Goal: Information Seeking & Learning: Learn about a topic

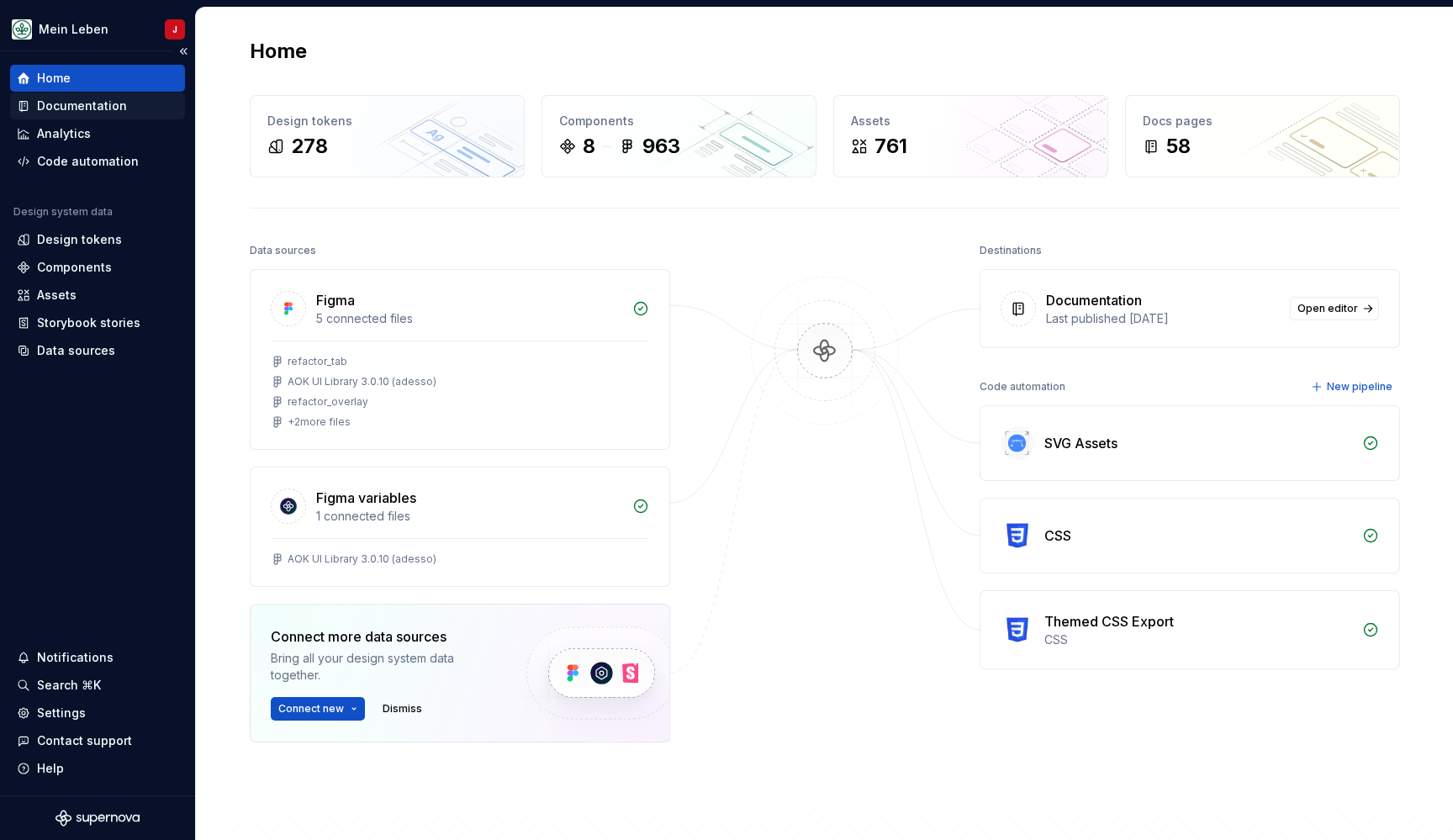
click at [102, 101] on div "Documentation" at bounding box center [81, 106] width 90 height 17
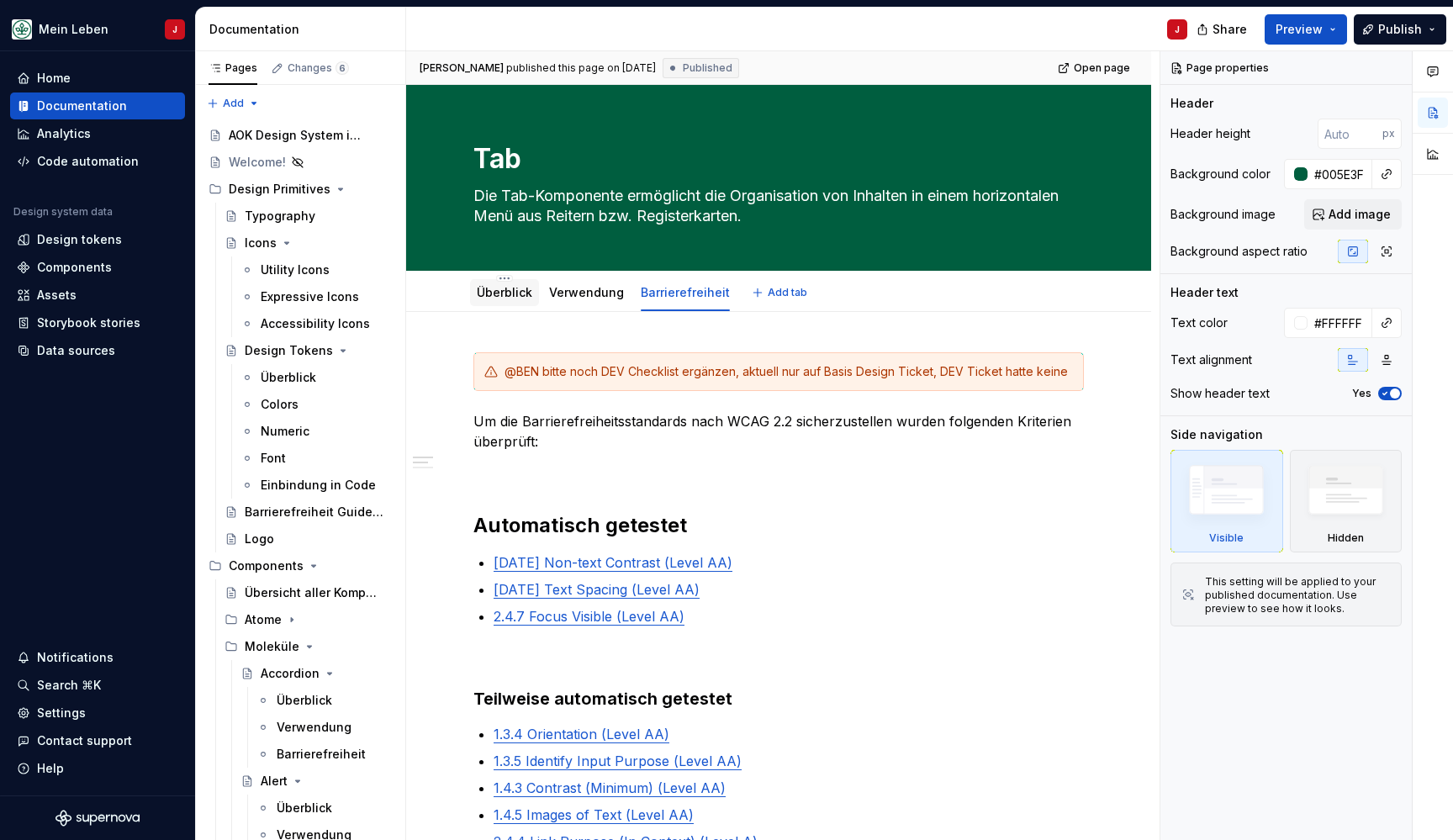
click at [500, 303] on div "Überblick" at bounding box center [504, 292] width 69 height 27
click at [506, 301] on div "Überblick" at bounding box center [504, 293] width 56 height 21
click at [516, 289] on link "Überblick" at bounding box center [504, 292] width 56 height 15
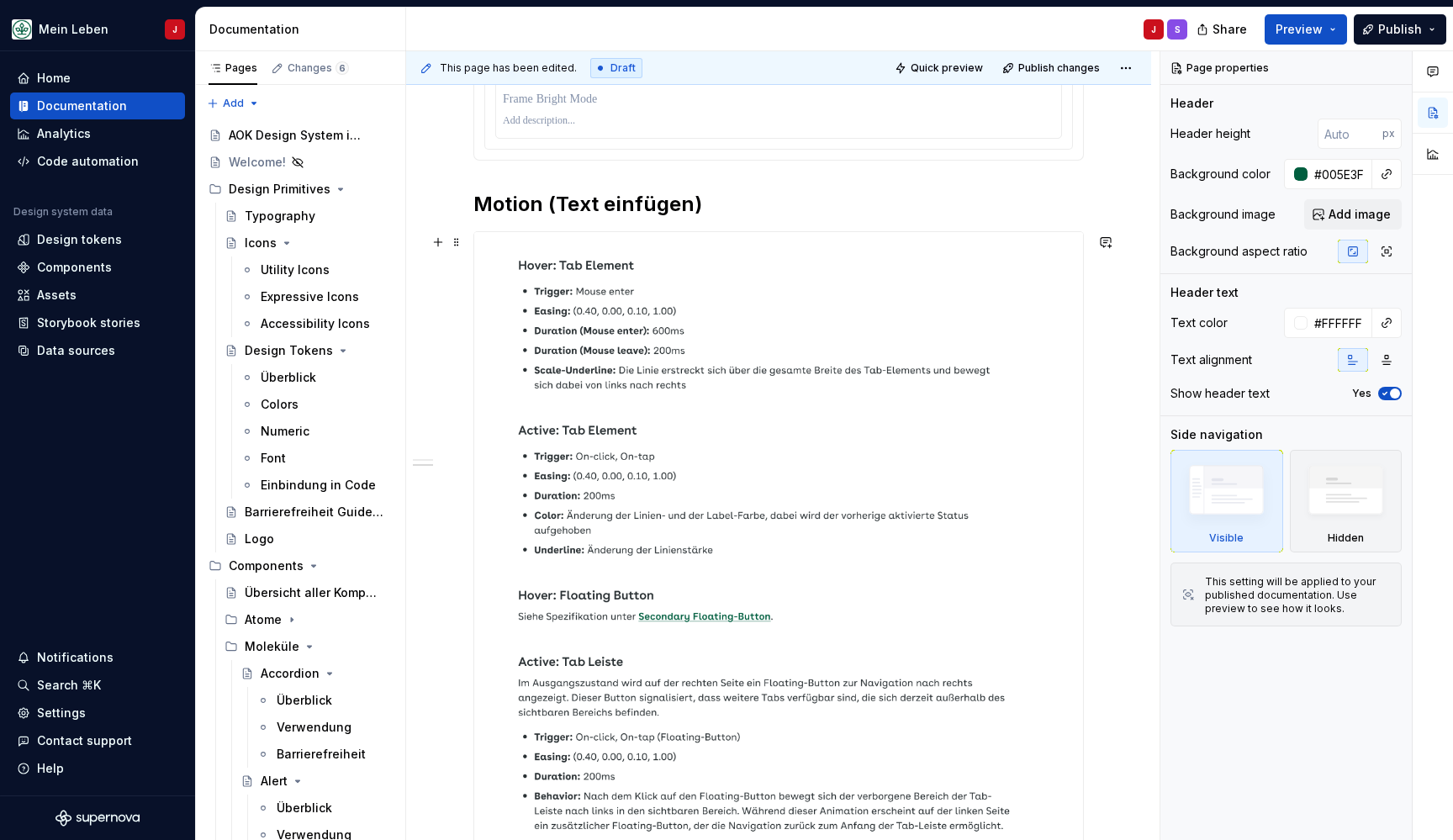
scroll to position [1123, 0]
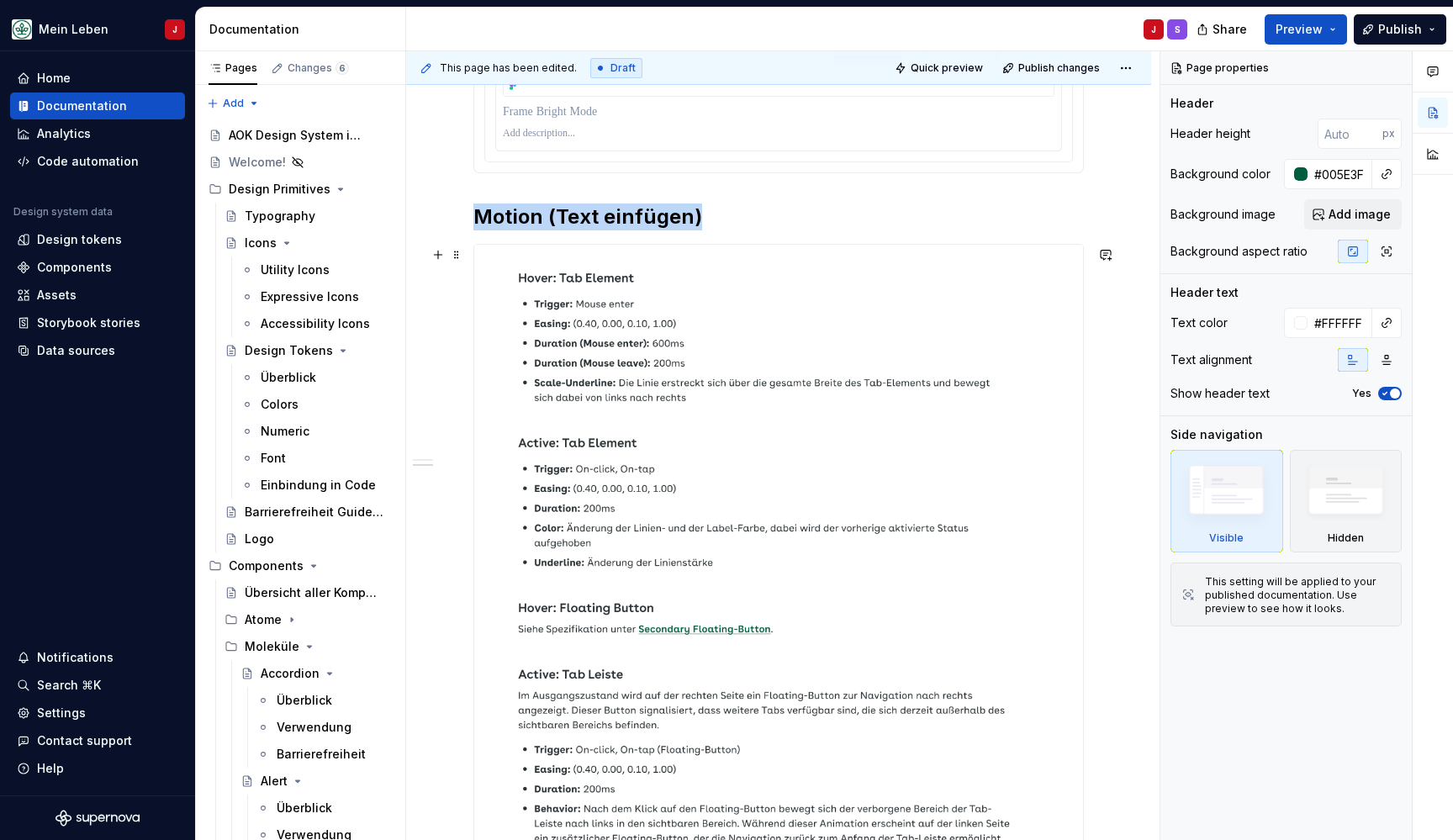
click at [605, 291] on img at bounding box center [778, 642] width 609 height 795
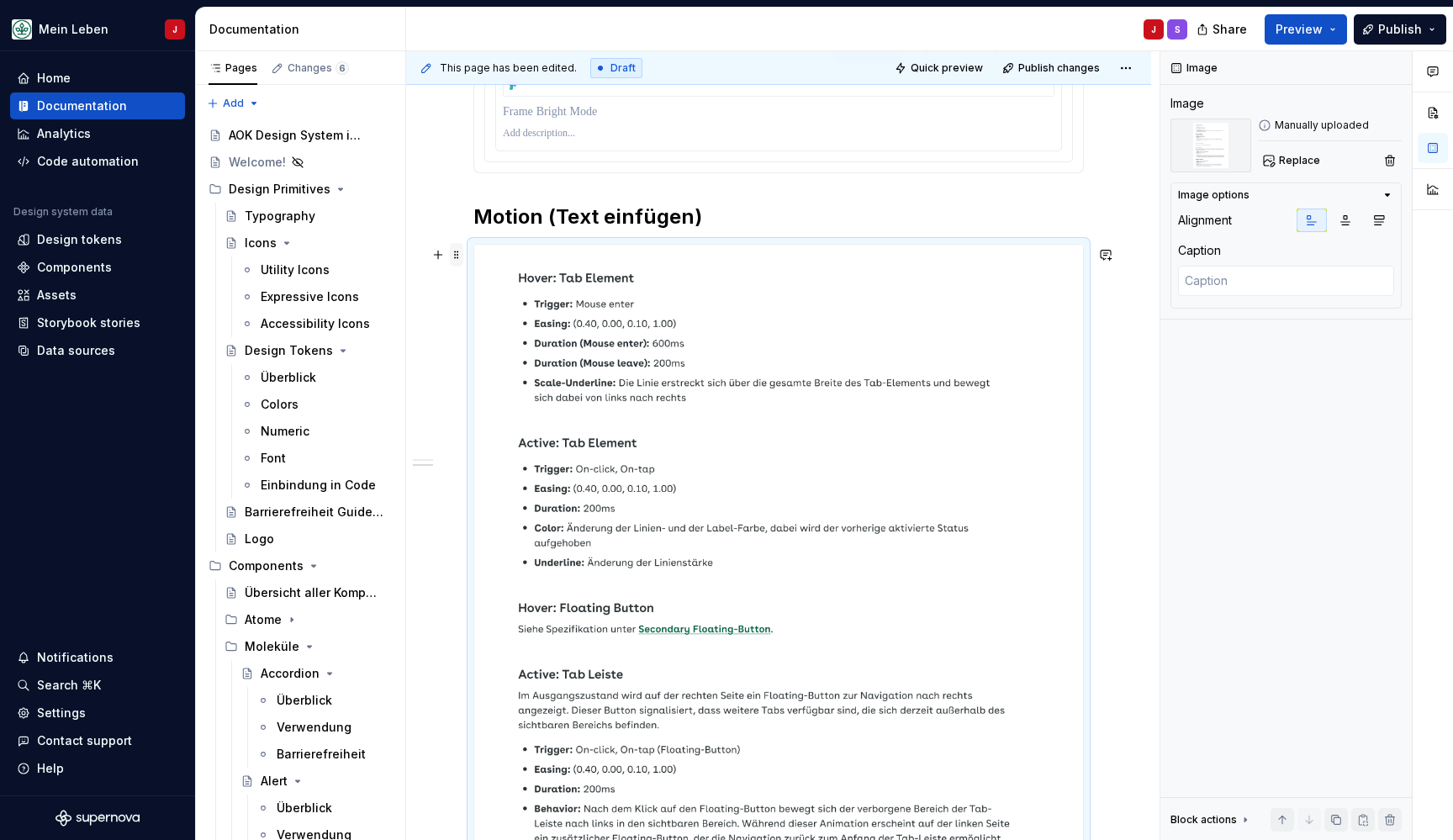
click at [456, 249] on div "**********" at bounding box center [778, 250] width 745 height 2124
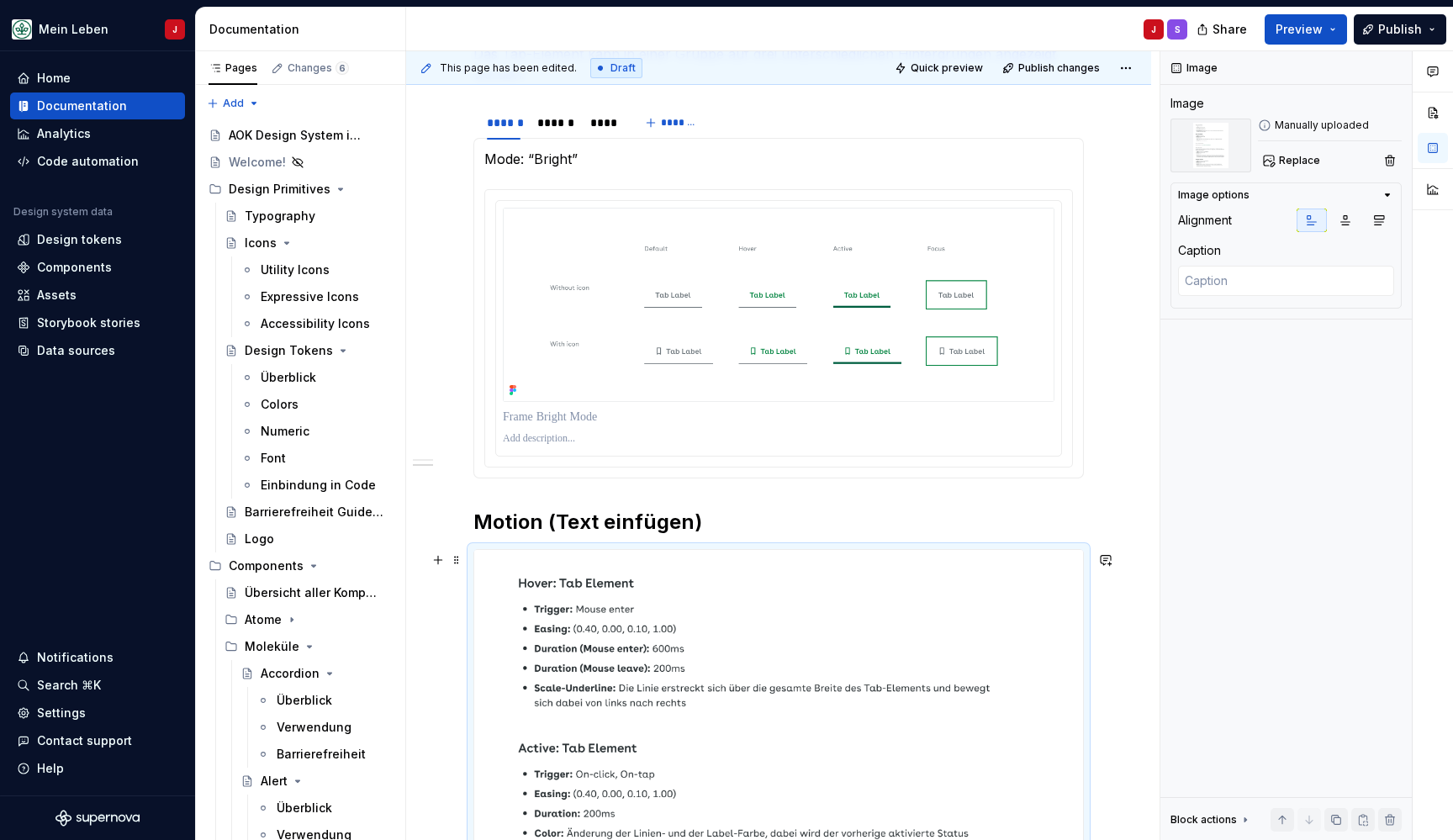
click at [455, 562] on span at bounding box center [456, 559] width 14 height 23
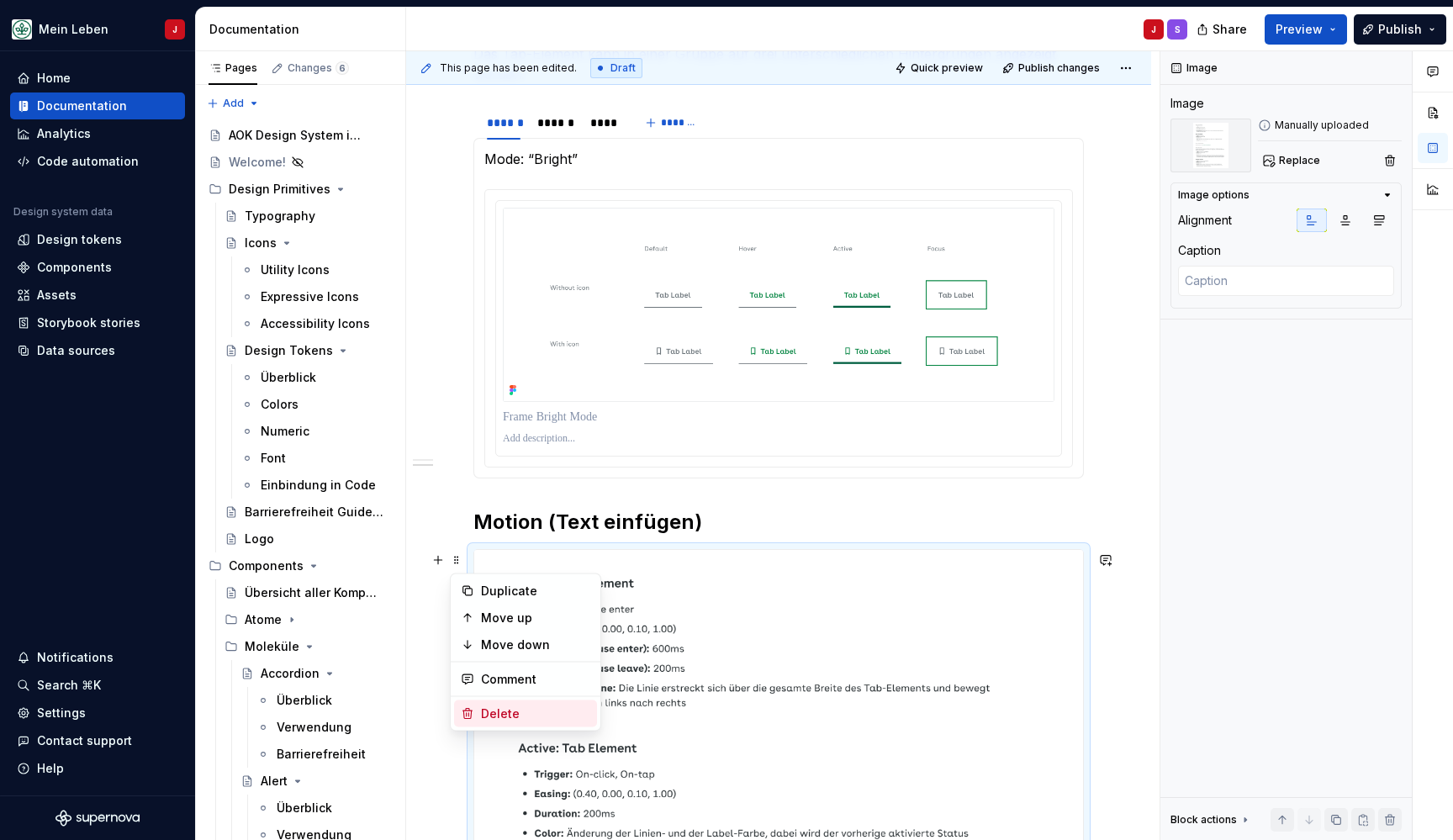
click at [509, 718] on div "Delete" at bounding box center [536, 714] width 110 height 17
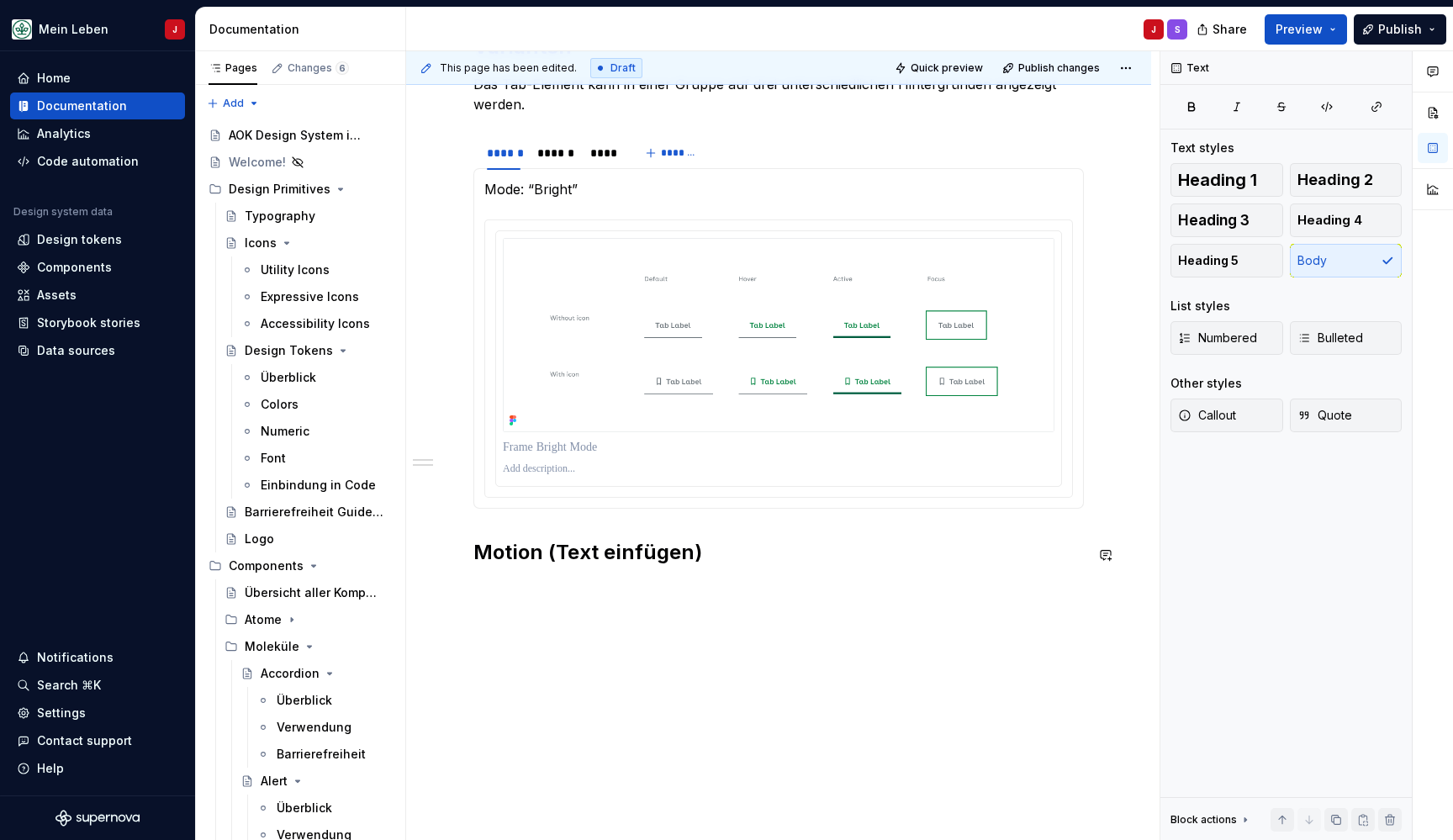
type textarea "*"
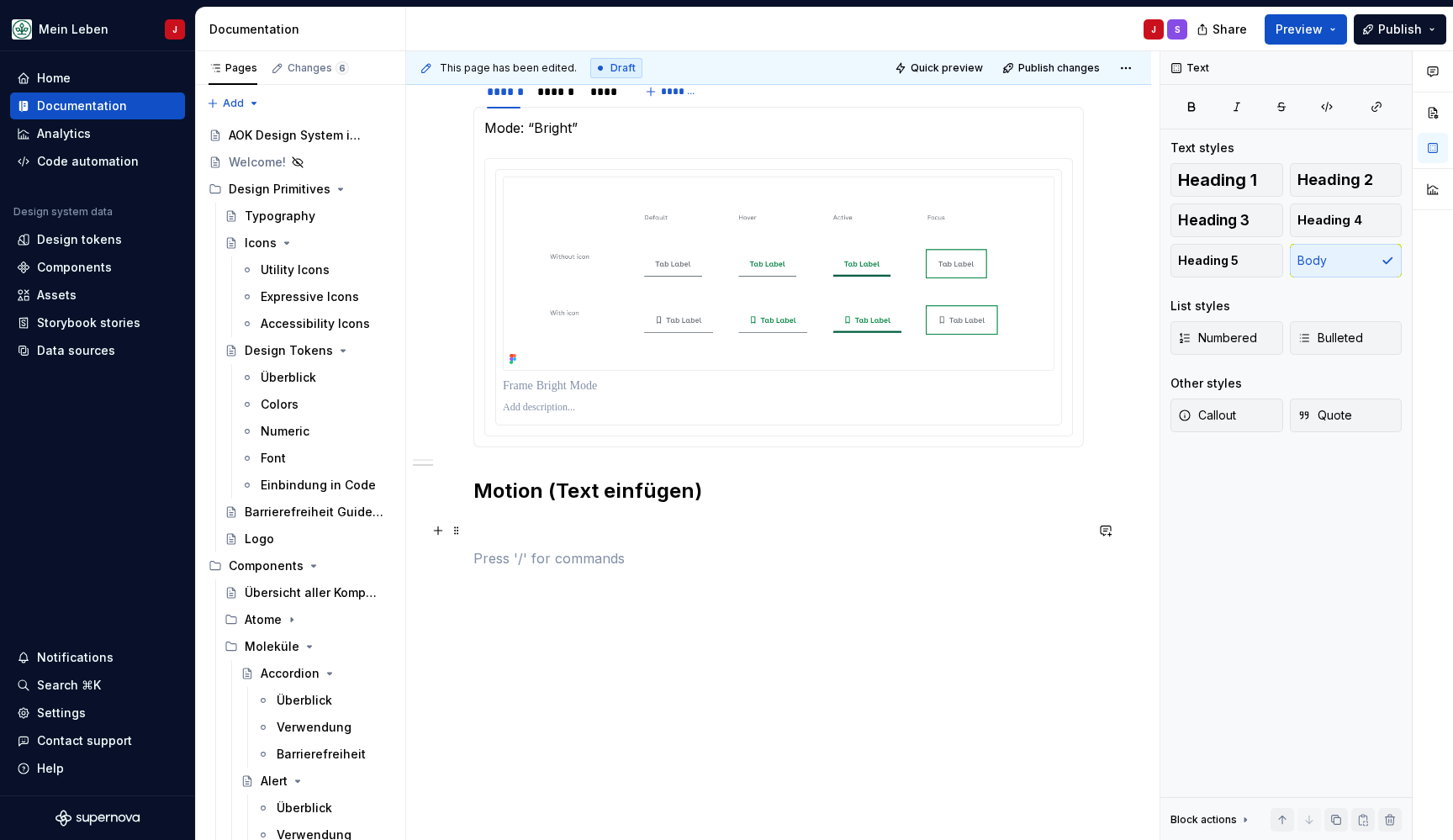
scroll to position [852, 0]
click at [503, 529] on p at bounding box center [778, 528] width 610 height 21
click at [485, 557] on p at bounding box center [778, 558] width 610 height 21
click at [485, 537] on p at bounding box center [778, 528] width 610 height 21
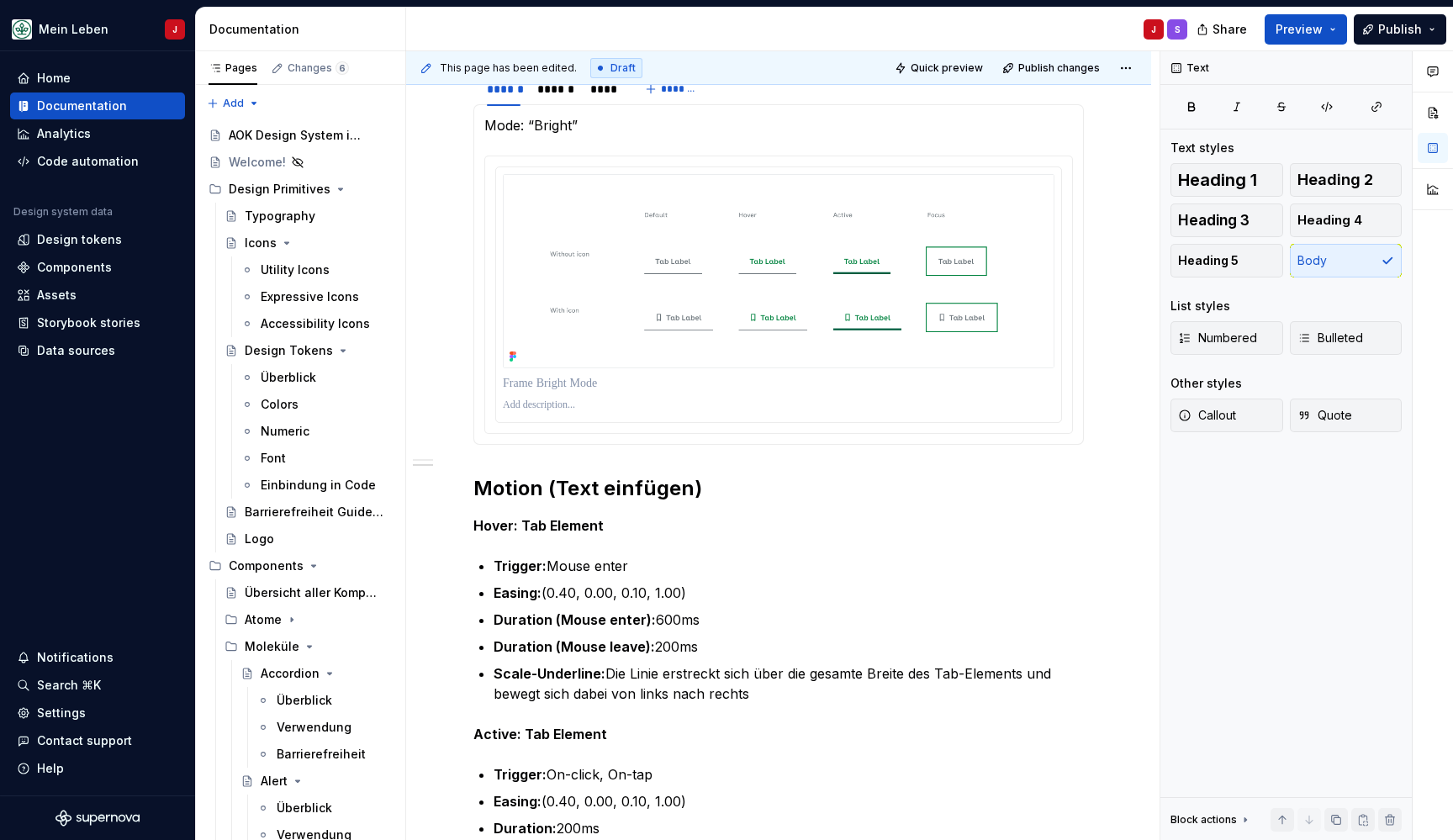
scroll to position [8, 0]
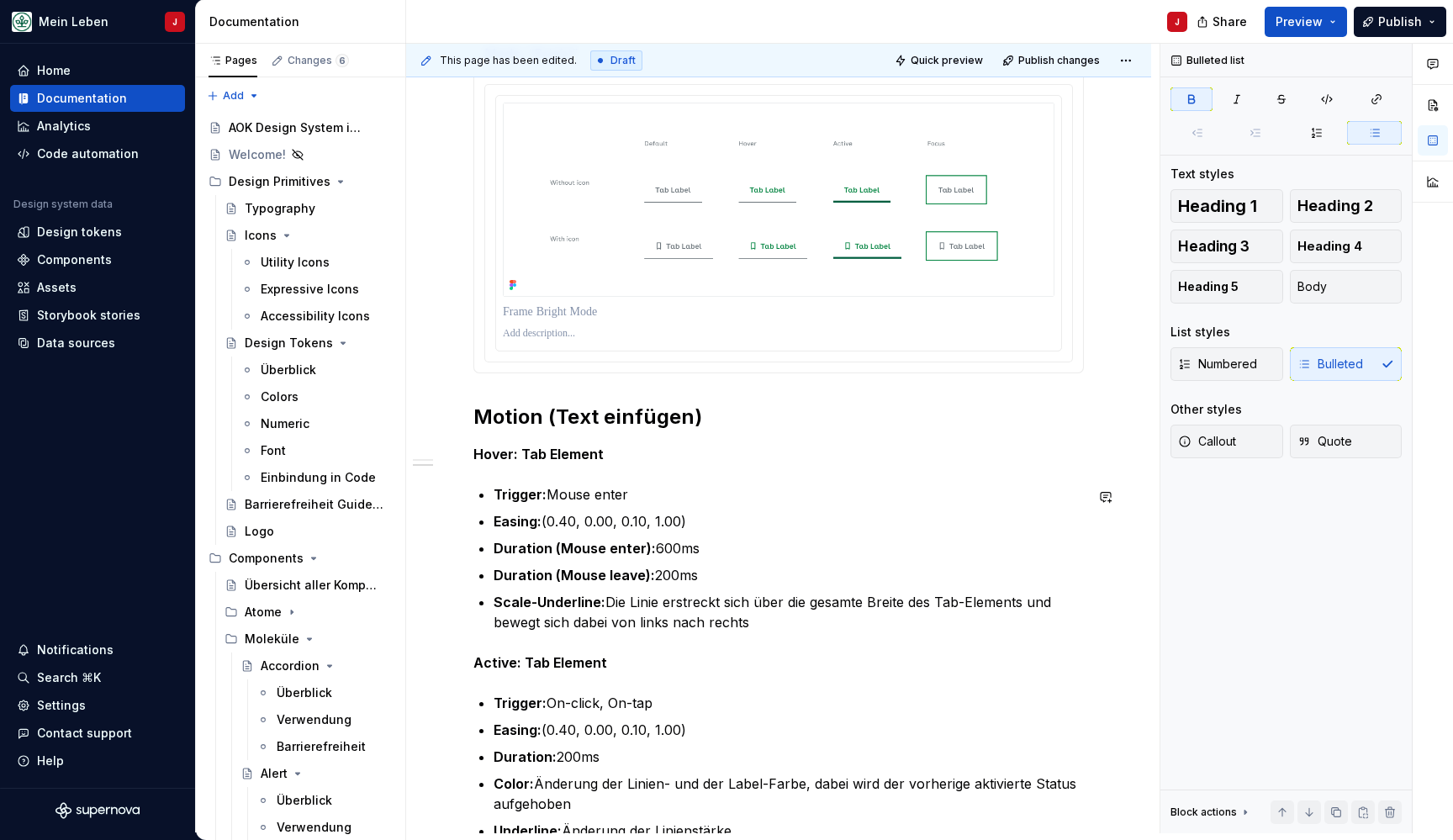
click at [483, 471] on div "**********" at bounding box center [778, 417] width 610 height 1977
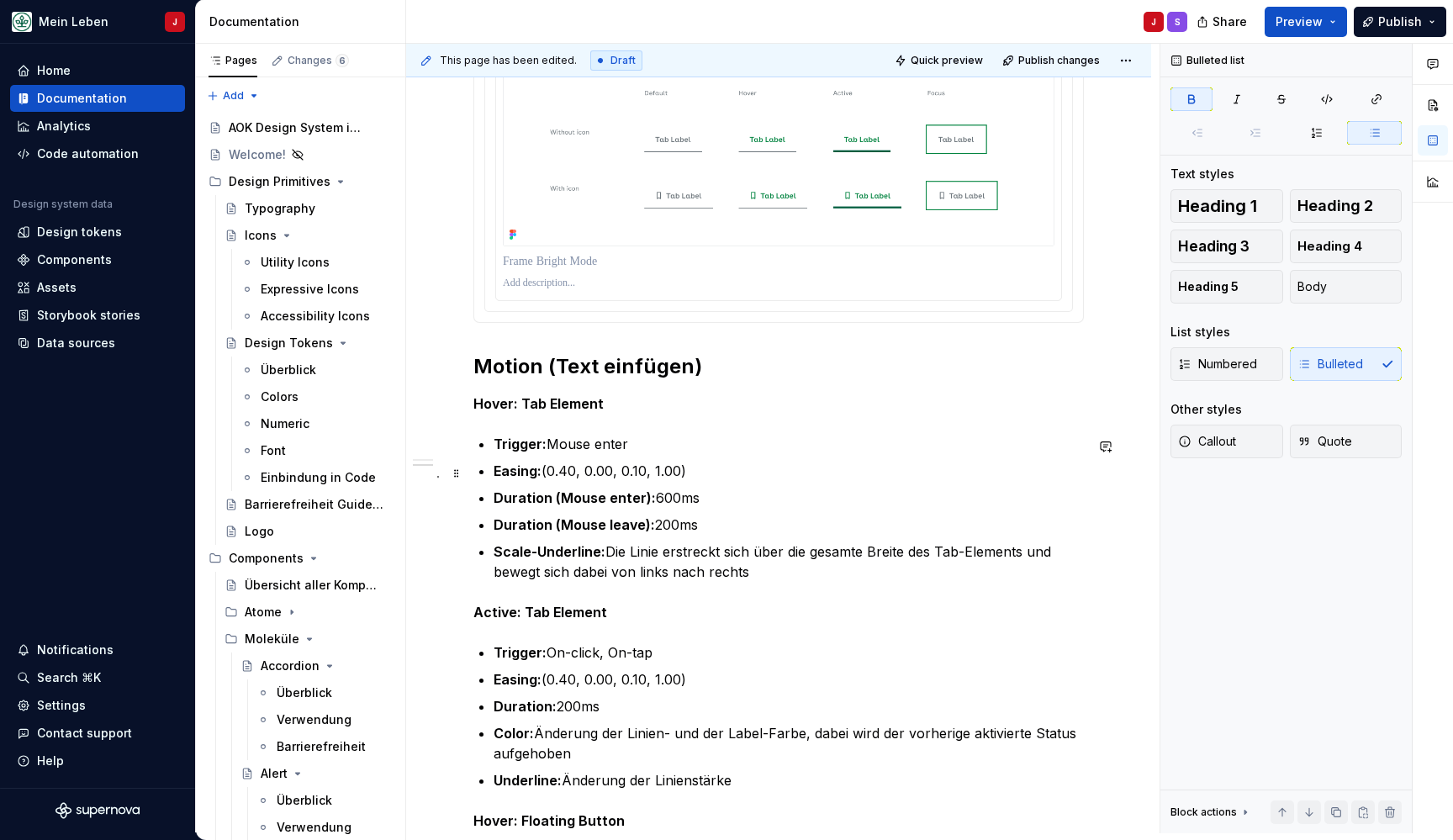
scroll to position [967, 0]
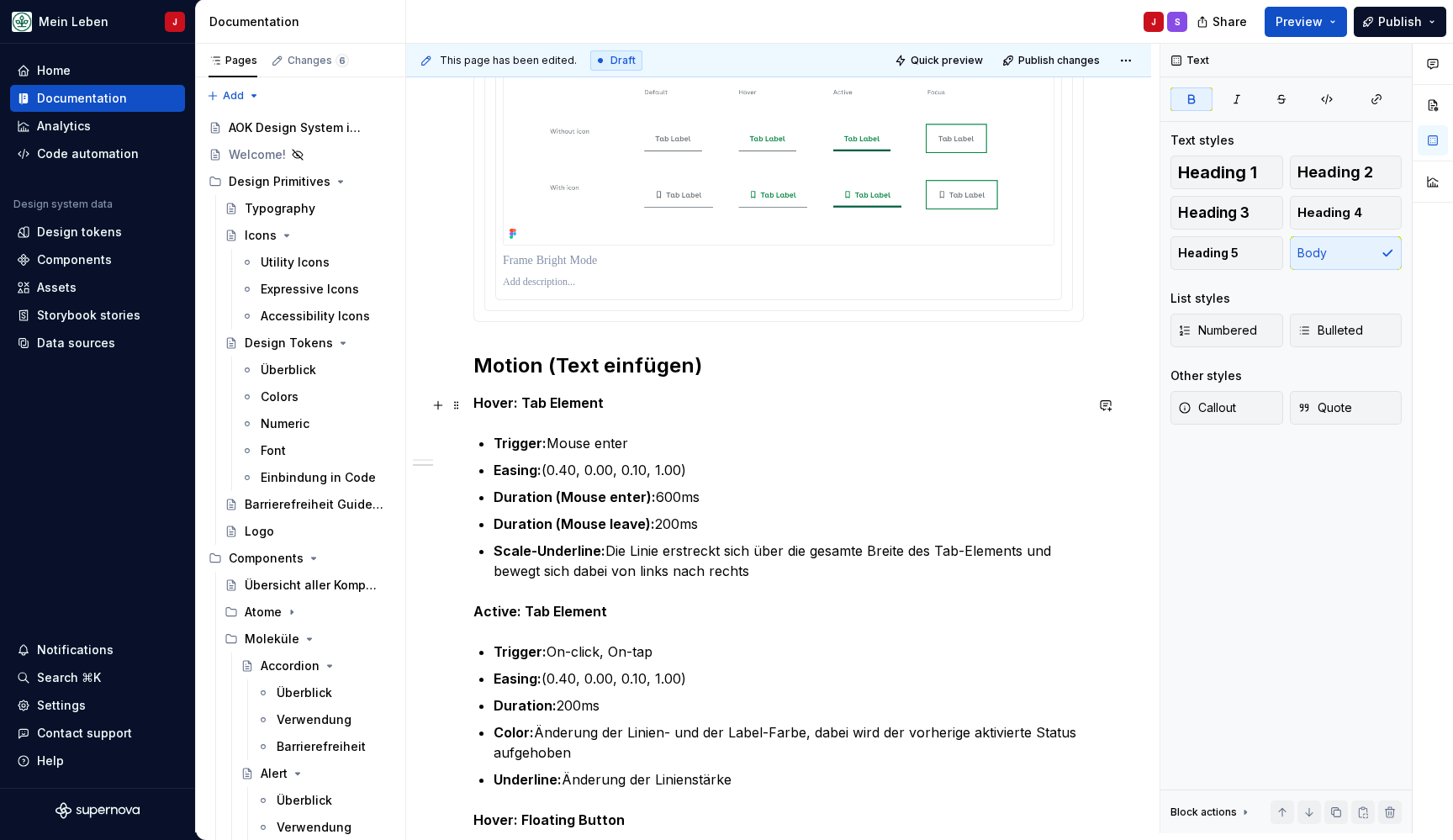
click at [572, 399] on strong "Hover: Tab Element" at bounding box center [539, 403] width 130 height 17
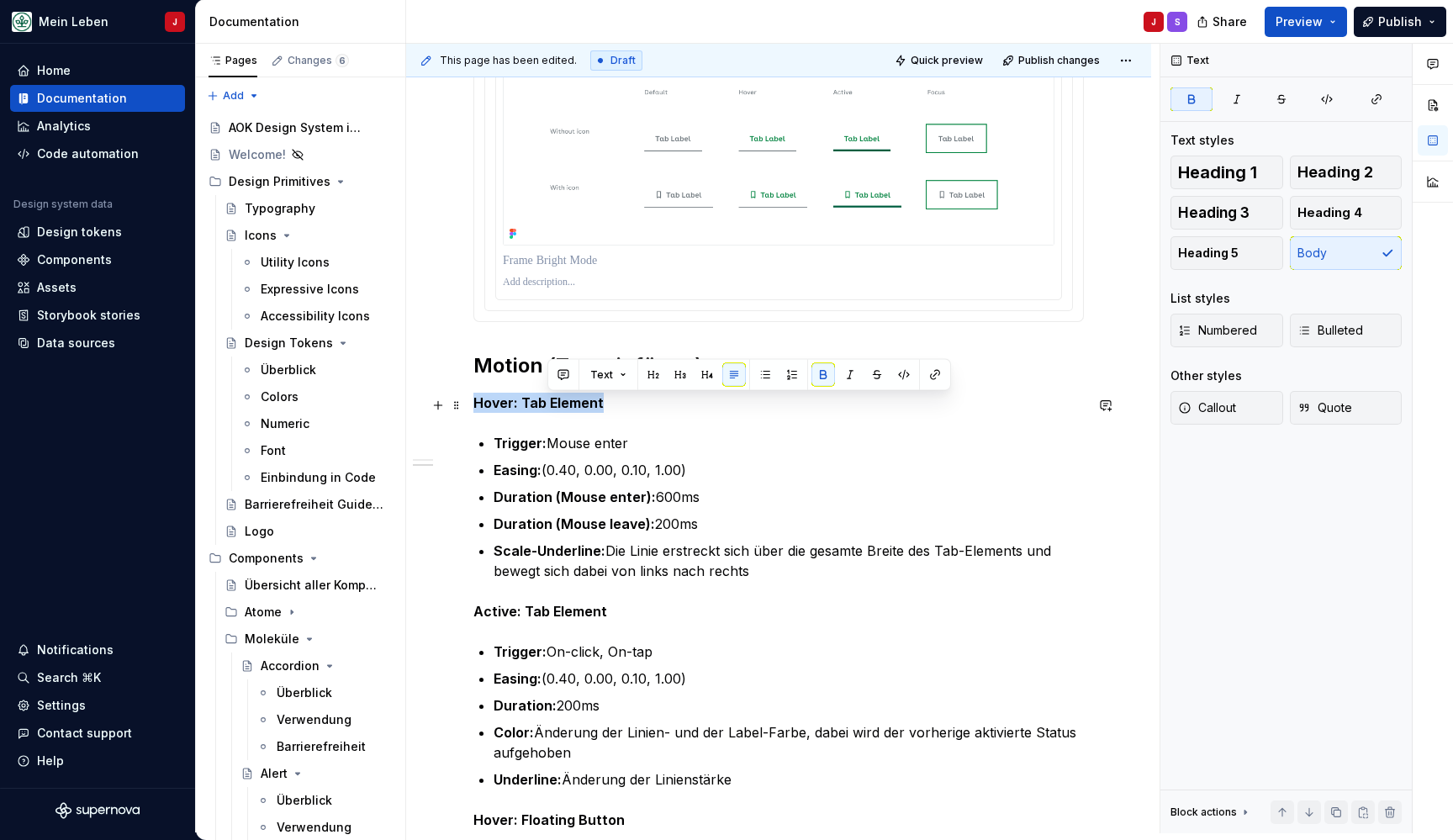
click at [572, 399] on strong "Hover: Tab Element" at bounding box center [539, 403] width 130 height 17
click at [1221, 259] on span "Heading 5" at bounding box center [1208, 253] width 61 height 17
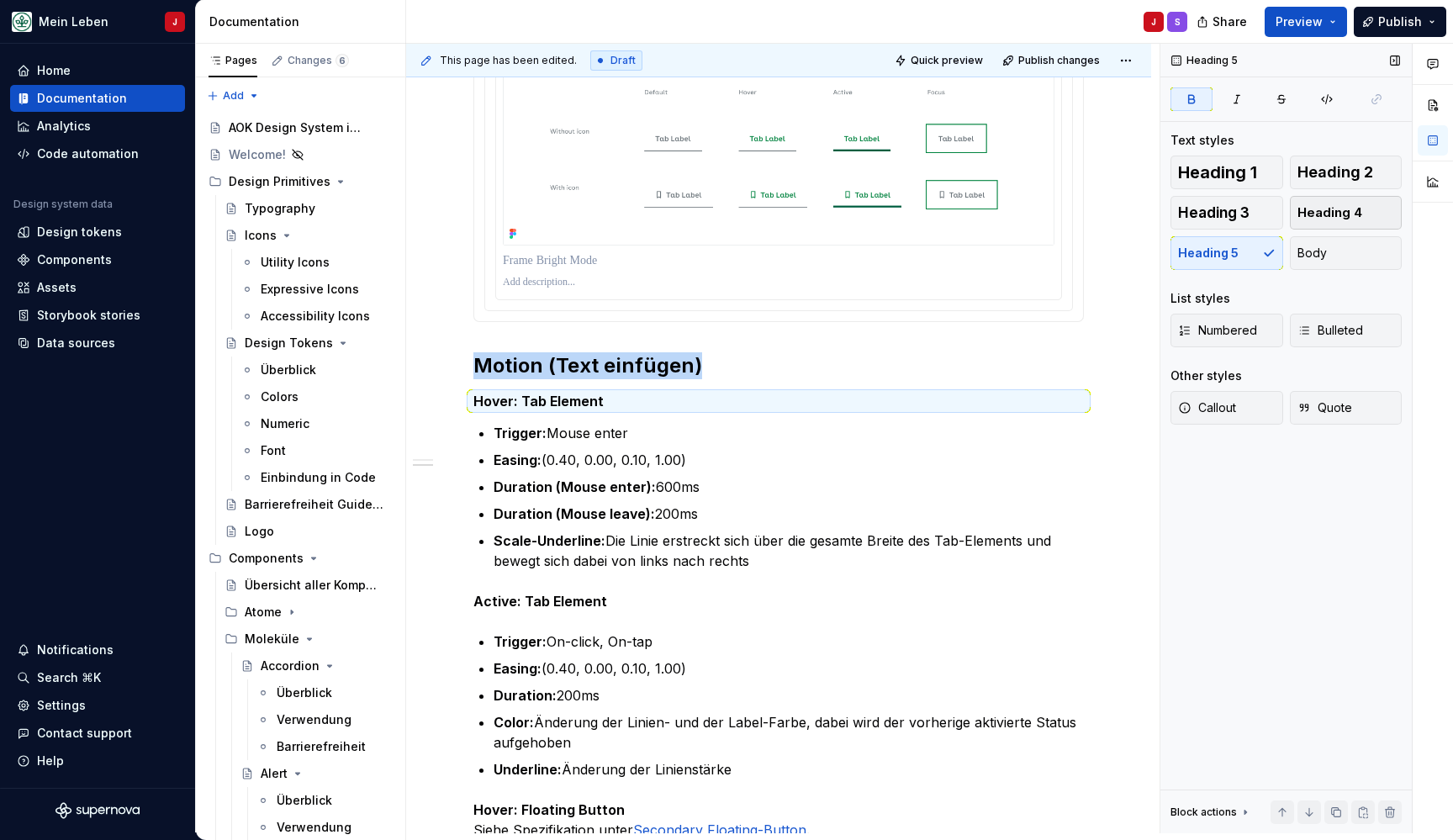
click at [1328, 205] on span "Heading 4" at bounding box center [1330, 213] width 65 height 17
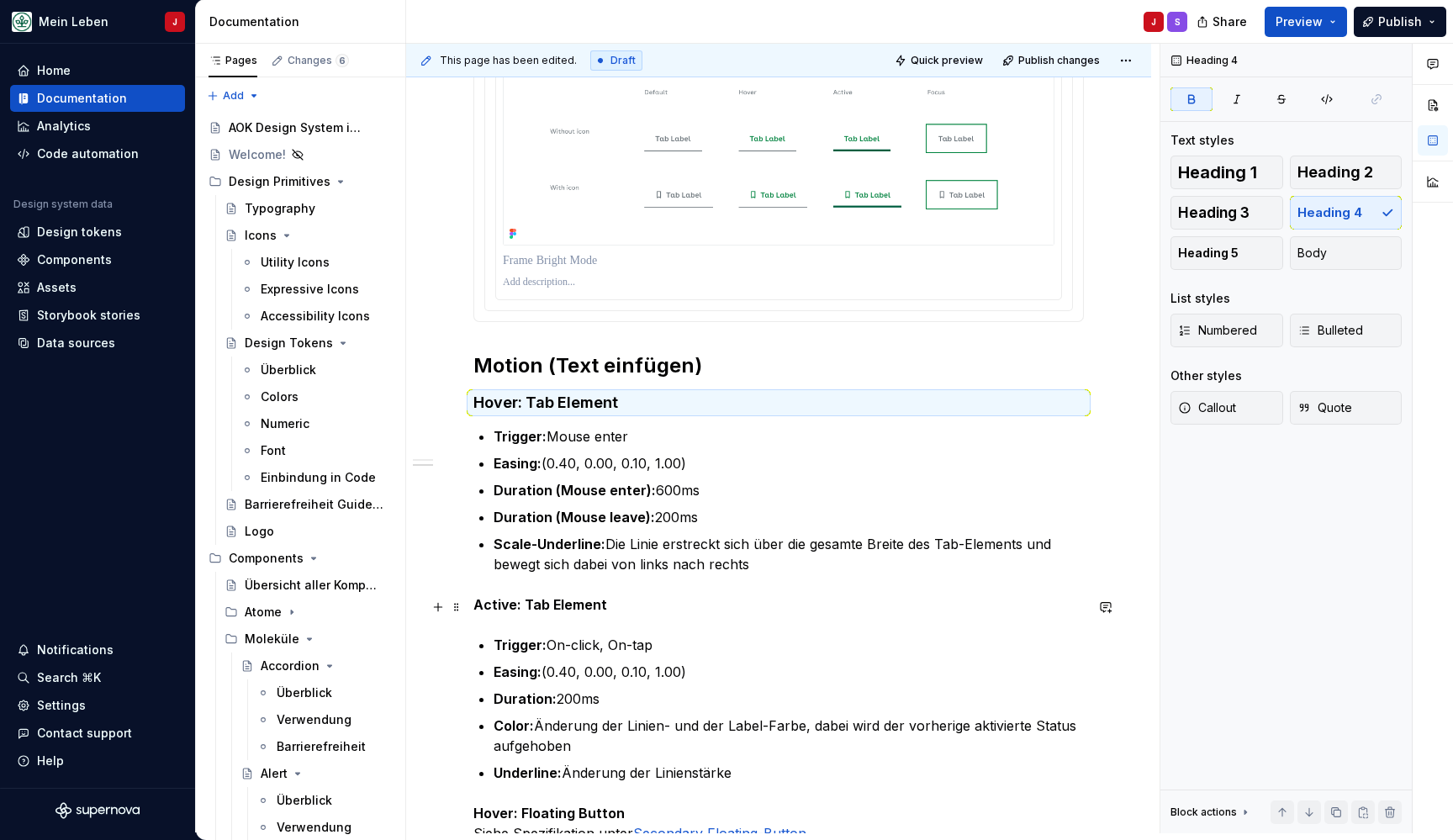
click at [622, 606] on p "Active: Tab Element" at bounding box center [778, 605] width 610 height 21
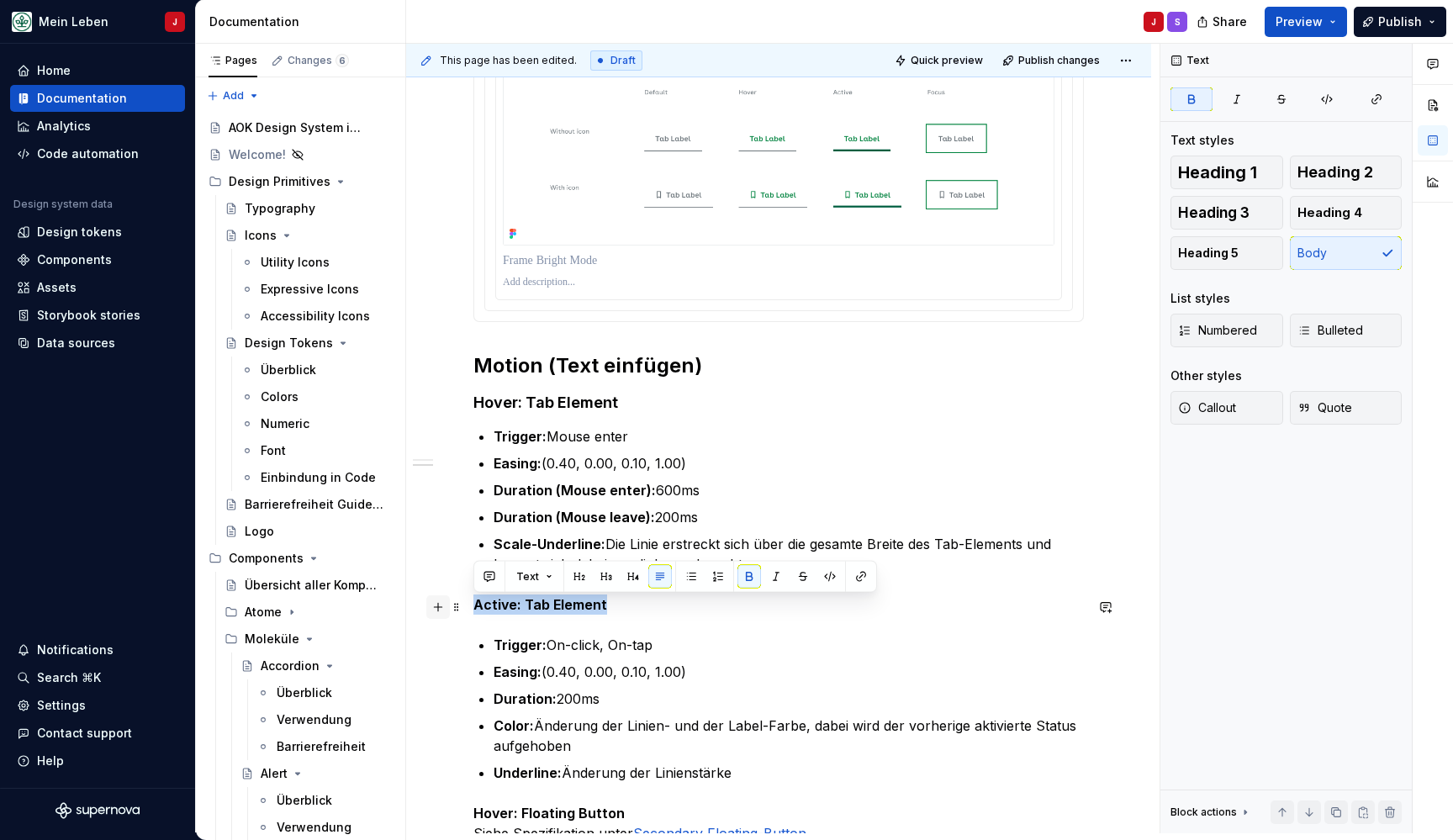
drag, startPoint x: 645, startPoint y: 613, endPoint x: 440, endPoint y: 611, distance: 205.0
click at [473, 611] on div "**********" at bounding box center [778, 372] width 610 height 1990
click at [1362, 208] on button "Heading 4" at bounding box center [1346, 212] width 113 height 33
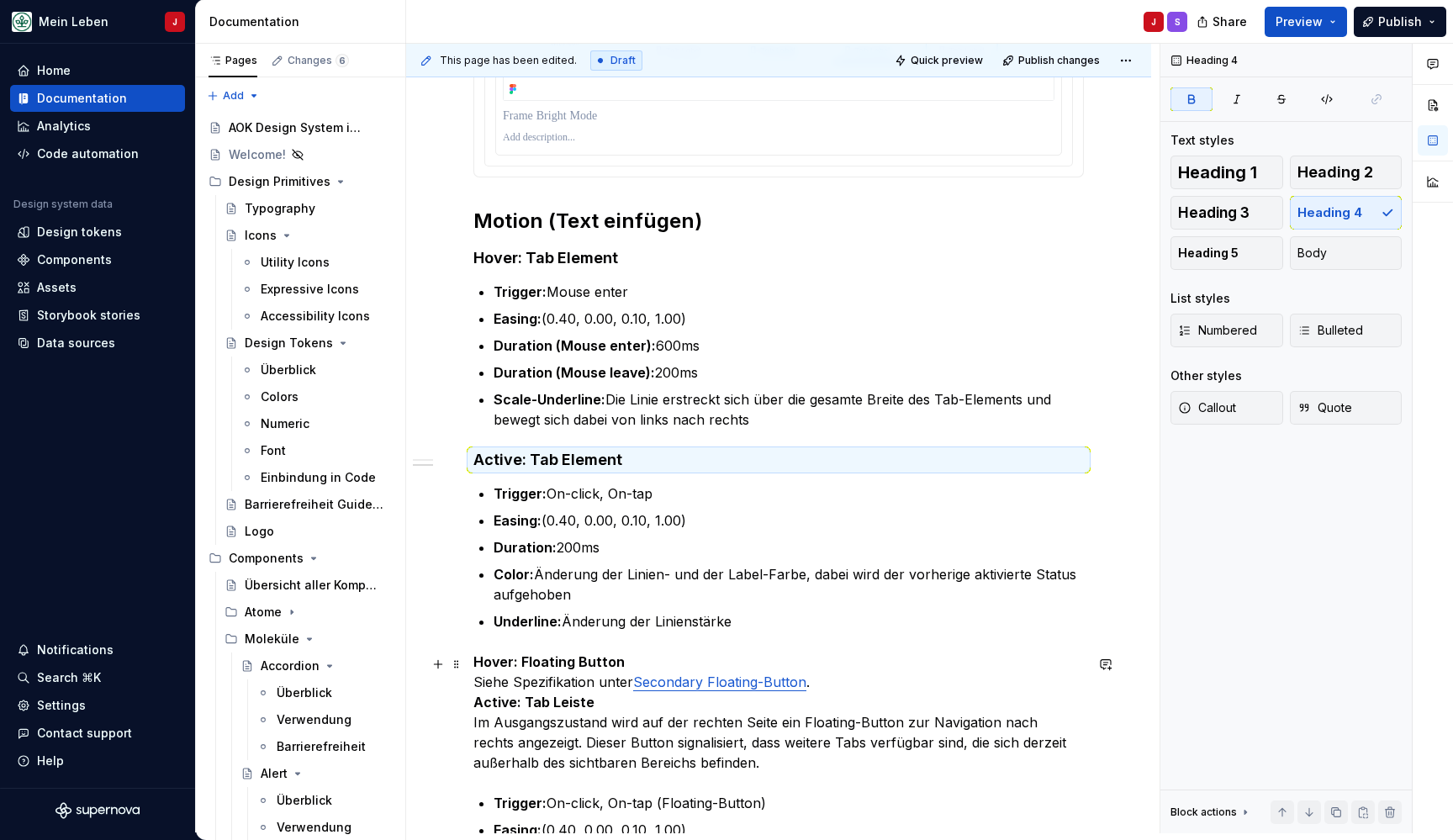
scroll to position [1117, 0]
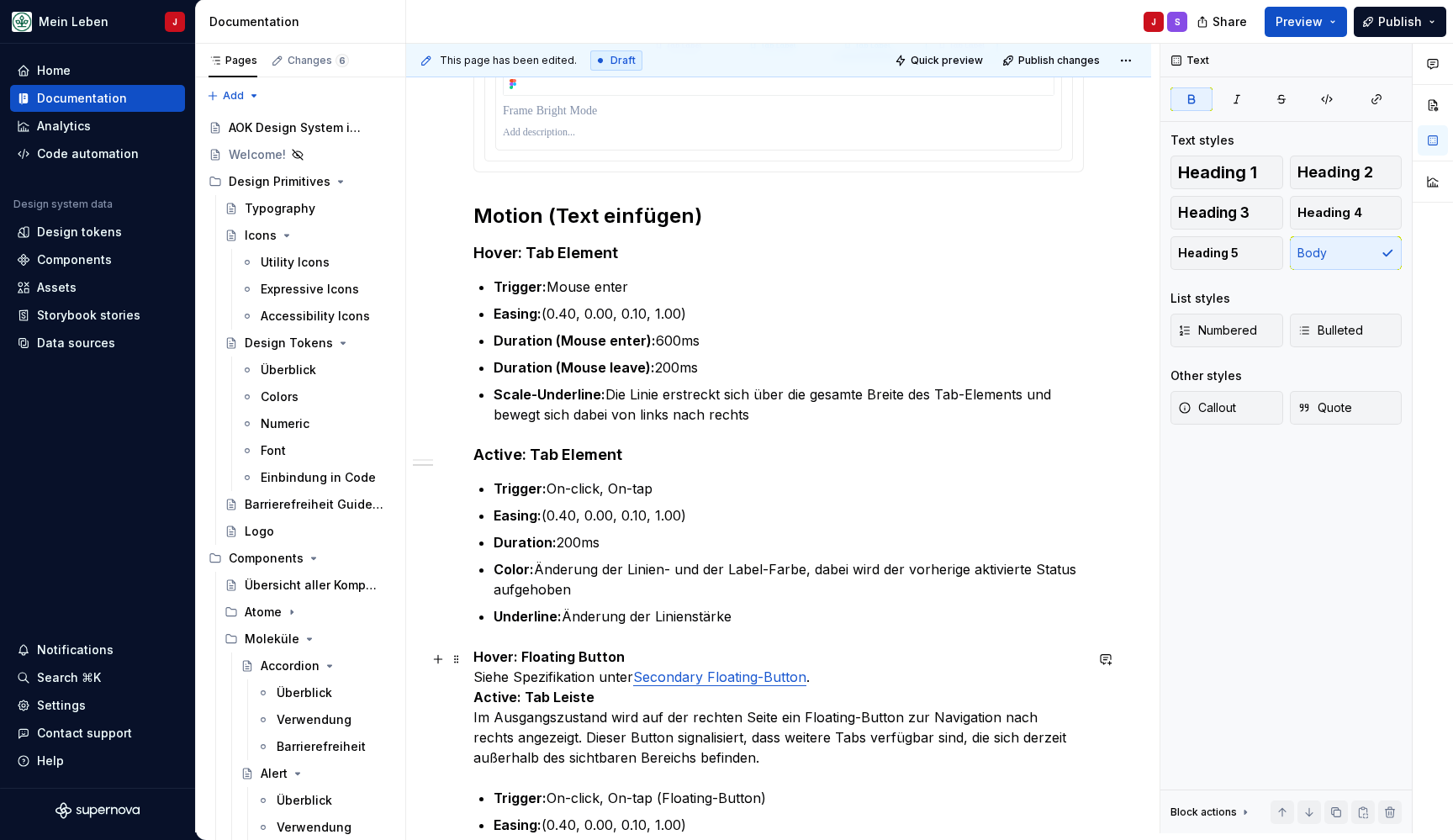
click at [646, 653] on p "Hover: Floating Button Siehe Spezifikation unter Secondary Floating-Button . Ac…" at bounding box center [778, 706] width 610 height 121
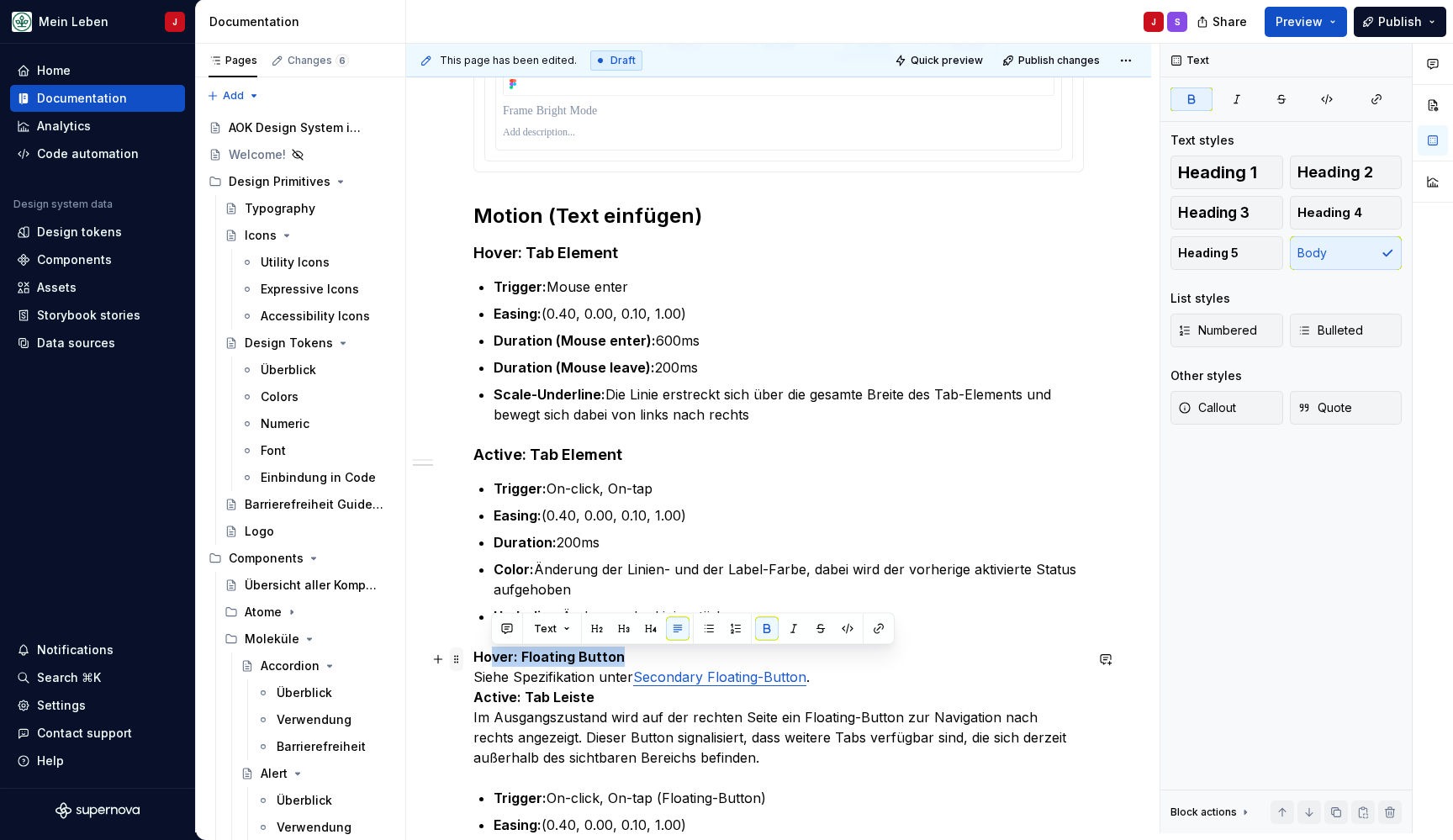
drag, startPoint x: 663, startPoint y: 653, endPoint x: 456, endPoint y: 656, distance: 207.0
click at [473, 656] on div "**********" at bounding box center [778, 220] width 610 height 1984
click at [606, 651] on strong "Hover: Floating Button" at bounding box center [549, 657] width 152 height 17
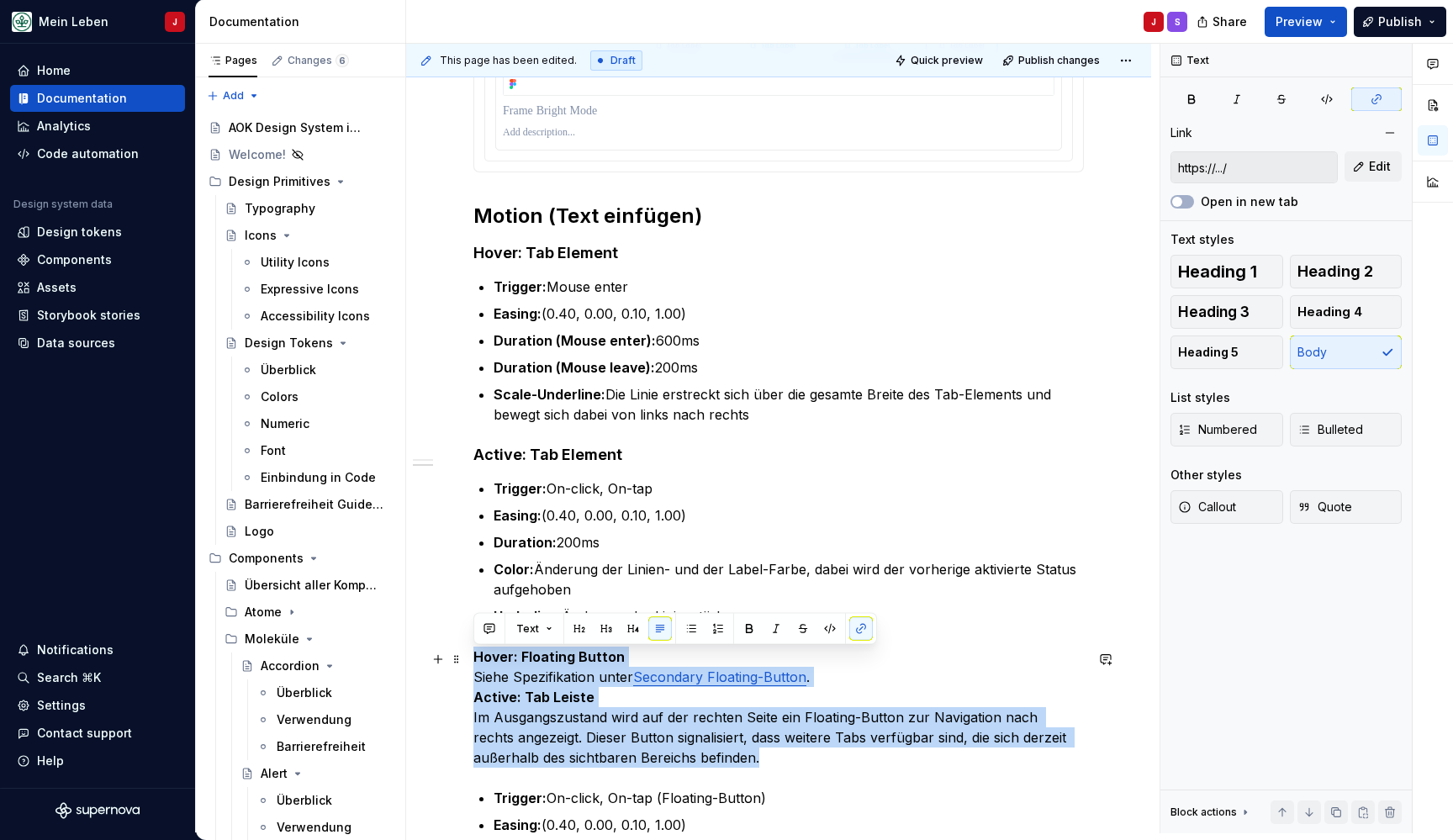
click at [606, 651] on strong "Hover: Floating Button" at bounding box center [549, 657] width 152 height 17
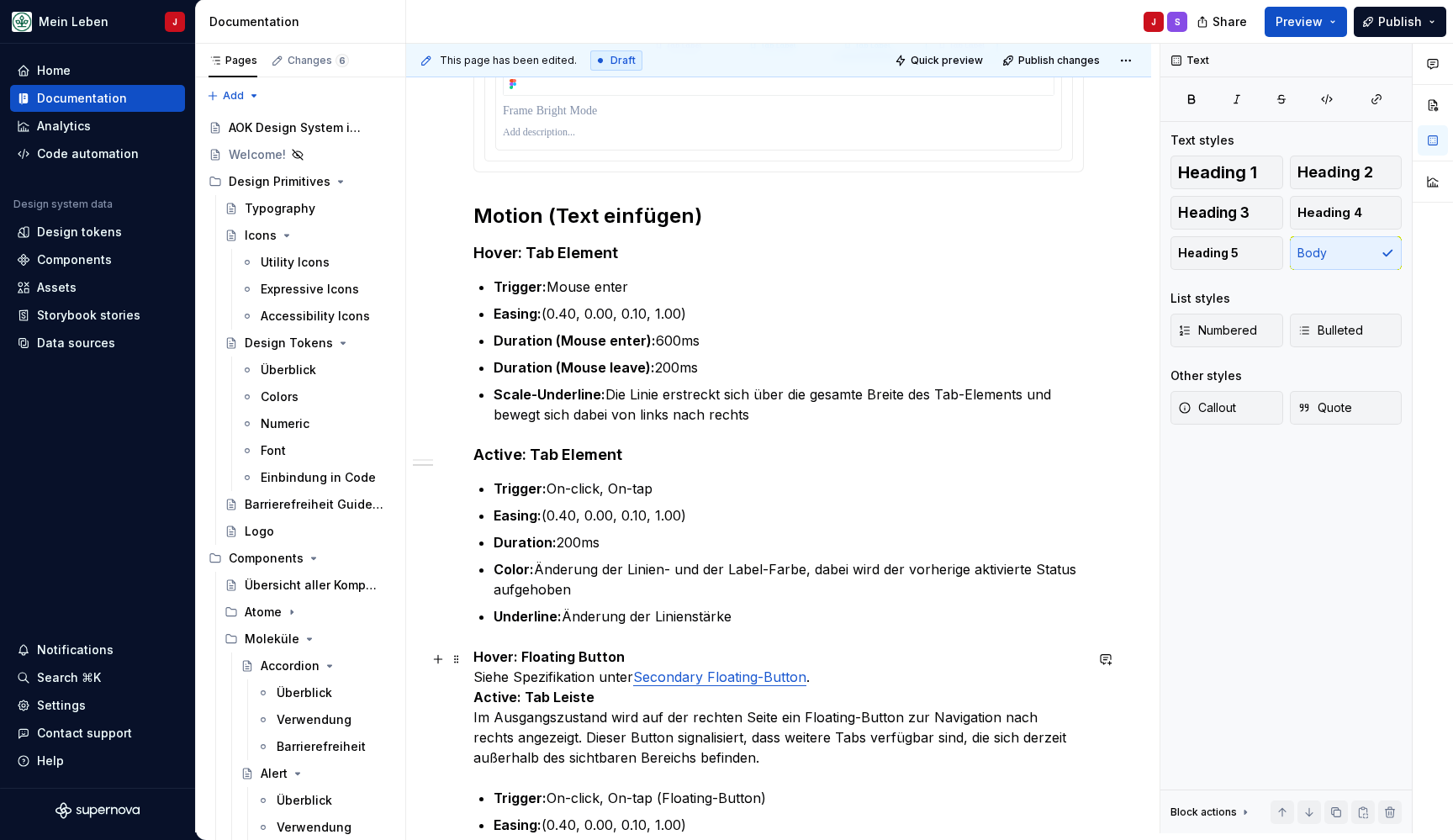
click at [628, 669] on p "Hover: Floating Button Siehe Spezifikation unter Secondary Floating-Button . Ac…" at bounding box center [778, 706] width 610 height 121
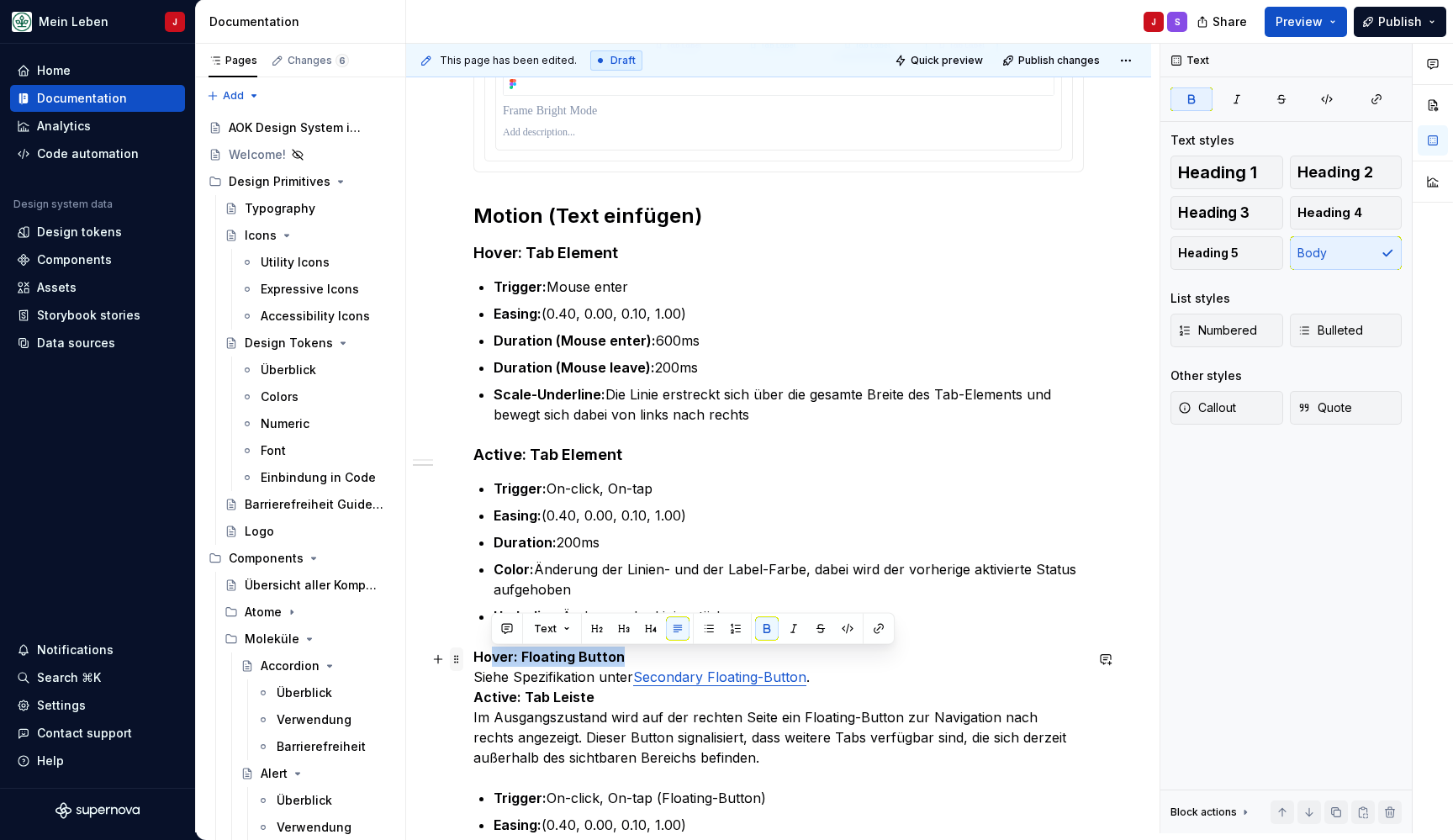
drag, startPoint x: 640, startPoint y: 656, endPoint x: 457, endPoint y: 656, distance: 183.0
click at [473, 656] on div "**********" at bounding box center [778, 220] width 610 height 1984
click at [590, 658] on strong "Hover: Floating Button" at bounding box center [549, 657] width 152 height 17
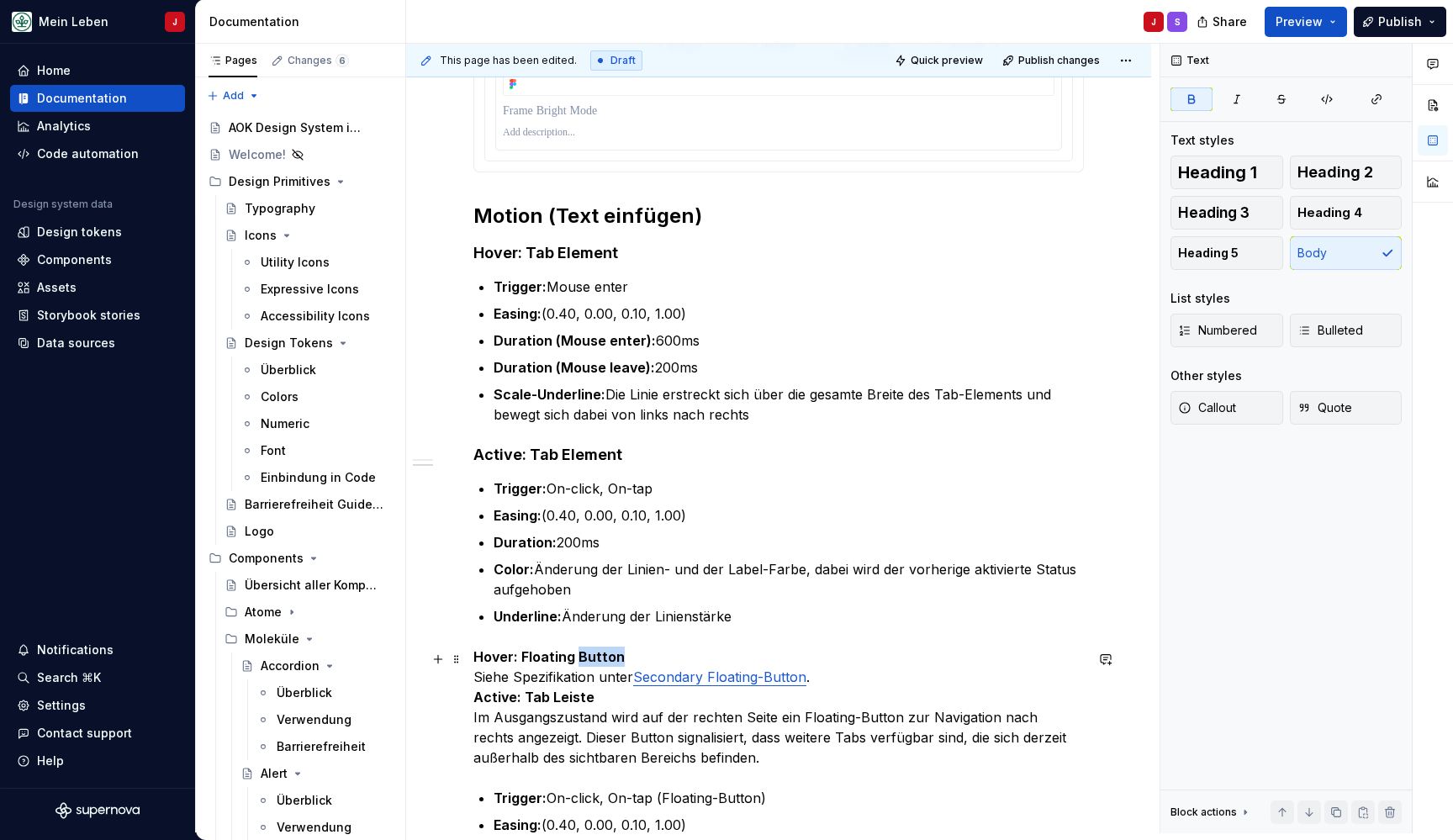
click at [590, 658] on strong "Hover: Floating Button" at bounding box center [549, 657] width 152 height 17
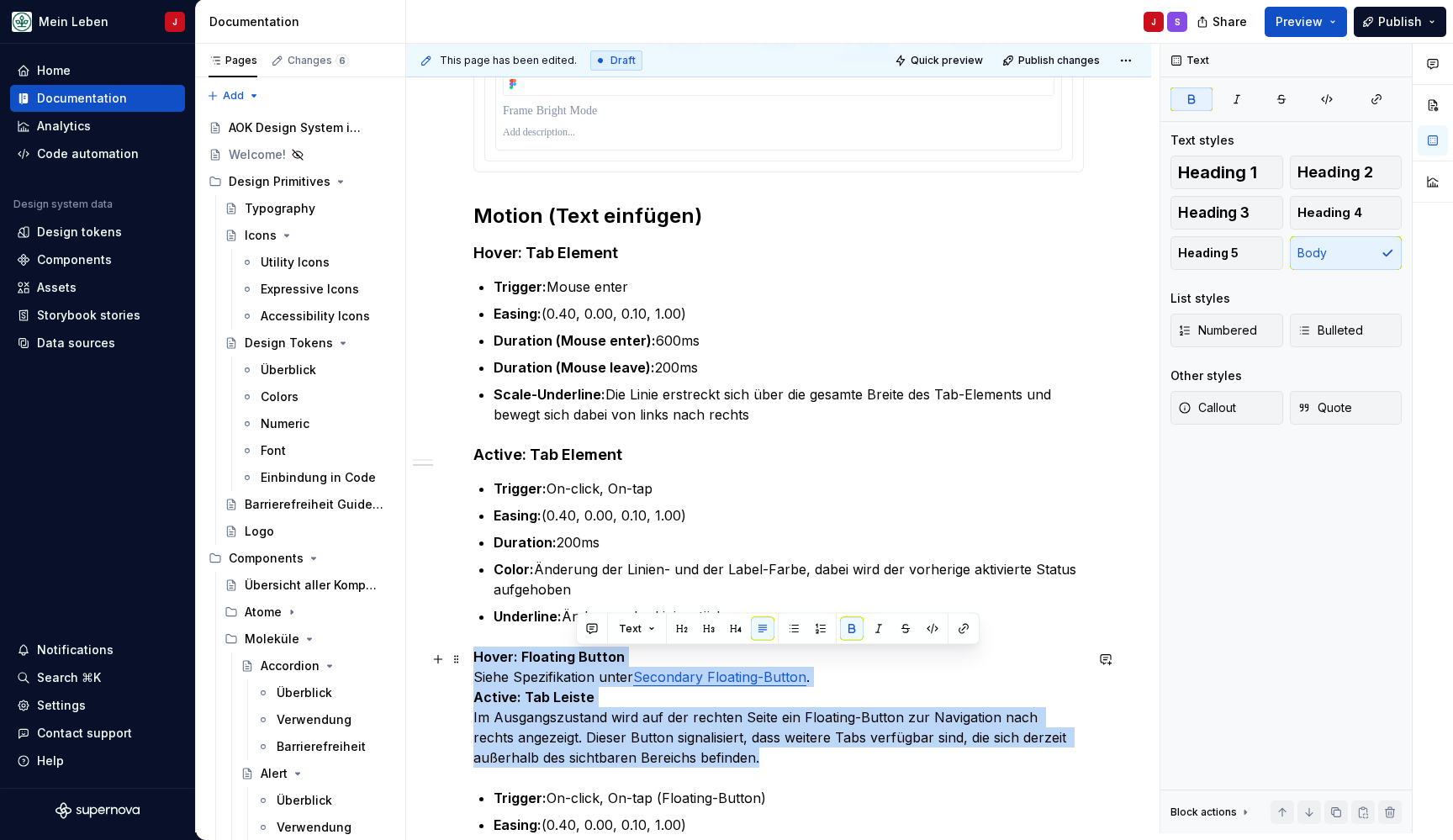
click at [590, 658] on strong "Hover: Floating Button" at bounding box center [549, 657] width 152 height 17
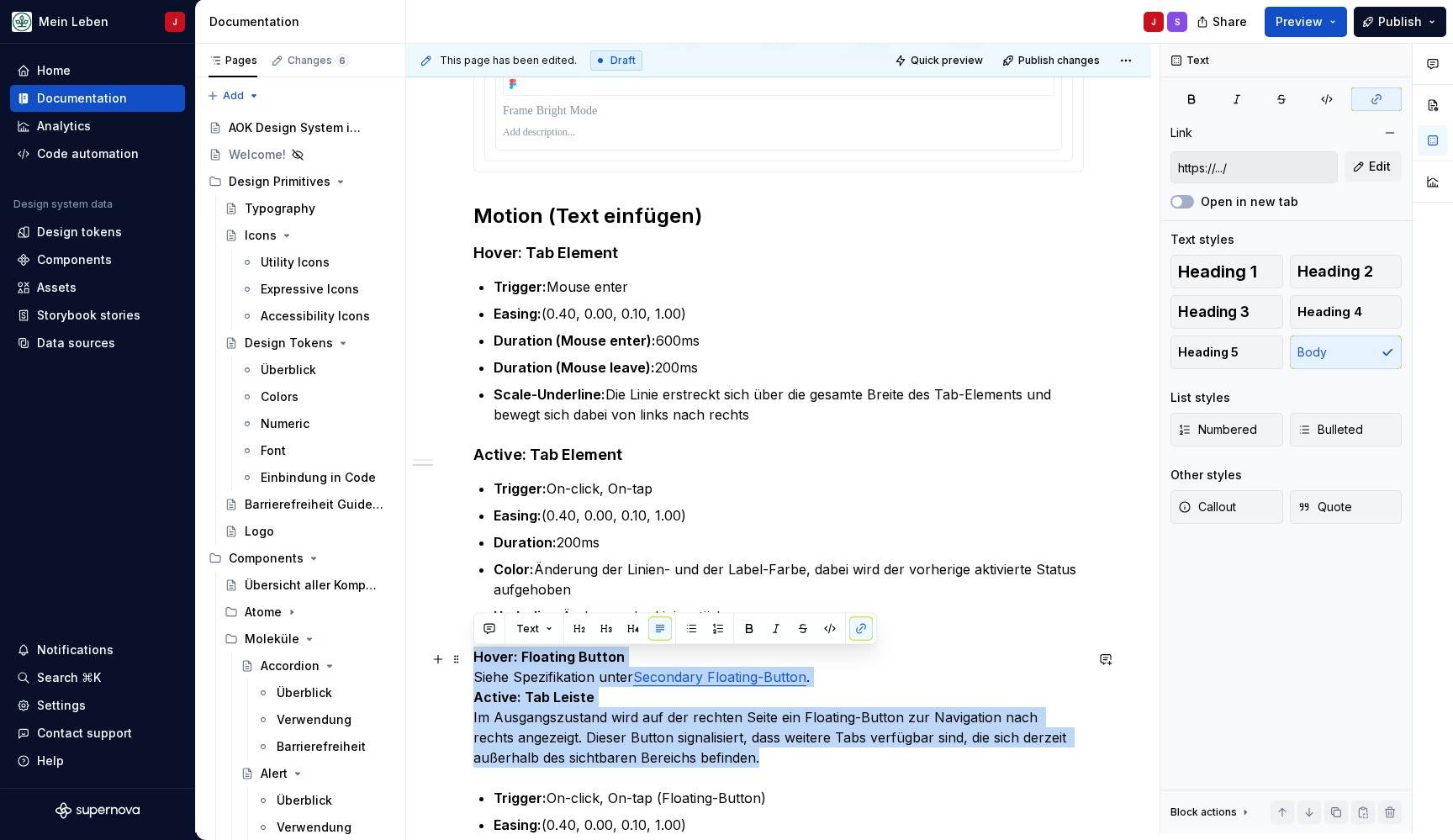
click at [632, 659] on p "Hover: Floating Button Siehe Spezifikation unter Secondary Floating-Button . Ac…" at bounding box center [778, 706] width 610 height 121
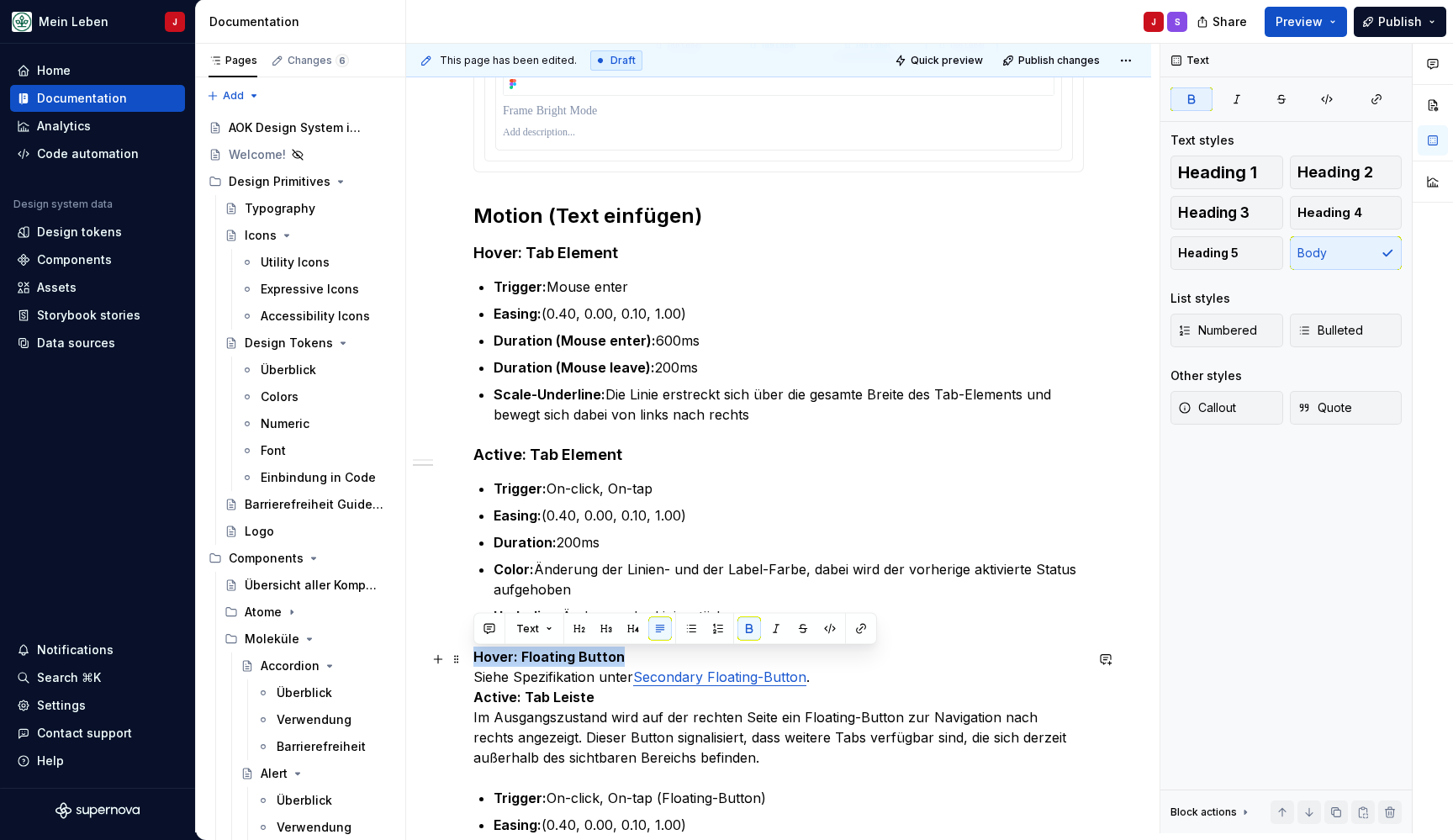
drag, startPoint x: 638, startPoint y: 658, endPoint x: 473, endPoint y: 655, distance: 165.0
click at [473, 655] on div "**********" at bounding box center [778, 325] width 745 height 2276
click at [1343, 212] on span "Heading 4" at bounding box center [1330, 213] width 65 height 17
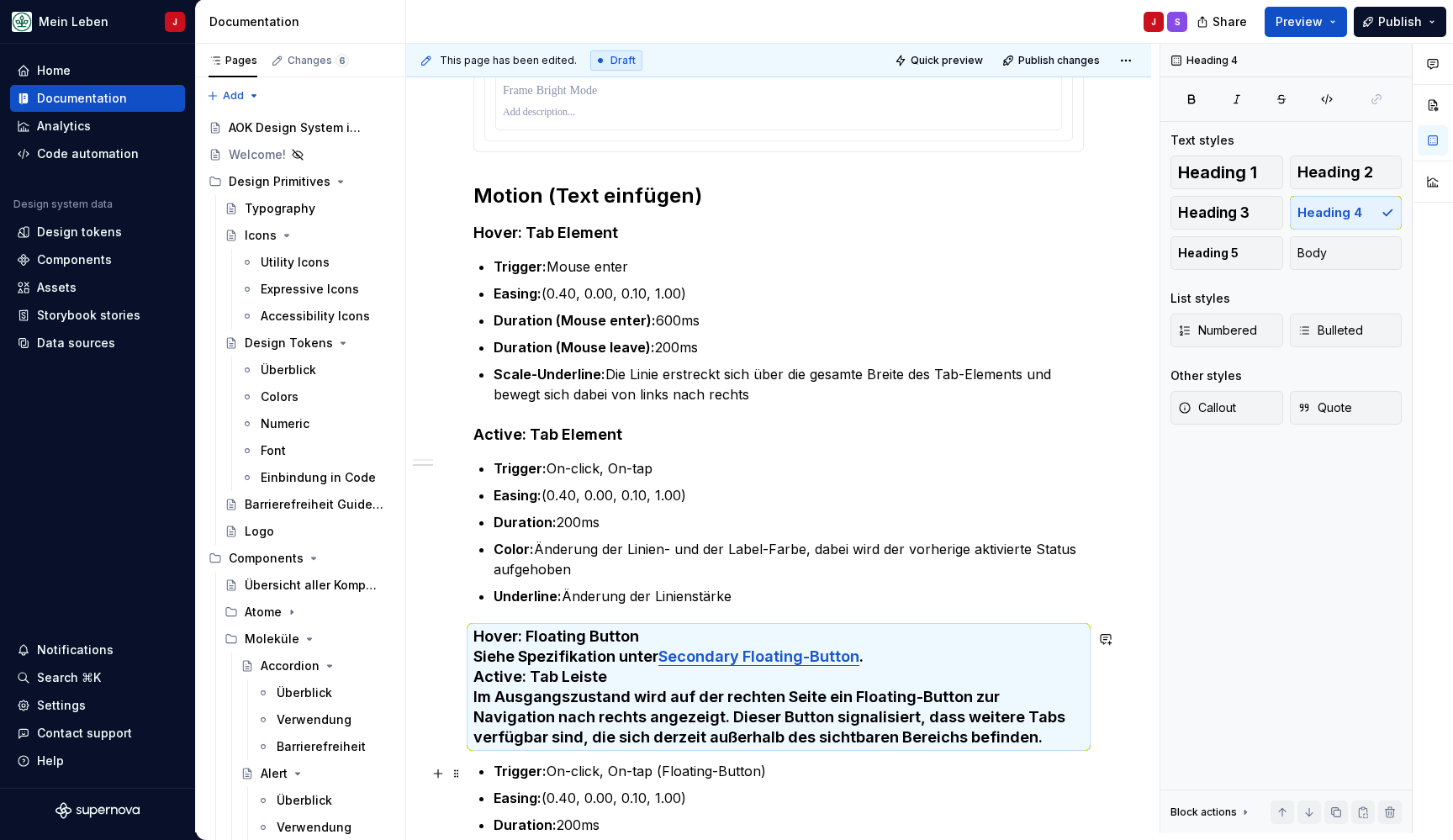
scroll to position [1141, 0]
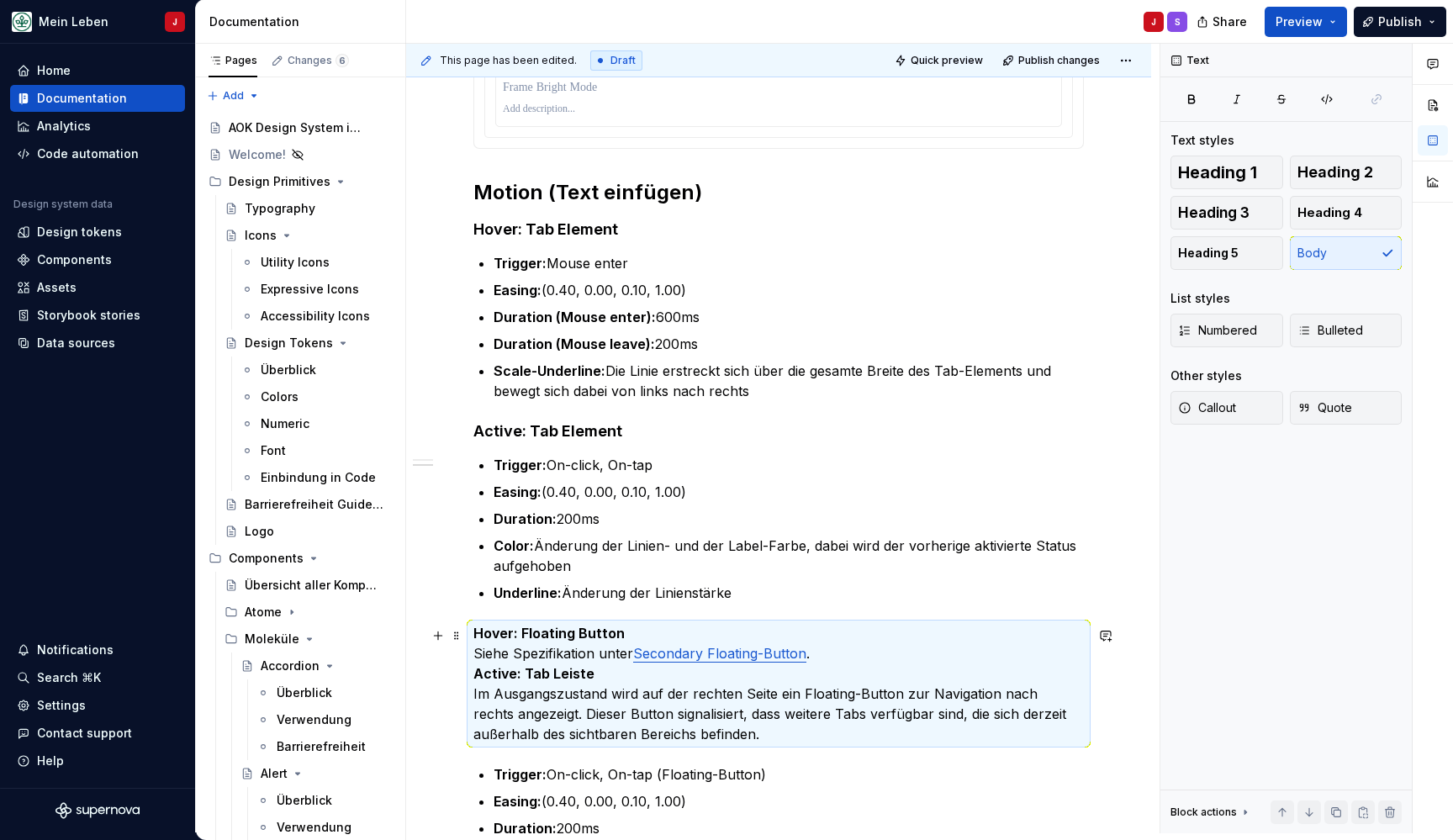
click at [674, 640] on p "Hover: Floating Button Siehe Spezifikation unter Secondary Floating-Button . Ac…" at bounding box center [778, 683] width 610 height 121
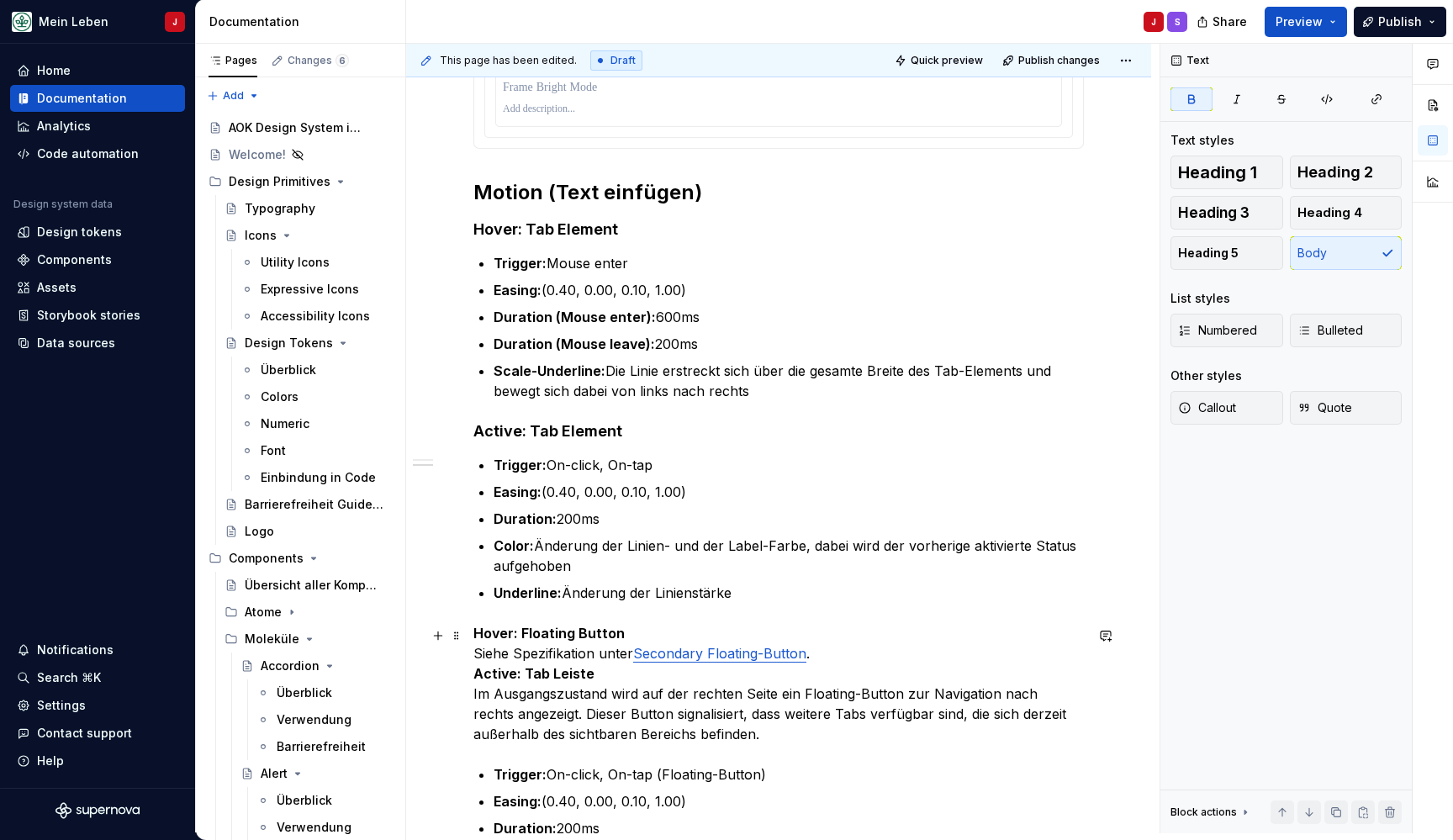
click at [823, 652] on p "Hover: Floating Button Siehe Spezifikation unter Secondary Floating-Button . Ac…" at bounding box center [778, 683] width 610 height 121
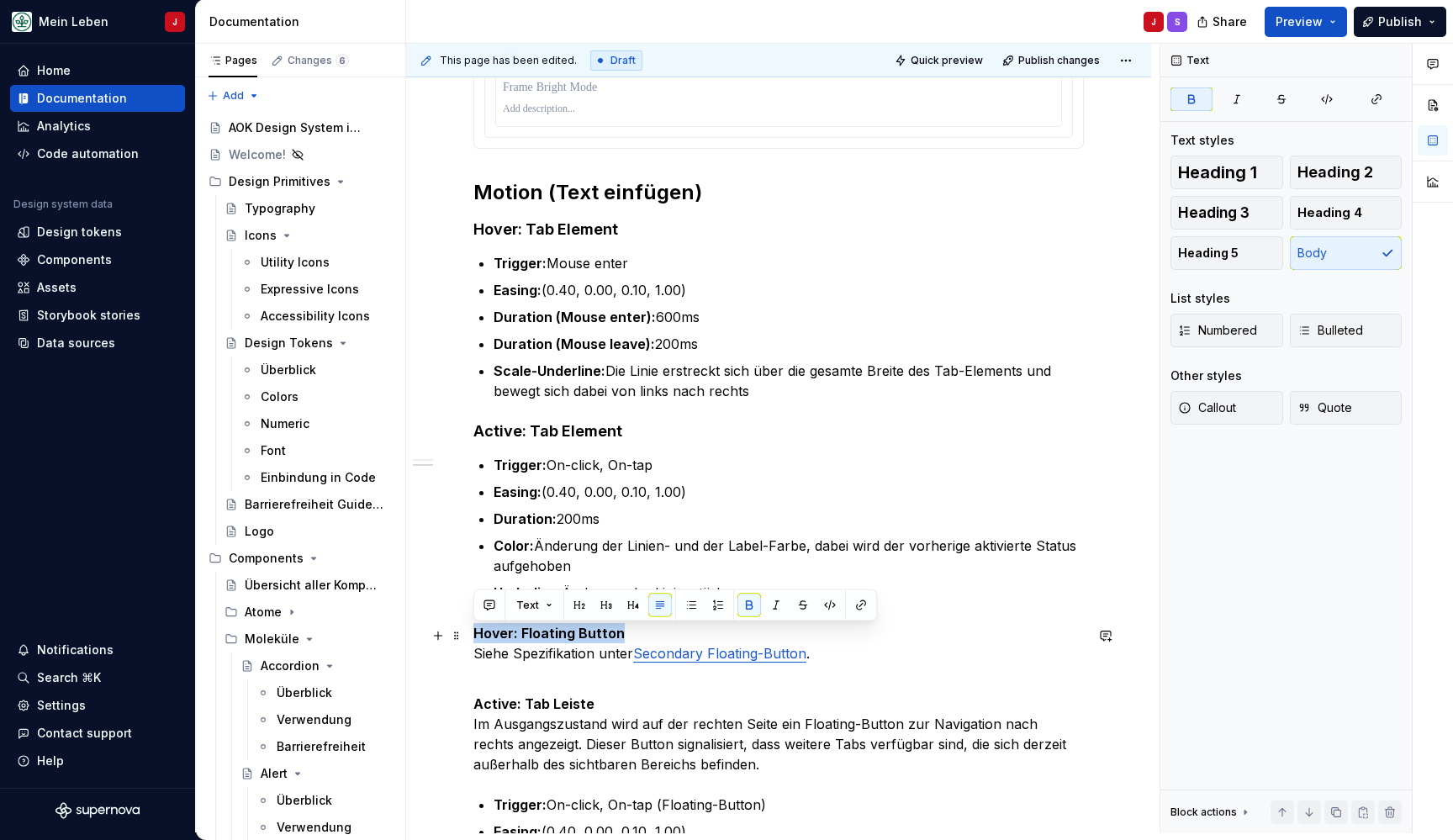
drag, startPoint x: 646, startPoint y: 635, endPoint x: 475, endPoint y: 629, distance: 171.1
click at [475, 629] on p "Hover: Floating Button Siehe Spezifikation unter Secondary Floating-Button ." at bounding box center [778, 643] width 610 height 40
click at [1305, 214] on span "Heading 4" at bounding box center [1330, 213] width 65 height 17
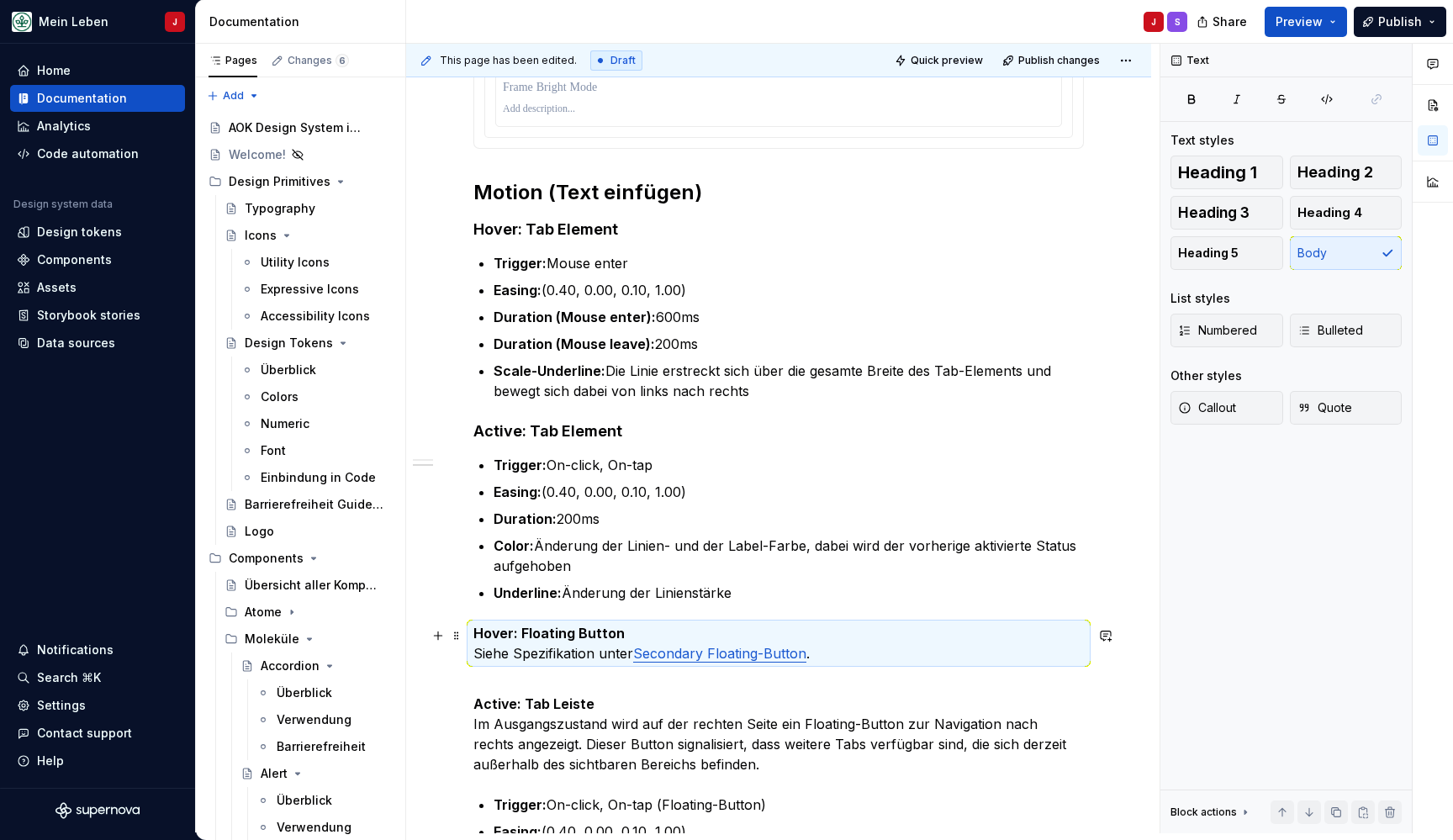
click at [646, 634] on p "Hover: Floating Button Siehe Spezifikation unter Secondary Floating-Button ." at bounding box center [778, 643] width 610 height 40
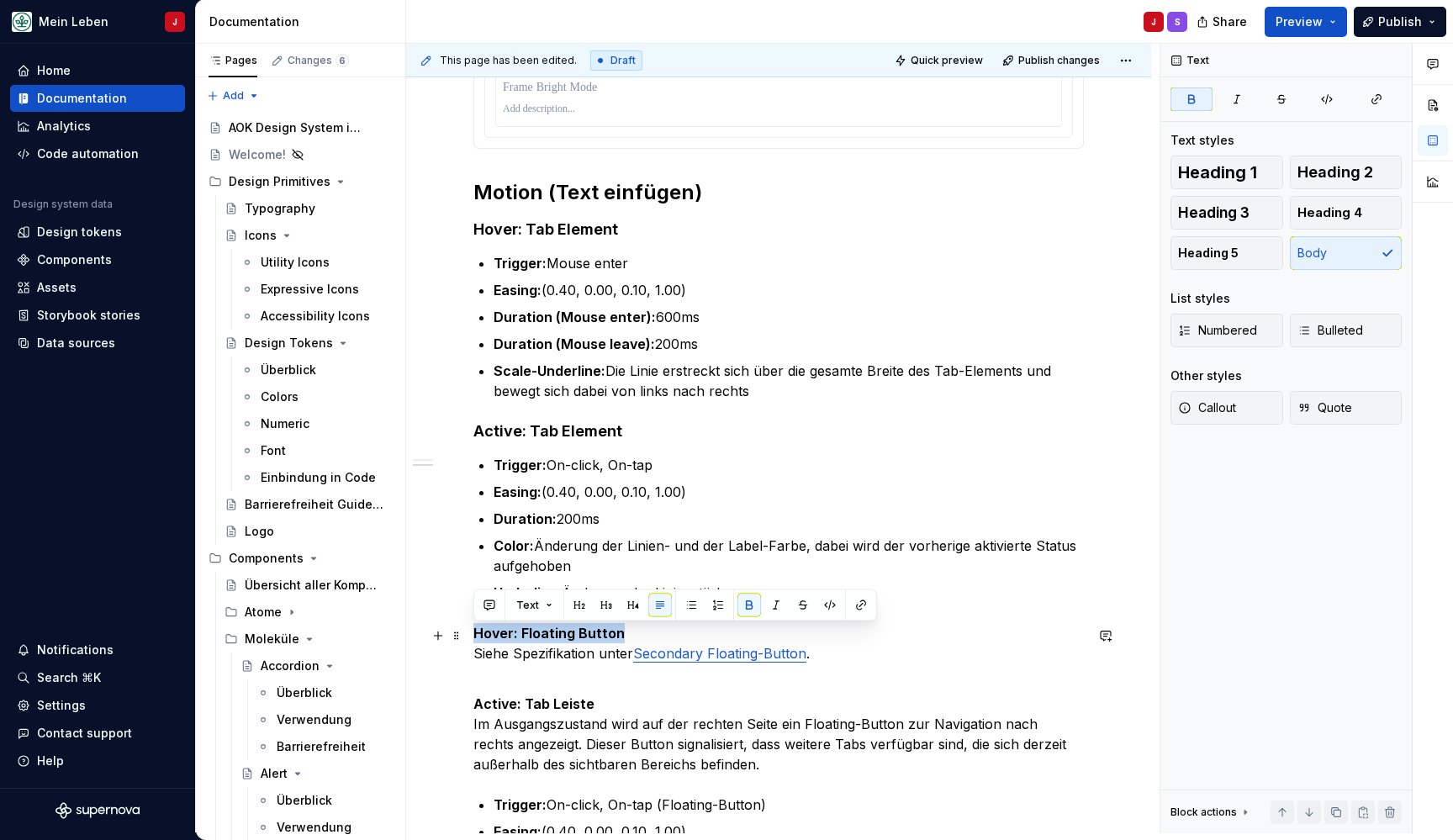
drag, startPoint x: 666, startPoint y: 634, endPoint x: 473, endPoint y: 634, distance: 193.0
click at [473, 634] on div "**********" at bounding box center [778, 318] width 745 height 2307
click at [1347, 224] on button "Heading 4" at bounding box center [1346, 212] width 113 height 33
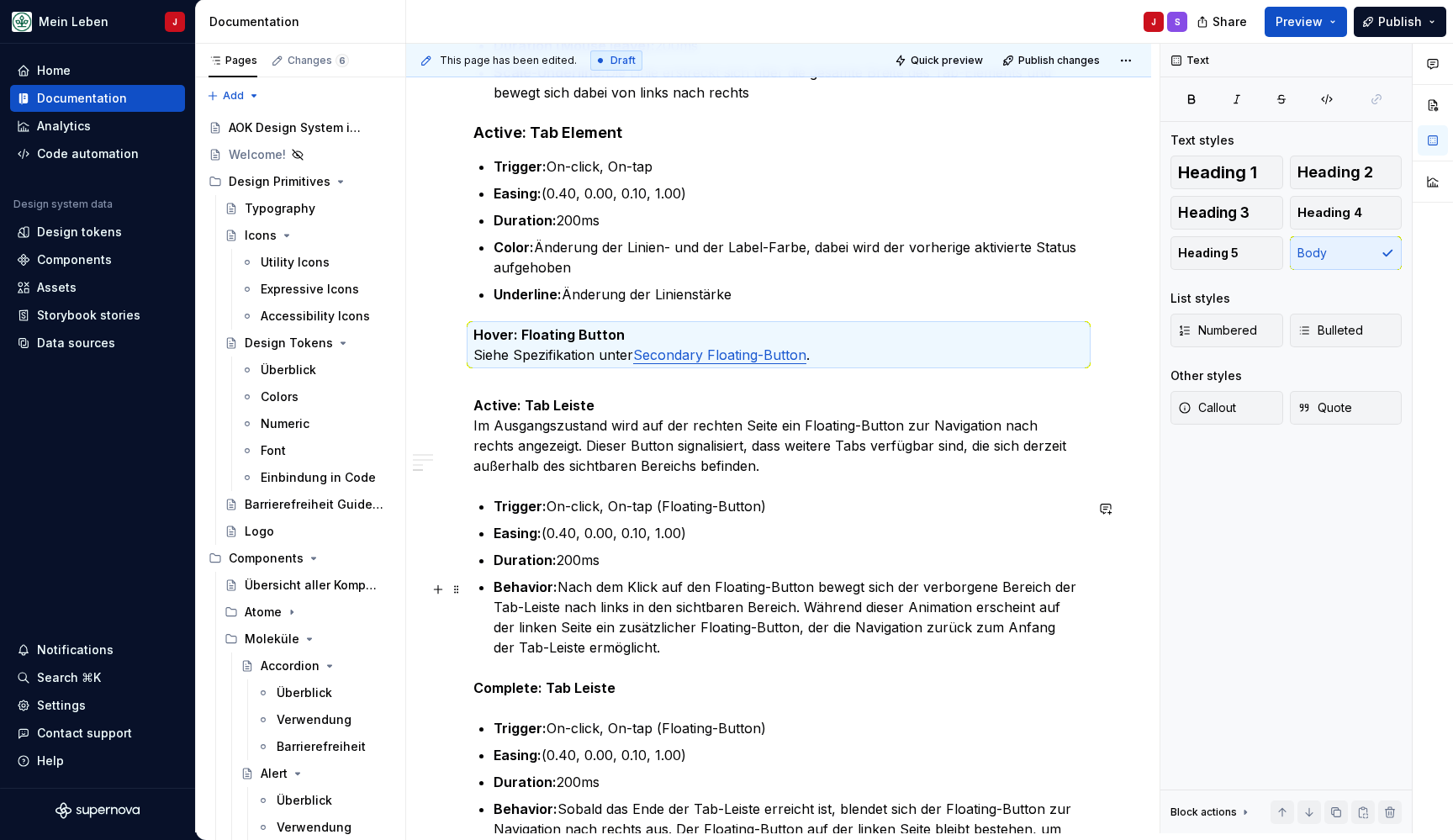
scroll to position [1440, 0]
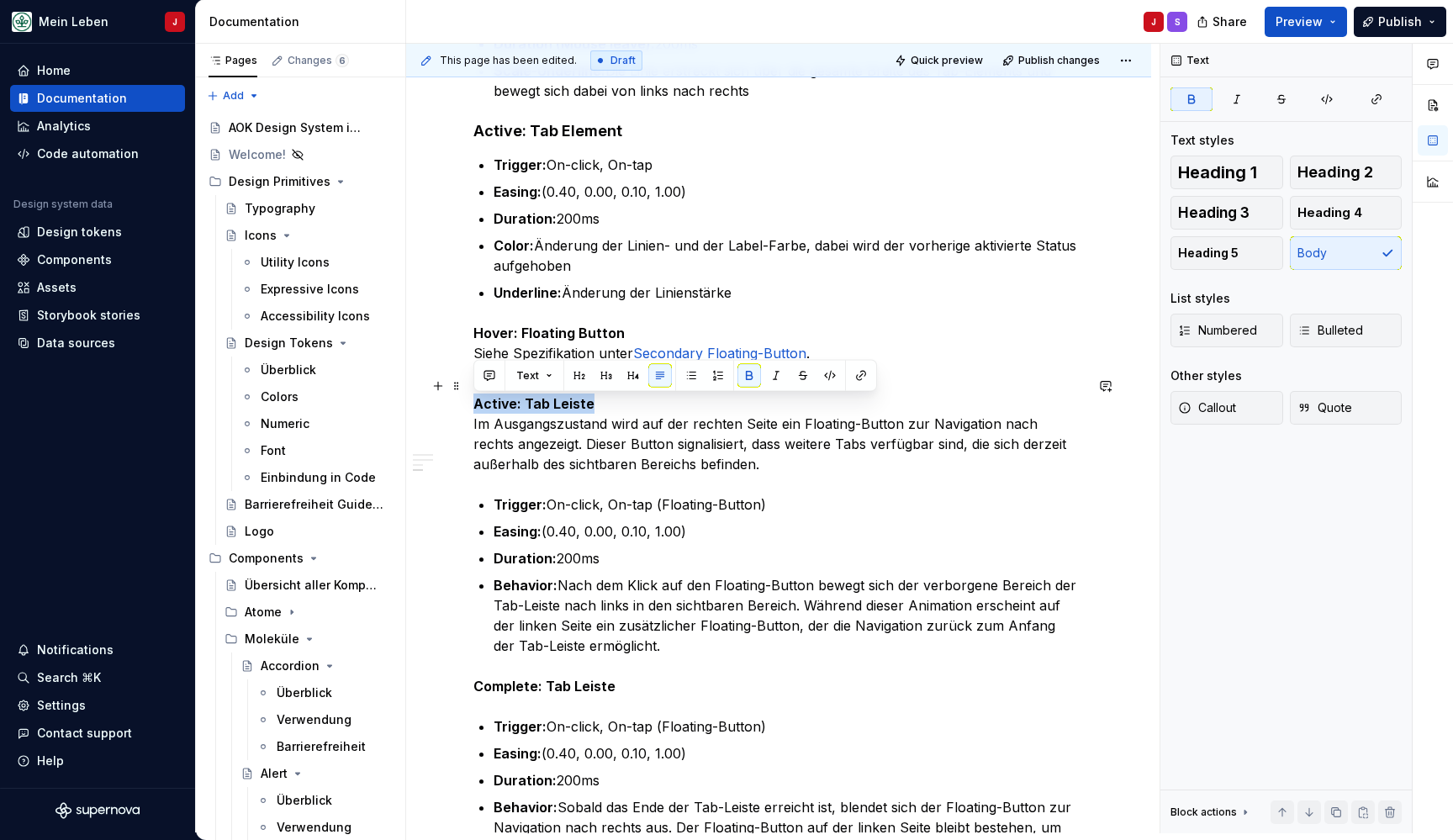
drag, startPoint x: 604, startPoint y: 402, endPoint x: 454, endPoint y: 404, distance: 150.0
click at [454, 404] on div "**********" at bounding box center [778, 17] width 745 height 2307
click at [1313, 207] on span "Heading 4" at bounding box center [1330, 213] width 65 height 17
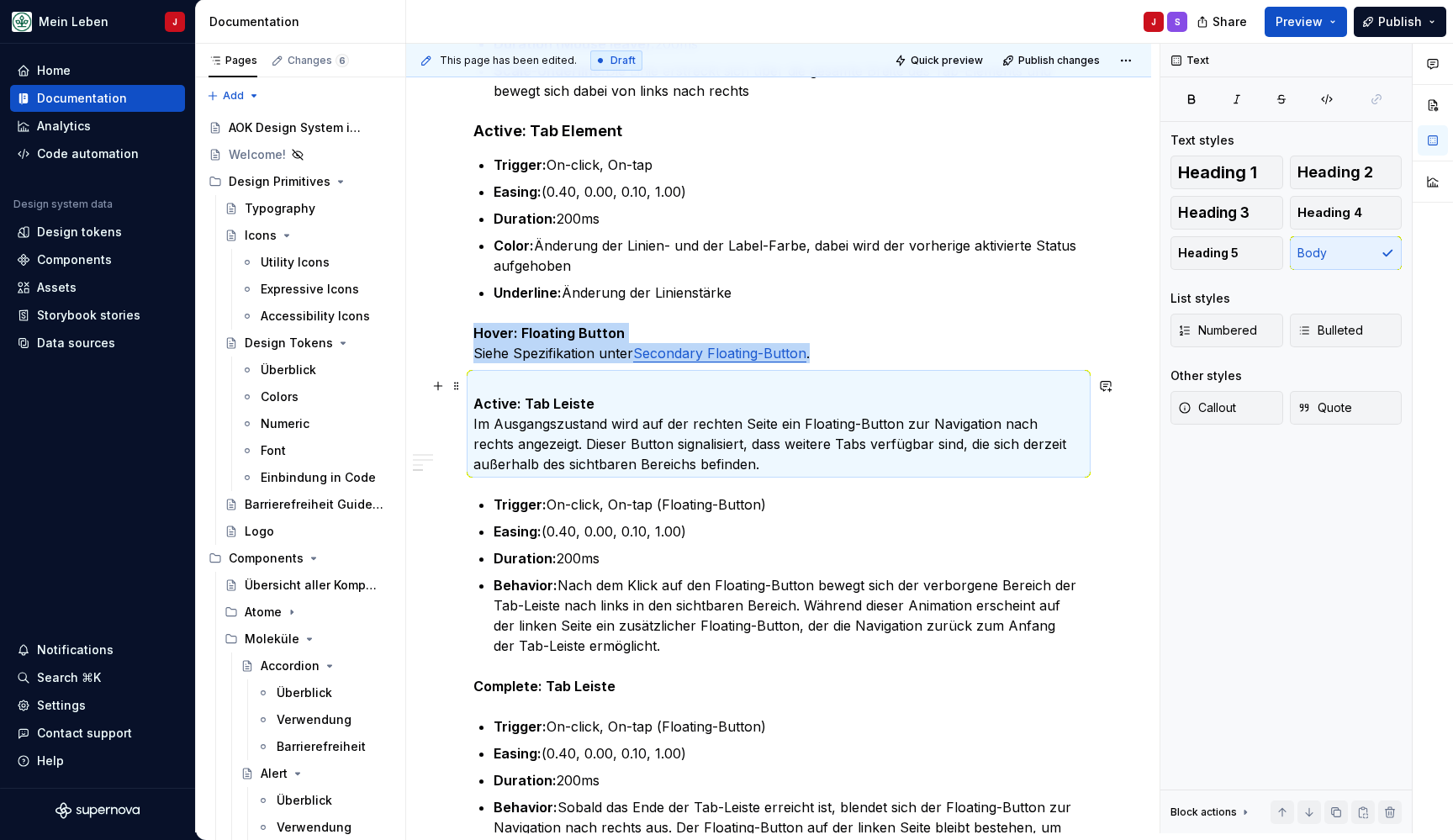
click at [665, 412] on p "Active: Tab Leiste Im Ausgangszustand wird auf der rechten Seite ein Floating-B…" at bounding box center [778, 424] width 610 height 101
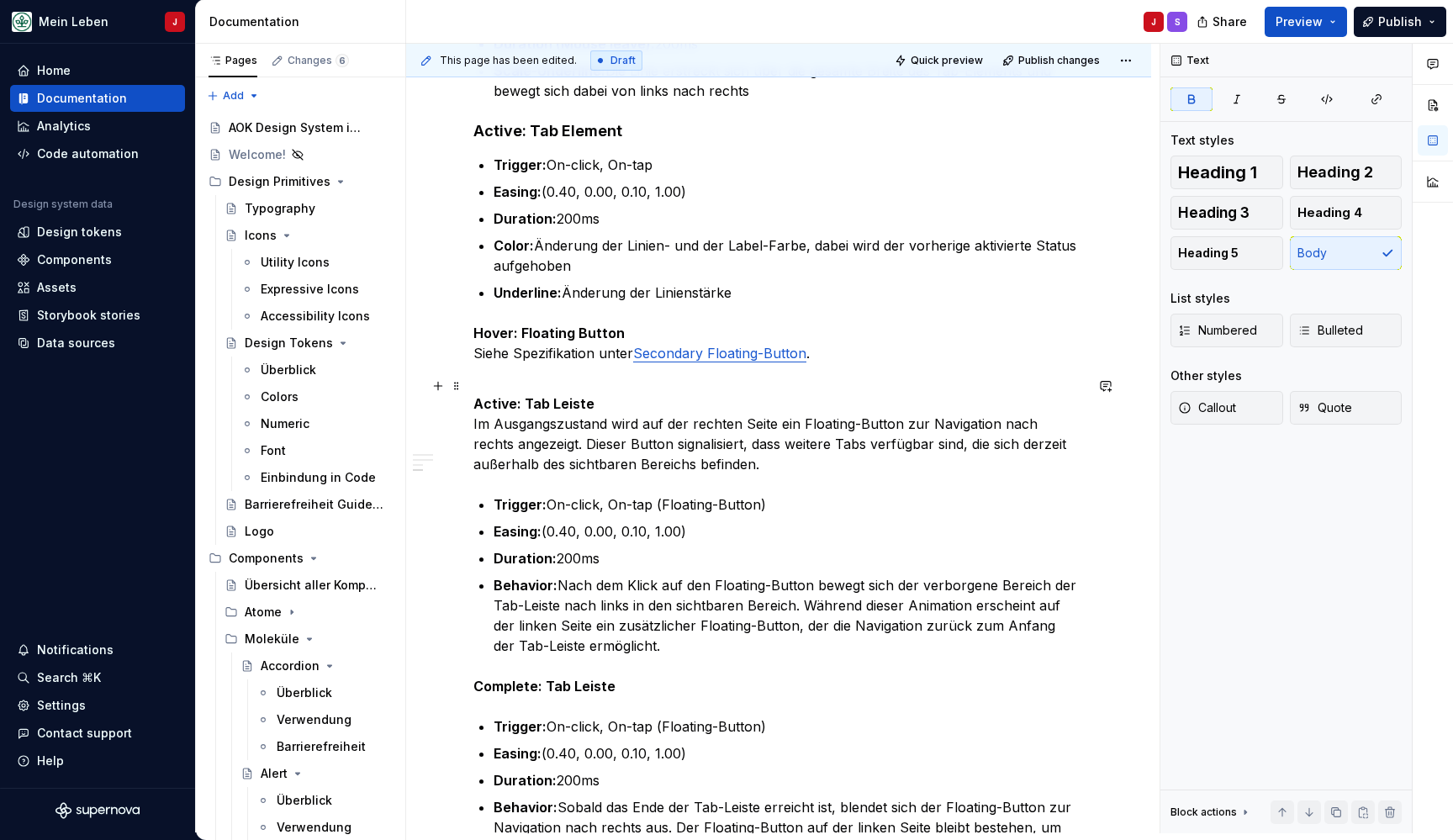
click at [606, 404] on p "Active: Tab Leiste Im Ausgangszustand wird auf der rechten Seite ein Floating-B…" at bounding box center [778, 424] width 610 height 101
drag, startPoint x: 630, startPoint y: 404, endPoint x: 472, endPoint y: 401, distance: 158.0
click at [472, 401] on div "**********" at bounding box center [778, 17] width 745 height 2307
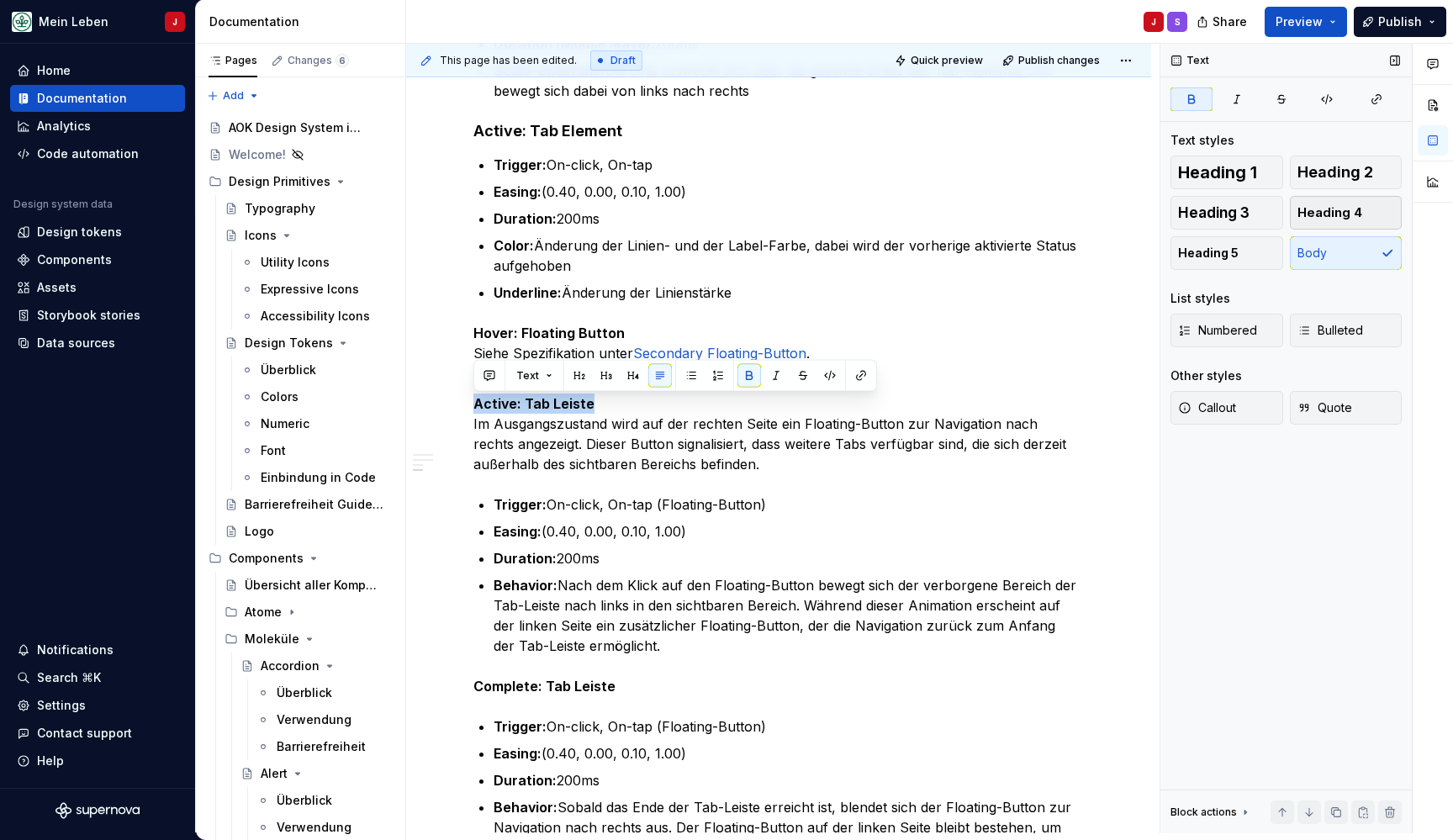
click at [1358, 206] on span "Heading 4" at bounding box center [1330, 213] width 65 height 17
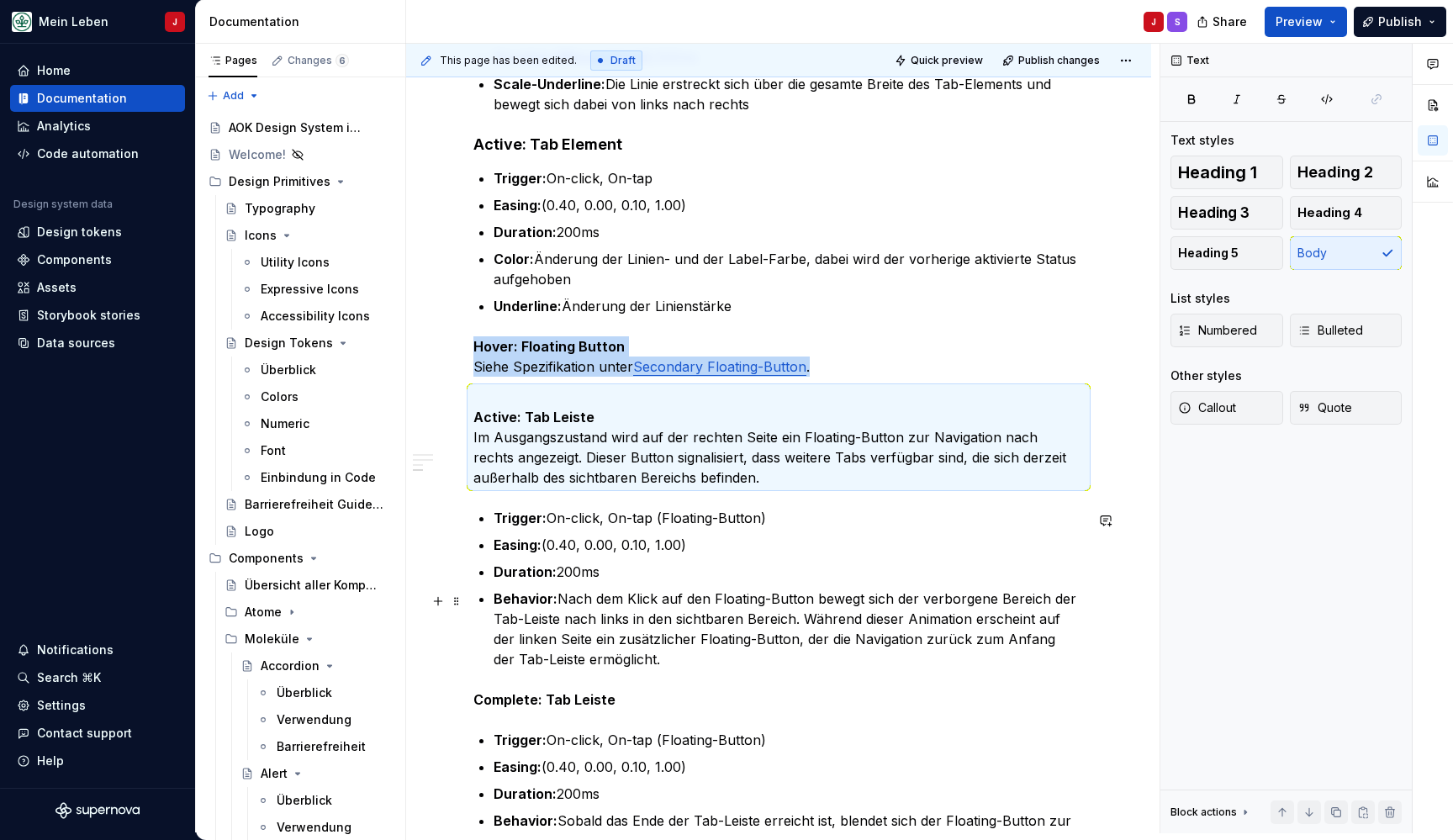
scroll to position [1452, 0]
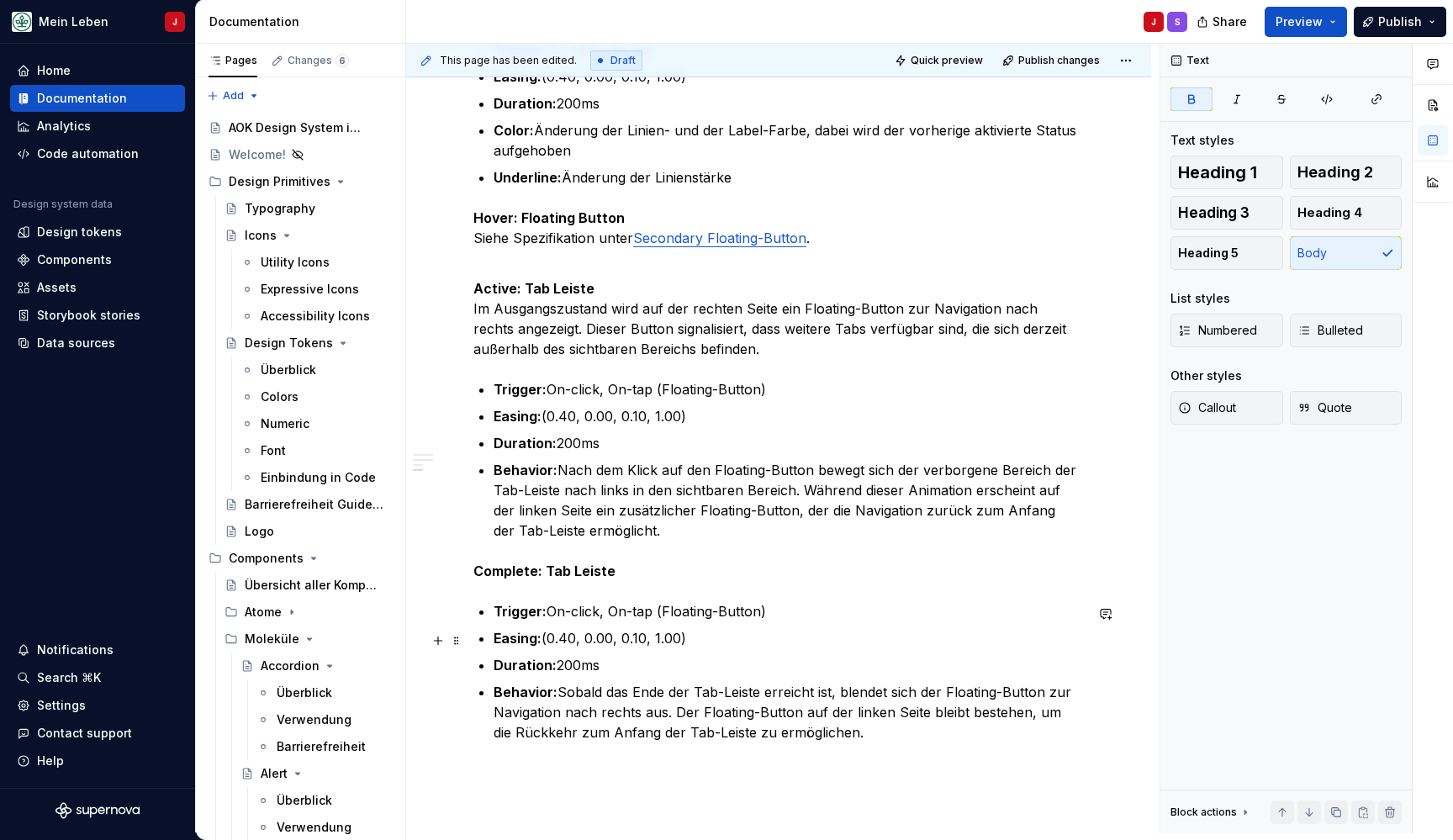
scroll to position [1579, 0]
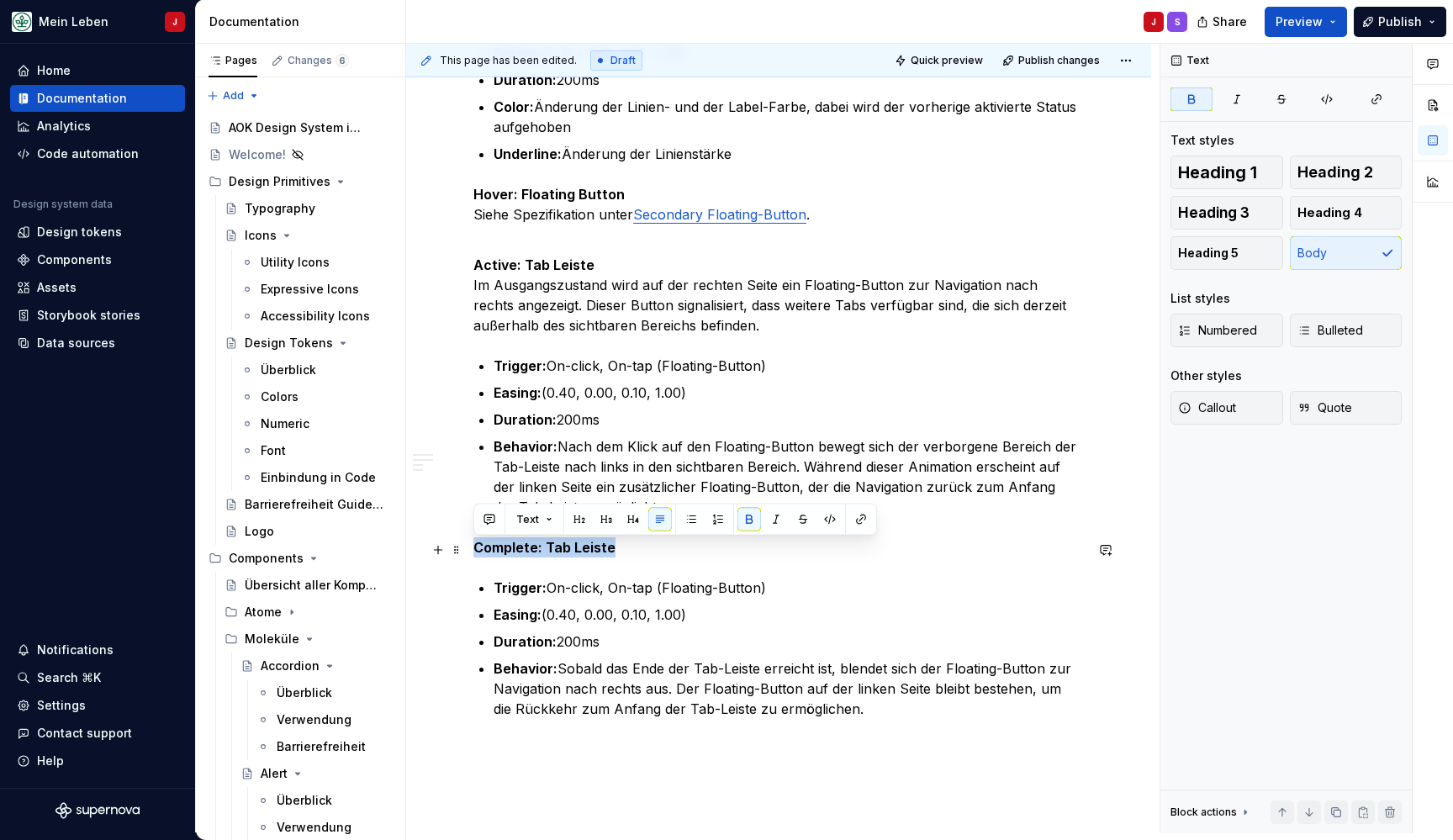
drag, startPoint x: 633, startPoint y: 560, endPoint x: 471, endPoint y: 557, distance: 162.0
click at [1366, 212] on button "Heading 4" at bounding box center [1346, 212] width 113 height 33
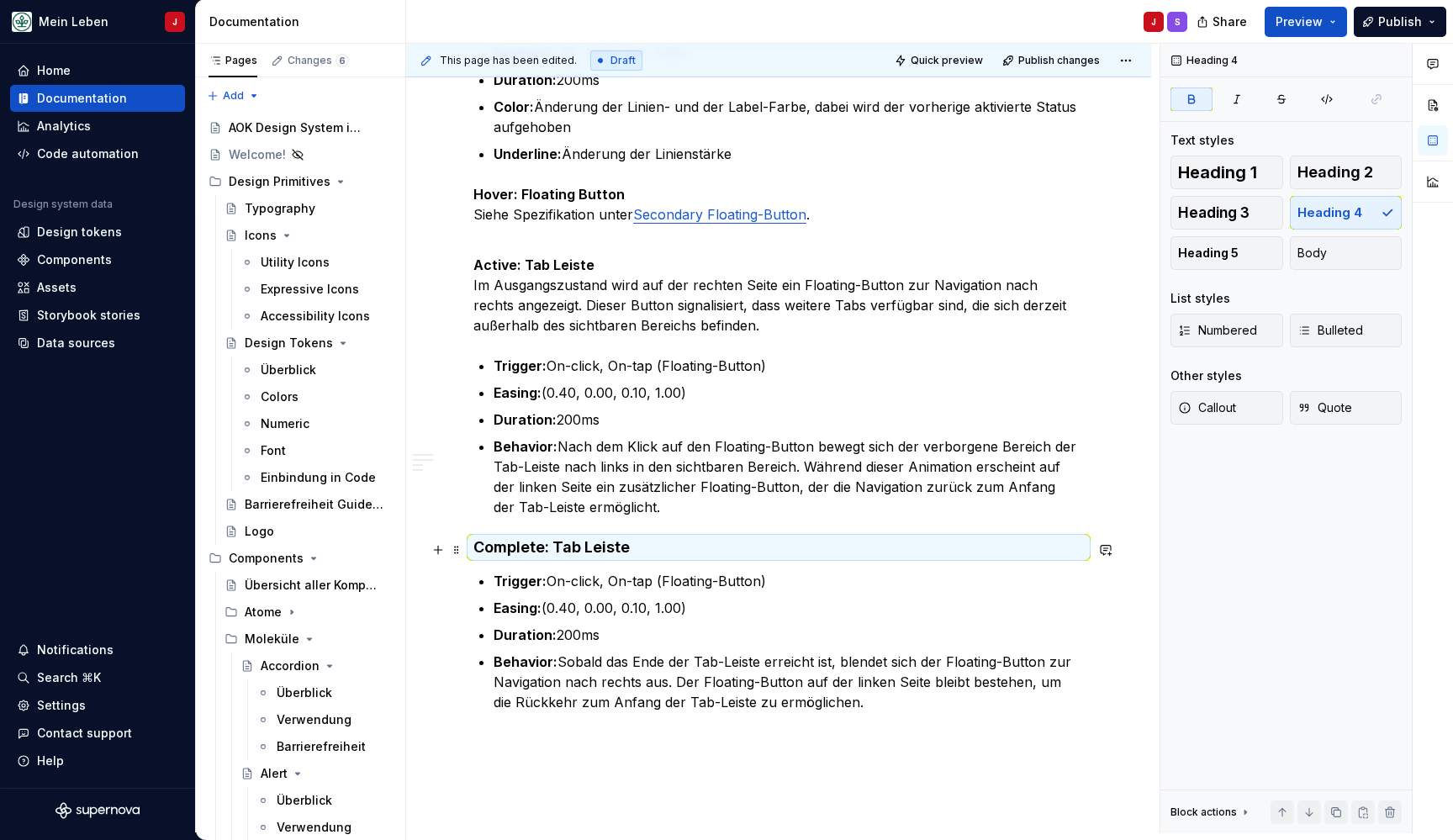
click at [697, 538] on h4 "Complete: Tab Leiste" at bounding box center [778, 547] width 610 height 21
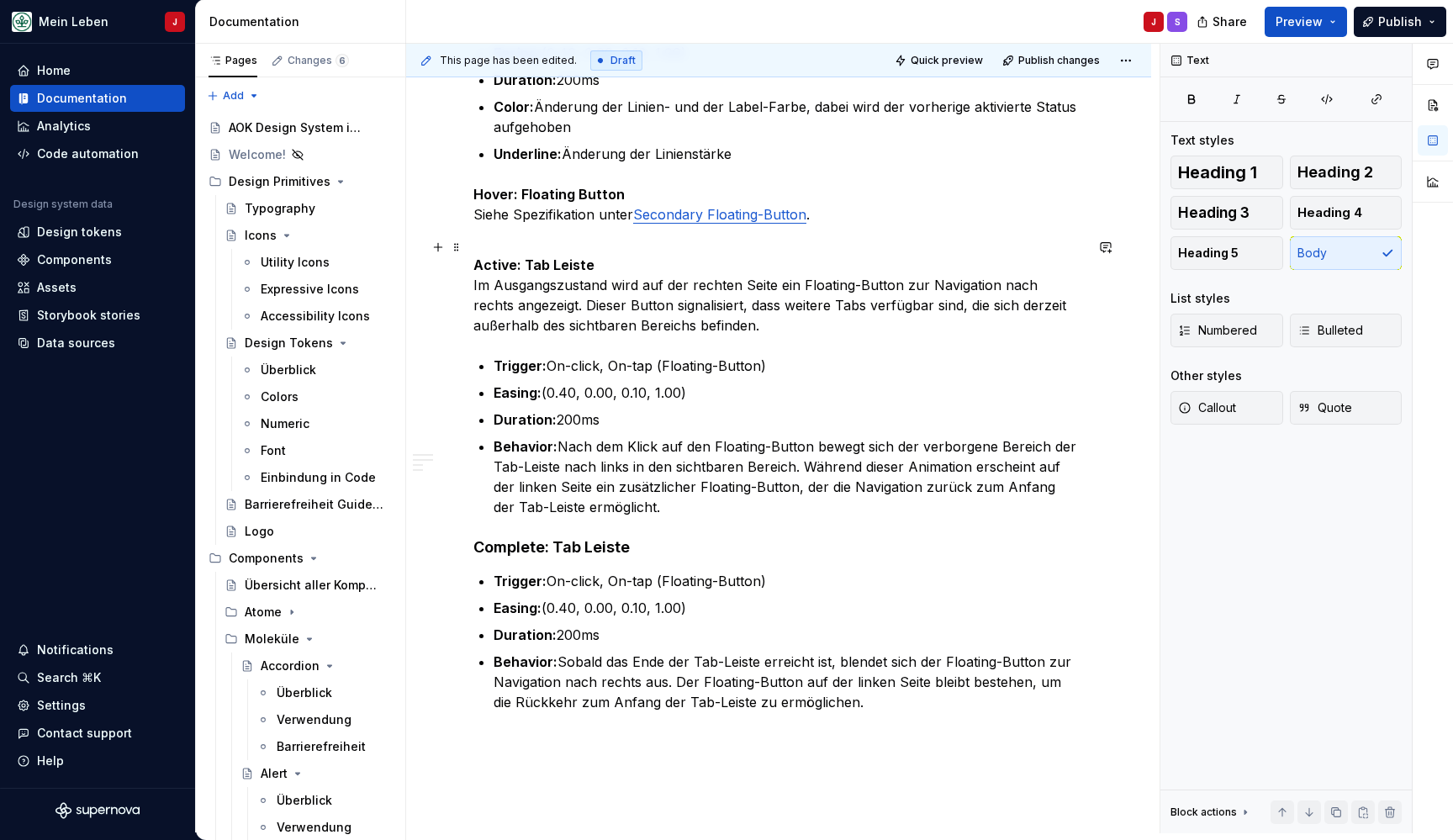
click at [597, 244] on p "Active: Tab Leiste Im Ausgangszustand wird auf der rechten Seite ein Floating-B…" at bounding box center [778, 285] width 610 height 101
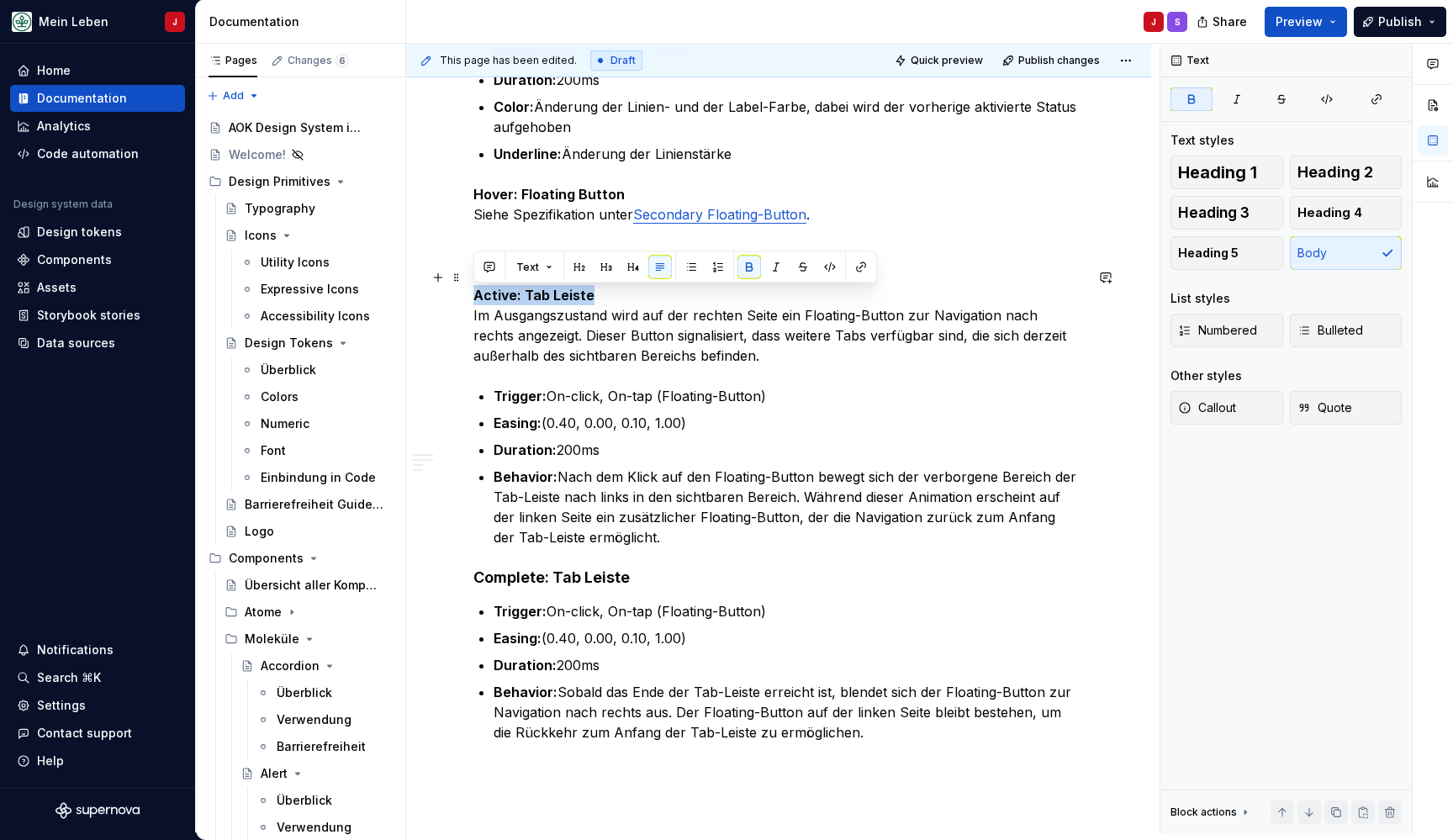
drag, startPoint x: 608, startPoint y: 296, endPoint x: 458, endPoint y: 296, distance: 150.0
click at [1329, 214] on span "Heading 4" at bounding box center [1330, 213] width 65 height 17
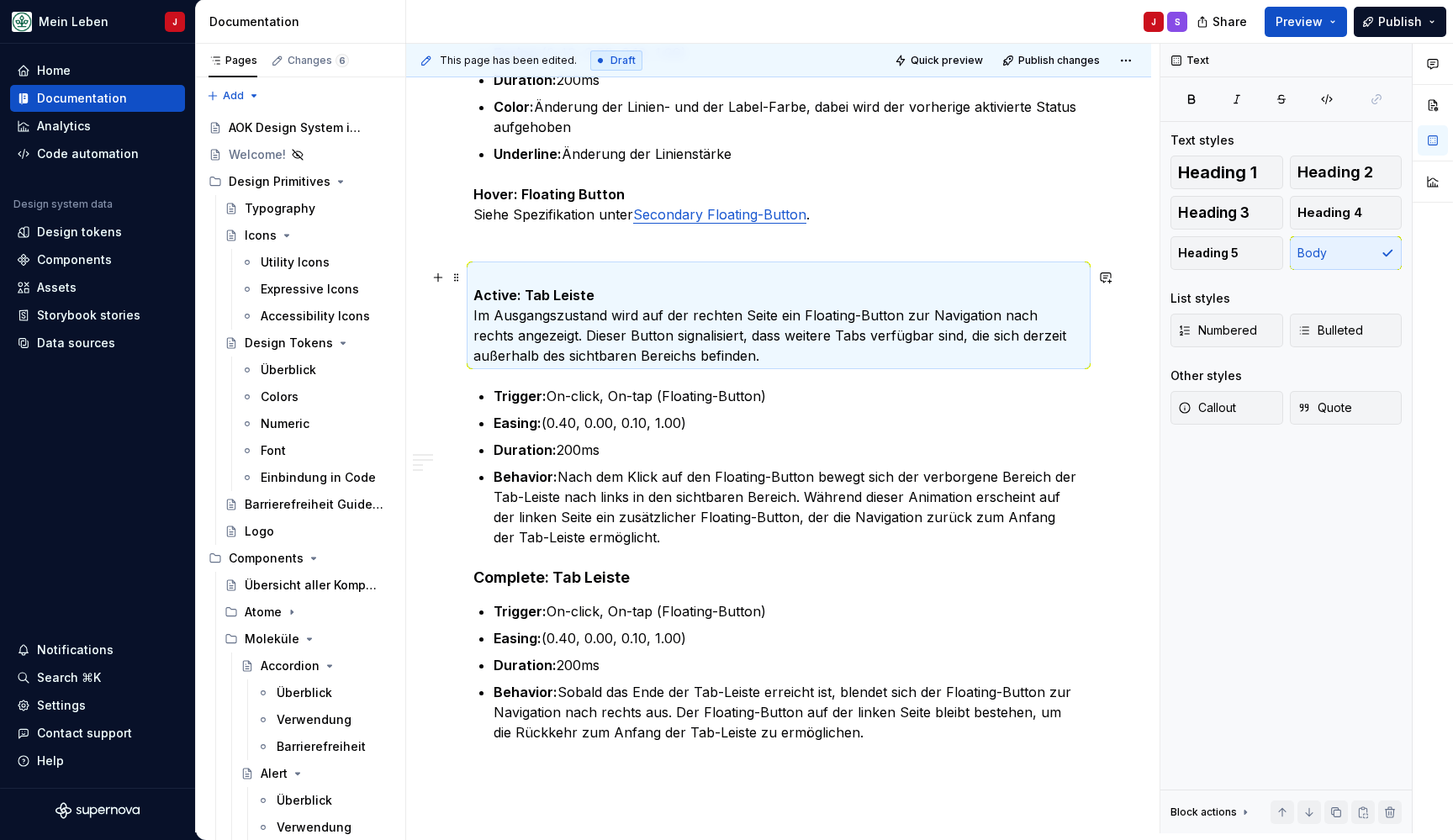
click at [634, 326] on p "Active: Tab Leiste Im Ausgangszustand wird auf der rechten Seite ein Floating-B…" at bounding box center [778, 315] width 610 height 101
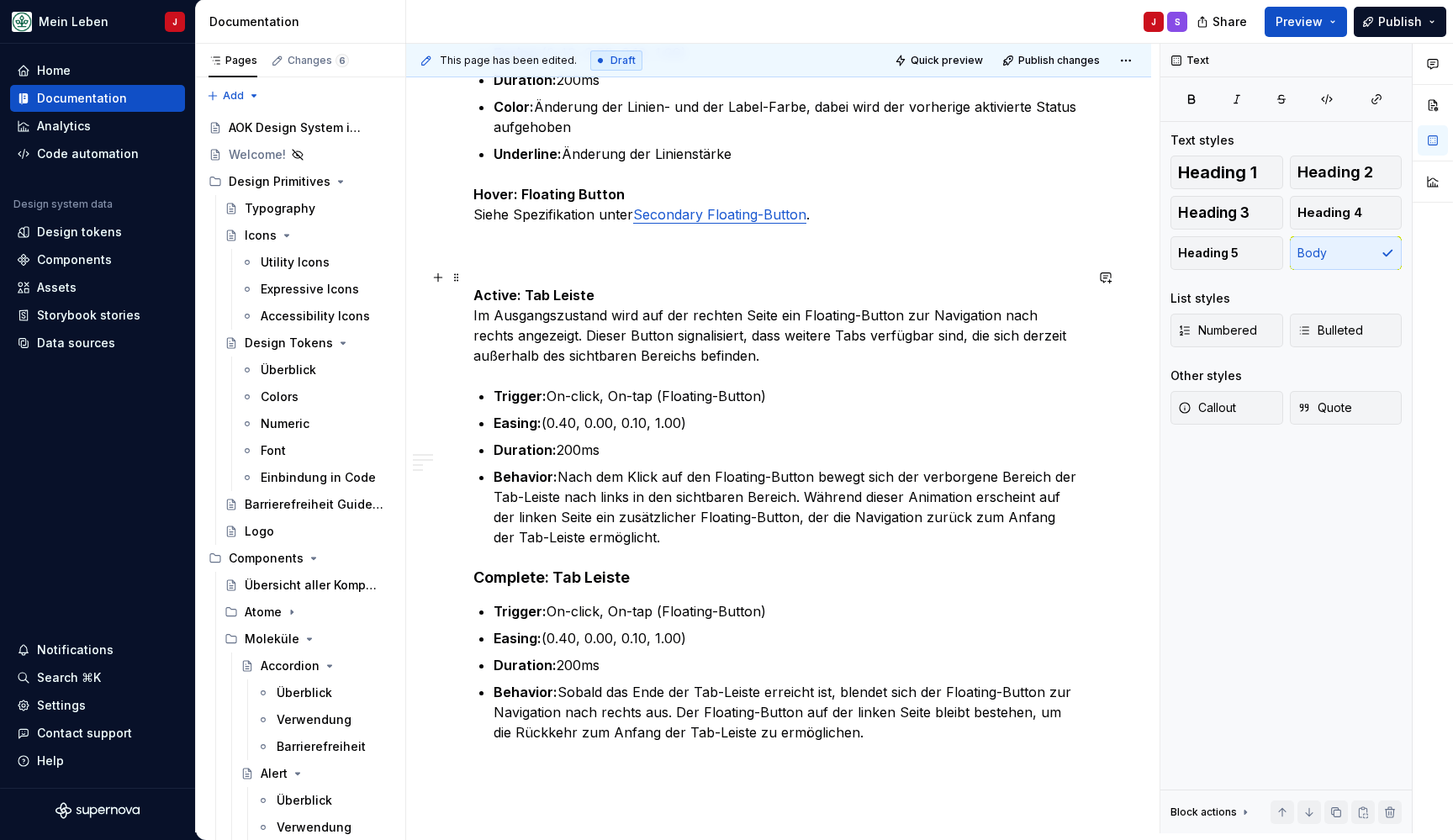
click at [638, 304] on p "Active: Tab Leiste Im Ausgangszustand wird auf der rechten Seite ein Floating-B…" at bounding box center [778, 315] width 610 height 101
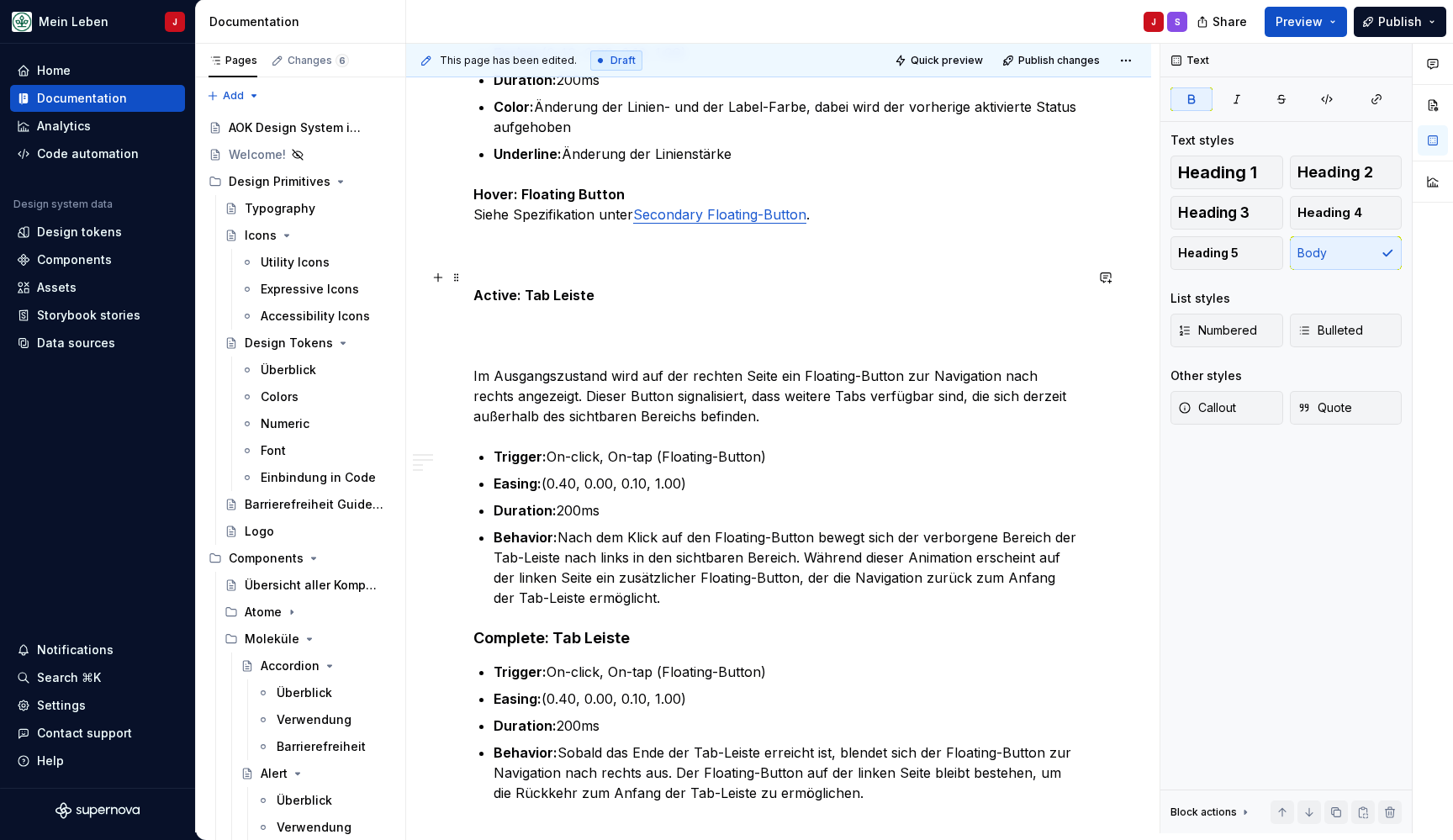
click at [610, 301] on p "Active: Tab Leiste" at bounding box center [778, 284] width 610 height 40
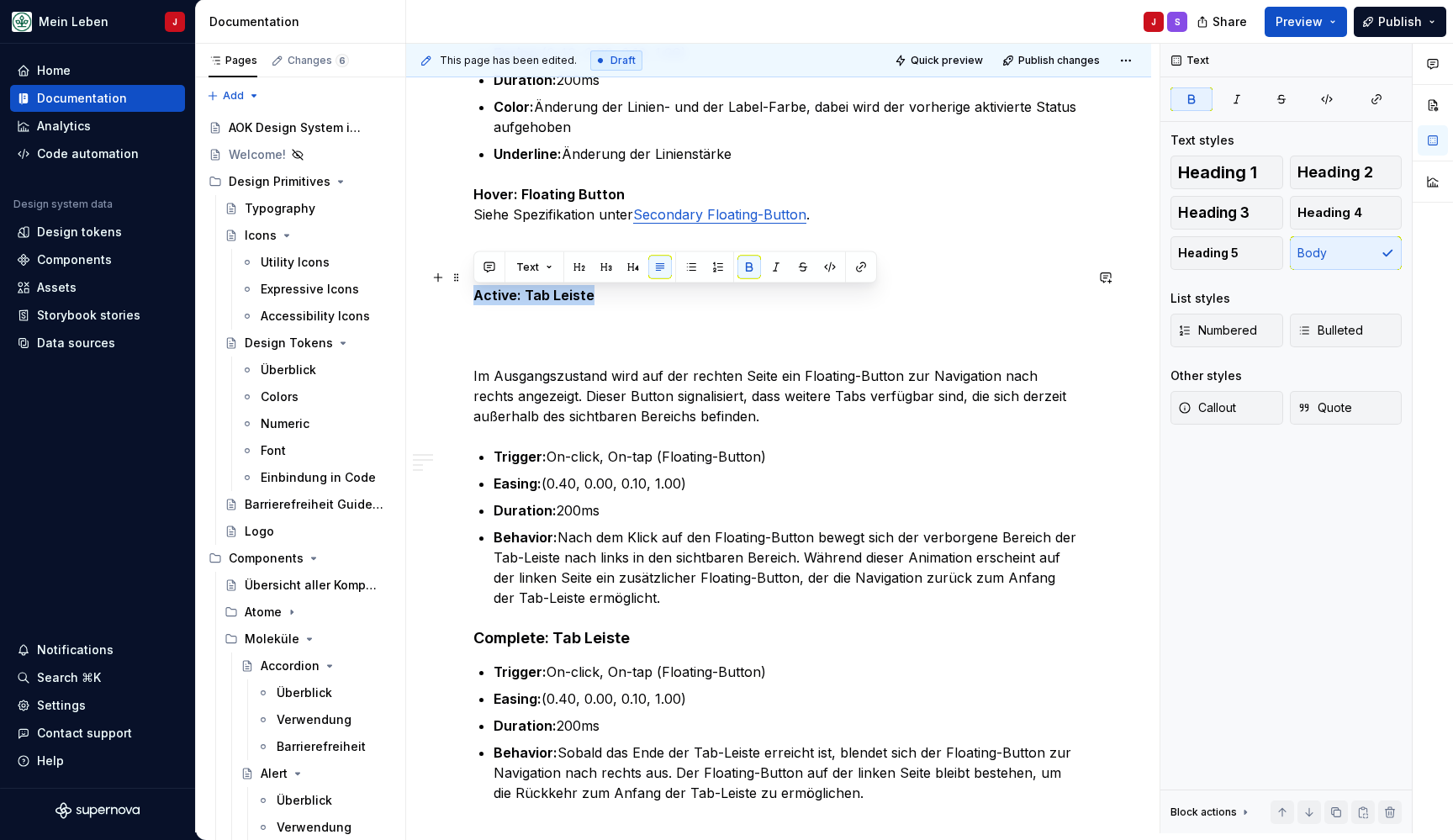
drag, startPoint x: 615, startPoint y: 300, endPoint x: 444, endPoint y: 297, distance: 171.0
click at [1322, 213] on span "Heading 4" at bounding box center [1330, 213] width 65 height 17
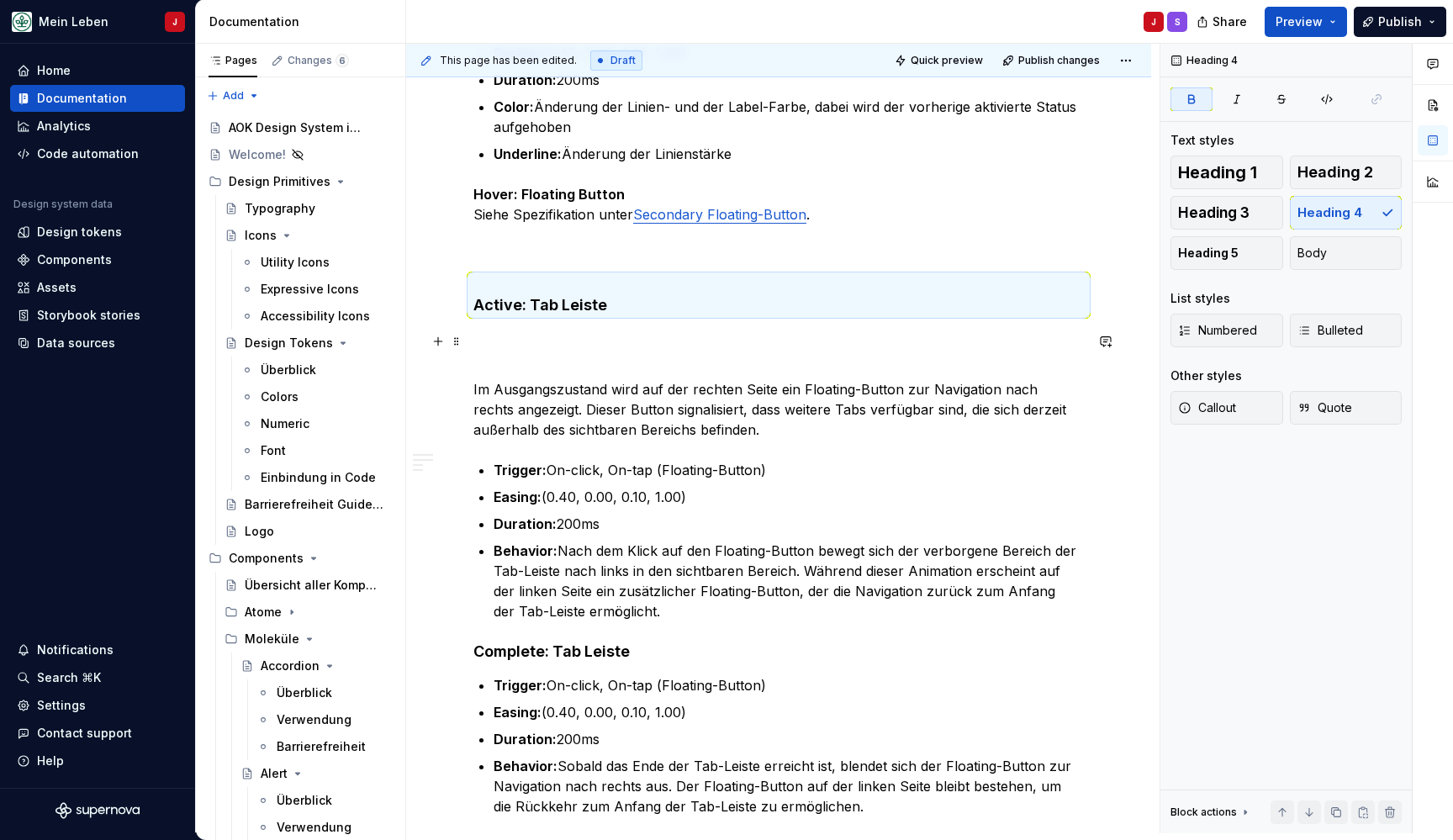
click at [515, 343] on p at bounding box center [778, 339] width 610 height 21
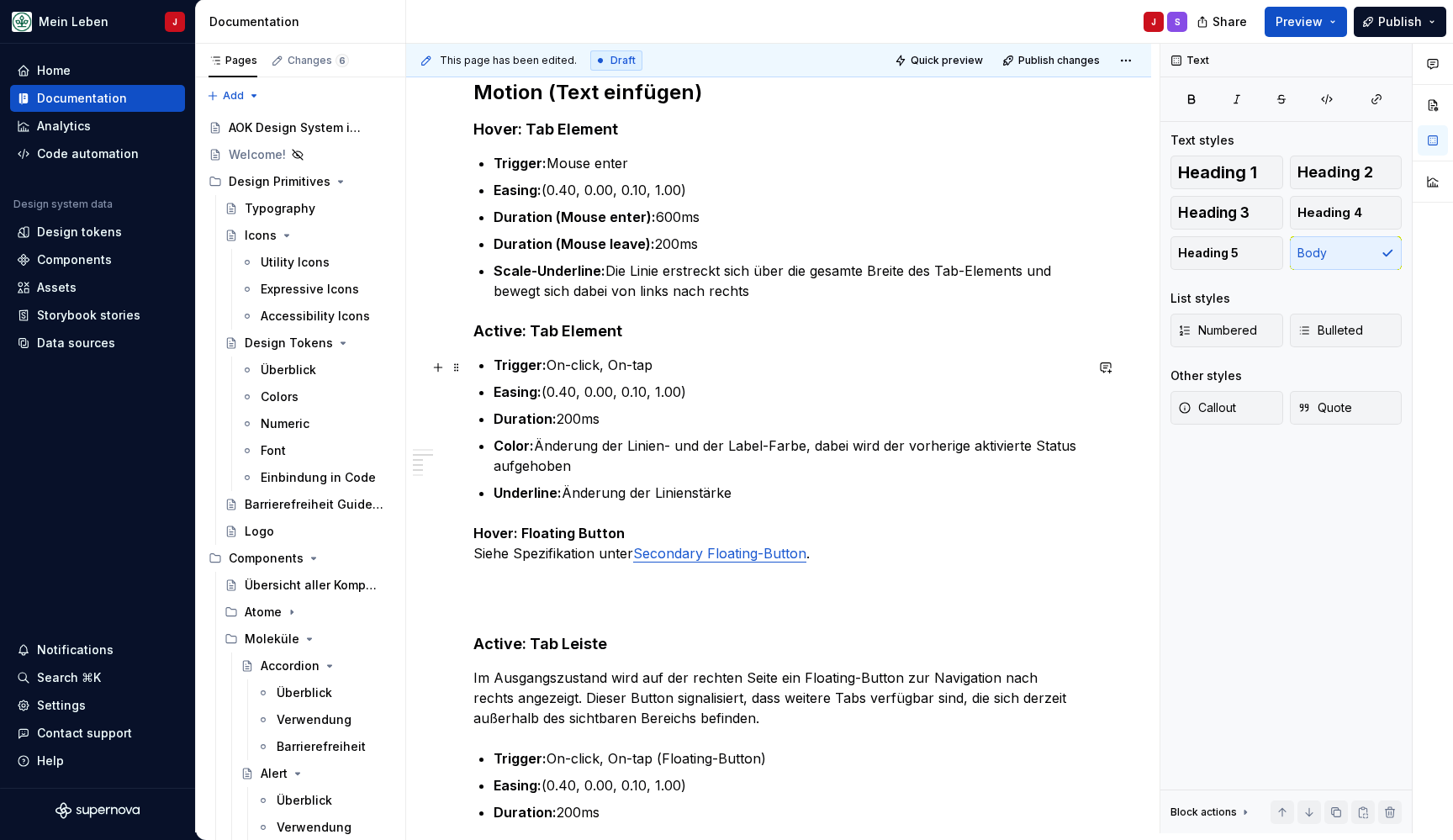
scroll to position [1230, 0]
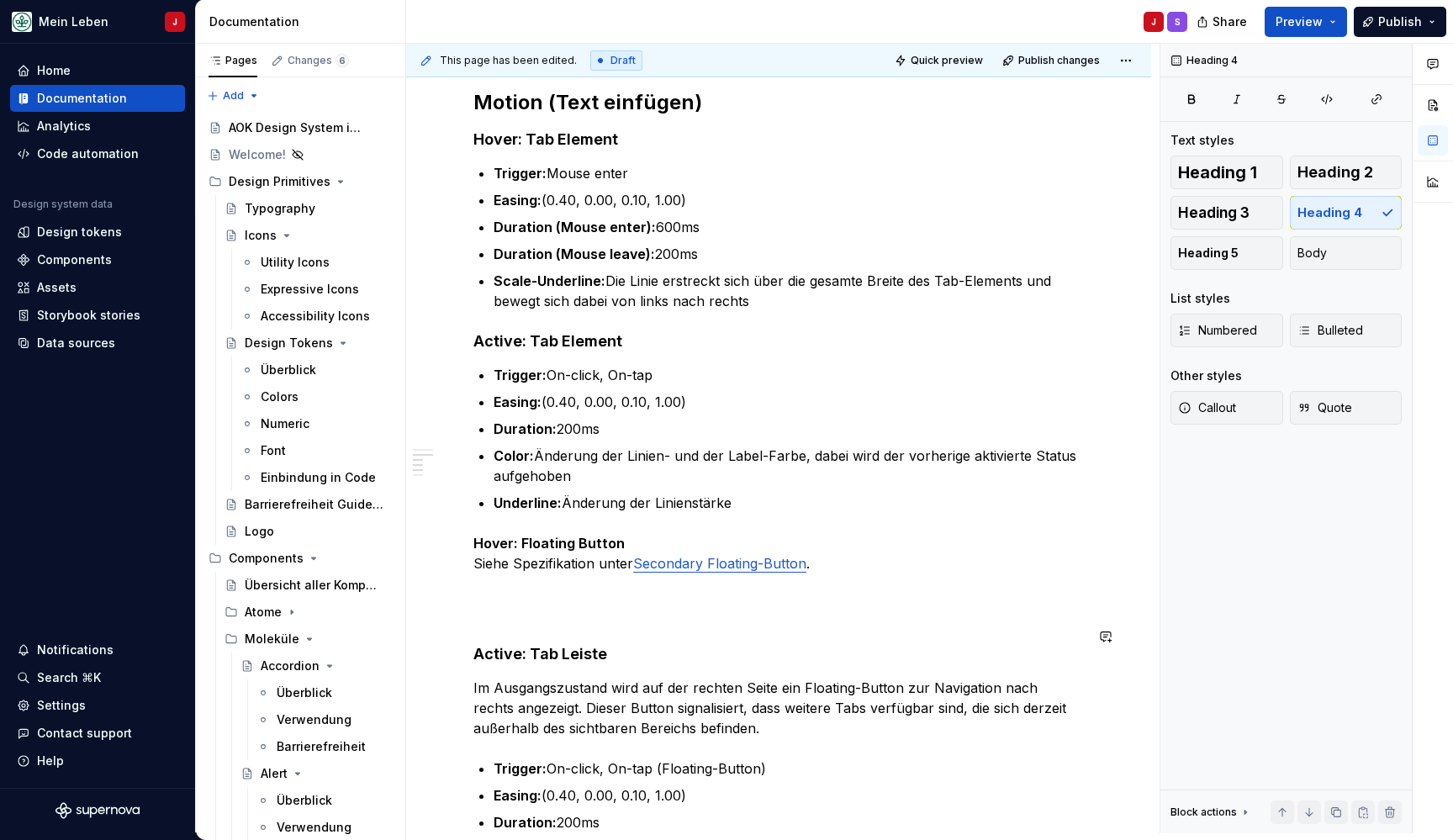
click at [483, 612] on div "**********" at bounding box center [778, 134] width 610 height 2040
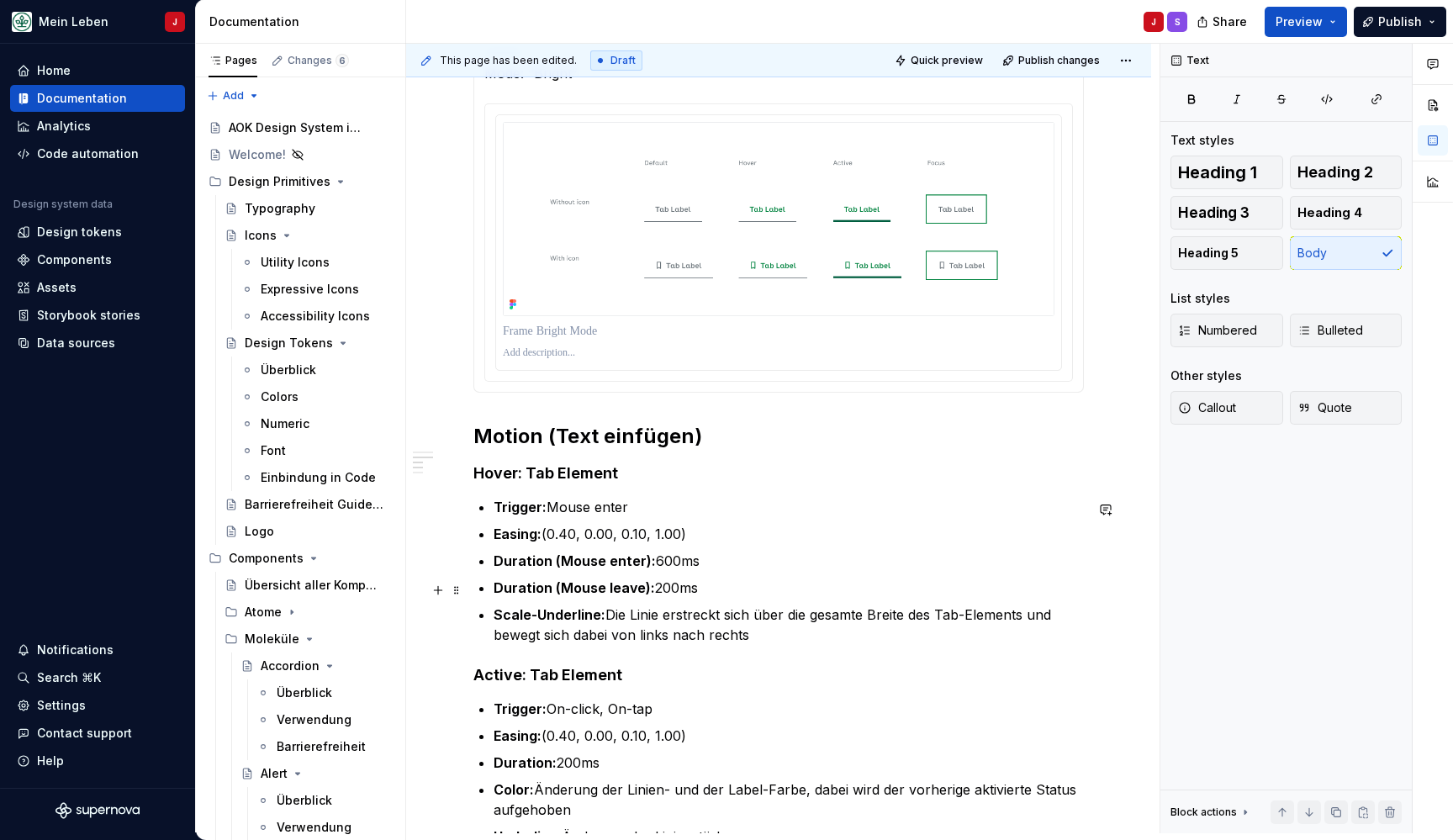
scroll to position [771, 0]
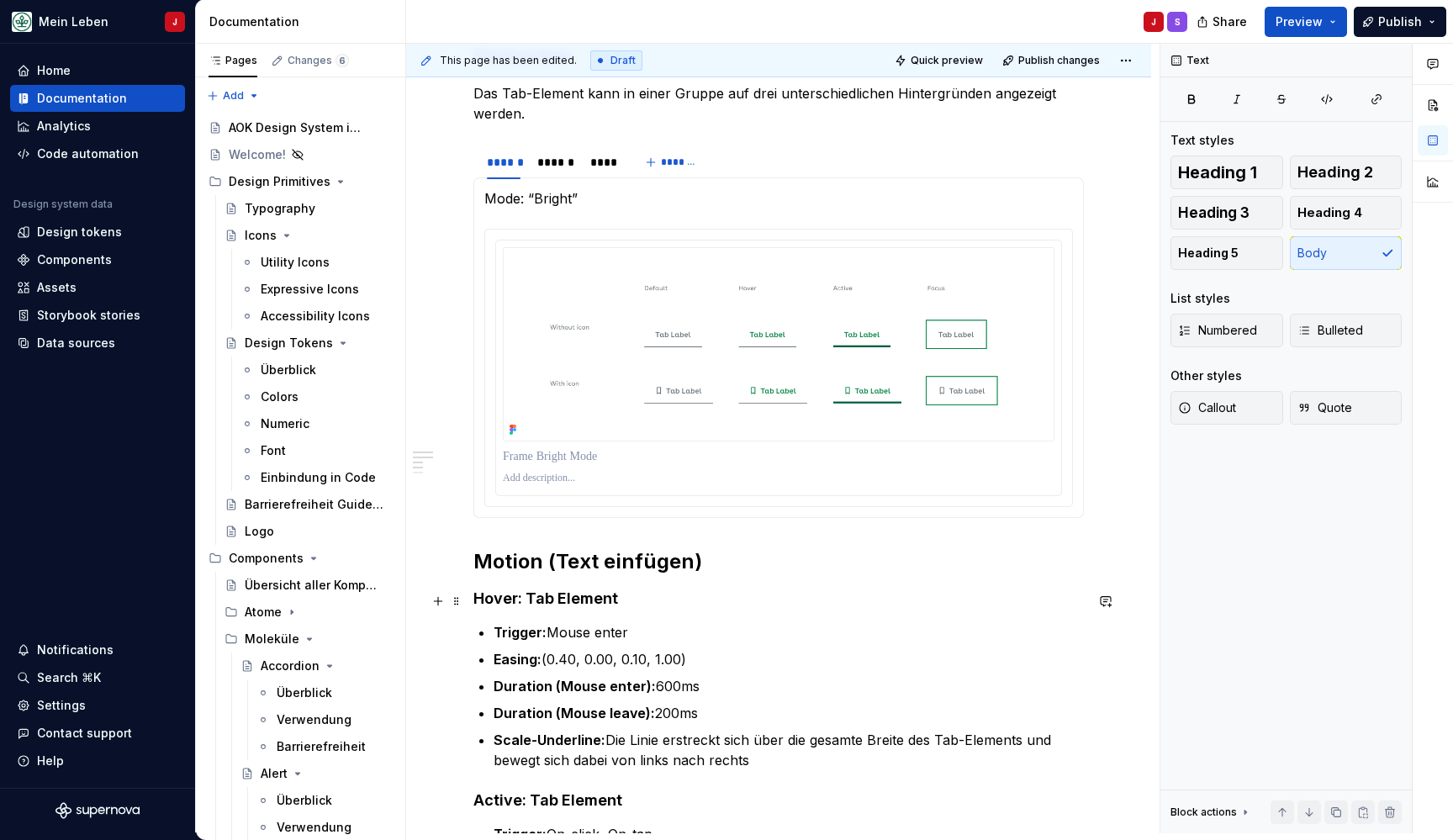
click at [667, 601] on h4 "Hover: Tab Element" at bounding box center [778, 599] width 610 height 21
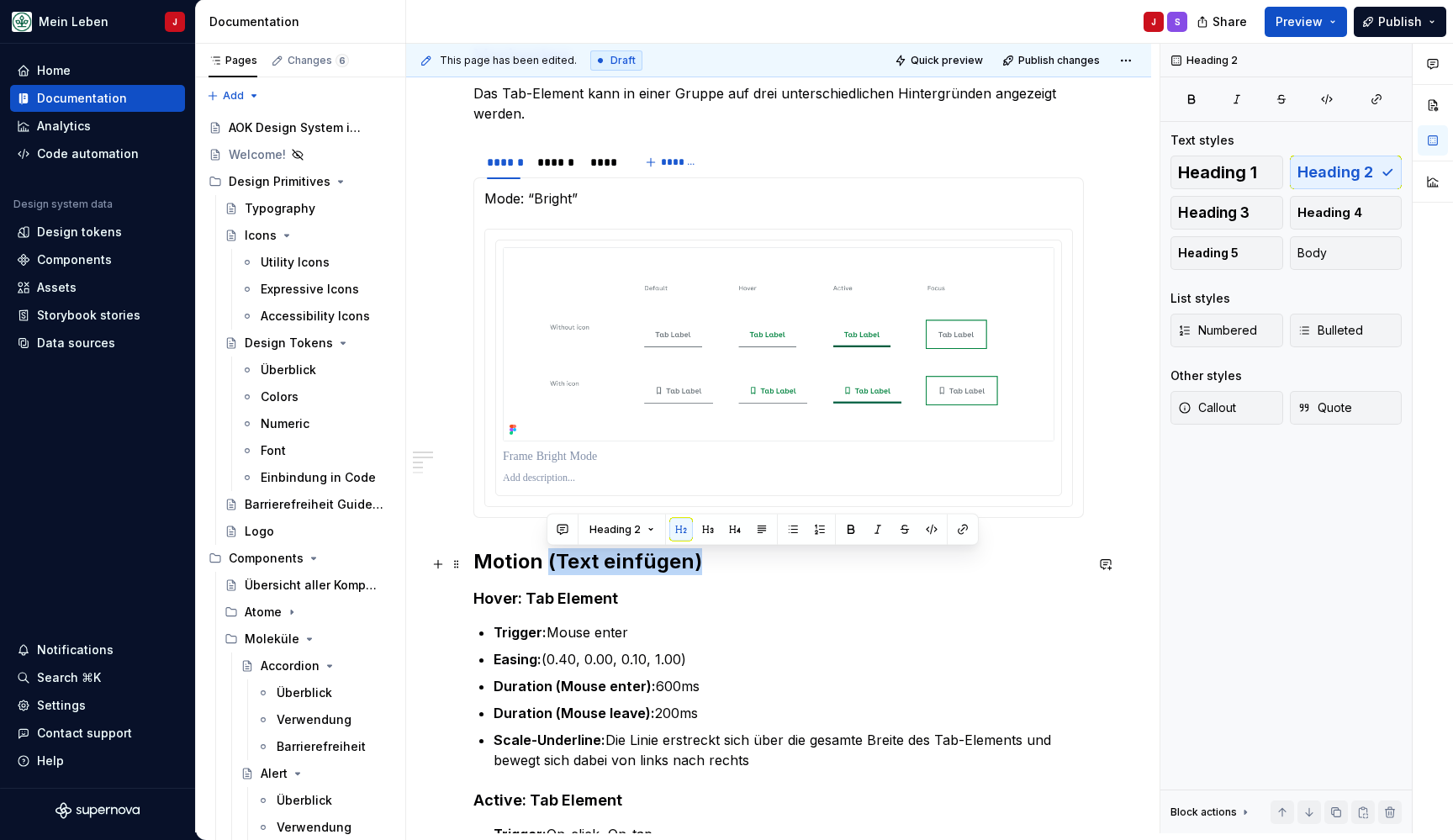
drag, startPoint x: 722, startPoint y: 569, endPoint x: 545, endPoint y: 558, distance: 177.3
click at [545, 558] on h2 "Motion (Text einfügen)" at bounding box center [778, 561] width 610 height 27
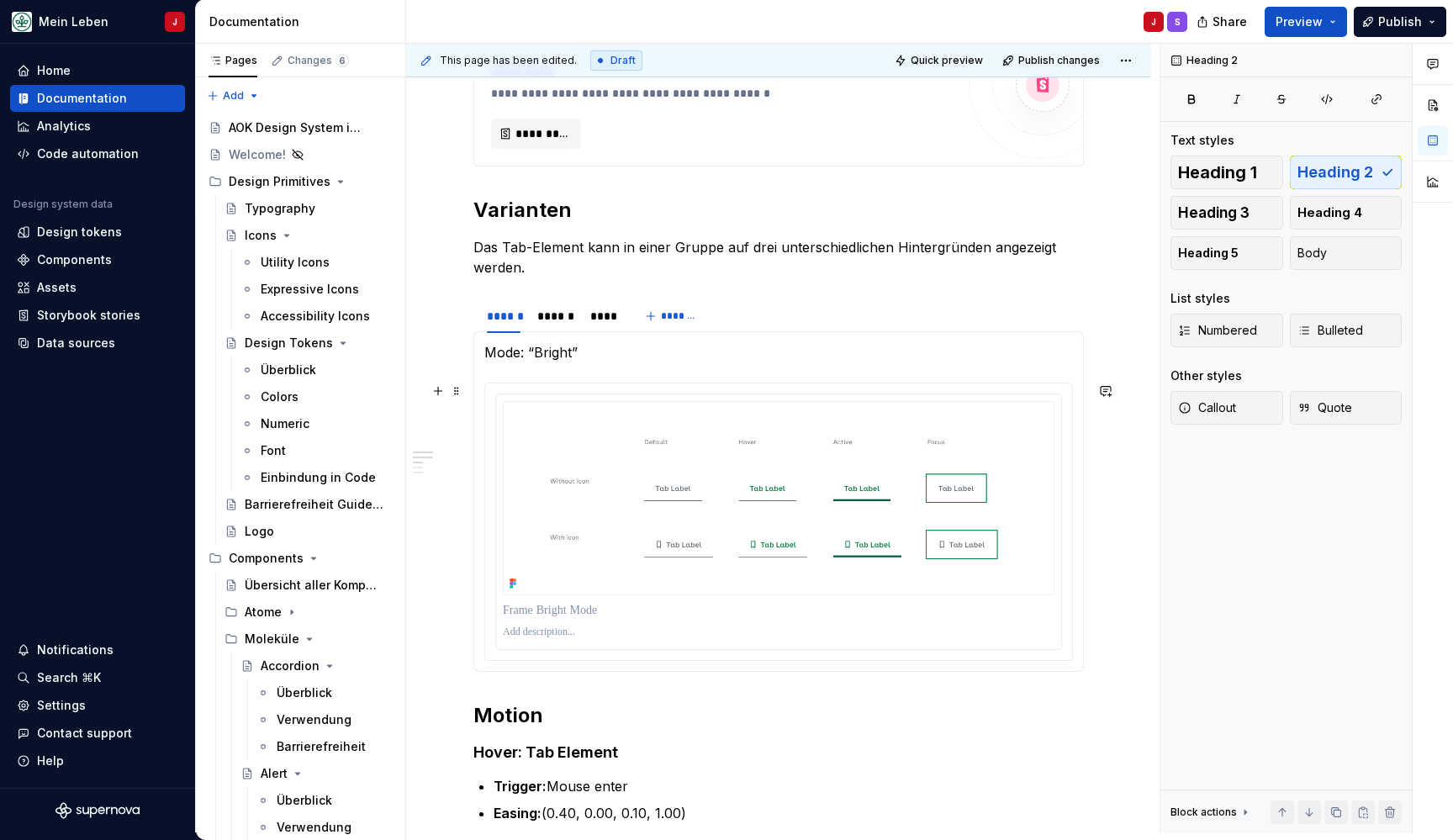
scroll to position [591, 0]
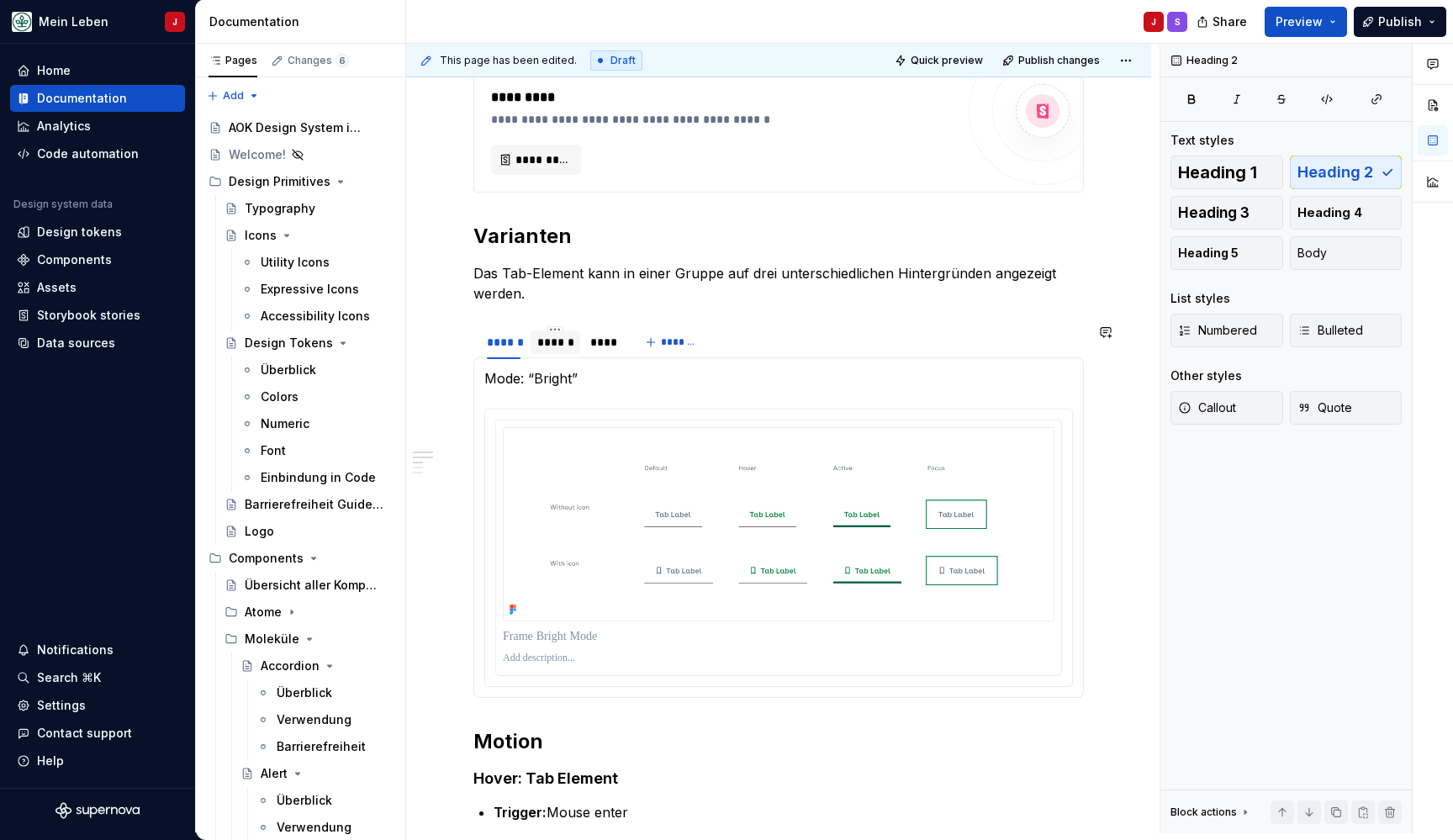
click at [563, 349] on div "******" at bounding box center [555, 343] width 36 height 17
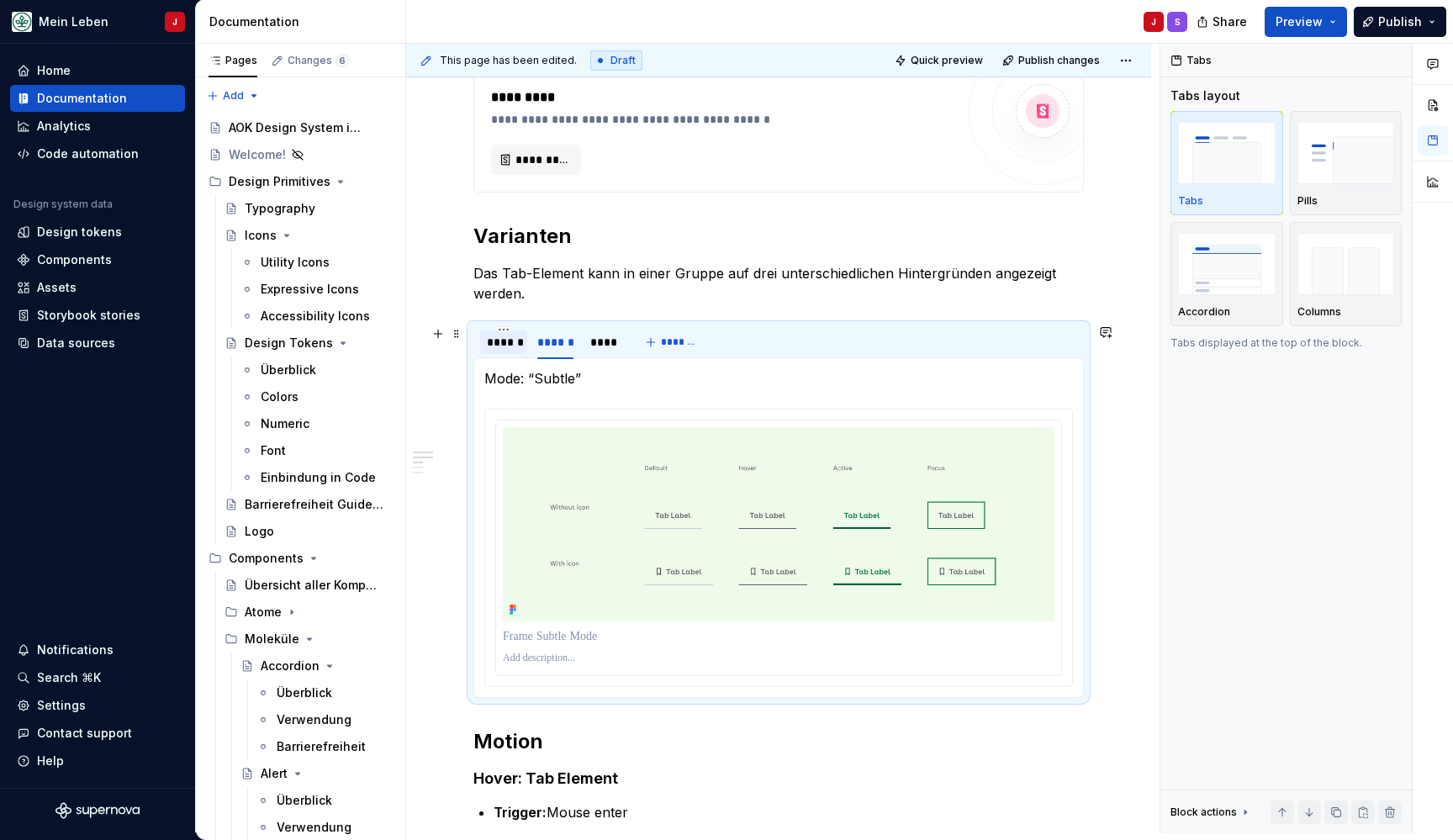
click at [495, 354] on div "******" at bounding box center [503, 342] width 47 height 27
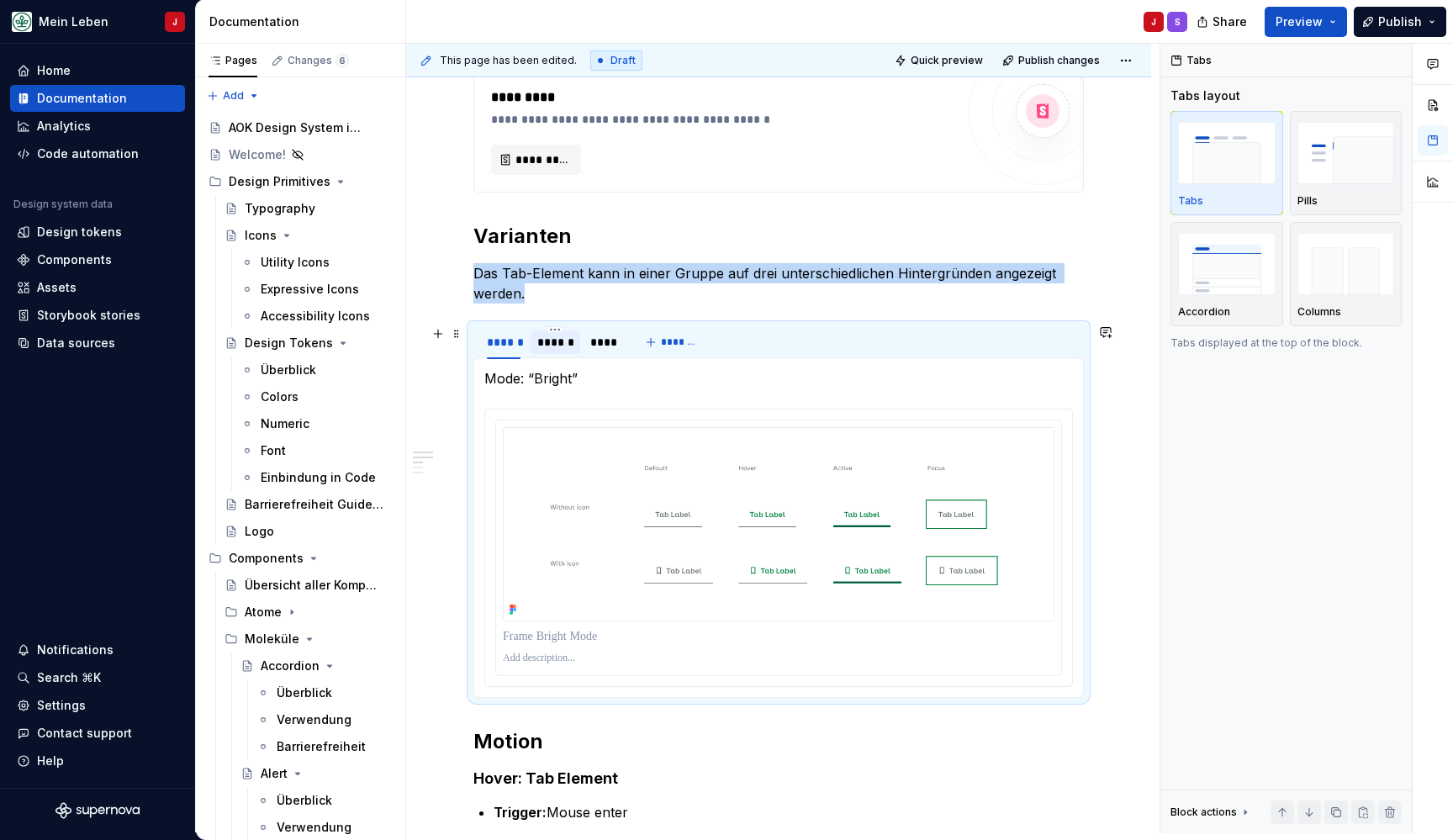
click at [540, 347] on div "******" at bounding box center [555, 343] width 36 height 17
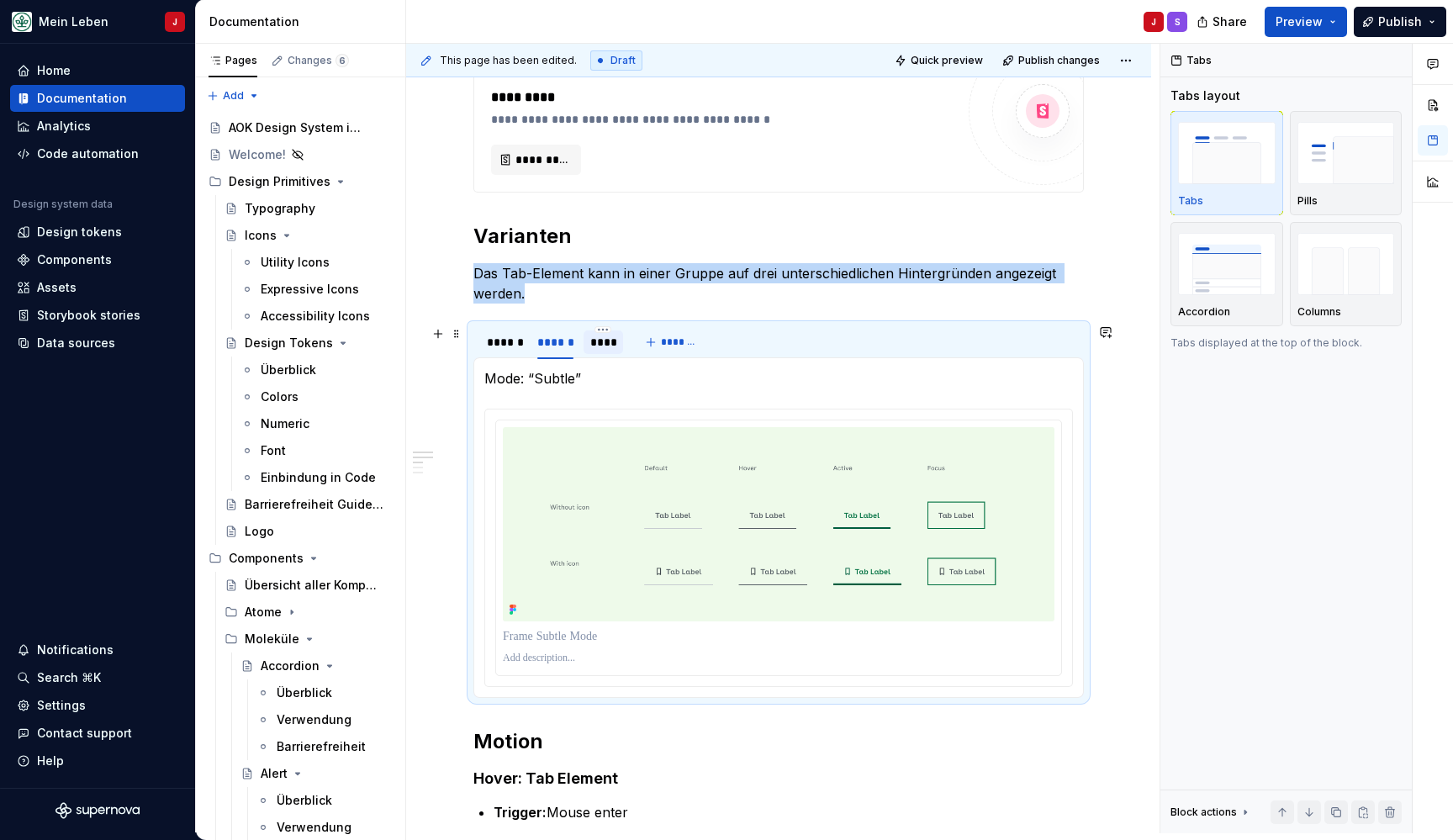
click at [602, 342] on div "****" at bounding box center [603, 343] width 27 height 17
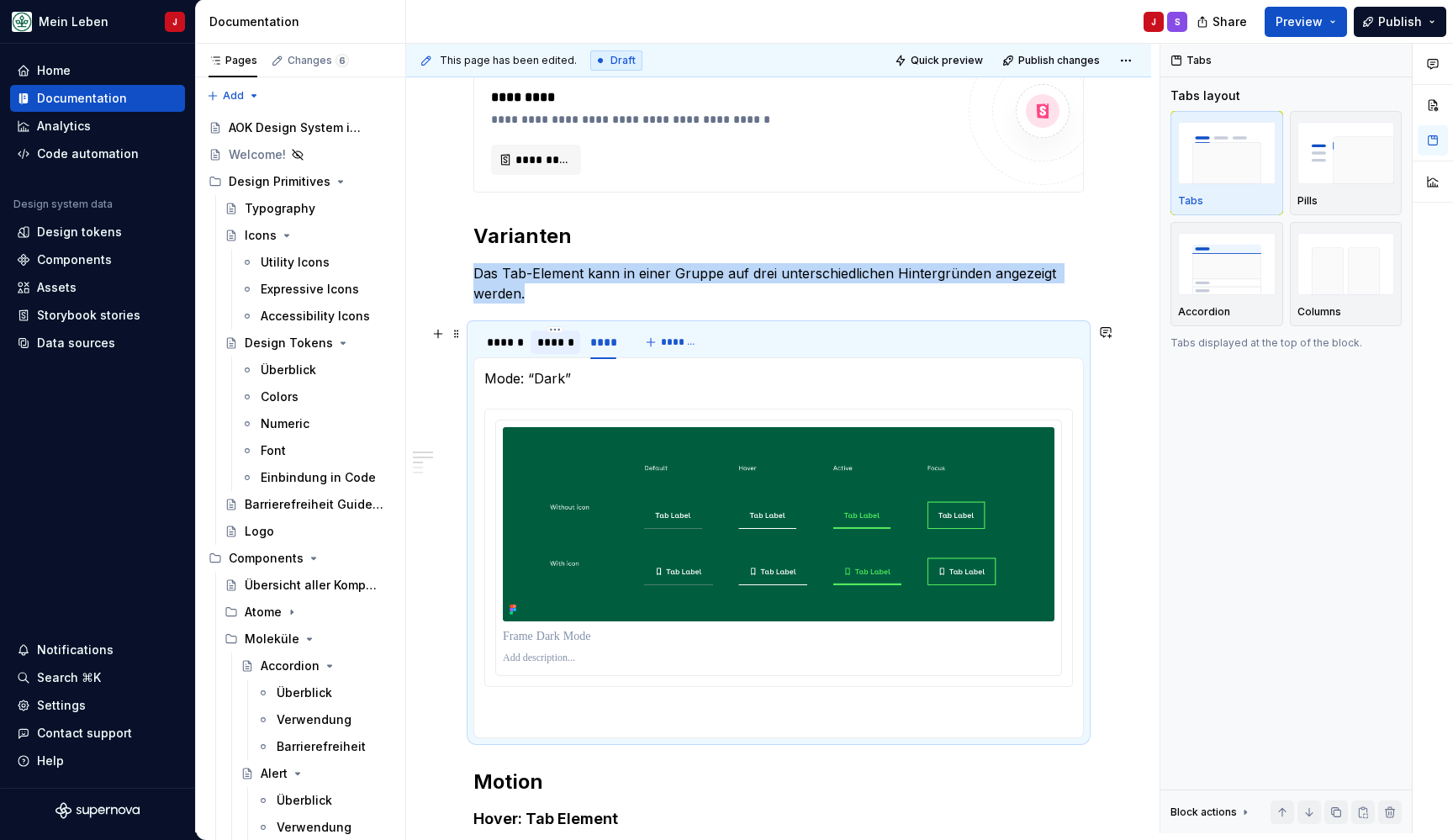
click at [542, 345] on div "******" at bounding box center [555, 343] width 36 height 17
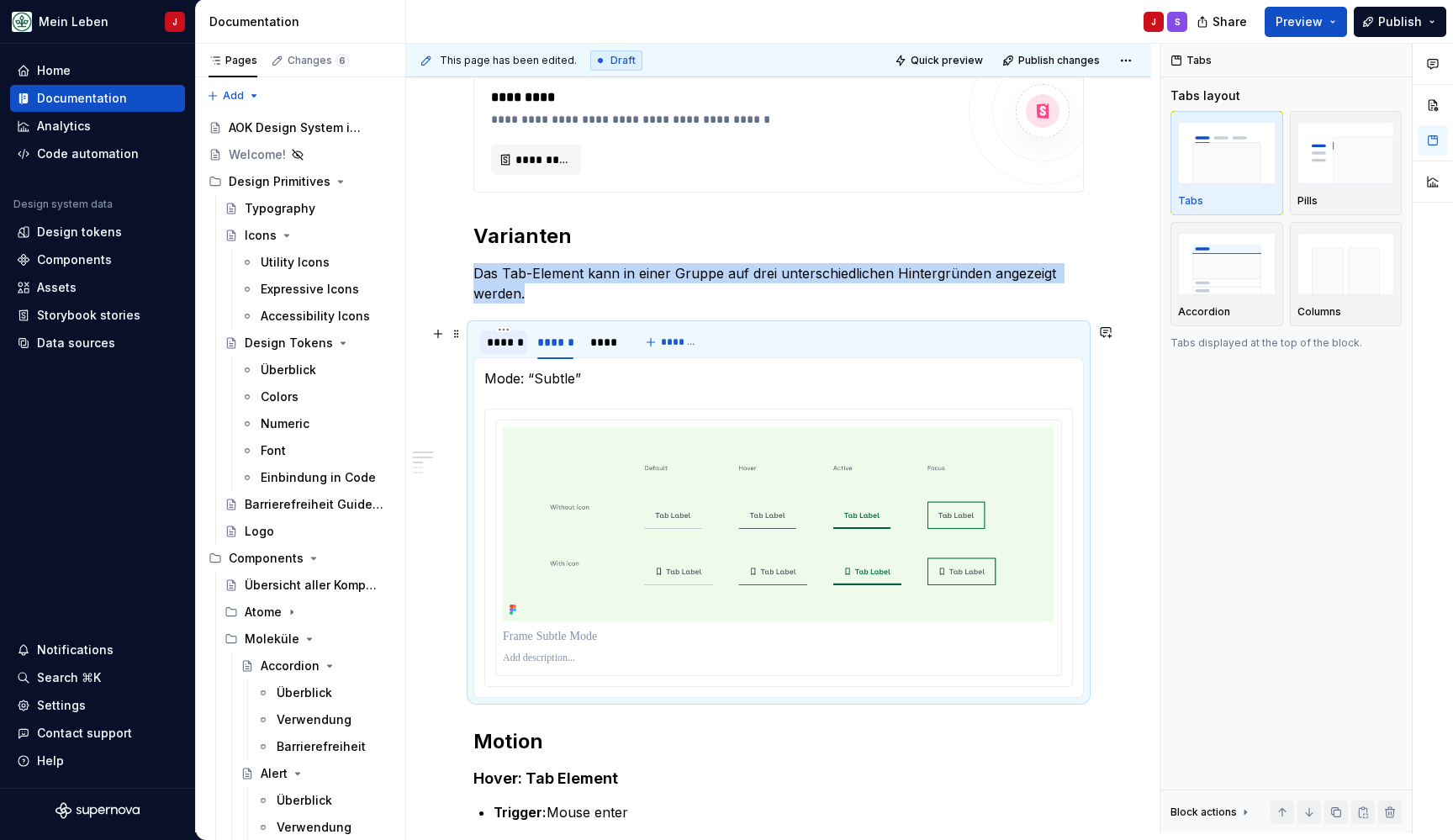
click at [490, 348] on div "******" at bounding box center [503, 343] width 33 height 17
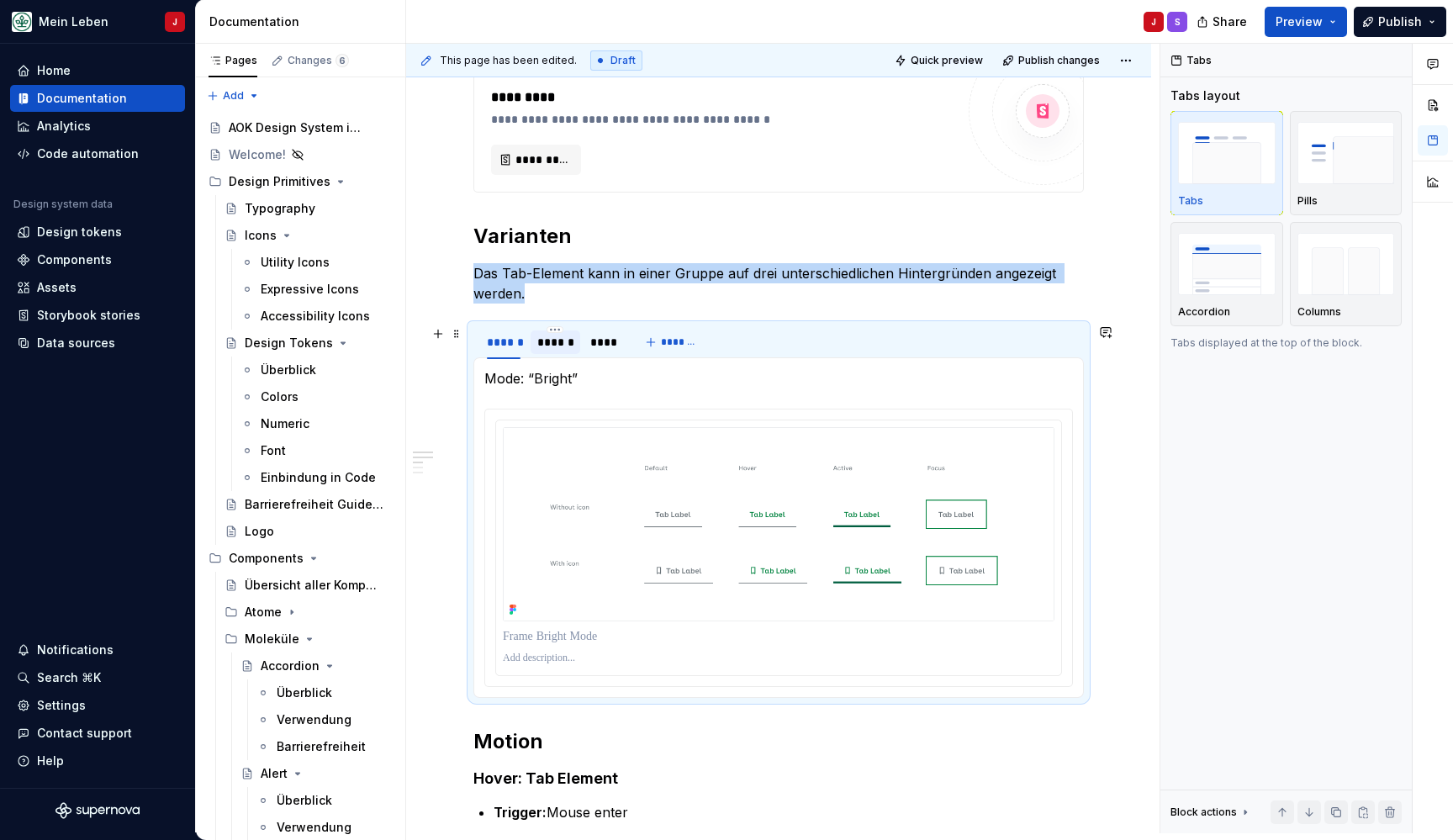
click at [546, 340] on div "******" at bounding box center [555, 343] width 36 height 17
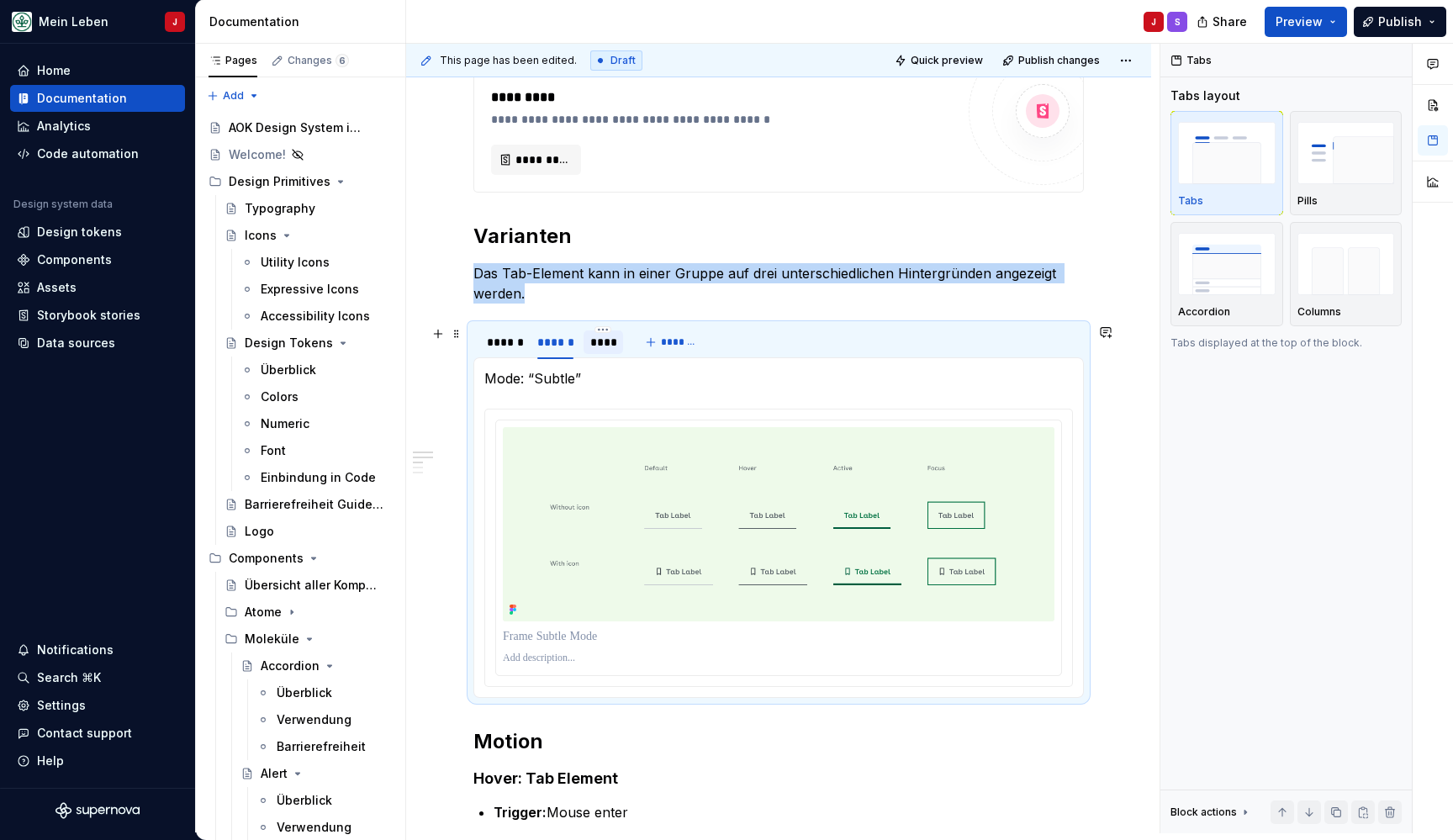
click at [606, 338] on div "****" at bounding box center [603, 343] width 27 height 17
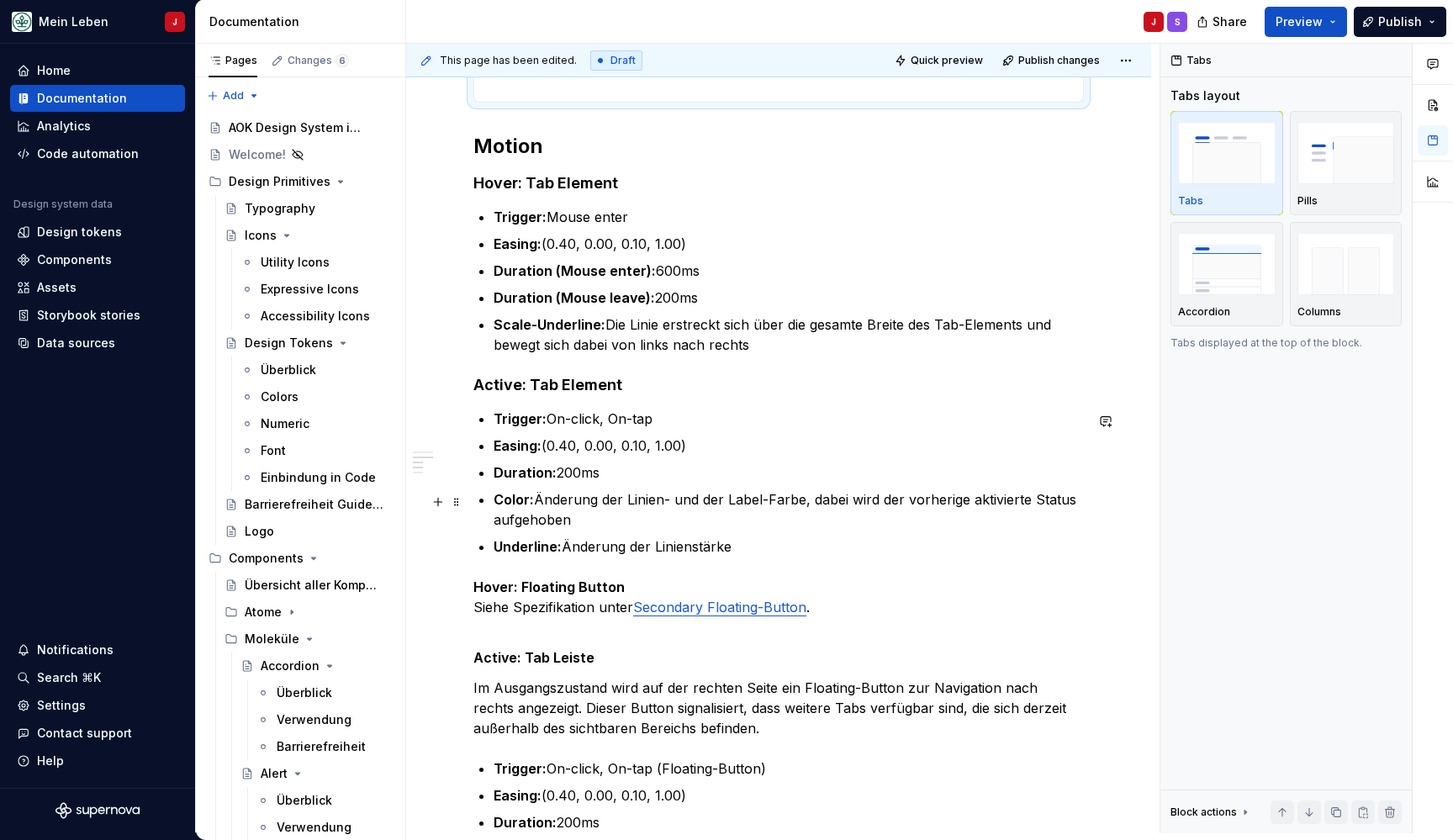
scroll to position [1231, 0]
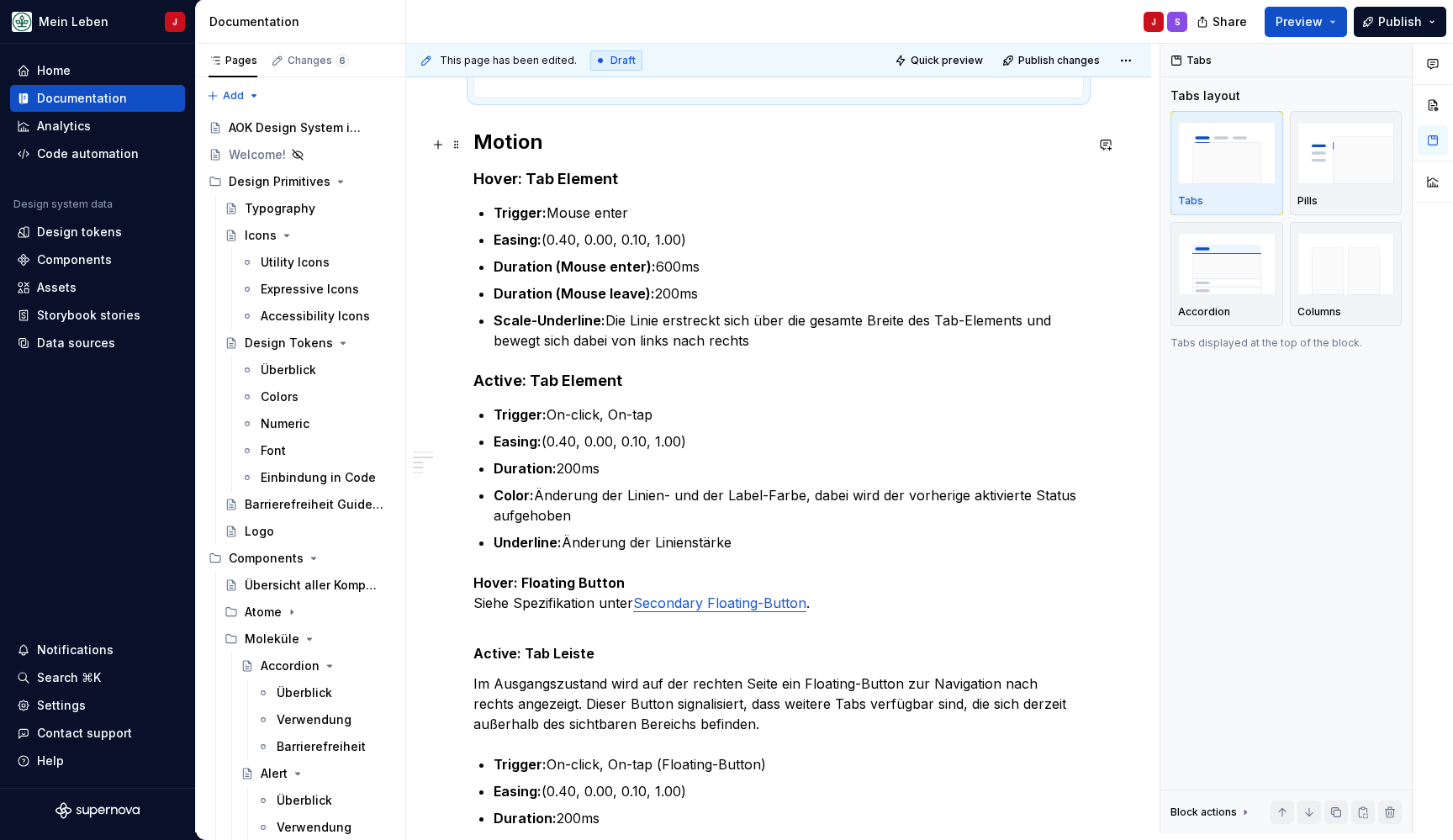
click at [468, 152] on div "**********" at bounding box center [778, 248] width 745 height 2350
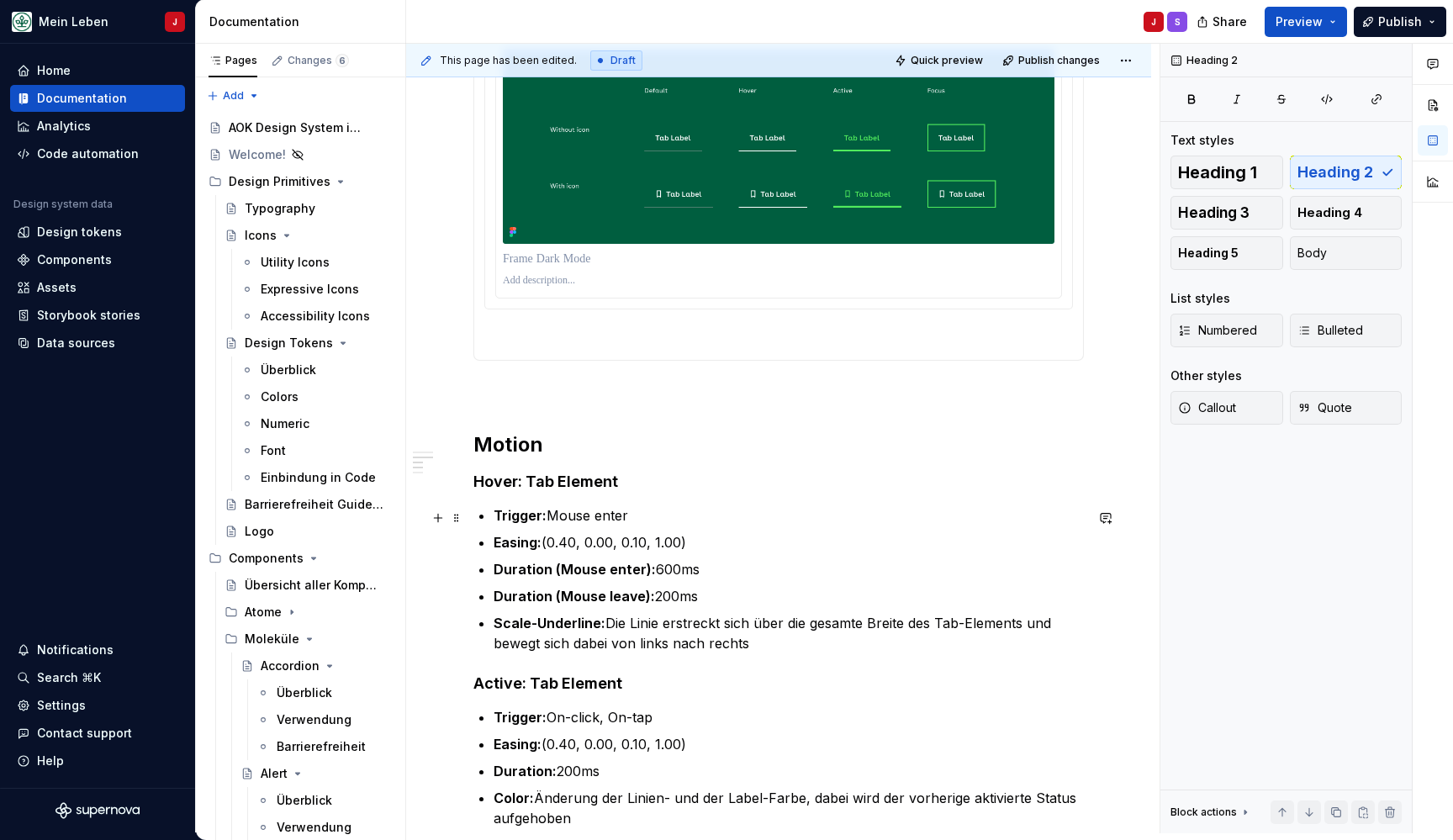
scroll to position [946, 0]
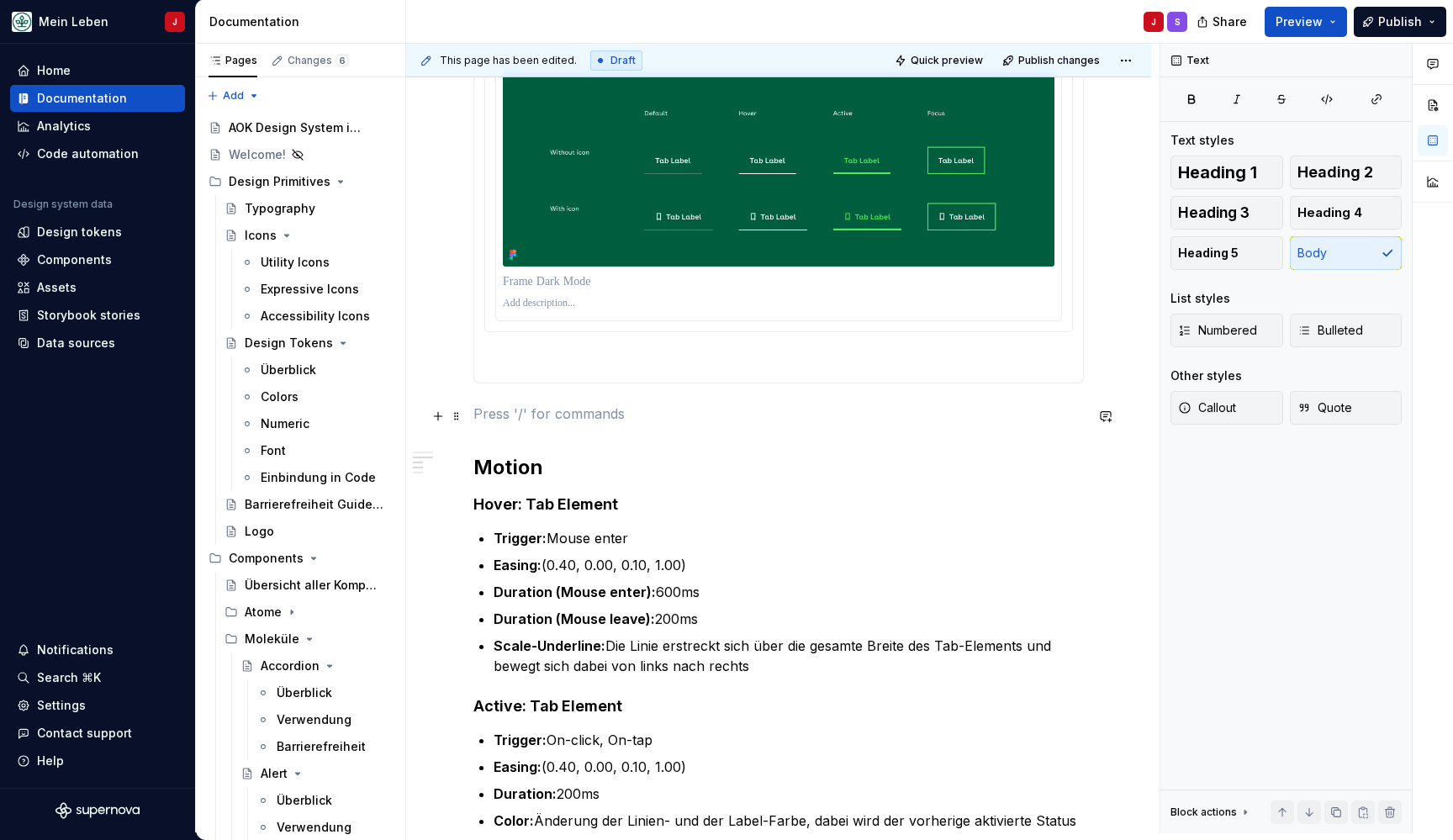
click at [498, 417] on p at bounding box center [778, 414] width 610 height 21
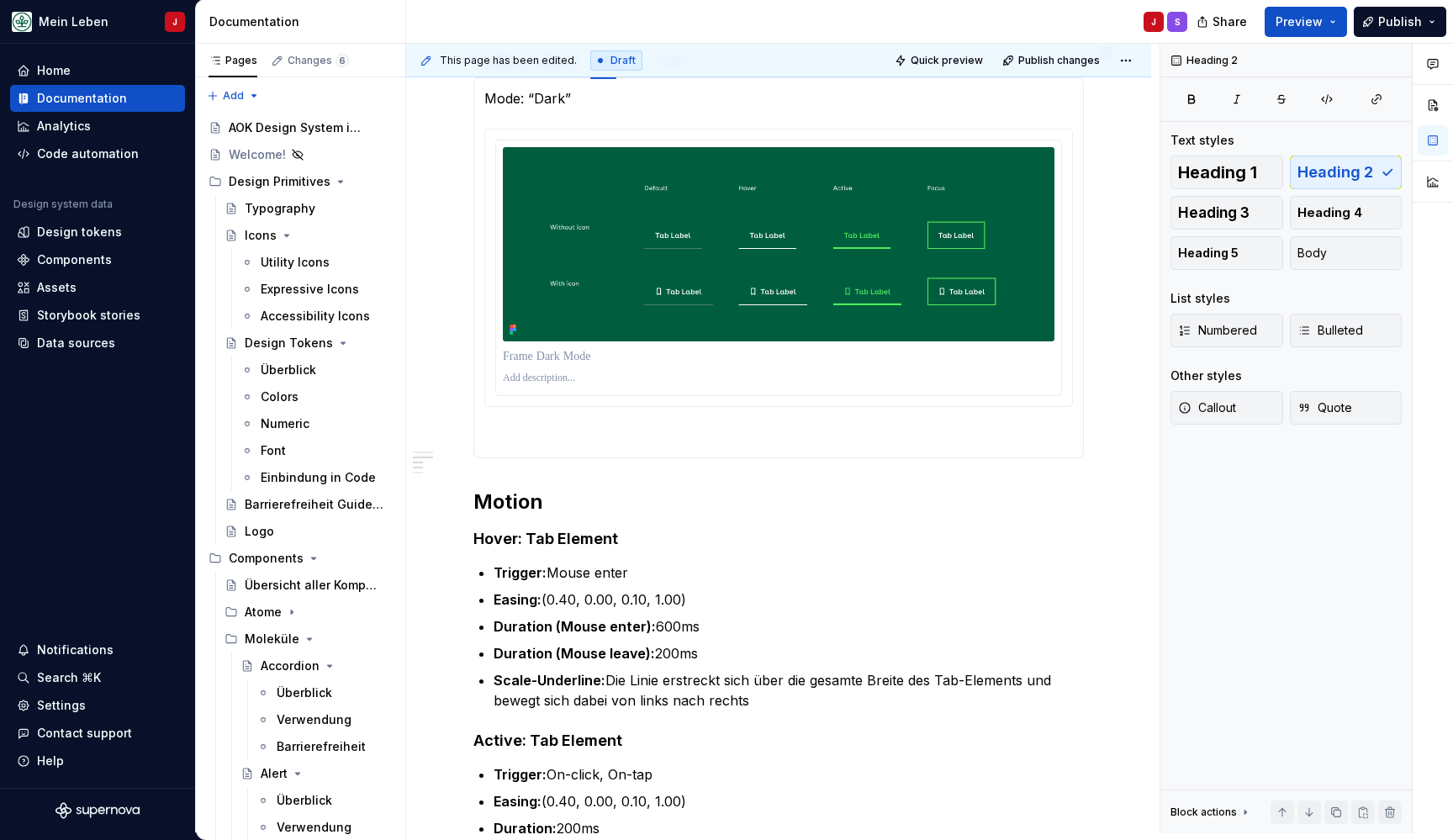
click at [483, 478] on div "**********" at bounding box center [778, 491] width 610 height 2037
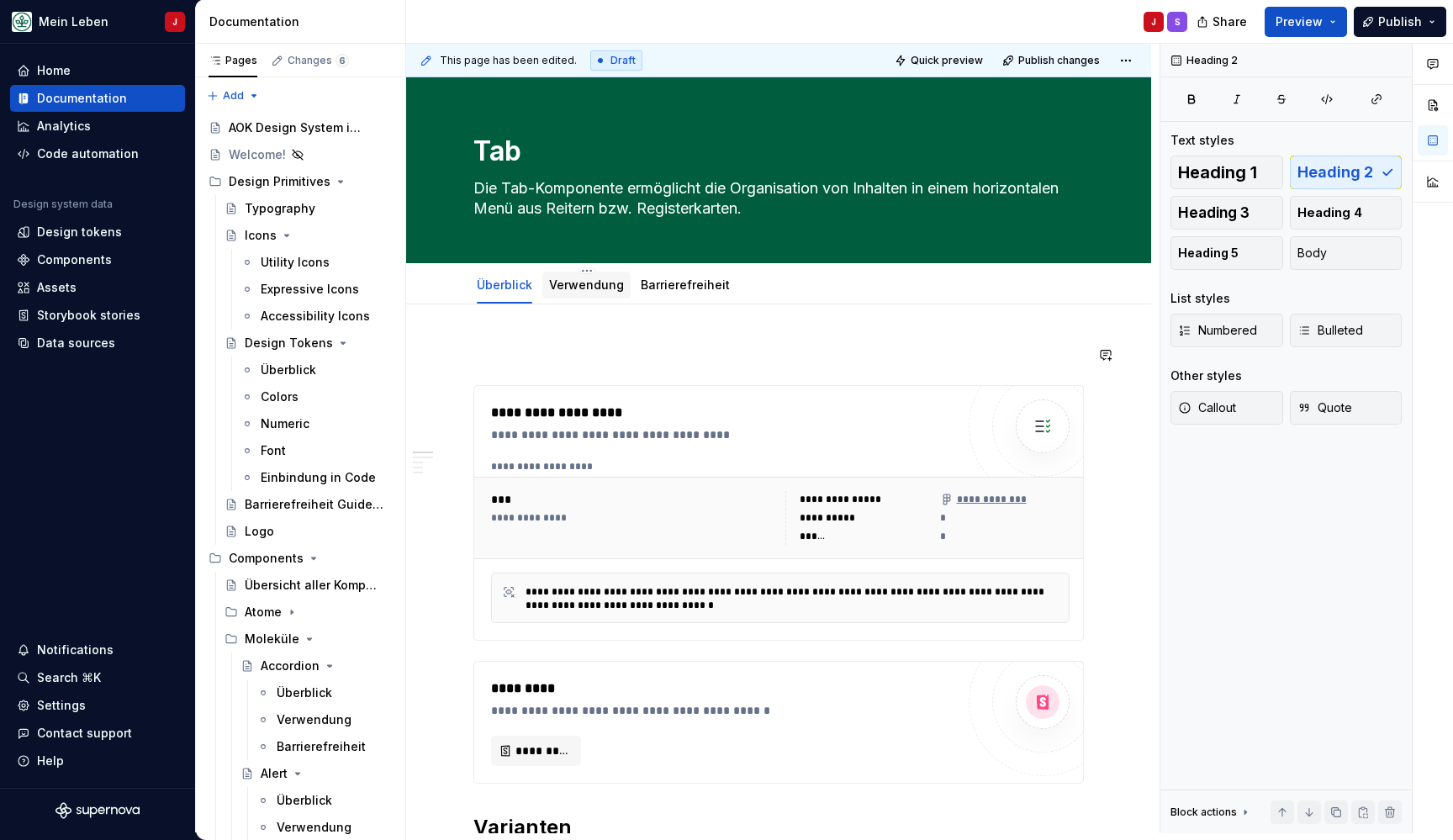
scroll to position [0, 0]
click at [567, 282] on link "Verwendung" at bounding box center [586, 284] width 74 height 15
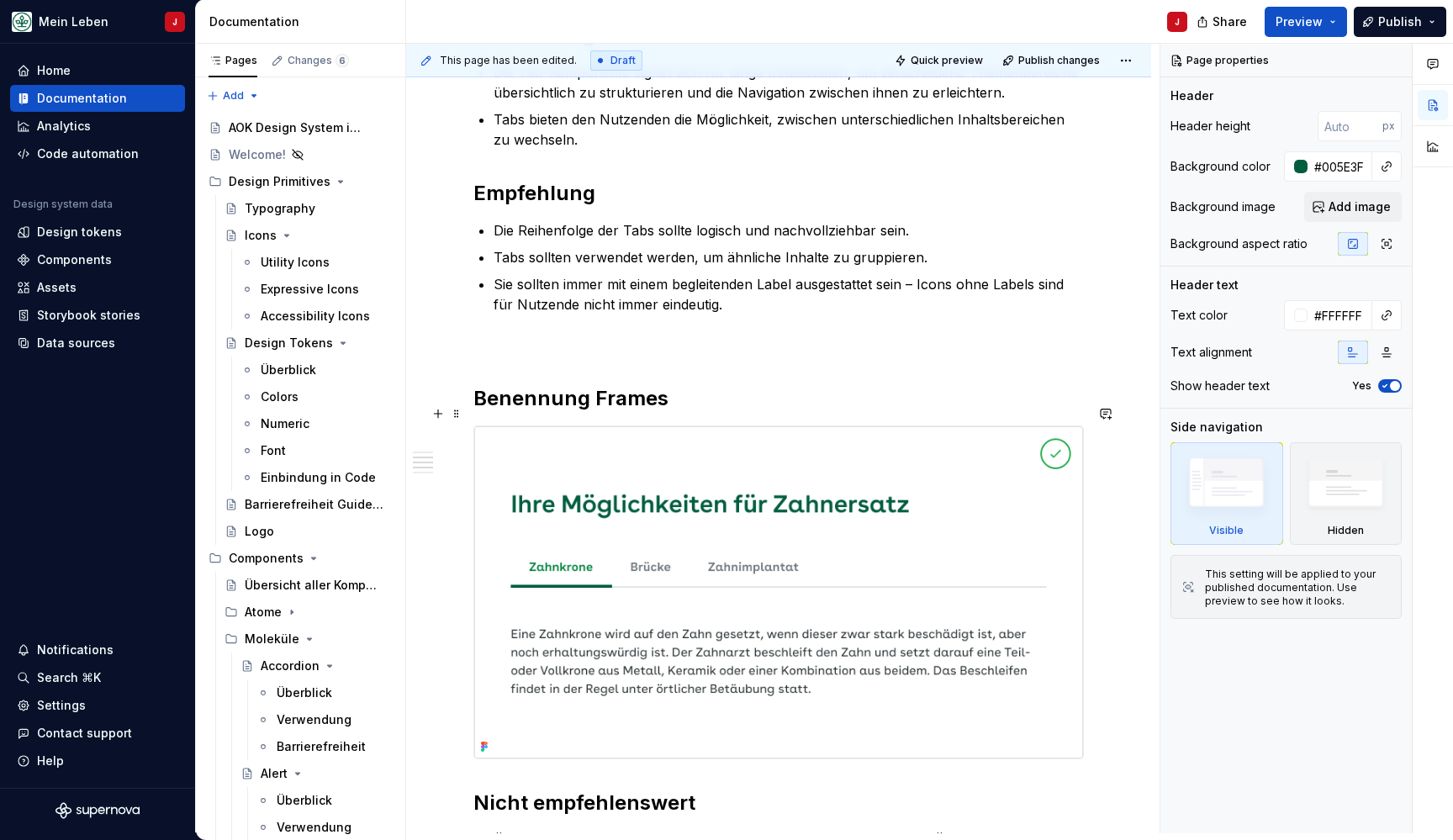
scroll to position [605, 0]
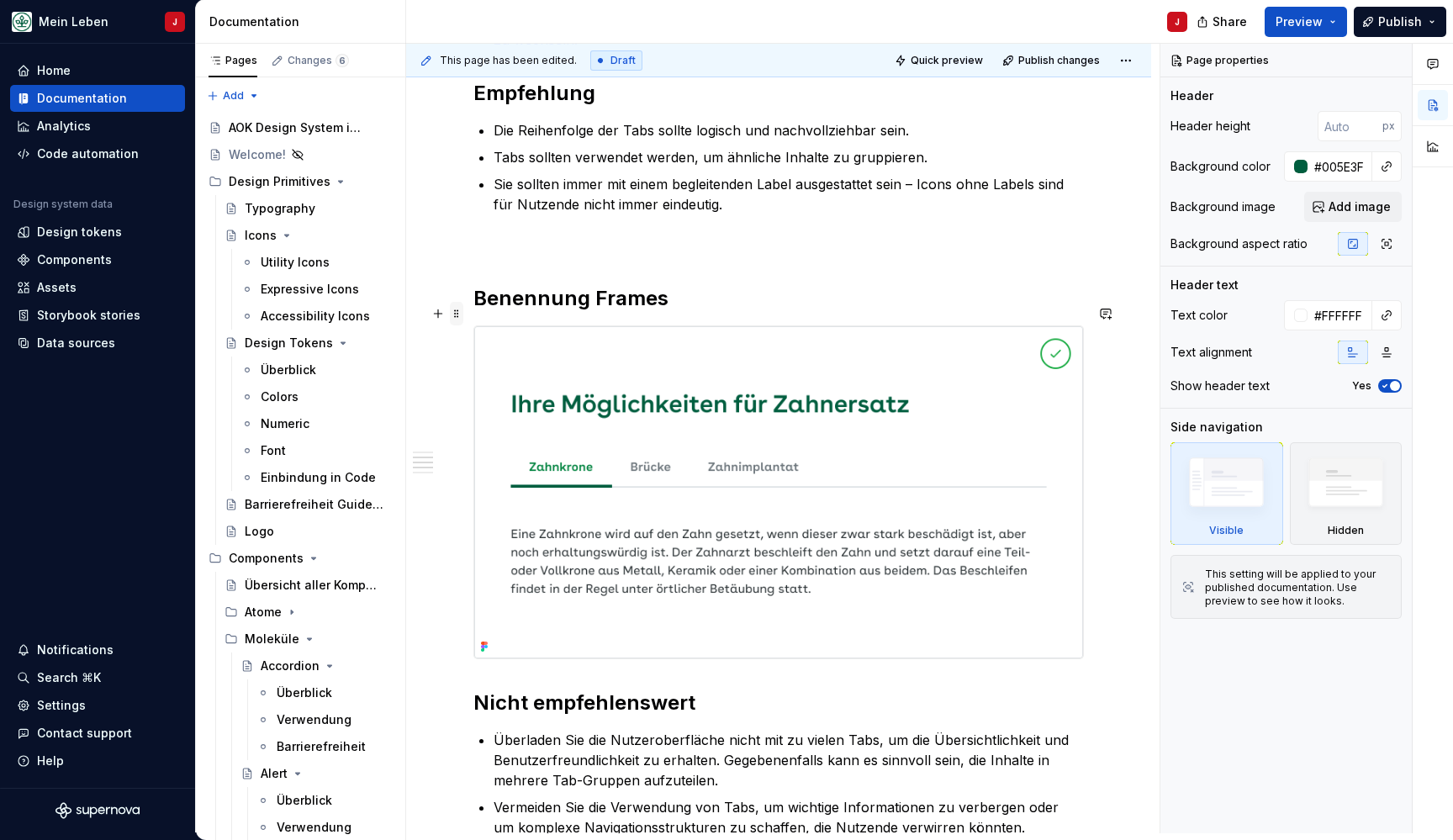
click at [456, 314] on span at bounding box center [456, 313] width 14 height 23
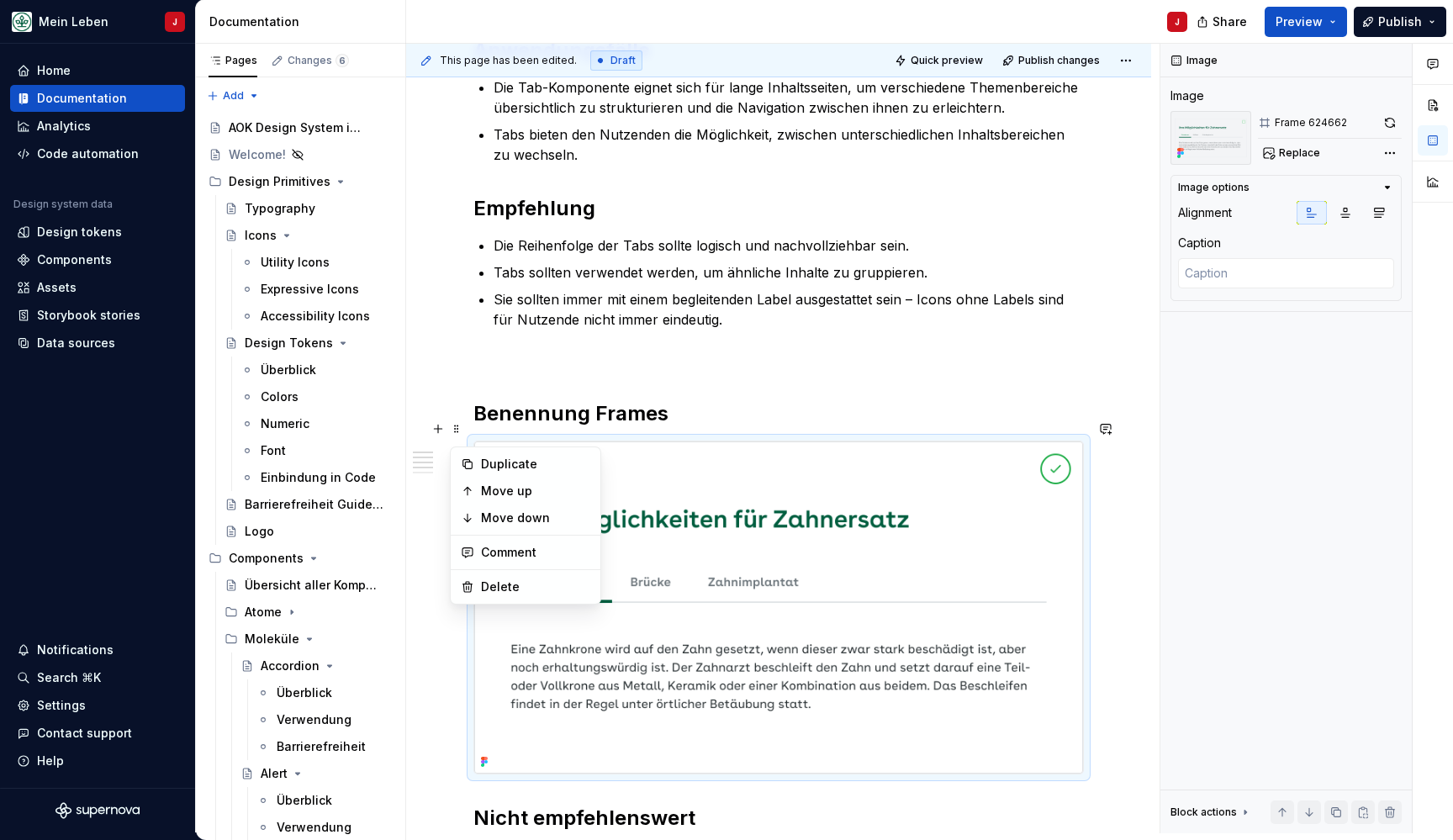
scroll to position [512, 0]
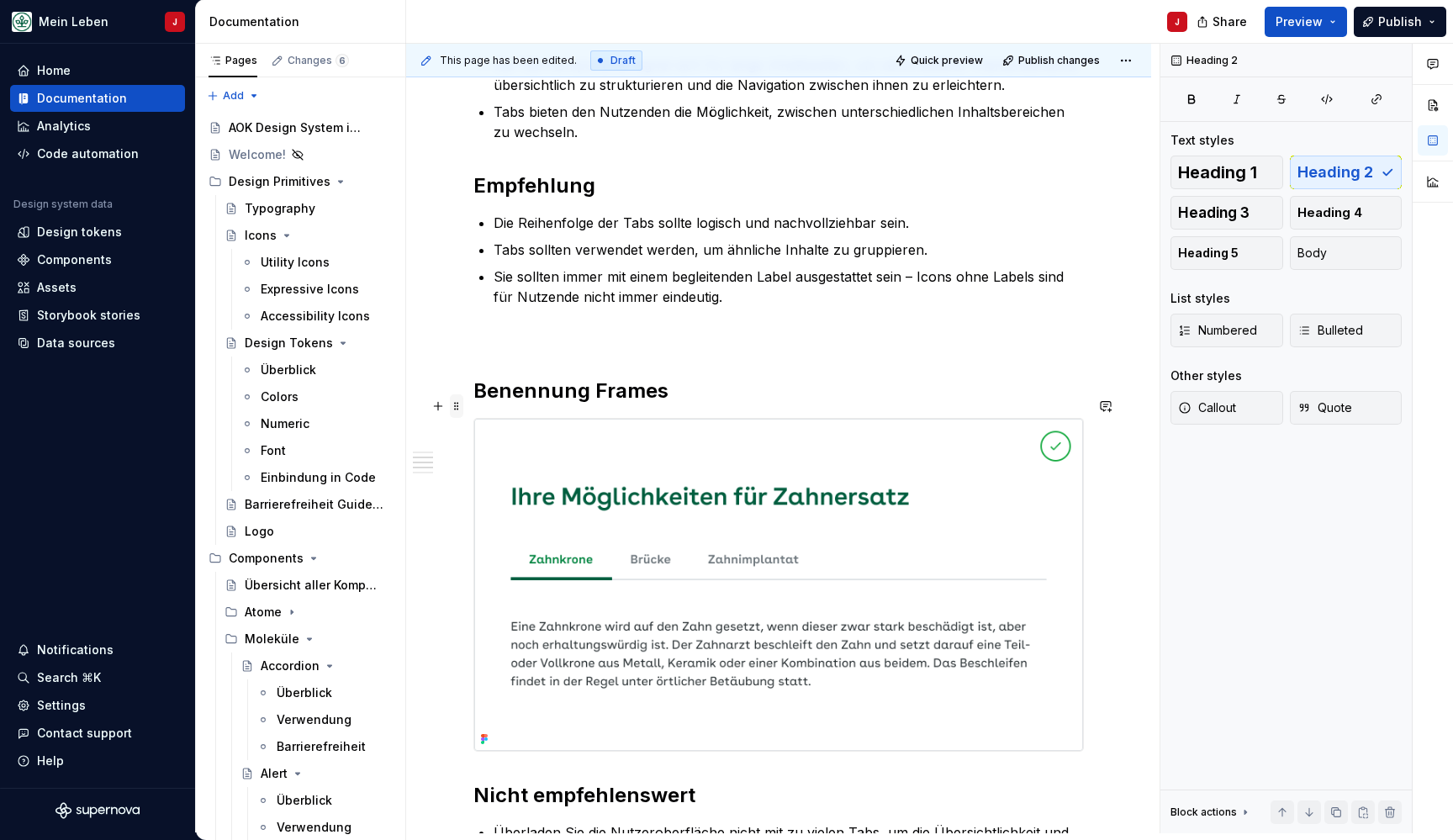
click at [458, 410] on span at bounding box center [456, 406] width 14 height 23
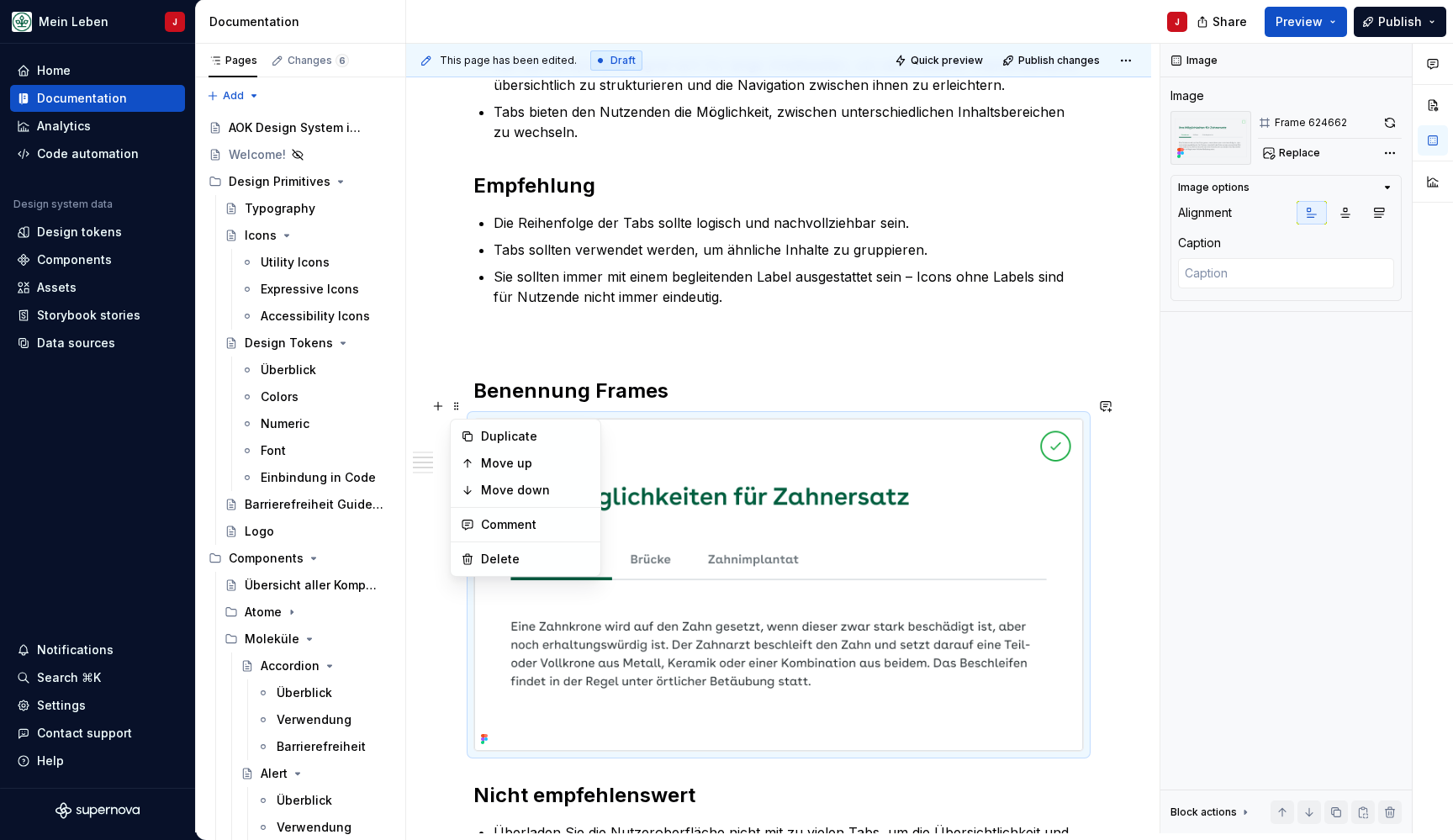
click at [532, 327] on p at bounding box center [778, 337] width 610 height 21
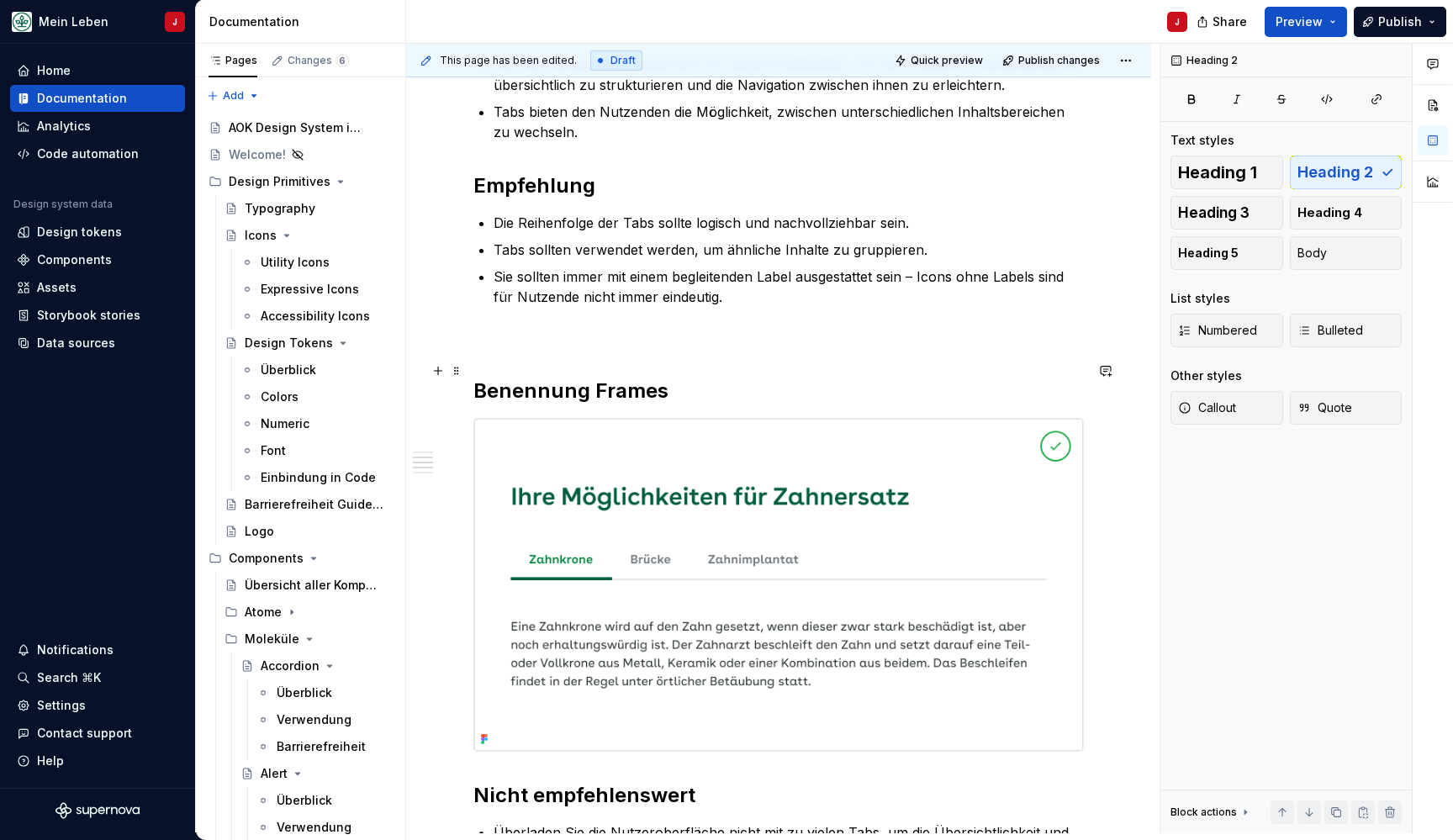
click at [547, 378] on h2 "Benennung Frames" at bounding box center [778, 390] width 610 height 27
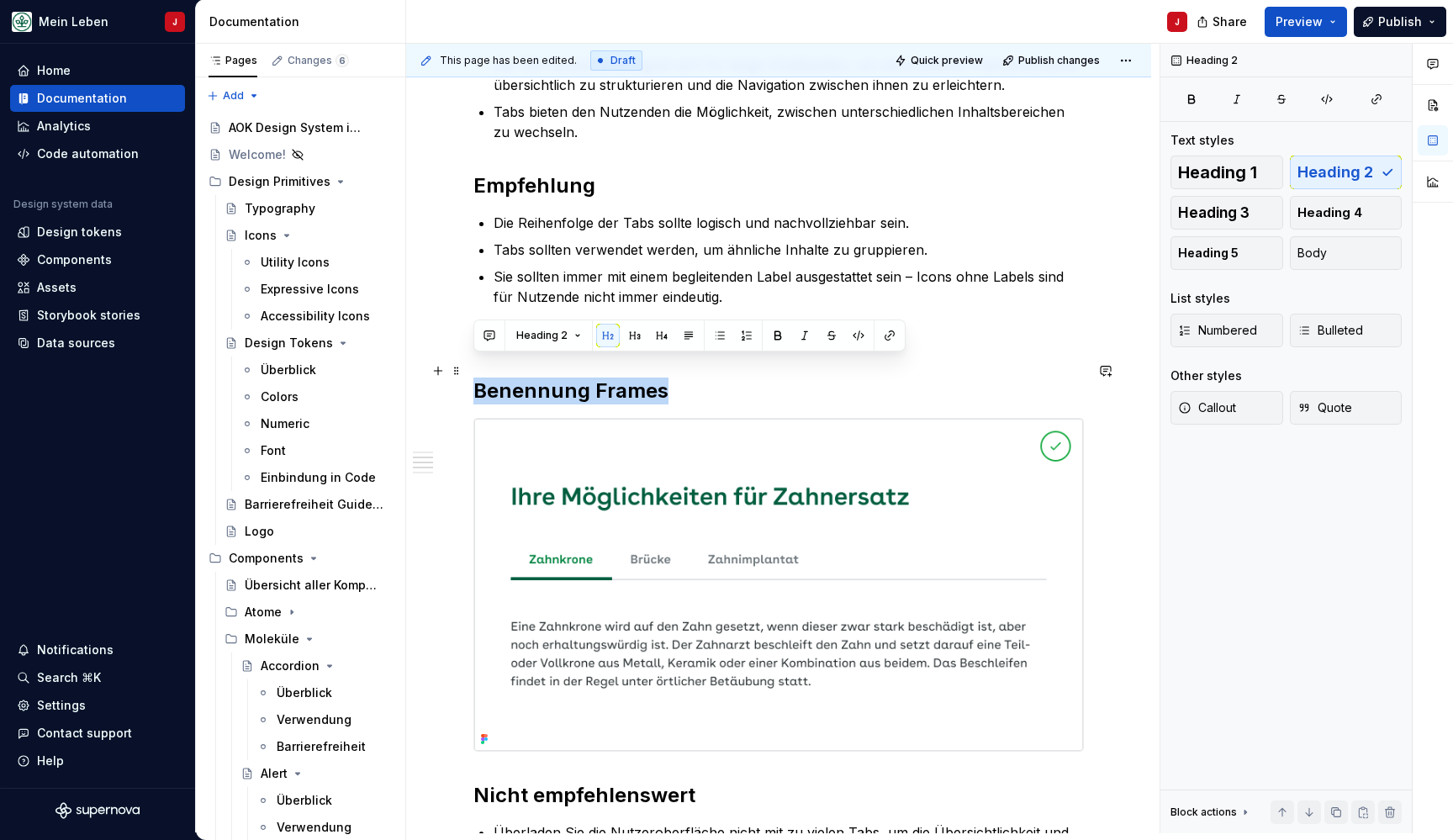
click at [547, 378] on h2 "Benennung Frames" at bounding box center [778, 390] width 610 height 27
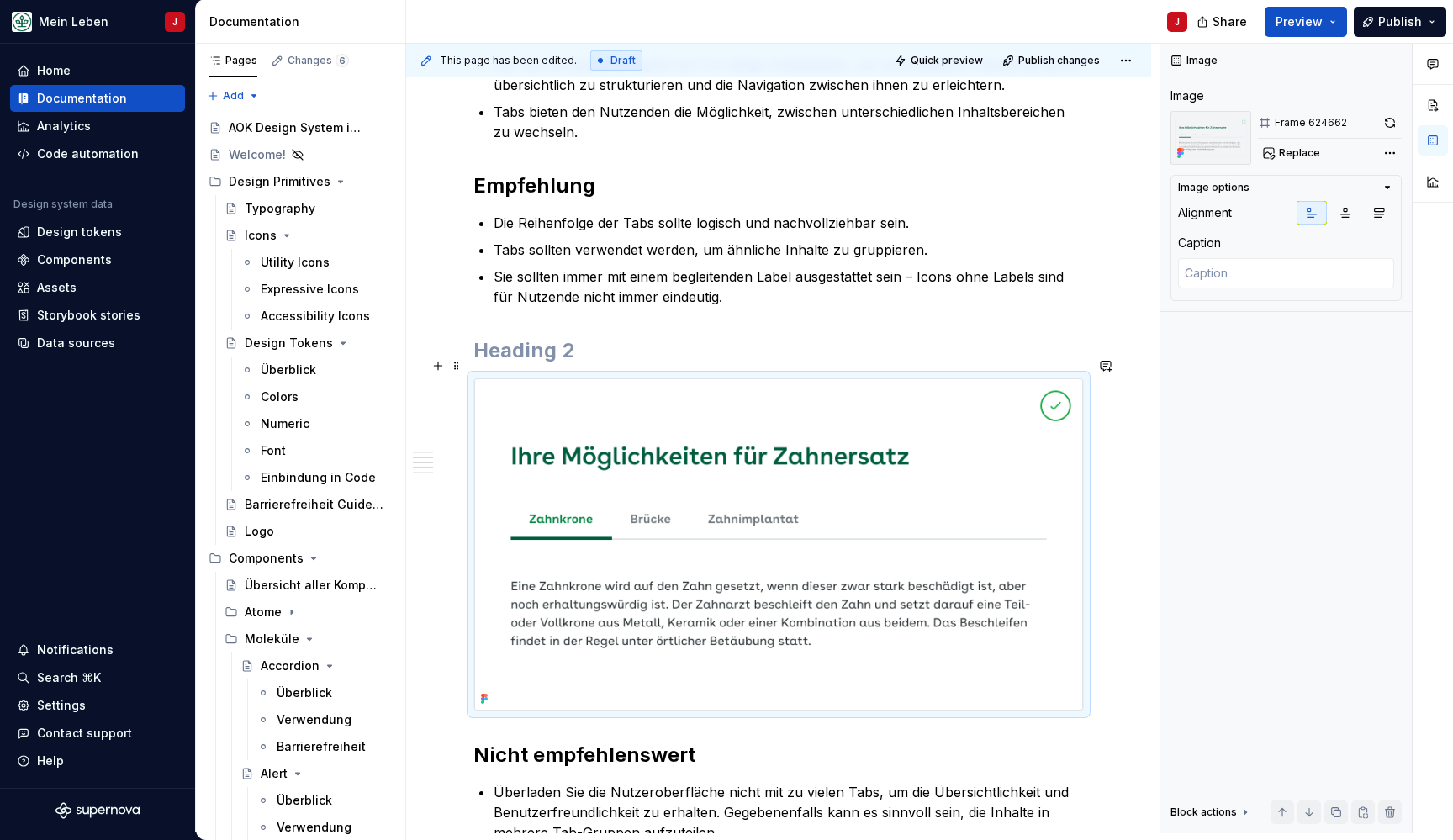
click at [658, 438] on img at bounding box center [778, 545] width 609 height 332
click at [457, 364] on span at bounding box center [456, 365] width 14 height 23
click at [1295, 152] on span "Replace" at bounding box center [1300, 153] width 41 height 14
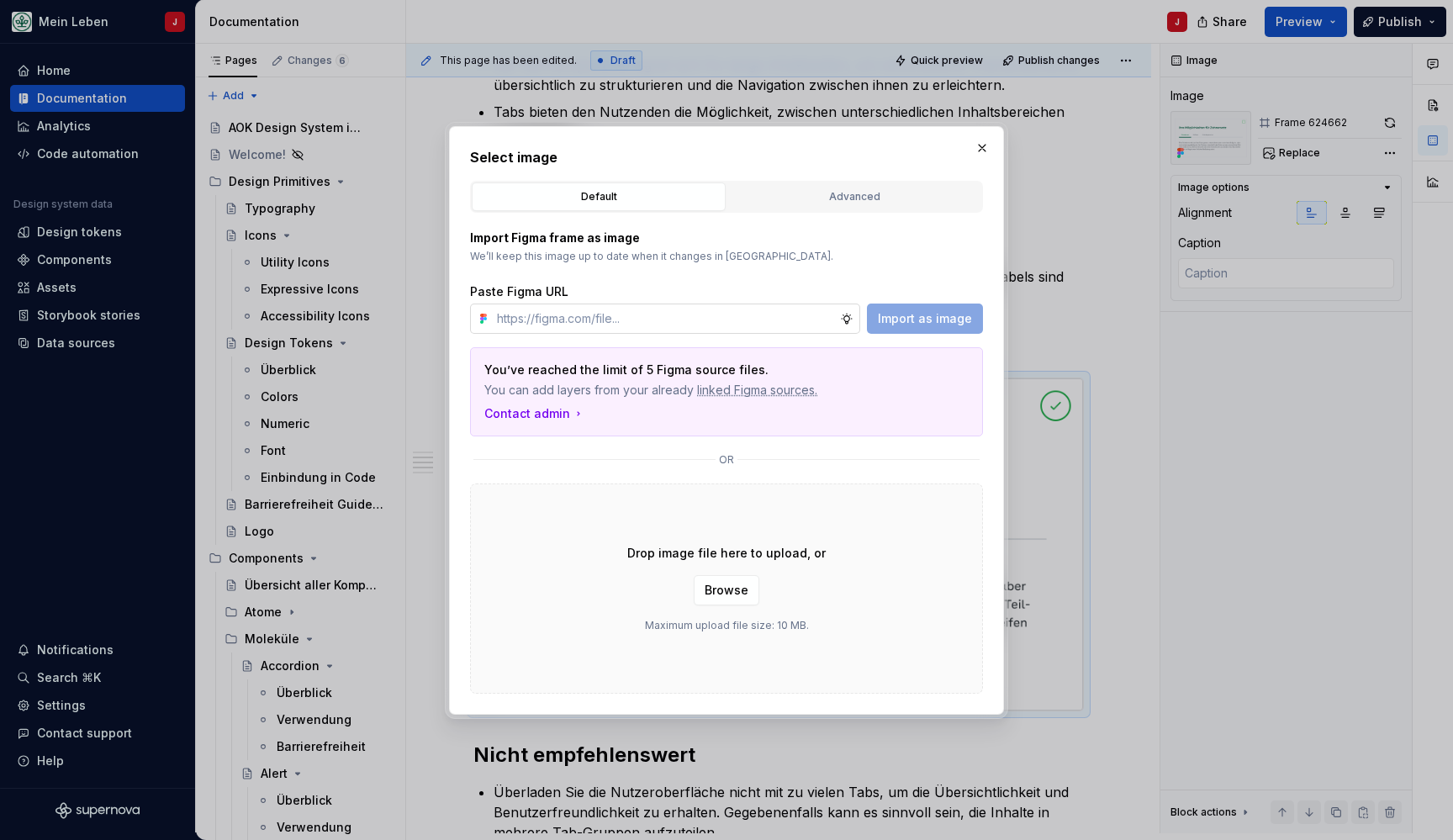
click at [634, 319] on input "text" at bounding box center [664, 318] width 350 height 30
type textarea "*"
type input "https://www.figma.com/design/h3quR2me0t8yxvd40CMizU/AOK-UI-Library-3.0.10--ades…"
click at [925, 326] on span "Import as image" at bounding box center [925, 319] width 94 height 17
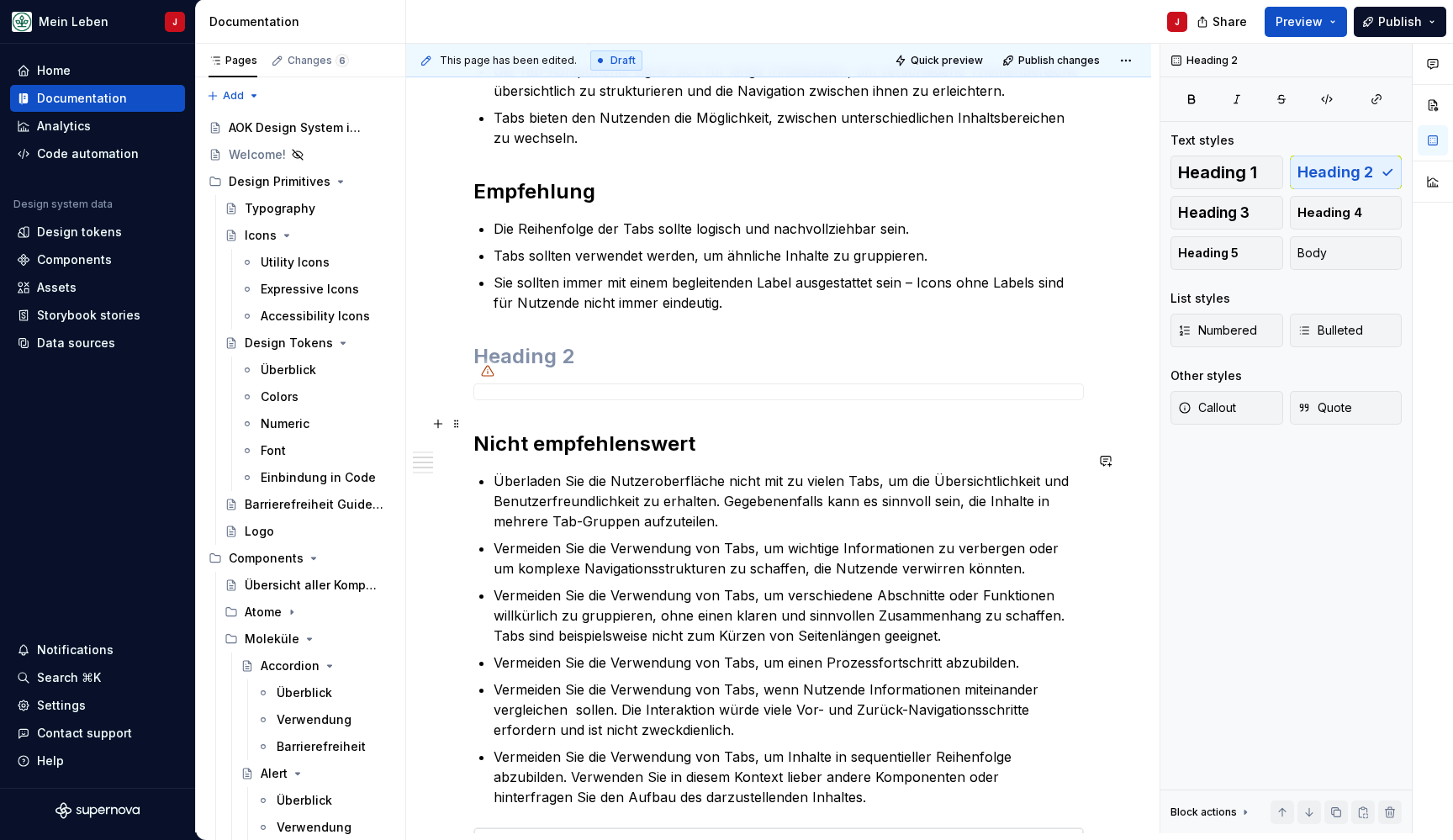
scroll to position [438, 0]
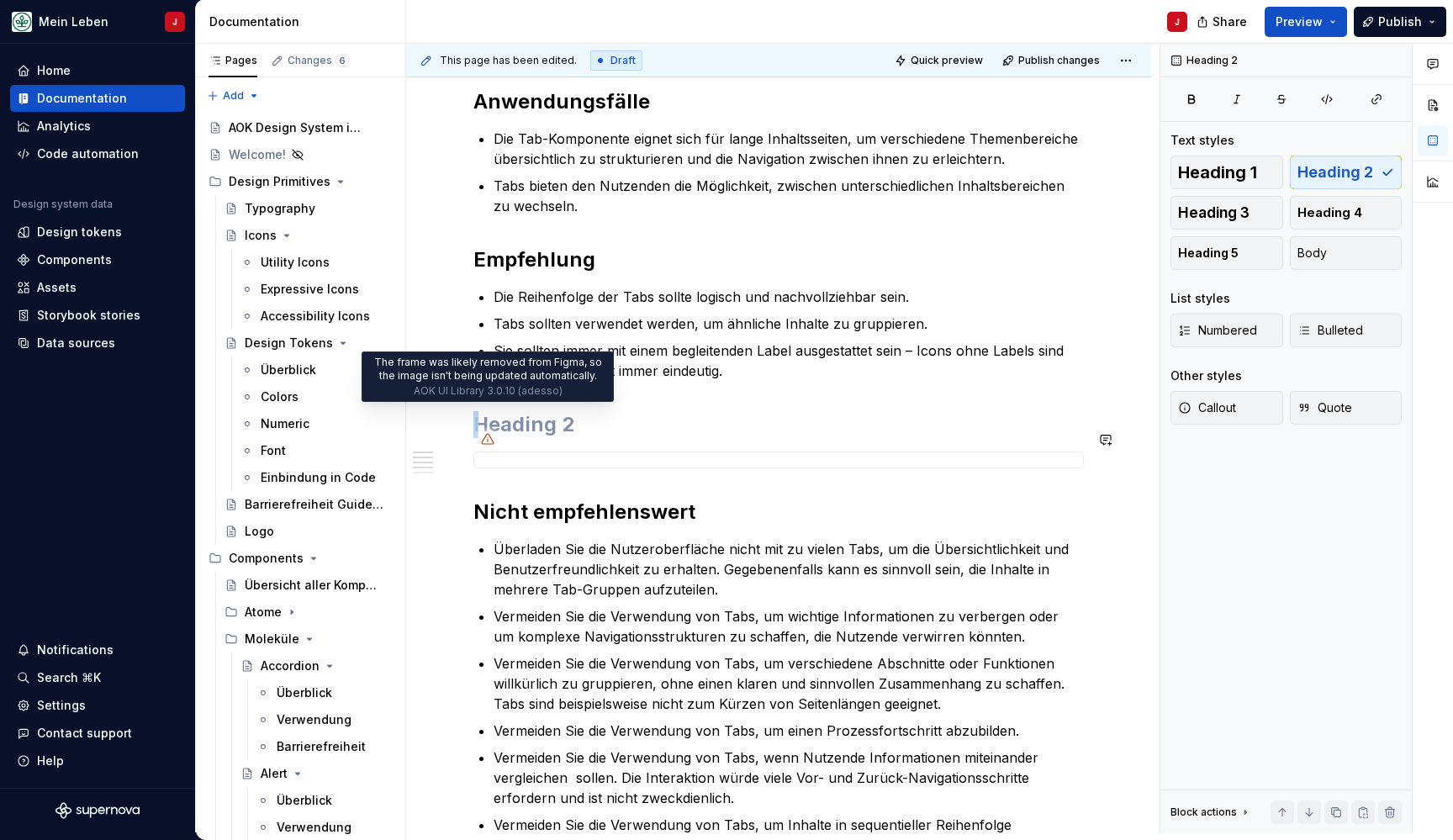
click at [486, 432] on icon at bounding box center [488, 439] width 14 height 14
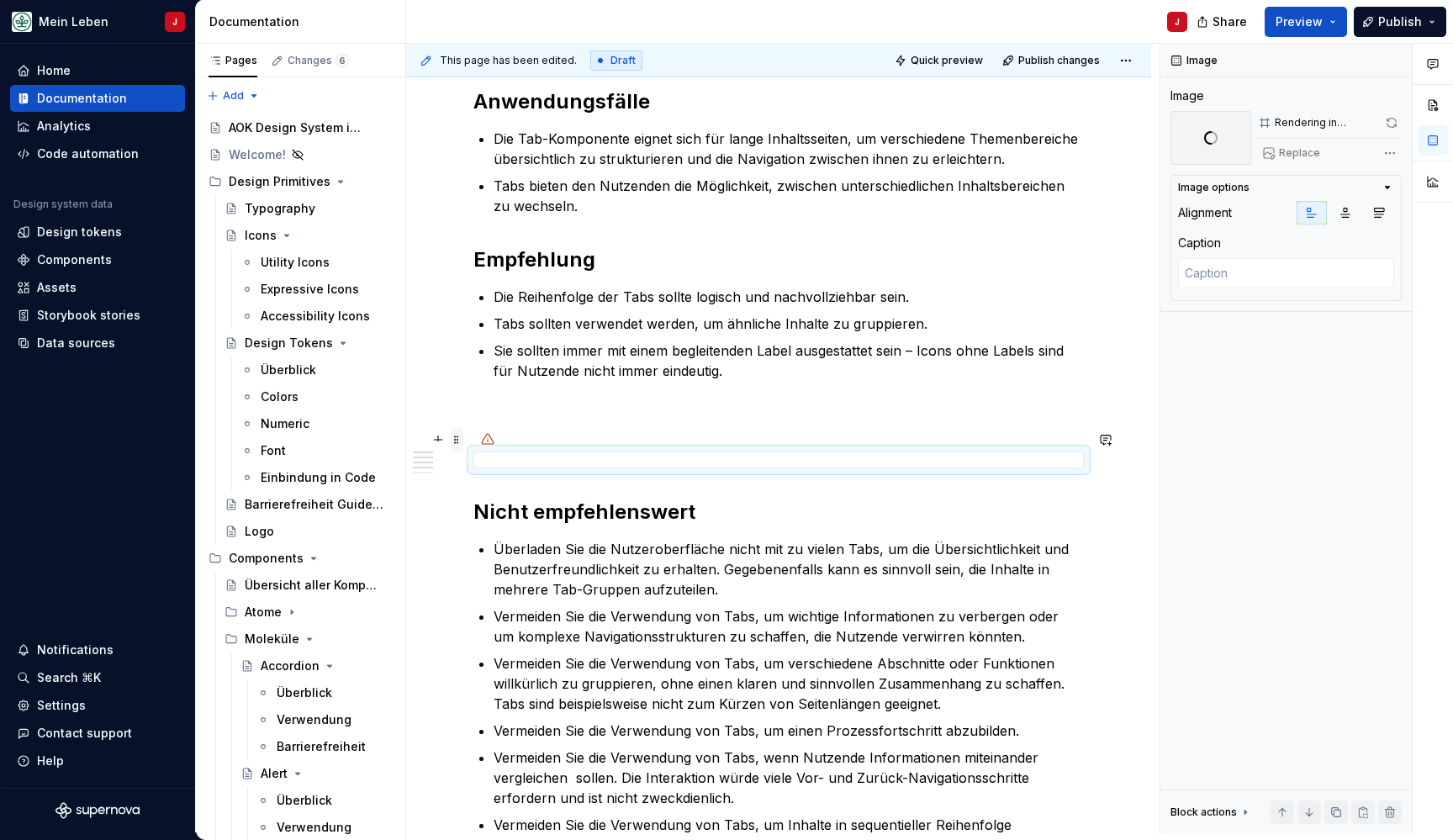
click at [461, 438] on span at bounding box center [456, 439] width 14 height 23
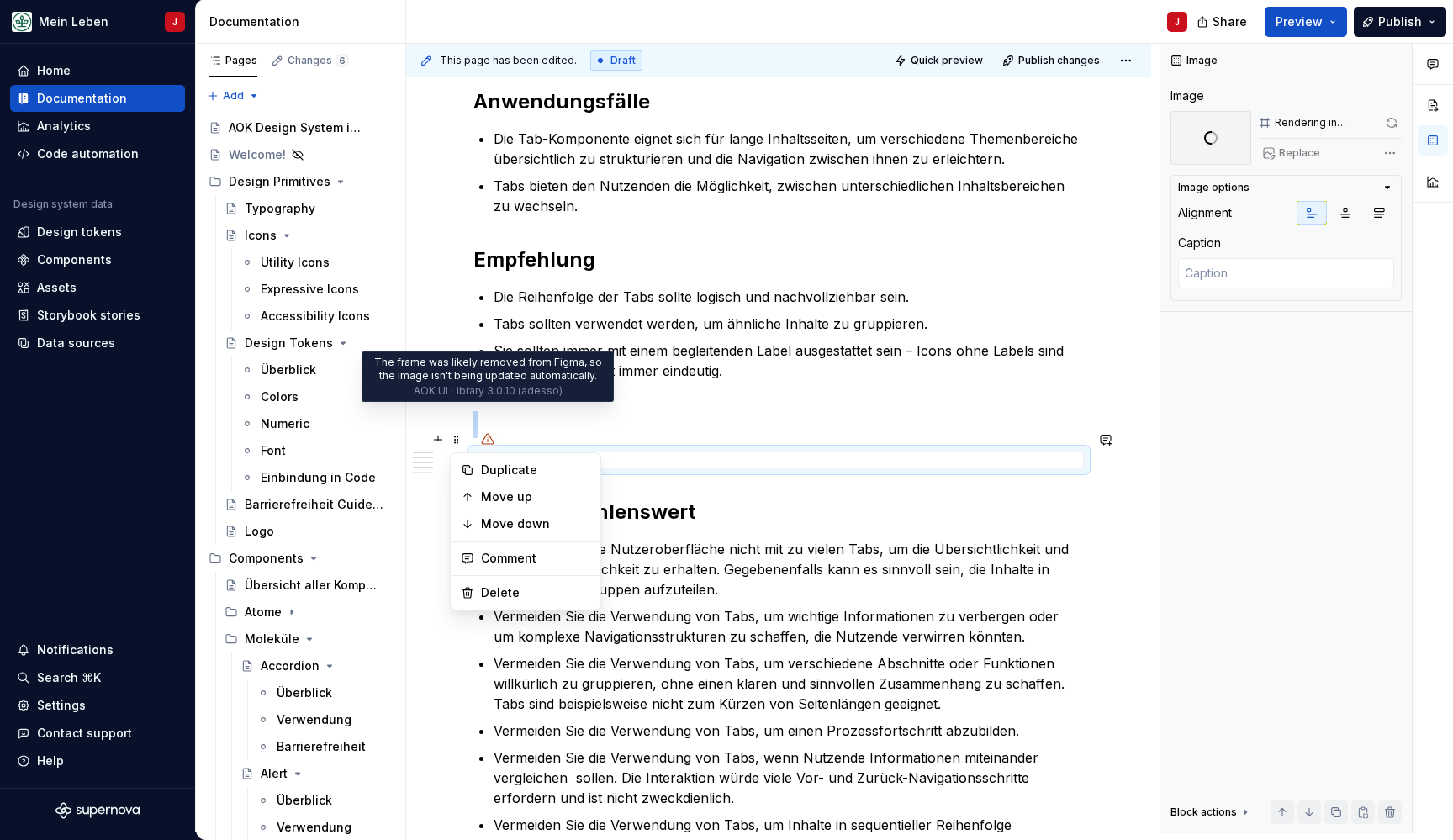
click at [491, 432] on icon at bounding box center [488, 439] width 14 height 14
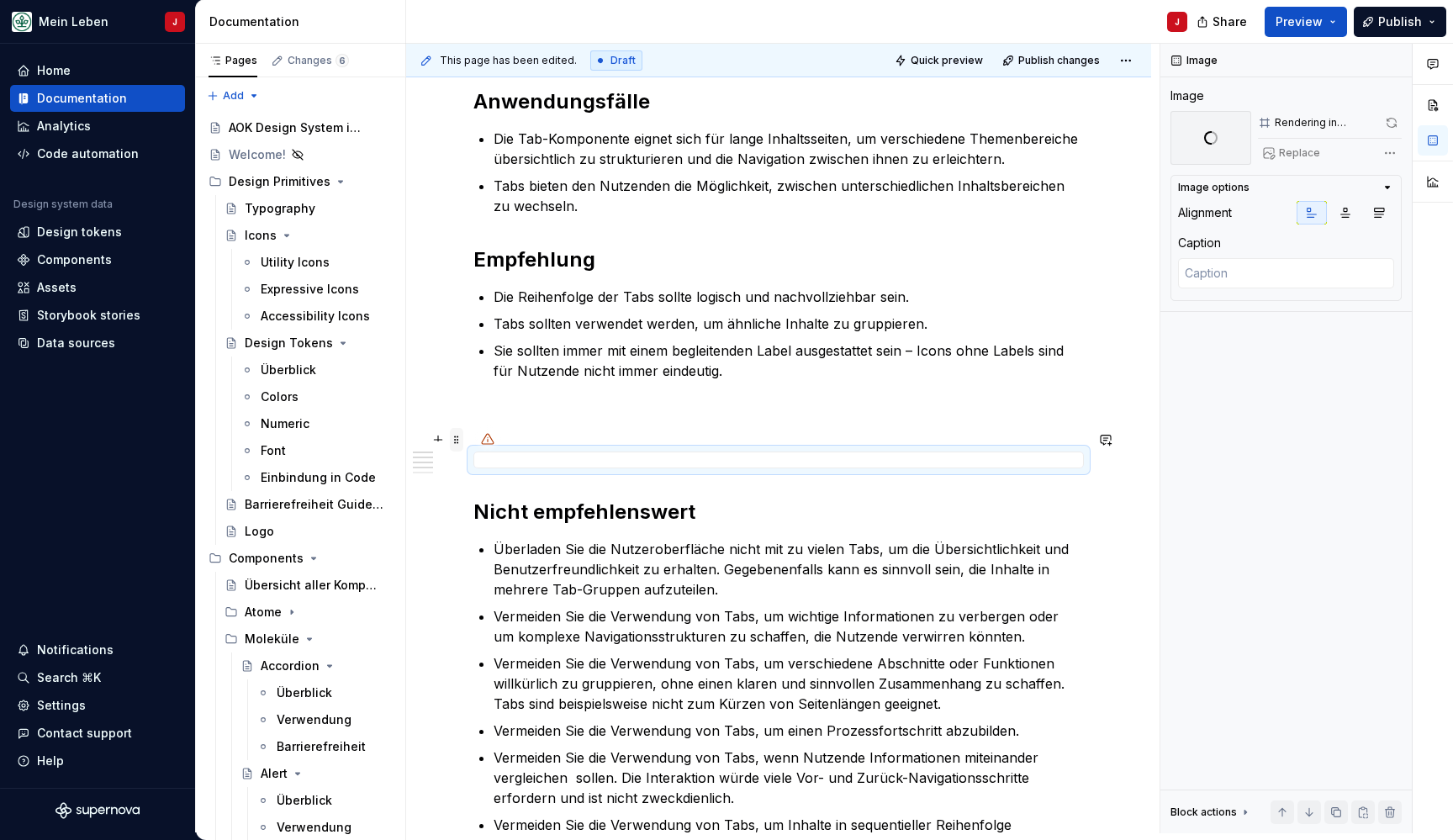
click at [456, 439] on span at bounding box center [456, 439] width 14 height 23
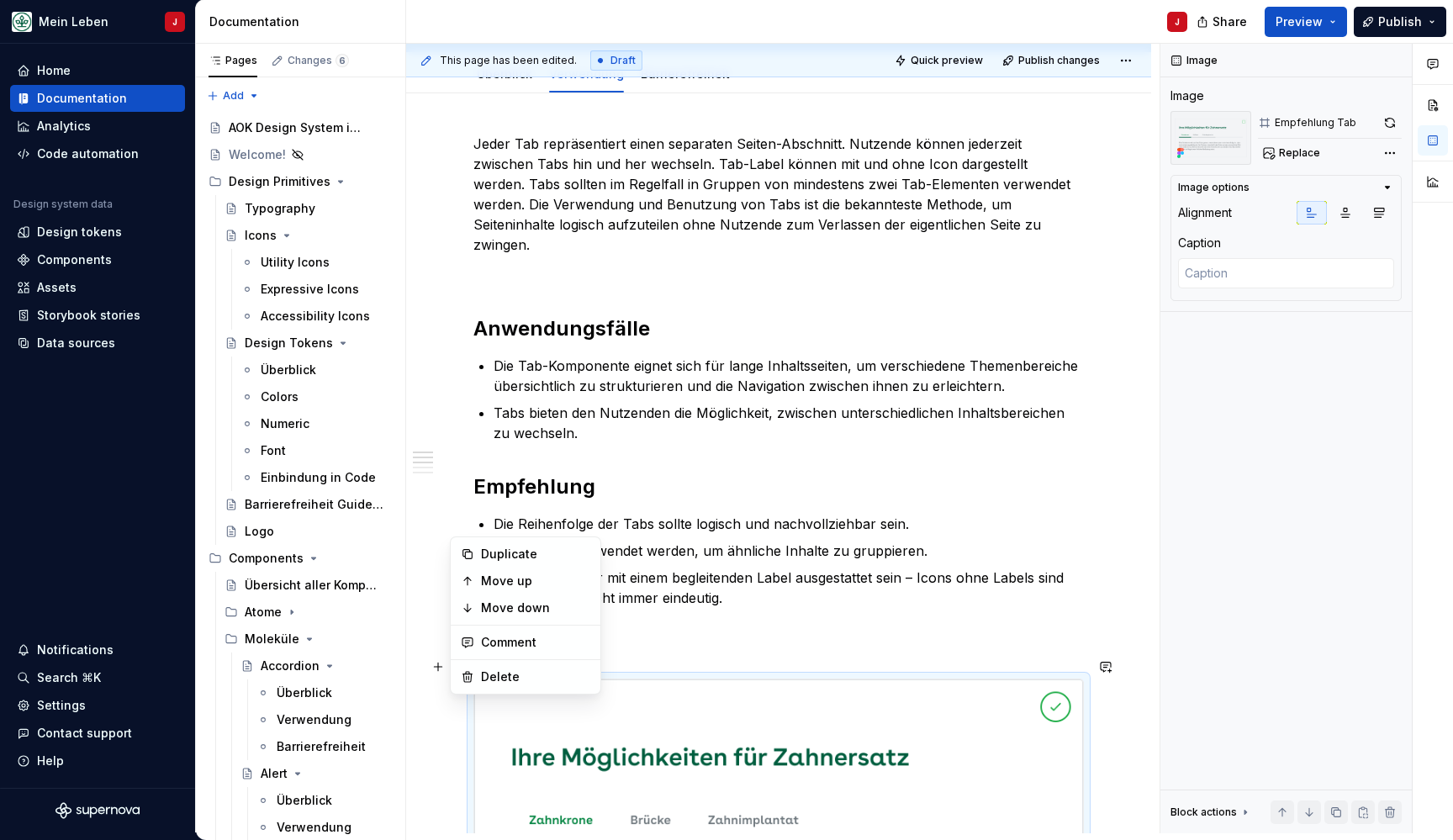
scroll to position [188, 0]
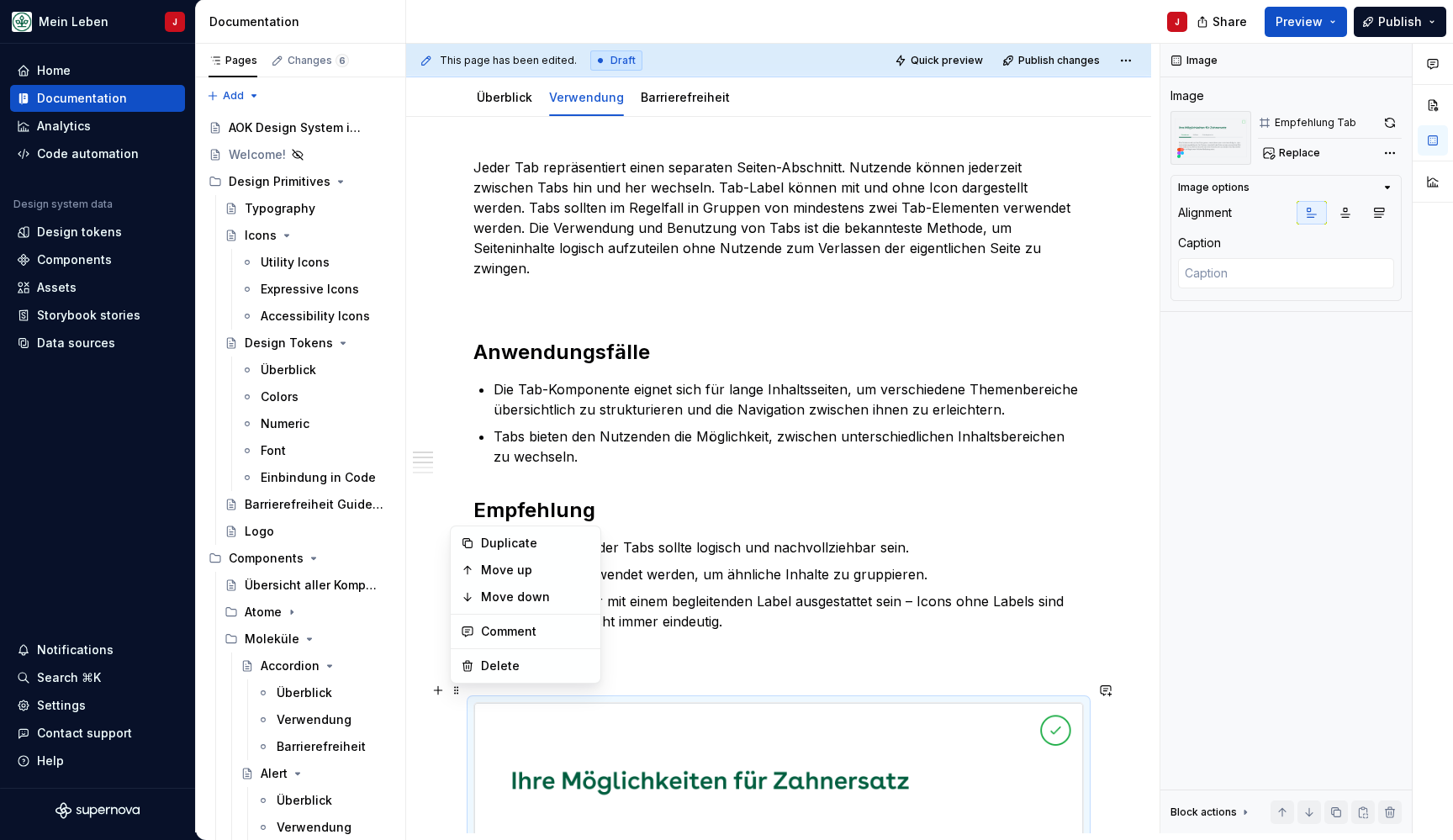
click at [872, 569] on ul "Die Reihenfolge der Tabs sollte logisch und nachvollziehbar sein. Tabs sollten …" at bounding box center [788, 584] width 590 height 94
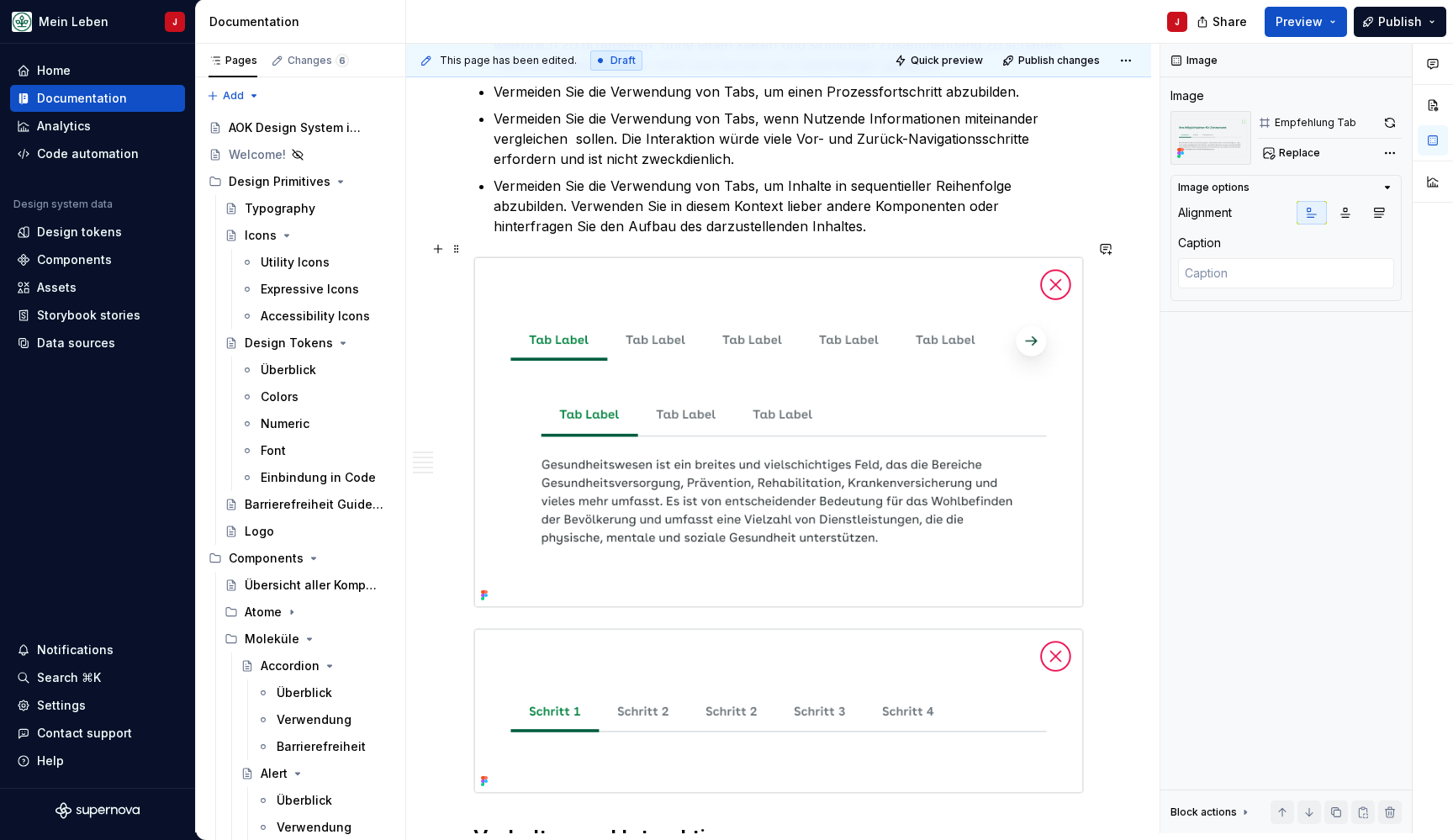
scroll to position [1408, 0]
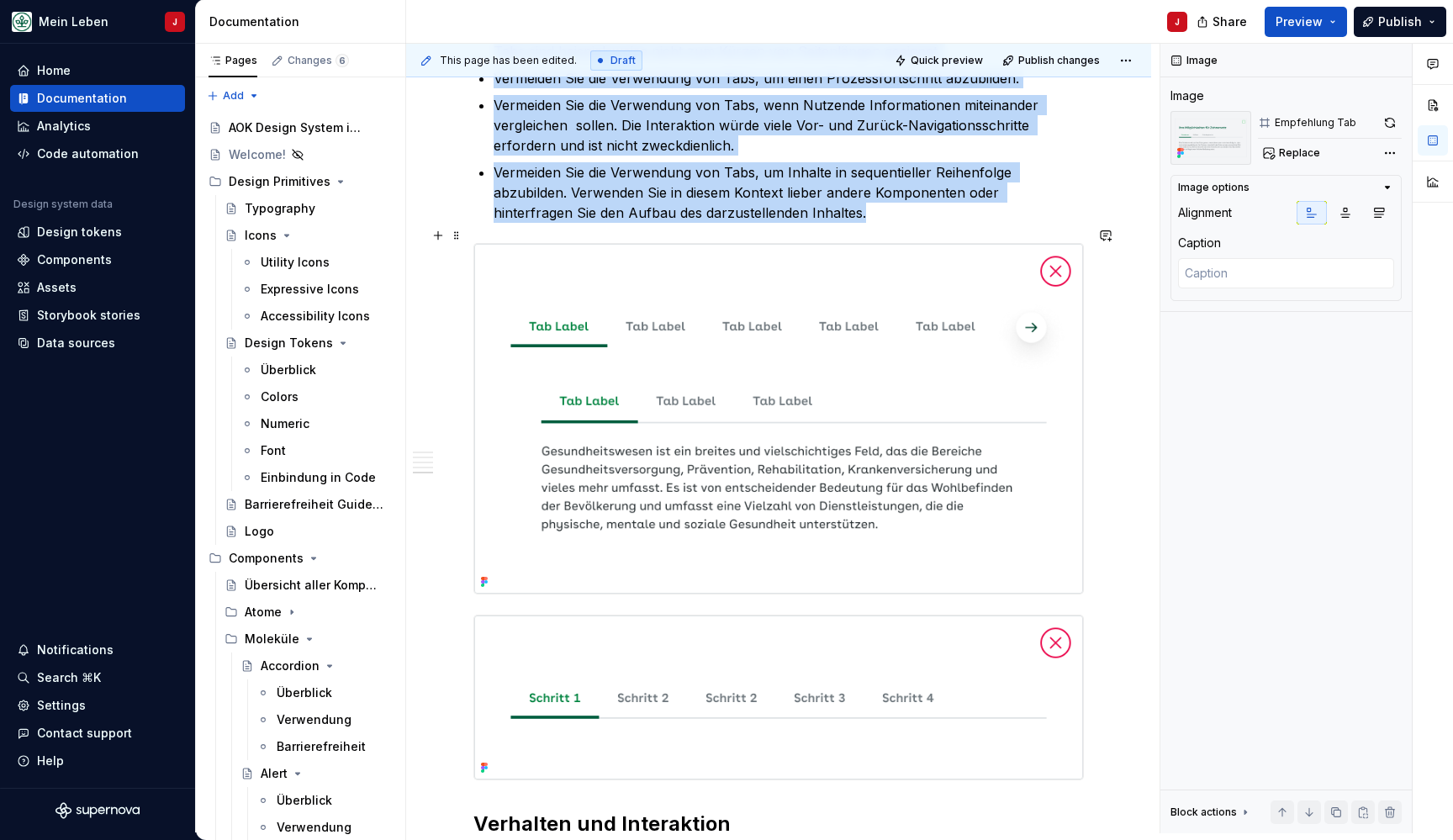
click at [615, 551] on img at bounding box center [778, 419] width 609 height 350
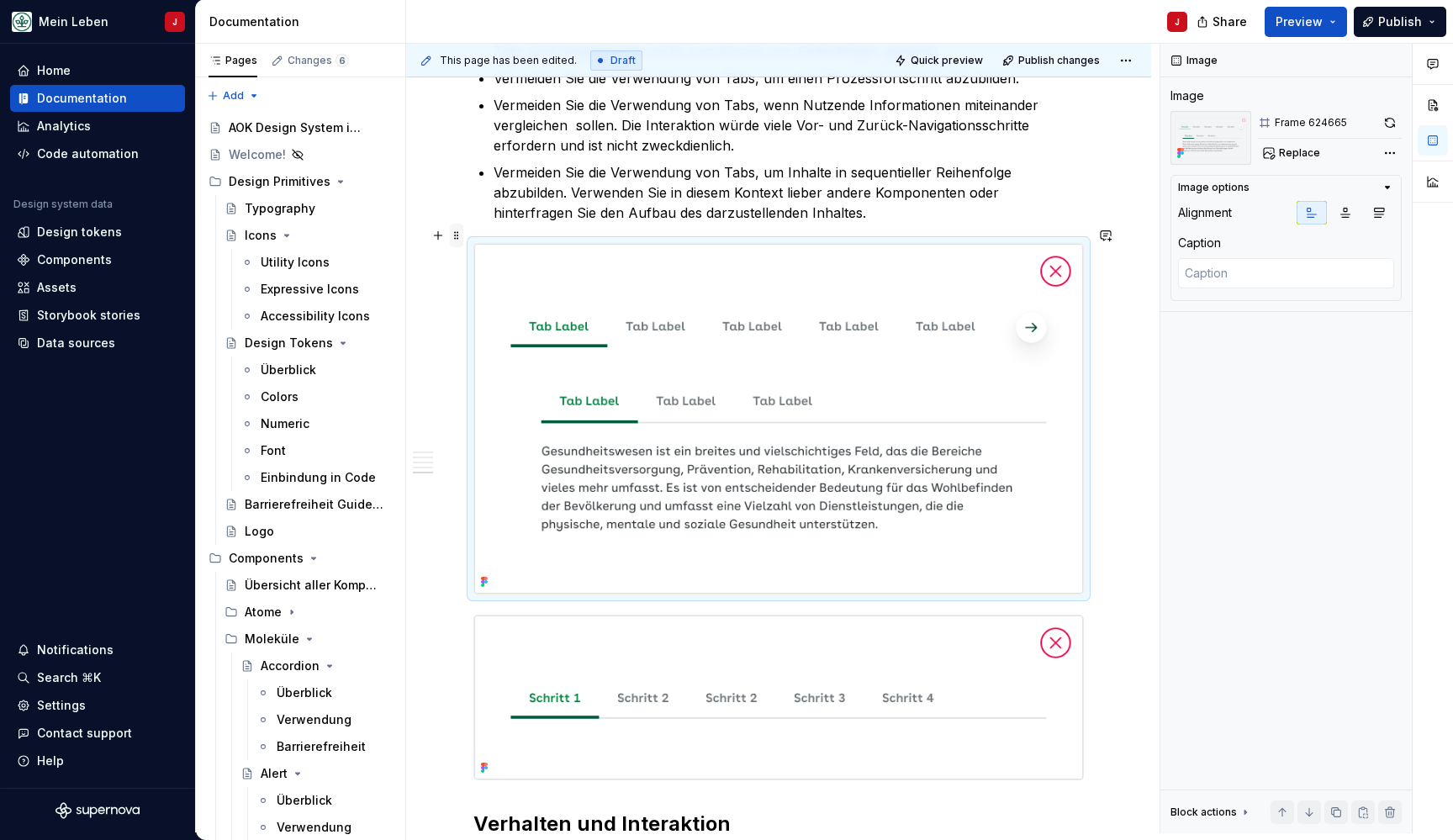
click at [459, 235] on span at bounding box center [456, 235] width 14 height 23
click at [1290, 142] on button "Replace" at bounding box center [1293, 152] width 70 height 23
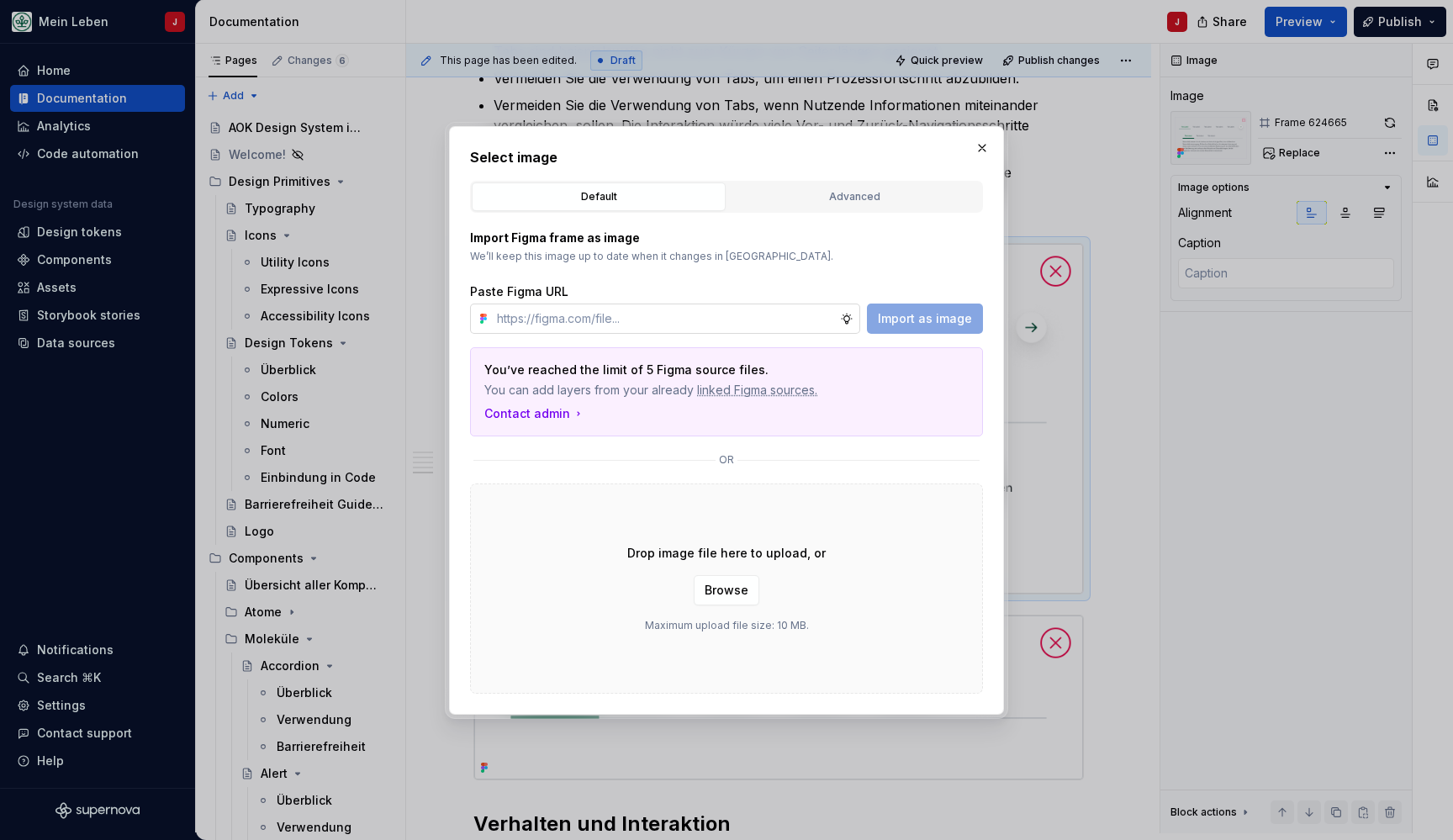
type textarea "*"
click at [612, 324] on input "text" at bounding box center [664, 318] width 350 height 30
type input "https://www.figma.com/design/h3quR2me0t8yxvd40CMizU/AOK-UI-Library-3.0.10--ades…"
click at [910, 319] on span "Import as image" at bounding box center [925, 319] width 94 height 17
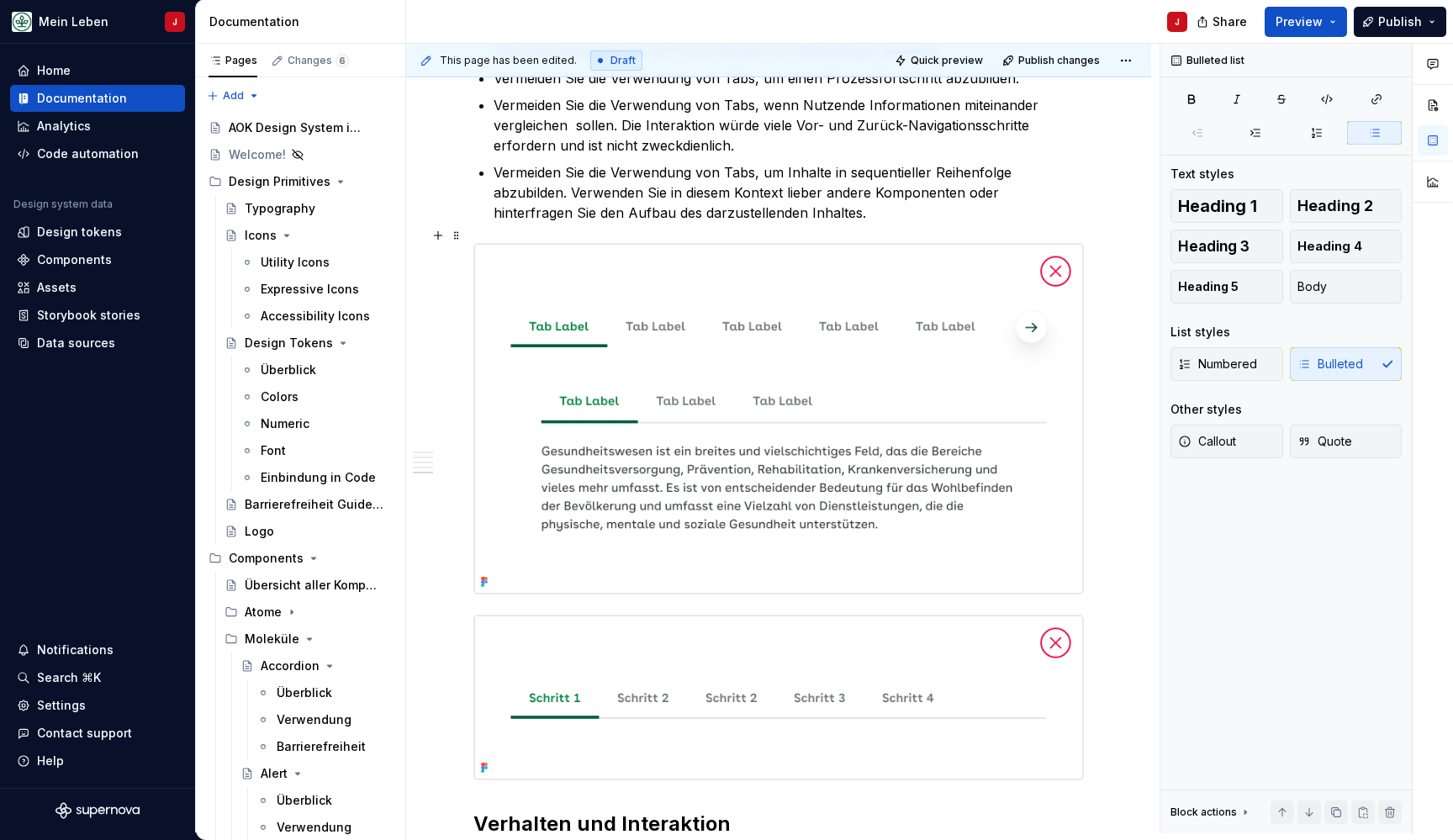
click at [537, 348] on img at bounding box center [778, 419] width 609 height 350
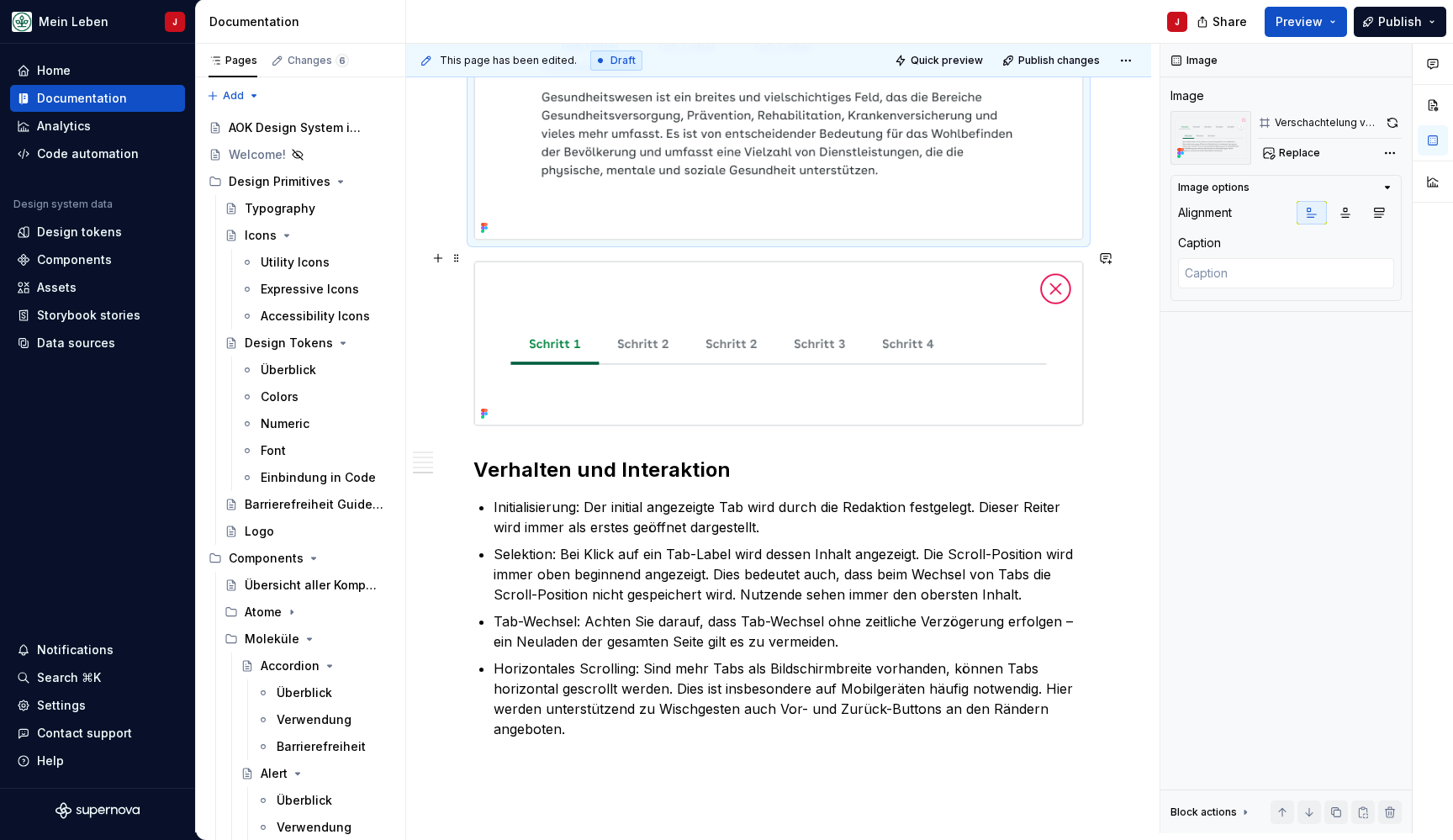
scroll to position [1797, 0]
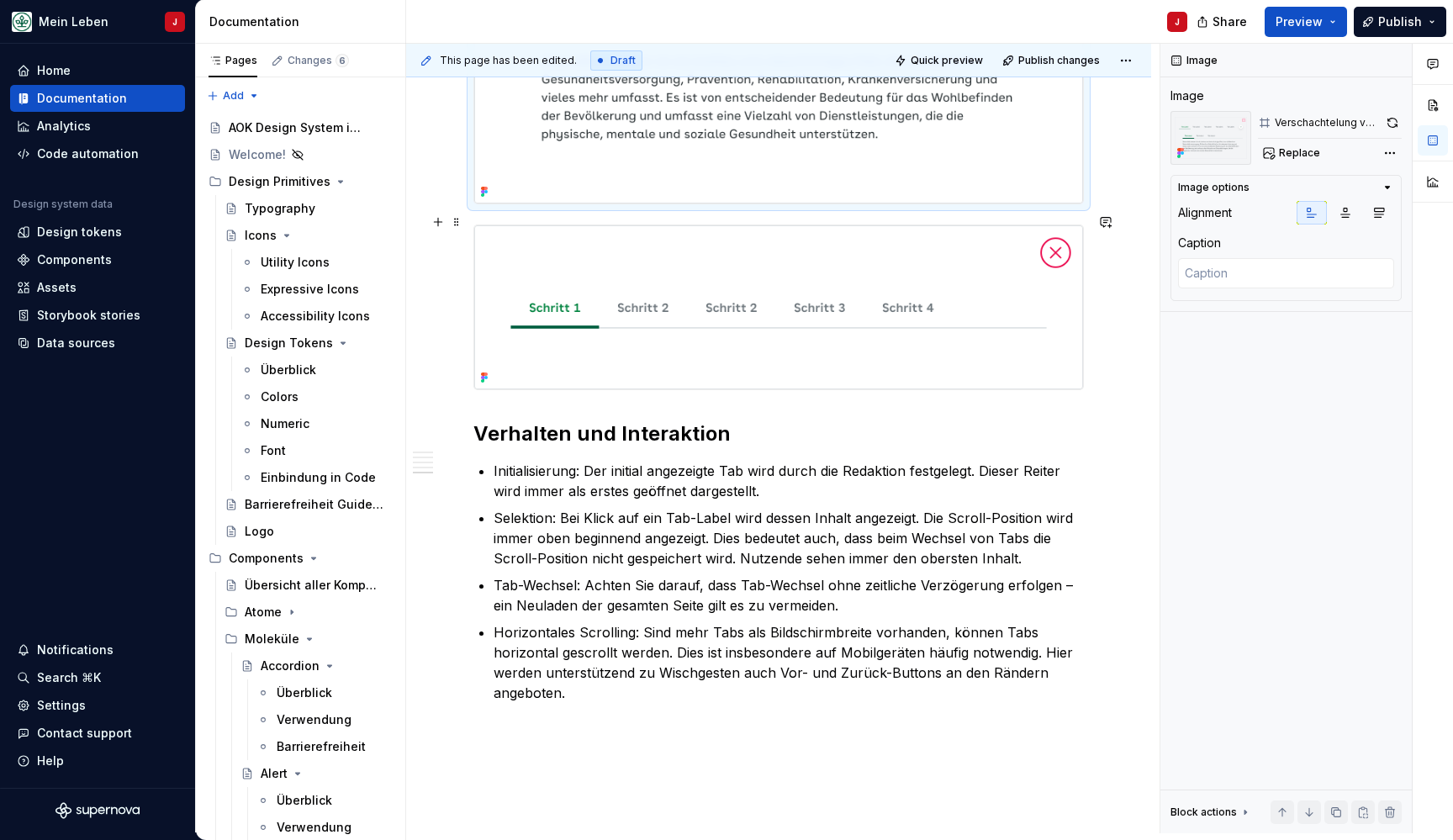
click at [677, 335] on img at bounding box center [778, 307] width 609 height 164
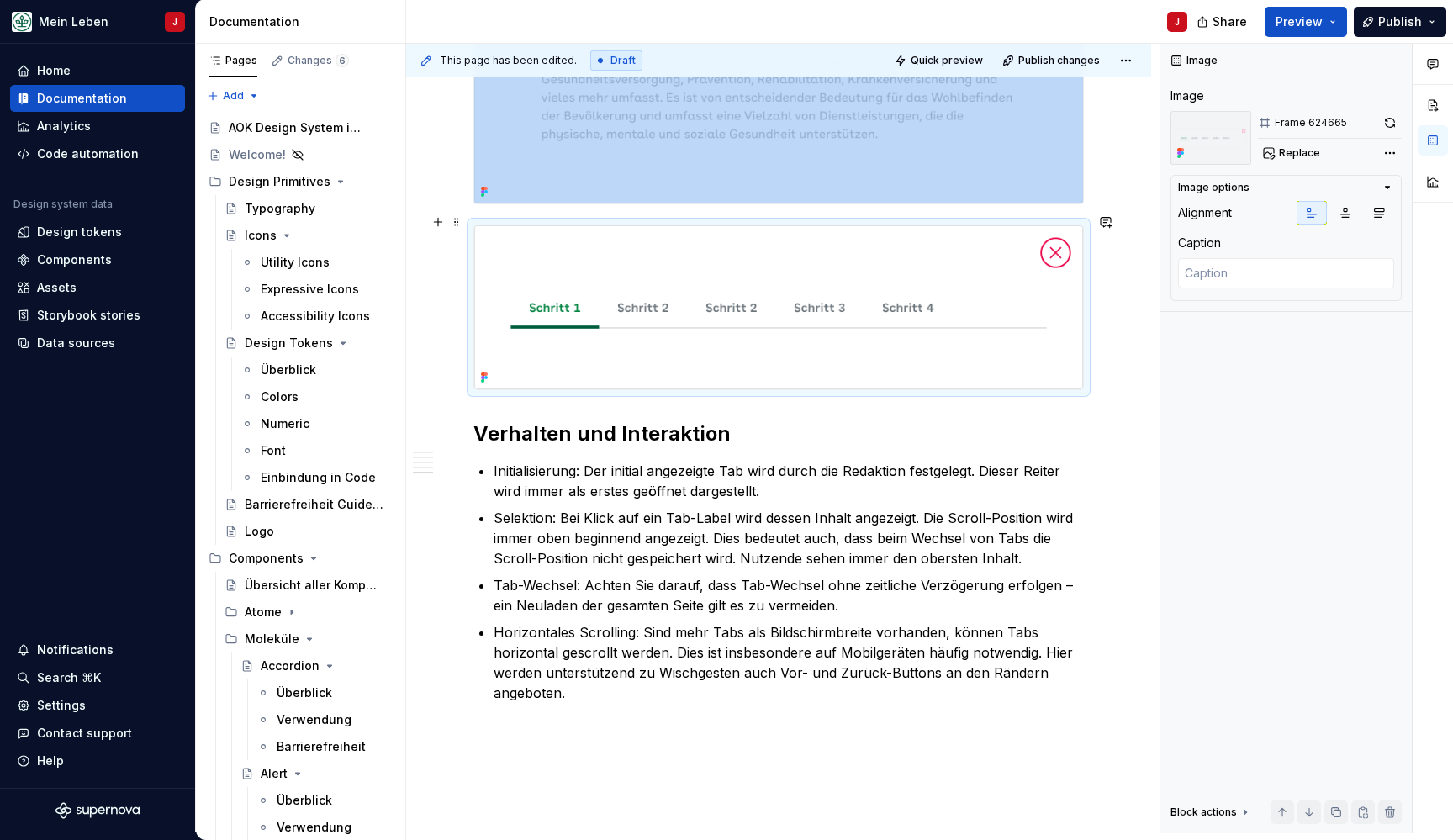
click at [733, 287] on img at bounding box center [778, 307] width 609 height 164
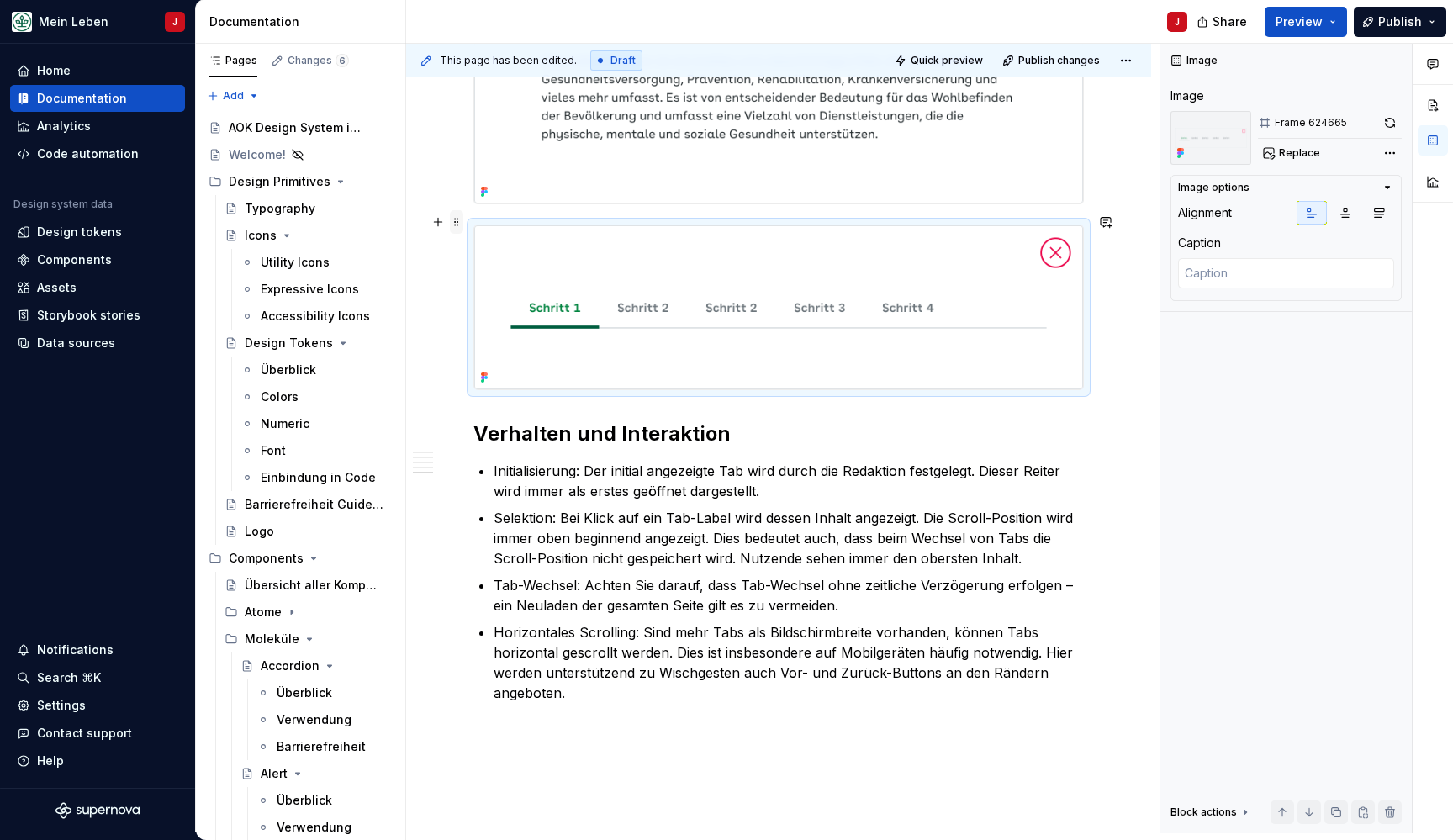
click at [456, 221] on span at bounding box center [456, 221] width 14 height 23
click at [1301, 153] on span "Replace" at bounding box center [1300, 153] width 41 height 14
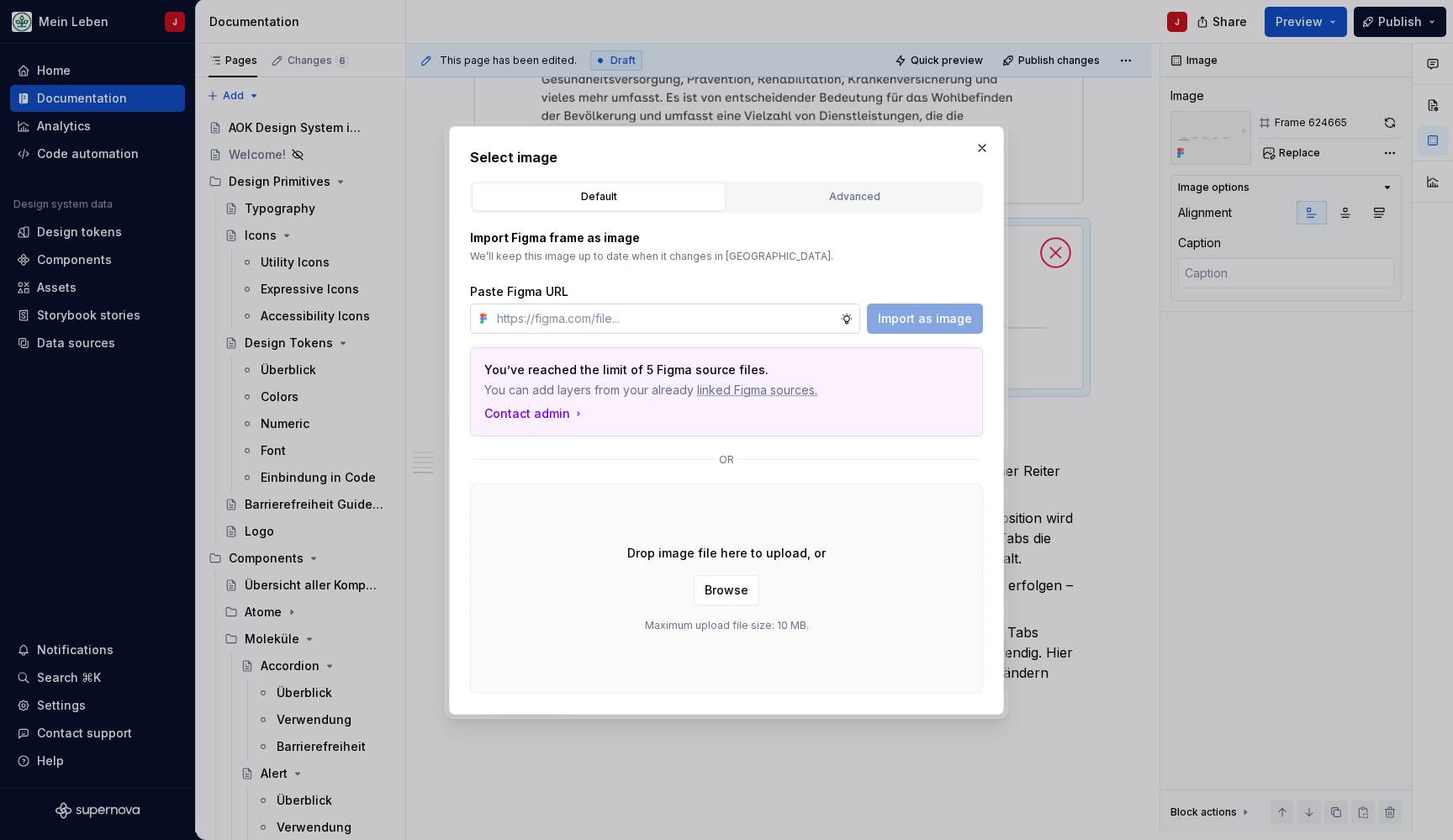
type textarea "*"
click at [574, 323] on input "text" at bounding box center [664, 318] width 350 height 30
type input "https://www.figma.com/design/h3quR2me0t8yxvd40CMizU/AOK-UI-Library-3.0.10--ades…"
click at [920, 322] on span "Import as image" at bounding box center [925, 319] width 94 height 17
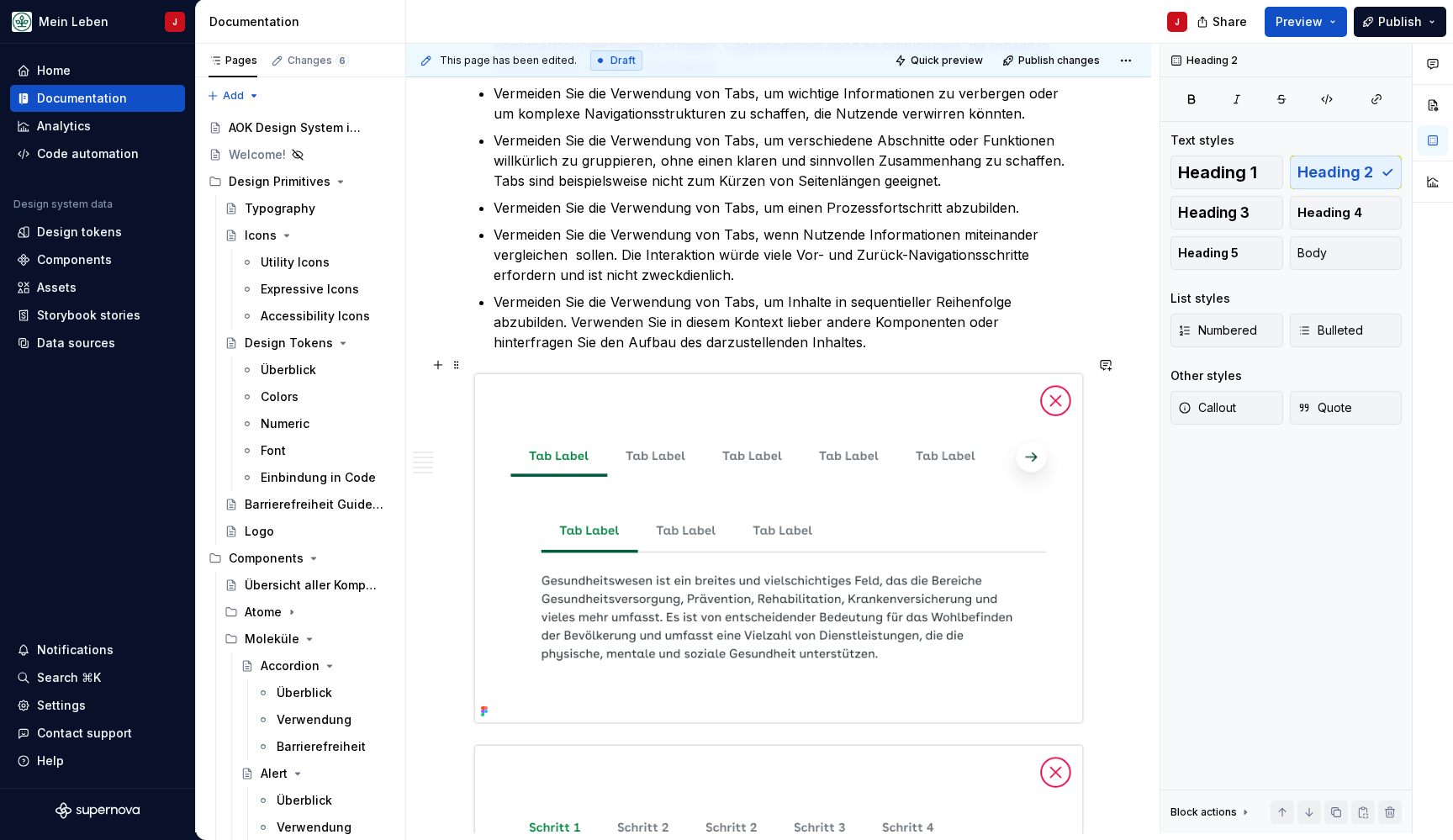
scroll to position [1197, 0]
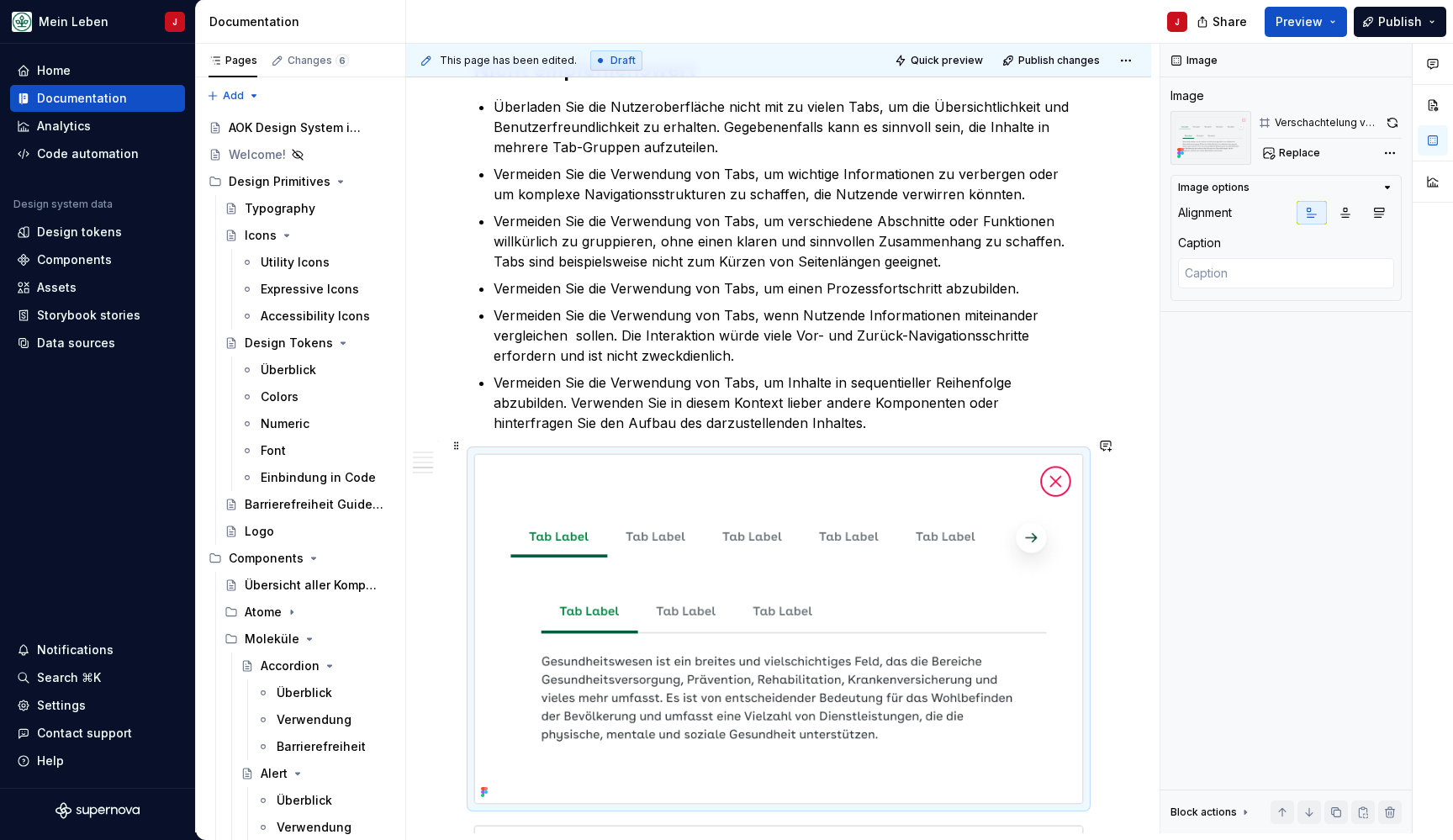
click at [499, 456] on img at bounding box center [778, 629] width 609 height 350
click at [456, 447] on span at bounding box center [456, 445] width 14 height 23
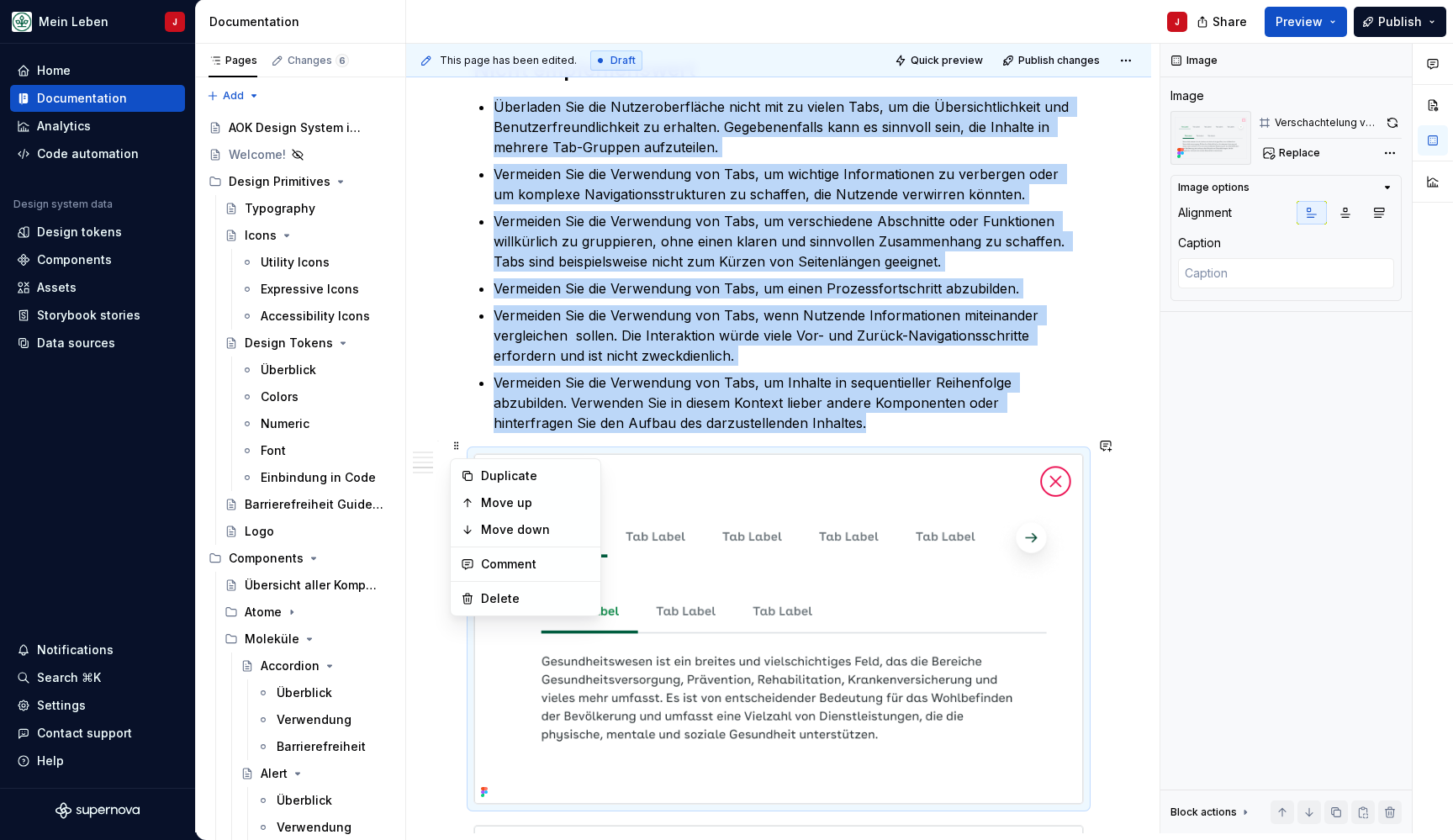
click at [777, 611] on img at bounding box center [778, 629] width 609 height 350
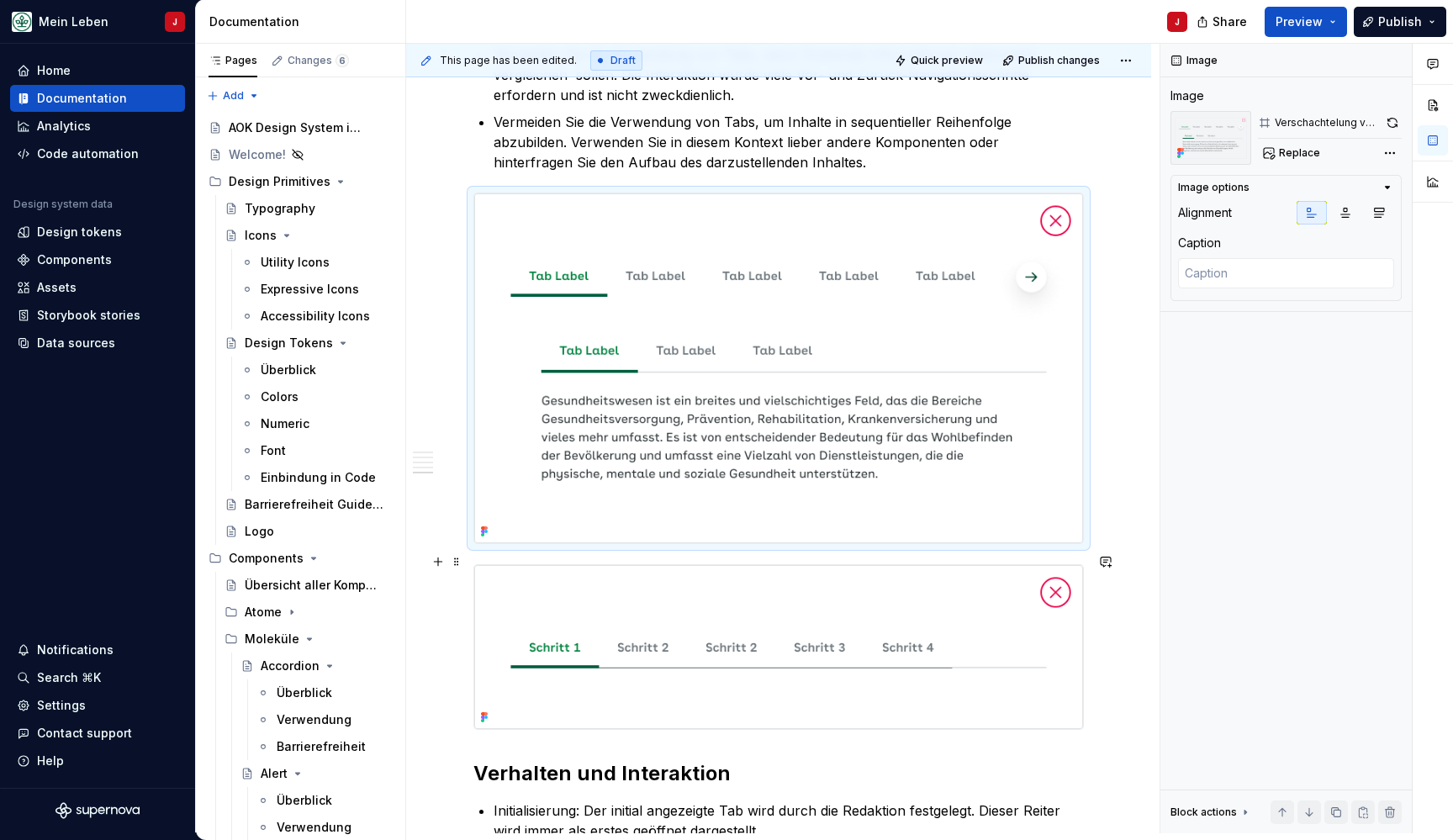
scroll to position [1546, 0]
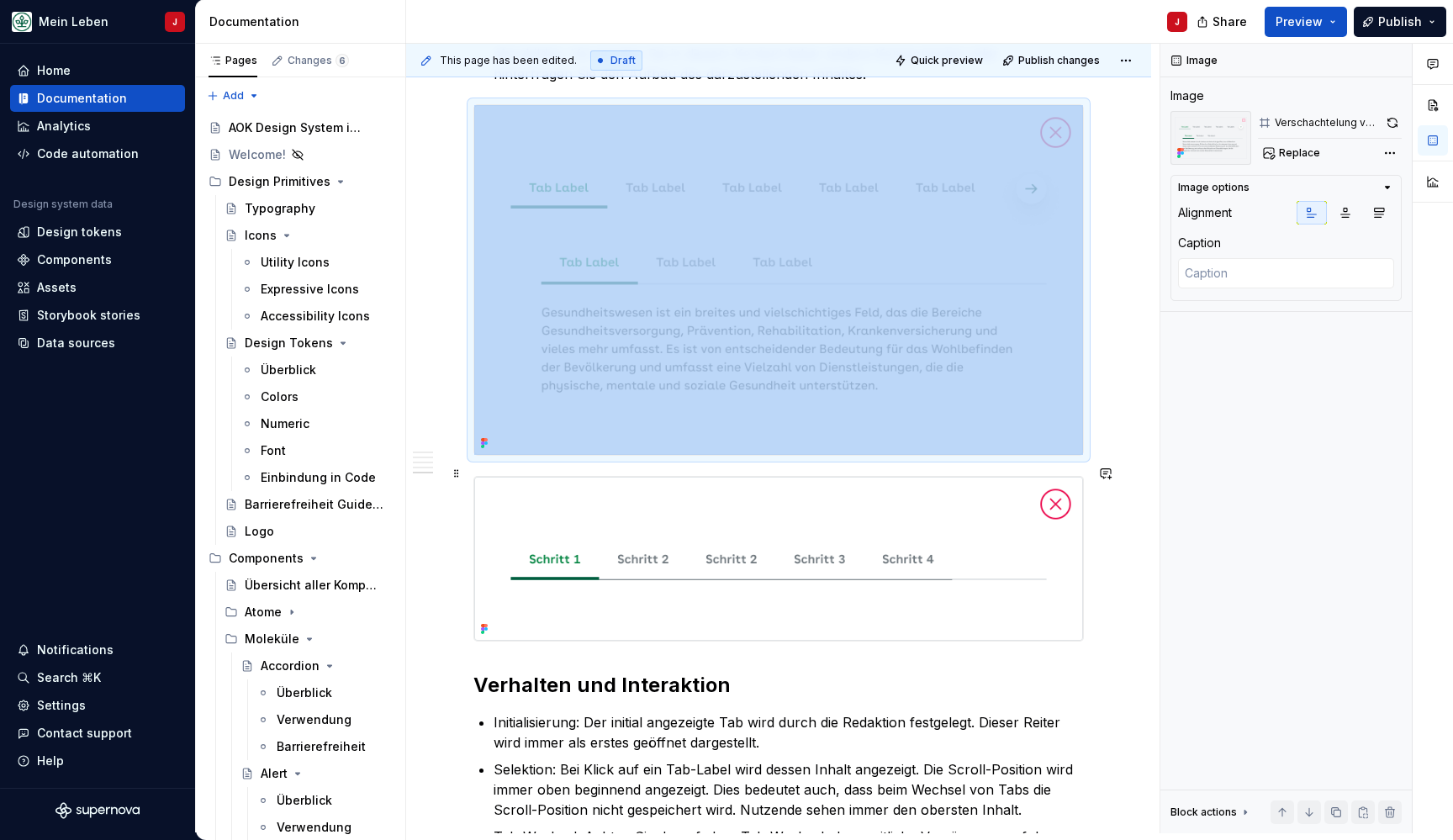
click at [575, 515] on img at bounding box center [778, 558] width 609 height 164
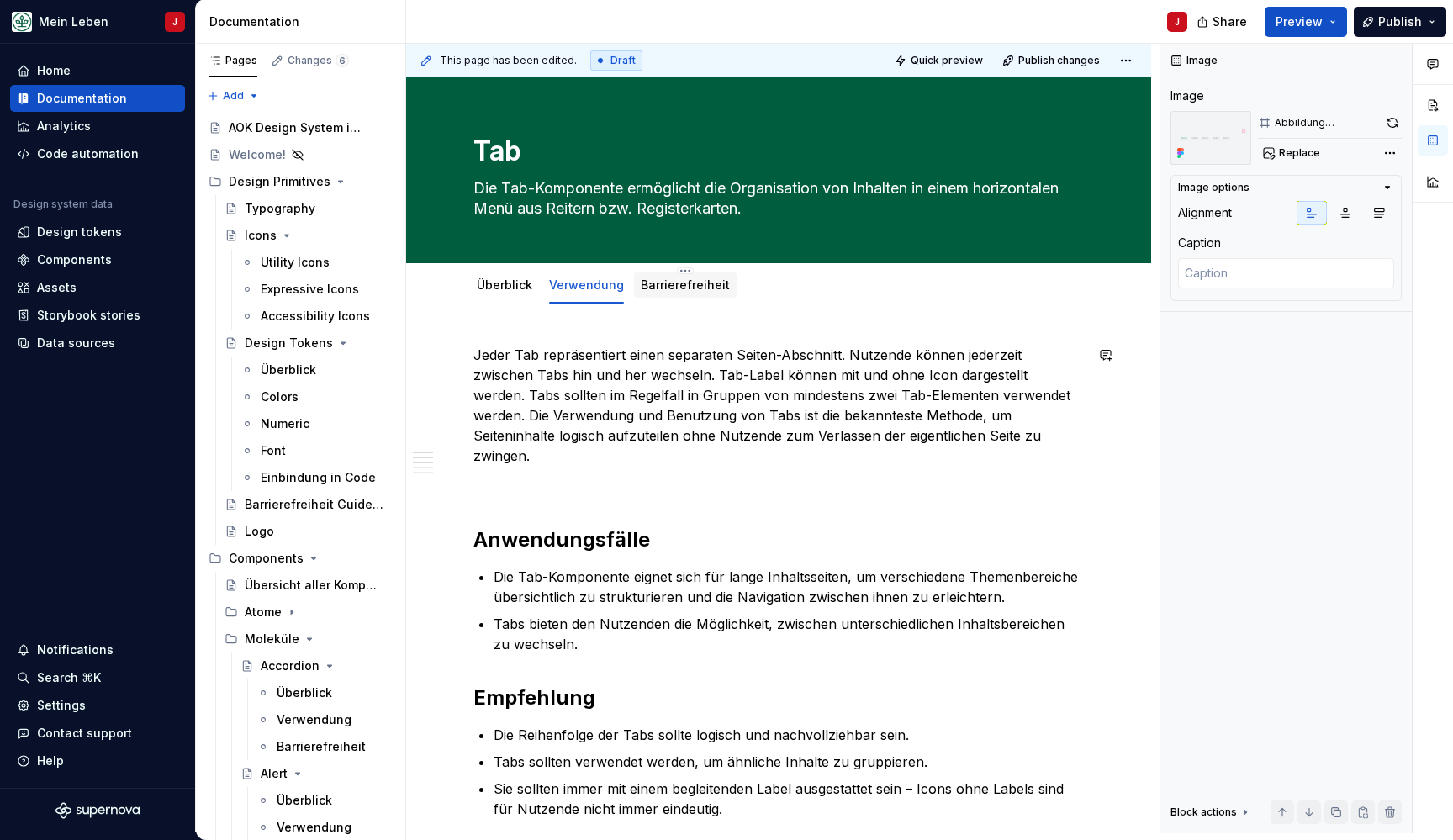
scroll to position [0, 0]
click at [706, 284] on link "Barrierefreiheit" at bounding box center [685, 284] width 89 height 15
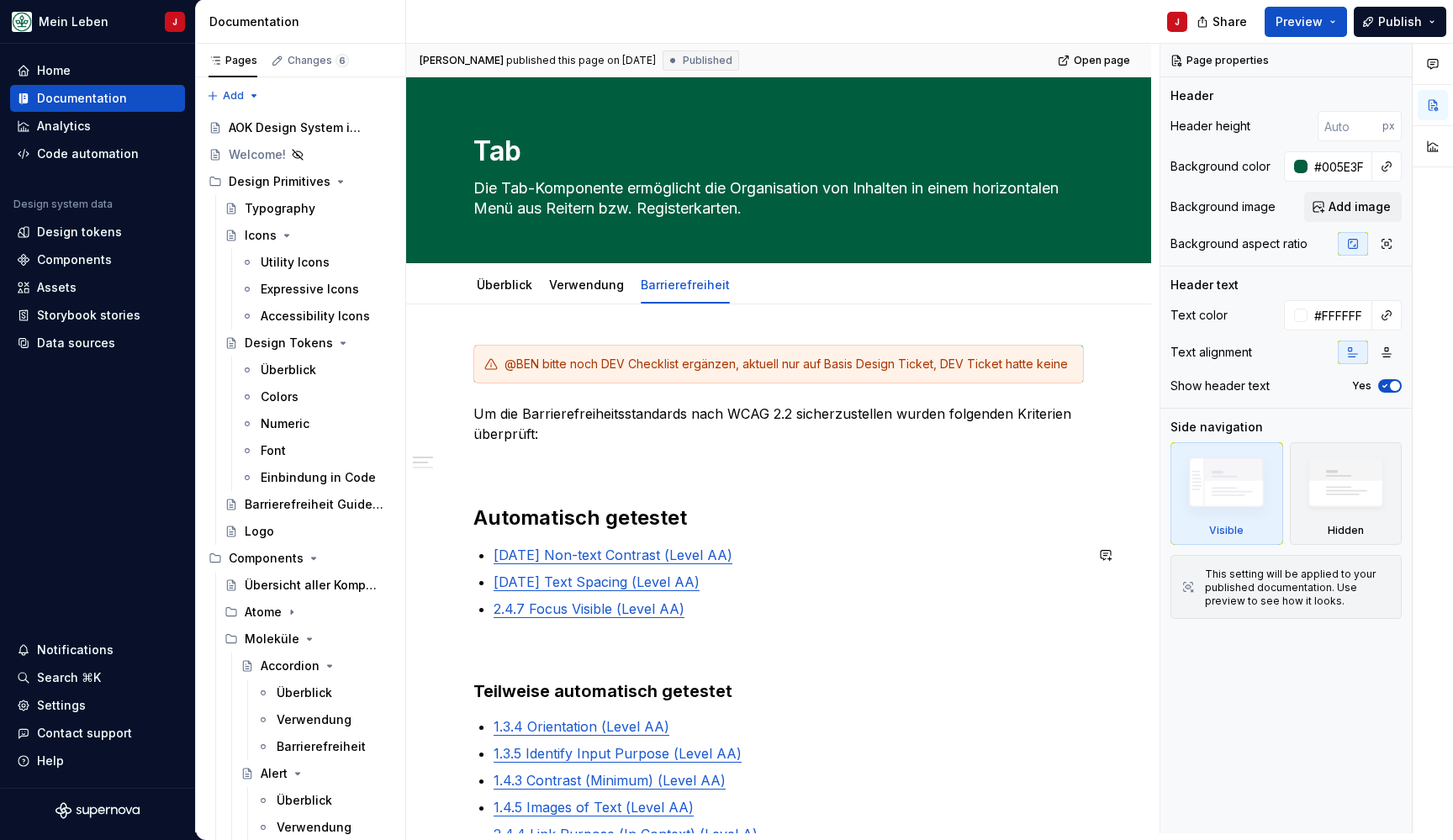
scroll to position [66, 0]
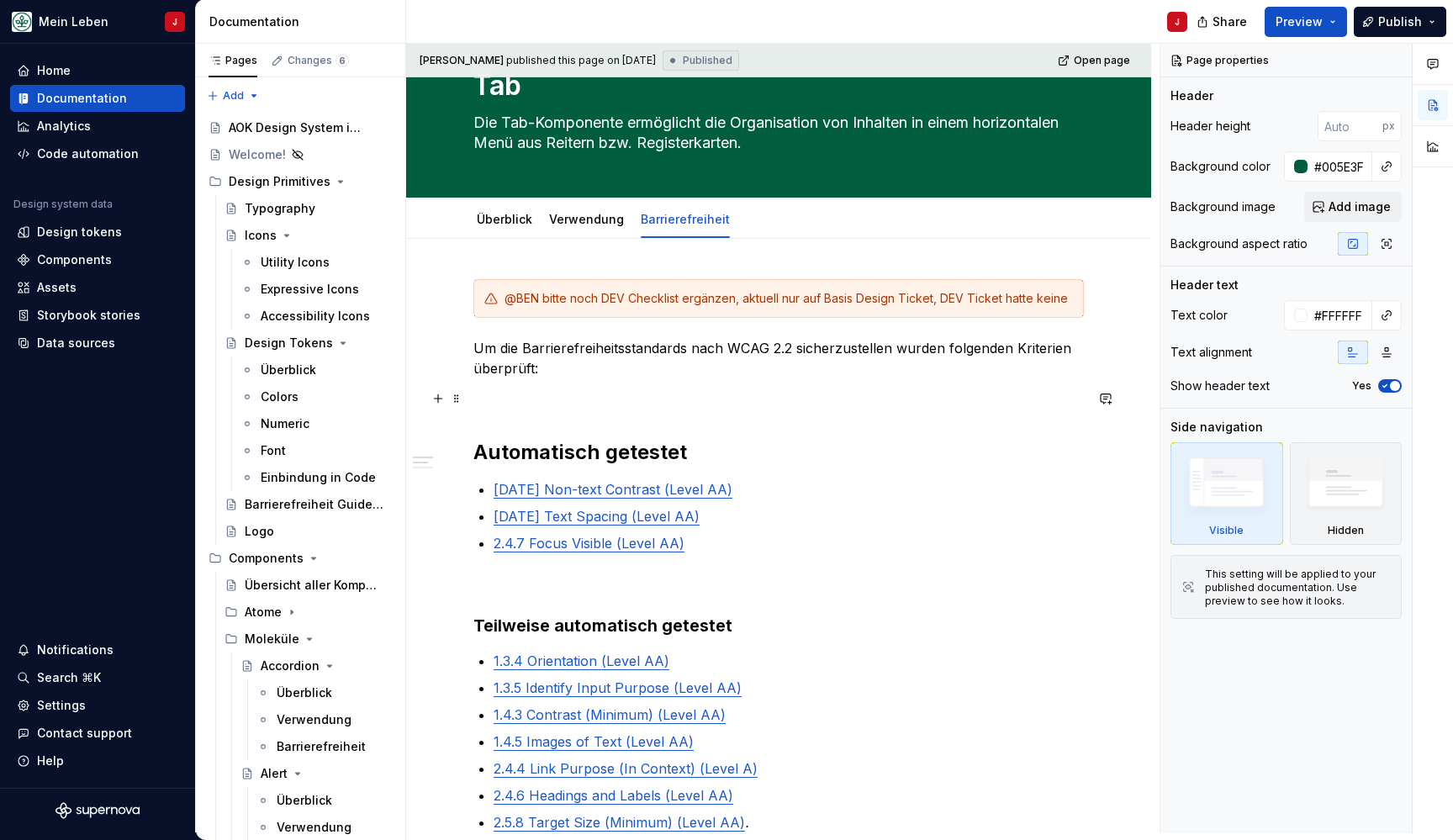
click at [491, 405] on p at bounding box center [778, 399] width 610 height 21
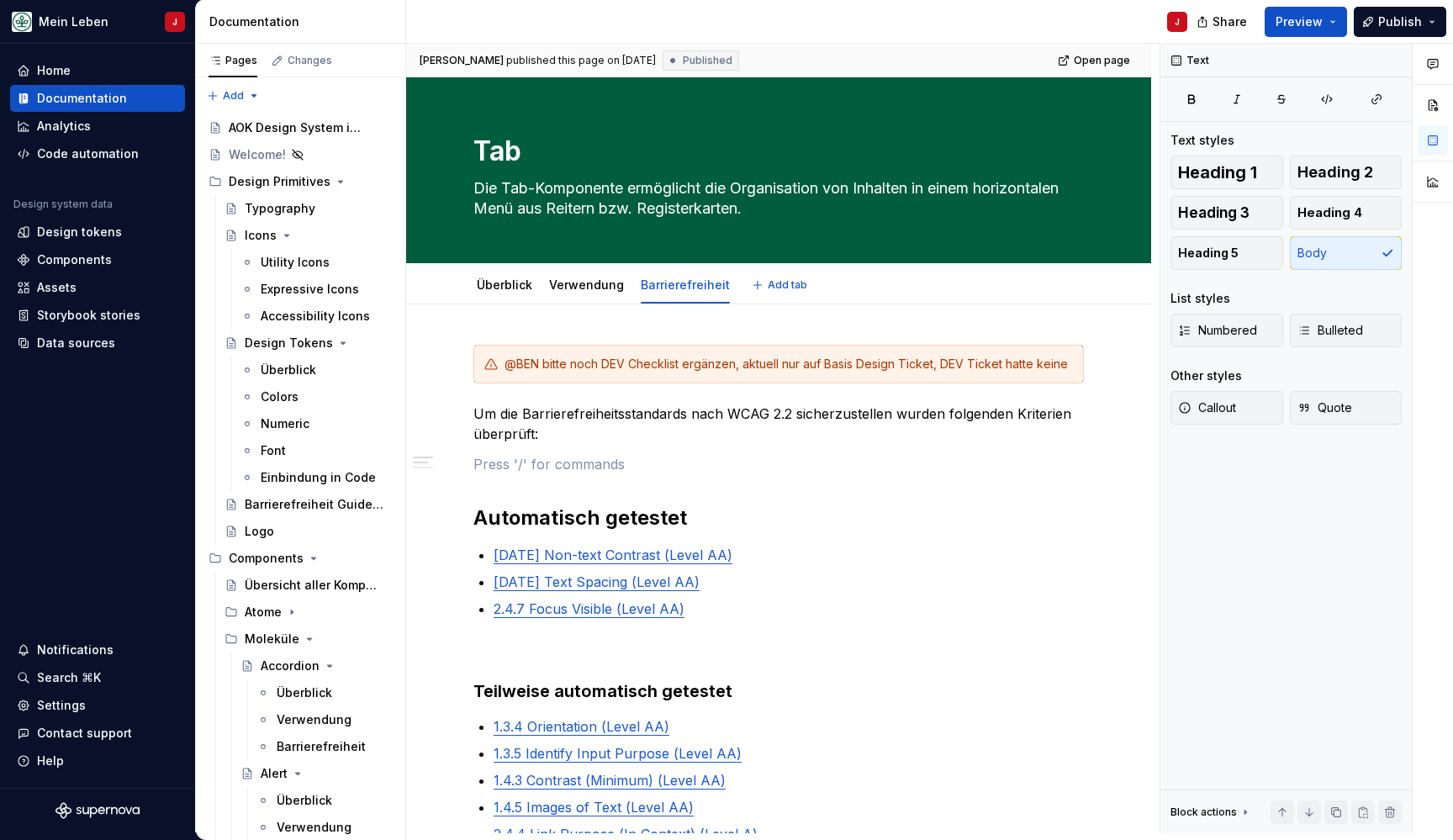
scroll to position [0, 0]
click at [483, 289] on link "Überblick" at bounding box center [504, 284] width 56 height 15
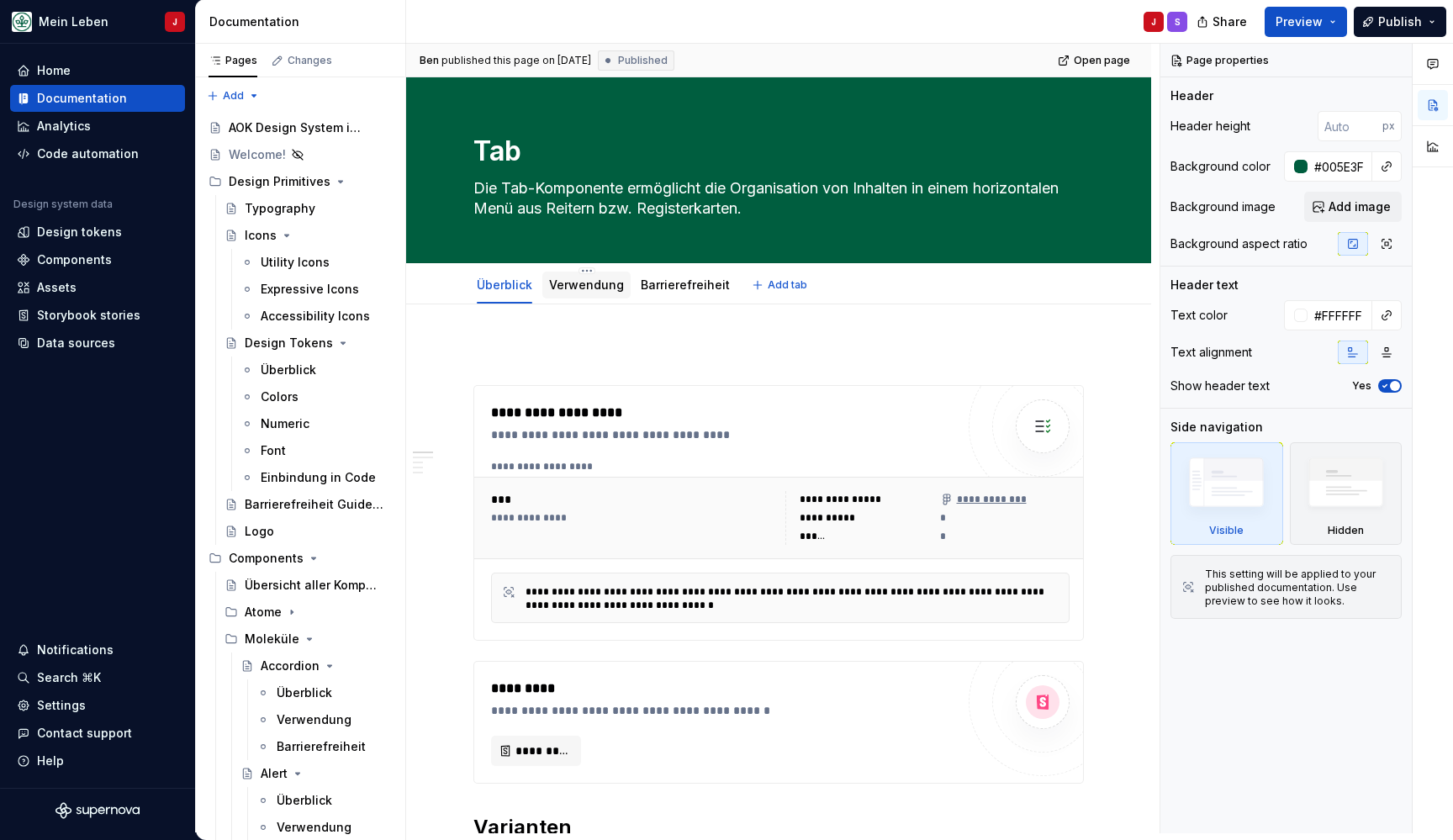
click at [583, 297] on div "Verwendung" at bounding box center [586, 284] width 88 height 27
click at [593, 281] on link "Verwendung" at bounding box center [586, 284] width 74 height 15
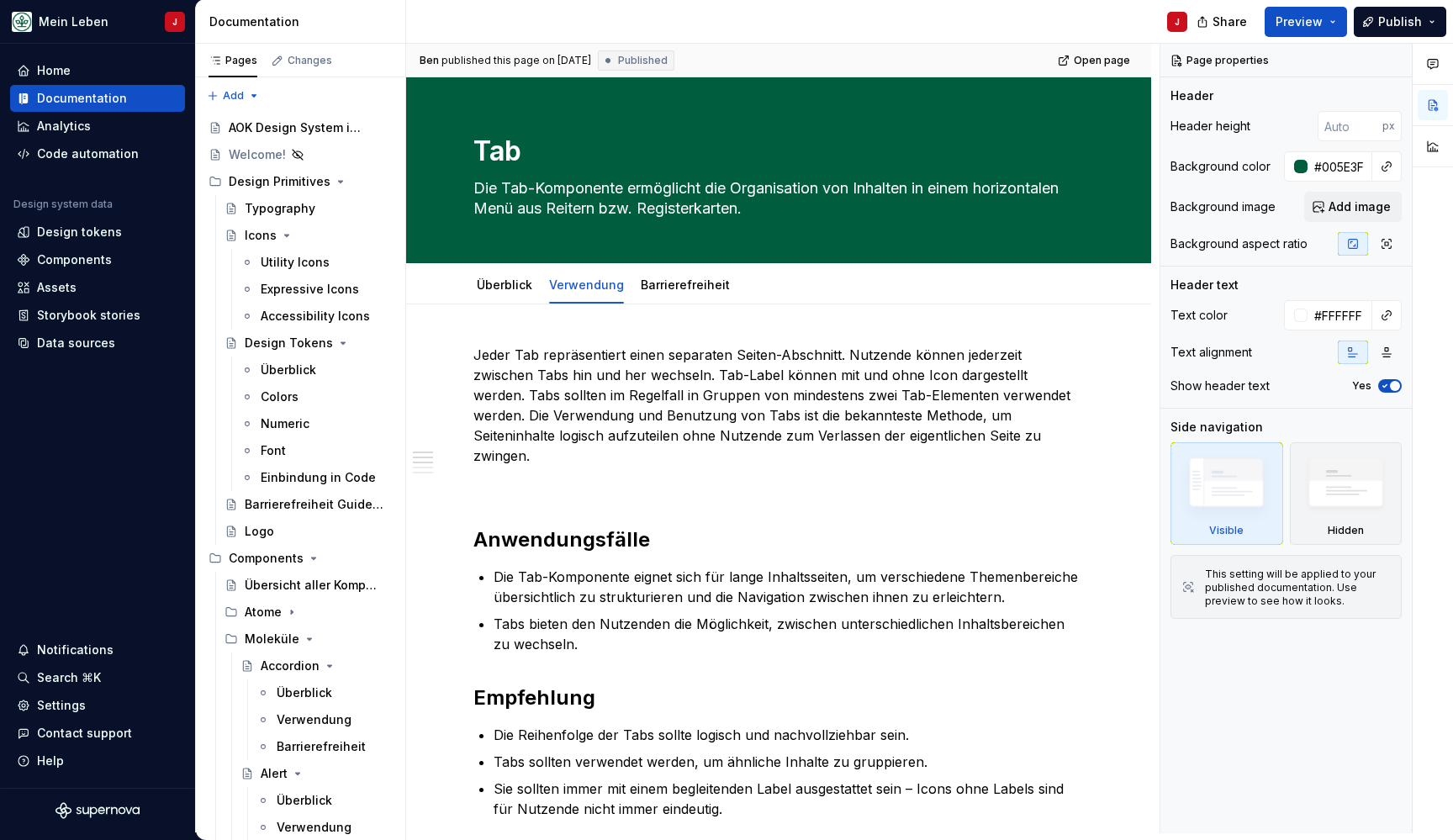
type textarea "*"
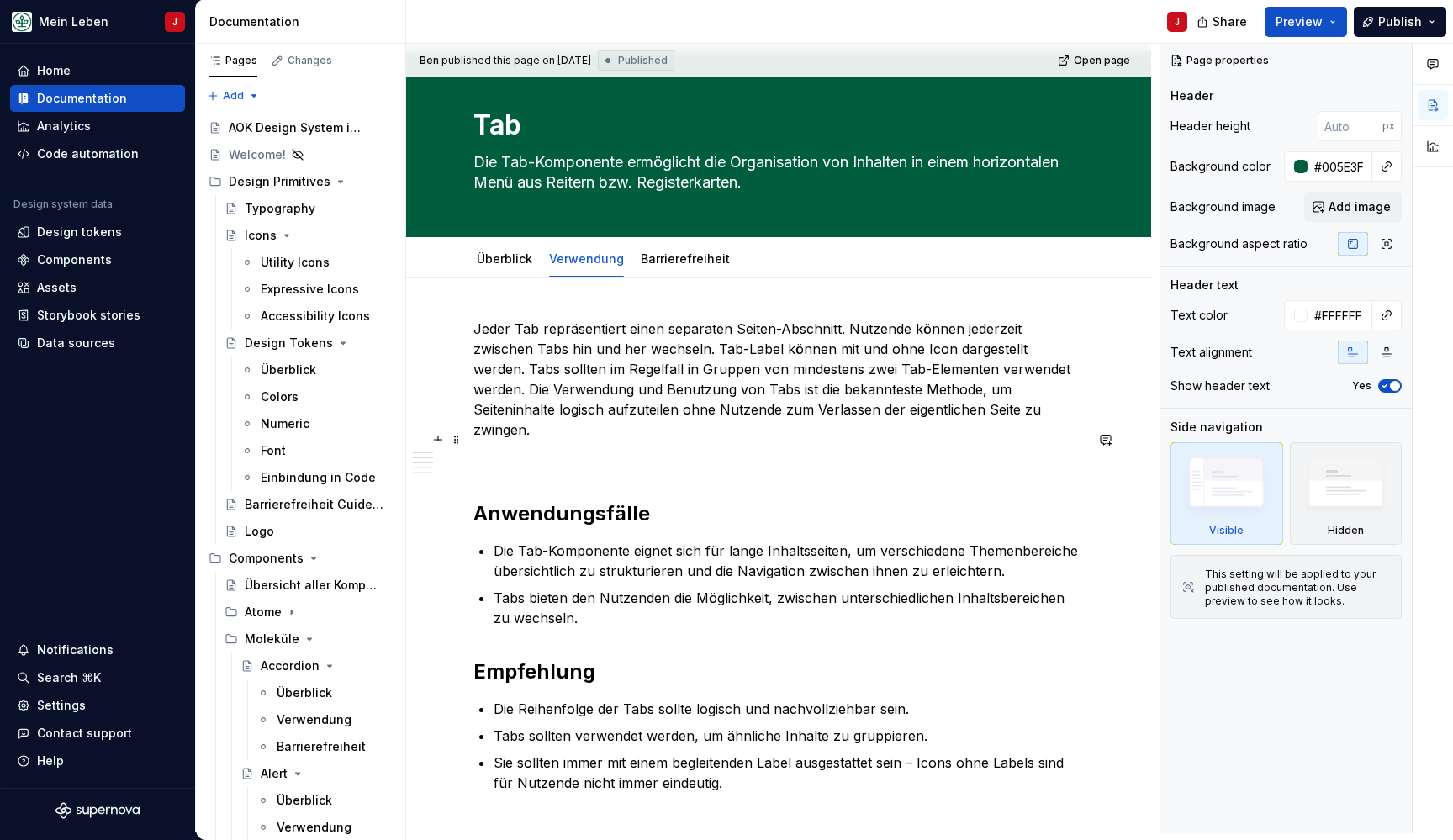
click at [521, 450] on p at bounding box center [778, 460] width 610 height 21
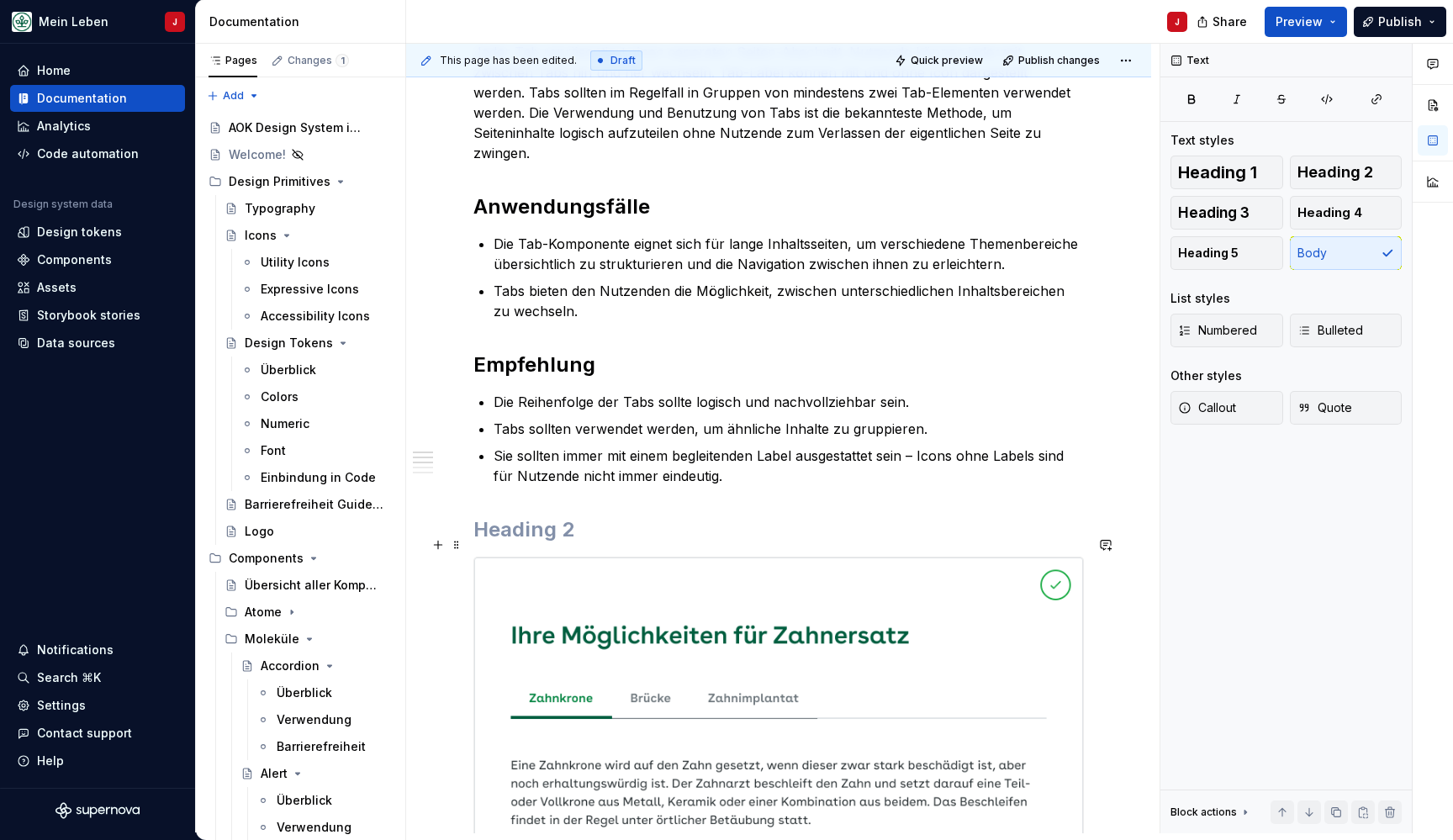
scroll to position [303, 0]
click at [925, 391] on ul "Die Reihenfolge der Tabs sollte logisch und nachvollziehbar sein. Tabs sollten …" at bounding box center [788, 438] width 590 height 94
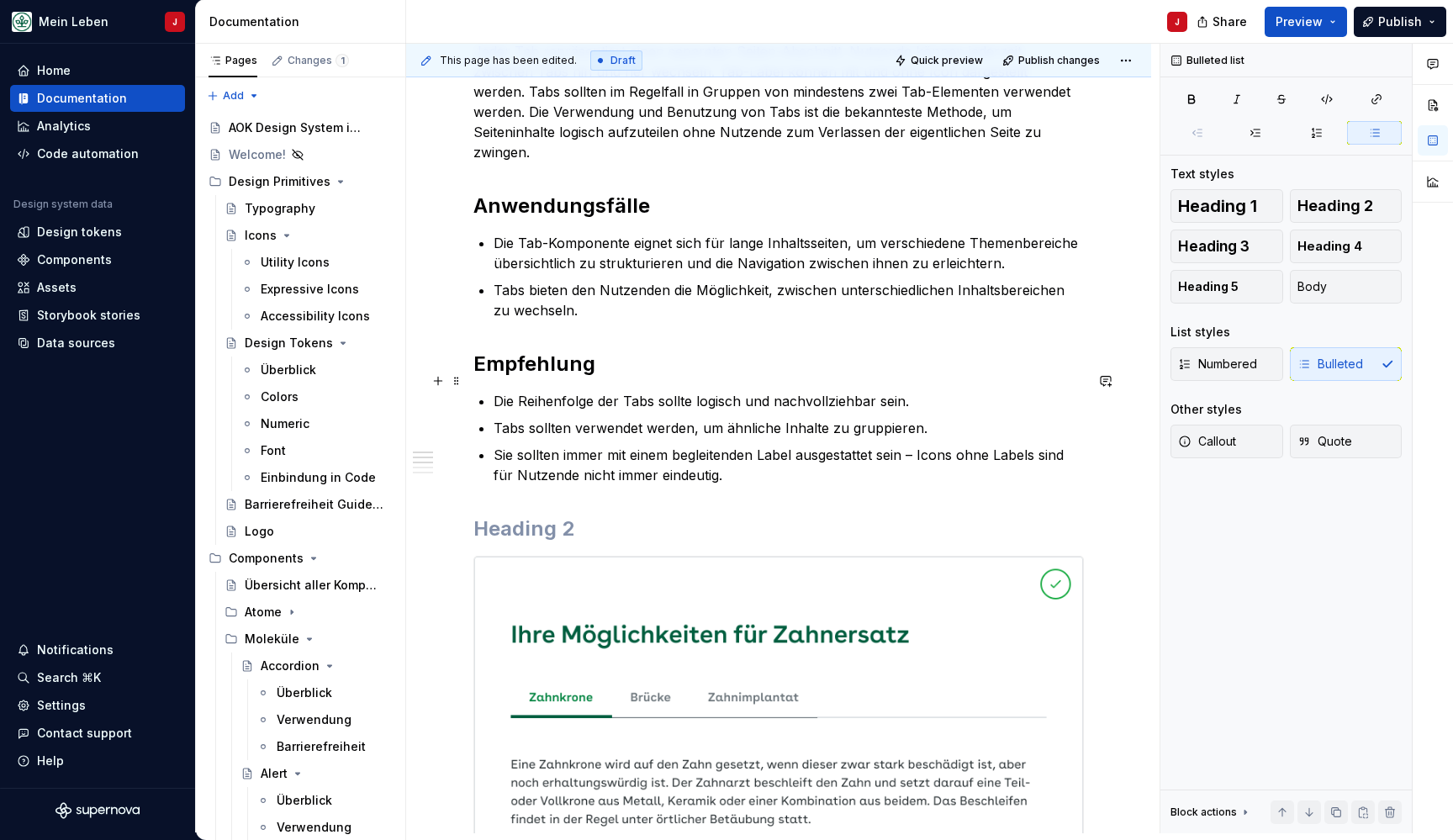
click at [908, 391] on p "Die Reihenfolge der Tabs sollte logisch und nachvollziehbar sein." at bounding box center [788, 402] width 590 height 21
click at [926, 418] on p "Tabs sollten verwendet werden, um ähnliche Inhalte zu gruppieren." at bounding box center [788, 428] width 590 height 21
click at [738, 456] on p "Sie sollten immer mit einem begleitenden Label ausgestattet sein – Icons ohne L…" at bounding box center [788, 464] width 590 height 40
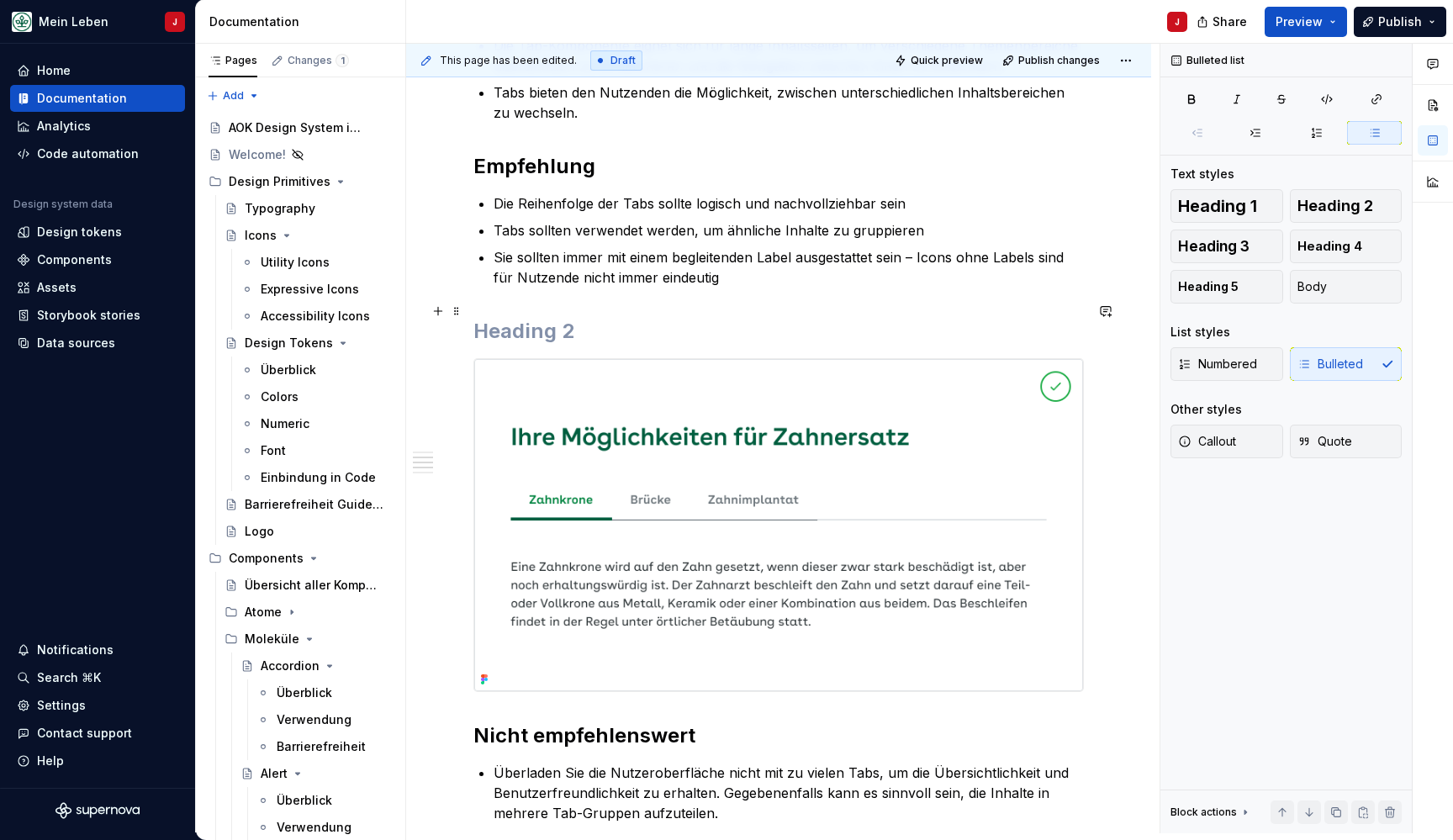
click at [611, 318] on h2 at bounding box center [778, 331] width 610 height 27
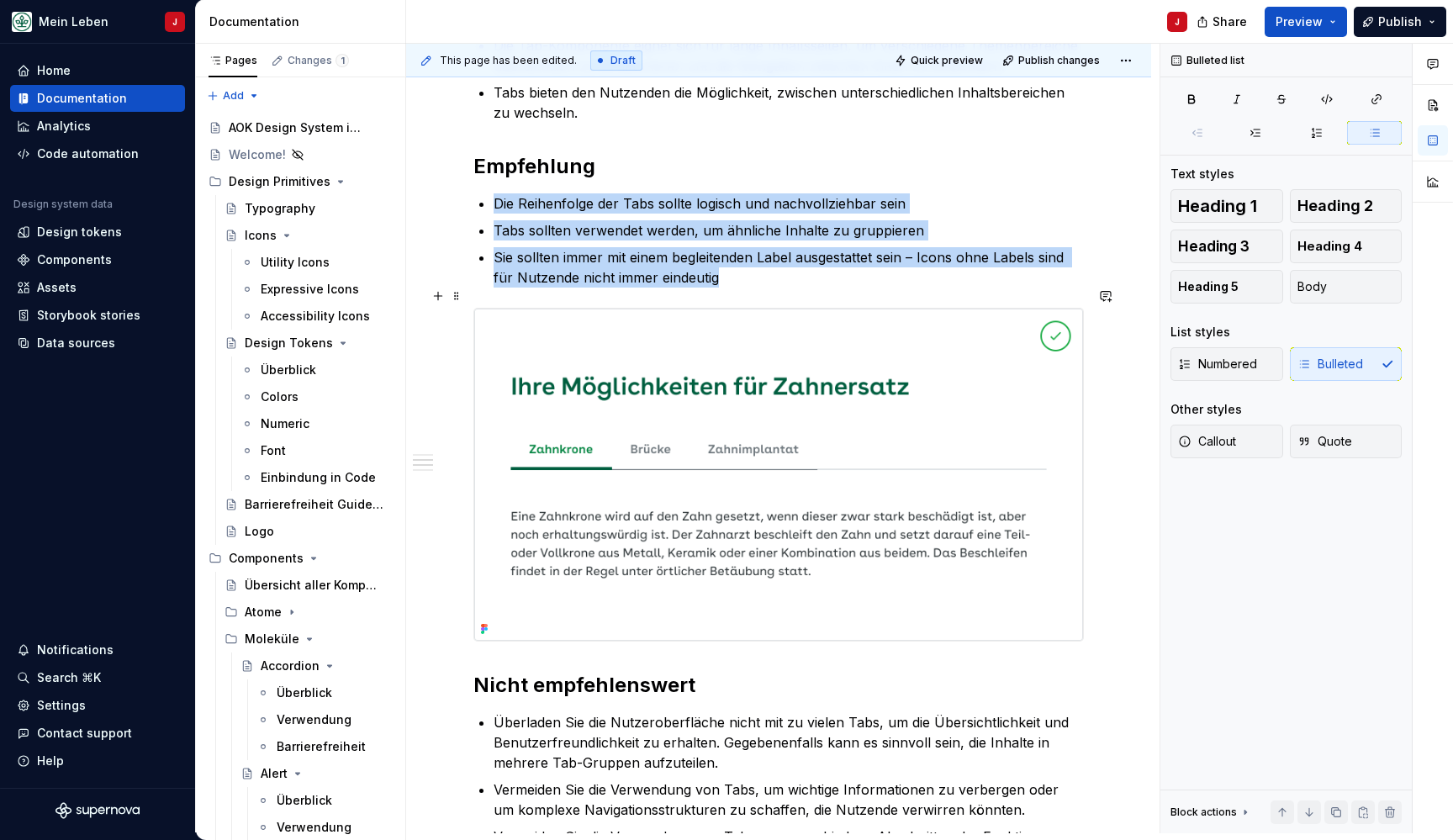
click at [506, 358] on img at bounding box center [778, 474] width 609 height 332
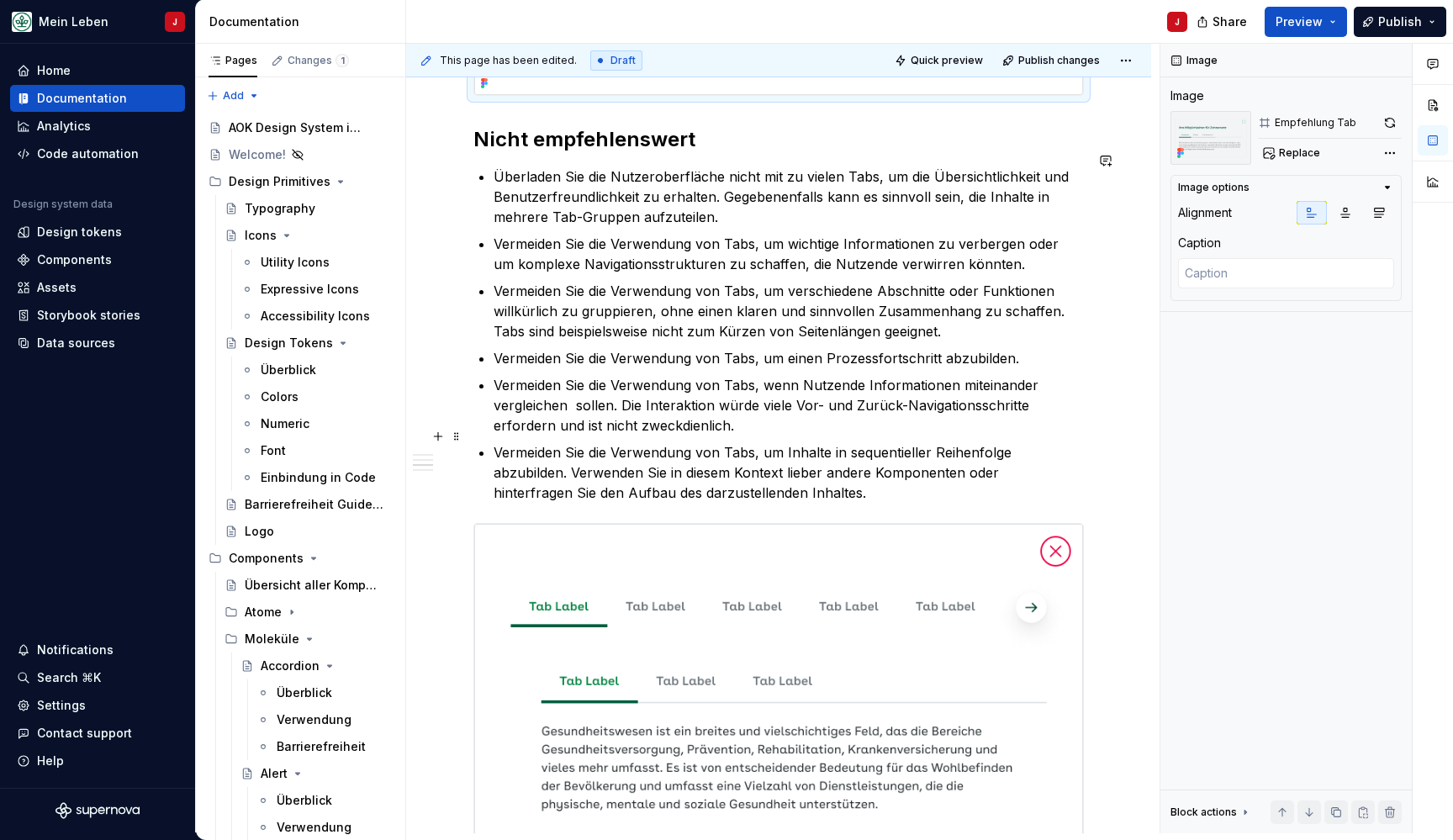
scroll to position [1183, 0]
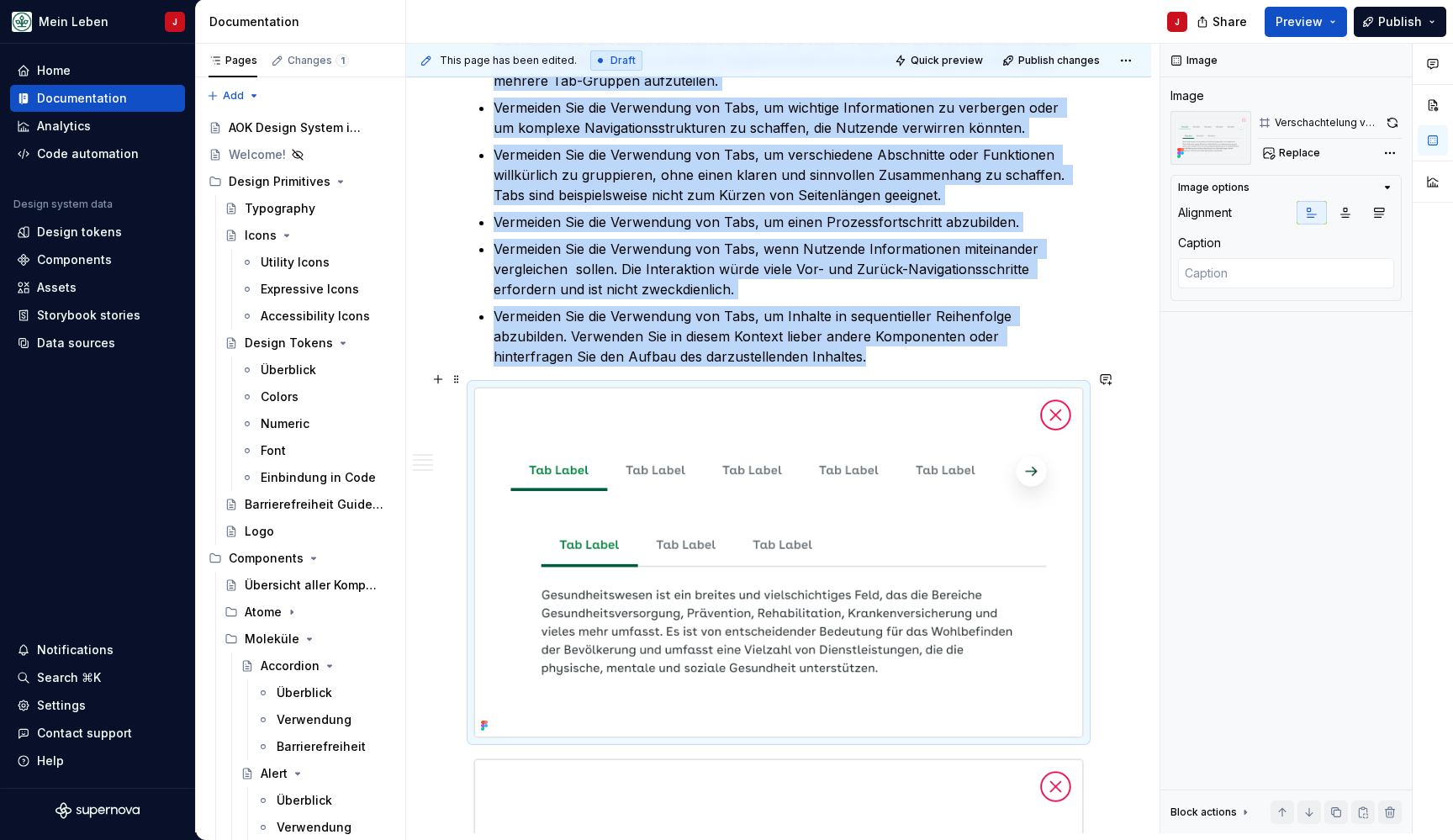
click at [607, 499] on img at bounding box center [778, 563] width 609 height 350
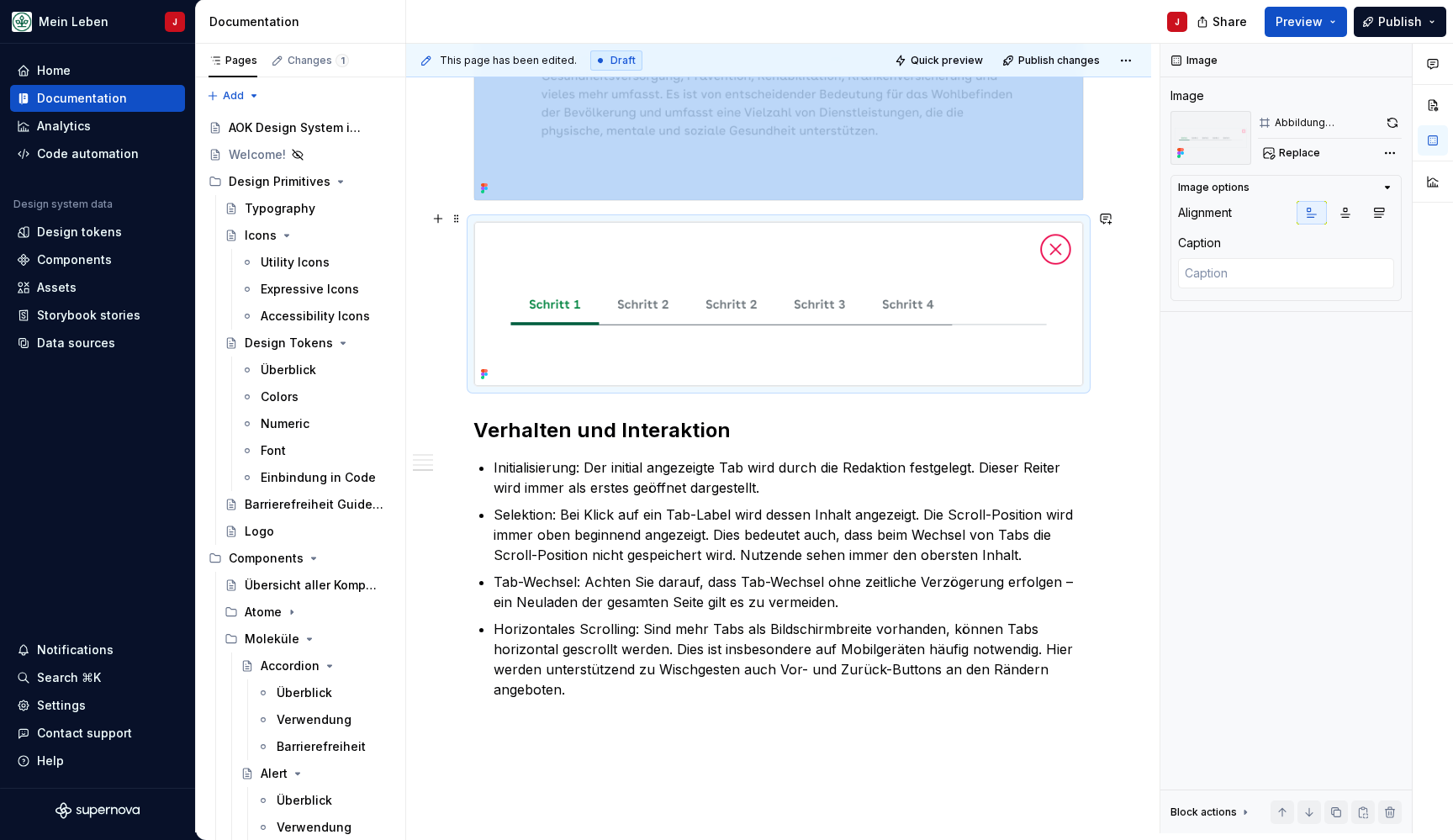
click at [661, 271] on img at bounding box center [778, 303] width 609 height 164
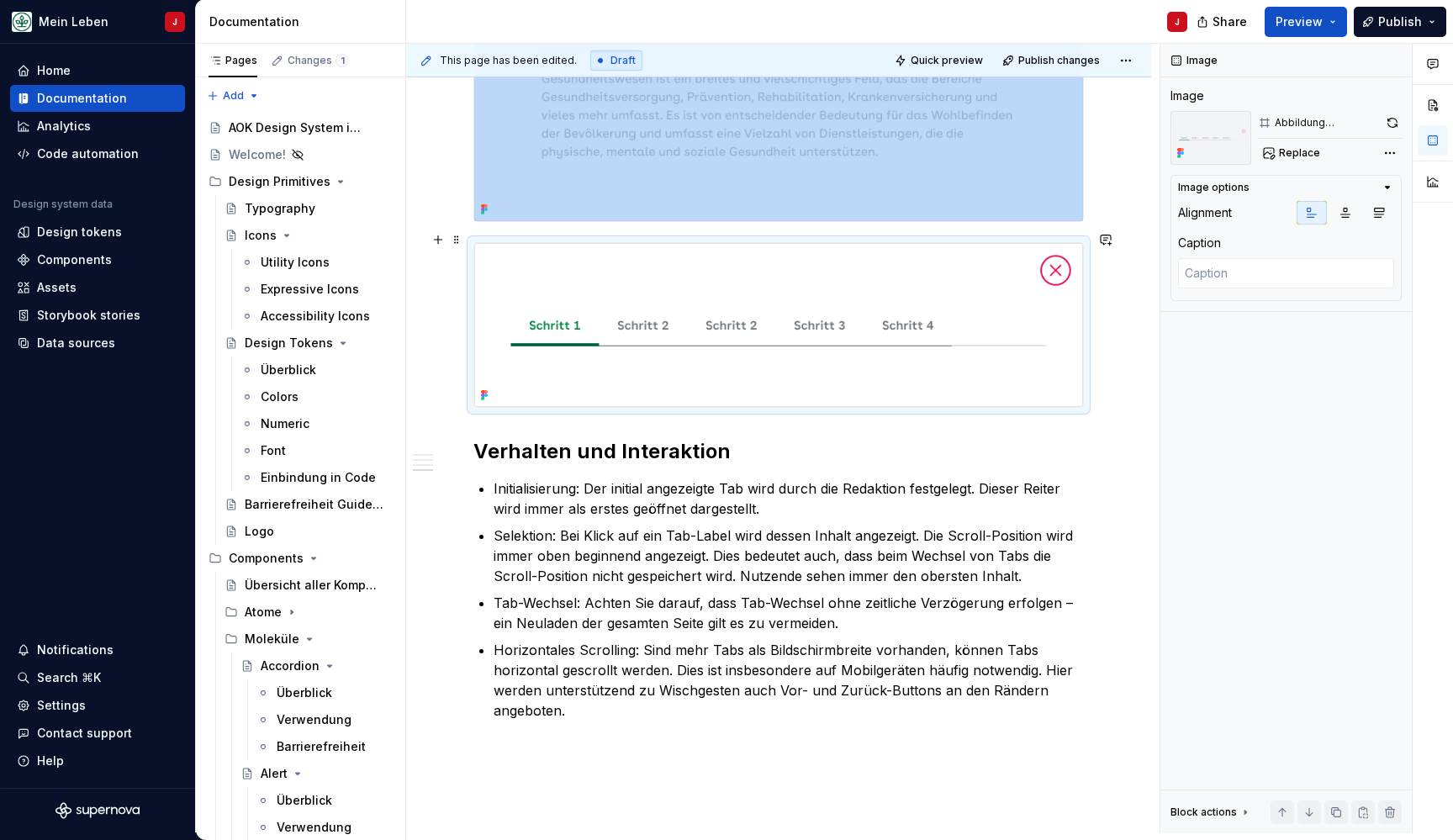
click at [678, 312] on img at bounding box center [778, 325] width 609 height 164
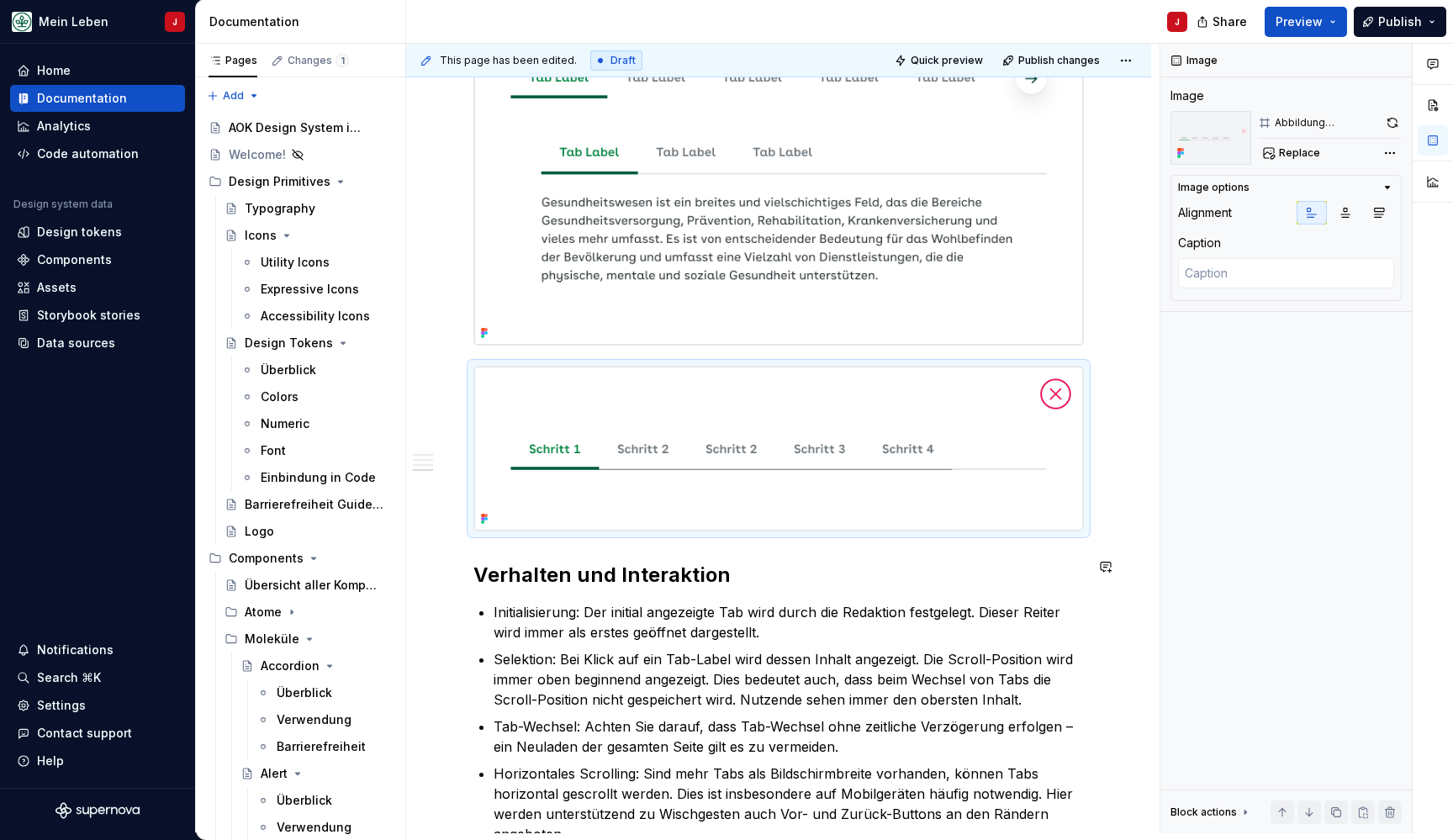
scroll to position [1555, 0]
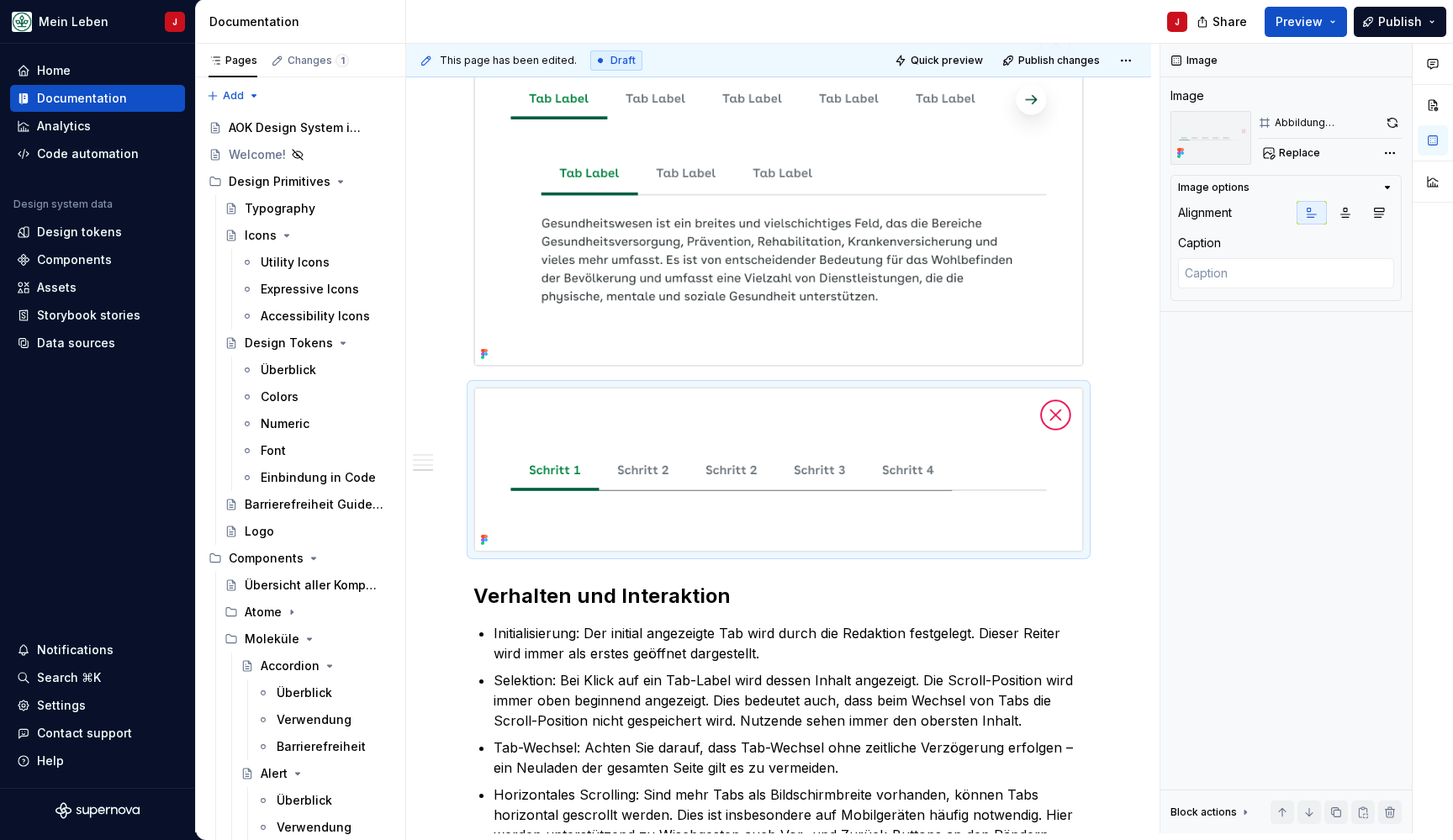
click at [688, 292] on img at bounding box center [778, 191] width 609 height 350
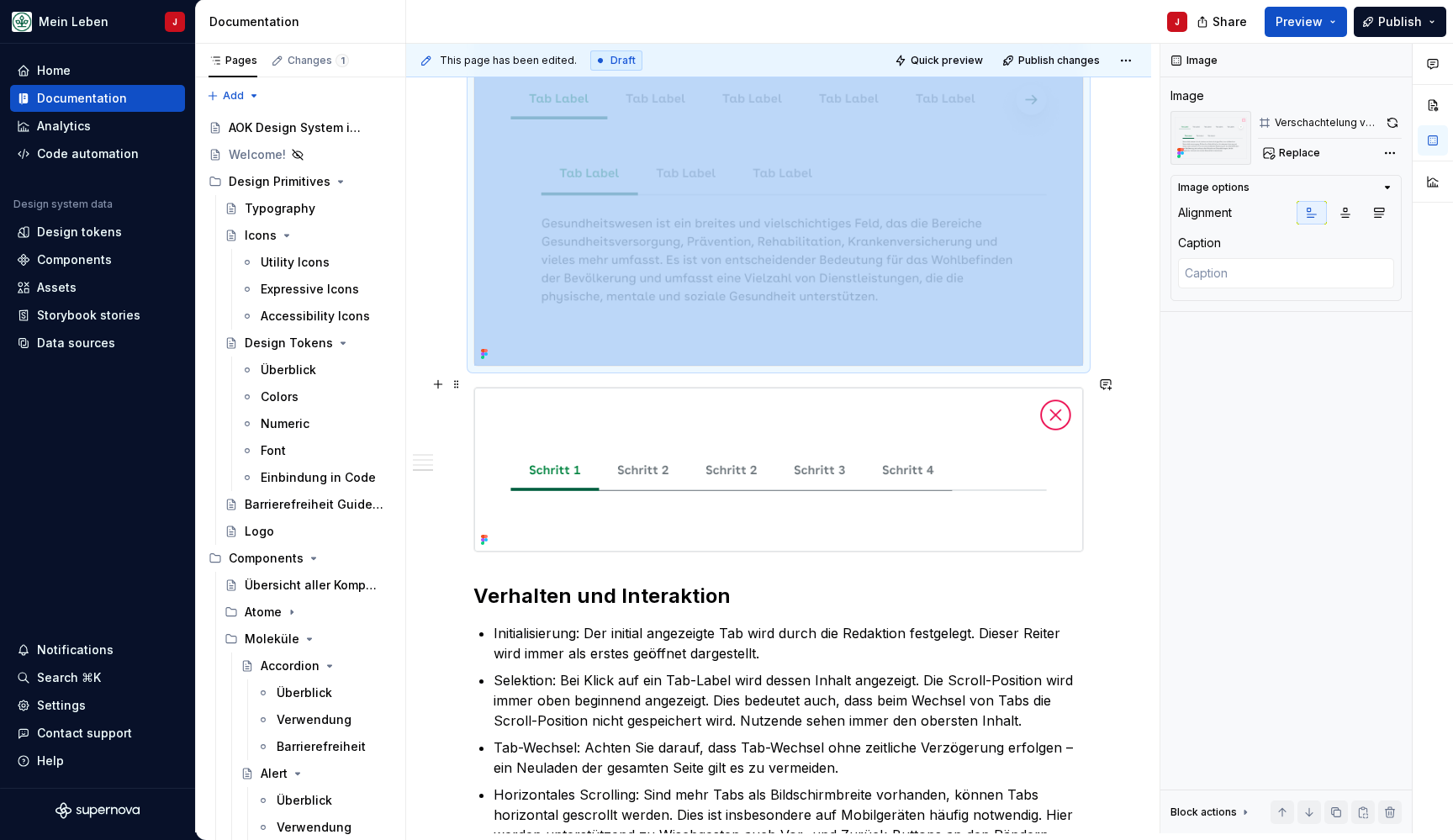
click at [652, 449] on img at bounding box center [778, 469] width 609 height 164
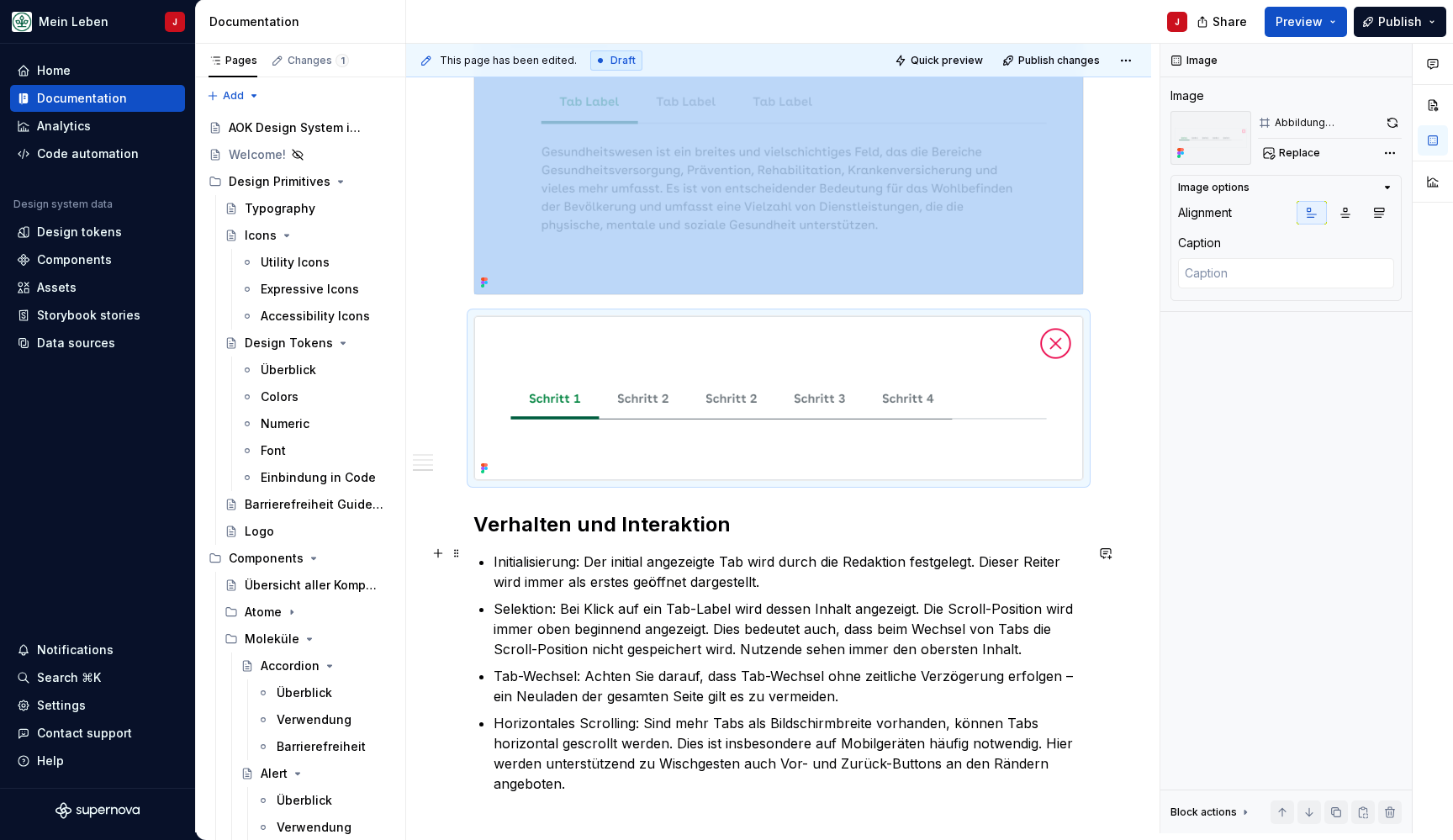
scroll to position [1627, 0]
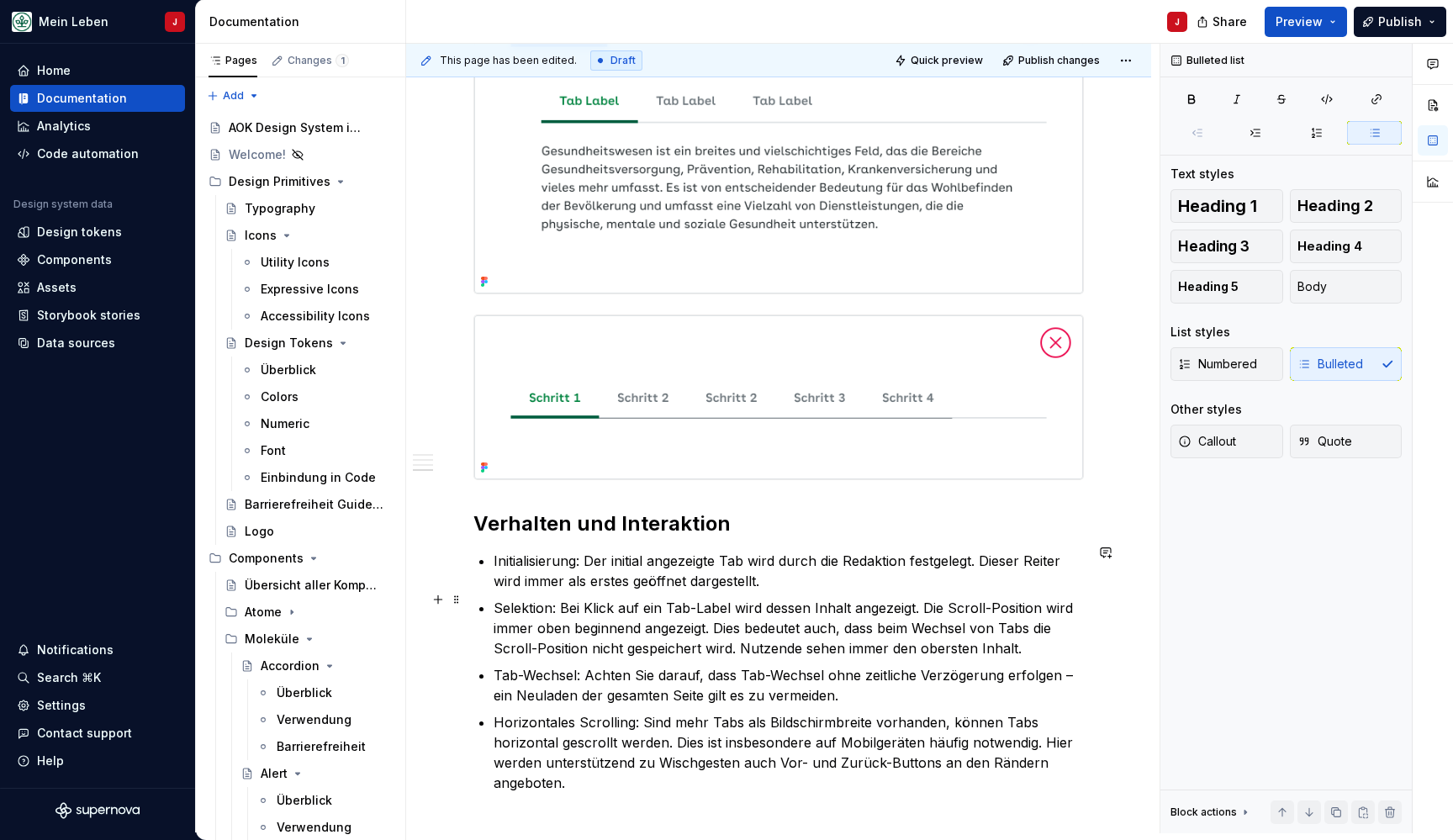
click at [770, 611] on p "Selektion: Bei Klick auf ein Tab-Label wird dessen Inhalt angezeigt. Die Scroll…" at bounding box center [788, 628] width 590 height 61
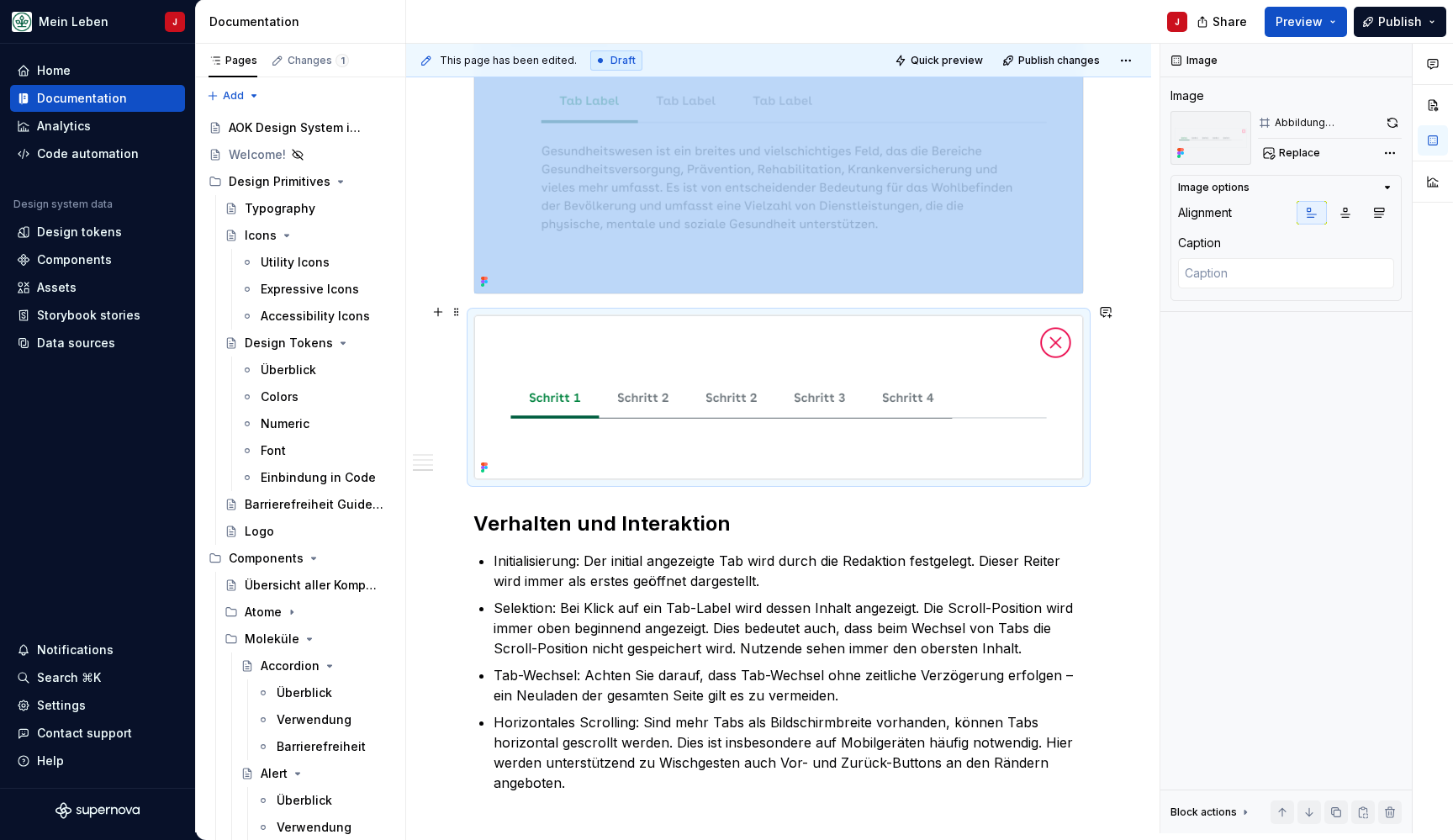
click at [823, 394] on img at bounding box center [778, 396] width 609 height 164
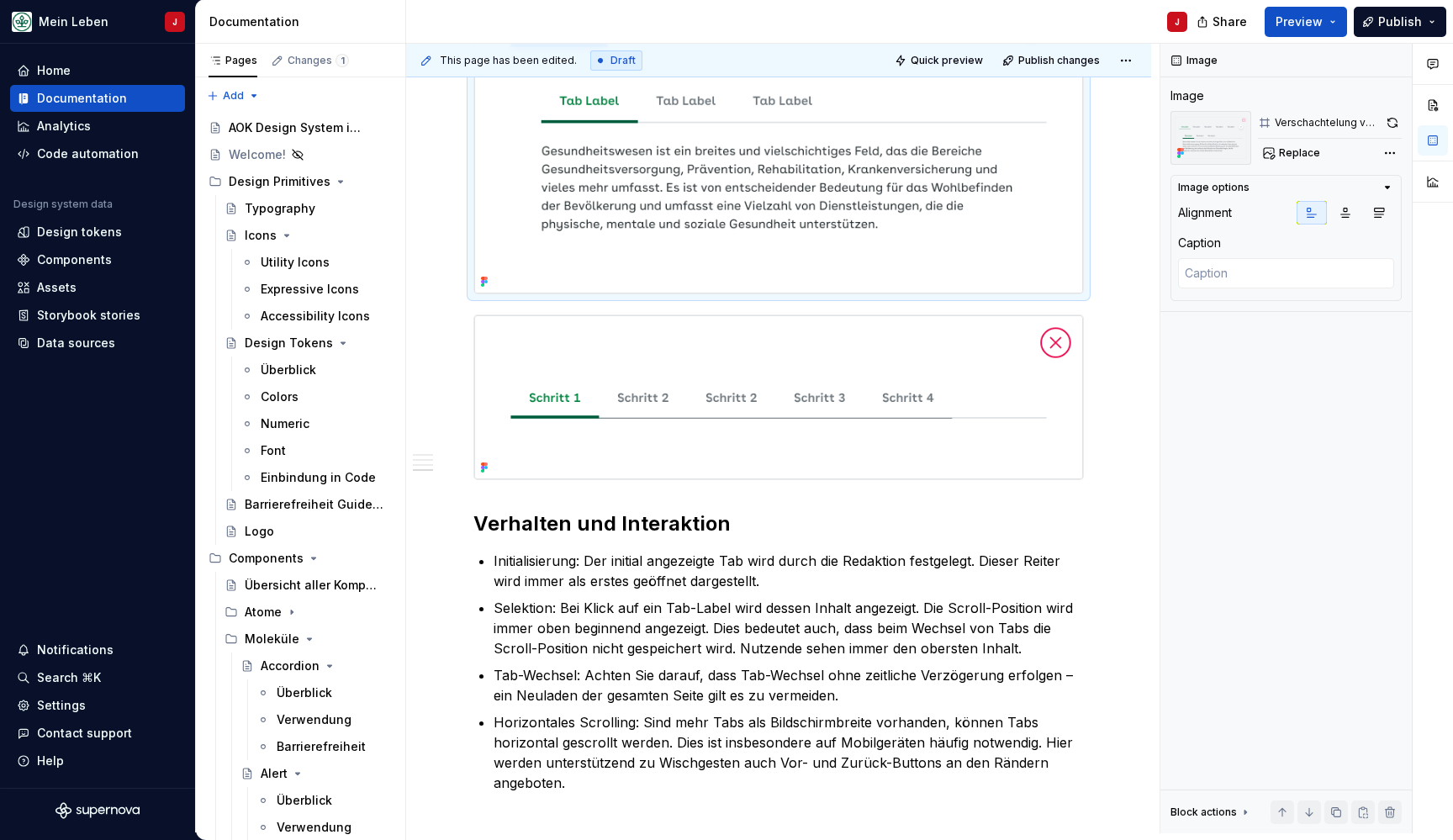
click at [939, 211] on img at bounding box center [778, 118] width 609 height 350
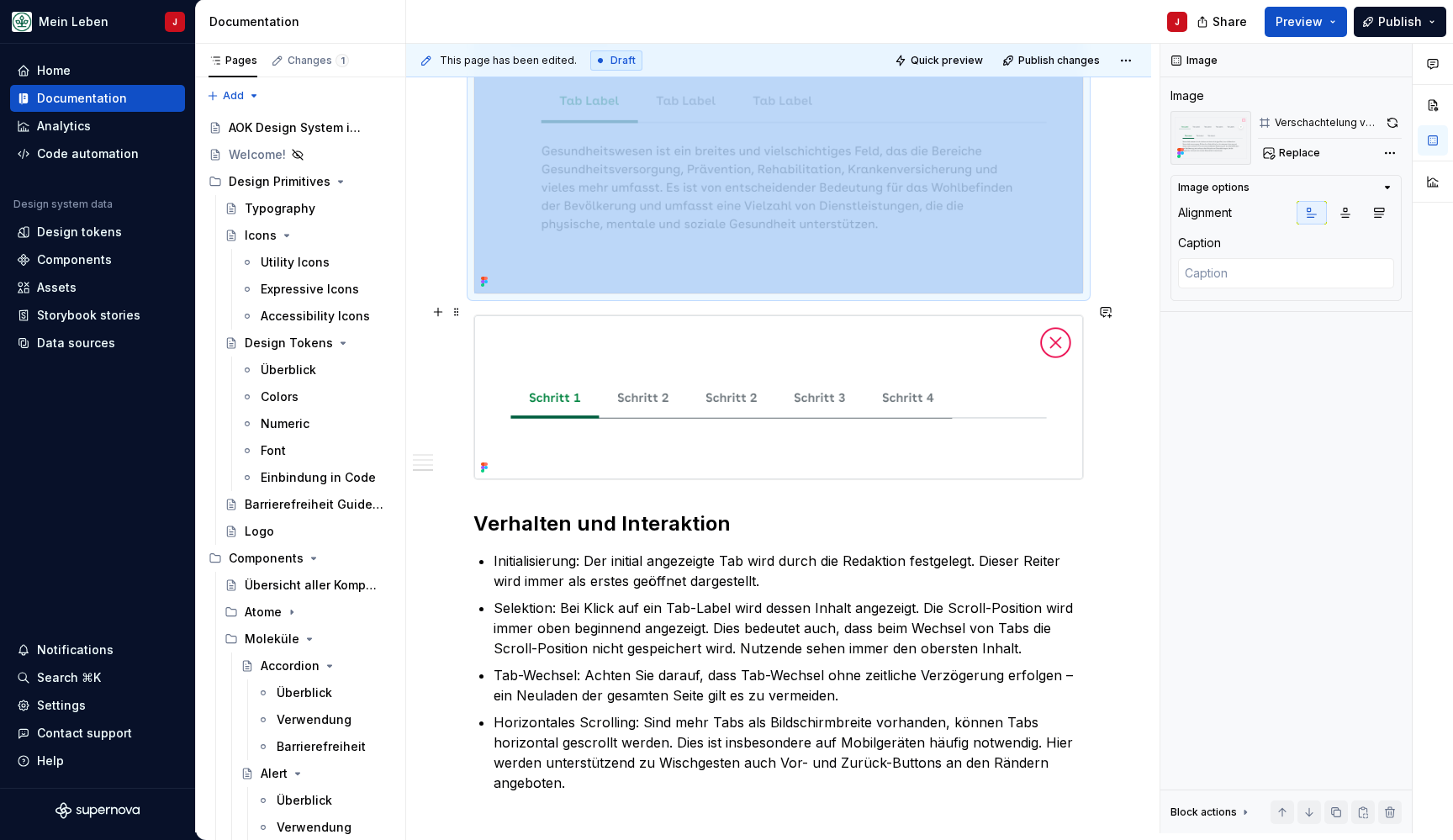
click at [872, 379] on img at bounding box center [778, 396] width 609 height 164
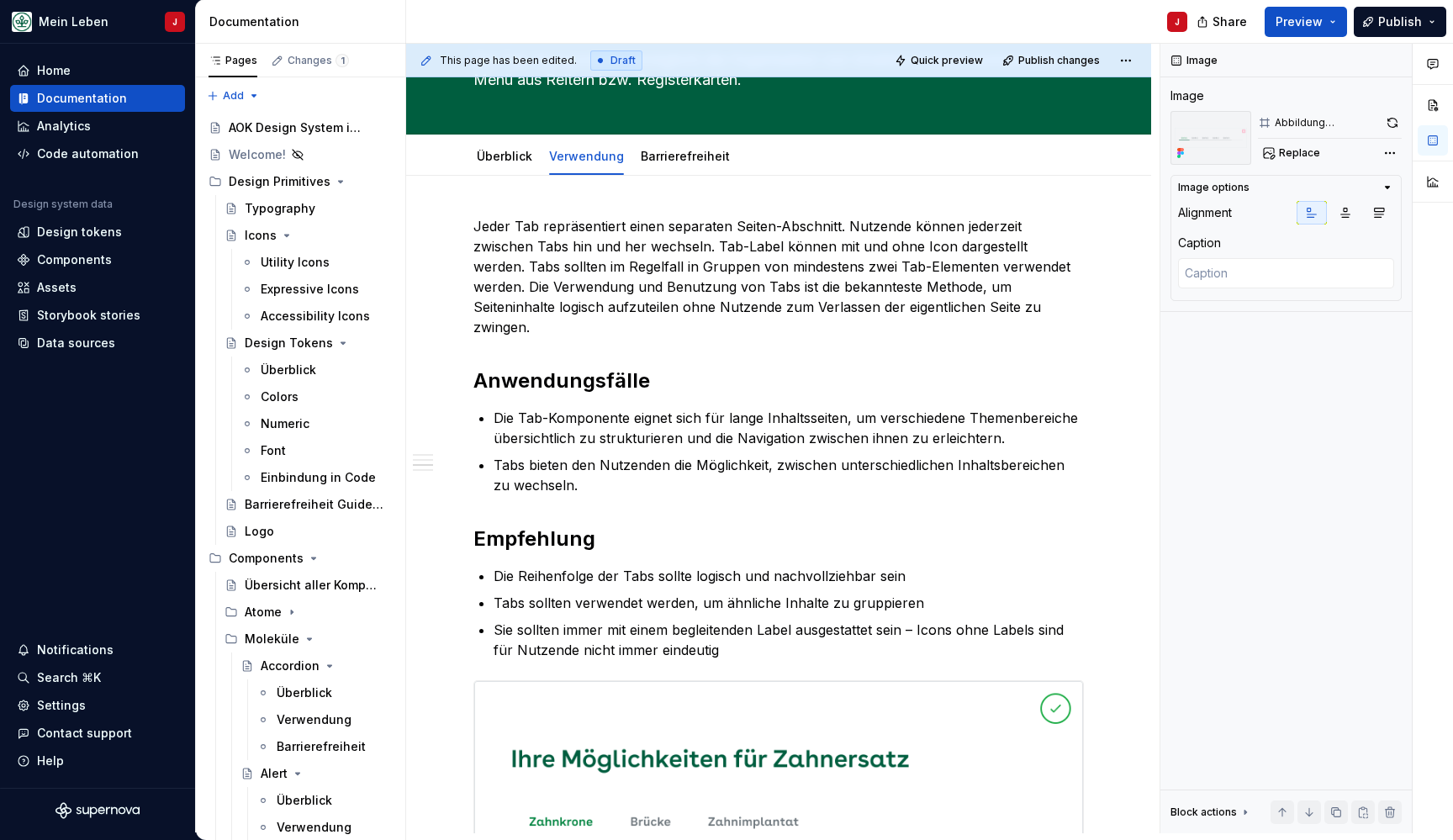
scroll to position [5, 0]
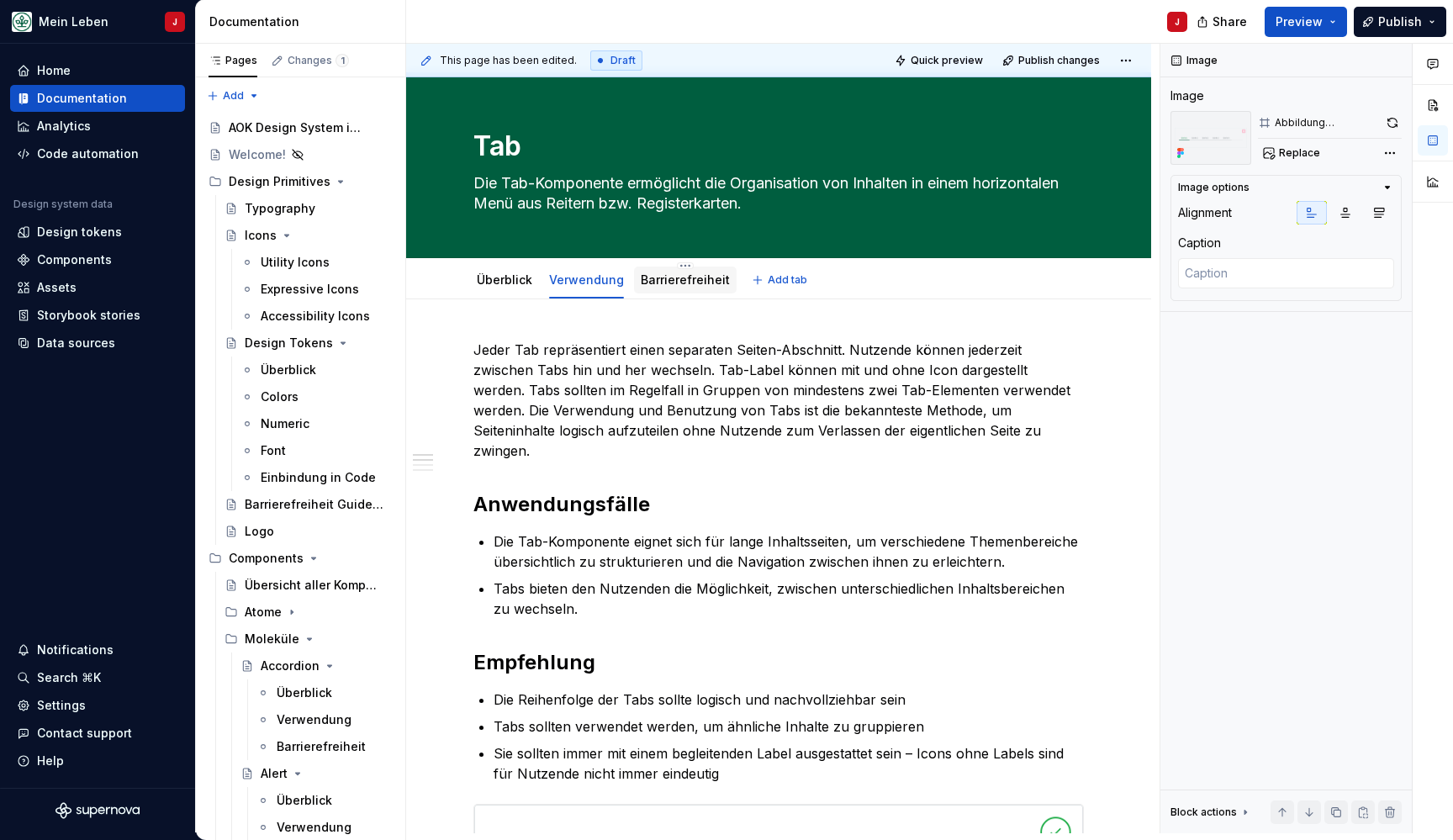
click at [677, 280] on link "Barrierefreiheit" at bounding box center [685, 279] width 89 height 15
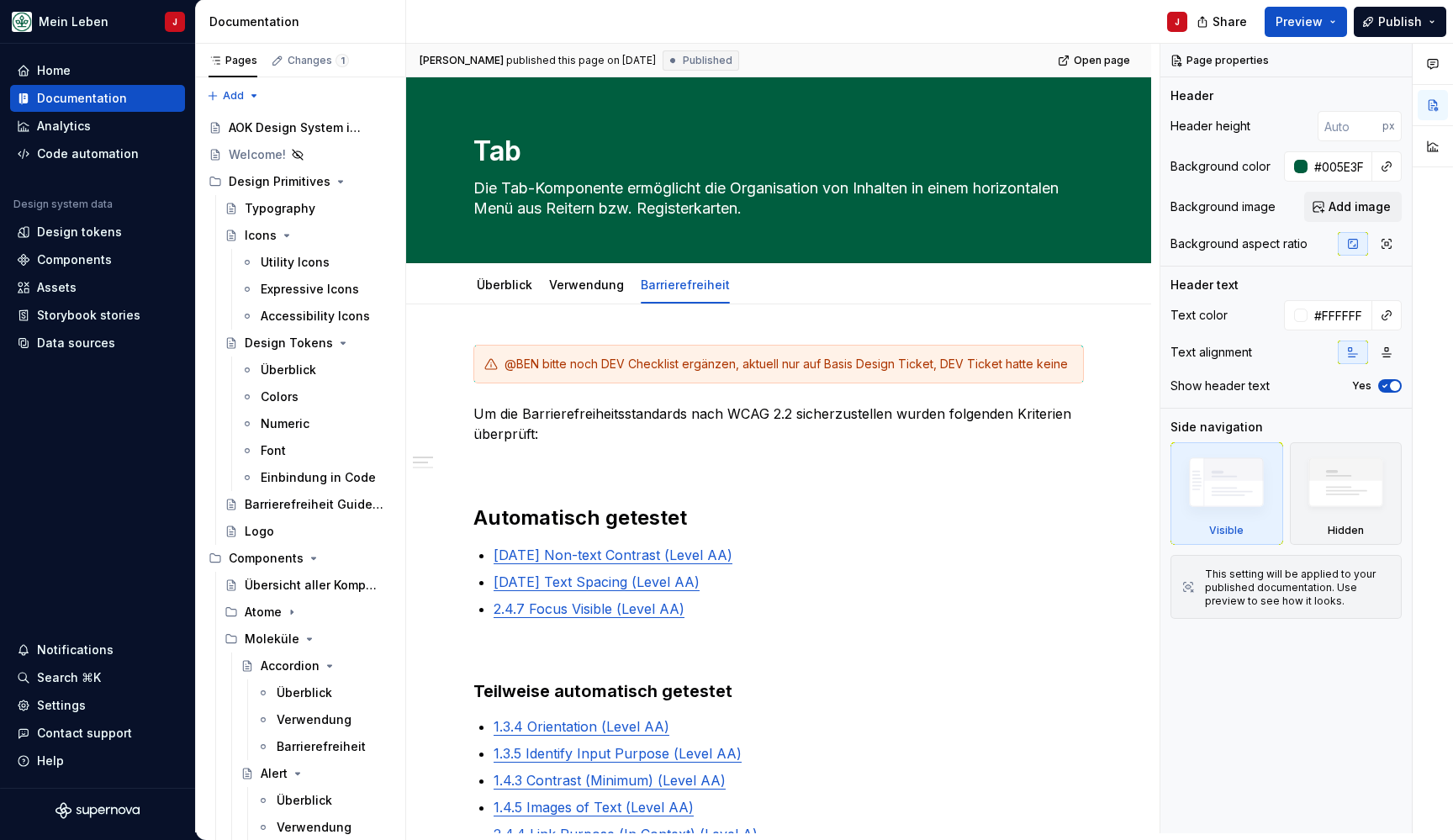
type textarea "*"
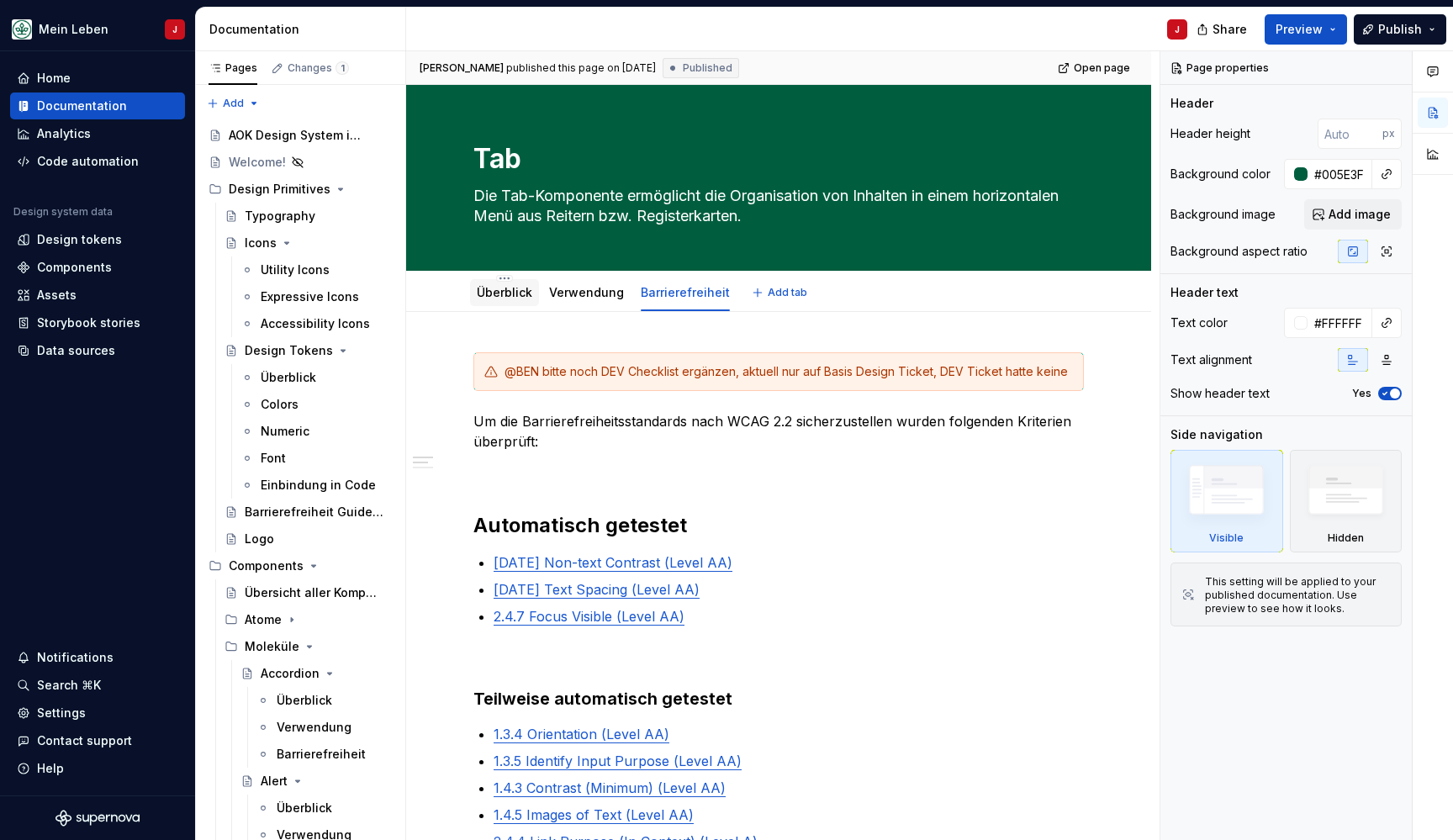
click at [489, 294] on link "Überblick" at bounding box center [504, 292] width 56 height 15
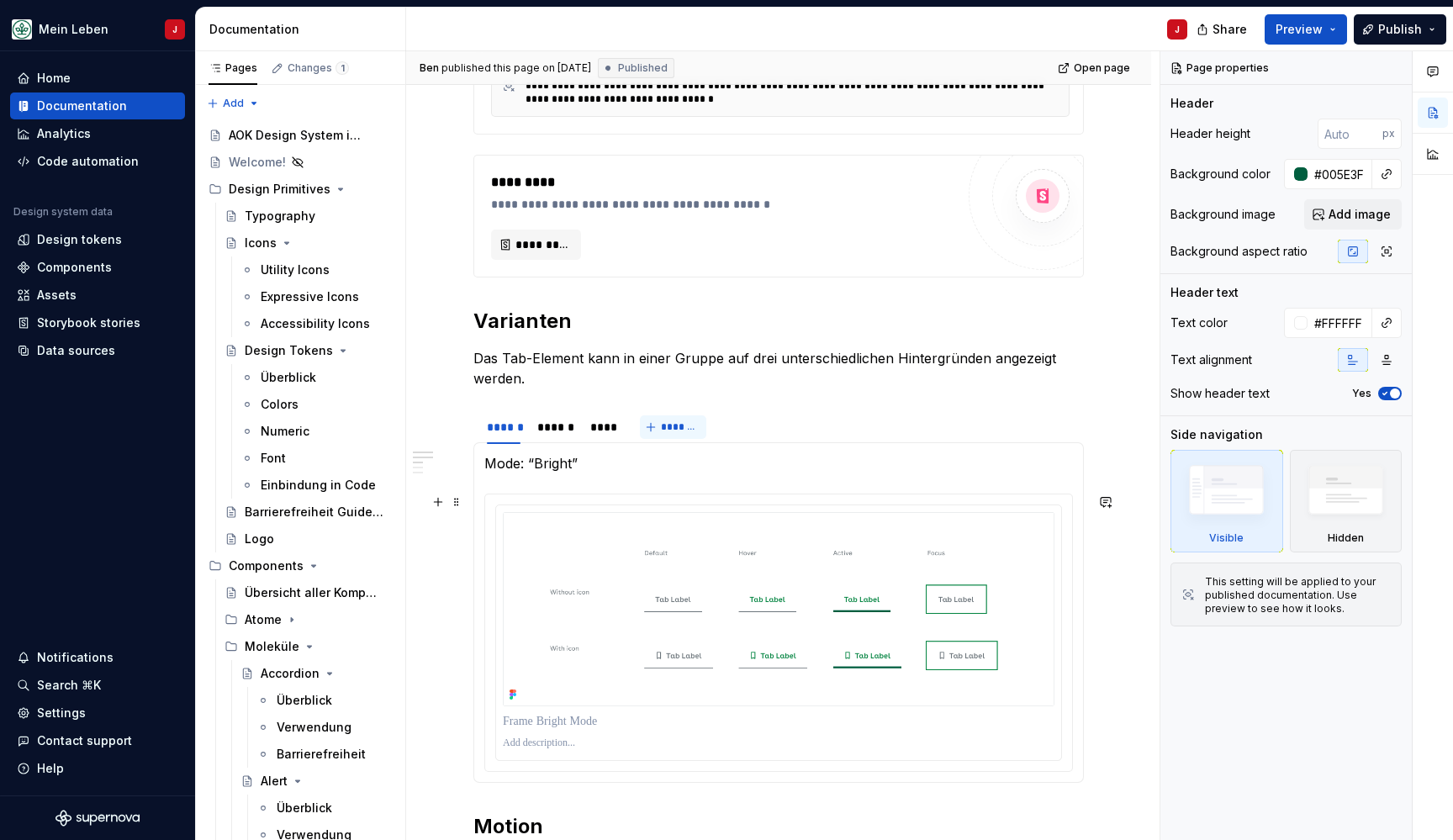
scroll to position [668, 0]
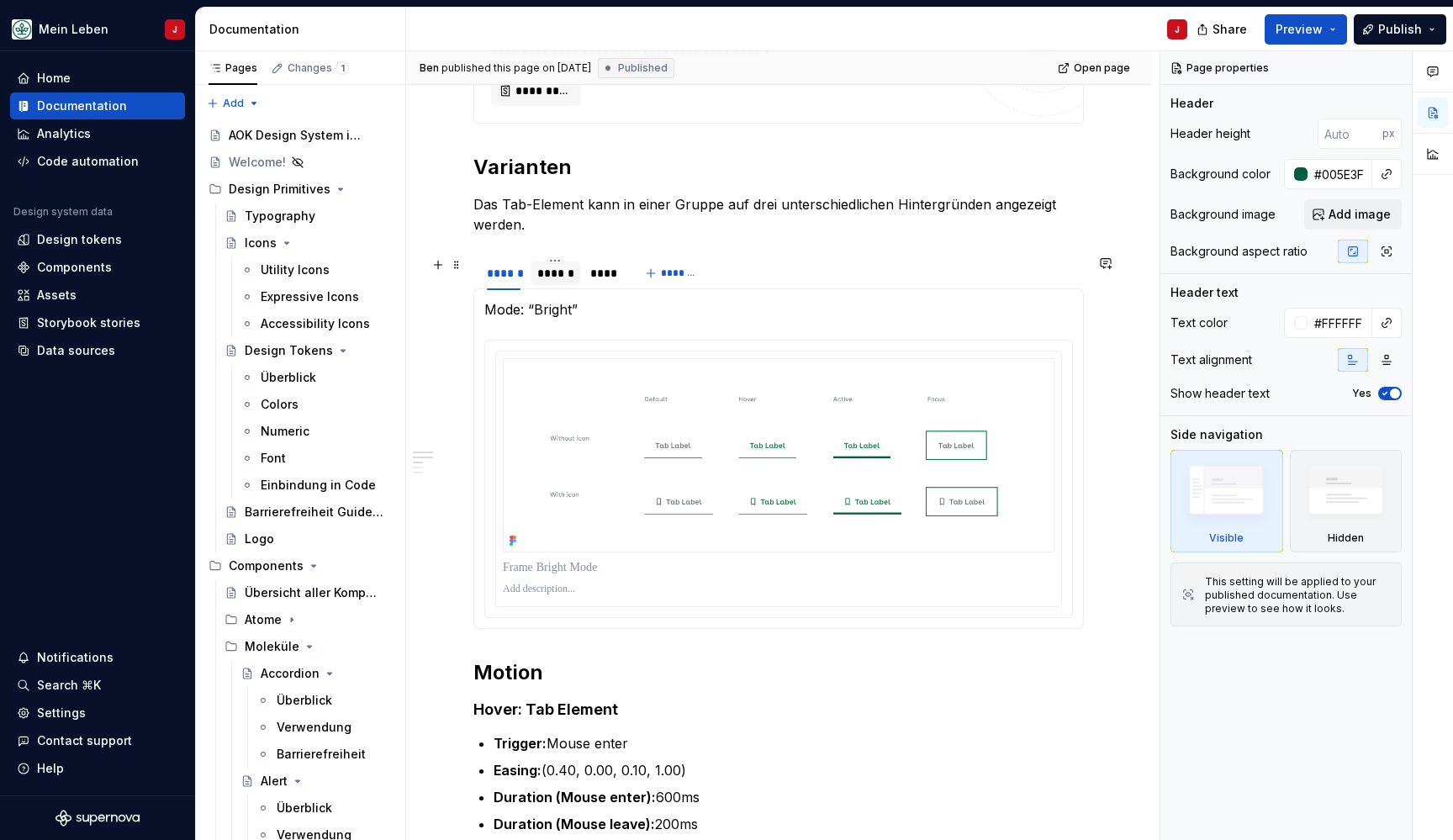
click at [549, 277] on div "******" at bounding box center [555, 273] width 36 height 17
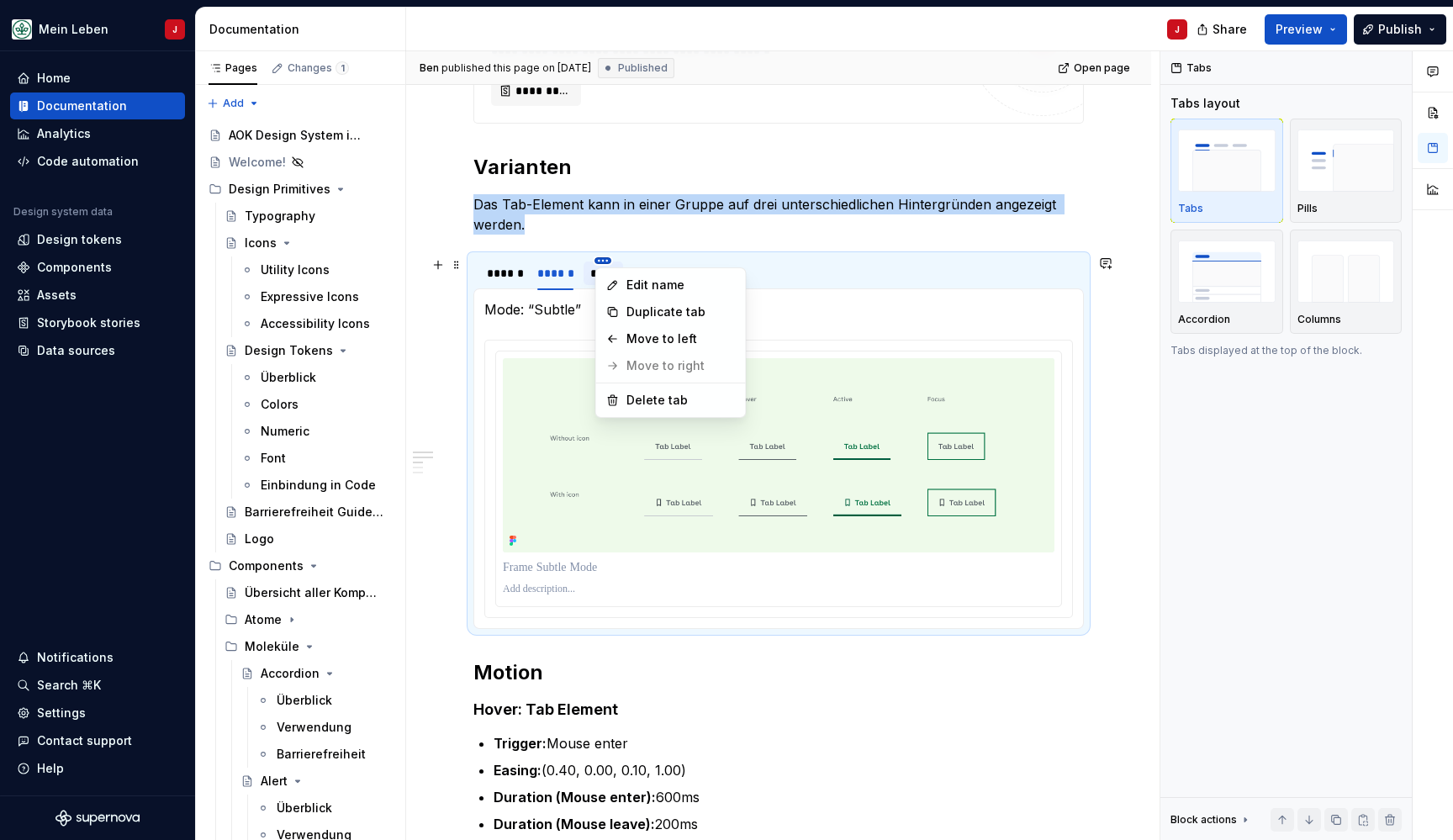
click at [607, 259] on html "Mein Leben J Home Documentation Analytics Code automation Design system data De…" at bounding box center [726, 420] width 1453 height 840
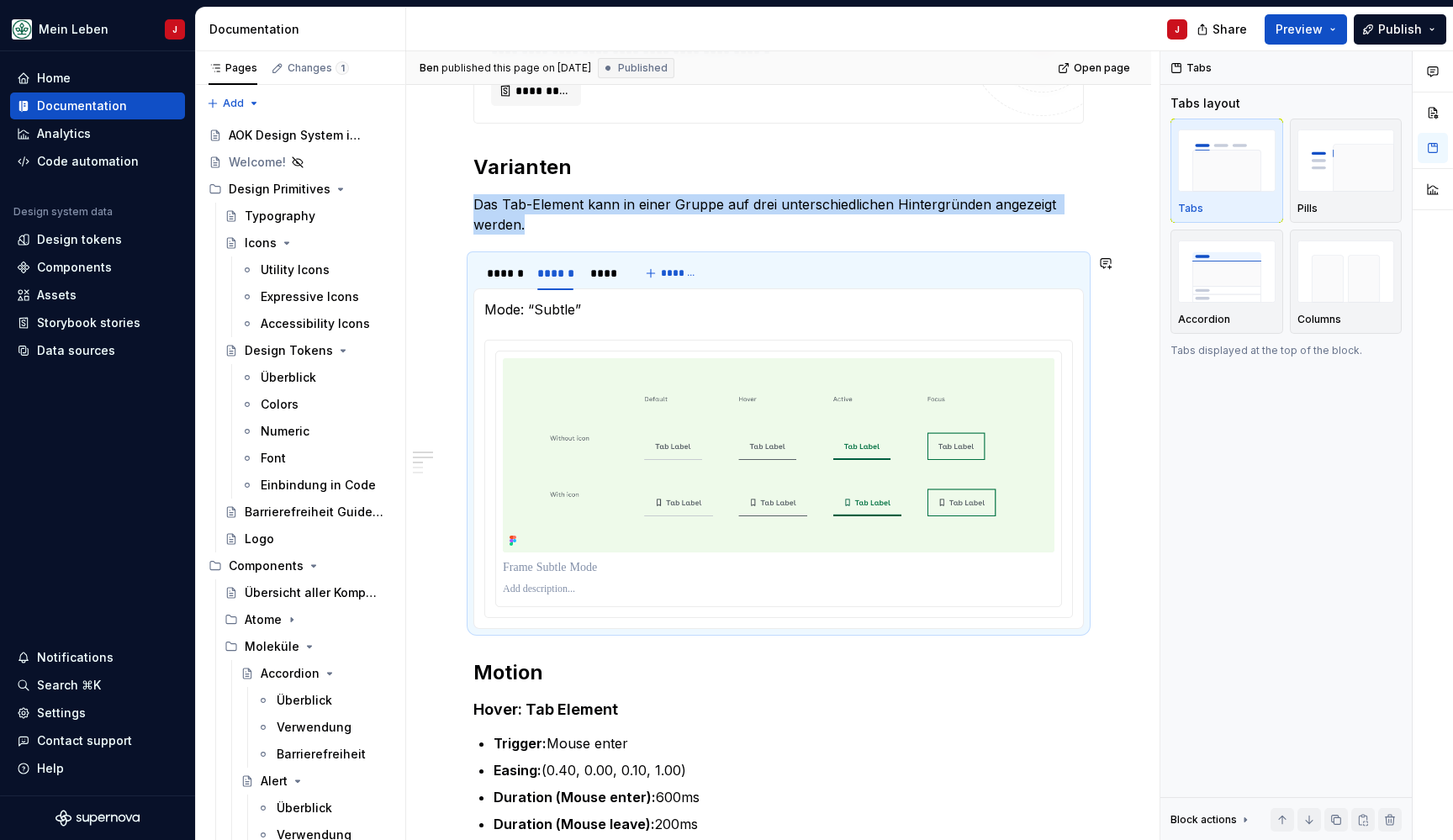
click at [591, 284] on html "Mein Leben J Home Documentation Analytics Code automation Design system data De…" at bounding box center [726, 420] width 1453 height 840
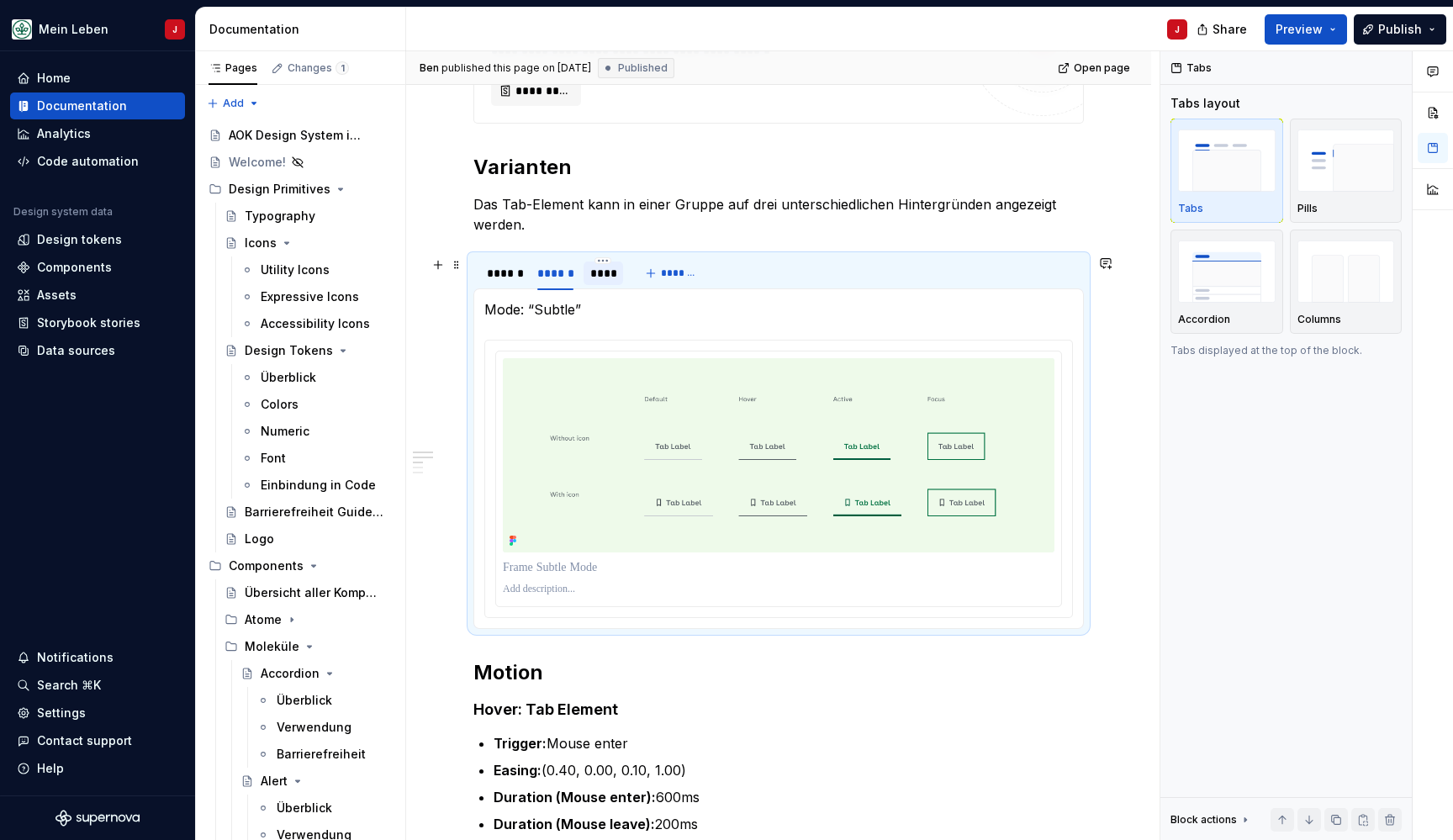
click at [597, 276] on div "****" at bounding box center [603, 273] width 27 height 17
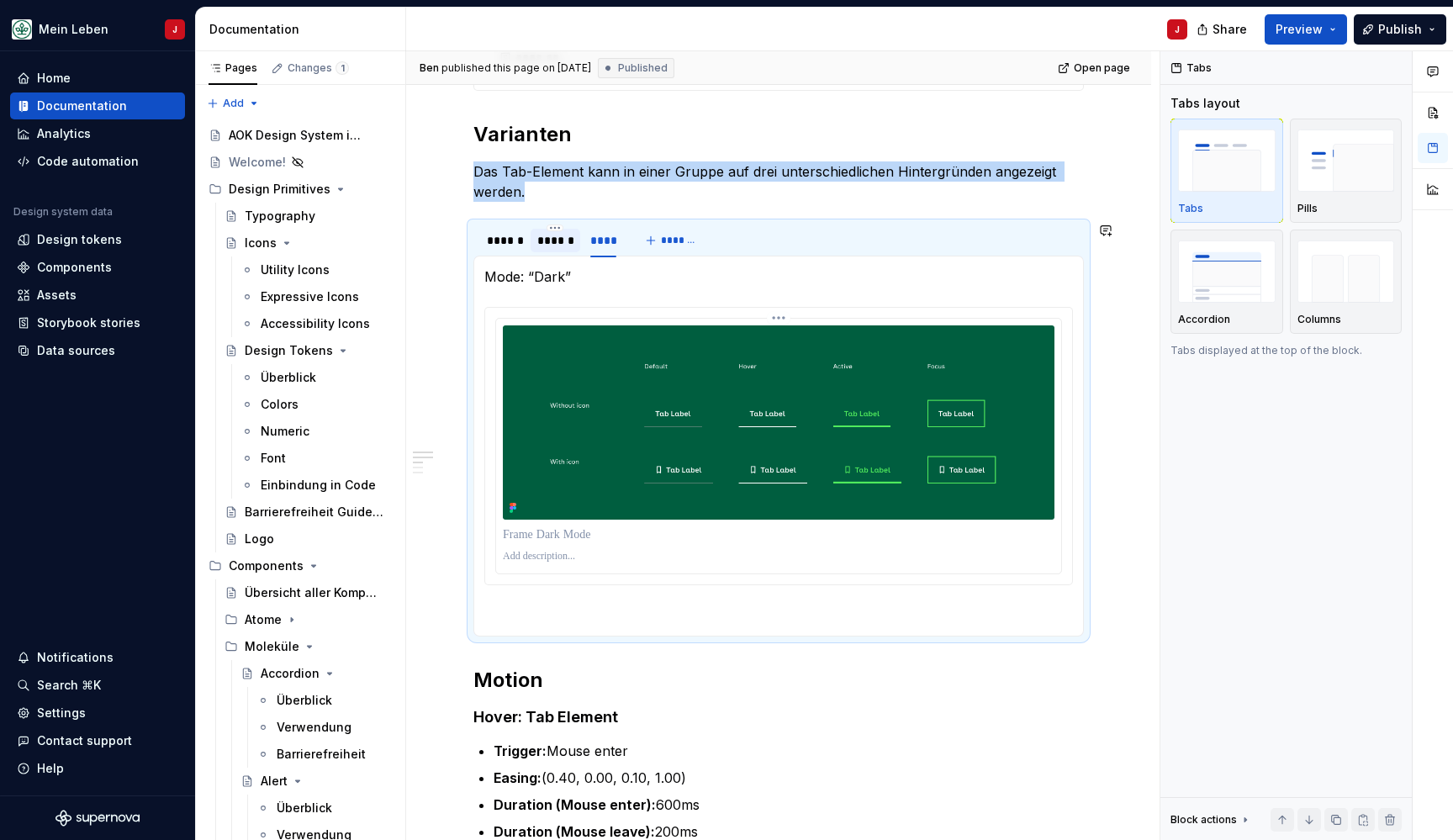
scroll to position [687, 0]
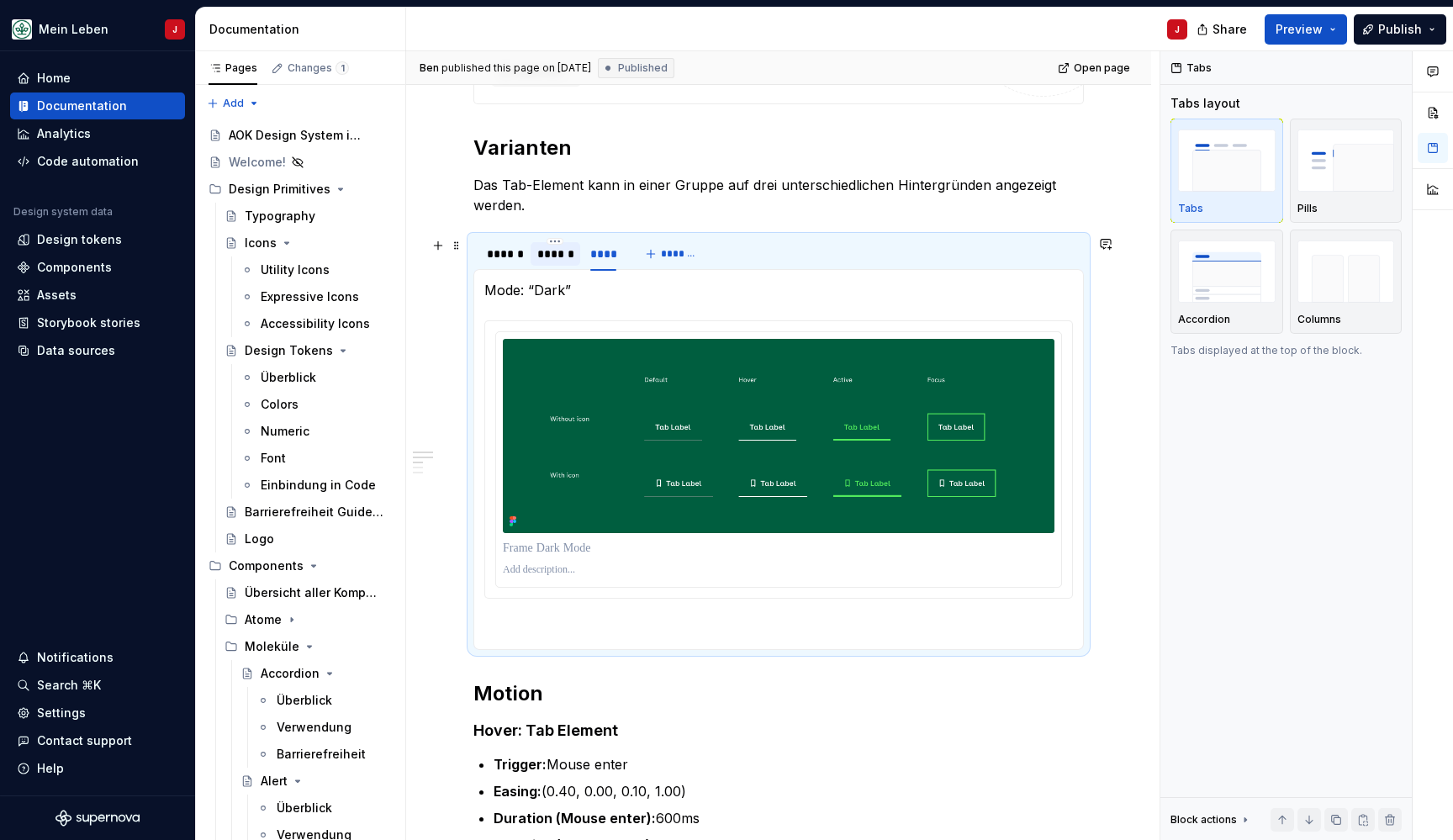
click at [549, 255] on div "******" at bounding box center [555, 254] width 36 height 17
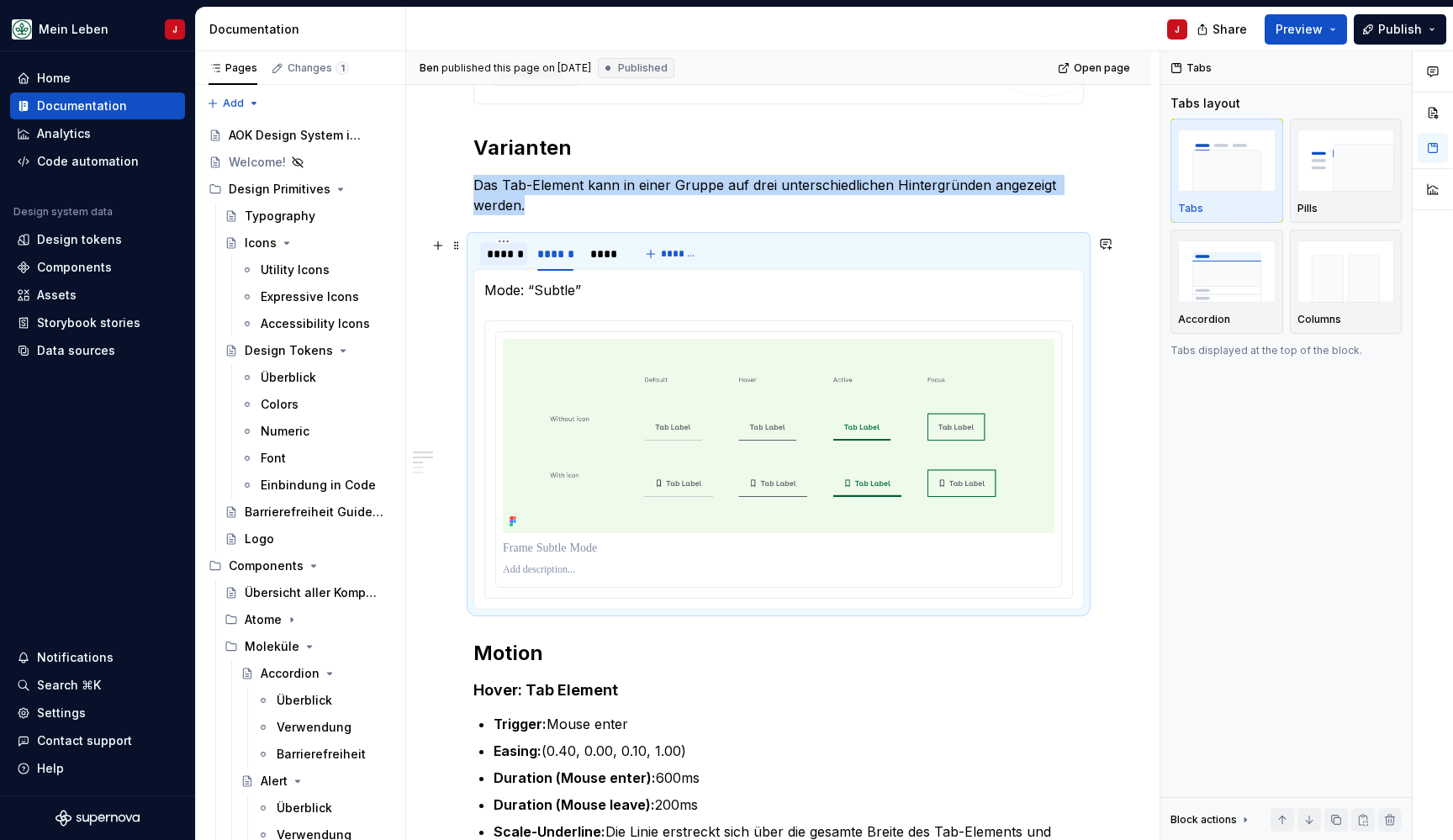
click at [494, 253] on div "******" at bounding box center [503, 254] width 33 height 17
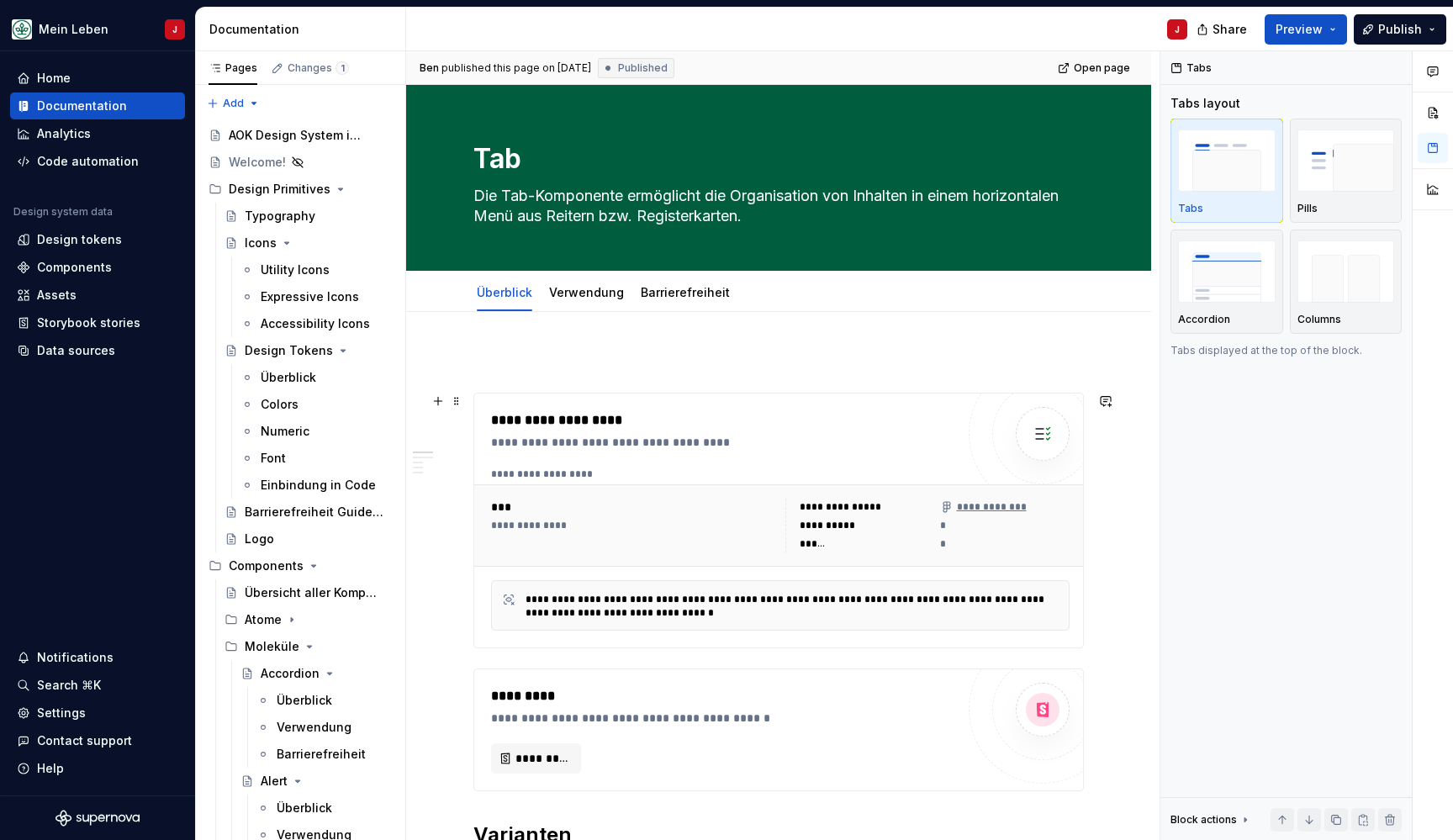
scroll to position [0, 0]
click at [573, 297] on link "Verwendung" at bounding box center [586, 292] width 74 height 15
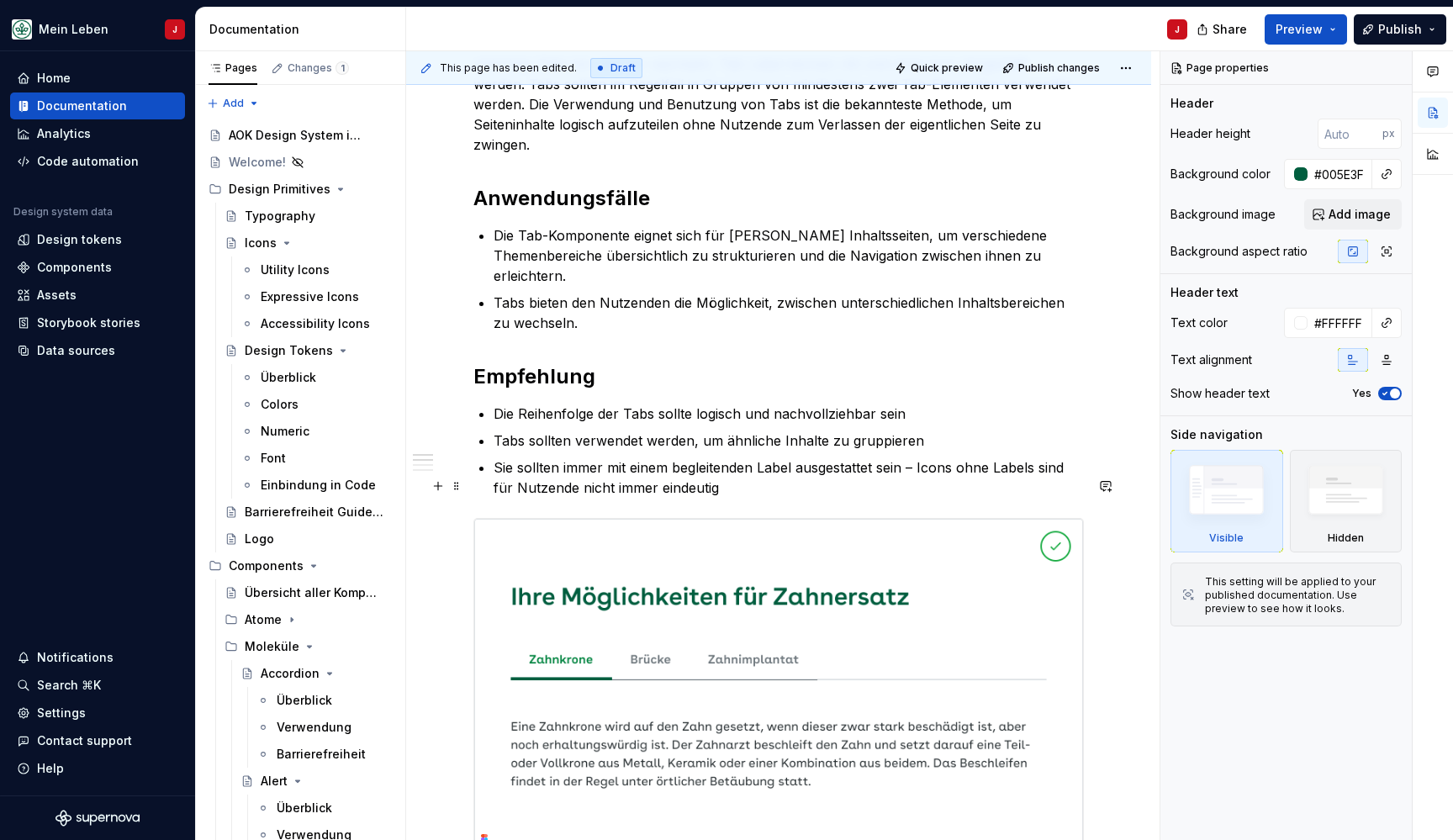
scroll to position [350, 0]
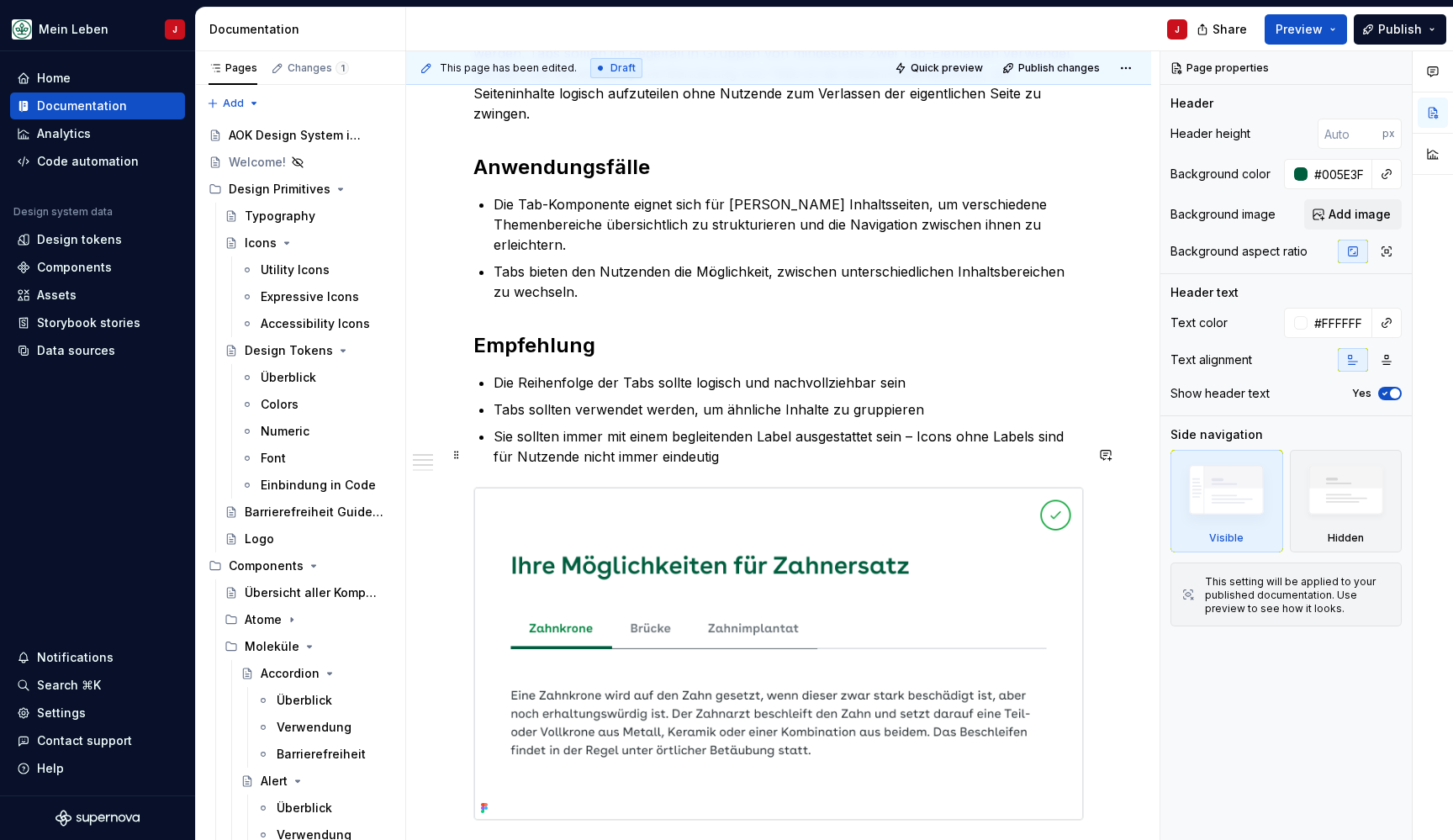
click at [663, 601] on img at bounding box center [778, 654] width 609 height 332
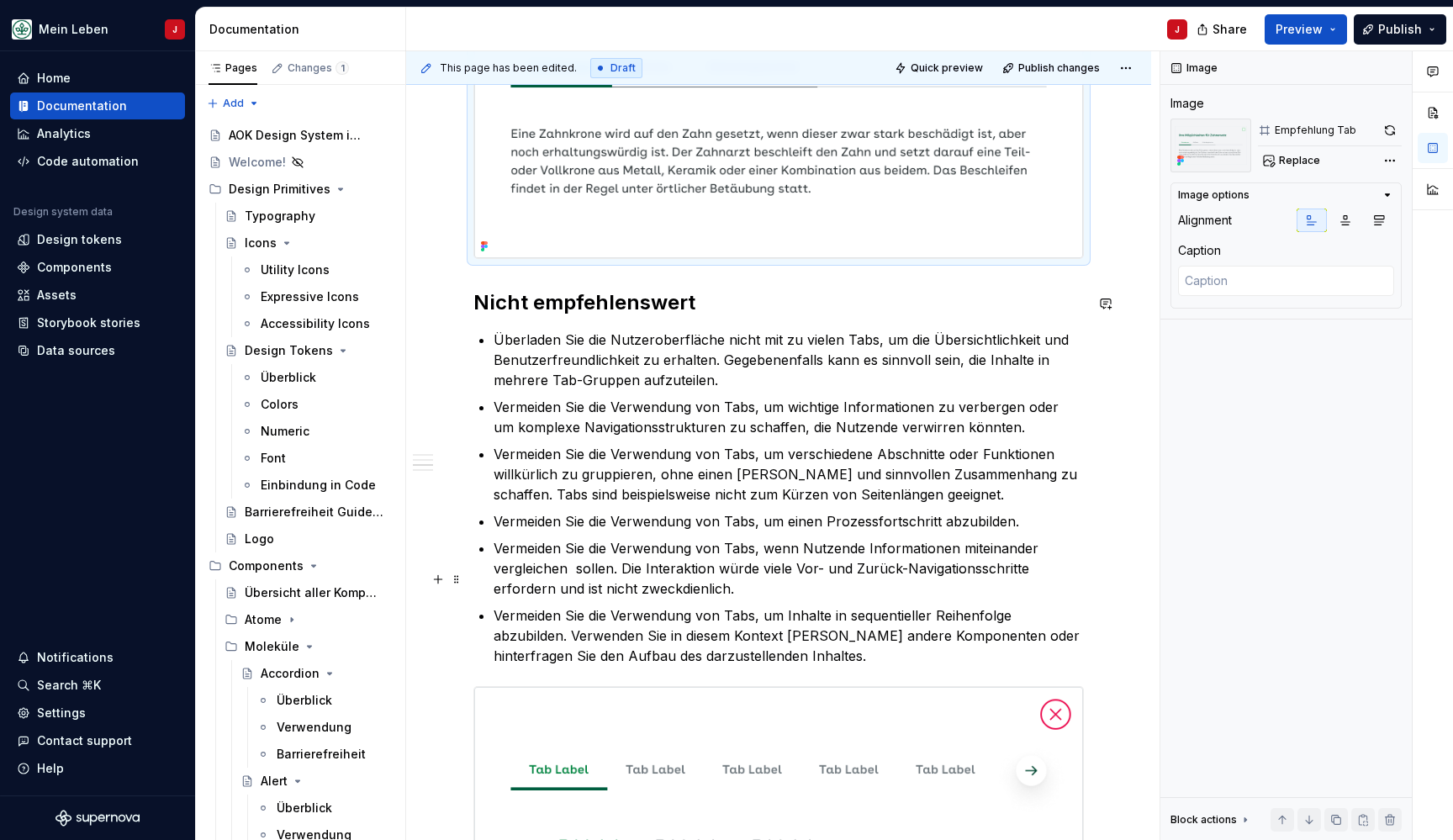
scroll to position [1061, 0]
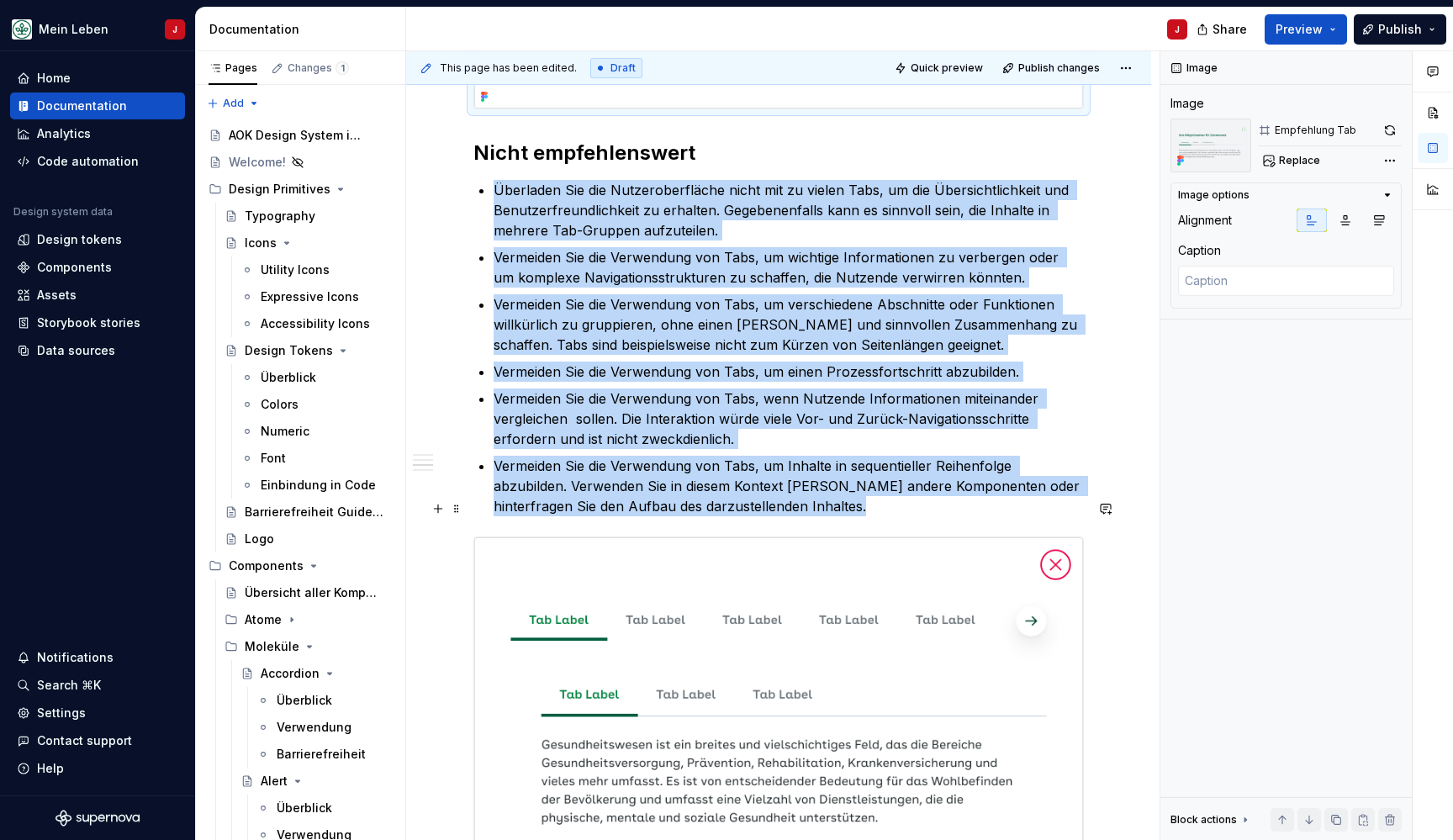
click at [626, 568] on img at bounding box center [778, 712] width 609 height 350
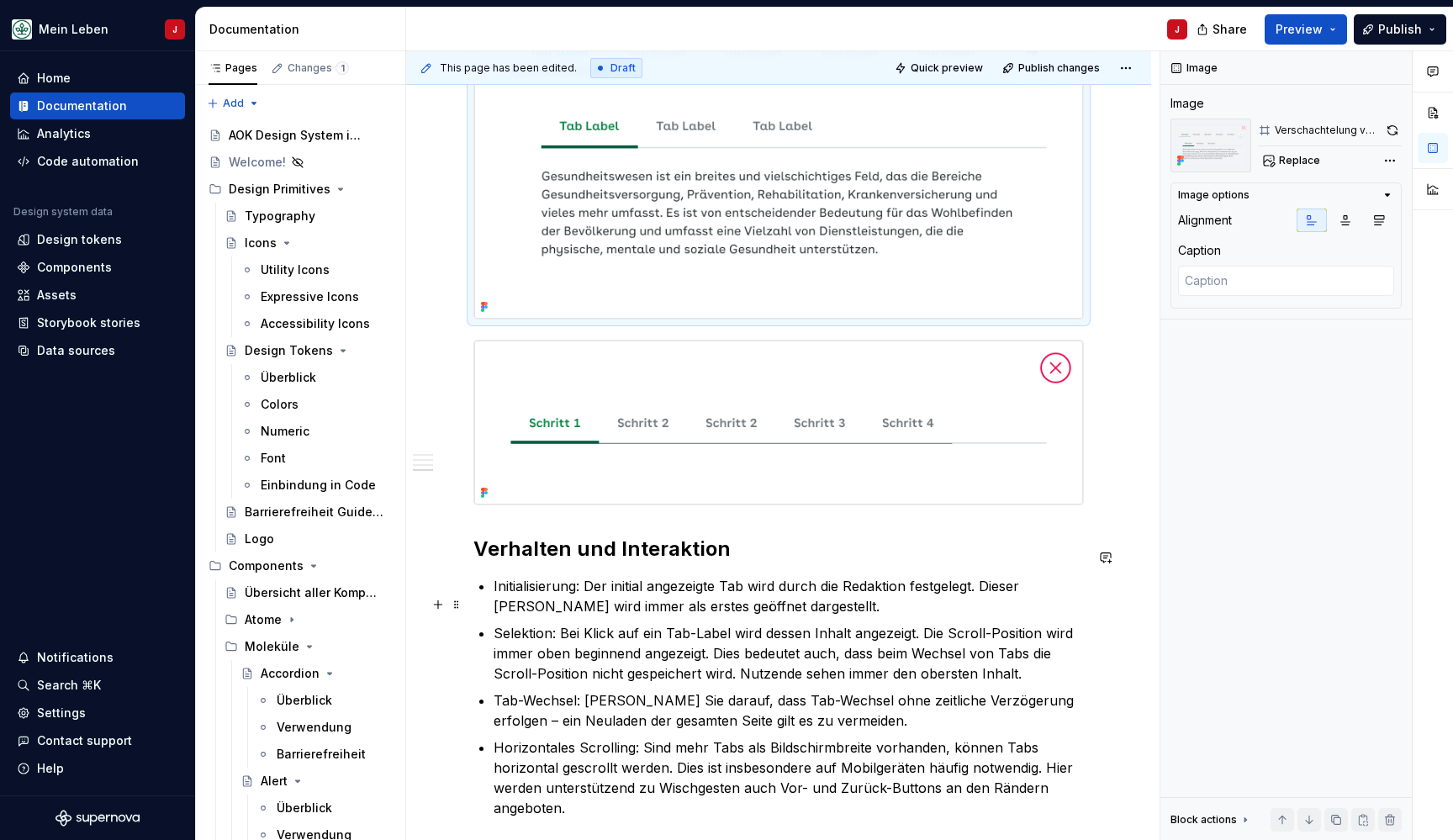
scroll to position [1709, 0]
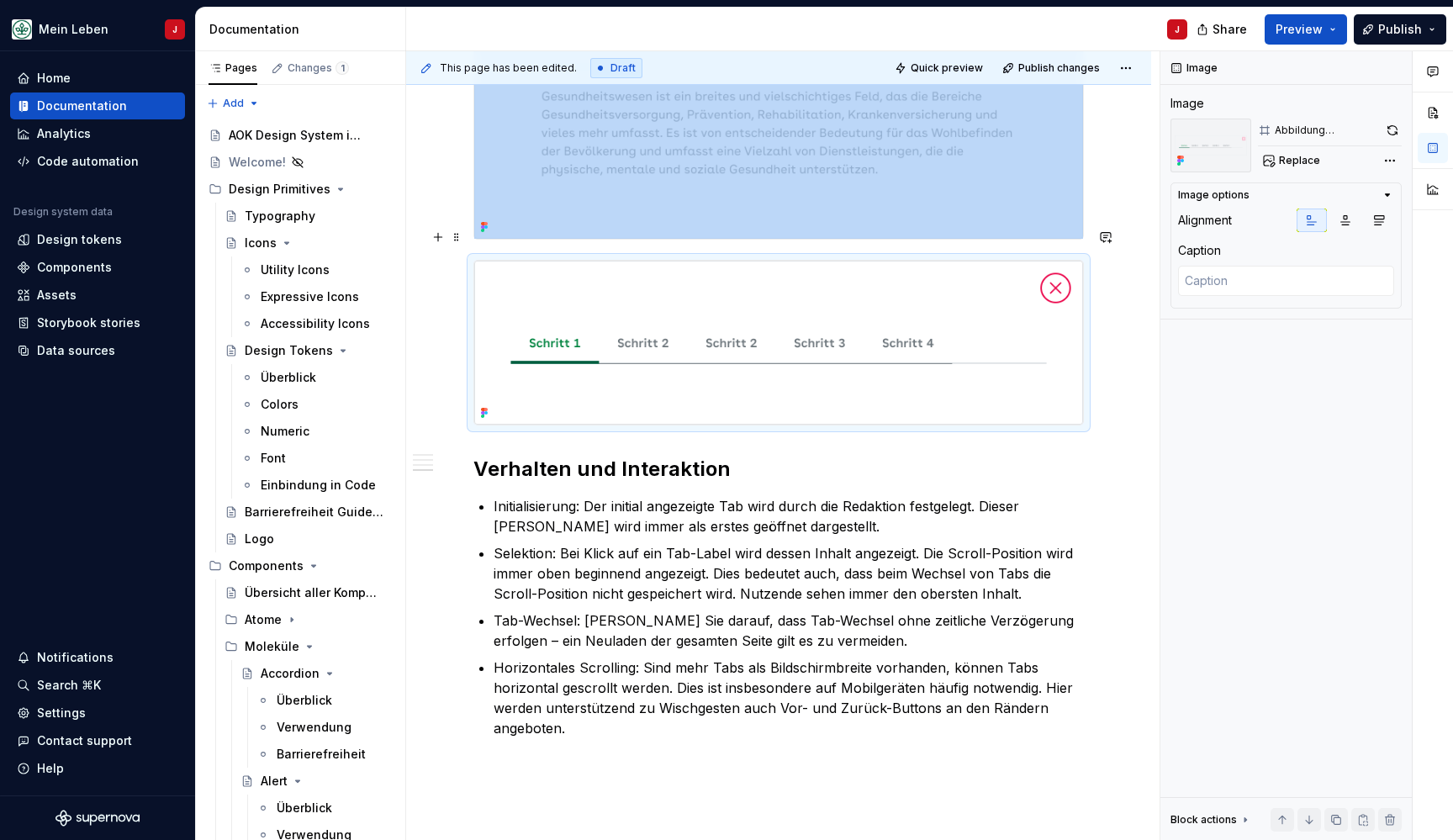
click at [700, 304] on img at bounding box center [778, 342] width 609 height 164
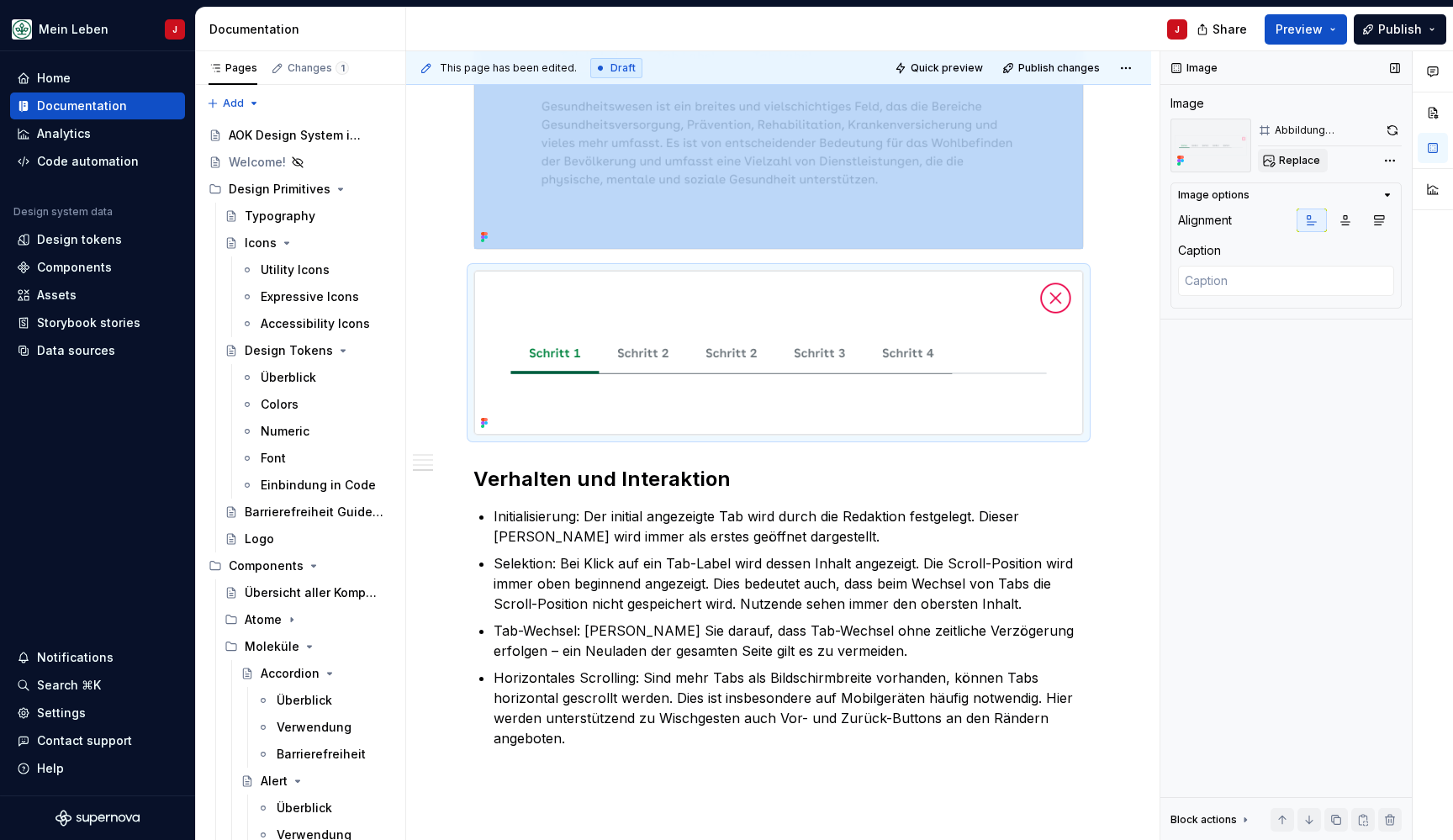
click at [1286, 166] on span "Replace" at bounding box center [1300, 161] width 41 height 14
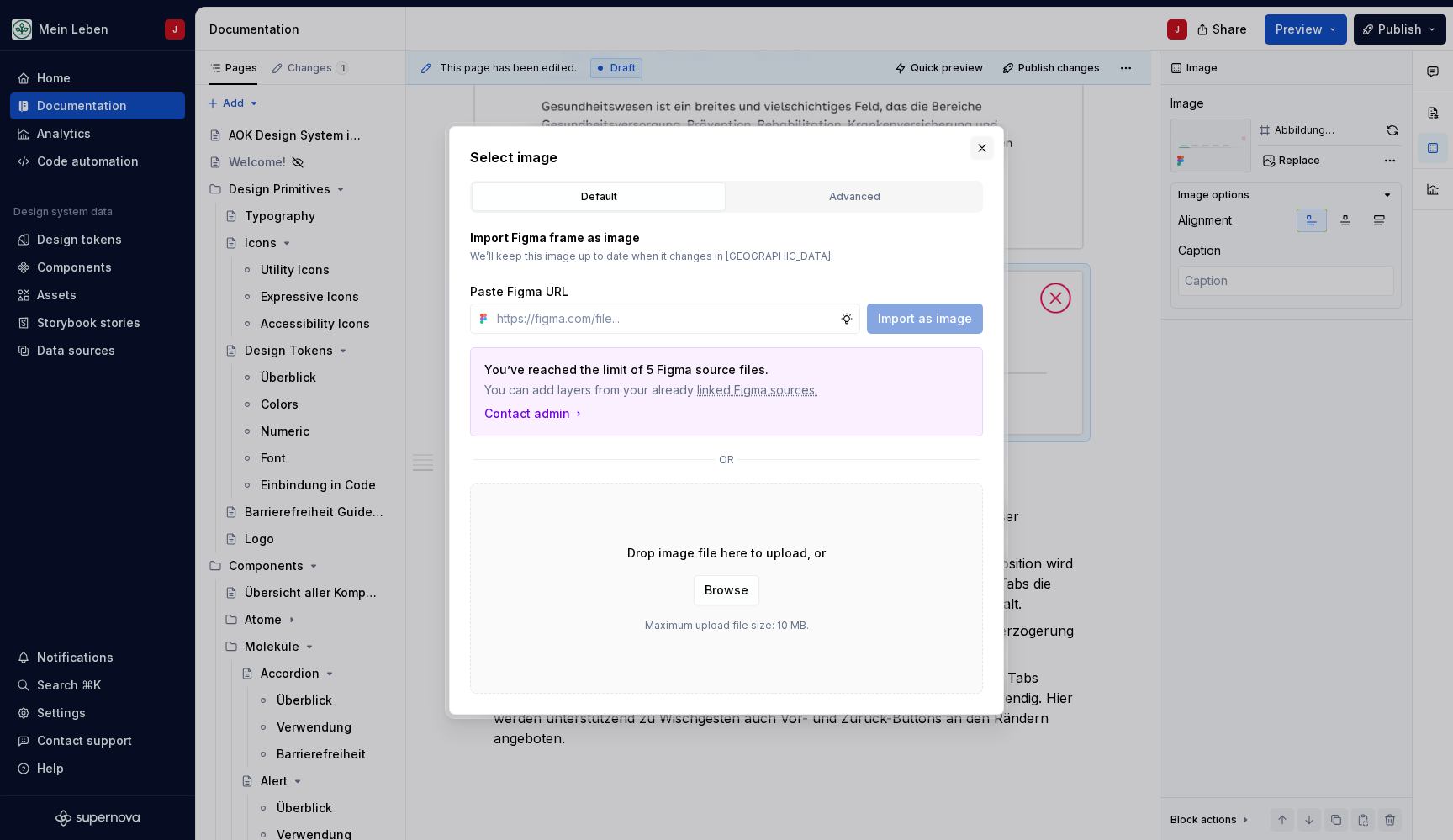
click at [980, 148] on button "button" at bounding box center [981, 147] width 23 height 23
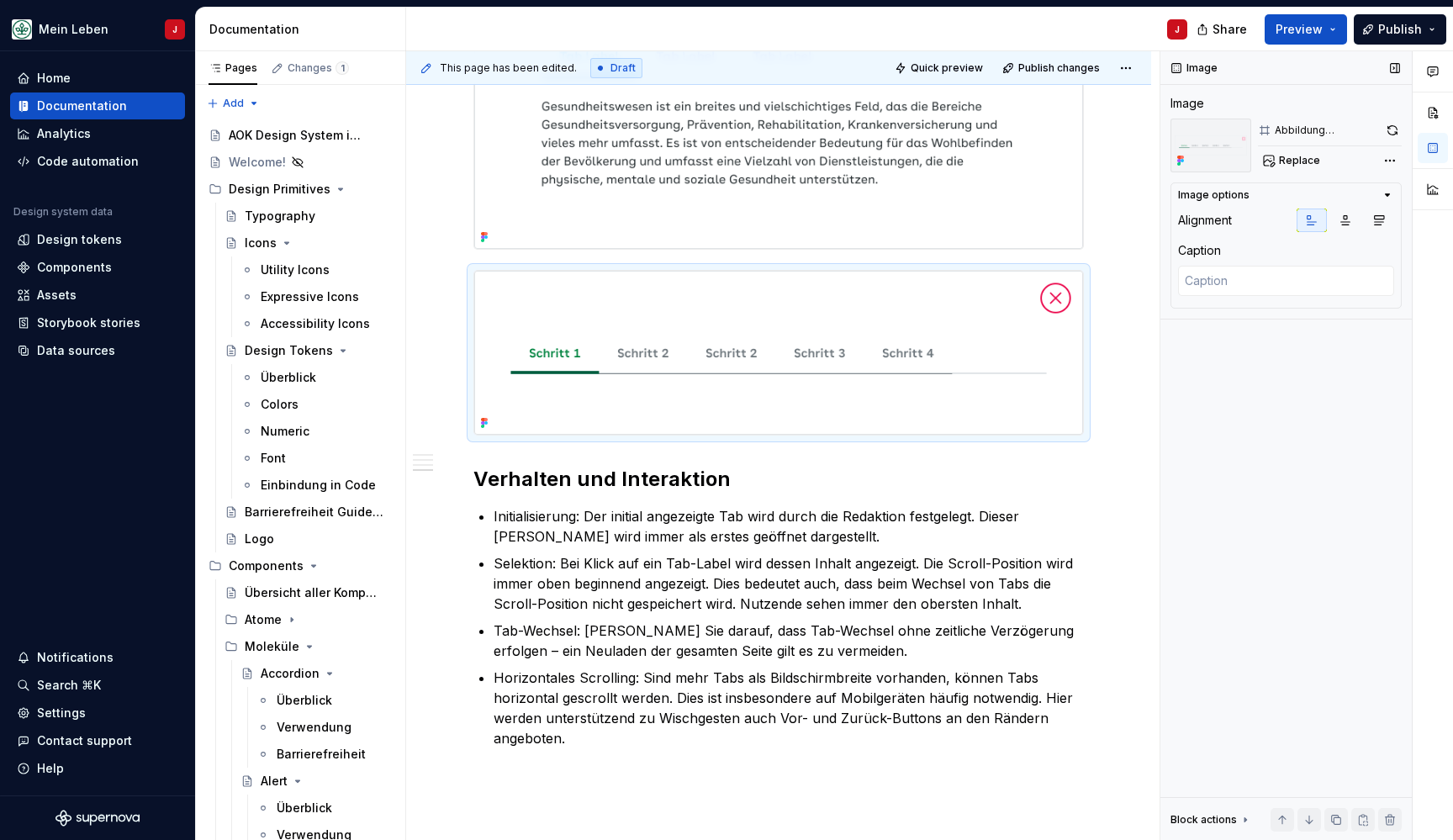
click at [1303, 133] on div "Abbildung Prozessschritte" at bounding box center [1327, 130] width 104 height 14
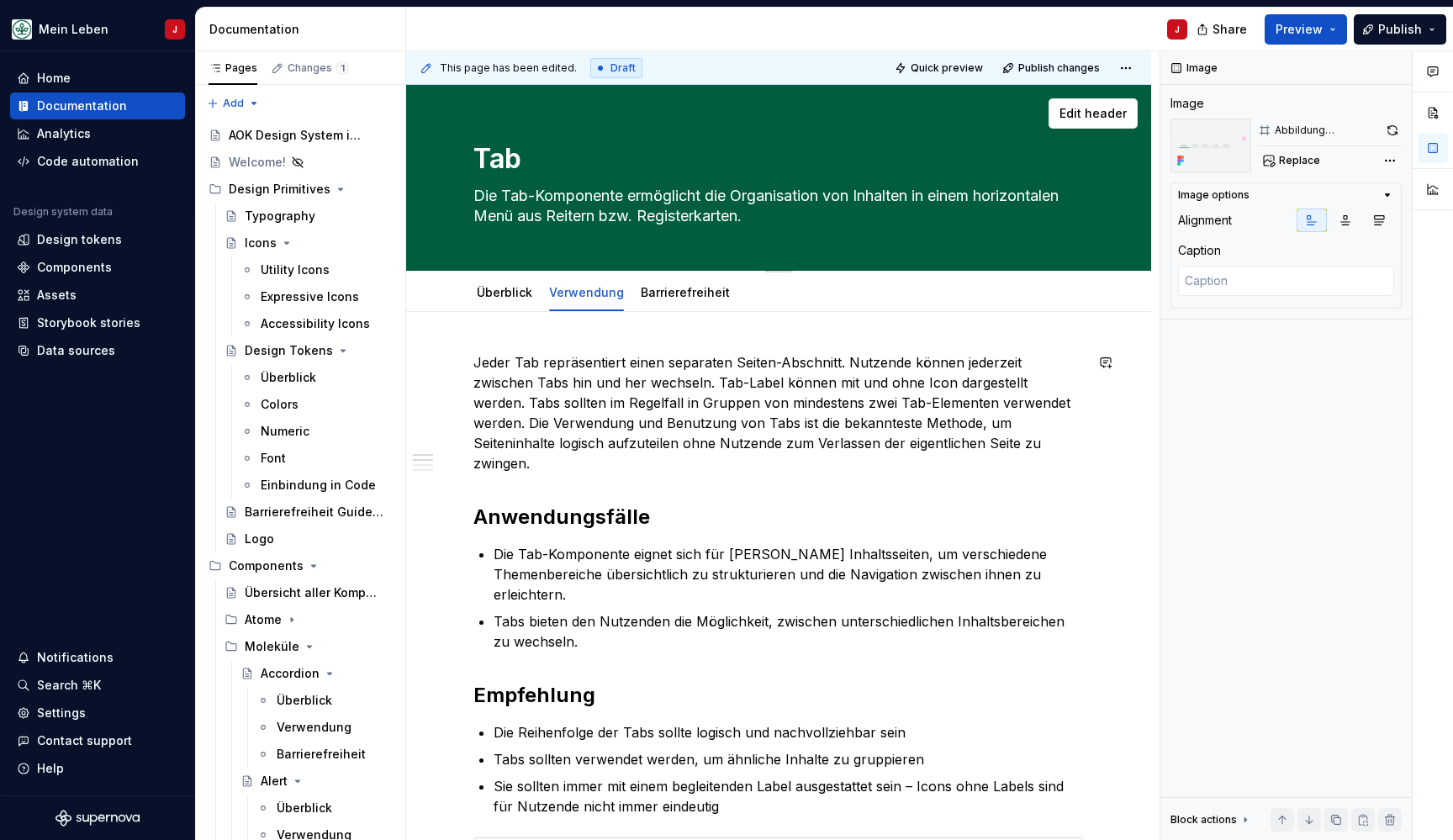
scroll to position [0, 0]
click at [675, 285] on link "Barrierefreiheit" at bounding box center [685, 292] width 89 height 15
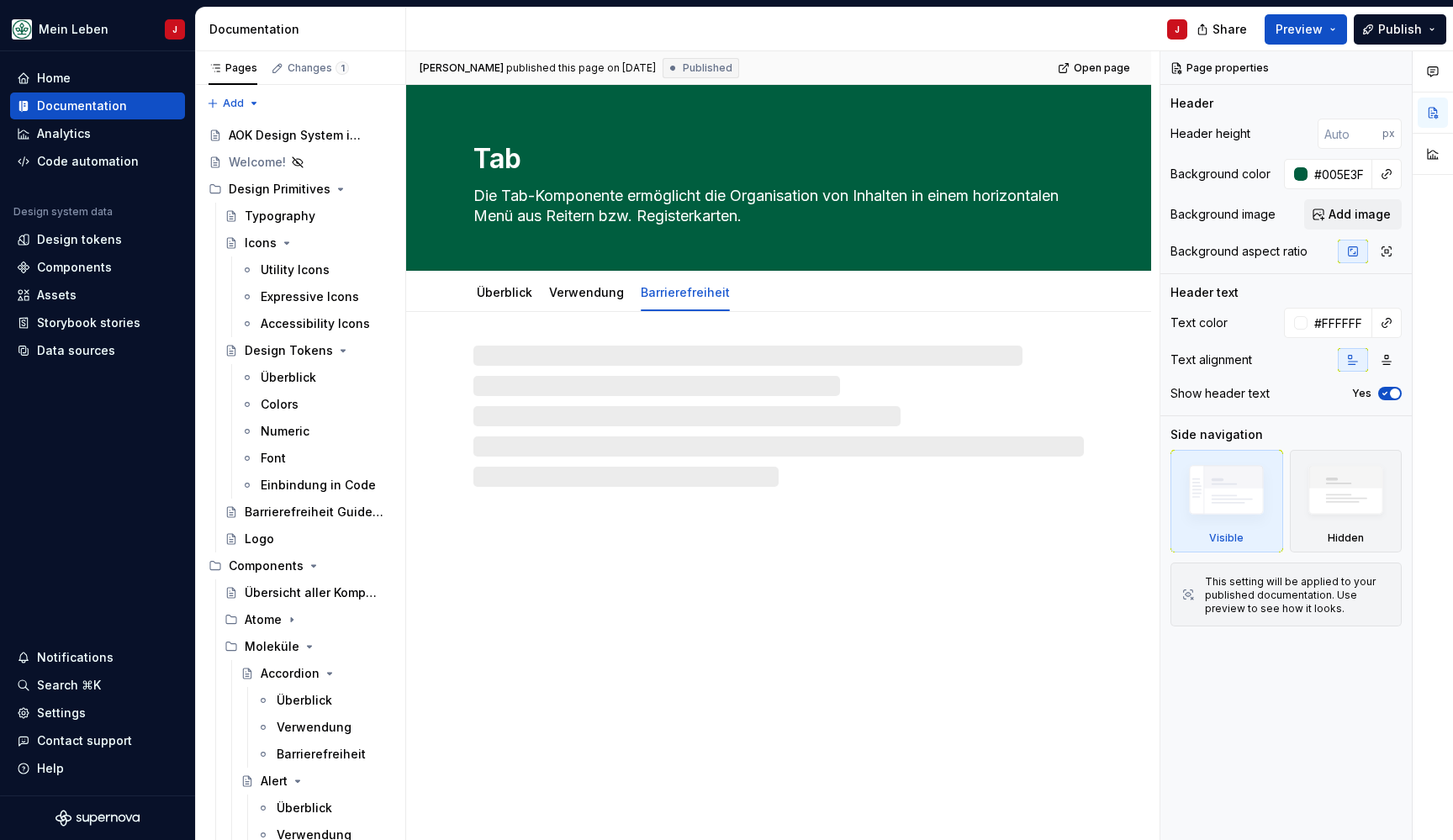
type textarea "*"
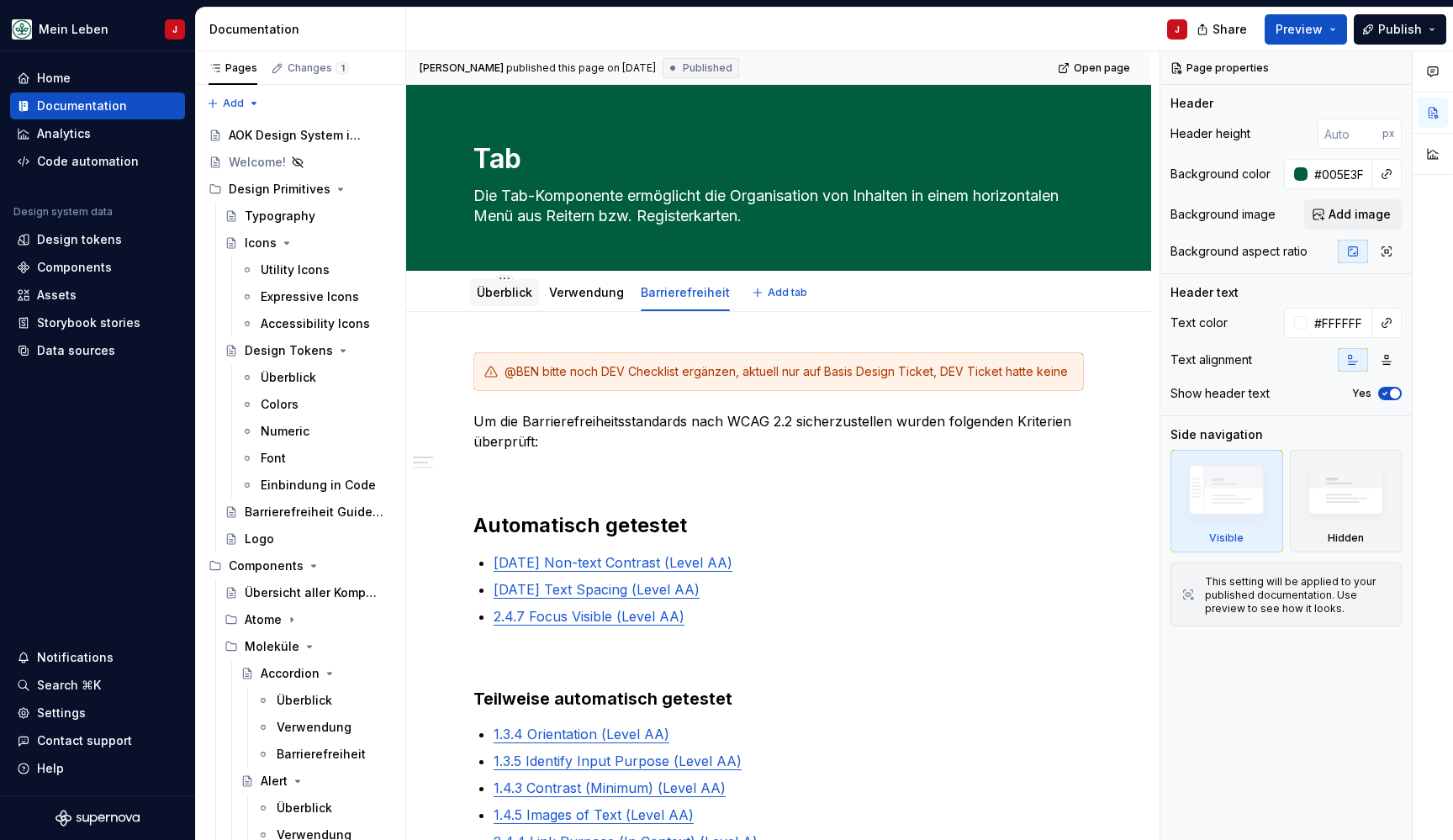
click at [491, 303] on div "Überblick" at bounding box center [504, 292] width 69 height 27
click at [513, 288] on link "Überblick" at bounding box center [504, 292] width 56 height 15
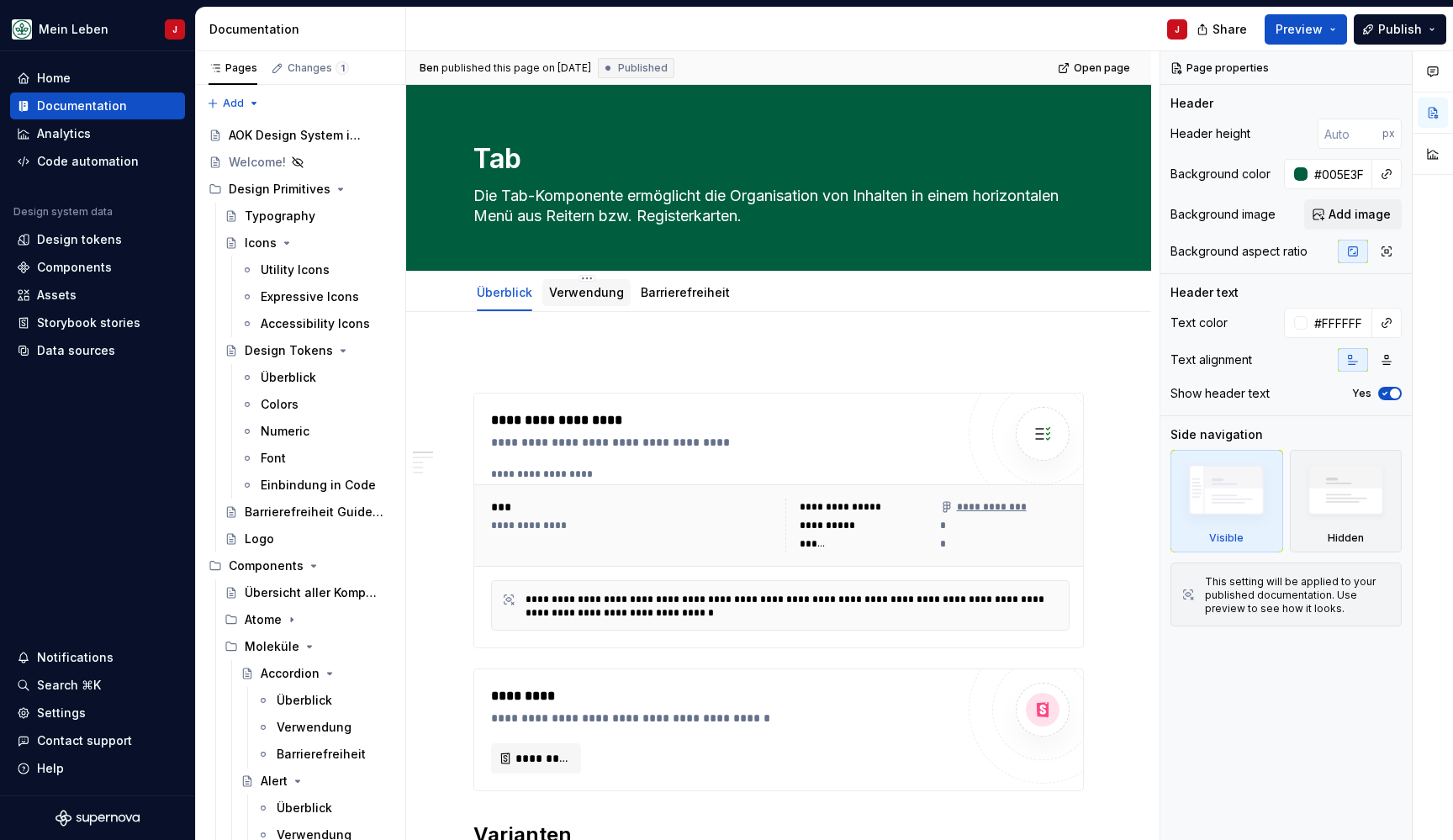
click at [587, 304] on div "Verwendung" at bounding box center [586, 292] width 88 height 27
click at [593, 295] on link "Verwendung" at bounding box center [586, 292] width 74 height 15
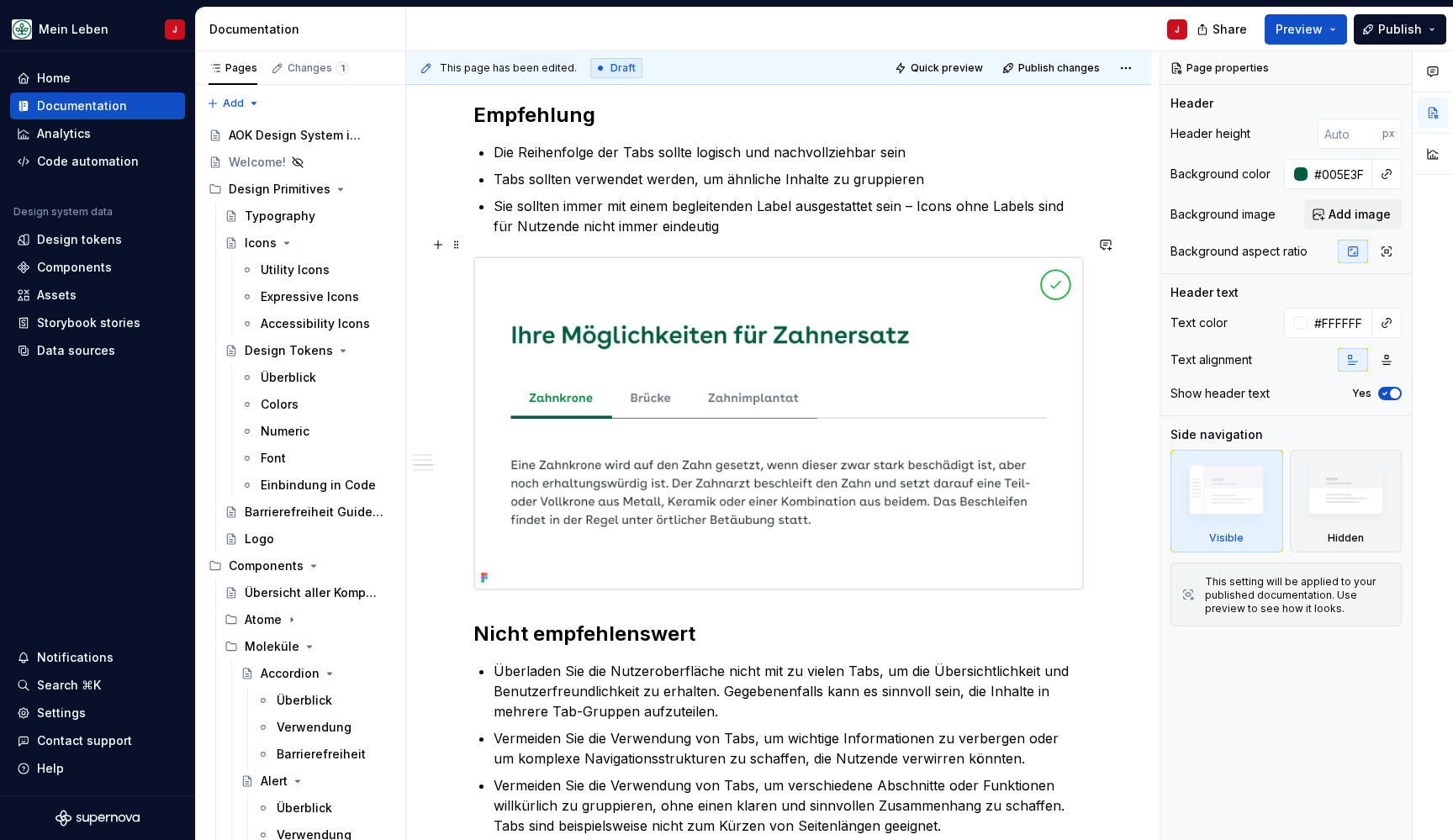
scroll to position [507, 0]
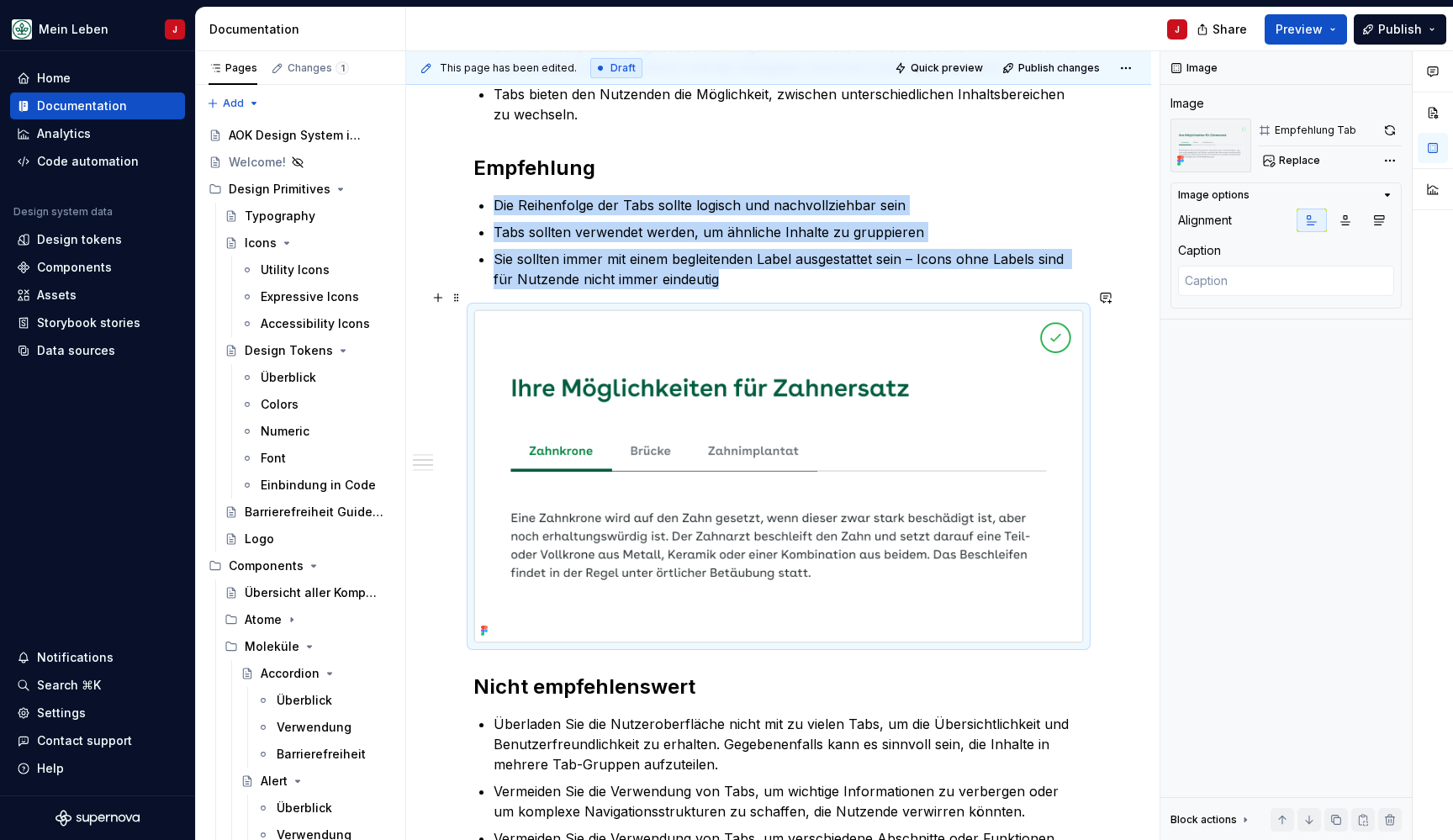
click at [706, 474] on img at bounding box center [778, 476] width 609 height 332
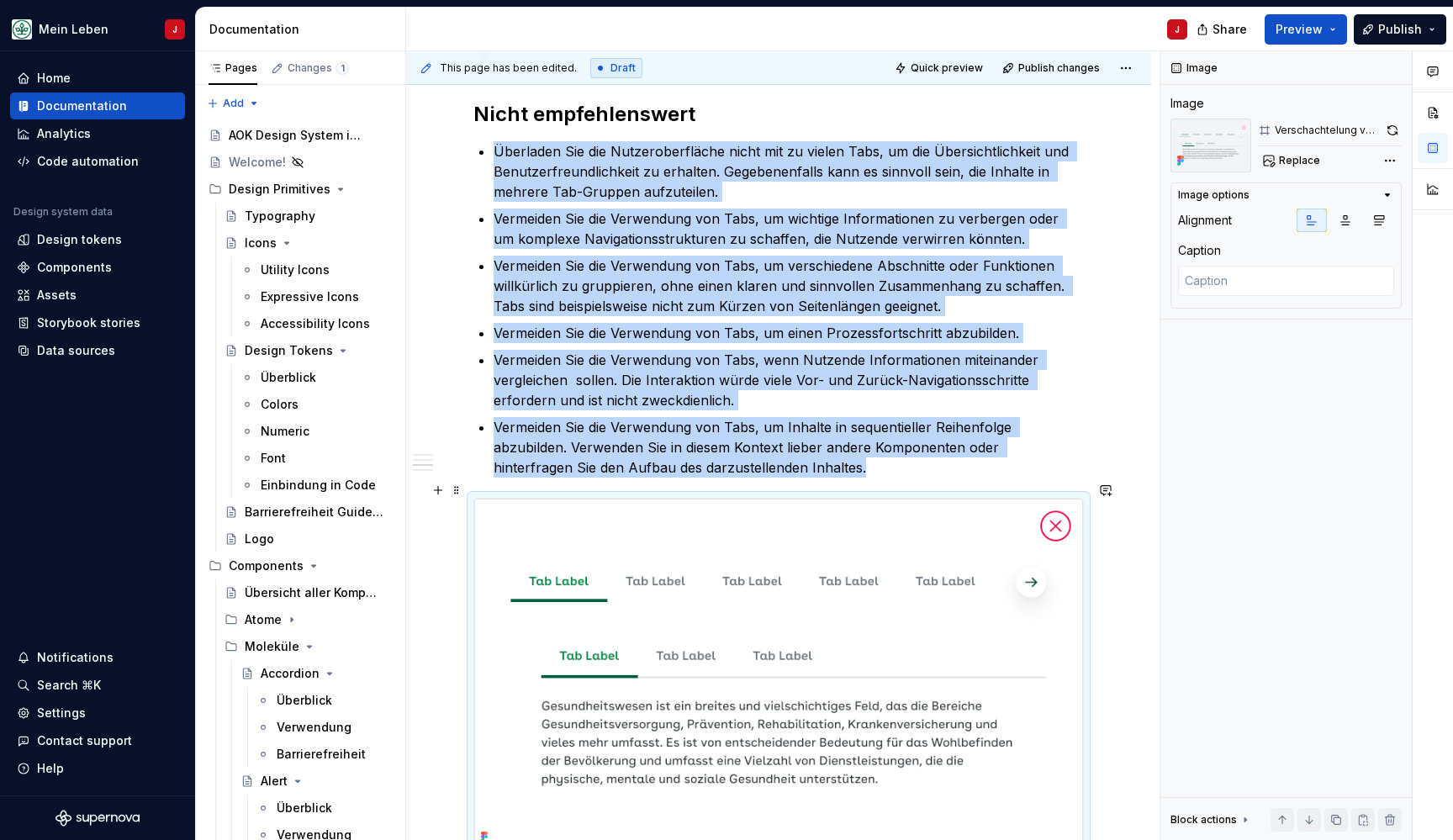
click at [680, 595] on img at bounding box center [778, 673] width 609 height 350
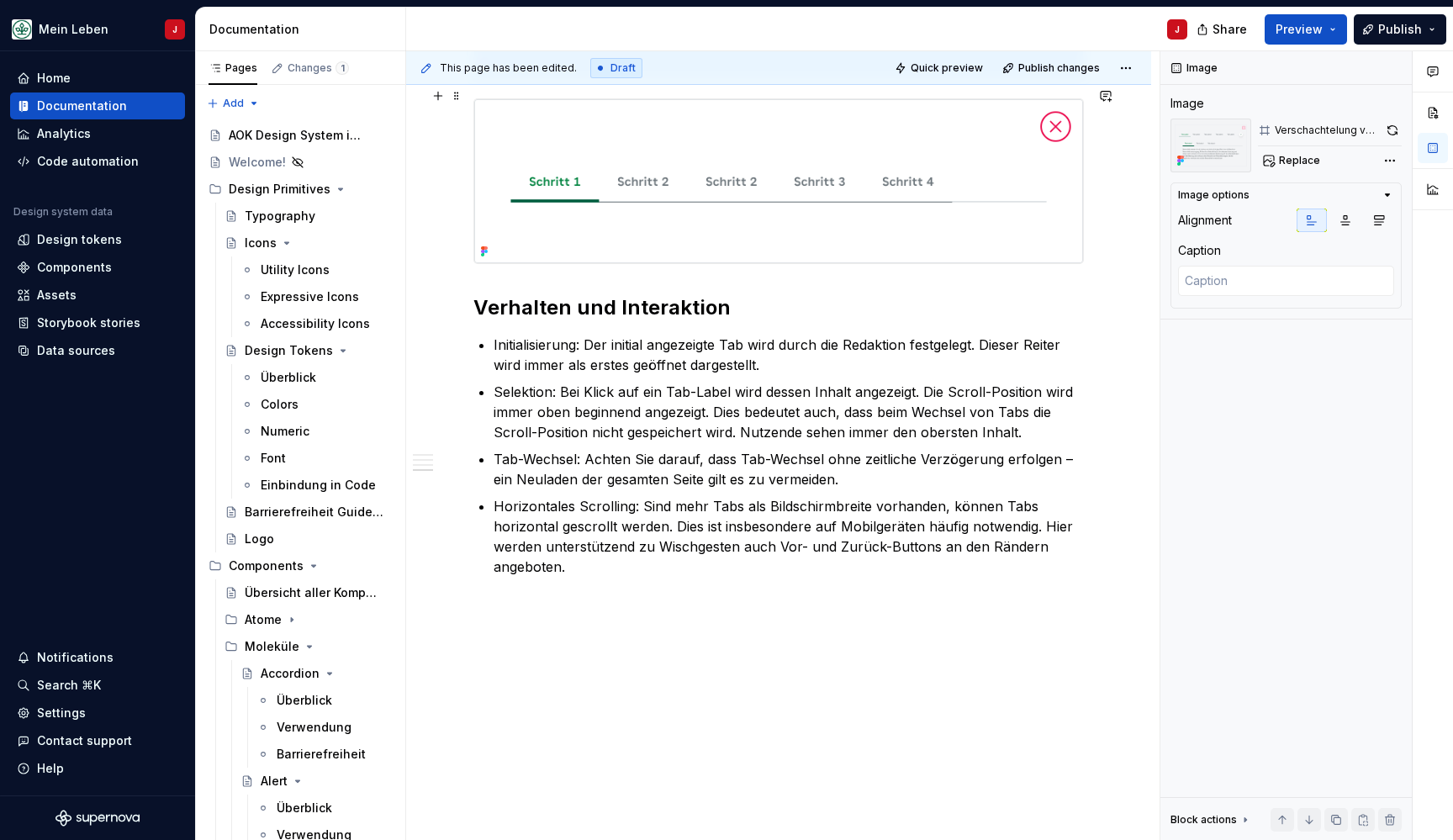
click at [813, 198] on img at bounding box center [778, 181] width 609 height 164
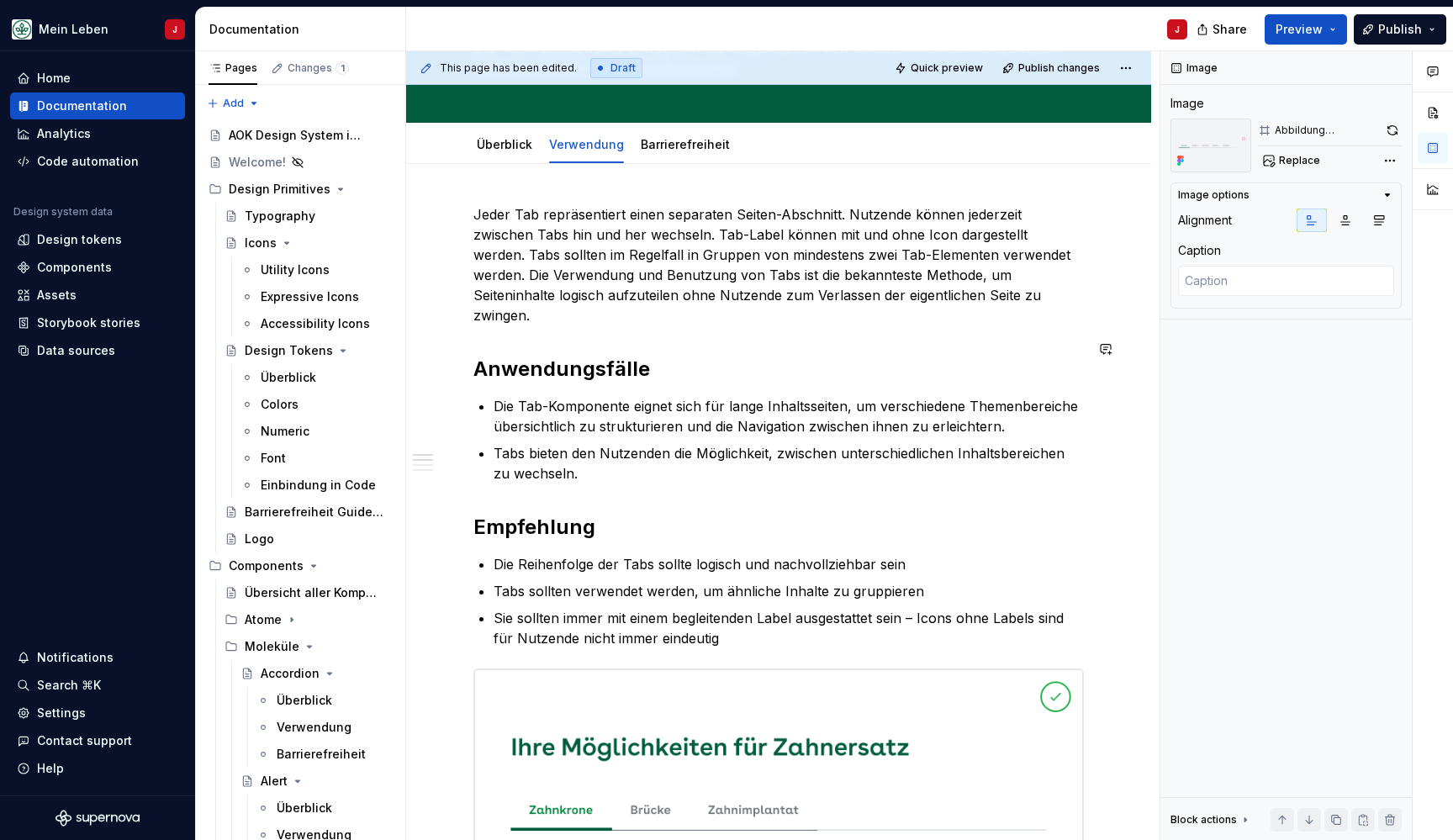
scroll to position [0, 0]
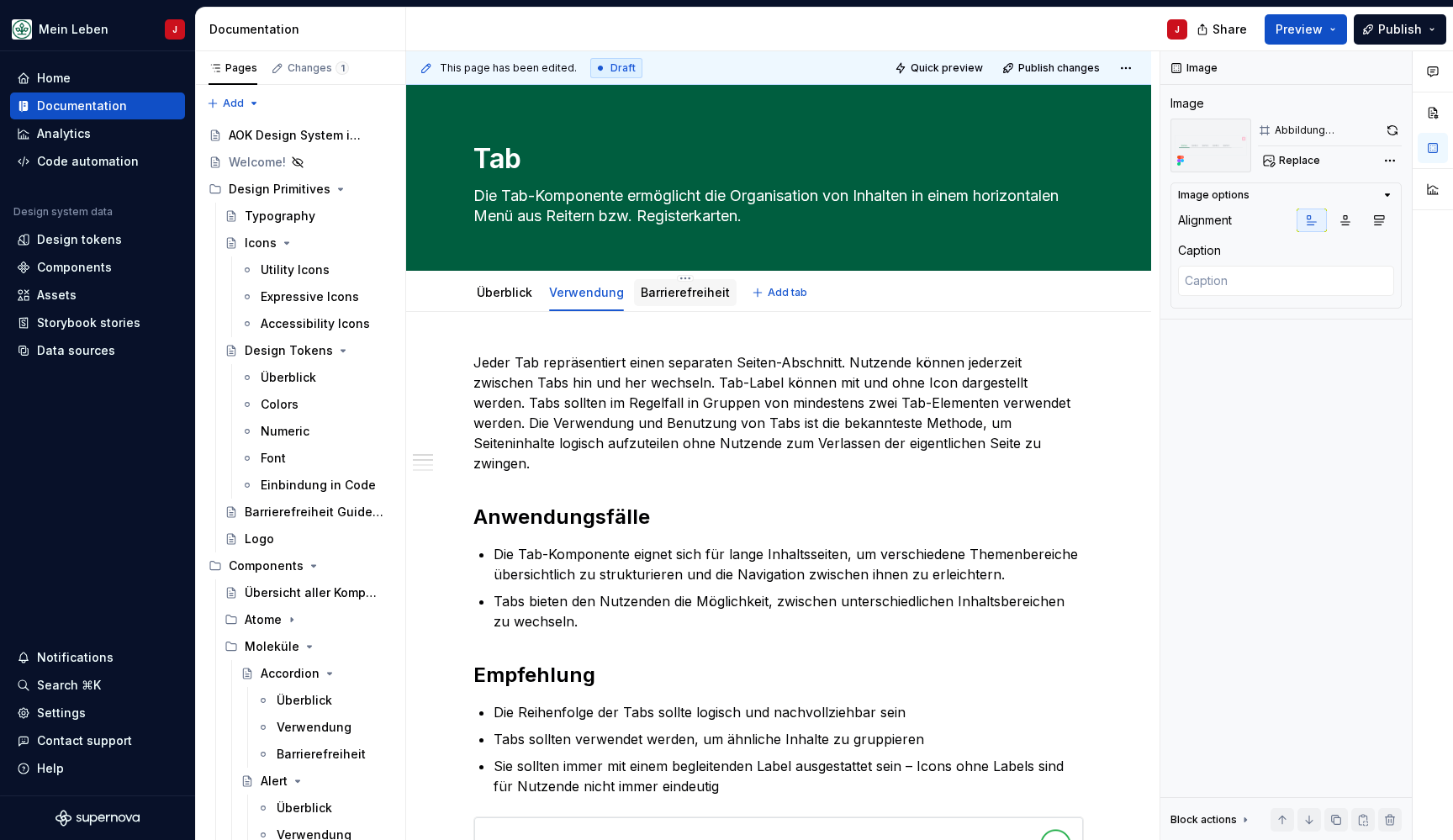
click at [673, 296] on link "Barrierefreiheit" at bounding box center [685, 292] width 89 height 15
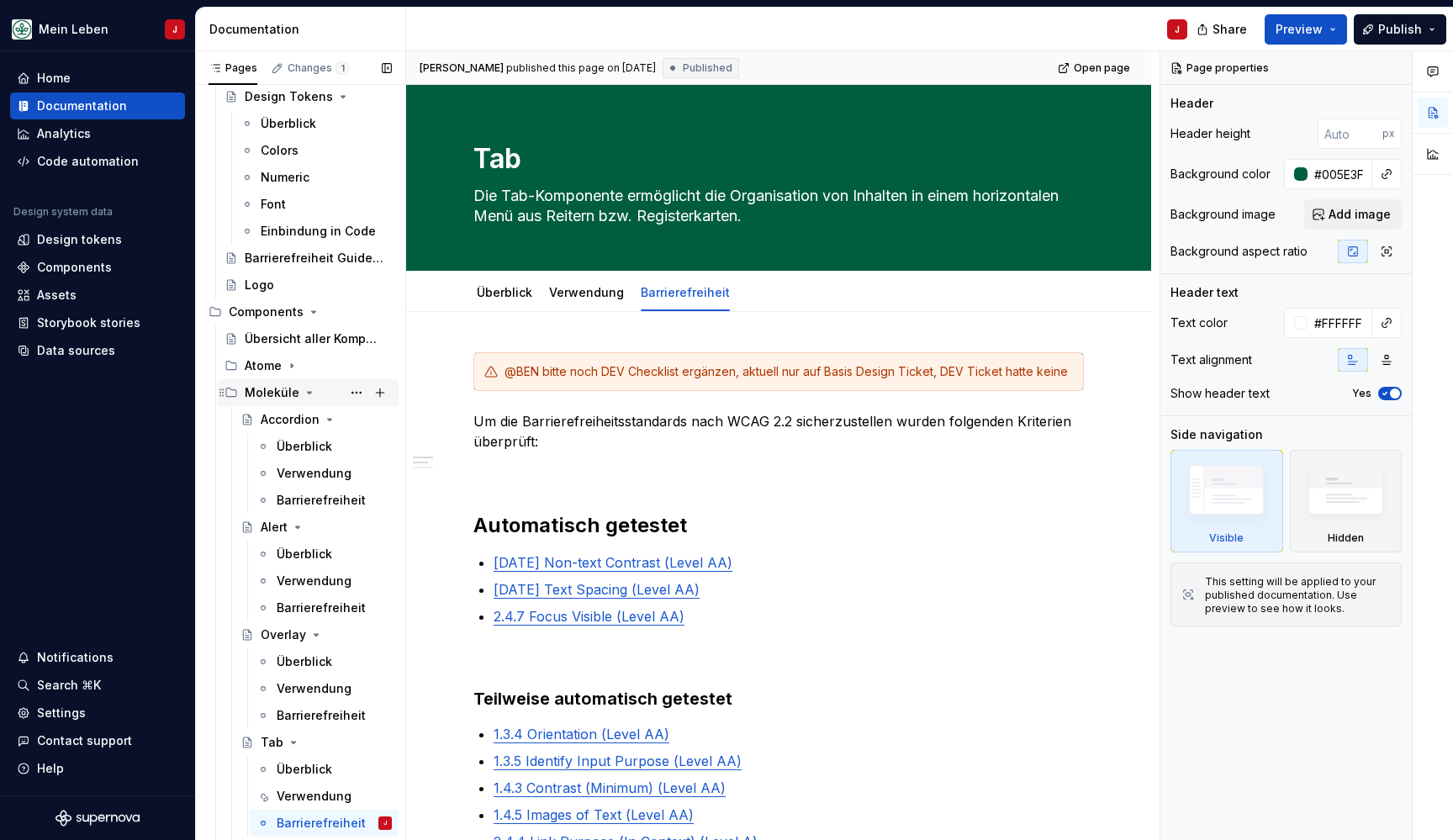
scroll to position [257, 0]
click at [318, 528] on div "Alert" at bounding box center [325, 524] width 131 height 23
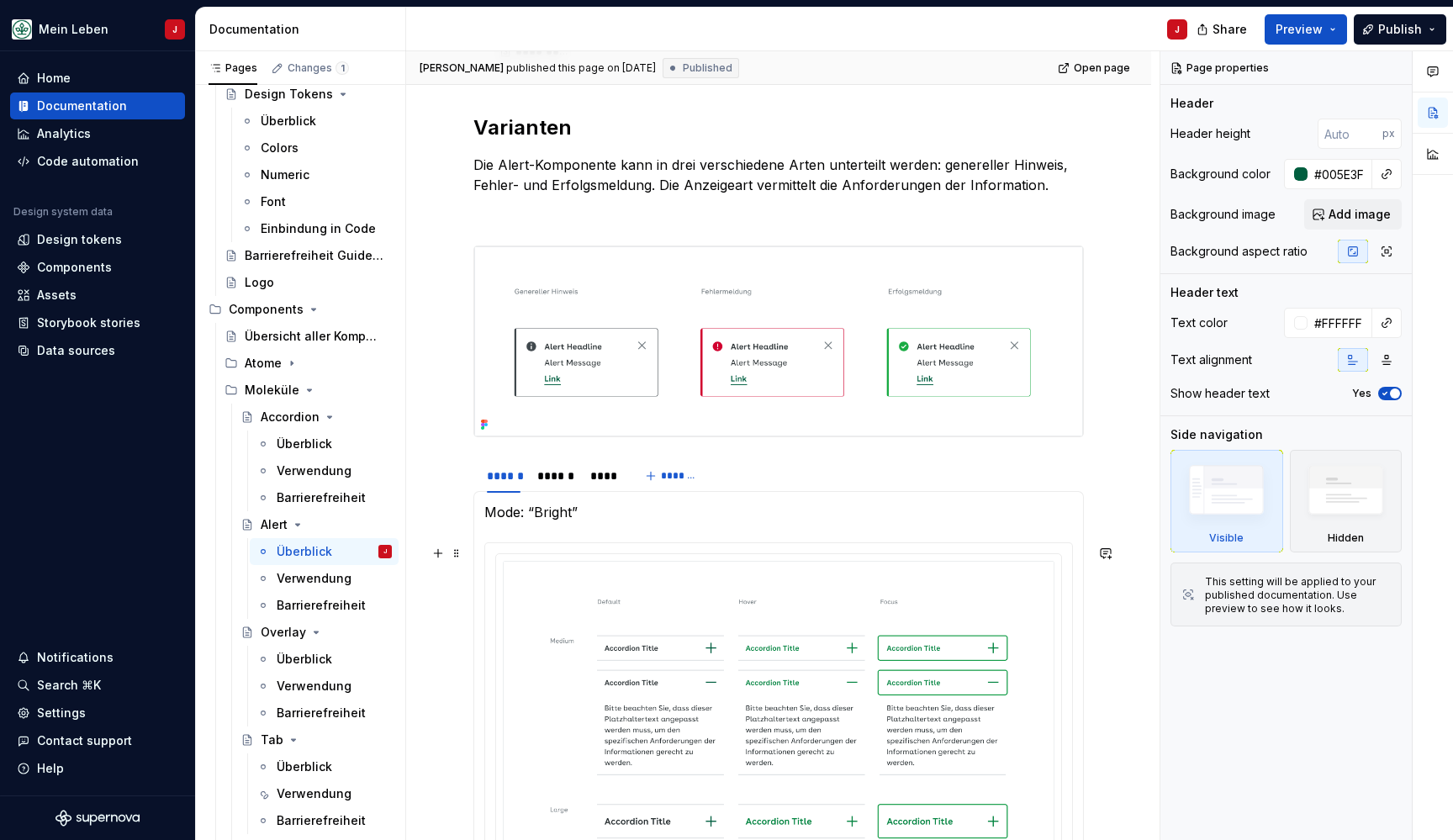
scroll to position [728, 0]
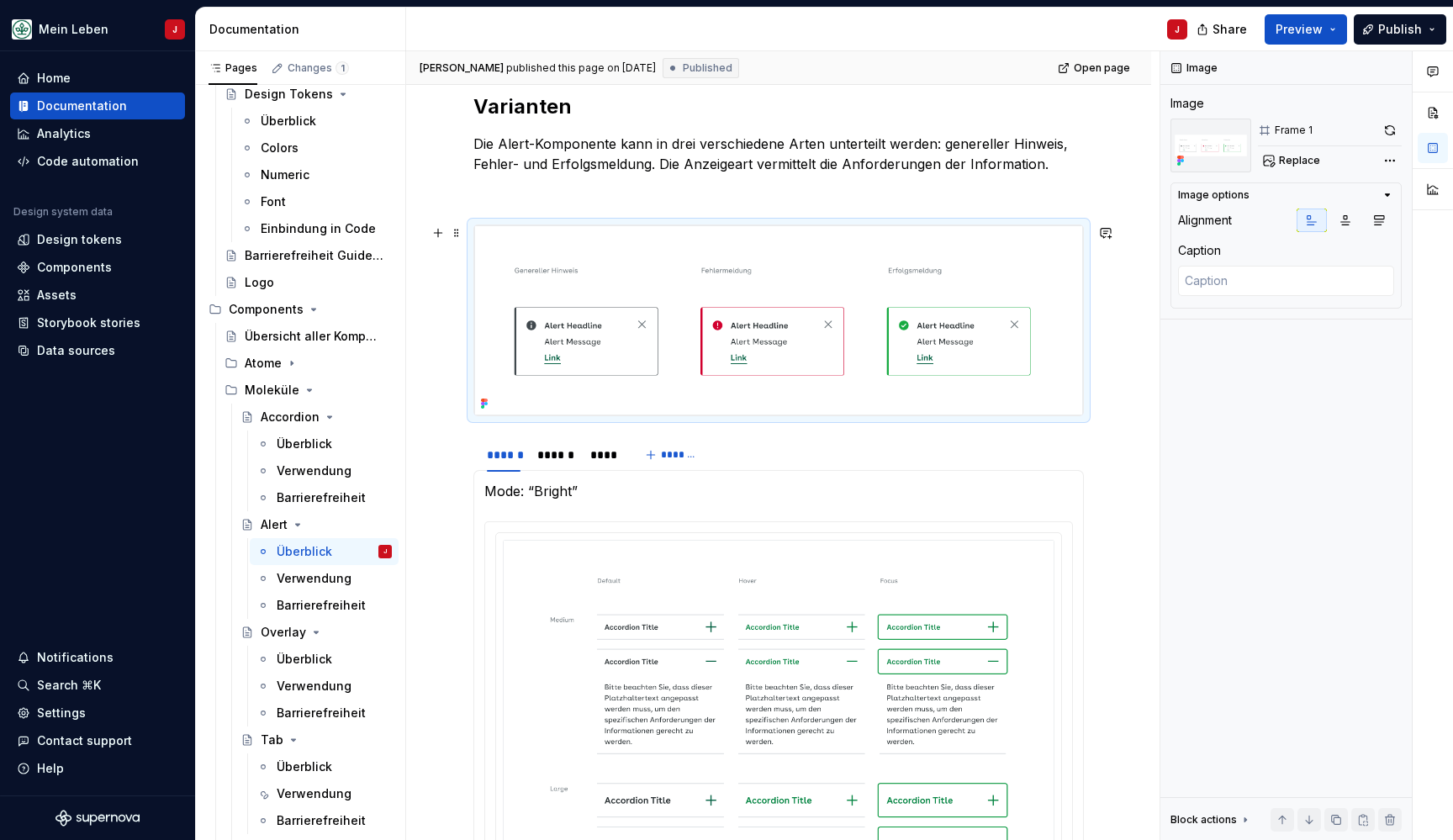
click at [849, 232] on img at bounding box center [778, 320] width 609 height 190
click at [761, 371] on img at bounding box center [778, 320] width 609 height 190
click at [700, 318] on img at bounding box center [778, 320] width 609 height 190
click at [1290, 164] on span "Replace" at bounding box center [1300, 161] width 41 height 14
type textarea "*"
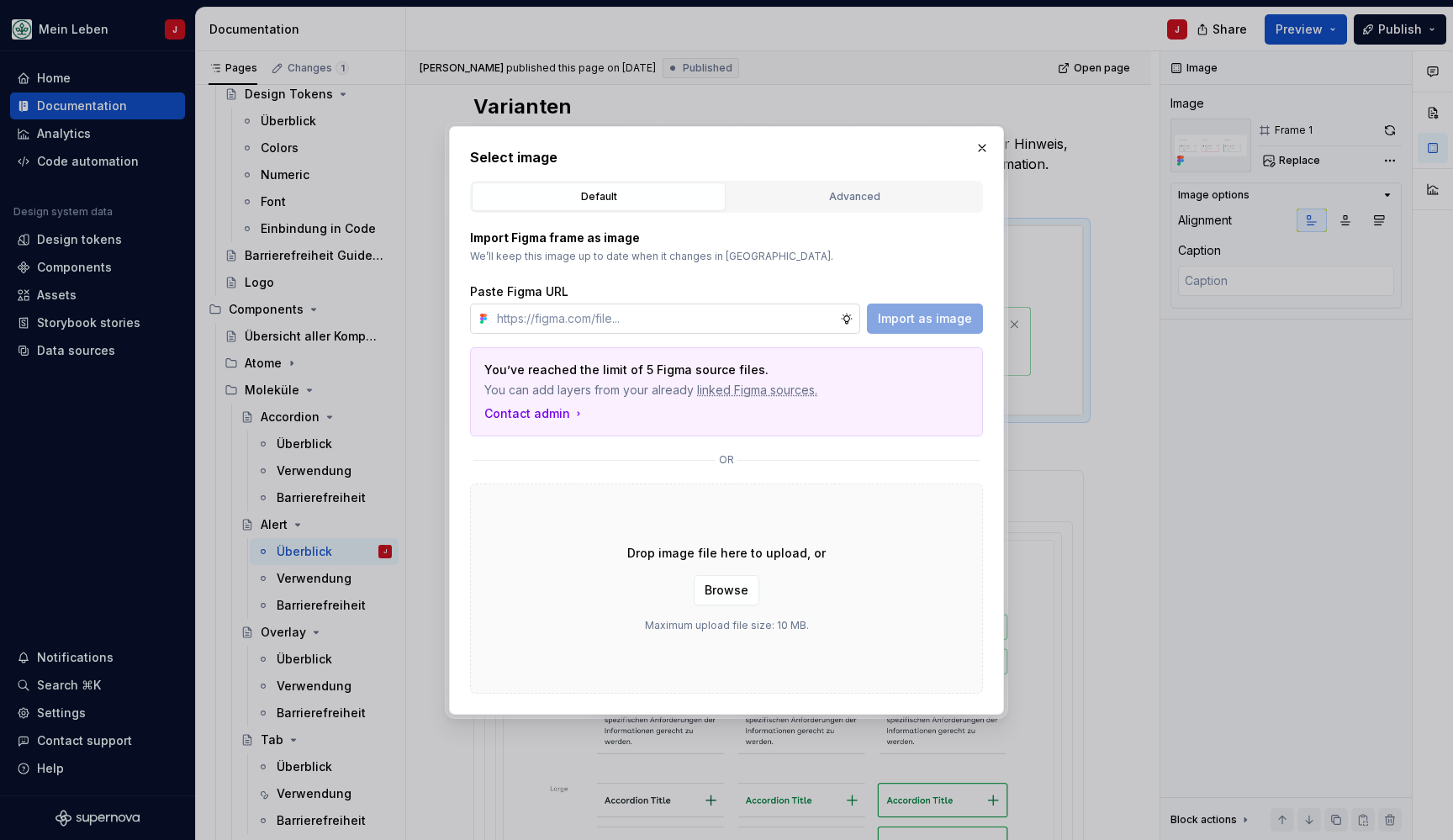
click at [647, 321] on input "text" at bounding box center [664, 318] width 350 height 30
type input "https://www.figma.com/design/0cEjcq9M9lcSpPHmqxIMxm/refactor_alert?node-id=1748…"
click at [915, 320] on span "Import as image" at bounding box center [925, 319] width 94 height 17
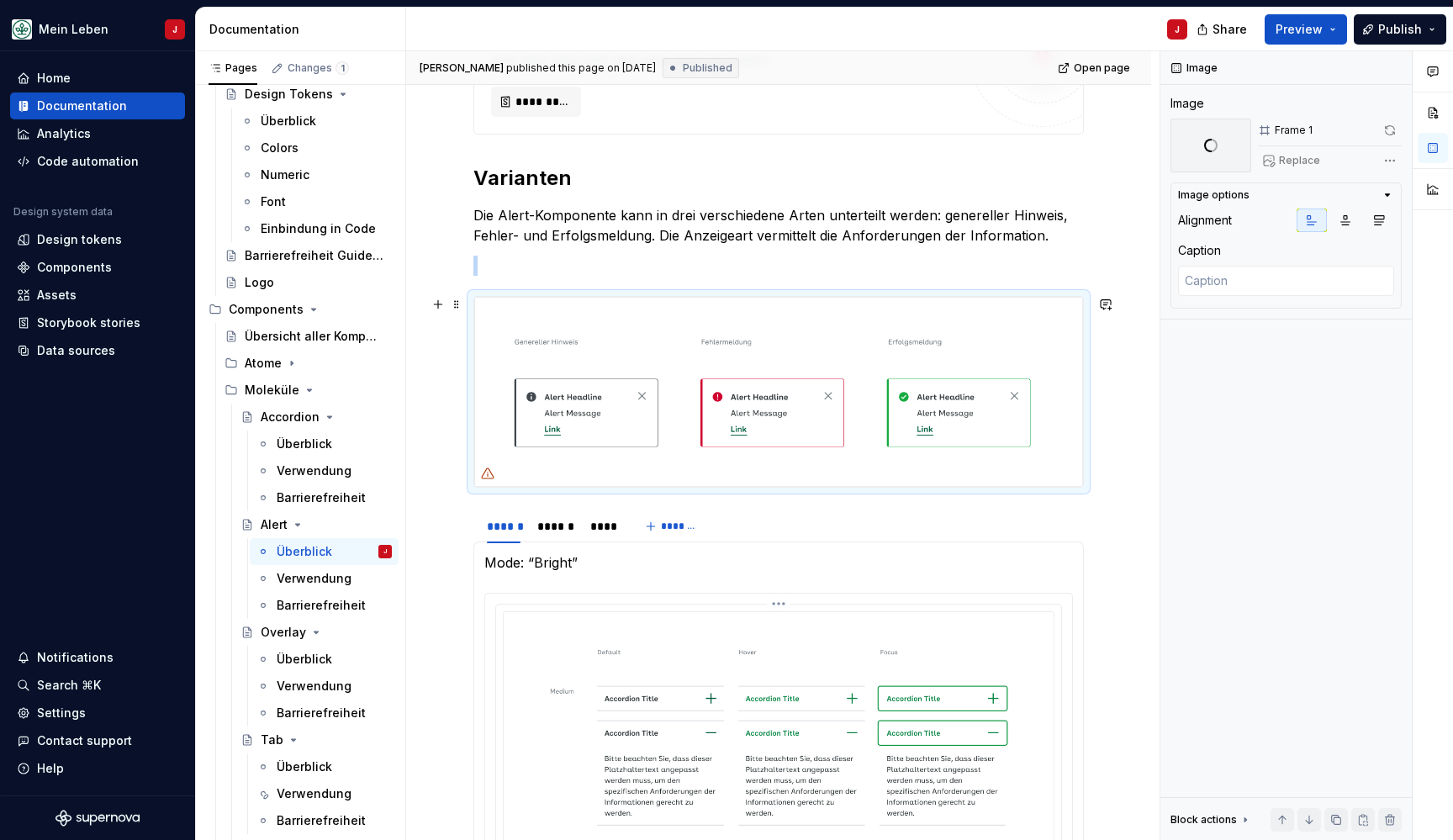
scroll to position [940, 0]
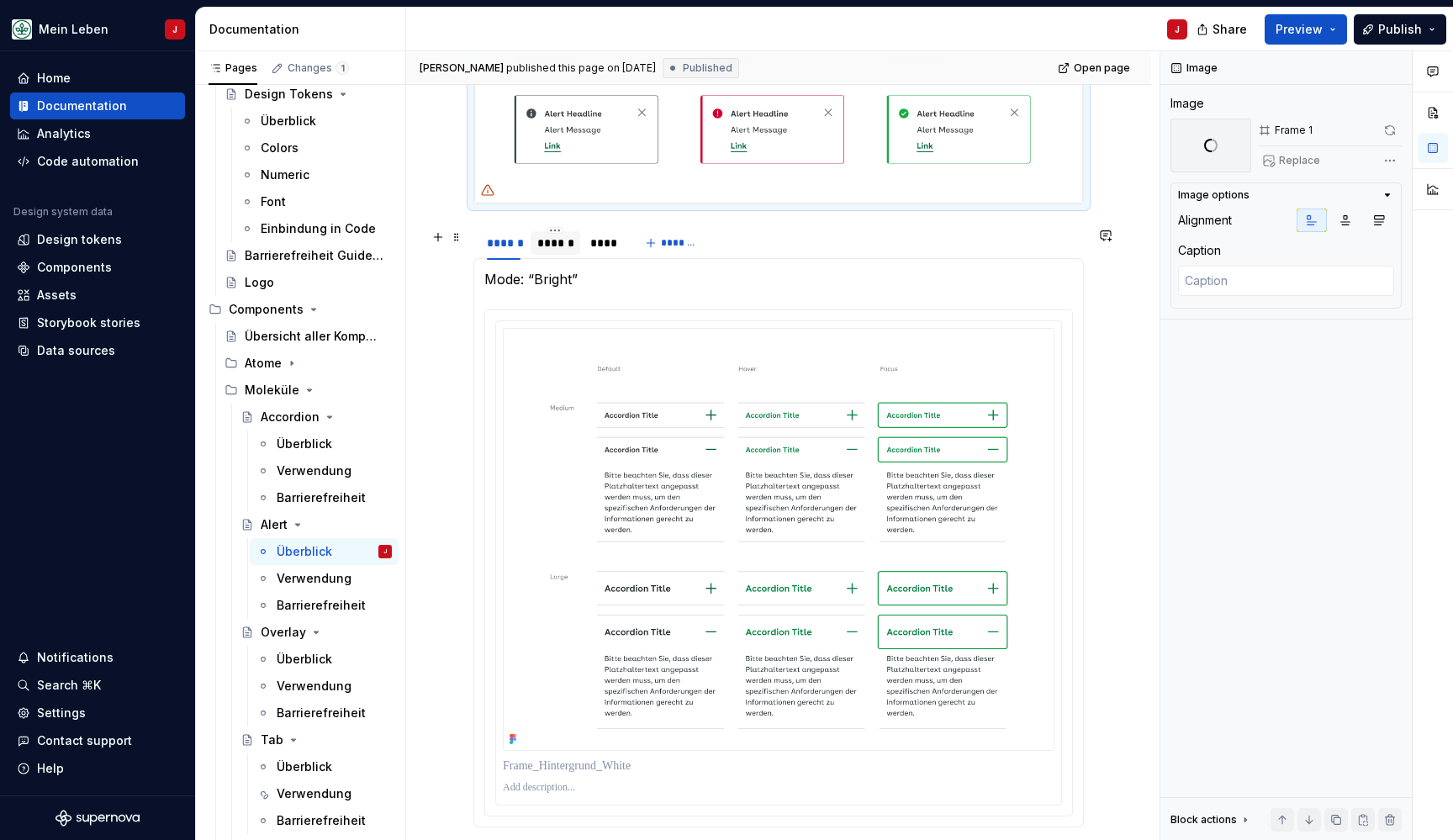
click at [569, 255] on div "******" at bounding box center [556, 242] width 50 height 23
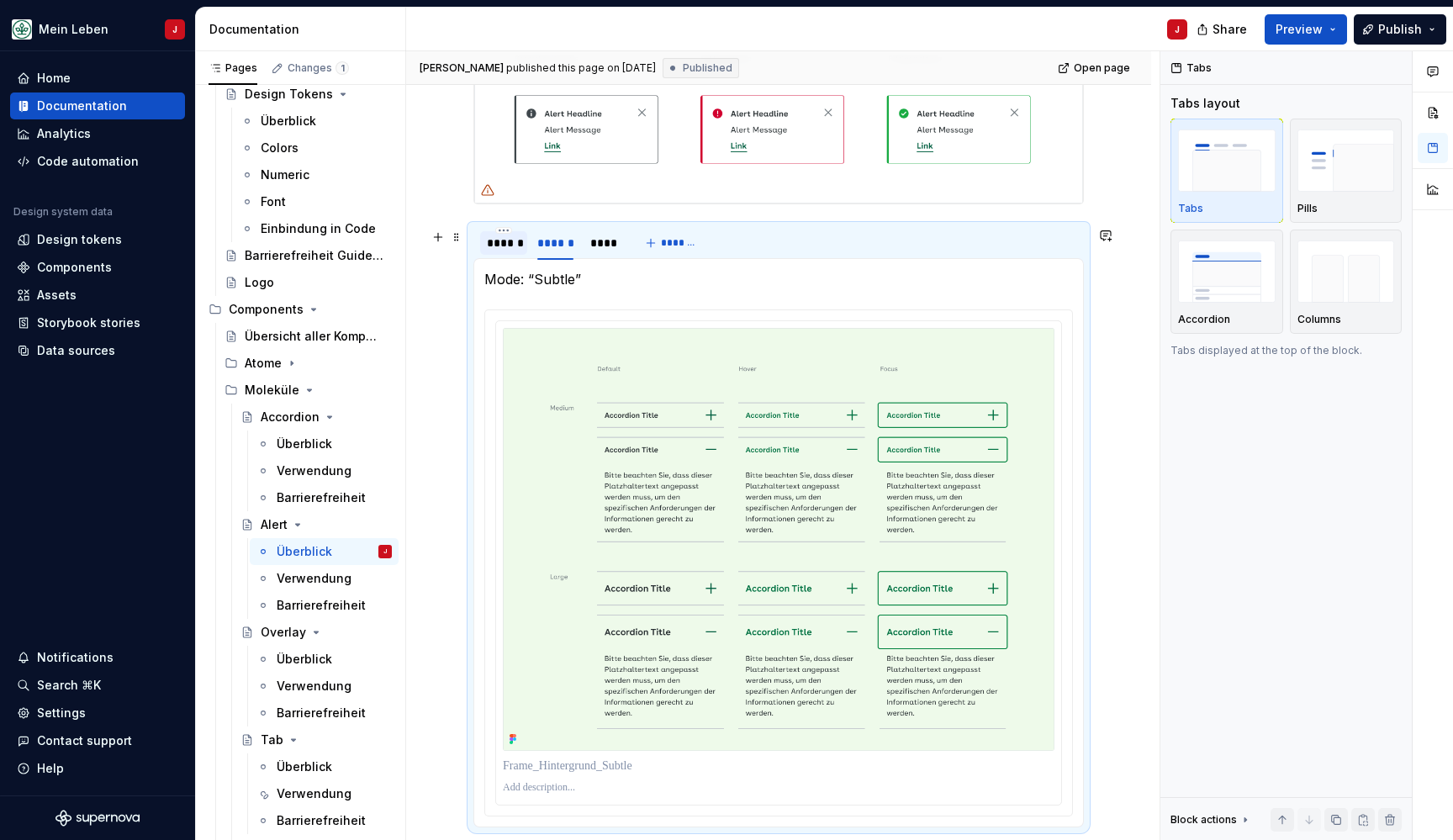
click at [487, 252] on div "******" at bounding box center [503, 243] width 33 height 17
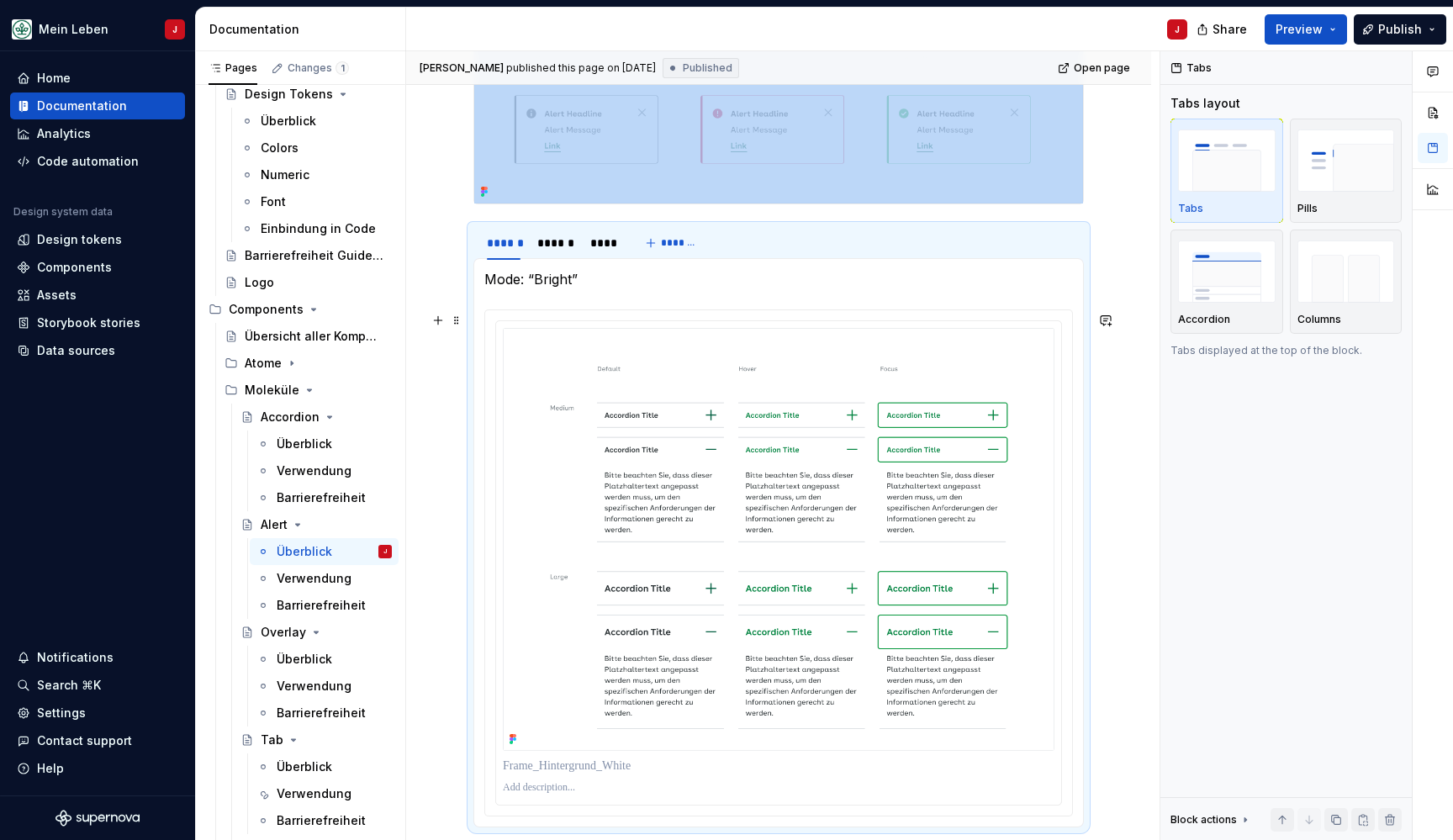
scroll to position [957, 0]
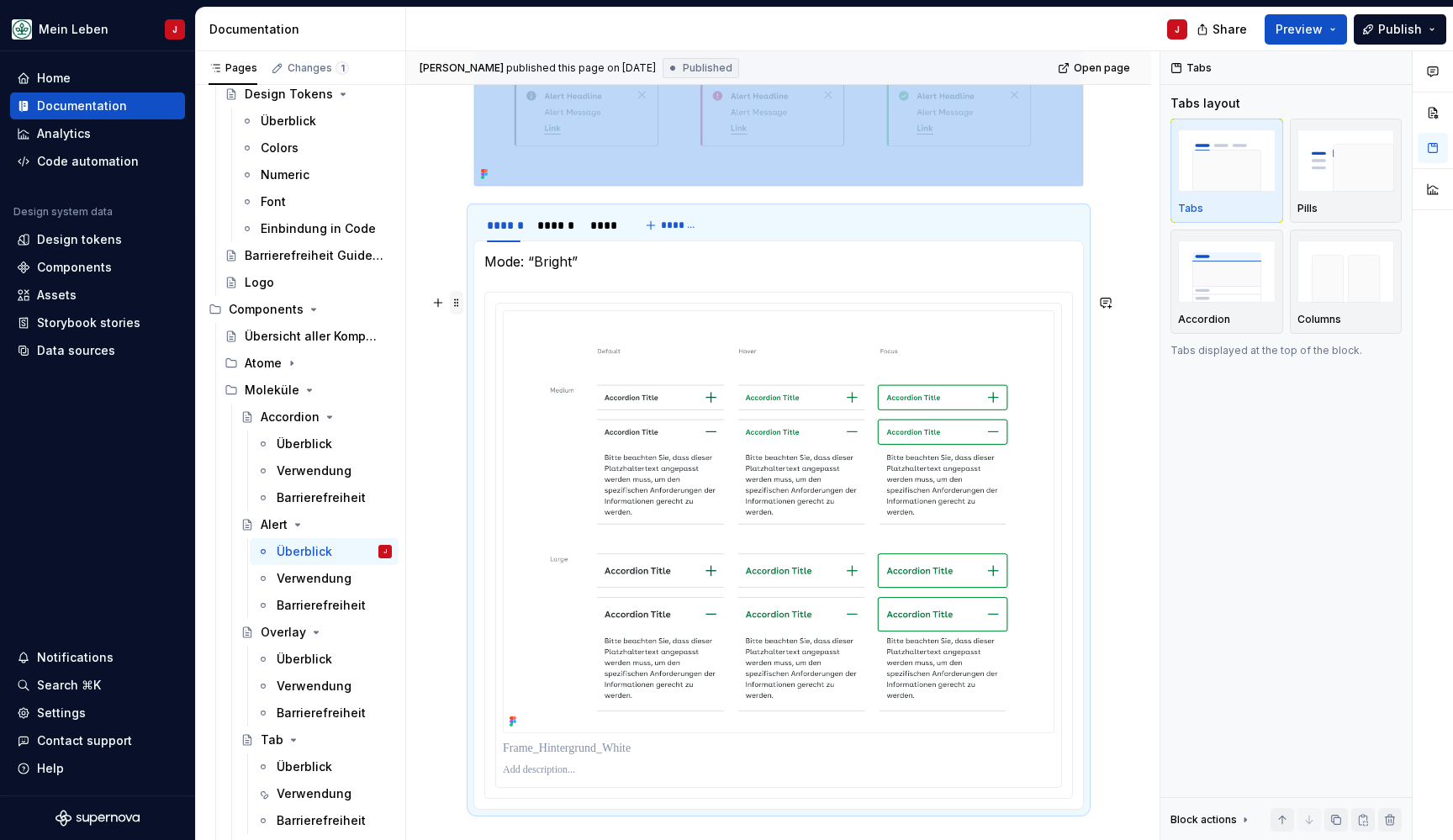
click at [455, 305] on span at bounding box center [456, 302] width 14 height 23
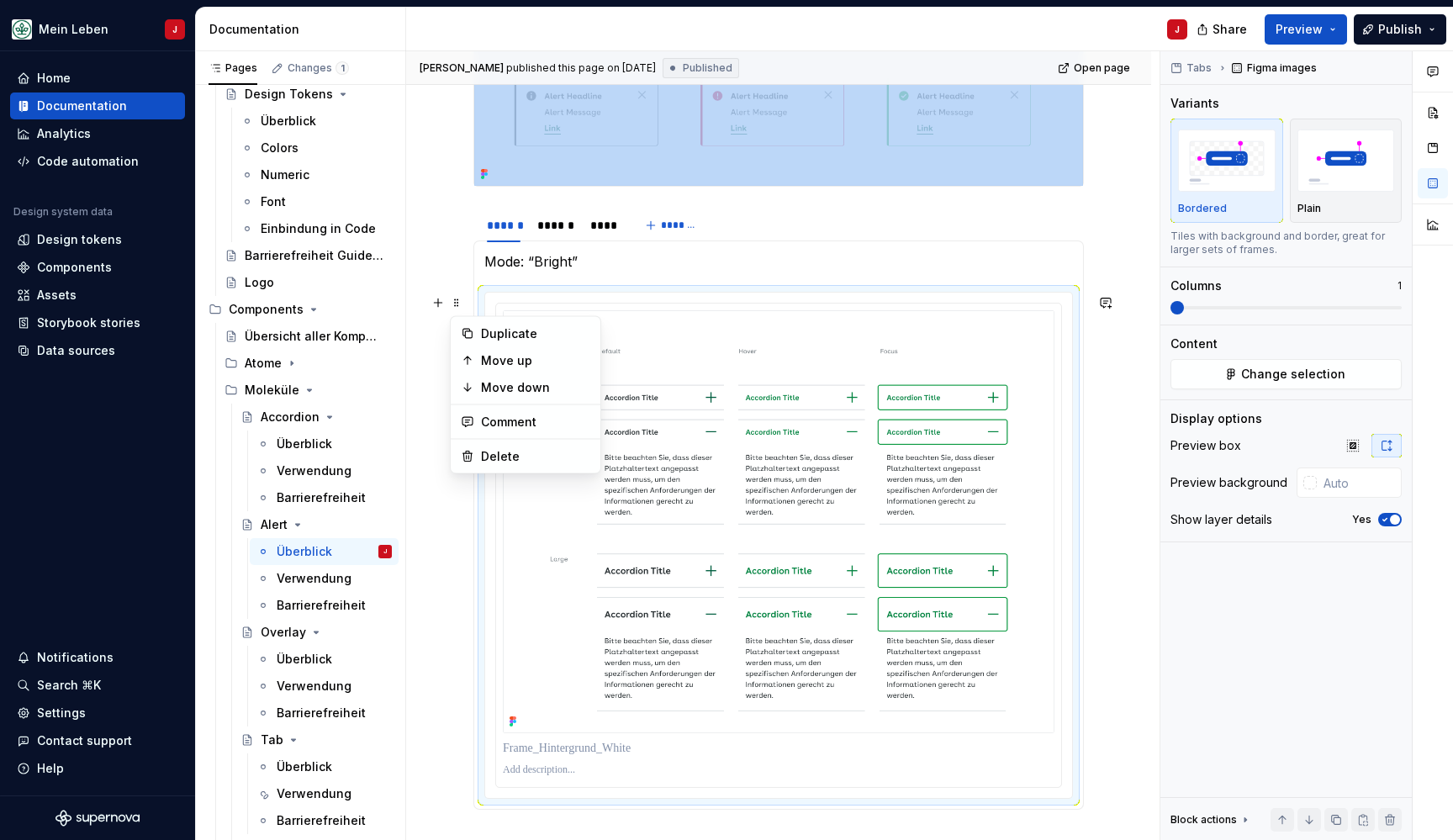
click at [452, 269] on div "**********" at bounding box center [778, 225] width 745 height 1742
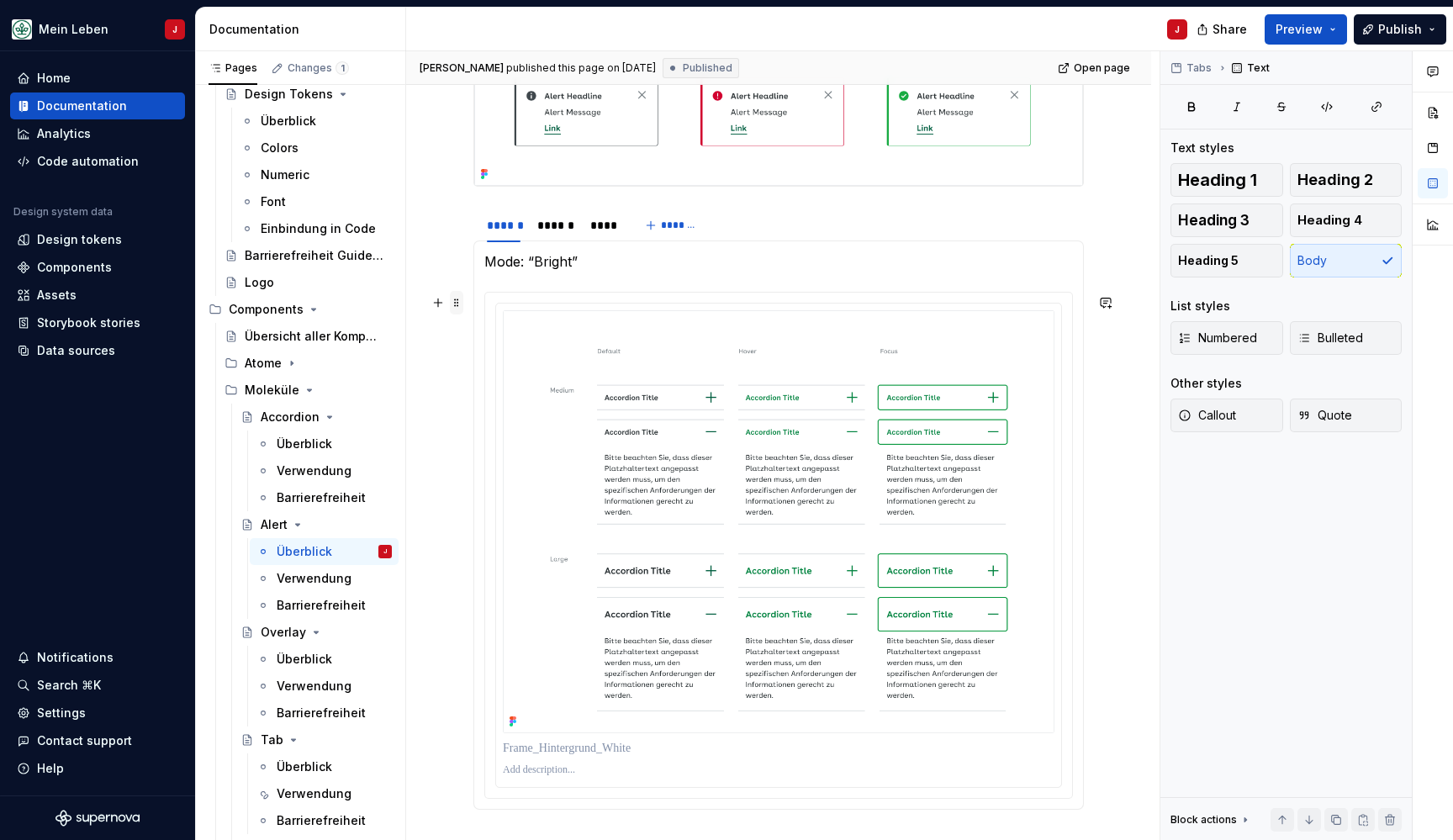
click at [457, 306] on span at bounding box center [456, 302] width 14 height 23
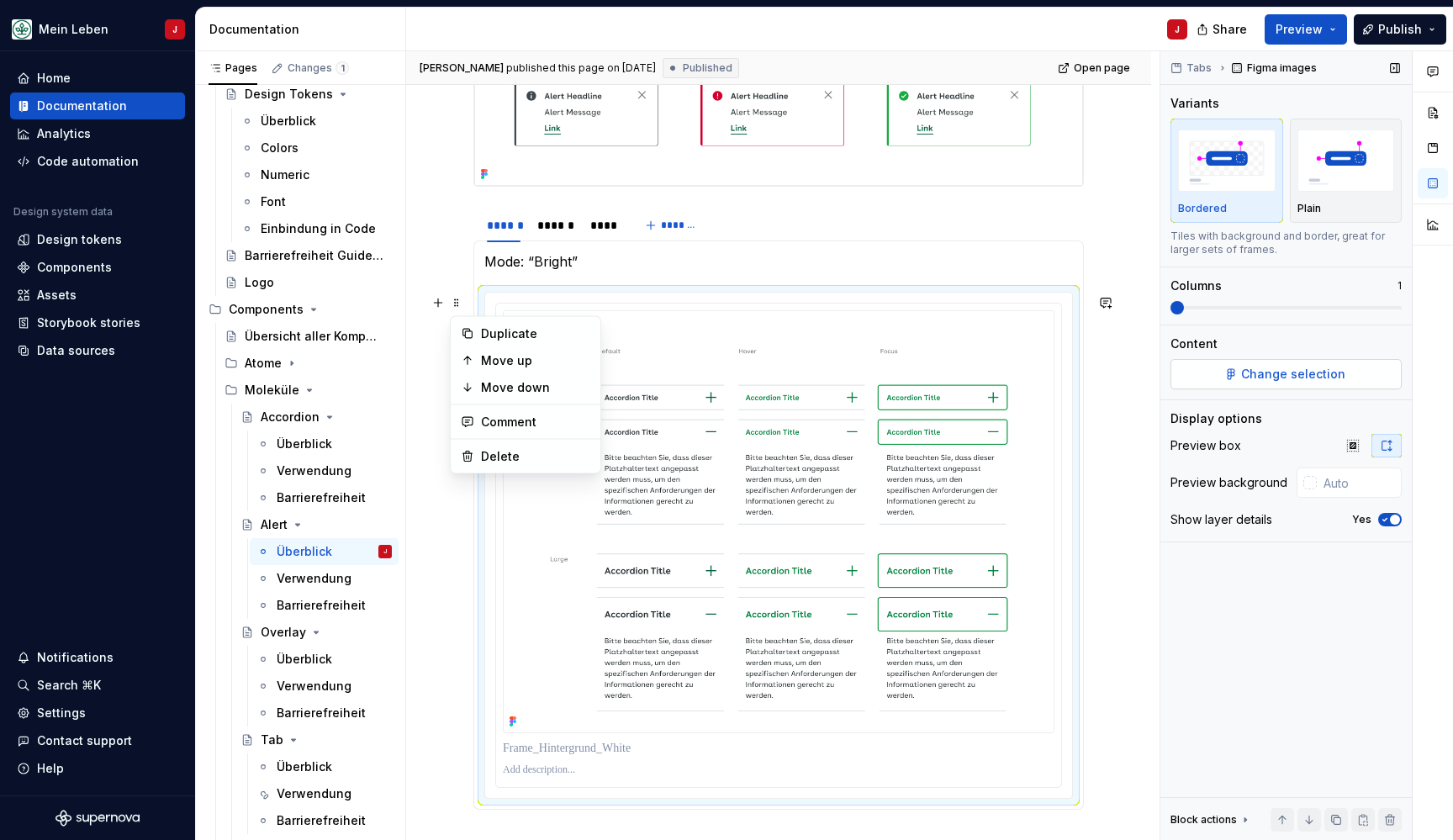
click at [1307, 373] on span "Change selection" at bounding box center [1293, 374] width 104 height 17
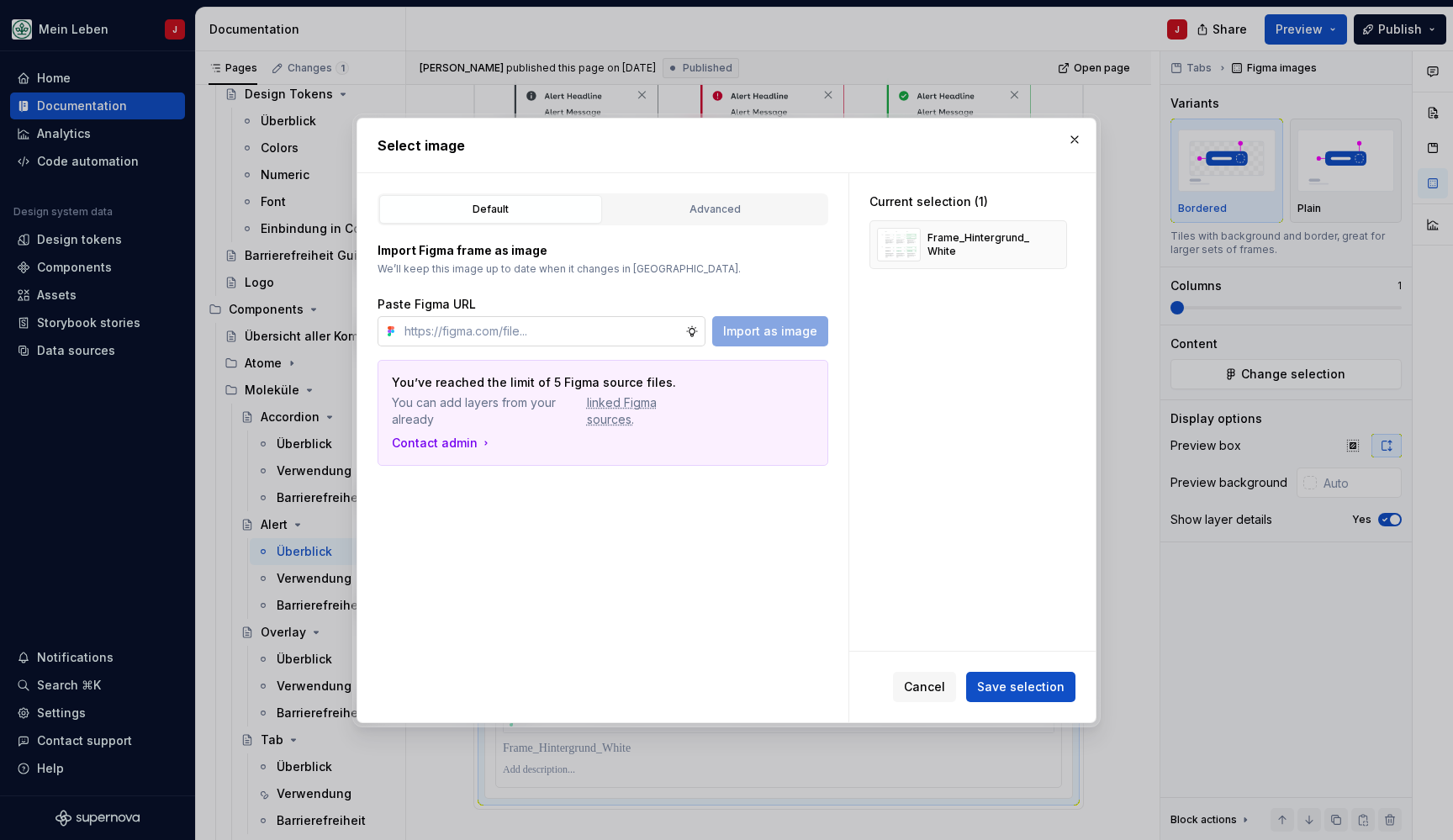
type textarea "*"
click at [533, 329] on input "text" at bounding box center [541, 331] width 288 height 30
type input "https://www.figma.com/design/0cEjcq9M9lcSpPHmqxIMxm/refactor_alert?node-id=1748…"
click at [786, 332] on span "Import as image" at bounding box center [771, 331] width 94 height 17
click at [1002, 685] on span "Save selection" at bounding box center [1021, 687] width 110 height 30
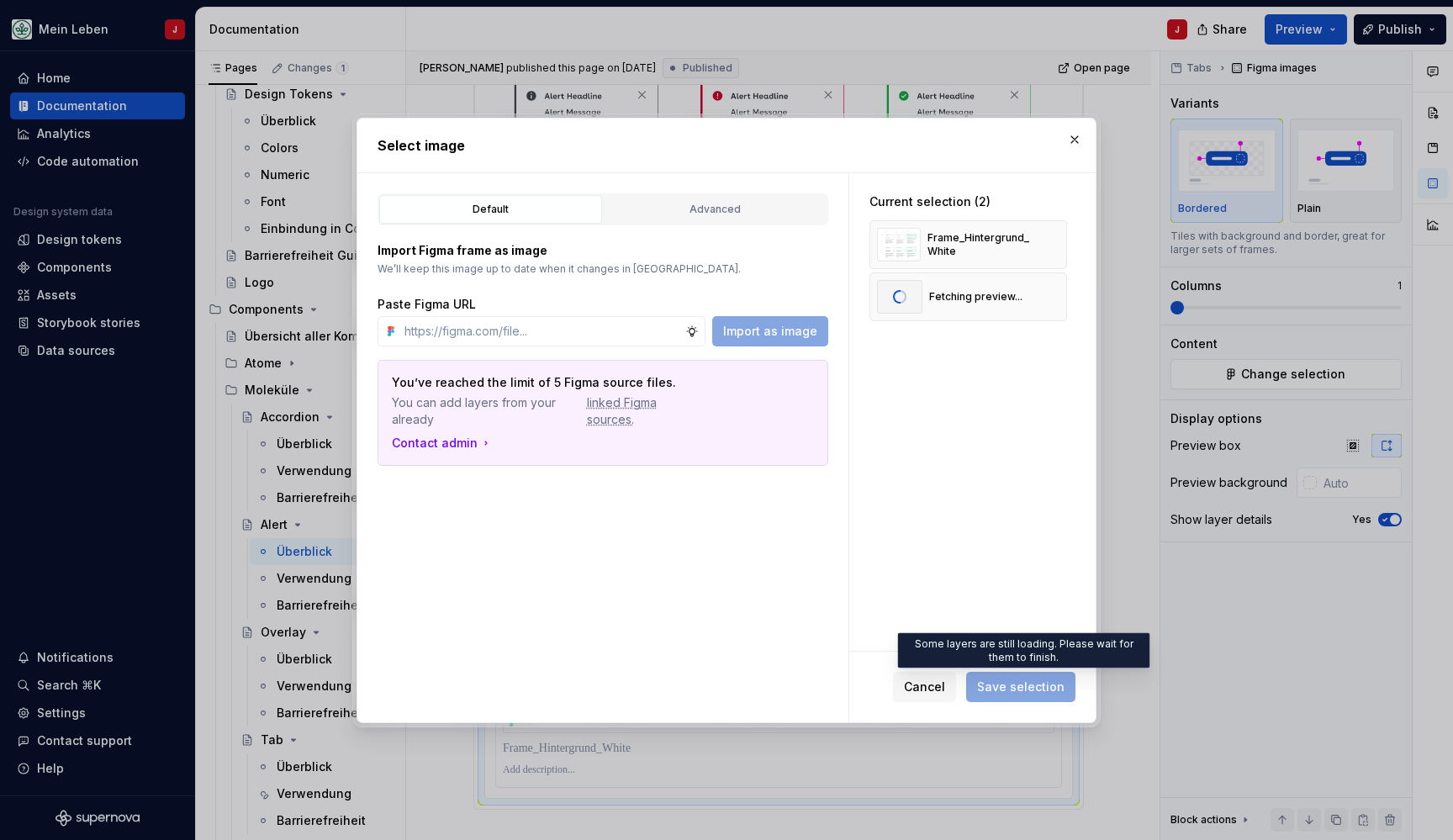
click at [1018, 685] on span "Save selection" at bounding box center [1021, 687] width 110 height 30
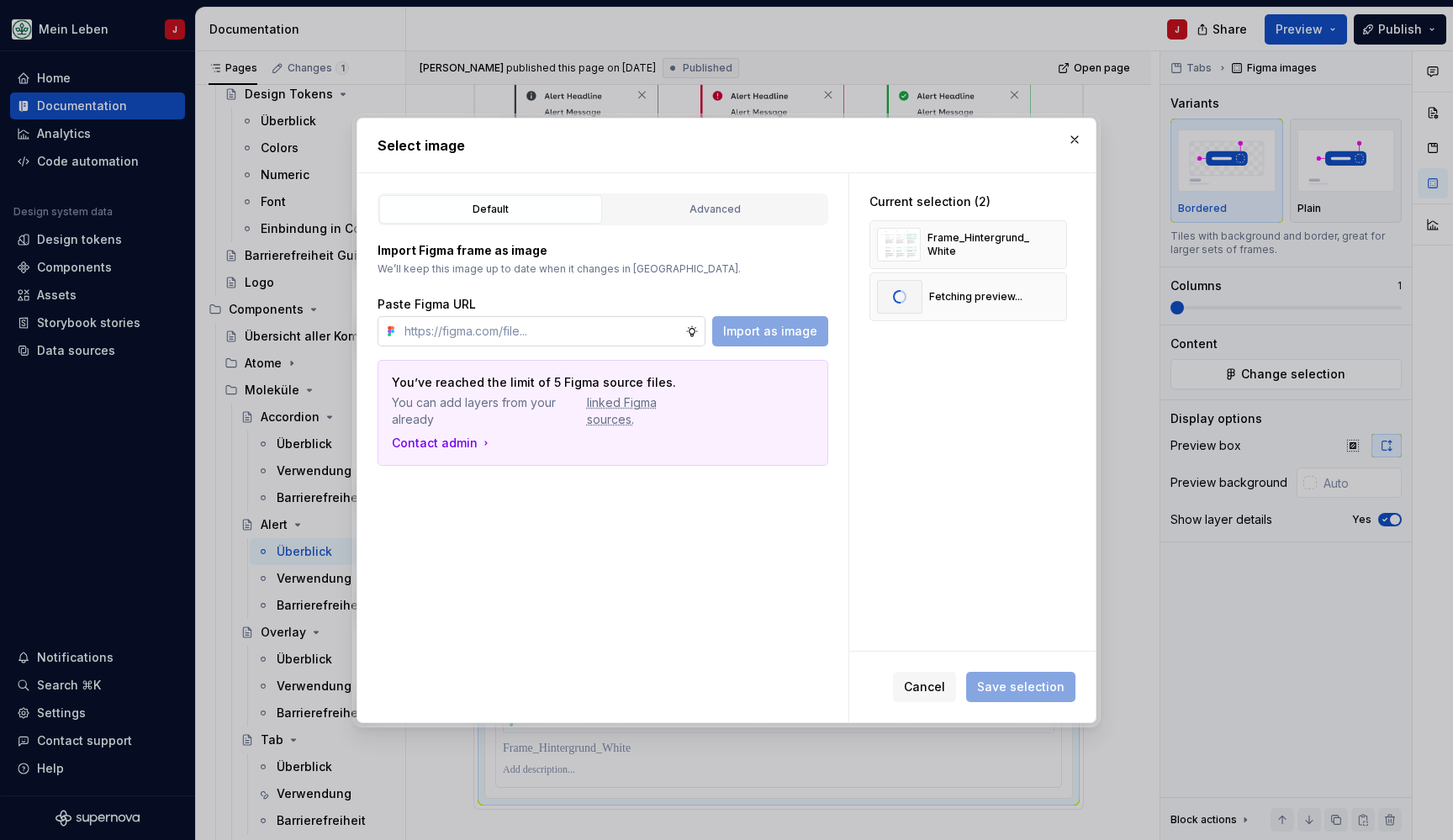
click at [528, 328] on input "text" at bounding box center [541, 331] width 288 height 30
paste input "https://www.figma.com/design/0cEjcq9M9lcSpPHmqxIMxm/refactor_alert?node-id=1748…"
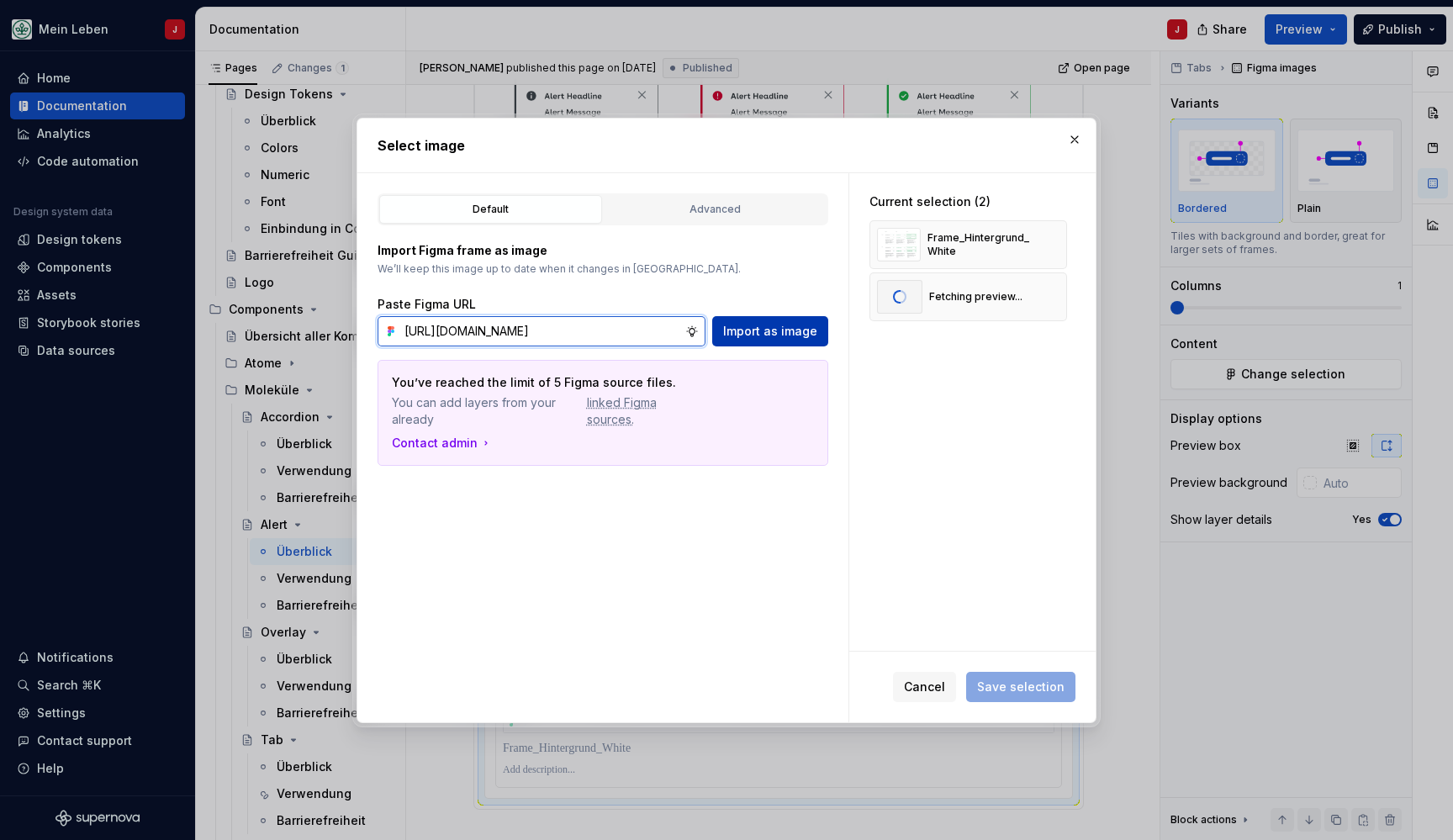
type input "https://www.figma.com/design/0cEjcq9M9lcSpPHmqxIMxm/refactor_alert?node-id=1748…"
click at [779, 325] on span "Import as image" at bounding box center [771, 331] width 94 height 17
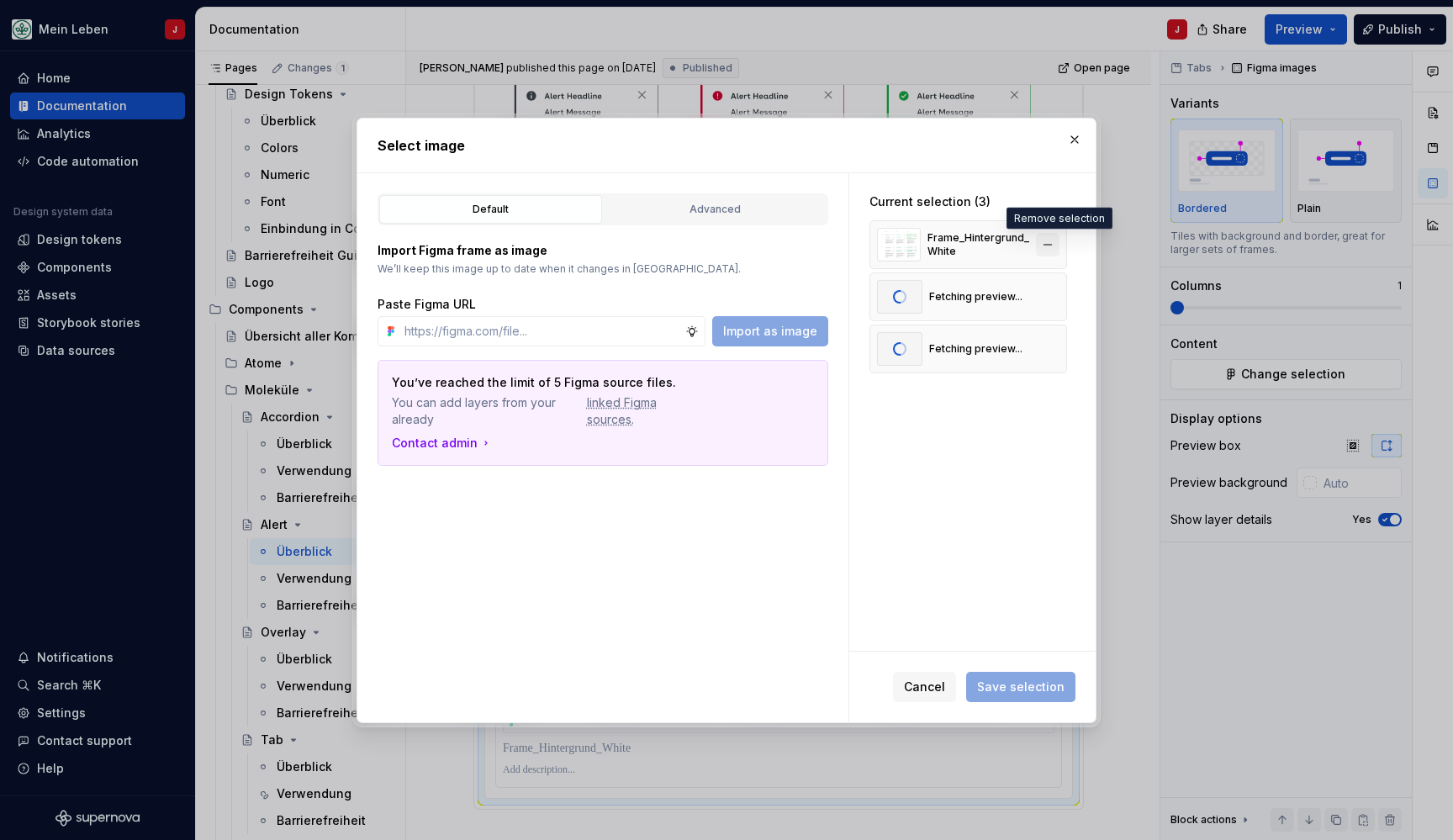
click at [1059, 245] on button "button" at bounding box center [1047, 244] width 23 height 23
click at [1058, 251] on button "button" at bounding box center [1047, 244] width 23 height 23
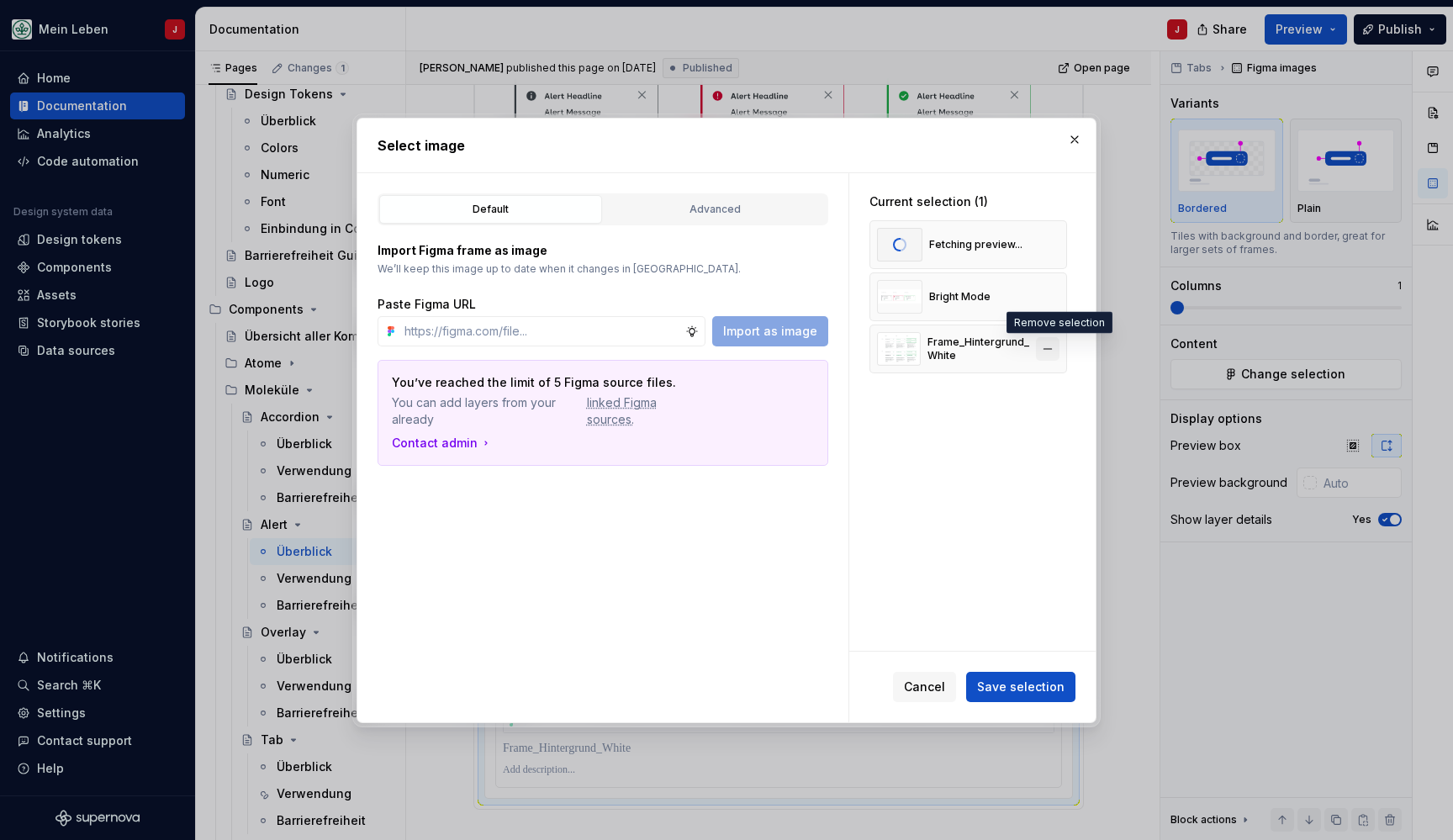
click at [1051, 349] on button "button" at bounding box center [1047, 349] width 23 height 23
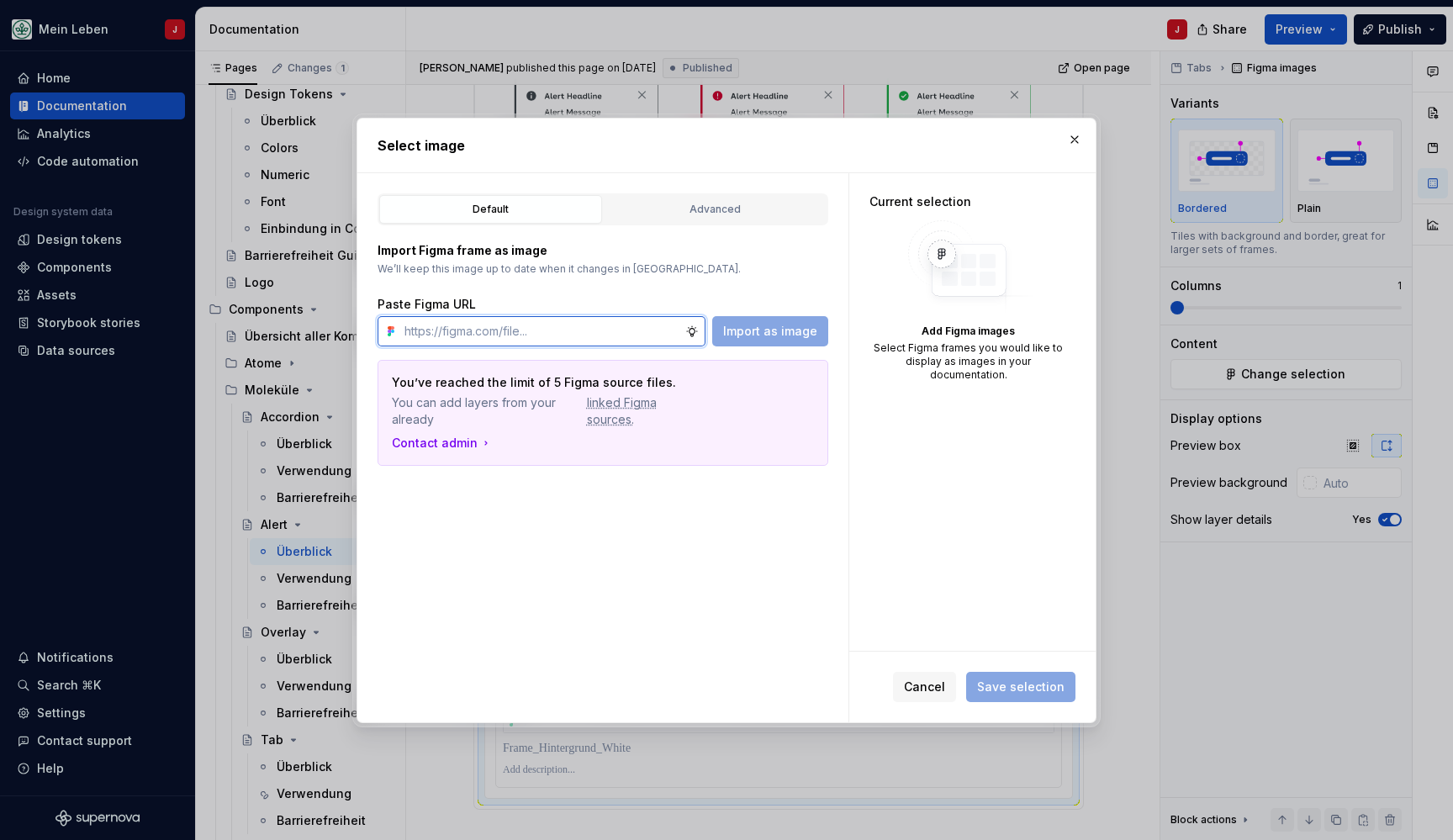
click at [519, 337] on input "text" at bounding box center [541, 331] width 288 height 30
paste input "https://www.figma.com/design/0cEjcq9M9lcSpPHmqxIMxm/refactor_alert?node-id=1748…"
type input "https://www.figma.com/design/0cEjcq9M9lcSpPHmqxIMxm/refactor_alert?node-id=1748…"
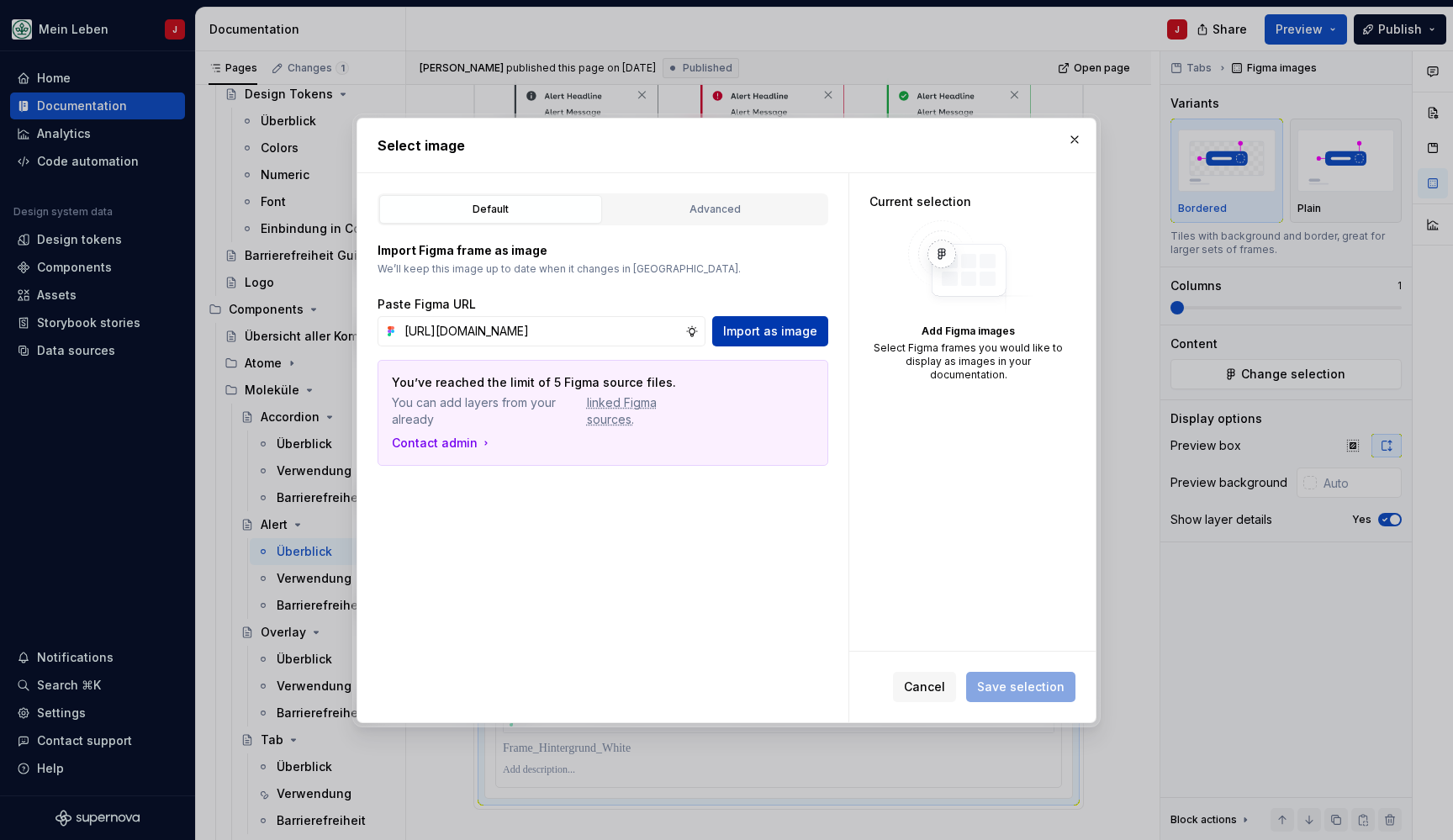
click at [750, 331] on span "Import as image" at bounding box center [771, 331] width 94 height 17
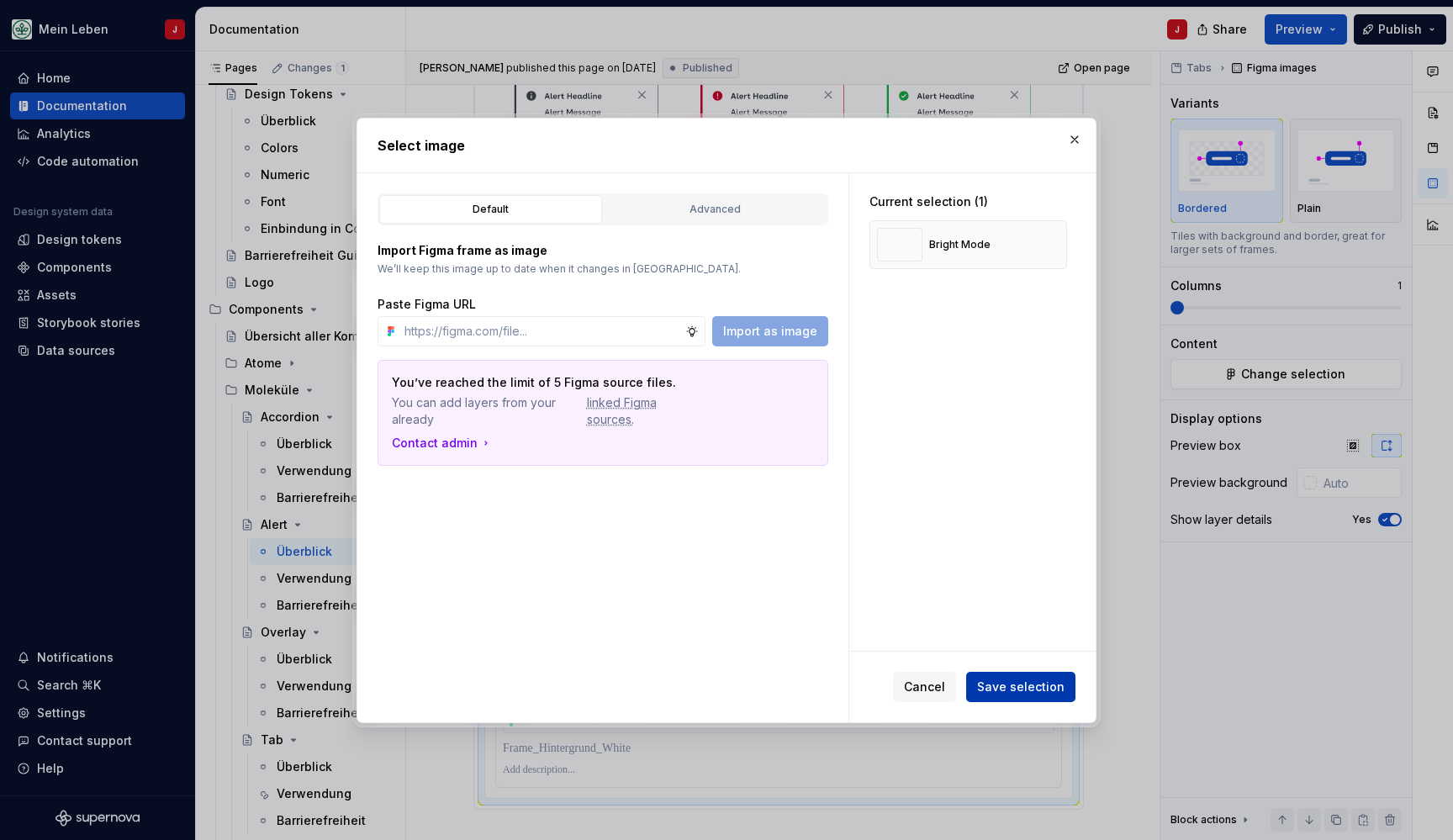
click at [1022, 683] on span "Save selection" at bounding box center [1021, 687] width 87 height 17
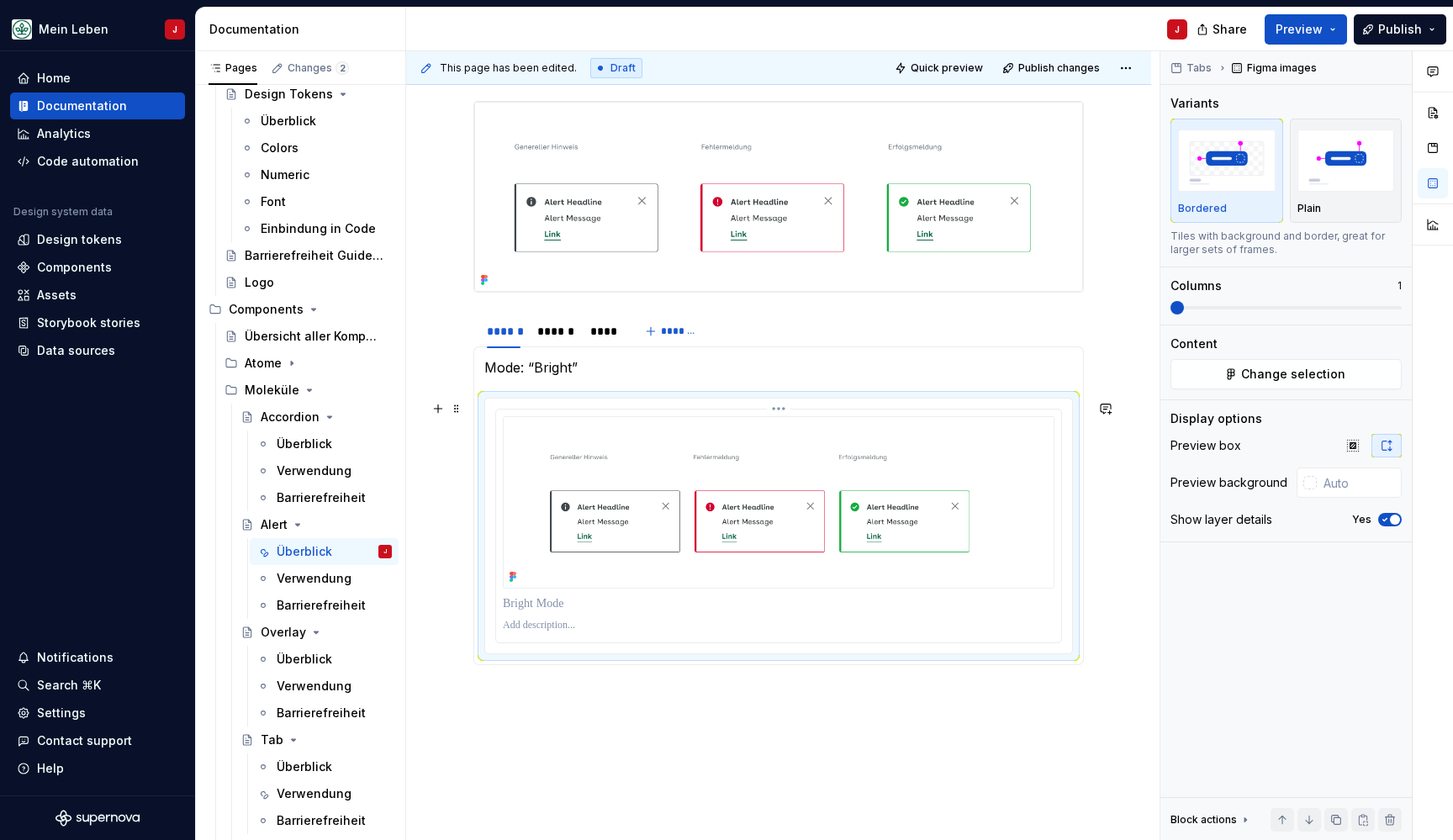
scroll to position [792, 0]
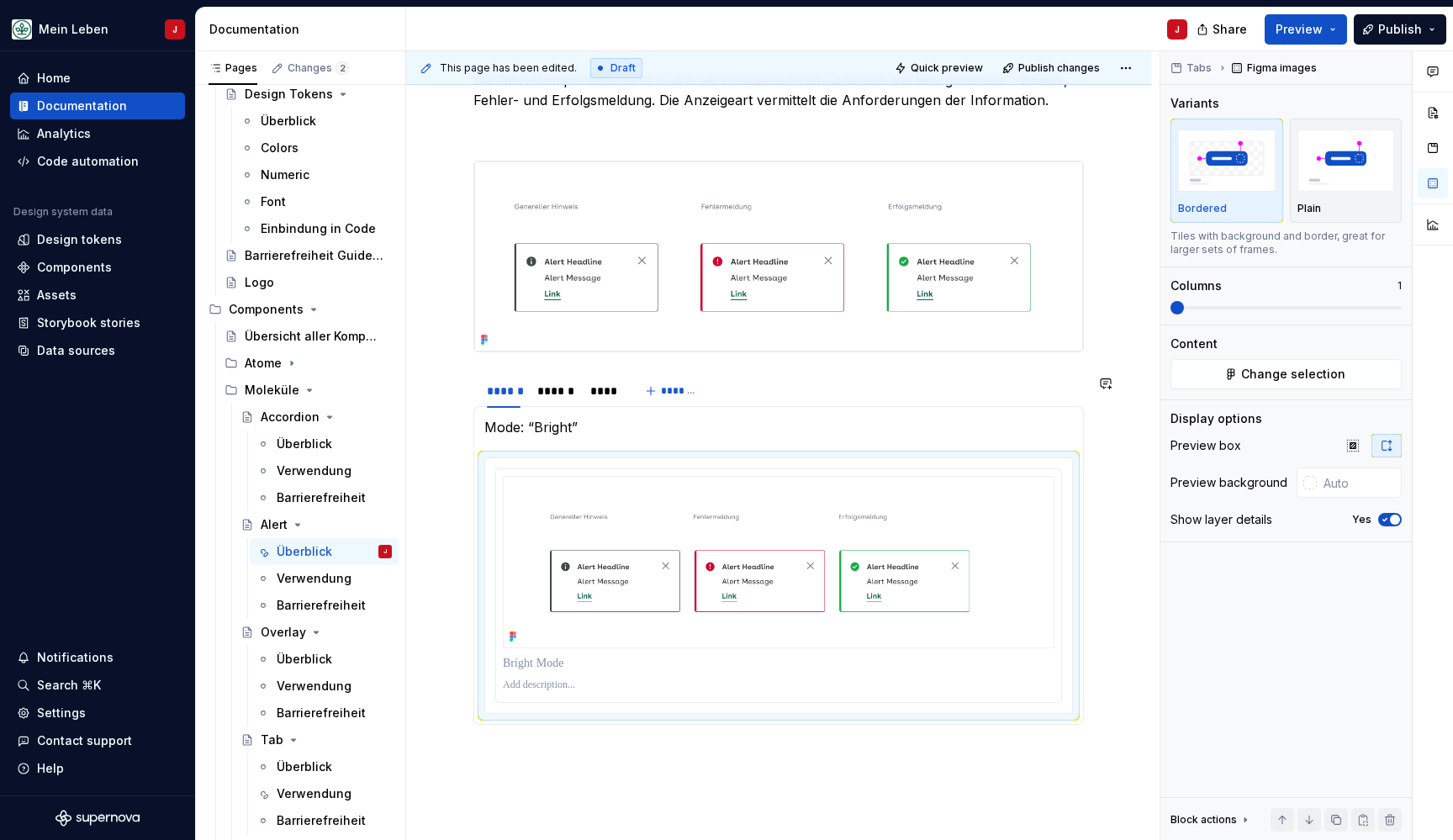
click at [547, 770] on div "**********" at bounding box center [778, 265] width 745 height 1491
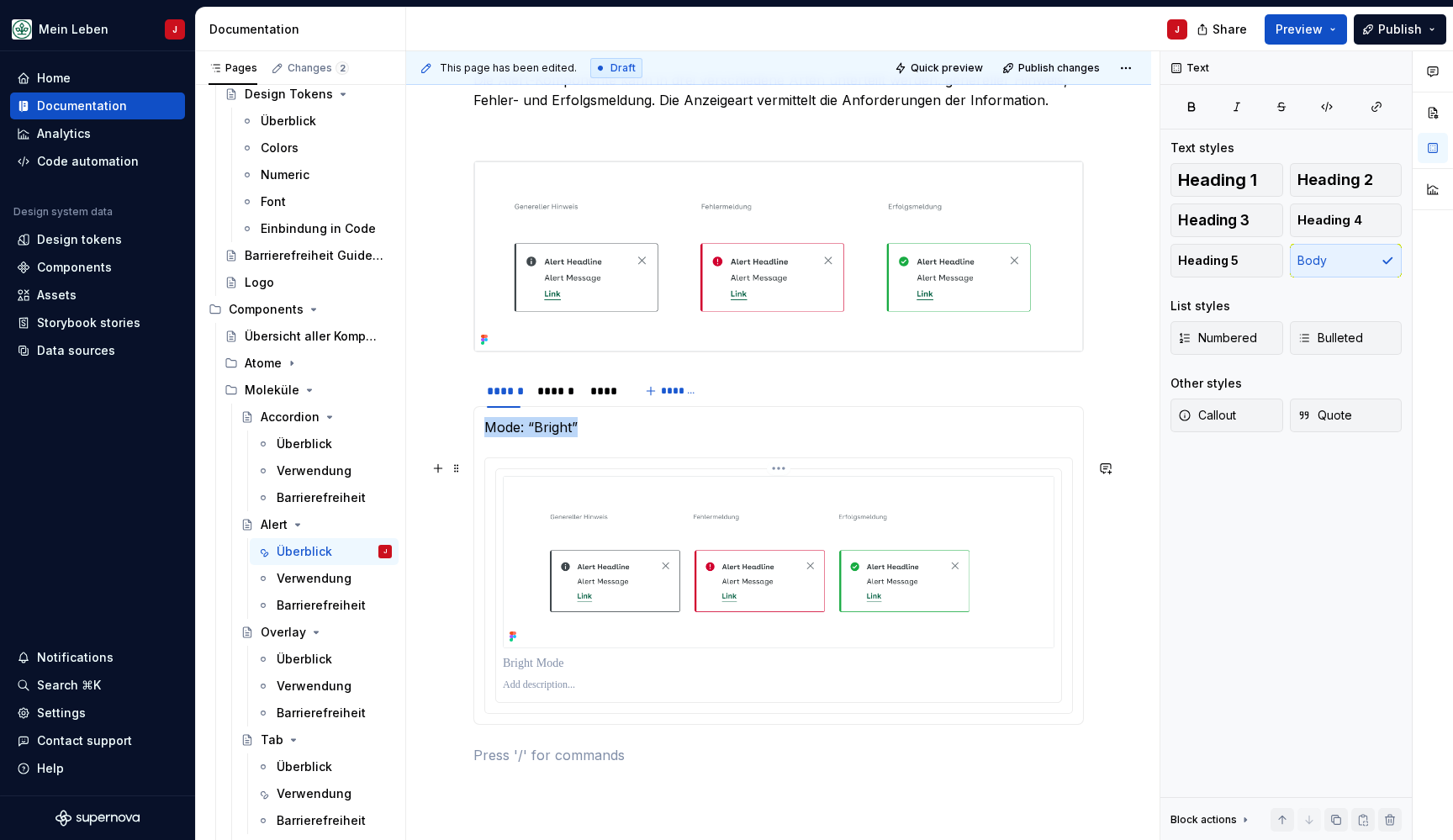
click at [624, 575] on img at bounding box center [778, 562] width 551 height 172
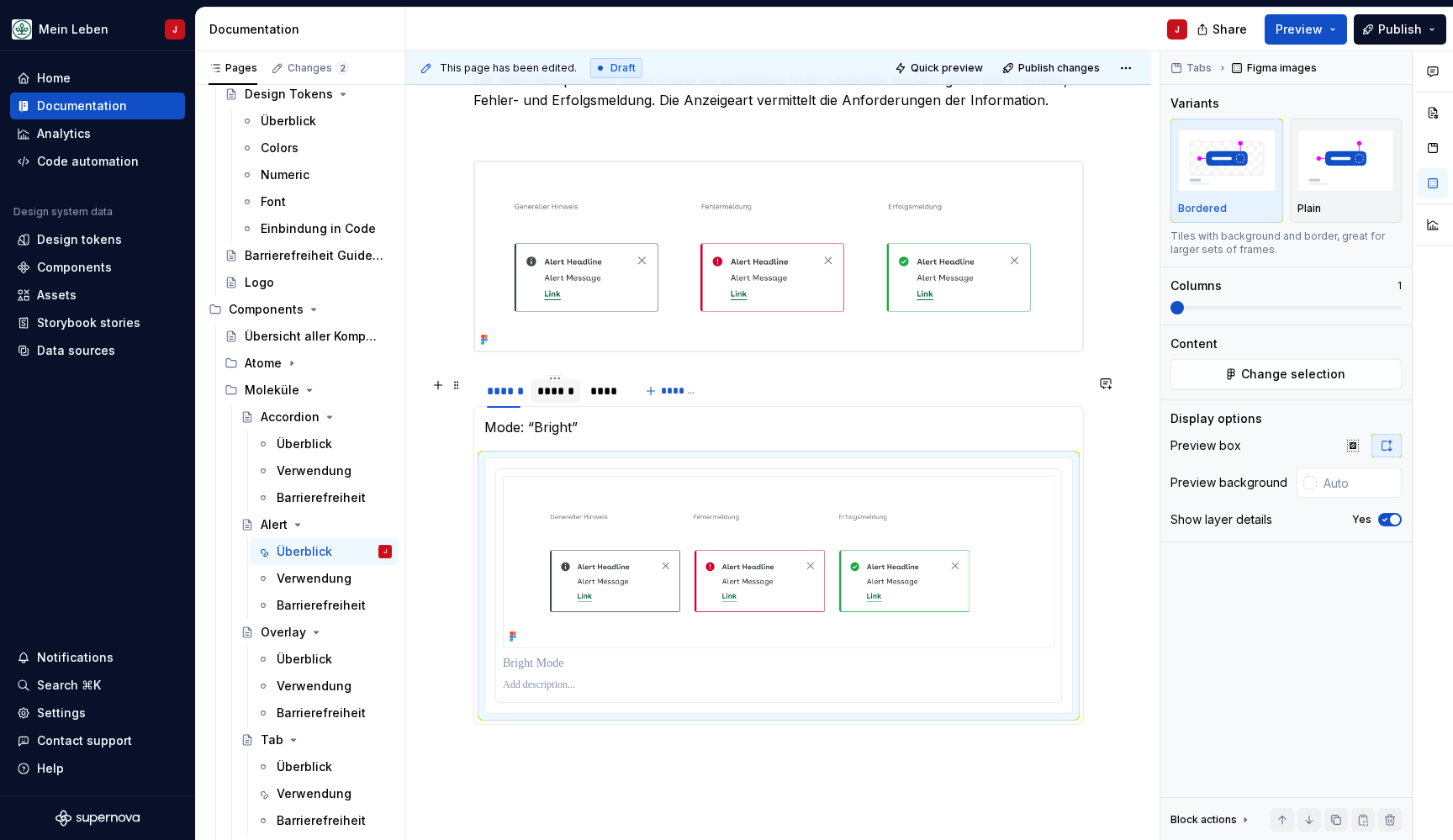
click at [553, 402] on div "******" at bounding box center [556, 390] width 50 height 23
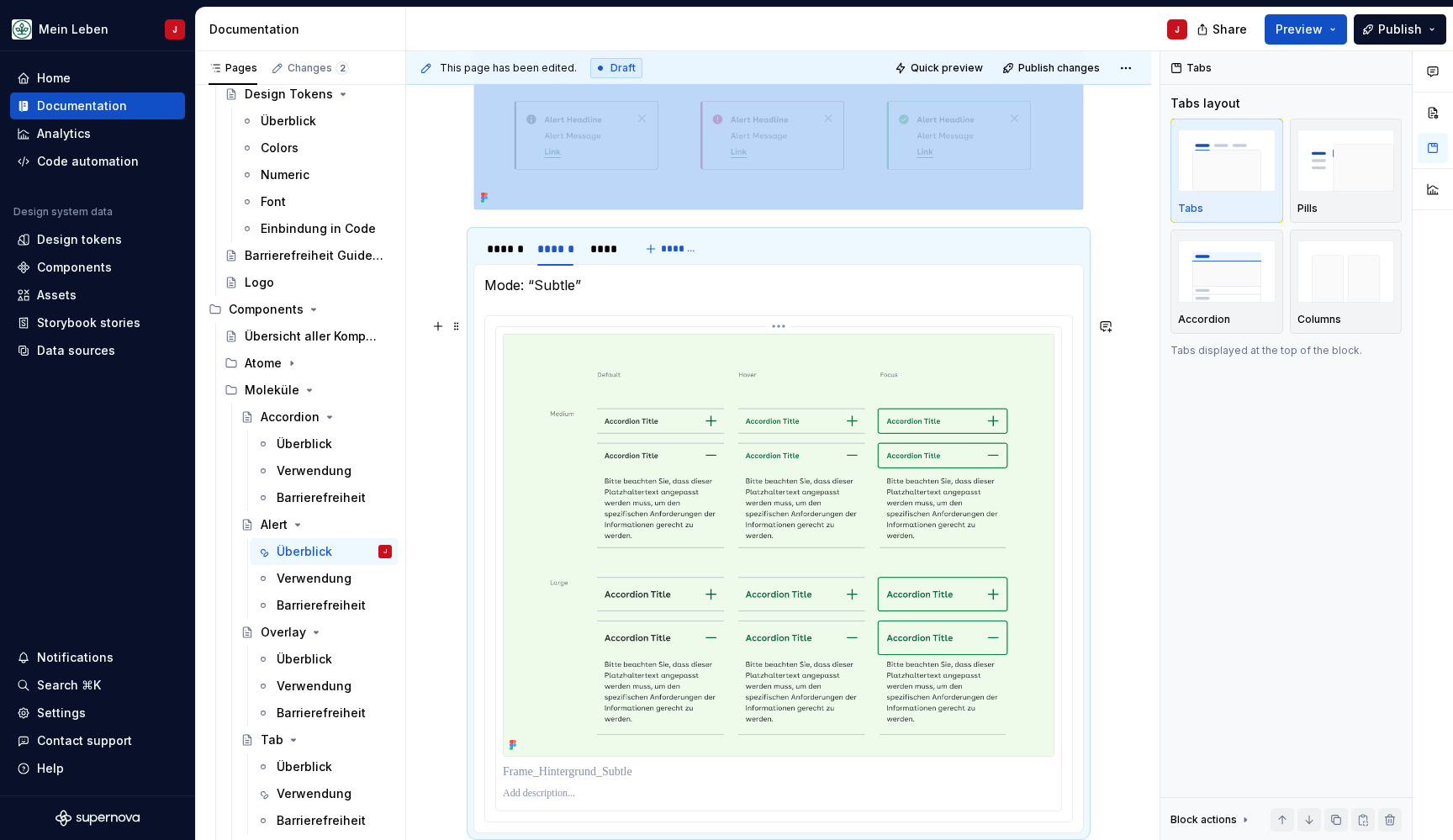
scroll to position [954, 0]
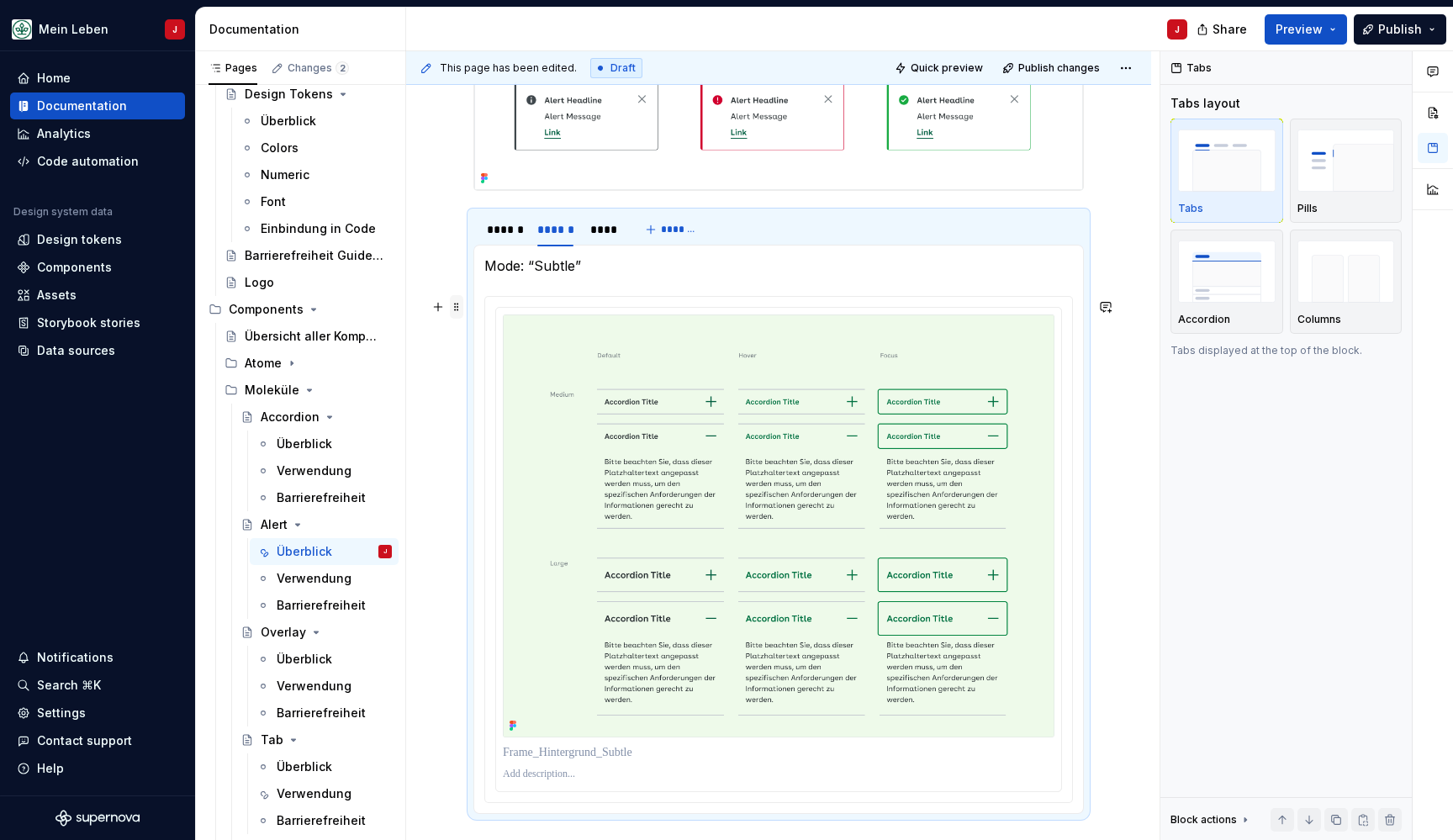
click at [456, 303] on span at bounding box center [456, 307] width 14 height 23
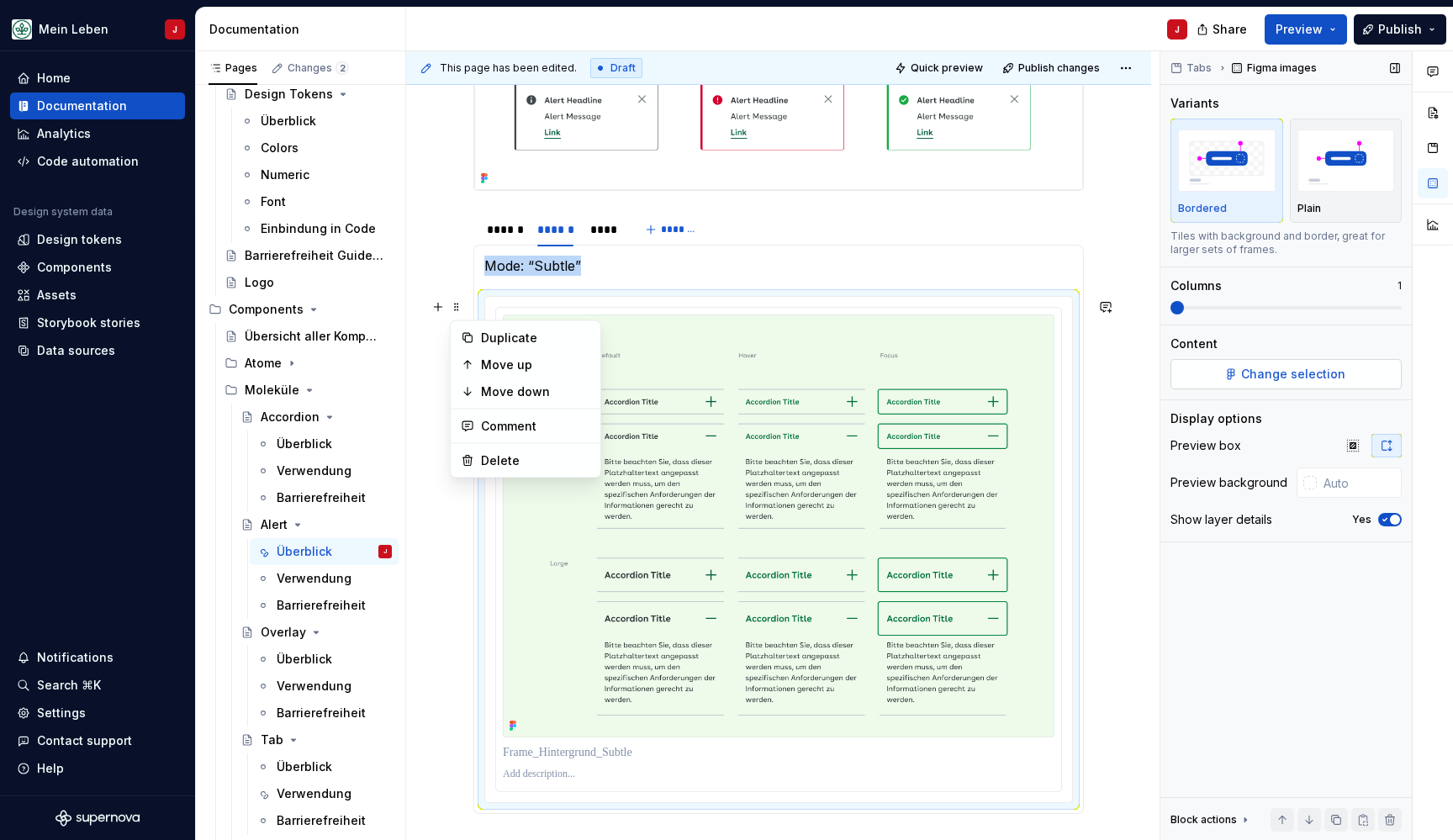
click at [1259, 369] on span "Change selection" at bounding box center [1293, 374] width 104 height 17
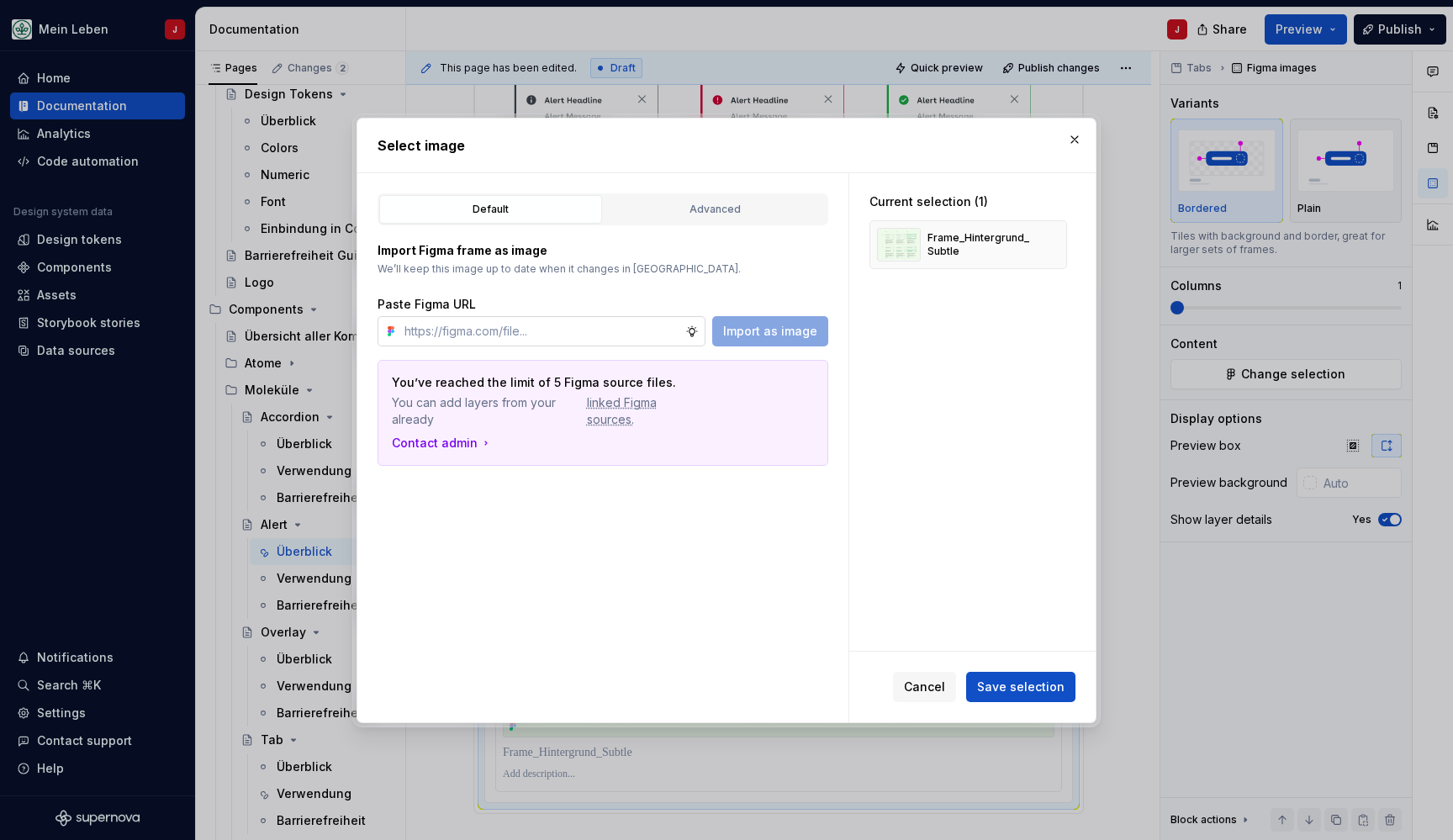
type textarea "*"
click at [469, 336] on input "text" at bounding box center [541, 331] width 288 height 30
type input "https://www.figma.com/design/0cEjcq9M9lcSpPHmqxIMxm/refactor_alert?node-id=1748…"
click at [767, 329] on span "Import as image" at bounding box center [771, 331] width 94 height 17
click at [1059, 250] on button "button" at bounding box center [1047, 244] width 23 height 23
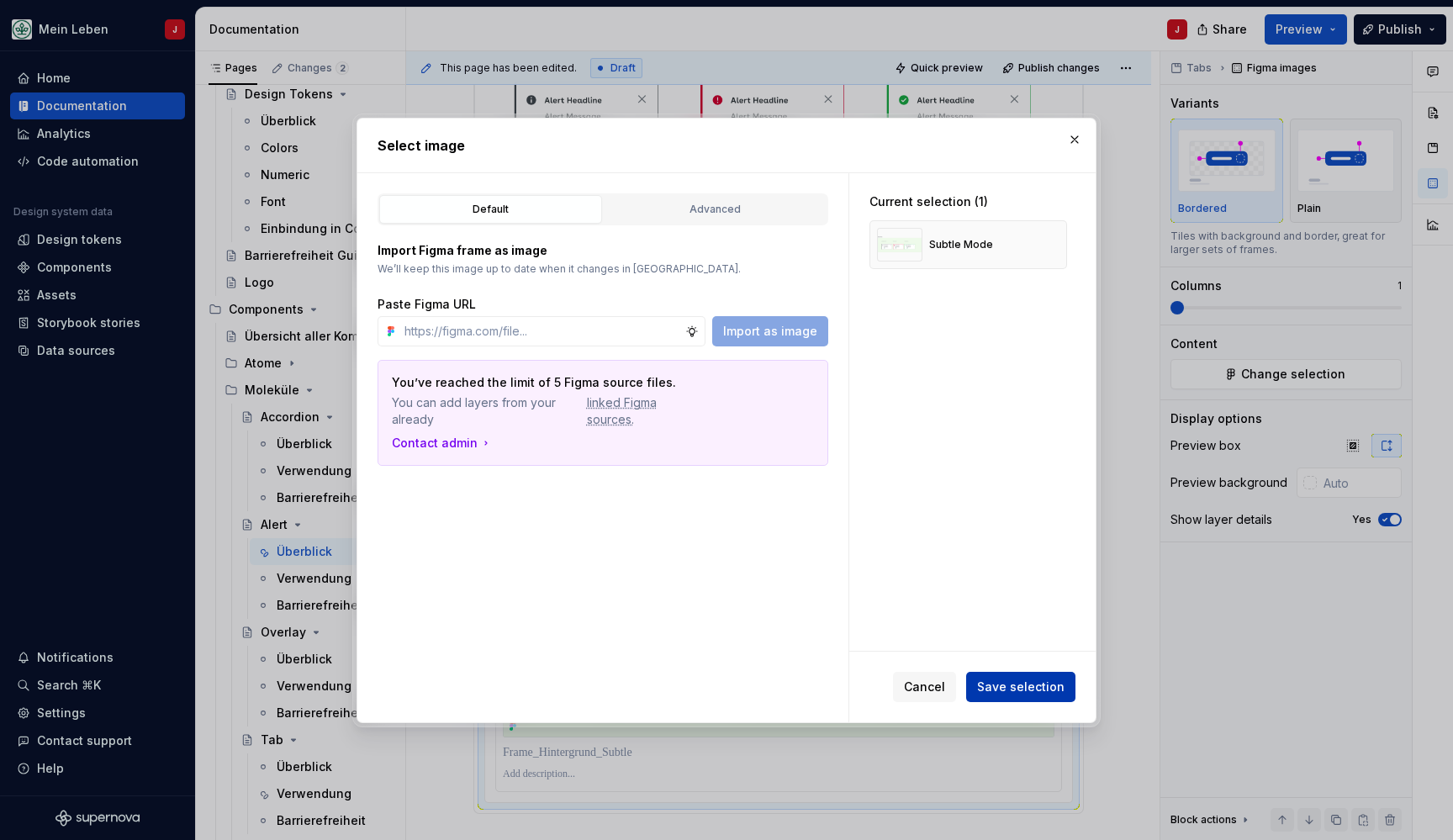
click at [1011, 688] on span "Save selection" at bounding box center [1021, 687] width 87 height 17
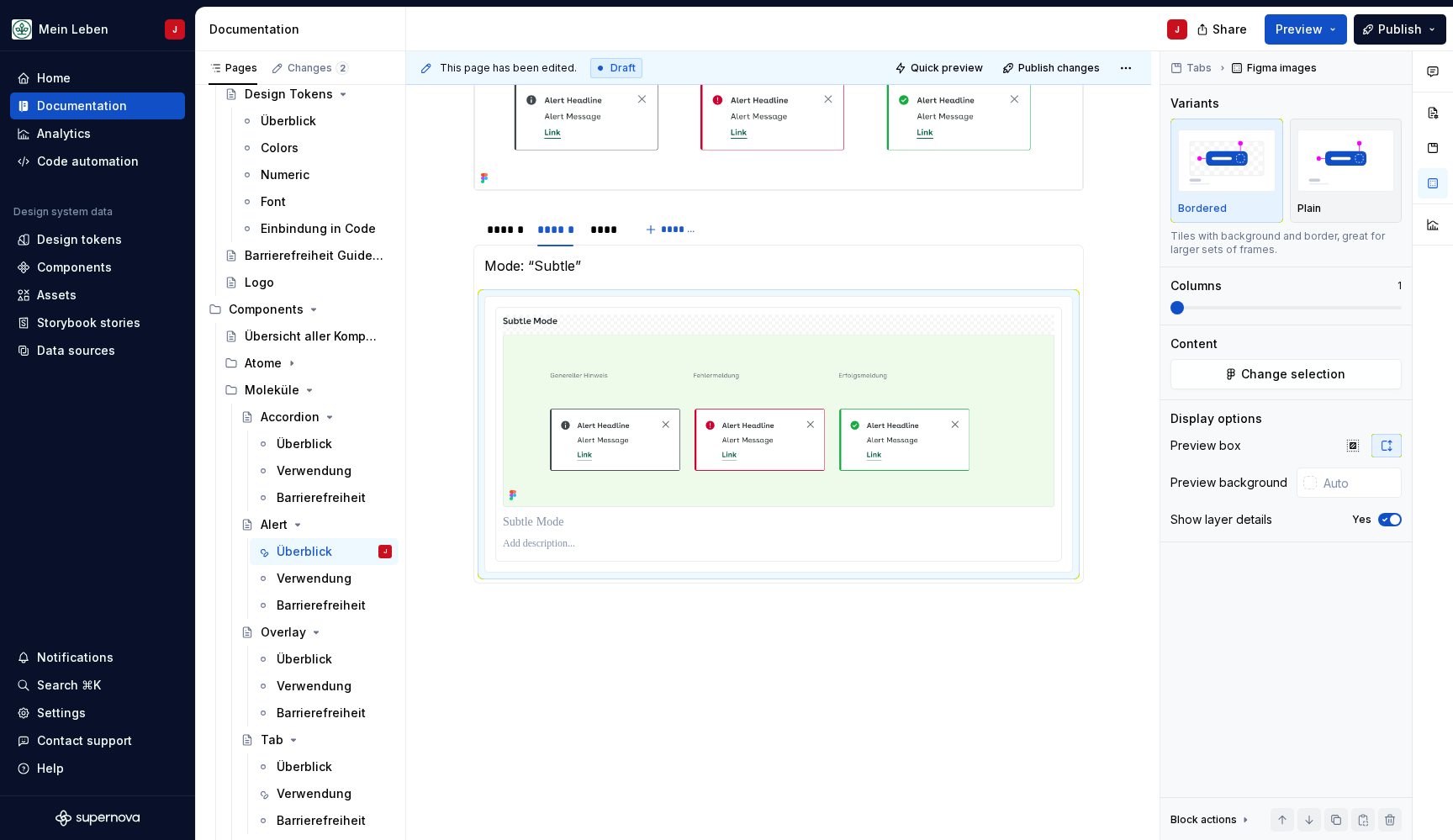
scroll to position [757, 0]
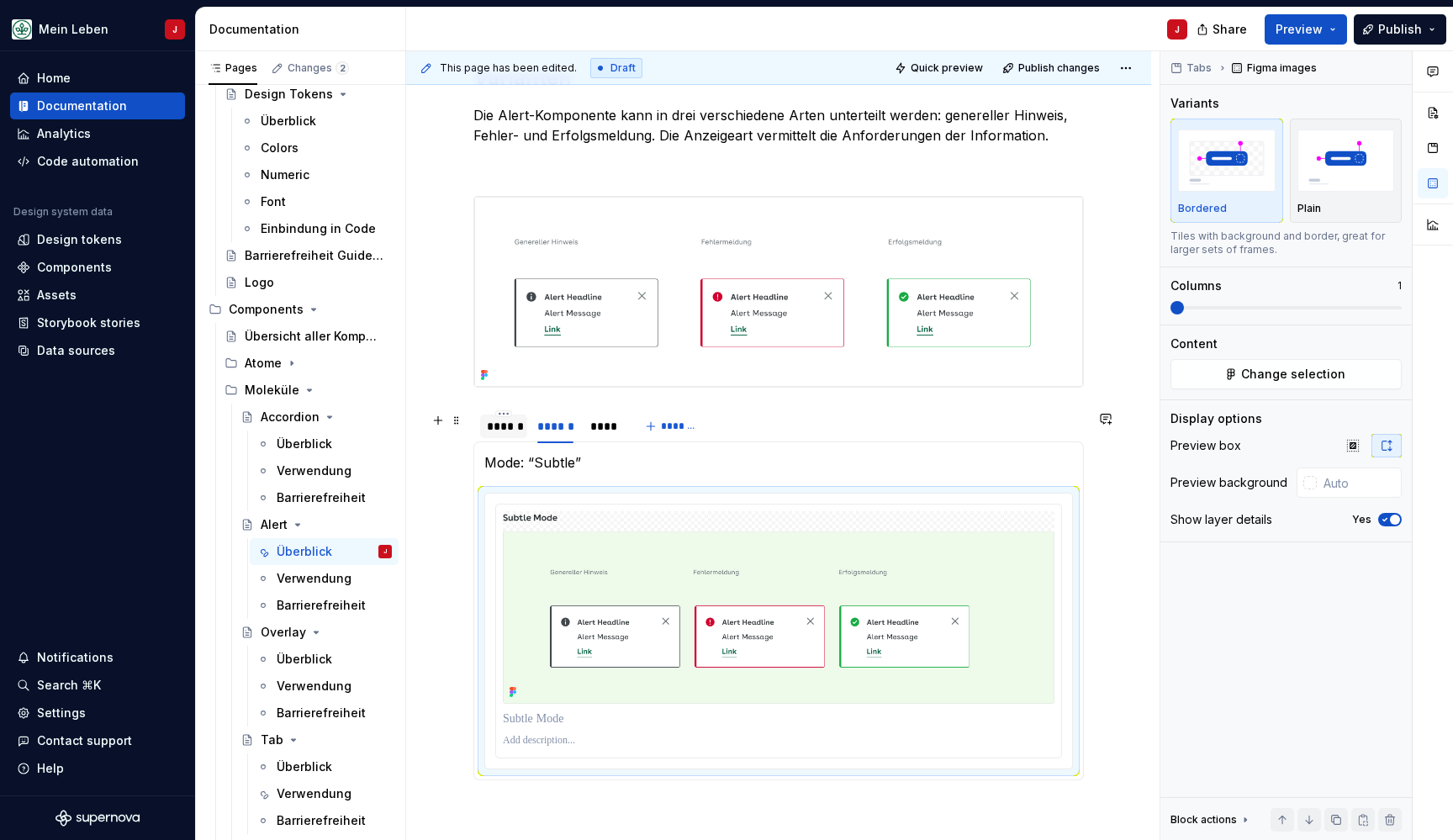
click at [513, 435] on div "******" at bounding box center [503, 426] width 33 height 17
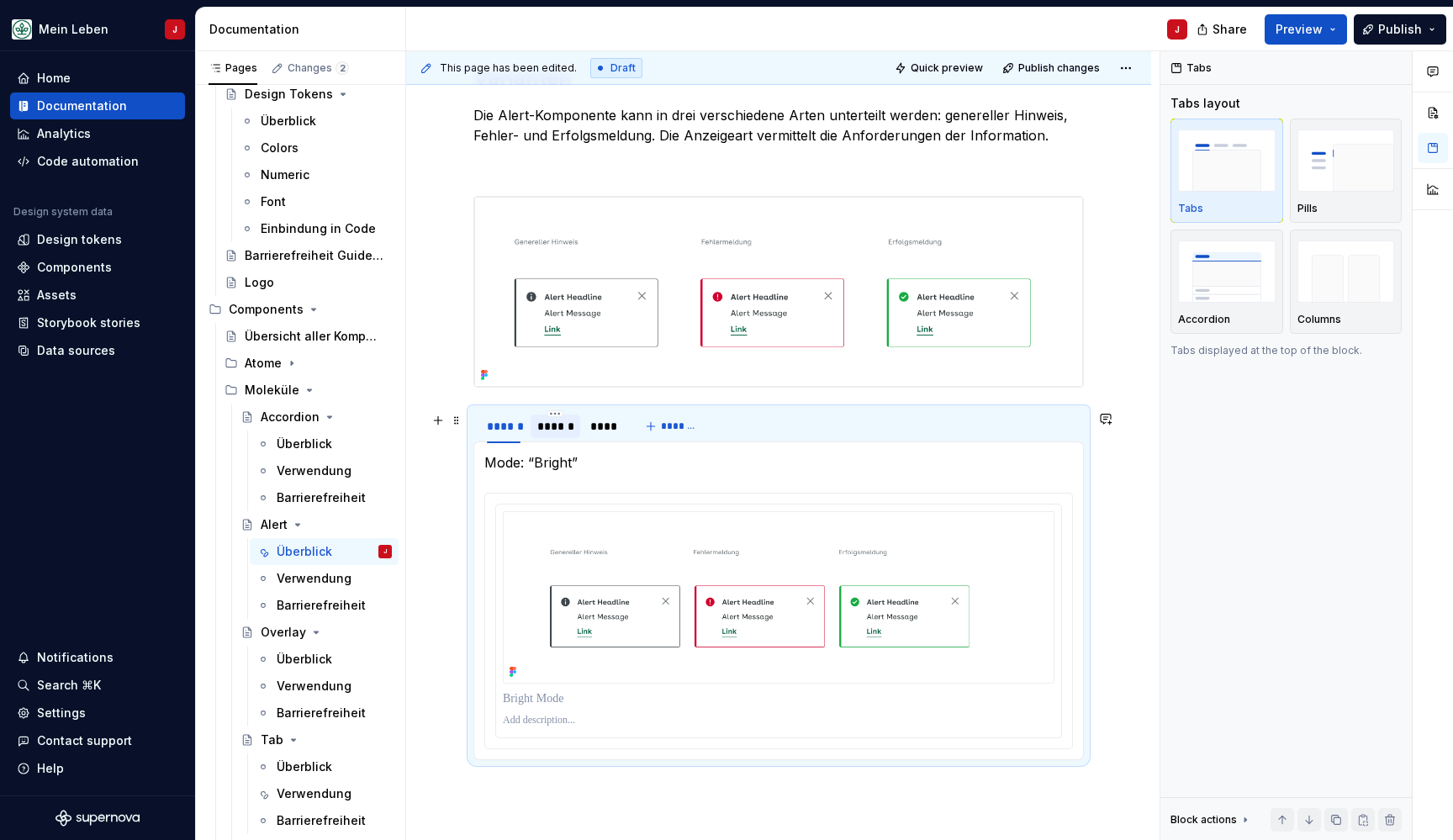
click at [550, 431] on div "******" at bounding box center [555, 426] width 36 height 17
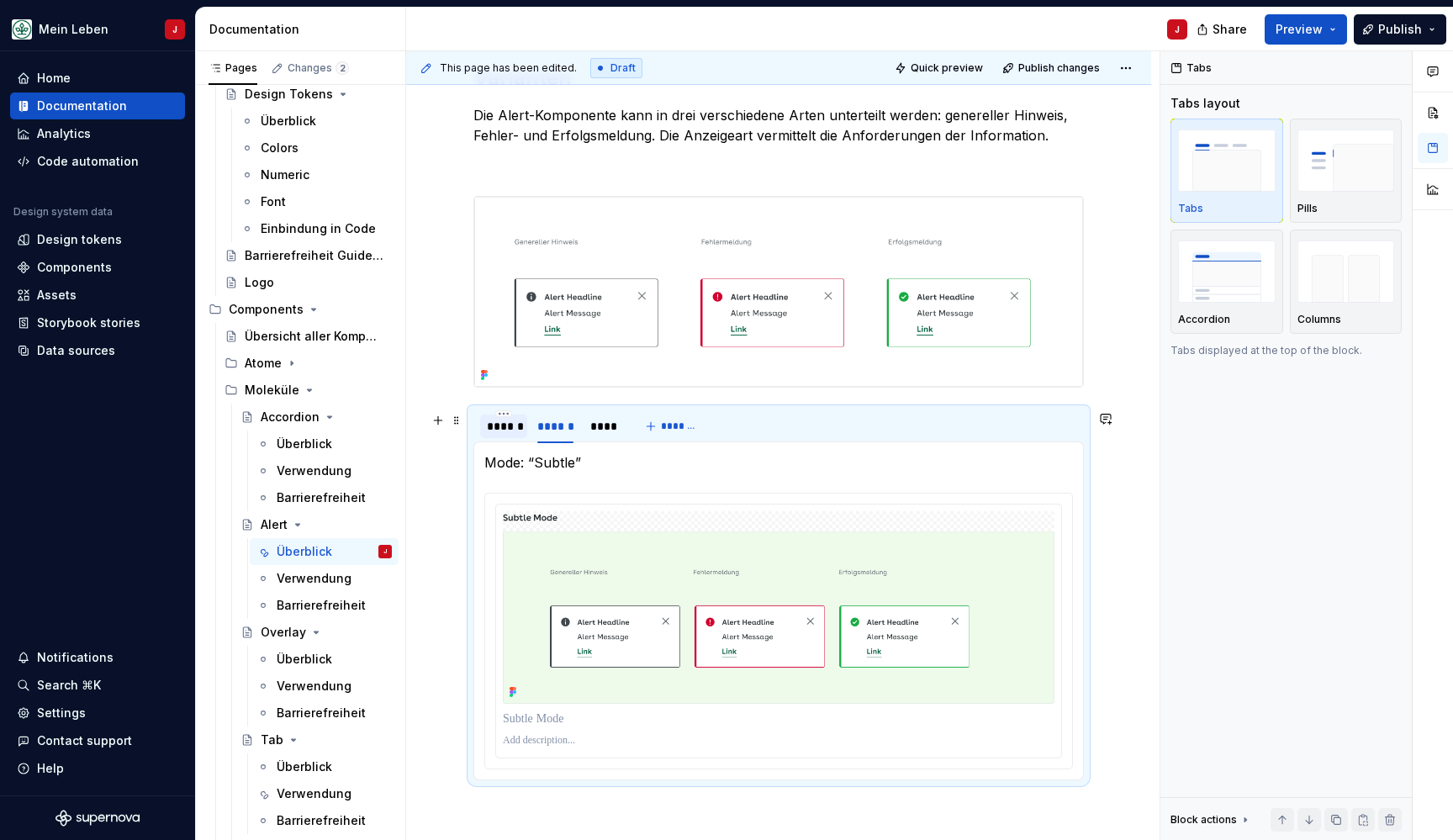
click at [496, 424] on div "******" at bounding box center [503, 426] width 33 height 17
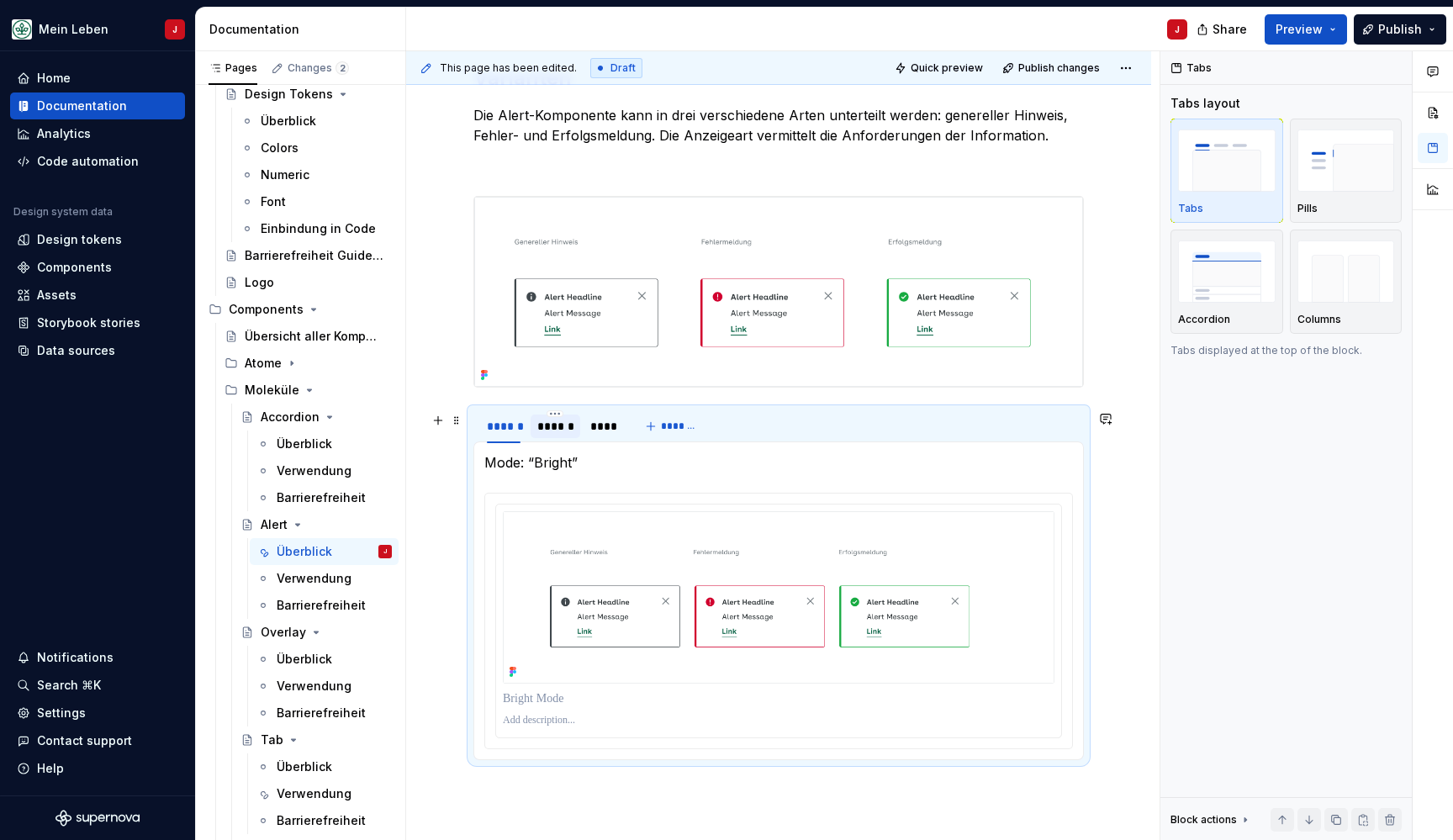
click at [556, 426] on div "******" at bounding box center [555, 426] width 36 height 17
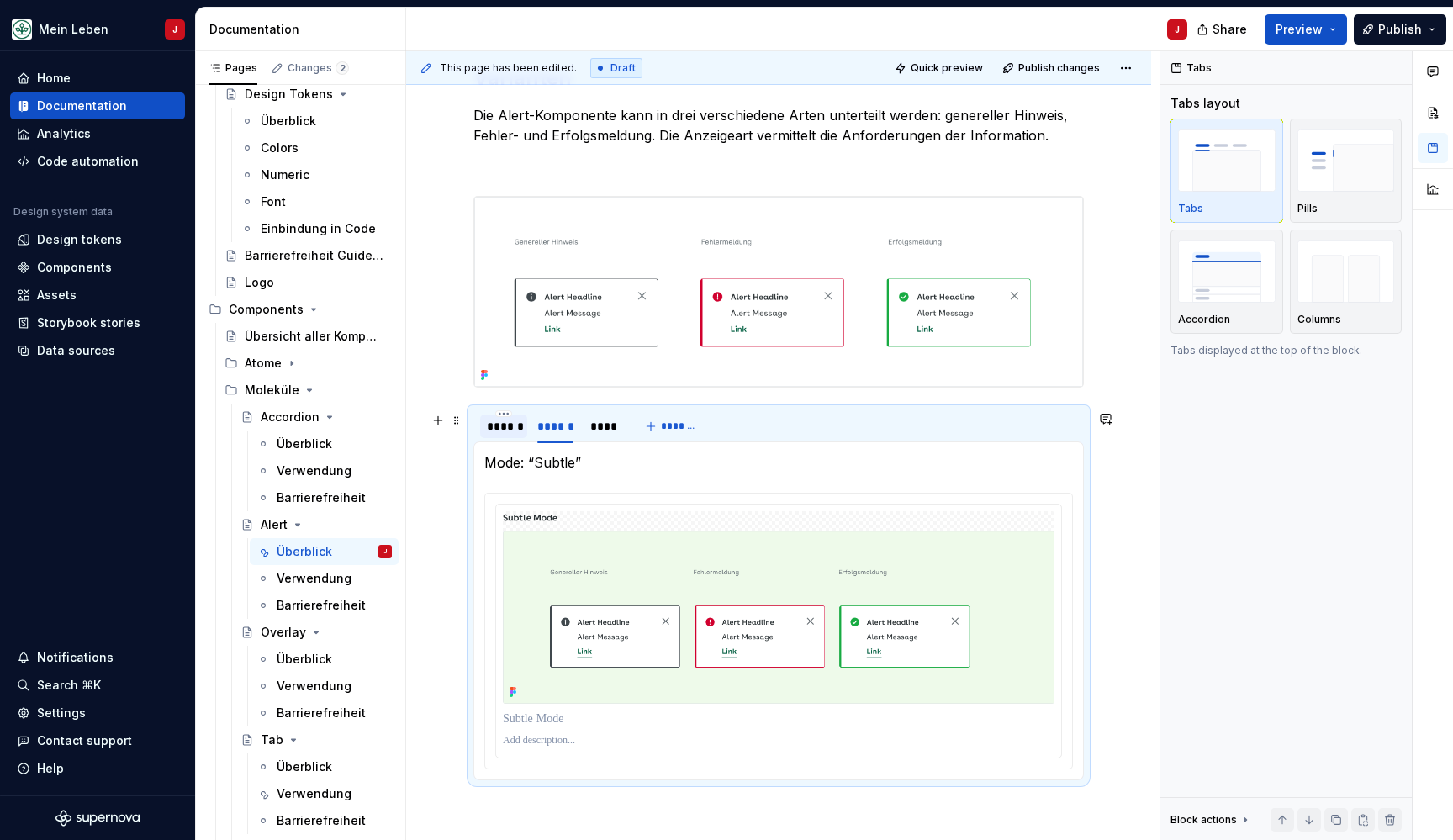
click at [492, 426] on div "******" at bounding box center [503, 426] width 33 height 17
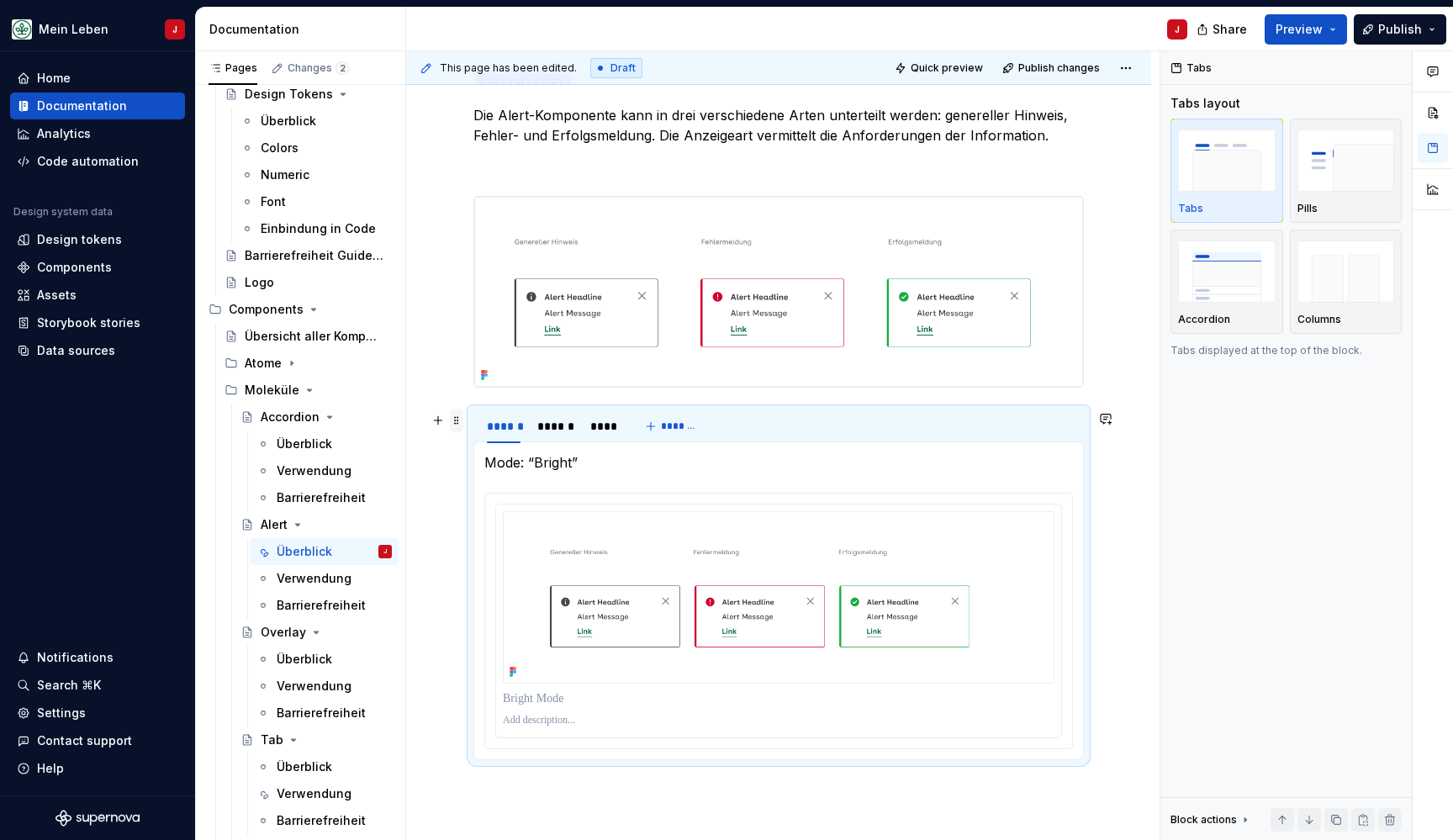
click at [456, 420] on span at bounding box center [456, 420] width 14 height 23
click at [689, 575] on img at bounding box center [778, 597] width 551 height 172
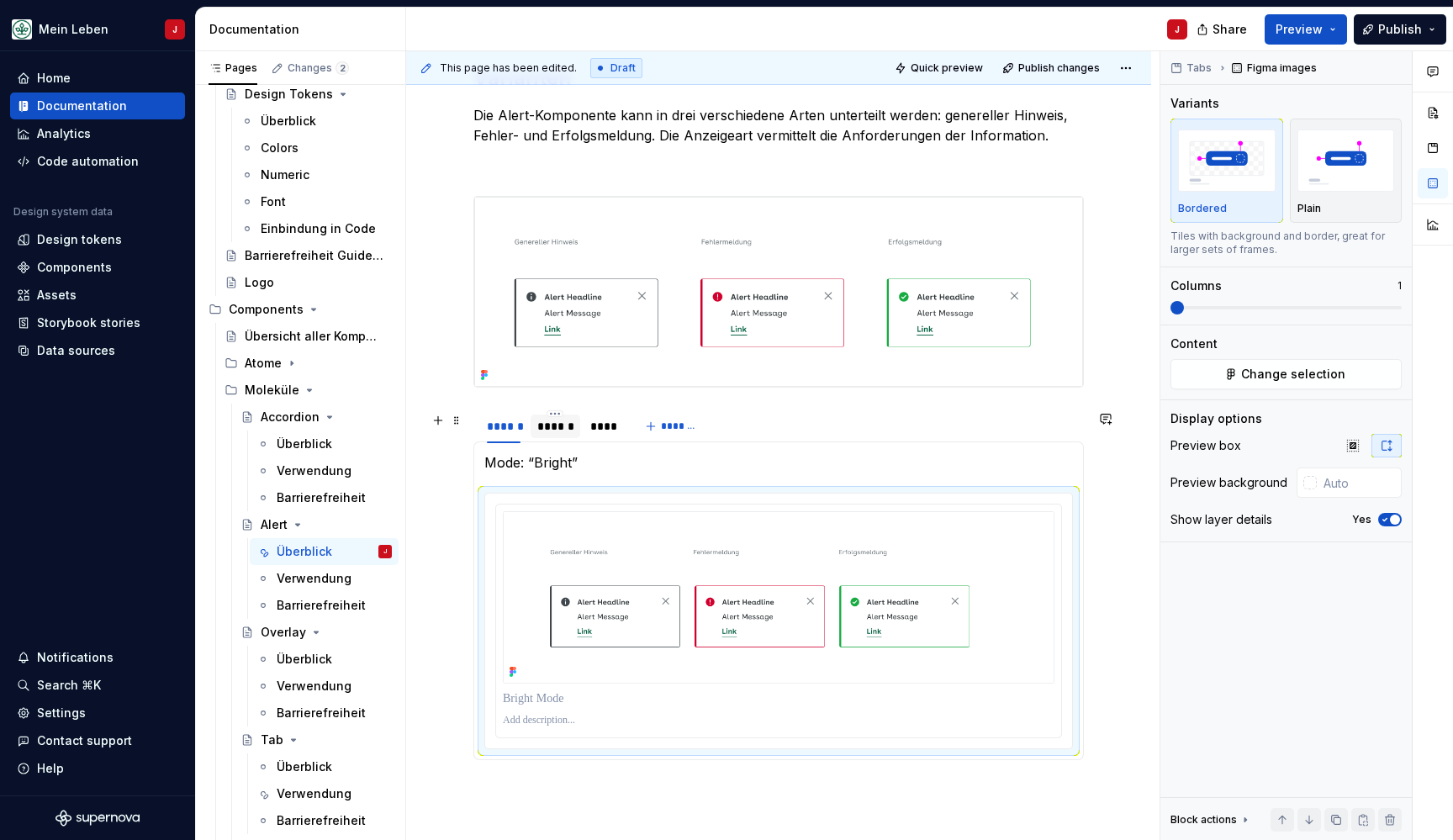
click at [552, 434] on div "******" at bounding box center [555, 426] width 36 height 17
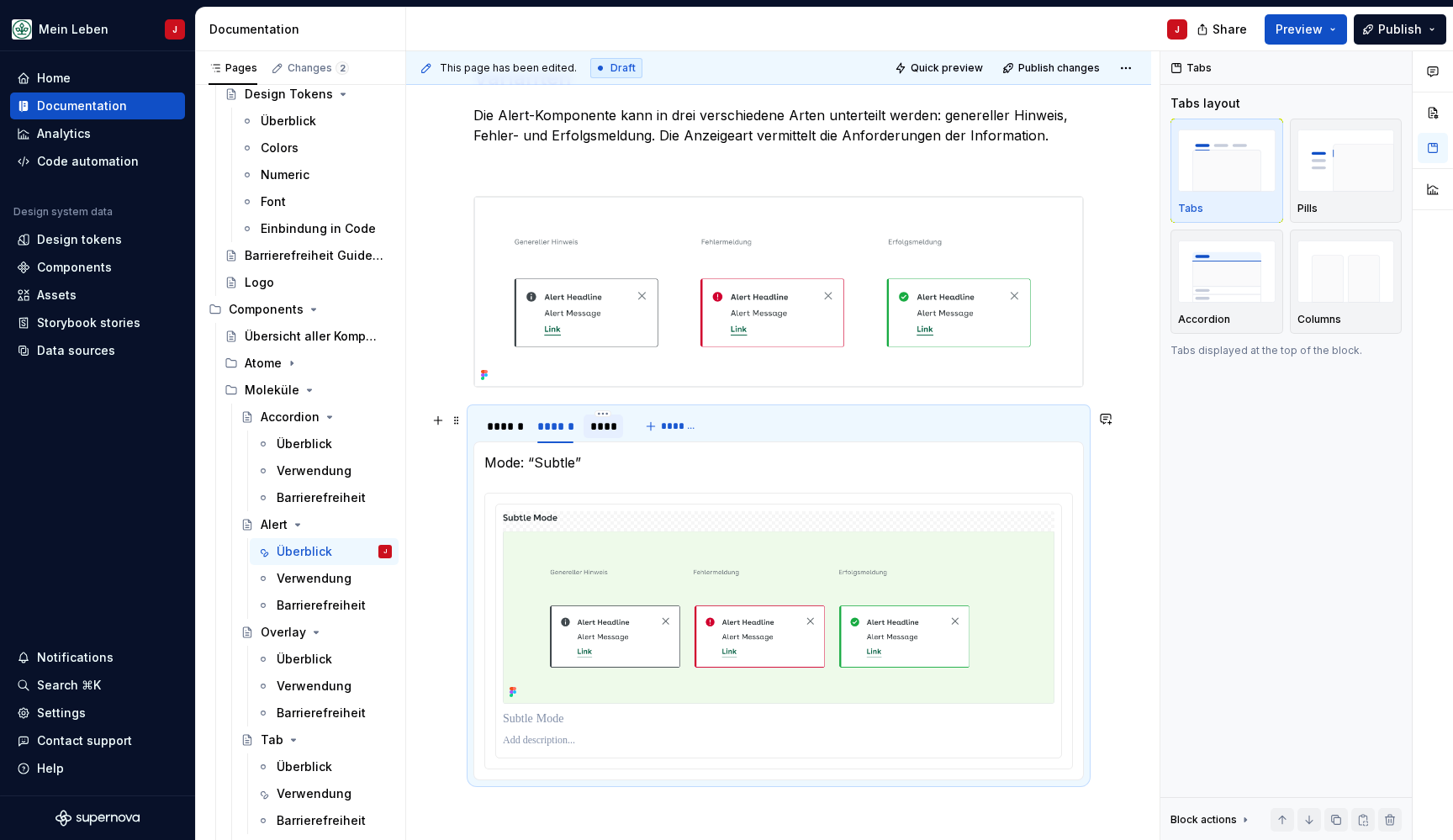
click at [598, 432] on div "****" at bounding box center [603, 426] width 27 height 17
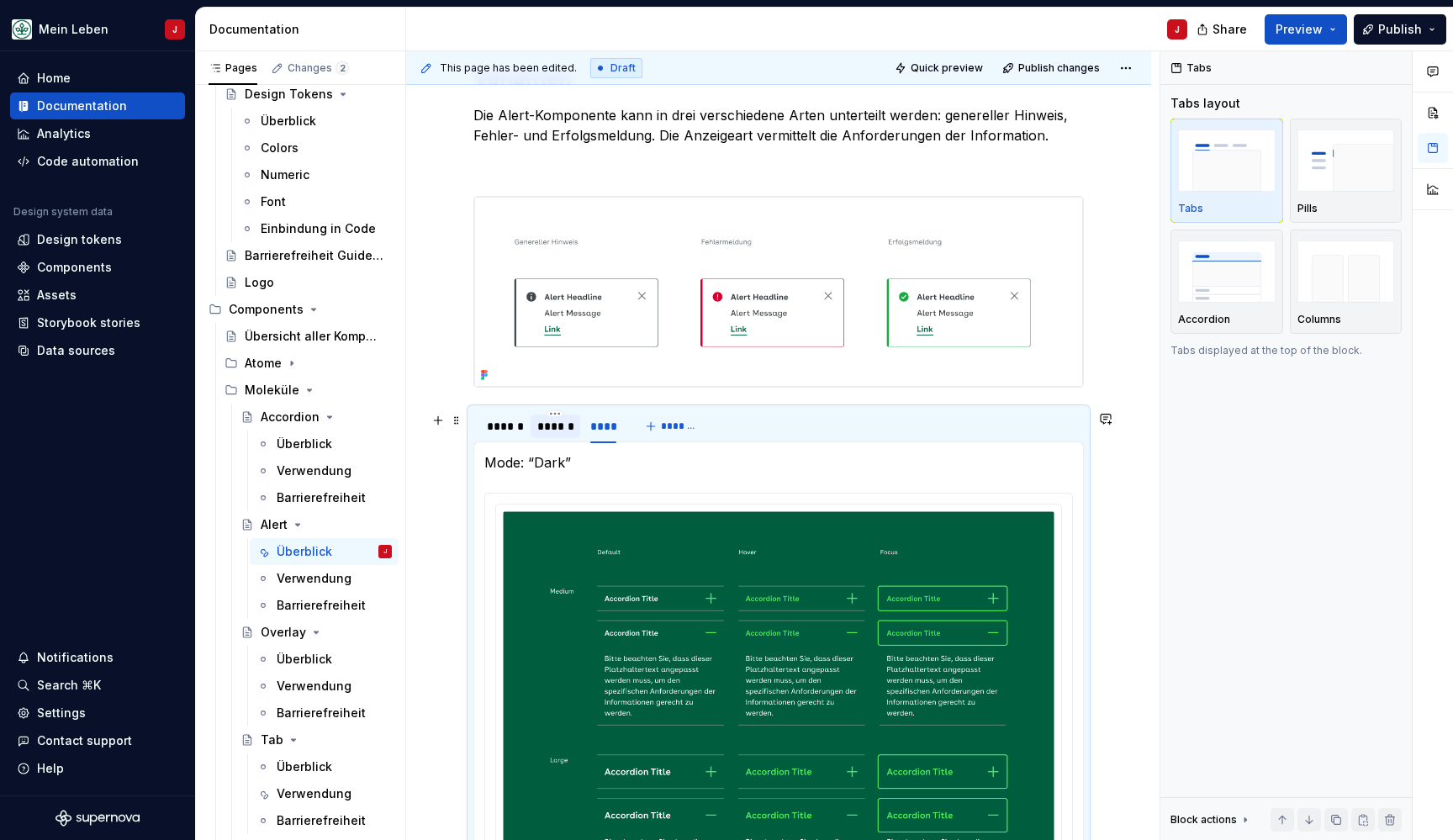
click at [543, 432] on div "******" at bounding box center [555, 426] width 36 height 17
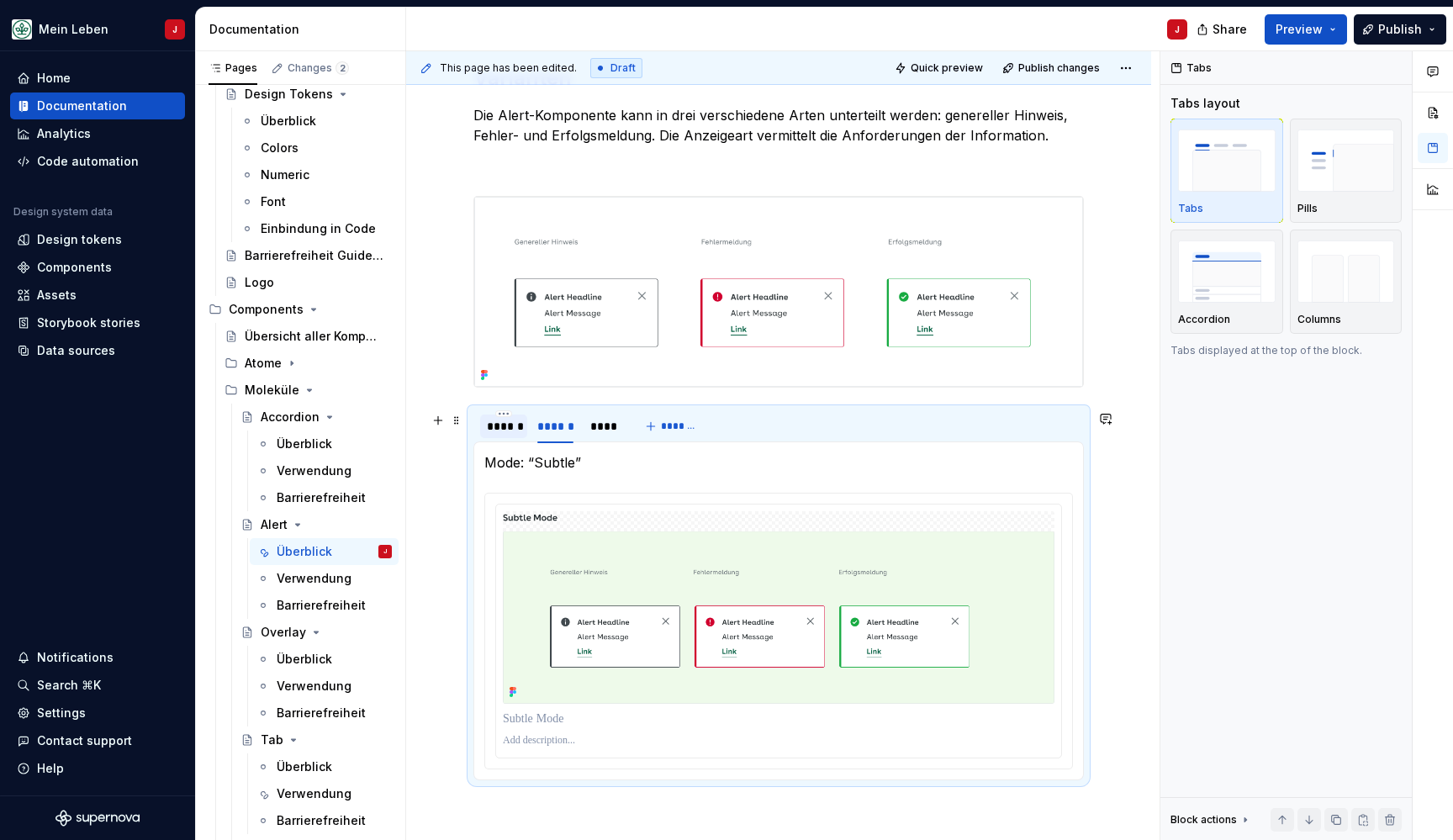
click at [505, 435] on div "******" at bounding box center [503, 426] width 33 height 17
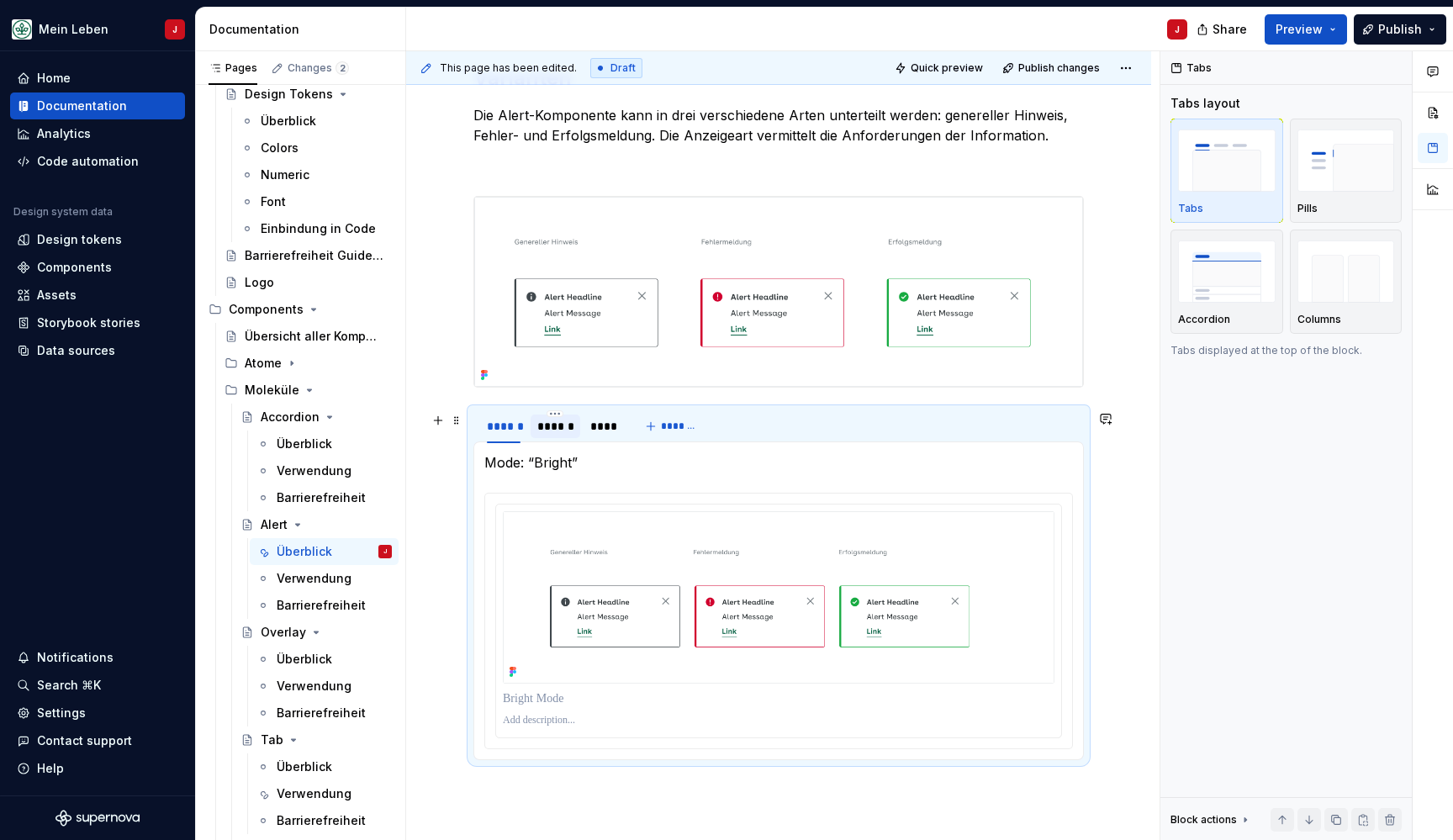
click at [560, 434] on div "******" at bounding box center [555, 426] width 36 height 17
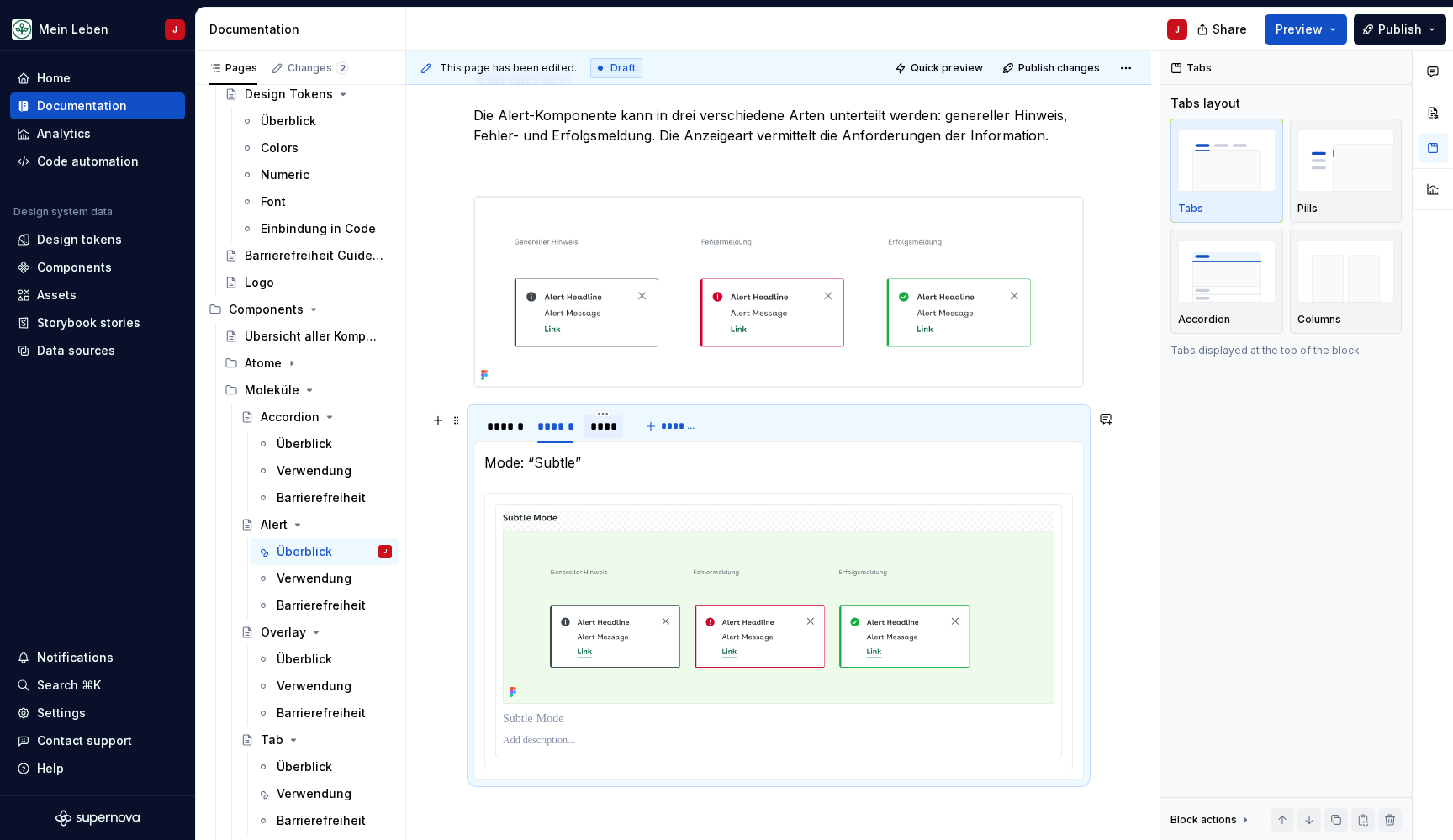
click at [596, 432] on div "****" at bounding box center [603, 426] width 27 height 17
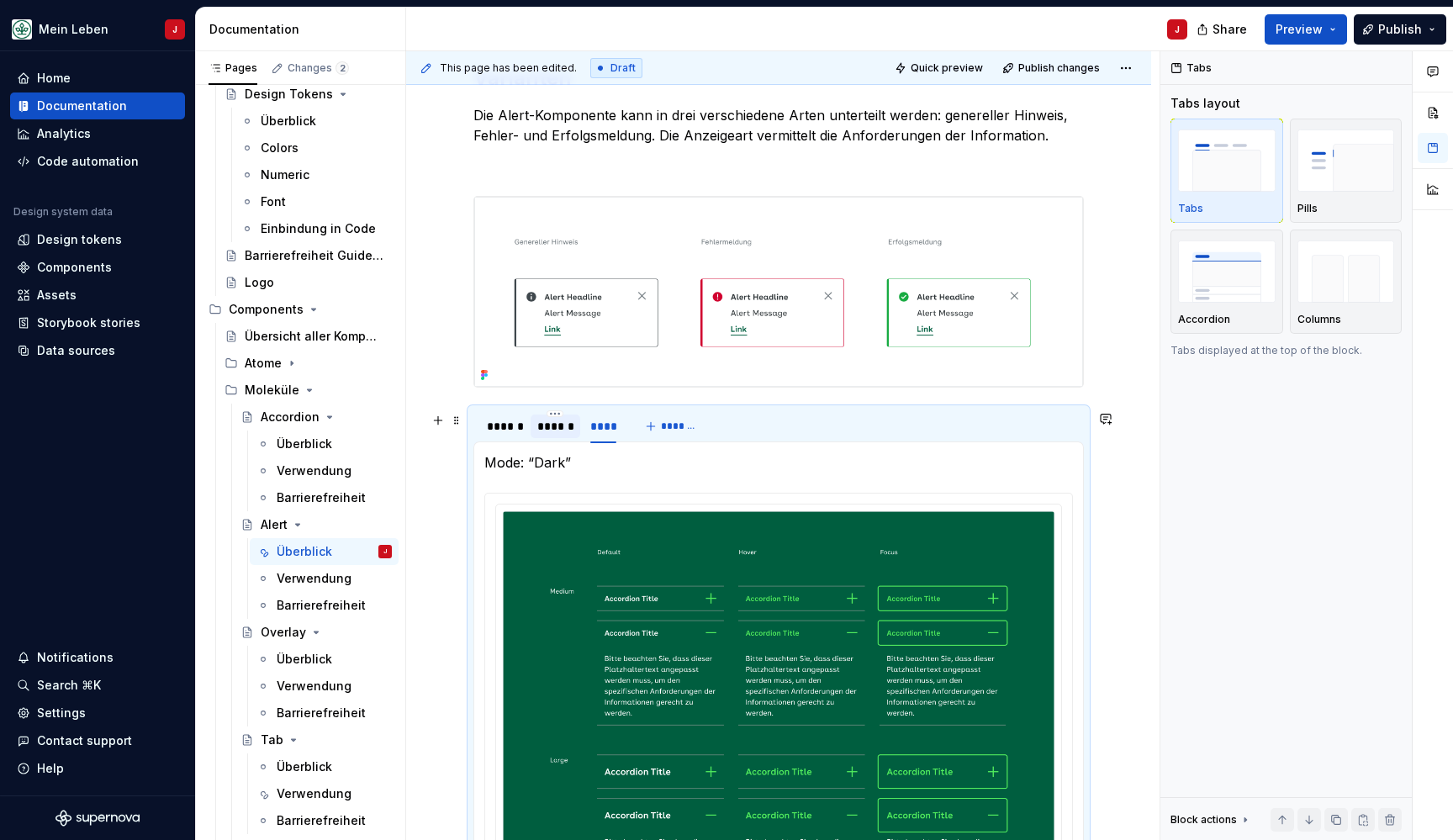
click at [540, 433] on div "******" at bounding box center [555, 426] width 36 height 17
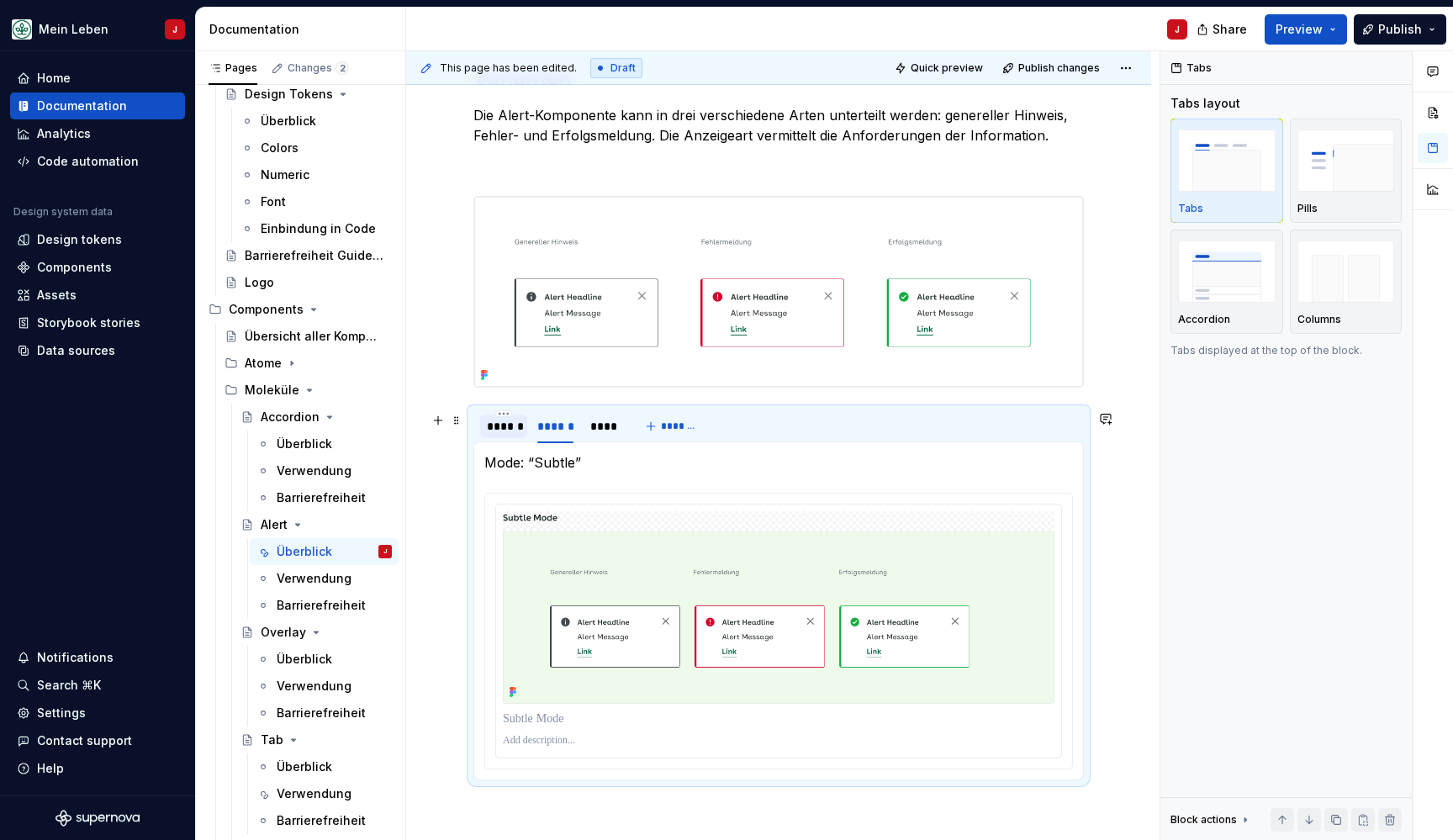
click at [502, 435] on div "******" at bounding box center [503, 426] width 33 height 17
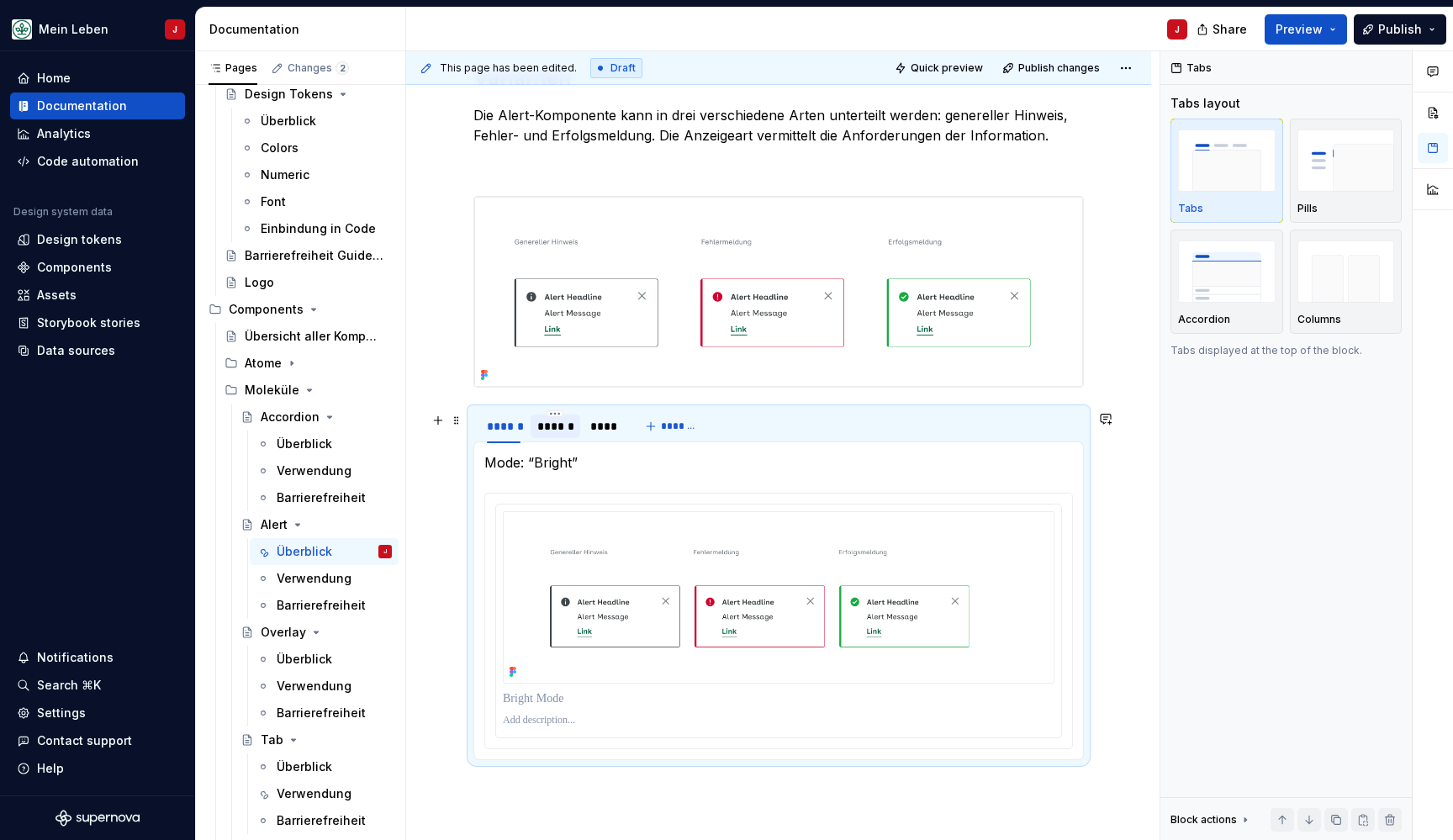
click at [554, 427] on div "******" at bounding box center [555, 426] width 36 height 17
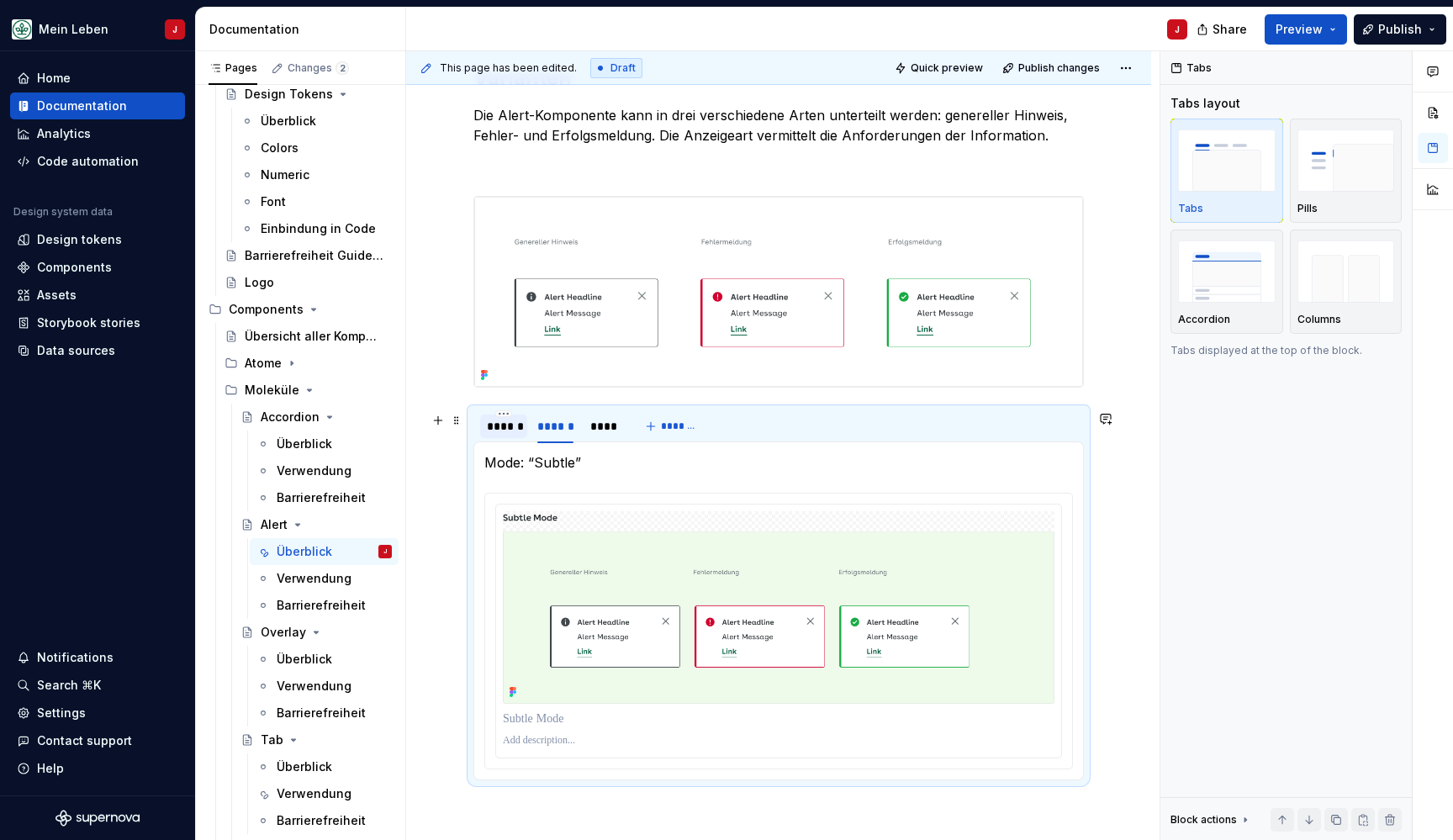
click at [503, 426] on div "******" at bounding box center [503, 426] width 33 height 17
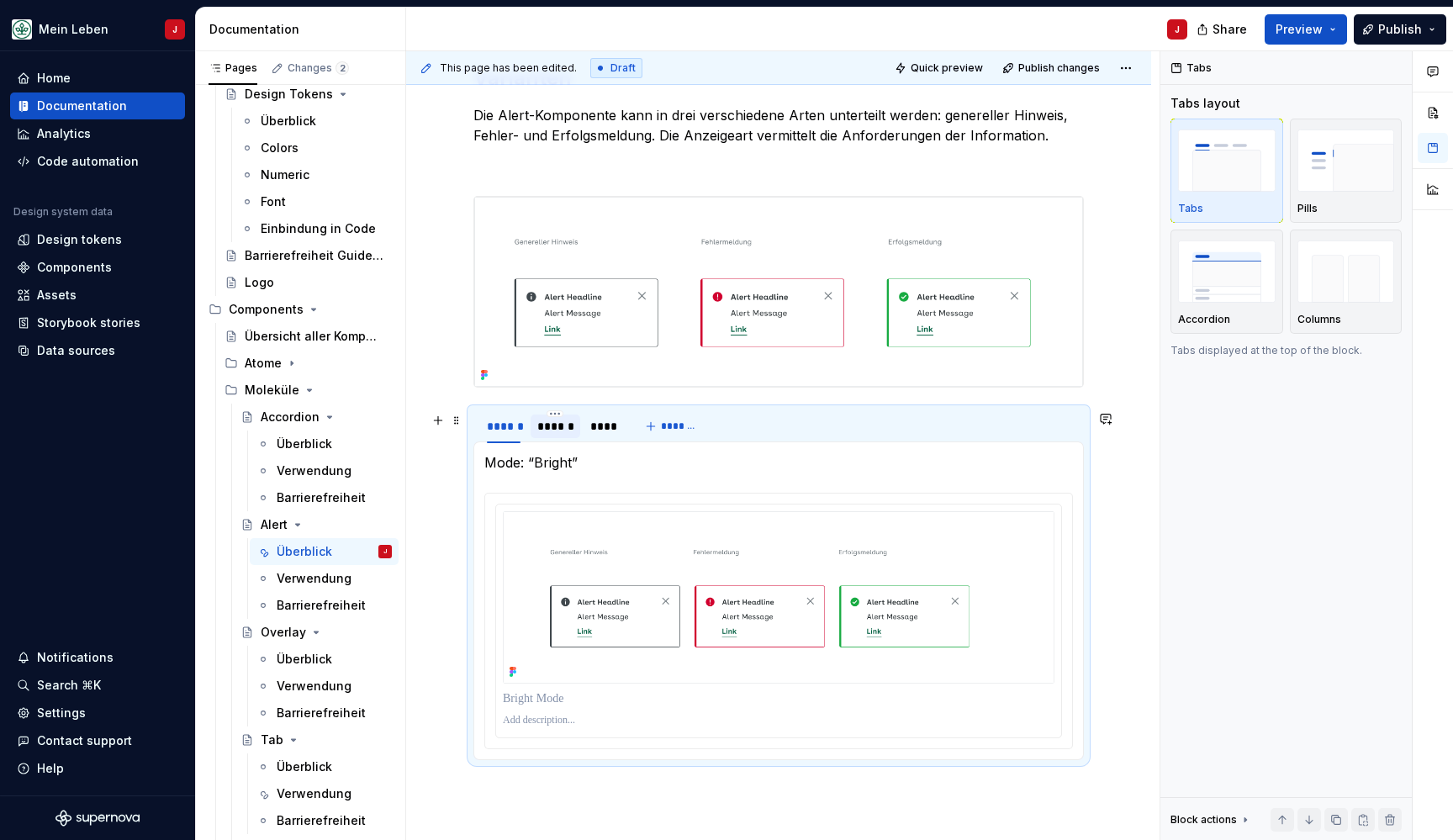
click at [553, 433] on div "******" at bounding box center [555, 426] width 36 height 17
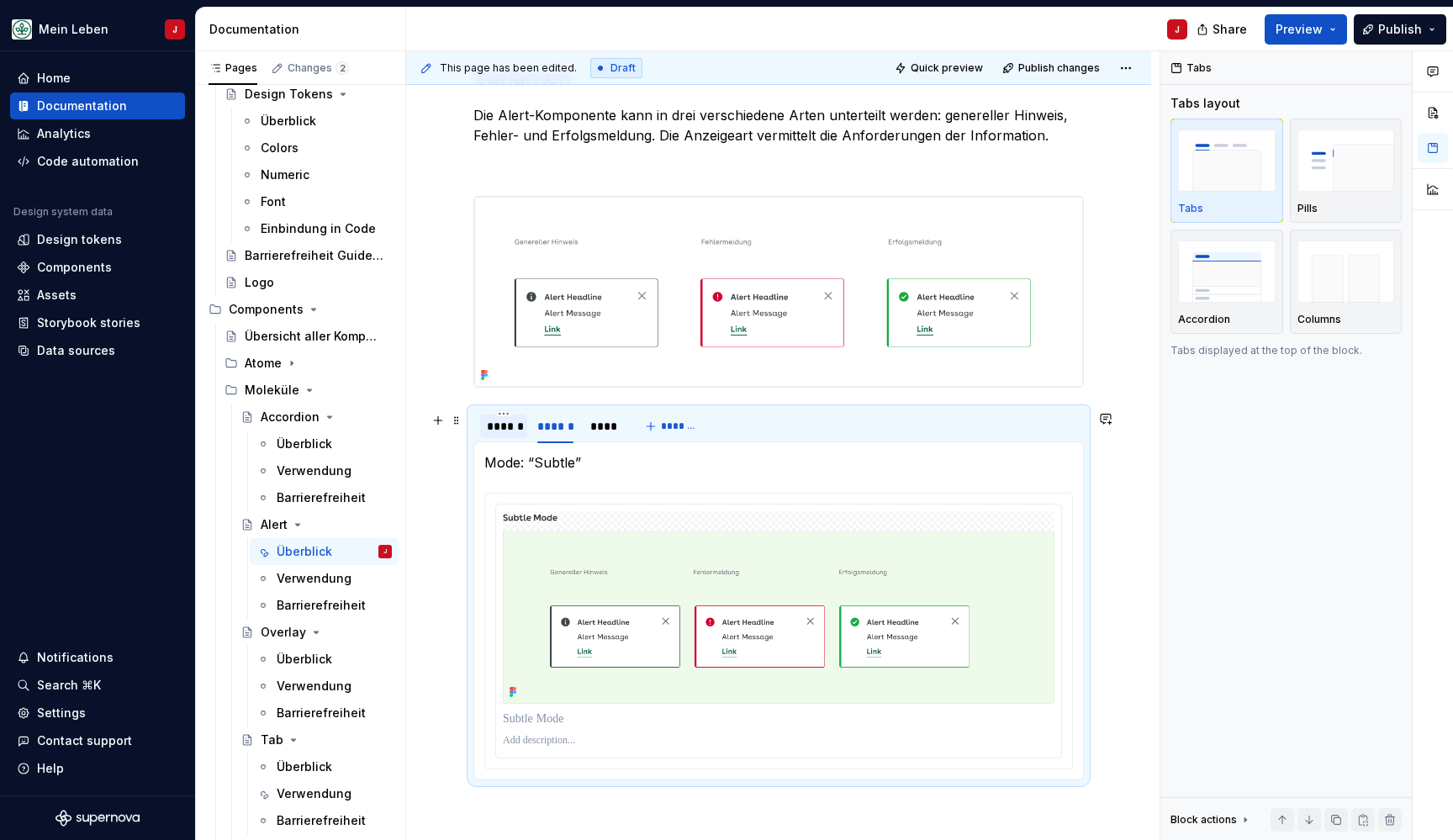
click at [506, 432] on div "******" at bounding box center [503, 426] width 33 height 17
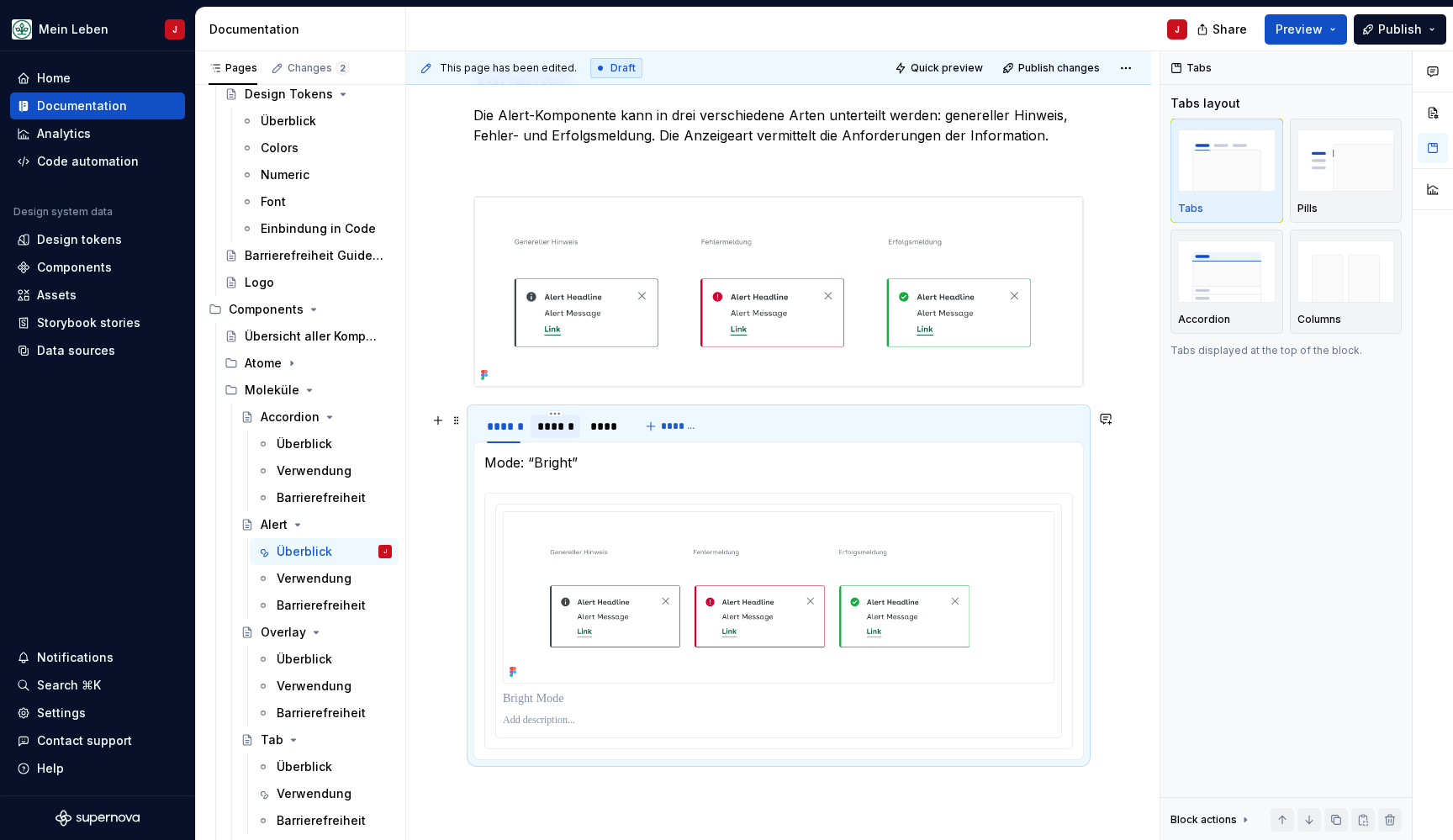
click at [551, 435] on div "******" at bounding box center [555, 426] width 36 height 17
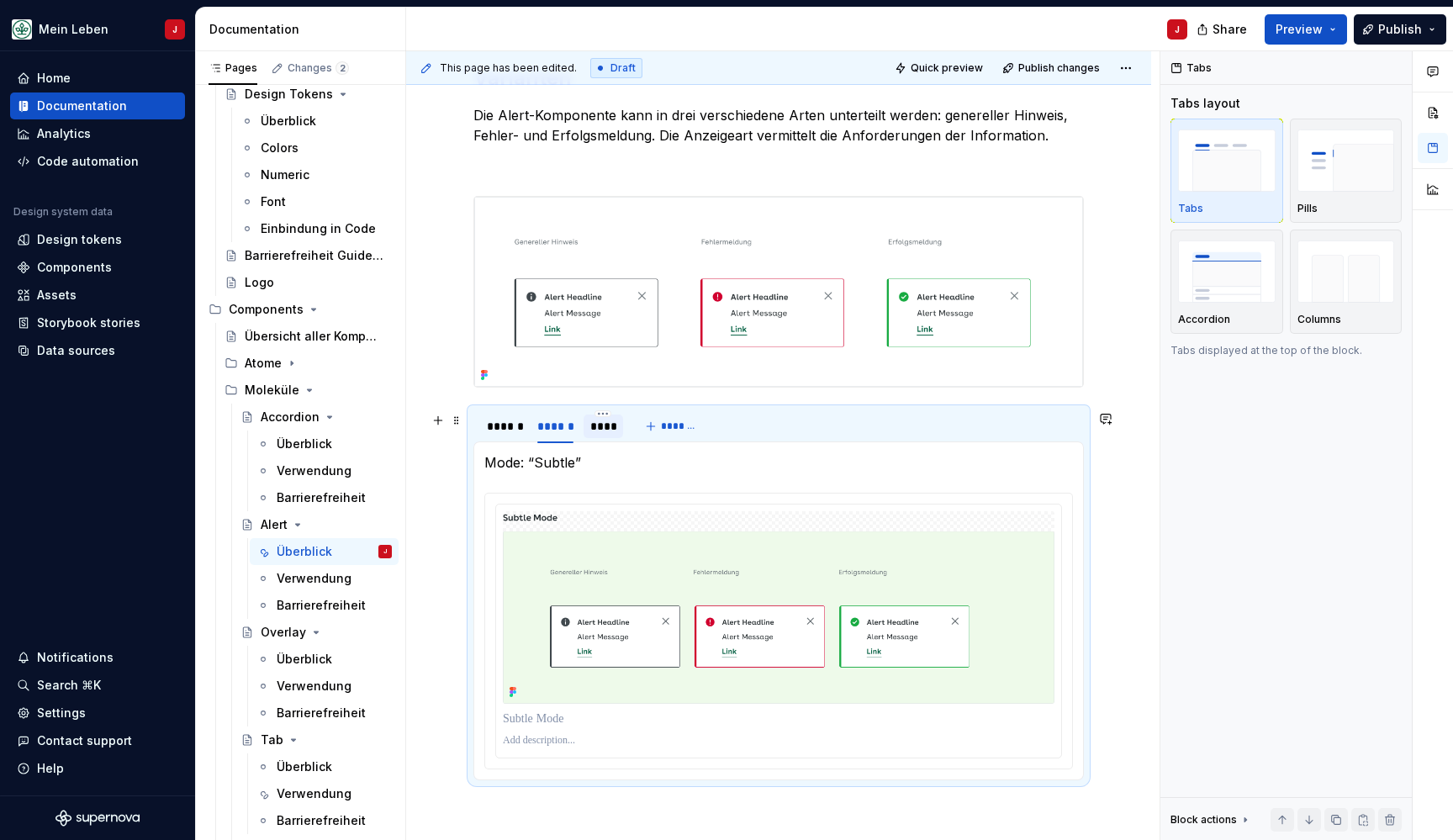
click at [594, 438] on div "****" at bounding box center [603, 426] width 40 height 23
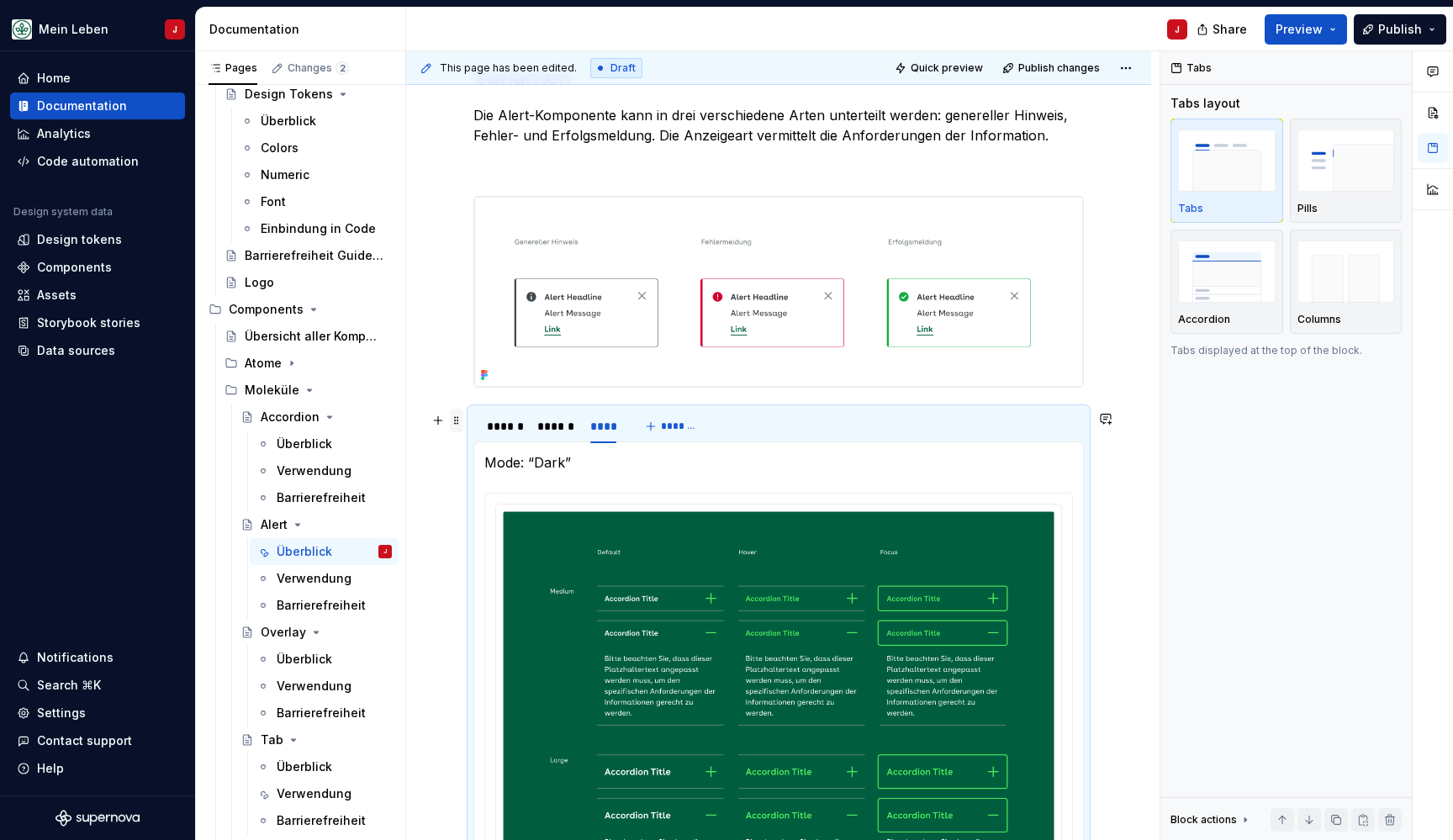
click at [461, 420] on span at bounding box center [456, 420] width 14 height 23
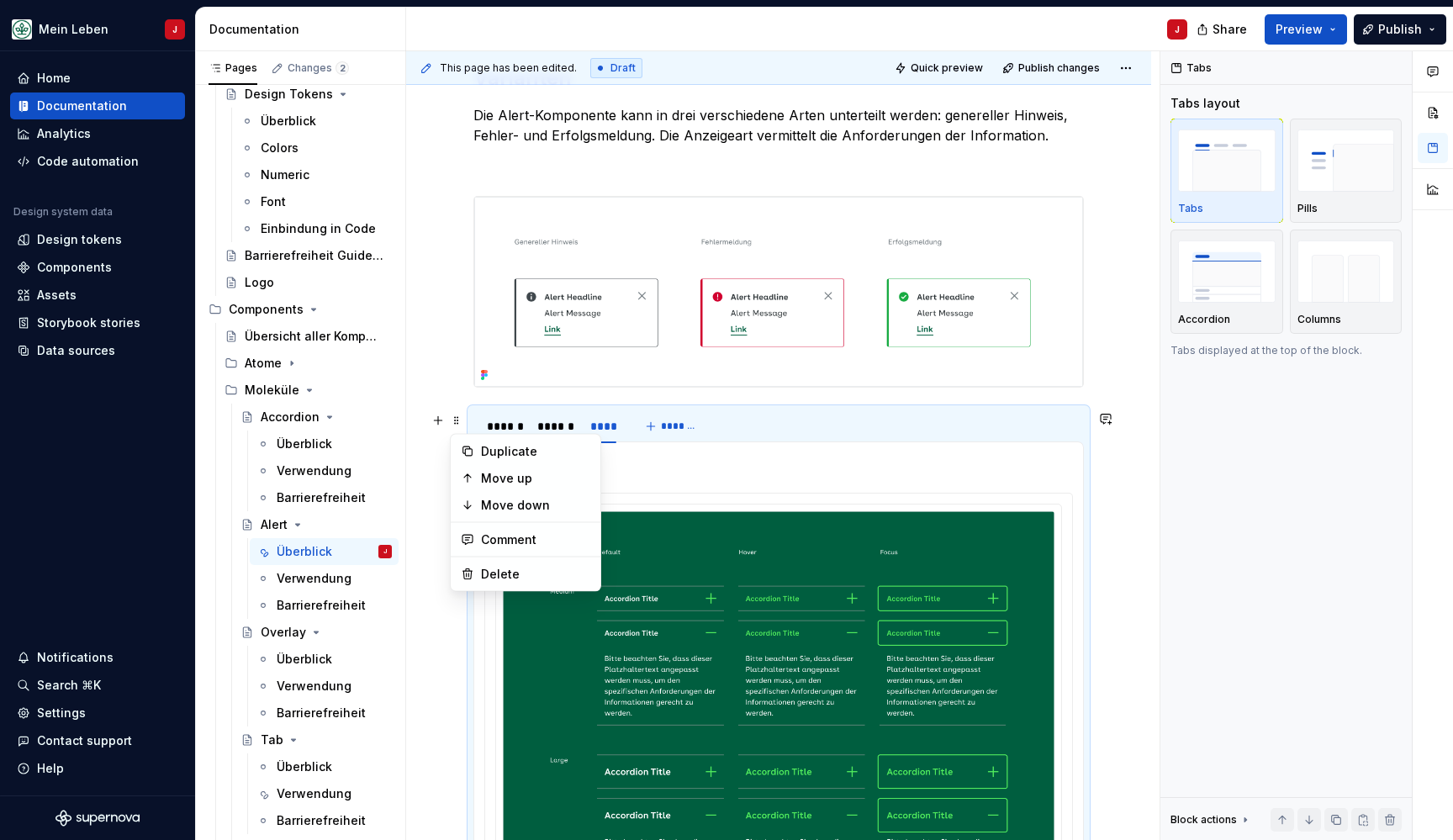
click at [449, 544] on div "**********" at bounding box center [778, 460] width 745 height 1808
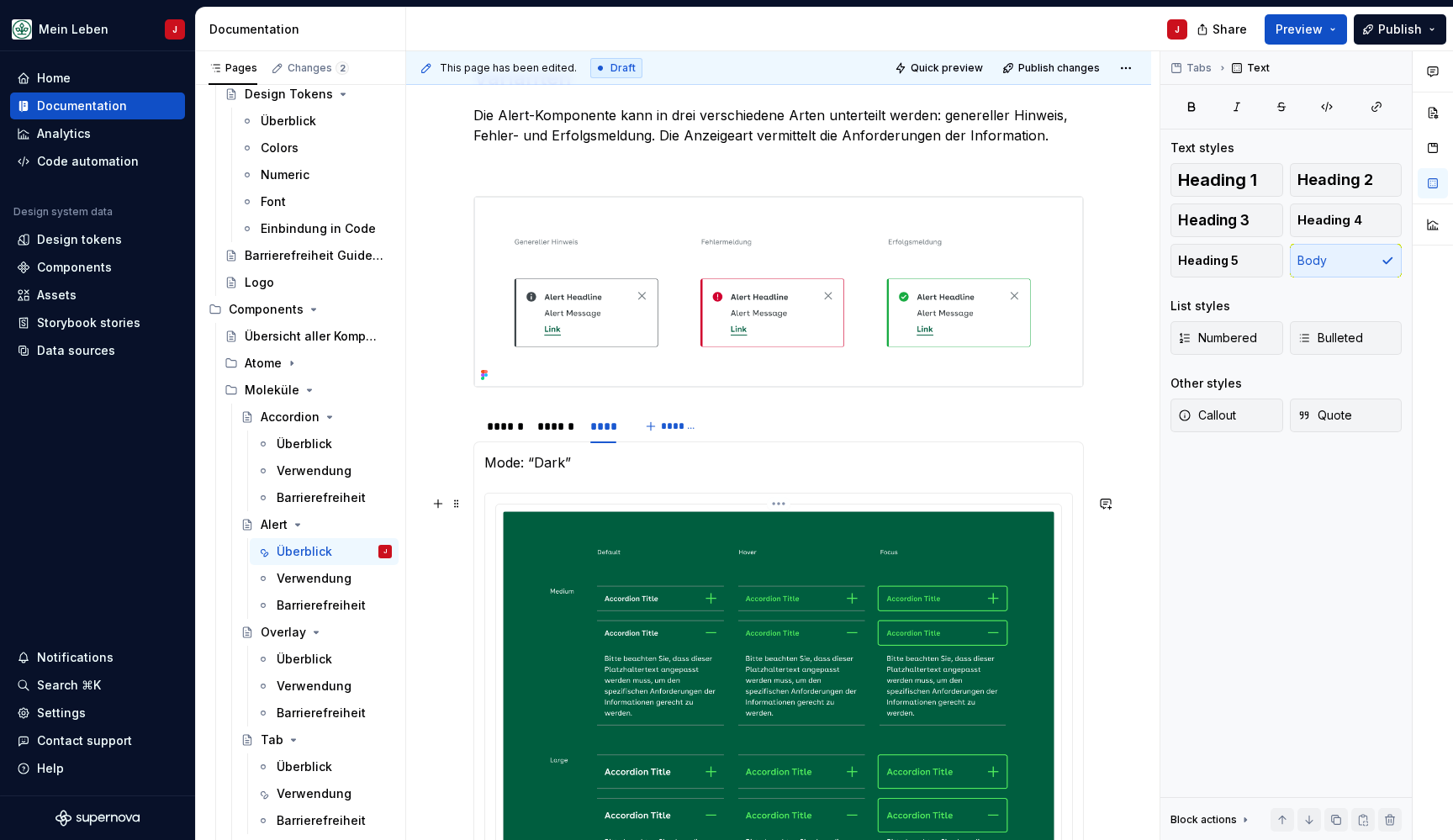
click at [696, 599] on img at bounding box center [778, 723] width 551 height 423
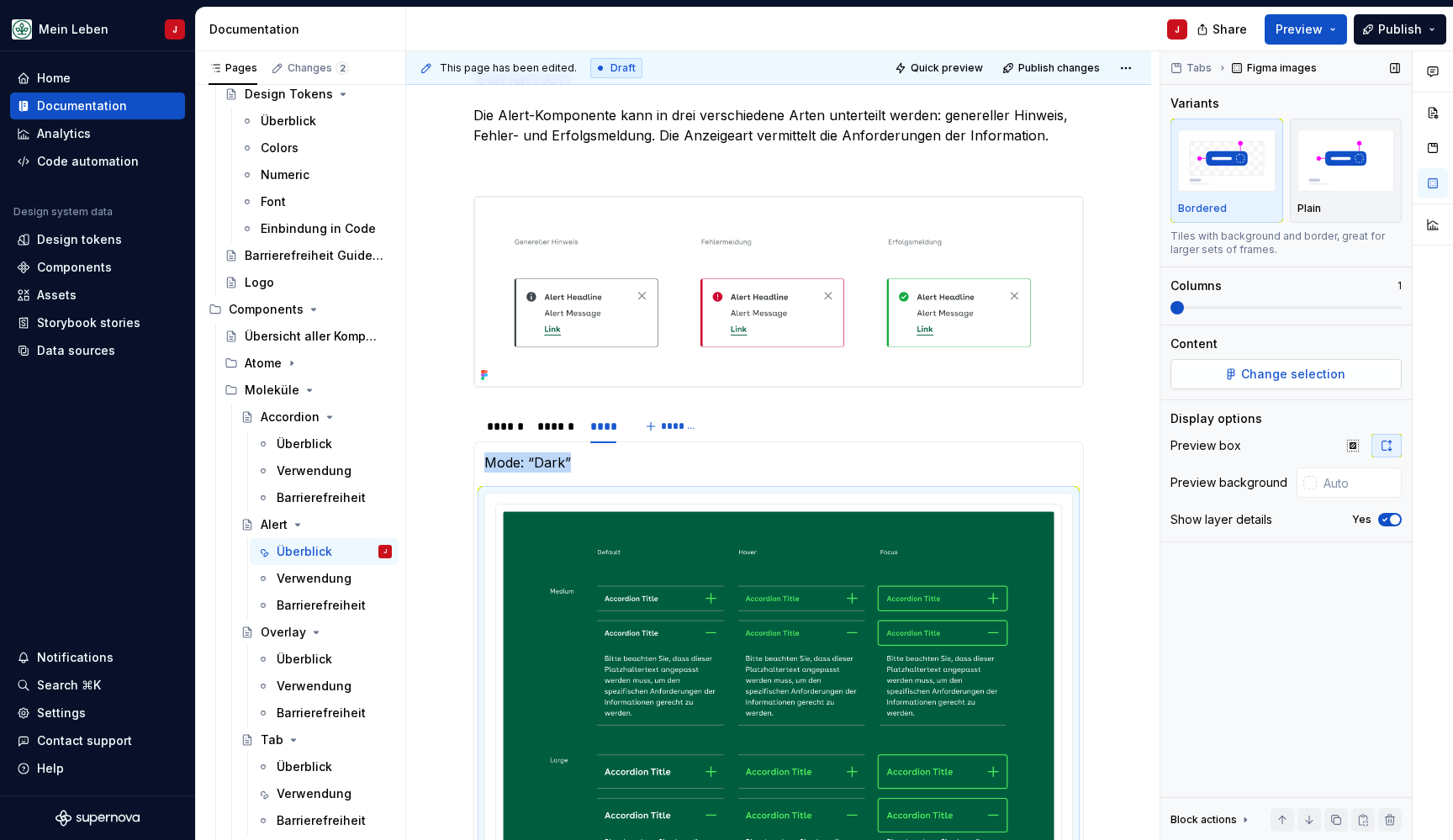
click at [1250, 376] on span "Change selection" at bounding box center [1293, 374] width 104 height 17
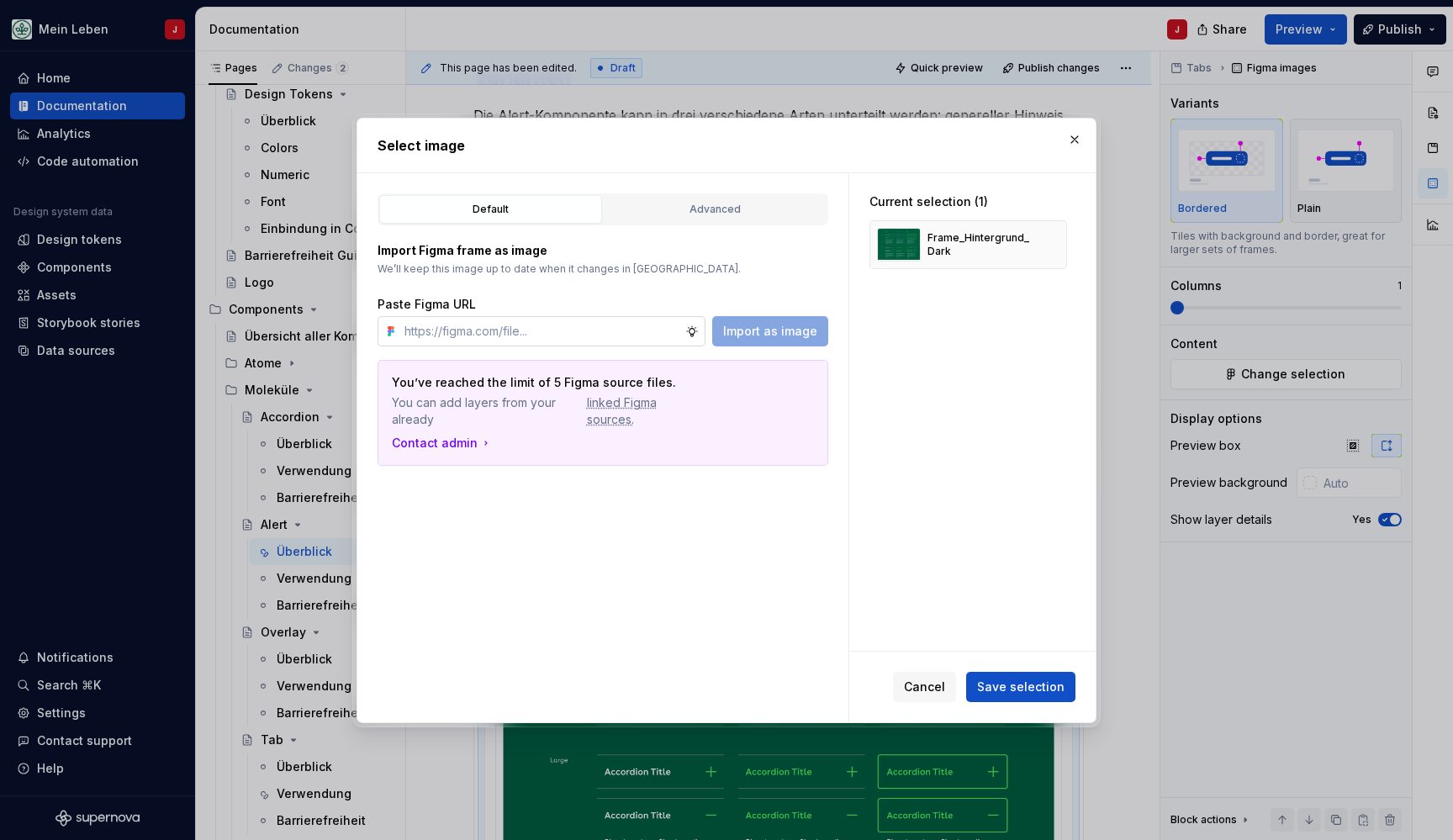
type textarea "*"
click at [534, 331] on input "text" at bounding box center [541, 331] width 288 height 30
type input "https://www.figma.com/design/0cEjcq9M9lcSpPHmqxIMxm/refactor_alert?node-id=1748…"
click at [759, 333] on span "Import as image" at bounding box center [771, 331] width 94 height 17
click at [1055, 247] on button "button" at bounding box center [1047, 244] width 23 height 23
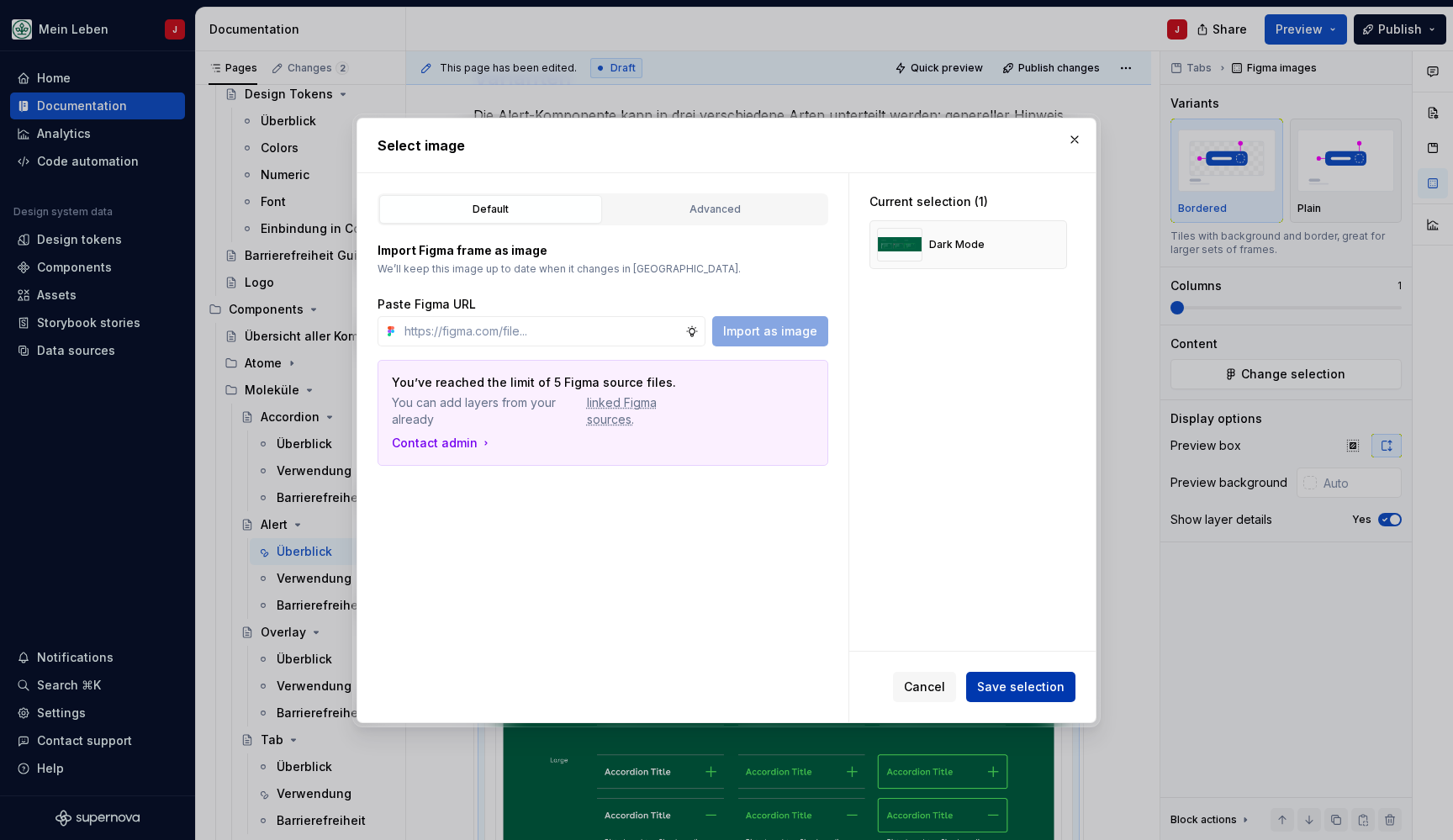
click at [1016, 685] on span "Save selection" at bounding box center [1021, 687] width 87 height 17
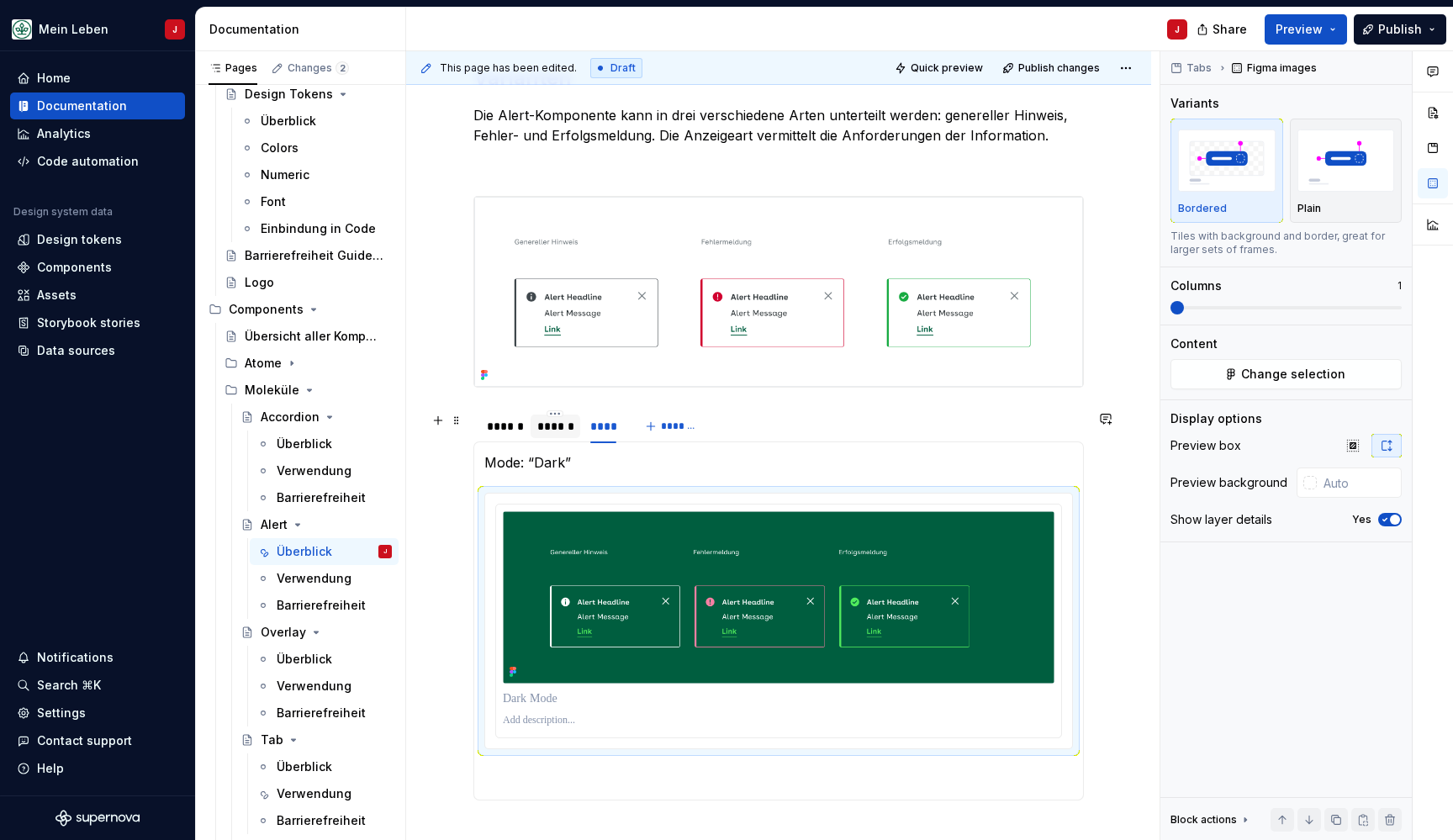
click at [550, 442] on div at bounding box center [556, 441] width 50 height 2
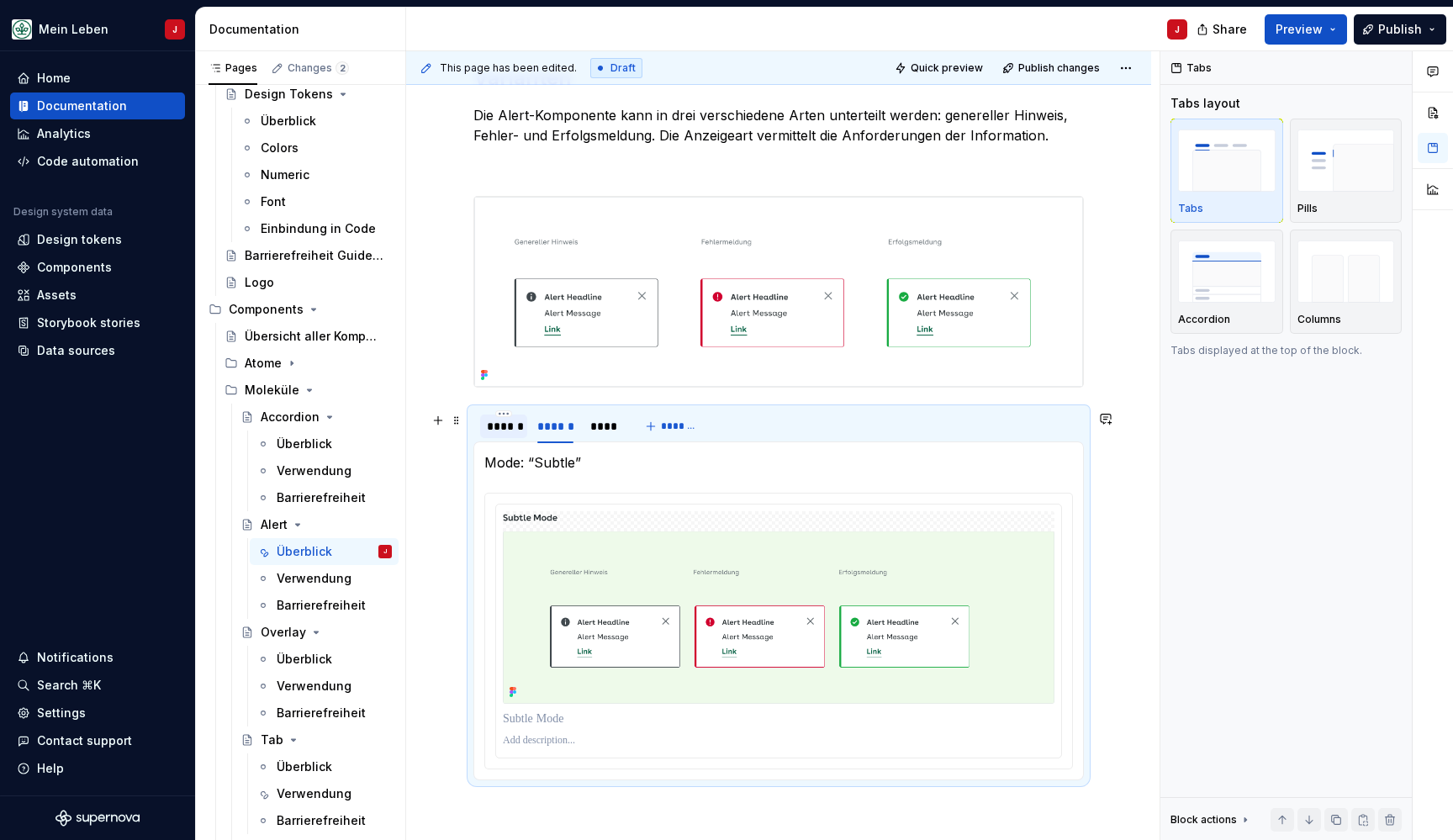
click at [497, 426] on div "******" at bounding box center [503, 426] width 33 height 17
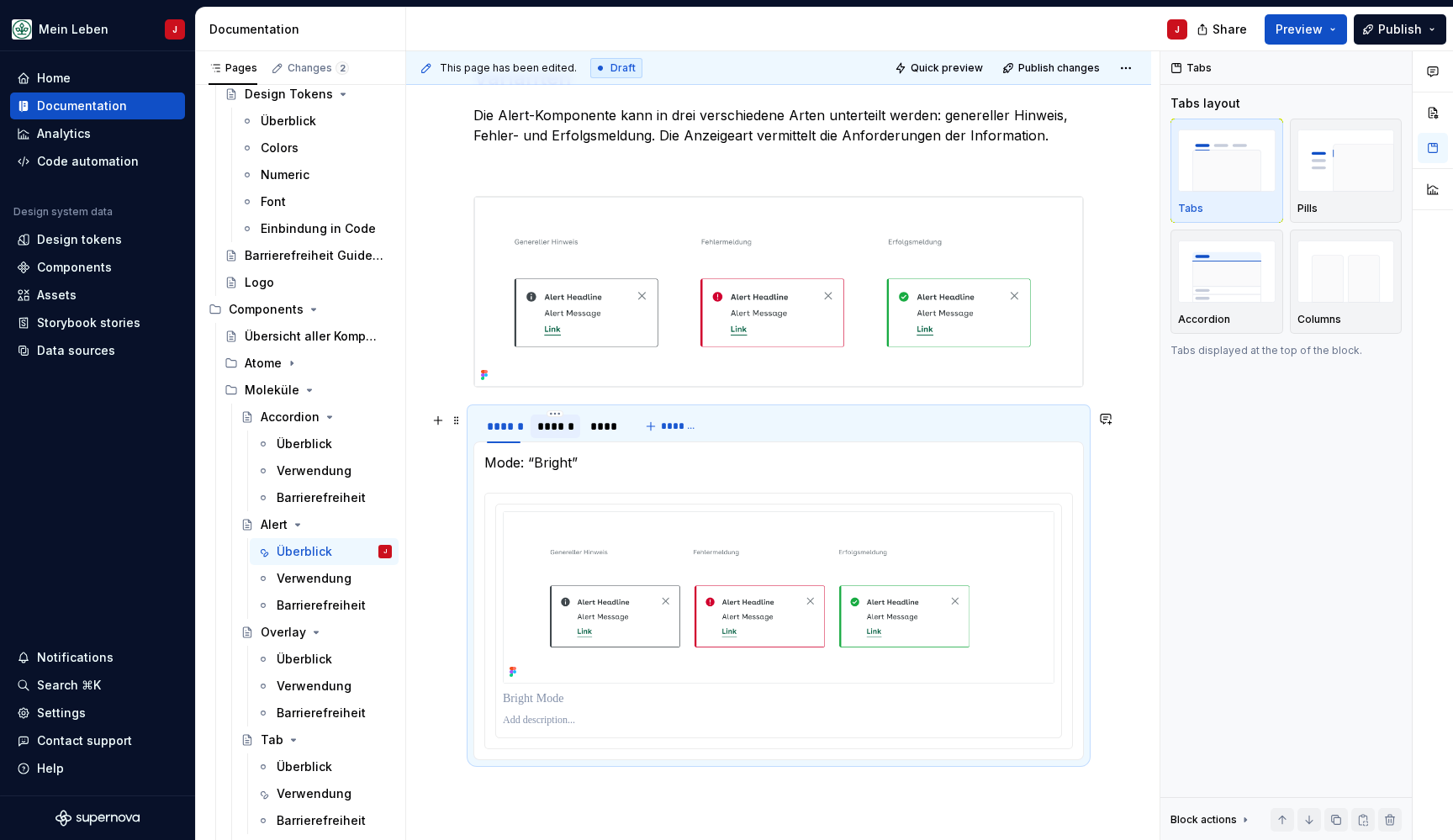
click at [563, 430] on div "******" at bounding box center [555, 426] width 36 height 17
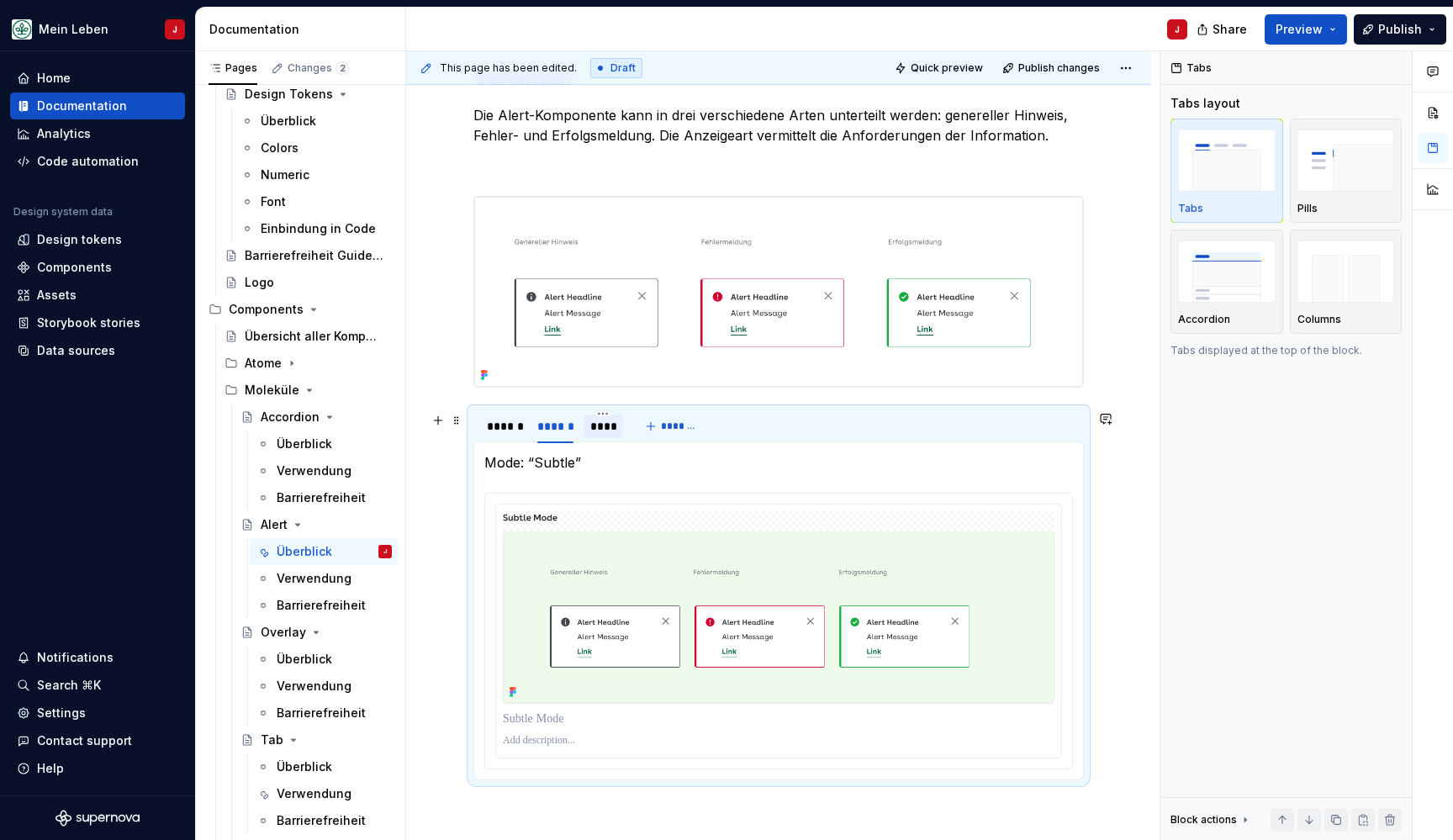
click at [605, 433] on div "****" at bounding box center [603, 426] width 27 height 17
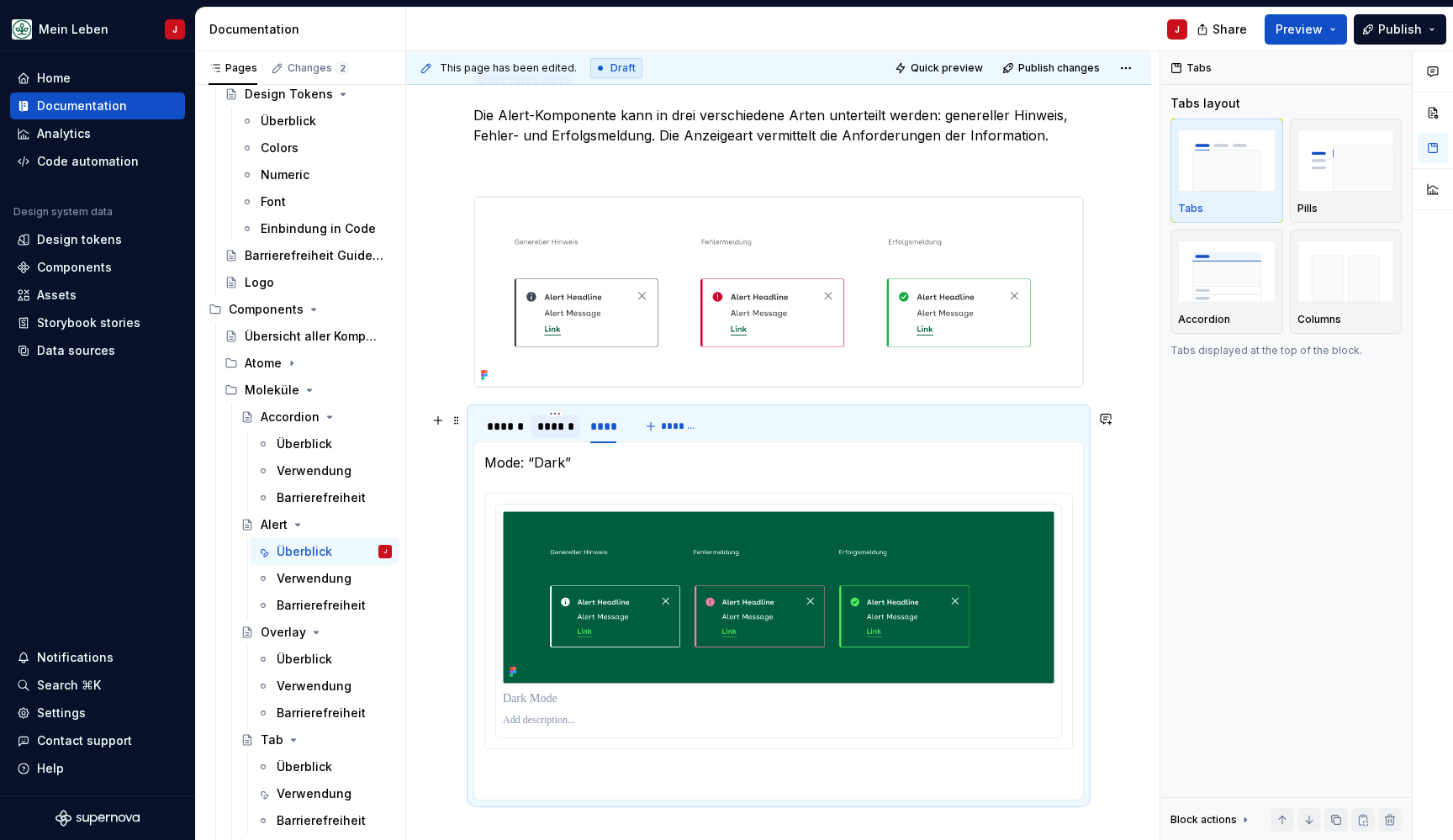
click at [551, 432] on div "******" at bounding box center [555, 426] width 36 height 17
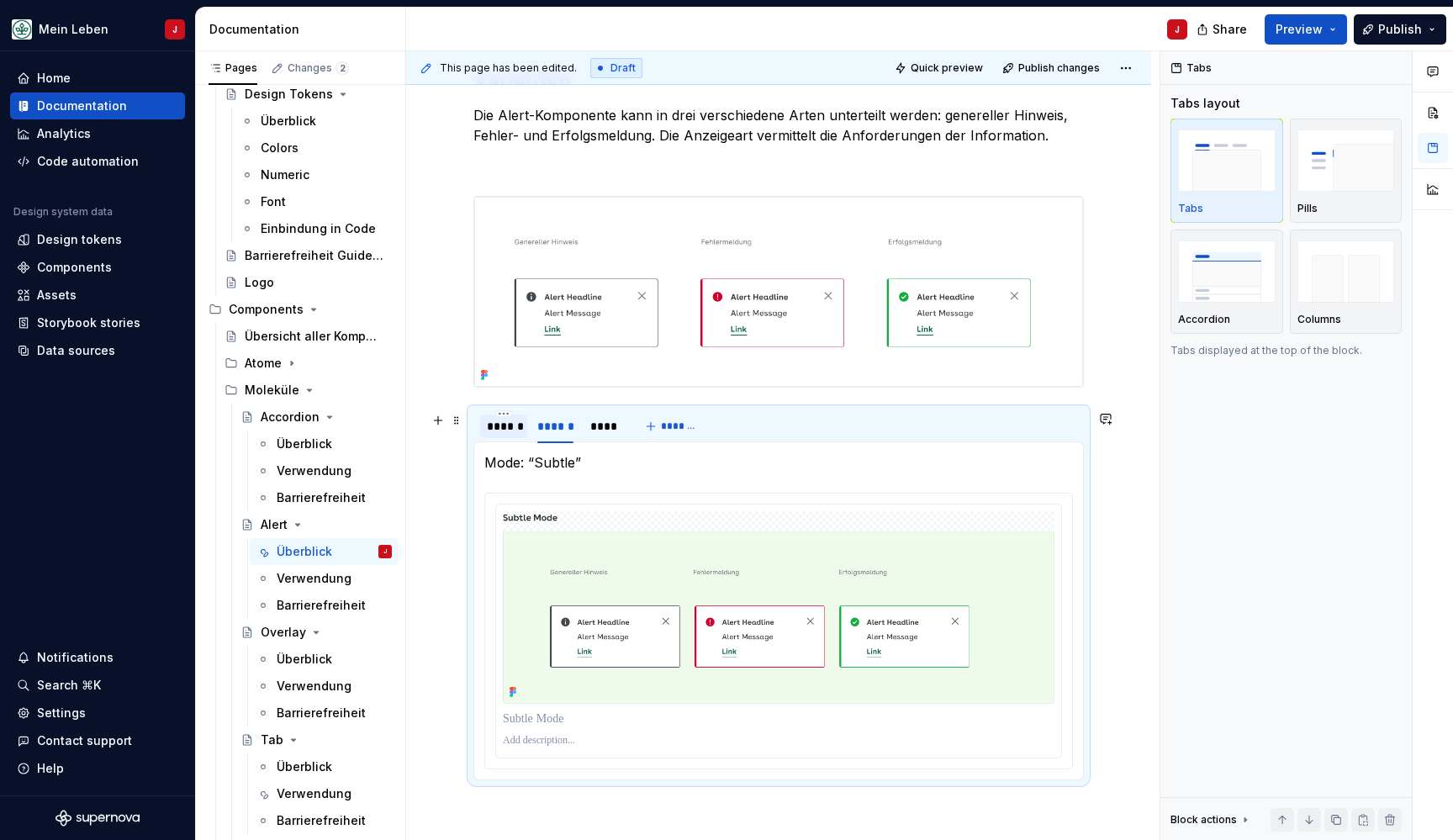
click at [509, 431] on div "******" at bounding box center [503, 426] width 33 height 17
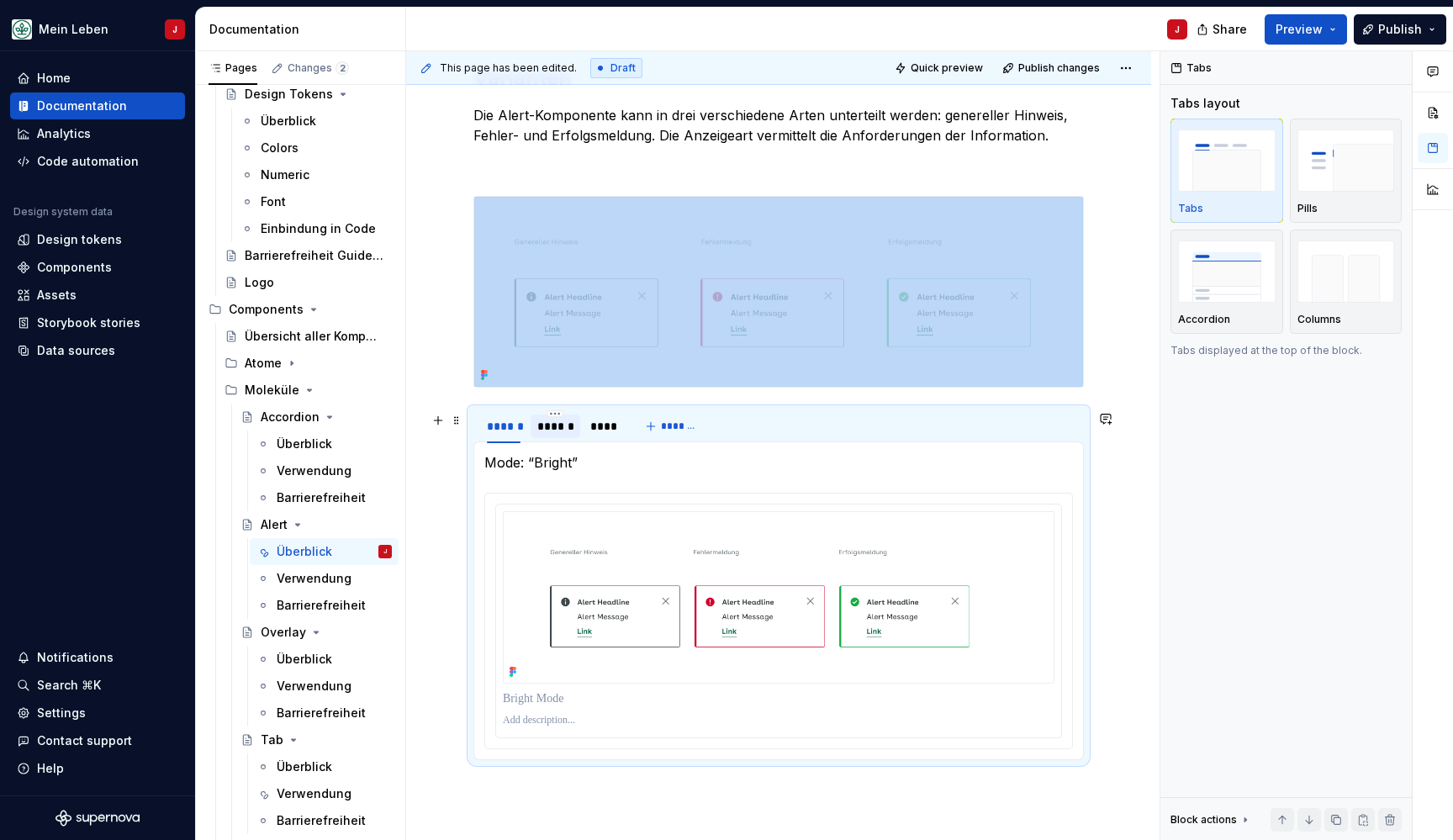
click at [557, 431] on div "******" at bounding box center [555, 426] width 36 height 17
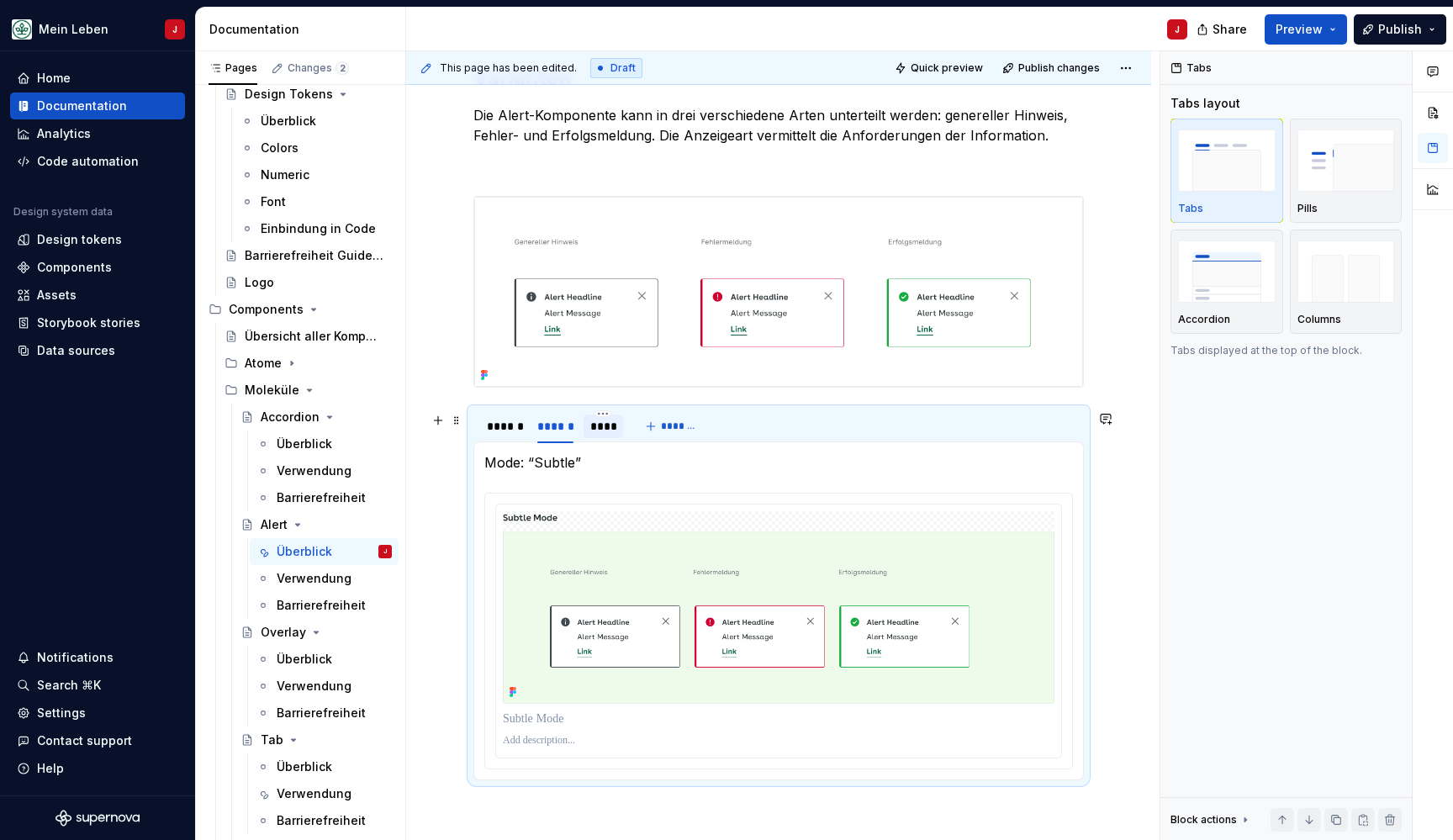
click at [595, 431] on div "****" at bounding box center [603, 426] width 27 height 17
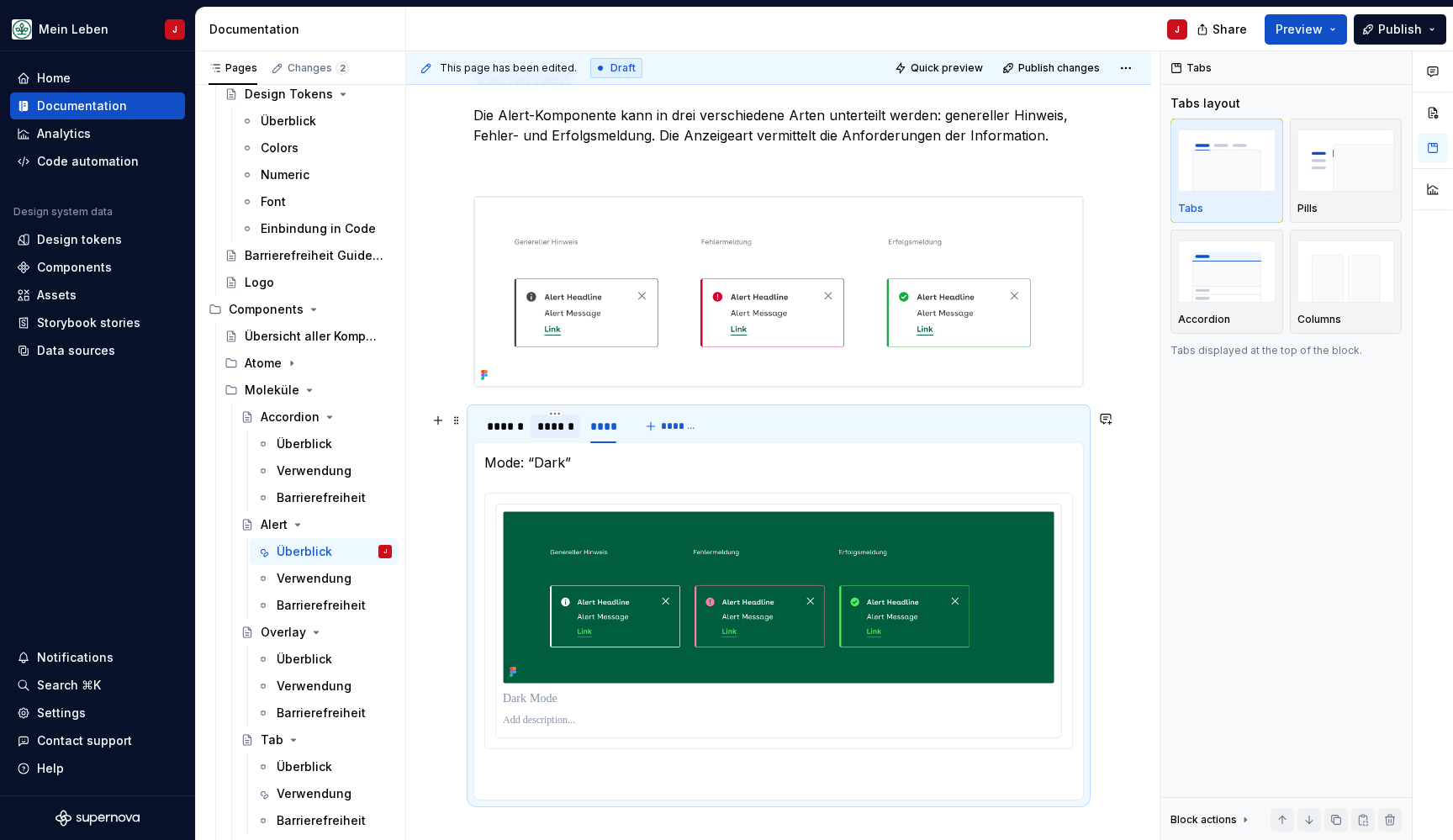
click at [537, 435] on div "******" at bounding box center [555, 426] width 36 height 17
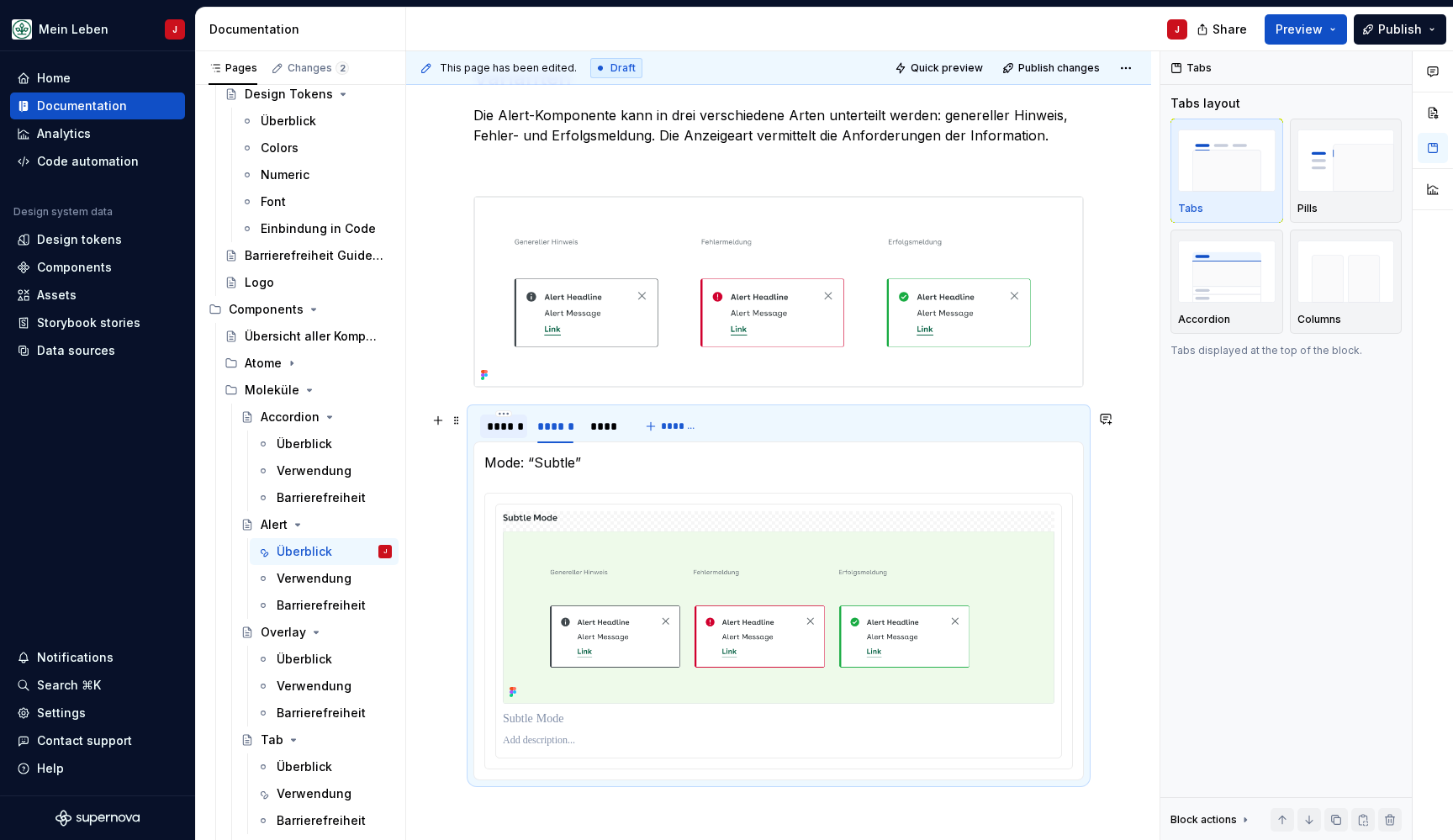
click at [494, 432] on div "******" at bounding box center [503, 426] width 33 height 17
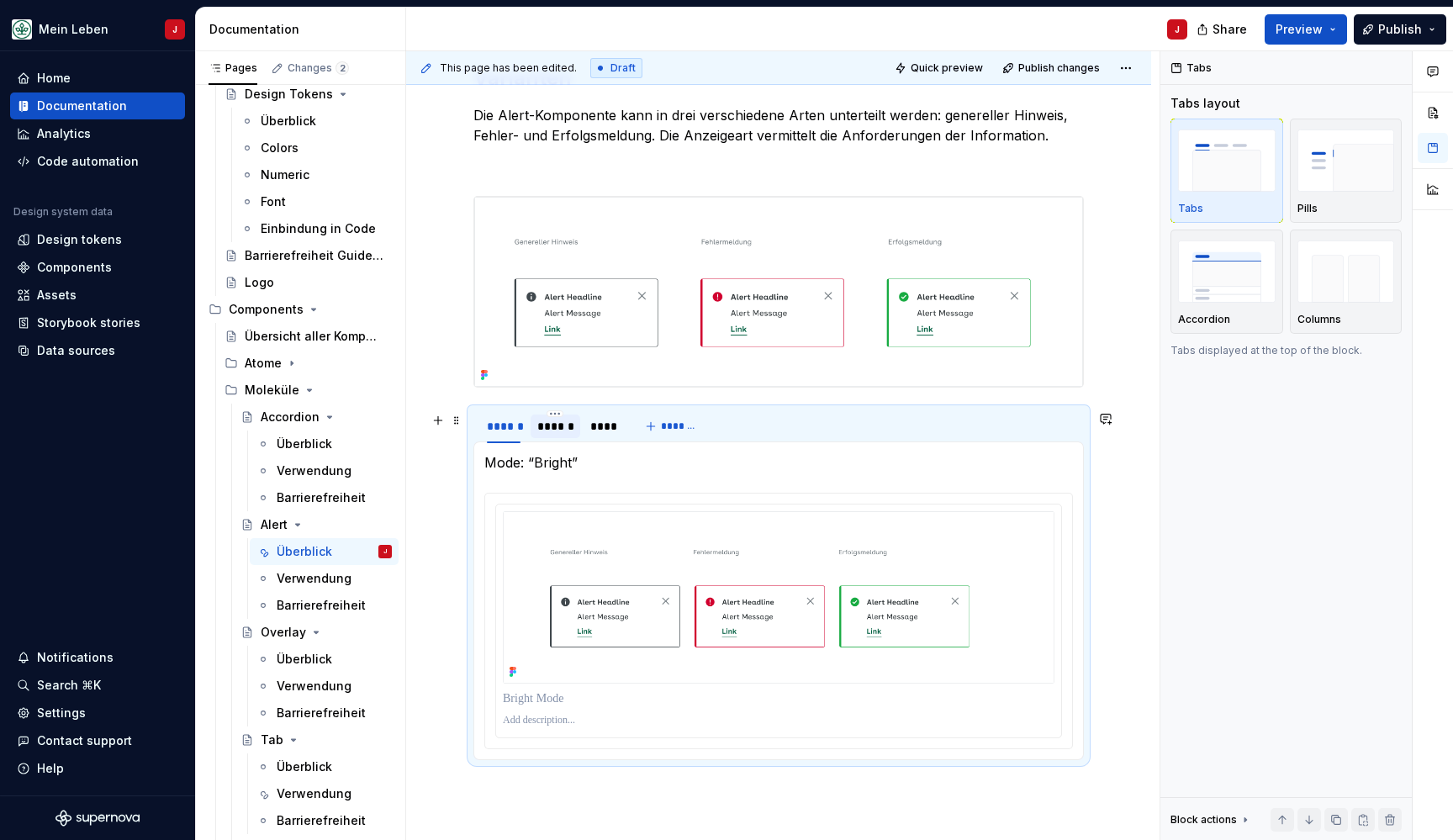
click at [545, 429] on div "******" at bounding box center [555, 426] width 36 height 17
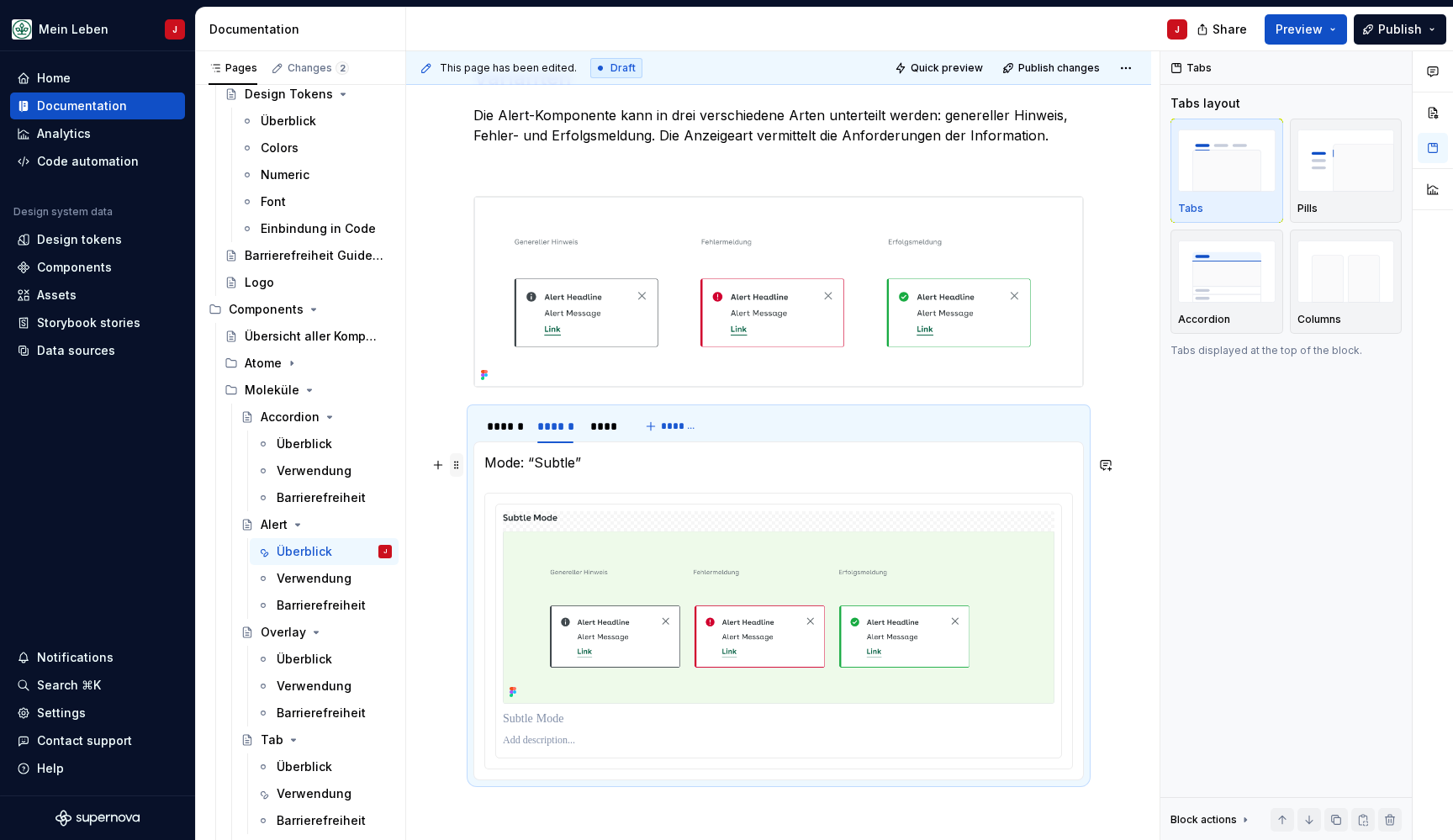
click at [459, 465] on span at bounding box center [456, 464] width 14 height 23
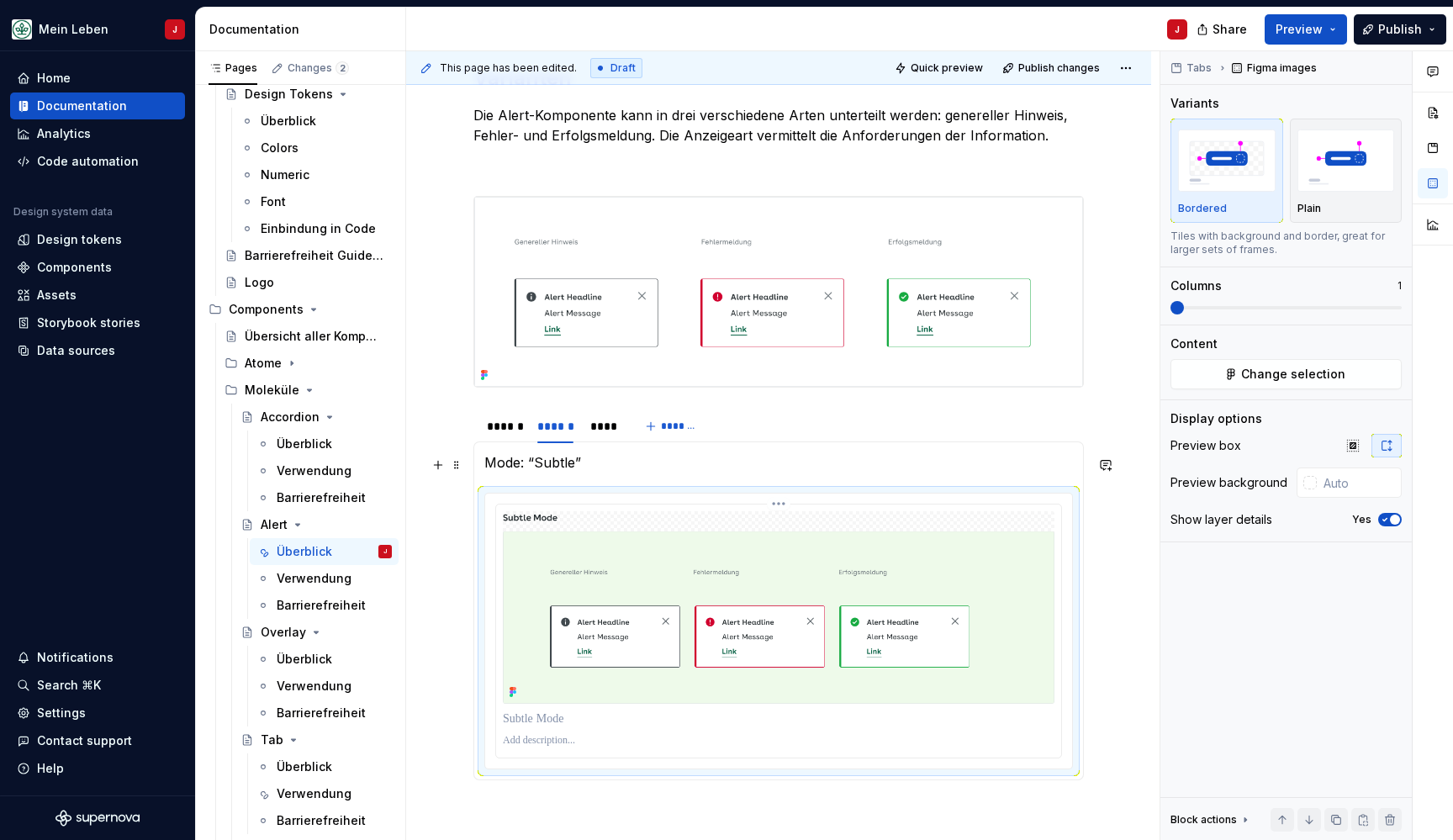
click at [863, 542] on img at bounding box center [778, 607] width 551 height 193
click at [1276, 368] on span "Change selection" at bounding box center [1293, 374] width 104 height 17
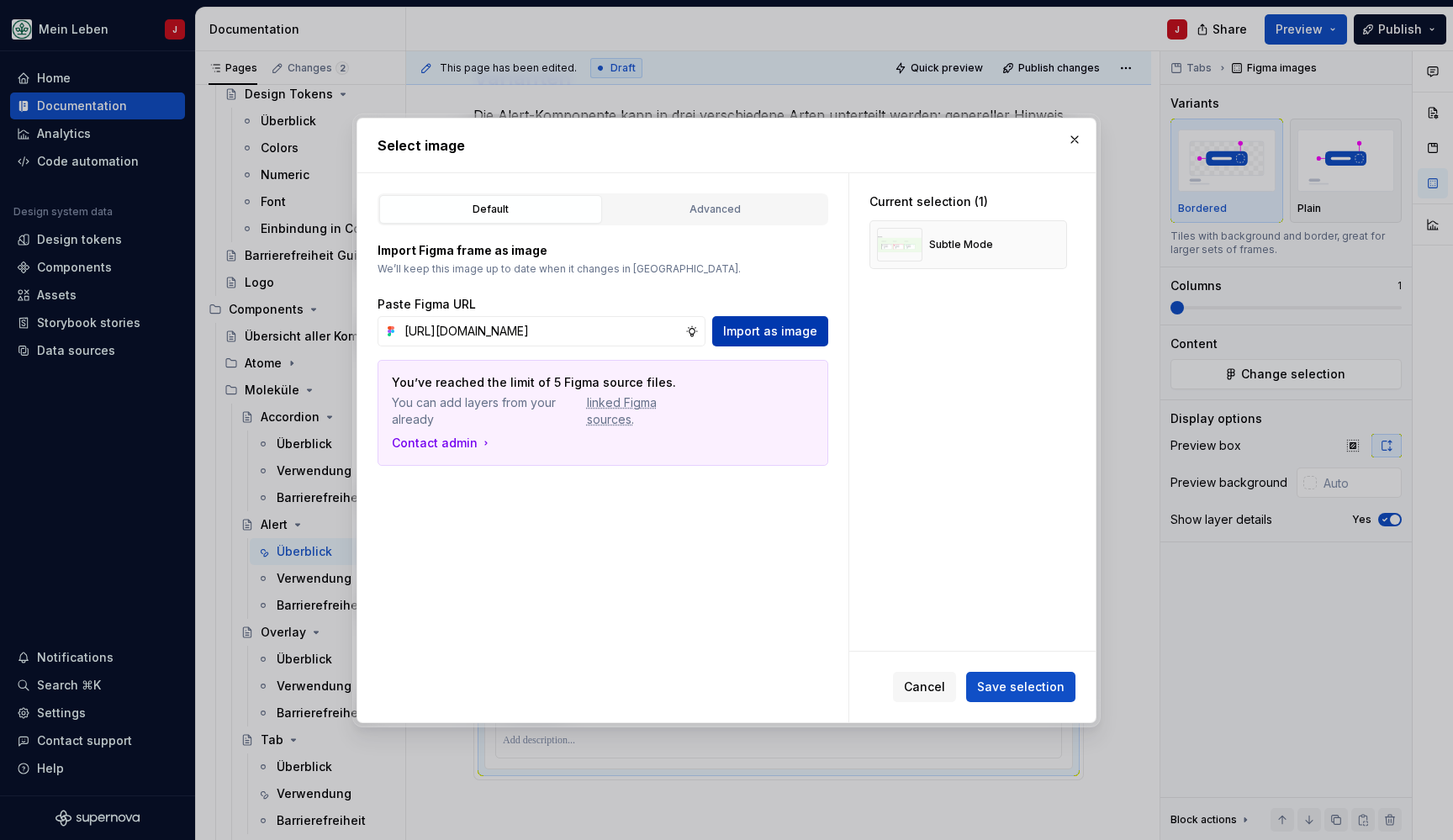
type input "https://www.figma.com/design/0cEjcq9M9lcSpPHmqxIMxm/refactor_alert?node-id=1748…"
click at [756, 331] on span "Import as image" at bounding box center [771, 331] width 94 height 17
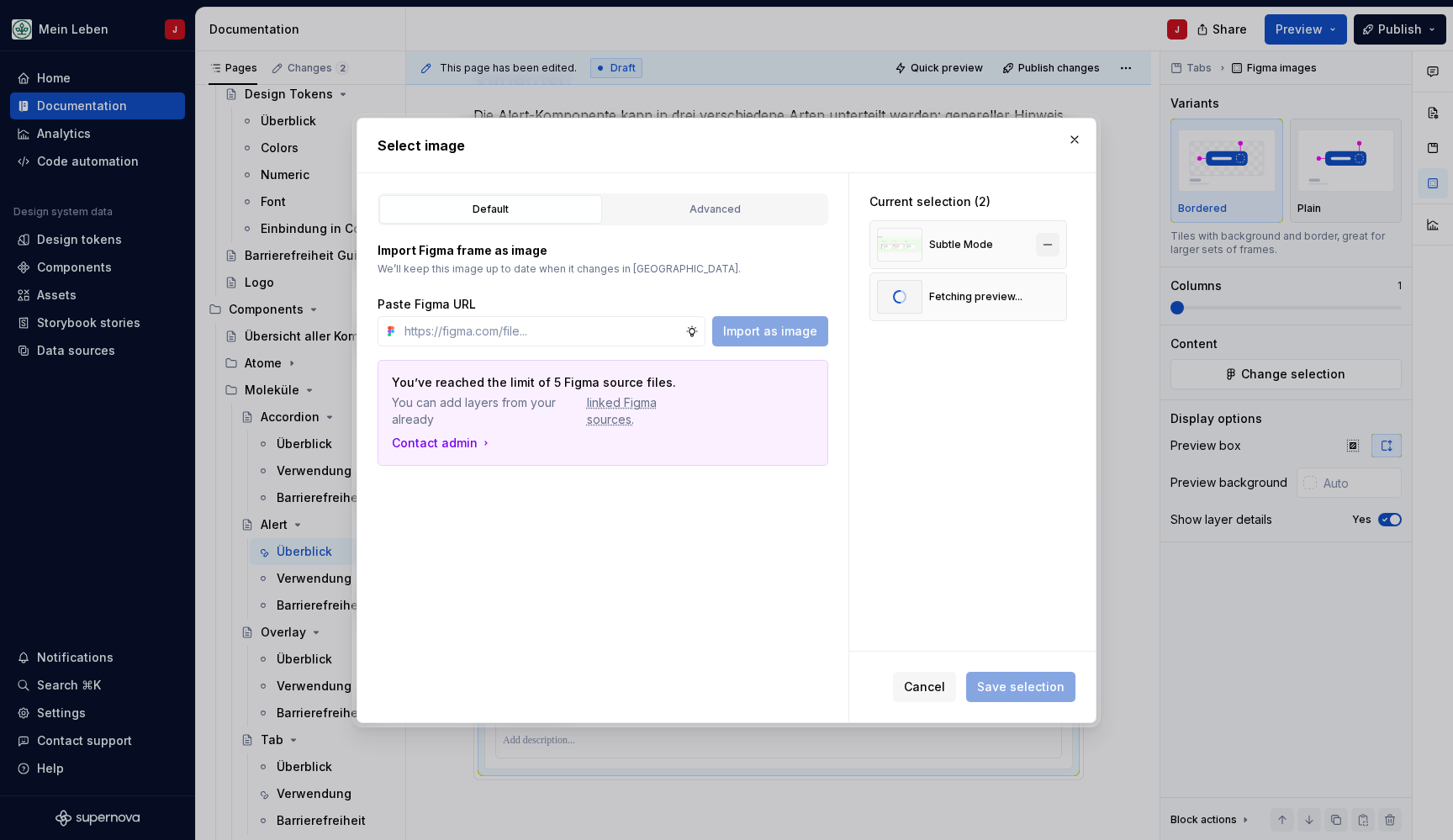
click at [1059, 242] on button "button" at bounding box center [1047, 244] width 23 height 23
click at [1025, 693] on span "Save selection" at bounding box center [1021, 687] width 87 height 17
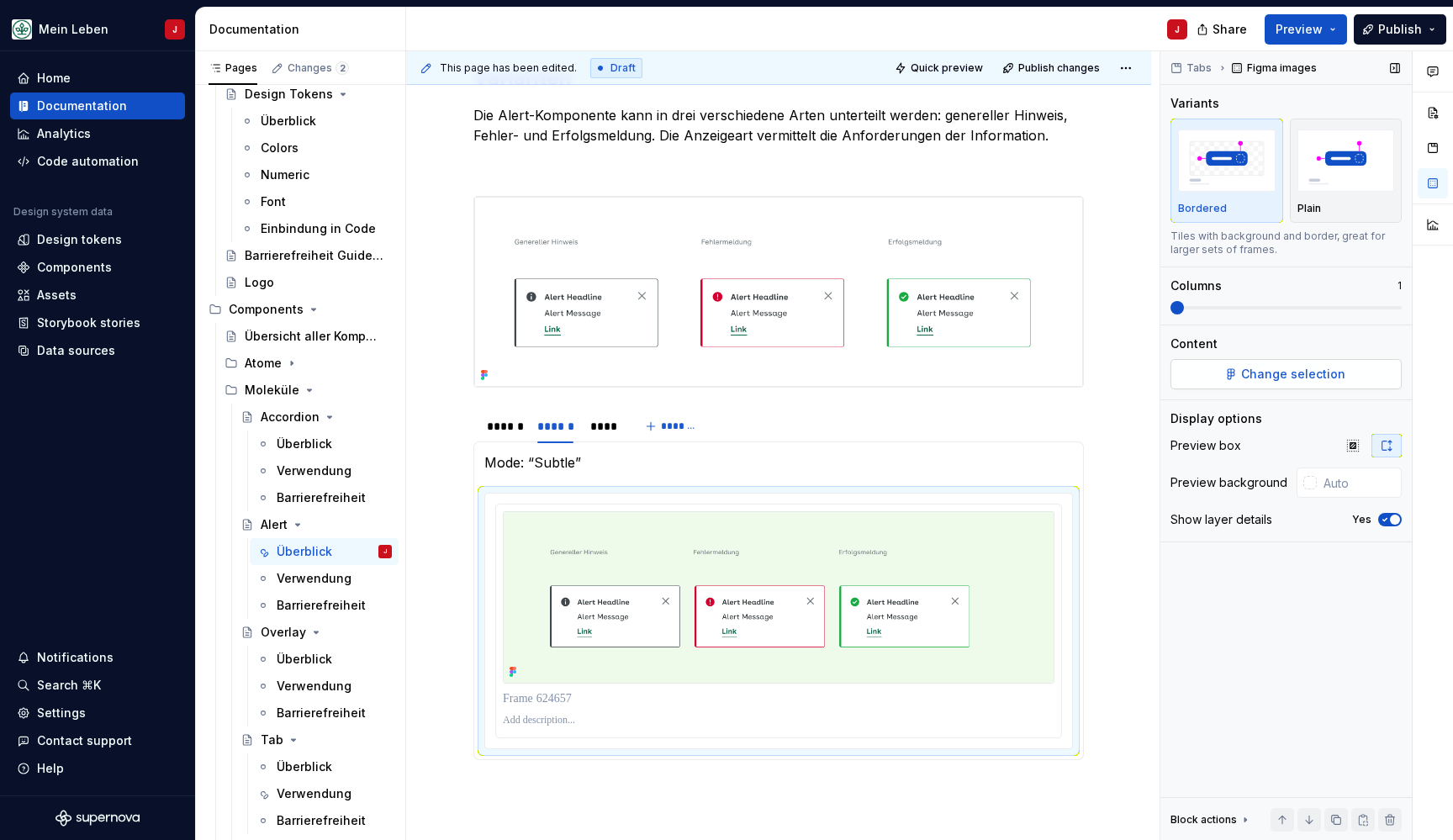
click at [1323, 375] on span "Change selection" at bounding box center [1293, 374] width 104 height 17
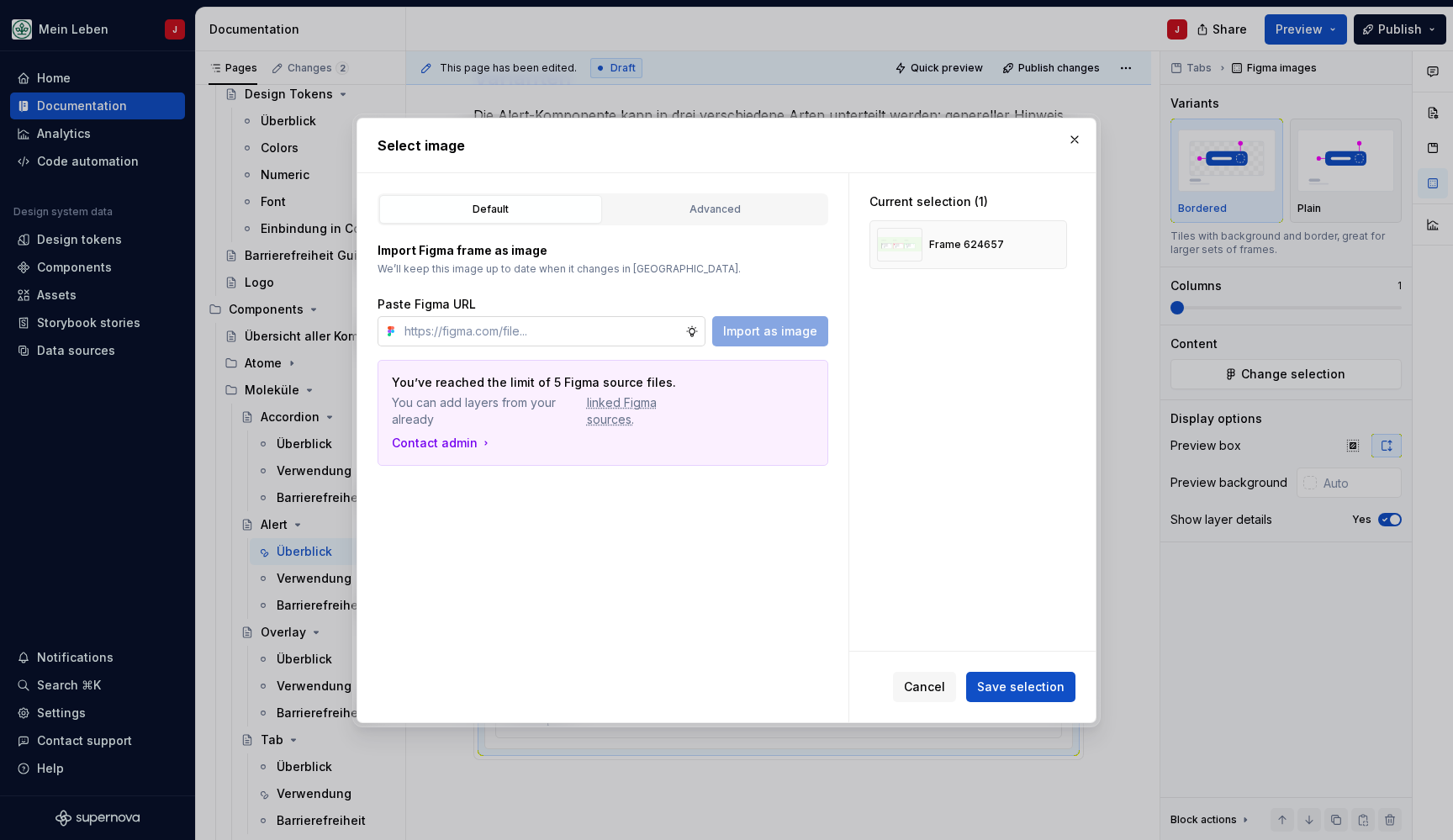
type textarea "*"
click at [522, 348] on div "Import Figma frame as image We’ll keep this image up to date when it changes in…" at bounding box center [603, 345] width 450 height 241
click at [548, 332] on input "text" at bounding box center [541, 331] width 288 height 30
paste input "https://www.figma.com/design/0cEjcq9M9lcSpPHmqxIMxm/refactor_alert?node-id=1748…"
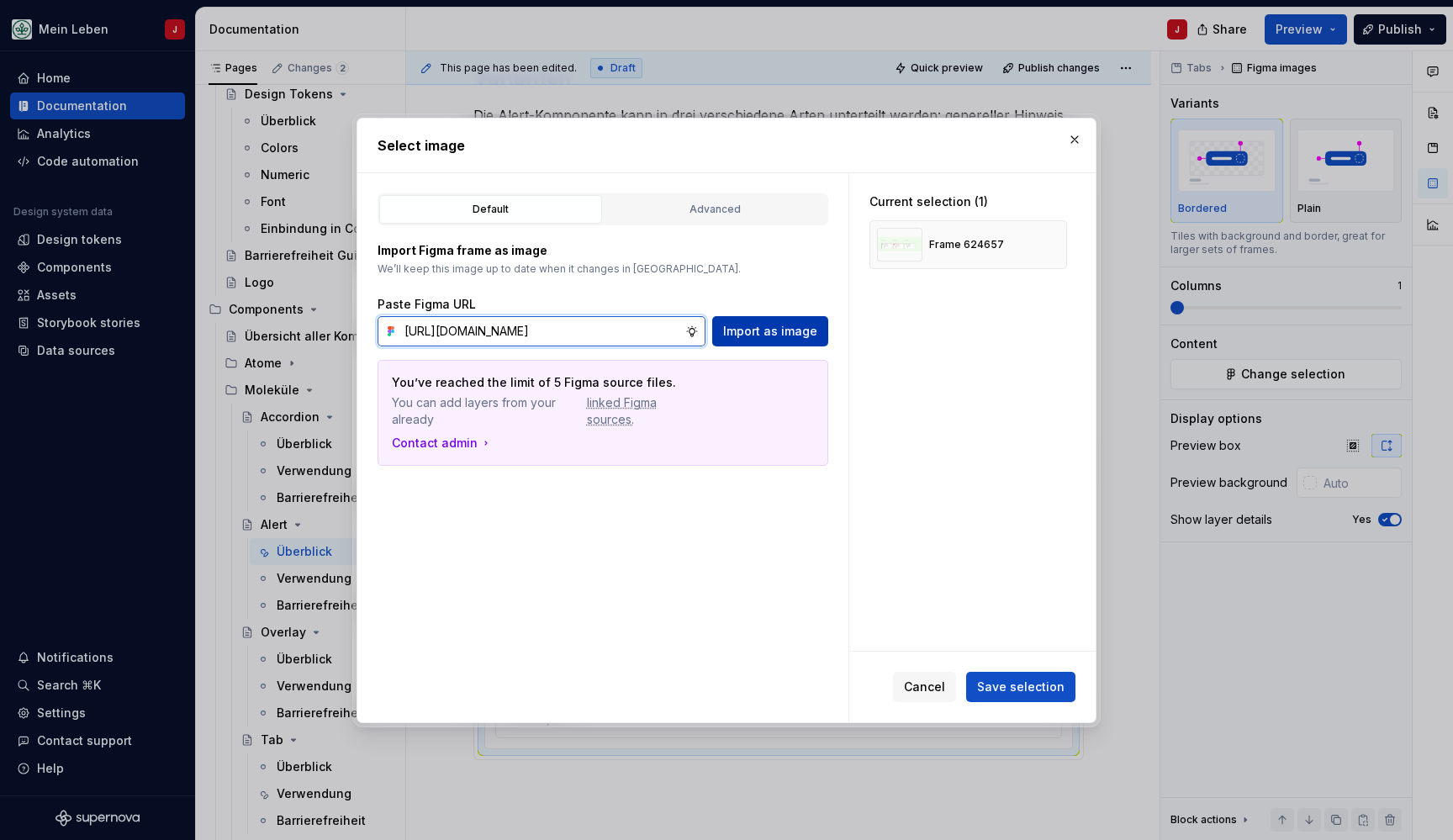
type input "https://www.figma.com/design/0cEjcq9M9lcSpPHmqxIMxm/refactor_alert?node-id=1748…"
click at [747, 328] on span "Import as image" at bounding box center [771, 331] width 94 height 17
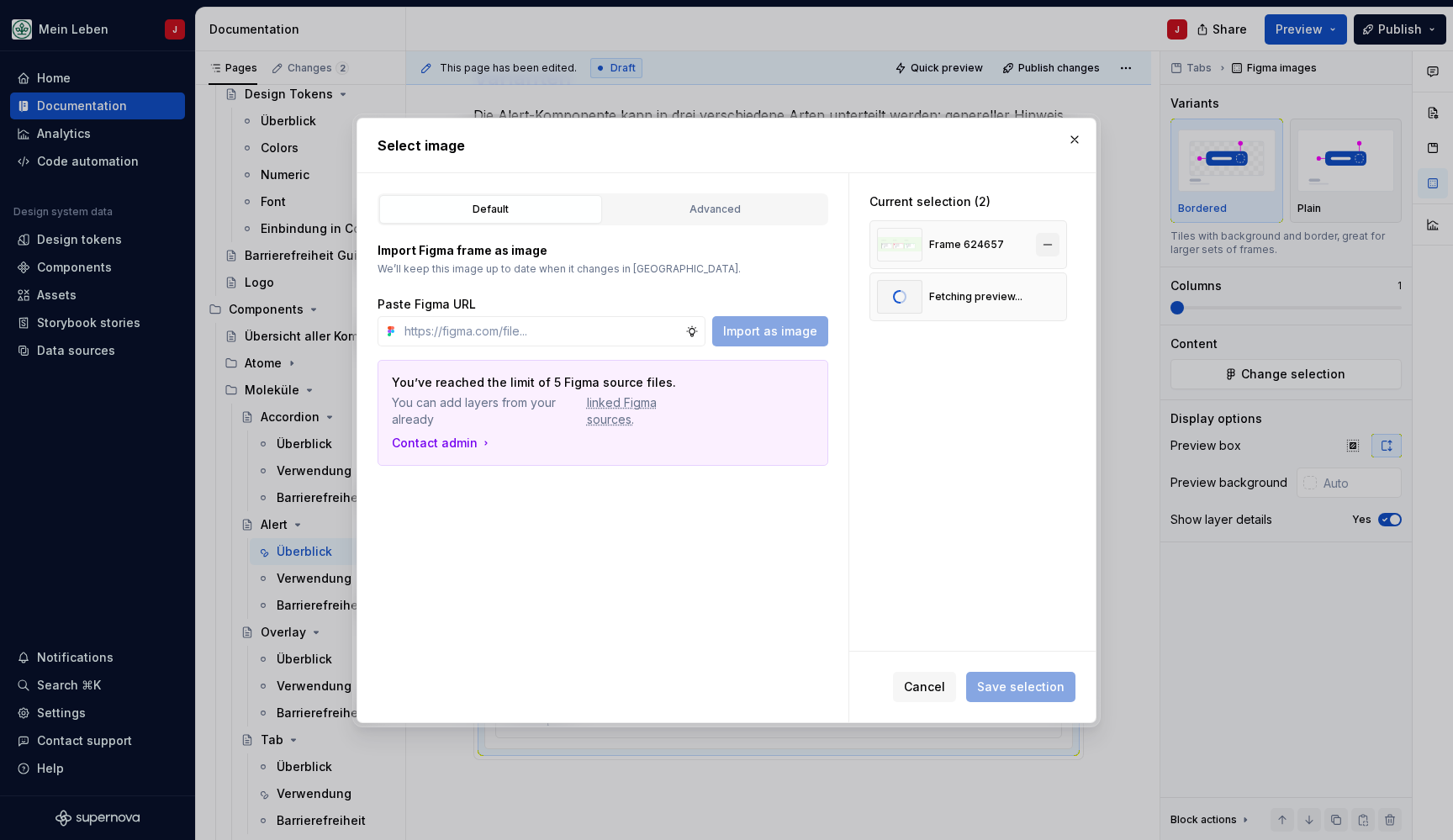
click at [1059, 241] on button "button" at bounding box center [1047, 244] width 23 height 23
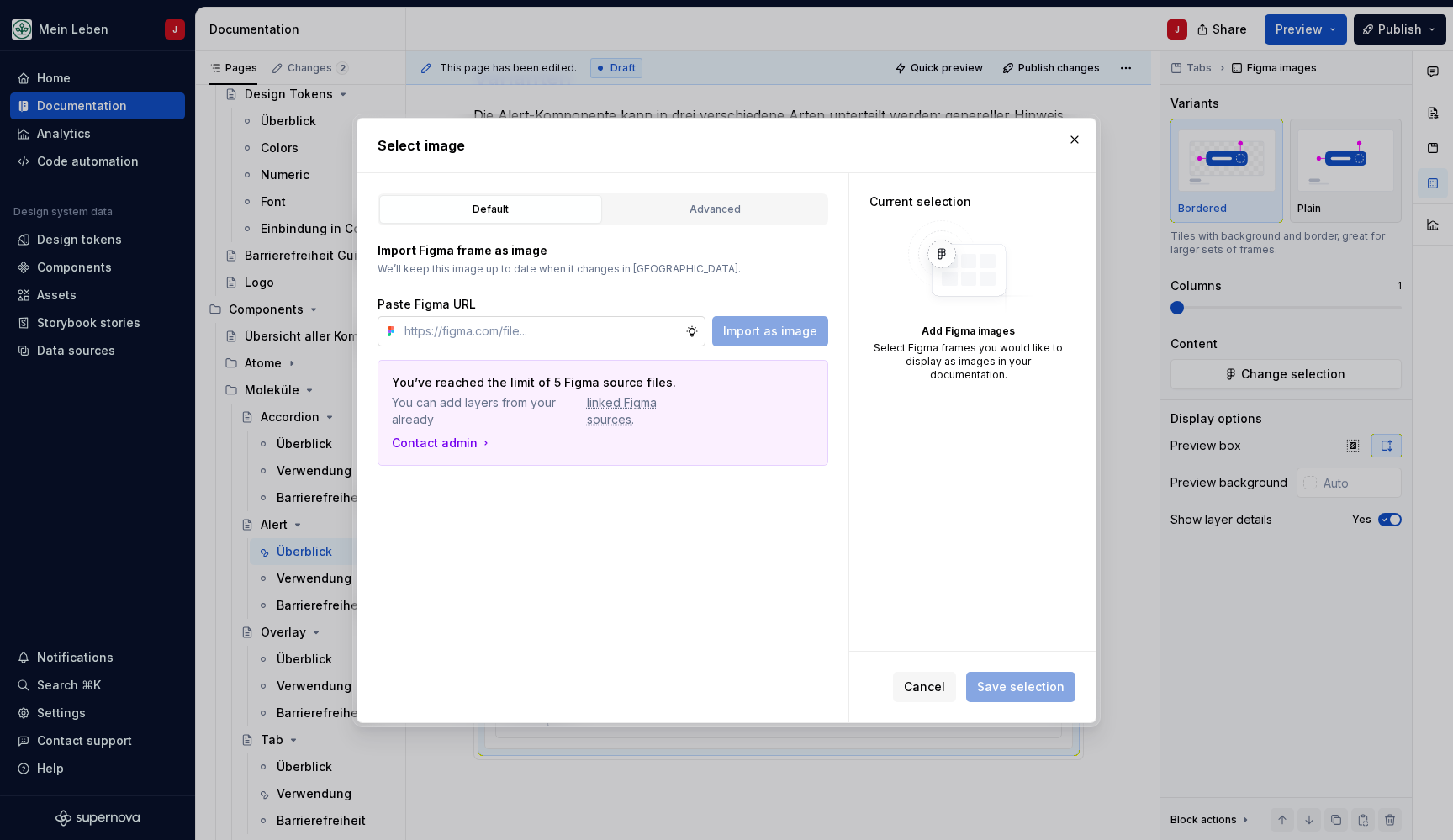
click at [509, 327] on input "text" at bounding box center [541, 331] width 288 height 30
paste input "https://www.figma.com/design/0cEjcq9M9lcSpPHmqxIMxm/refactor_alert?node-id=1748…"
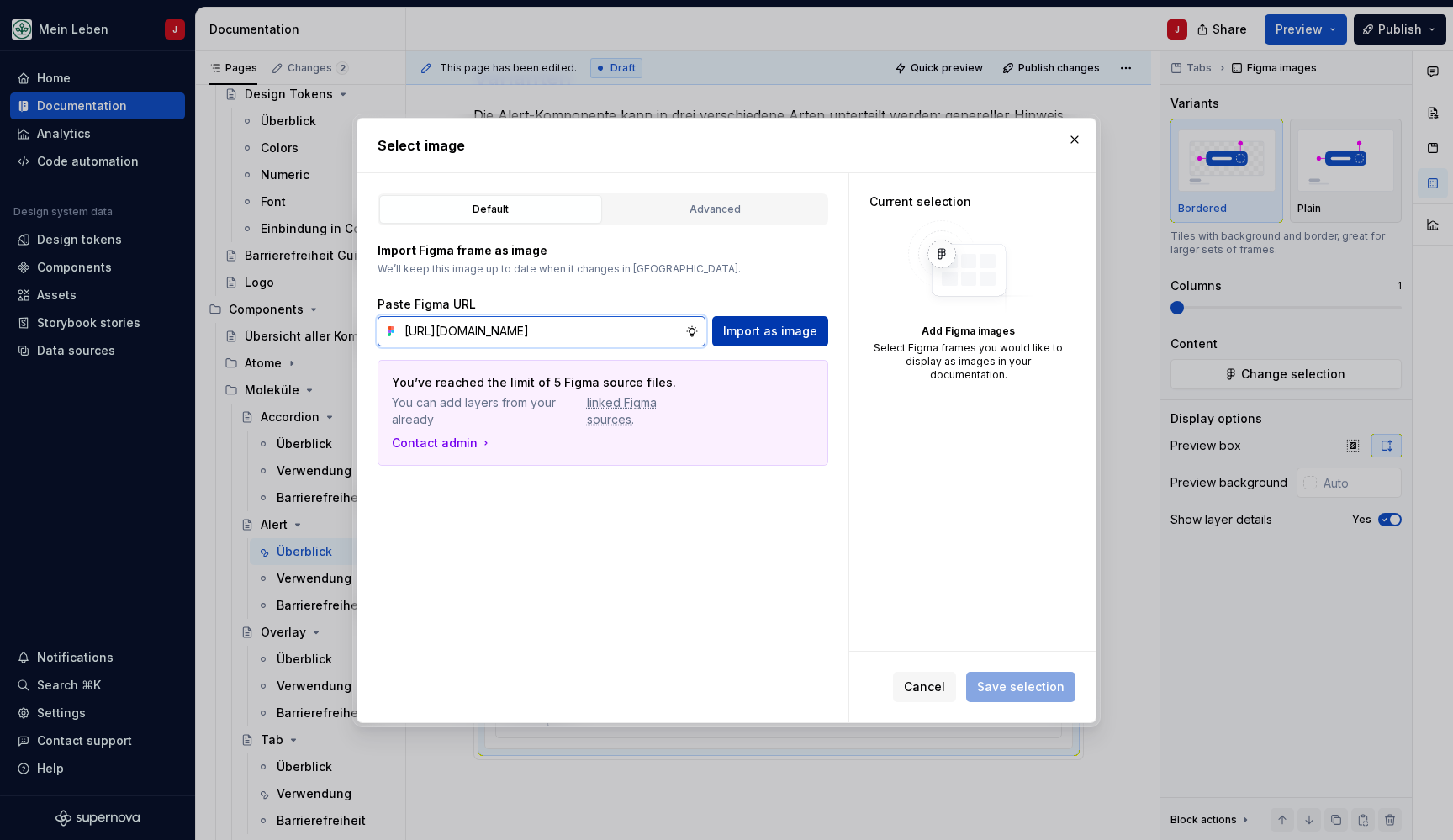
type input "https://www.figma.com/design/0cEjcq9M9lcSpPHmqxIMxm/refactor_alert?node-id=1748…"
click at [752, 328] on span "Import as image" at bounding box center [771, 331] width 94 height 17
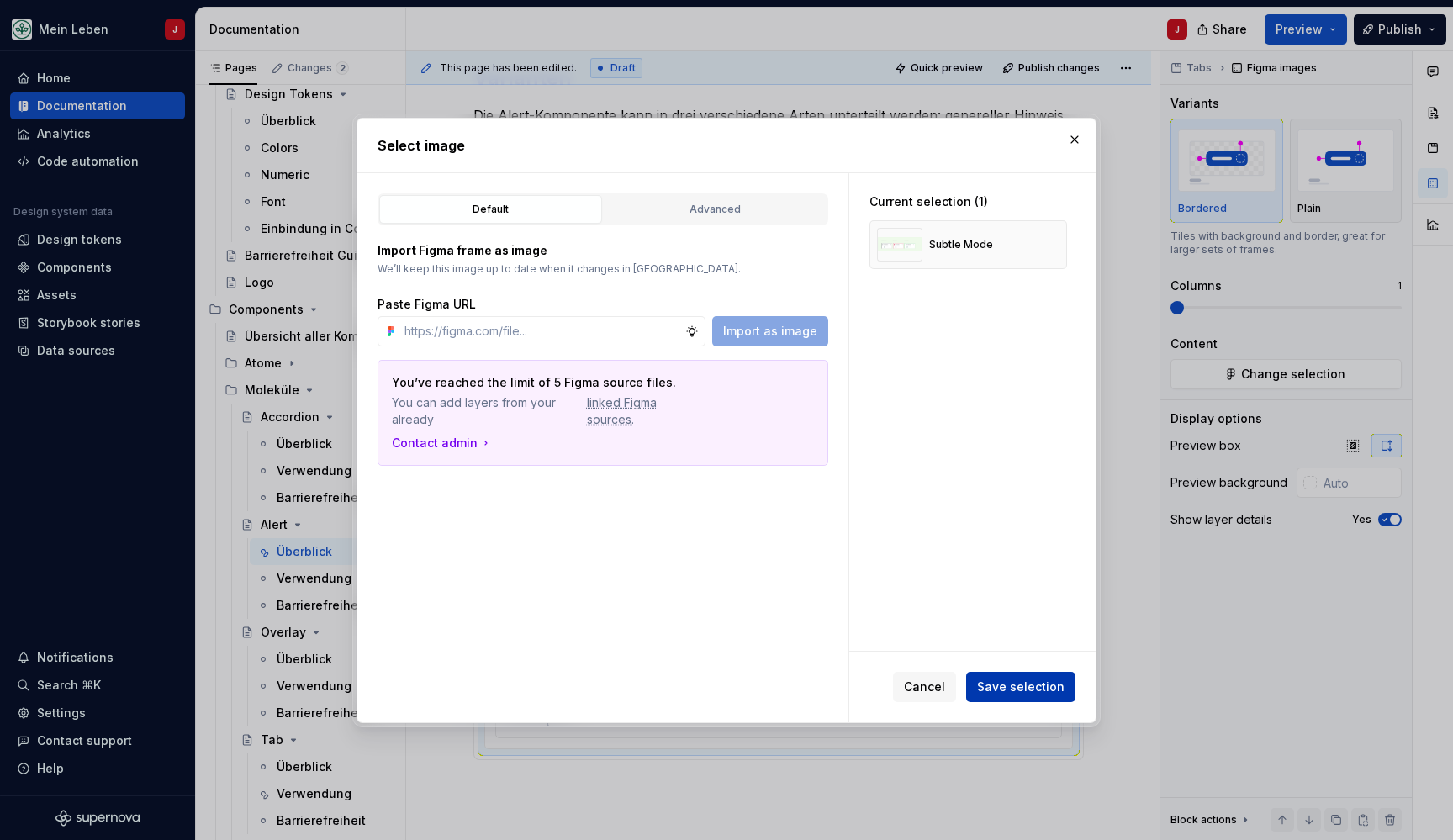
click at [1046, 690] on span "Save selection" at bounding box center [1021, 687] width 87 height 17
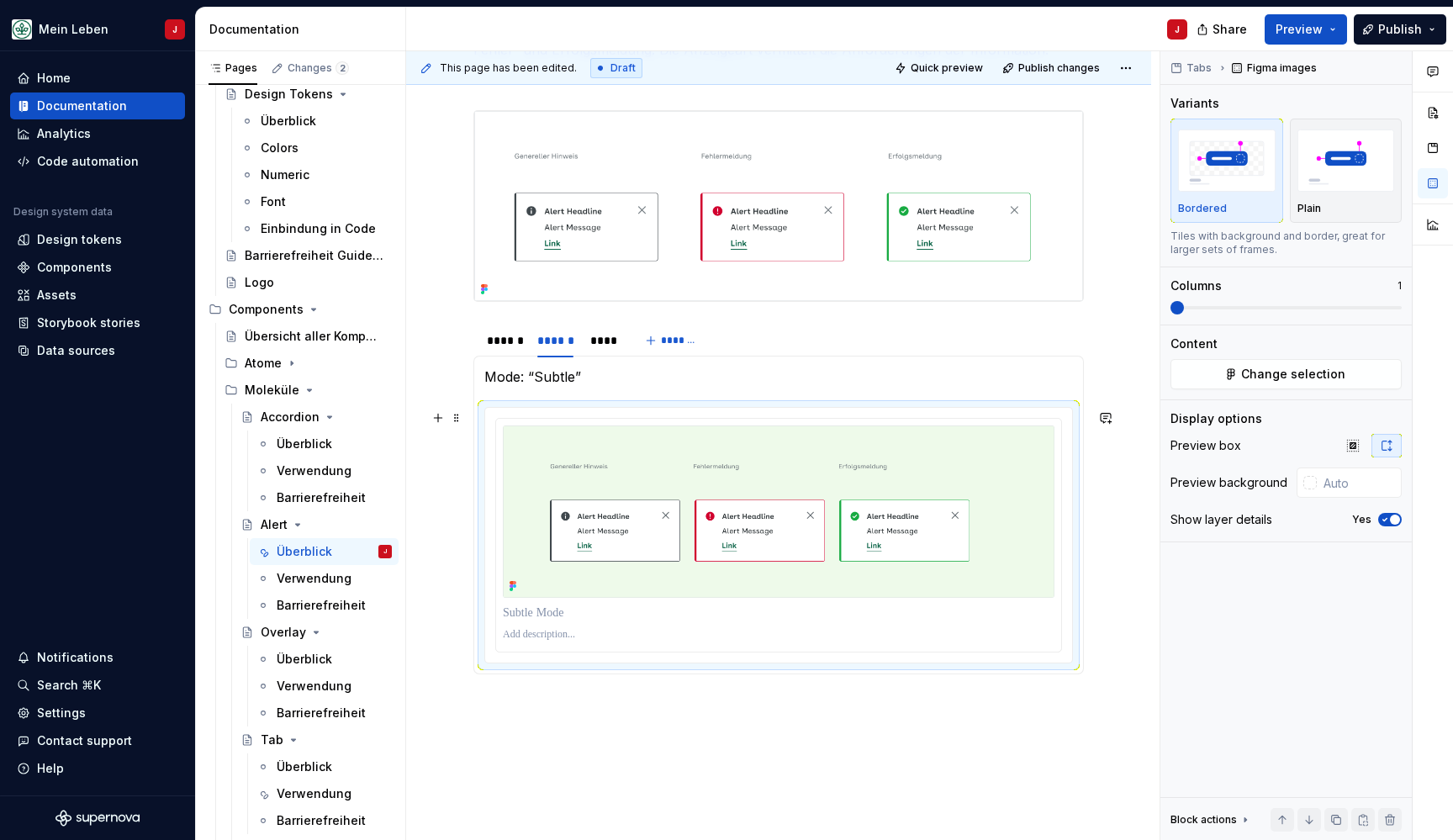
scroll to position [855, 0]
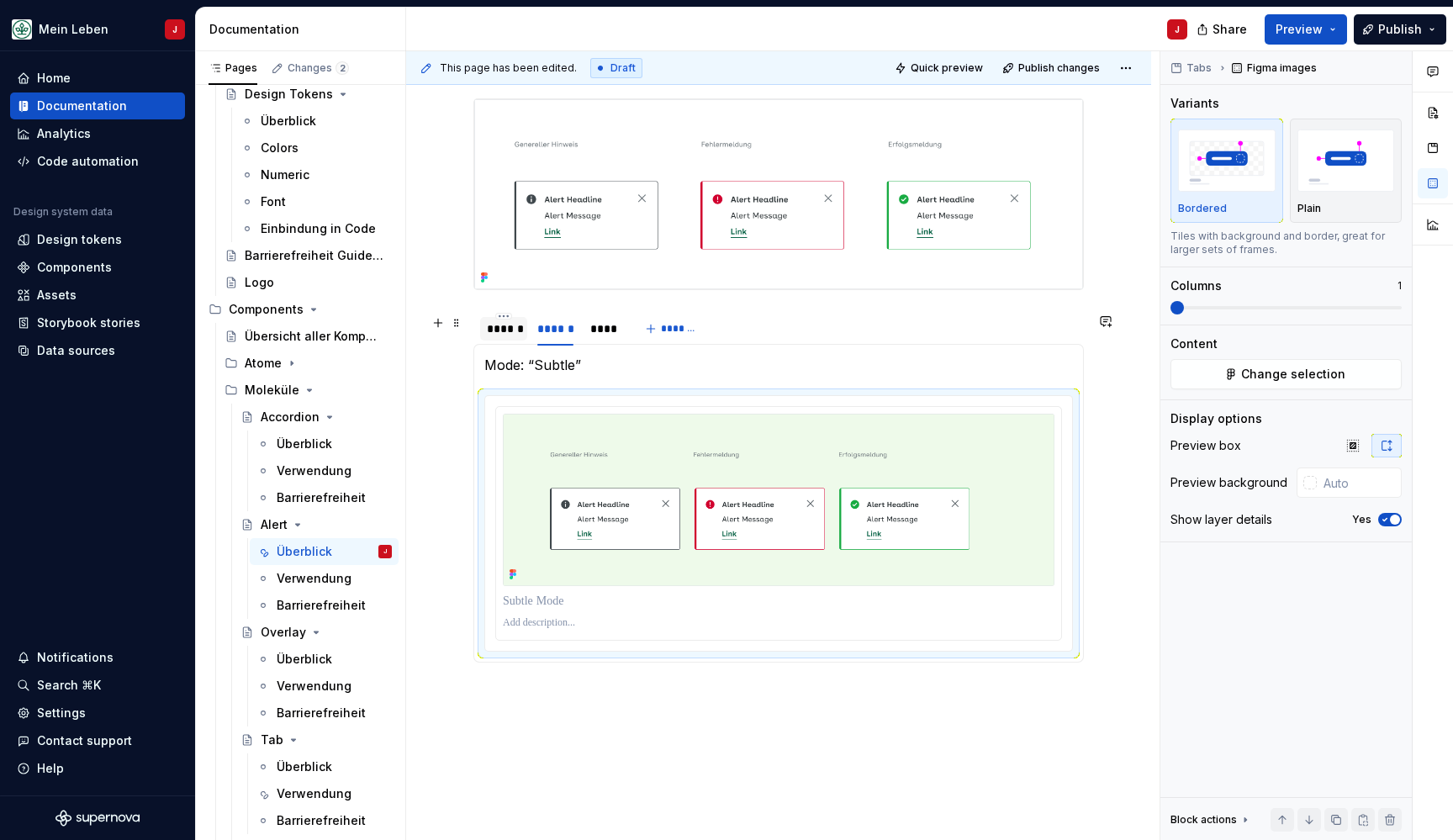
click at [498, 337] on div "******" at bounding box center [503, 329] width 33 height 17
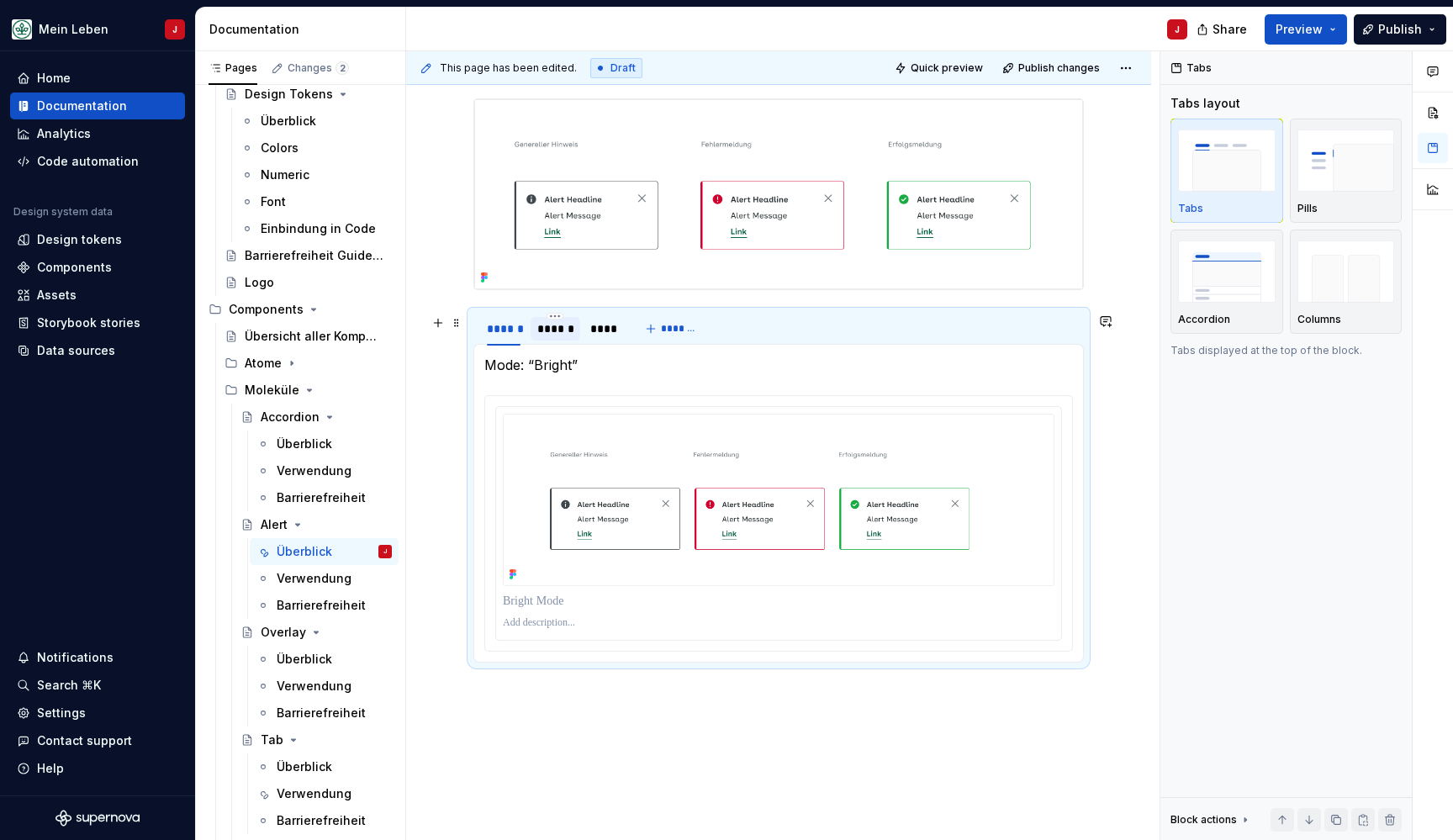
click at [551, 337] on div "******" at bounding box center [555, 329] width 36 height 17
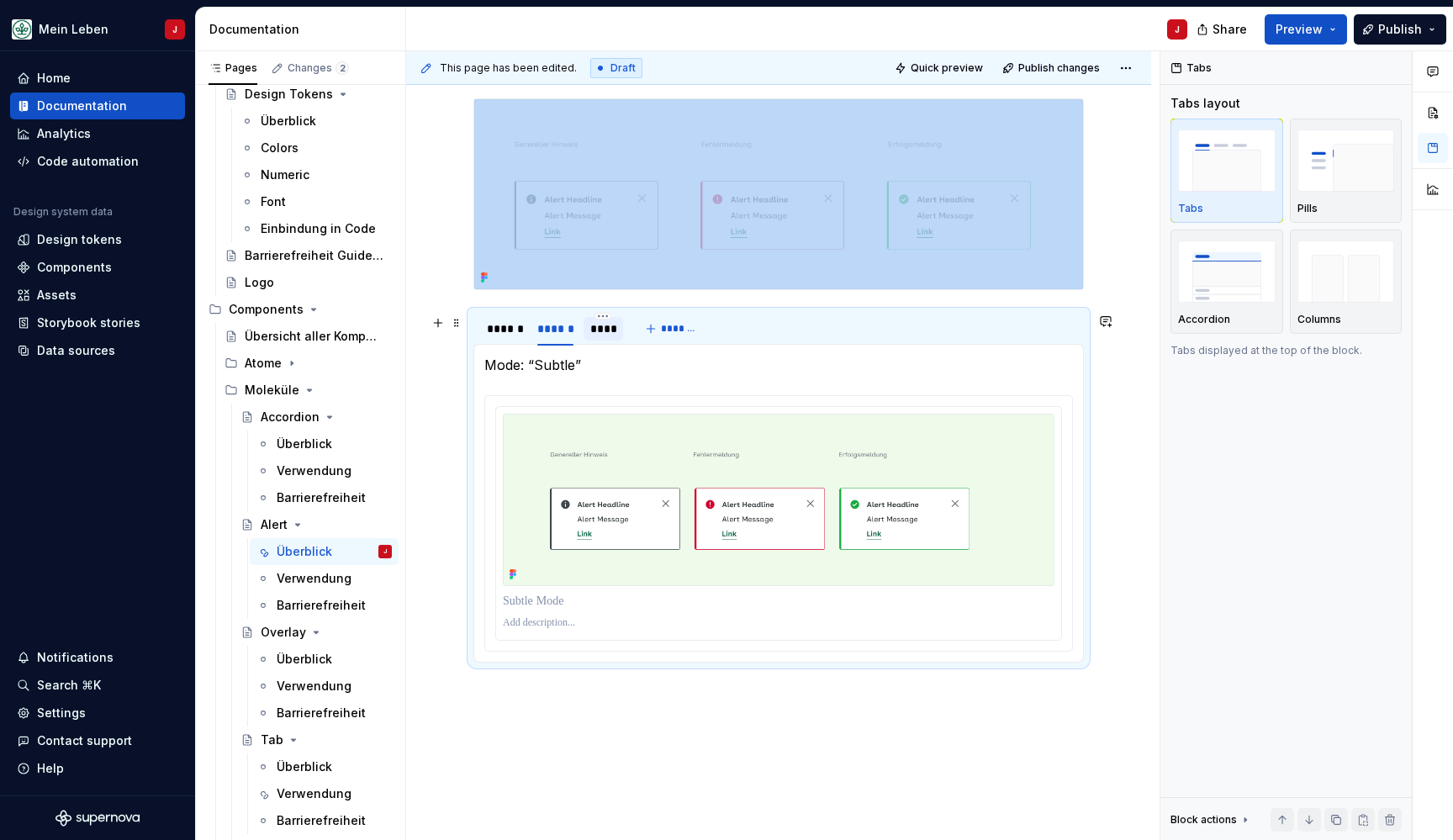
click at [607, 336] on div "****" at bounding box center [603, 329] width 27 height 17
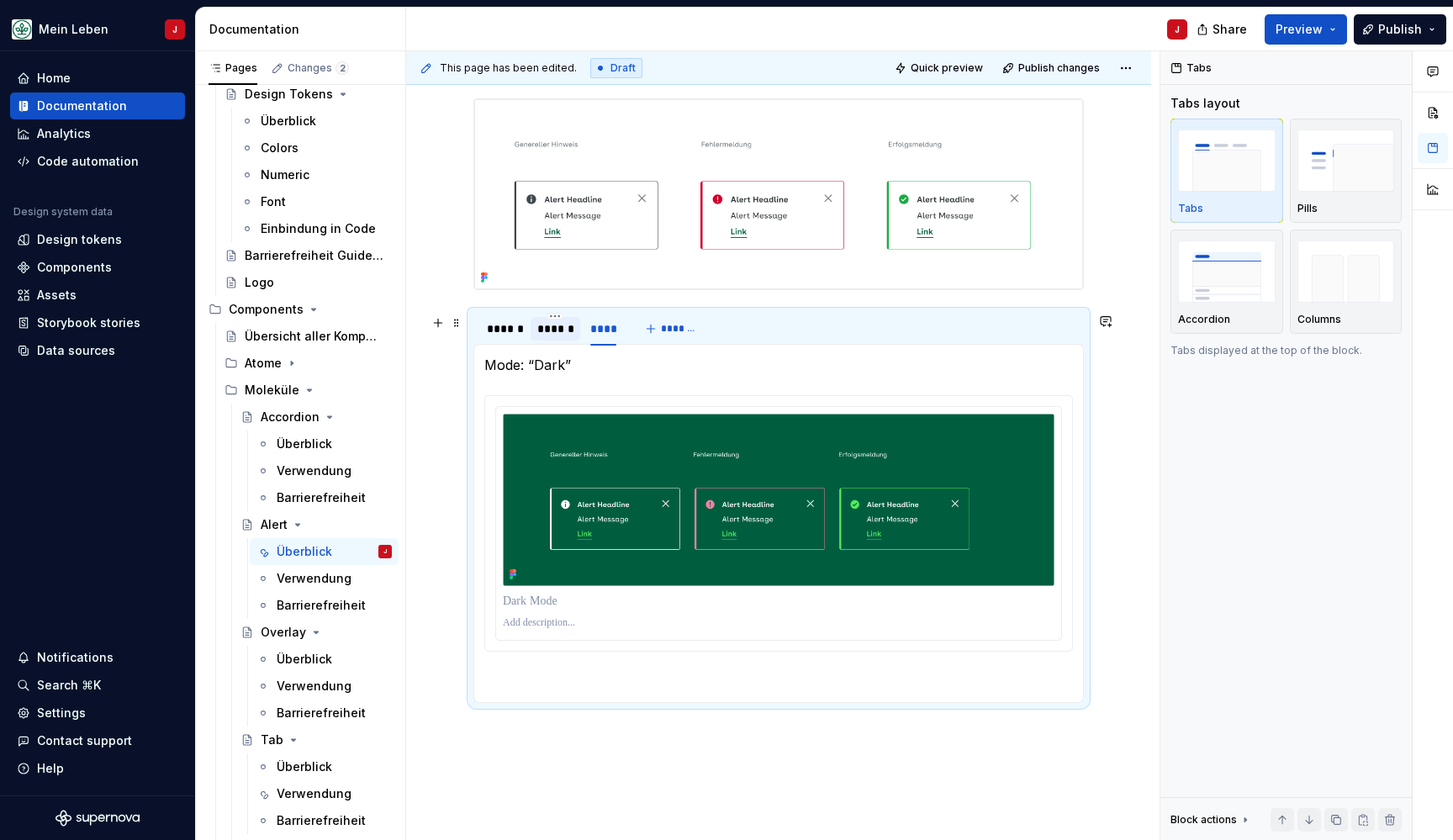
click at [548, 335] on div "******" at bounding box center [555, 329] width 36 height 17
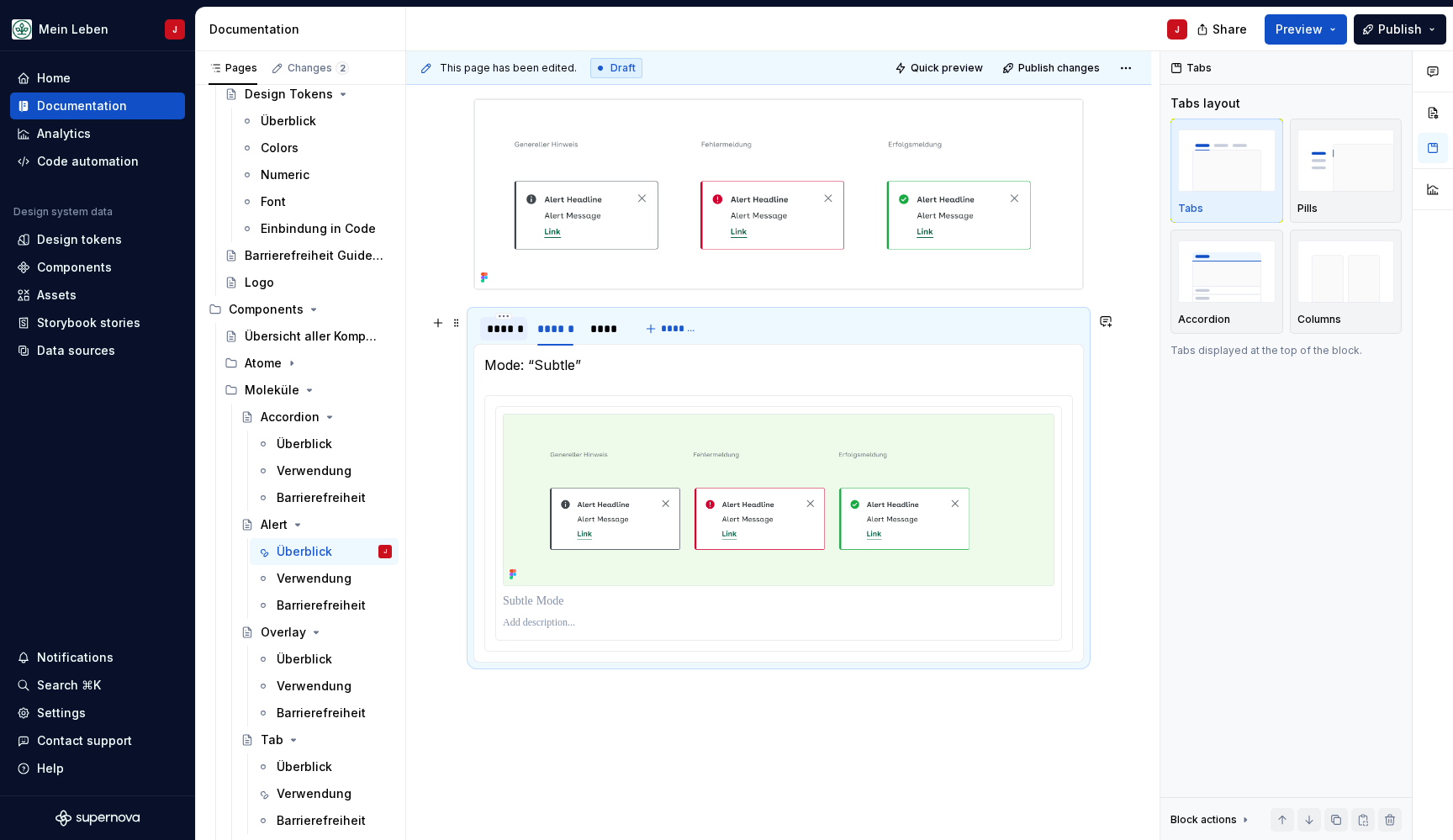
click at [503, 334] on div "******" at bounding box center [503, 329] width 33 height 17
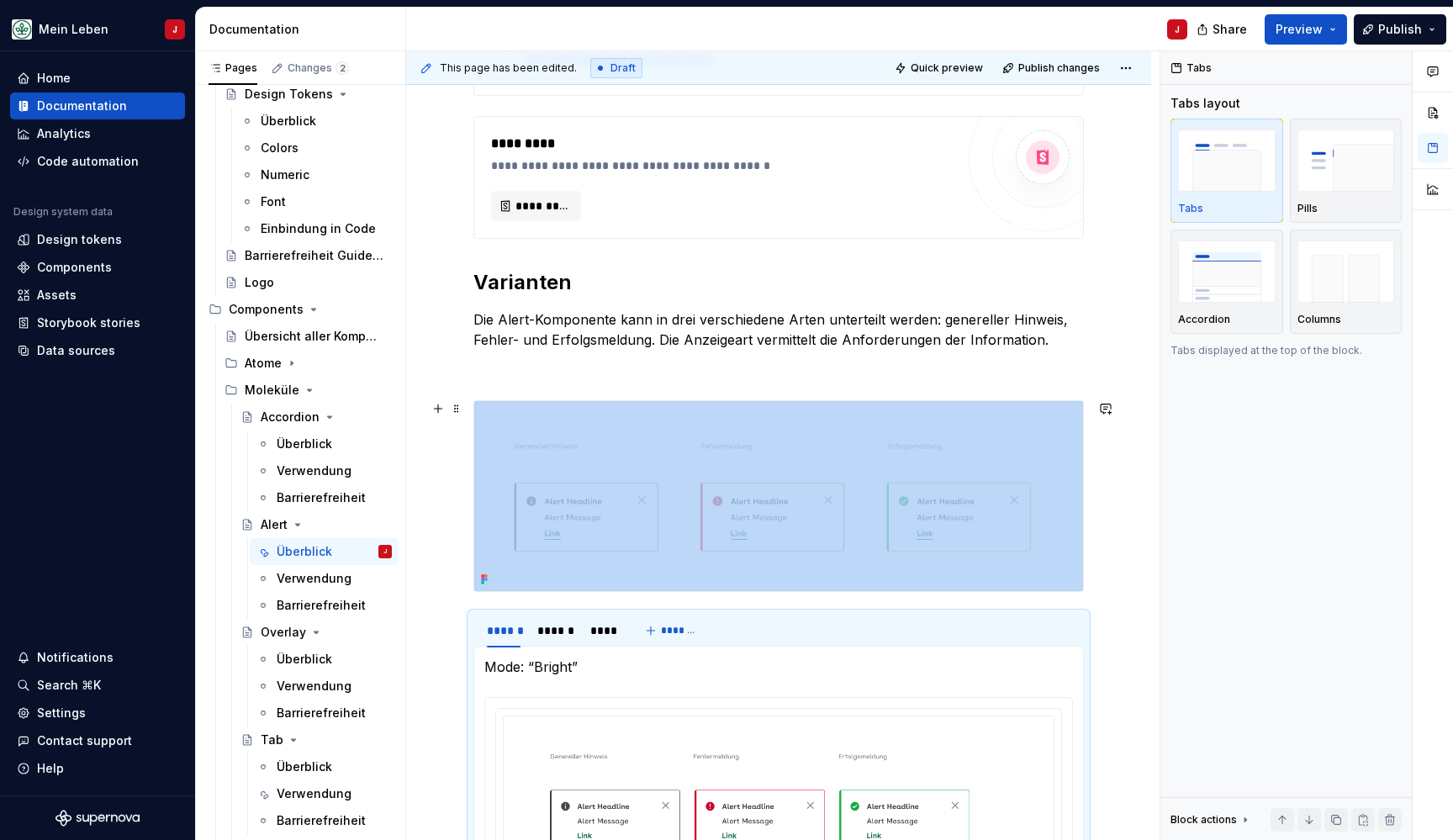
scroll to position [567, 0]
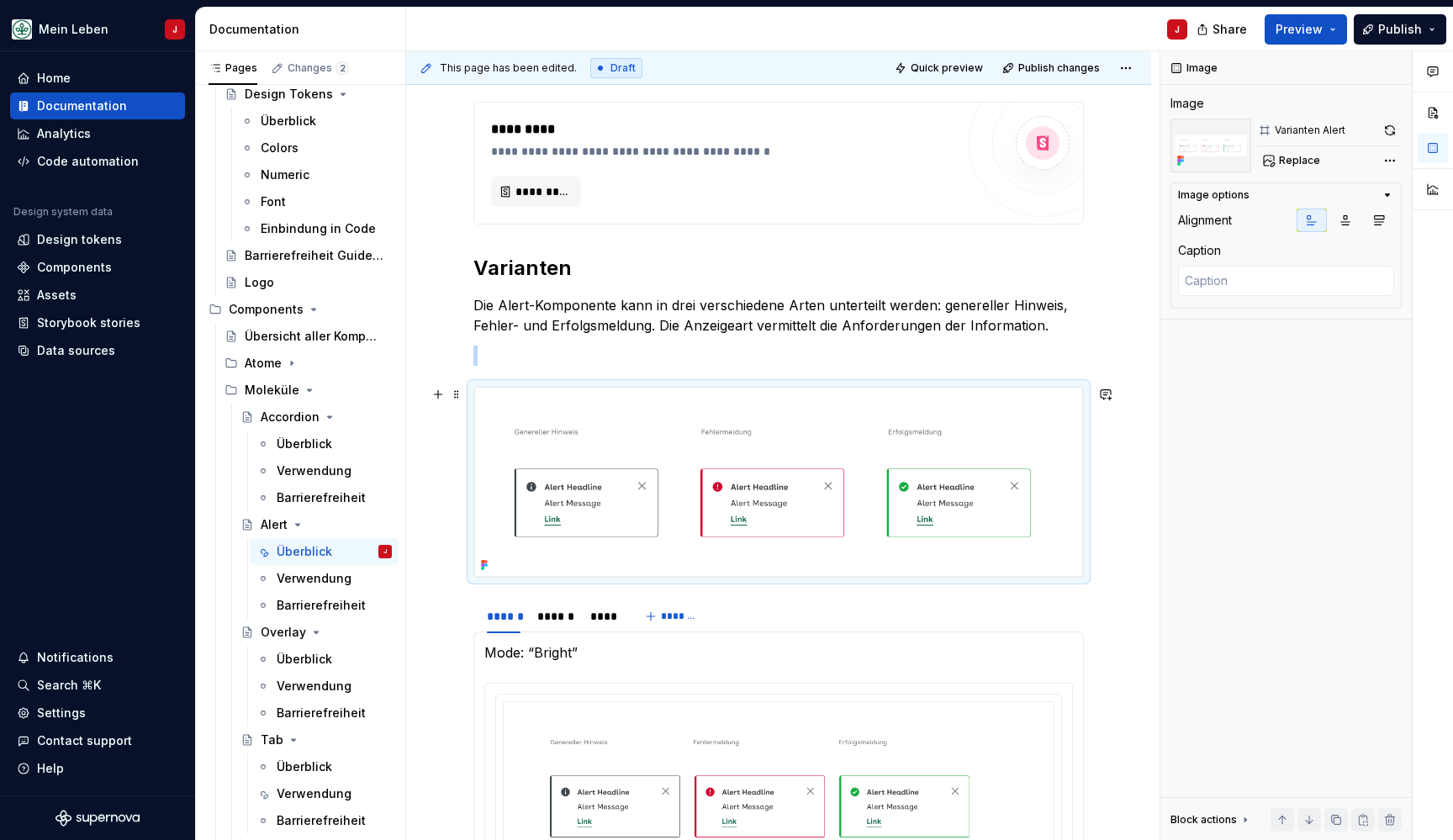
click at [568, 397] on img at bounding box center [778, 482] width 609 height 190
click at [456, 395] on span at bounding box center [456, 394] width 14 height 23
click at [526, 548] on div "Delete" at bounding box center [536, 547] width 110 height 17
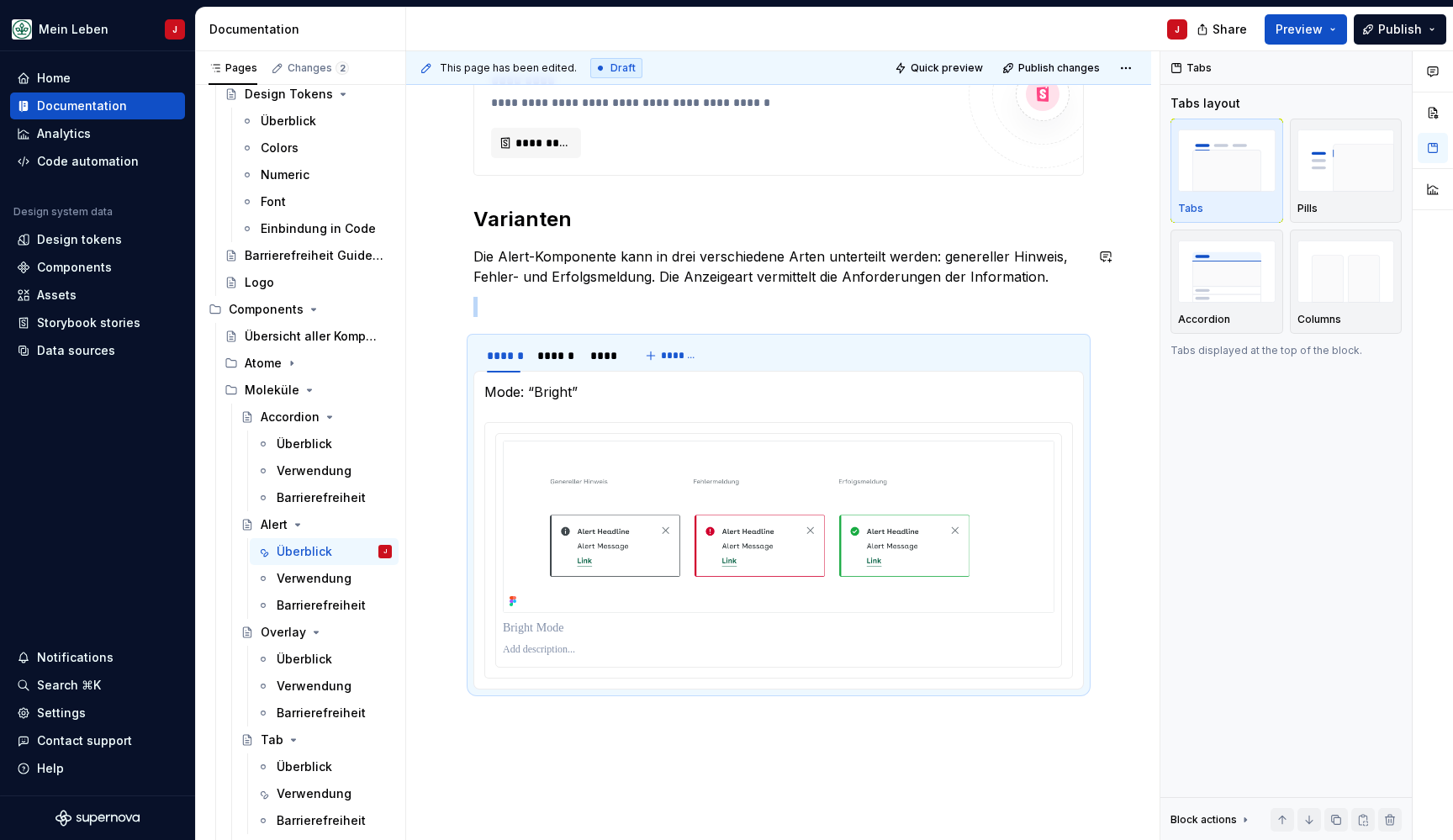
scroll to position [773, 0]
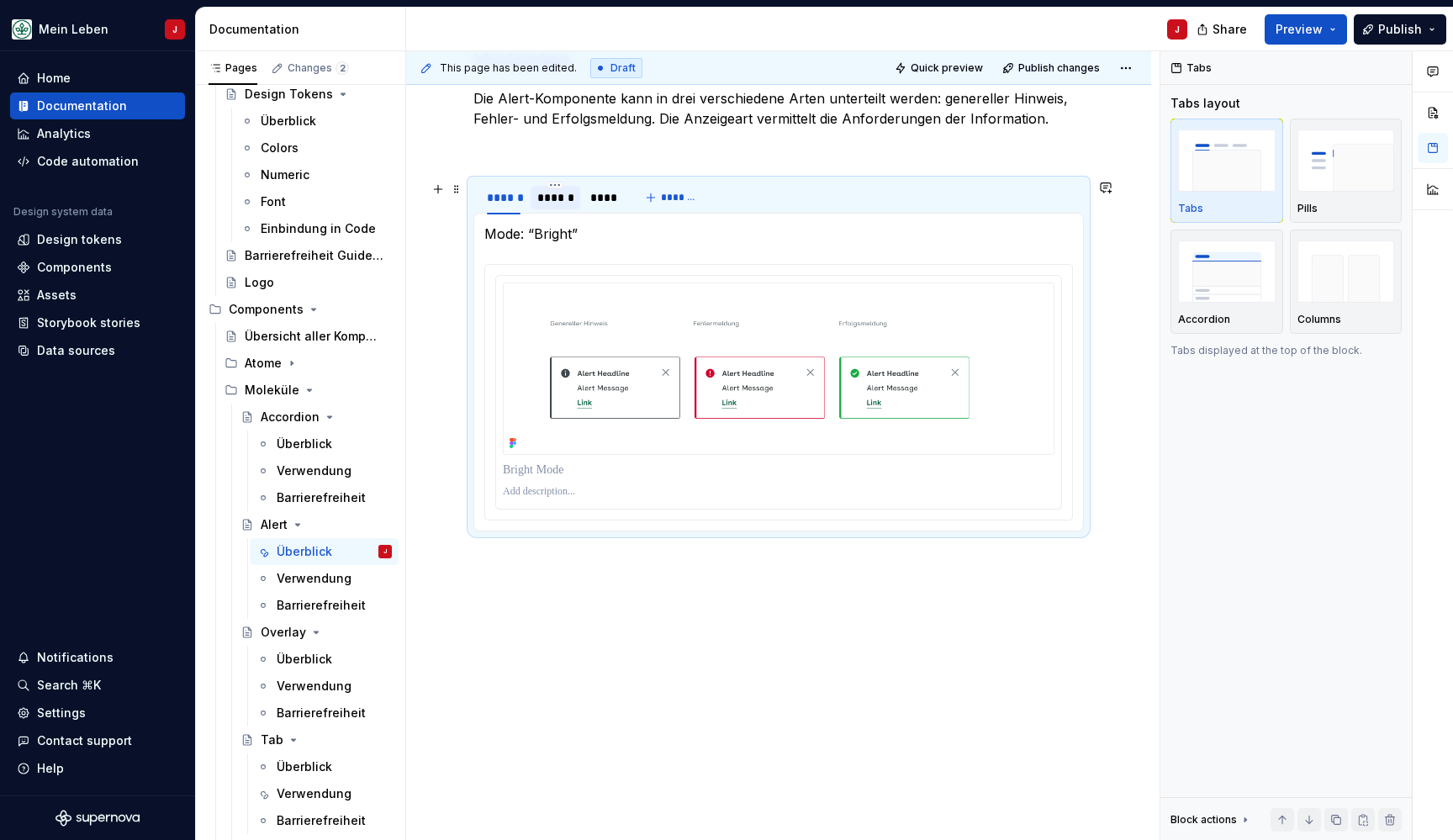
click at [553, 201] on div "******" at bounding box center [555, 198] width 36 height 17
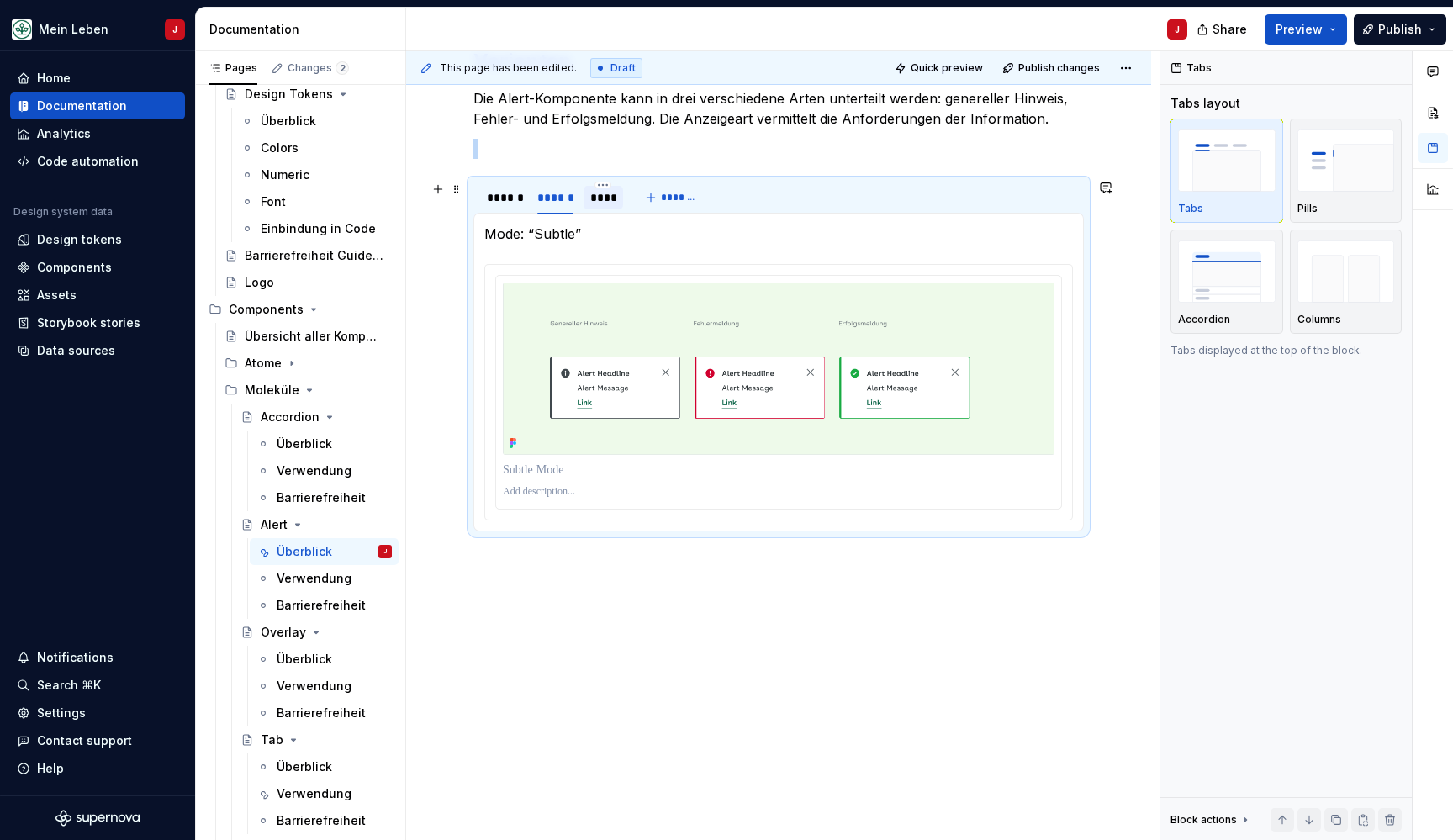
click at [606, 207] on div "****" at bounding box center [603, 197] width 40 height 23
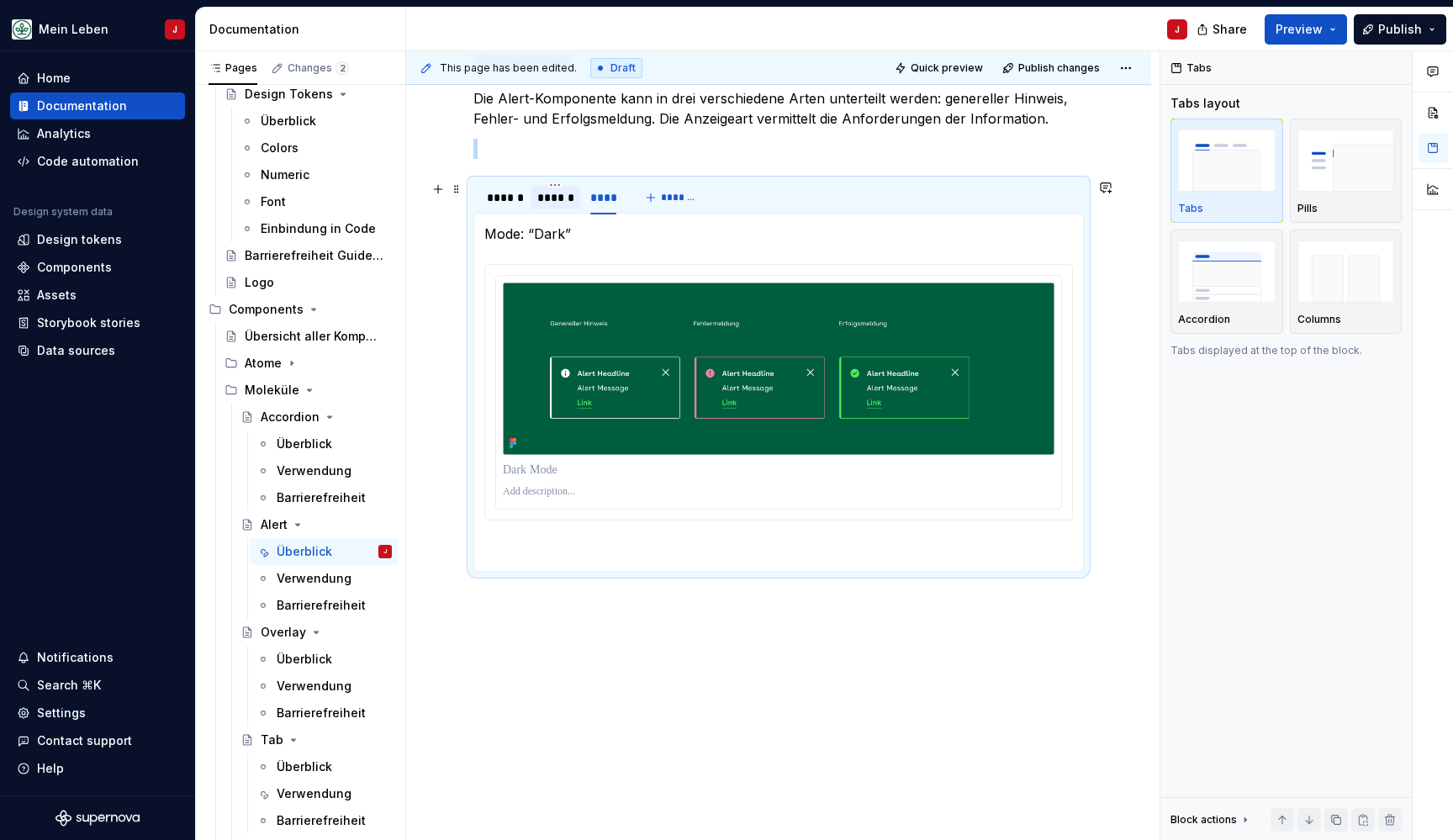
click at [557, 207] on div "******" at bounding box center [556, 197] width 50 height 23
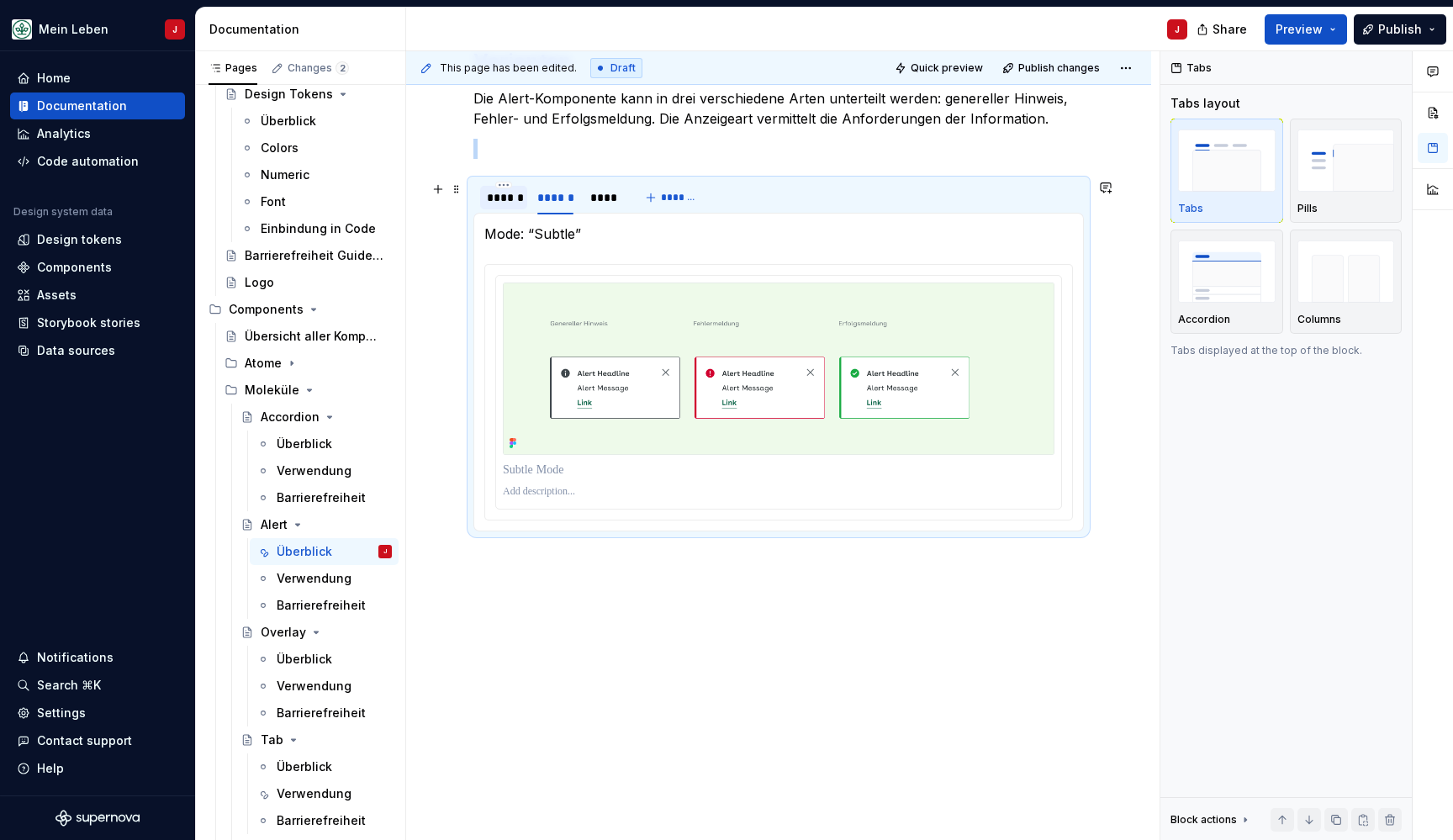
click at [491, 199] on div "******" at bounding box center [503, 198] width 33 height 17
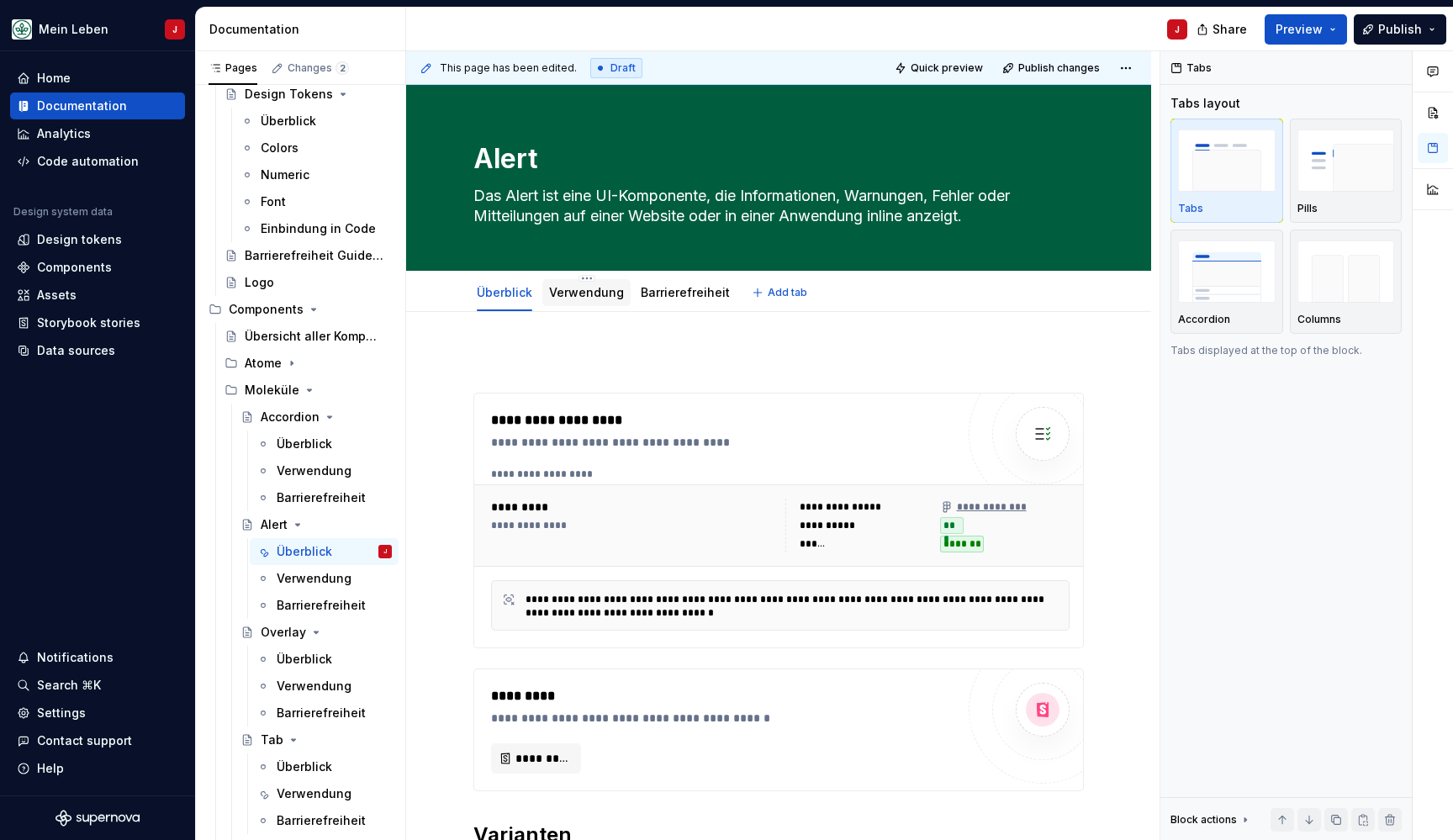
scroll to position [0, 0]
click at [585, 298] on link "Verwendung" at bounding box center [586, 292] width 74 height 15
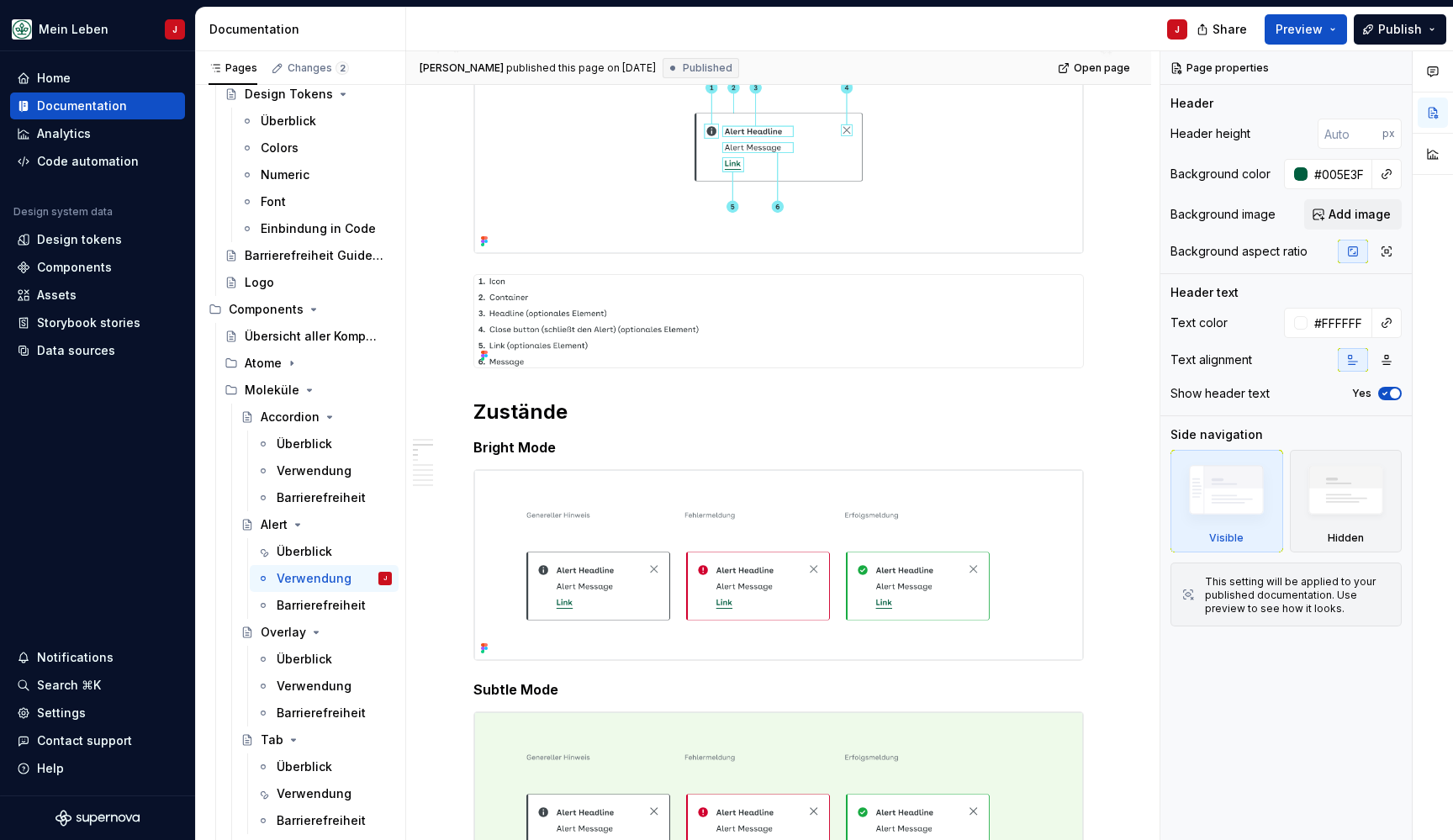
scroll to position [302, 0]
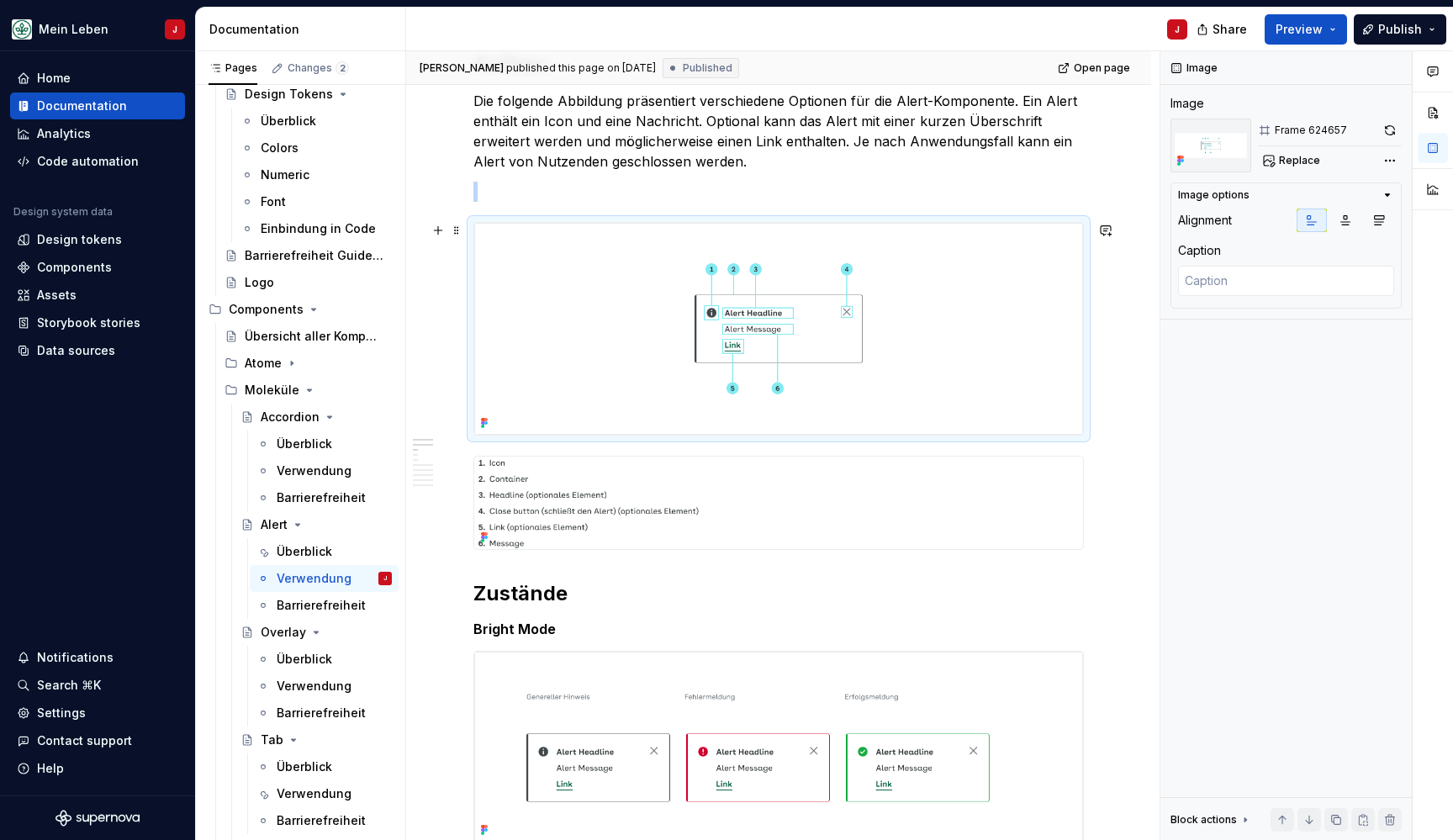
click at [646, 373] on img at bounding box center [778, 328] width 609 height 211
click at [622, 319] on img at bounding box center [778, 328] width 609 height 211
click at [456, 233] on span at bounding box center [456, 229] width 14 height 23
click at [1281, 158] on span "Replace" at bounding box center [1300, 161] width 41 height 14
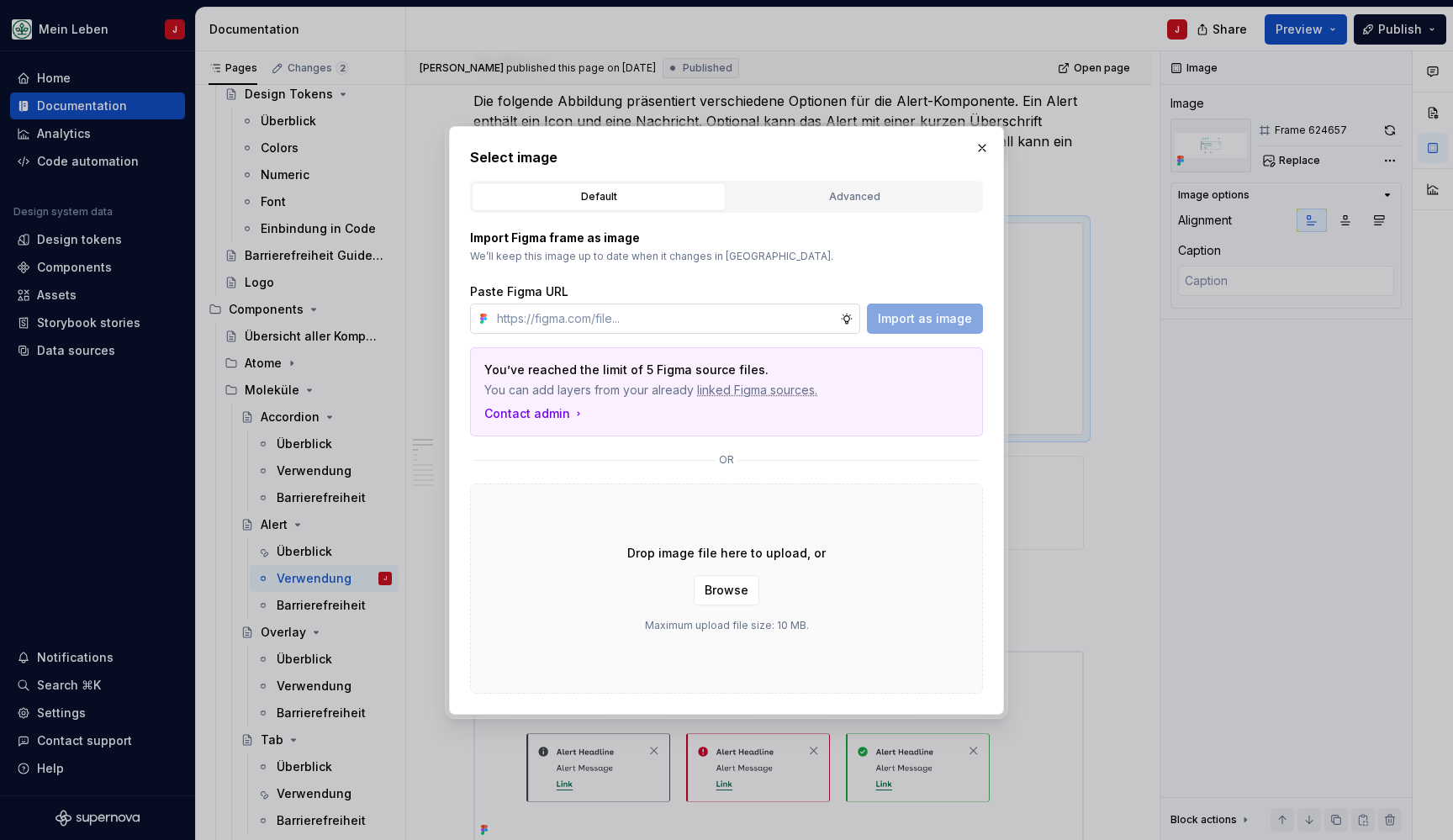
type textarea "*"
click at [539, 325] on input "text" at bounding box center [664, 318] width 350 height 30
type input "https://www.figma.com/design/0cEjcq9M9lcSpPHmqxIMxm/refactor_alert?node-id=2545…"
click at [919, 318] on span "Import as image" at bounding box center [925, 319] width 94 height 17
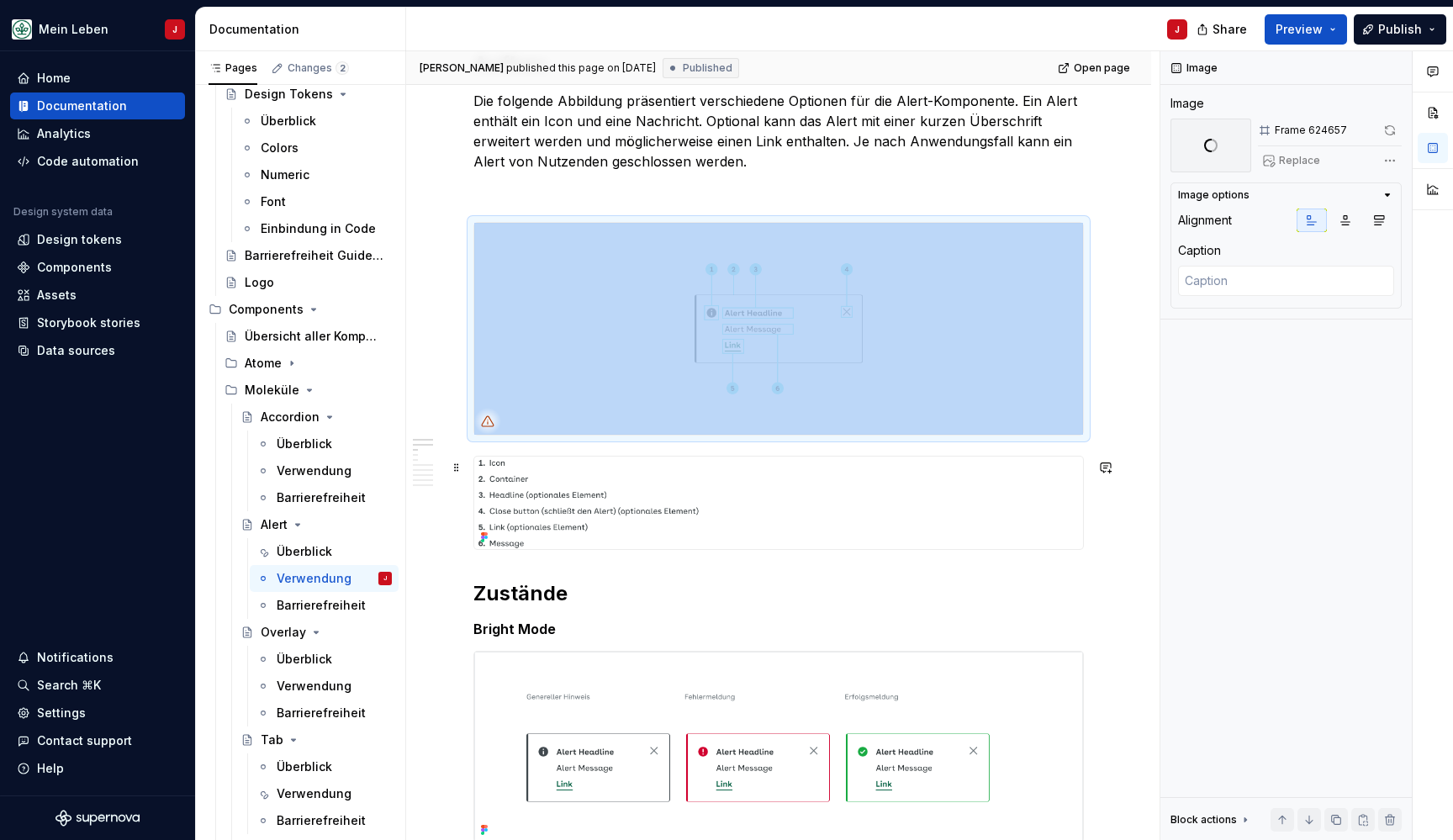
click at [730, 509] on img at bounding box center [778, 503] width 609 height 92
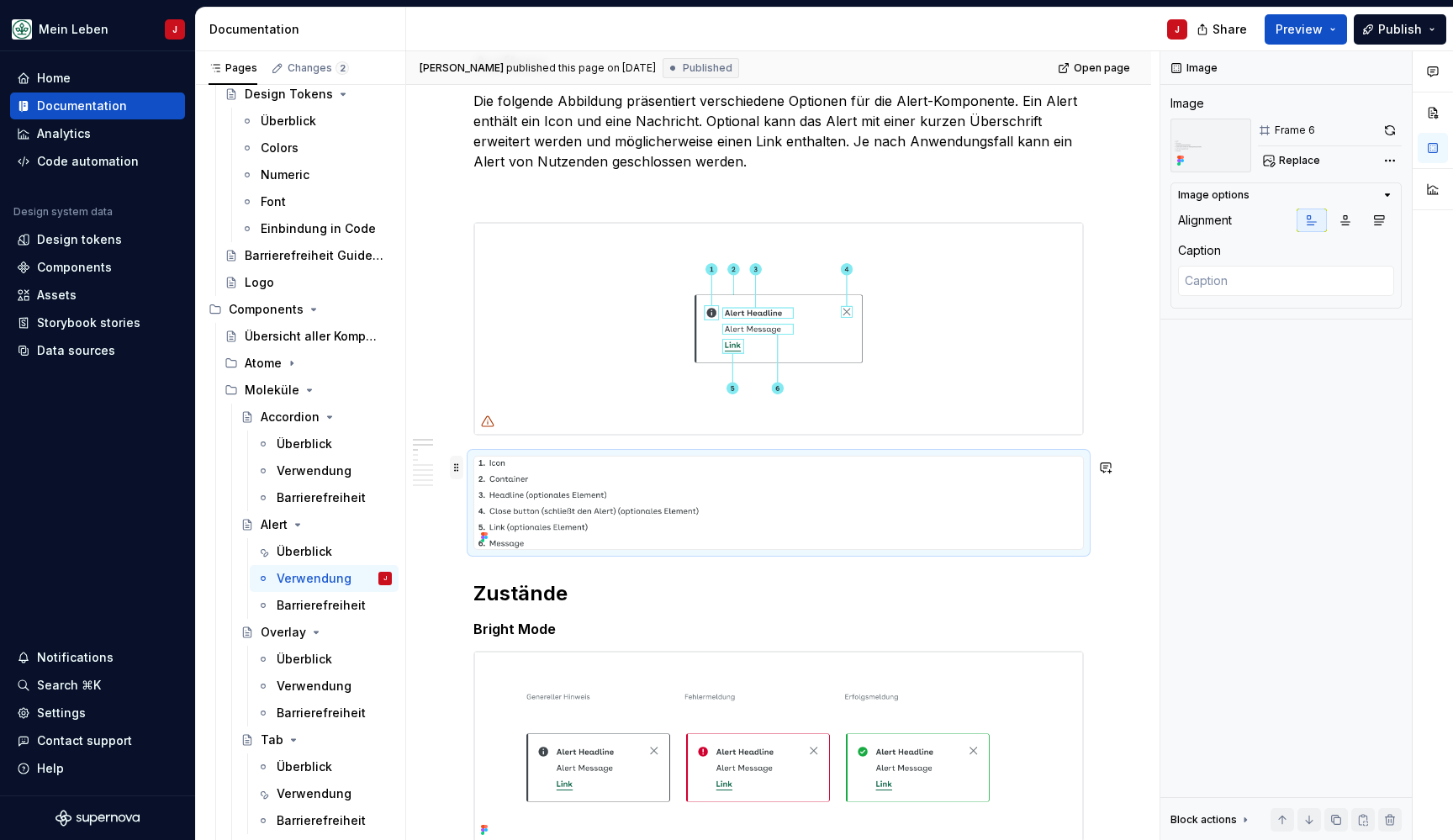
click at [455, 466] on span at bounding box center [456, 467] width 14 height 23
click at [527, 618] on div "Delete" at bounding box center [536, 621] width 110 height 17
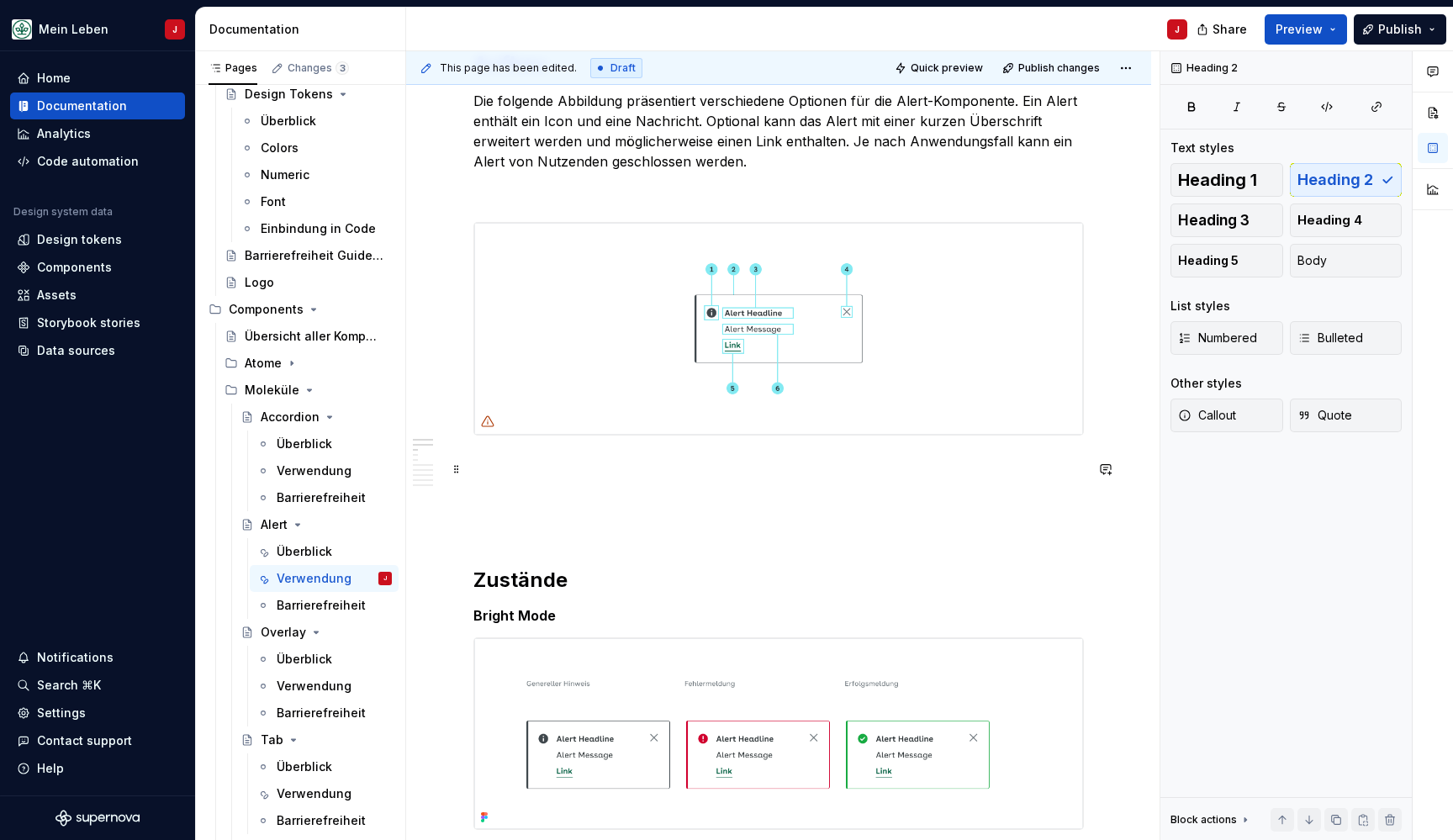
click at [491, 464] on p at bounding box center [778, 466] width 610 height 21
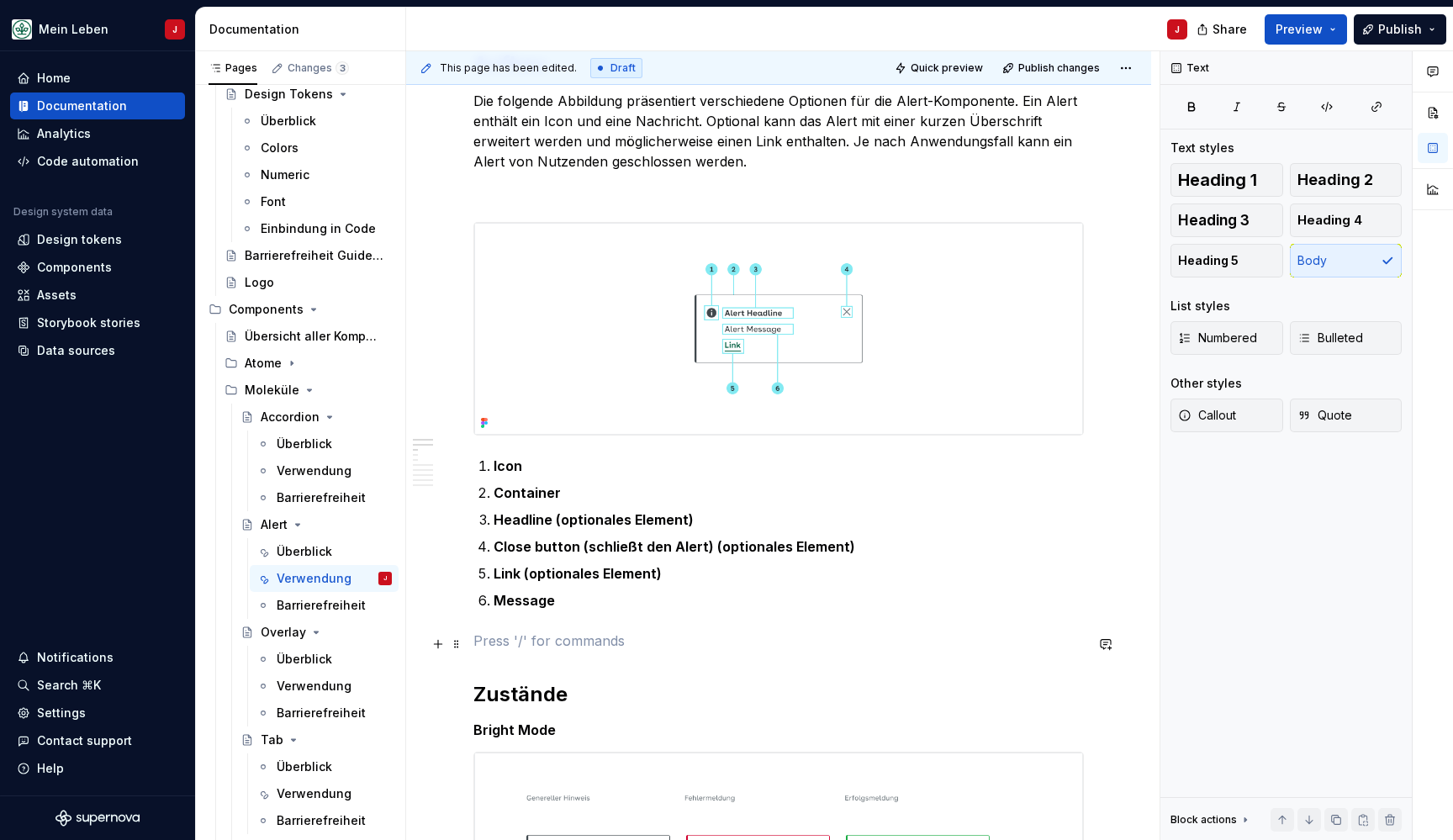
click at [525, 651] on p at bounding box center [778, 640] width 610 height 21
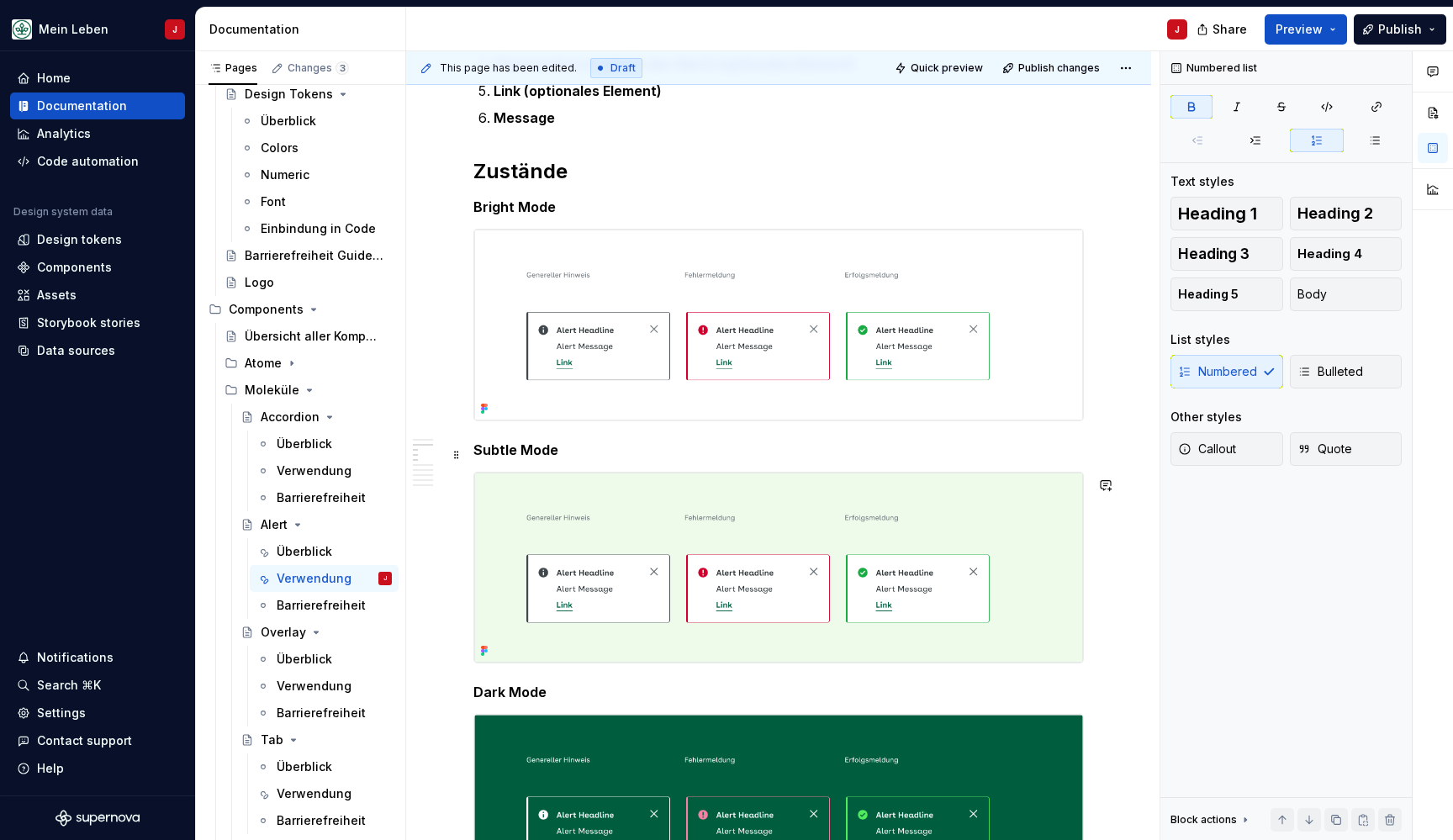
scroll to position [739, 0]
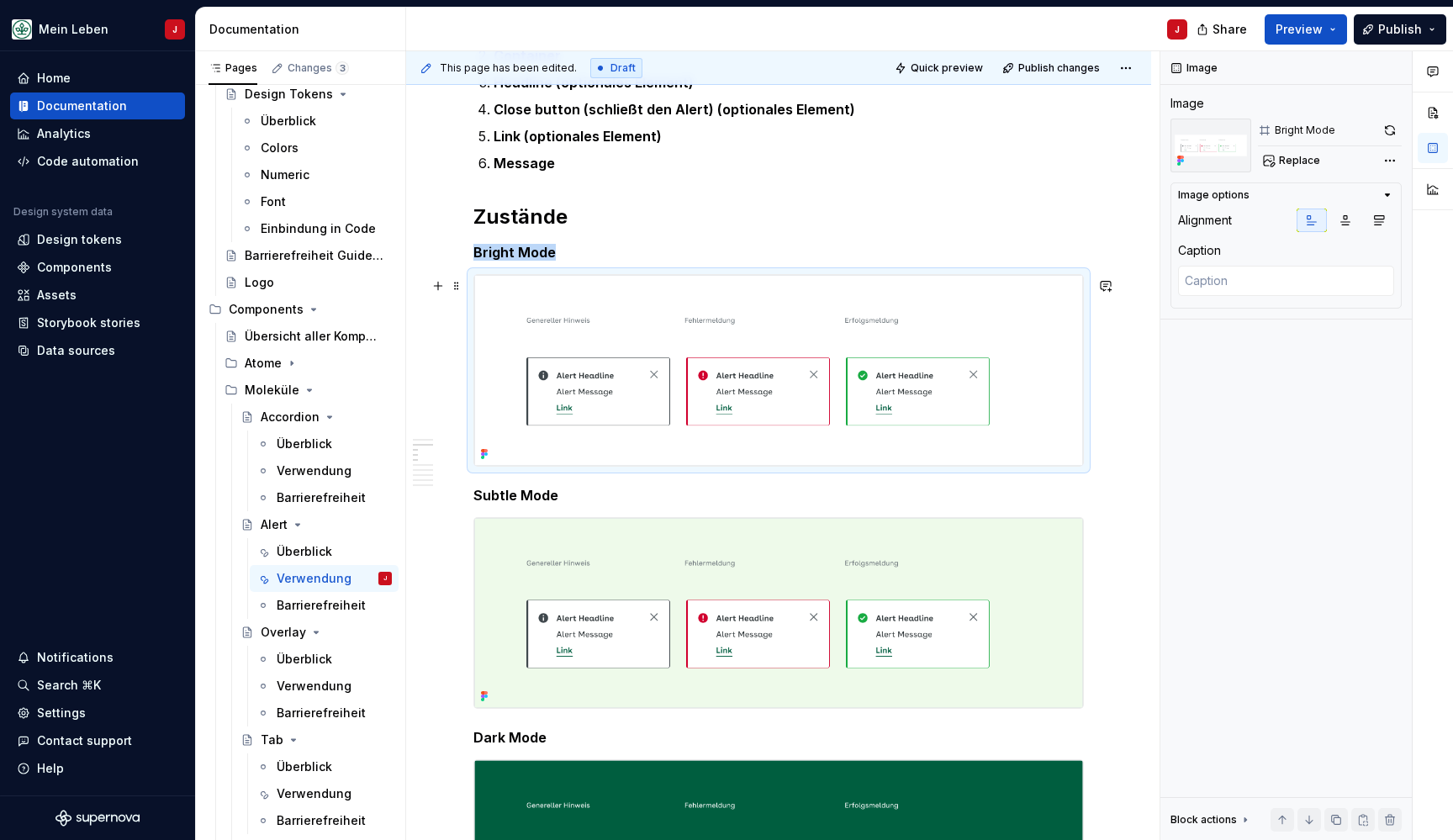
click at [682, 358] on img at bounding box center [778, 370] width 609 height 190
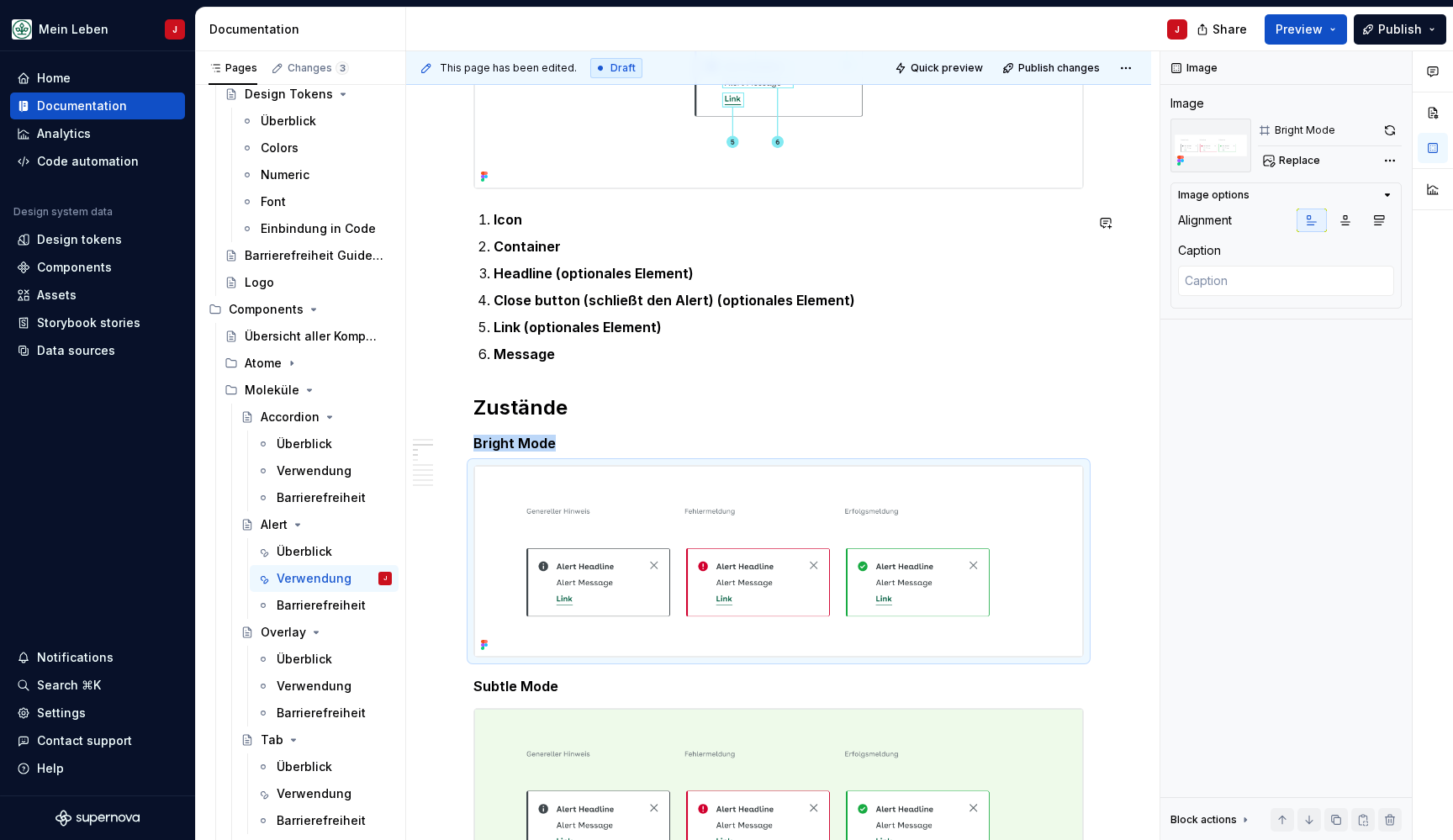
scroll to position [569, 0]
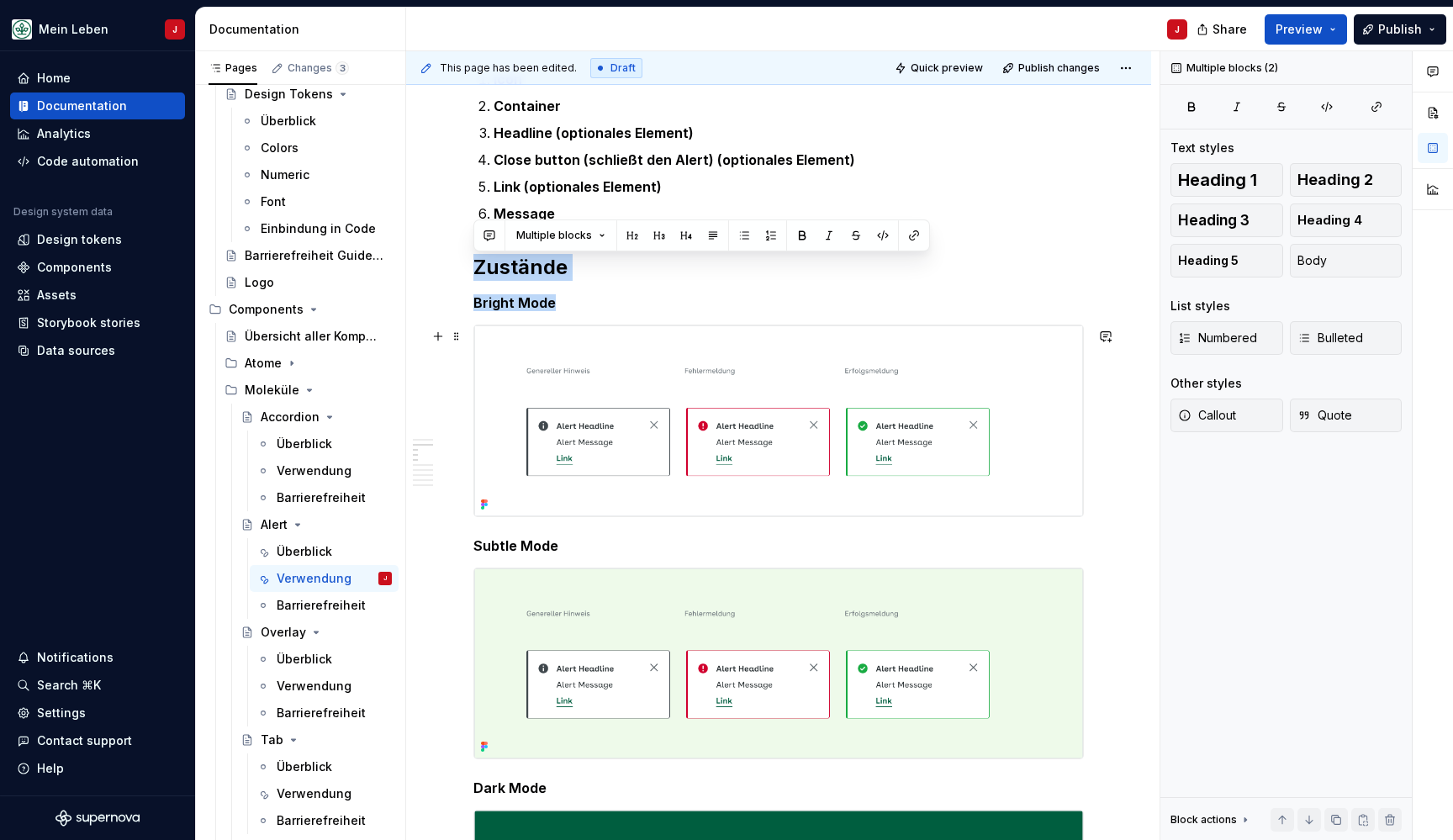
drag, startPoint x: 477, startPoint y: 388, endPoint x: 610, endPoint y: 482, distance: 162.9
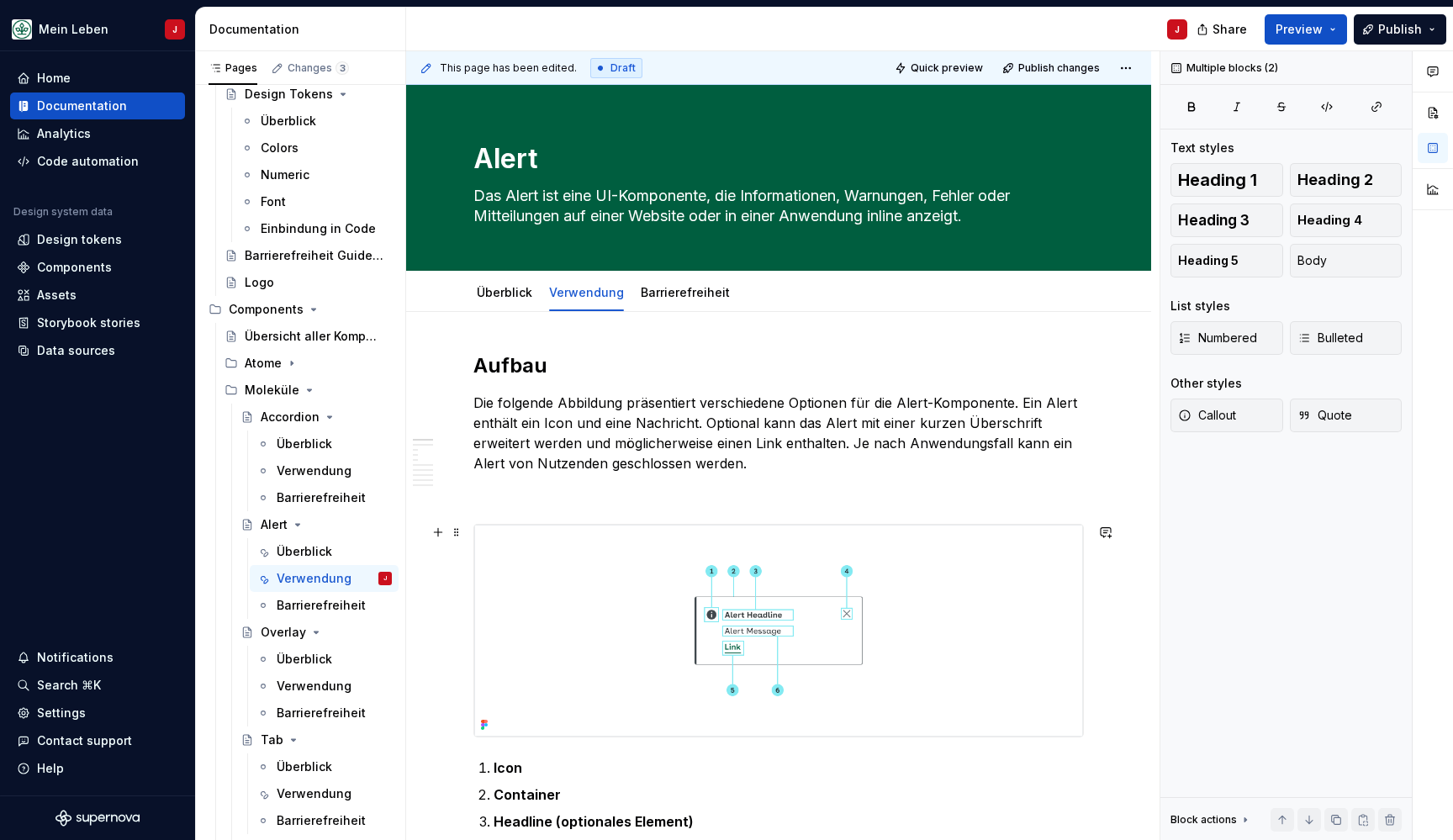
scroll to position [0, 0]
click at [495, 278] on div "Überblick" at bounding box center [504, 292] width 69 height 30
click at [503, 289] on link "Überblick" at bounding box center [504, 292] width 56 height 15
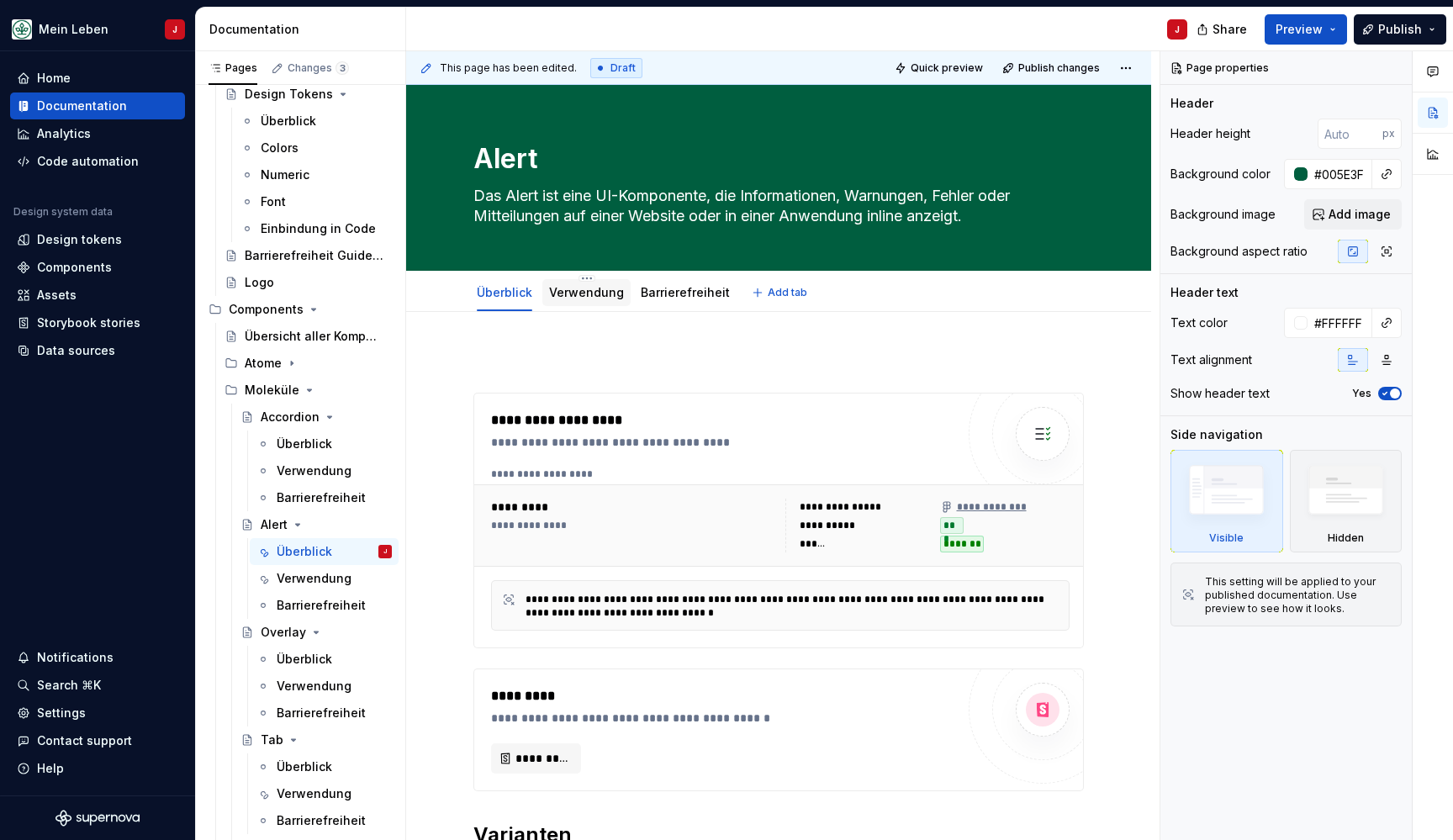
click at [570, 299] on link "Verwendung" at bounding box center [586, 292] width 74 height 15
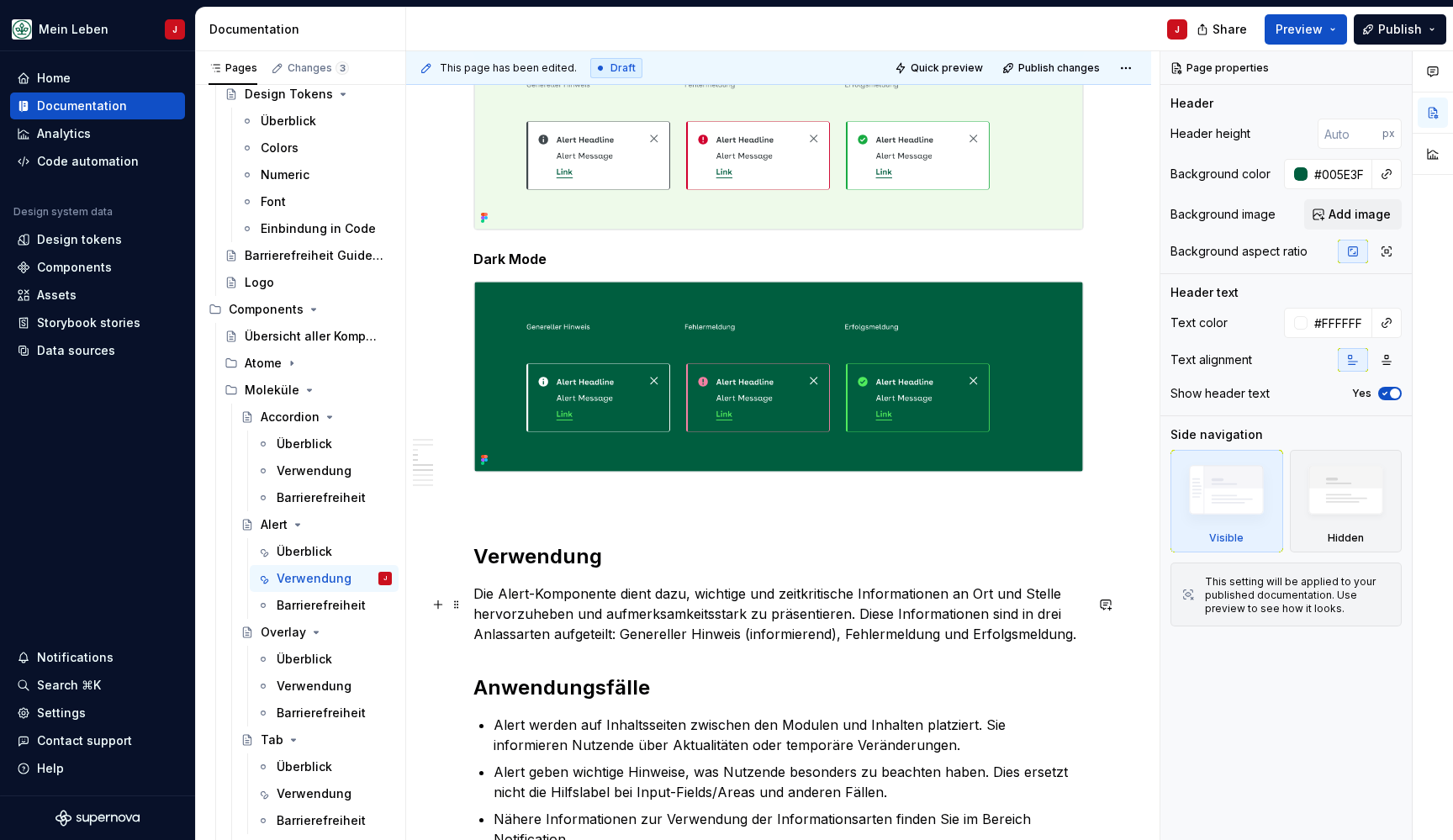
scroll to position [1354, 0]
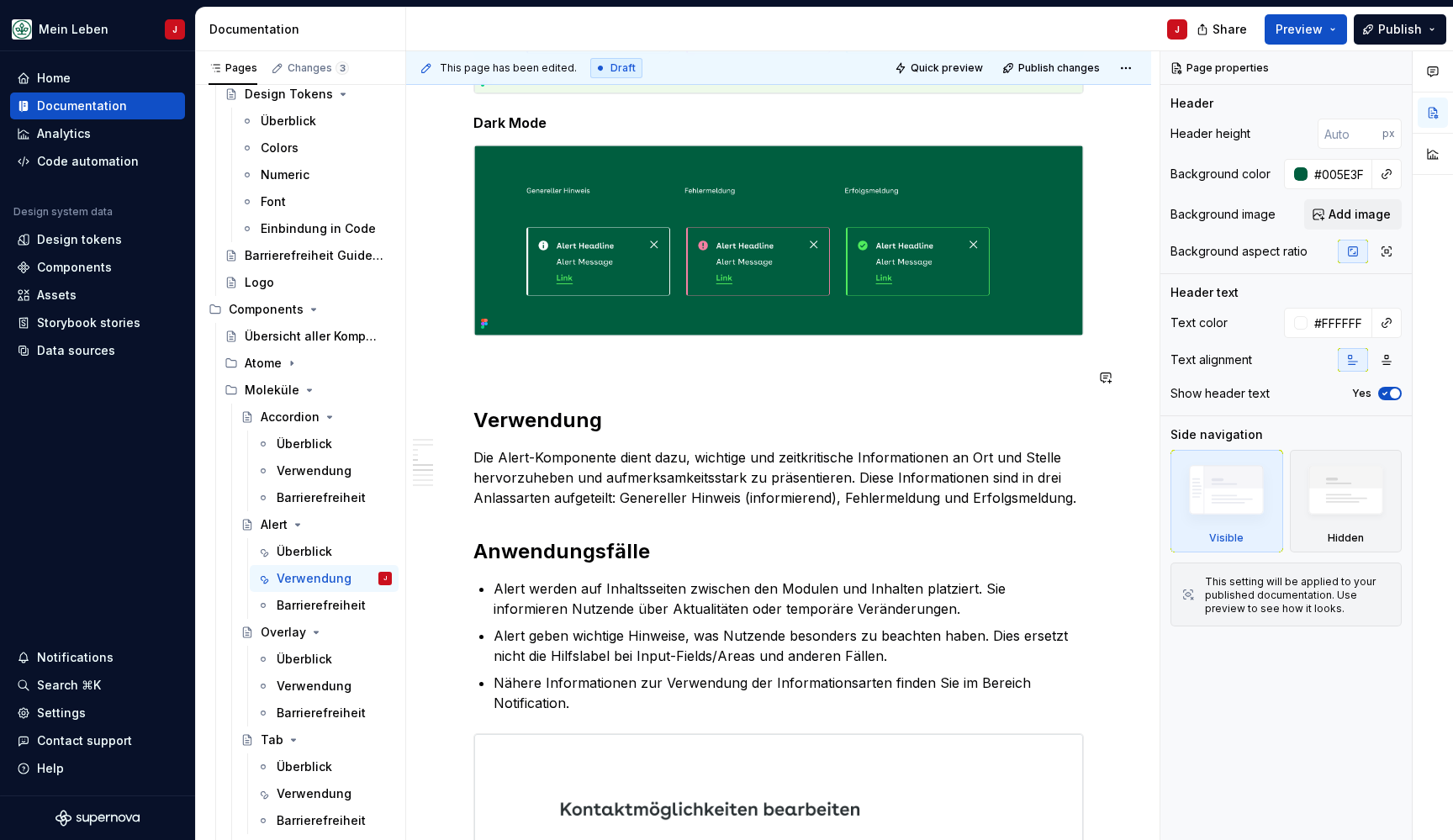
click at [526, 368] on p at bounding box center [778, 366] width 610 height 21
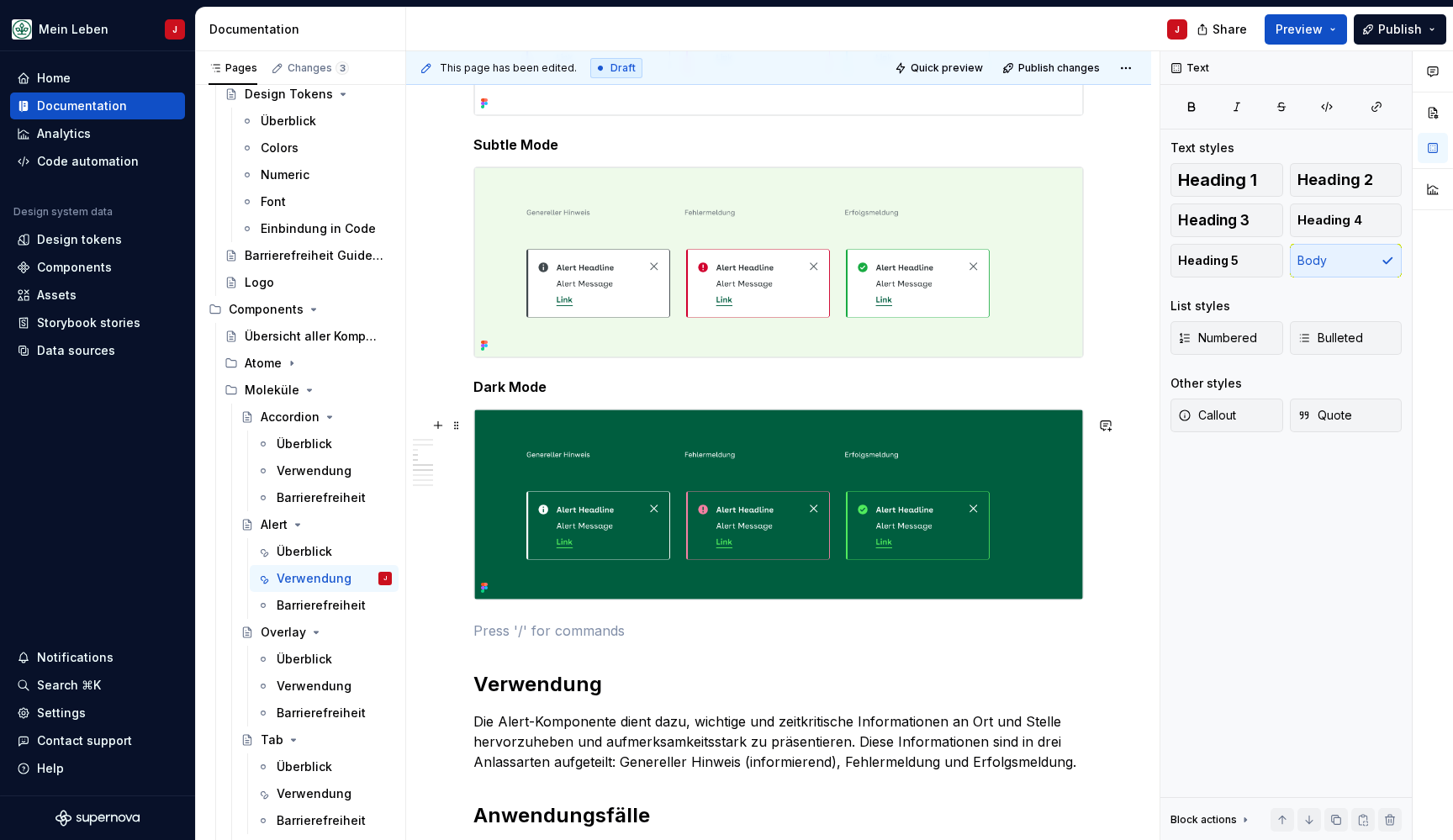
scroll to position [1020, 0]
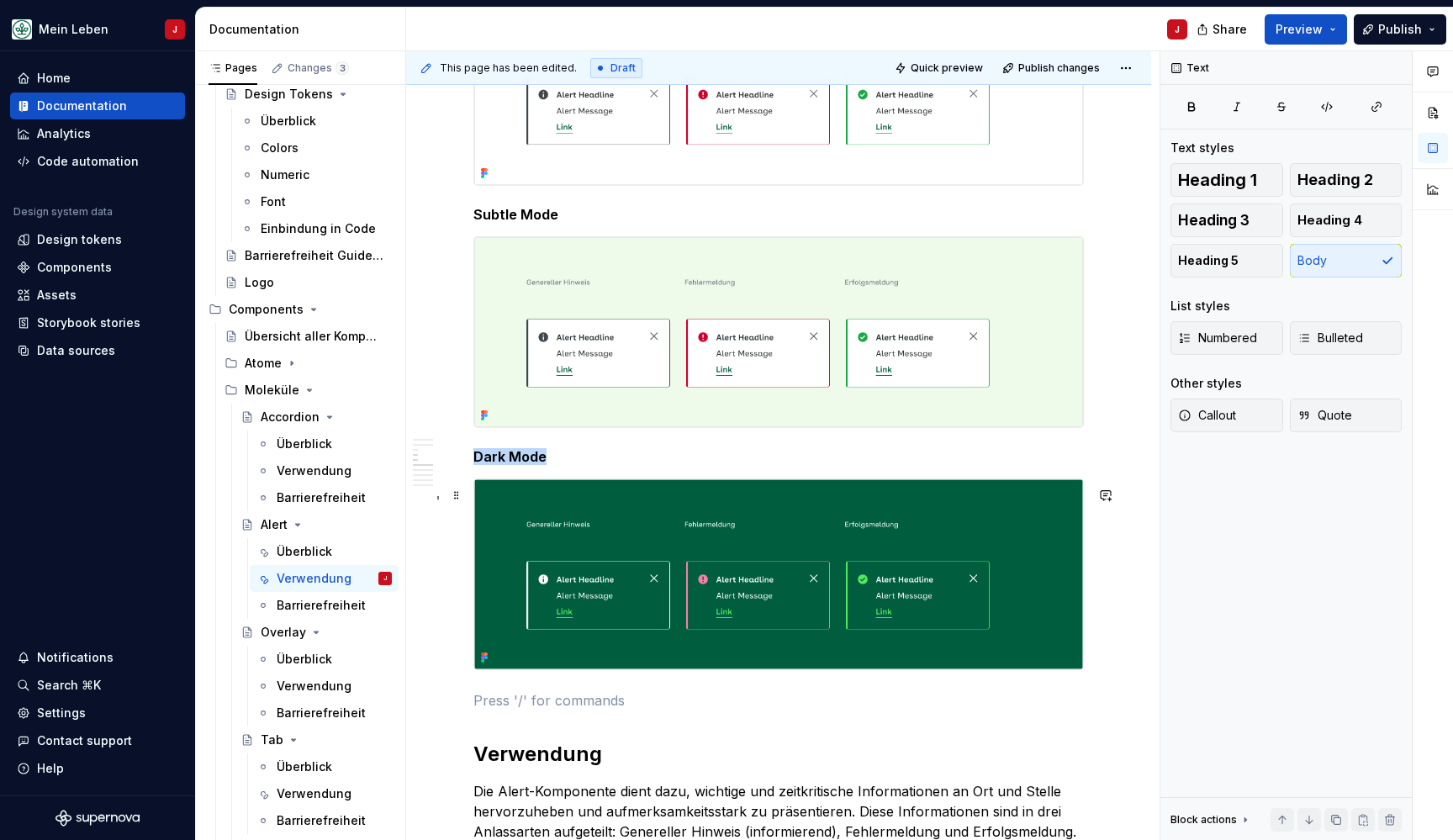
click at [513, 541] on img at bounding box center [778, 575] width 609 height 190
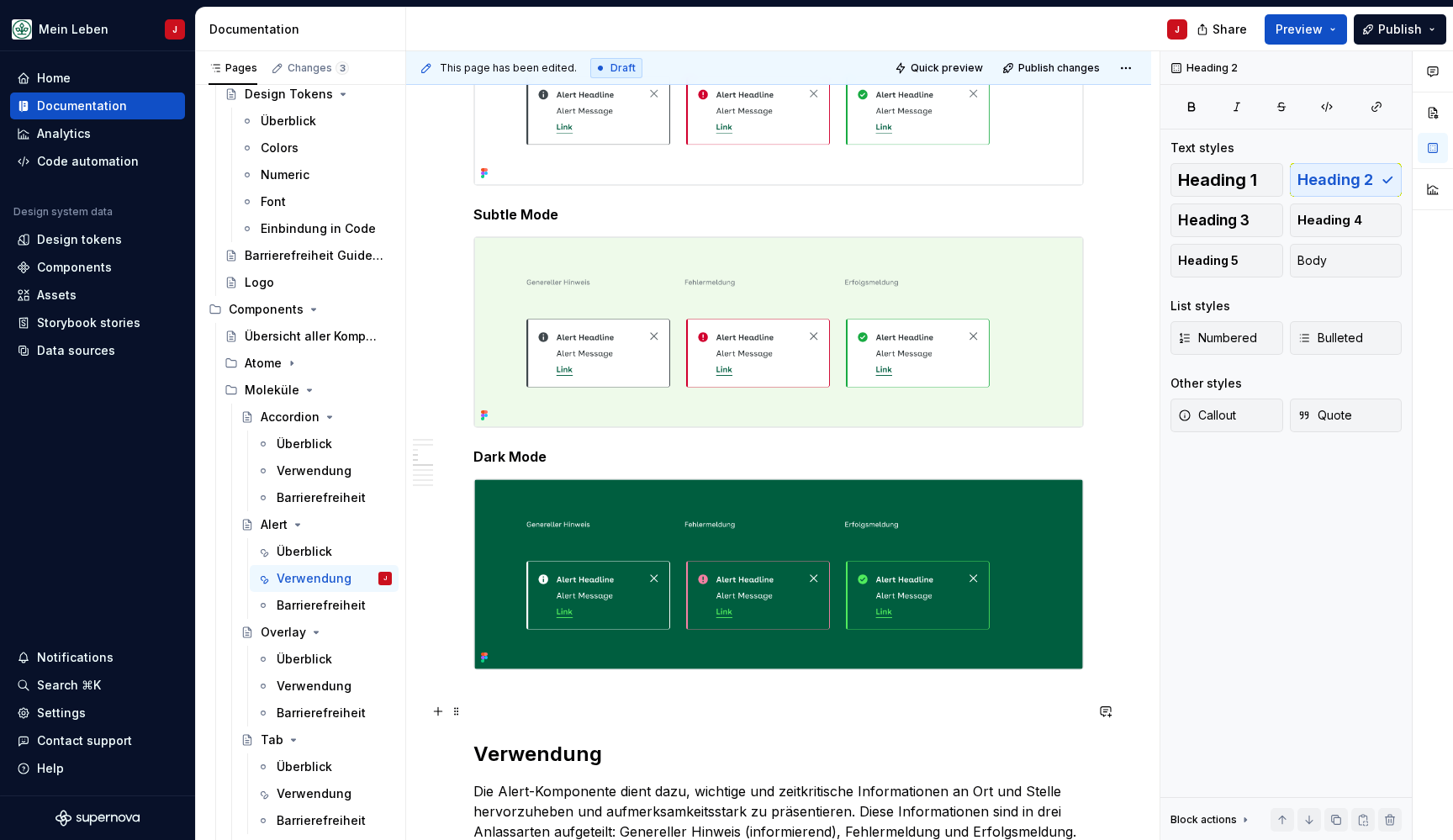
click at [500, 704] on p at bounding box center [778, 700] width 610 height 21
type textarea "*"
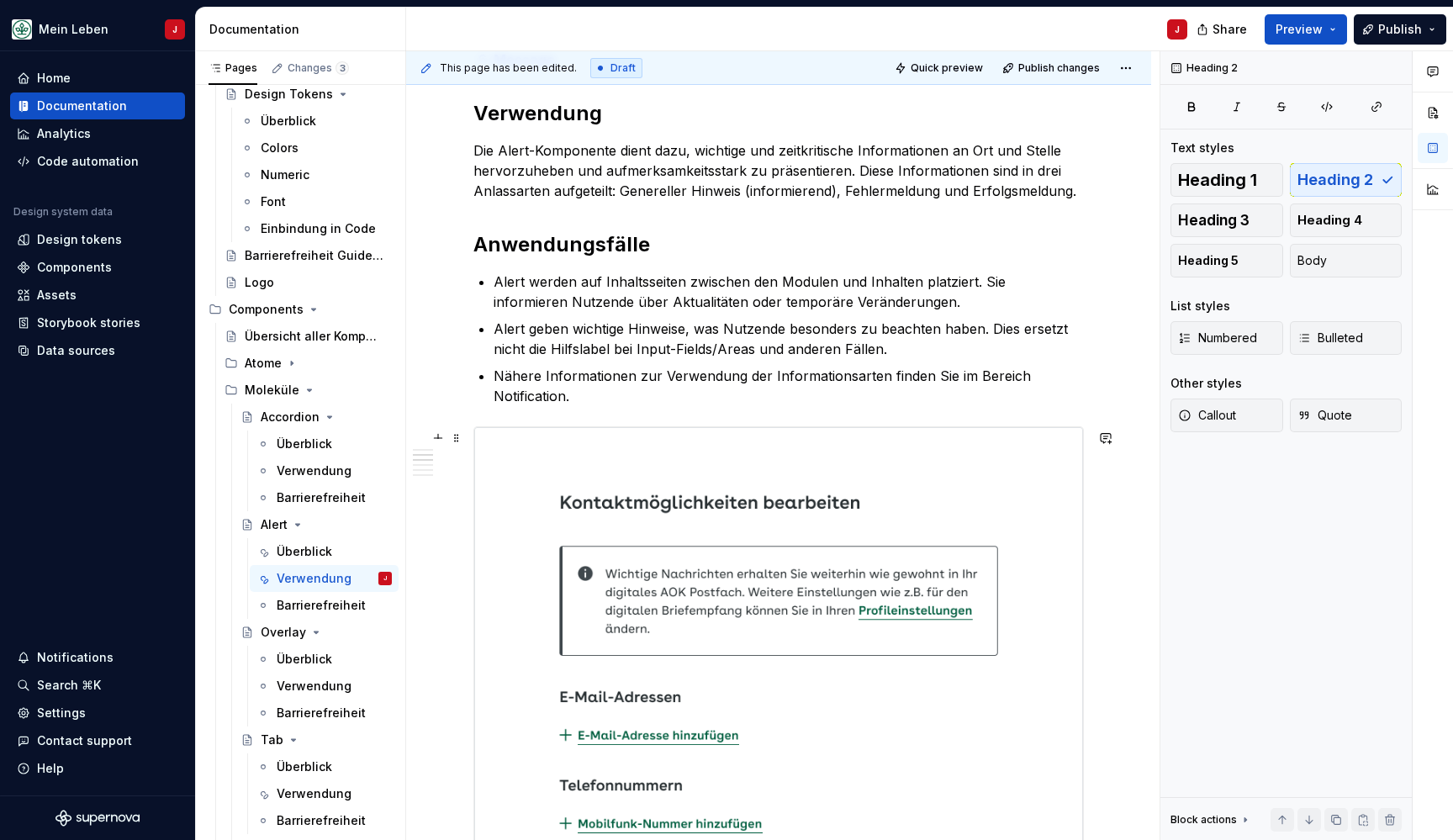
scroll to position [866, 0]
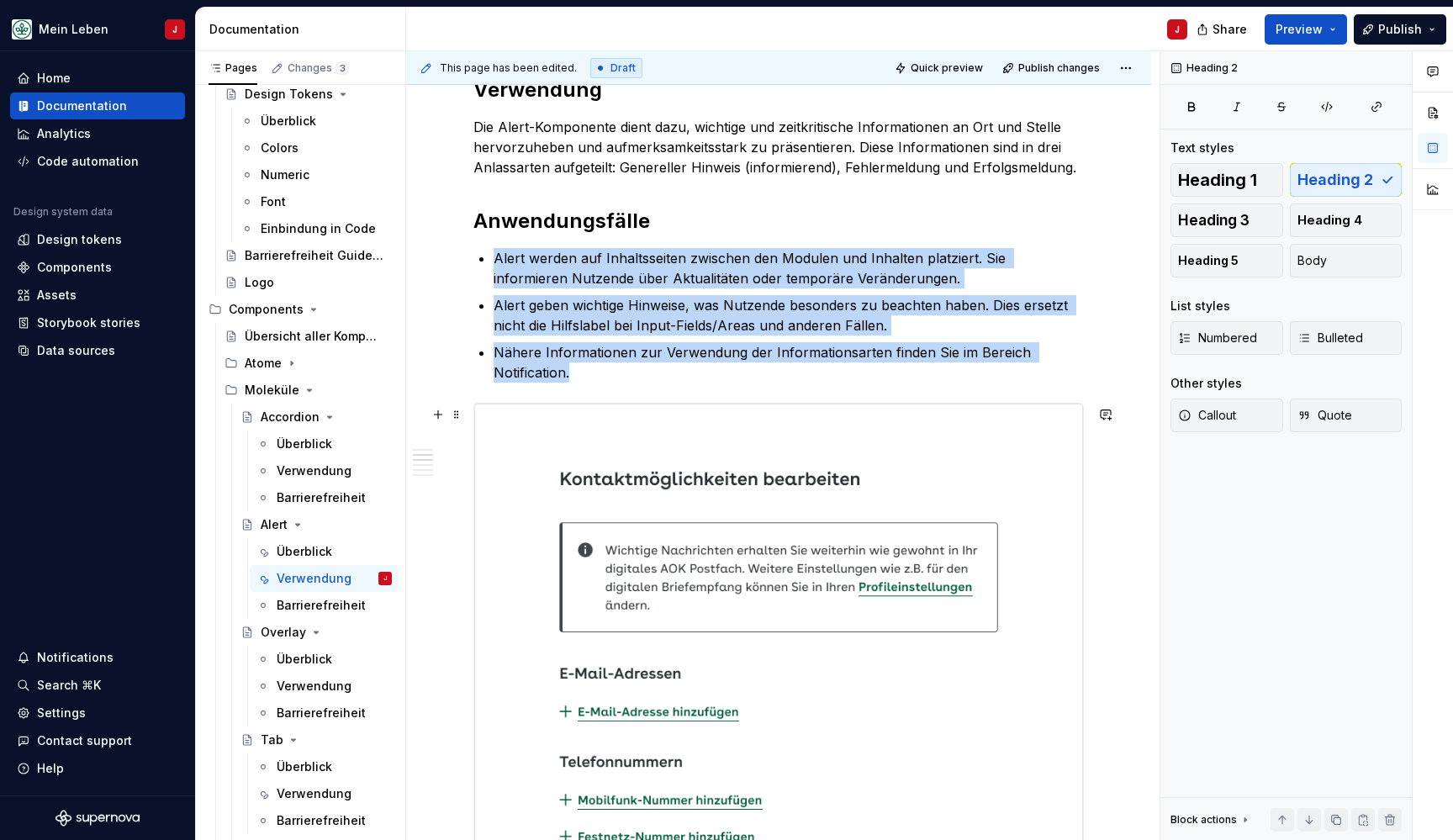
click at [576, 504] on img at bounding box center [778, 654] width 609 height 502
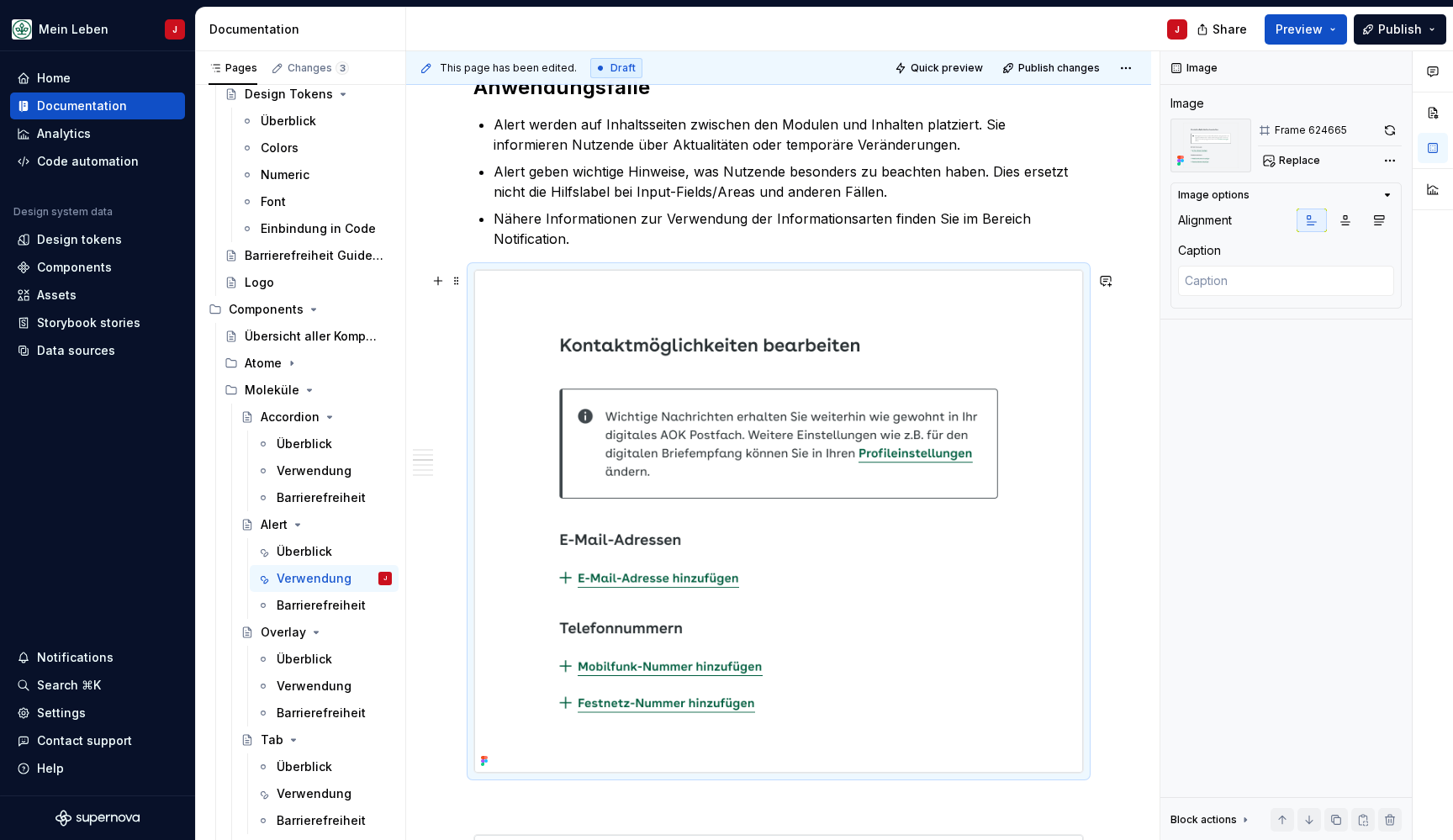
click at [541, 375] on img at bounding box center [778, 521] width 609 height 502
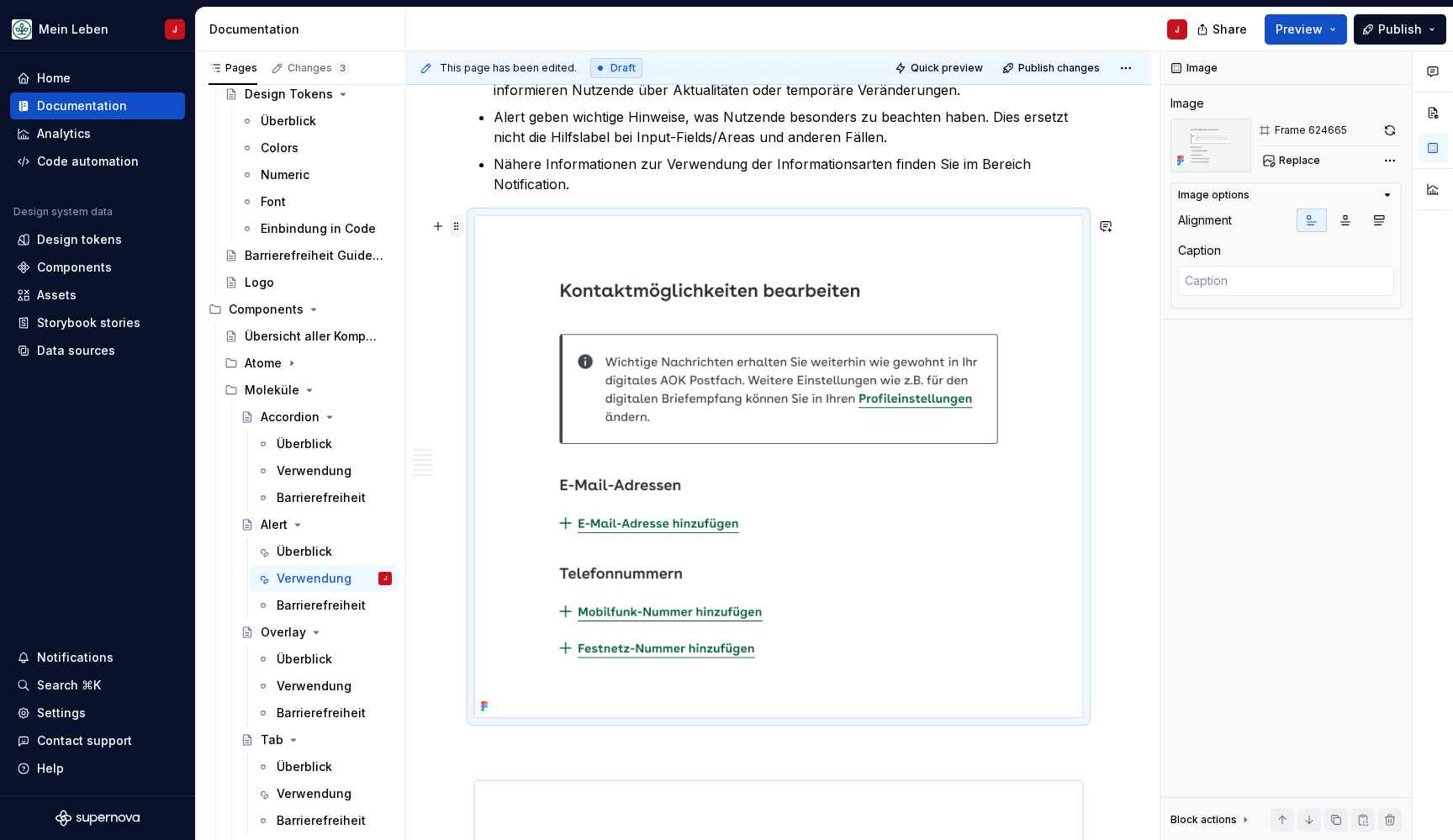
click at [450, 224] on span at bounding box center [456, 223] width 14 height 17
click at [455, 229] on span at bounding box center [456, 225] width 14 height 23
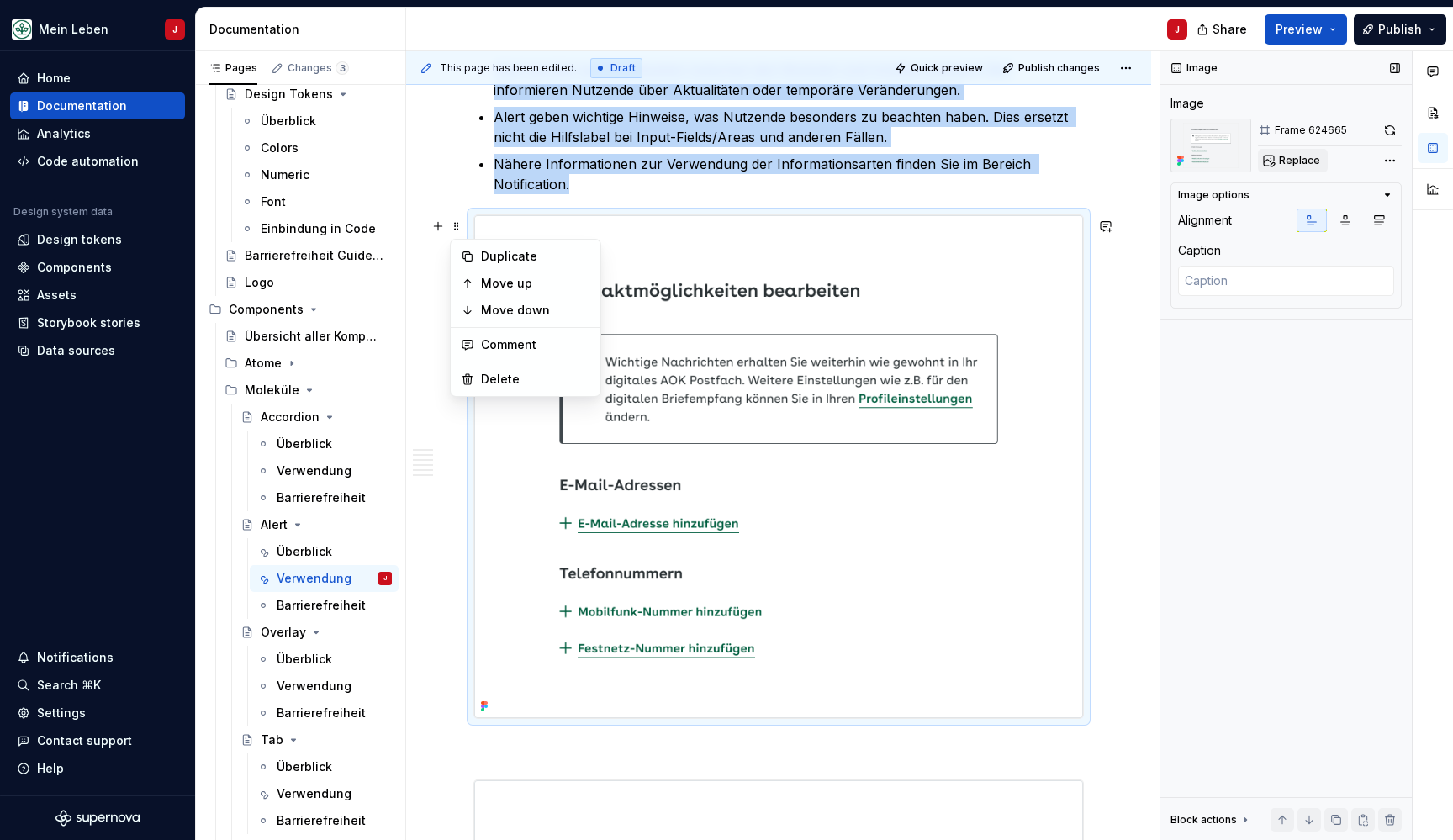
click at [1301, 160] on span "Replace" at bounding box center [1300, 161] width 41 height 14
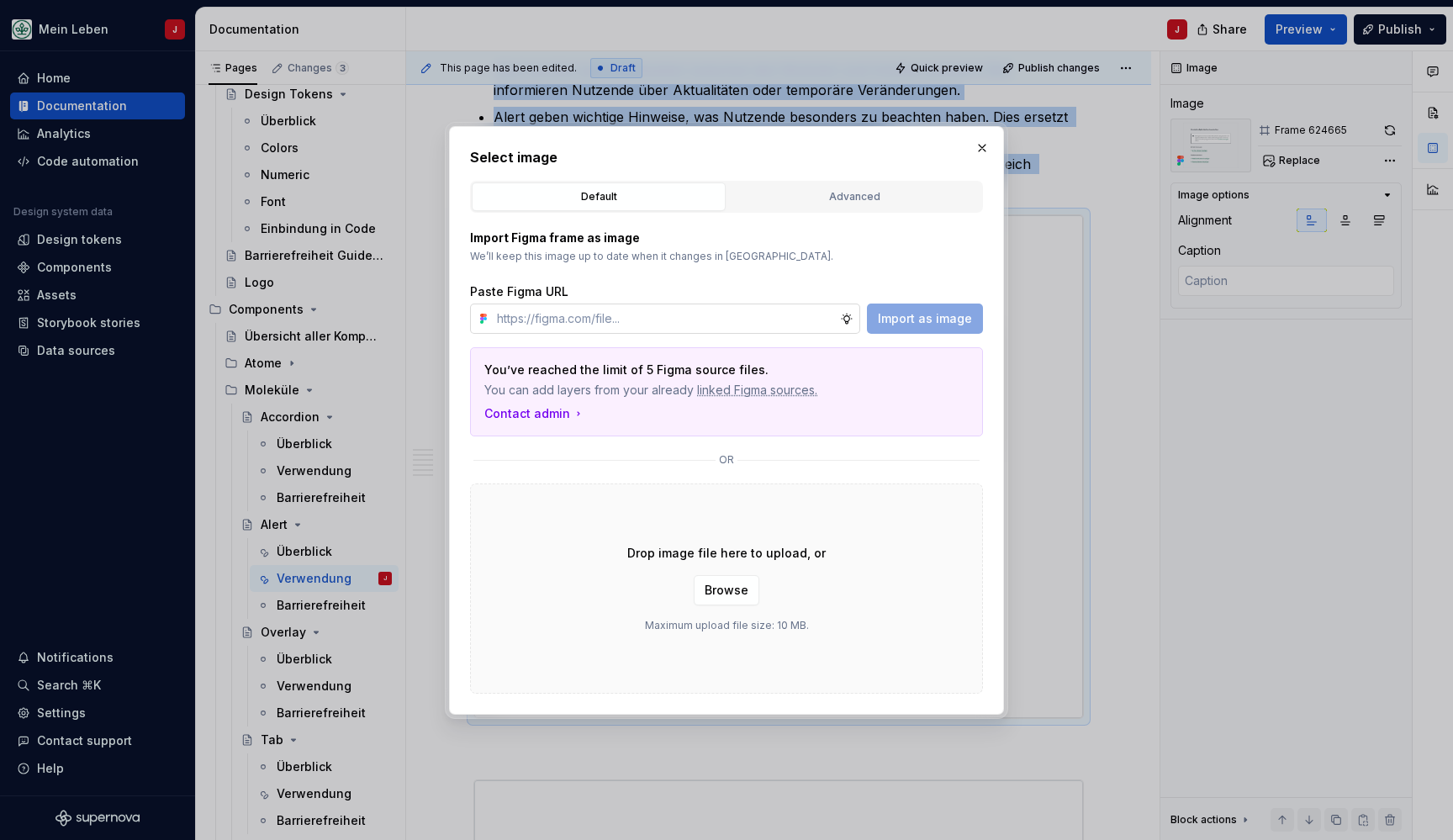
type textarea "*"
click at [604, 313] on input "text" at bounding box center [664, 318] width 350 height 30
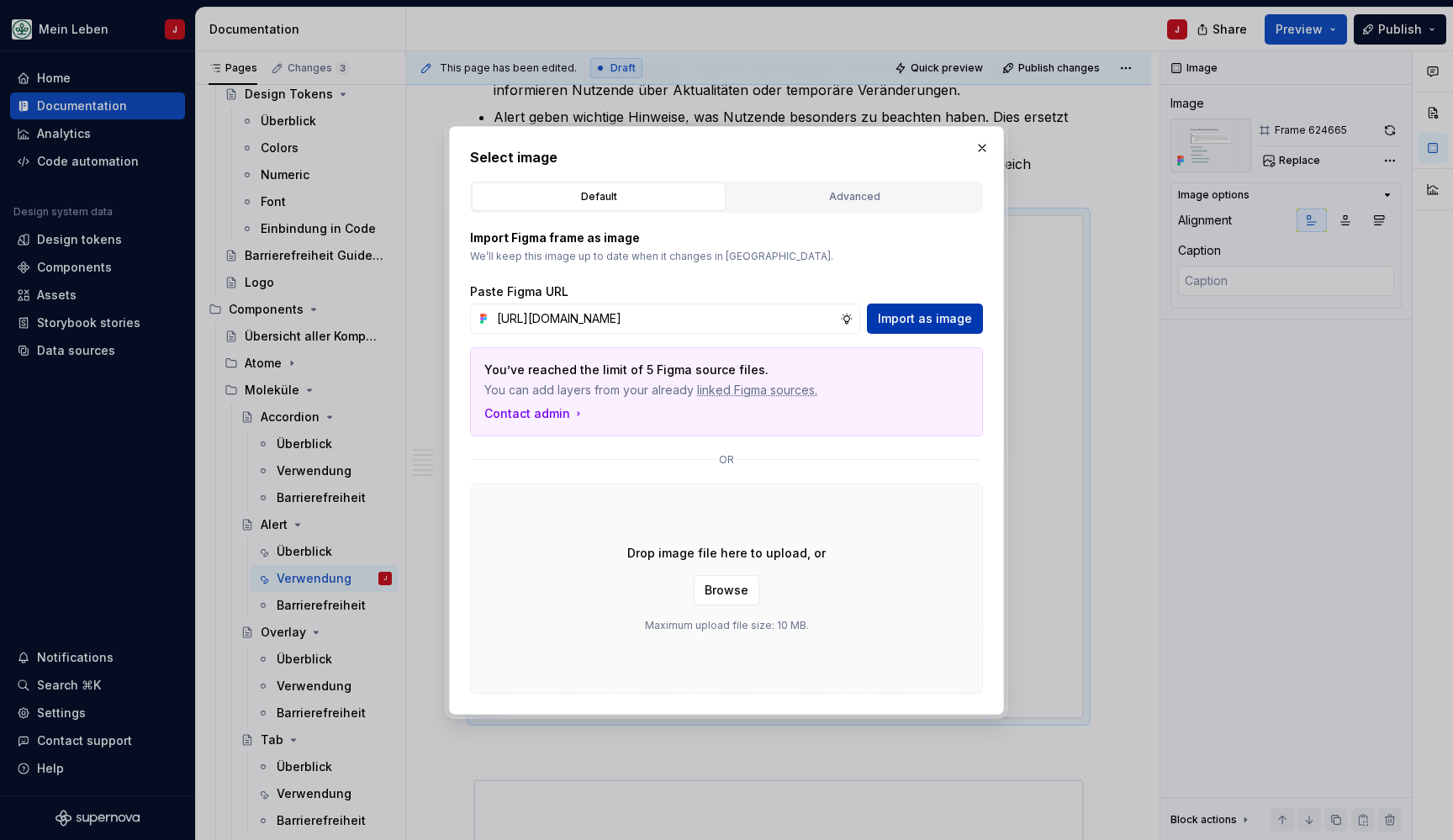
type input "https://www.figma.com/design/0cEjcq9M9lcSpPHmqxIMxm/refactor_alert?node-id=3612…"
click at [916, 315] on span "Import as image" at bounding box center [925, 319] width 94 height 17
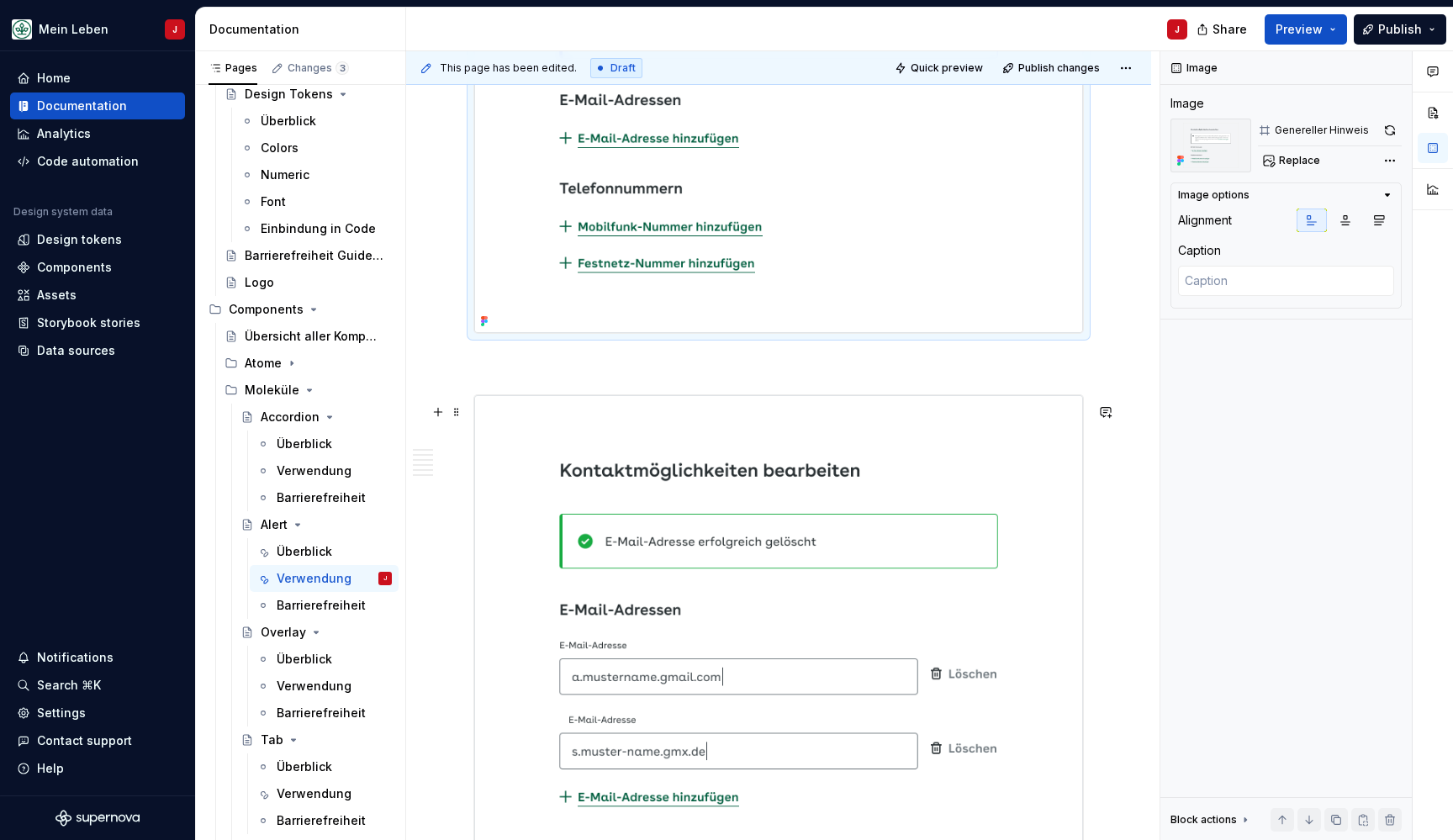
scroll to position [1531, 0]
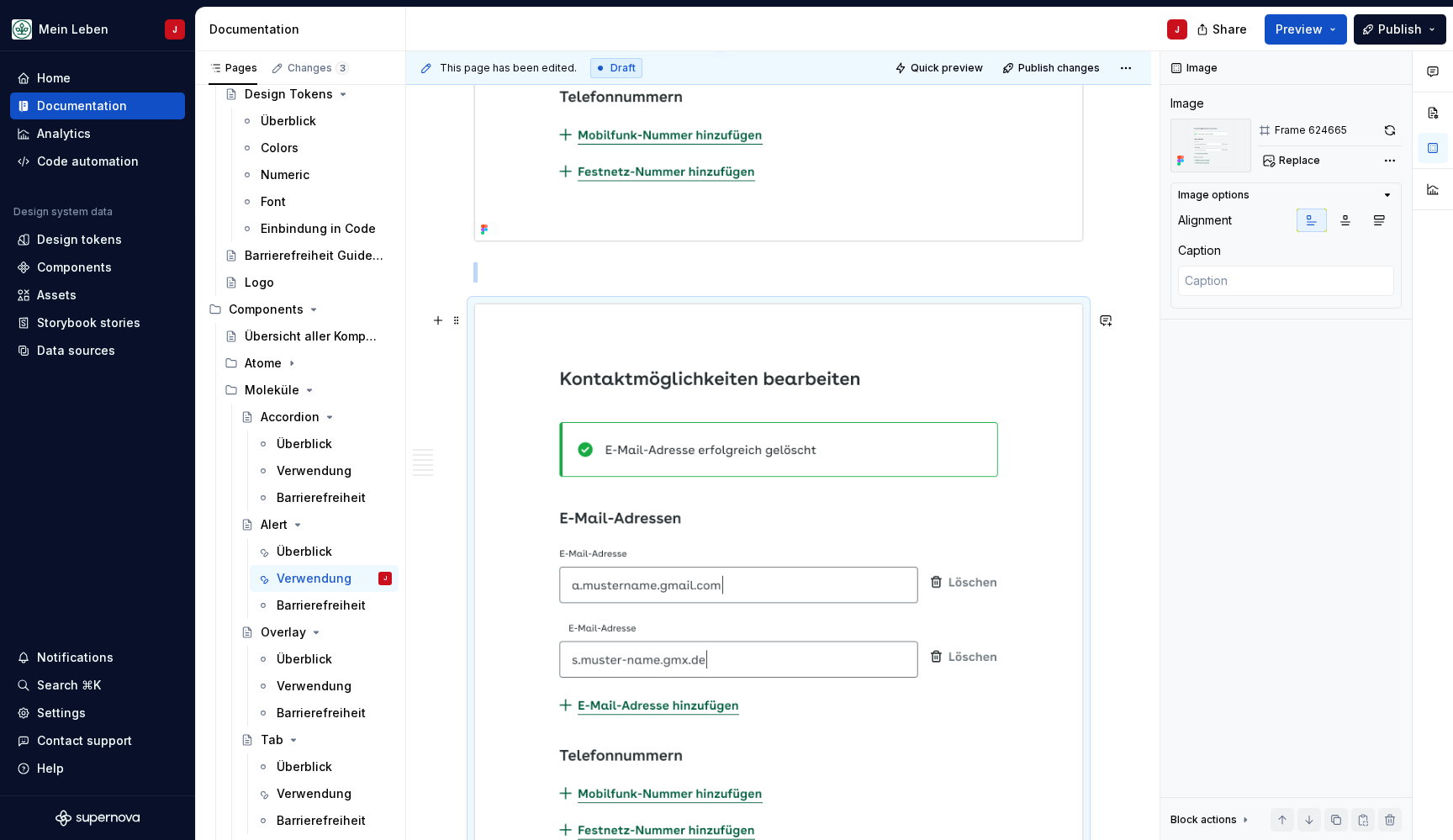
click at [669, 470] on img at bounding box center [778, 601] width 609 height 597
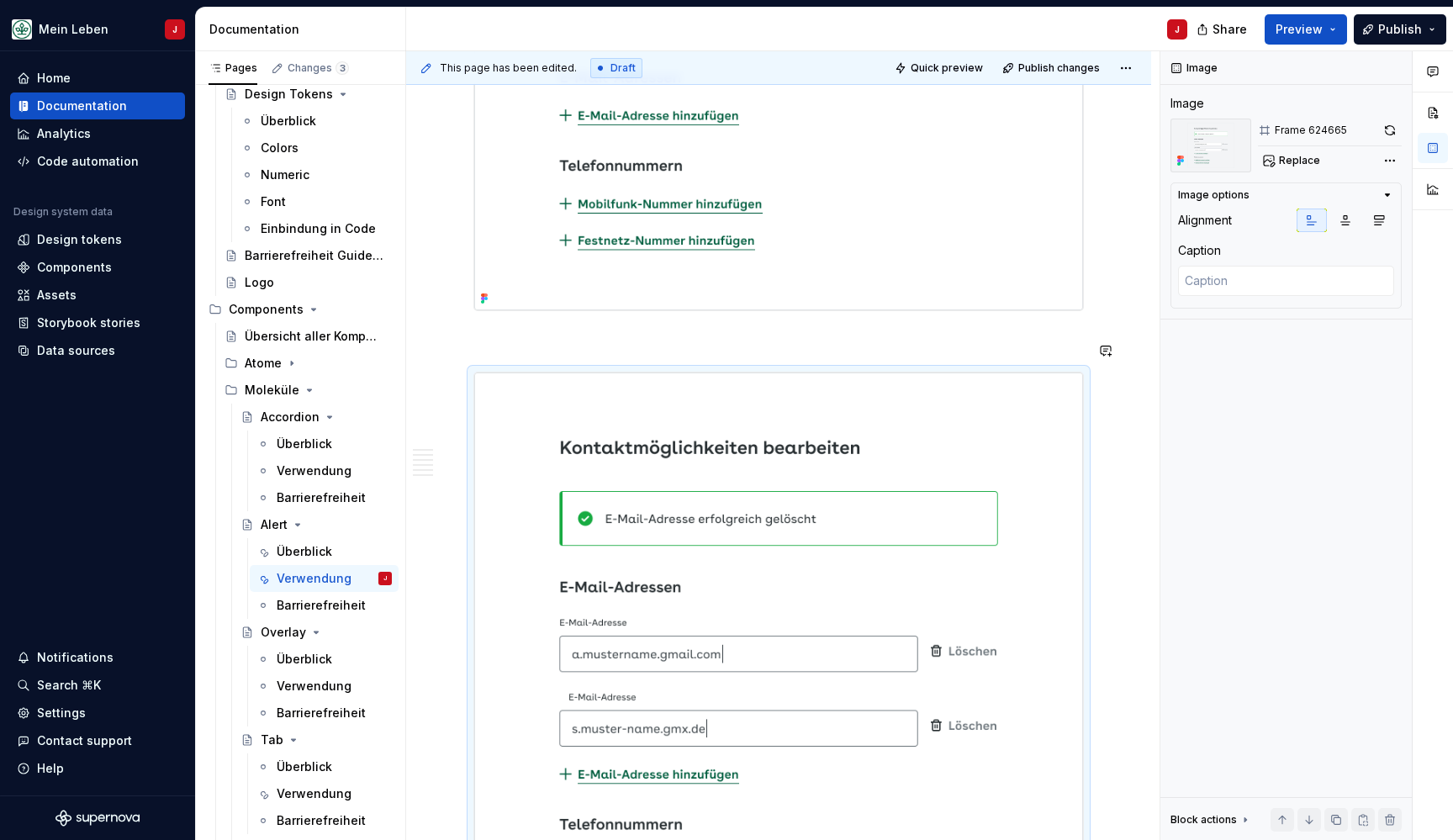
scroll to position [1389, 0]
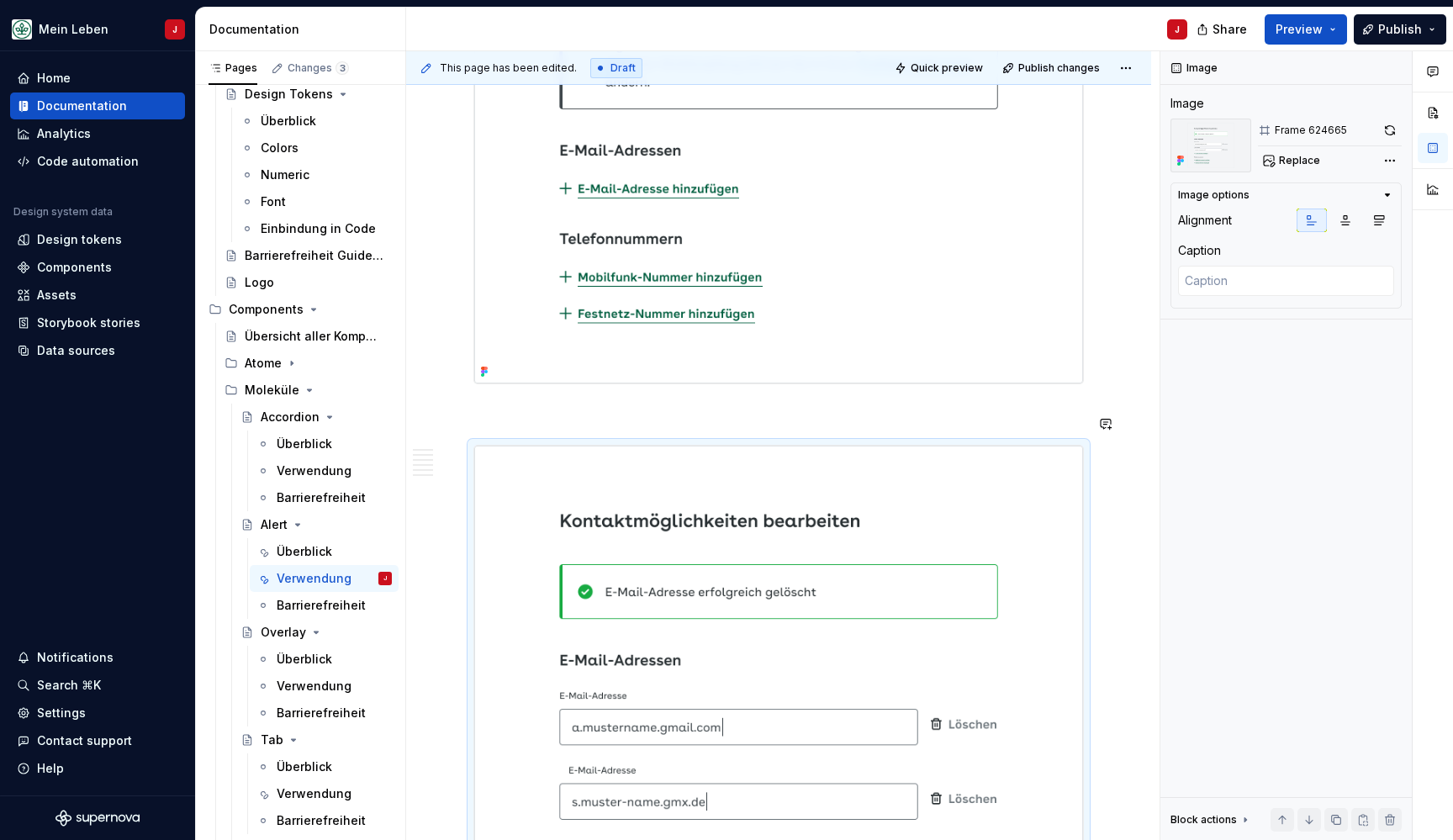
click at [483, 409] on div "Aufbau Die folgende Abbildung präsentiert verschiedene Optionen für die Alert-K…" at bounding box center [778, 451] width 610 height 2977
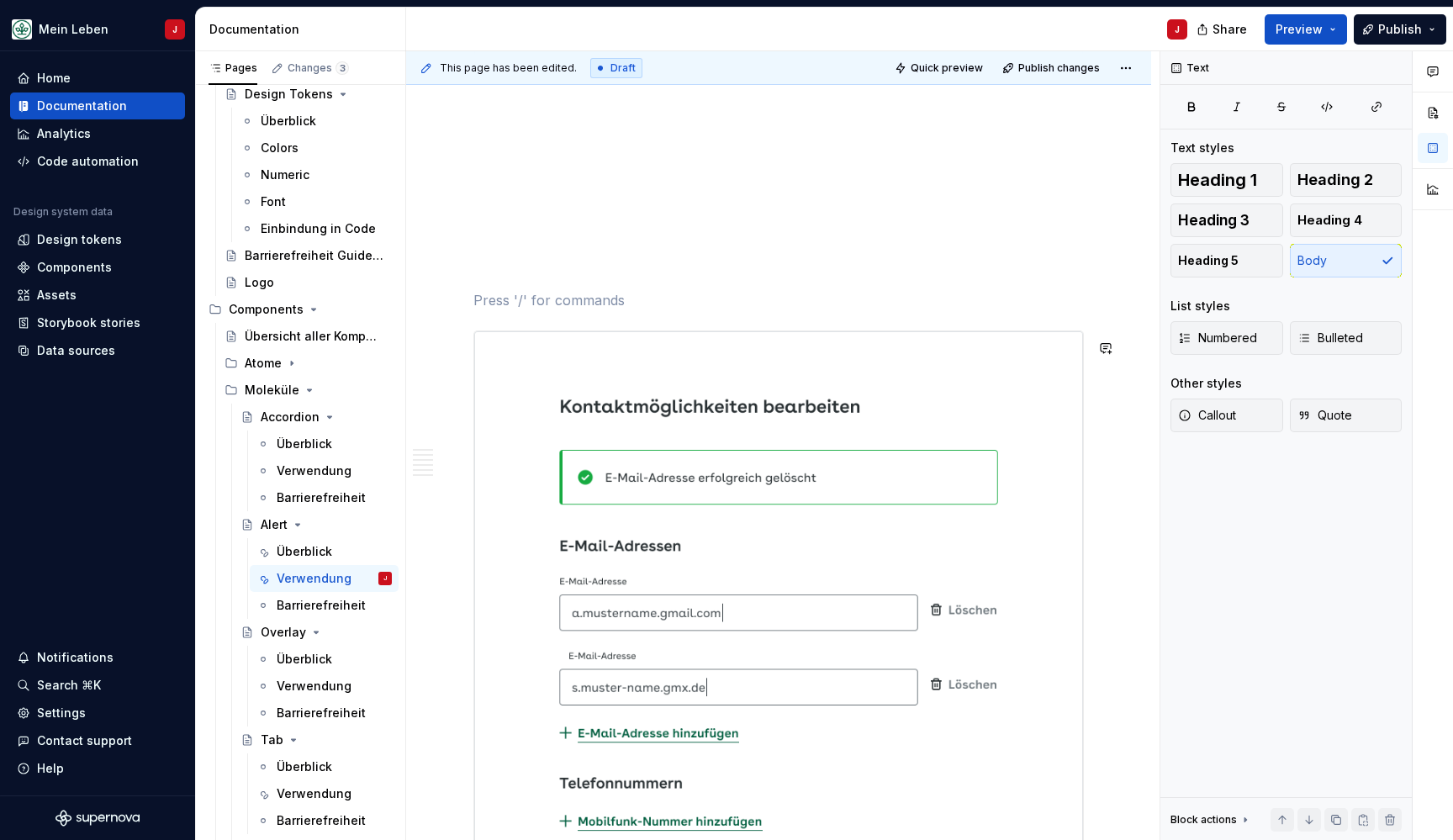
scroll to position [1463, 0]
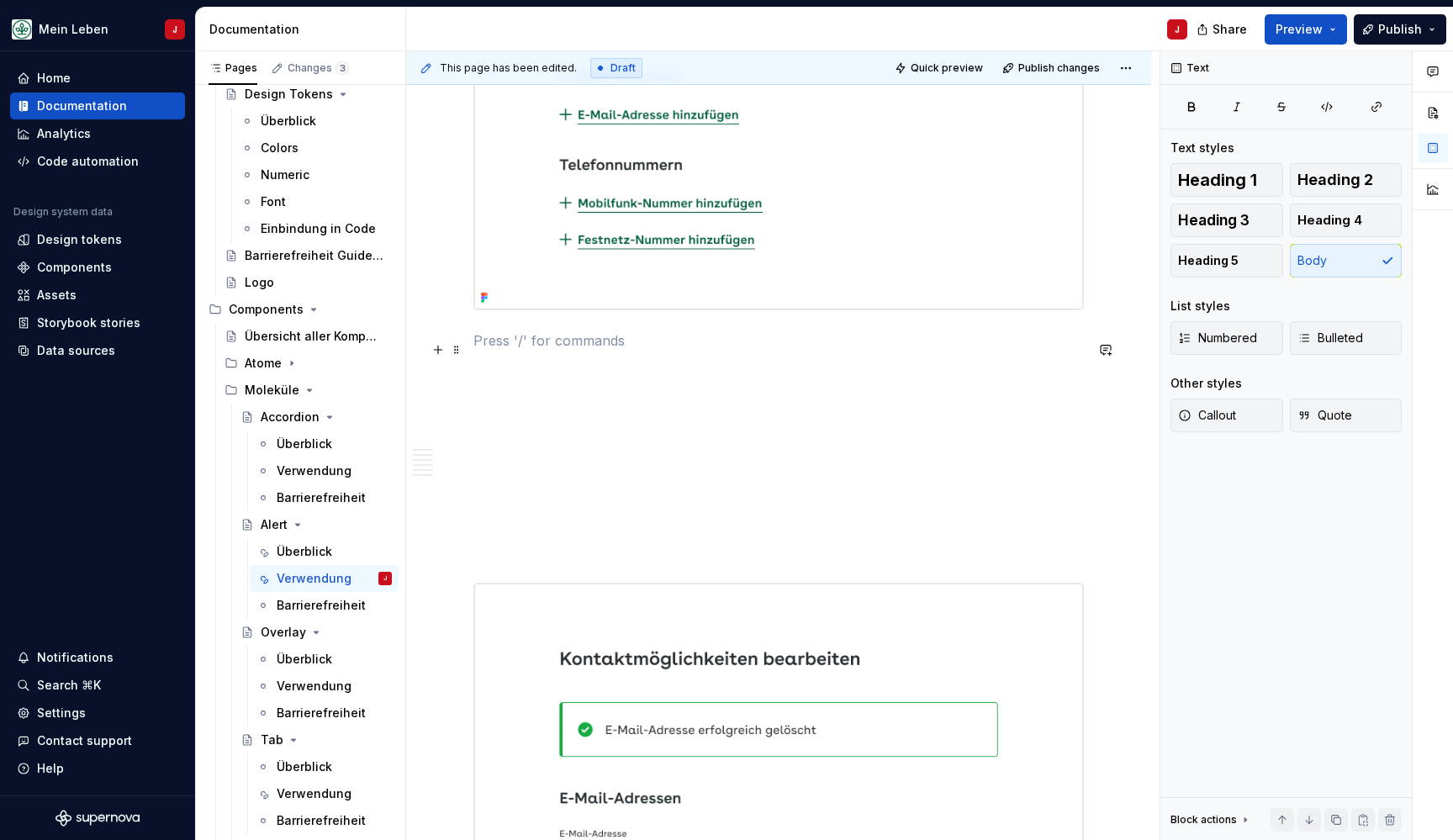
click at [496, 349] on p at bounding box center [778, 341] width 610 height 21
click at [453, 349] on span at bounding box center [456, 349] width 14 height 23
click at [522, 346] on p at bounding box center [778, 341] width 610 height 21
click at [441, 351] on button "button" at bounding box center [438, 349] width 23 height 23
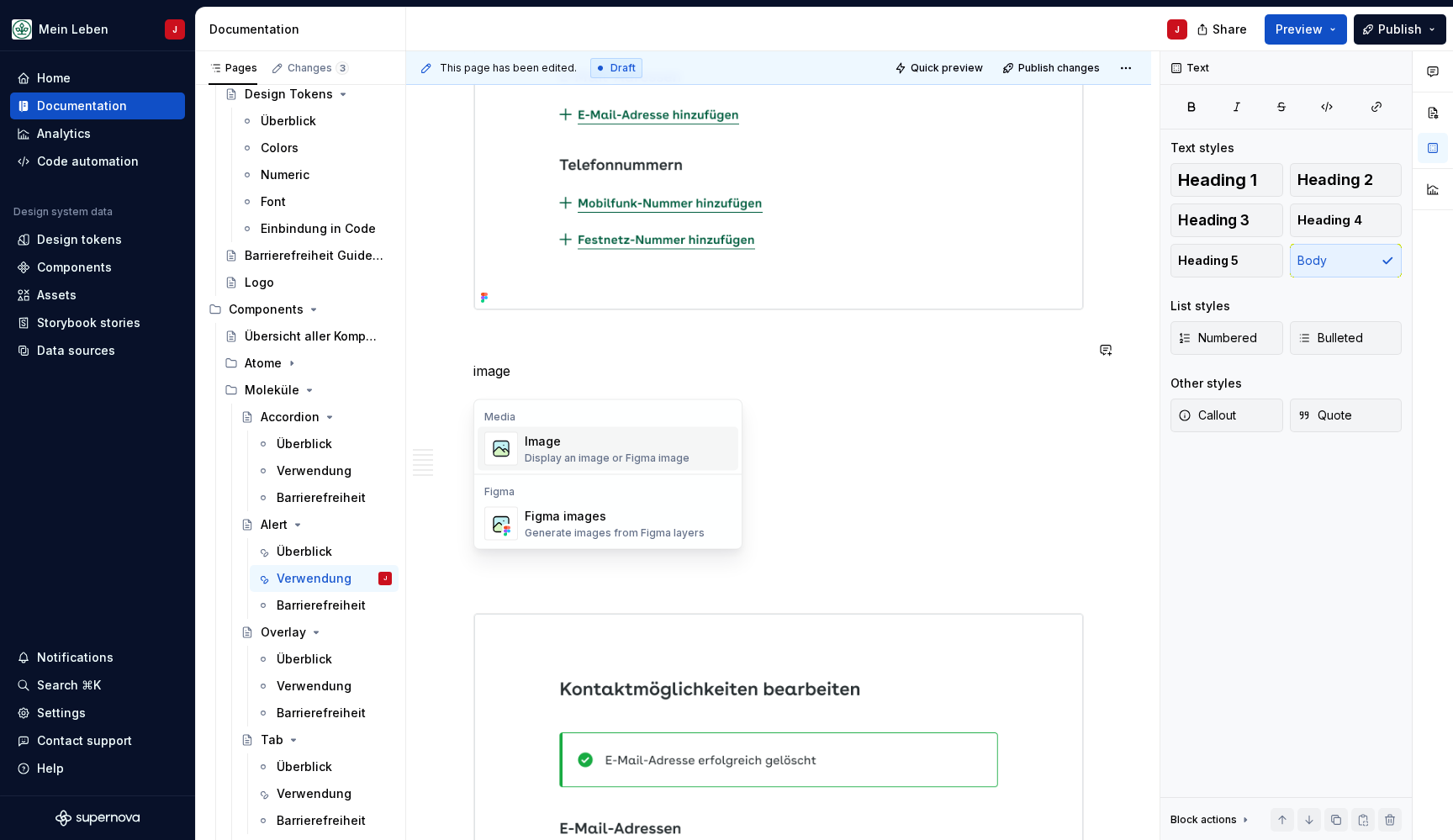
click at [547, 444] on div "Image" at bounding box center [607, 442] width 164 height 17
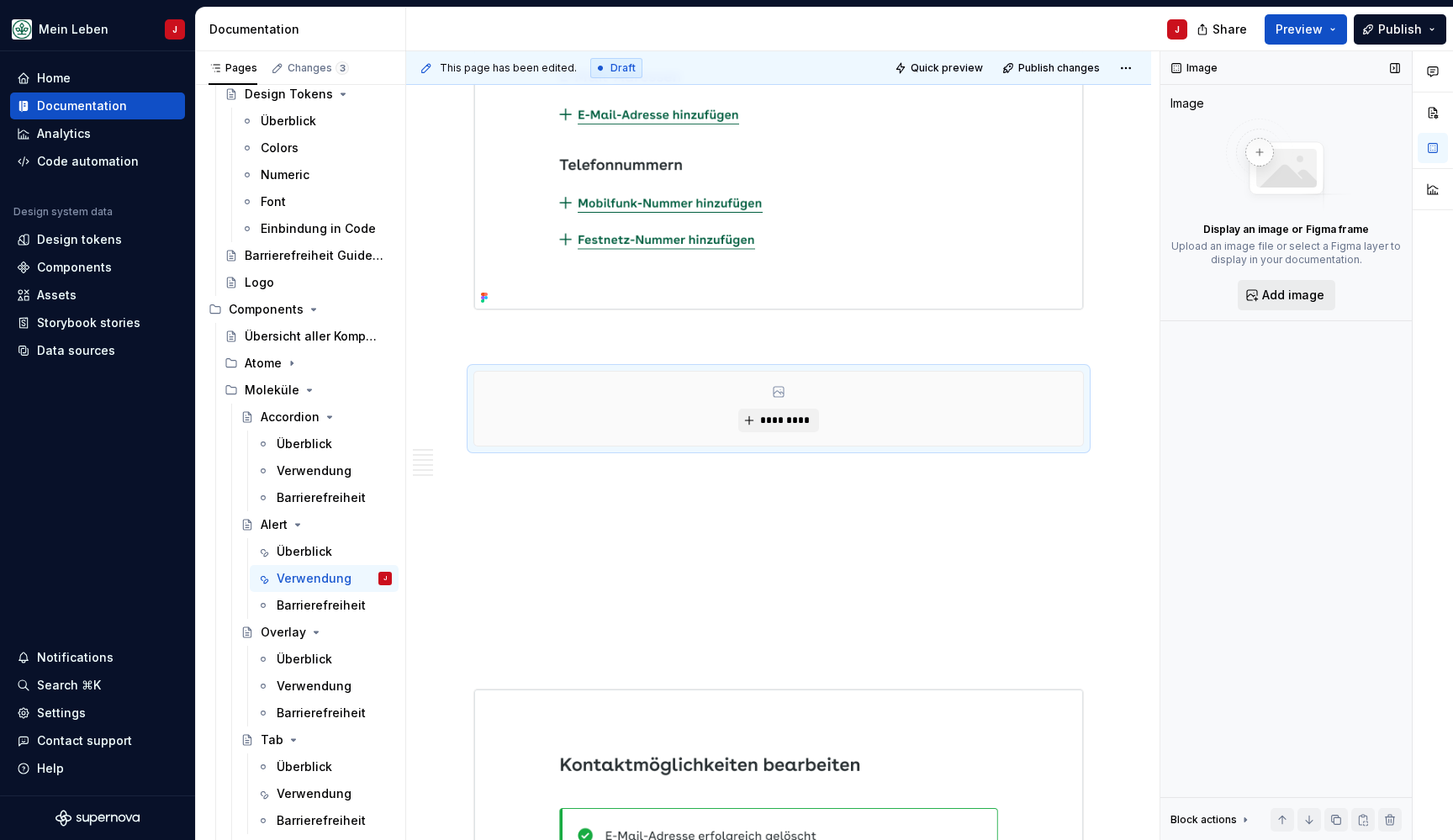
click at [1284, 289] on span "Add image" at bounding box center [1293, 295] width 63 height 17
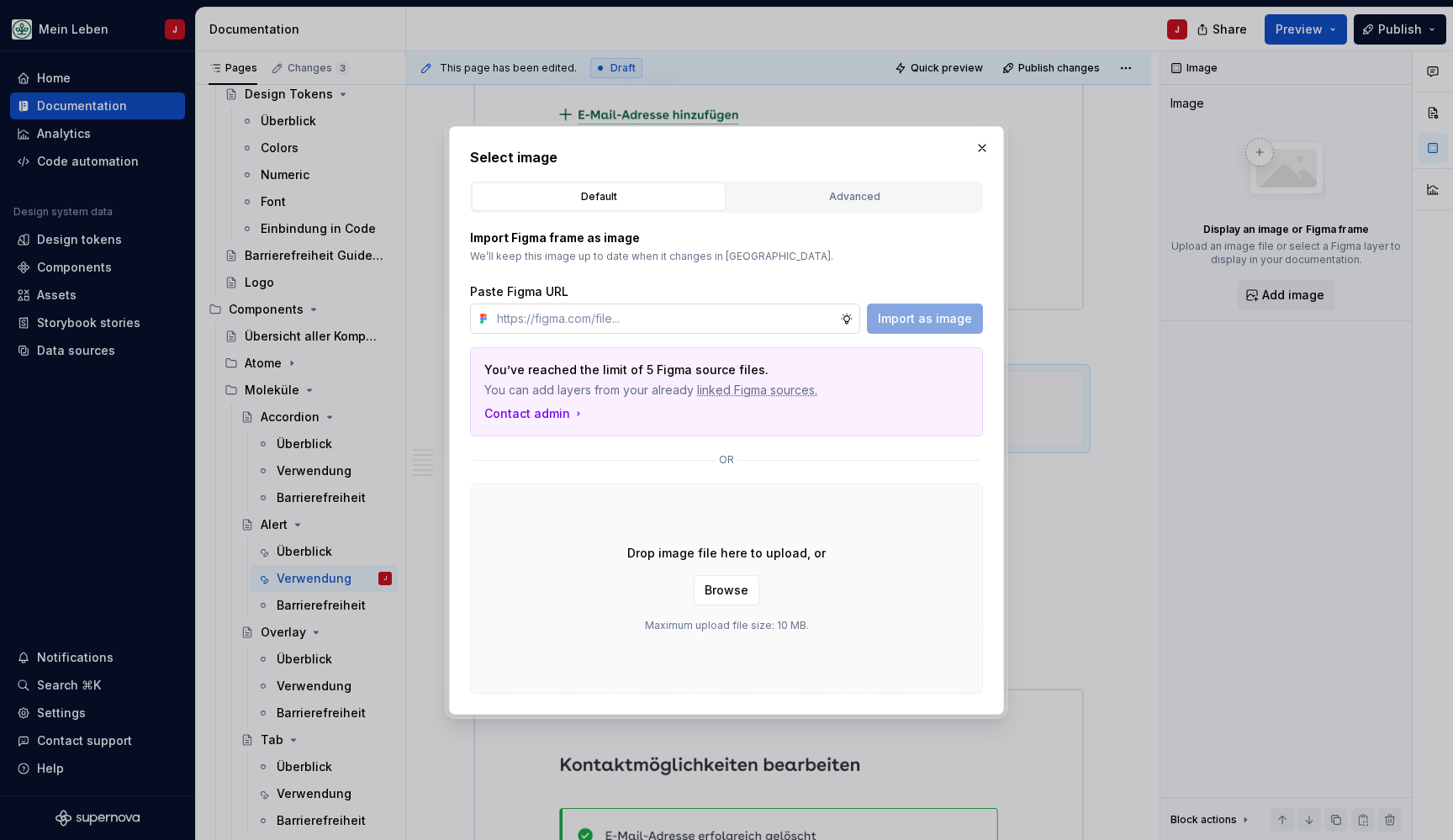
click at [619, 330] on input "text" at bounding box center [664, 318] width 350 height 30
type textarea "*"
type input "https://www.figma.com/design/0cEjcq9M9lcSpPHmqxIMxm/refactor_alert?node-id=3612…"
click at [930, 320] on span "Import as image" at bounding box center [925, 319] width 94 height 17
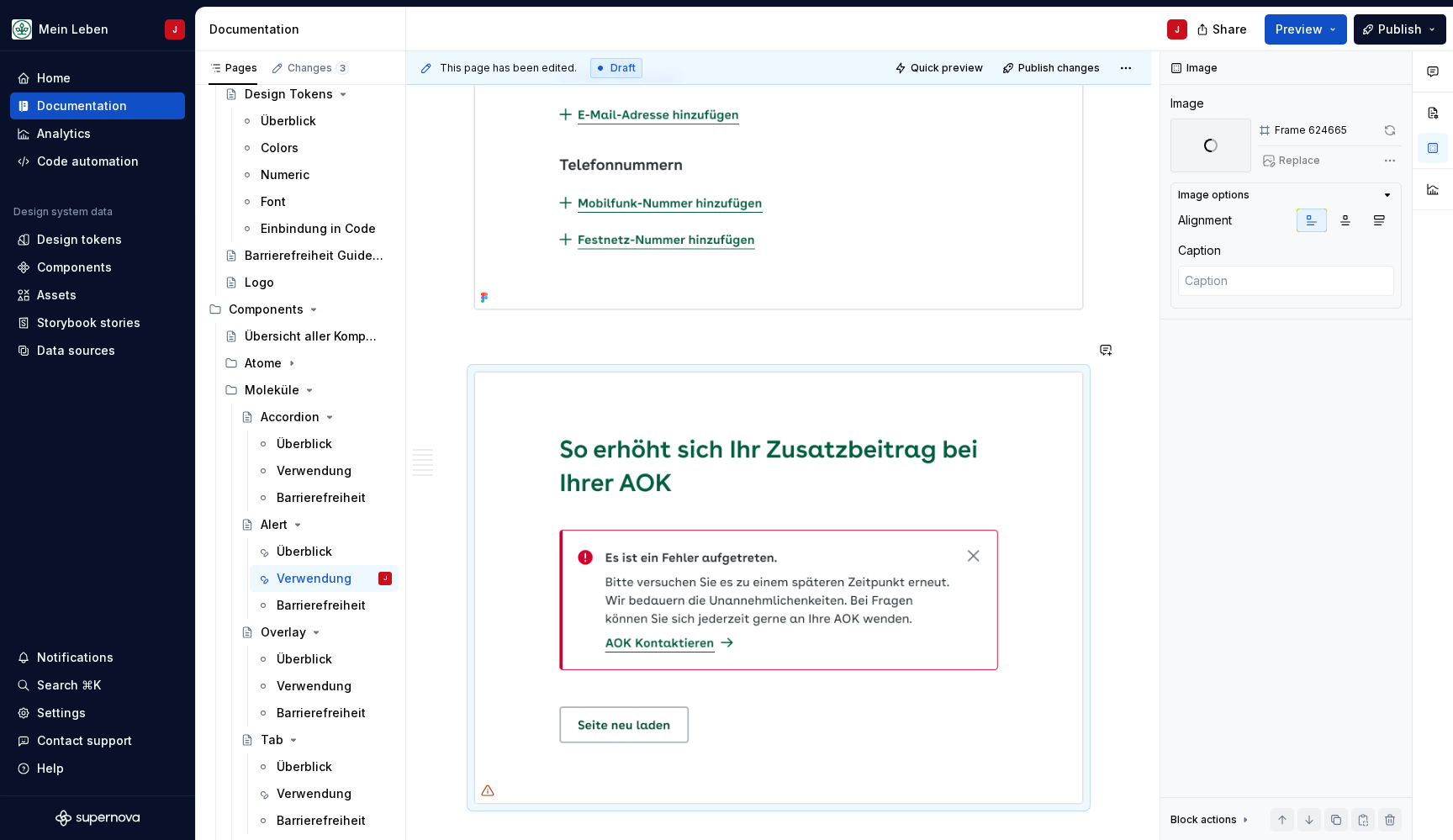
click at [482, 360] on div "Aufbau Die folgende Abbildung präsentiert verschiedene Optionen für die Alert-K…" at bounding box center [778, 716] width 610 height 3654
click at [590, 529] on img at bounding box center [778, 587] width 609 height 432
click at [556, 477] on img at bounding box center [778, 587] width 609 height 432
click at [728, 289] on img at bounding box center [778, 57] width 609 height 502
click at [597, 466] on img at bounding box center [778, 587] width 609 height 432
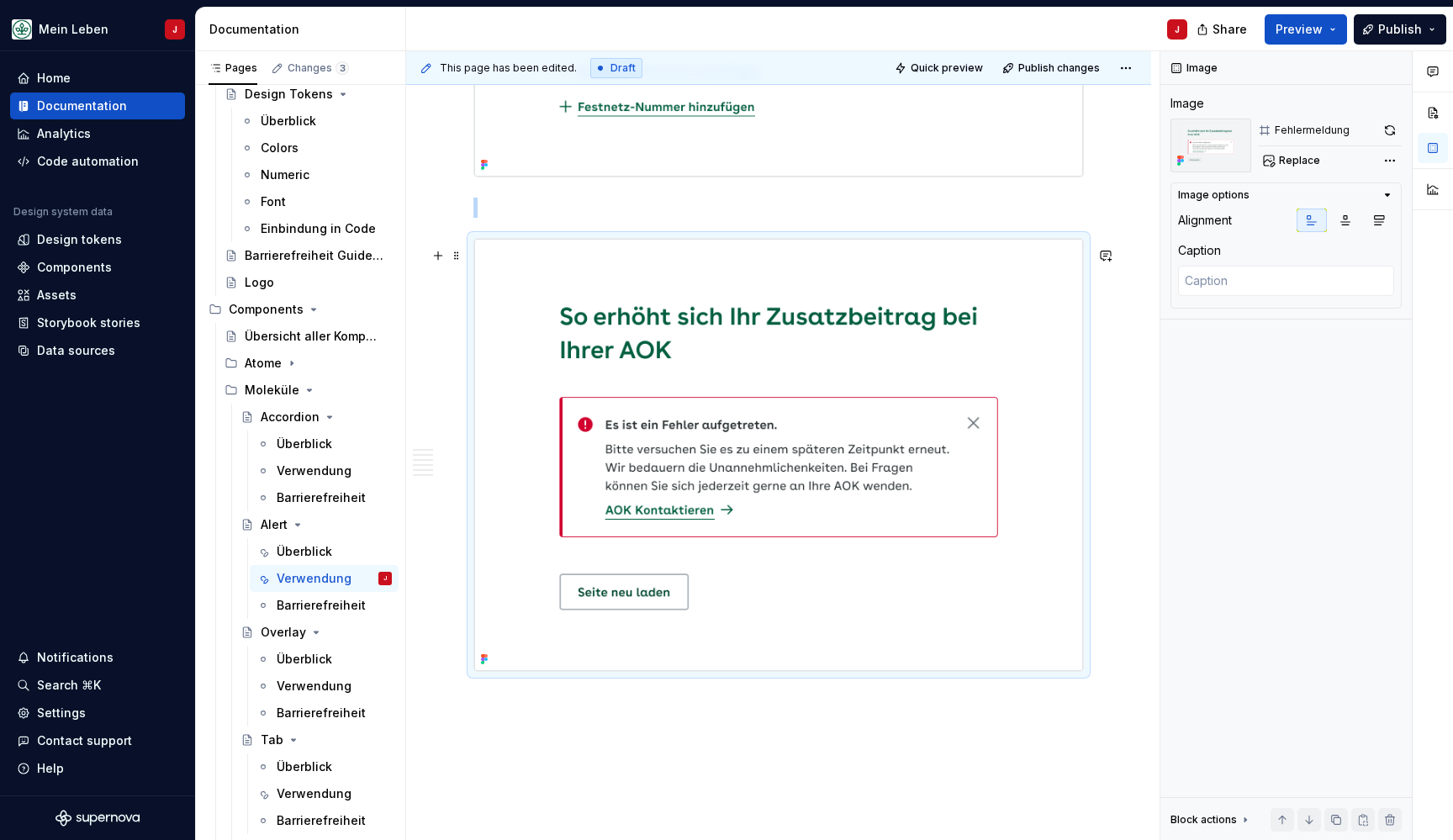
scroll to position [1613, 0]
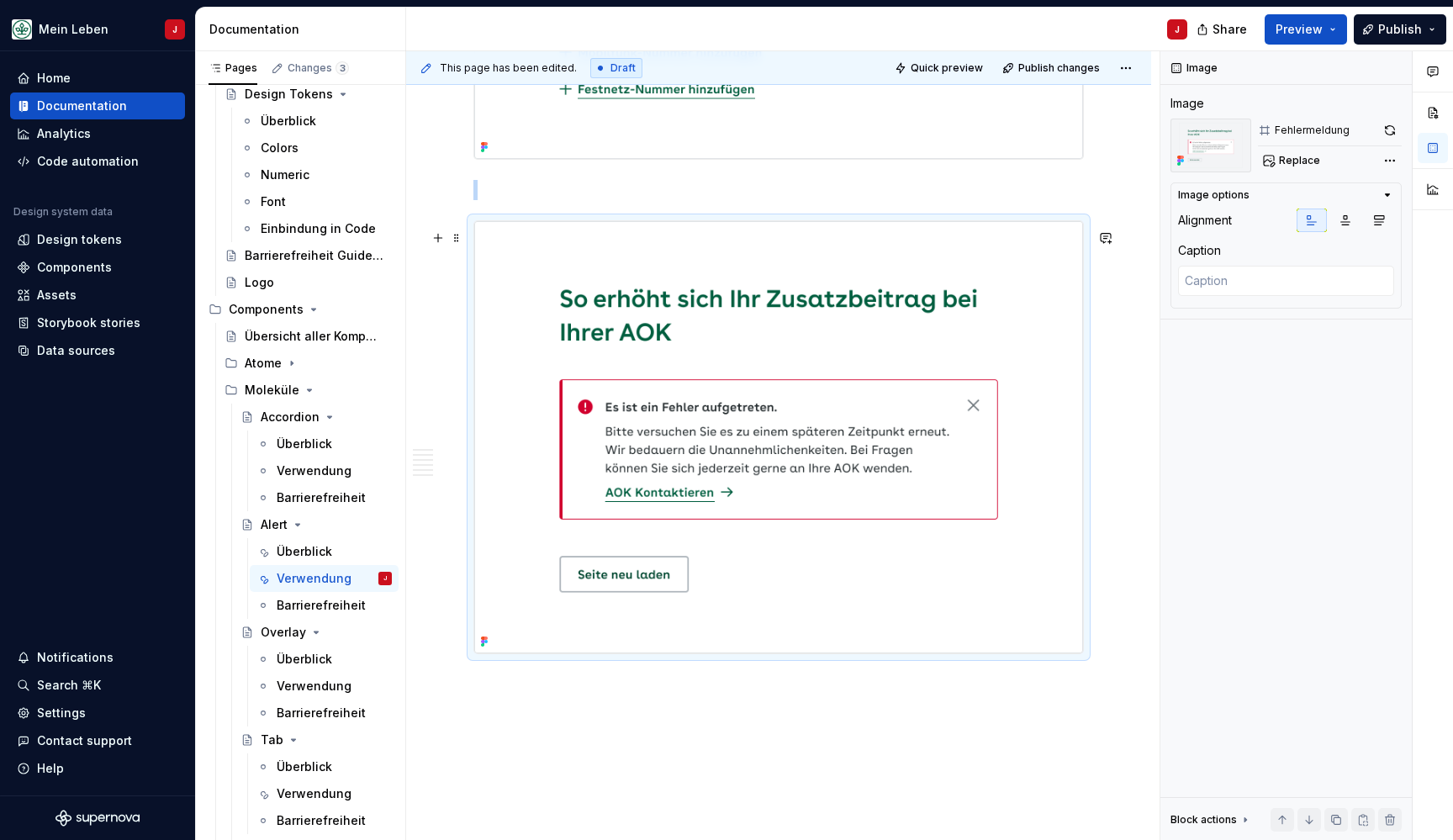
click at [490, 307] on img at bounding box center [778, 437] width 609 height 432
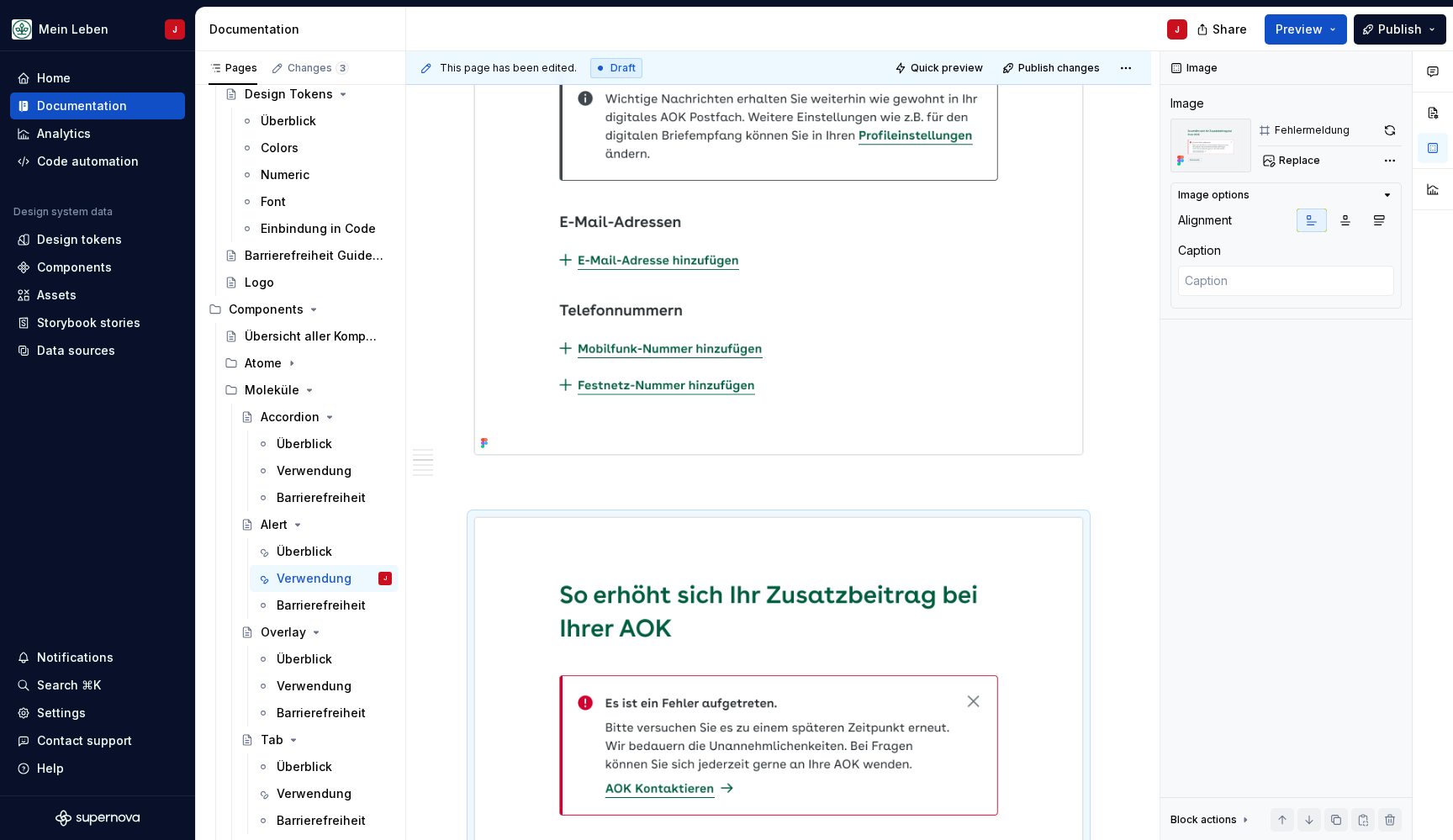
scroll to position [992, 0]
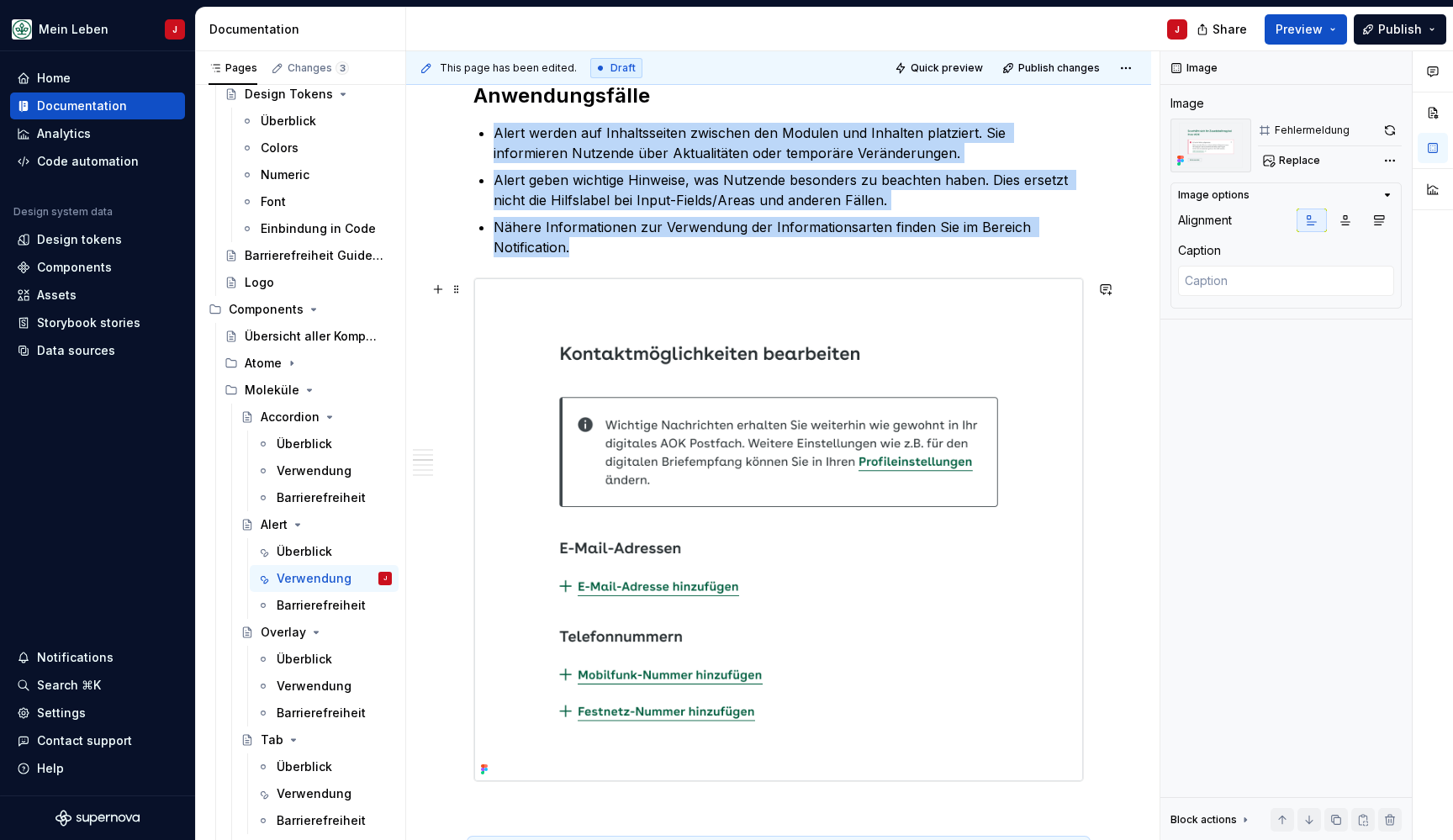
click at [745, 413] on img at bounding box center [778, 529] width 609 height 502
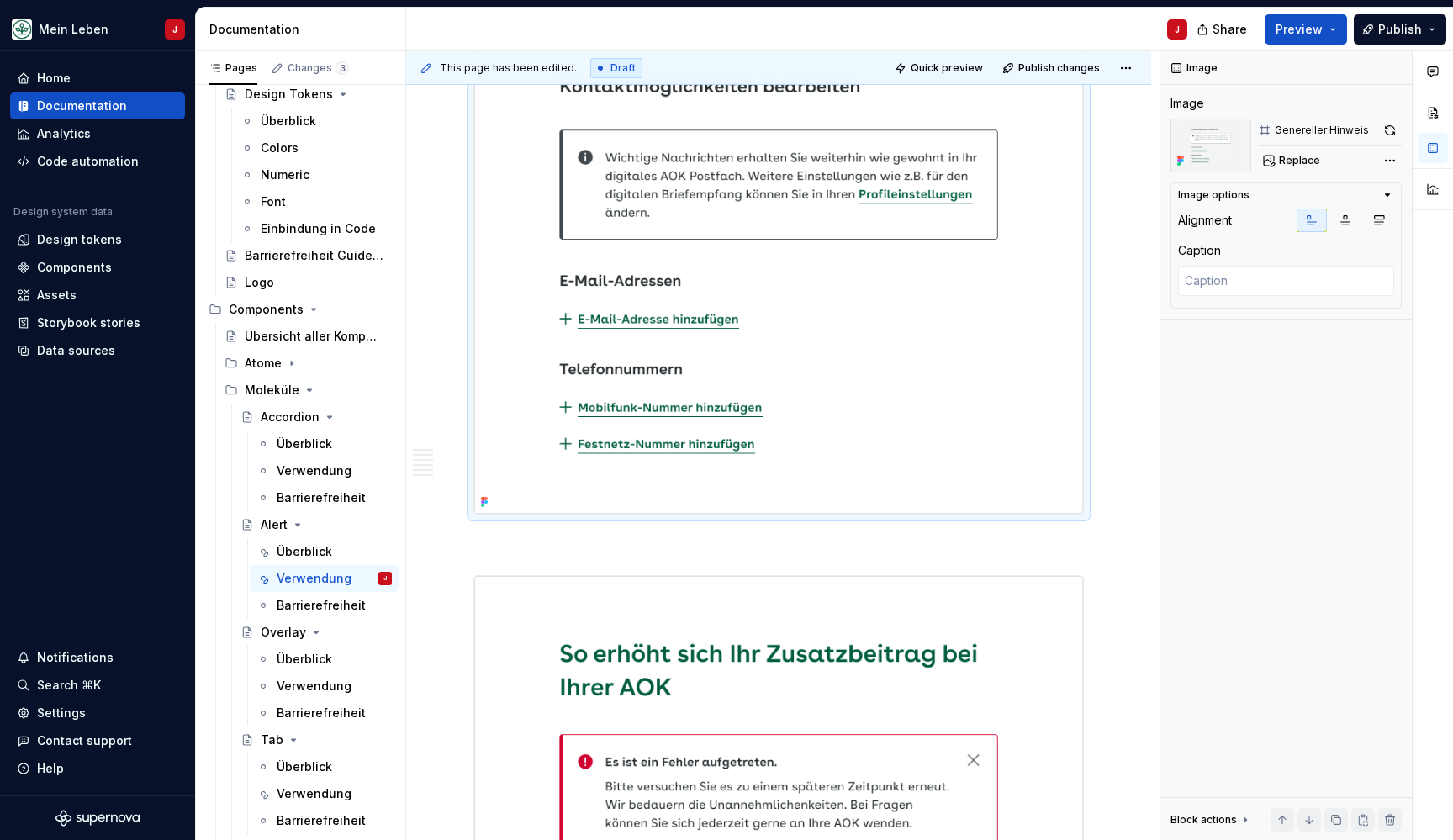
scroll to position [1380, 0]
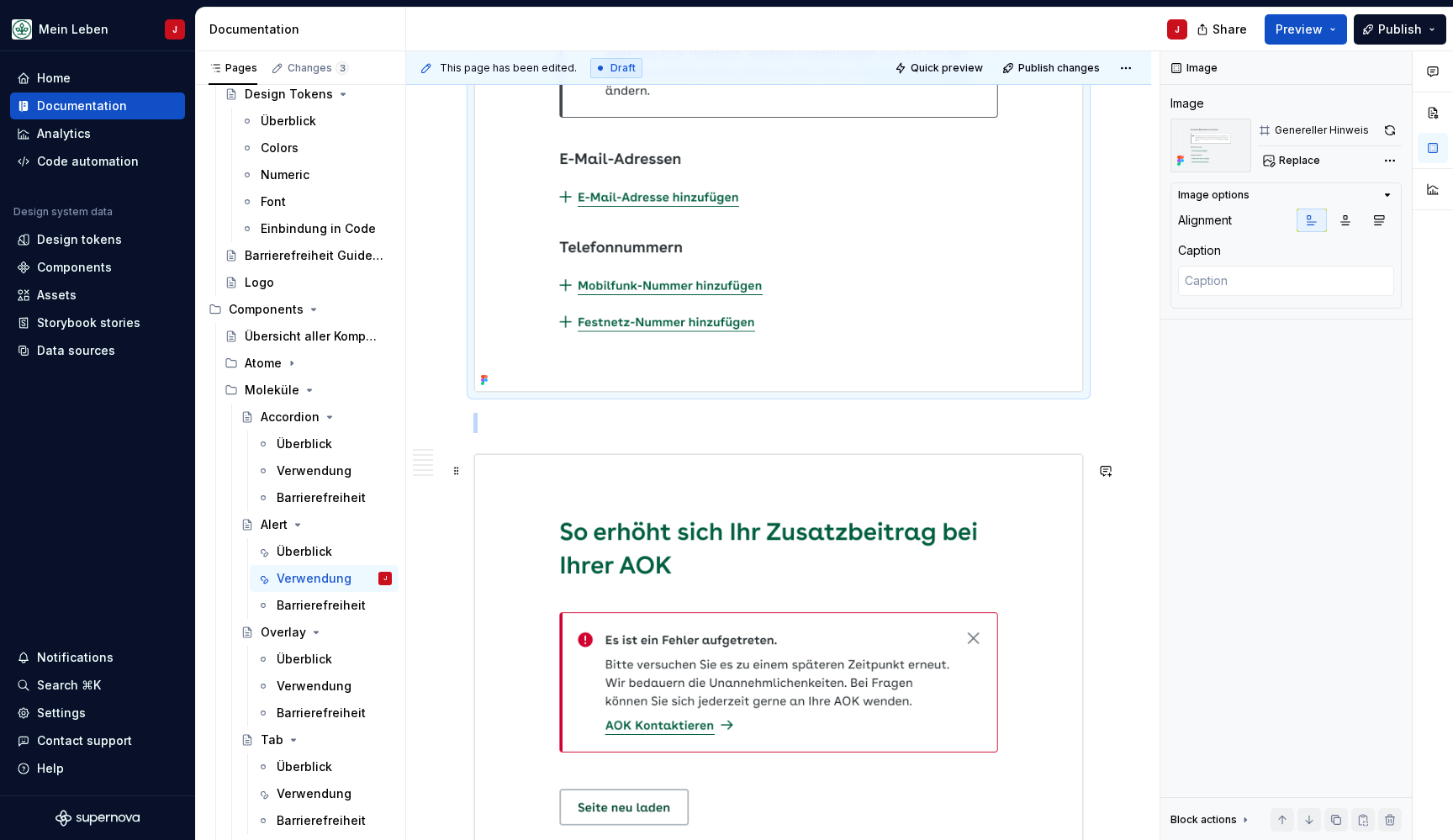
click at [669, 593] on img at bounding box center [778, 670] width 609 height 432
click at [490, 430] on p at bounding box center [778, 423] width 610 height 21
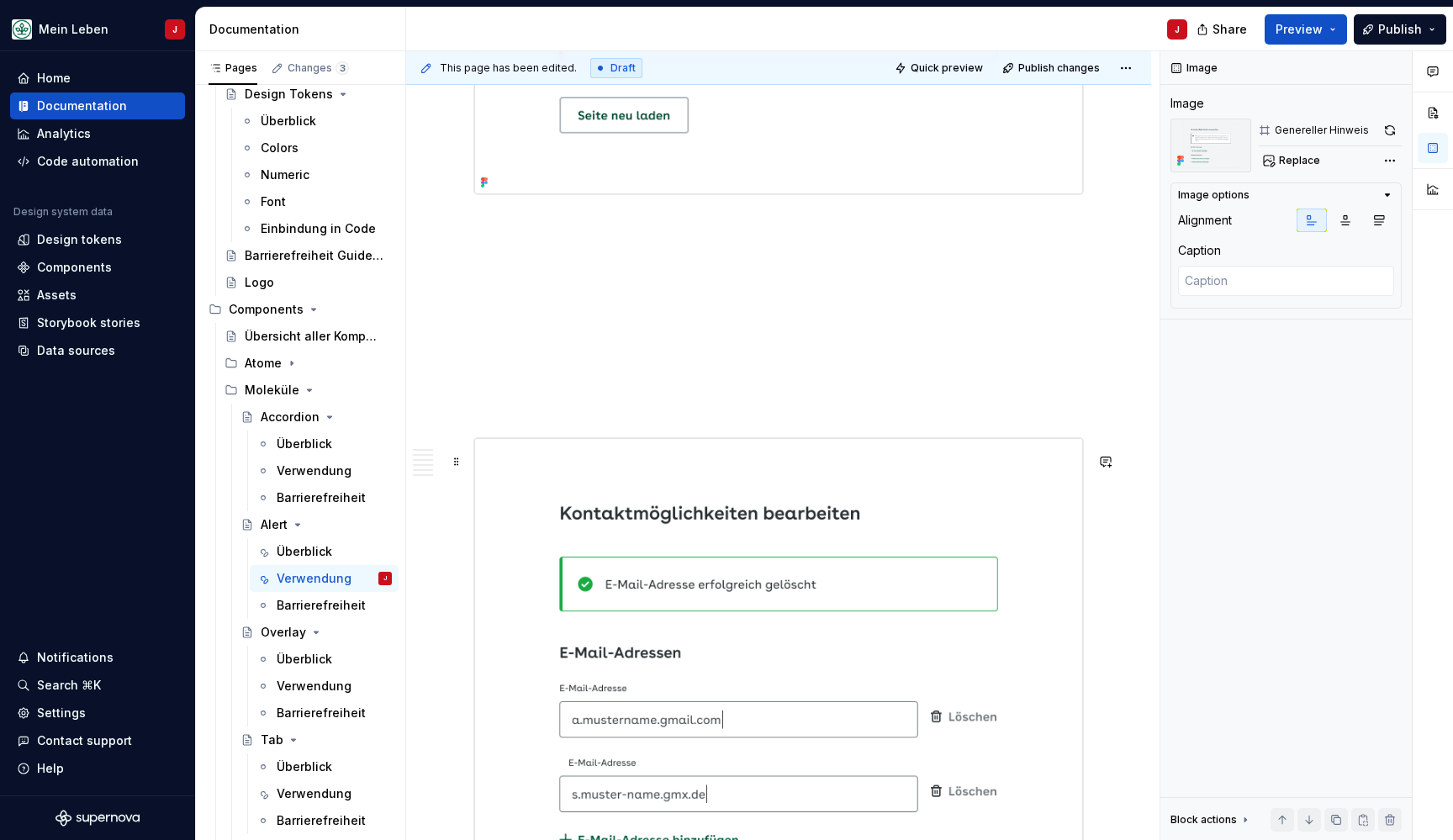
scroll to position [2094, 0]
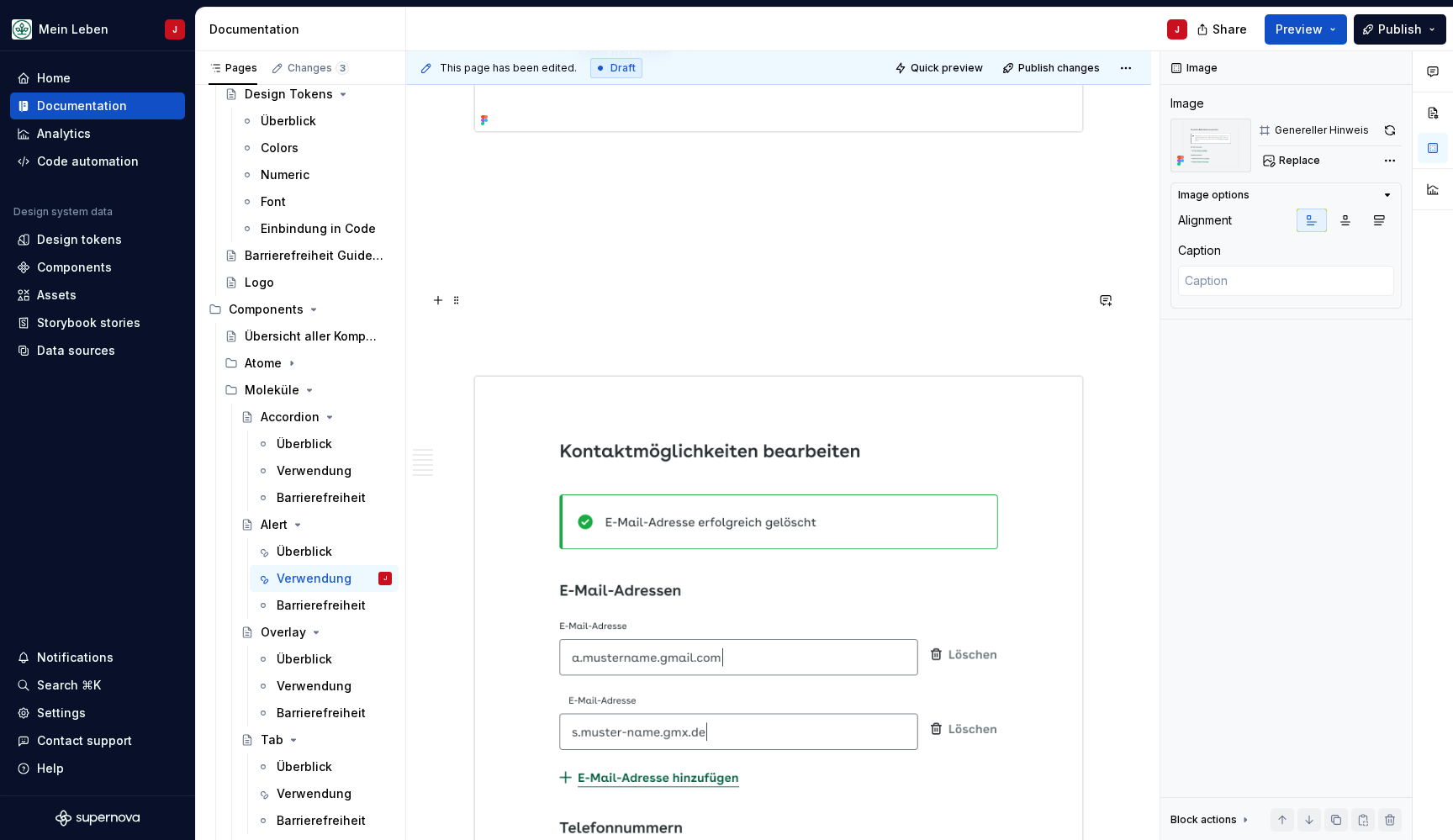
click at [575, 295] on p at bounding box center [778, 284] width 610 height 21
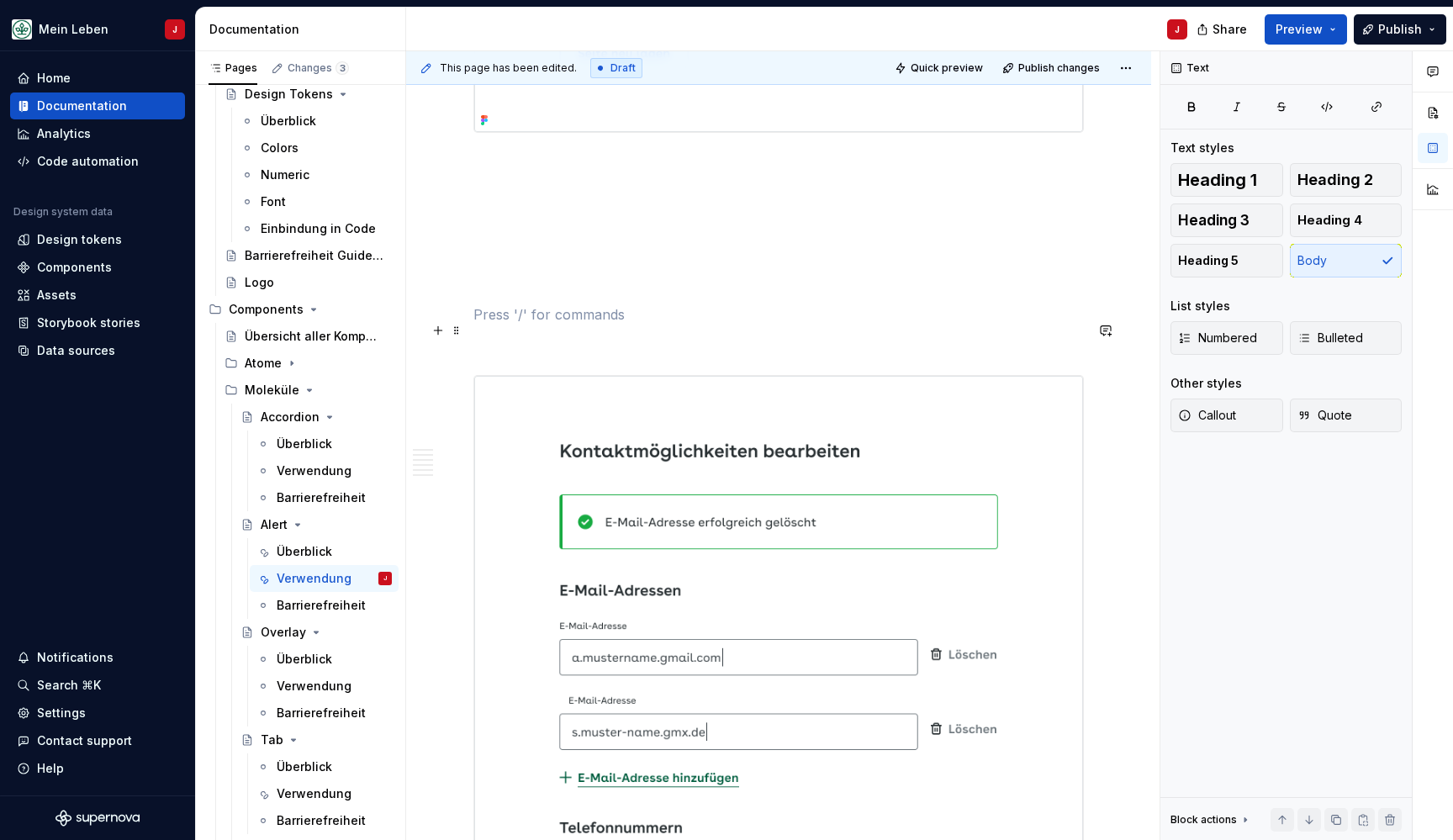
click at [514, 325] on p at bounding box center [778, 314] width 610 height 21
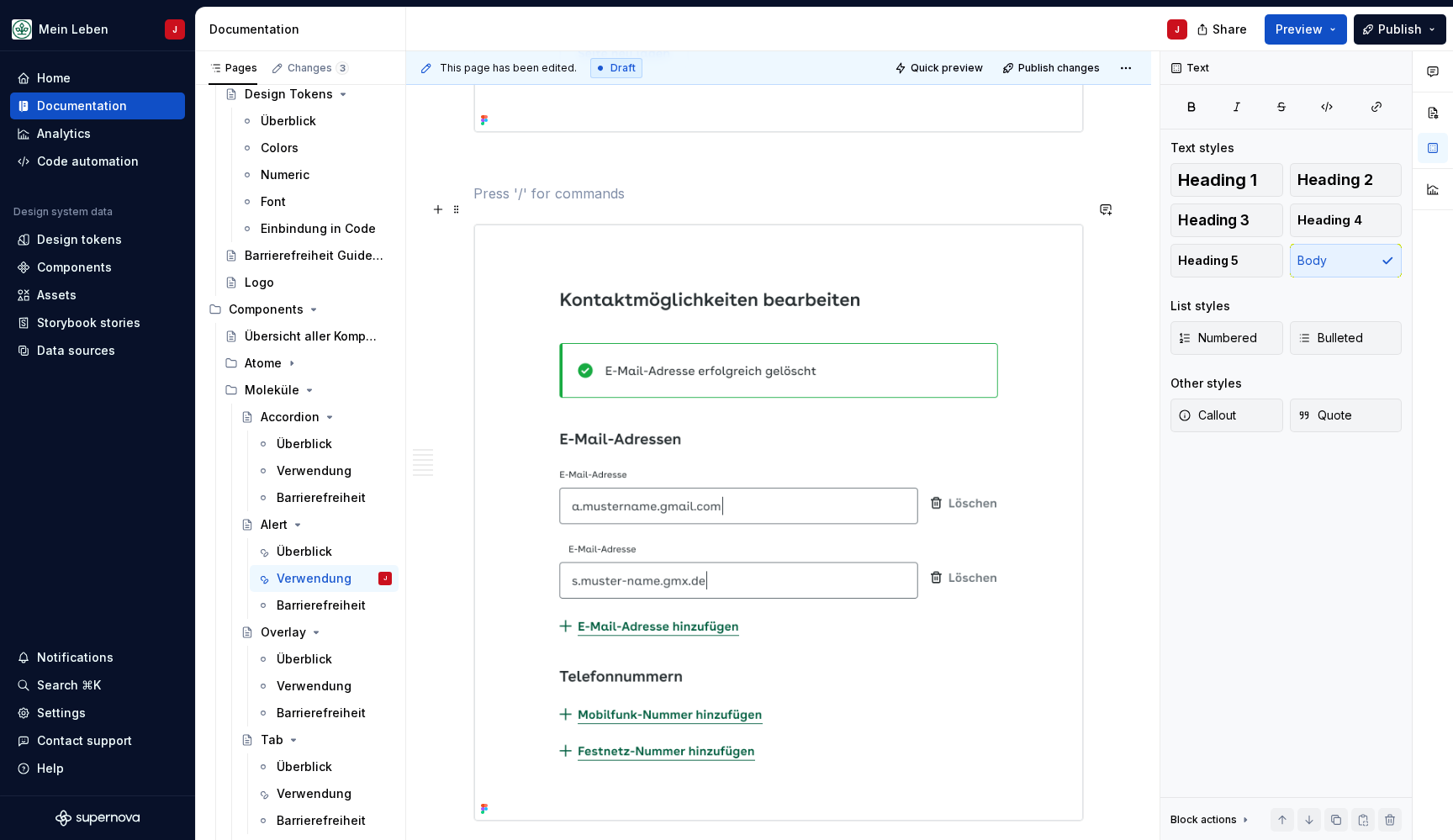
click at [490, 204] on p at bounding box center [778, 194] width 610 height 21
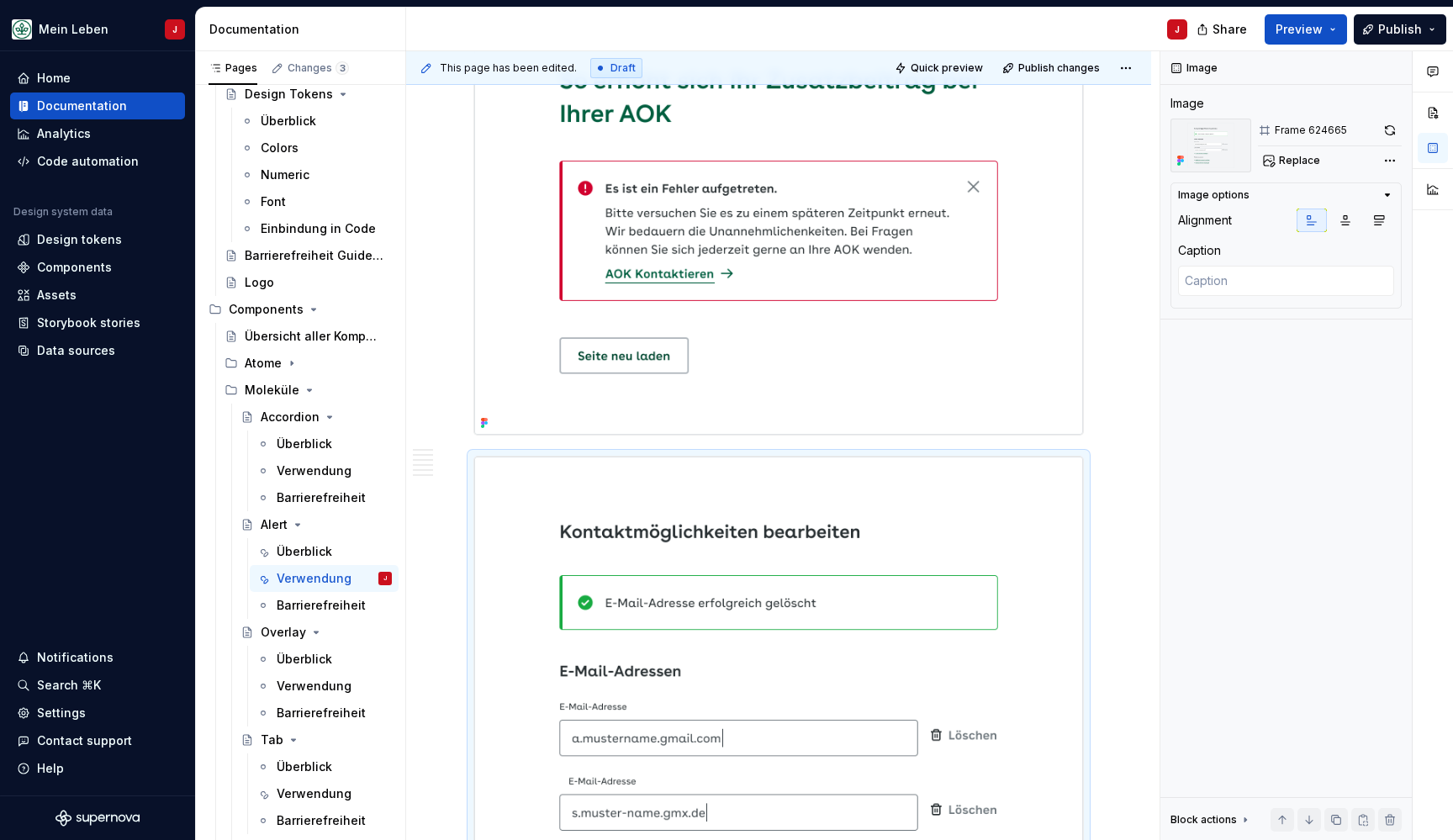
scroll to position [1974, 0]
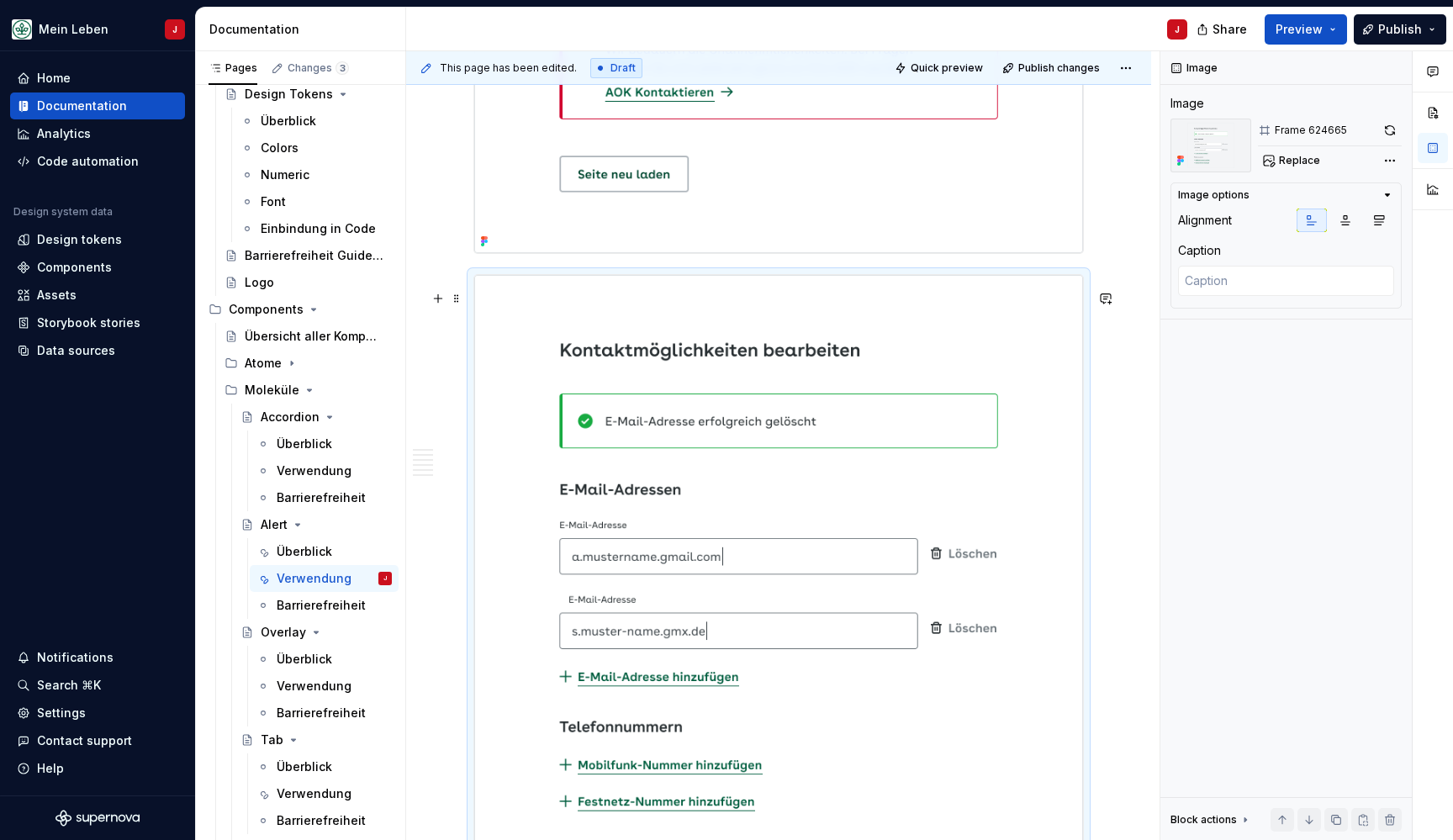
click at [825, 422] on img at bounding box center [778, 573] width 609 height 597
click at [1284, 163] on span "Replace" at bounding box center [1300, 161] width 41 height 14
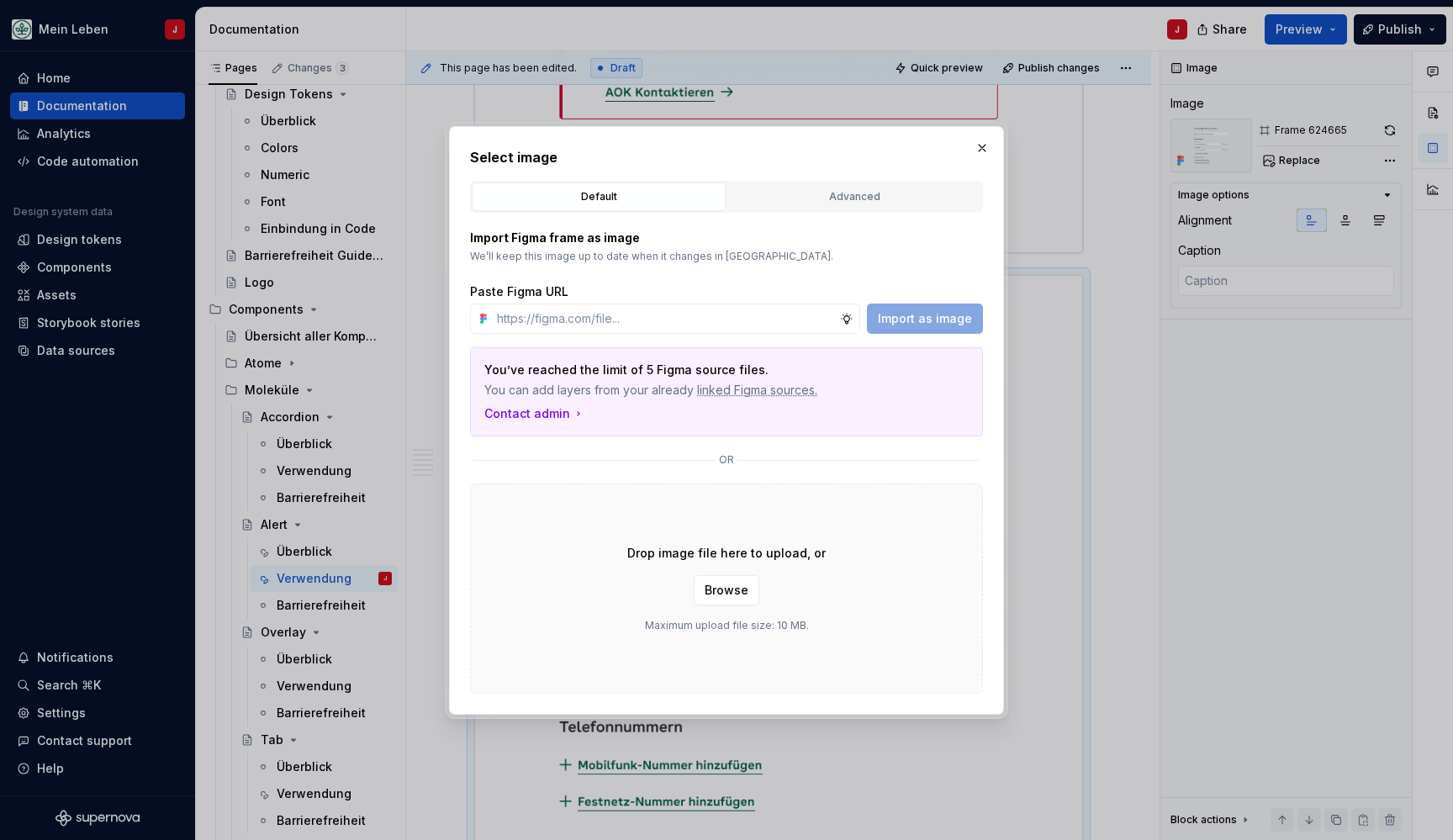
type textarea "*"
click at [584, 325] on input "text" at bounding box center [664, 318] width 350 height 30
type input "https://www.figma.com/design/0cEjcq9M9lcSpPHmqxIMxm/refactor_alert?node-id=3612…"
click at [929, 319] on span "Import as image" at bounding box center [925, 319] width 94 height 17
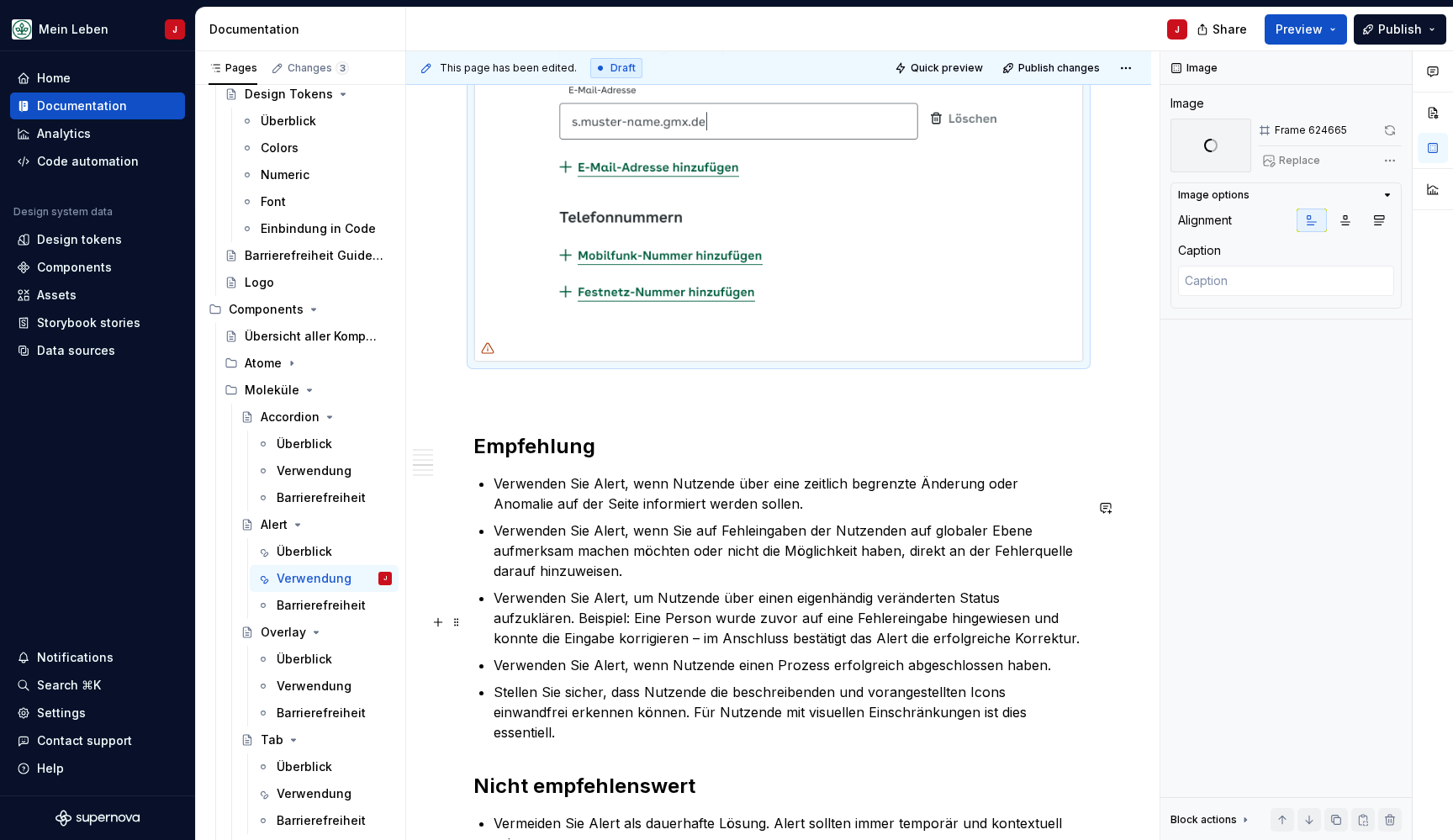
scroll to position [2503, 0]
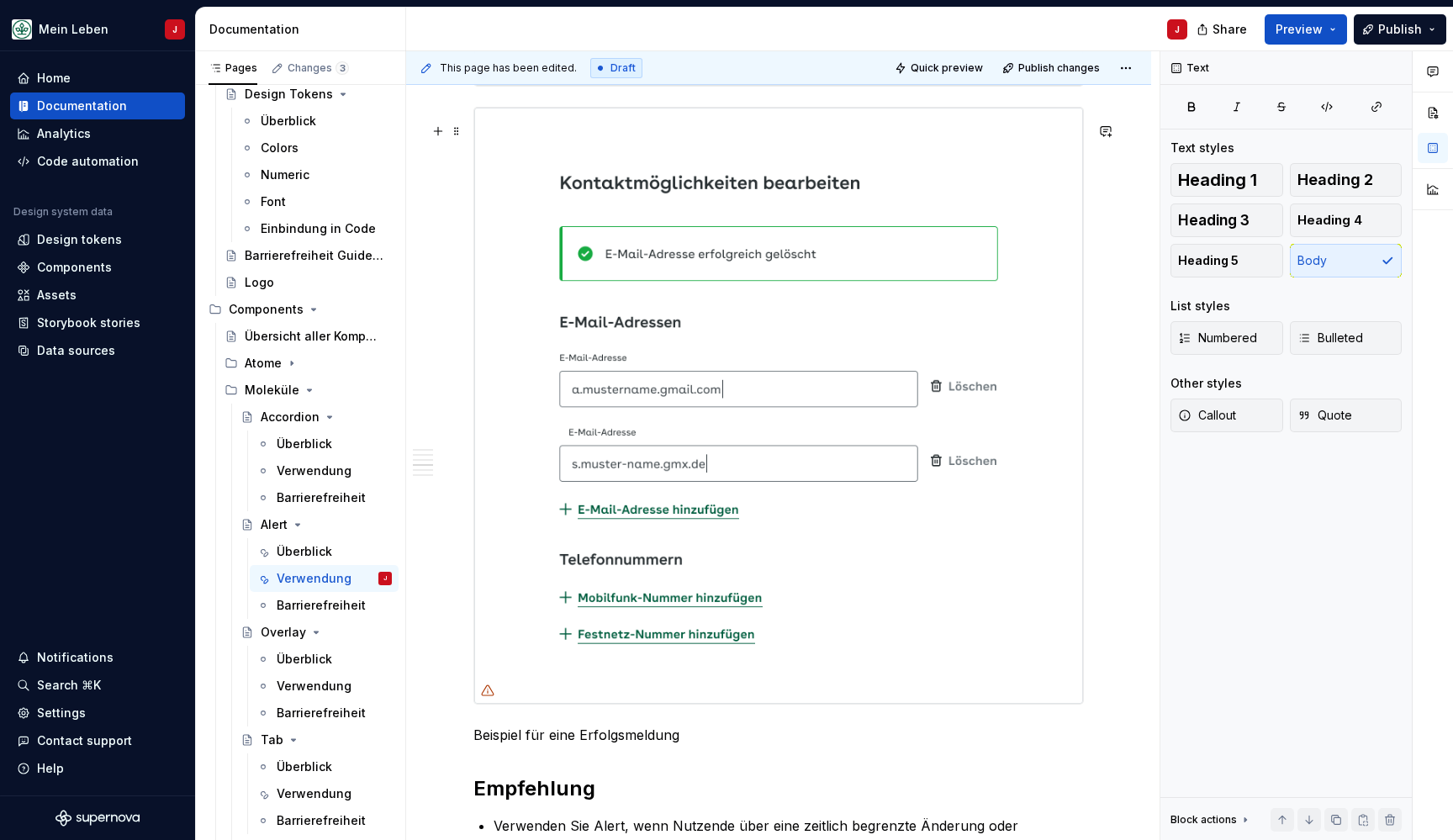
scroll to position [2011, 0]
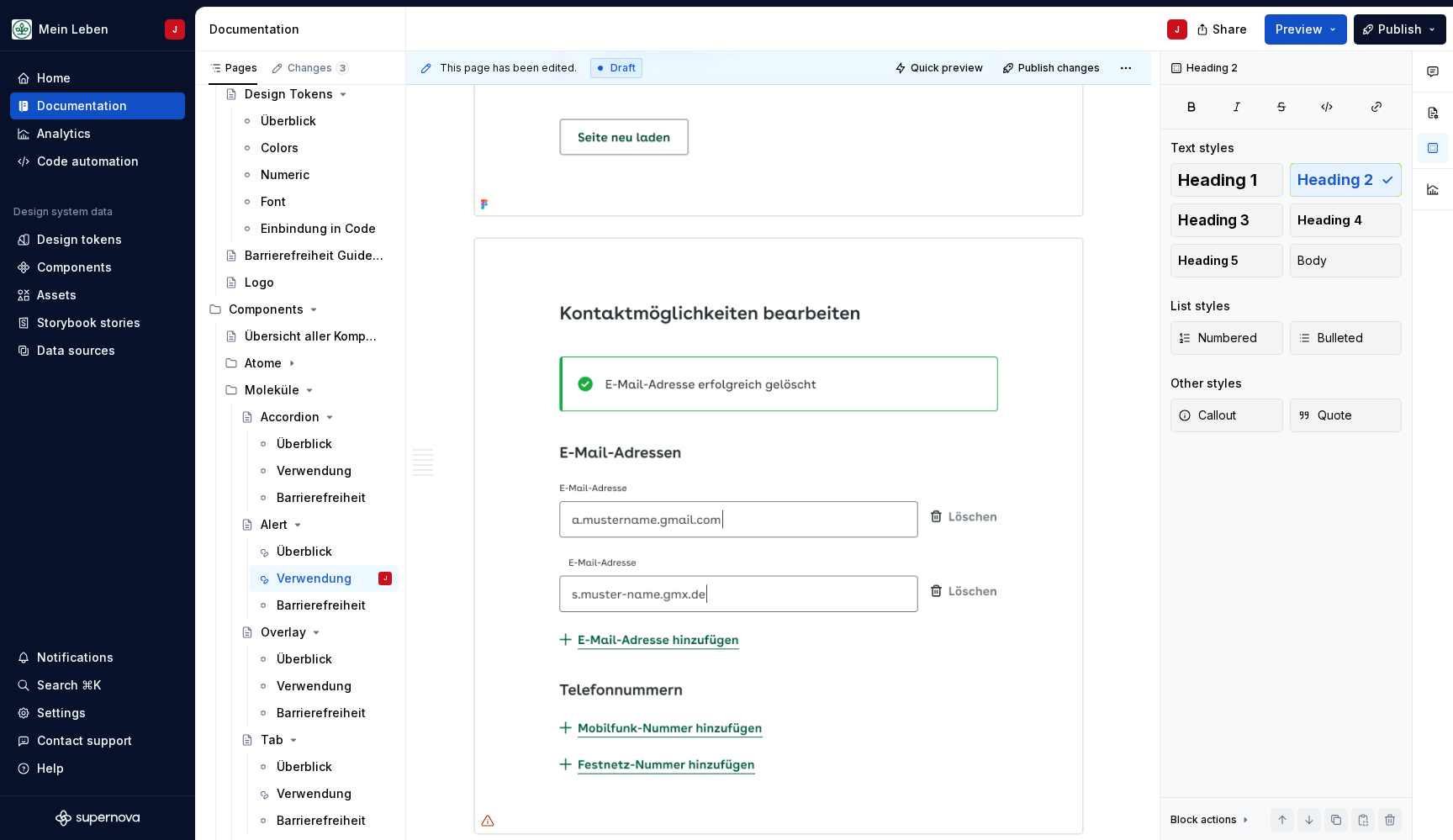
click at [497, 241] on div "Aufbau Die folgende Abbildung präsentiert verschiedene Optionen für die Alert-K…" at bounding box center [778, 38] width 610 height 3391
click at [1112, 221] on div "Aufbau Die folgende Abbildung präsentiert verschiedene Optionen für die Alert-K…" at bounding box center [778, 153] width 745 height 3704
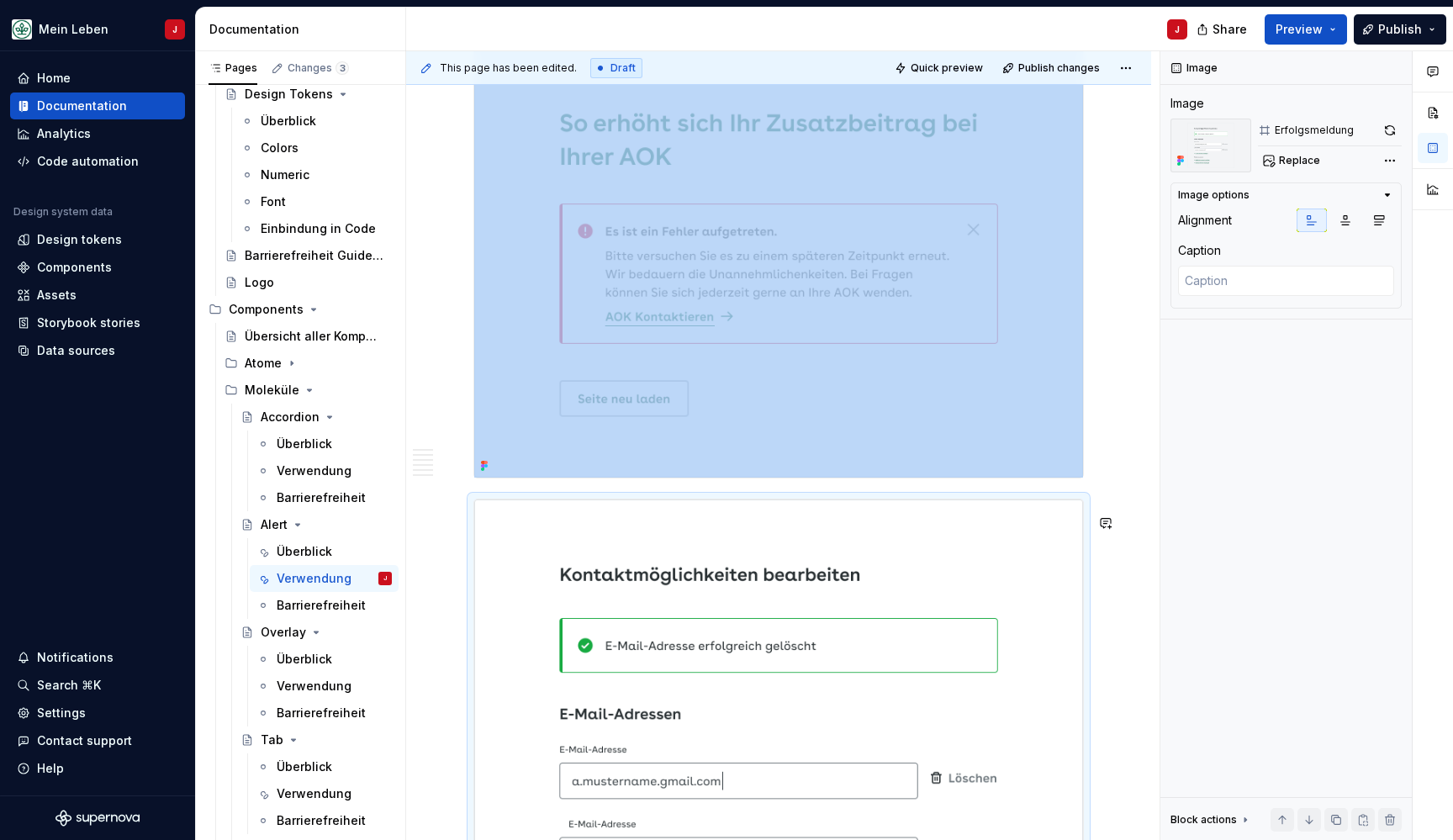
scroll to position [1731, 0]
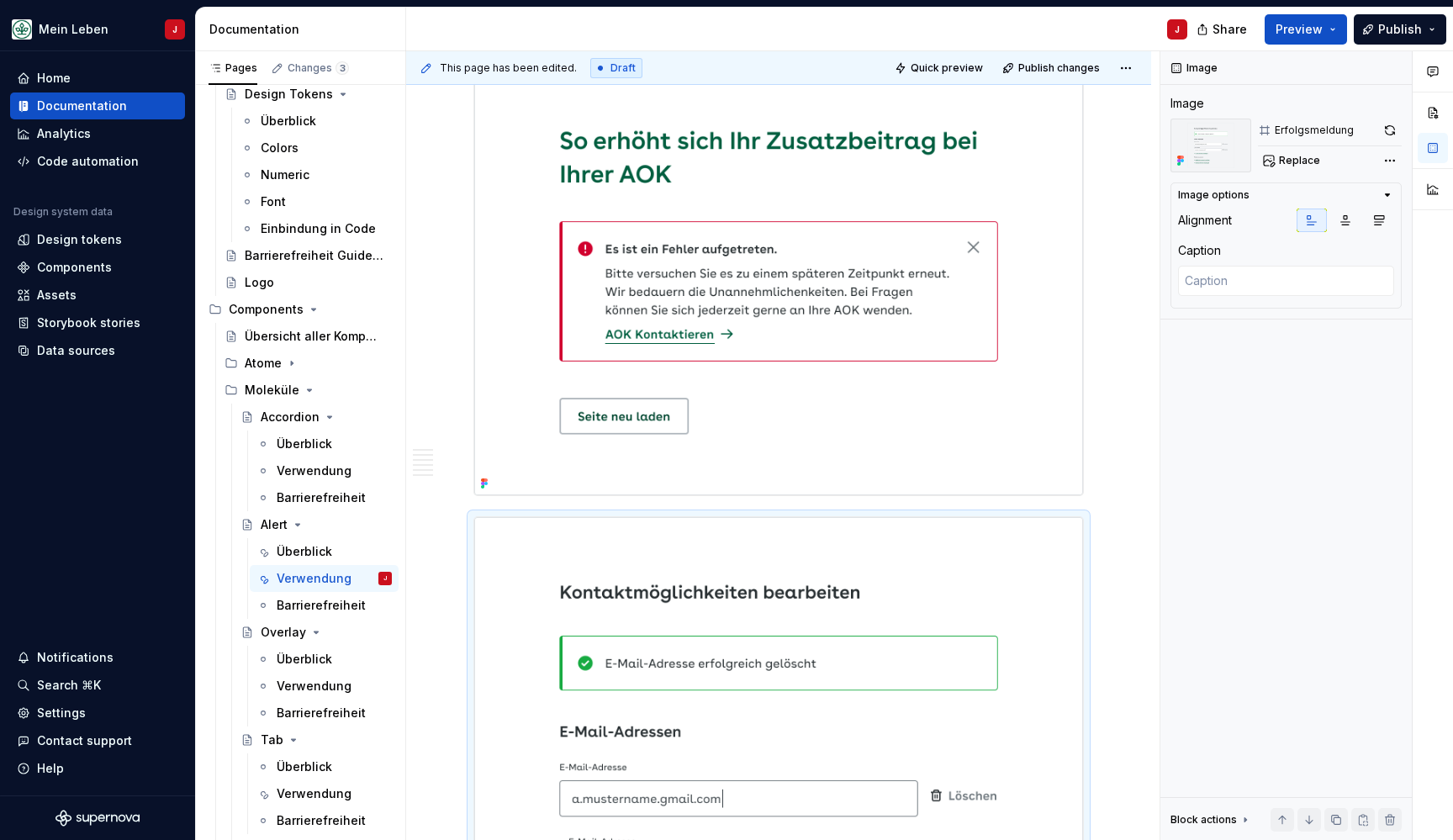
click at [459, 611] on div "Aufbau Die folgende Abbildung präsentiert verschiedene Optionen für die Alert-K…" at bounding box center [778, 432] width 745 height 3704
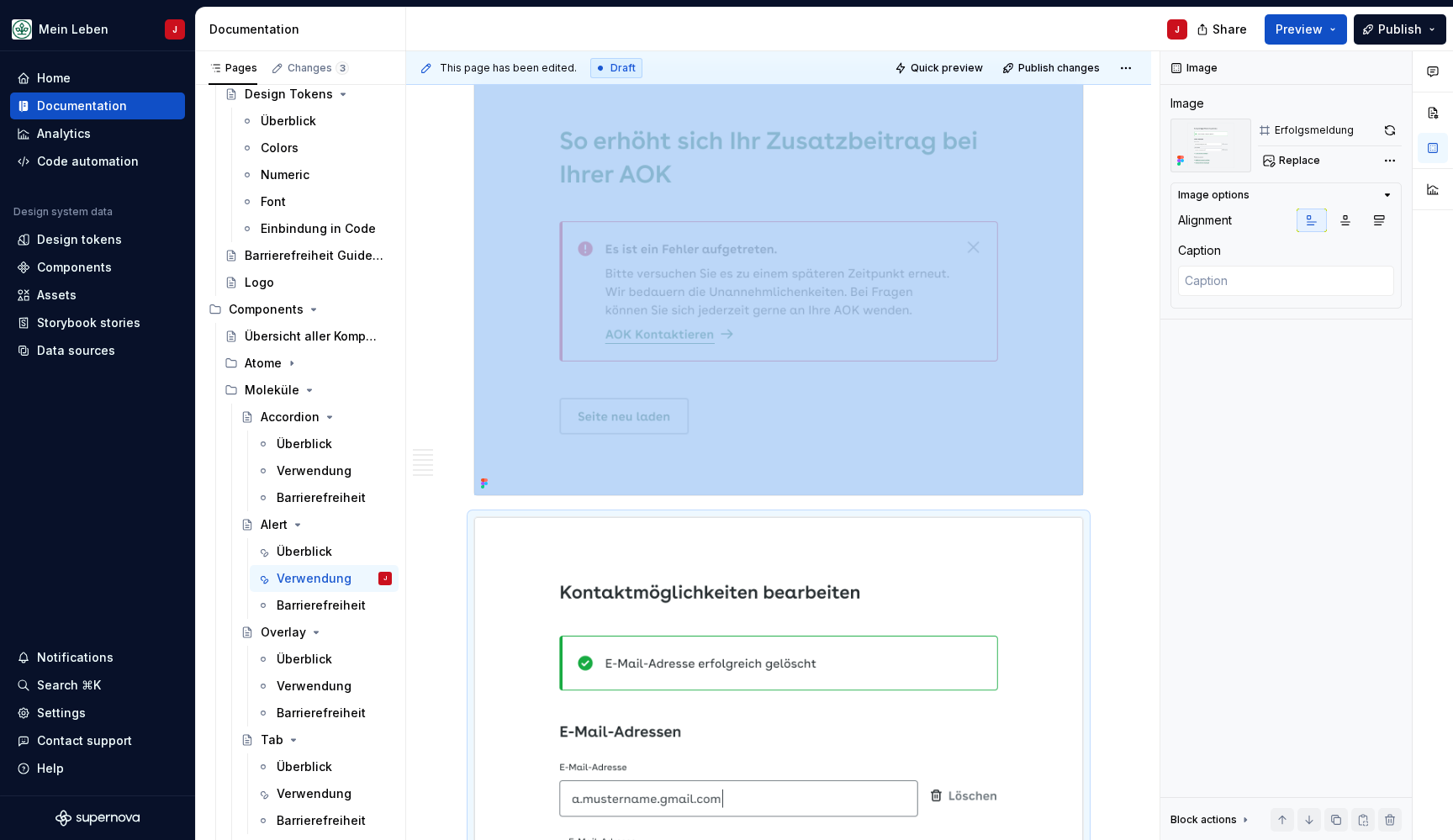
scroll to position [2029, 0]
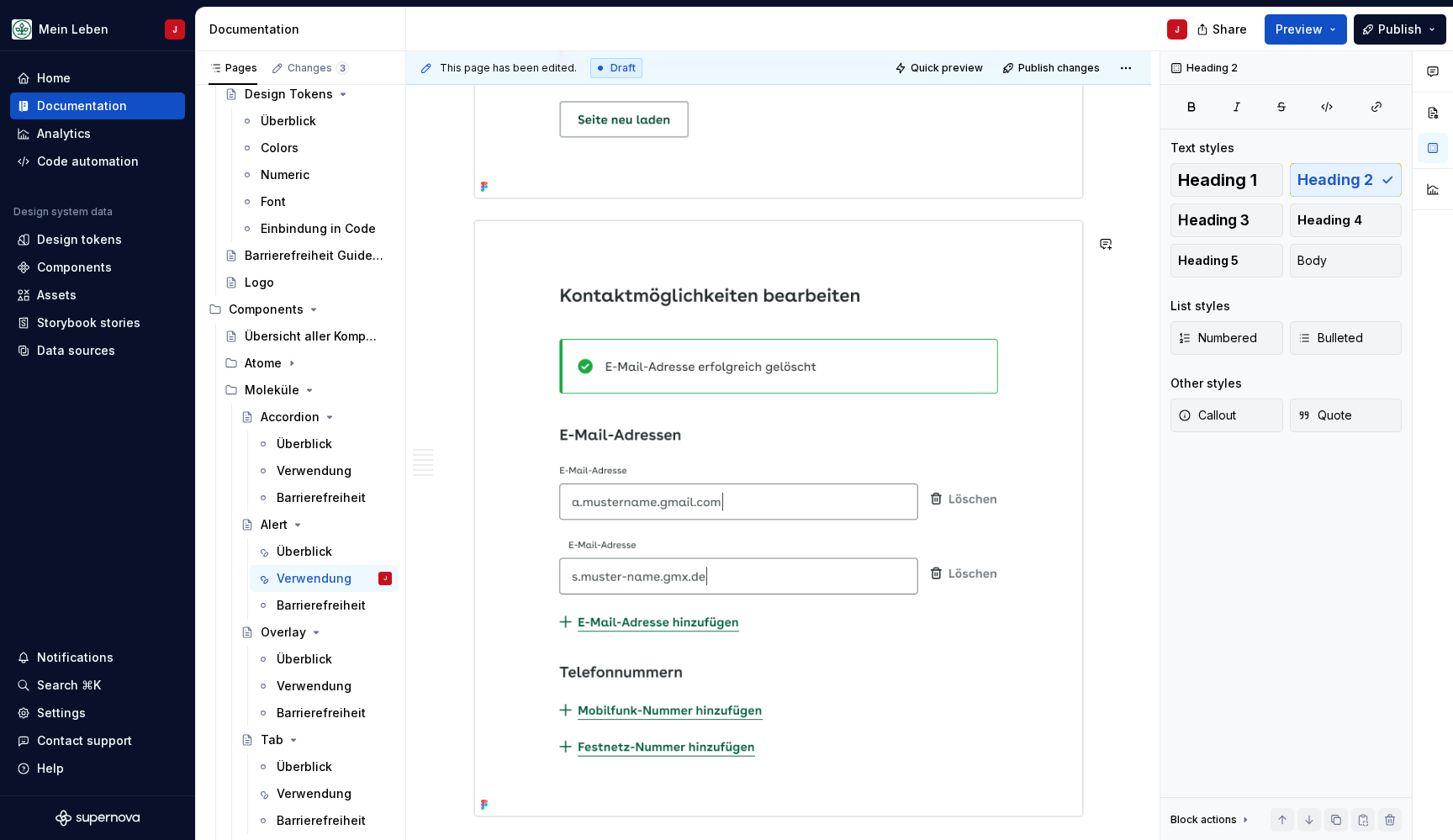
click at [509, 222] on div "Aufbau Die folgende Abbildung präsentiert verschiedene Optionen für die Alert-K…" at bounding box center [778, 20] width 610 height 3391
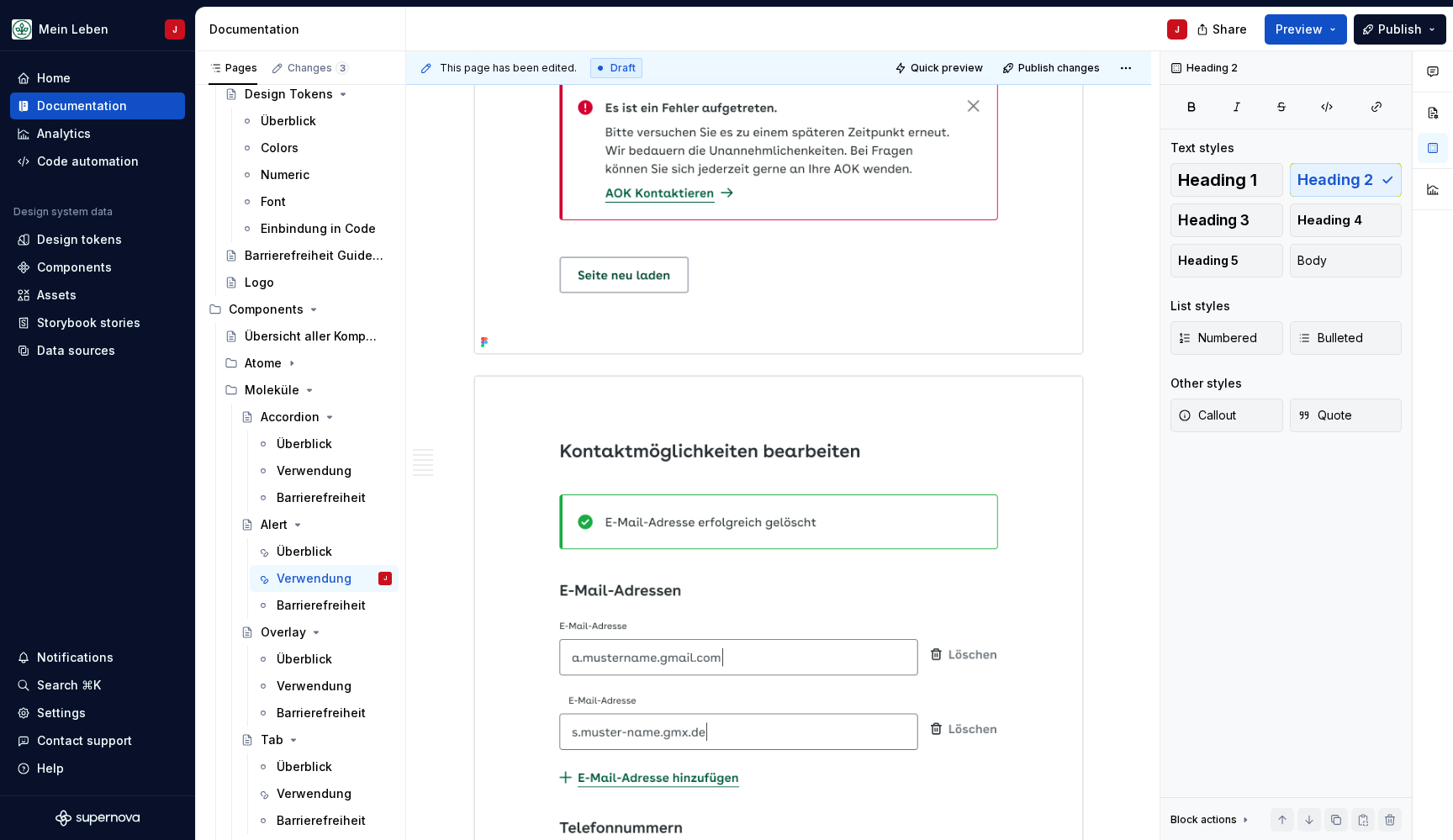
scroll to position [1746, 0]
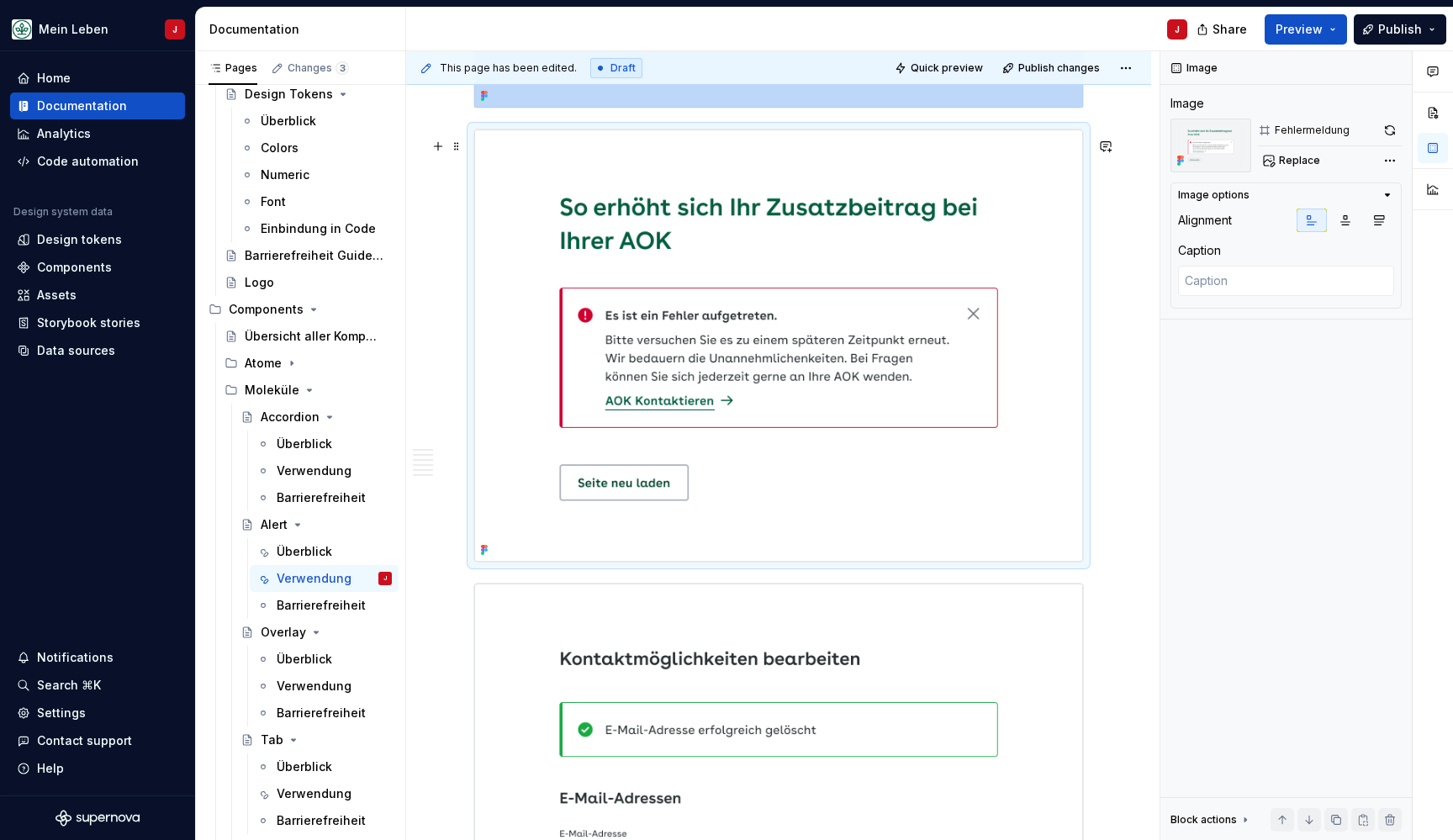
click at [555, 333] on img at bounding box center [778, 345] width 609 height 432
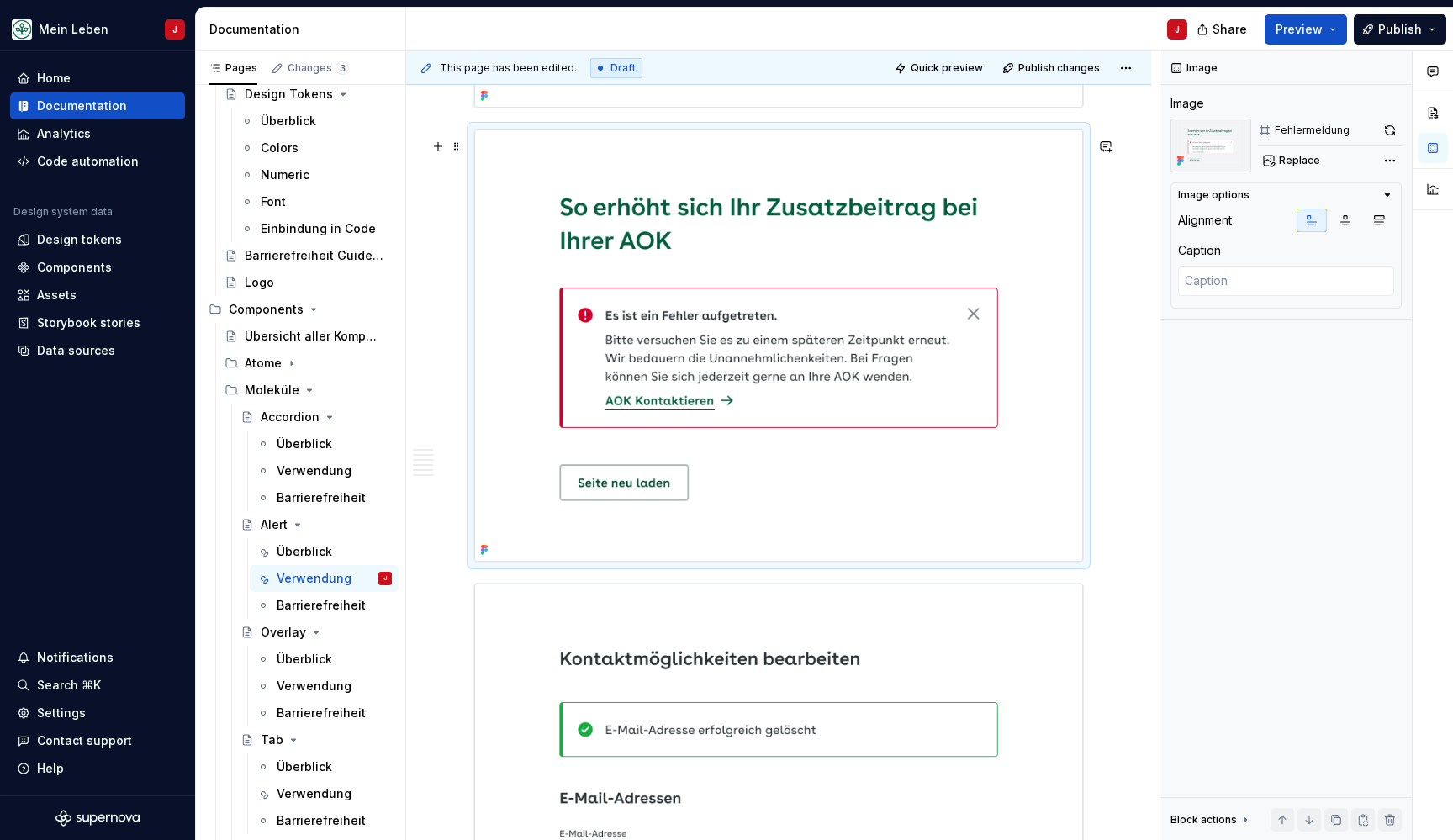
click at [497, 131] on div at bounding box center [778, 345] width 610 height 434
click at [491, 129] on div "Aufbau Die folgende Abbildung präsentiert verschiedene Optionen für die Alert-K…" at bounding box center [778, 343] width 610 height 3472
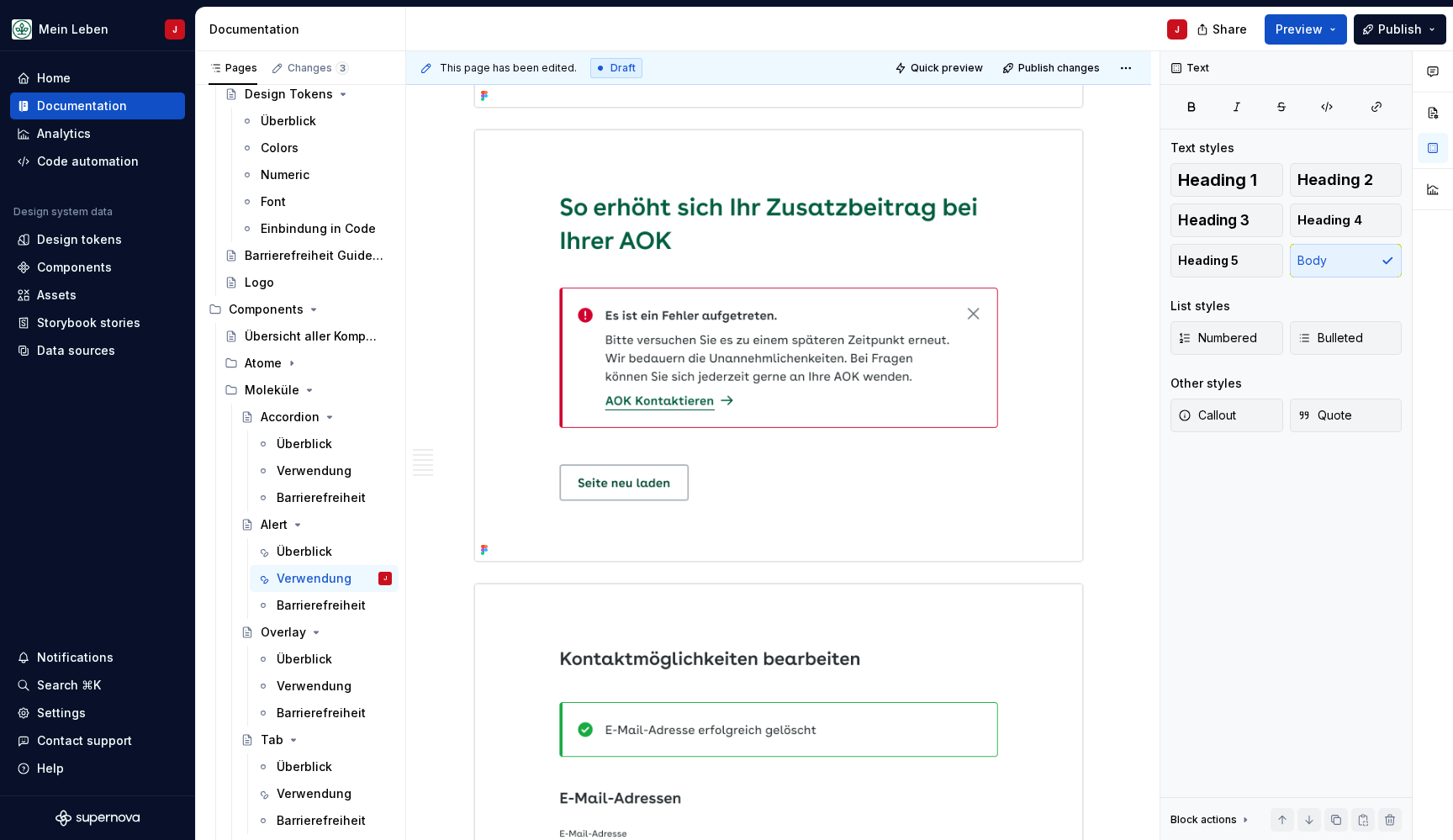
click at [504, 126] on div "Aufbau Die folgende Abbildung präsentiert verschiedene Optionen für die Alert-K…" at bounding box center [778, 343] width 610 height 3472
click at [520, 127] on div "Aufbau Die folgende Abbildung präsentiert verschiedene Optionen für die Alert-K…" at bounding box center [778, 343] width 610 height 3472
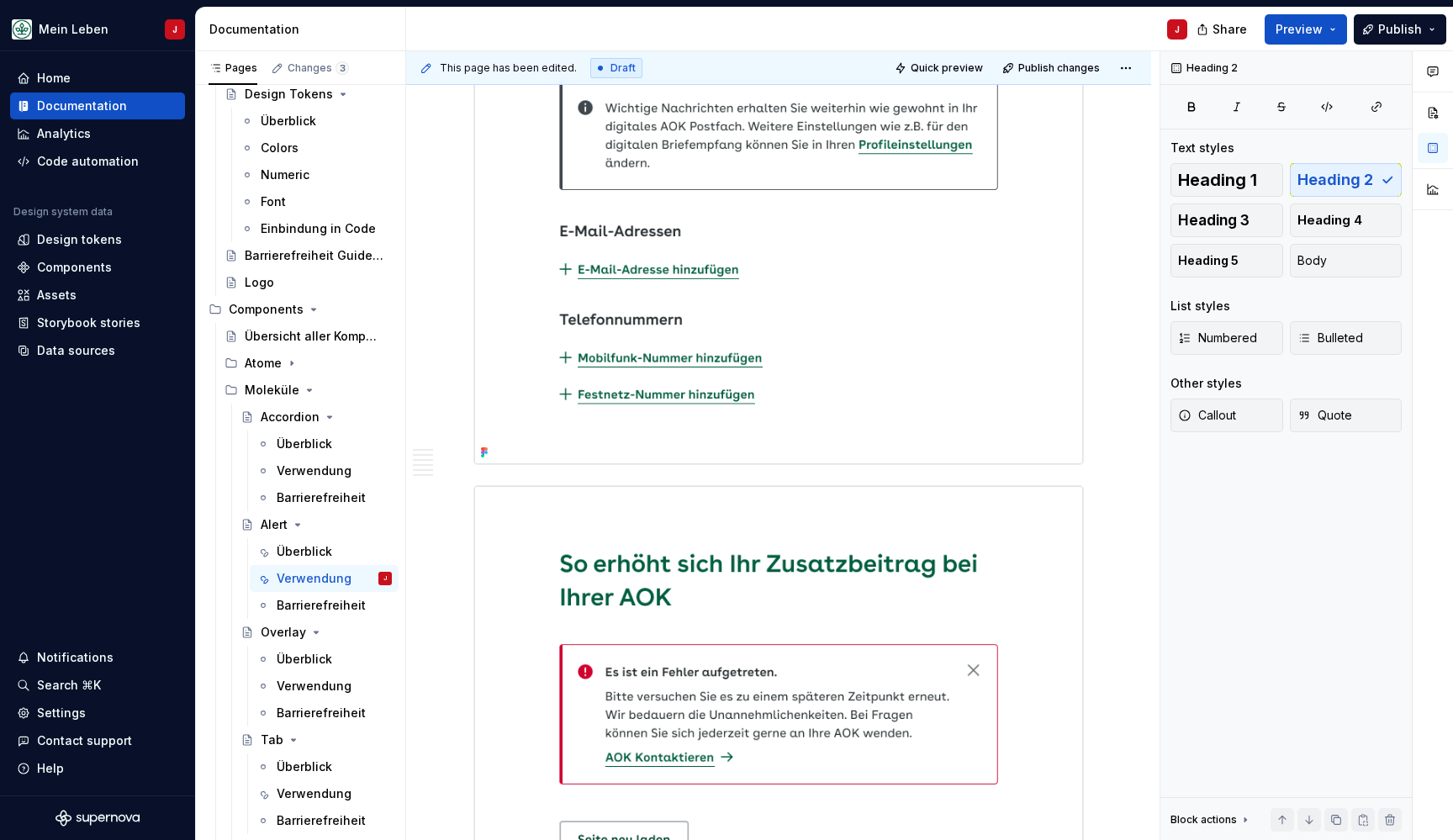
scroll to position [1417, 0]
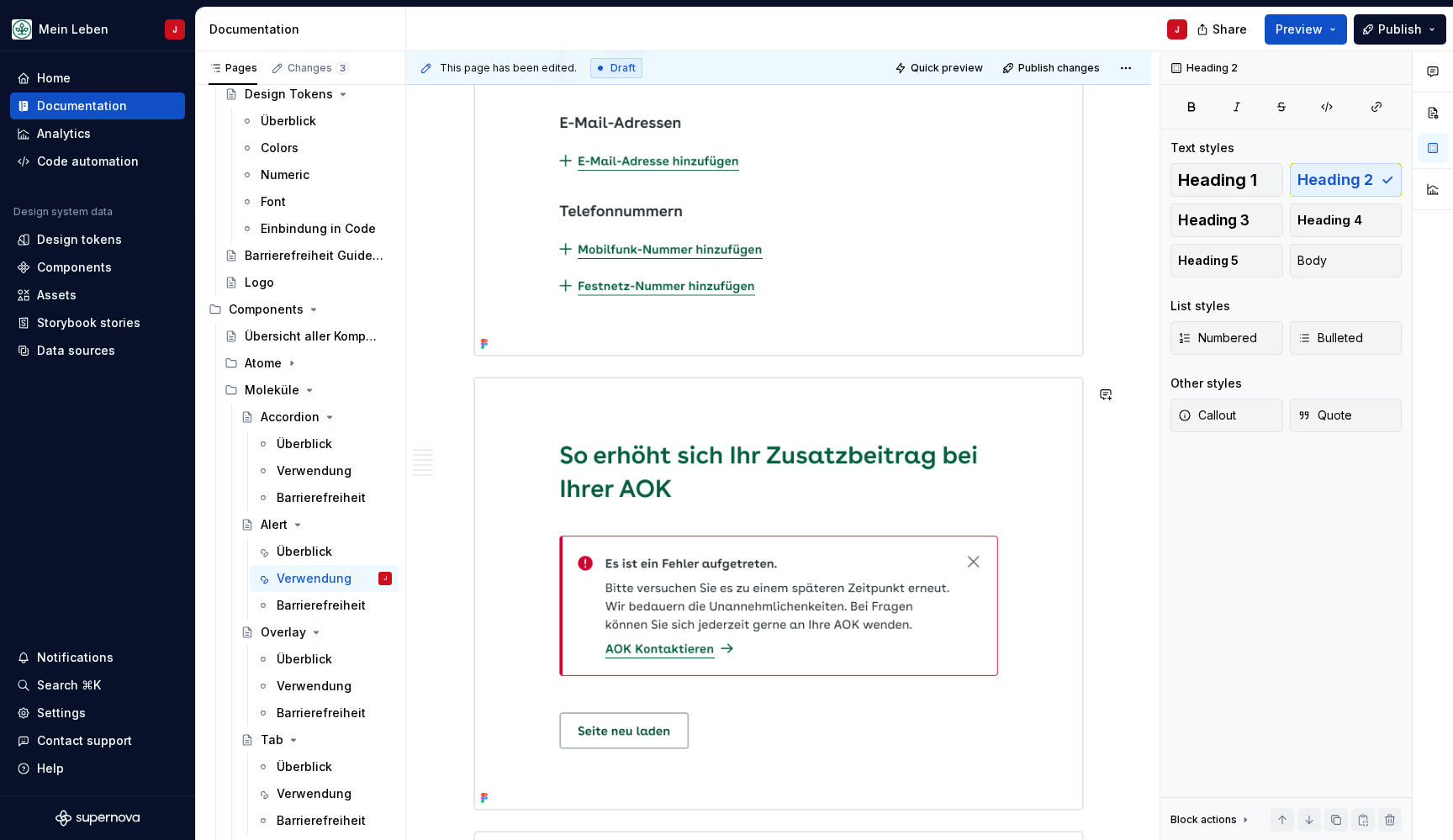
click at [507, 378] on div "Aufbau Die folgende Abbildung präsentiert verschiedene Optionen für die Alert-K…" at bounding box center [778, 631] width 610 height 3391
click at [440, 392] on button "button" at bounding box center [438, 394] width 23 height 23
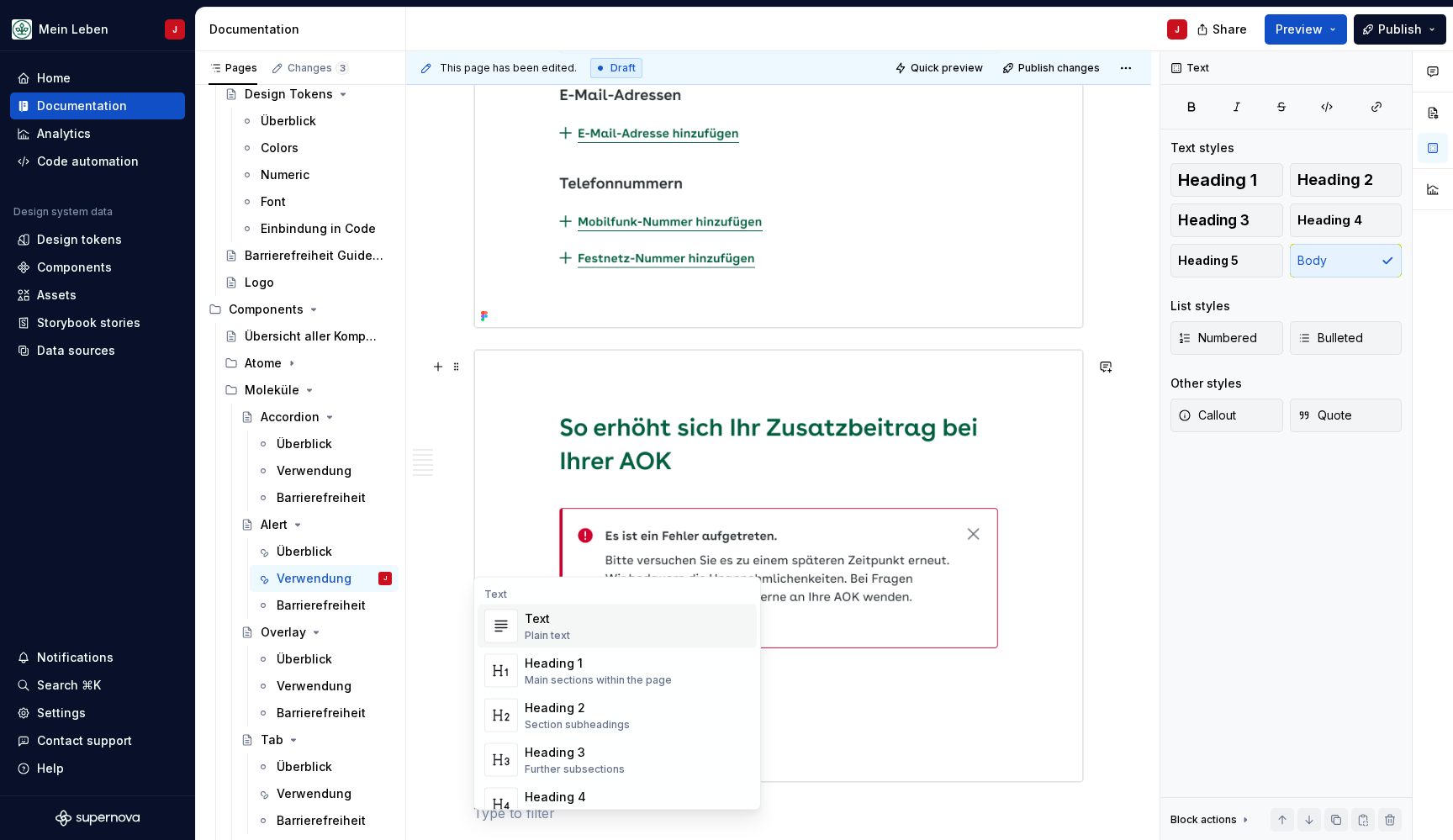
click at [569, 632] on div "Text Plain text" at bounding box center [637, 626] width 225 height 33
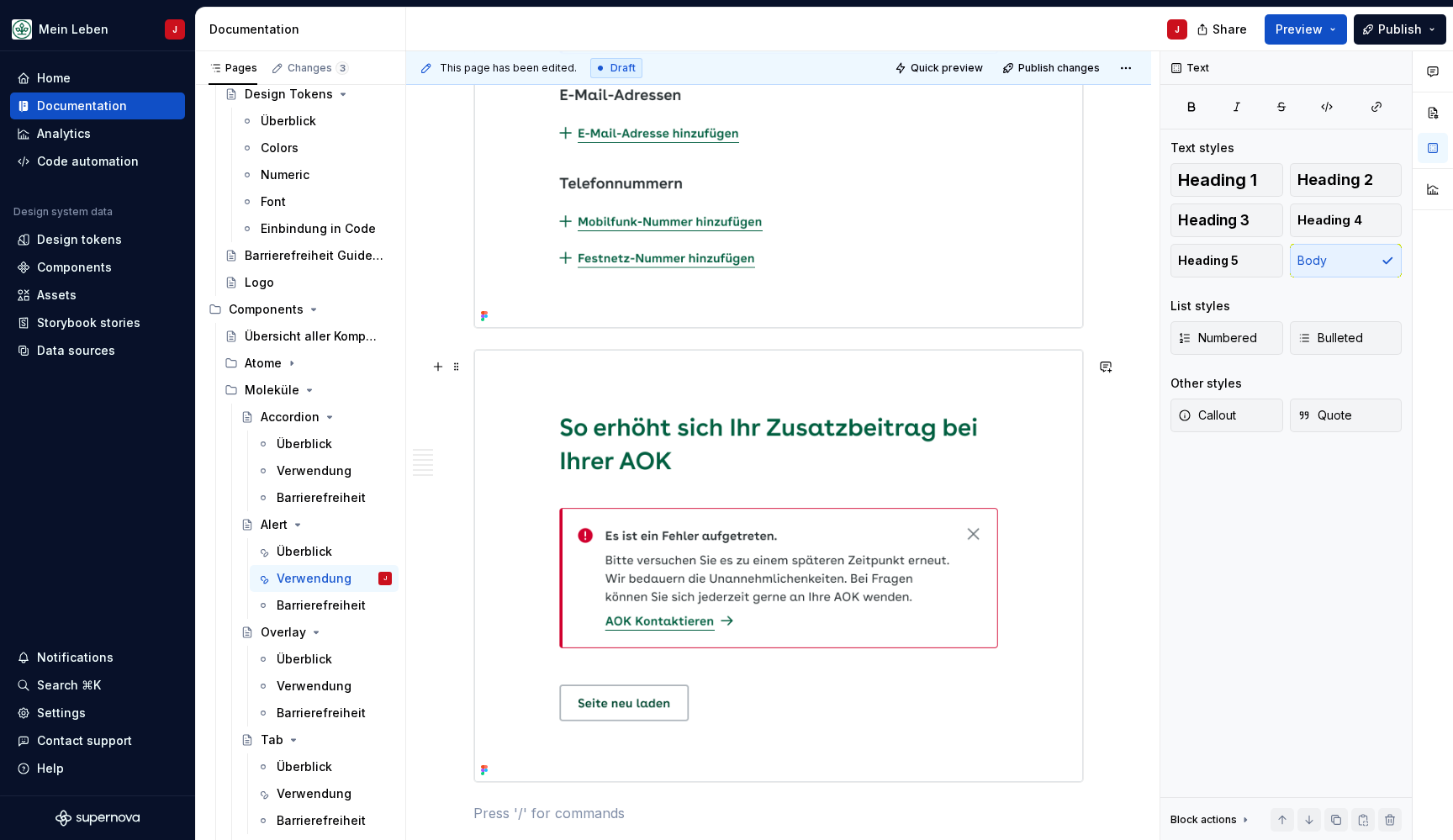
scroll to position [1794, 0]
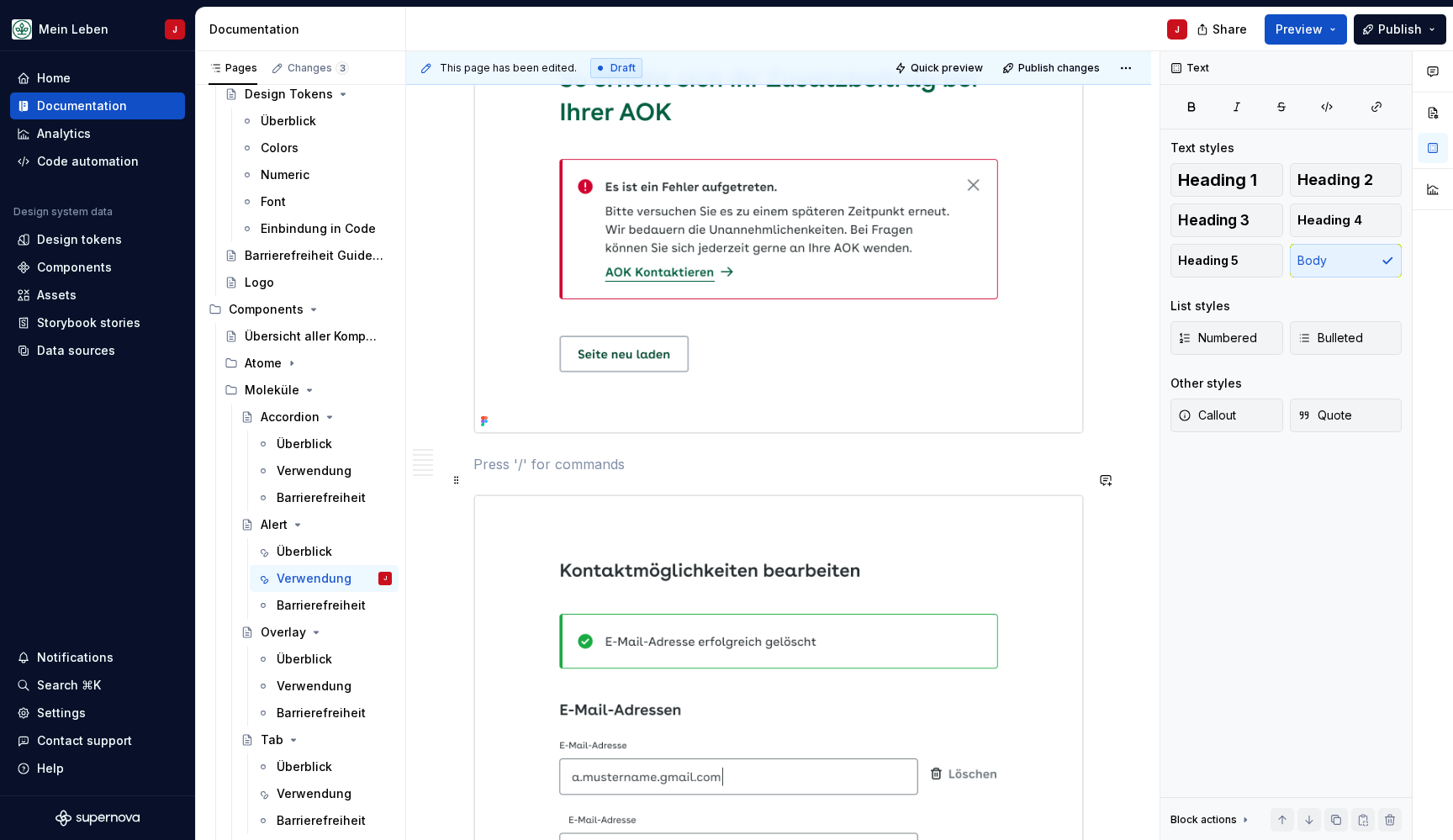
click at [553, 474] on p at bounding box center [778, 464] width 610 height 21
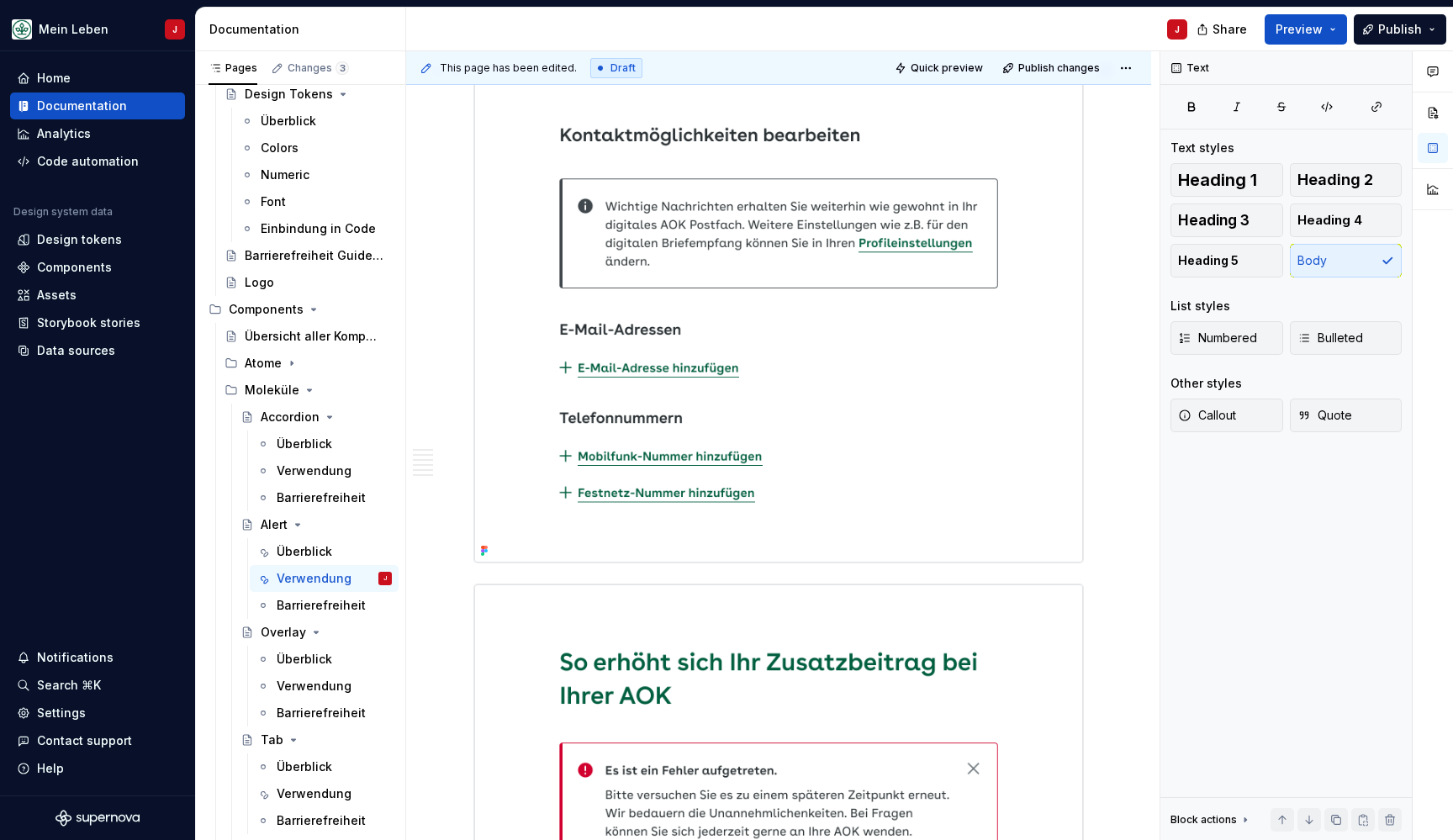
scroll to position [1197, 0]
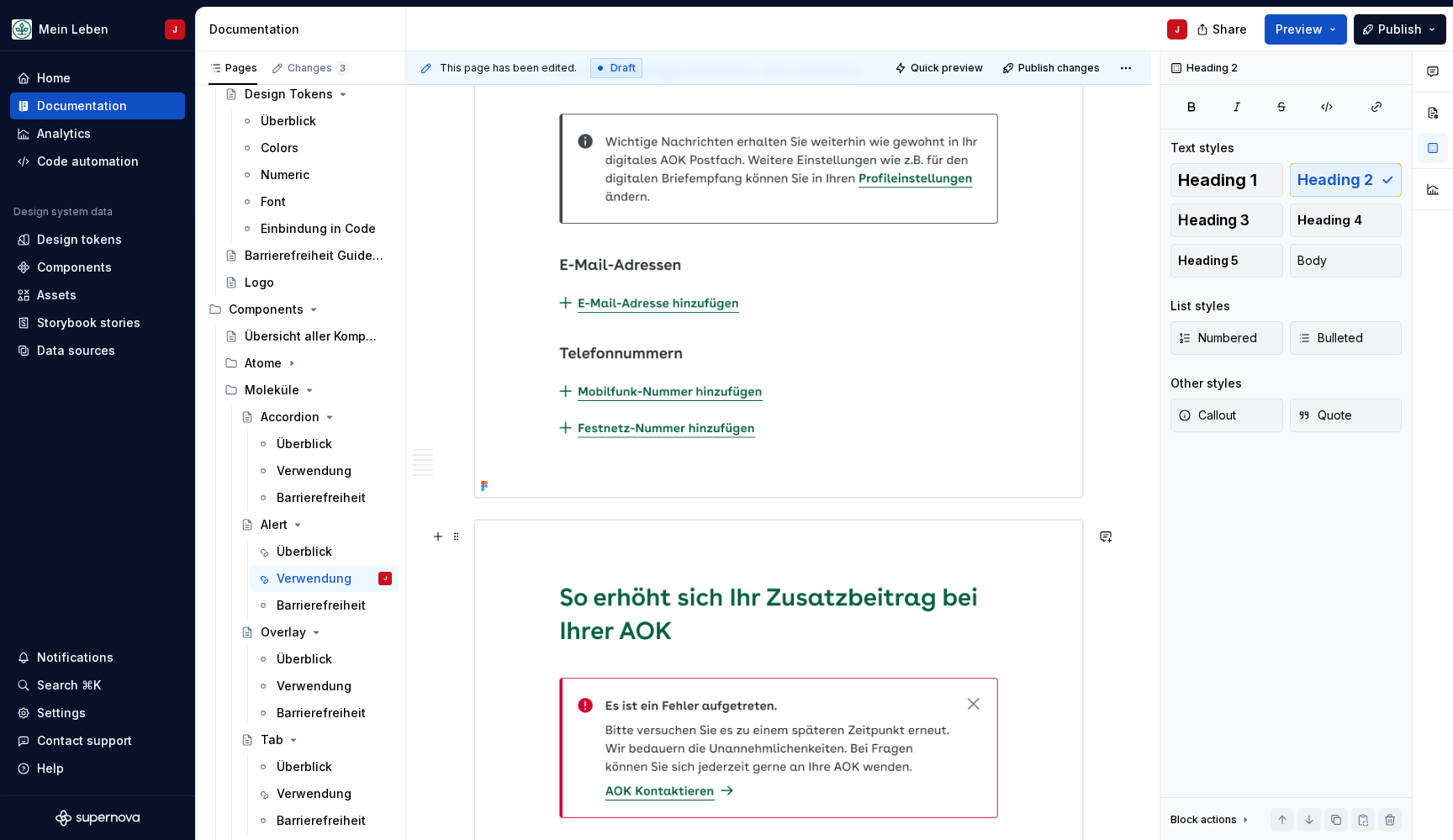
scroll to position [1278, 0]
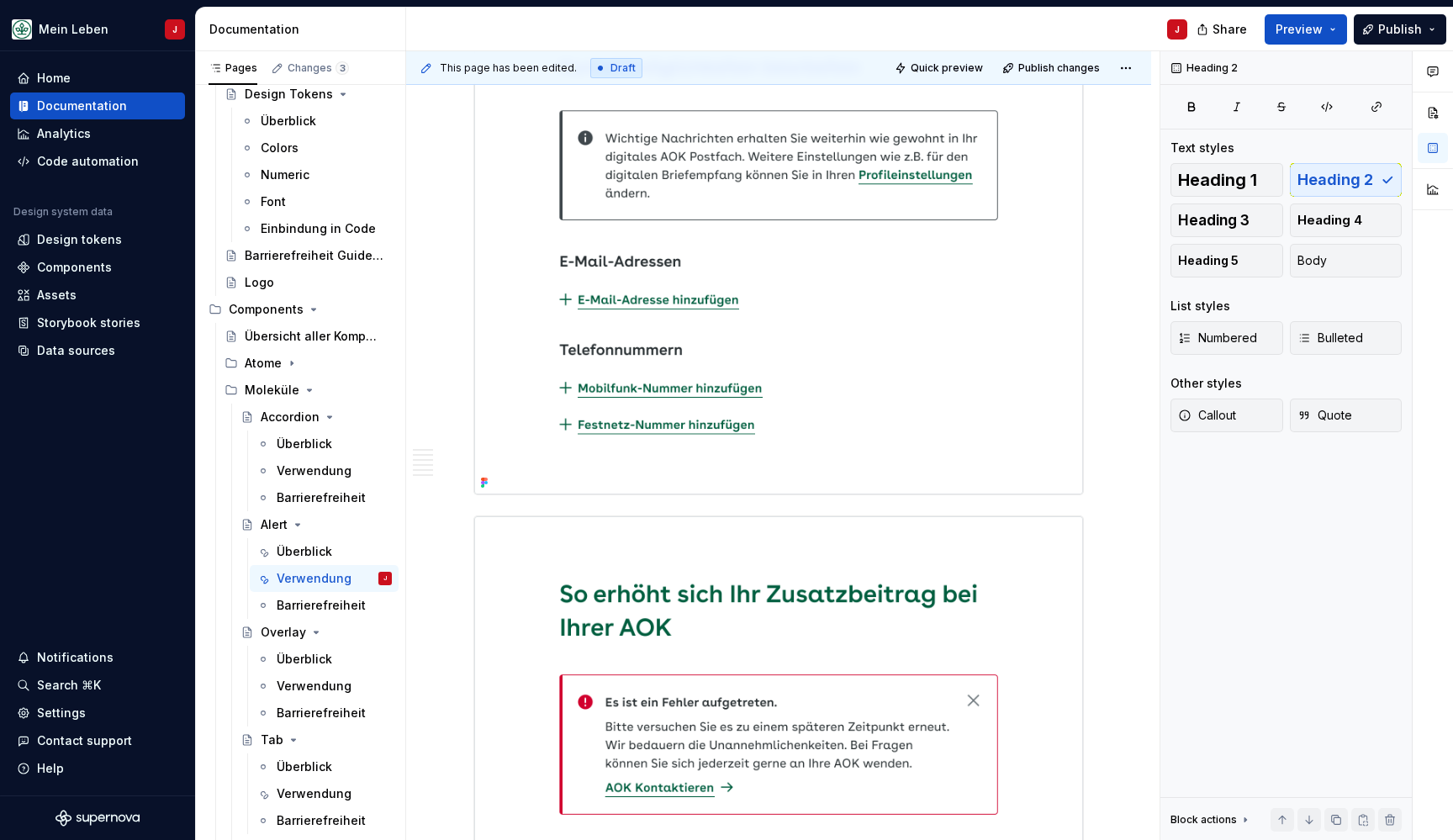
click at [504, 420] on img at bounding box center [778, 242] width 609 height 502
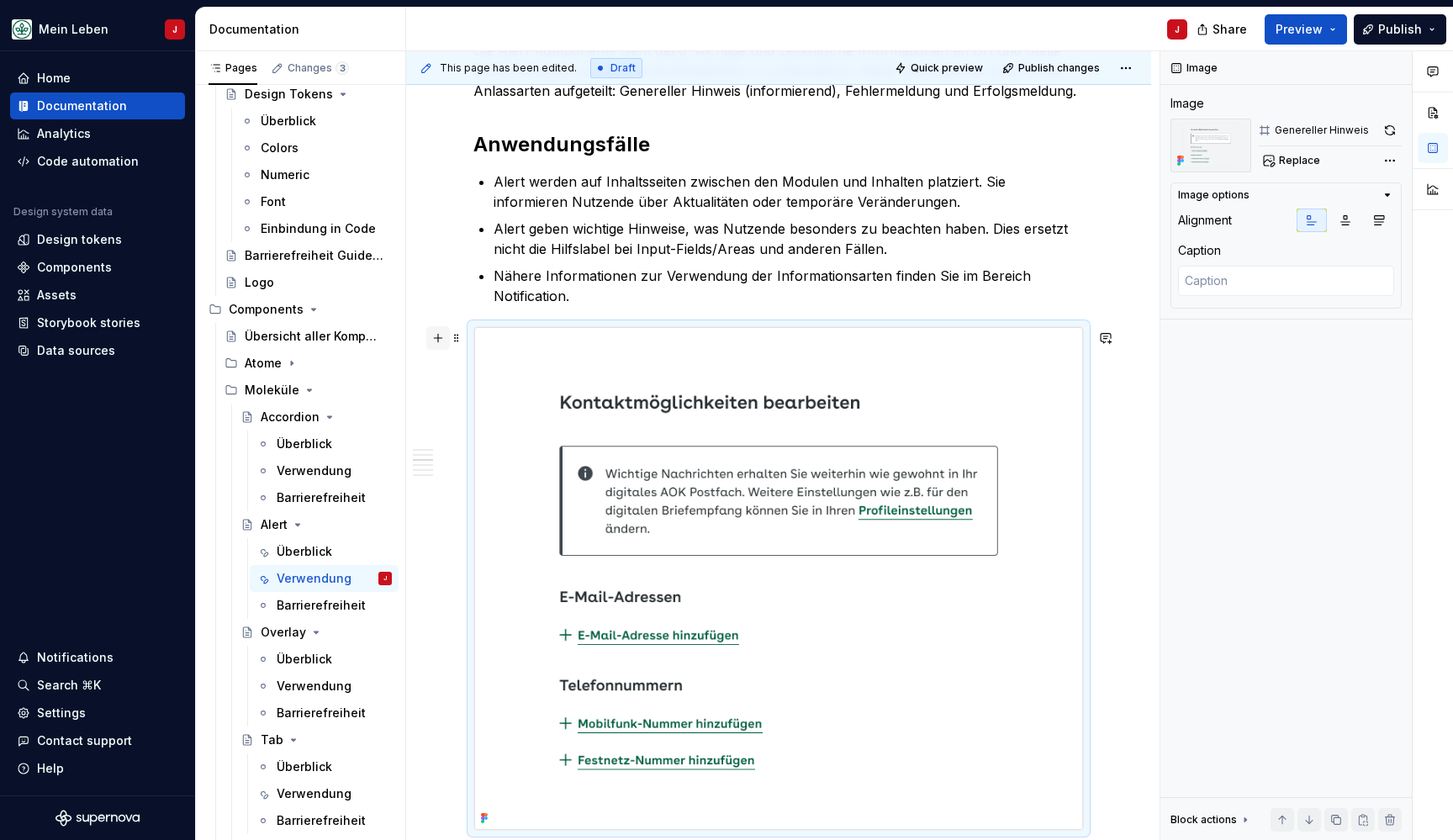
click at [441, 337] on button "button" at bounding box center [438, 337] width 23 height 23
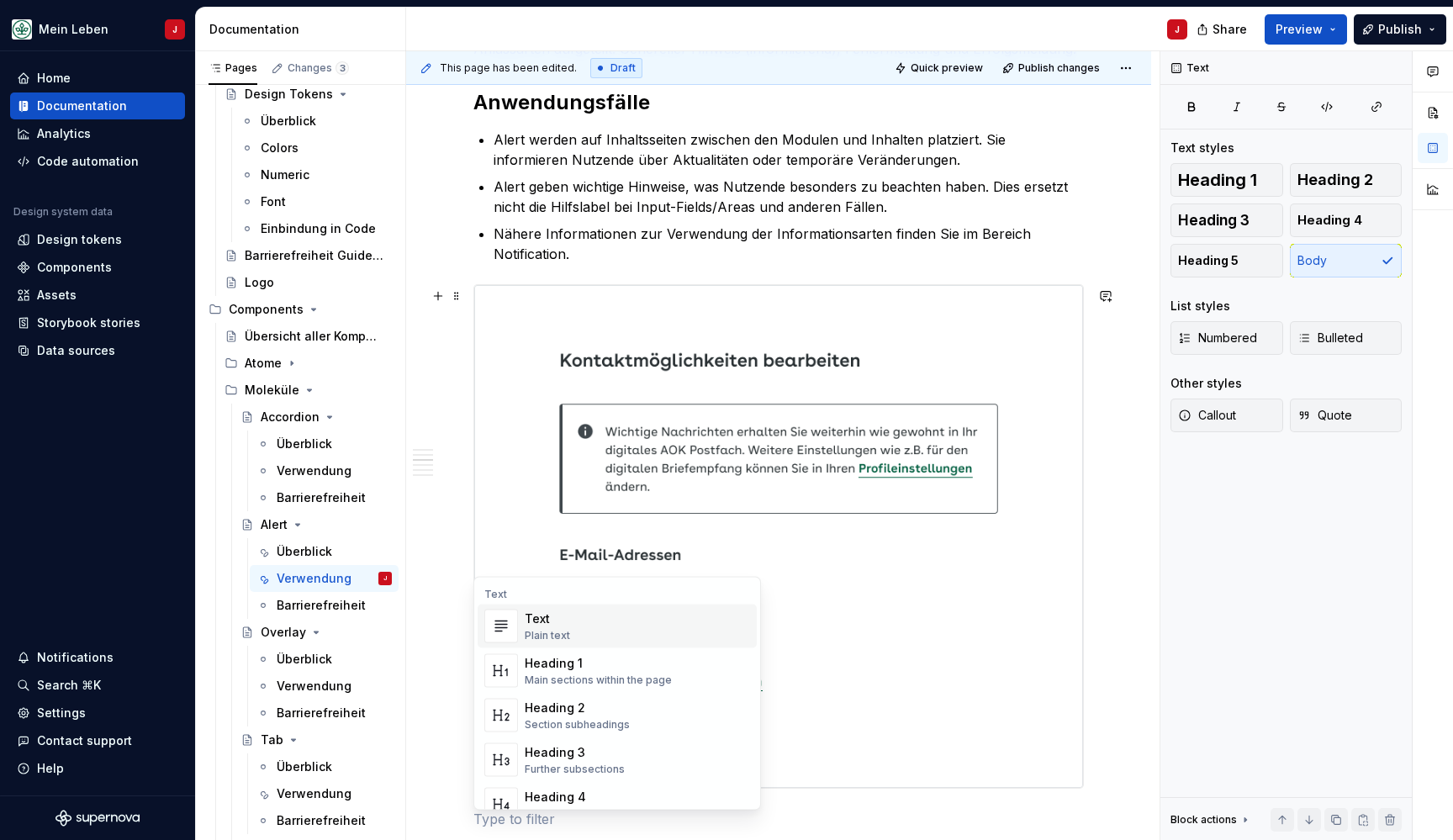
click at [548, 627] on div "Text" at bounding box center [547, 619] width 45 height 17
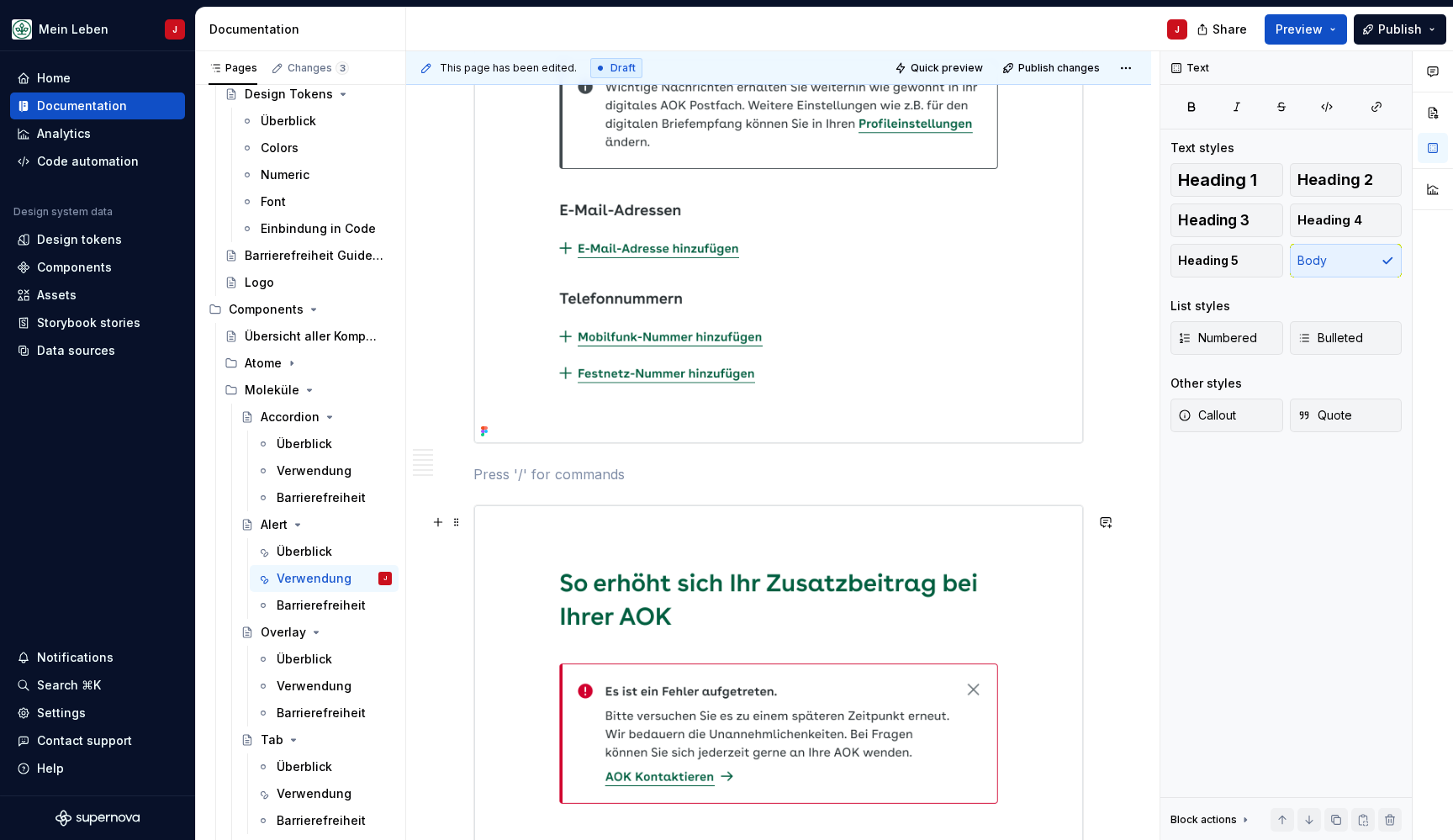
scroll to position [1356, 0]
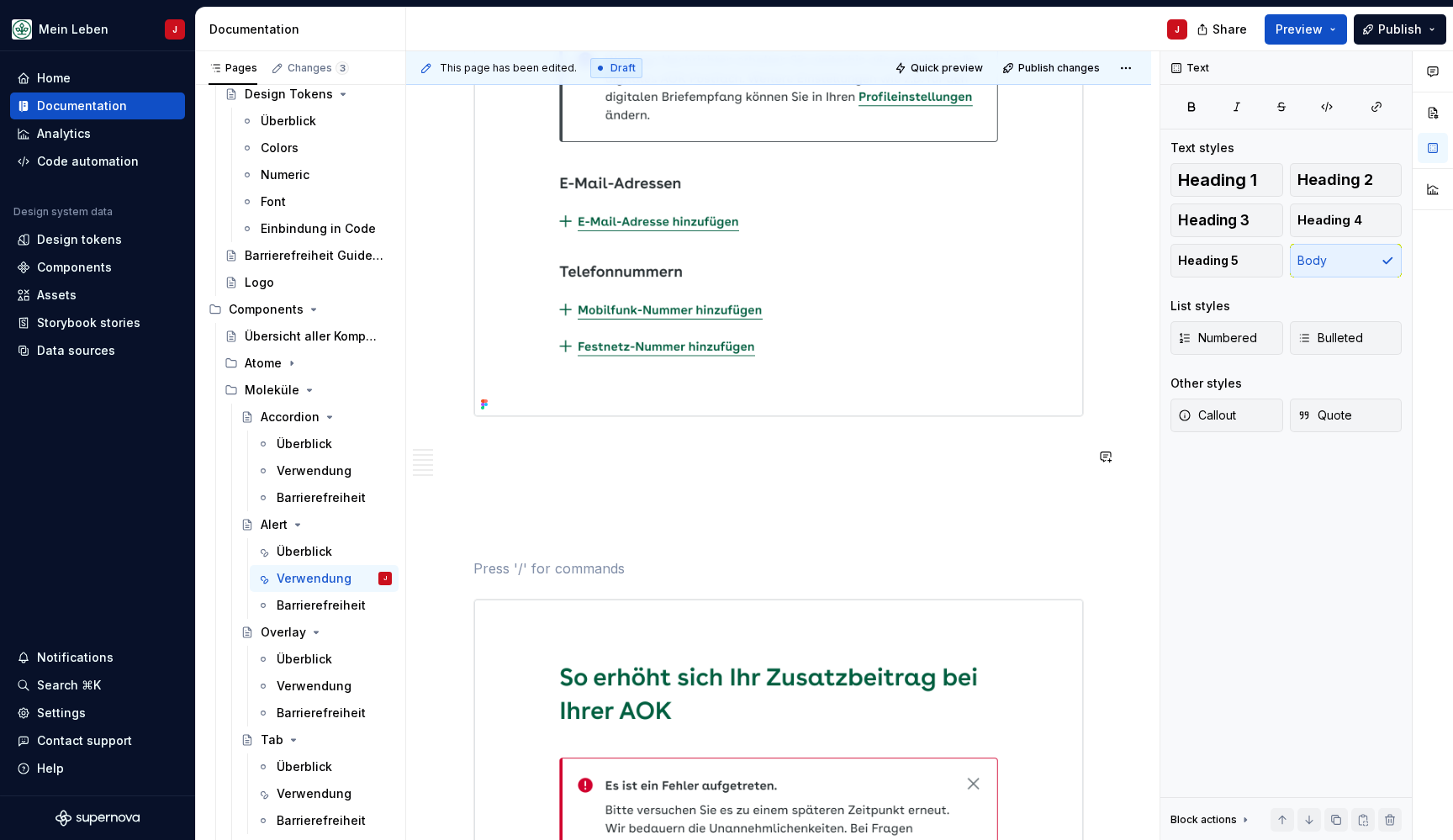
click at [557, 445] on div "Aufbau Die folgende Abbildung präsentiert verschiedene Optionen für die Alert-K…" at bounding box center [778, 807] width 610 height 3623
click at [501, 575] on p at bounding box center [778, 569] width 610 height 21
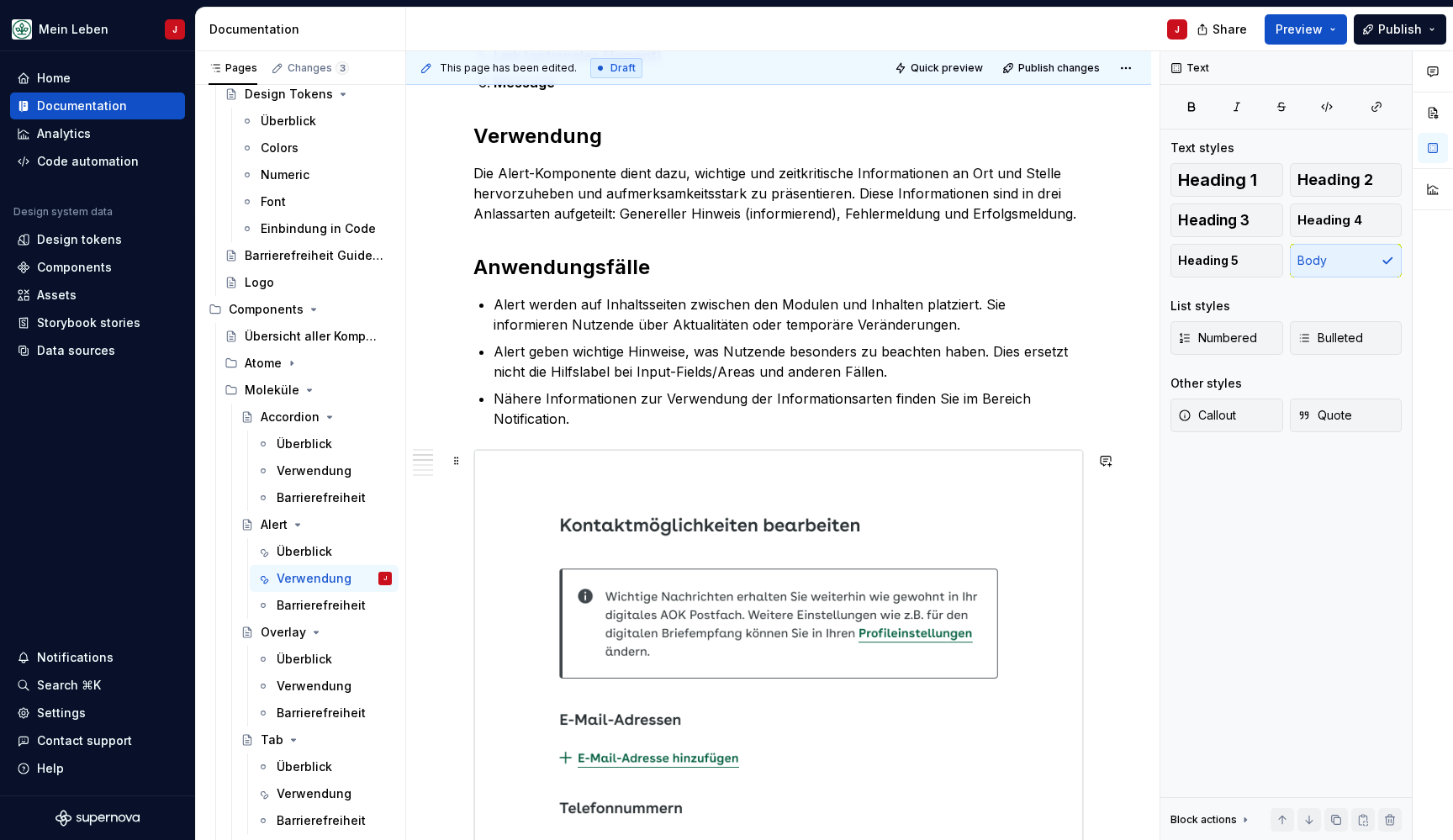
scroll to position [782, 0]
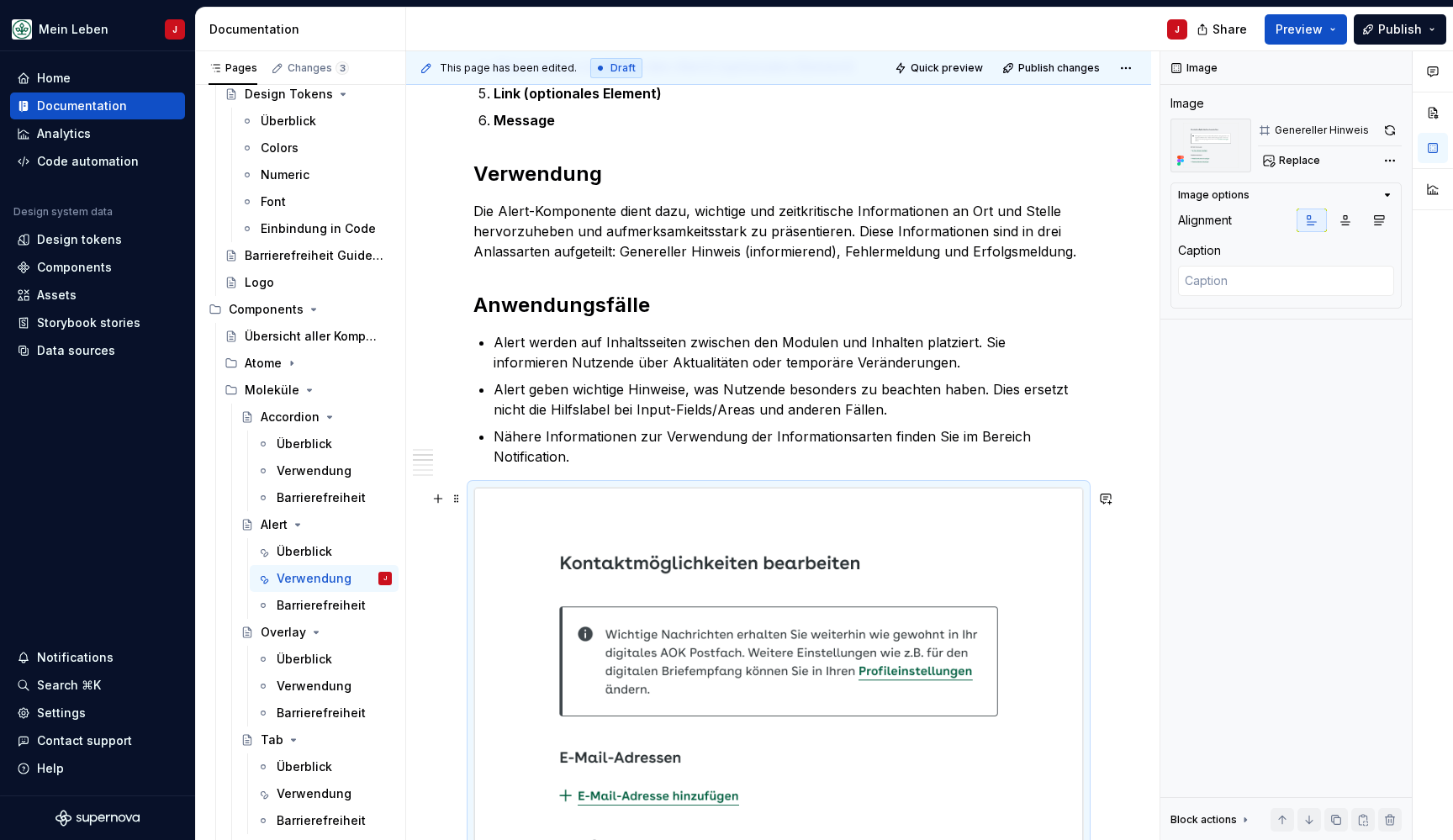
click at [664, 548] on img at bounding box center [778, 739] width 609 height 502
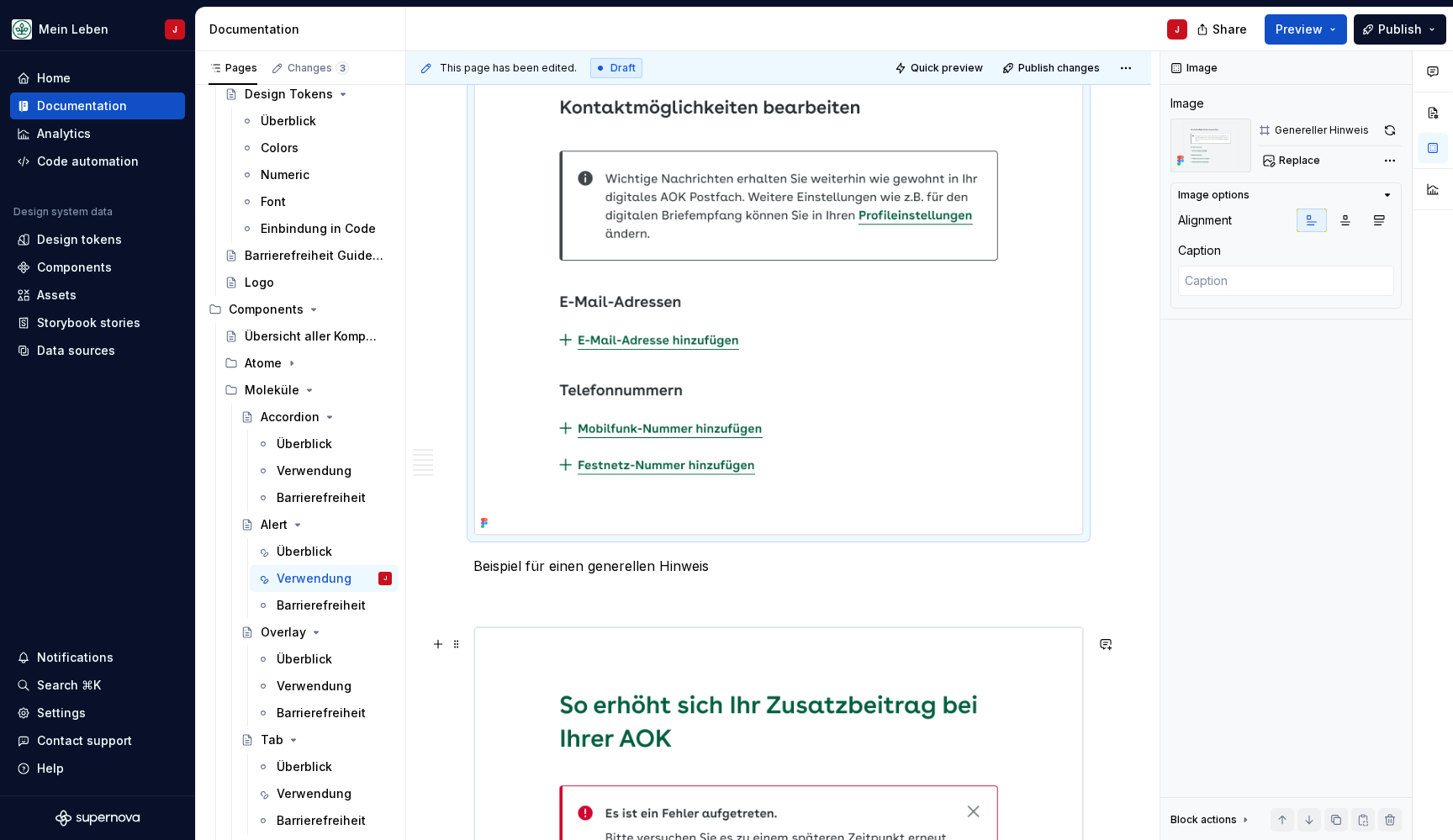
scroll to position [1473, 0]
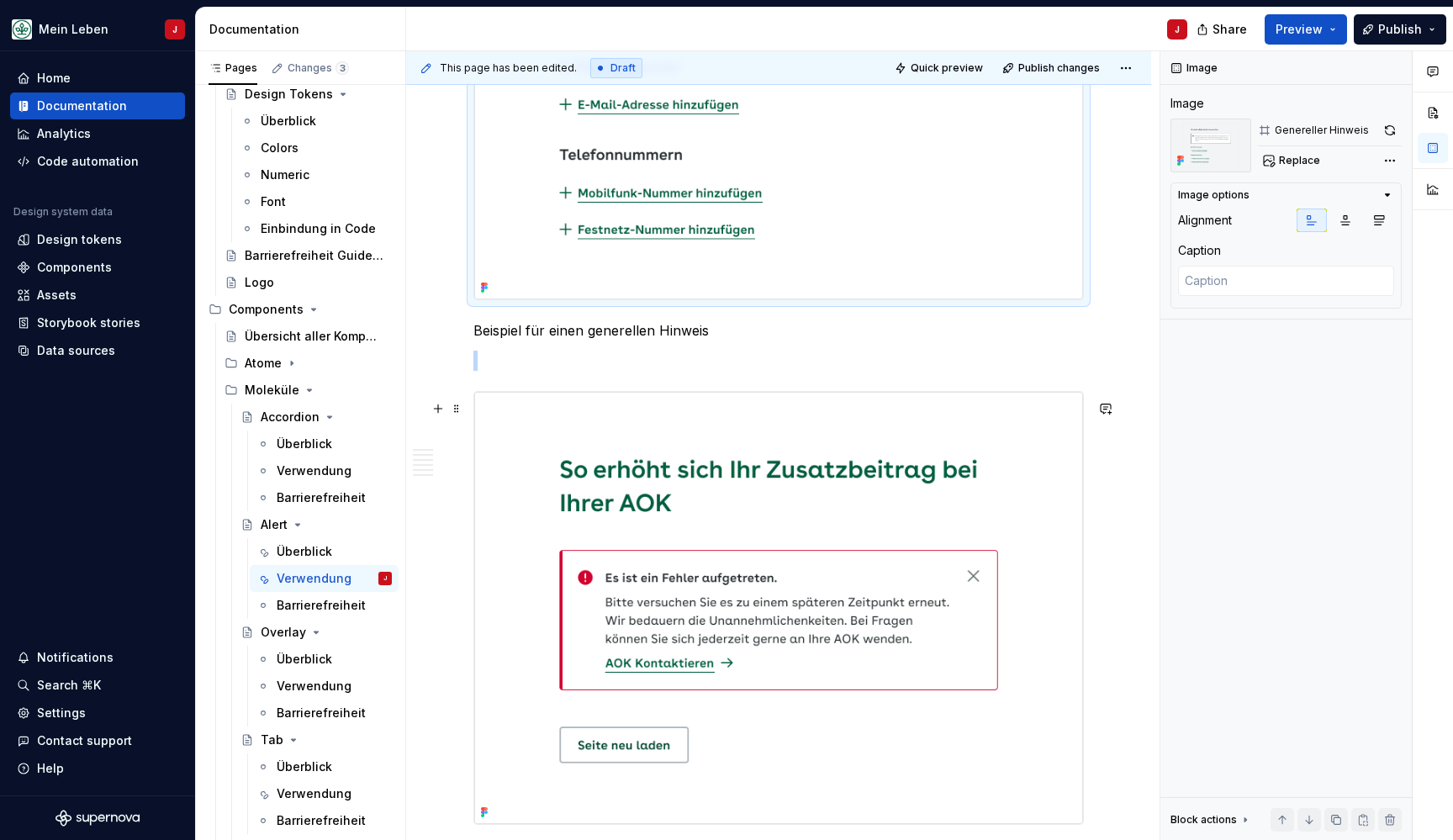
click at [693, 540] on img at bounding box center [778, 608] width 609 height 432
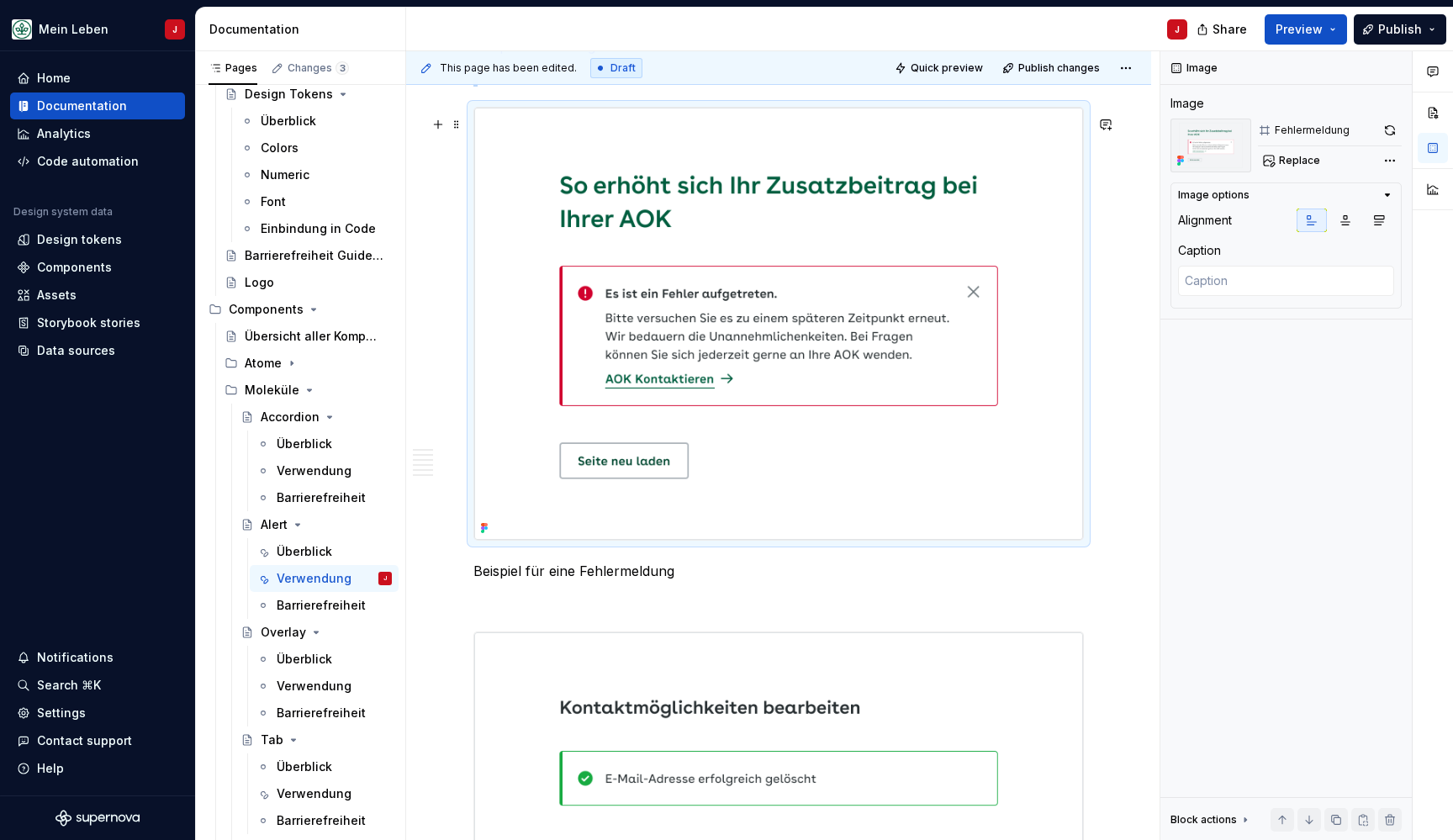
scroll to position [1783, 0]
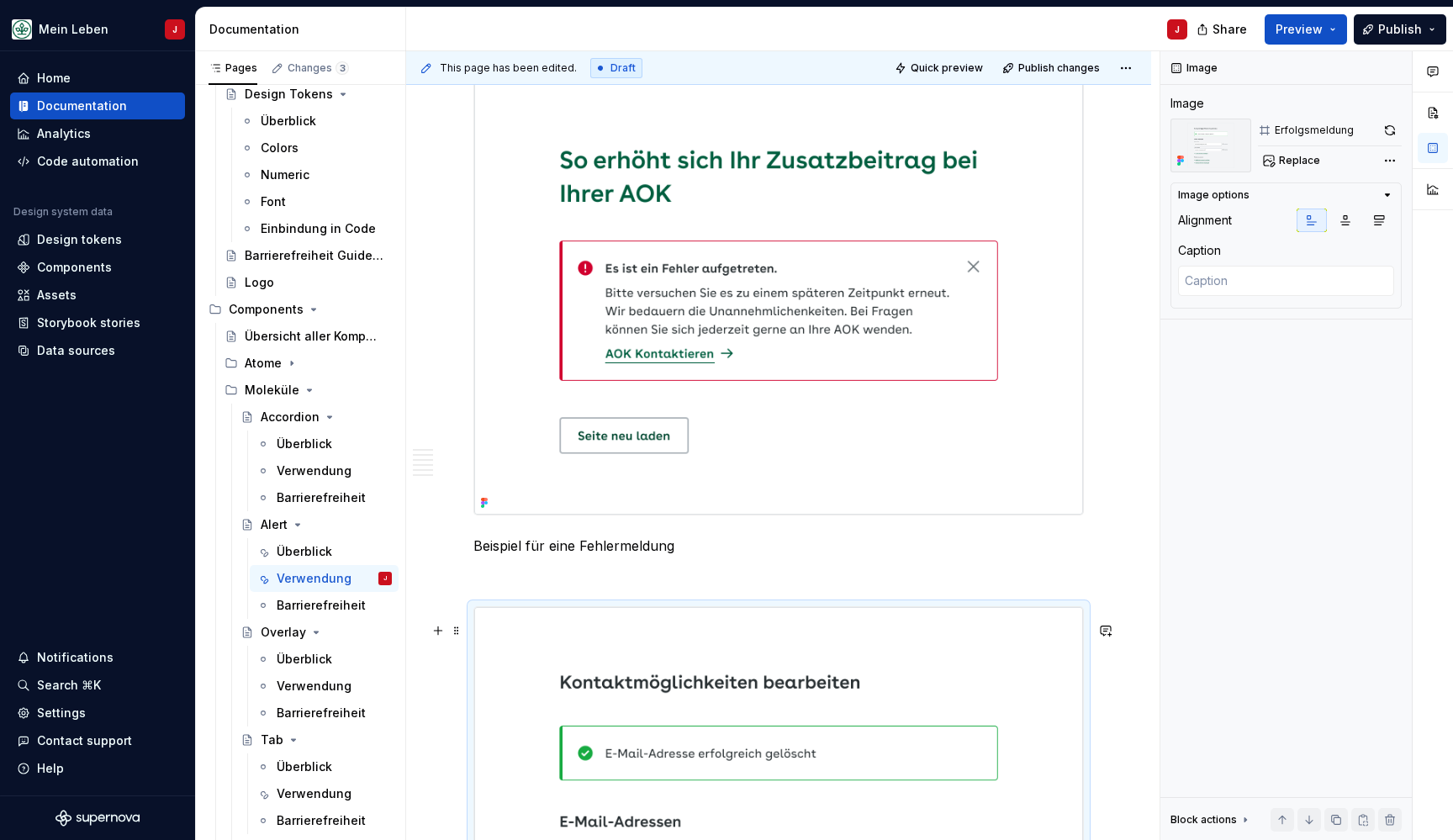
click at [791, 314] on img at bounding box center [778, 298] width 609 height 432
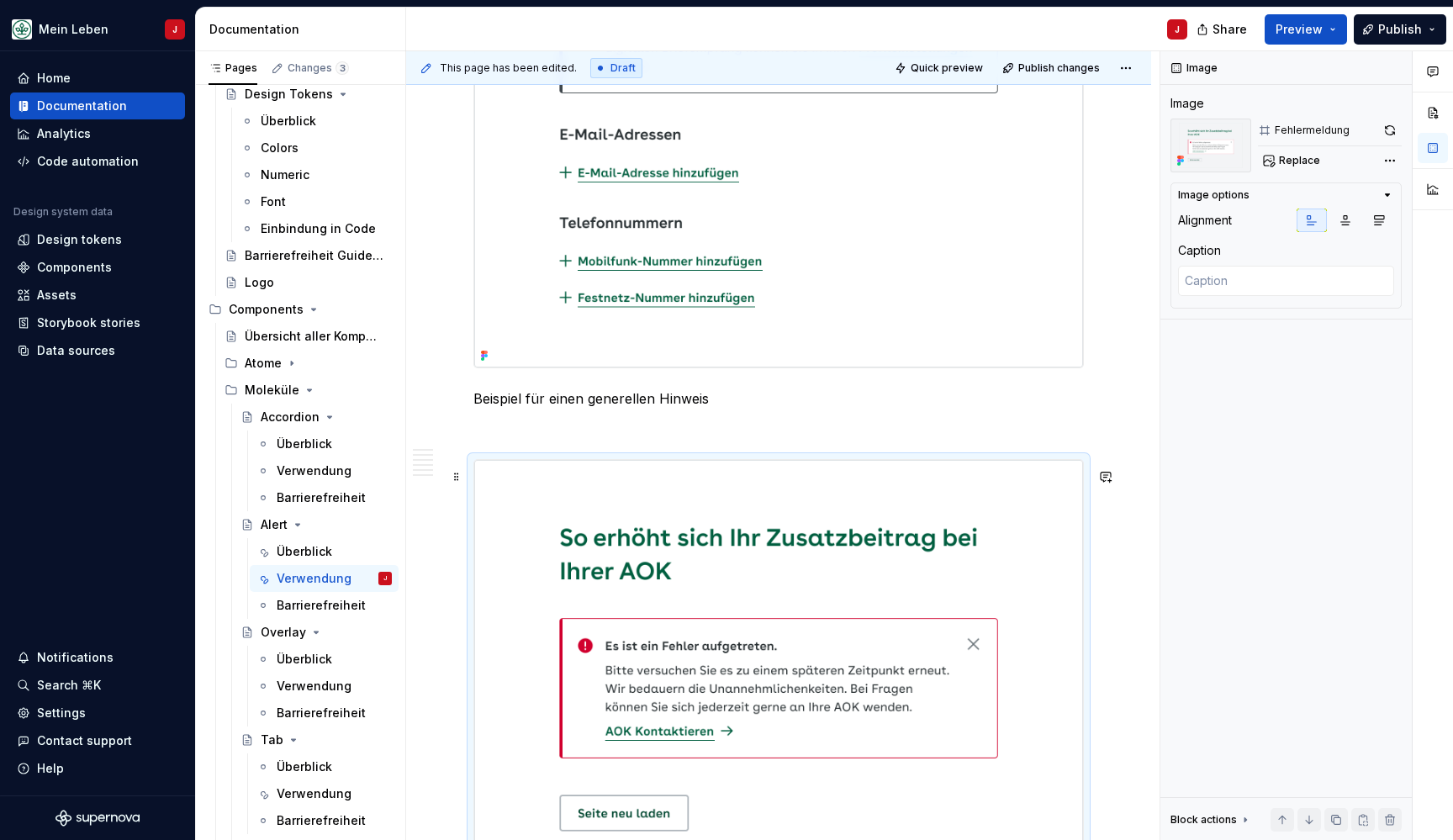
scroll to position [1320, 0]
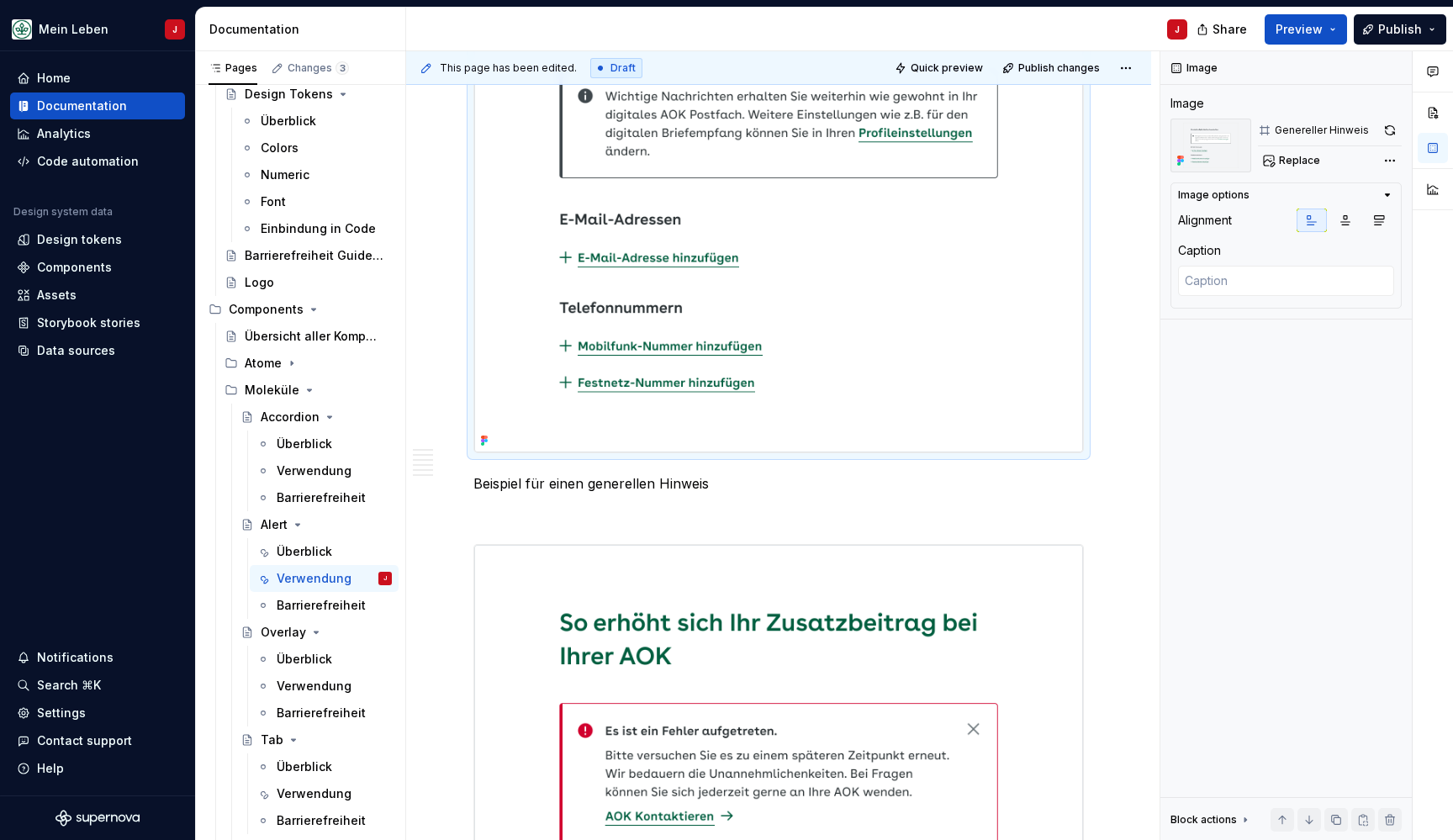
click at [753, 211] on img at bounding box center [778, 200] width 609 height 502
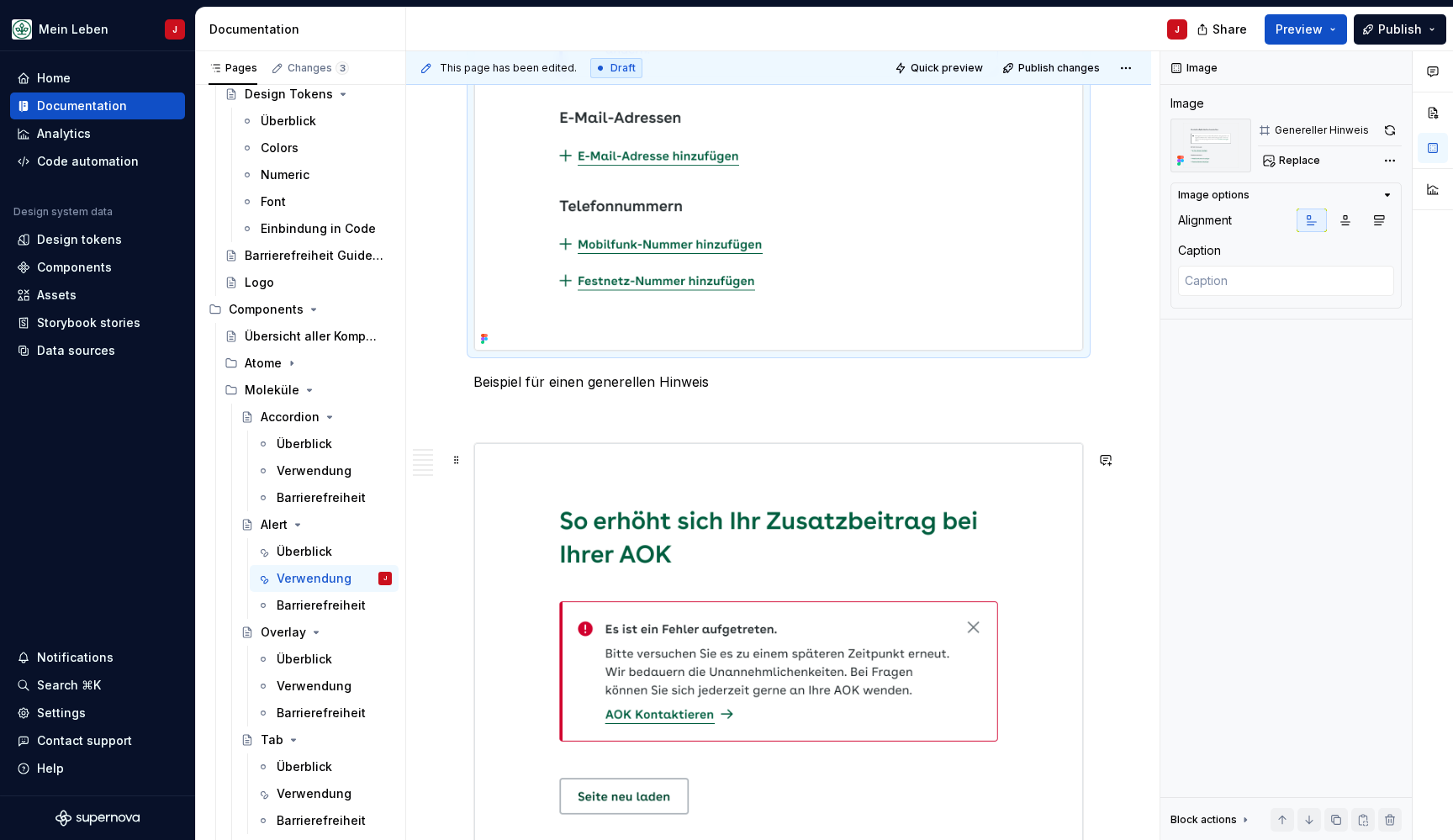
scroll to position [1427, 0]
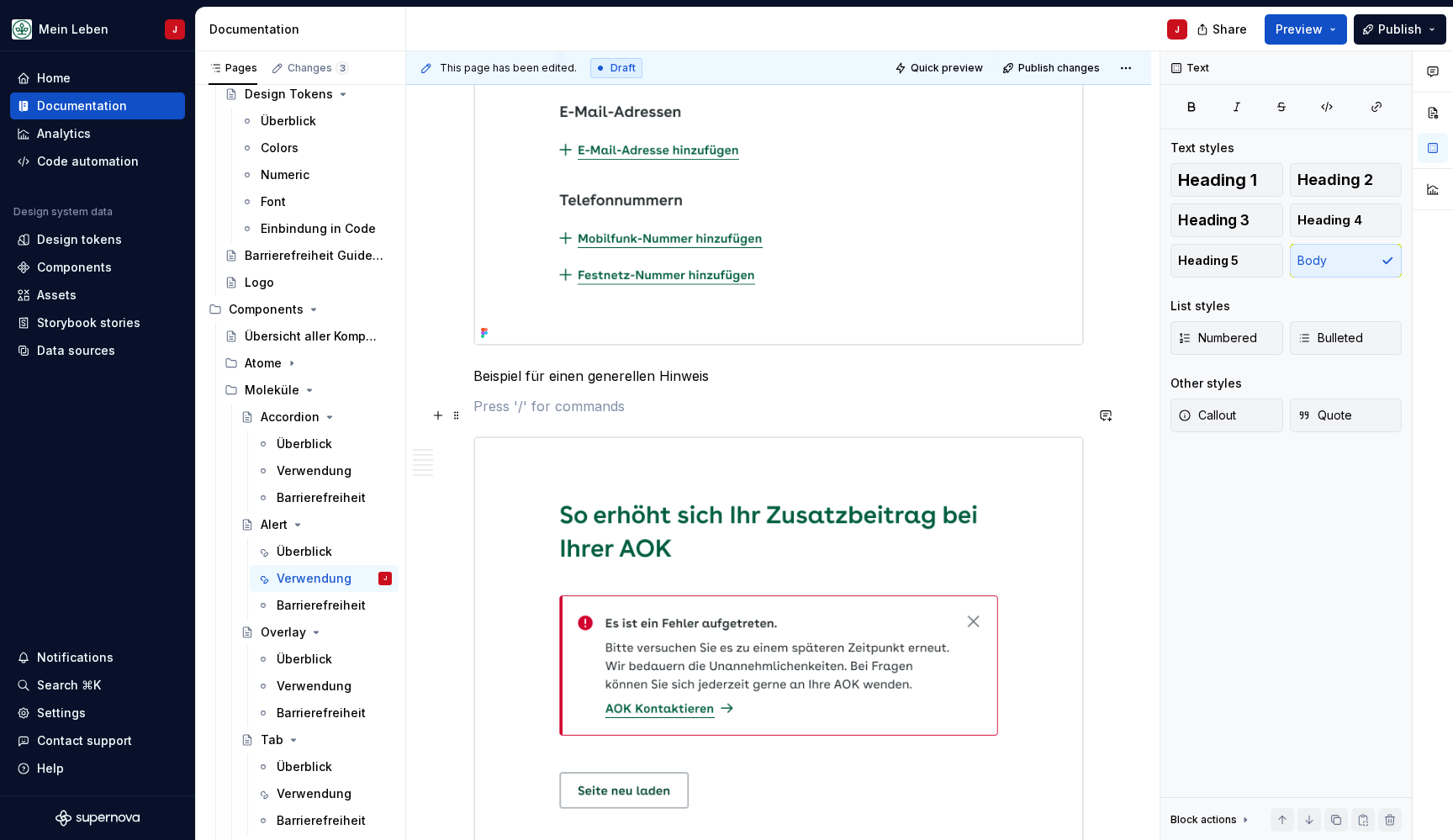
click at [477, 416] on p at bounding box center [778, 407] width 610 height 21
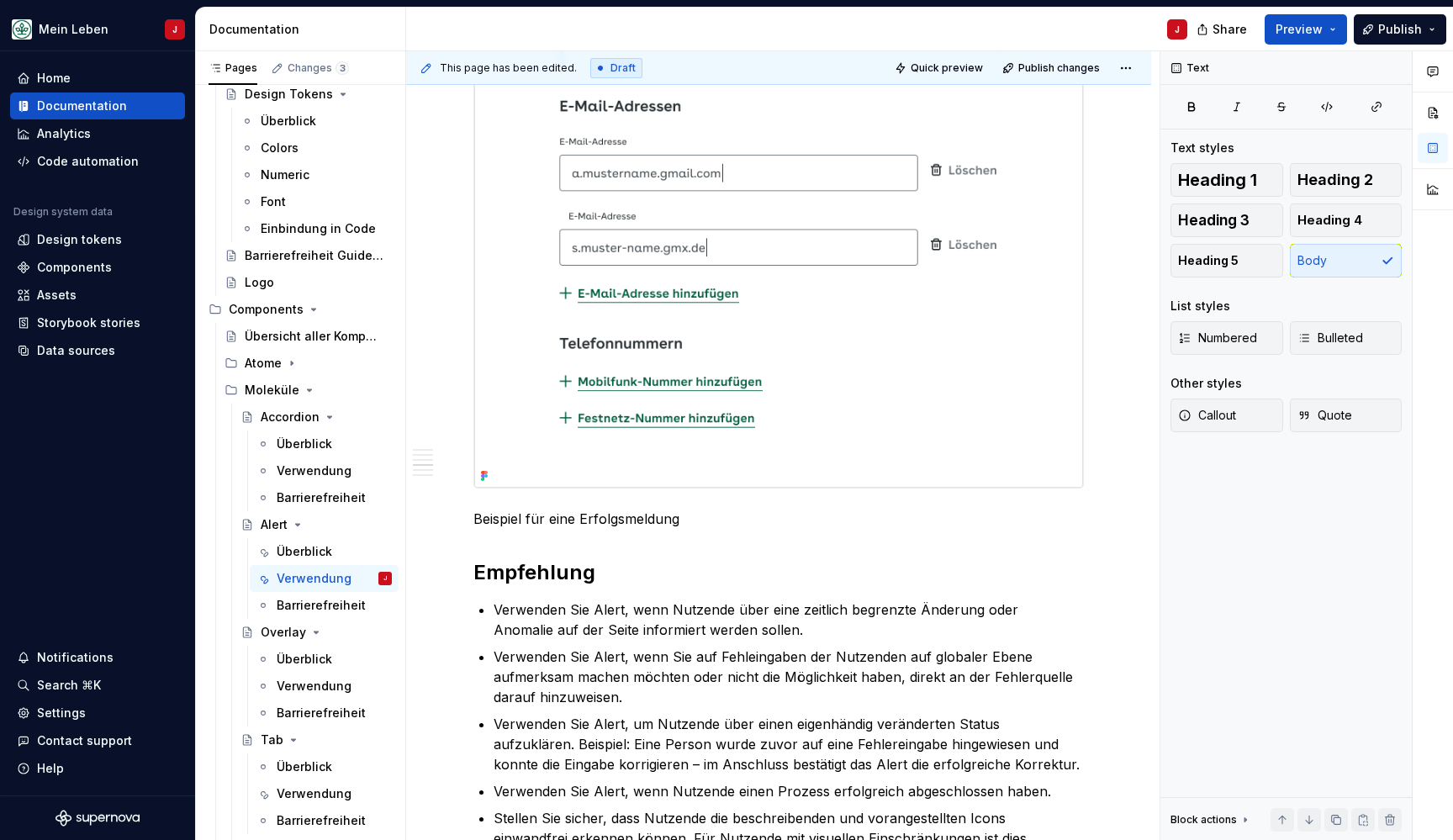
click at [676, 413] on img at bounding box center [778, 189] width 609 height 597
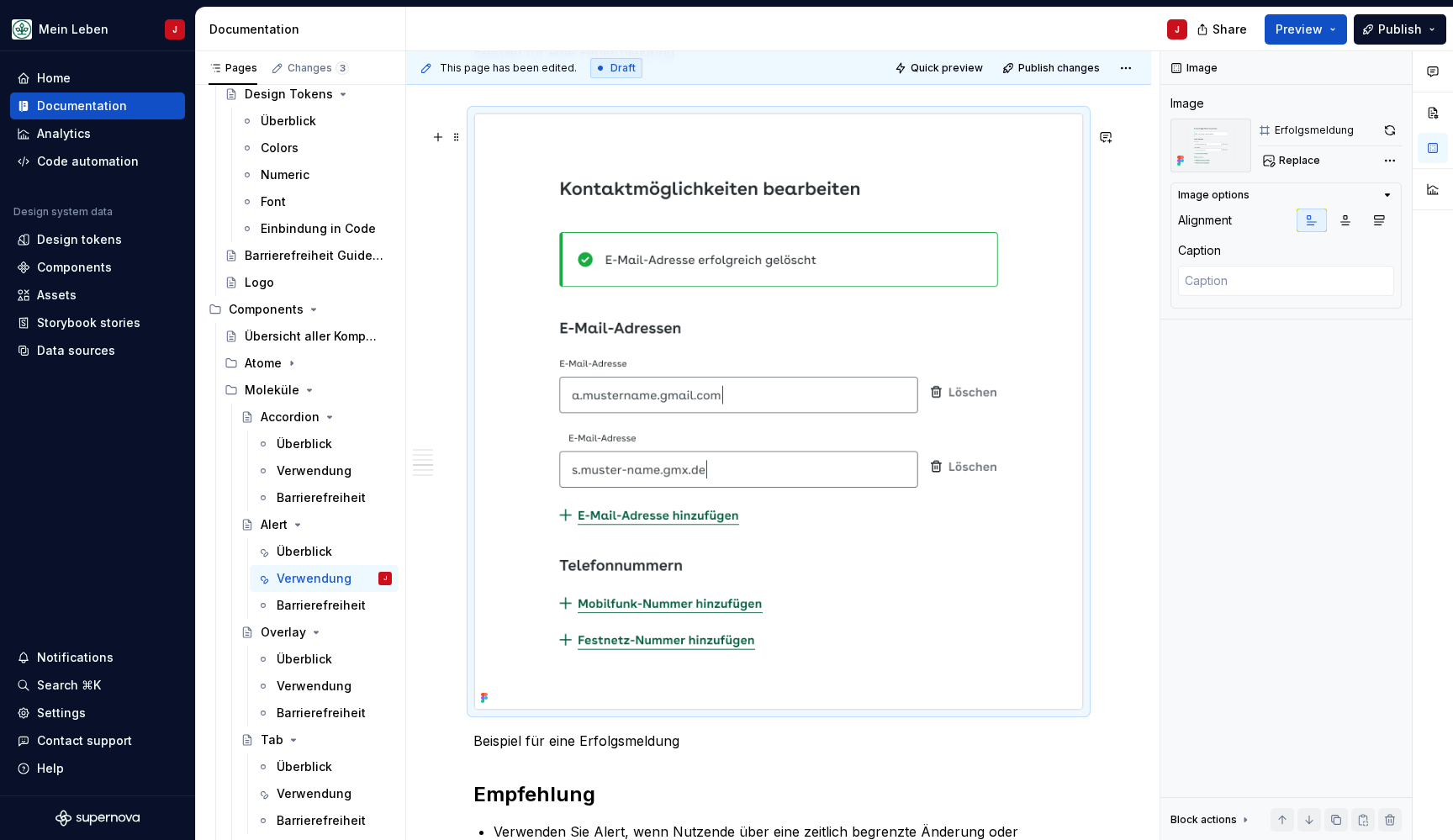
scroll to position [2266, 0]
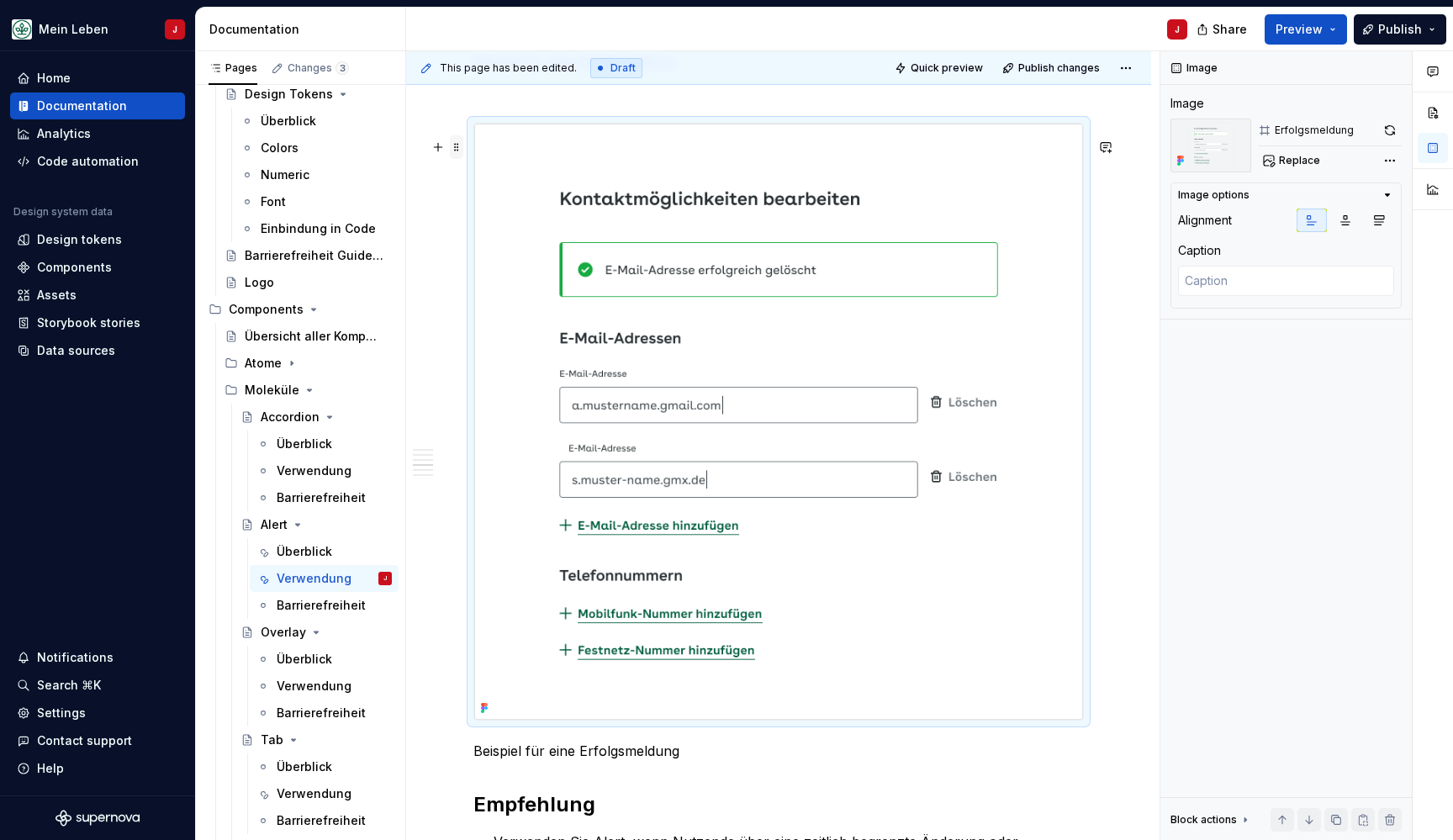
click at [455, 145] on span at bounding box center [456, 146] width 14 height 23
click at [1323, 152] on button "Replace" at bounding box center [1293, 160] width 70 height 23
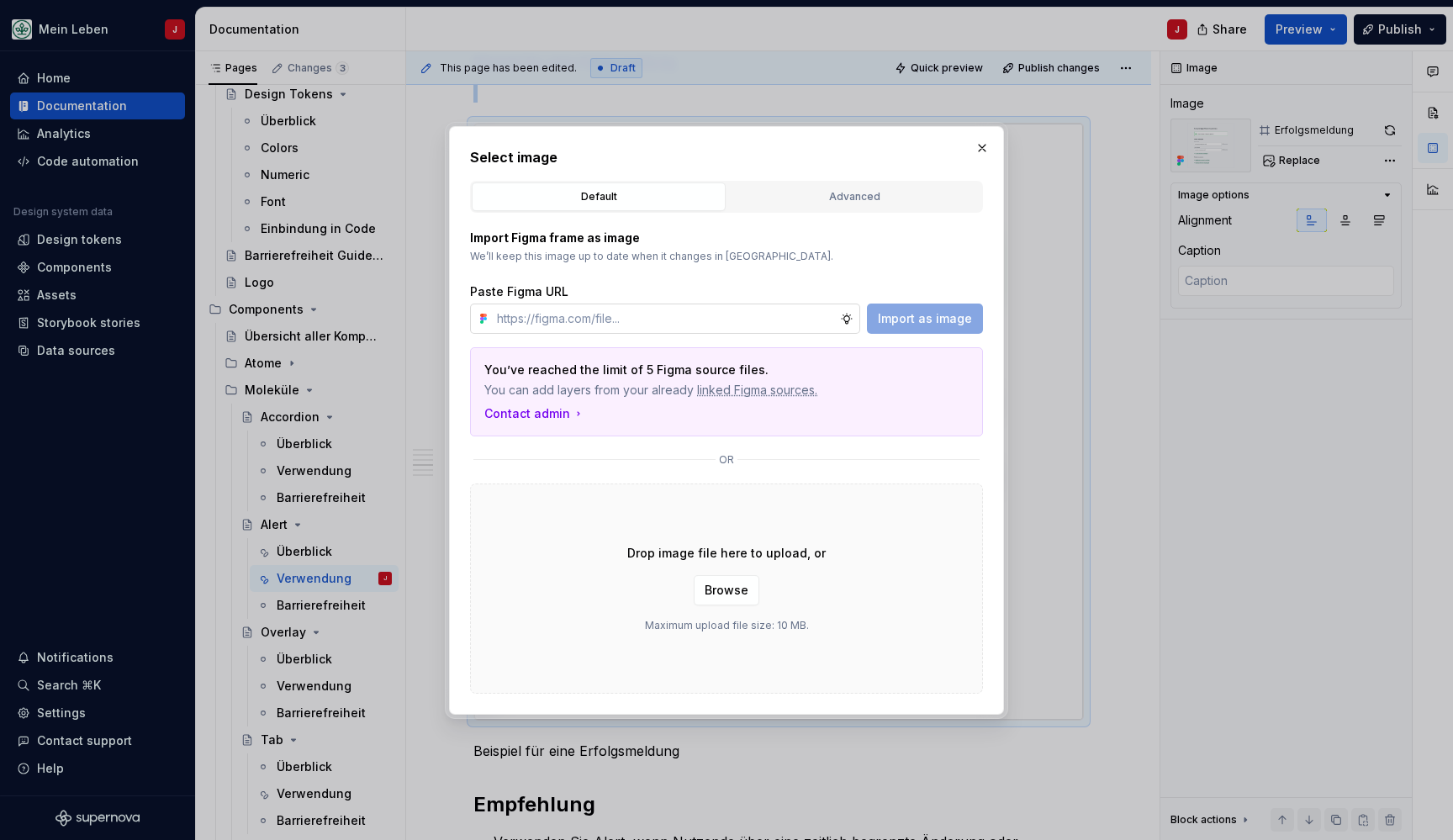
type textarea "*"
click at [651, 307] on input "text" at bounding box center [664, 318] width 350 height 30
type input "https://www.figma.com/design/0cEjcq9M9lcSpPHmqxIMxm/refactor_alert?node-id=3612…"
click at [914, 313] on span "Import as image" at bounding box center [925, 319] width 94 height 17
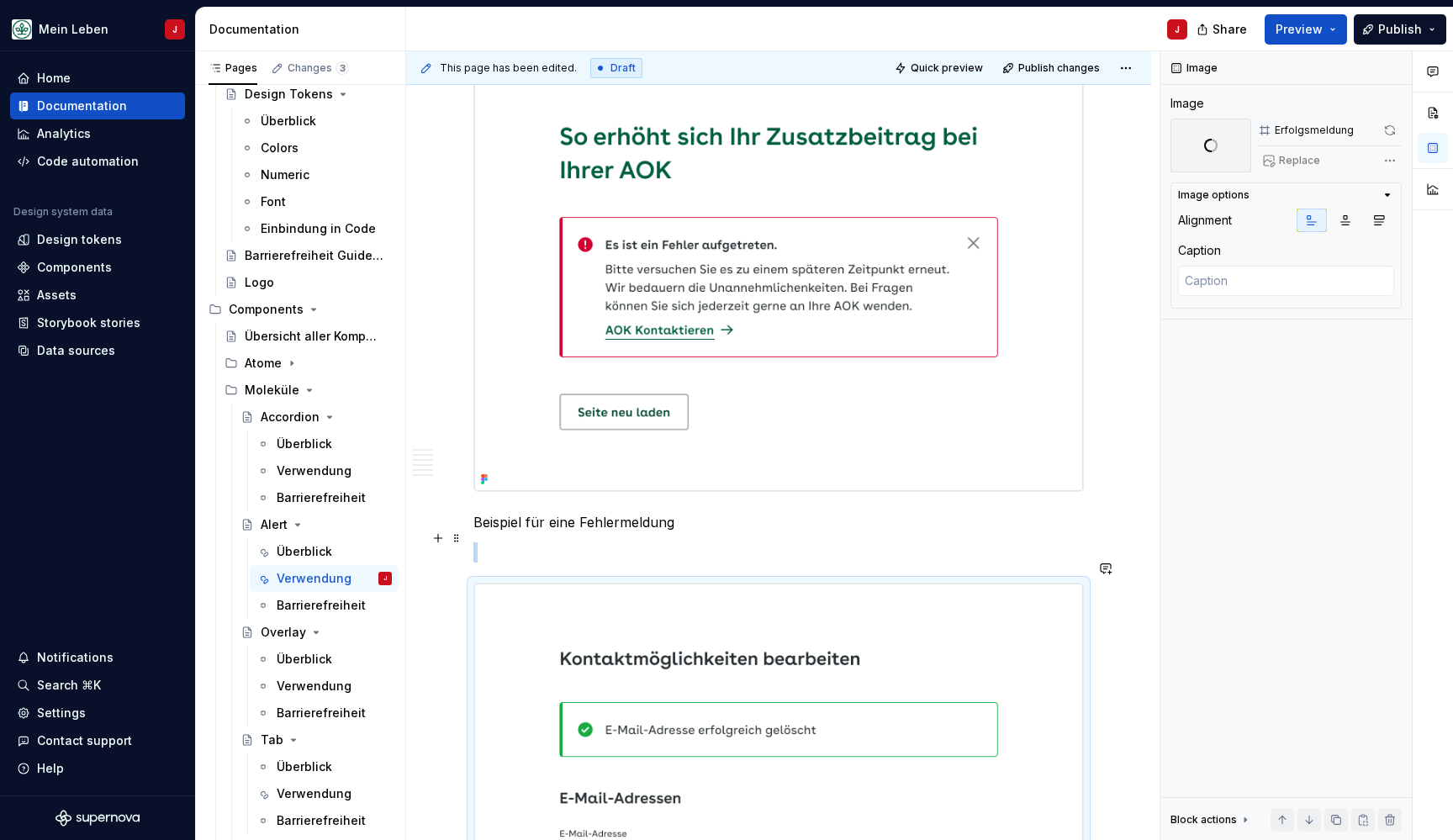
scroll to position [1705, 0]
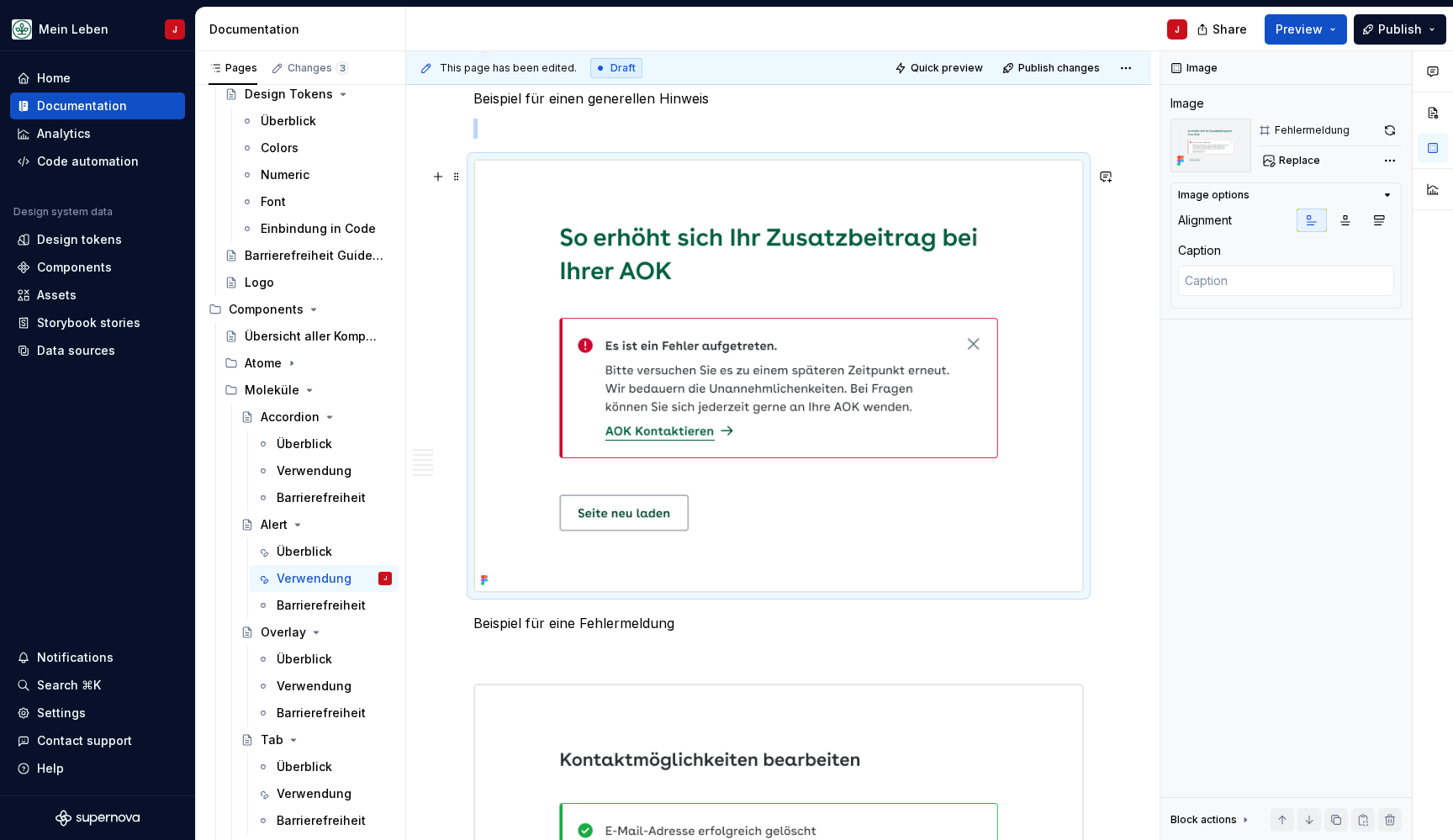
click at [715, 410] on img at bounding box center [778, 376] width 609 height 432
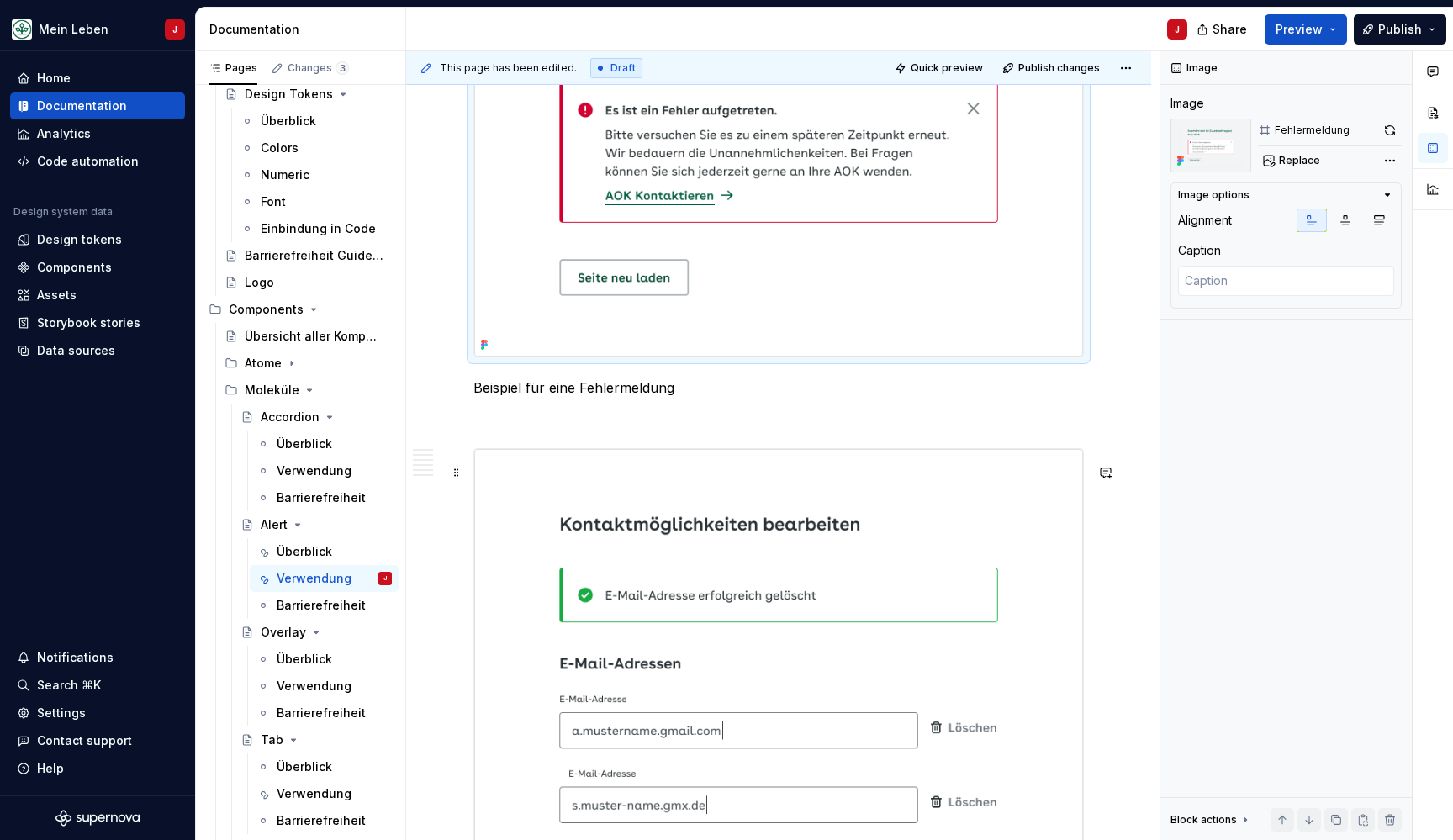
scroll to position [1951, 0]
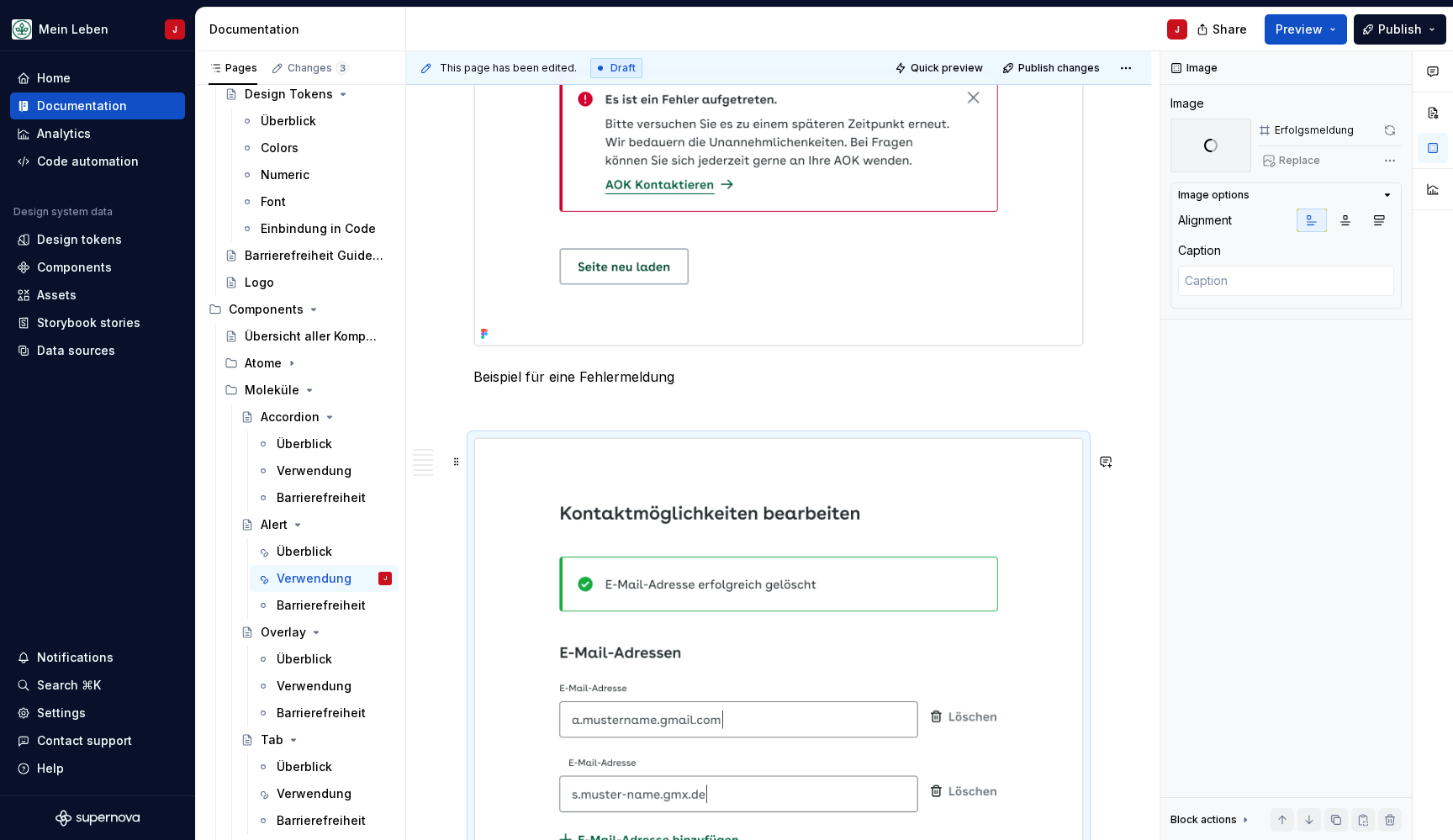
click at [759, 531] on img at bounding box center [778, 736] width 609 height 597
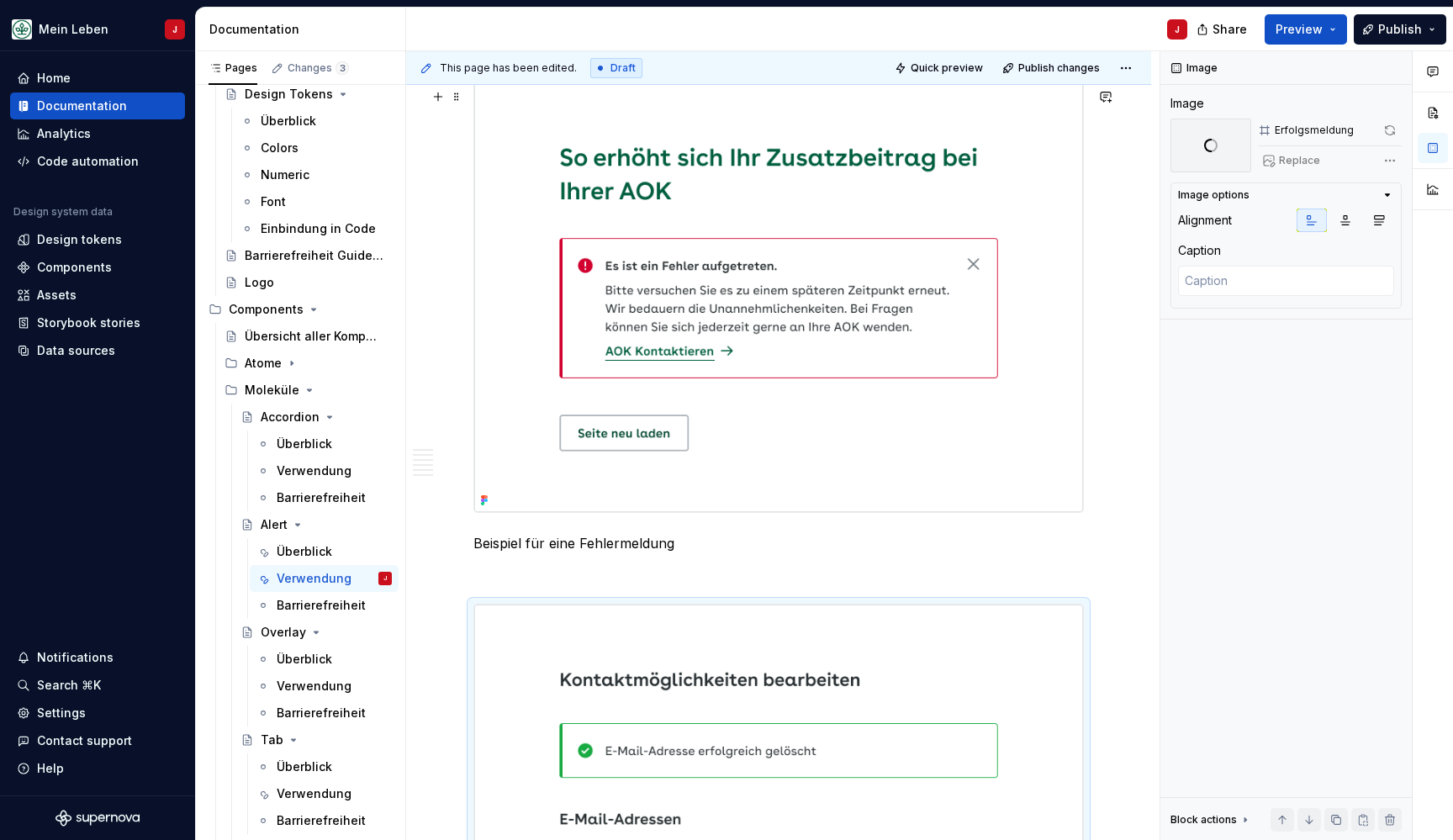
scroll to position [1701, 0]
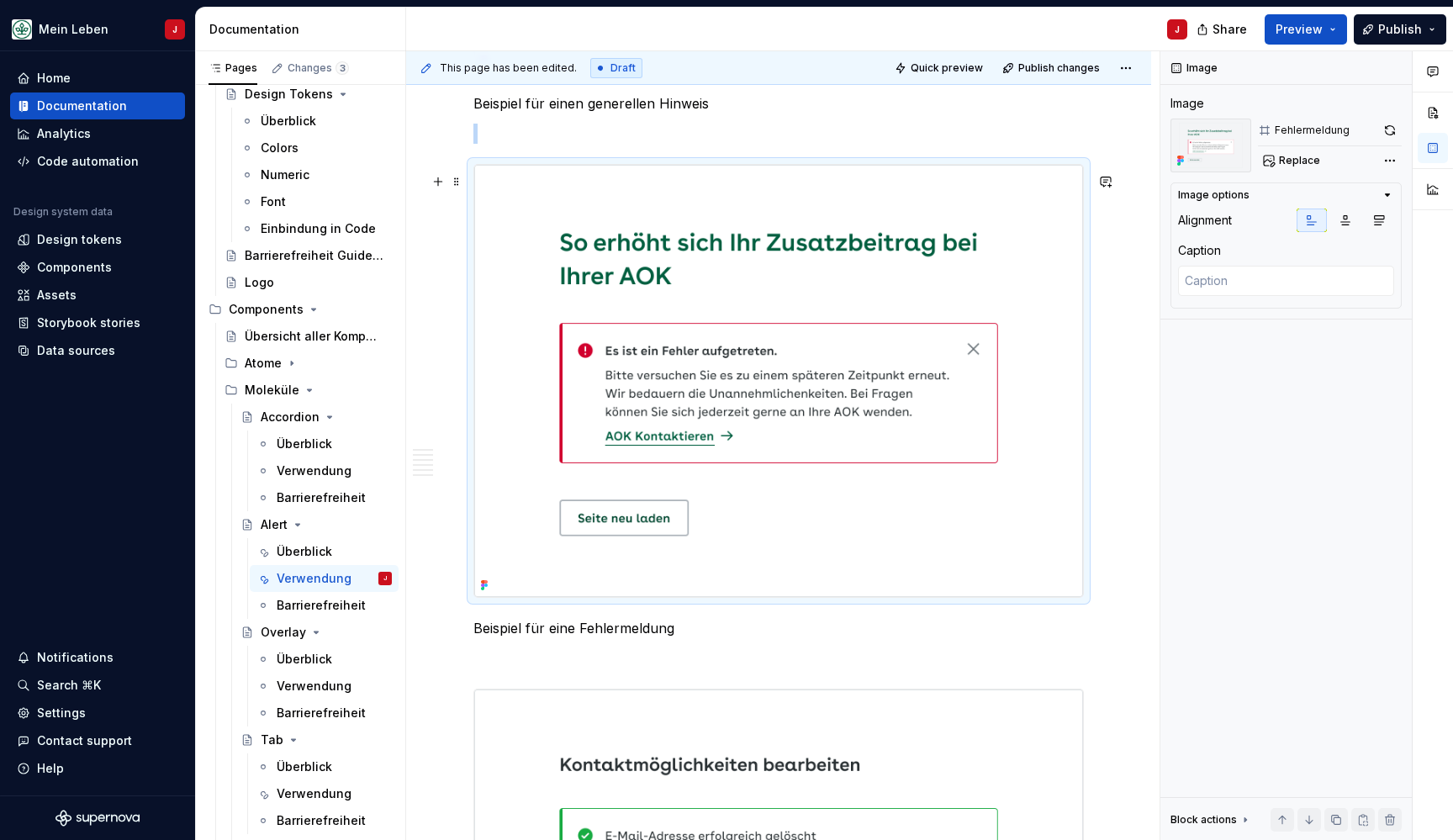
click at [662, 204] on img at bounding box center [778, 380] width 609 height 432
click at [1297, 155] on span "Replace" at bounding box center [1300, 161] width 41 height 14
type textarea "*"
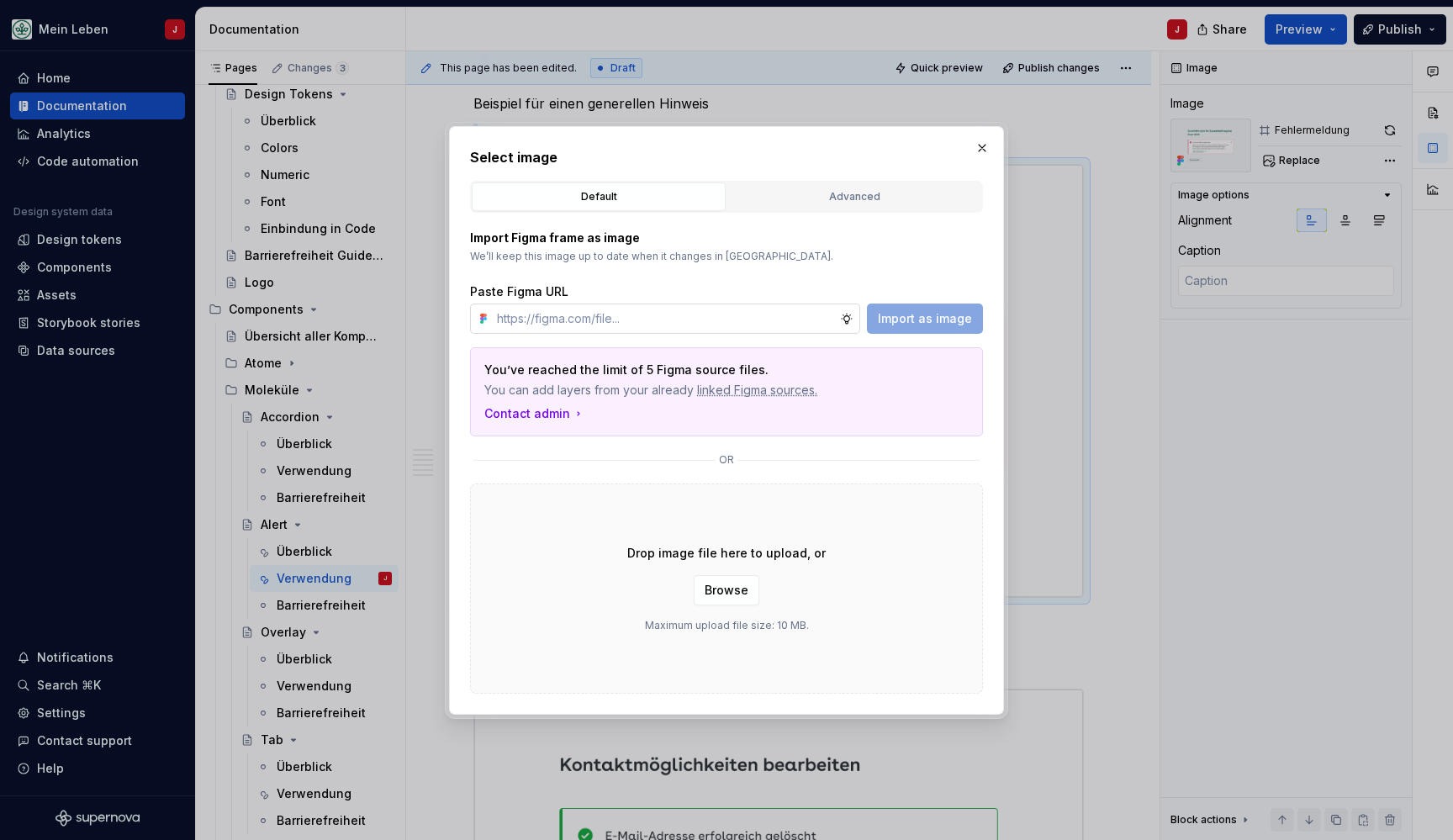
click at [593, 322] on input "text" at bounding box center [664, 318] width 350 height 30
type input "https://www.figma.com/design/0cEjcq9M9lcSpPHmqxIMxm/refactor_alert?node-id=3612…"
click at [896, 314] on span "Import as image" at bounding box center [925, 319] width 94 height 17
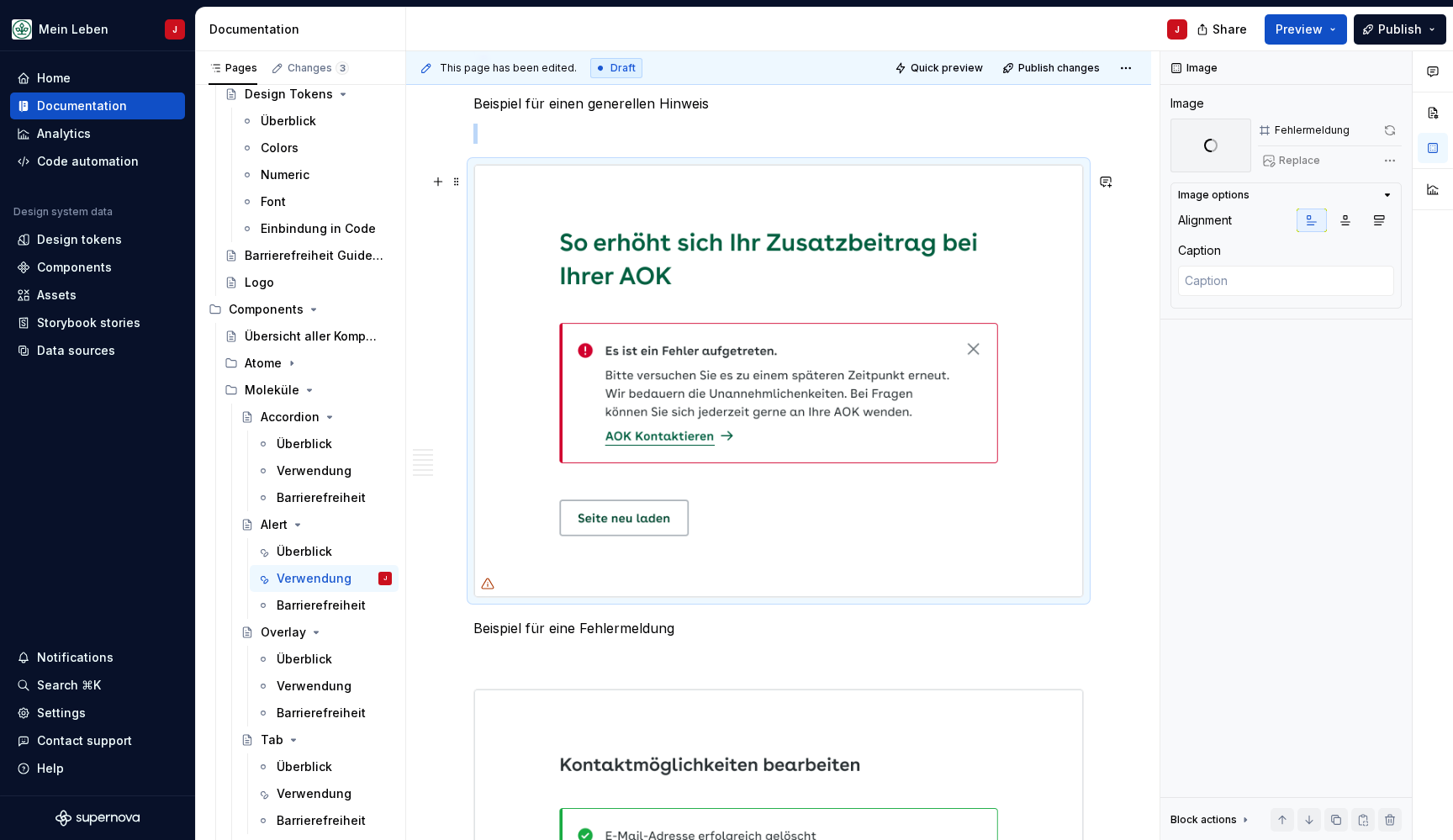
scroll to position [1950, 0]
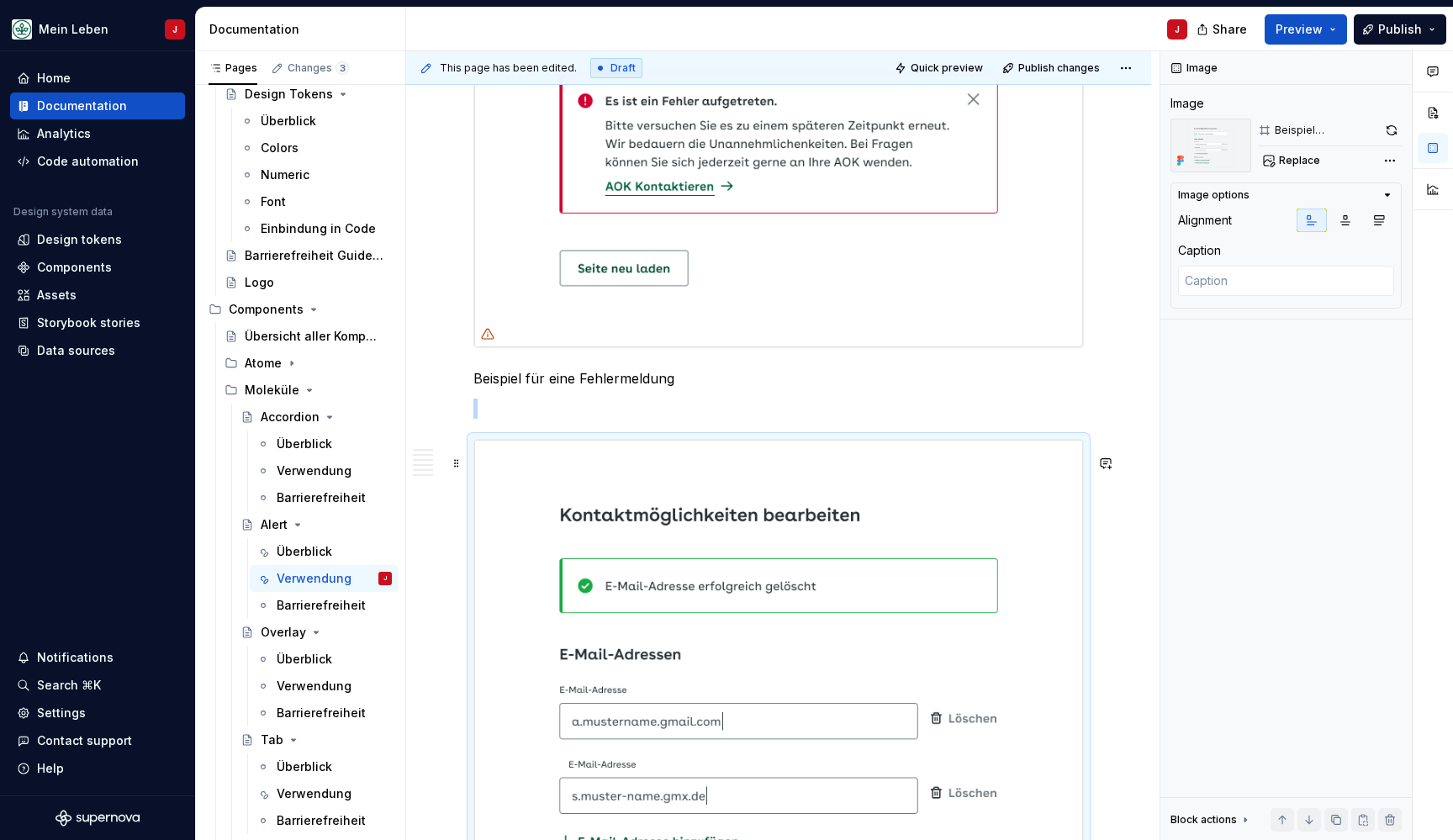
click at [582, 503] on img at bounding box center [778, 738] width 609 height 597
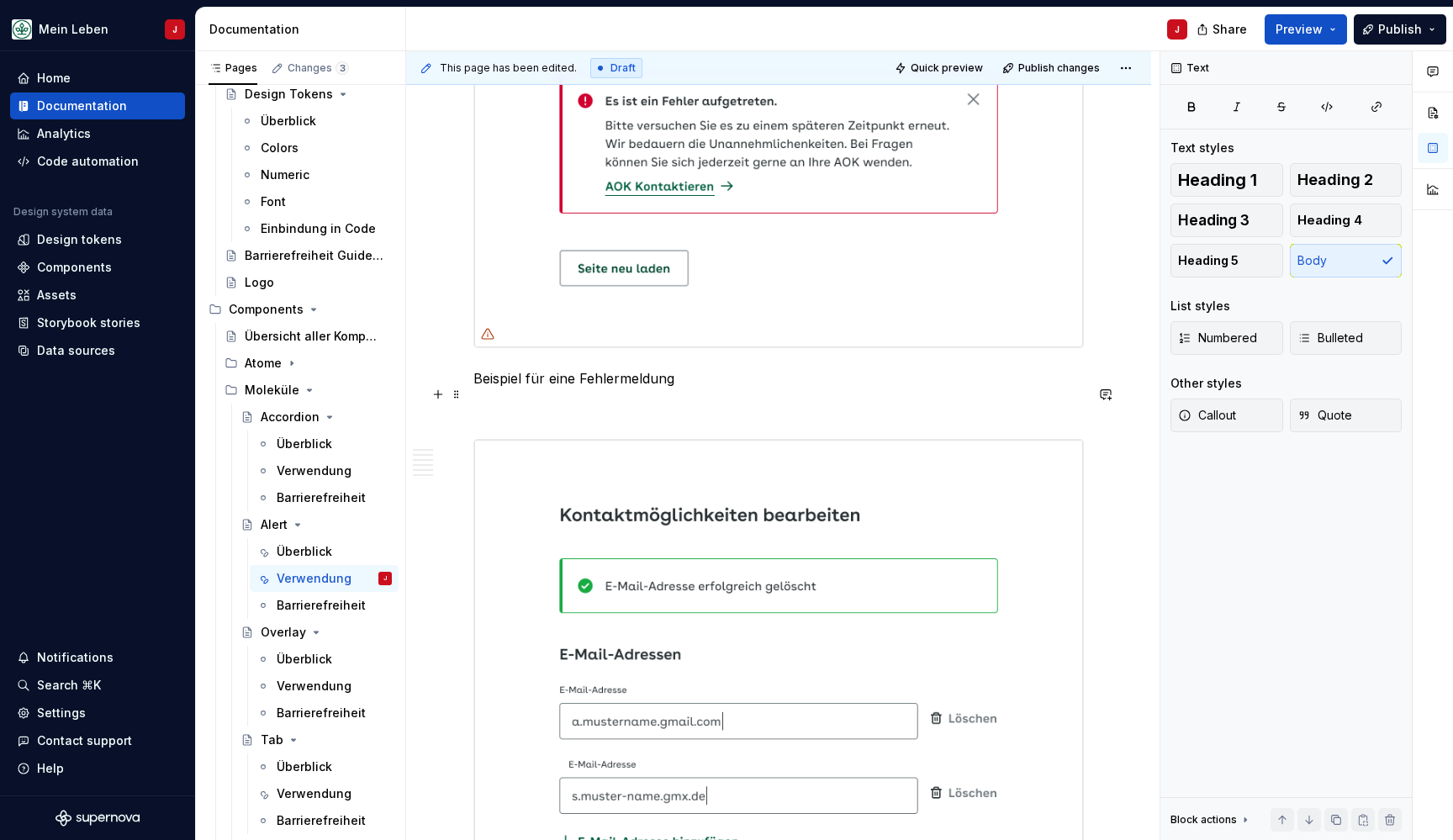
click at [604, 389] on p "Beispiel für eine Fehlermeldung" at bounding box center [778, 378] width 610 height 21
click at [538, 418] on p at bounding box center [778, 408] width 610 height 21
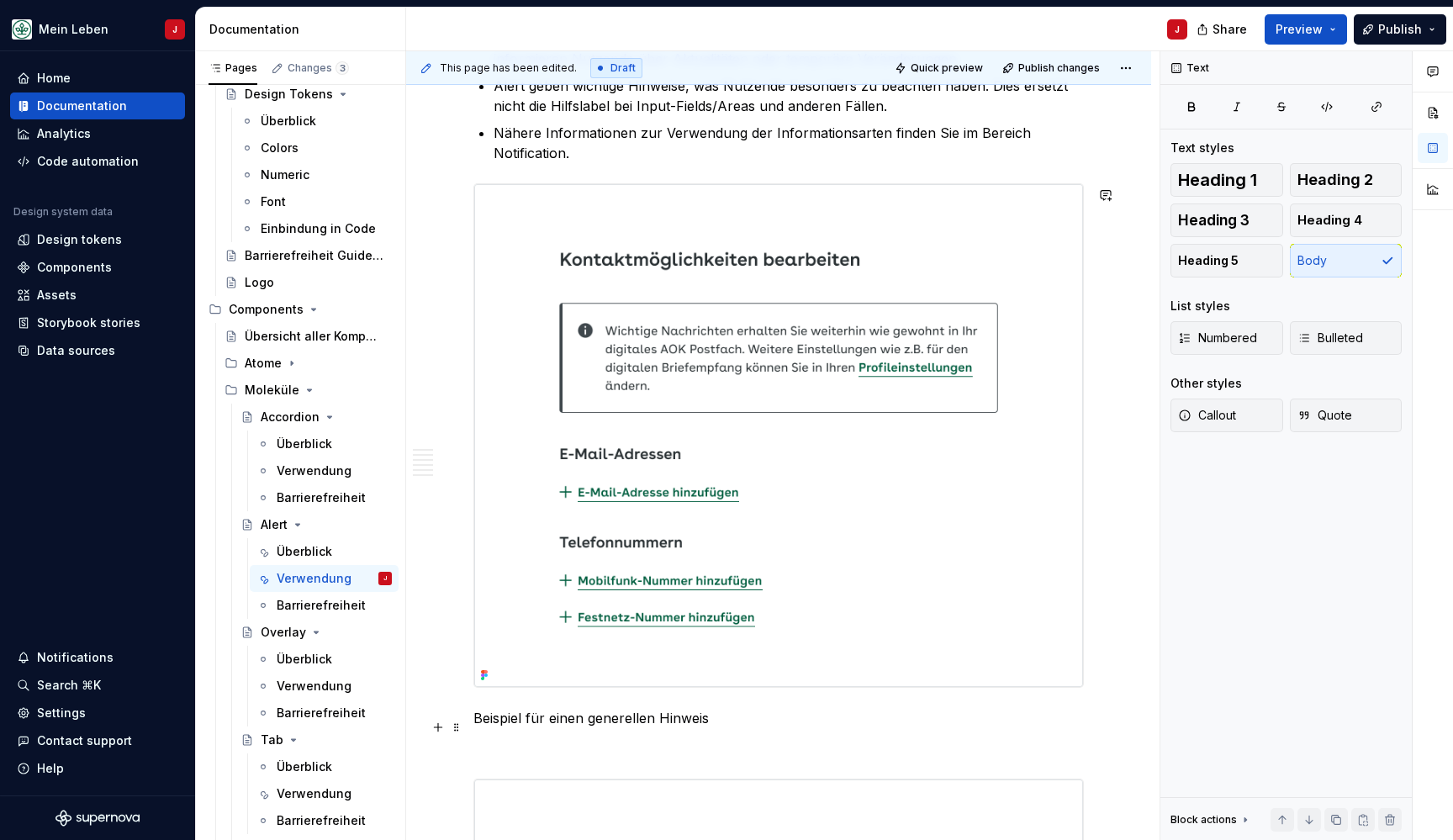
scroll to position [1085, 0]
click at [507, 751] on p at bounding box center [778, 749] width 610 height 21
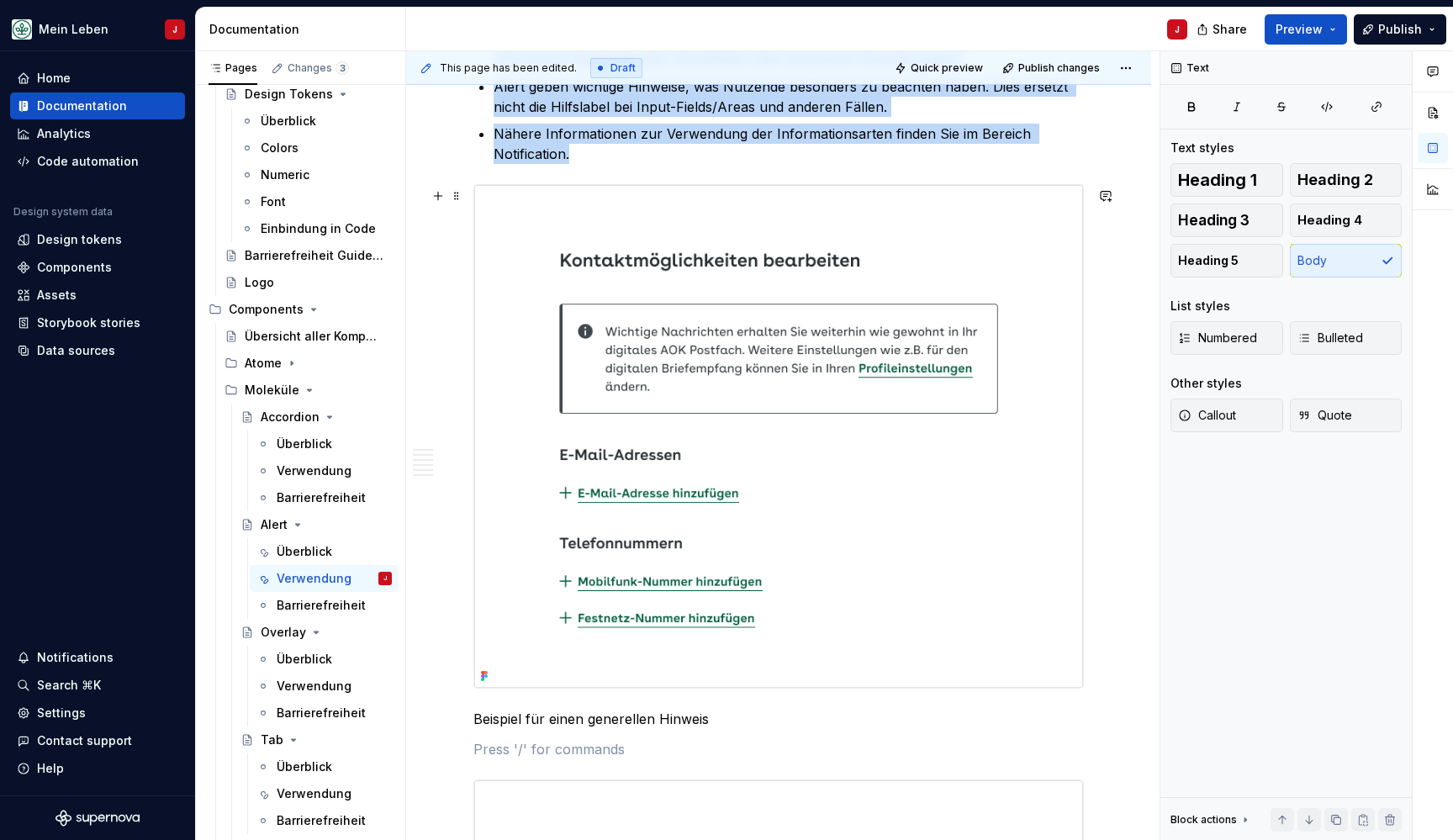
click at [838, 458] on img at bounding box center [778, 436] width 609 height 502
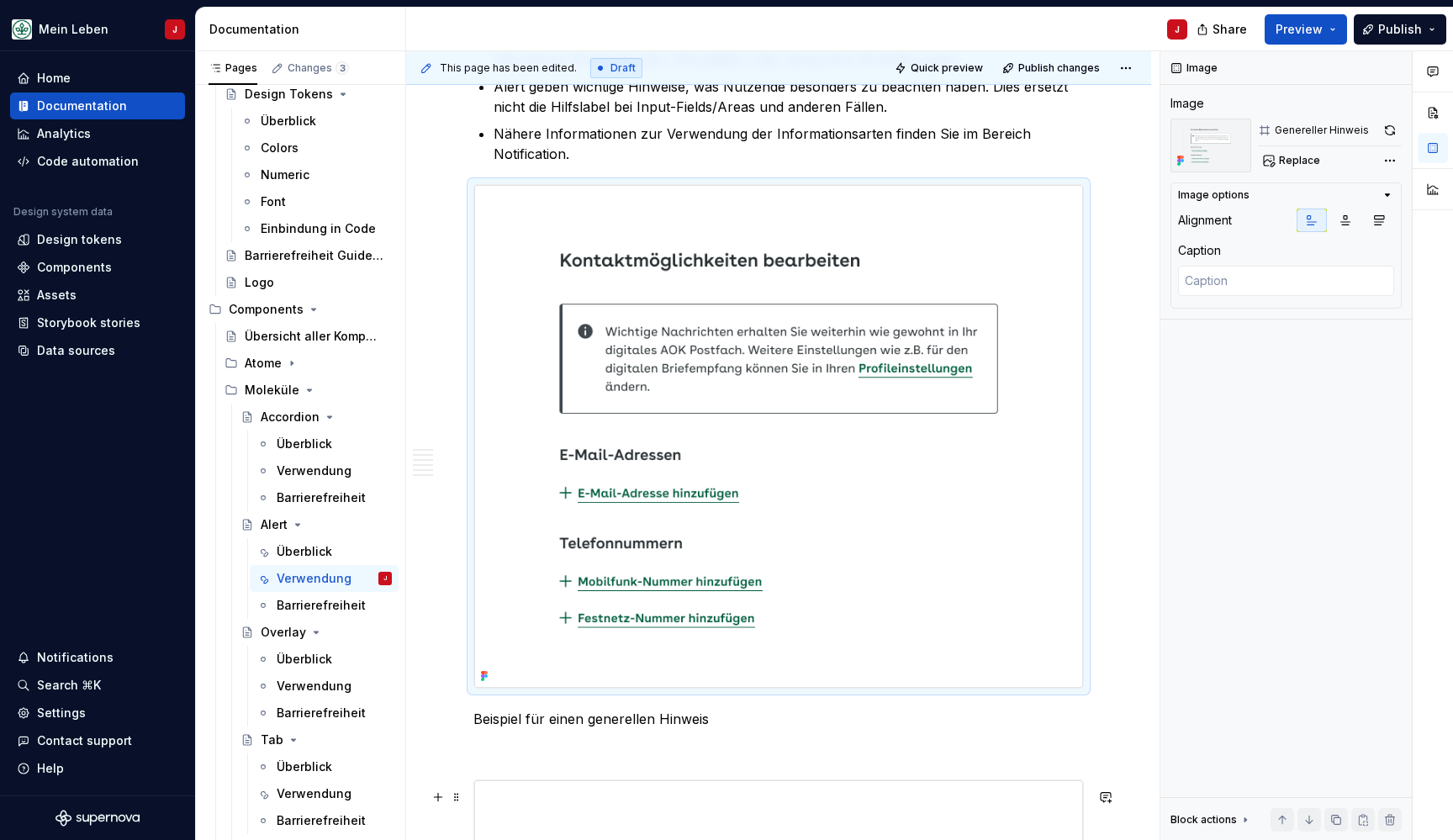
scroll to position [1042, 0]
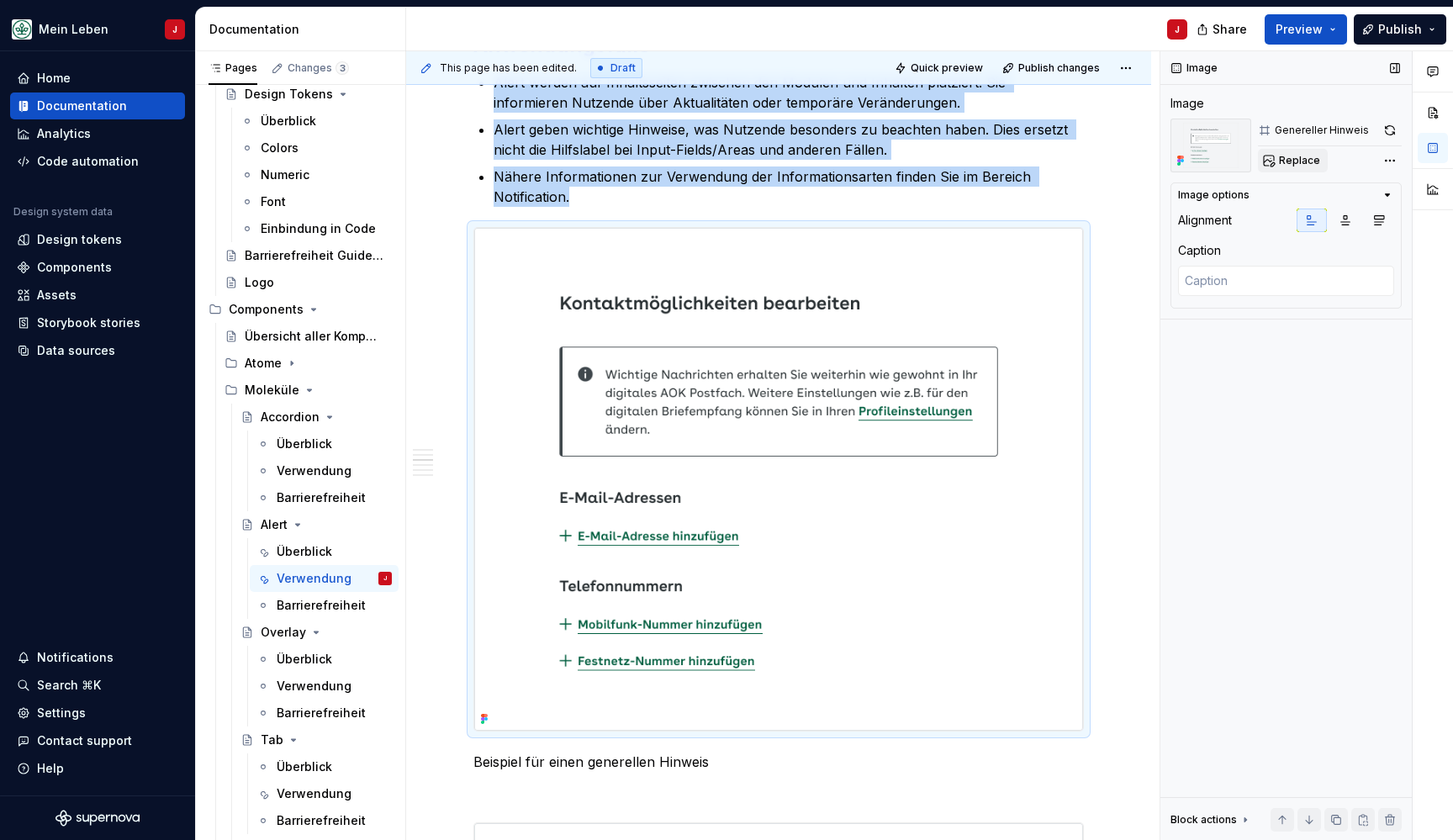
click at [1299, 158] on span "Replace" at bounding box center [1300, 161] width 41 height 14
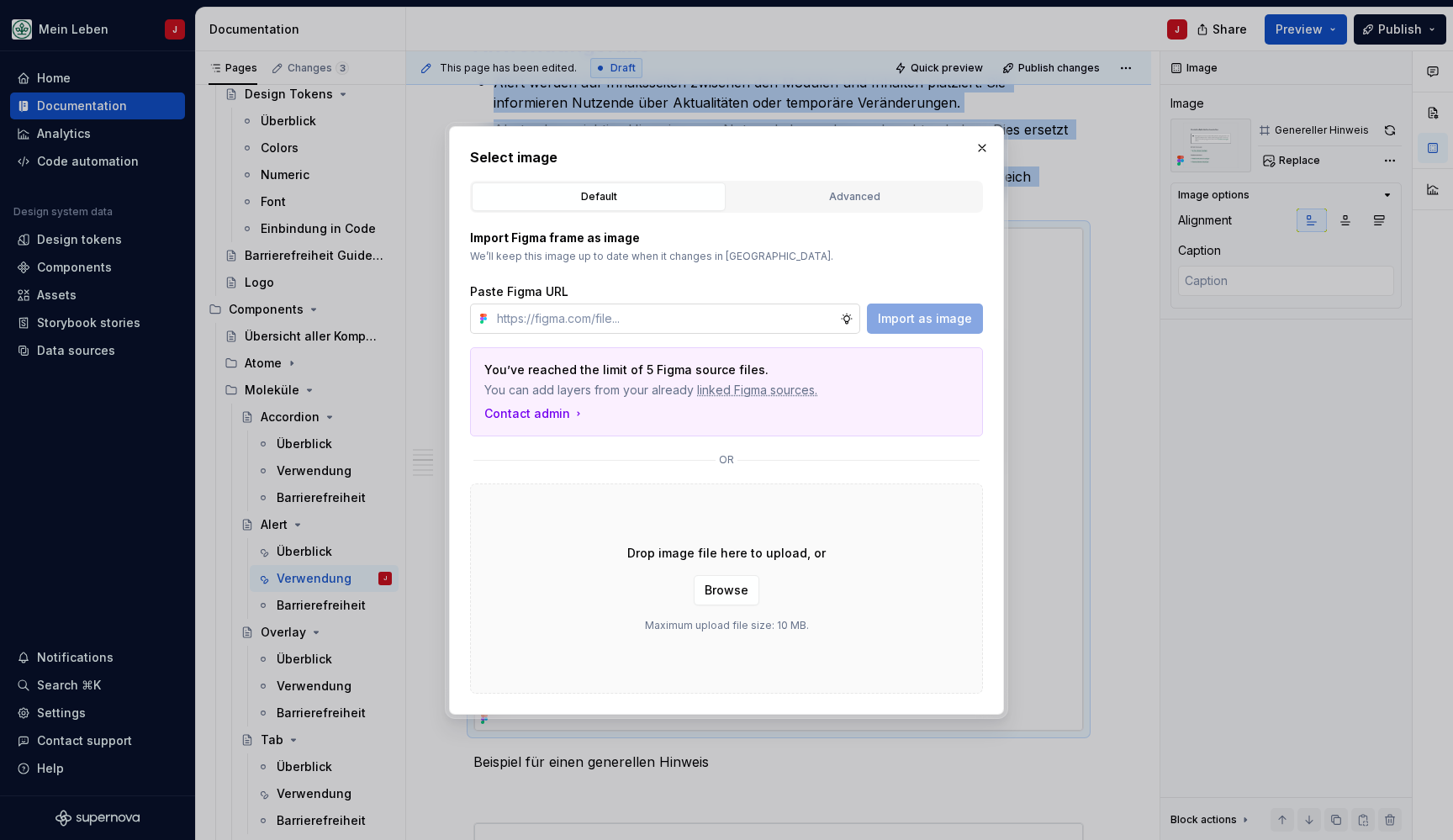
type textarea "*"
click at [572, 313] on input "text" at bounding box center [664, 318] width 350 height 30
type input "https://www.figma.com/design/0cEjcq9M9lcSpPHmqxIMxm/refactor_alert?node-id=3612…"
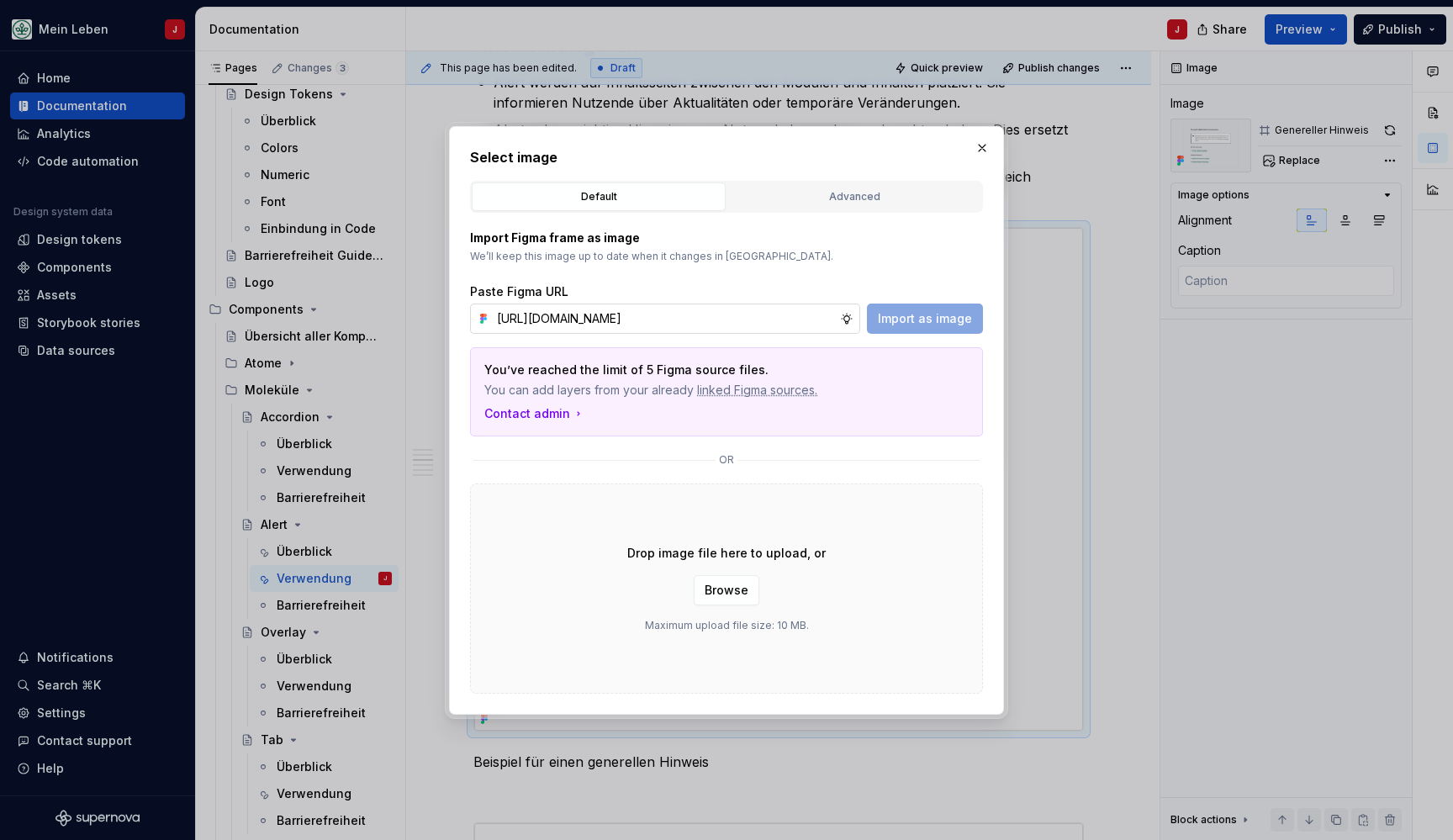
type textarea "*"
type input "https://www.figma.com/design/0cEjcq9M9lcSpPHmqxIMxm/refactor_alert?node-id=3612…"
click at [900, 317] on span "Import as image" at bounding box center [925, 319] width 94 height 17
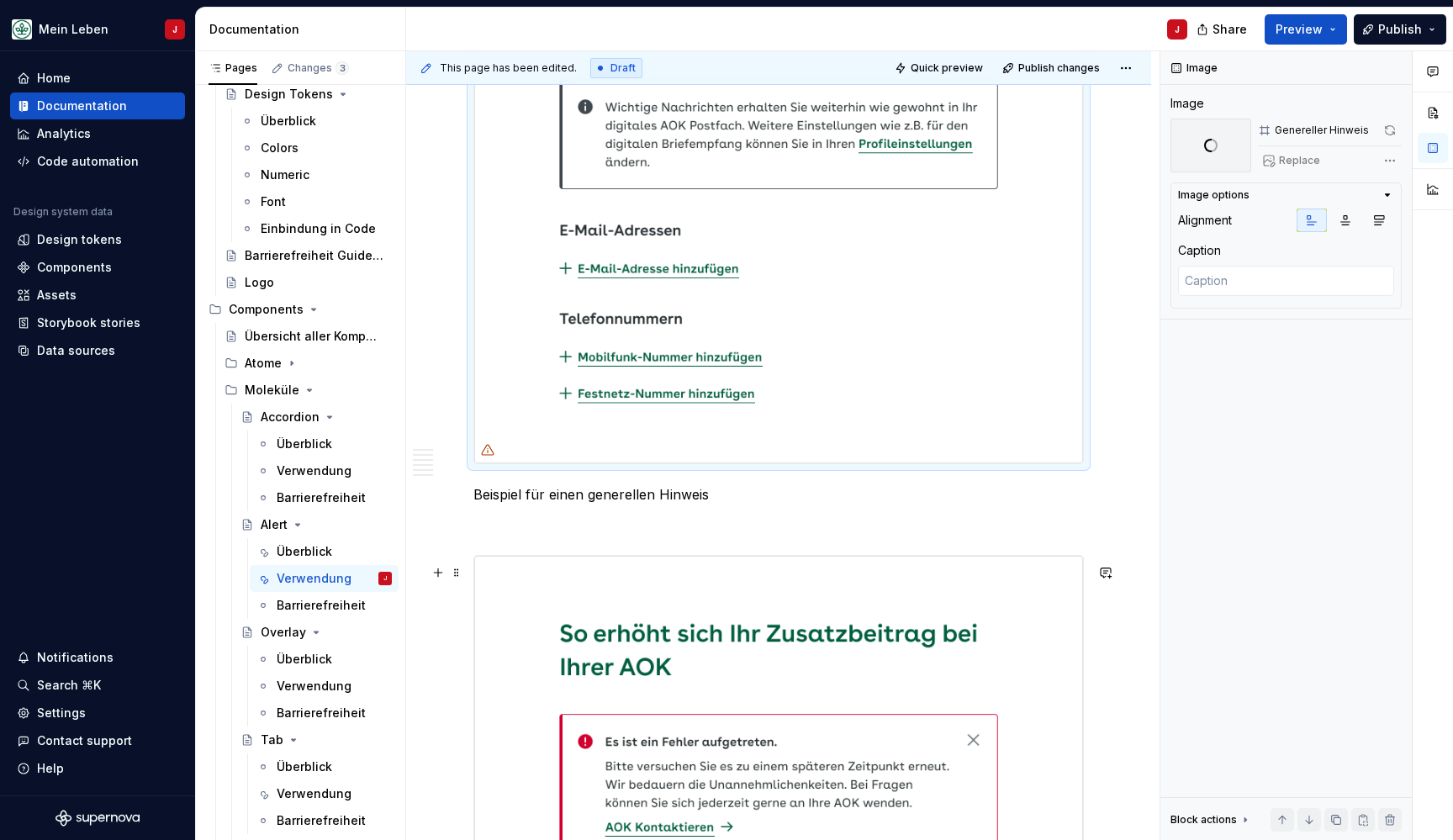
scroll to position [1473, 0]
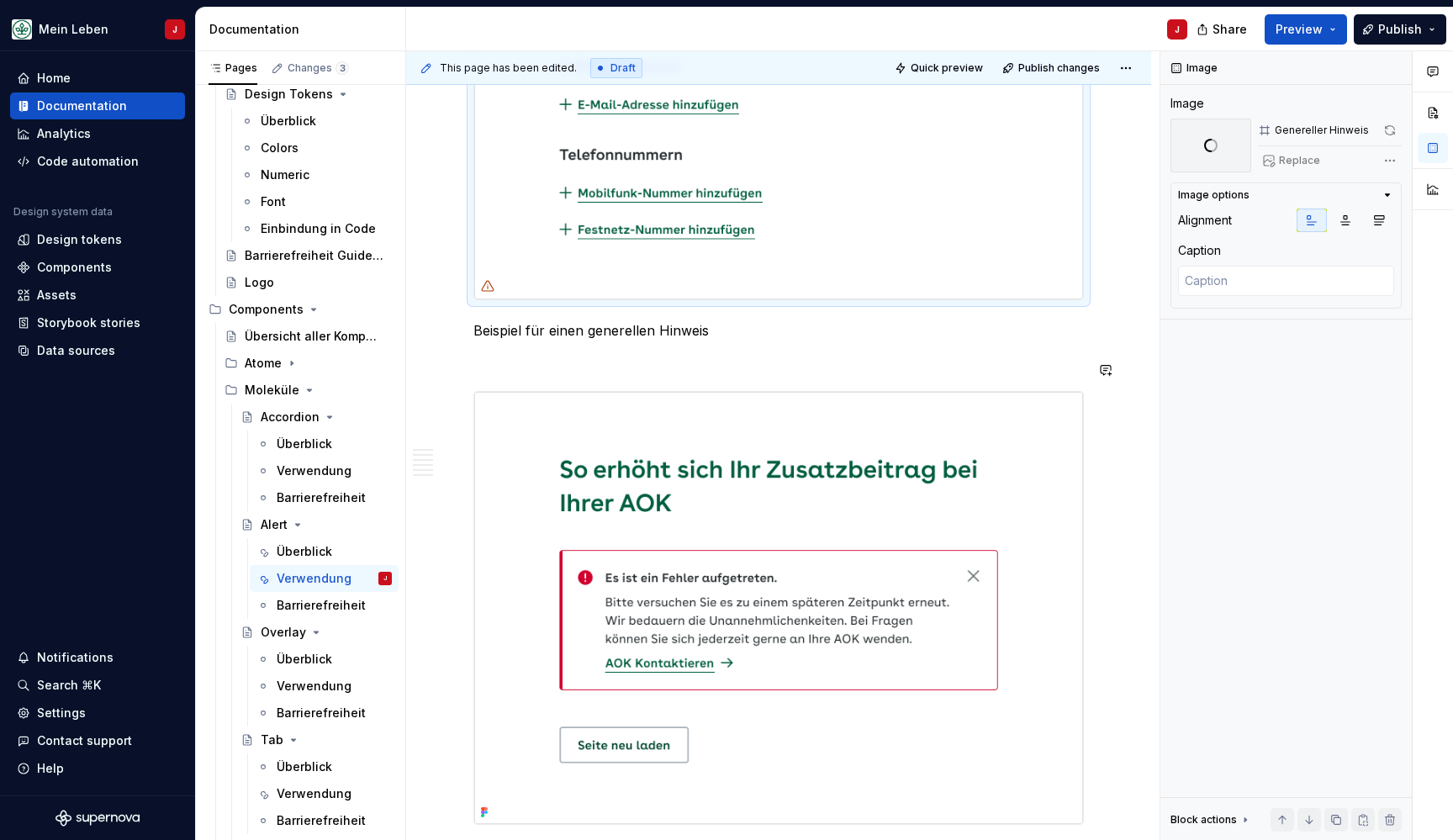
click at [490, 383] on div "Aufbau Die folgende Abbildung präsentiert verschiedene Optionen für die Alert-K…" at bounding box center [778, 630] width 610 height 3502
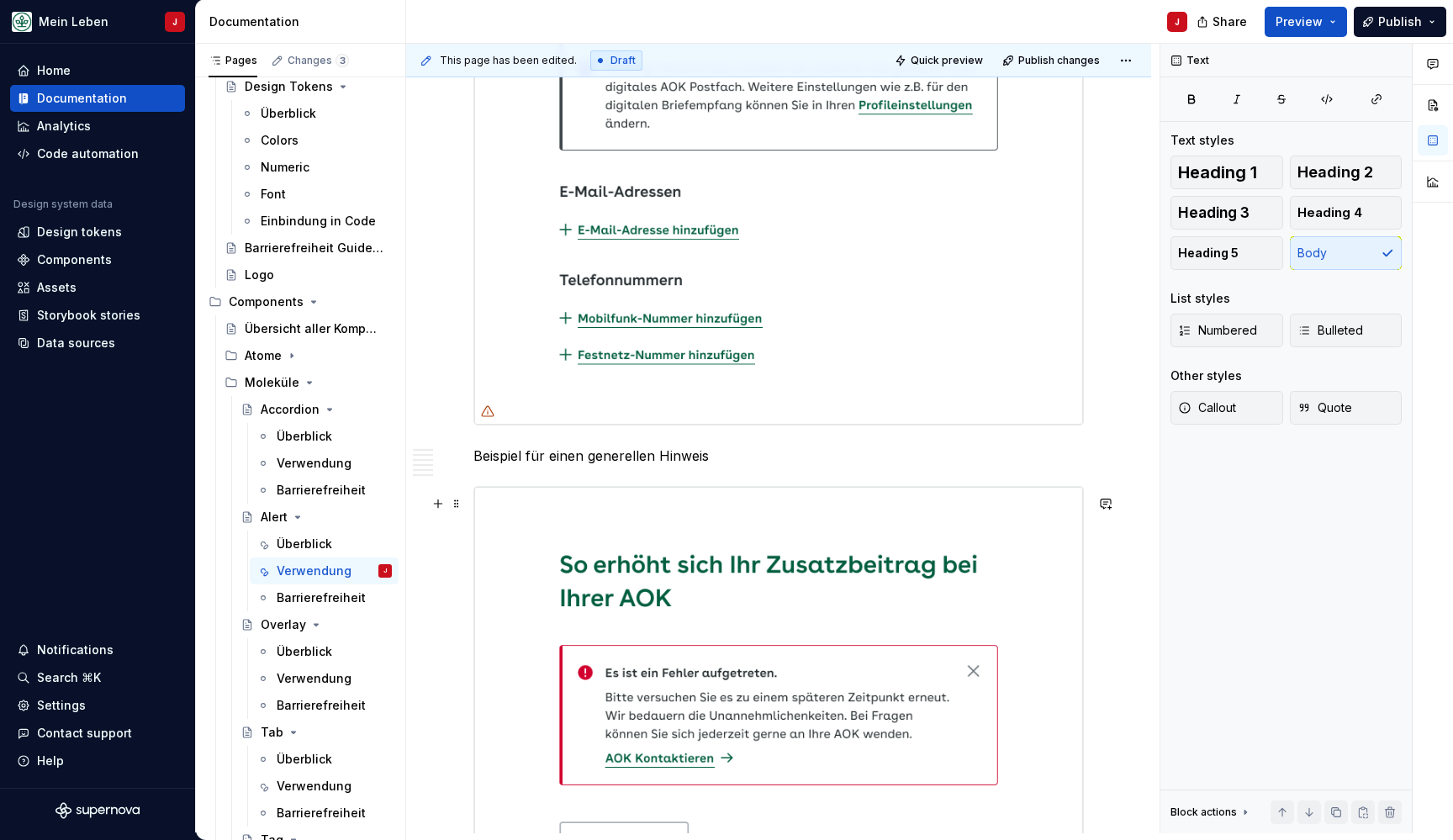
scroll to position [1397, 0]
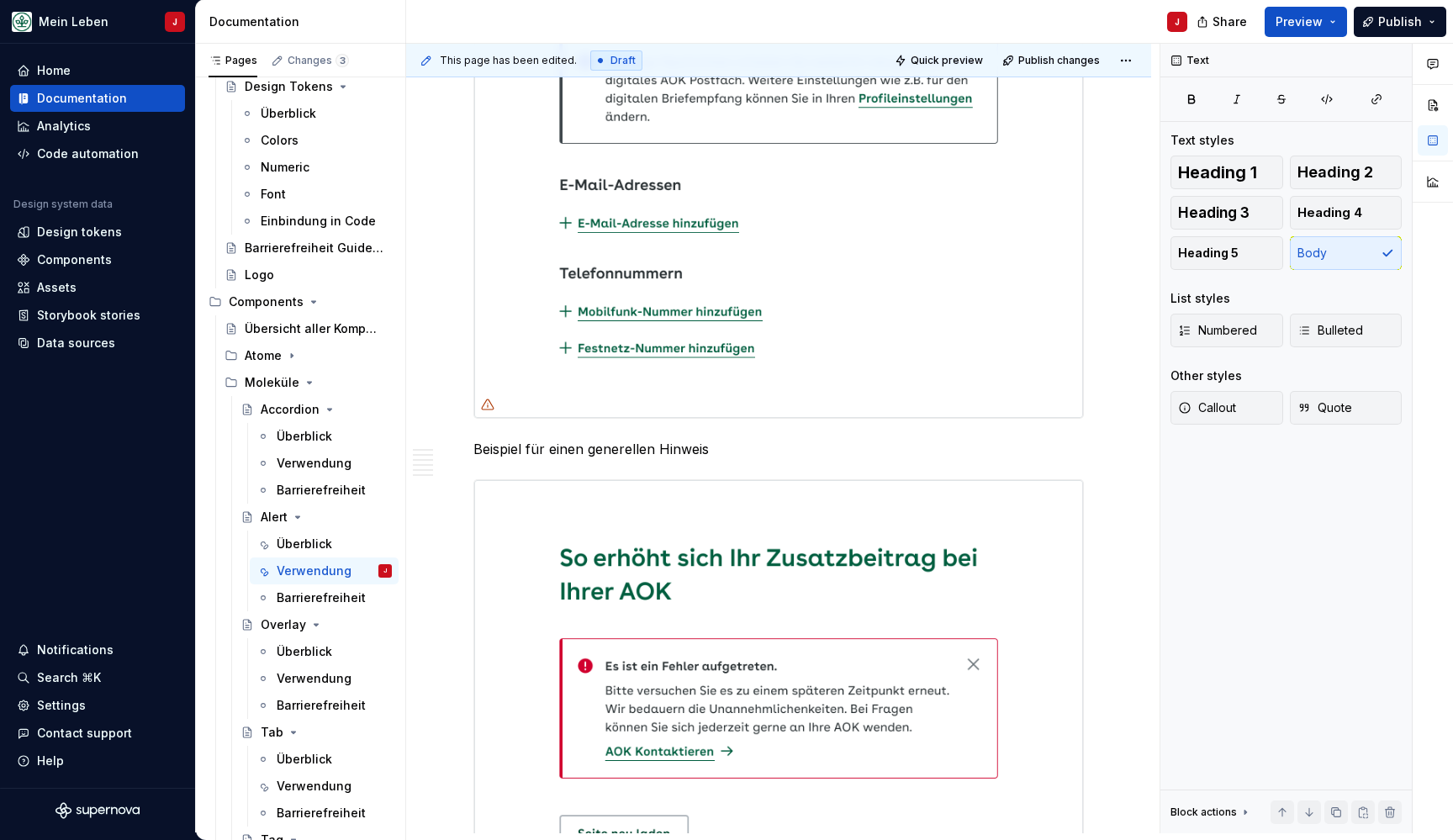
click at [753, 373] on img at bounding box center [778, 166] width 609 height 502
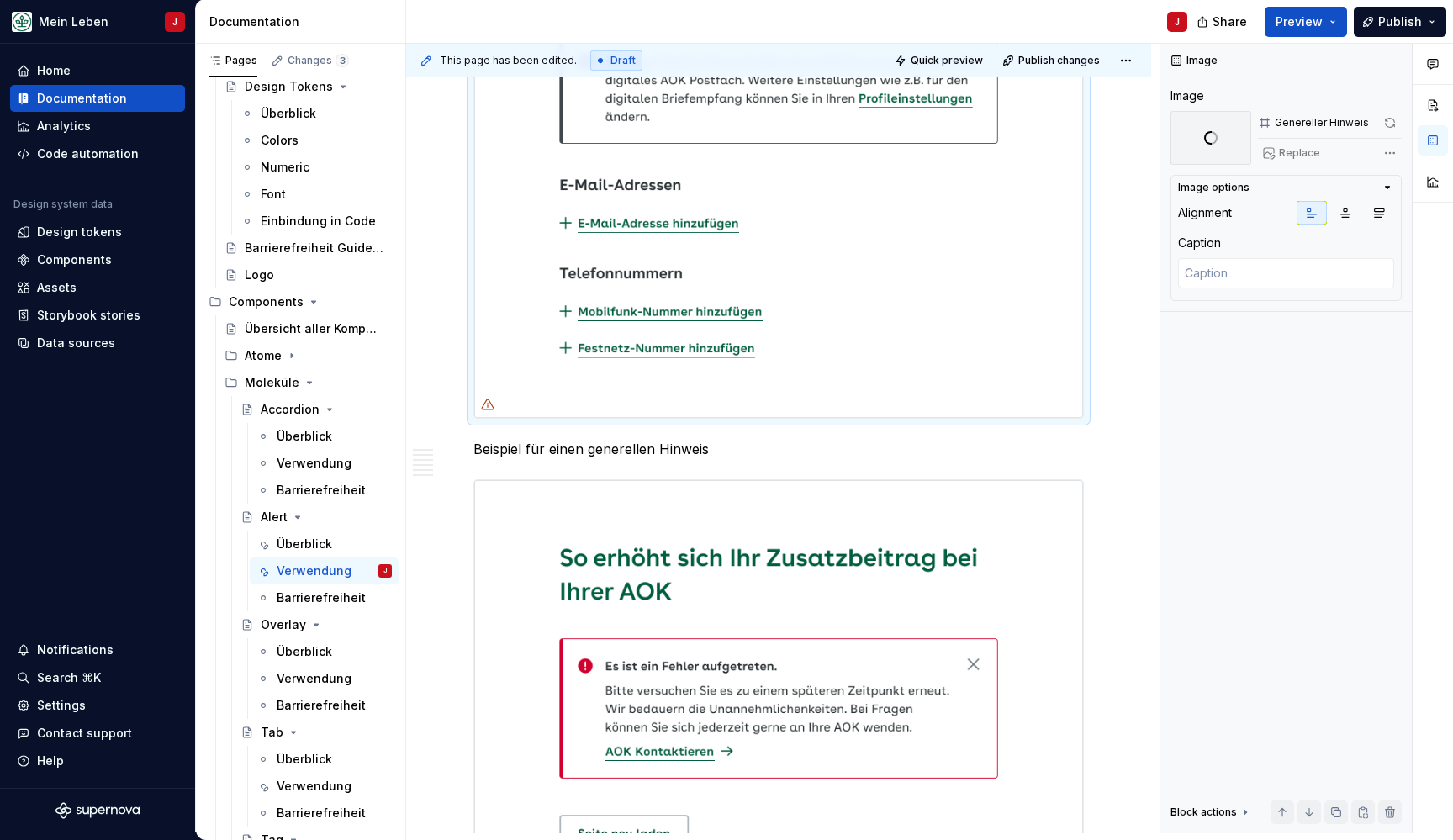
click at [843, 335] on img at bounding box center [778, 166] width 609 height 502
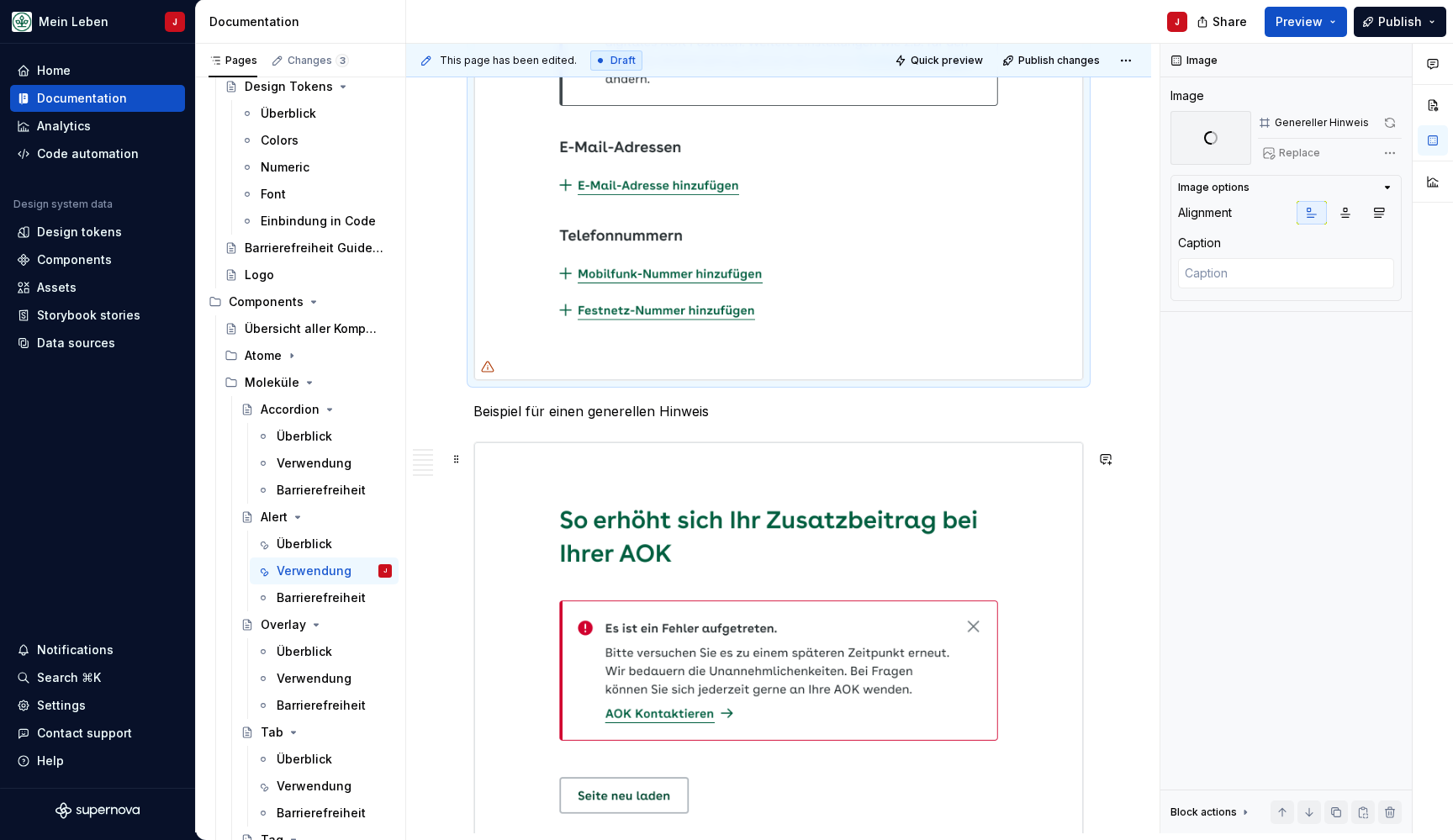
scroll to position [1568, 0]
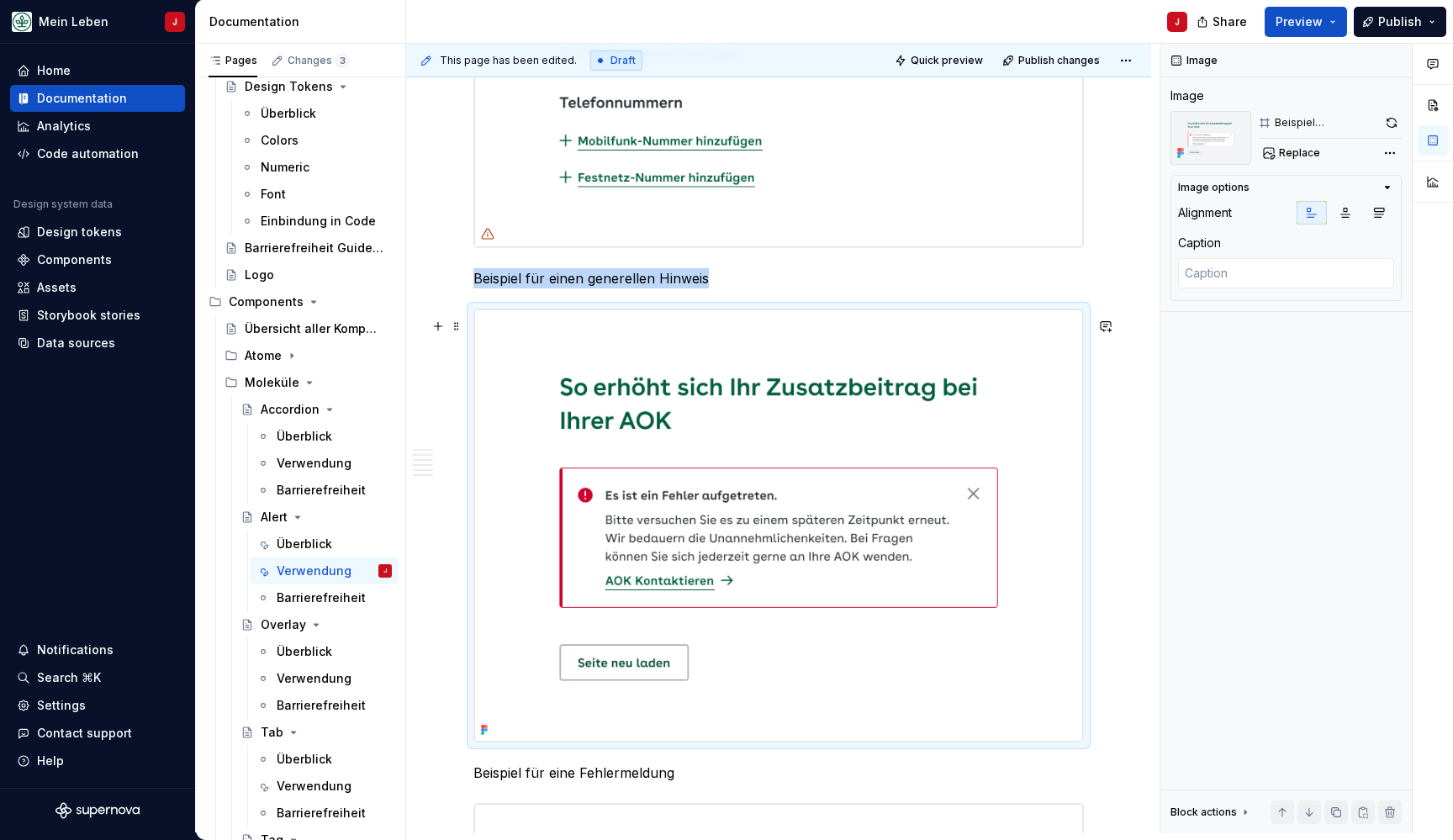
click at [783, 485] on img at bounding box center [778, 525] width 609 height 432
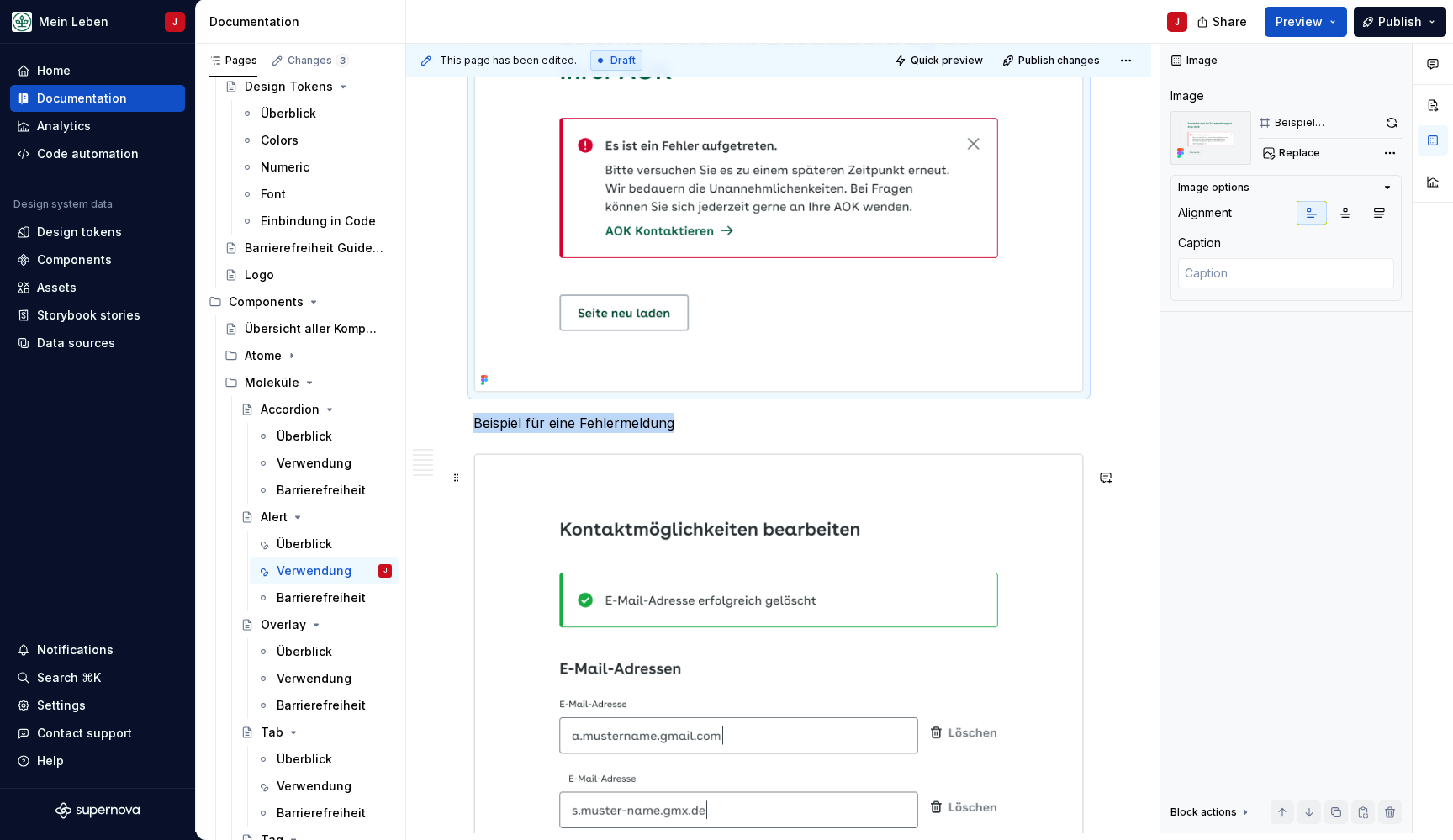
click at [825, 515] on img at bounding box center [778, 752] width 609 height 597
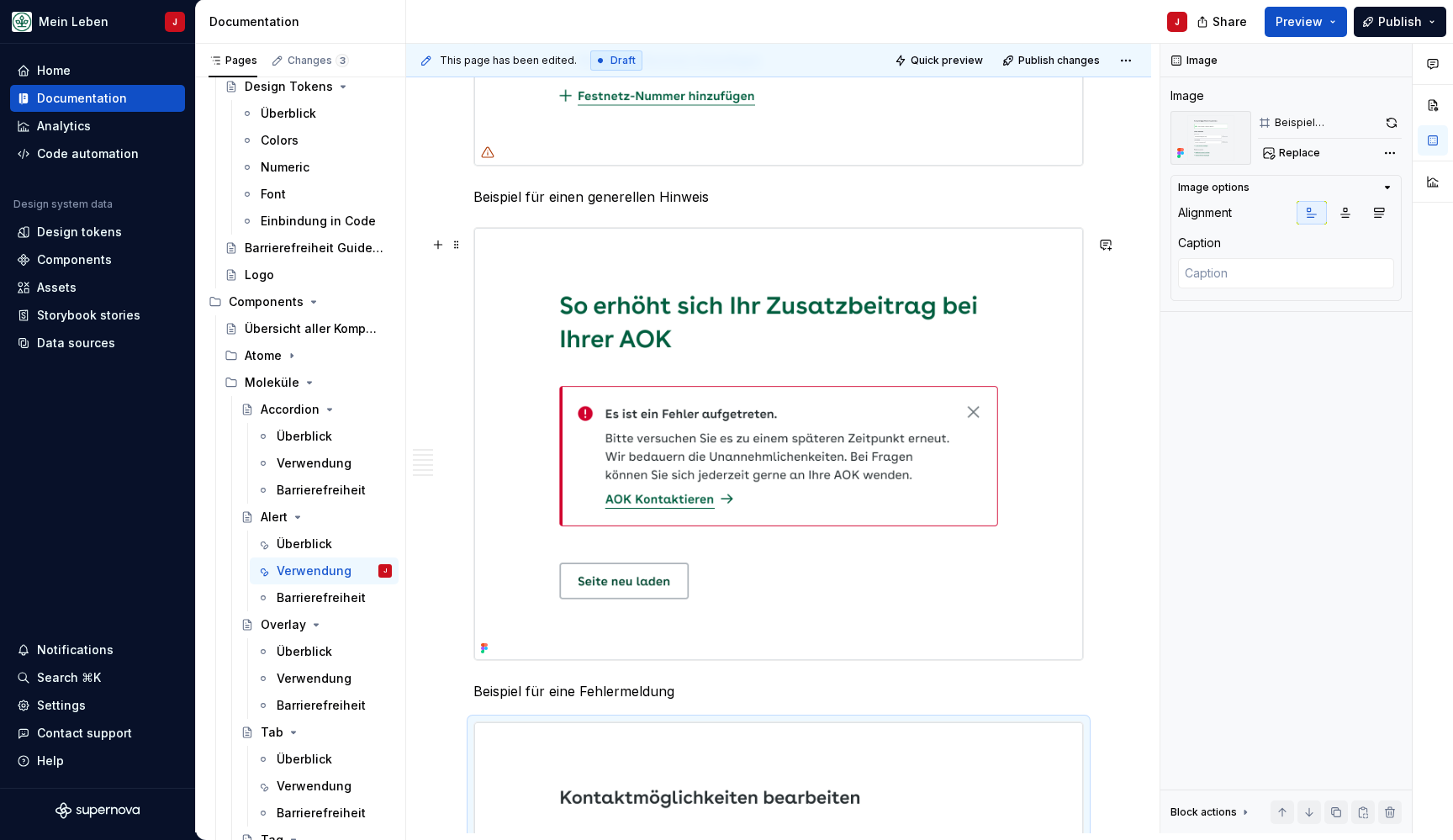
scroll to position [1368, 0]
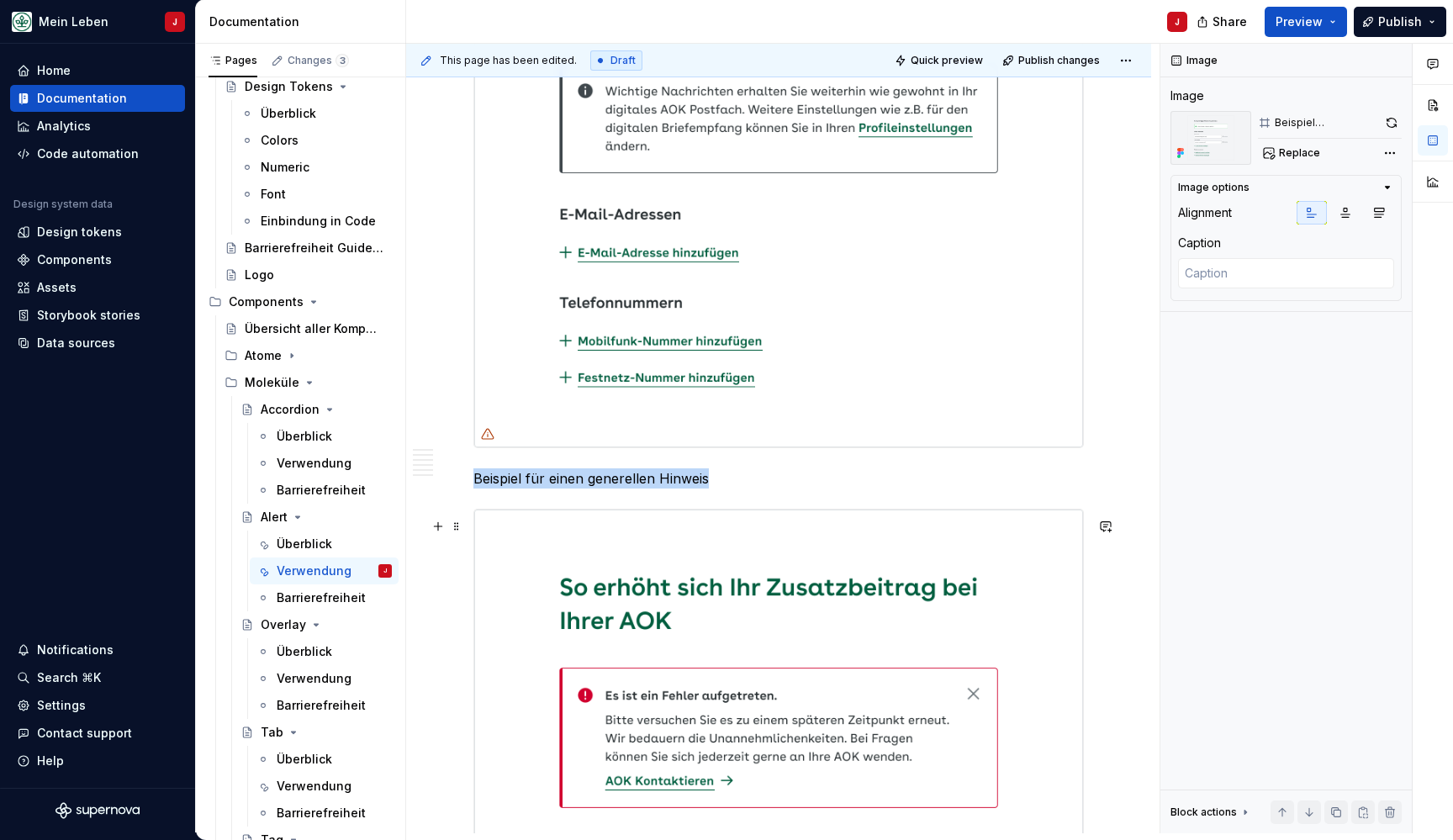
click at [835, 592] on img at bounding box center [778, 725] width 609 height 432
click at [936, 158] on img at bounding box center [778, 195] width 609 height 502
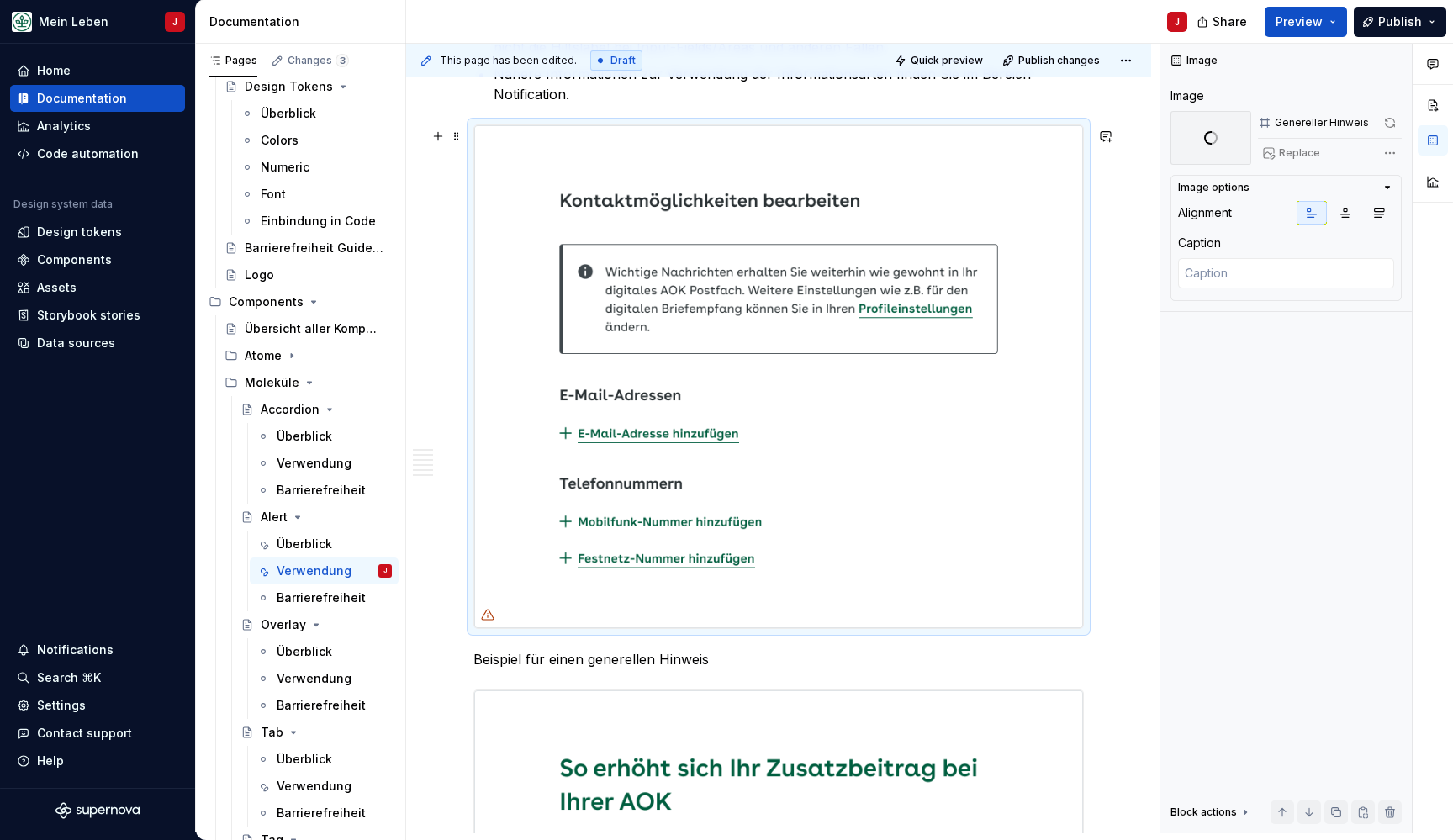
scroll to position [1097, 0]
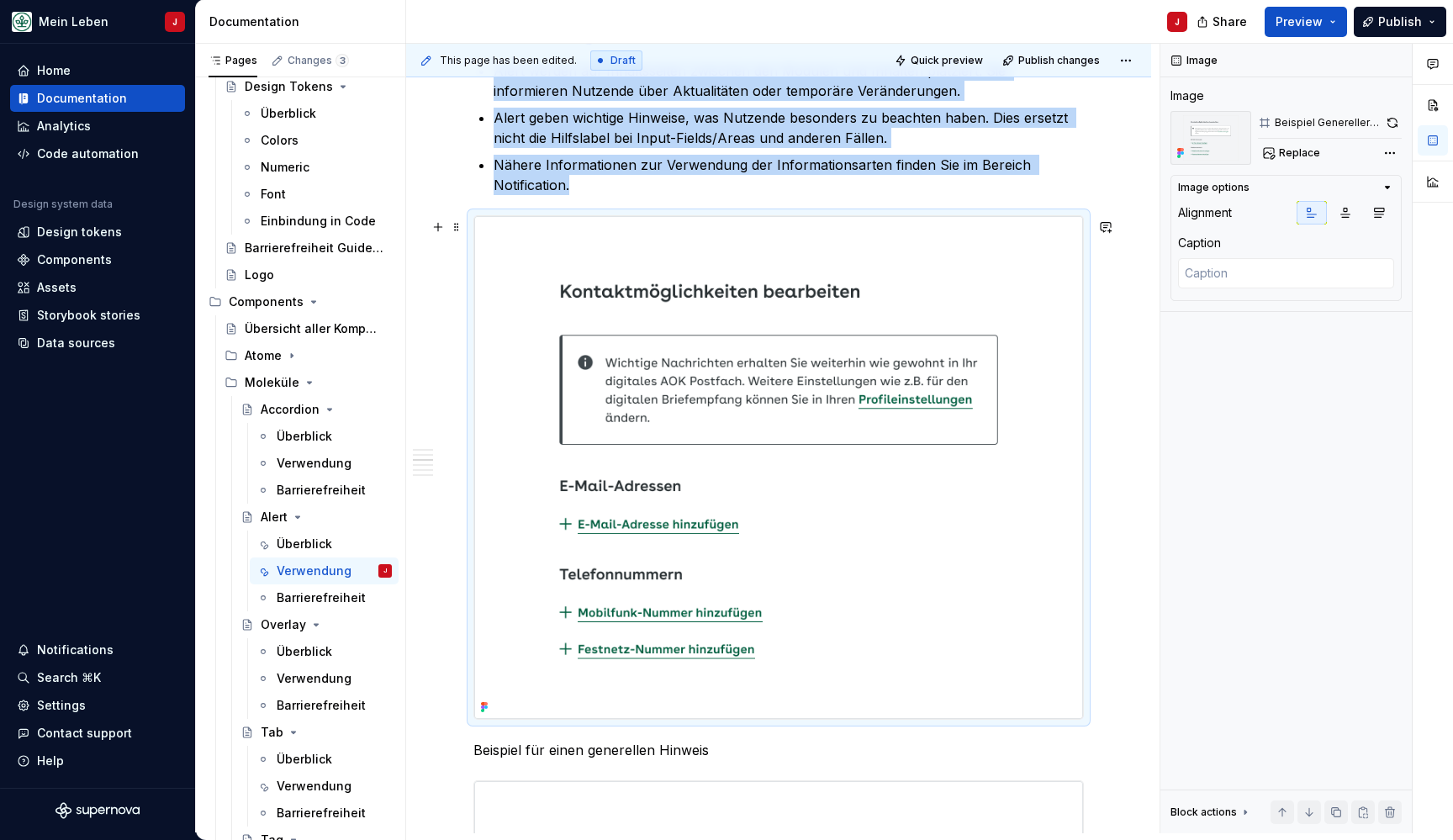
click at [945, 537] on img at bounding box center [778, 467] width 609 height 502
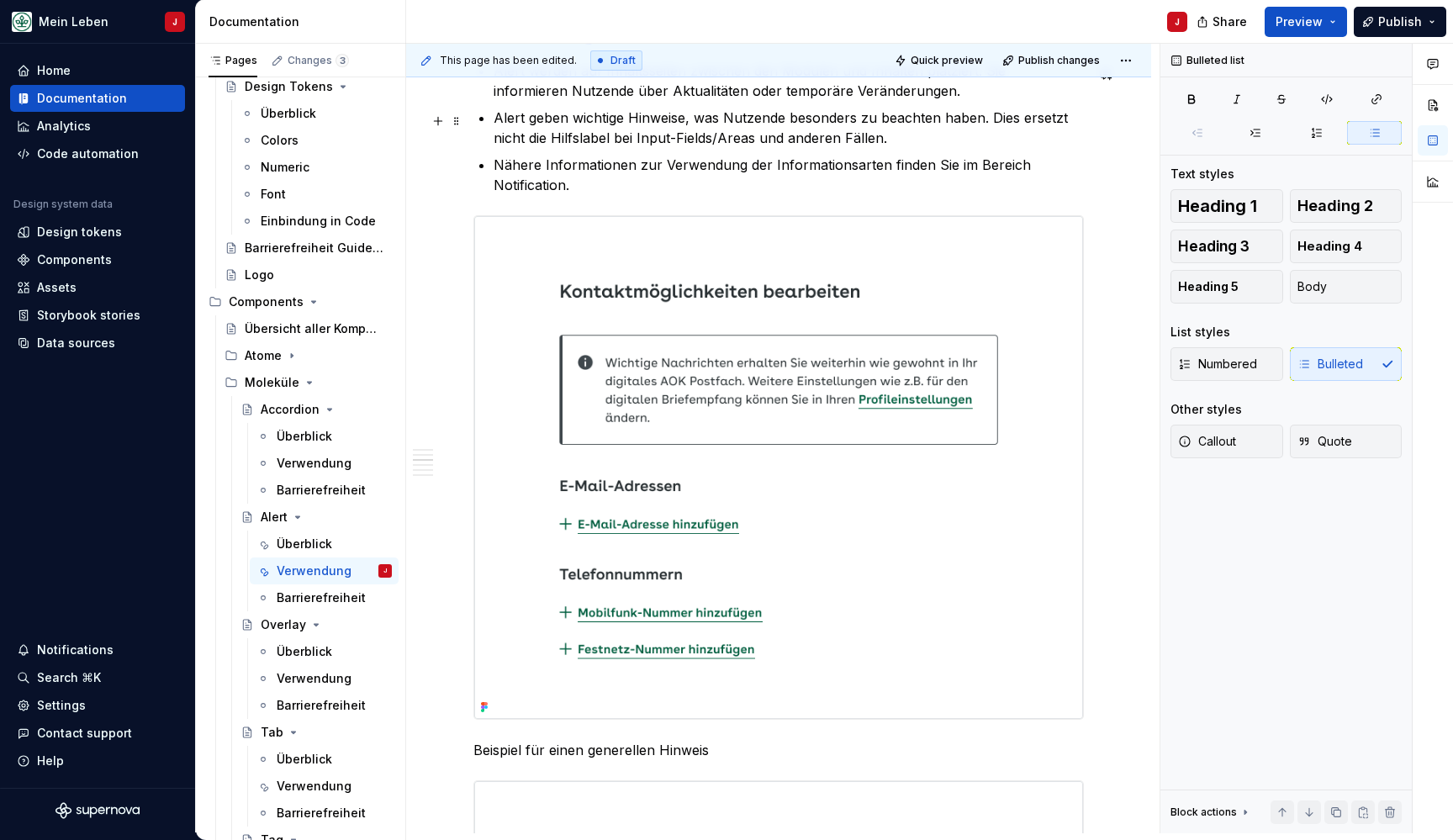
click at [1084, 139] on p "Alert geben wichtige Hinweise, was Nutzende besonders zu beachten haben. Dies e…" at bounding box center [788, 128] width 590 height 40
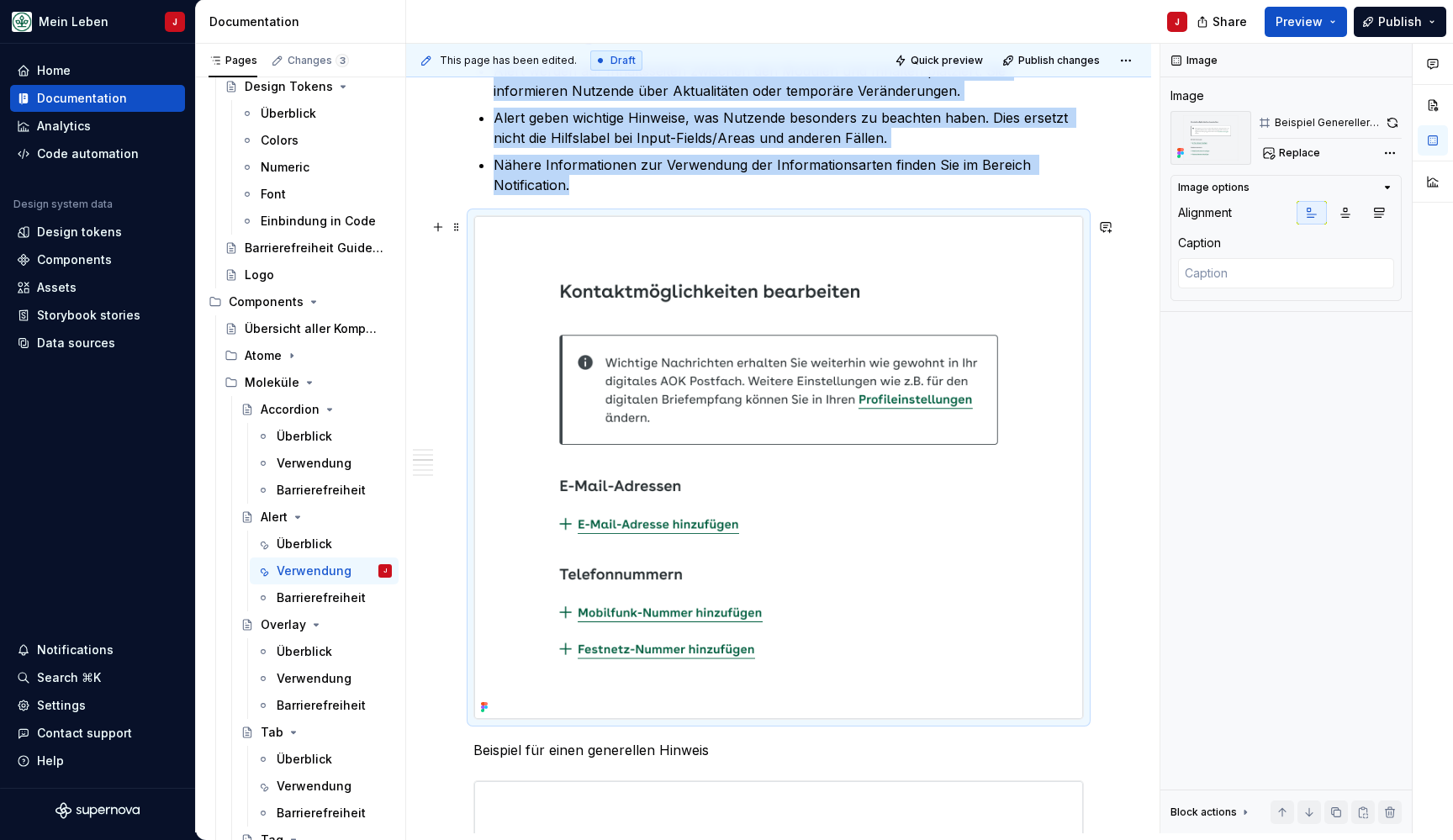
click at [994, 310] on img at bounding box center [778, 467] width 609 height 502
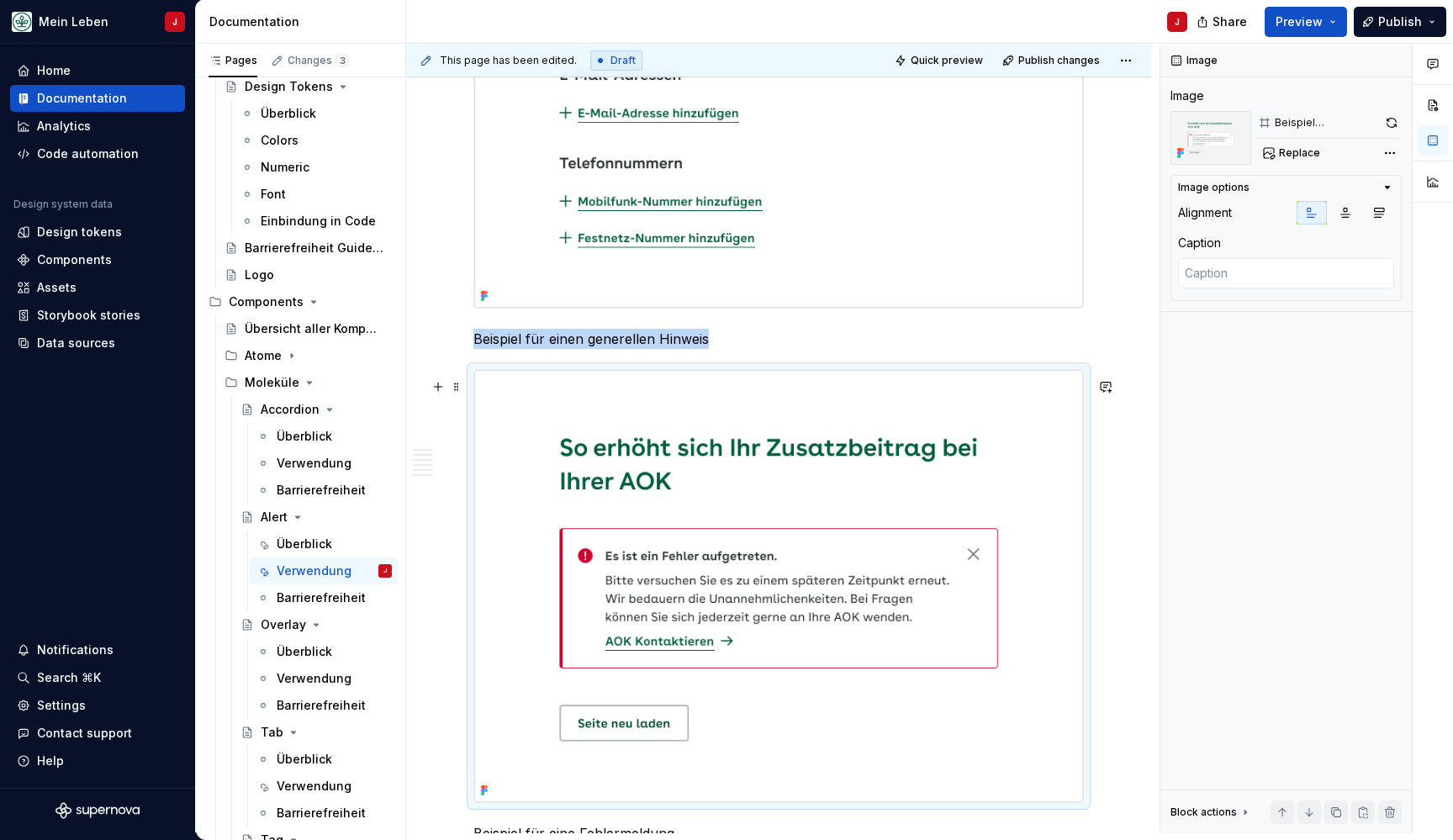
click at [882, 525] on img at bounding box center [778, 586] width 609 height 432
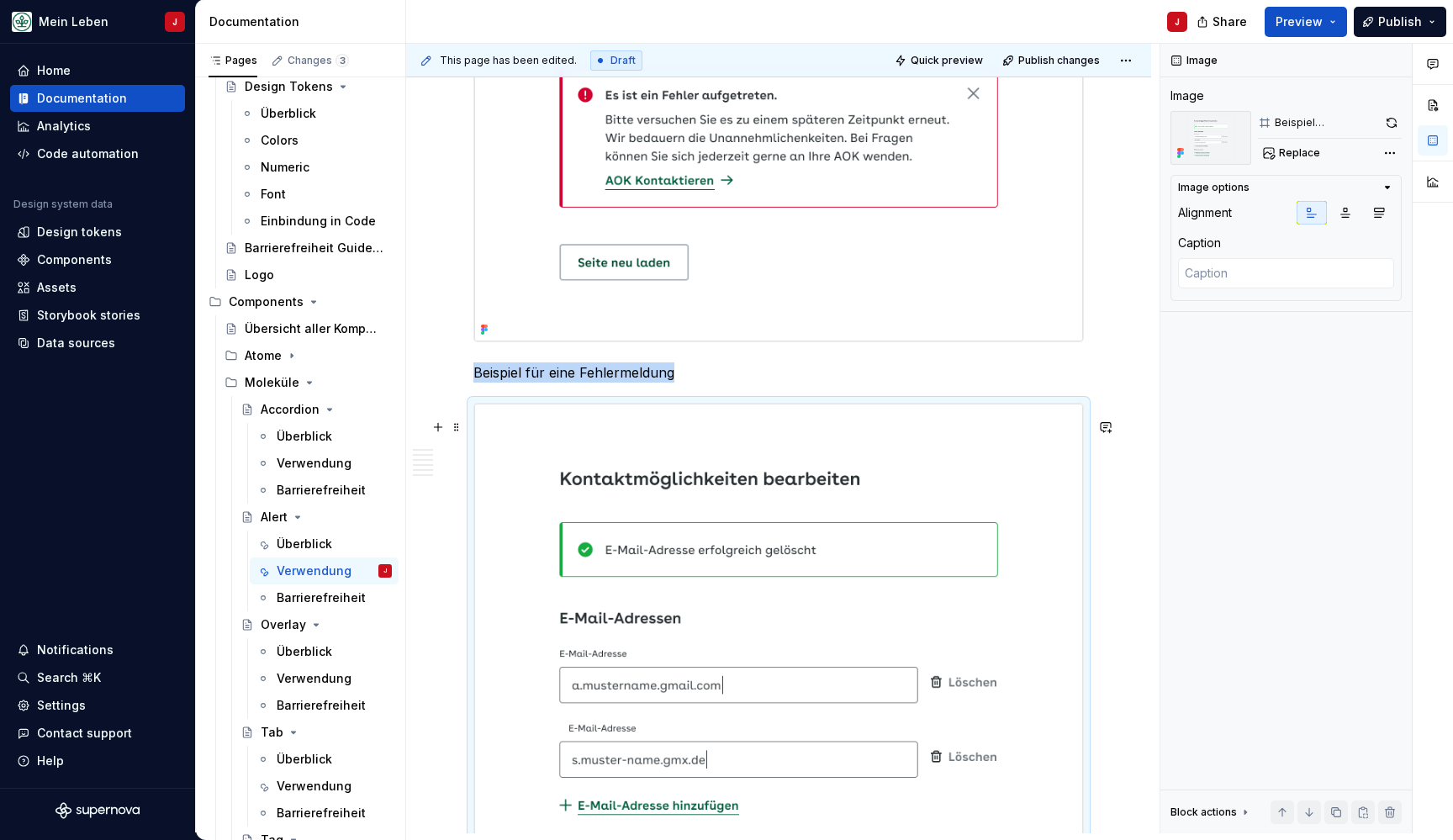
click at [807, 584] on img at bounding box center [778, 701] width 609 height 597
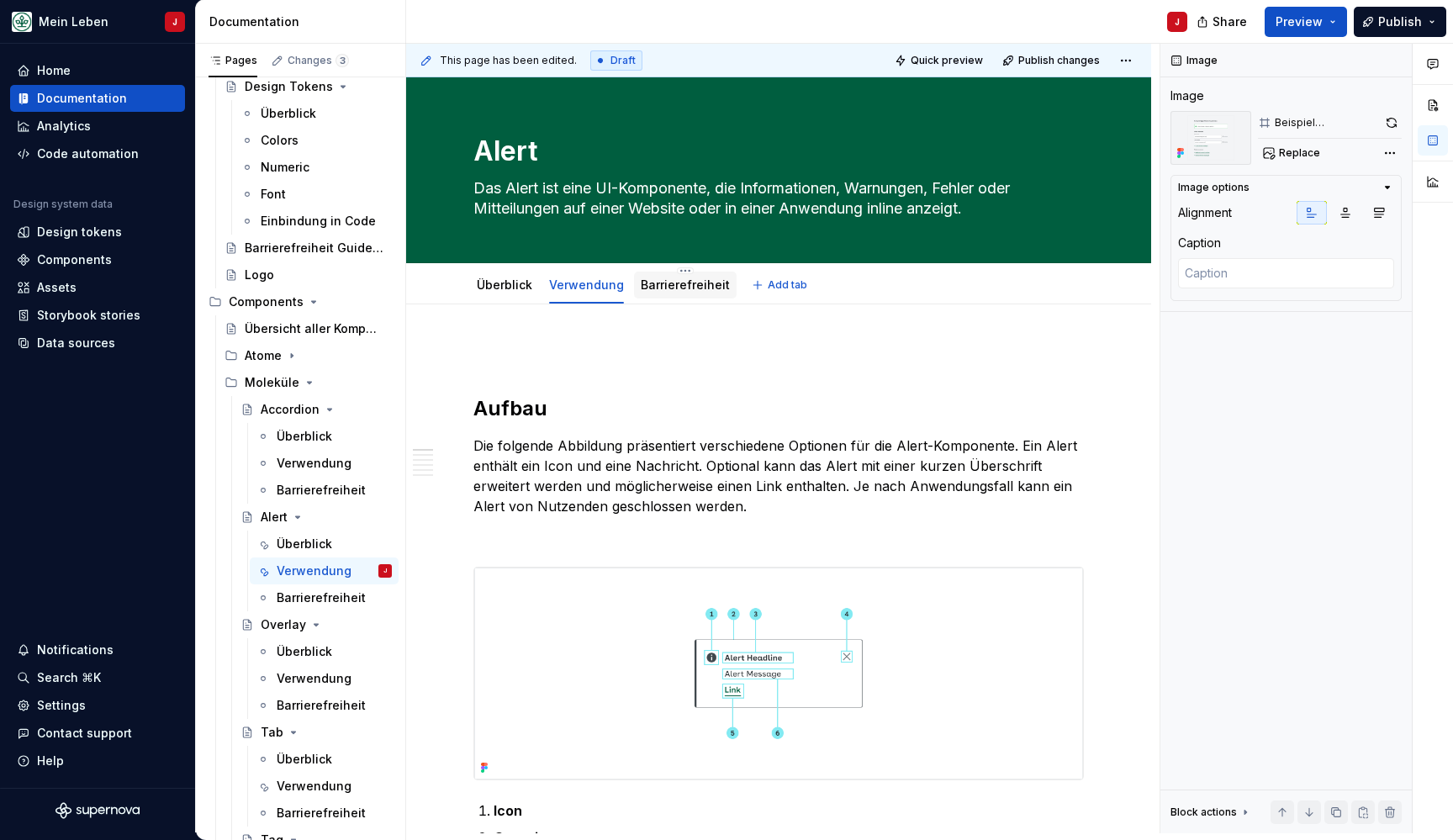
scroll to position [-1, 0]
click at [668, 279] on link "Barrierefreiheit" at bounding box center [685, 284] width 89 height 15
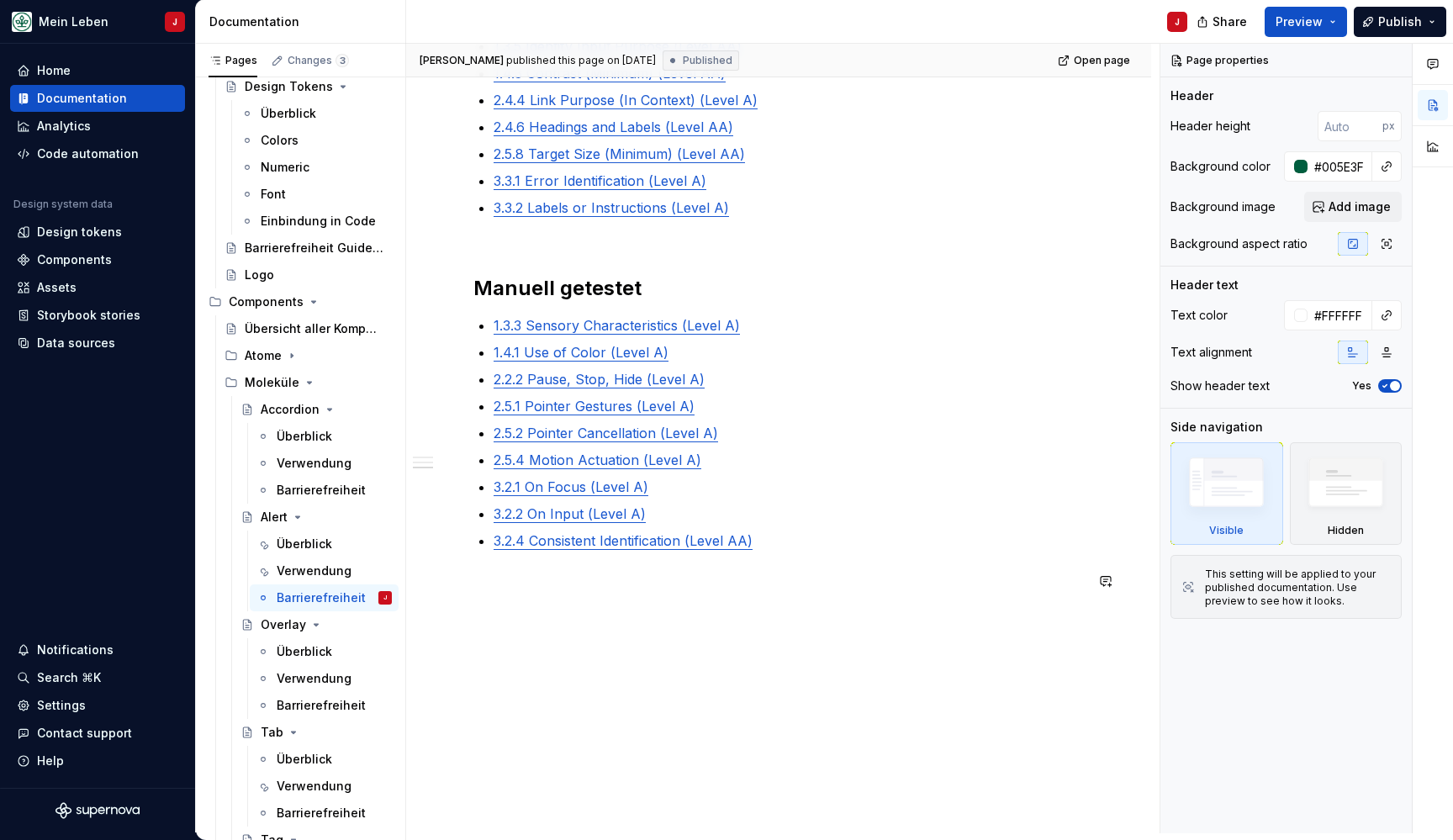
scroll to position [711, 0]
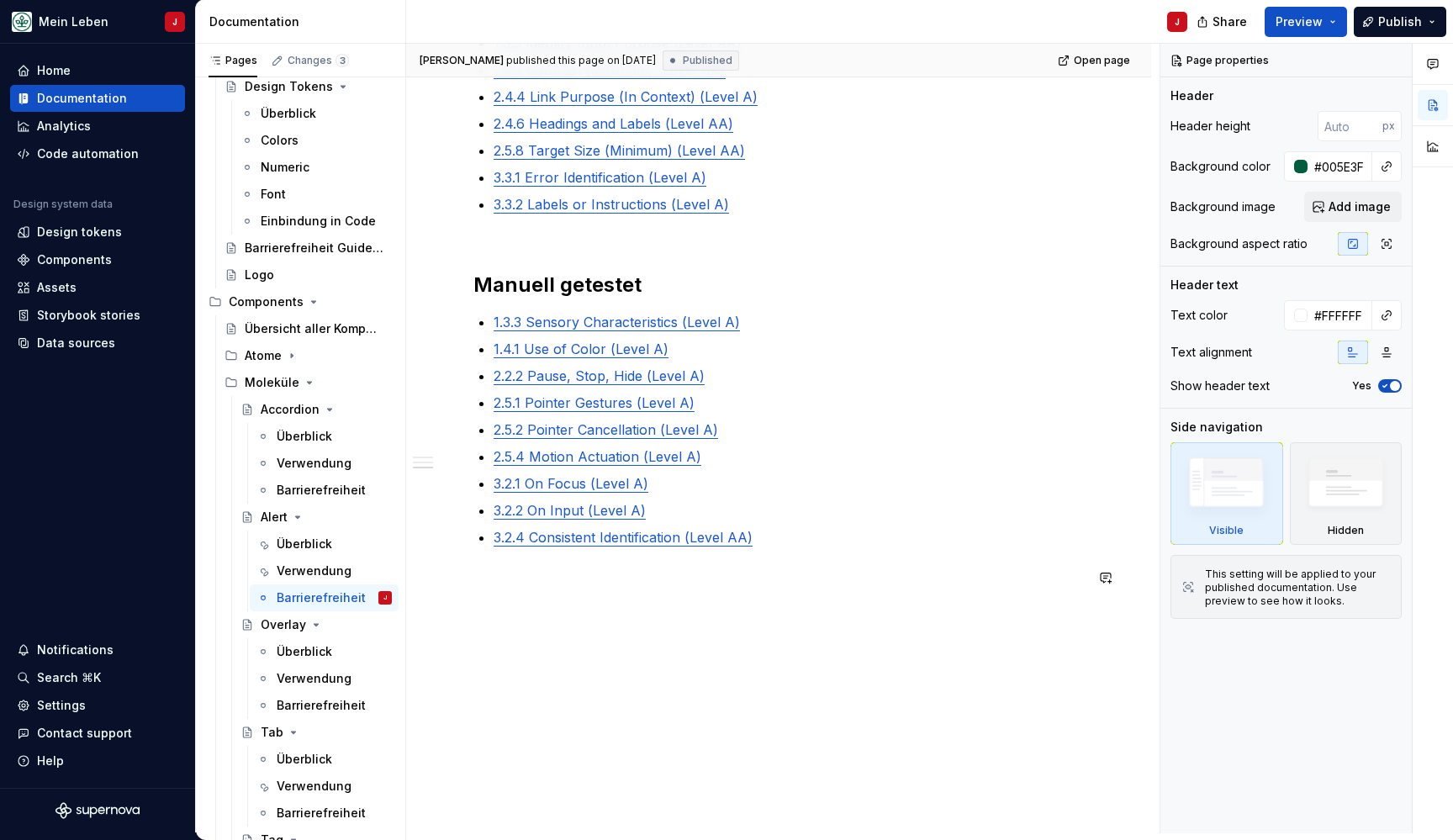
type textarea "*"
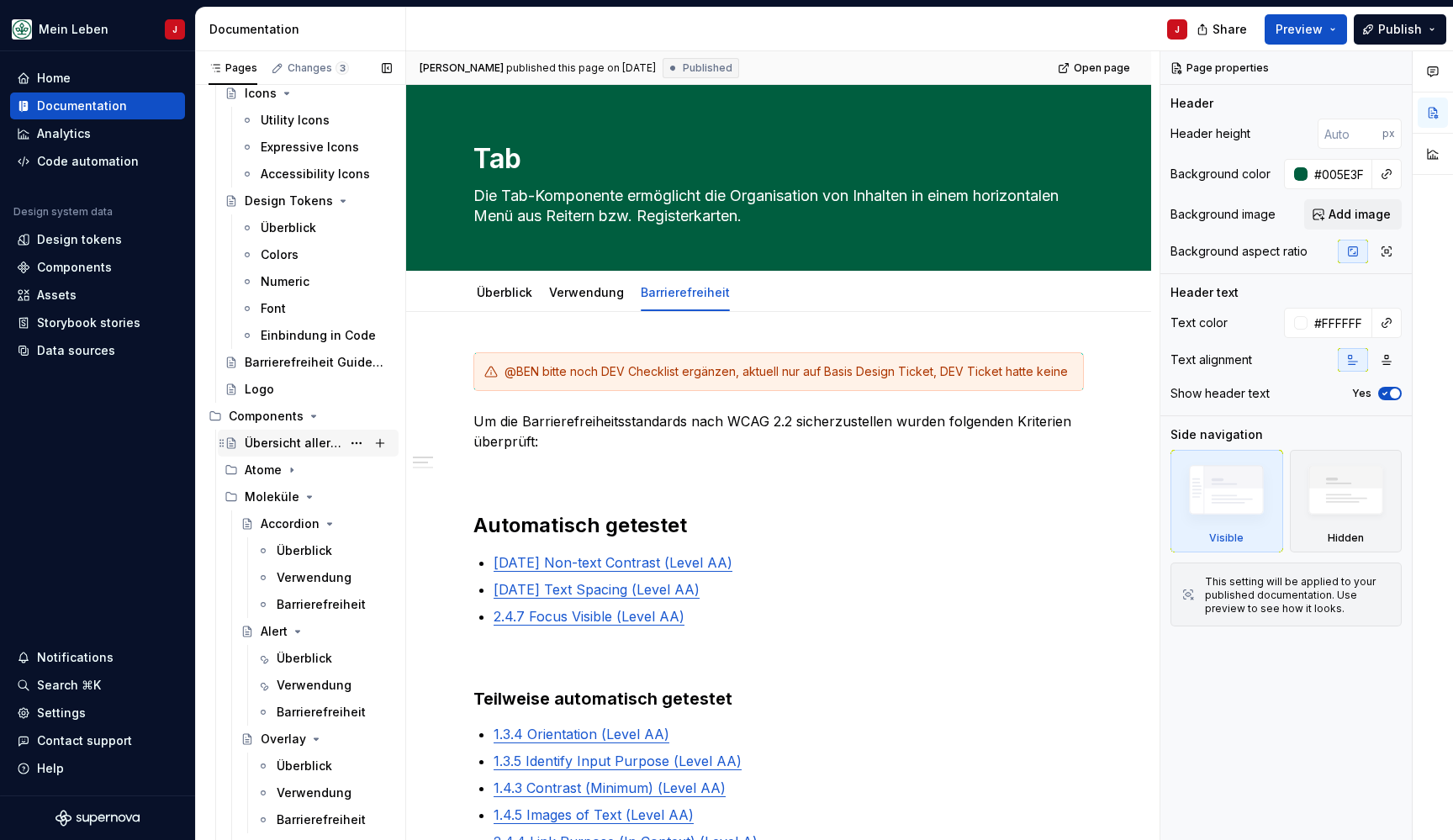
scroll to position [152, 0]
click at [319, 632] on div "Alert" at bounding box center [325, 629] width 131 height 23
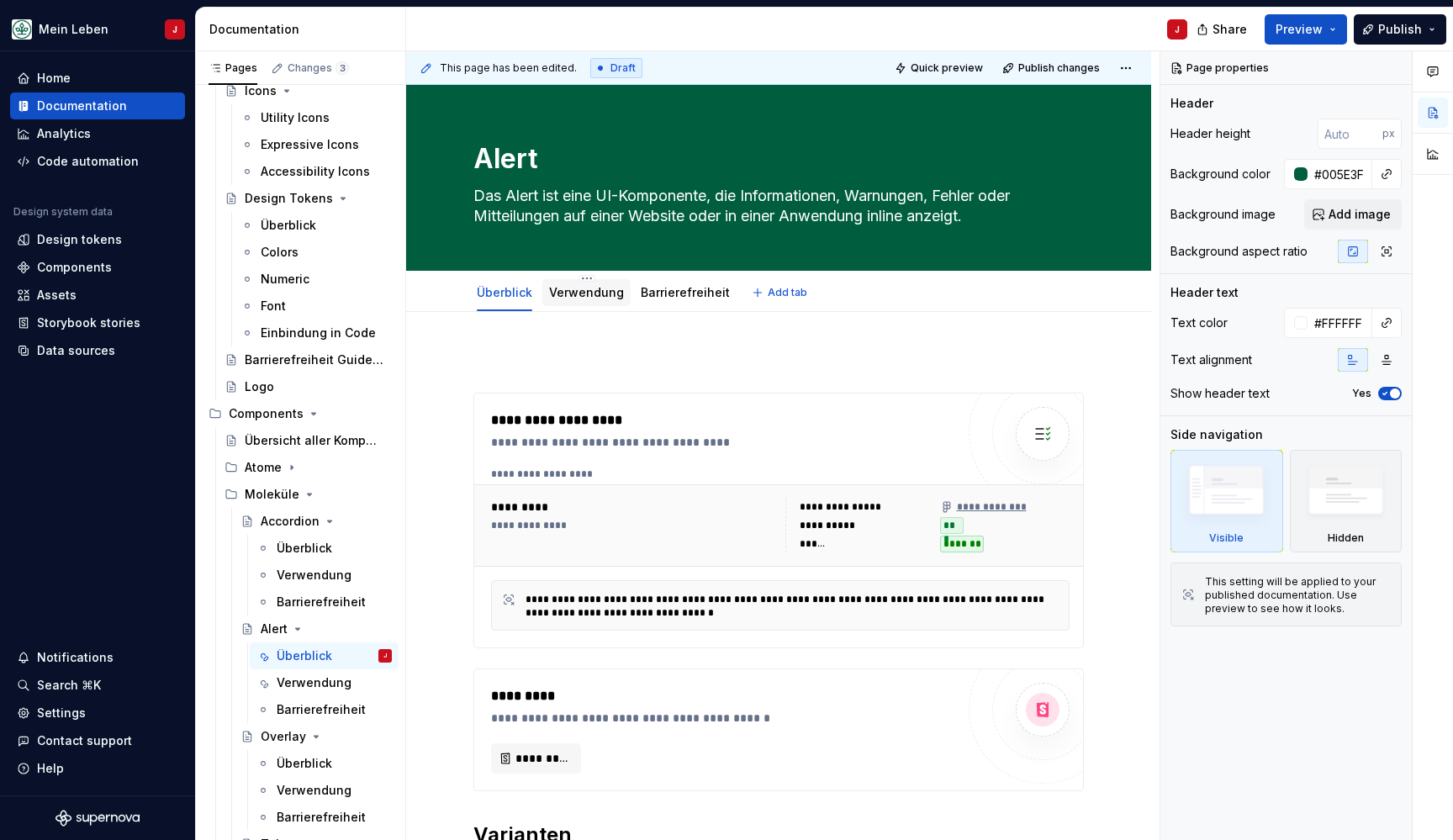
click at [567, 307] on div "Verwendung" at bounding box center [586, 292] width 88 height 30
click at [581, 295] on link "Verwendung" at bounding box center [586, 292] width 74 height 15
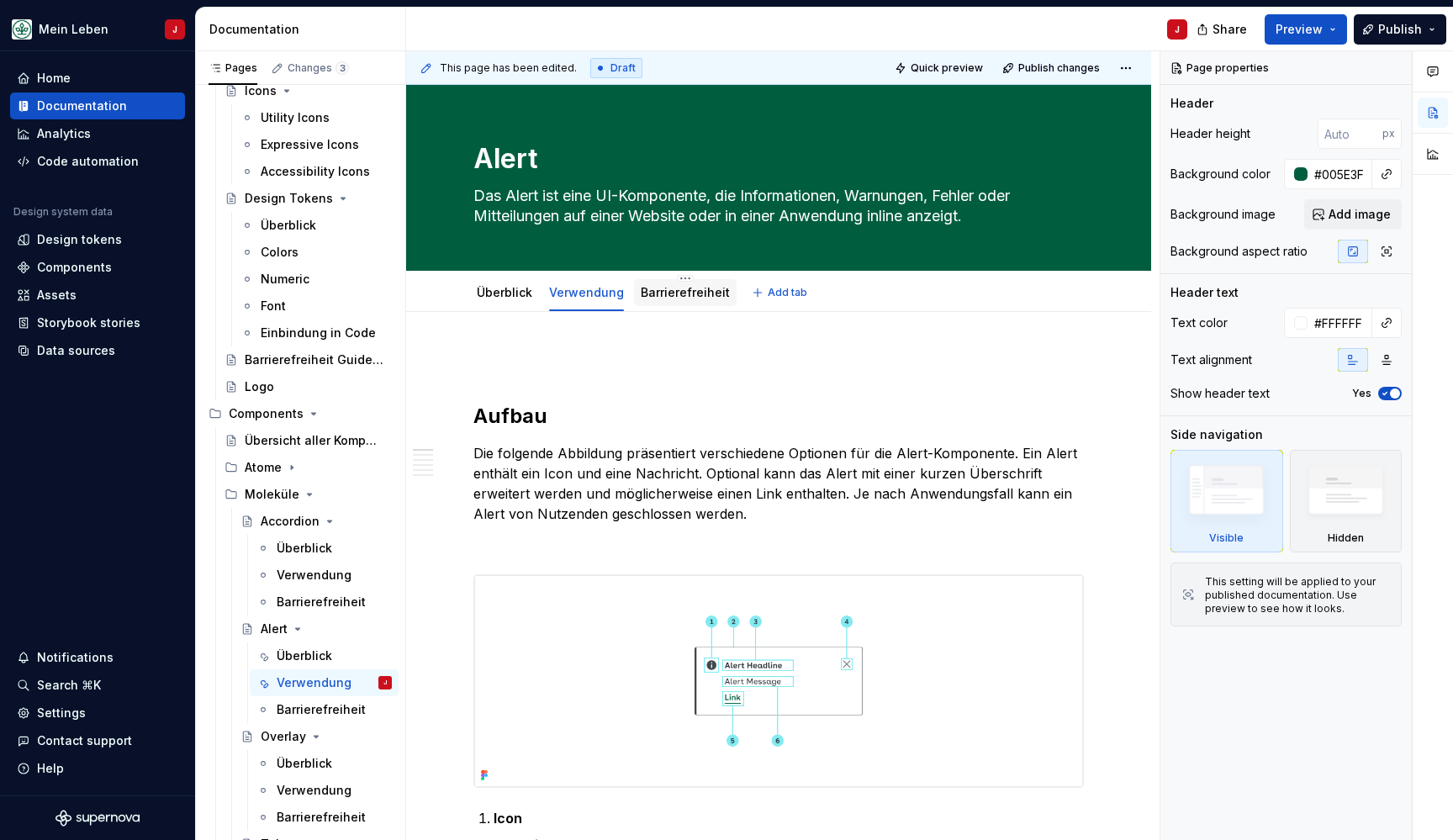
click at [664, 289] on link "Barrierefreiheit" at bounding box center [685, 292] width 89 height 15
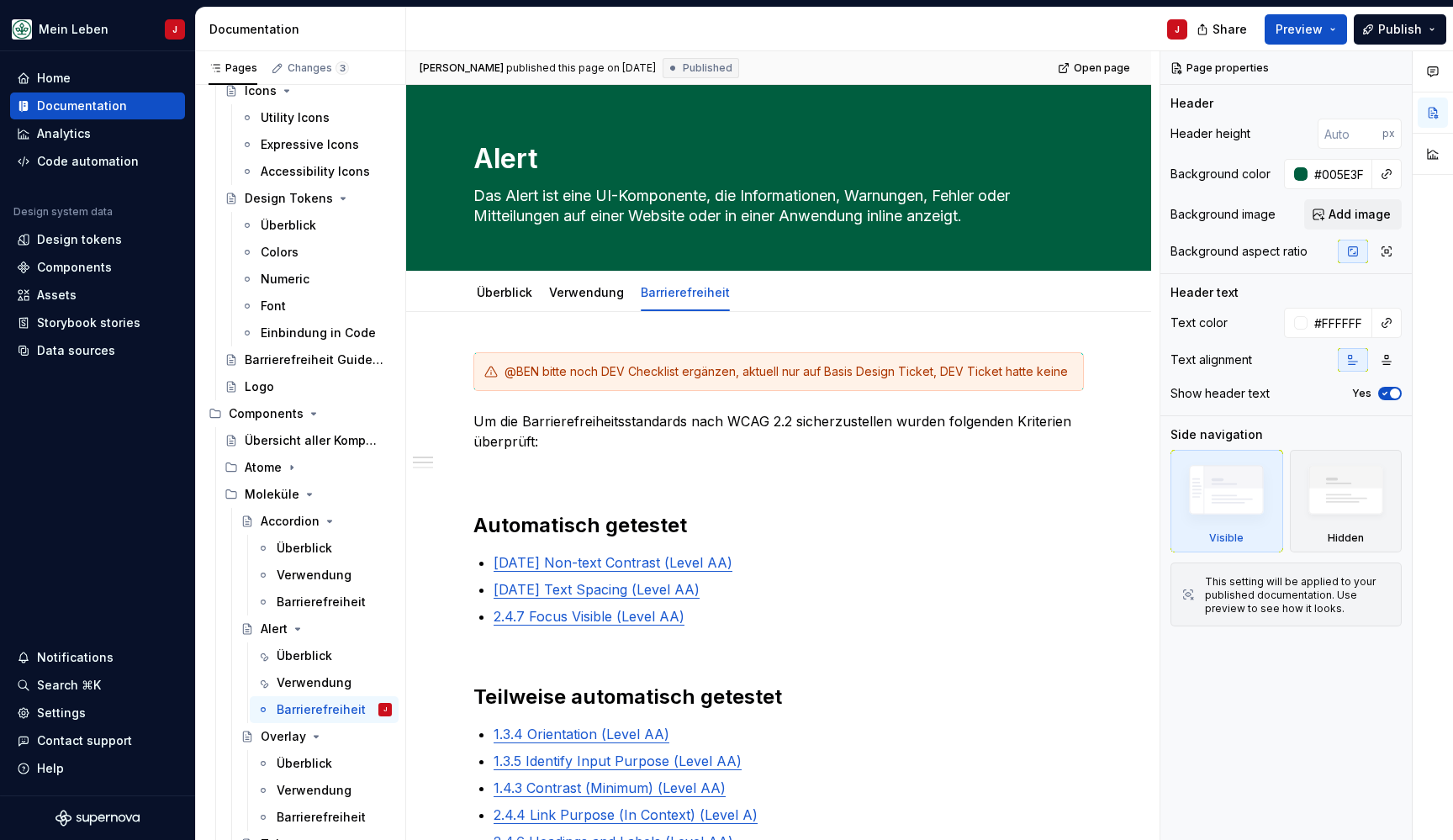
type textarea "*"
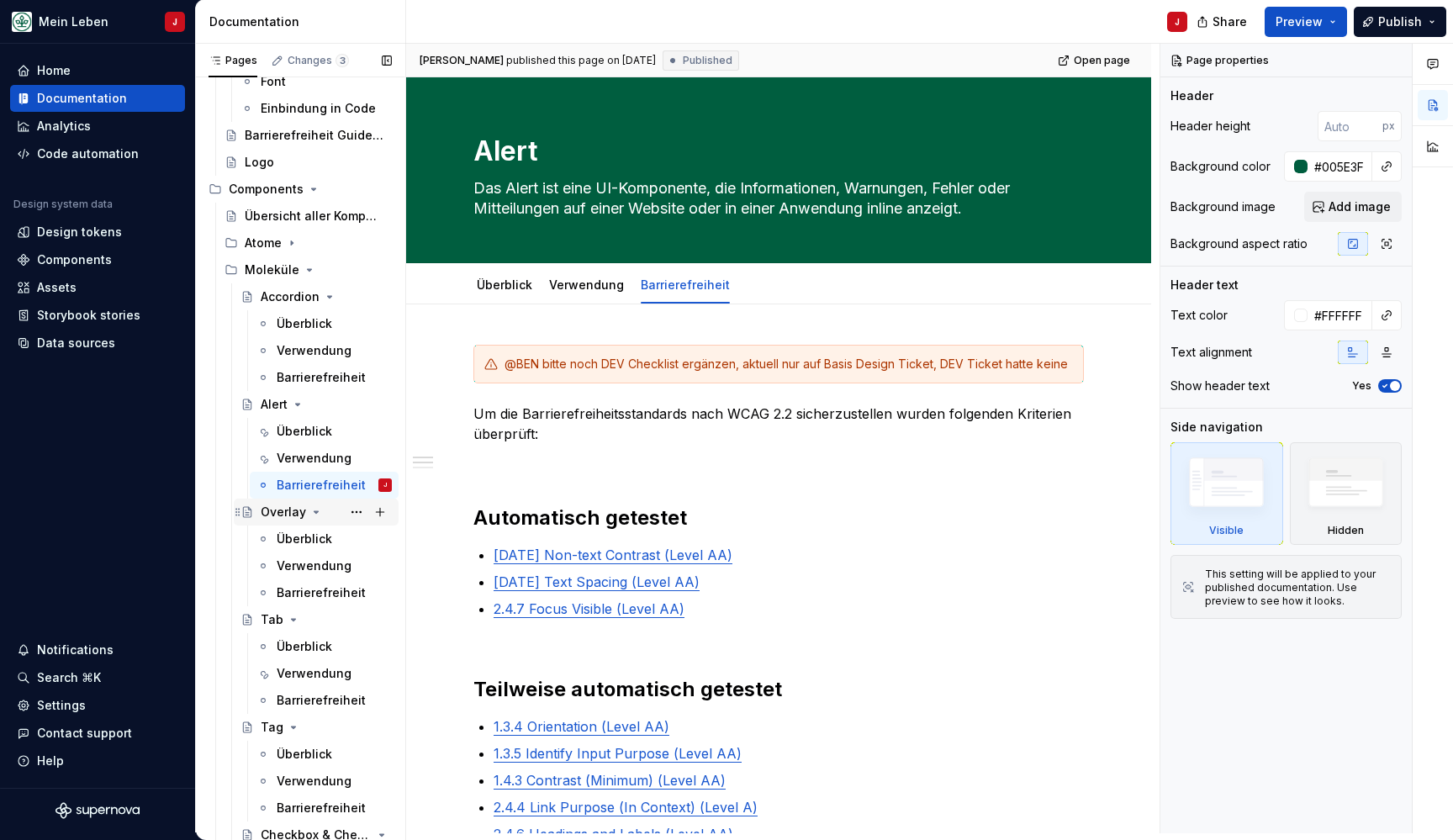
scroll to position [425, 0]
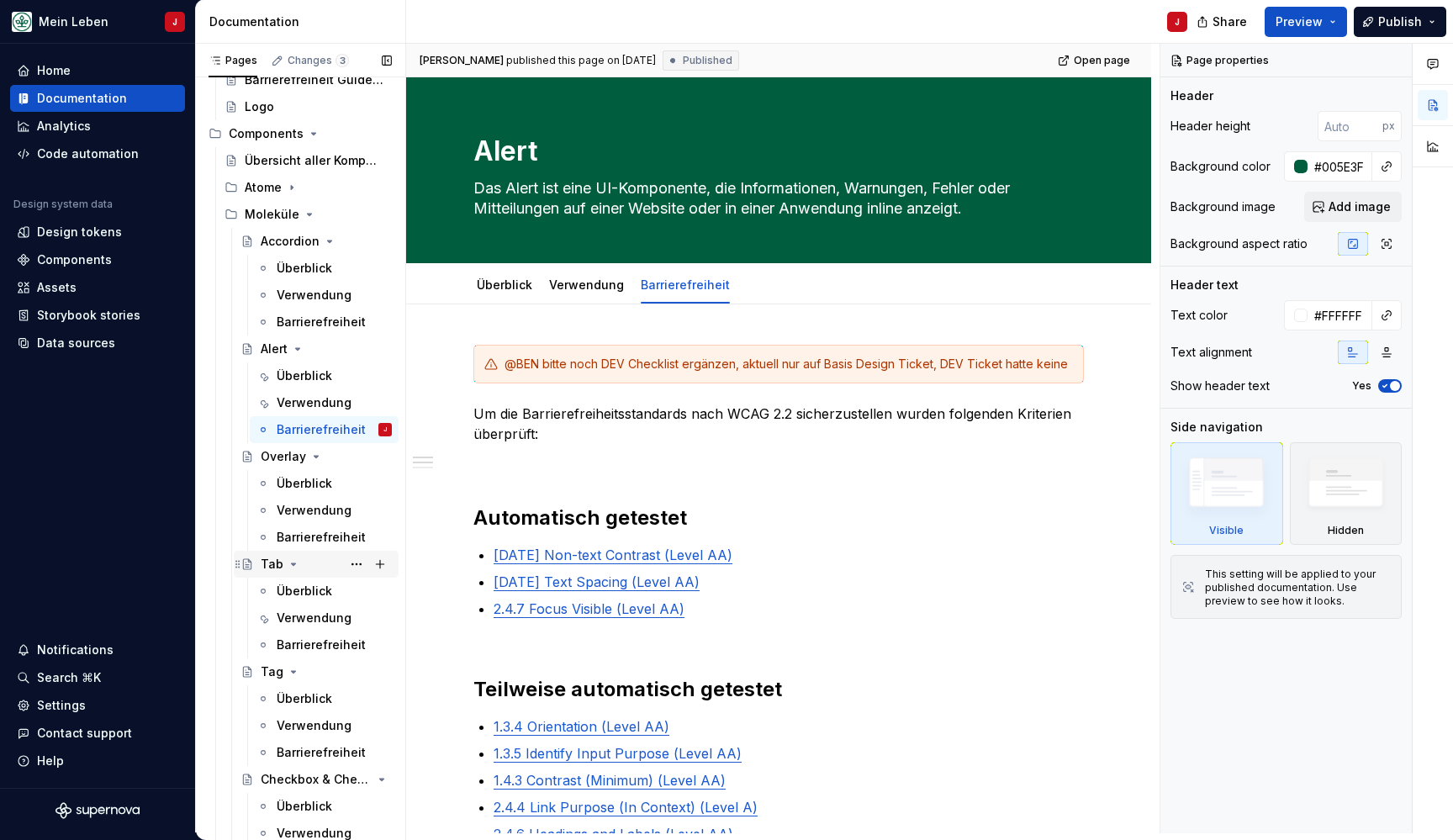
click at [303, 561] on div "Tab" at bounding box center [325, 563] width 131 height 23
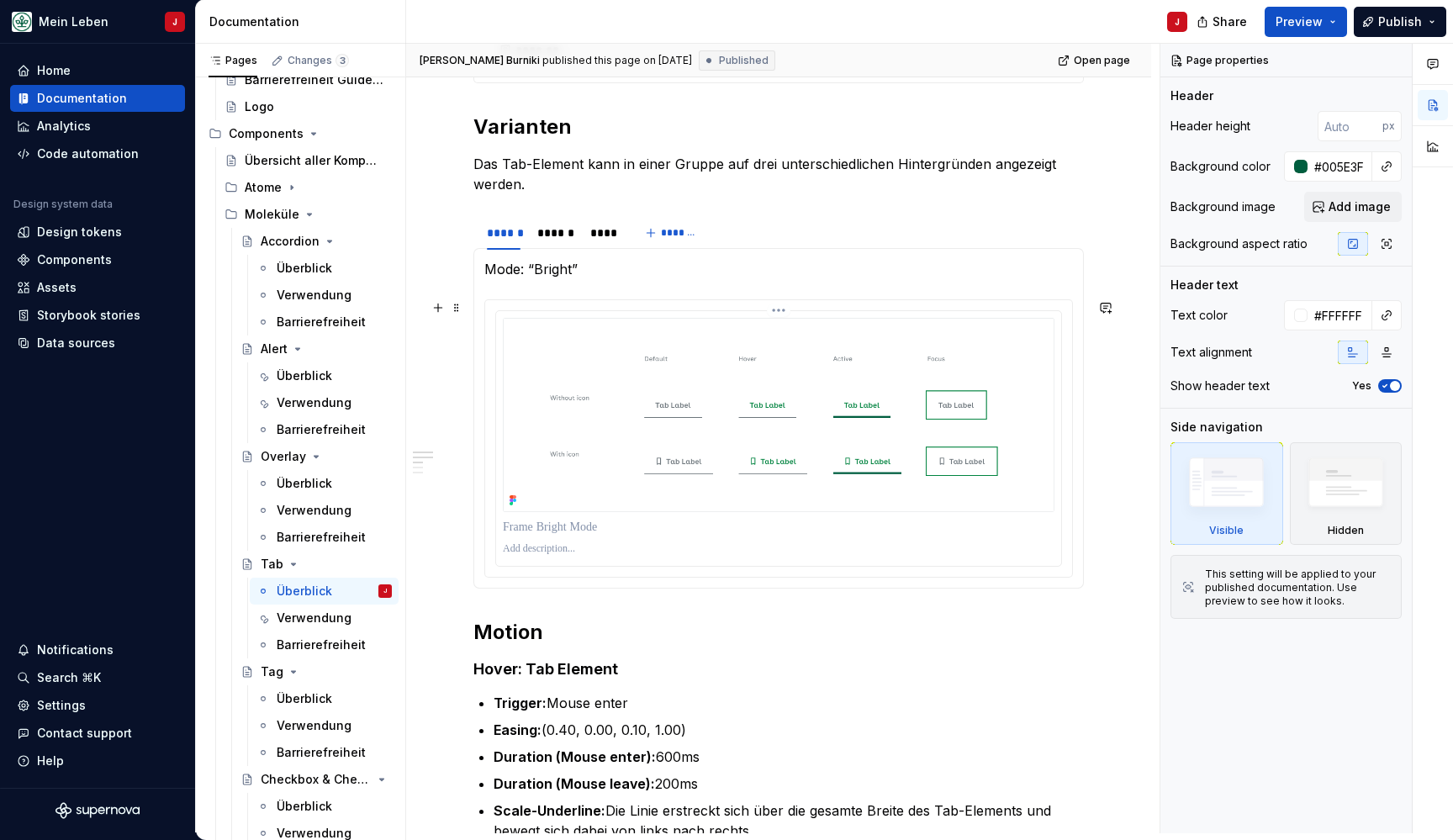
scroll to position [699, 0]
type textarea "*"
click at [557, 237] on div "******" at bounding box center [555, 235] width 36 height 17
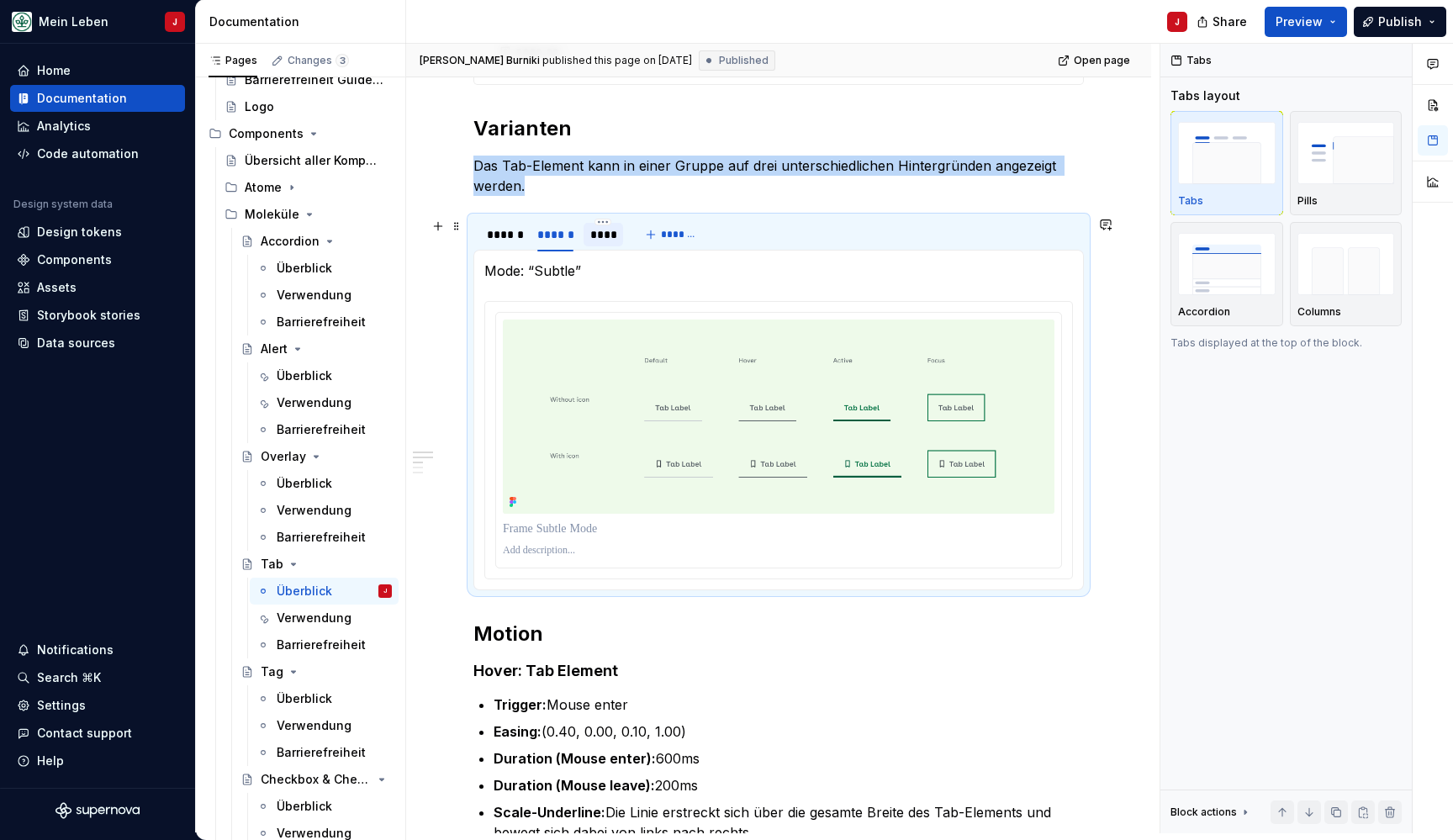
click at [604, 235] on div "****" at bounding box center [603, 235] width 27 height 17
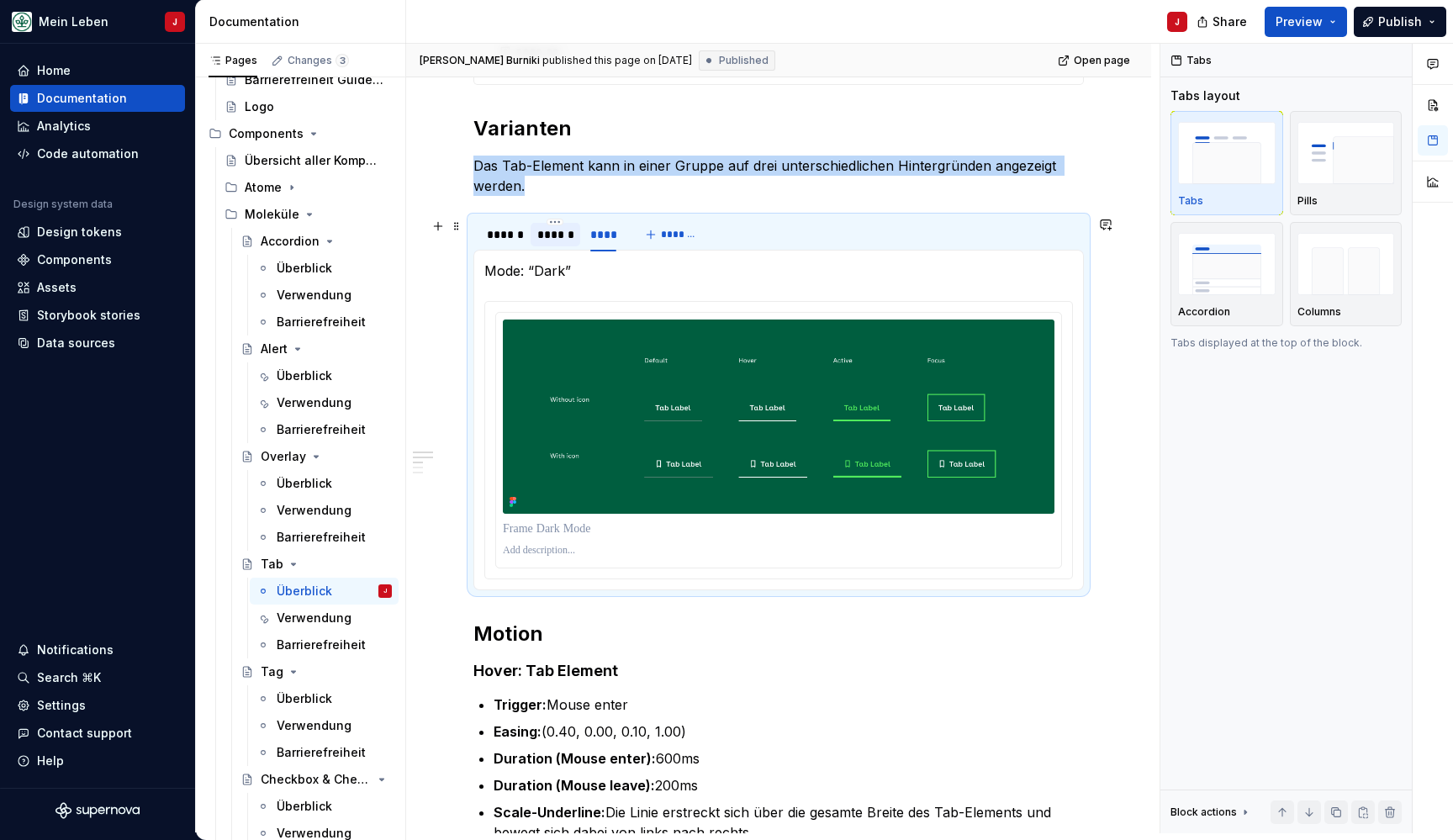
click at [548, 237] on div "******" at bounding box center [555, 235] width 36 height 17
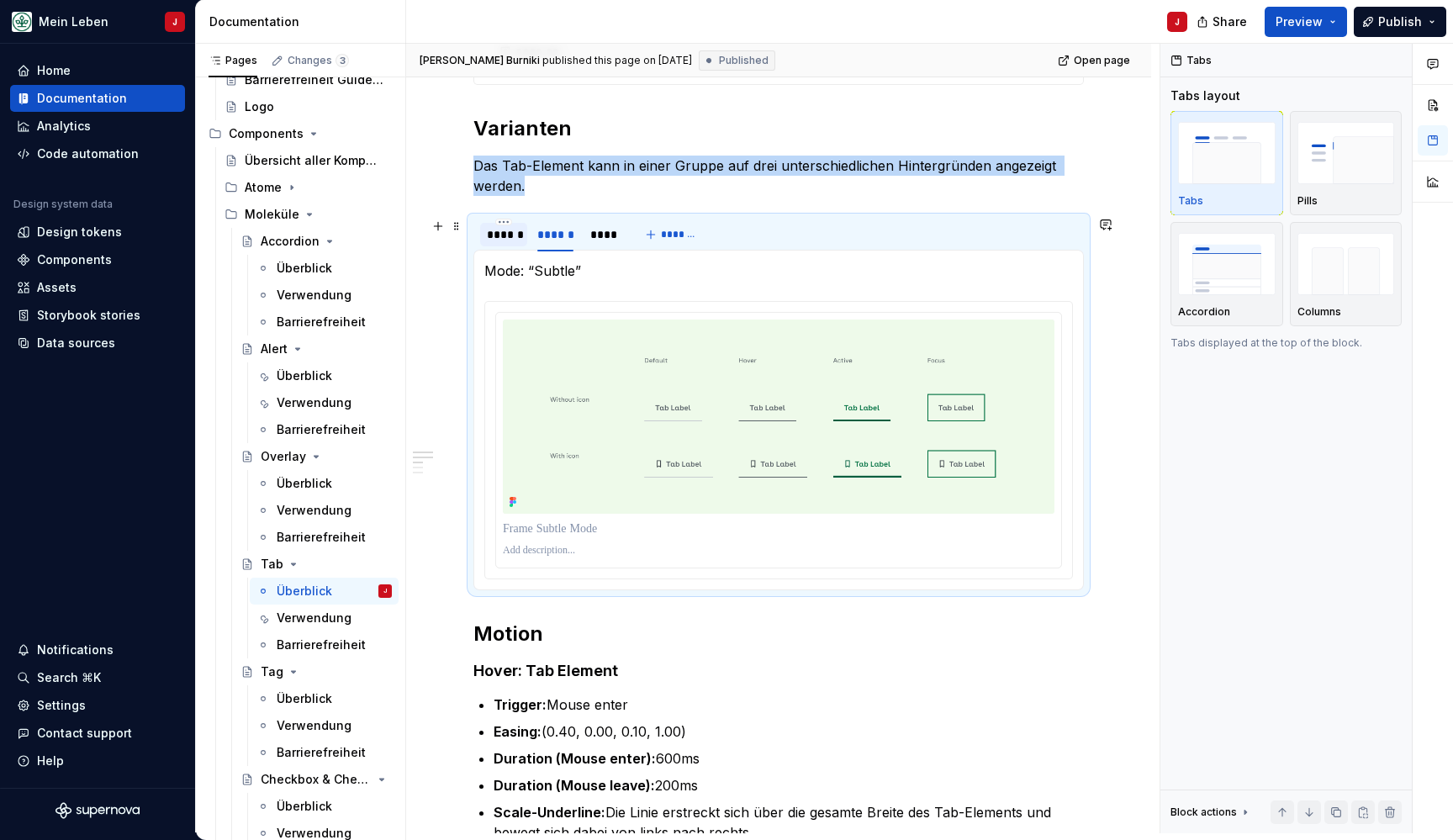
click at [495, 234] on div "******" at bounding box center [503, 235] width 33 height 17
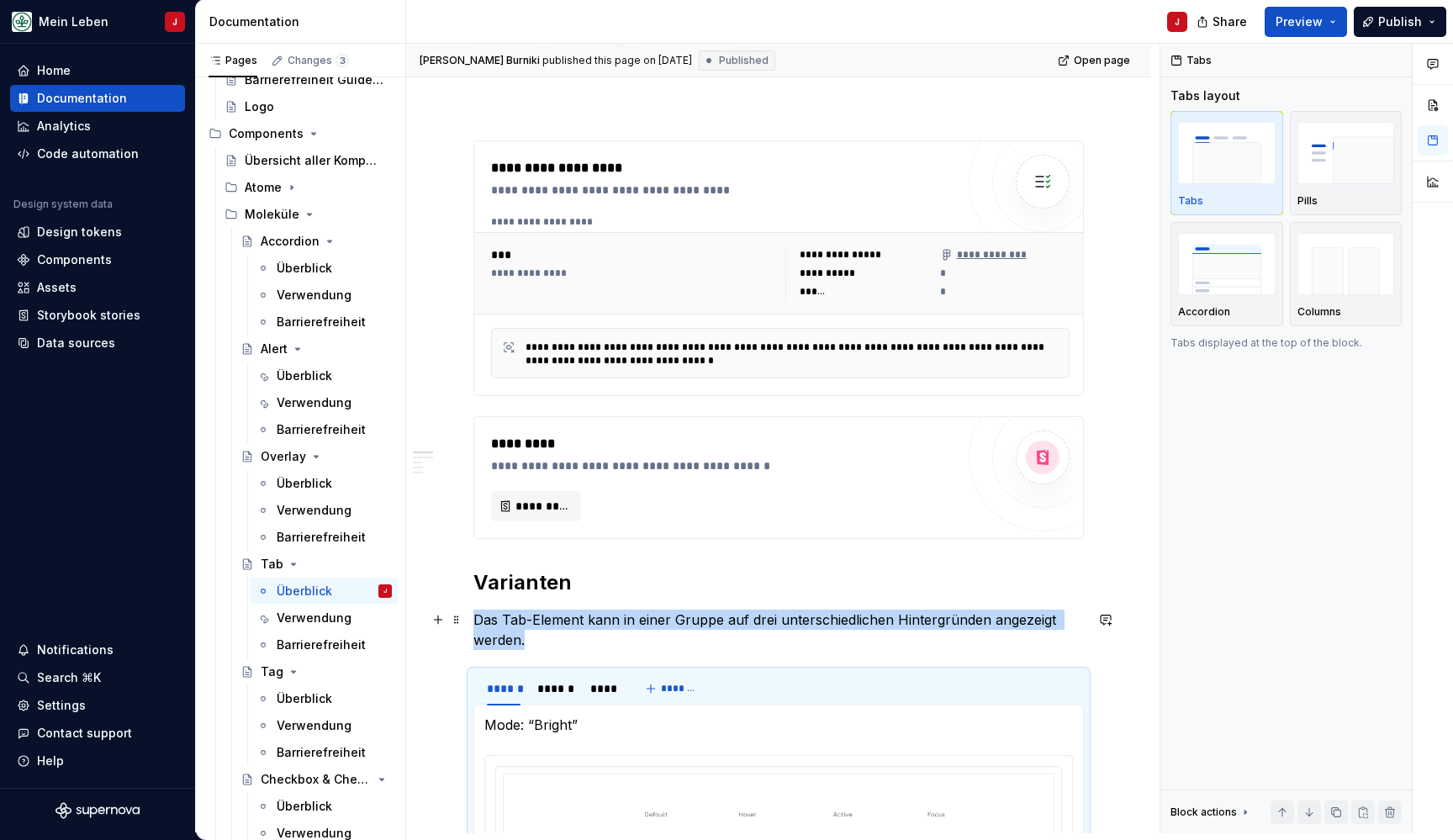
scroll to position [247, 0]
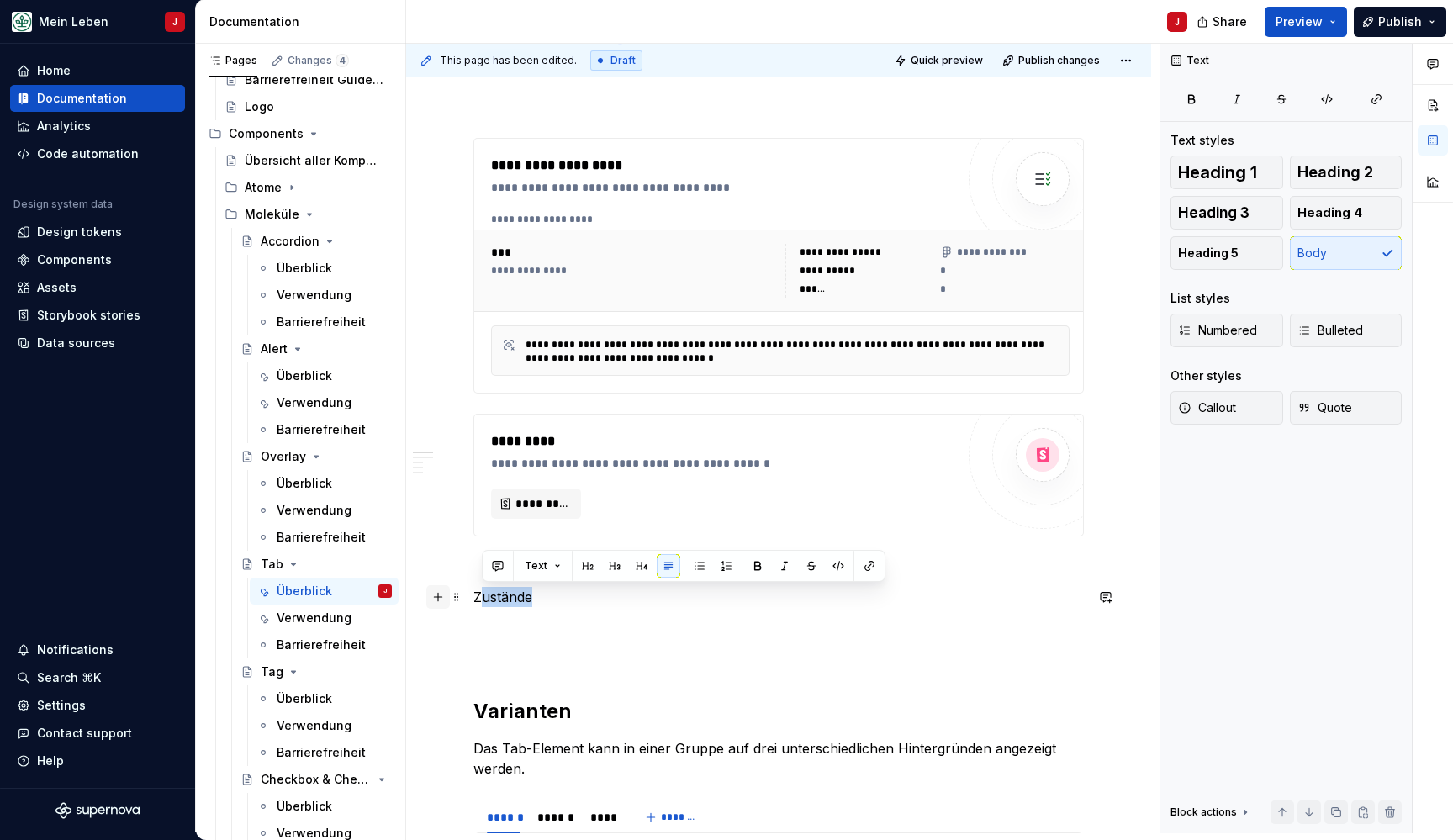
drag, startPoint x: 542, startPoint y: 602, endPoint x: 444, endPoint y: 602, distance: 98.0
click at [597, 593] on p "Zustände" at bounding box center [778, 597] width 610 height 21
drag, startPoint x: 556, startPoint y: 593, endPoint x: 444, endPoint y: 593, distance: 112.0
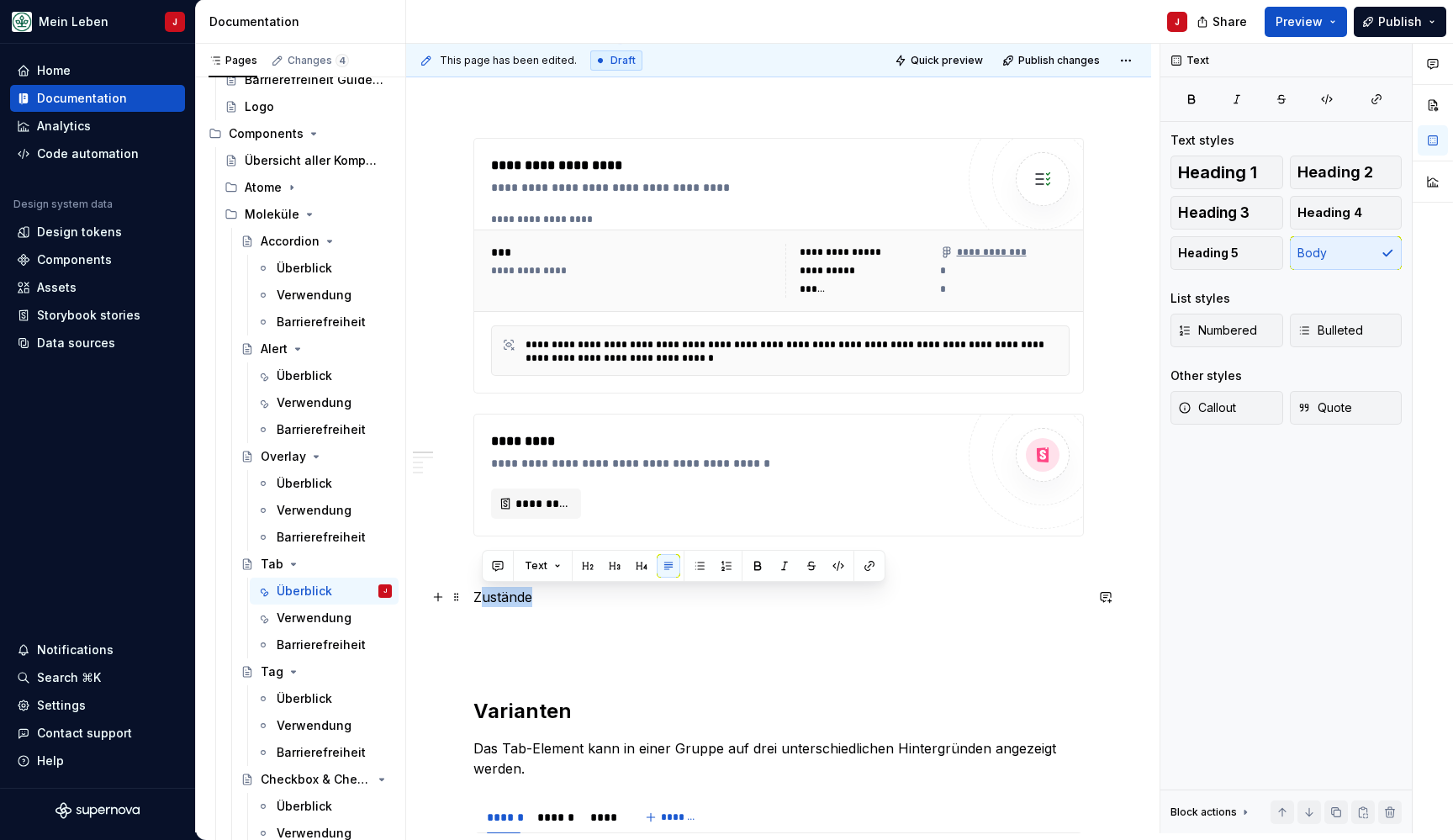
click at [488, 594] on p "Zustände" at bounding box center [778, 597] width 610 height 21
click at [1345, 215] on span "Heading 4" at bounding box center [1330, 213] width 65 height 17
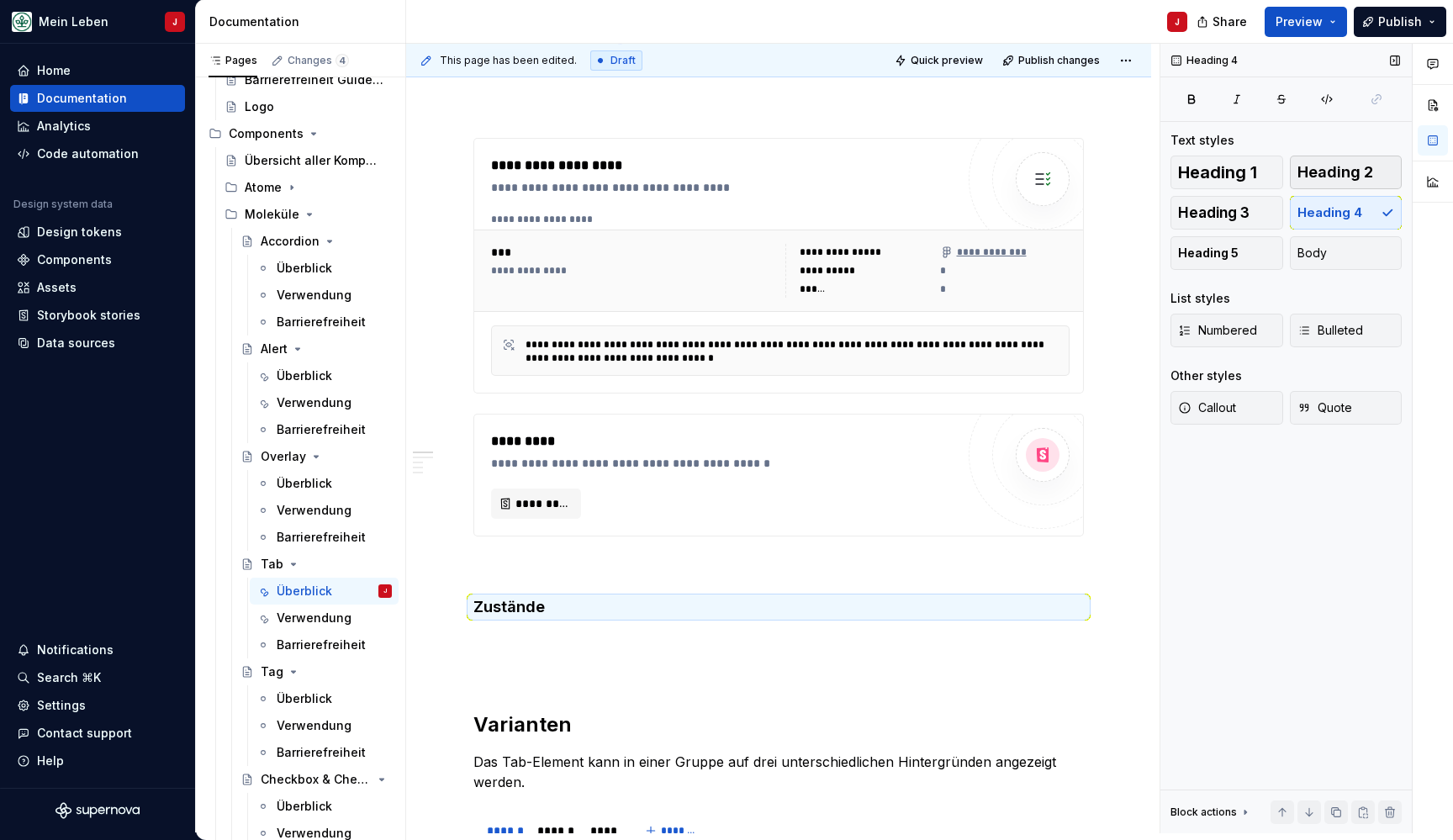
click at [1344, 174] on span "Heading 2" at bounding box center [1335, 172] width 75 height 17
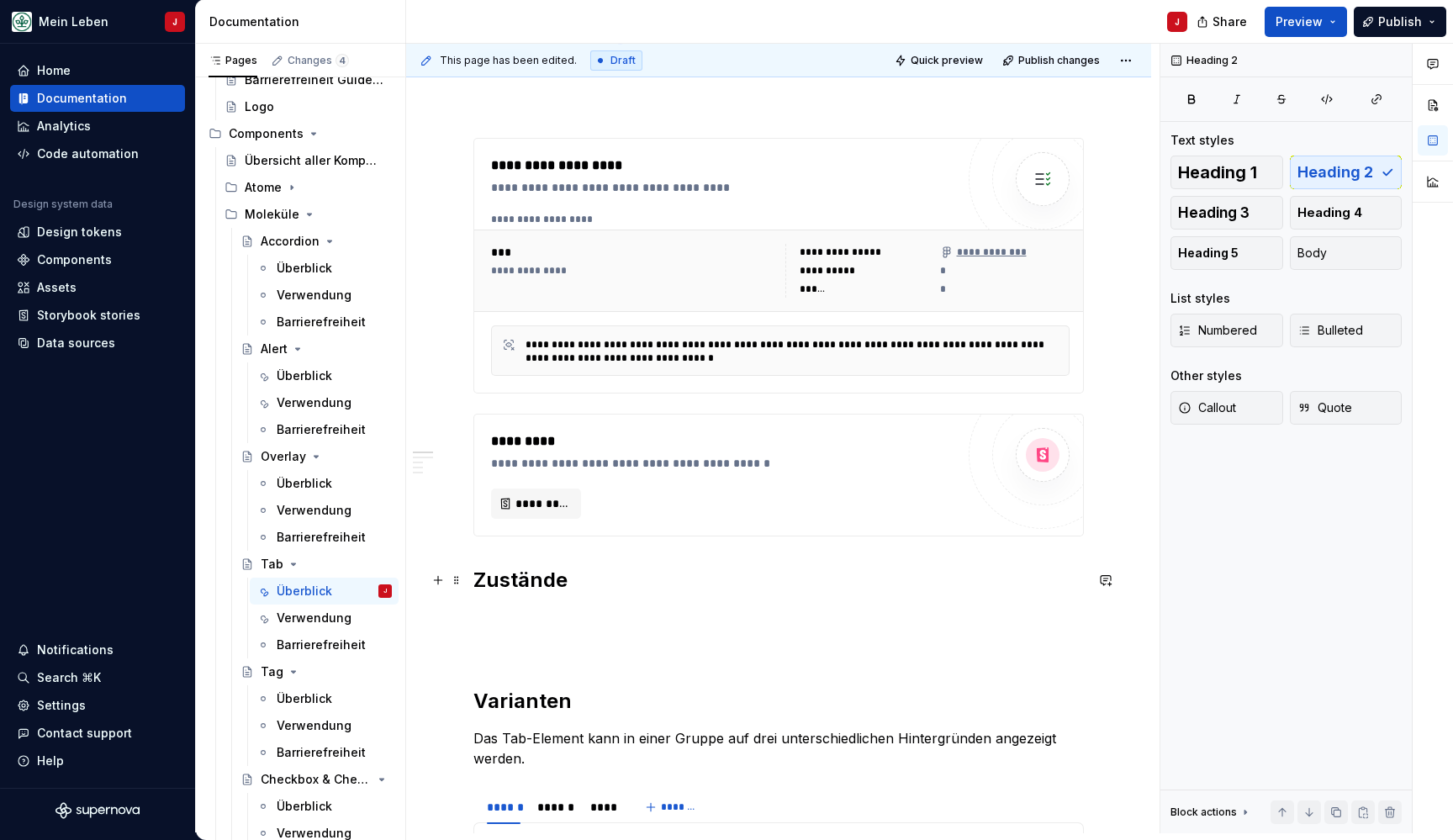
click at [601, 590] on h2 "Zustände" at bounding box center [778, 580] width 610 height 27
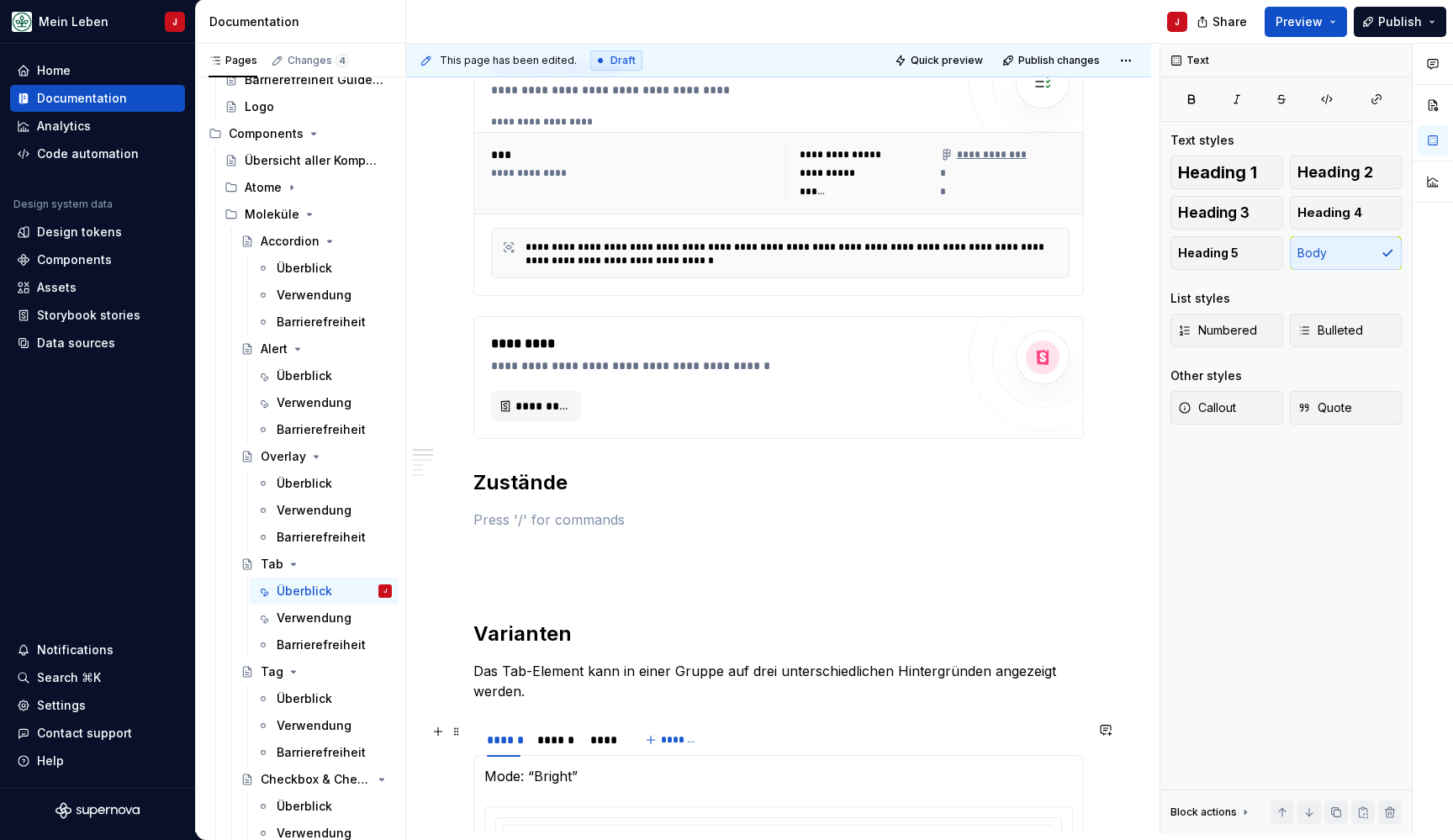
scroll to position [359, 0]
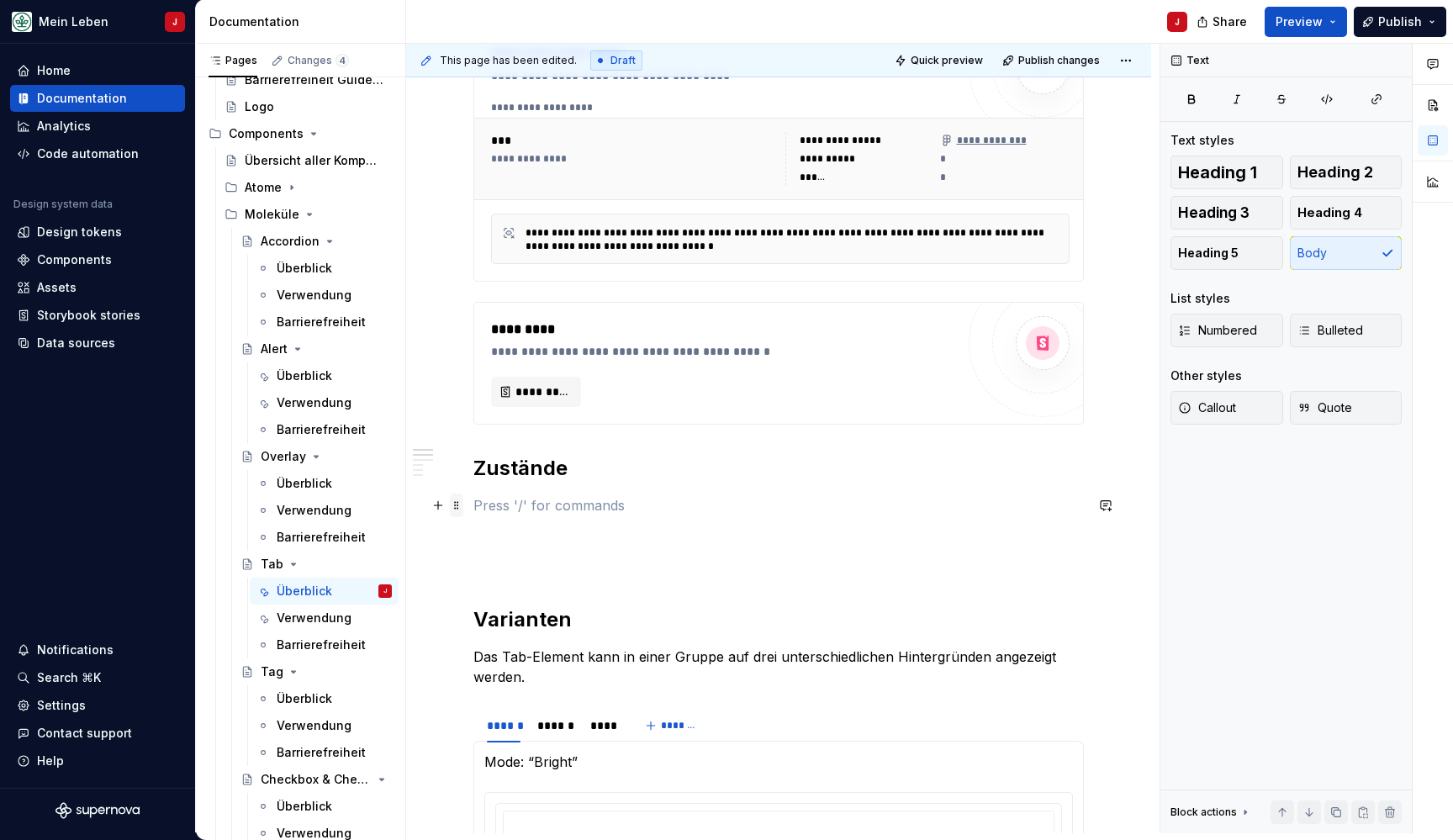
click at [455, 507] on span at bounding box center [456, 504] width 14 height 23
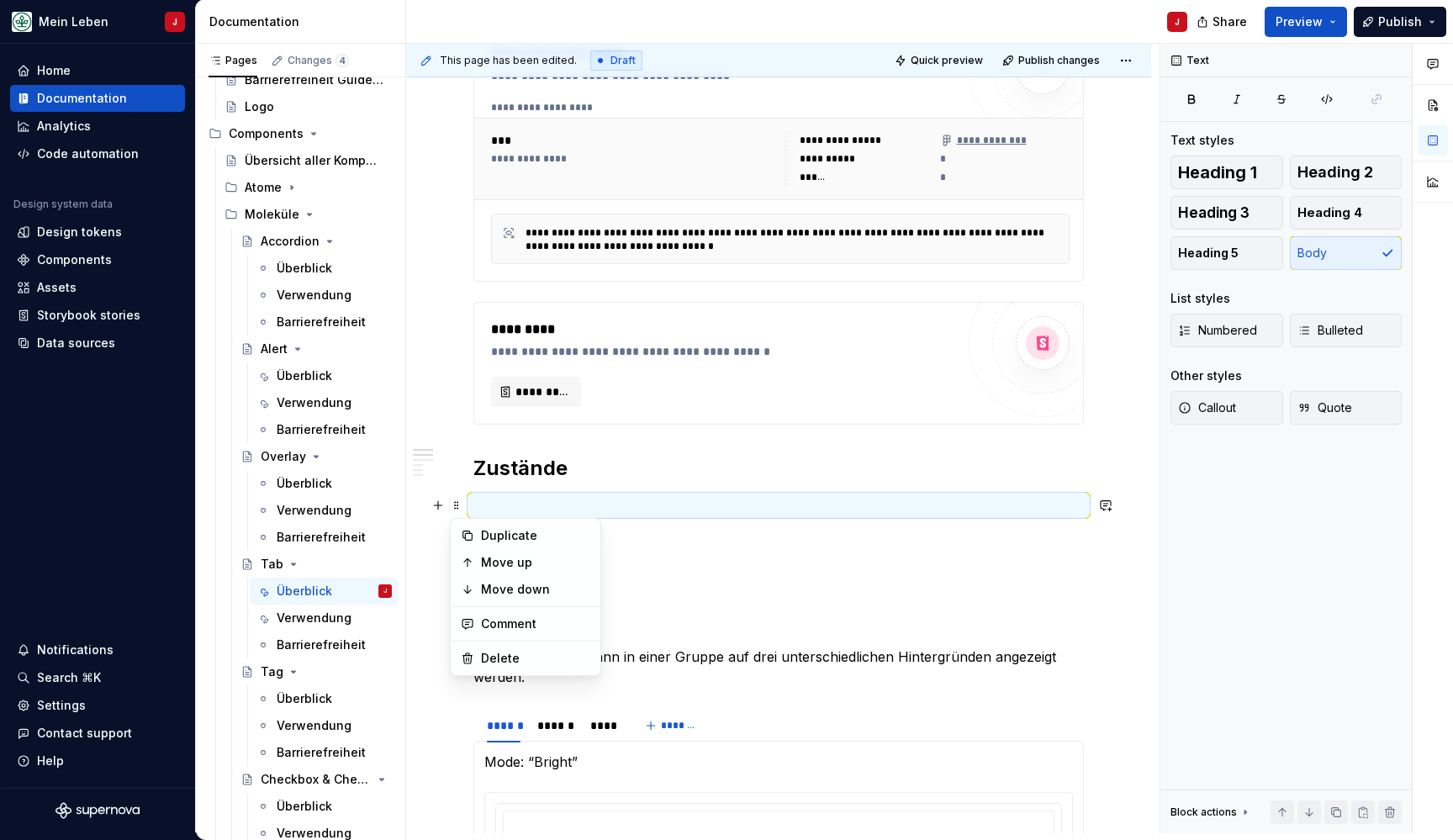
click at [561, 509] on p at bounding box center [778, 505] width 610 height 21
click at [438, 509] on button "button" at bounding box center [438, 504] width 23 height 23
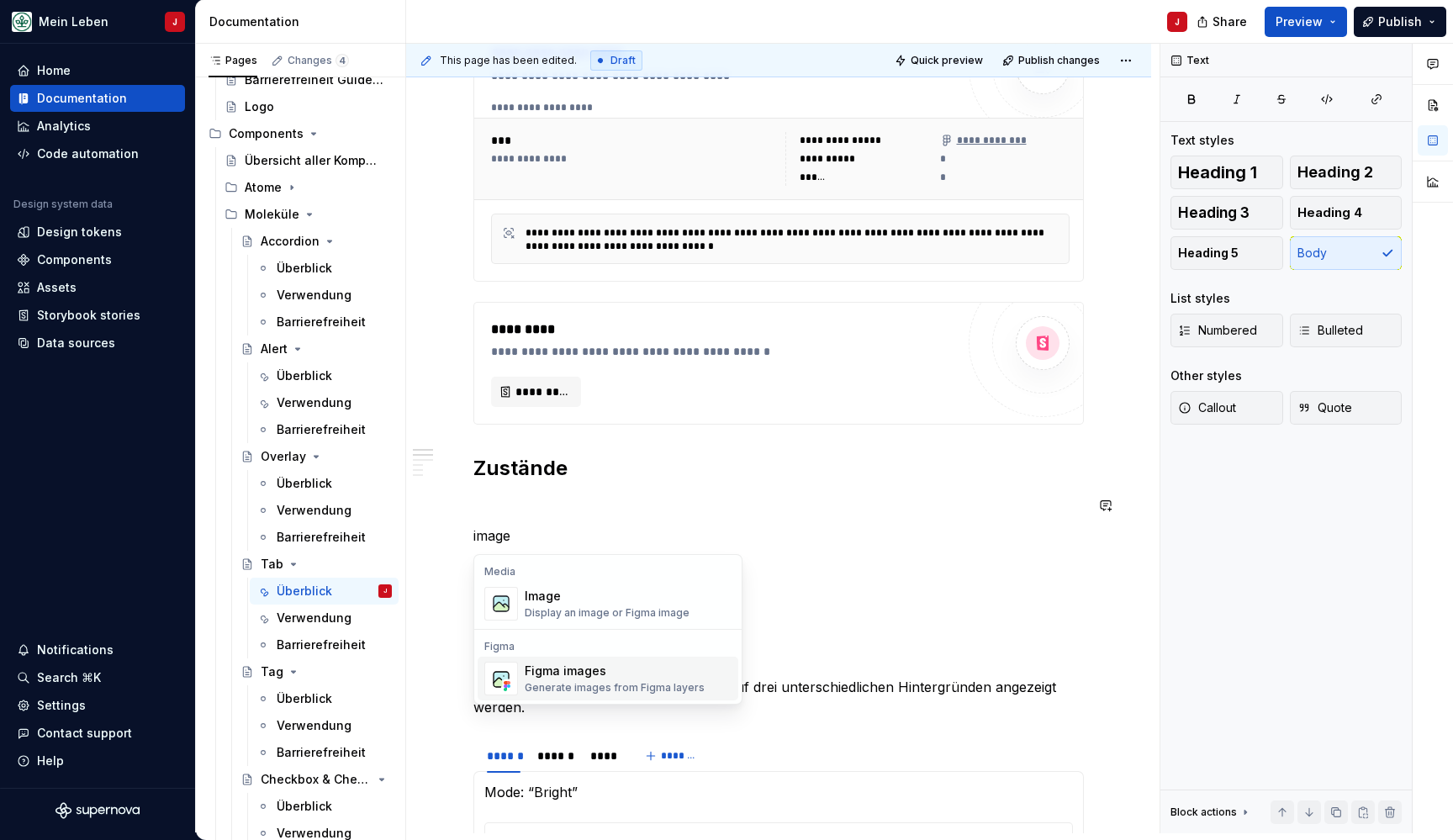
click at [564, 682] on div "Generate images from Figma layers" at bounding box center [615, 688] width 180 height 14
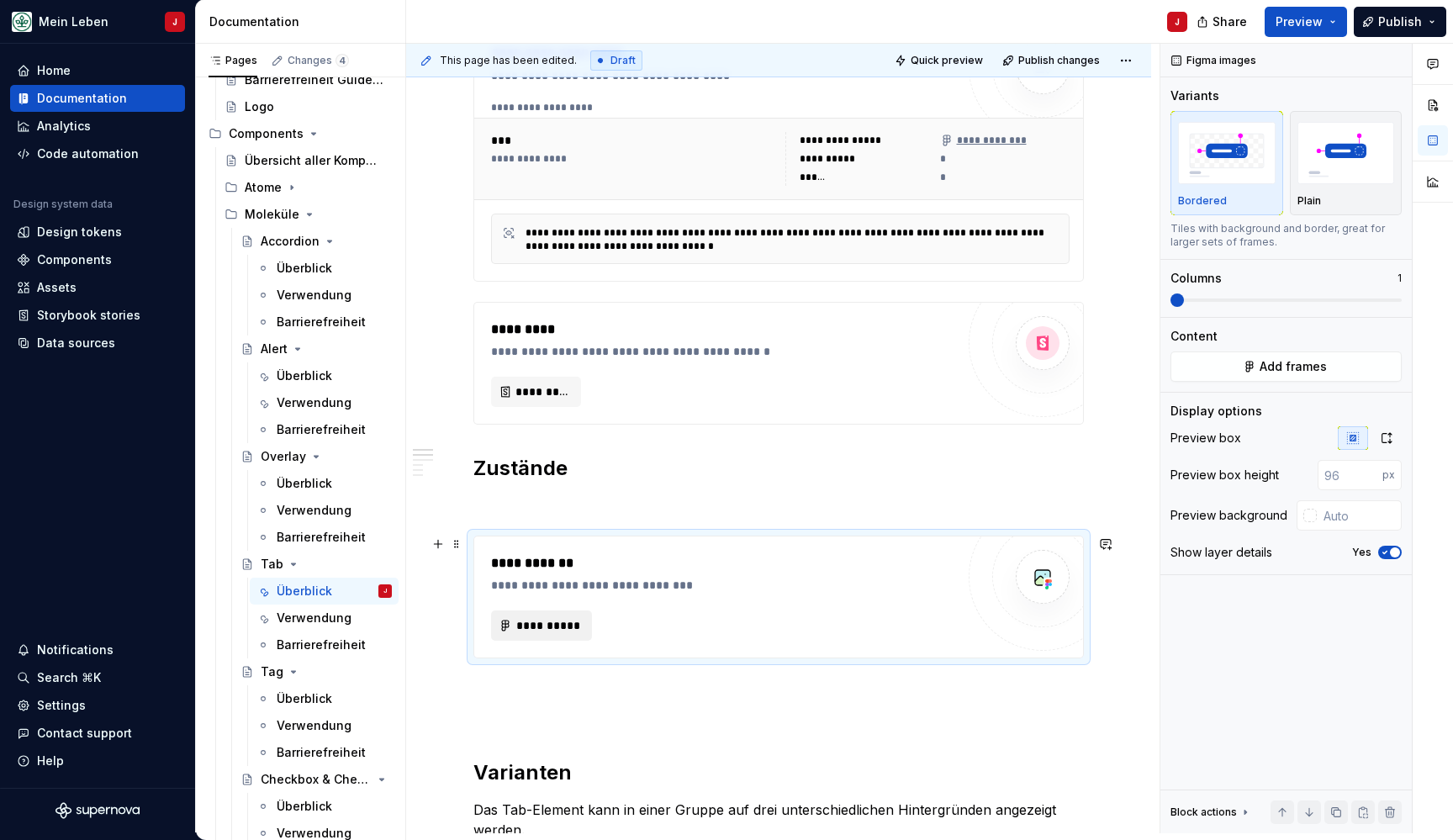
click at [532, 635] on button "**********" at bounding box center [541, 625] width 101 height 30
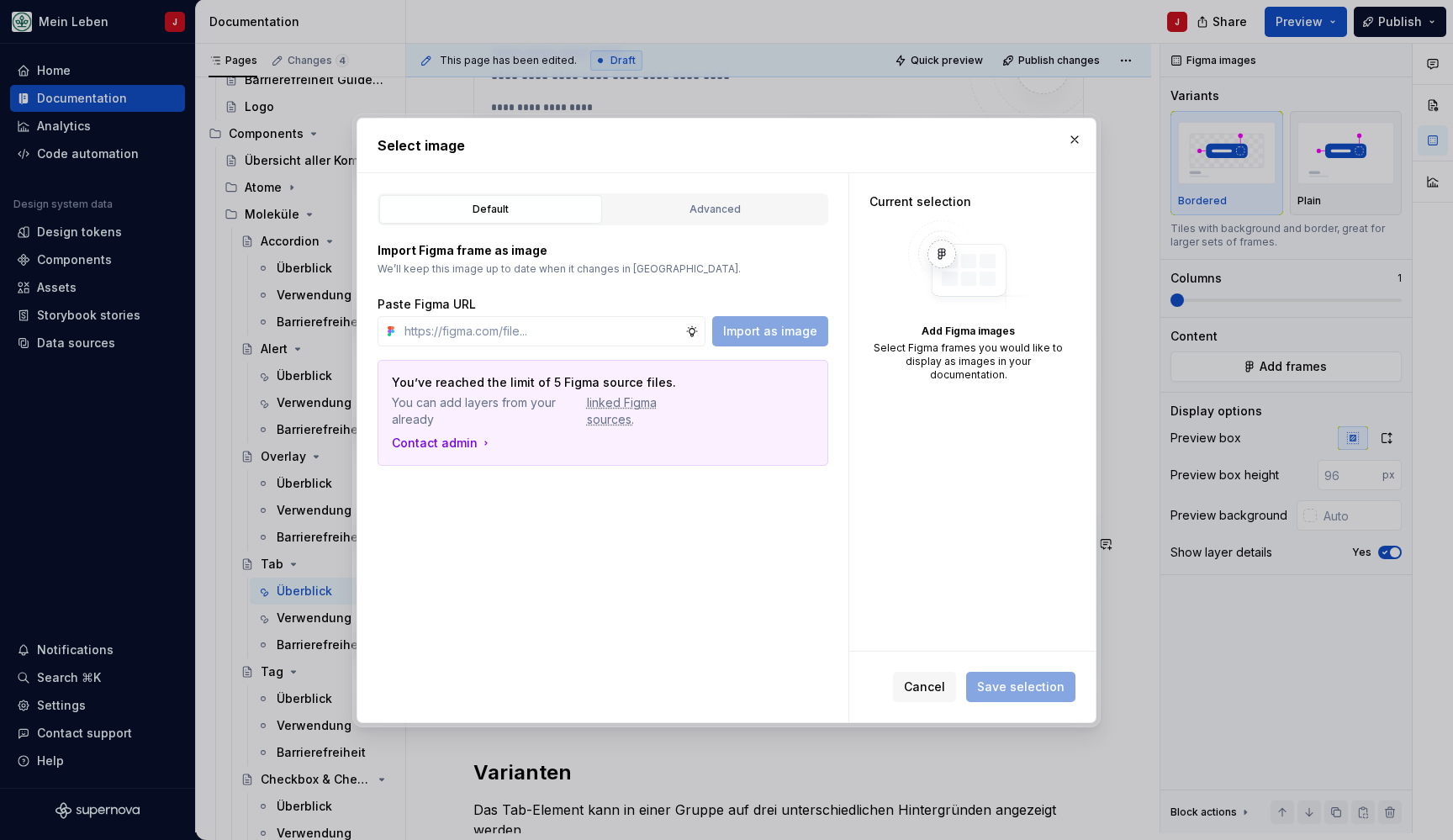
type textarea "*"
click at [506, 336] on input "text" at bounding box center [541, 331] width 288 height 30
type input "[URL][DOMAIN_NAME]"
click at [791, 330] on span "Import as image" at bounding box center [771, 331] width 94 height 17
click at [893, 249] on img at bounding box center [899, 244] width 45 height 33
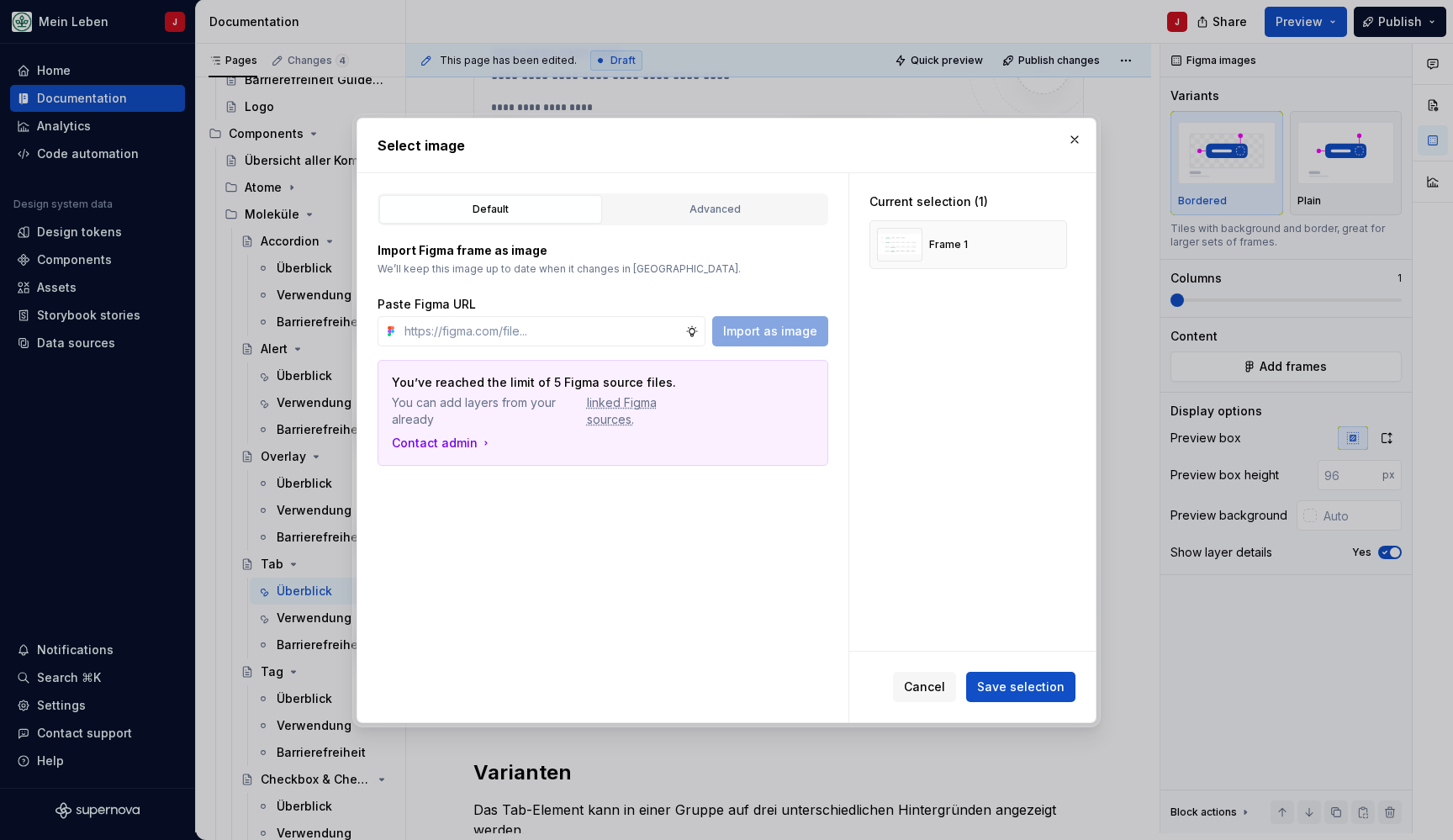
type textarea "*"
click at [541, 321] on input "text" at bounding box center [541, 331] width 288 height 30
paste input "[URL][DOMAIN_NAME]"
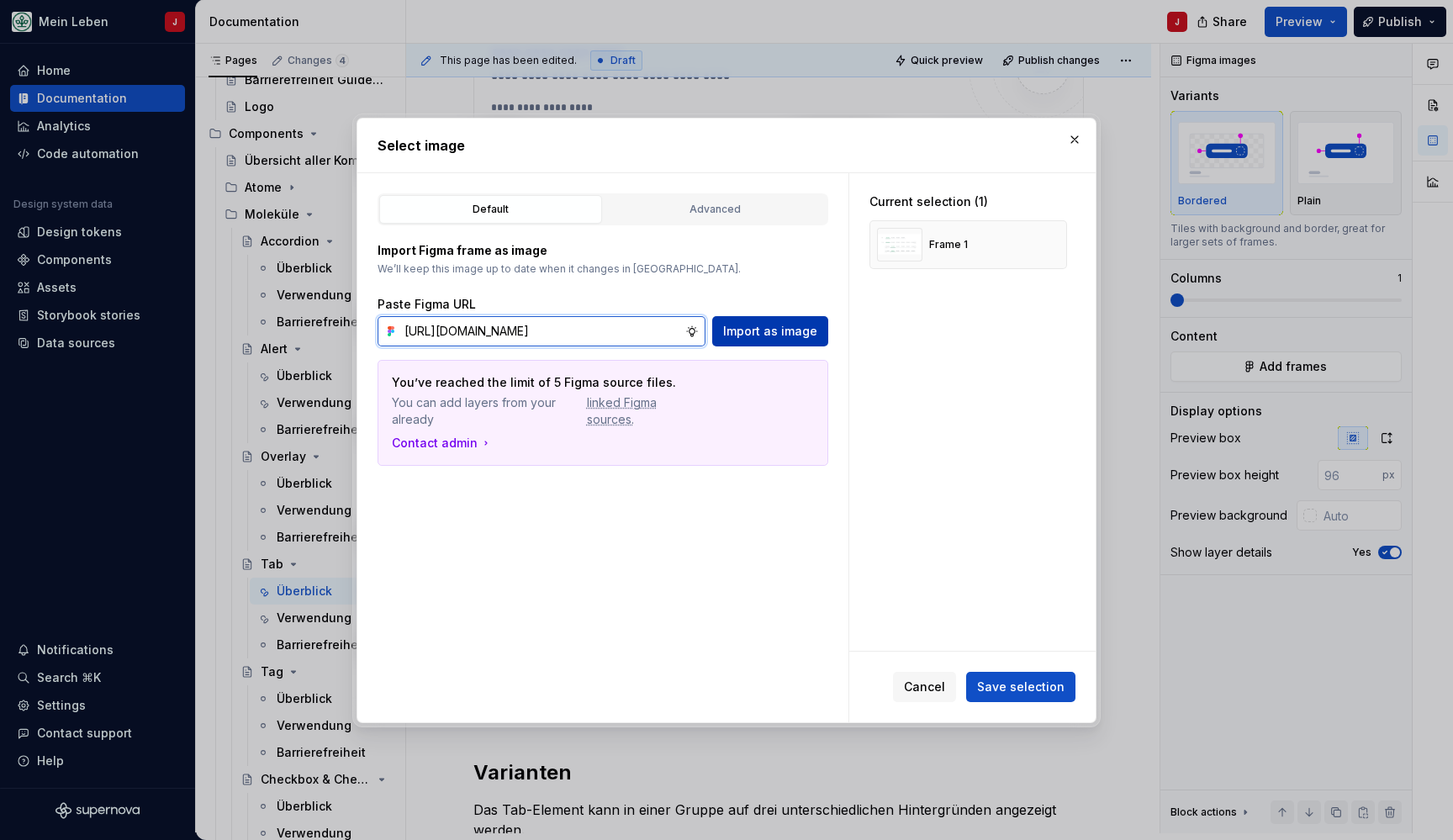
type input "[URL][DOMAIN_NAME]"
click at [771, 336] on span "Import as image" at bounding box center [771, 331] width 94 height 17
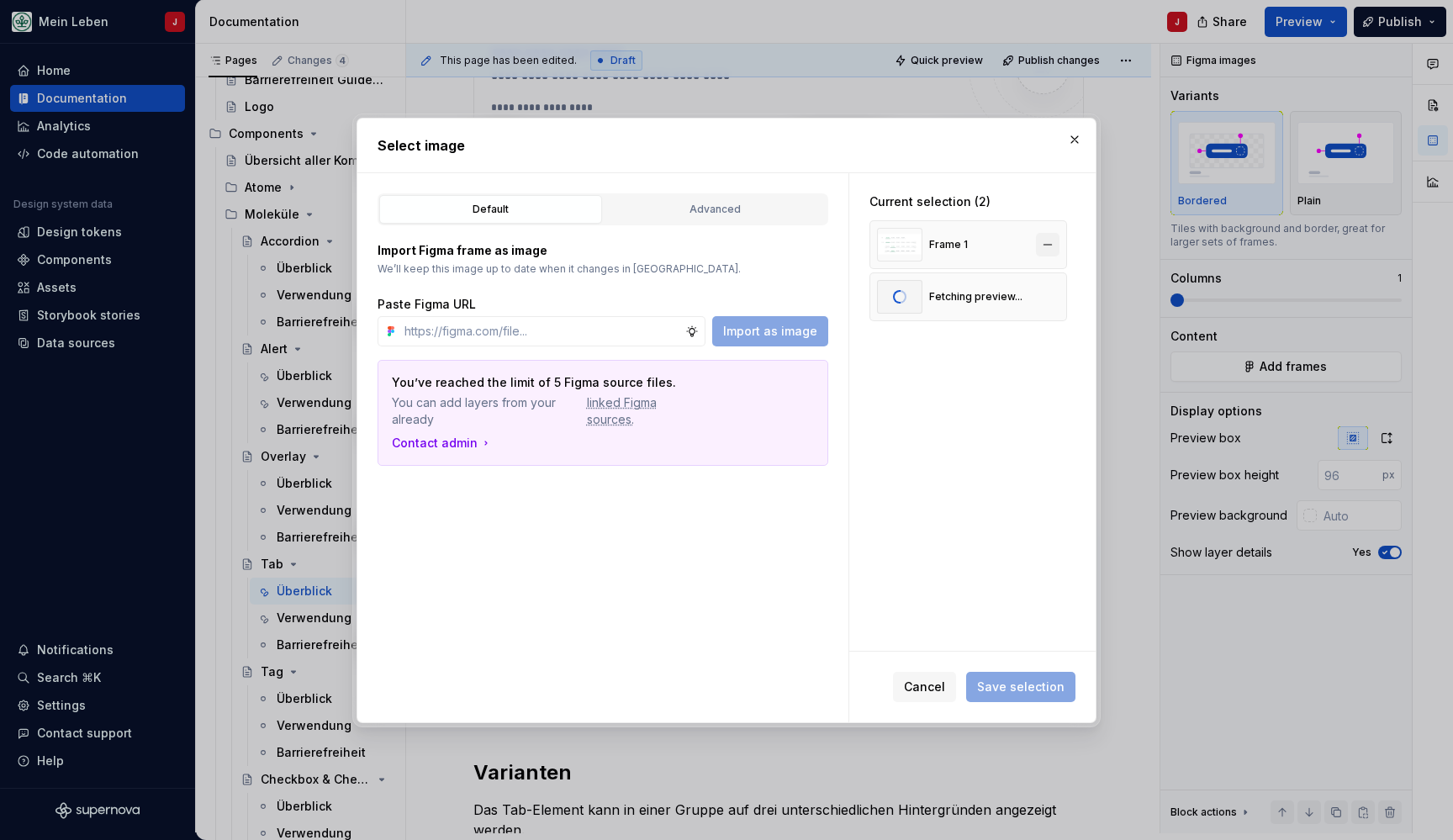
click at [1057, 241] on button "button" at bounding box center [1047, 244] width 23 height 23
click at [1033, 684] on span "Save selection" at bounding box center [1021, 687] width 87 height 17
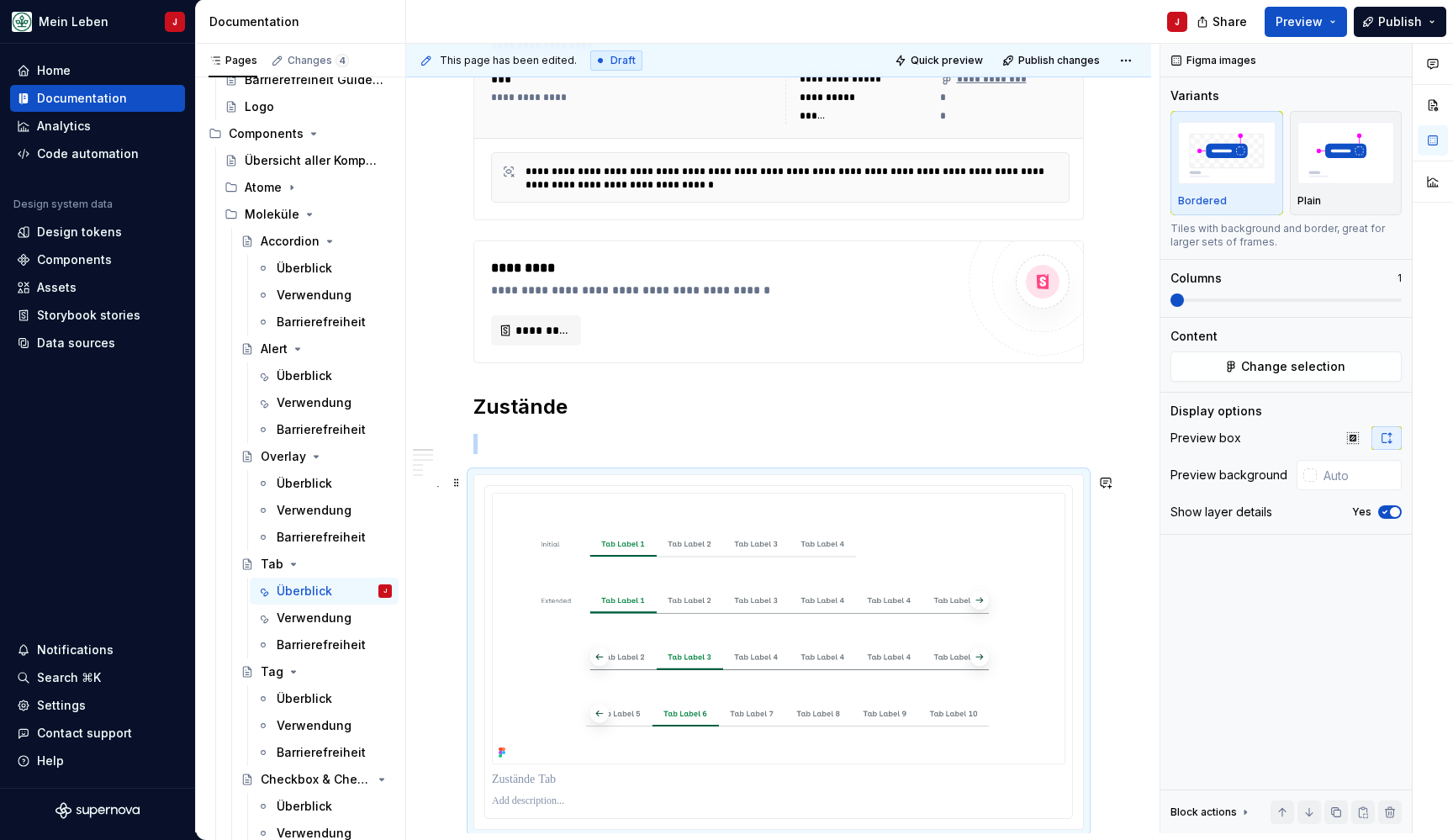
scroll to position [602, 0]
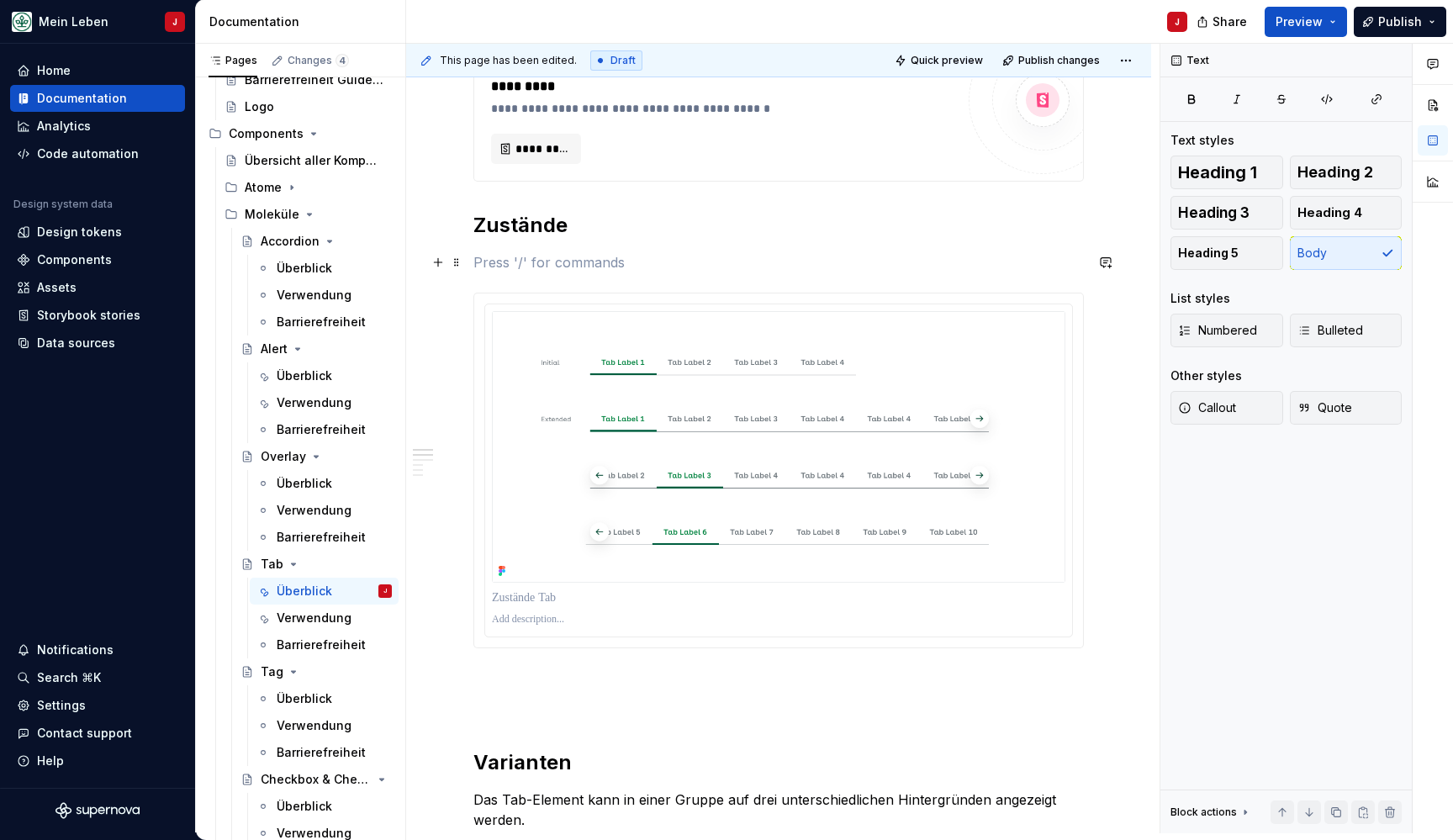
click at [493, 268] on p at bounding box center [778, 263] width 610 height 21
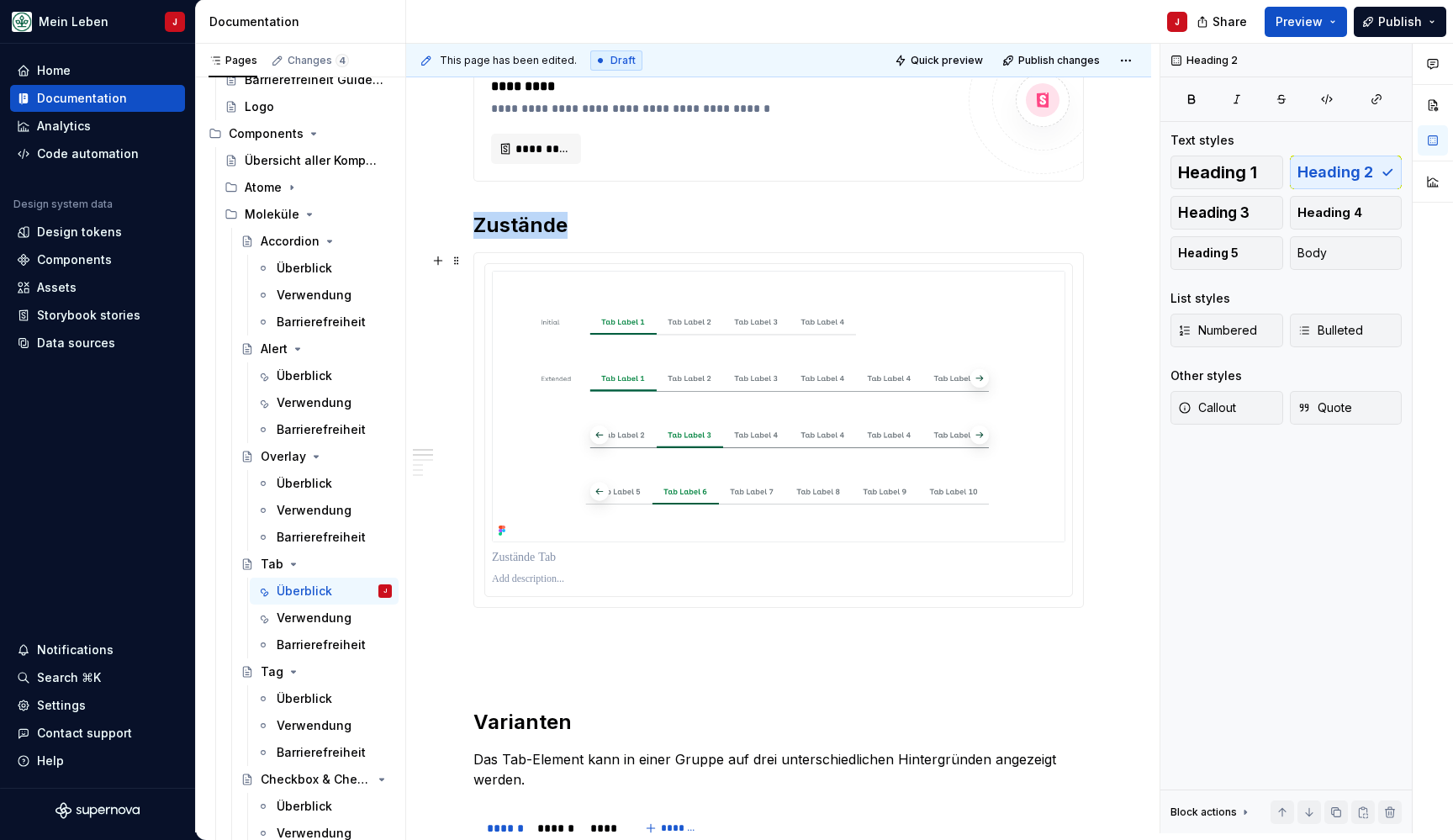
click at [605, 326] on img at bounding box center [778, 406] width 574 height 271
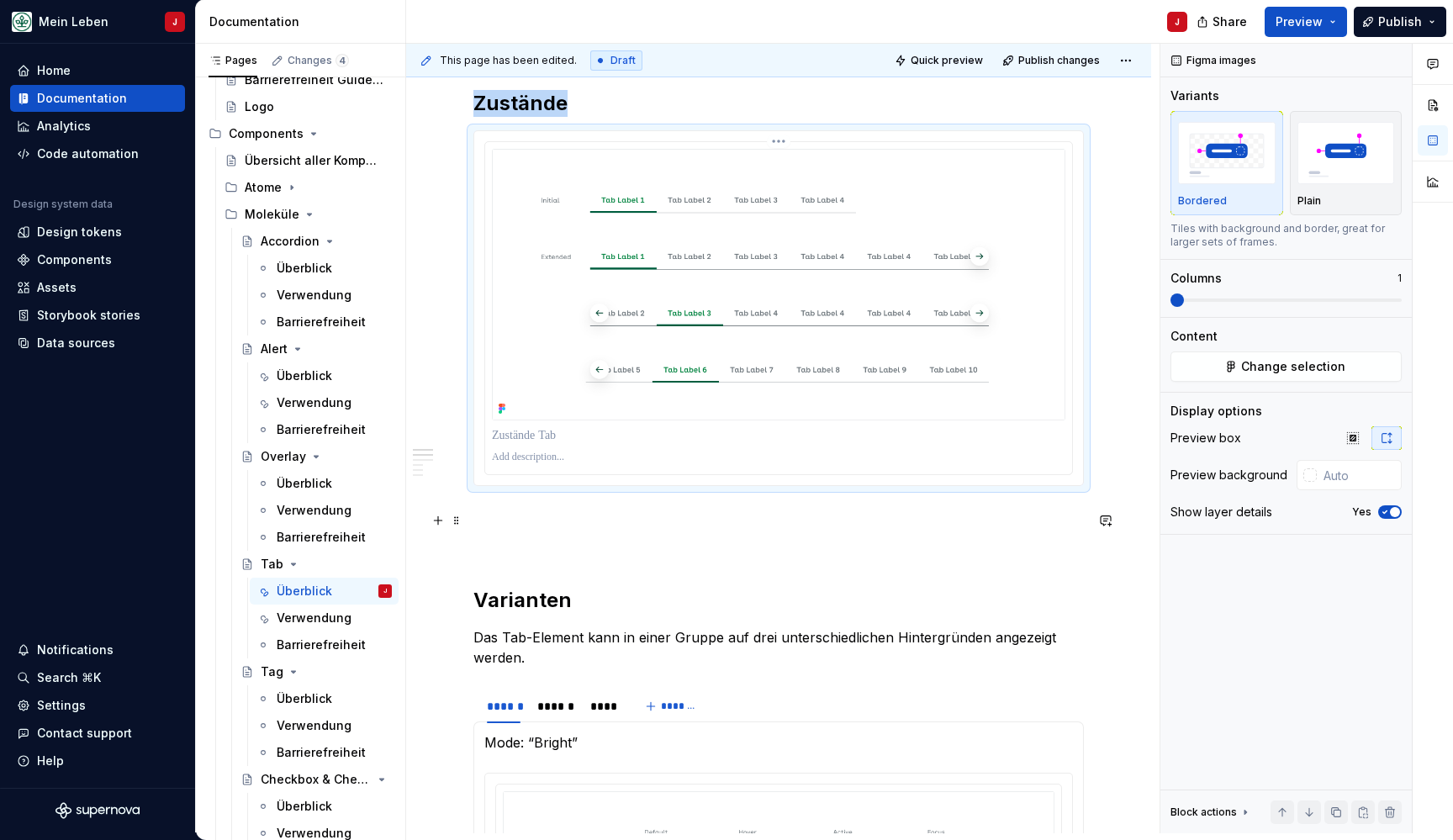
scroll to position [754, 0]
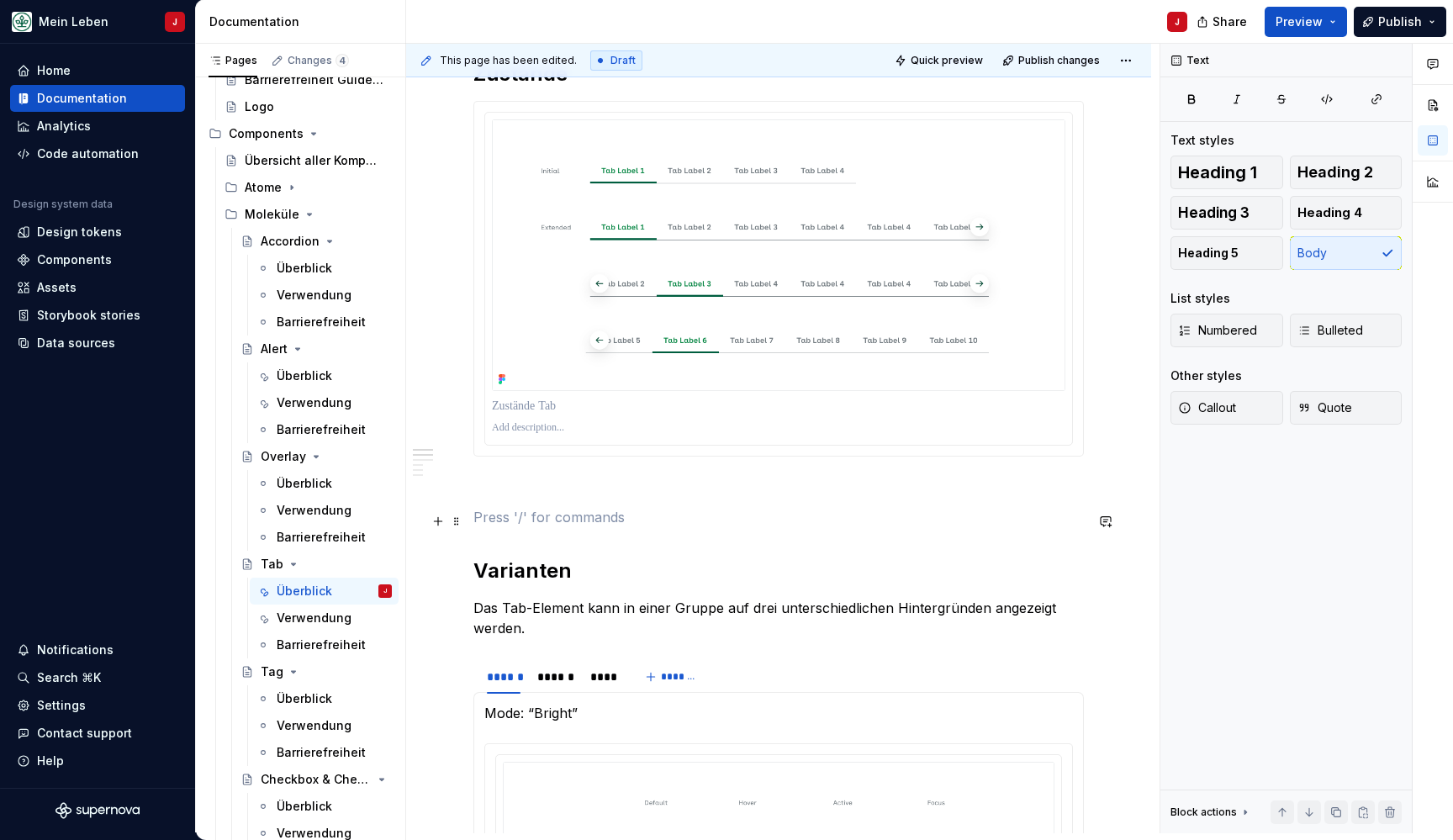
click at [507, 521] on p at bounding box center [778, 517] width 610 height 21
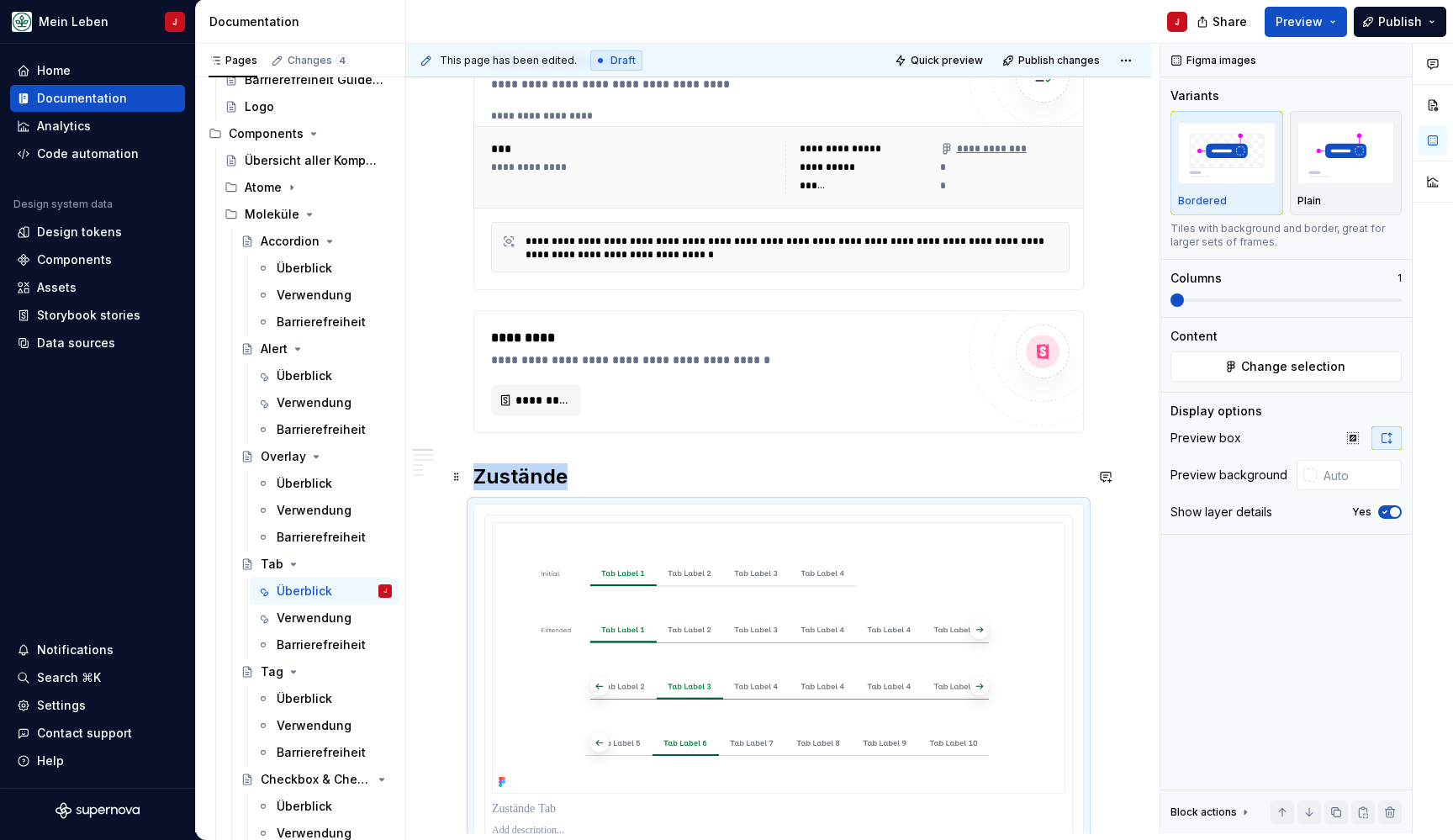
scroll to position [348, 0]
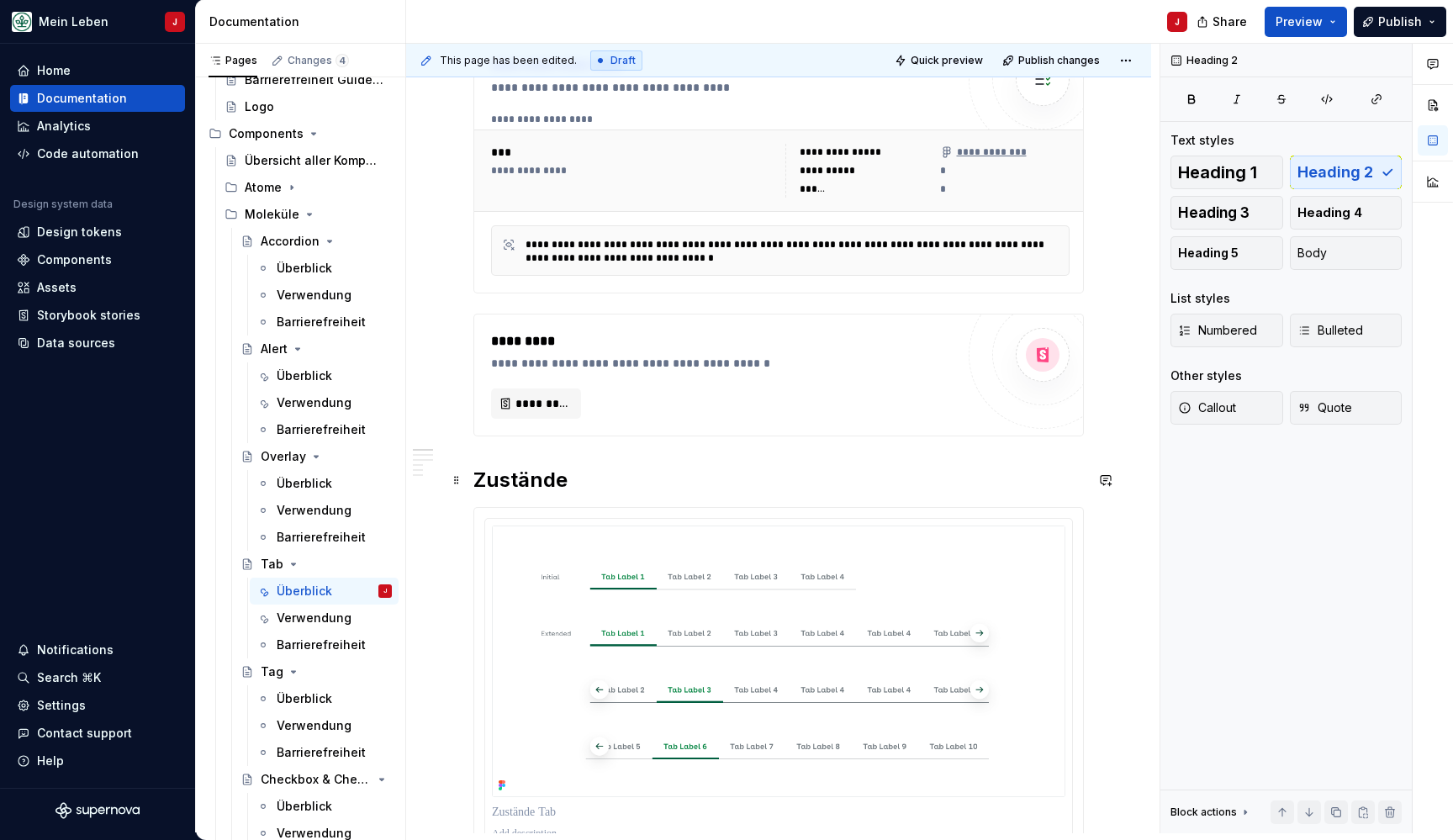
click at [610, 489] on h2 "Zustände" at bounding box center [778, 480] width 610 height 27
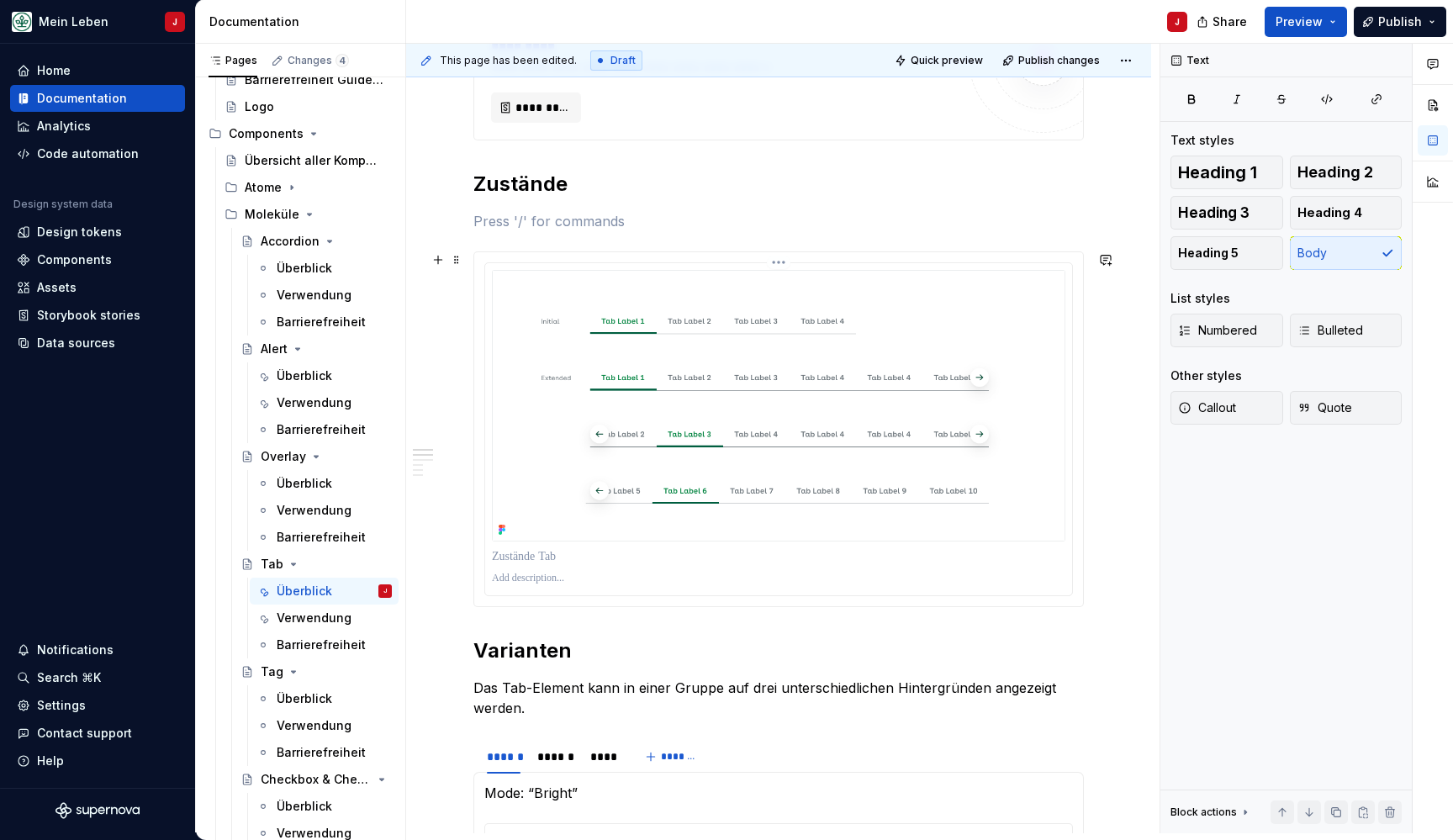
scroll to position [646, 0]
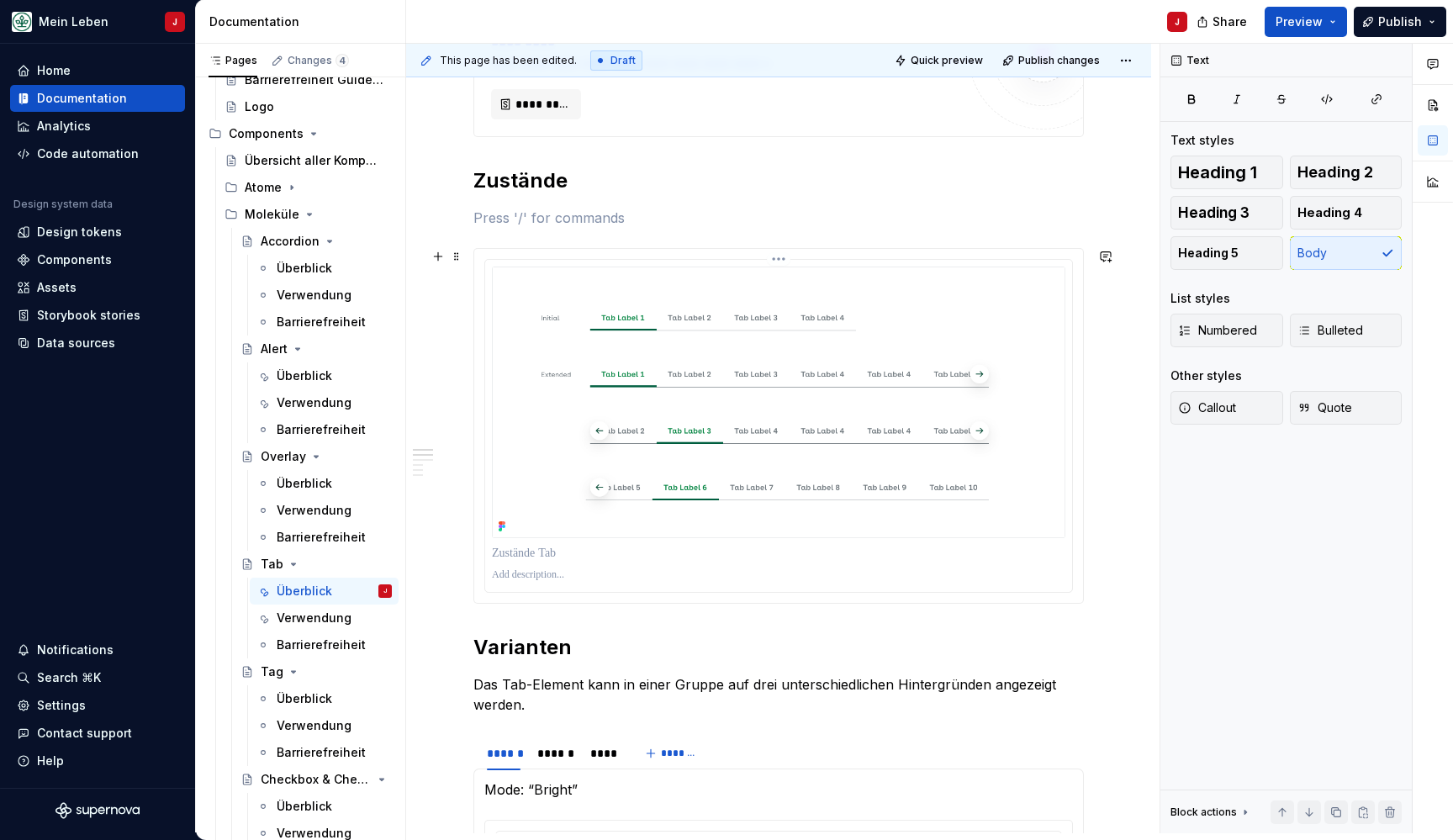
click at [672, 320] on img at bounding box center [778, 402] width 574 height 271
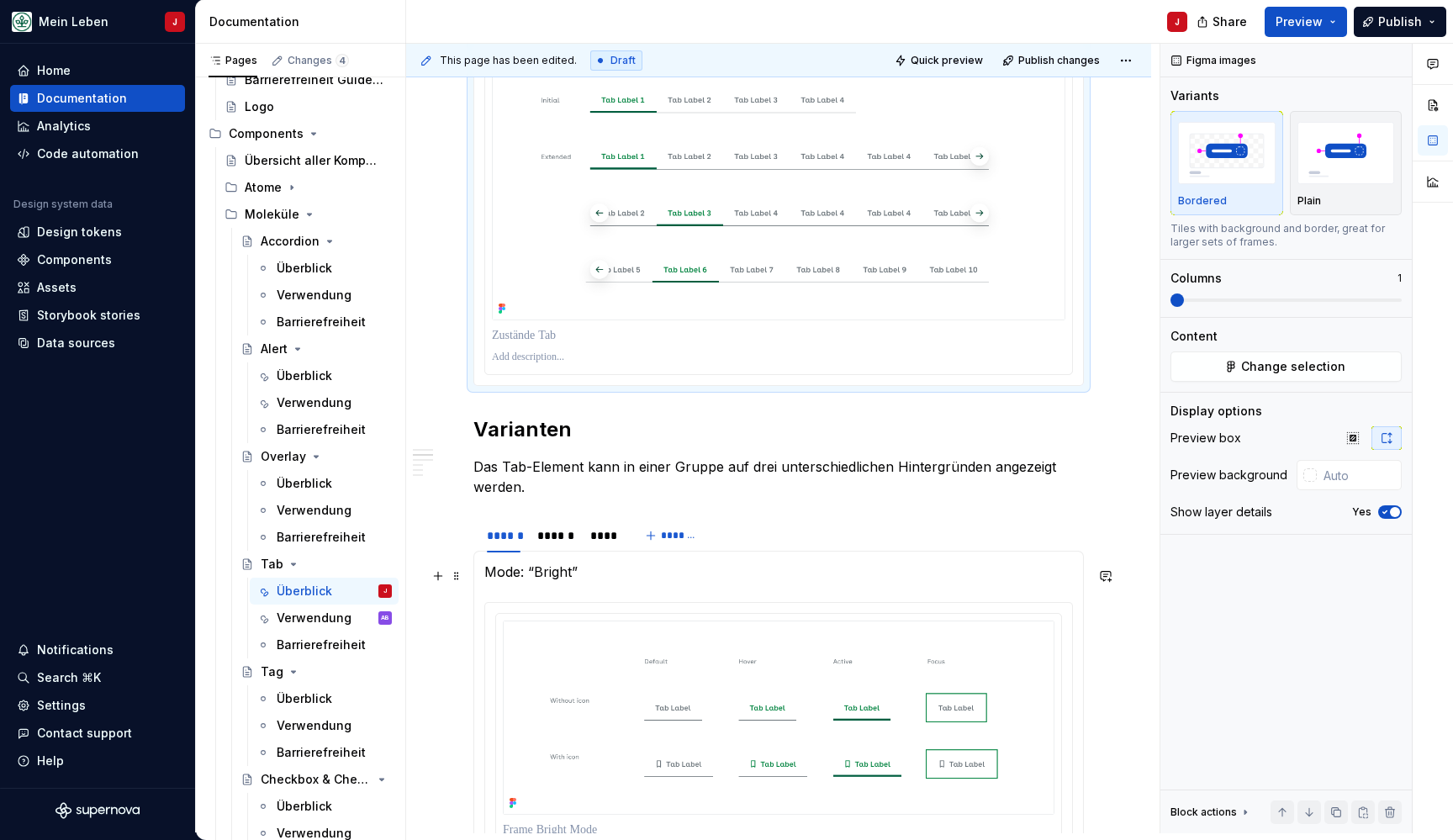
scroll to position [879, 0]
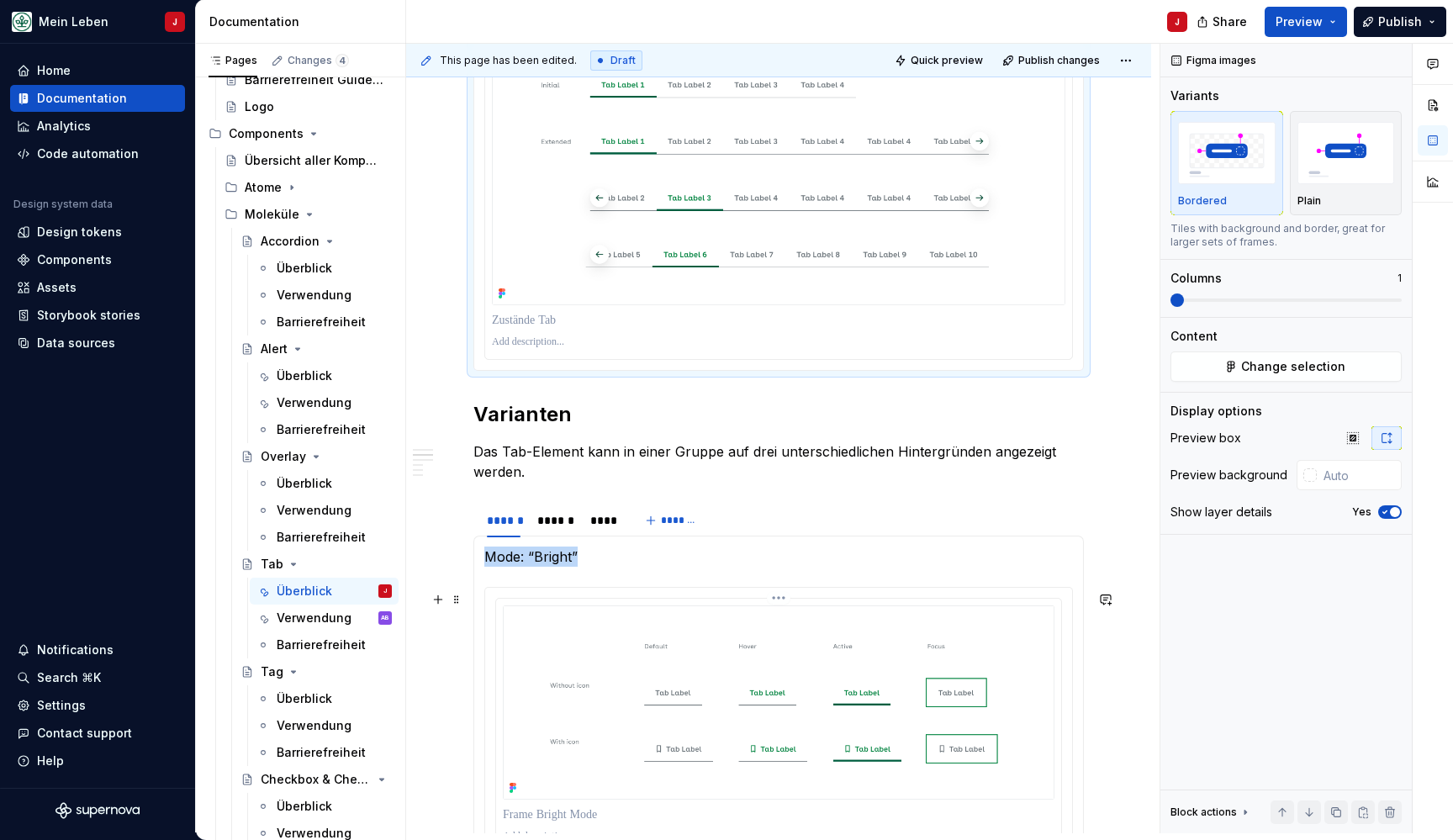
click at [604, 660] on img at bounding box center [778, 702] width 551 height 194
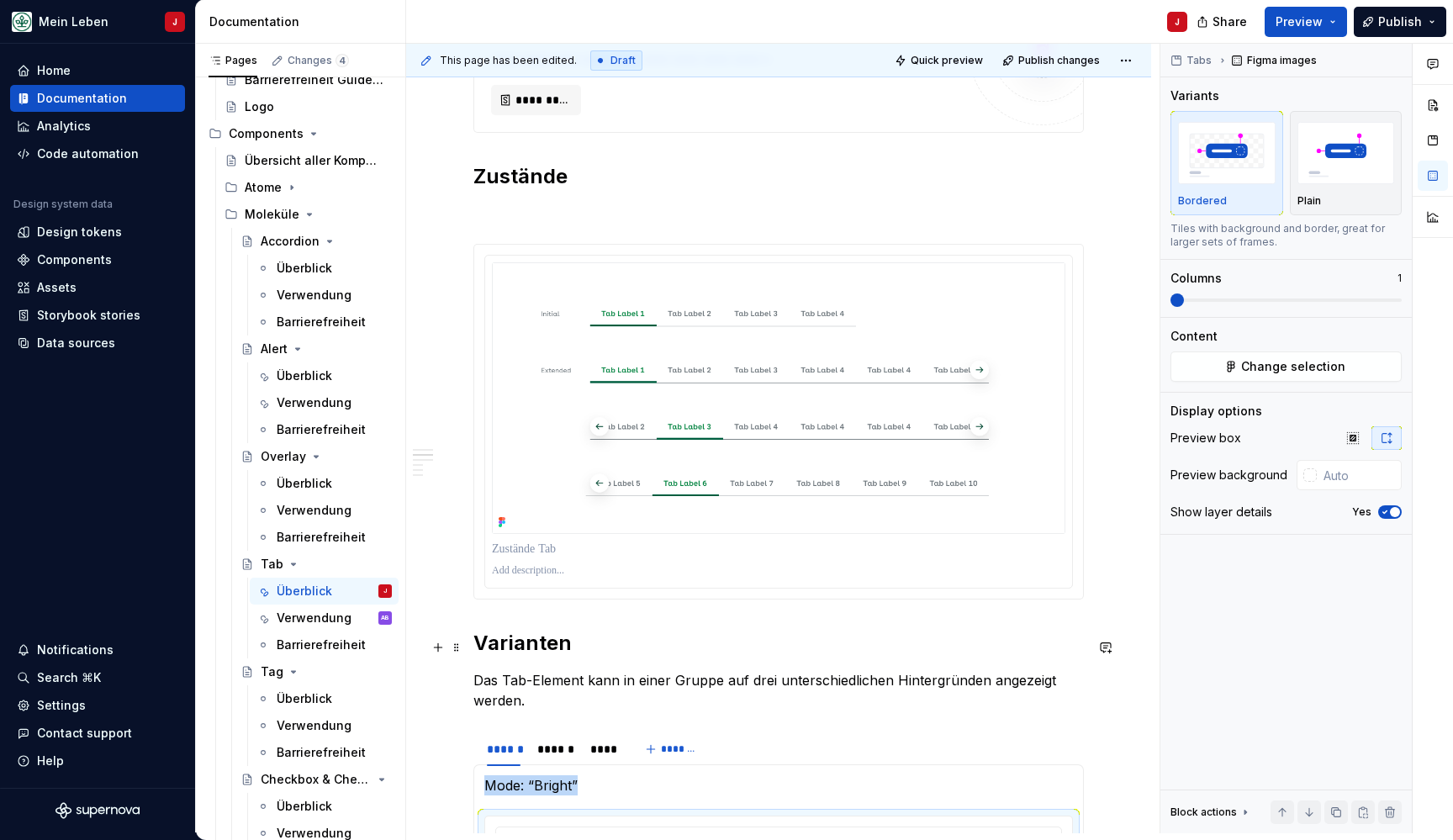
scroll to position [575, 0]
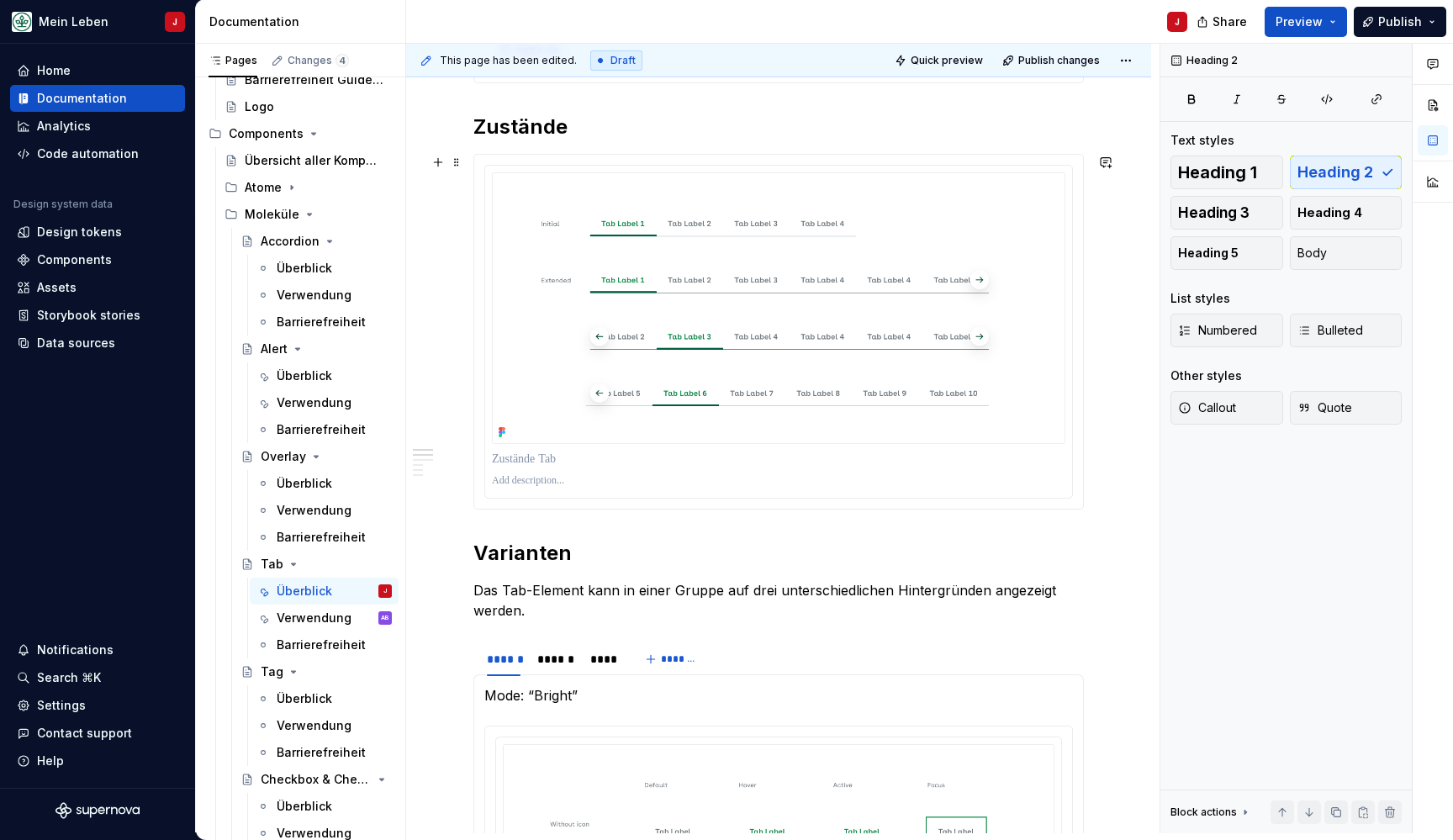
scroll to position [724, 0]
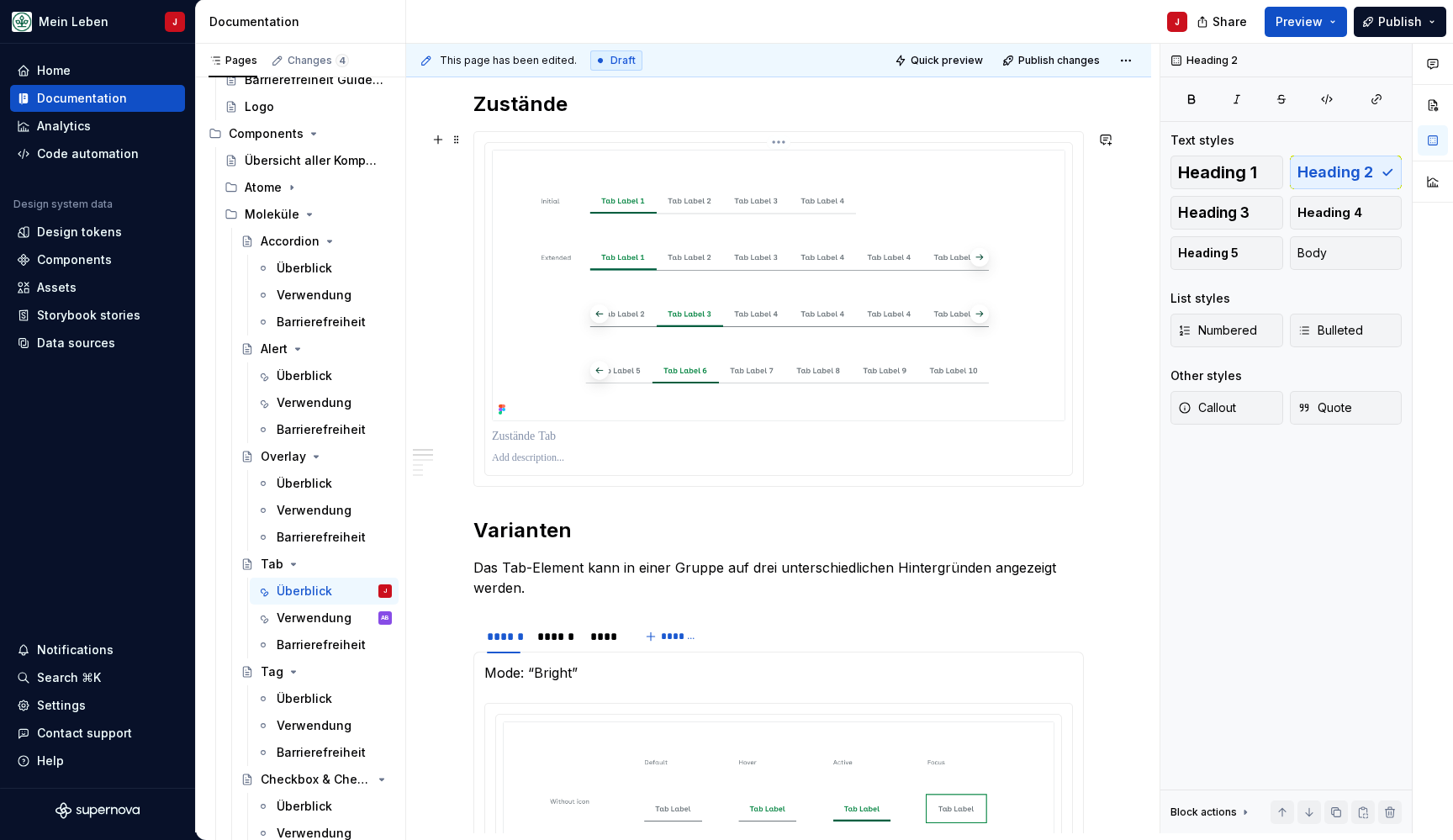
click at [495, 240] on img at bounding box center [778, 285] width 574 height 271
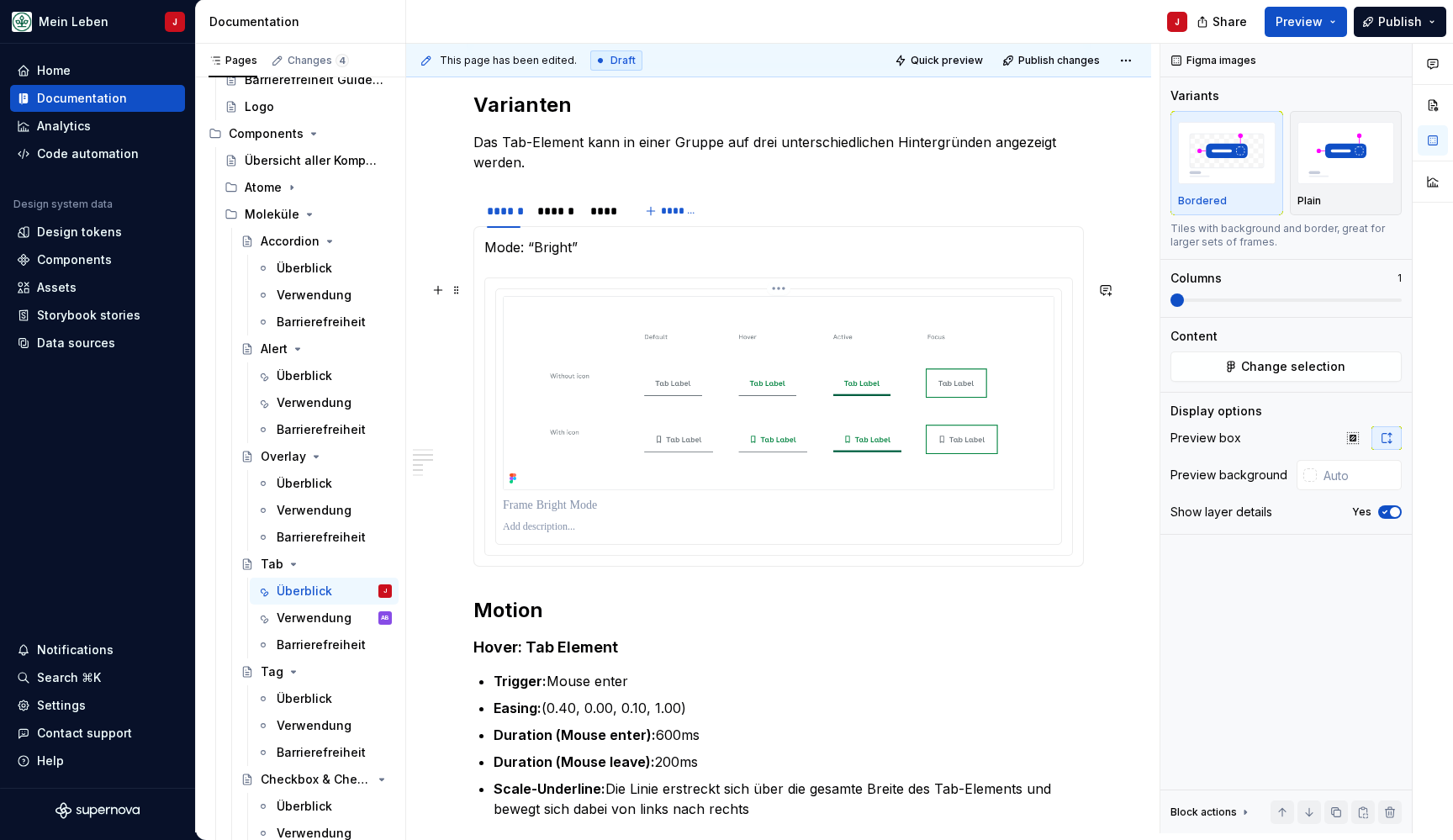
scroll to position [1141, 0]
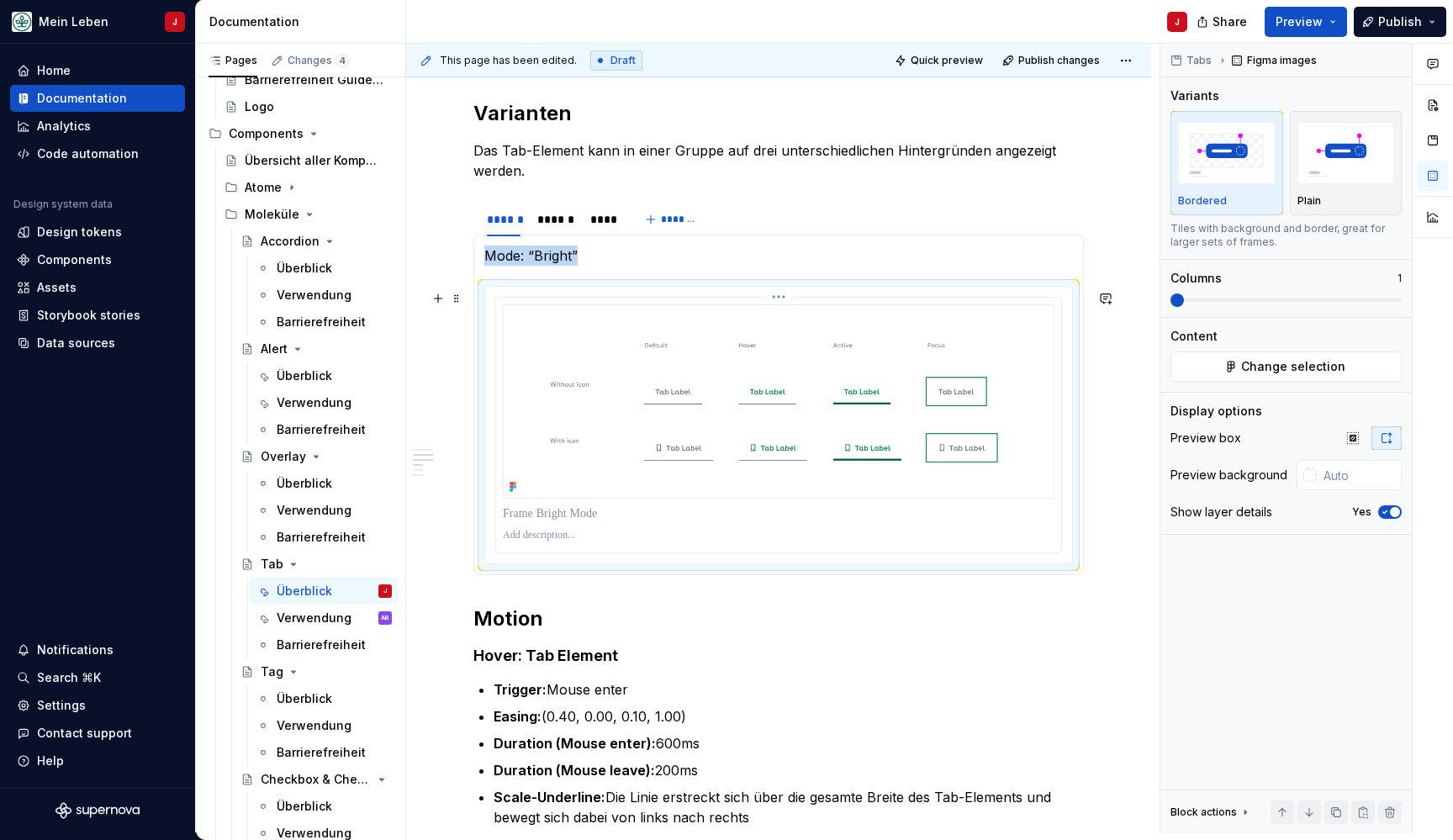
click at [517, 385] on img at bounding box center [778, 401] width 551 height 194
click at [1277, 367] on span "Change selection" at bounding box center [1293, 366] width 104 height 17
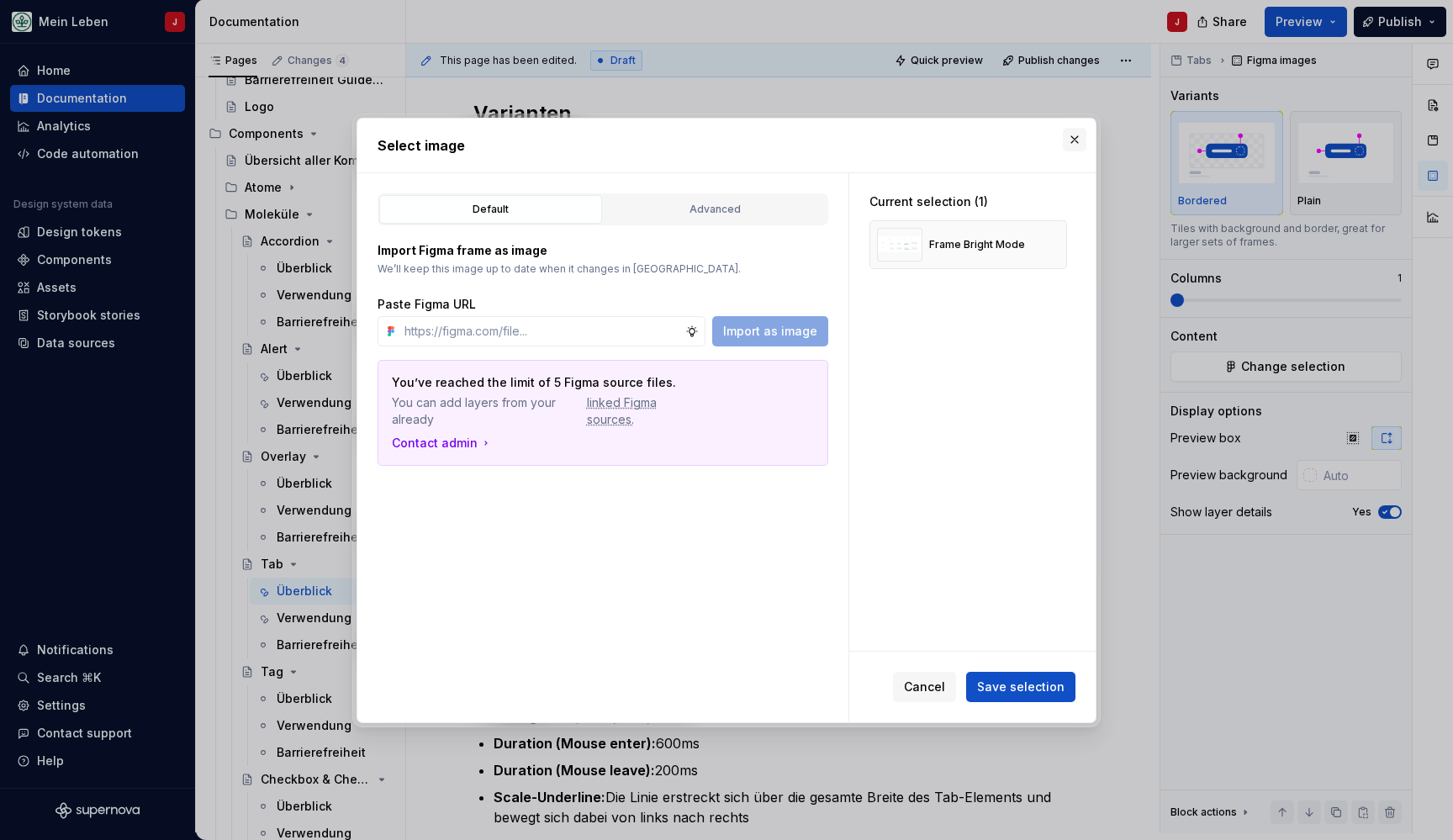
click at [1074, 142] on button "button" at bounding box center [1074, 139] width 23 height 23
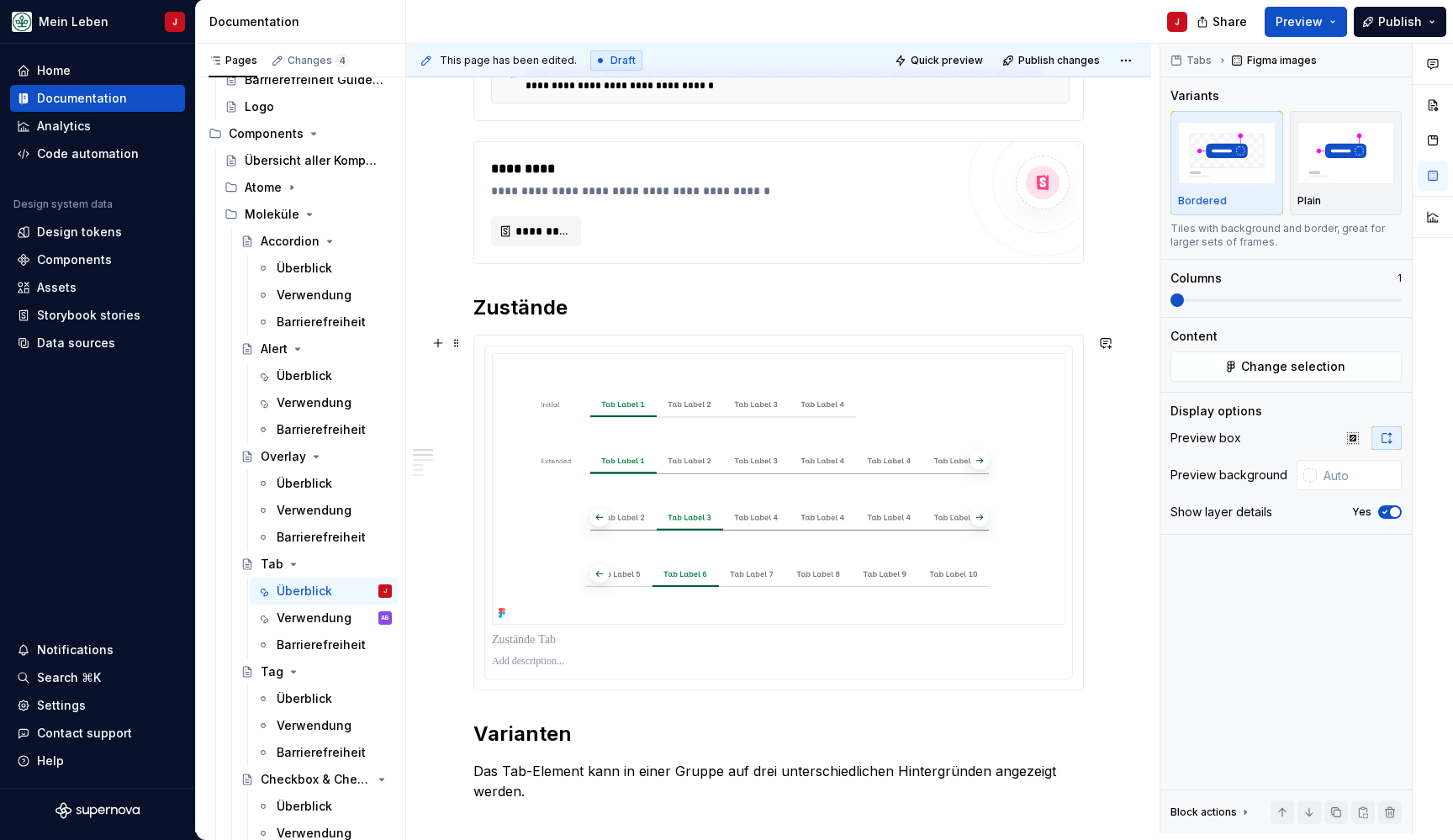
scroll to position [480, 0]
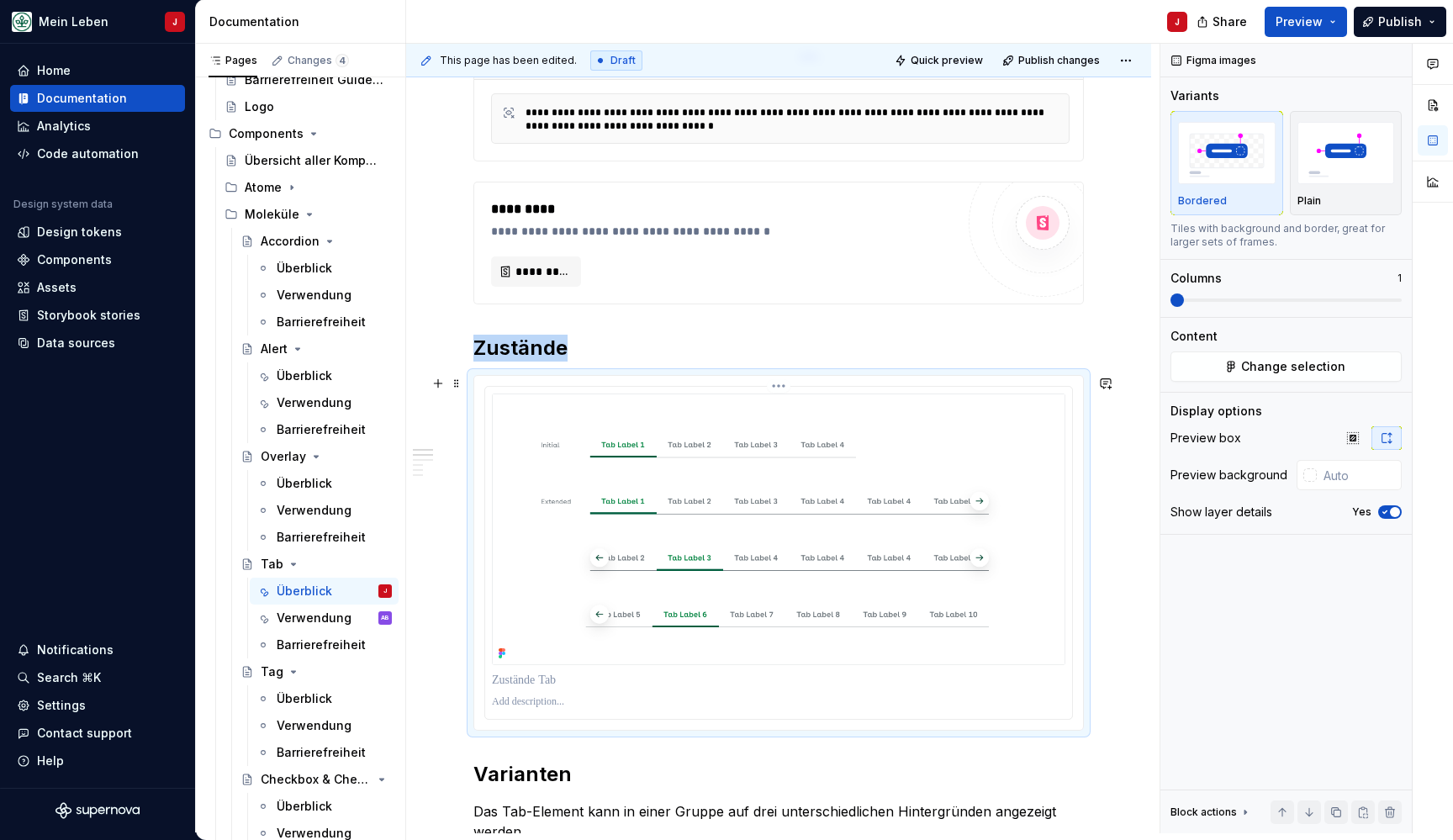
click at [583, 505] on img at bounding box center [778, 529] width 574 height 271
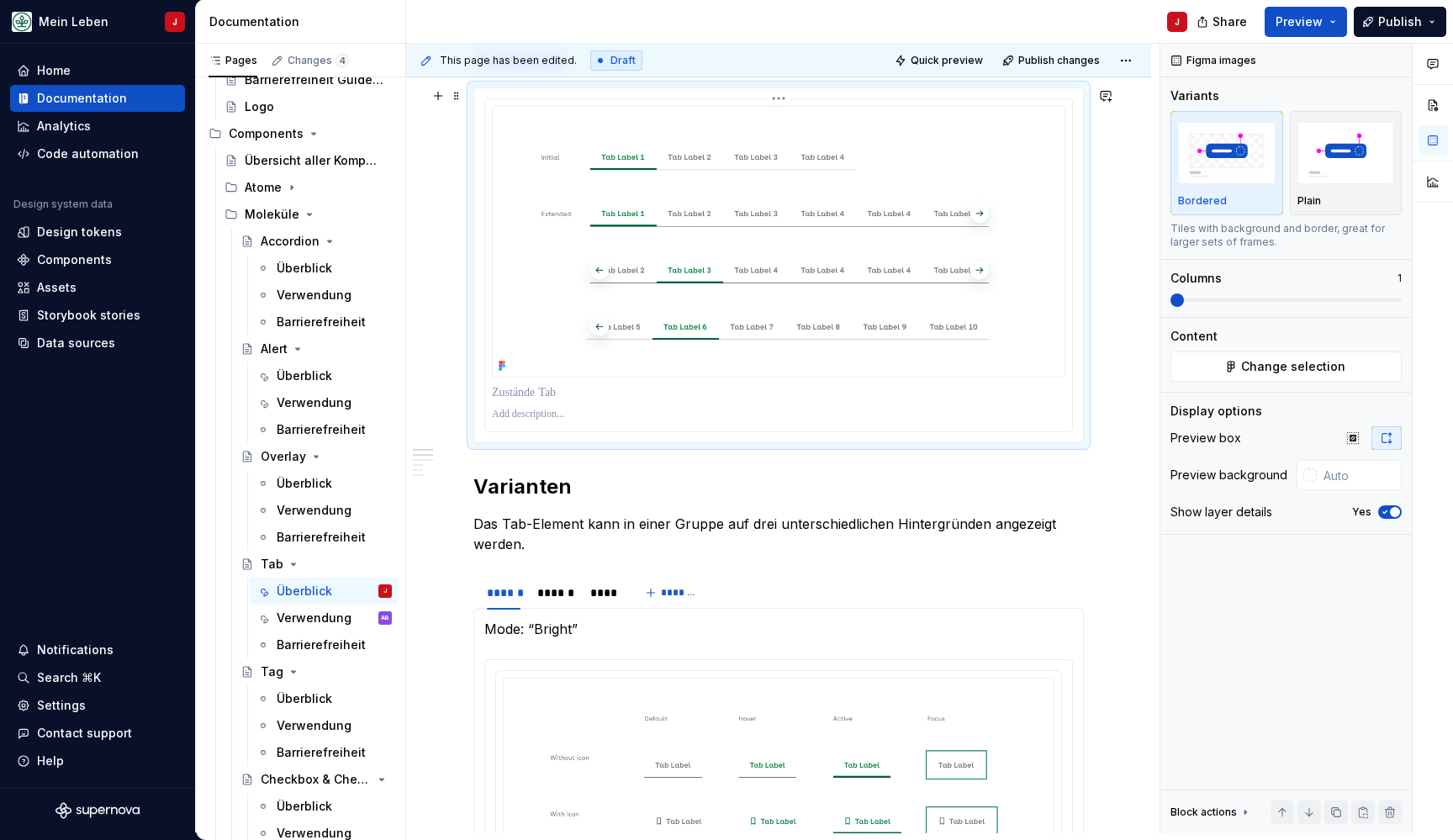
scroll to position [794, 0]
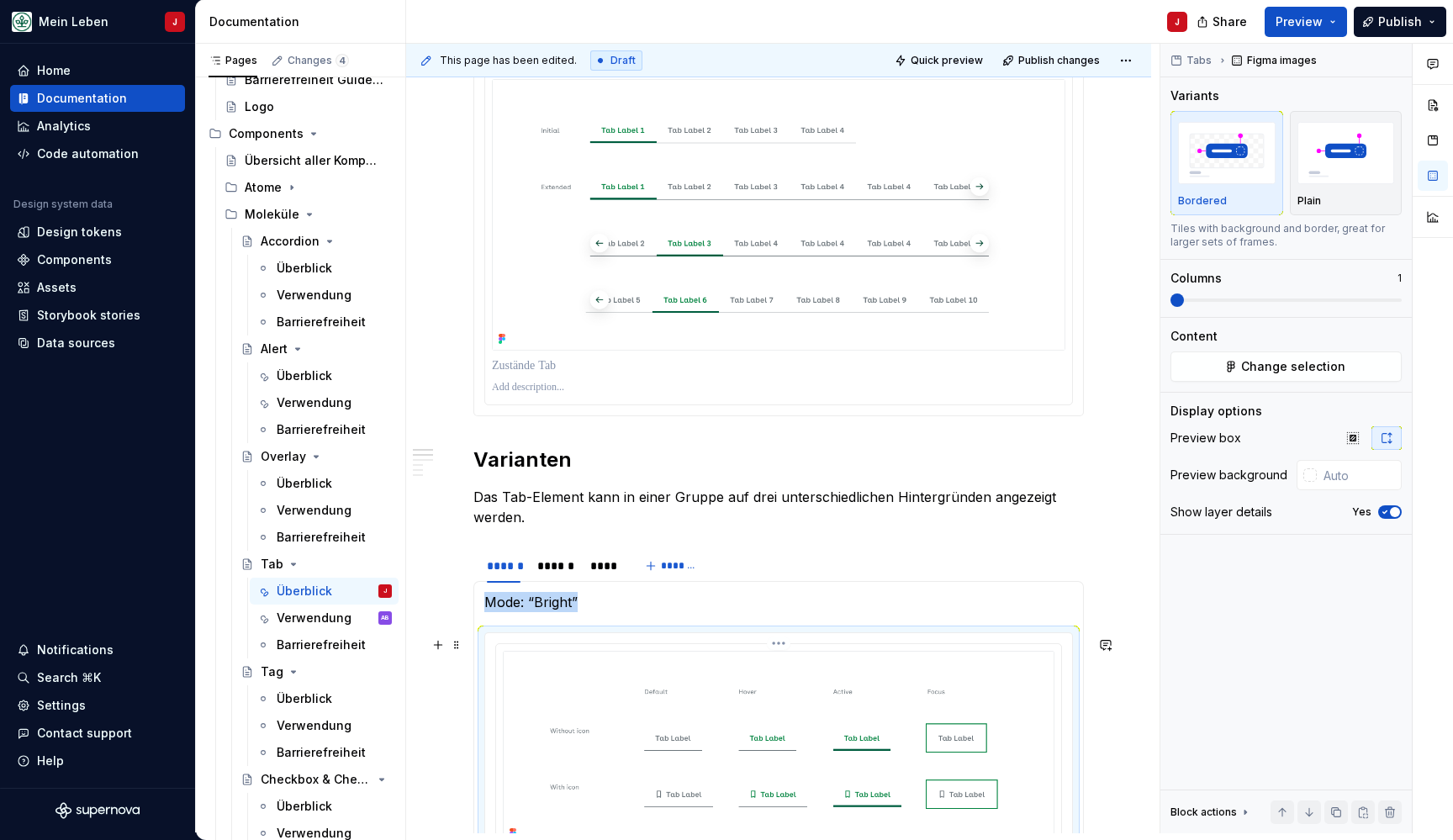
click at [633, 692] on img at bounding box center [778, 748] width 551 height 194
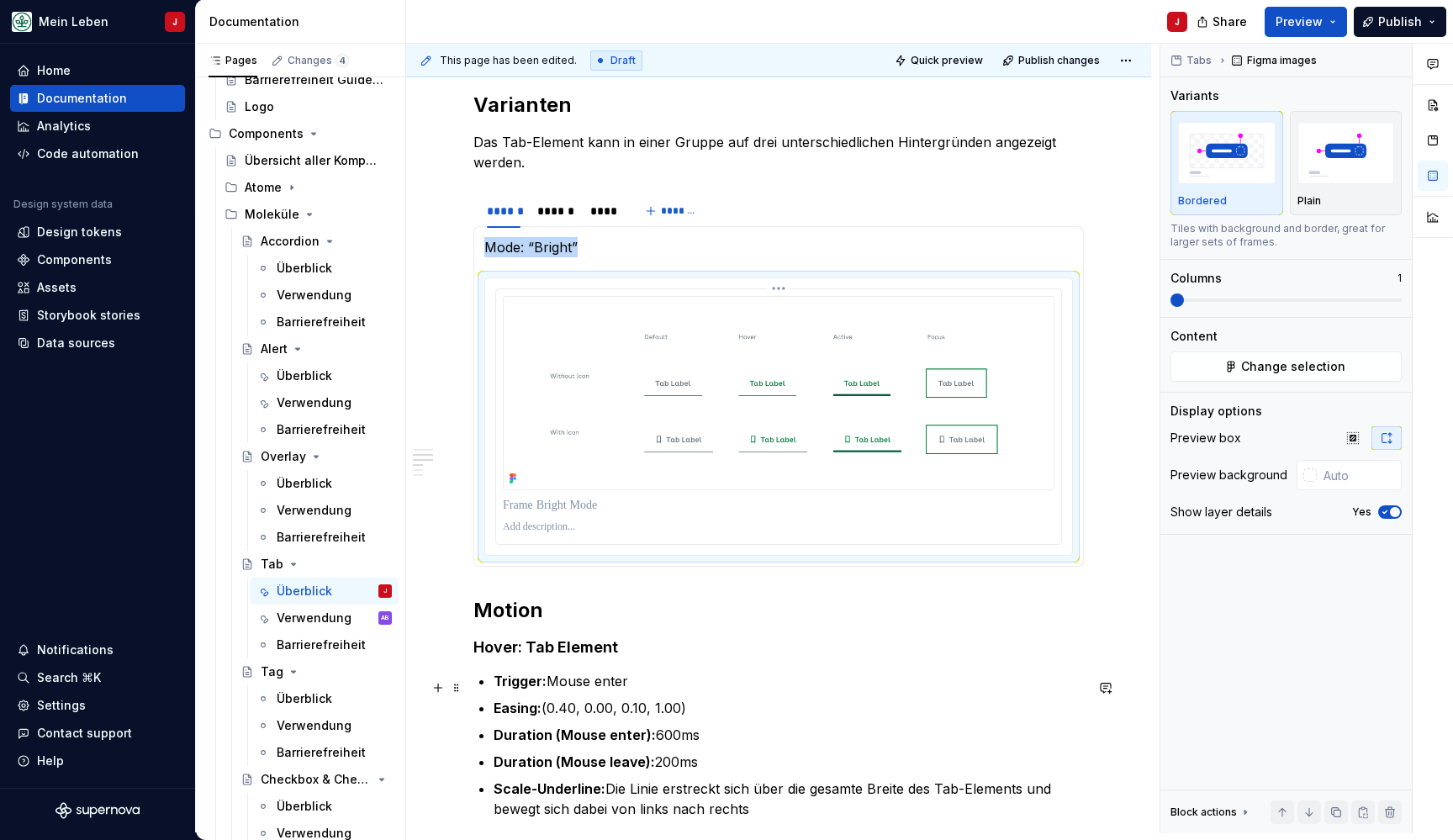
scroll to position [1167, 0]
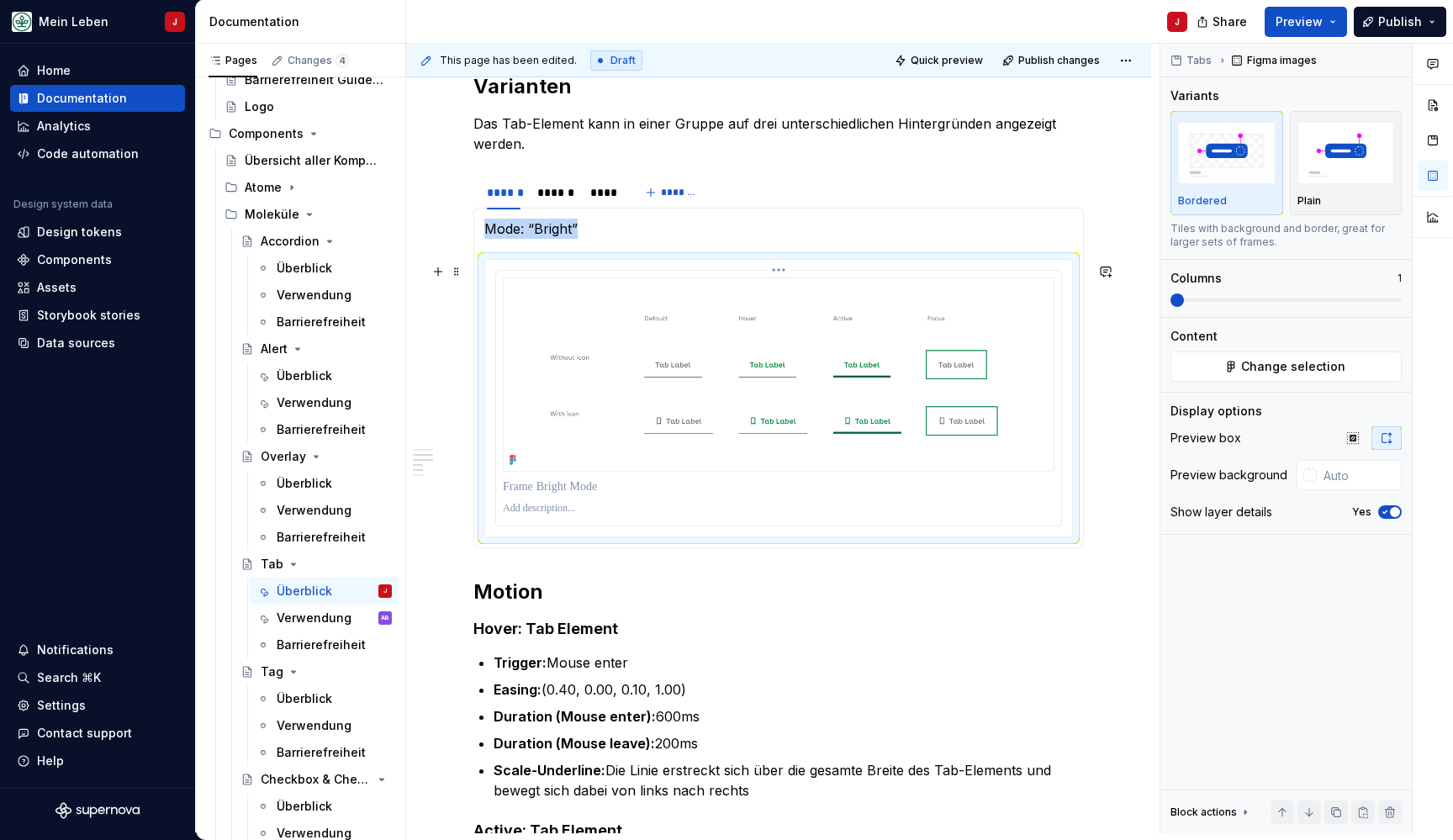
click at [611, 330] on img at bounding box center [778, 374] width 551 height 194
click at [553, 193] on div "******" at bounding box center [555, 193] width 36 height 17
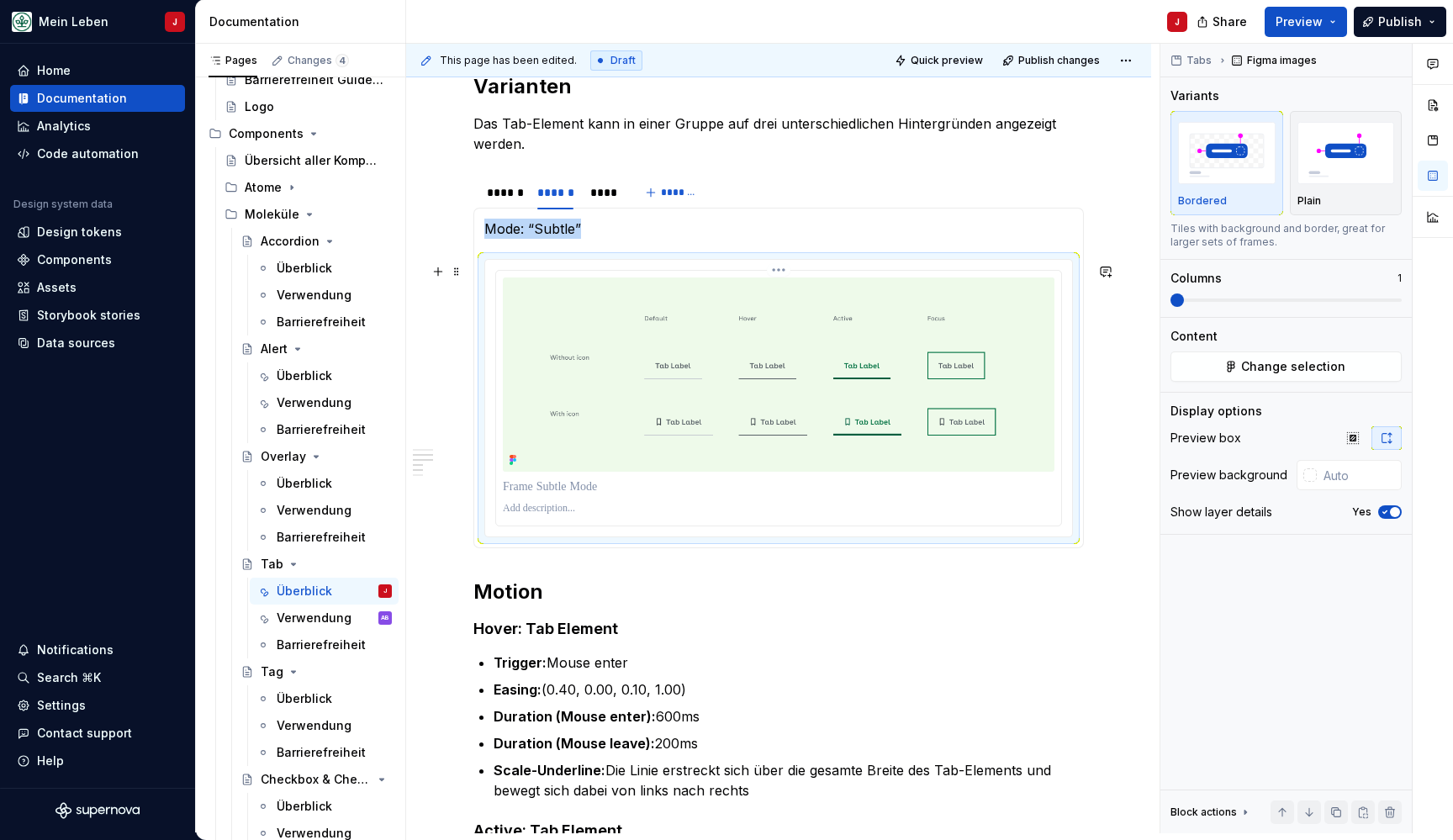
click at [586, 366] on img at bounding box center [778, 374] width 551 height 194
click at [603, 196] on div "****" at bounding box center [603, 193] width 27 height 17
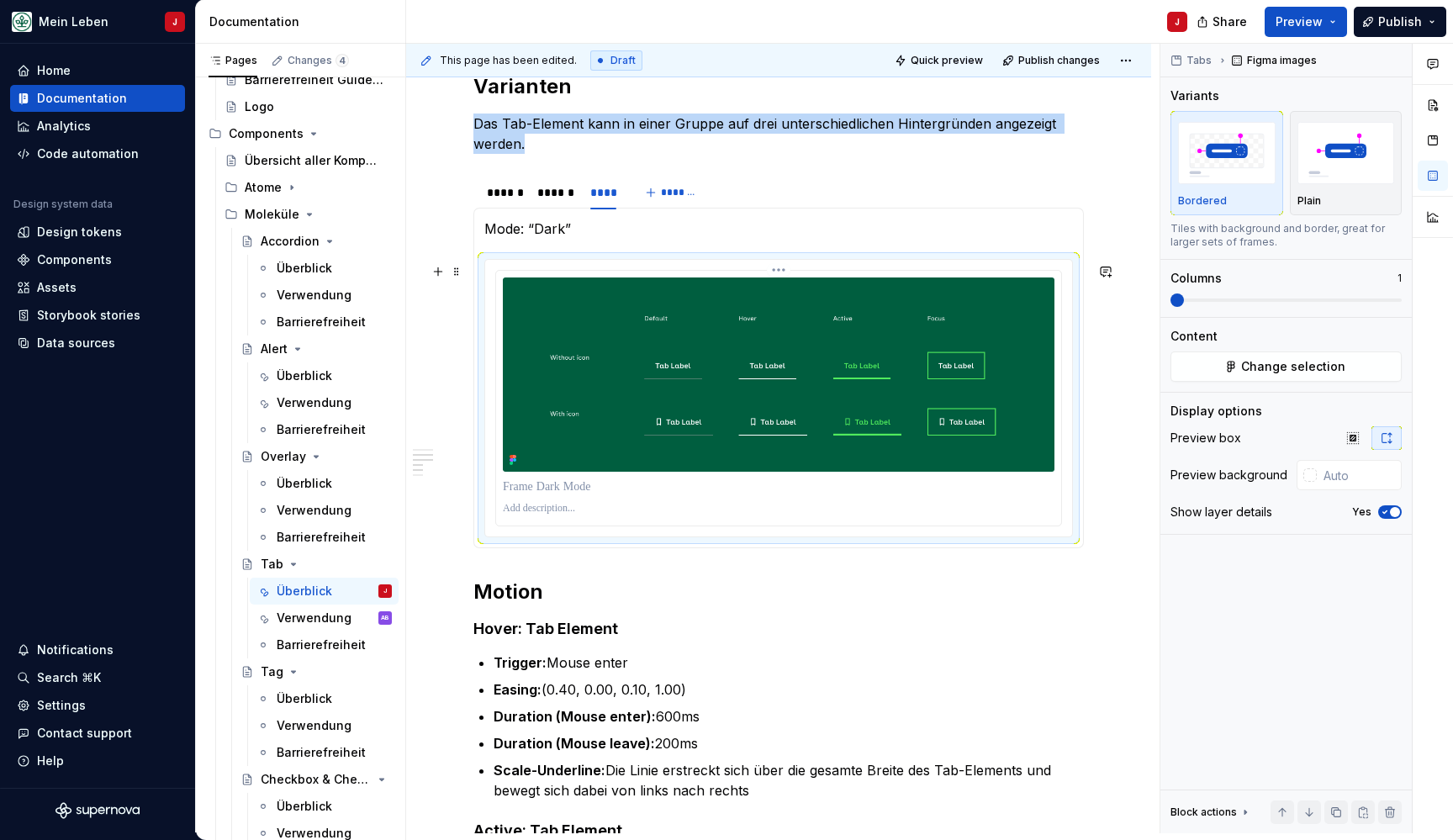
click at [596, 361] on img at bounding box center [778, 374] width 551 height 194
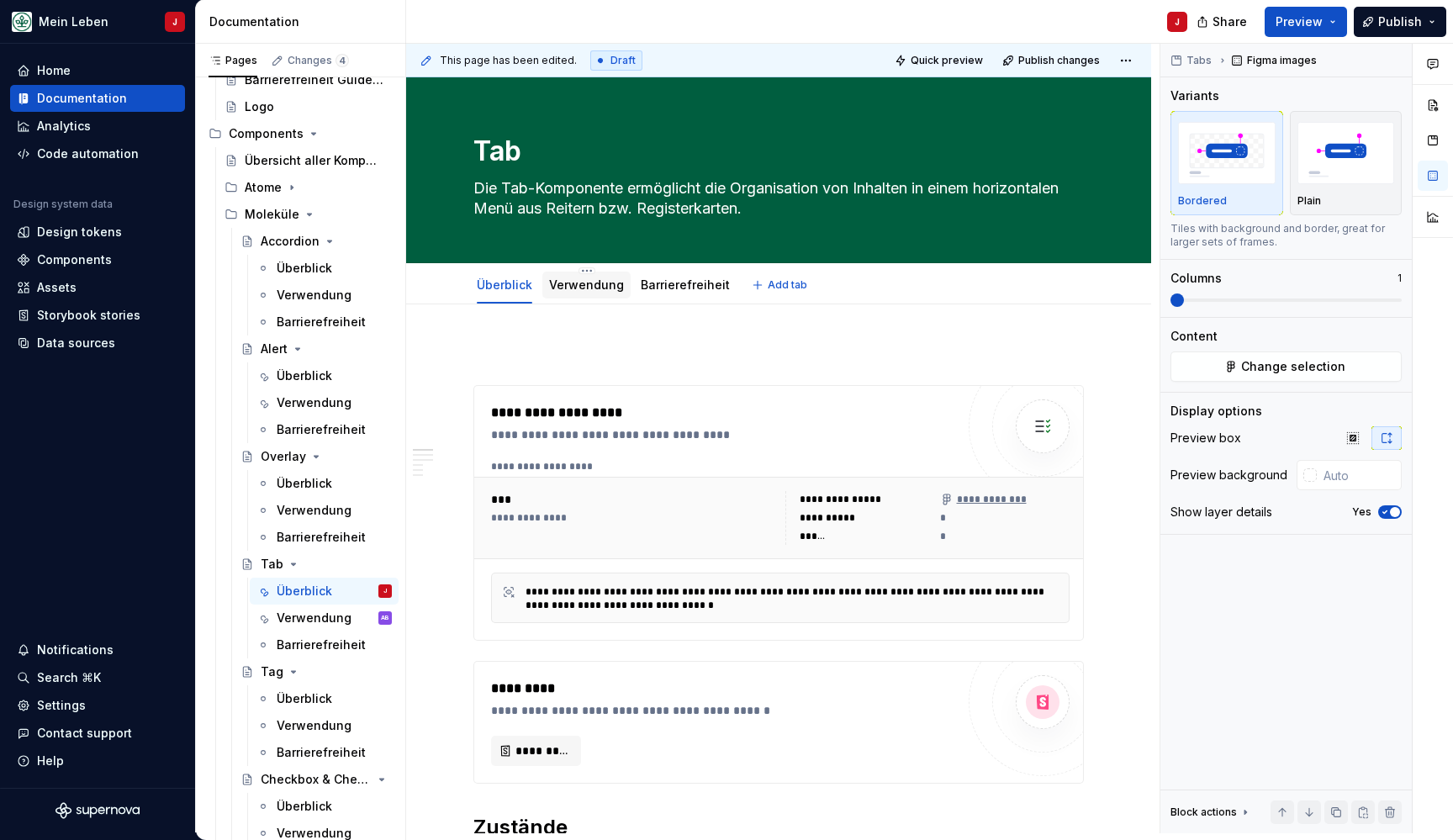
scroll to position [-1, 0]
click at [564, 280] on link "Verwendung" at bounding box center [586, 284] width 74 height 15
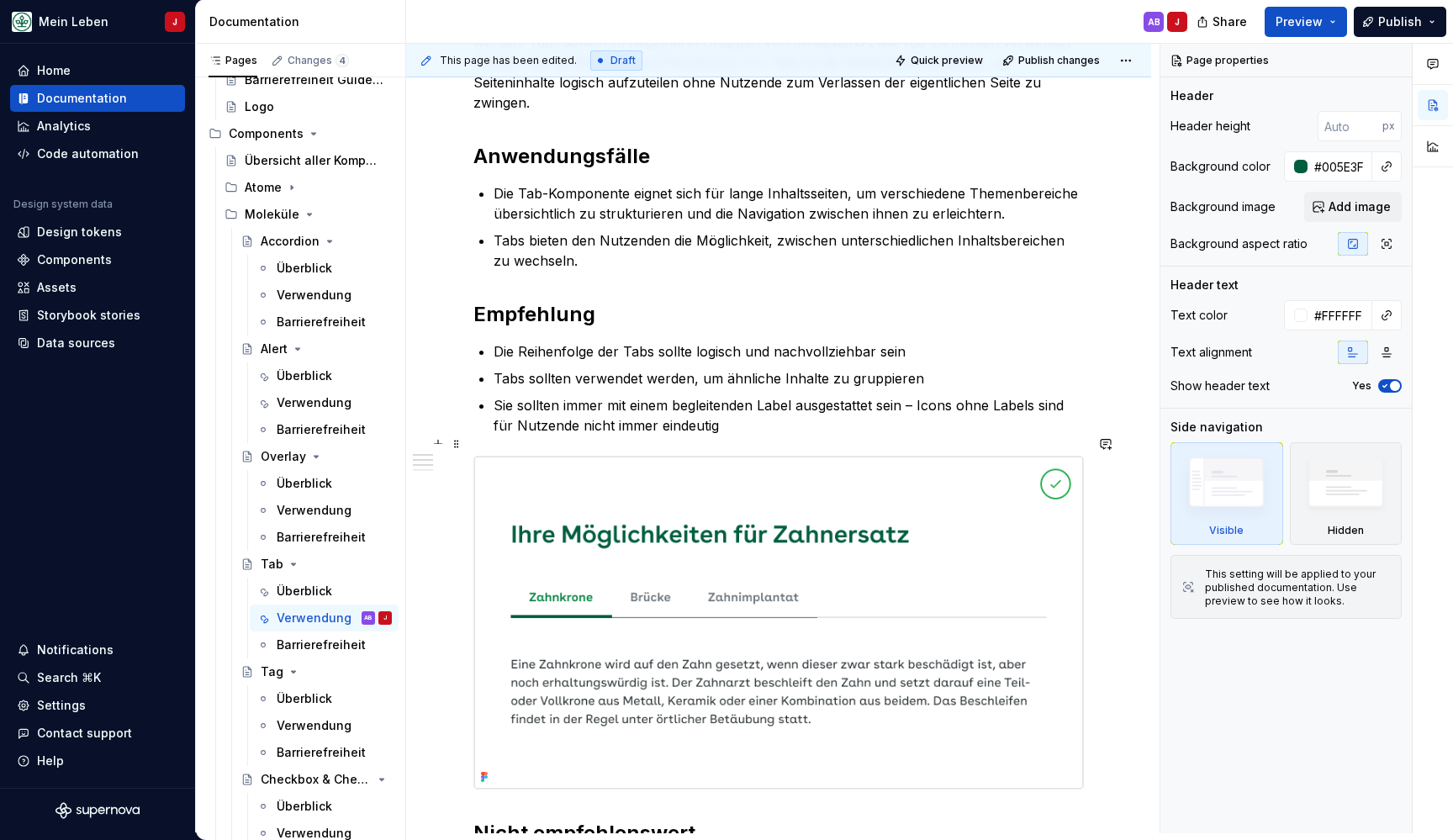
scroll to position [396, 0]
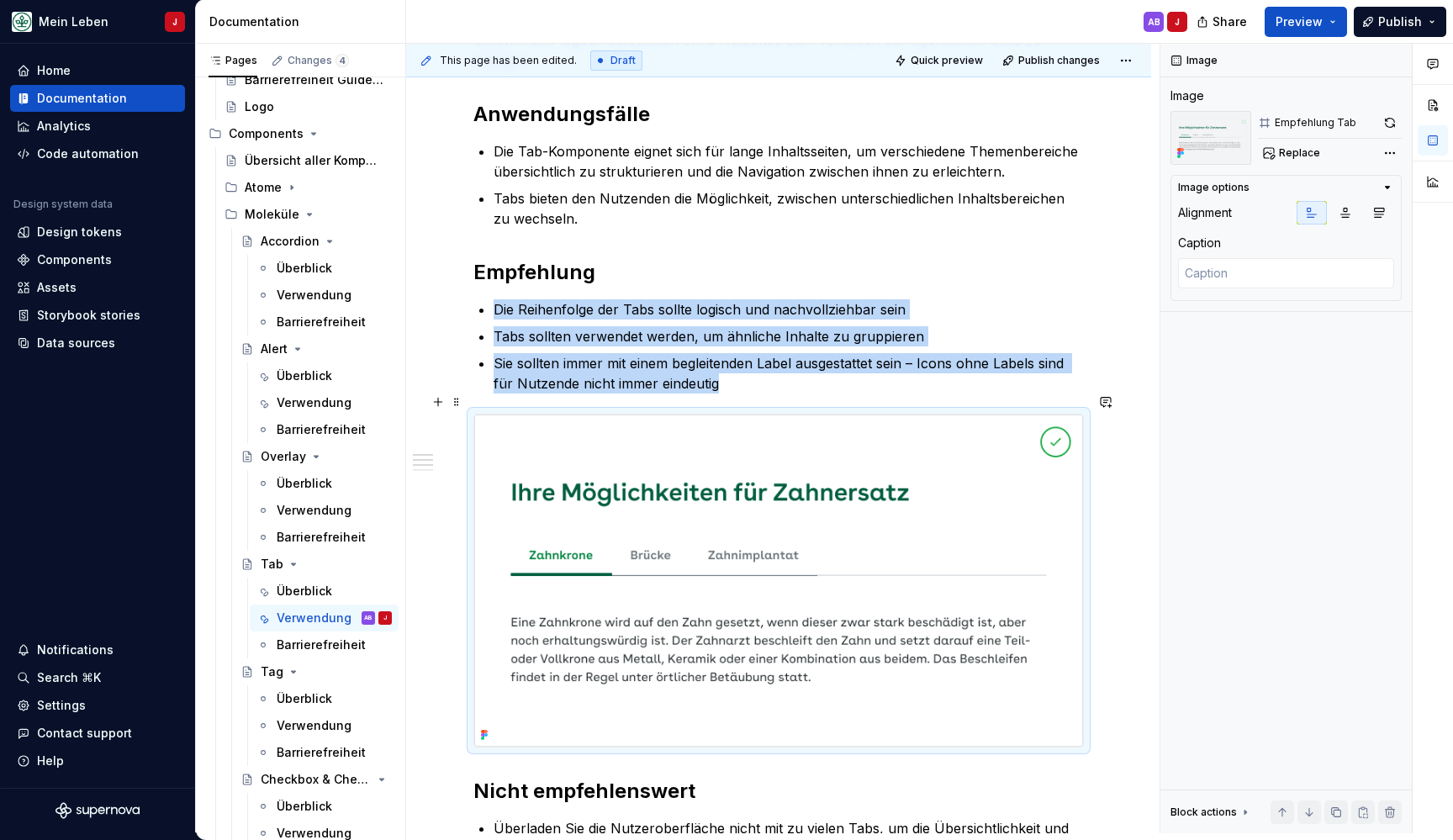
click at [755, 471] on img at bounding box center [778, 581] width 609 height 332
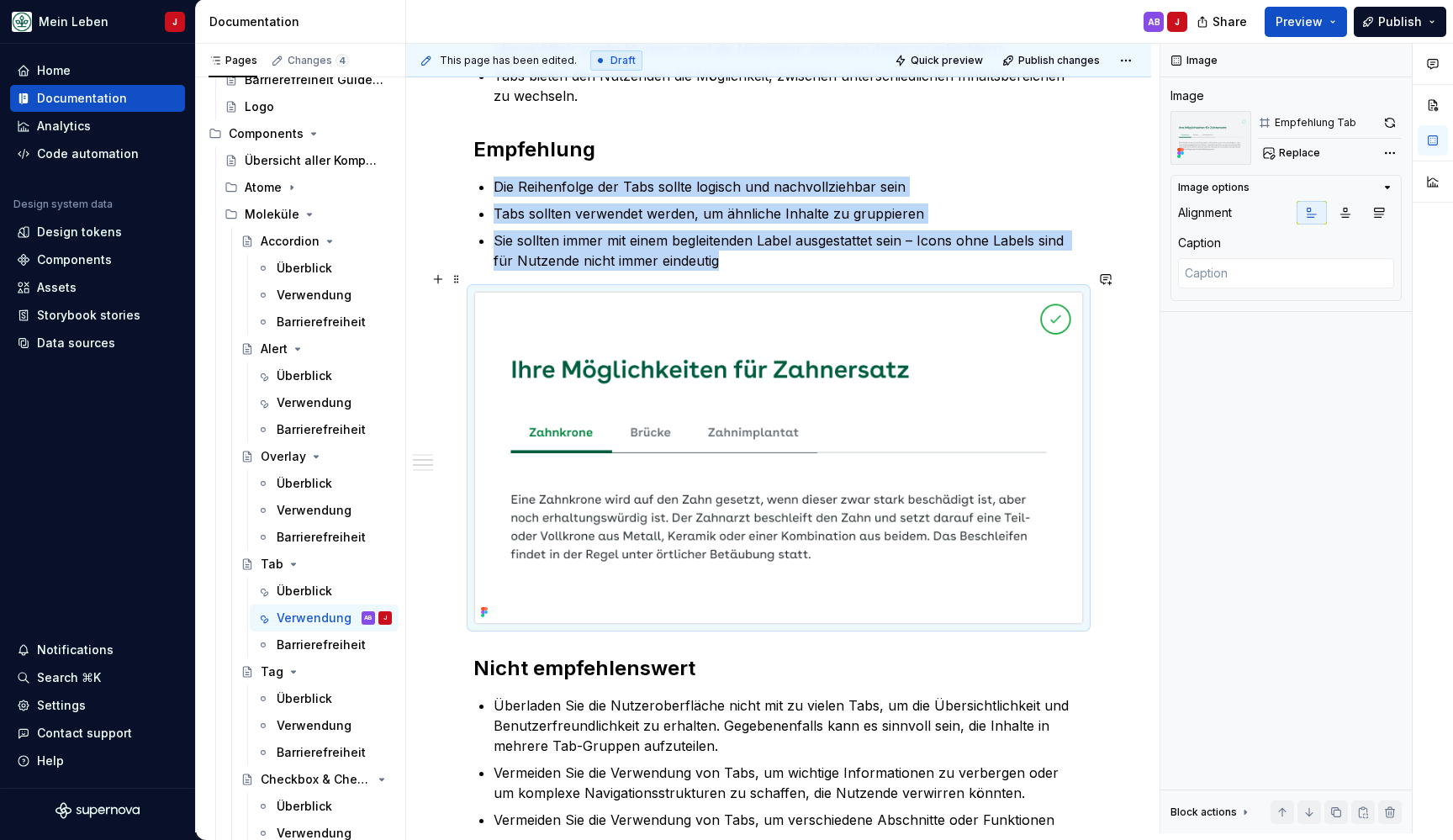
scroll to position [525, 0]
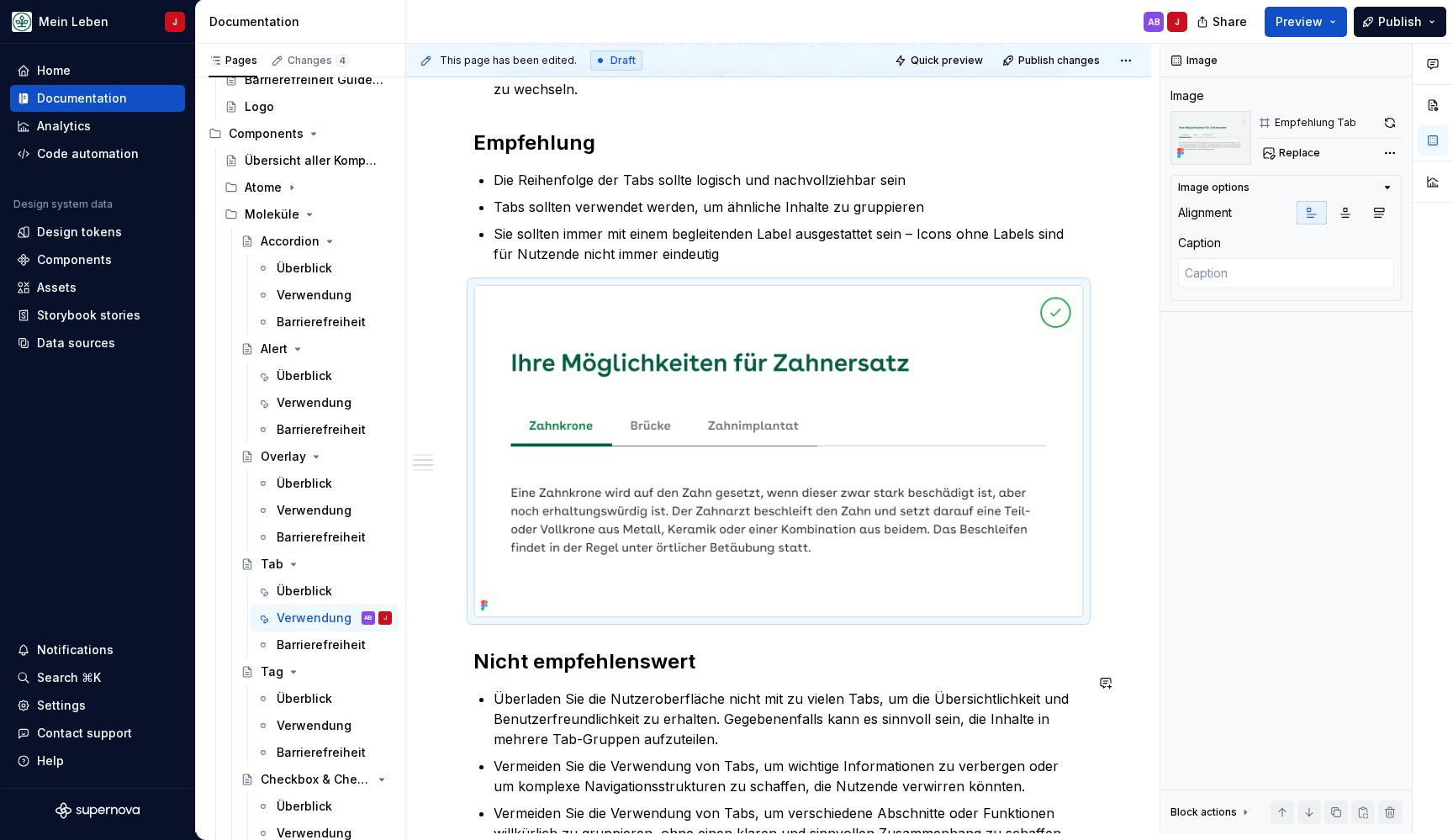
type textarea "*"
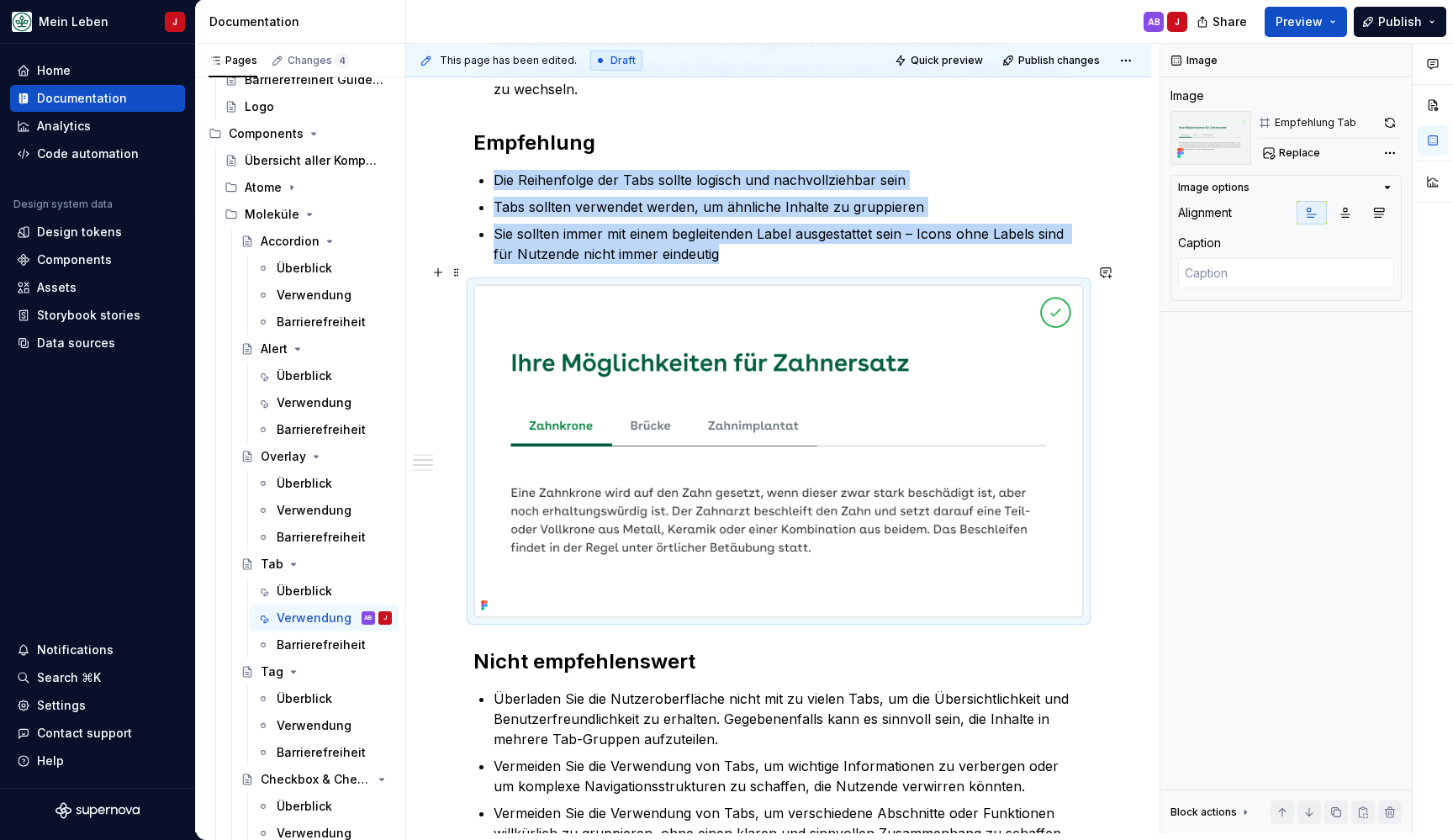
click at [720, 319] on img at bounding box center [778, 451] width 609 height 332
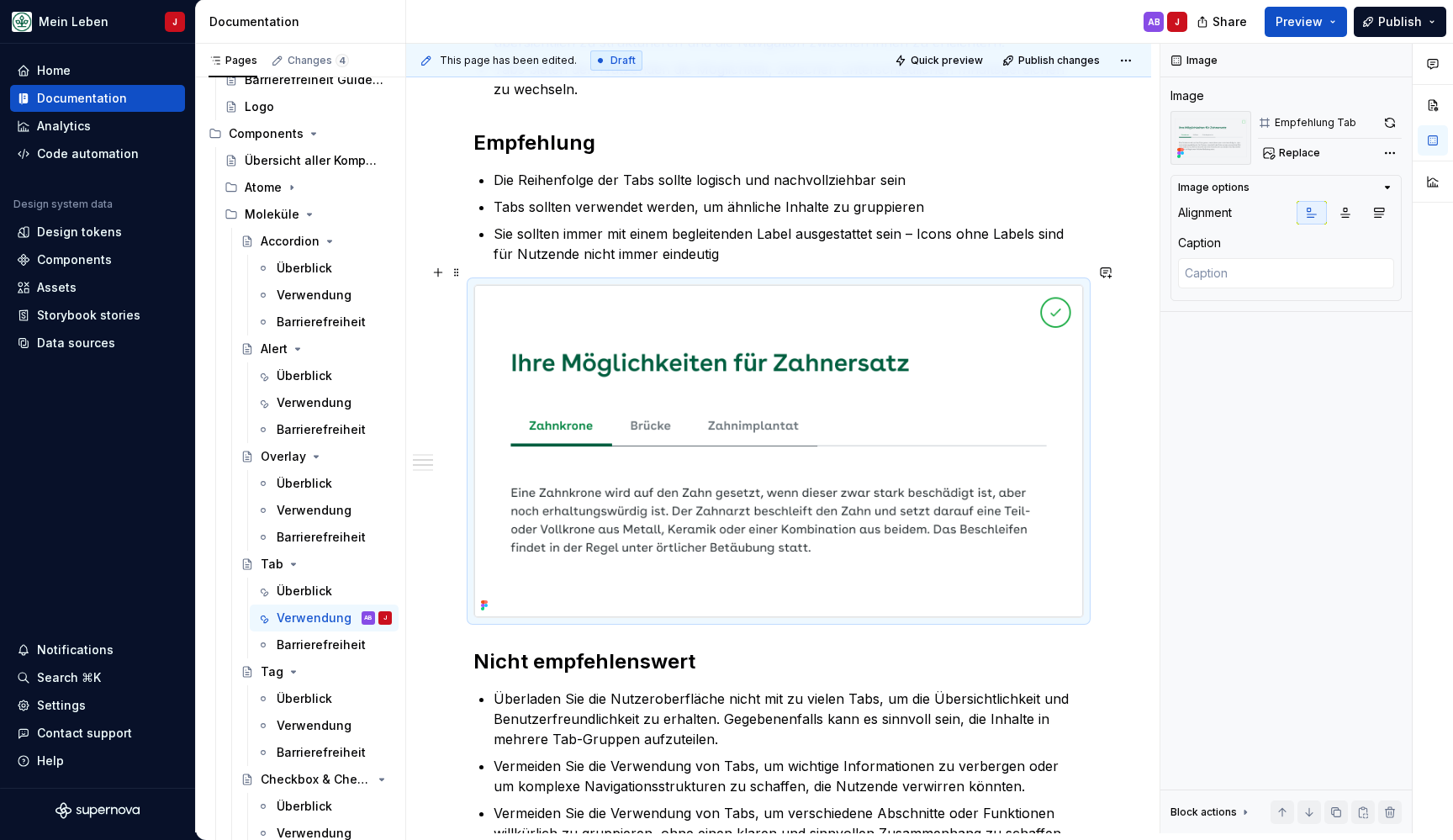
click at [547, 313] on img at bounding box center [778, 451] width 609 height 332
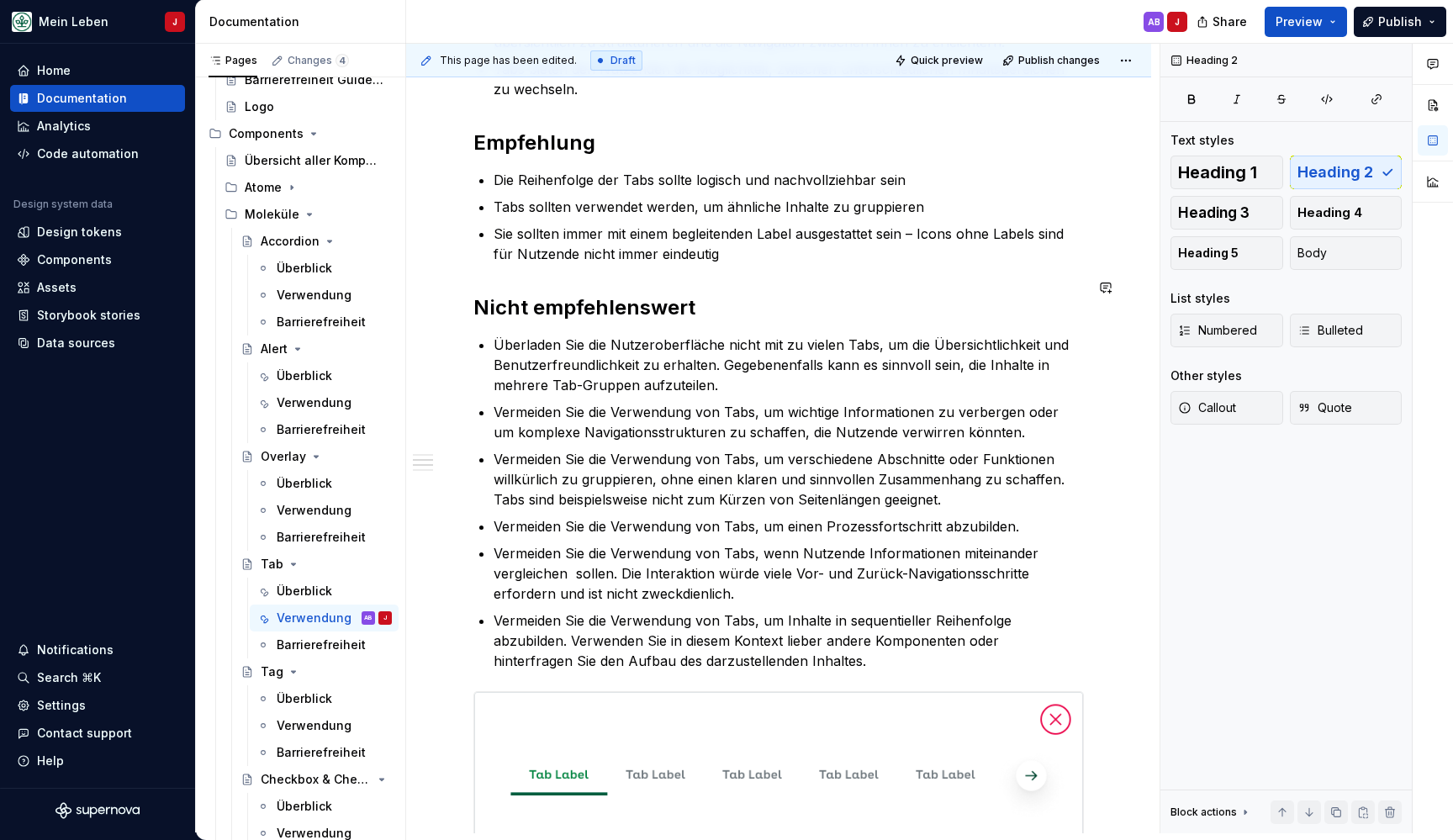
click at [479, 259] on div "Jeder Tab repräsentiert einen separaten Seiten-Abschnitt. Nutzende können jeder…" at bounding box center [778, 681] width 610 height 1722
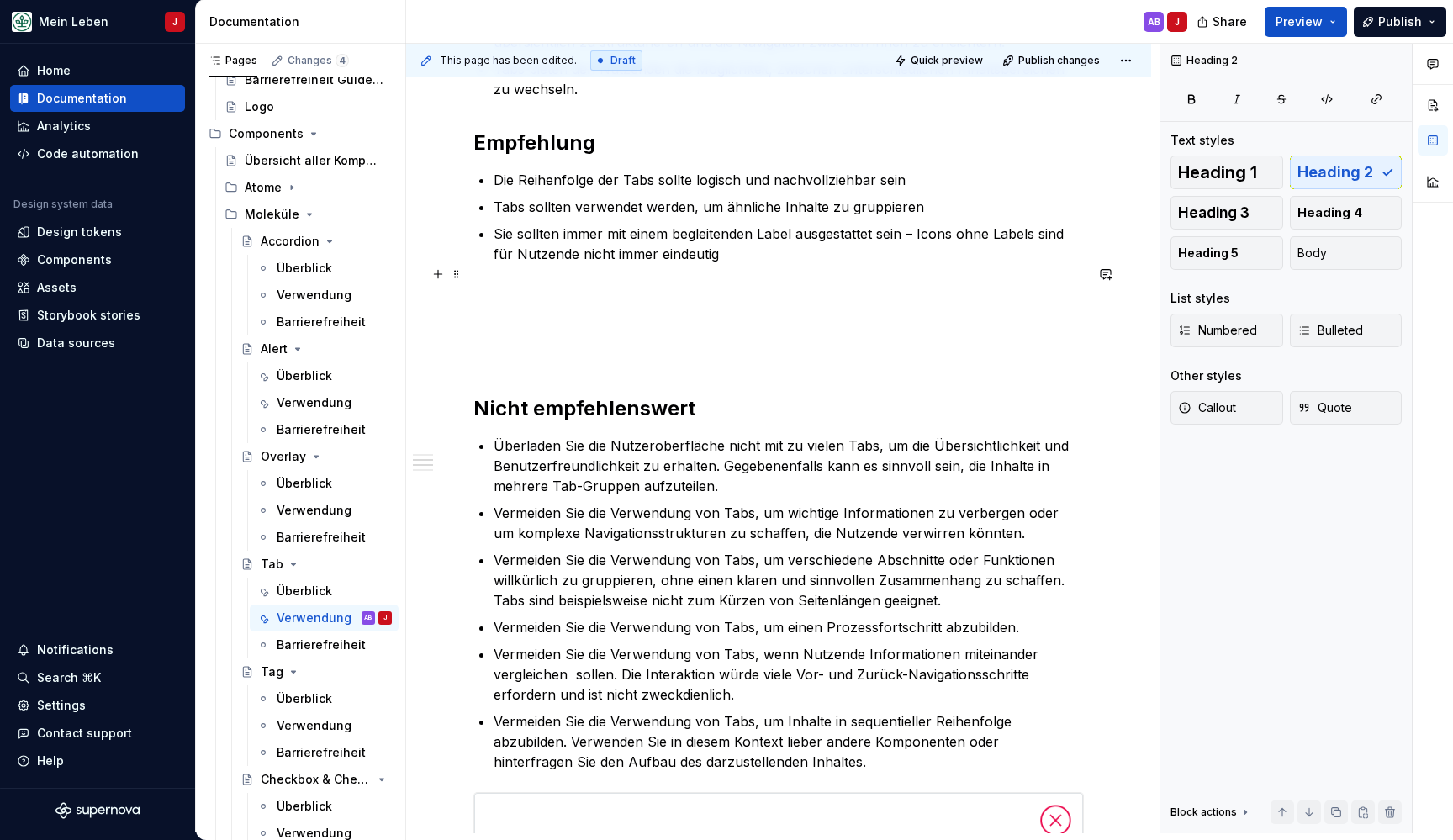
click at [485, 284] on p at bounding box center [778, 295] width 610 height 21
click at [438, 276] on button "button" at bounding box center [438, 273] width 23 height 23
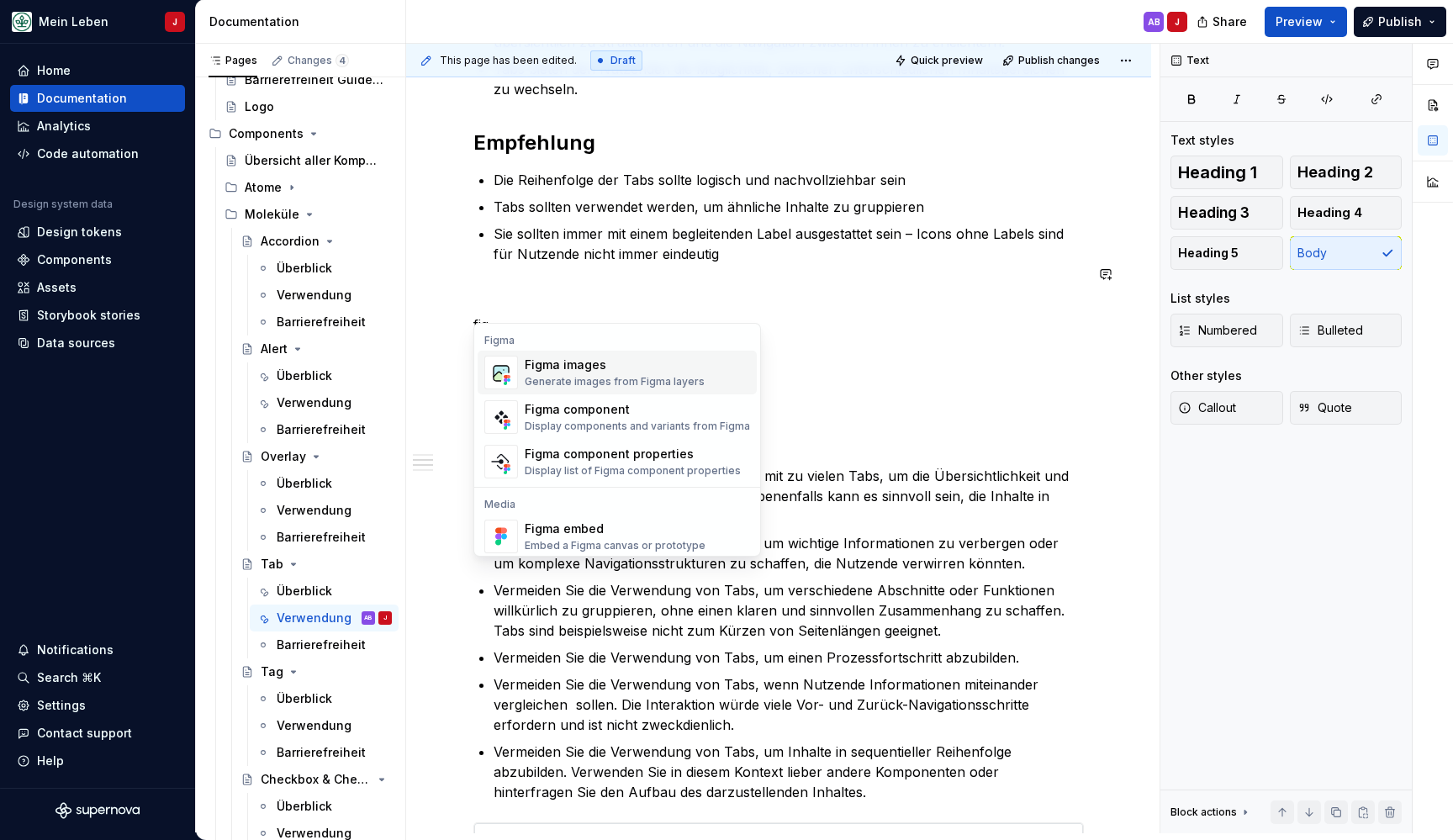
click at [539, 373] on div "Figma images Generate images from Figma layers" at bounding box center [615, 372] width 180 height 32
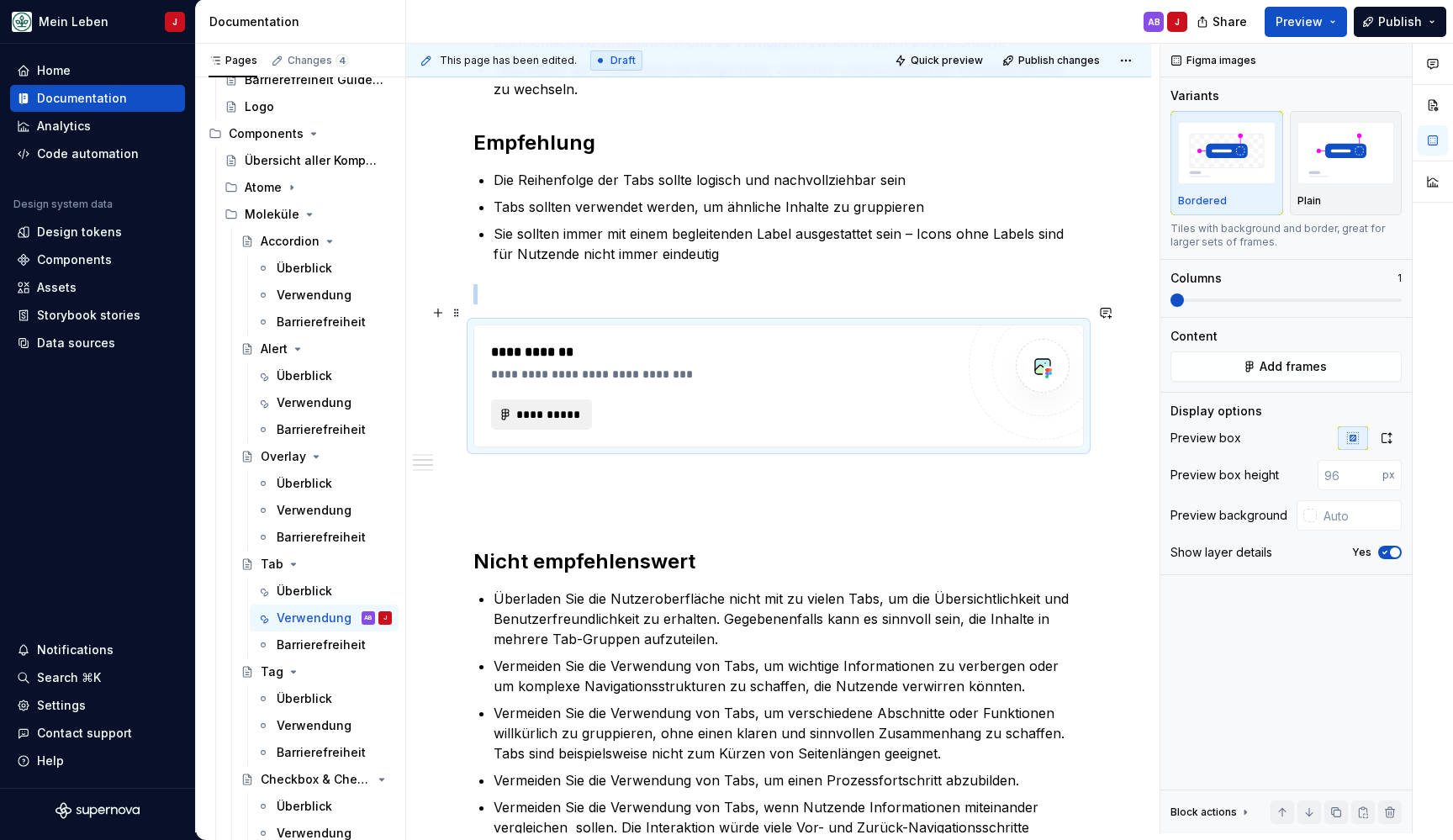
click at [563, 406] on span "**********" at bounding box center [548, 414] width 66 height 17
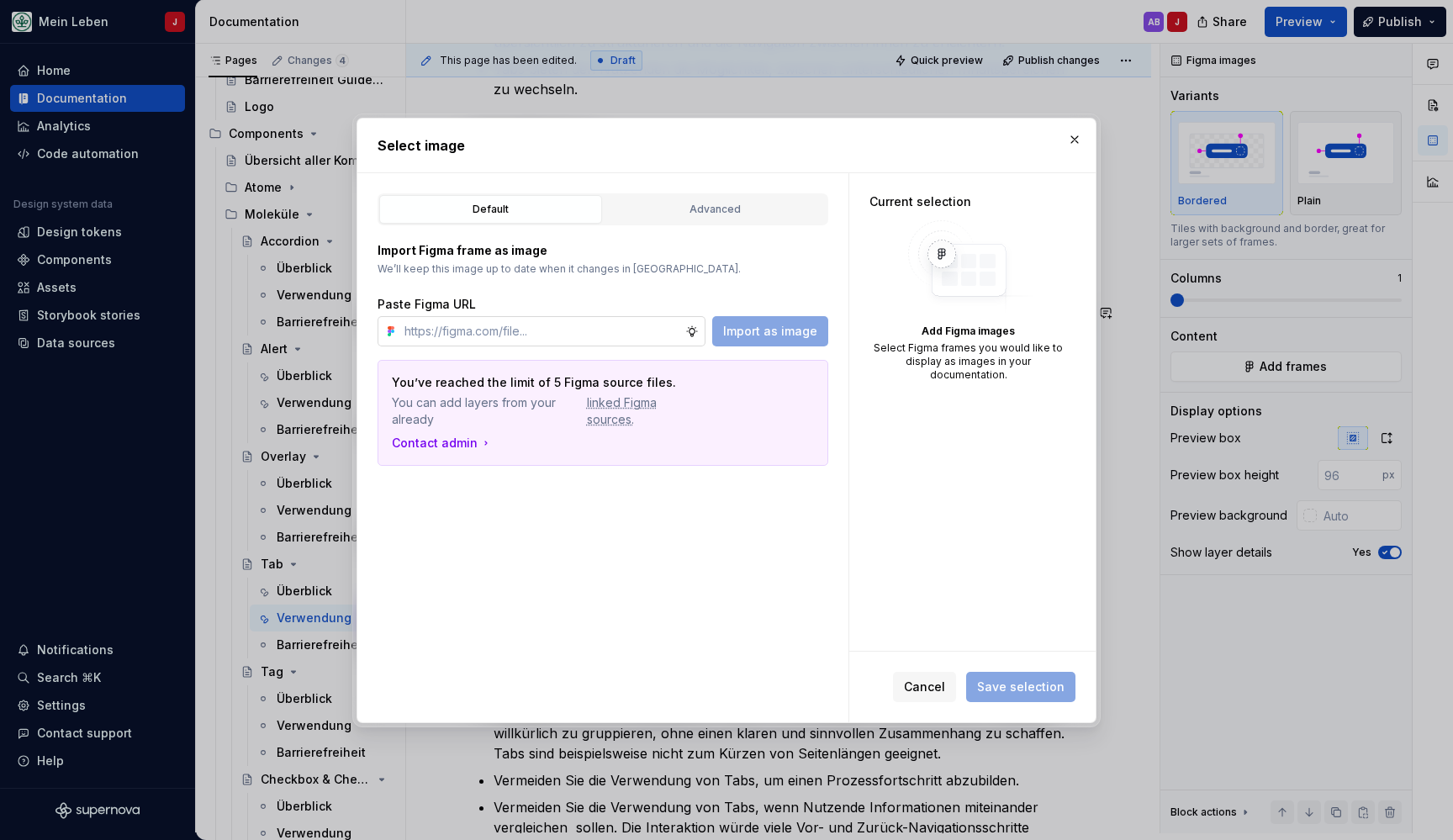
type textarea "*"
type input "[URL][DOMAIN_NAME]"
click at [747, 333] on span "Import as image" at bounding box center [771, 331] width 94 height 17
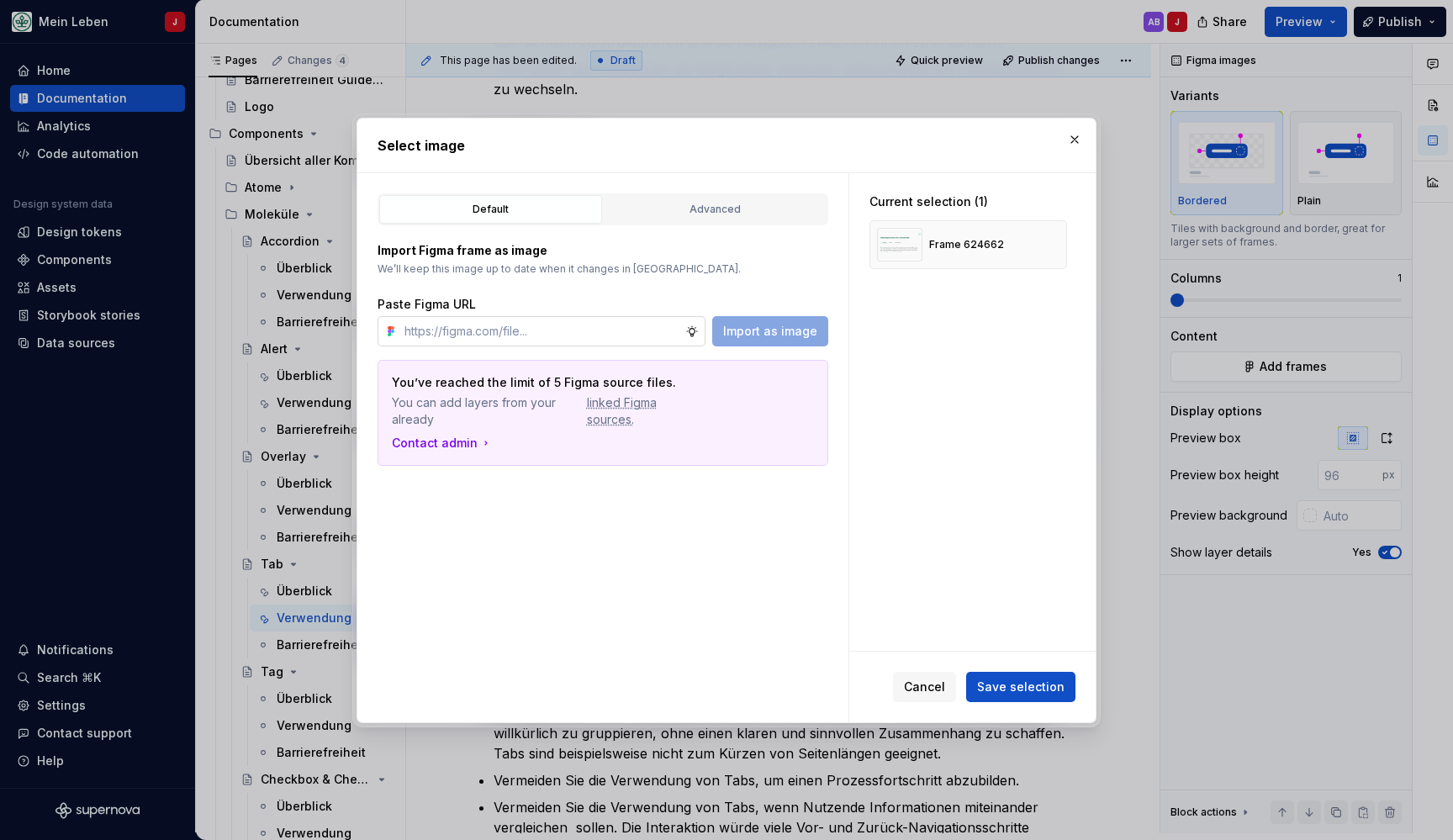
click at [574, 325] on input "text" at bounding box center [541, 331] width 288 height 30
paste input "[URL][DOMAIN_NAME]"
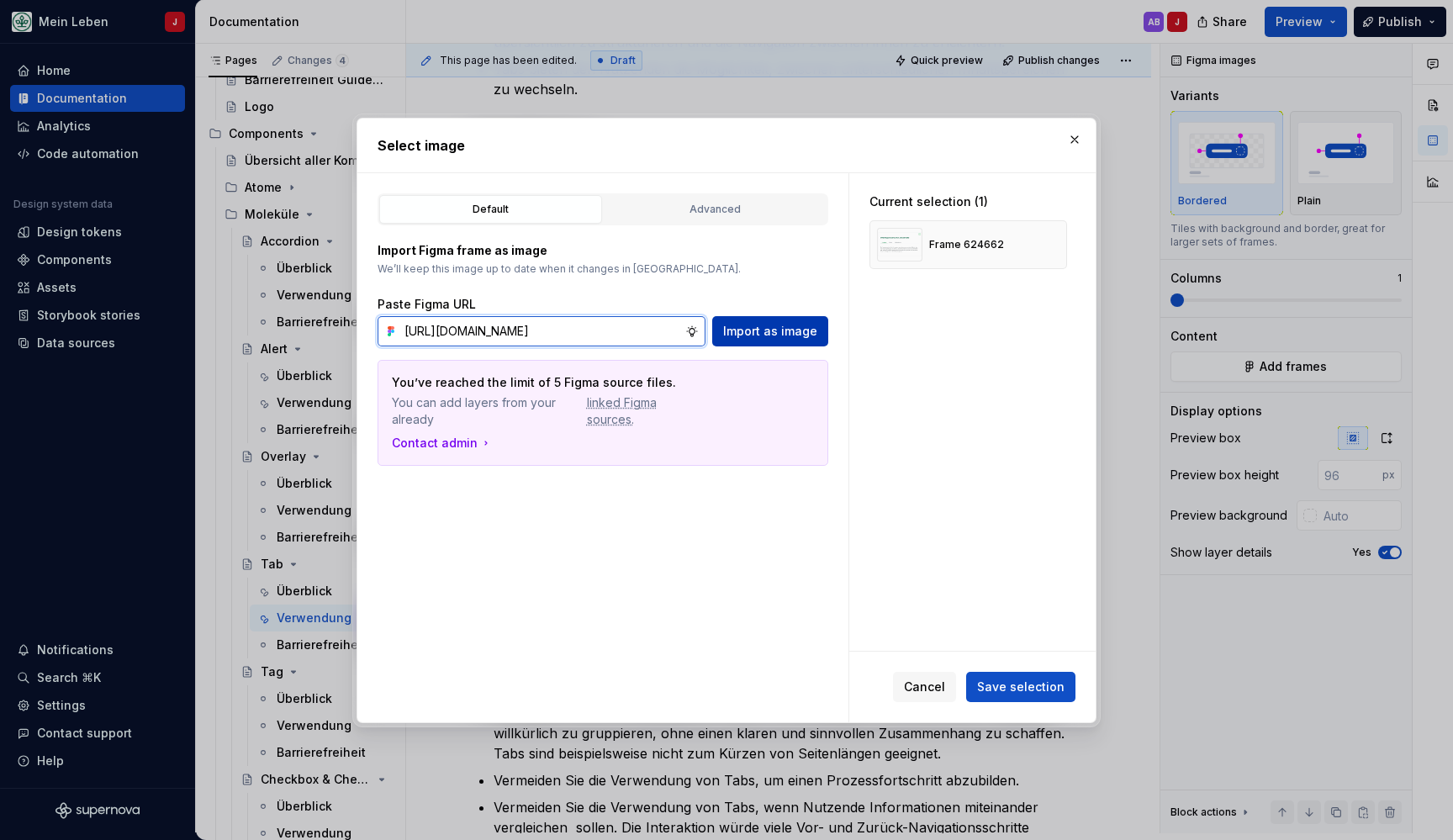
type input "[URL][DOMAIN_NAME]"
click at [748, 331] on span "Import as image" at bounding box center [771, 331] width 94 height 17
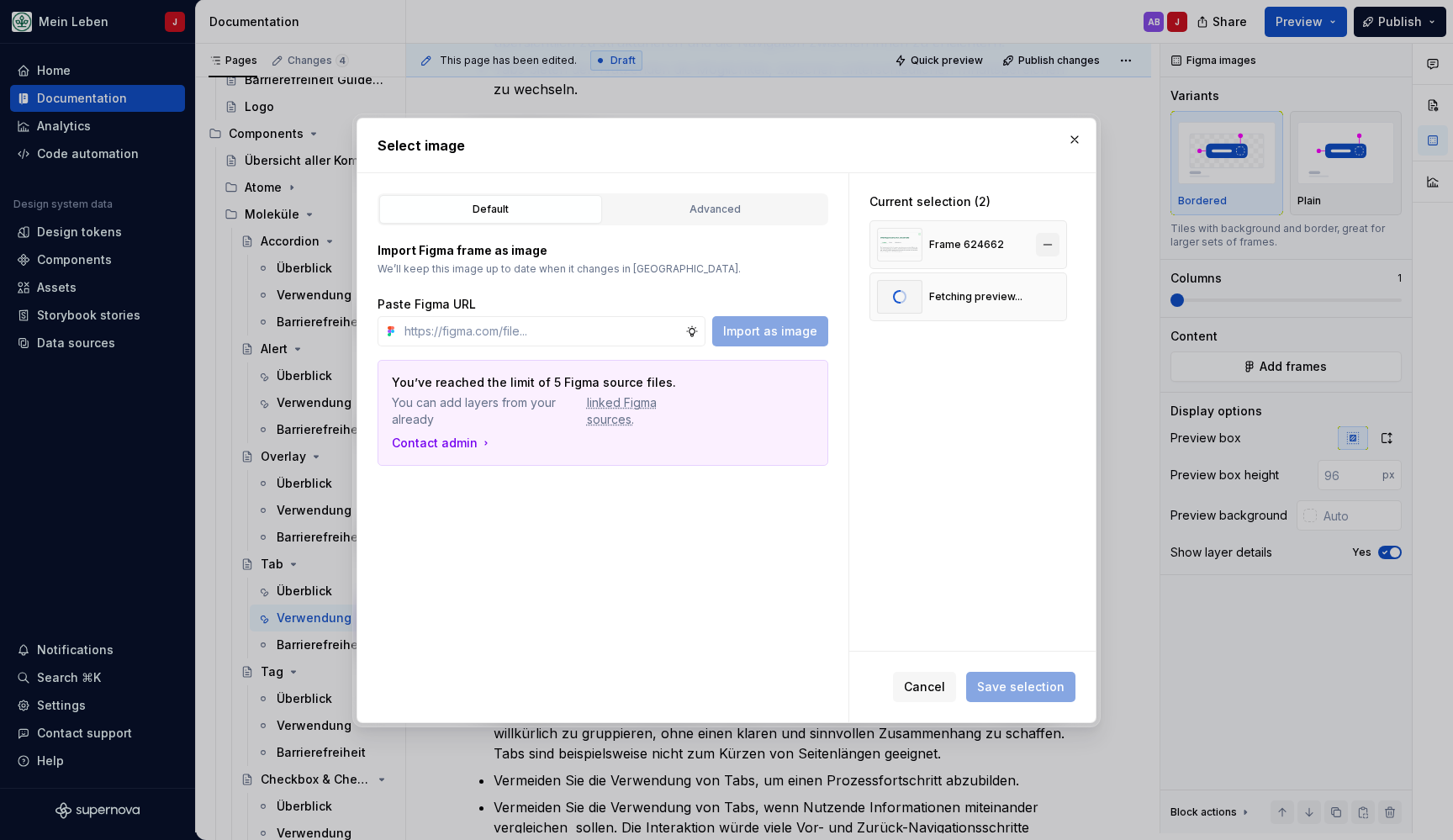
click at [1055, 247] on button "button" at bounding box center [1047, 244] width 23 height 23
click at [1031, 680] on span "Save selection" at bounding box center [1021, 687] width 87 height 17
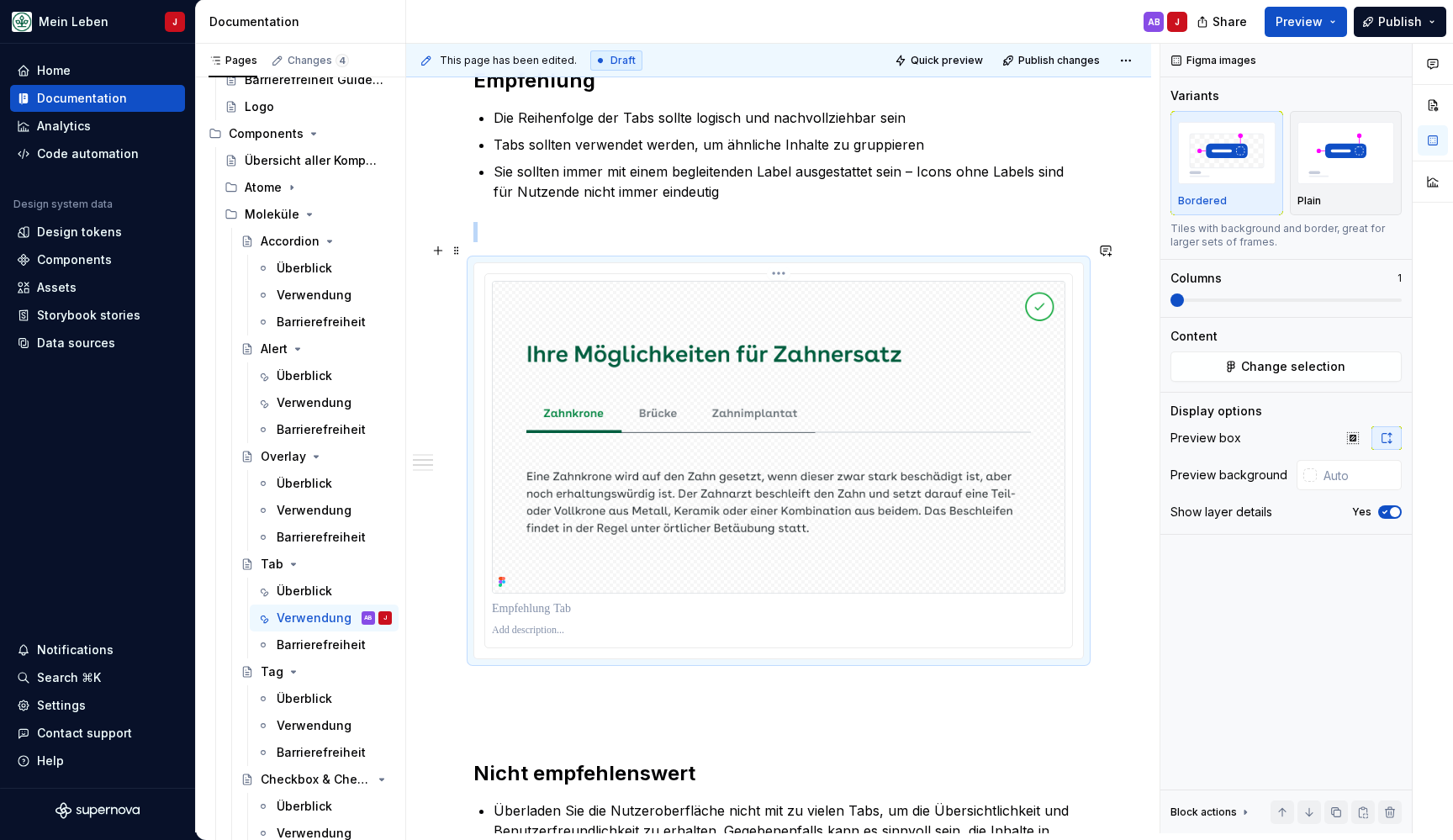
scroll to position [606, 0]
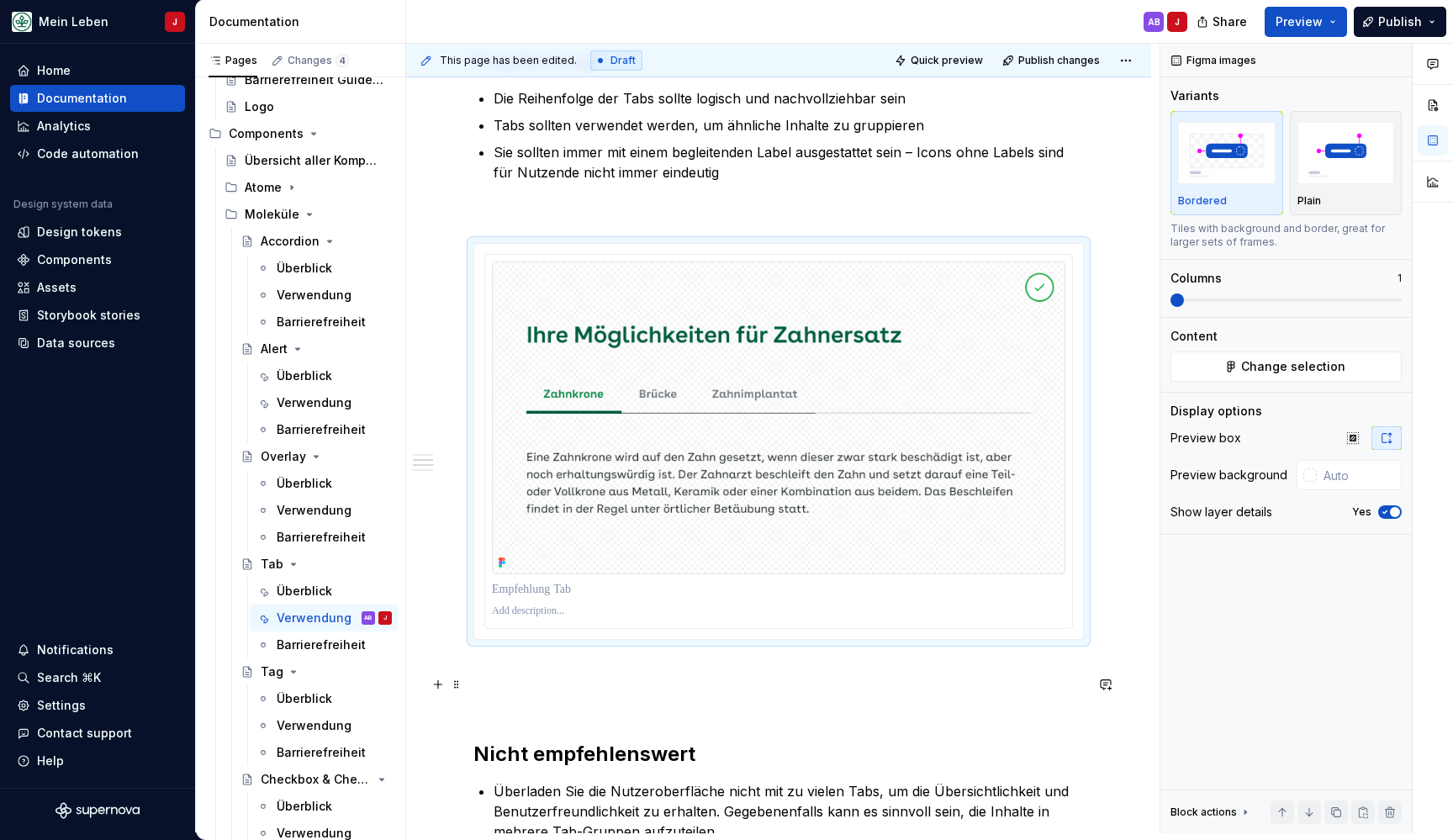
click at [641, 690] on p at bounding box center [778, 700] width 610 height 21
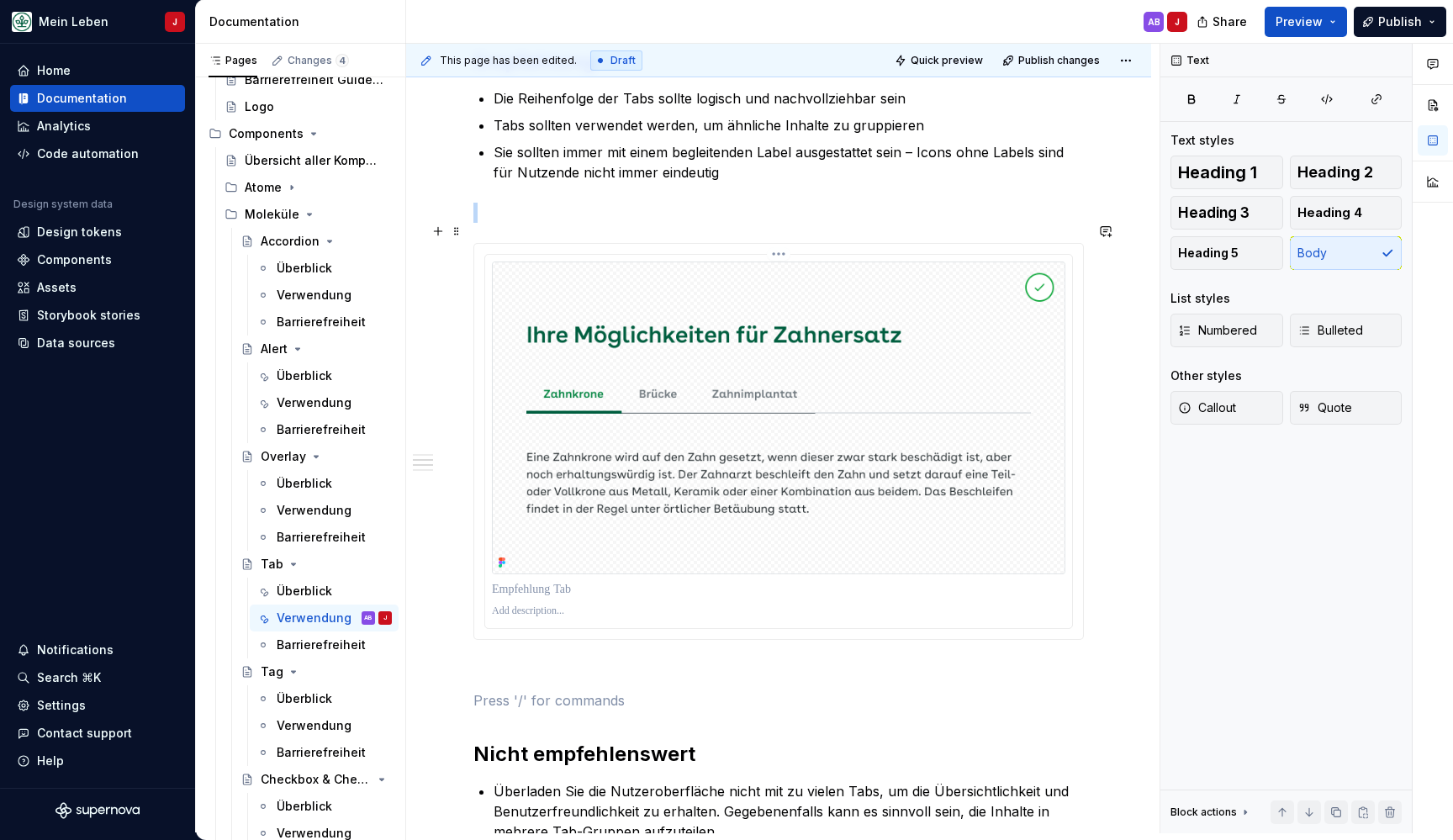
click at [714, 319] on img at bounding box center [778, 417] width 574 height 313
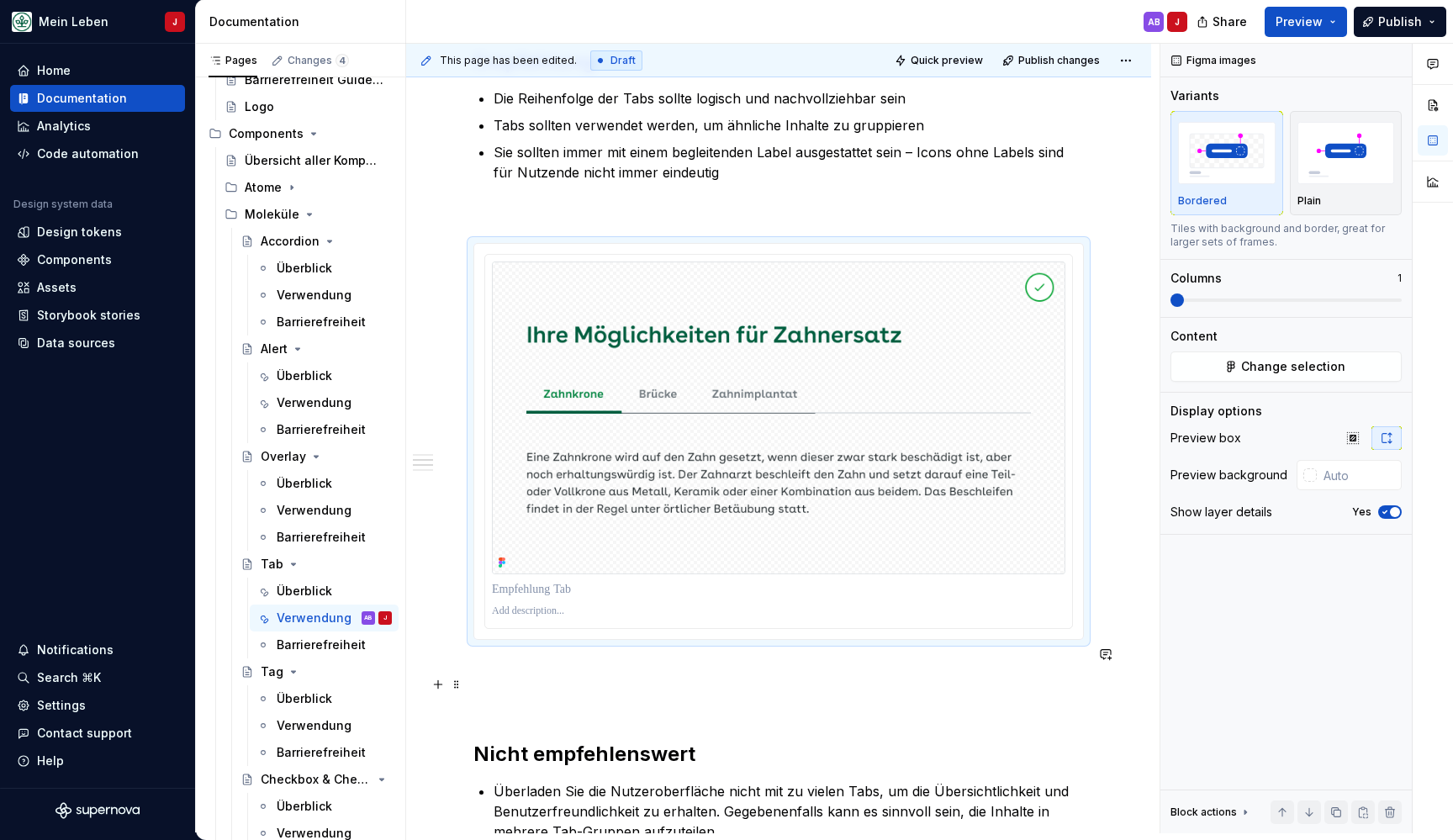
click at [531, 690] on p at bounding box center [778, 700] width 610 height 21
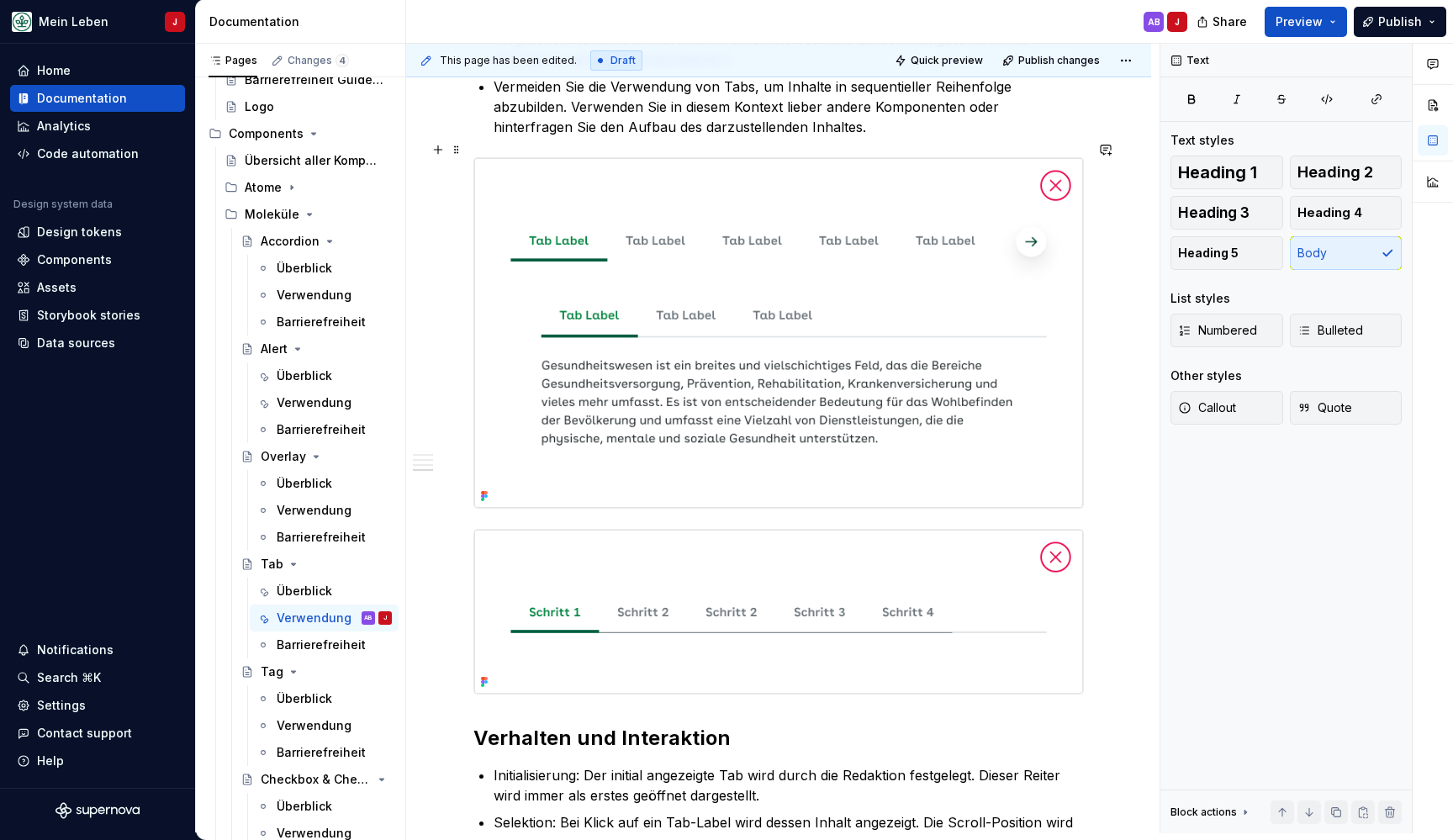
scroll to position [1414, 0]
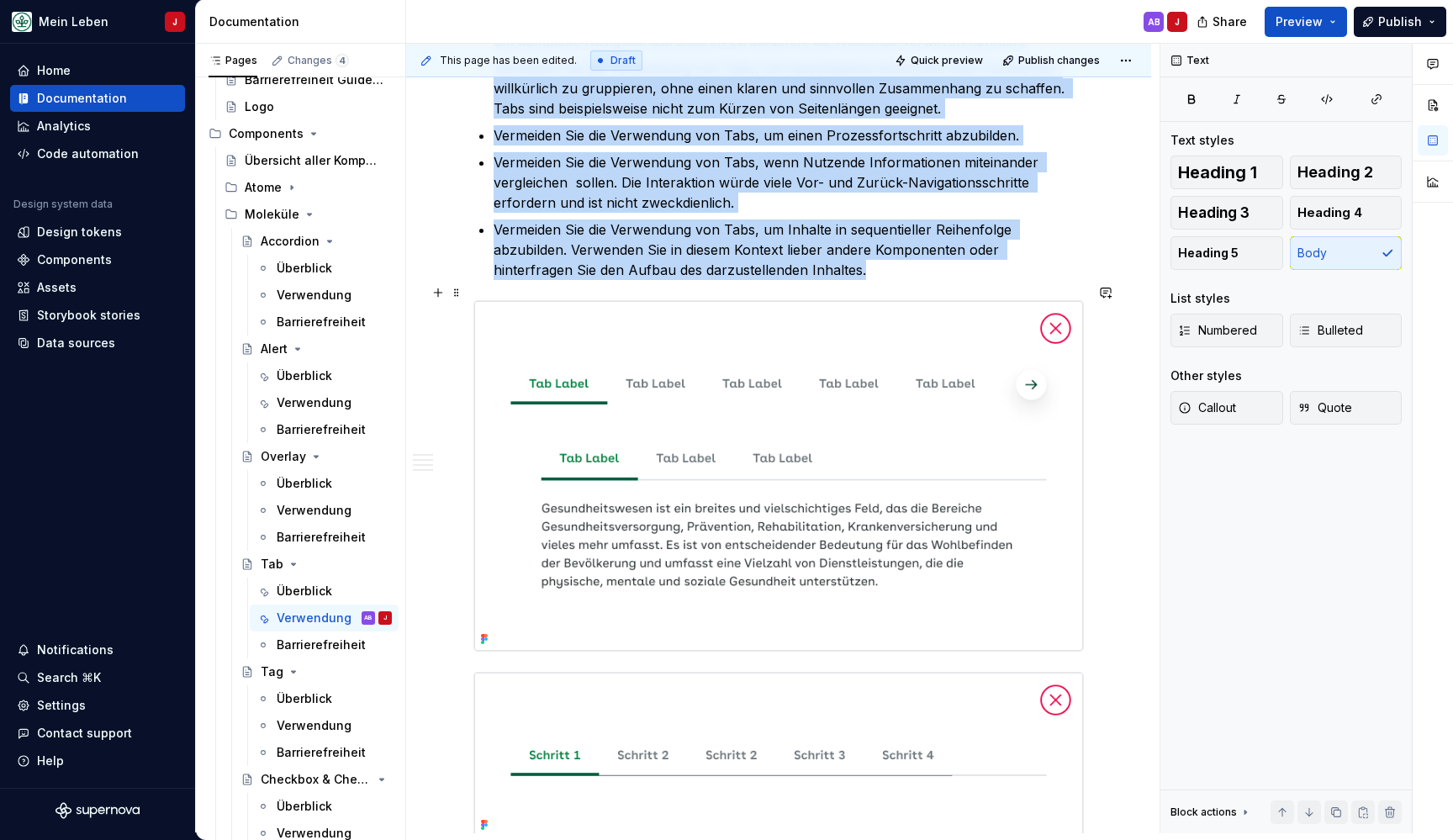
click at [495, 437] on img at bounding box center [778, 476] width 609 height 350
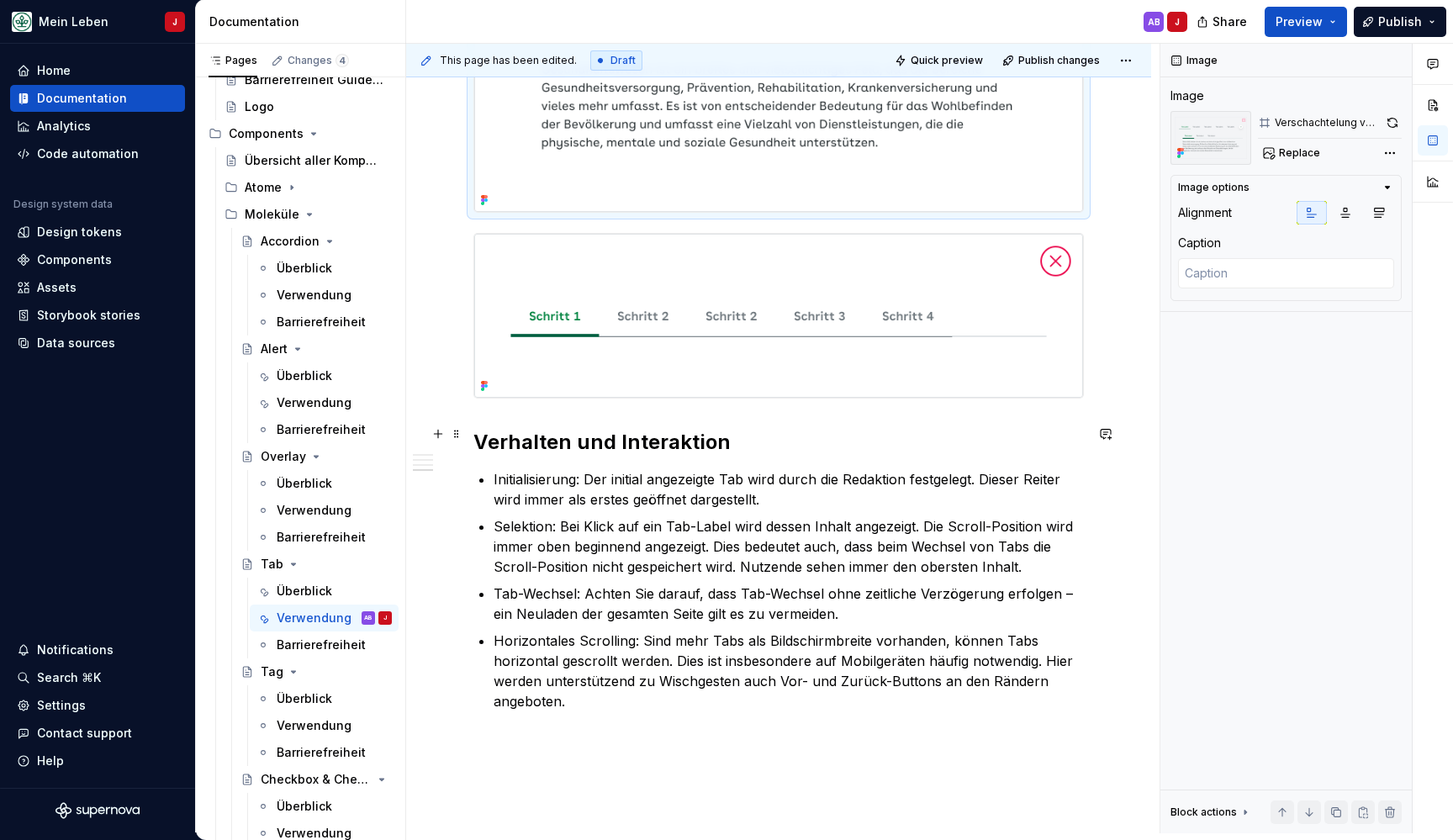
scroll to position [1855, 0]
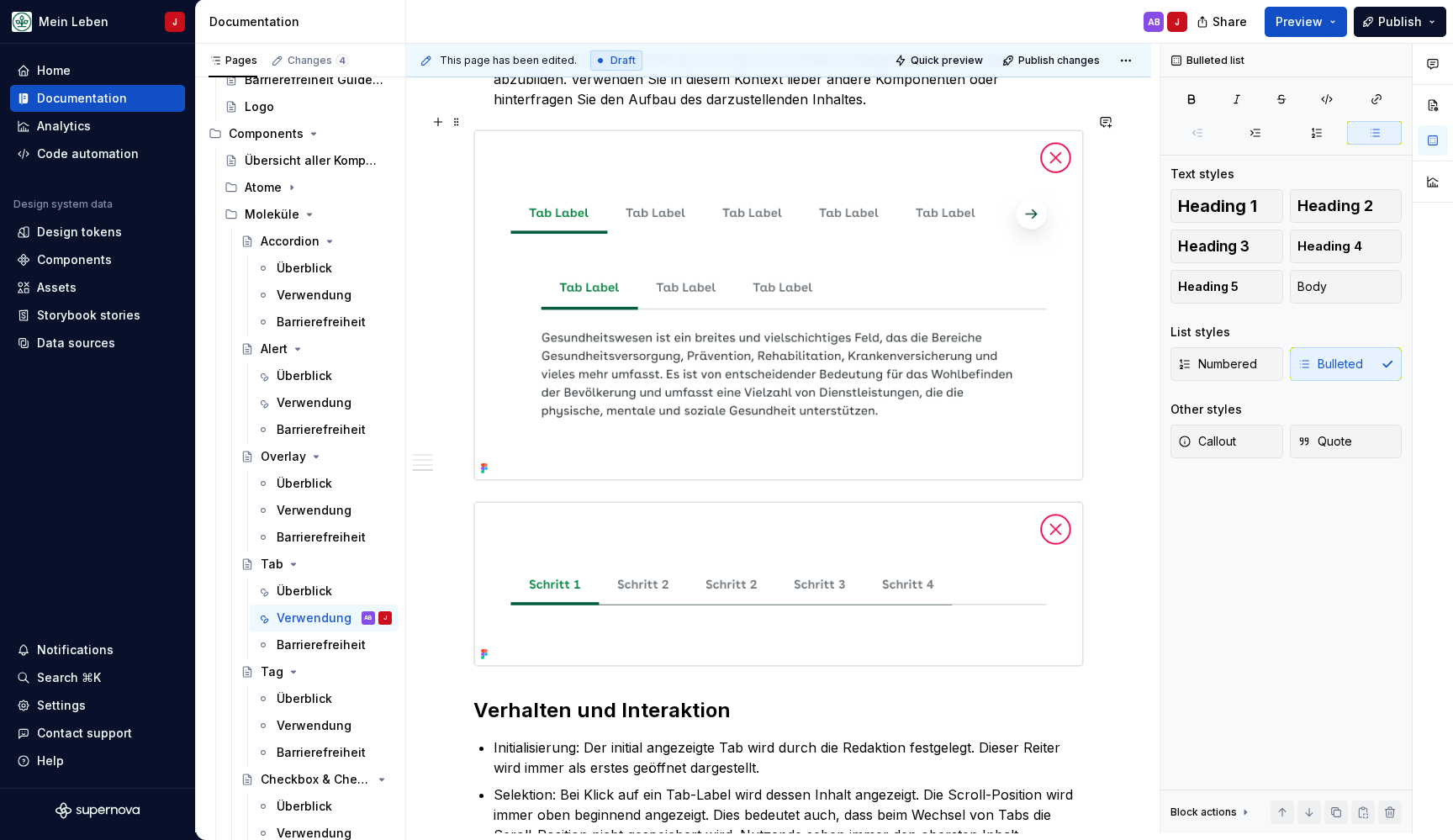
scroll to position [1564, 0]
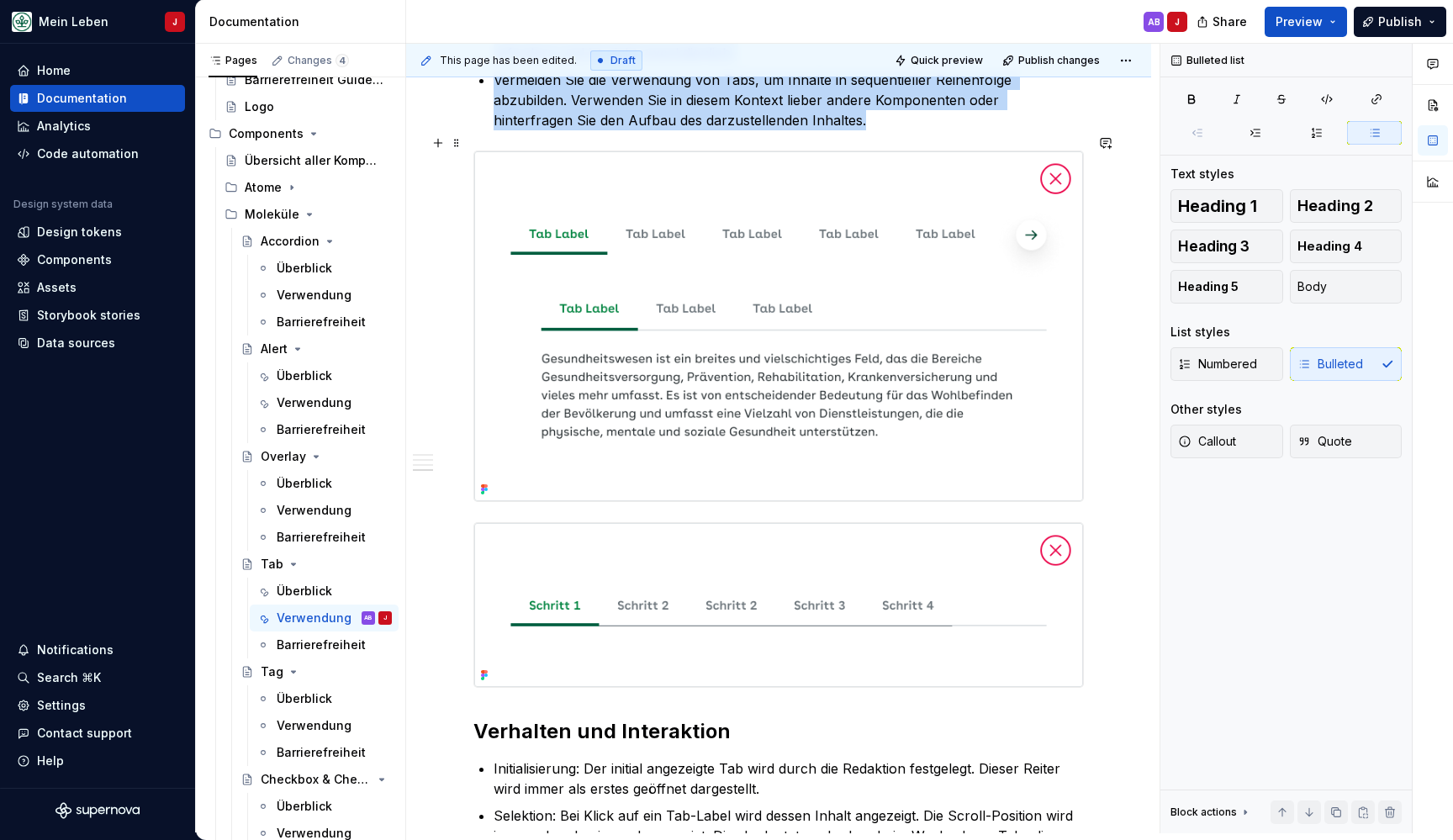
click at [840, 235] on img at bounding box center [778, 326] width 609 height 350
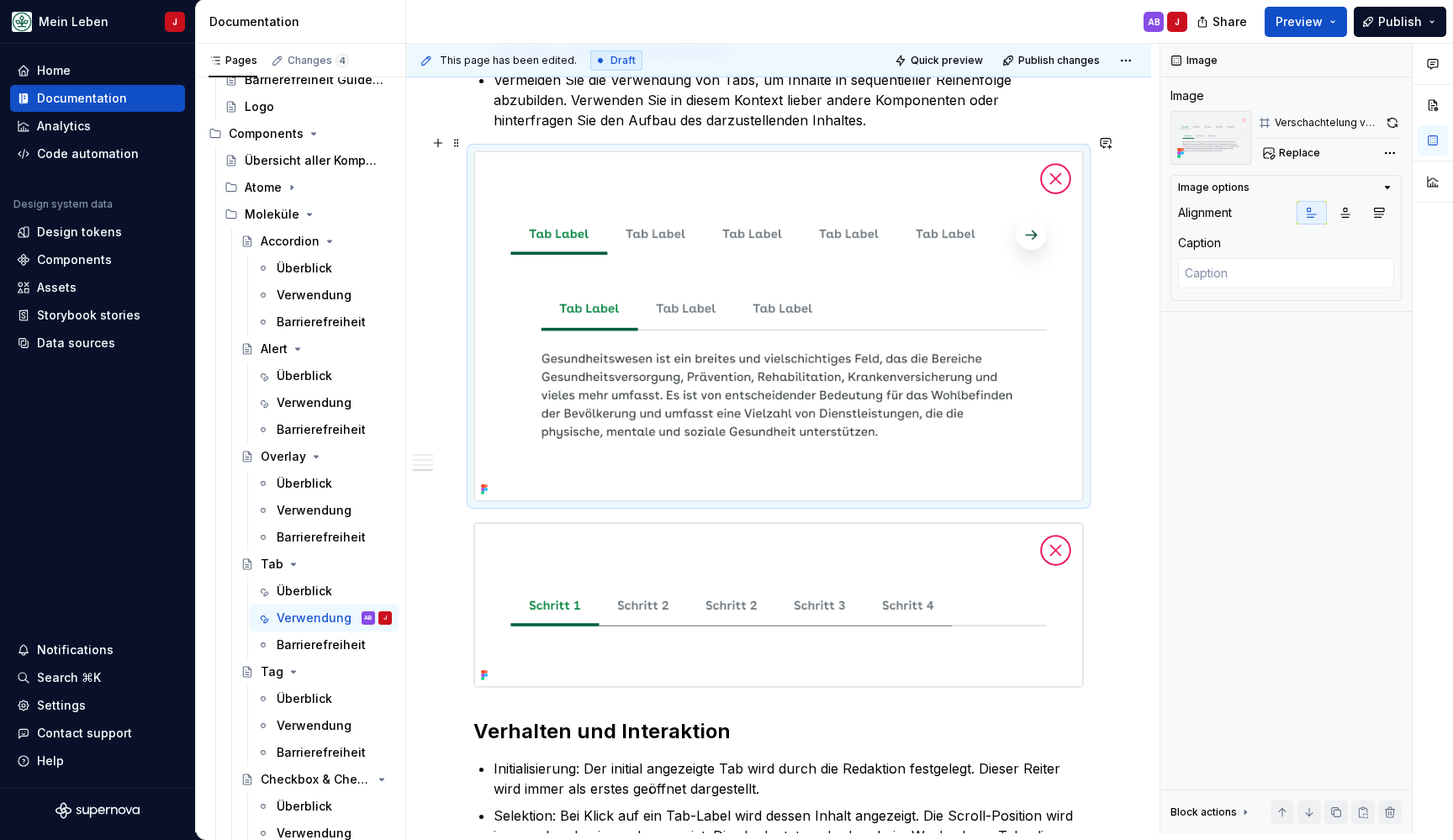
scroll to position [1467, 0]
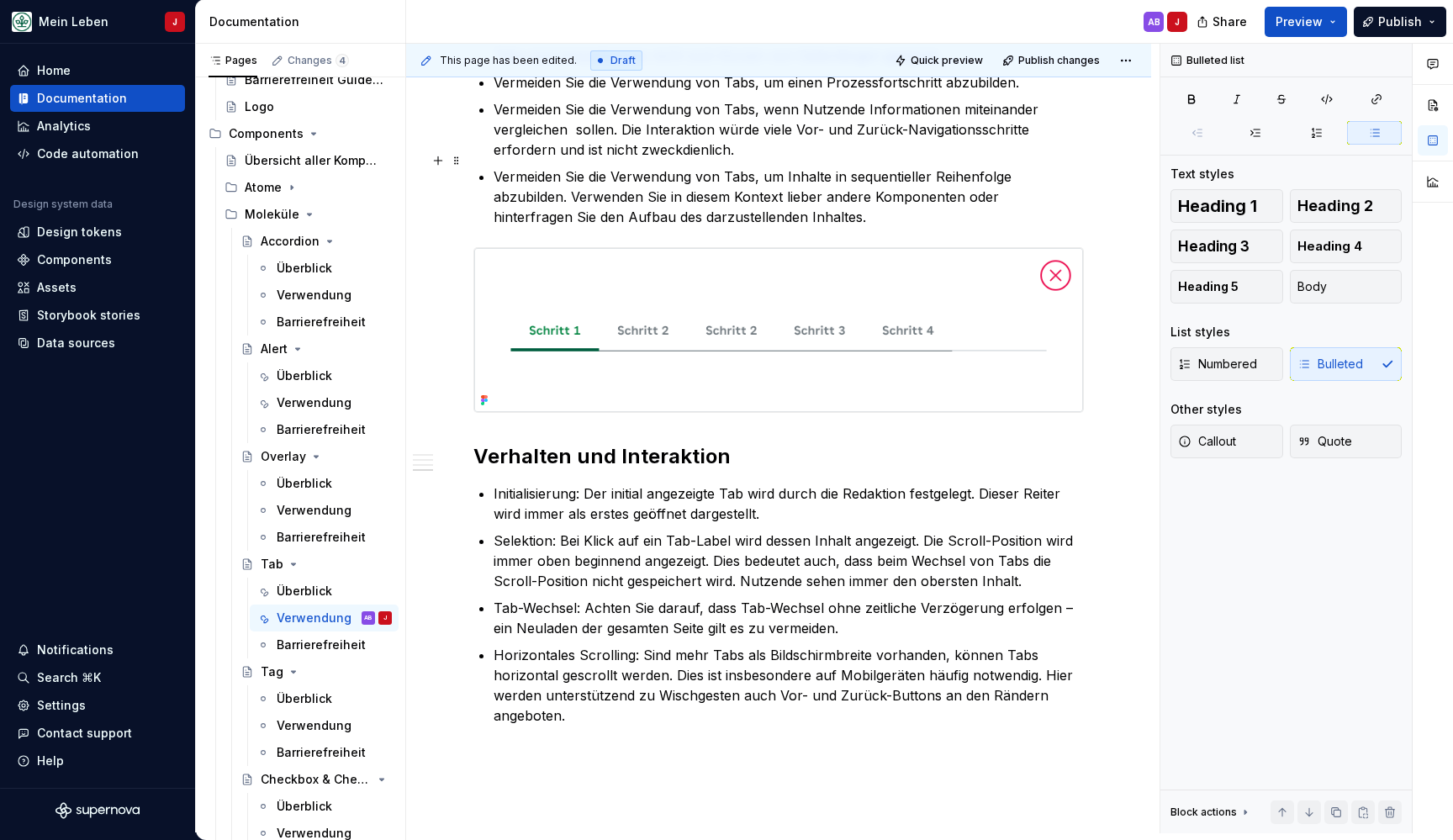
click at [762, 198] on p "Vermeiden Sie die Verwendung von Tabs, um Inhalte in sequentieller Reihenfolge …" at bounding box center [788, 196] width 590 height 61
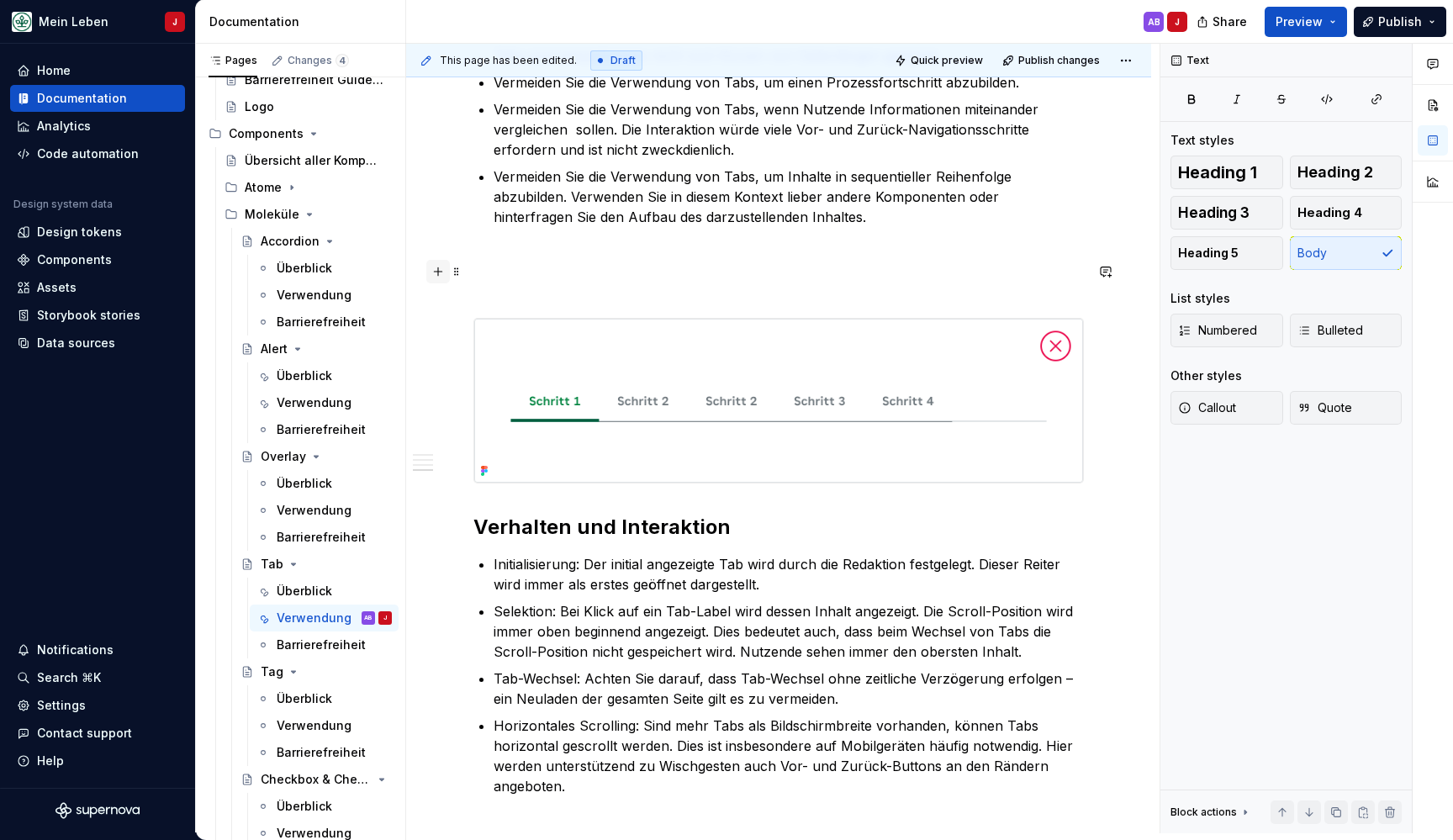
click at [435, 274] on button "button" at bounding box center [438, 271] width 23 height 23
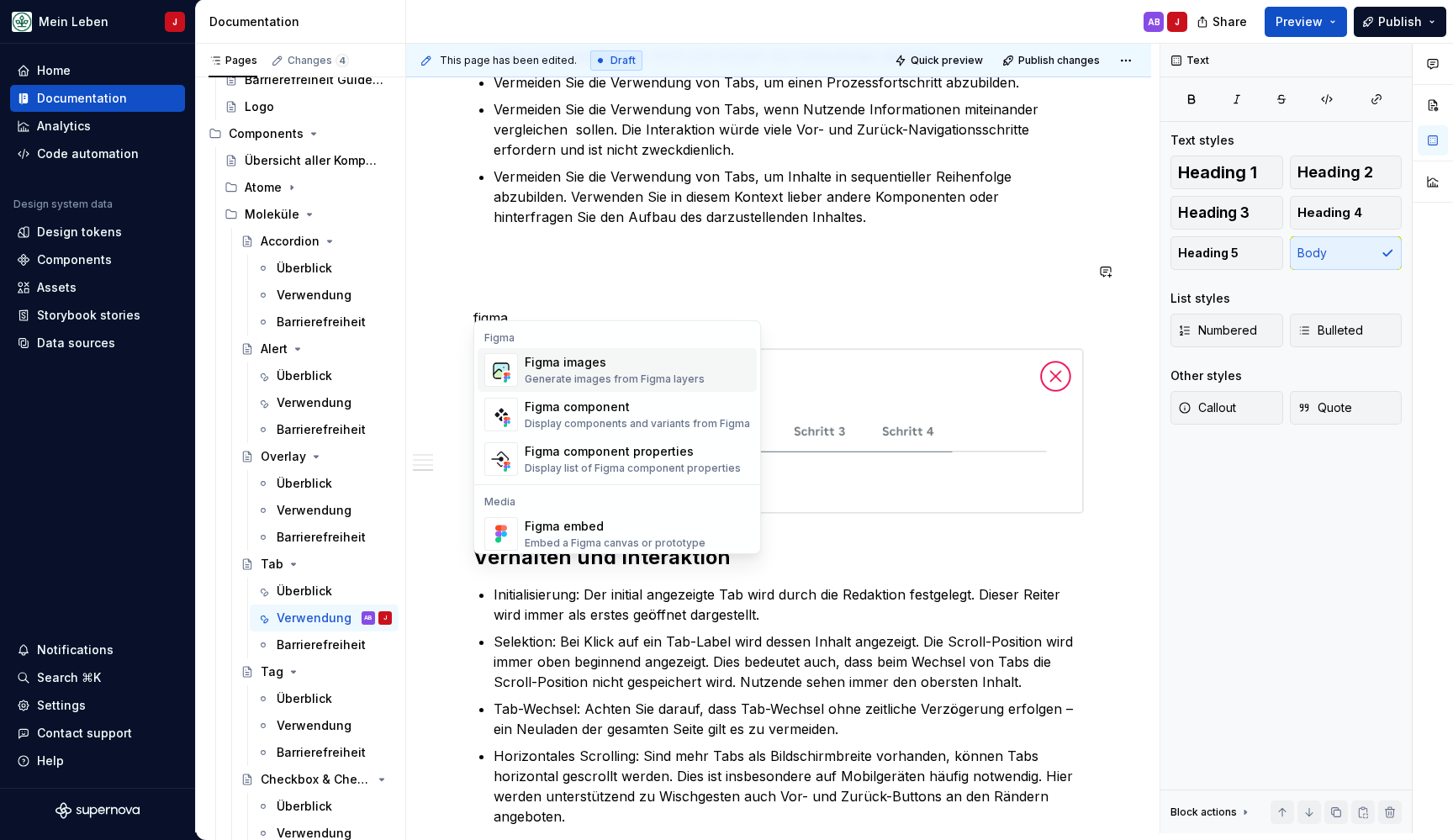
click at [569, 374] on img at bounding box center [778, 431] width 609 height 164
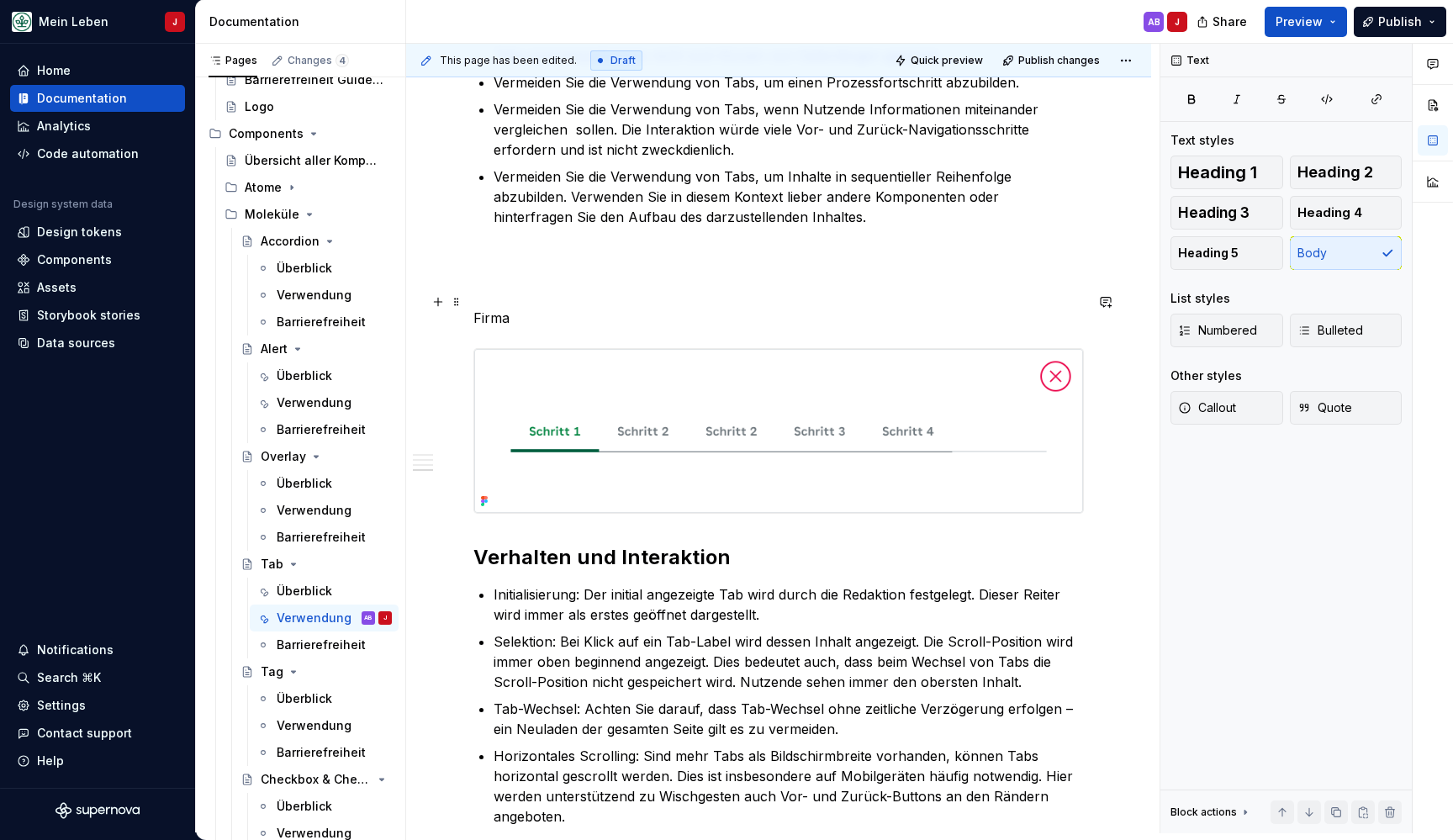
click at [512, 307] on p "Firma" at bounding box center [778, 318] width 610 height 21
click at [443, 303] on button "button" at bounding box center [438, 301] width 23 height 23
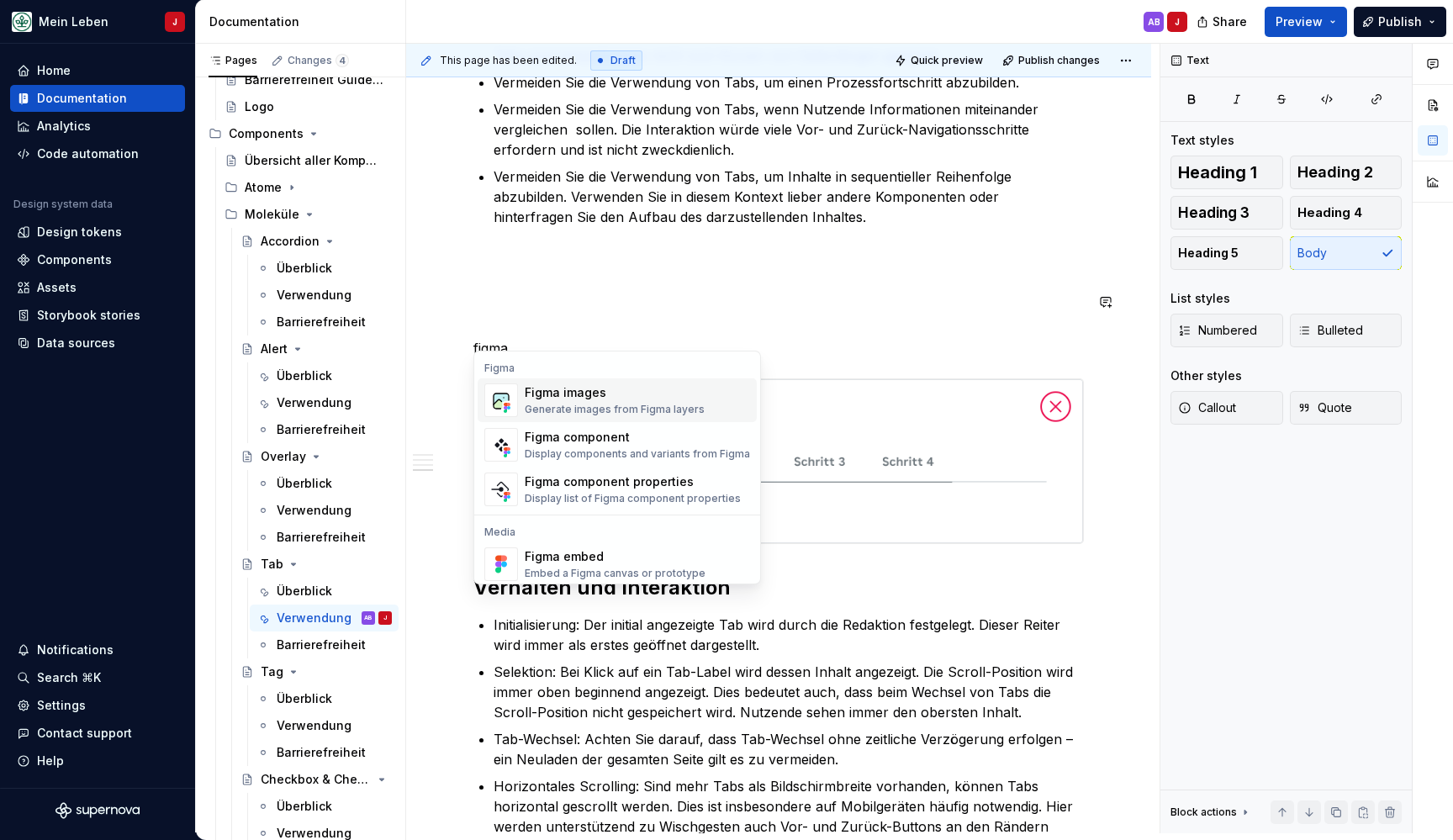
click at [551, 396] on div "Figma images" at bounding box center [615, 393] width 180 height 17
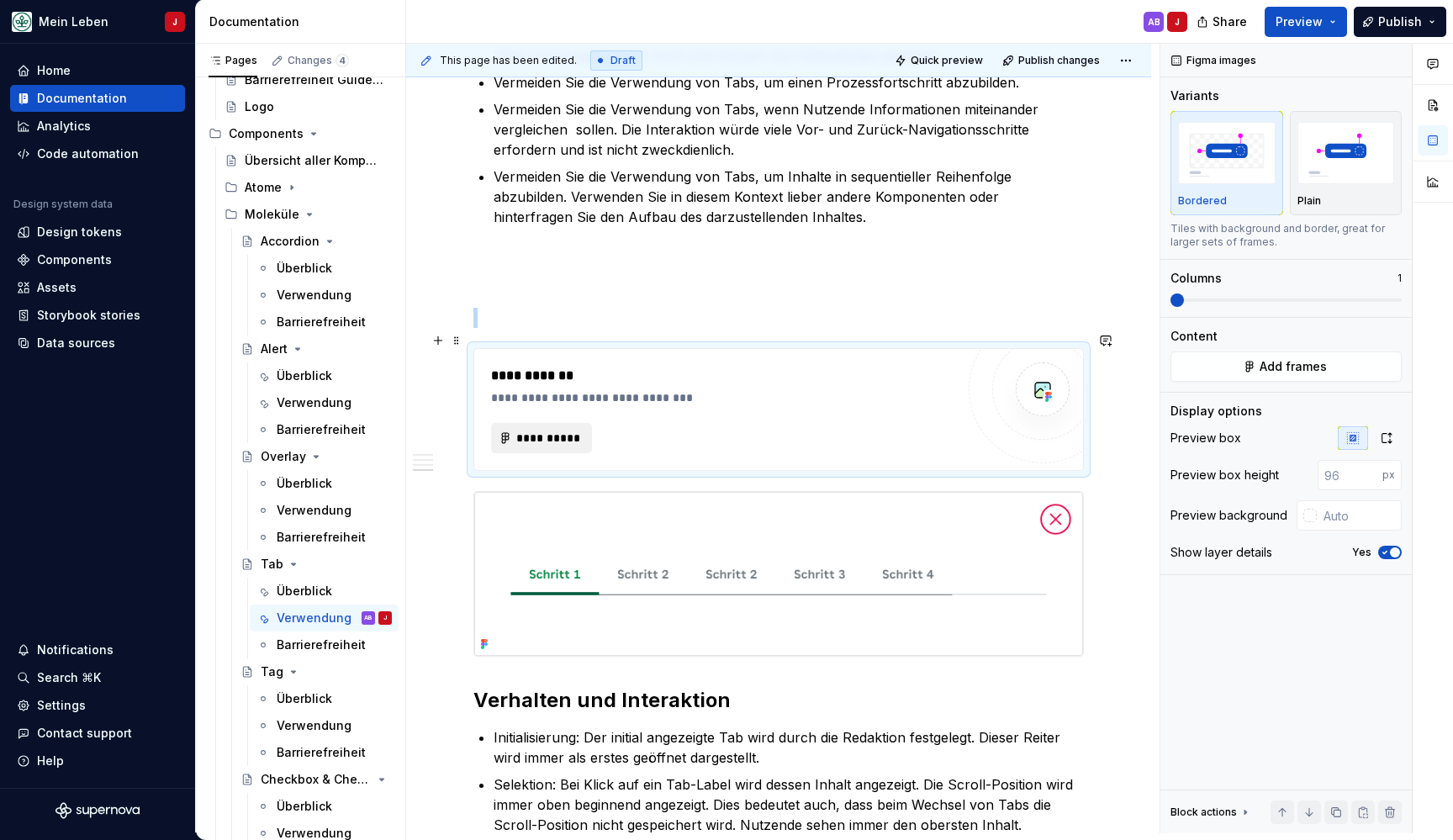
click at [551, 430] on span "**********" at bounding box center [548, 438] width 66 height 17
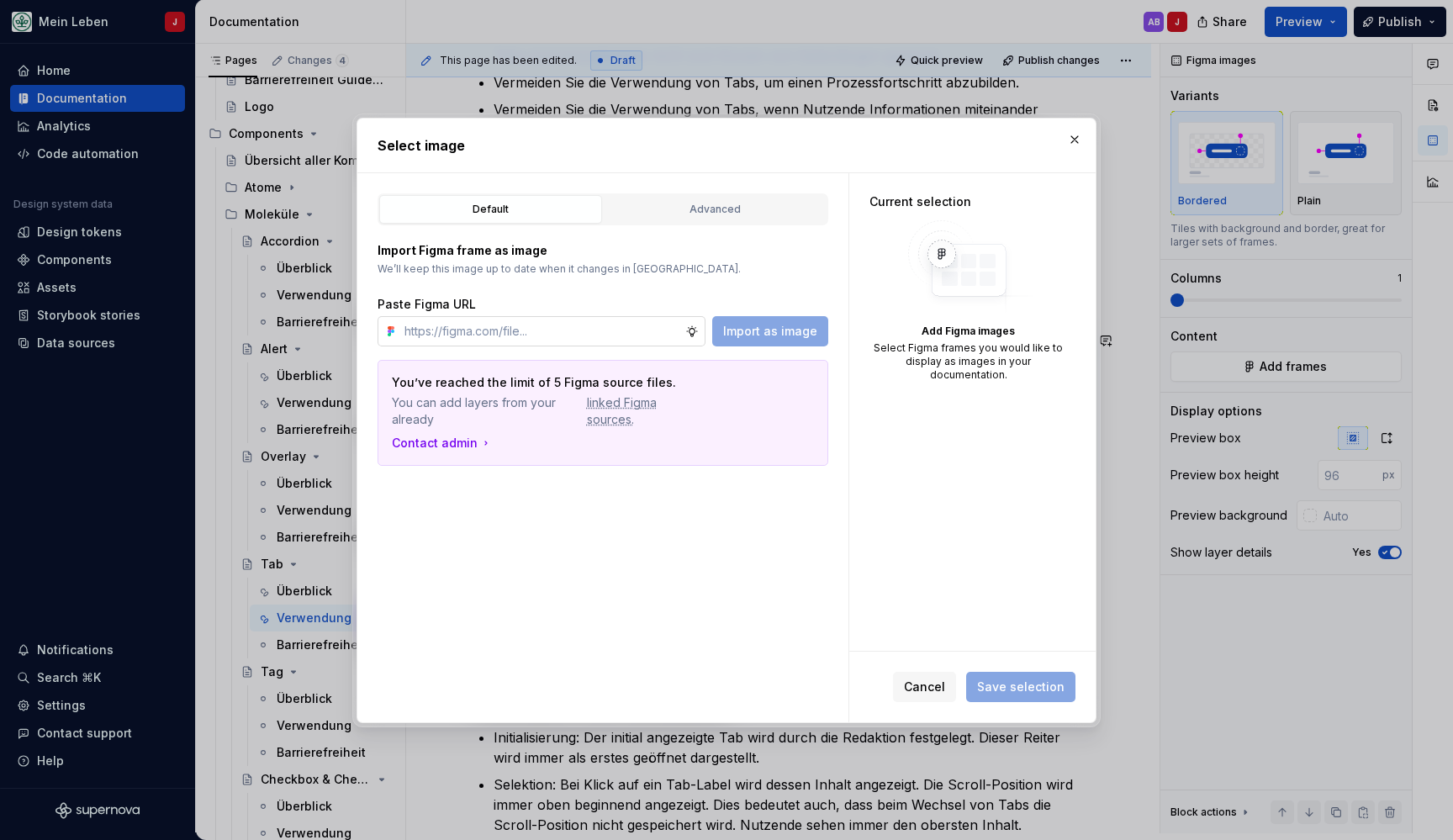
type textarea "*"
click at [517, 326] on input "text" at bounding box center [541, 331] width 288 height 30
type input "[URL][DOMAIN_NAME]"
click at [765, 327] on span "Import as image" at bounding box center [771, 331] width 94 height 17
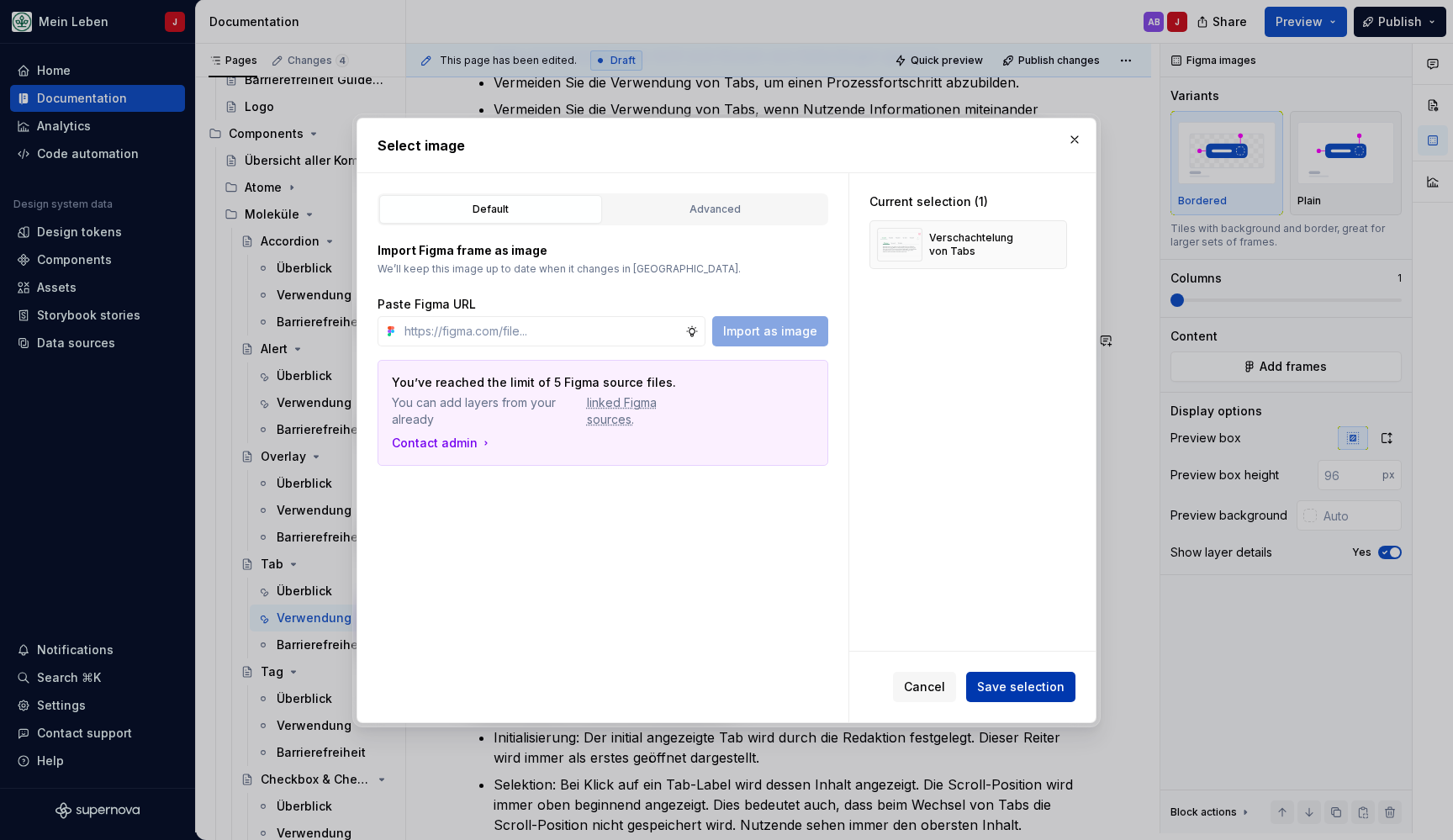
click at [1042, 682] on span "Save selection" at bounding box center [1021, 687] width 87 height 17
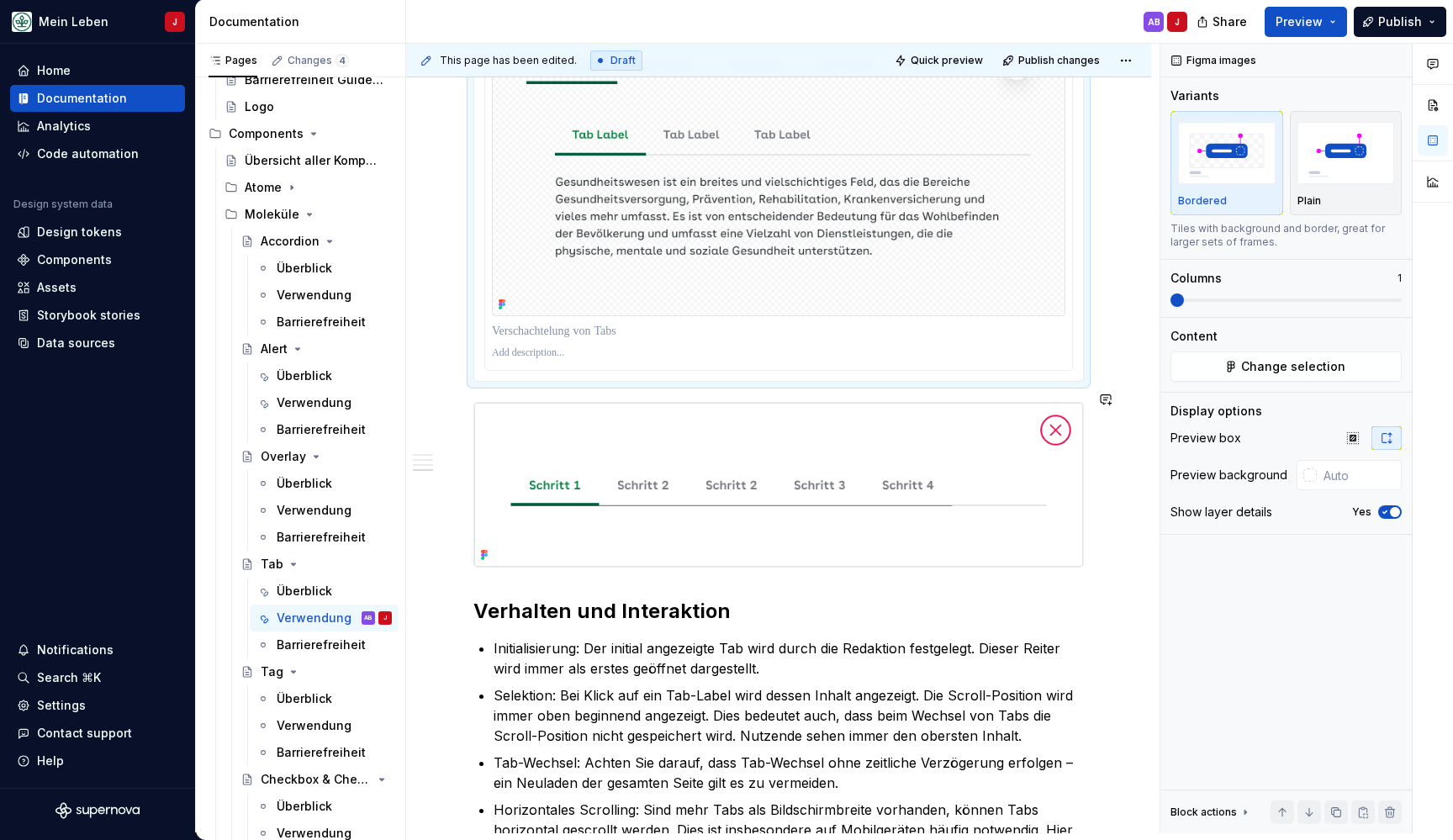
scroll to position [1823, 0]
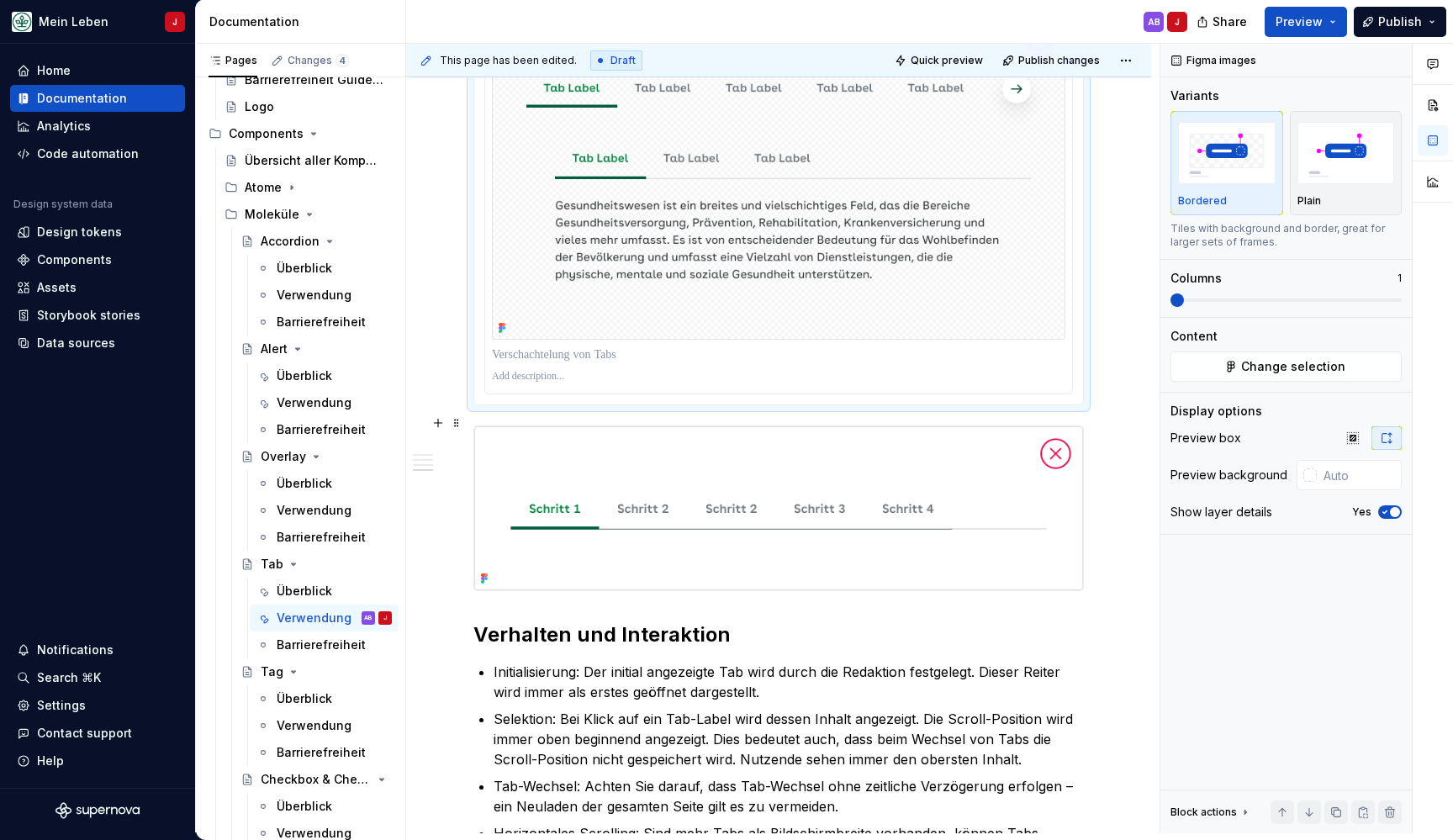
type textarea "*"
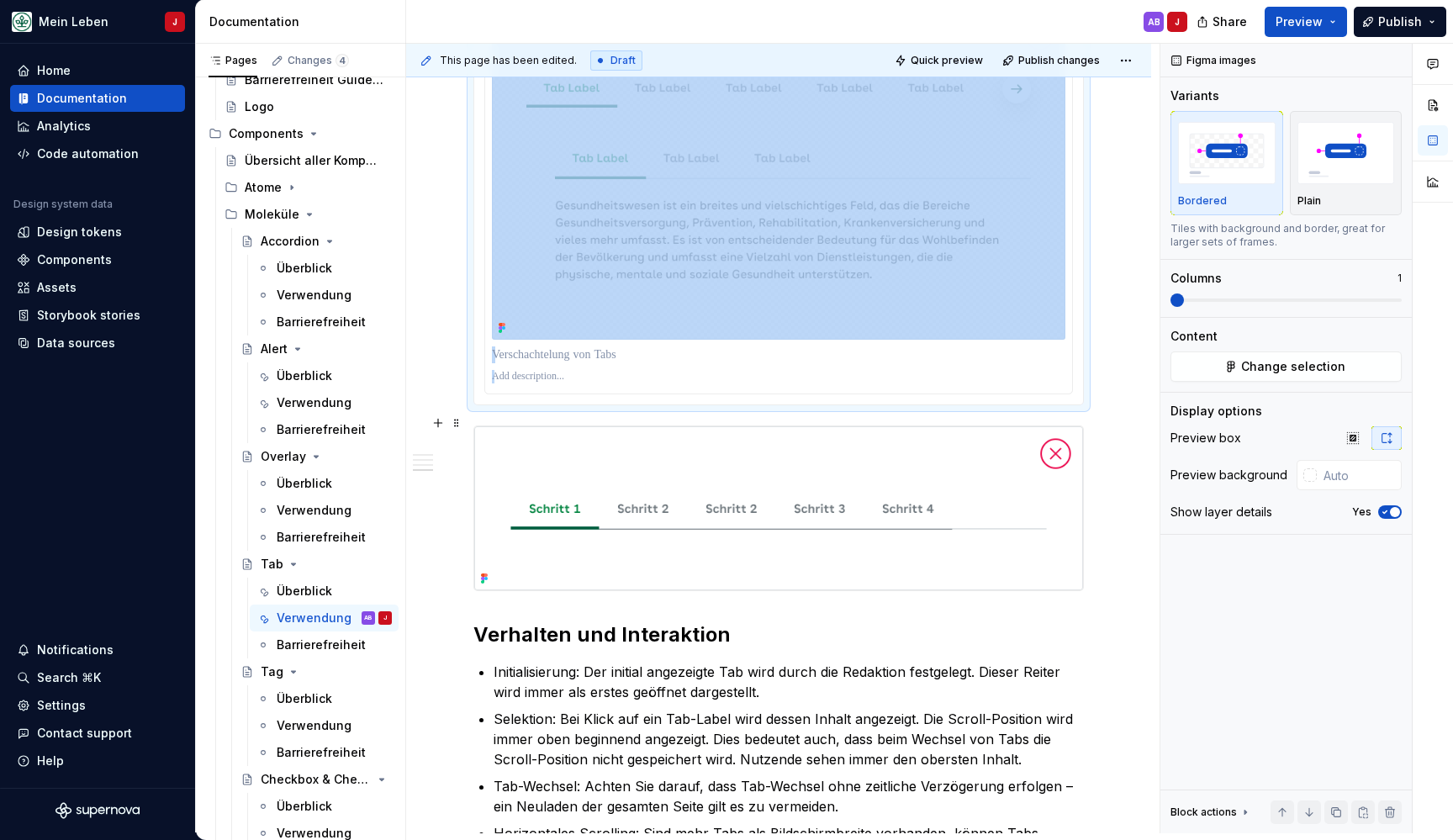
click at [709, 491] on img at bounding box center [778, 508] width 609 height 164
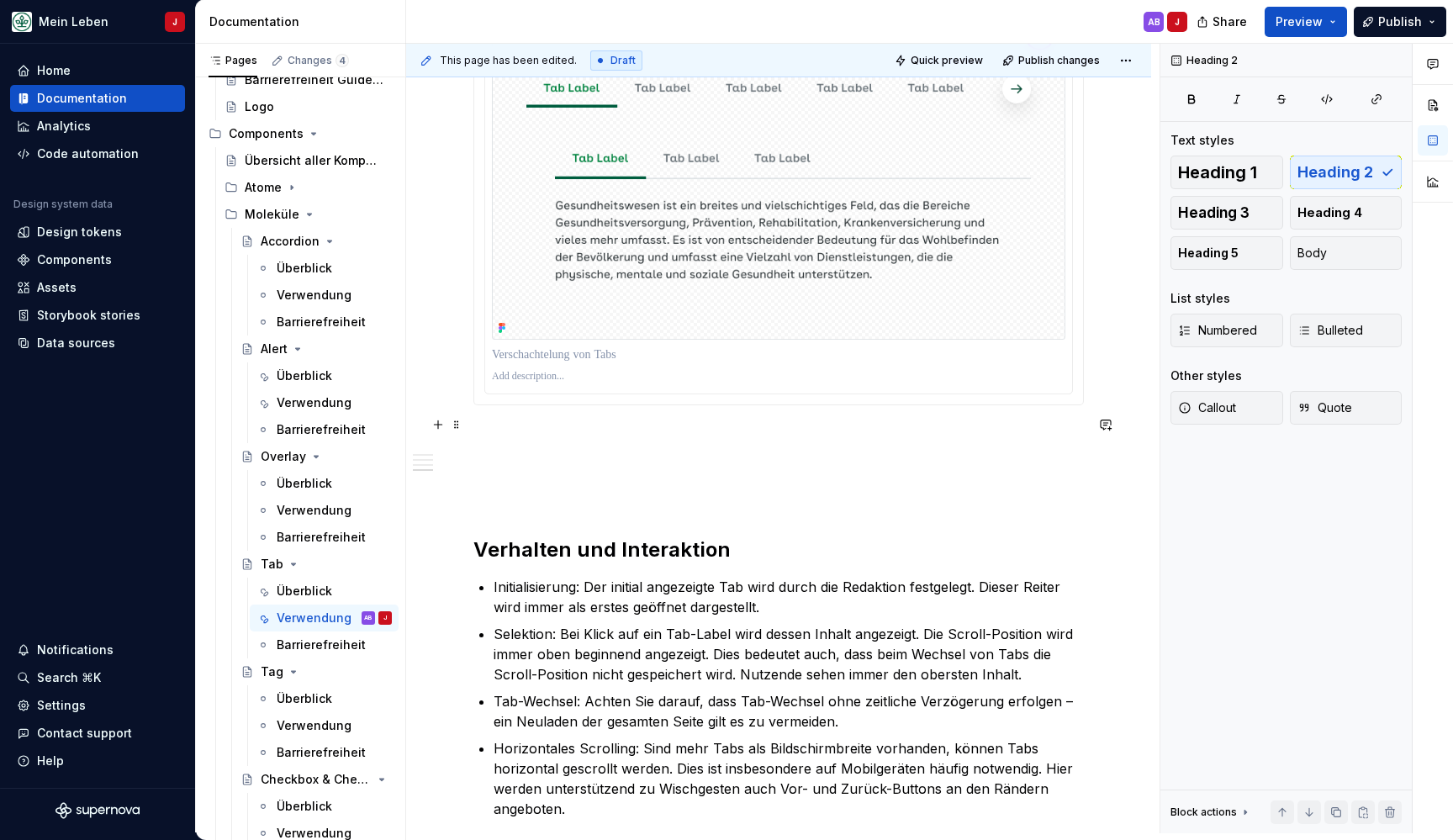
click at [542, 426] on p at bounding box center [778, 436] width 610 height 21
click at [438, 427] on button "button" at bounding box center [438, 424] width 23 height 23
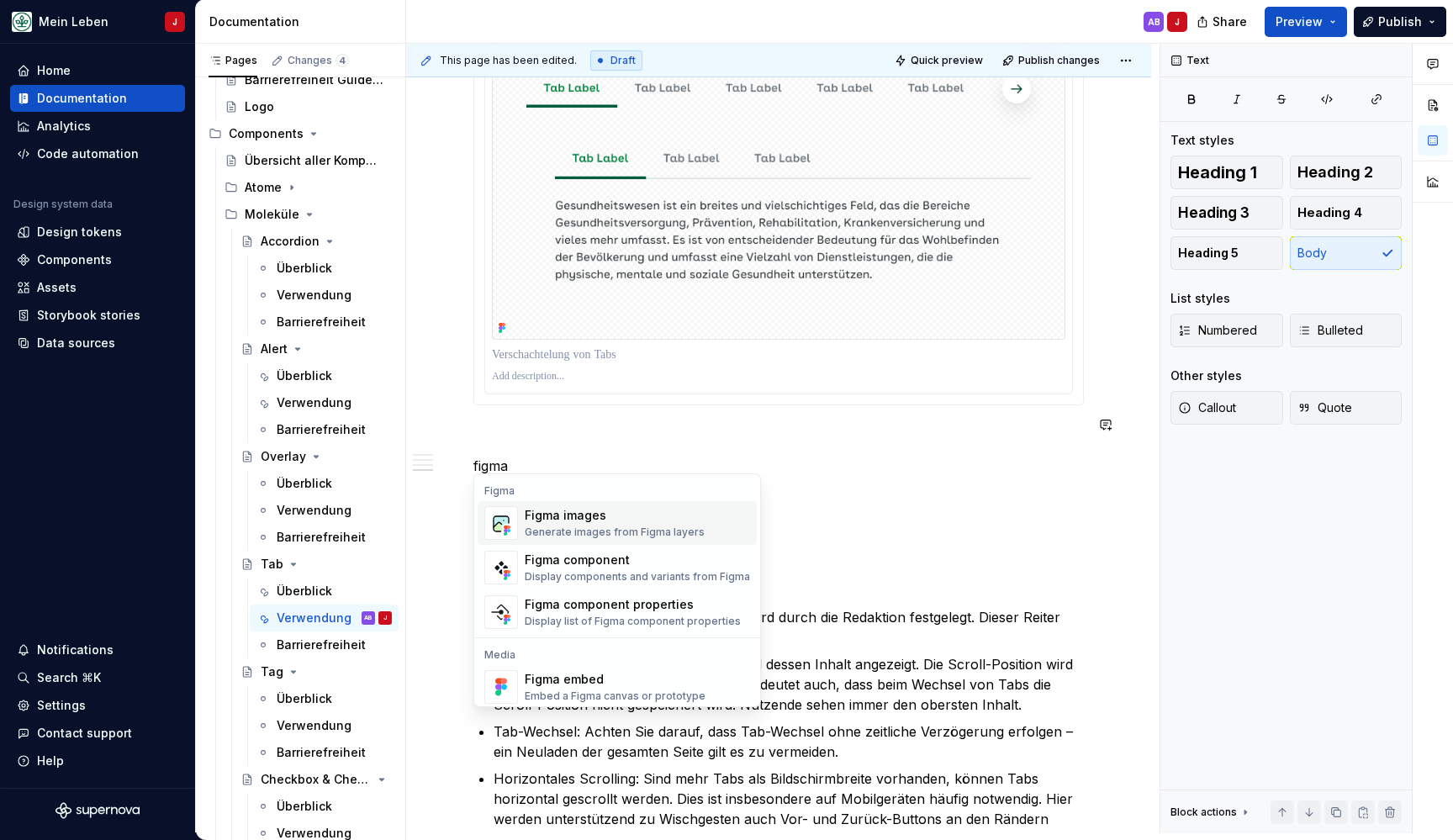
click at [533, 524] on div "Figma images Generate images from Figma layers" at bounding box center [615, 522] width 180 height 32
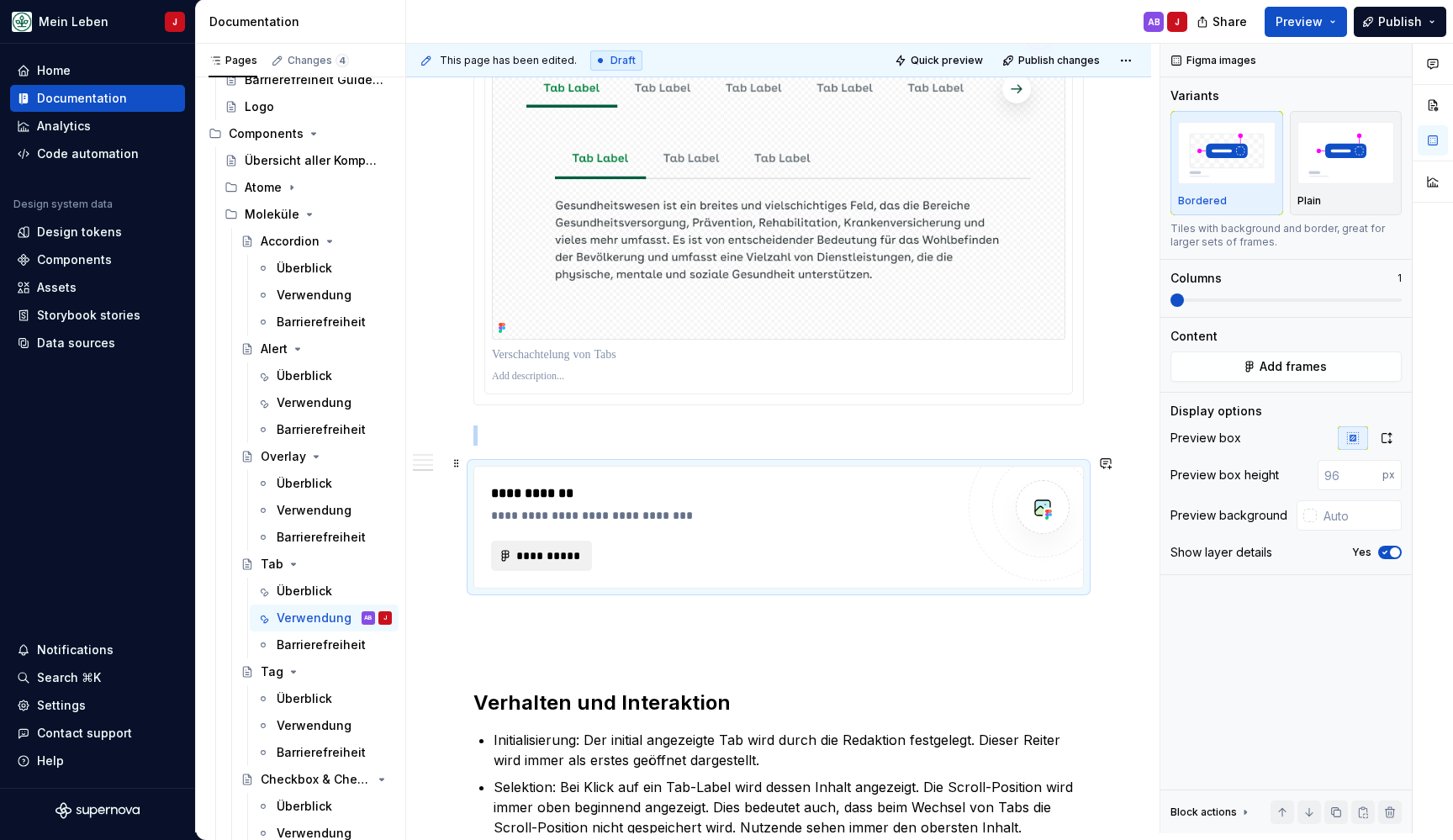
click at [555, 547] on span "**********" at bounding box center [548, 556] width 66 height 17
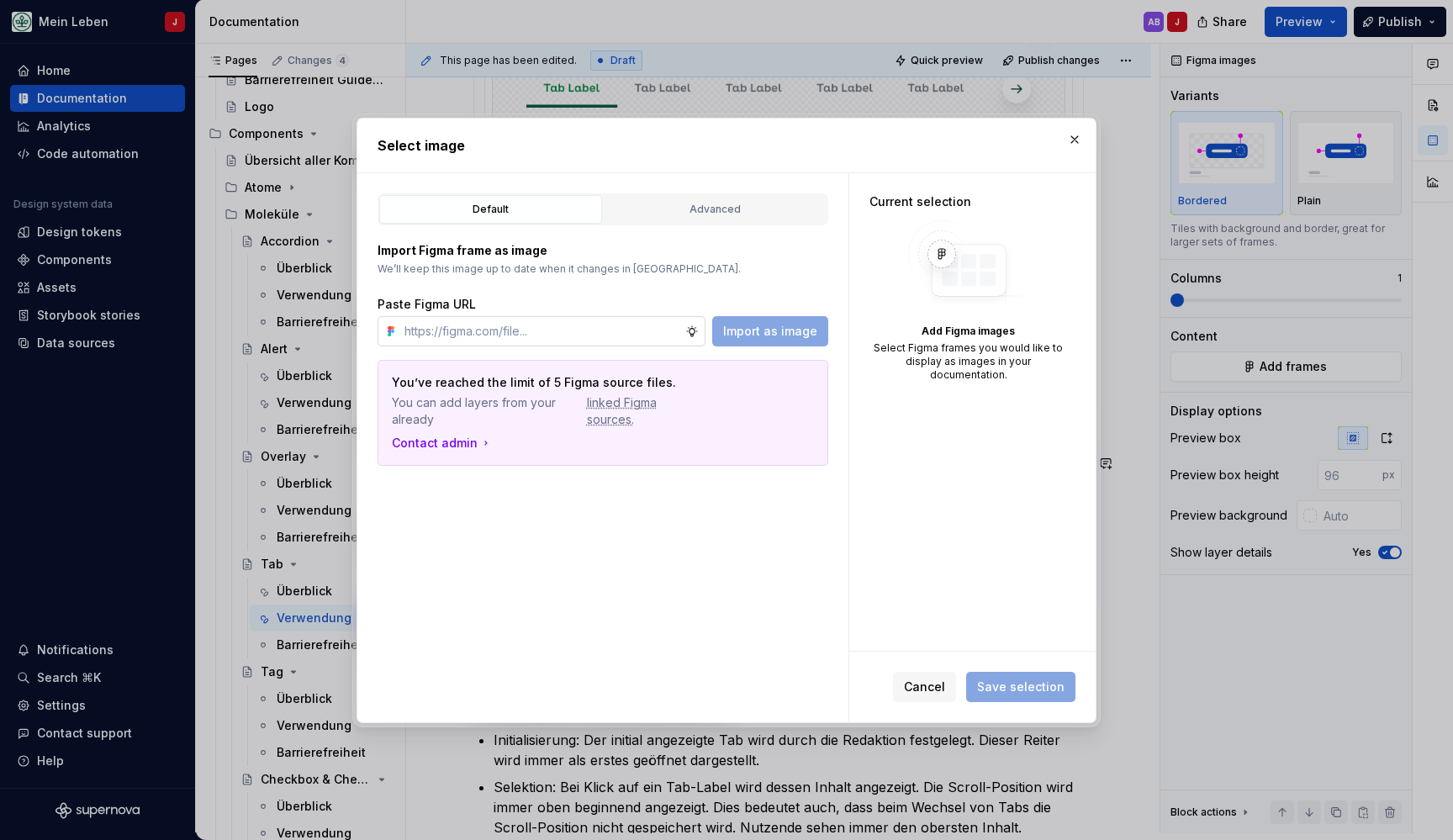
click at [582, 331] on input "text" at bounding box center [541, 331] width 288 height 30
type input "[URL][DOMAIN_NAME]"
click at [798, 321] on button "Import as image" at bounding box center [771, 331] width 116 height 30
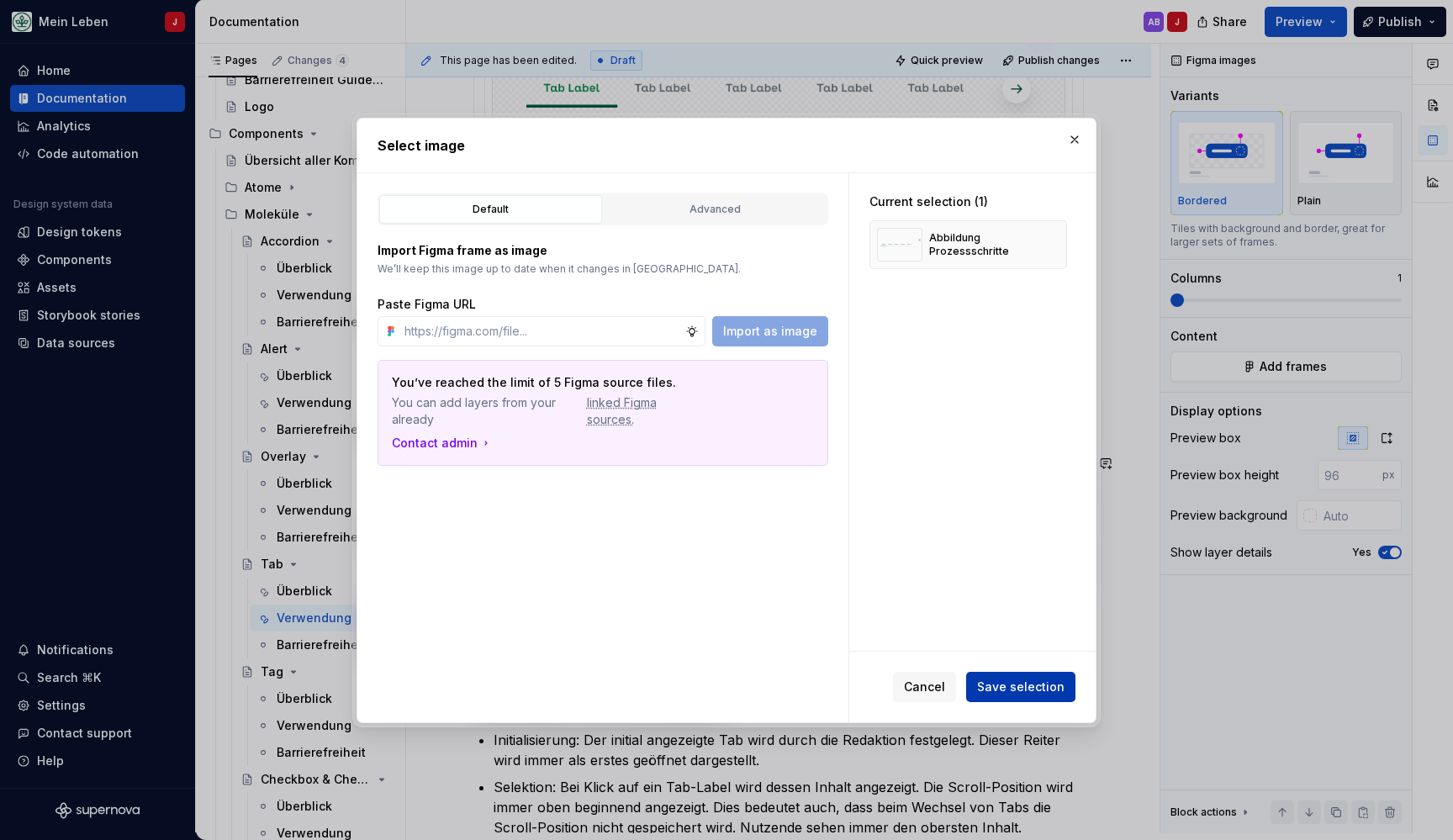
click at [995, 688] on span "Save selection" at bounding box center [1021, 687] width 87 height 17
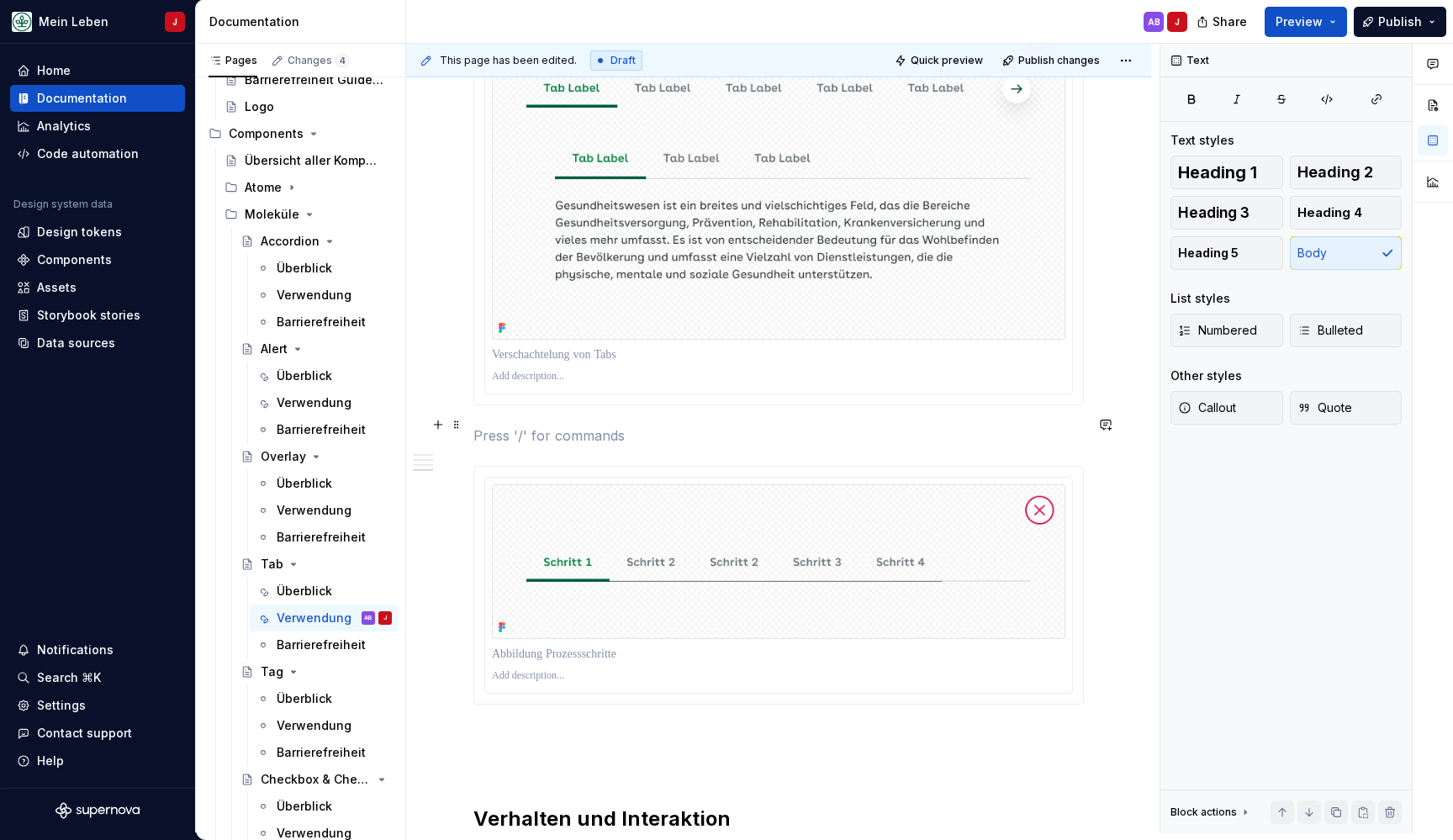
click at [542, 426] on p at bounding box center [778, 436] width 610 height 21
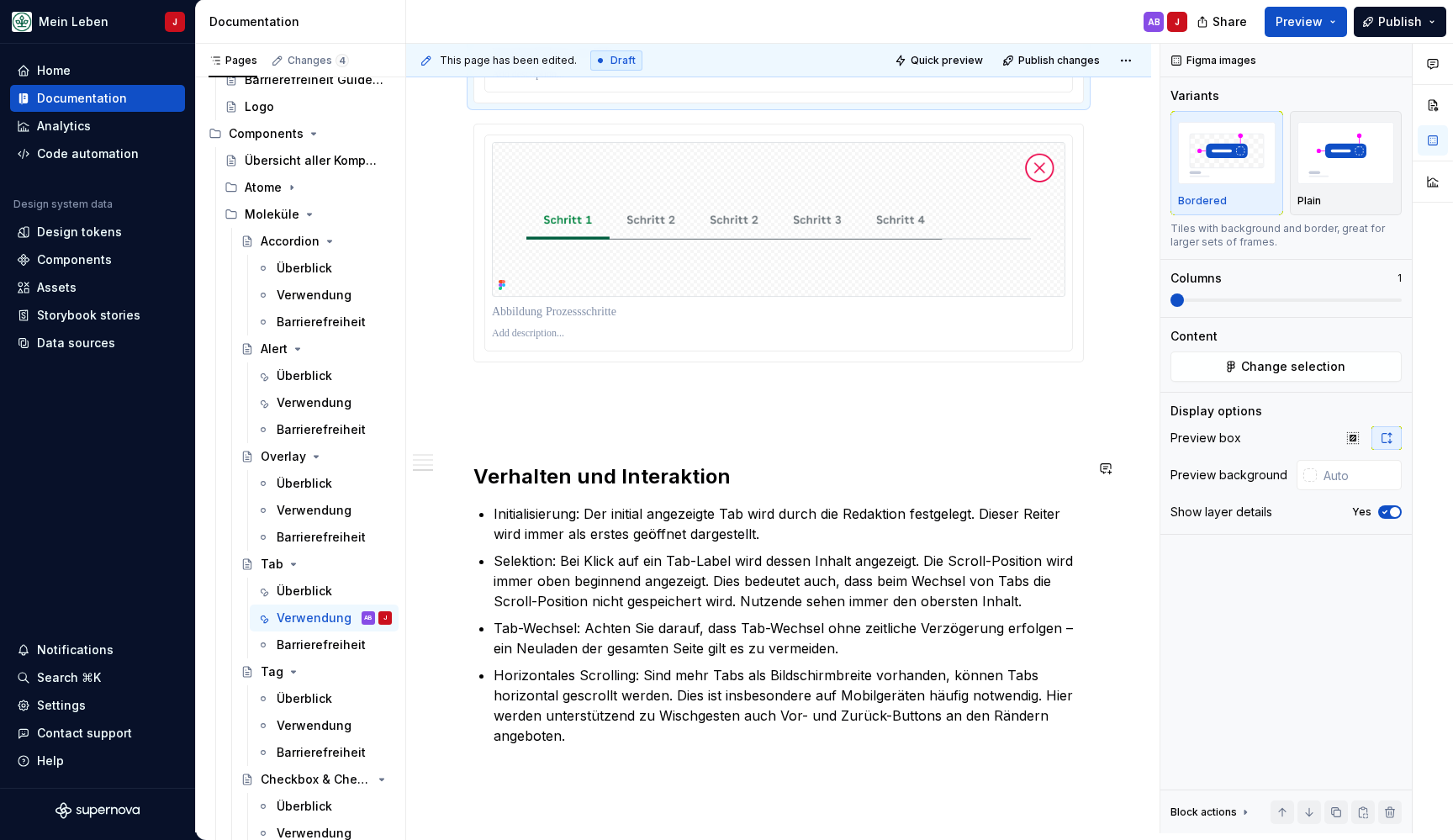
scroll to position [2127, 0]
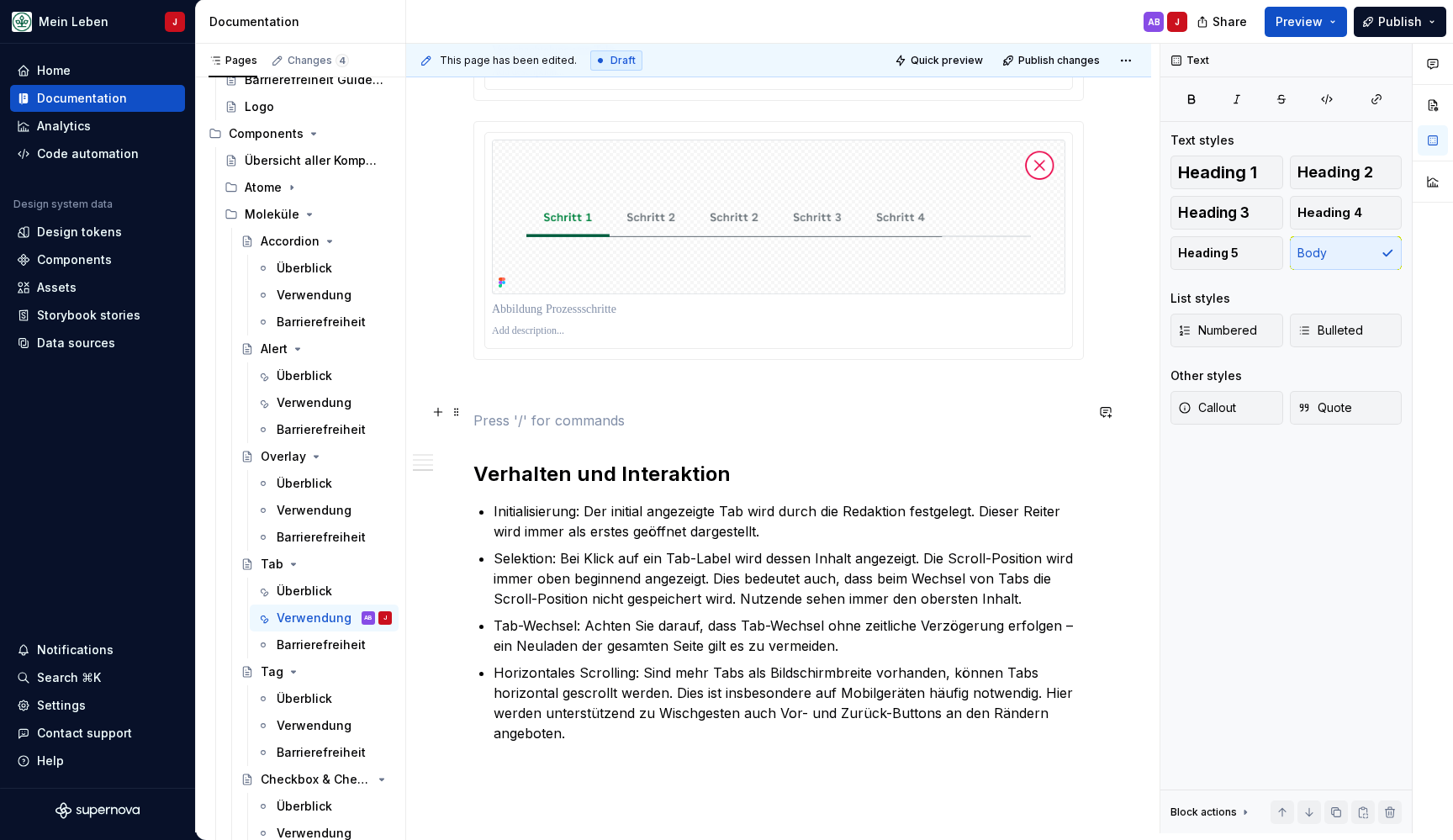
click at [536, 410] on p at bounding box center [778, 420] width 610 height 21
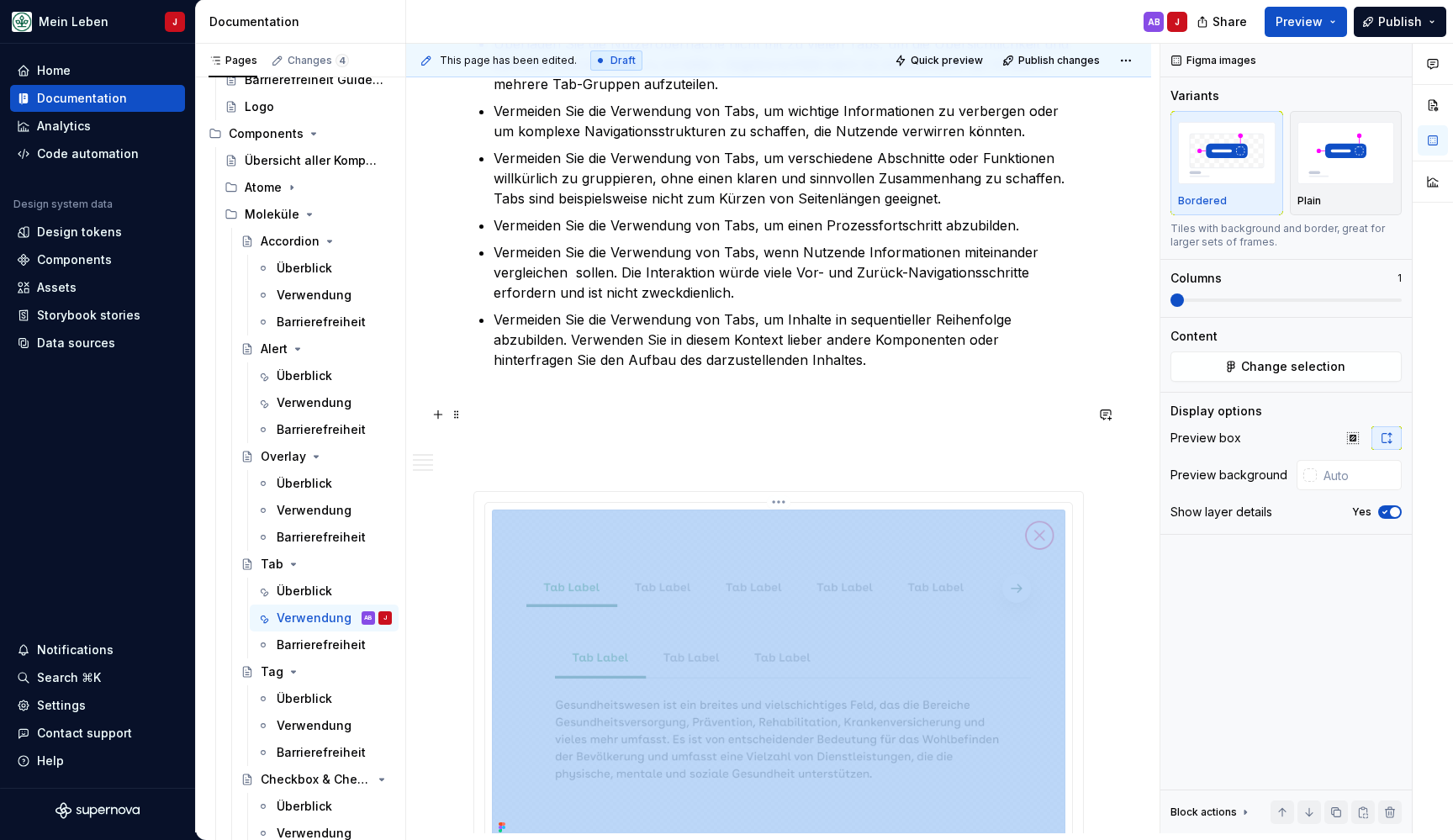
scroll to position [1298, 0]
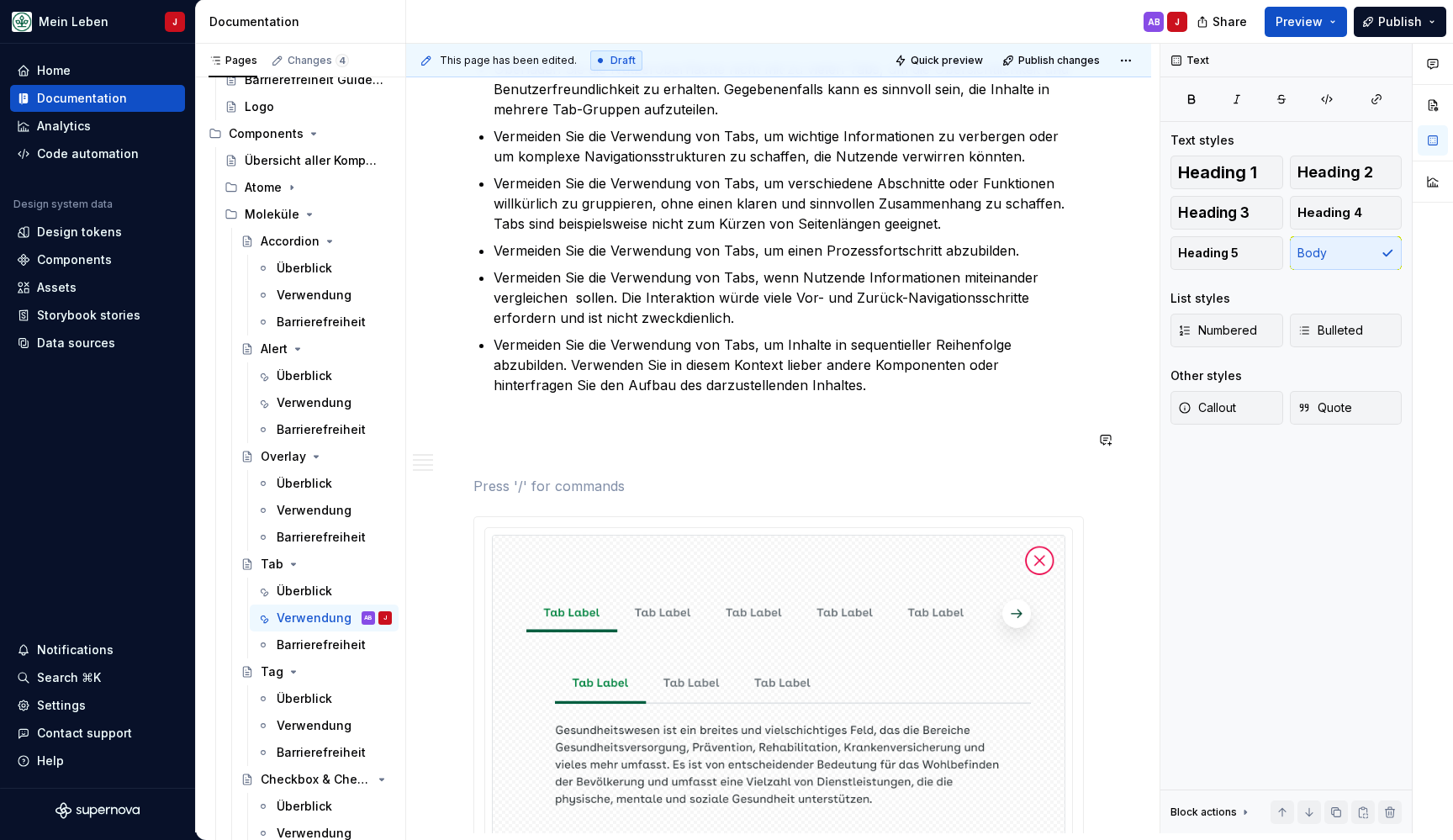
click at [504, 455] on div "Jeder Tab repräsentiert einen separaten Seiten-Abschnitt. Nutzende können jeder…" at bounding box center [778, 273] width 610 height 2455
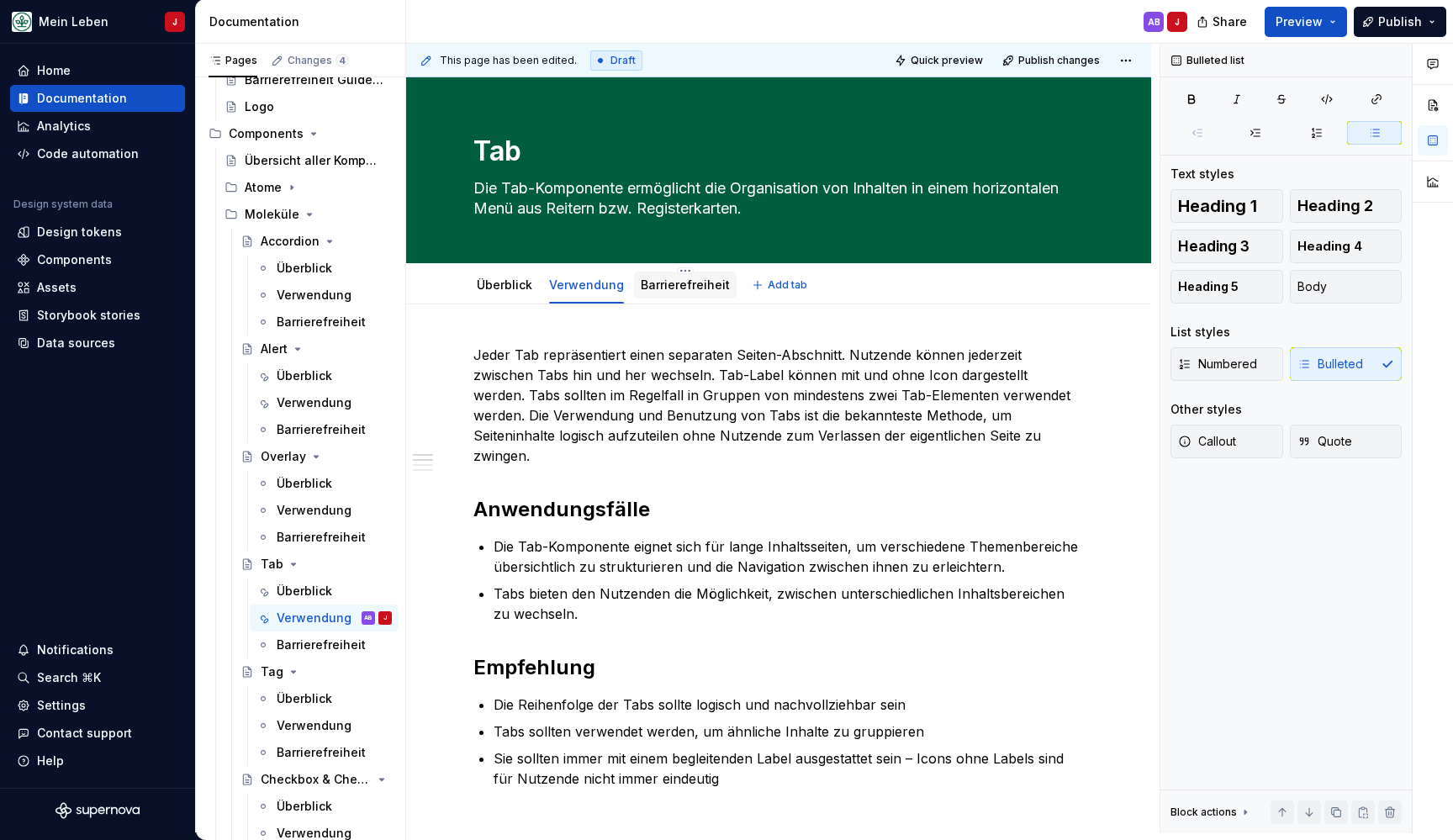
scroll to position [0, 0]
click at [699, 273] on div "Barrierefreiheit" at bounding box center [685, 284] width 103 height 27
click at [663, 288] on link "Barrierefreiheit" at bounding box center [685, 284] width 89 height 15
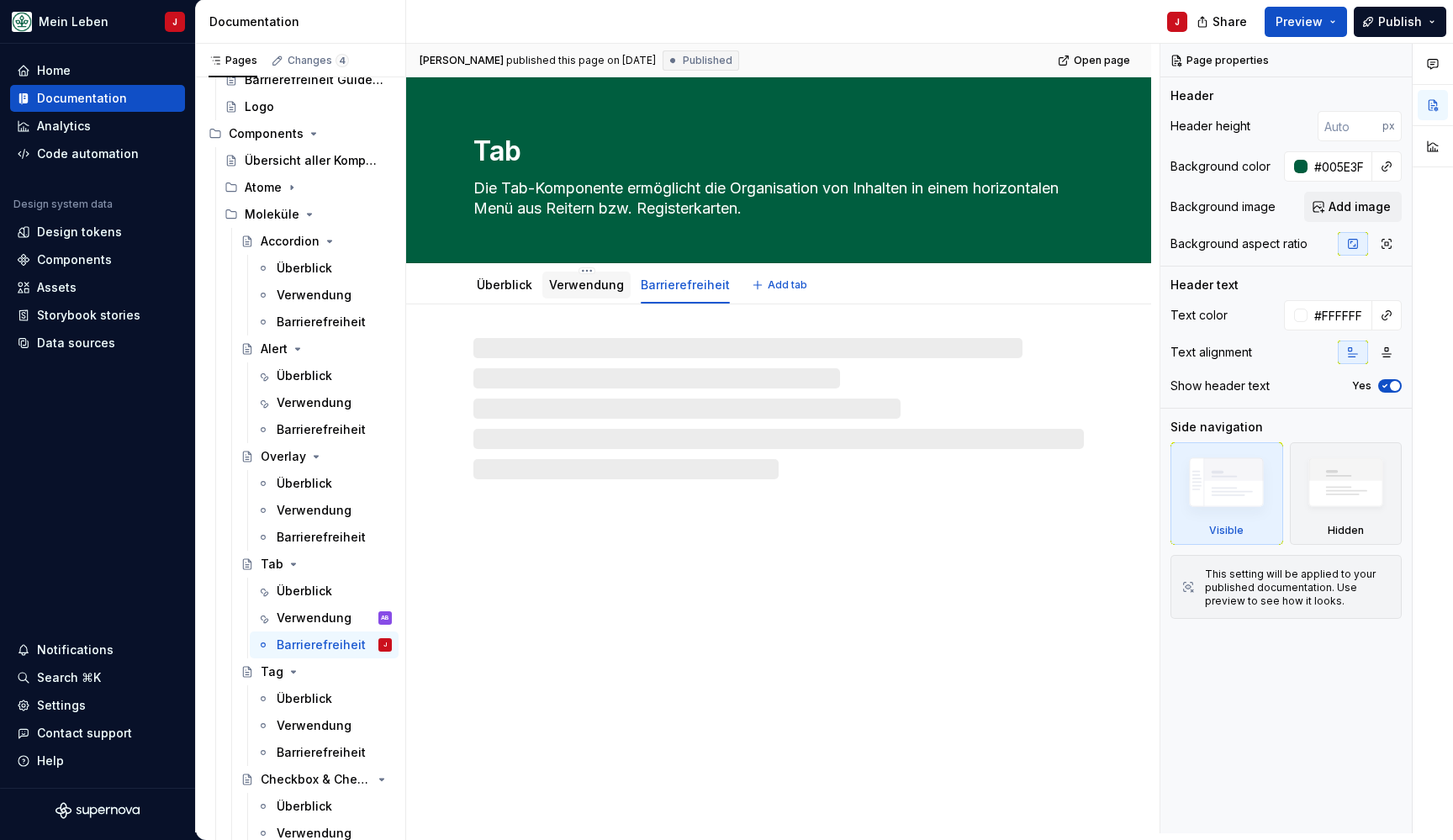
click at [572, 287] on link "Verwendung" at bounding box center [586, 284] width 74 height 15
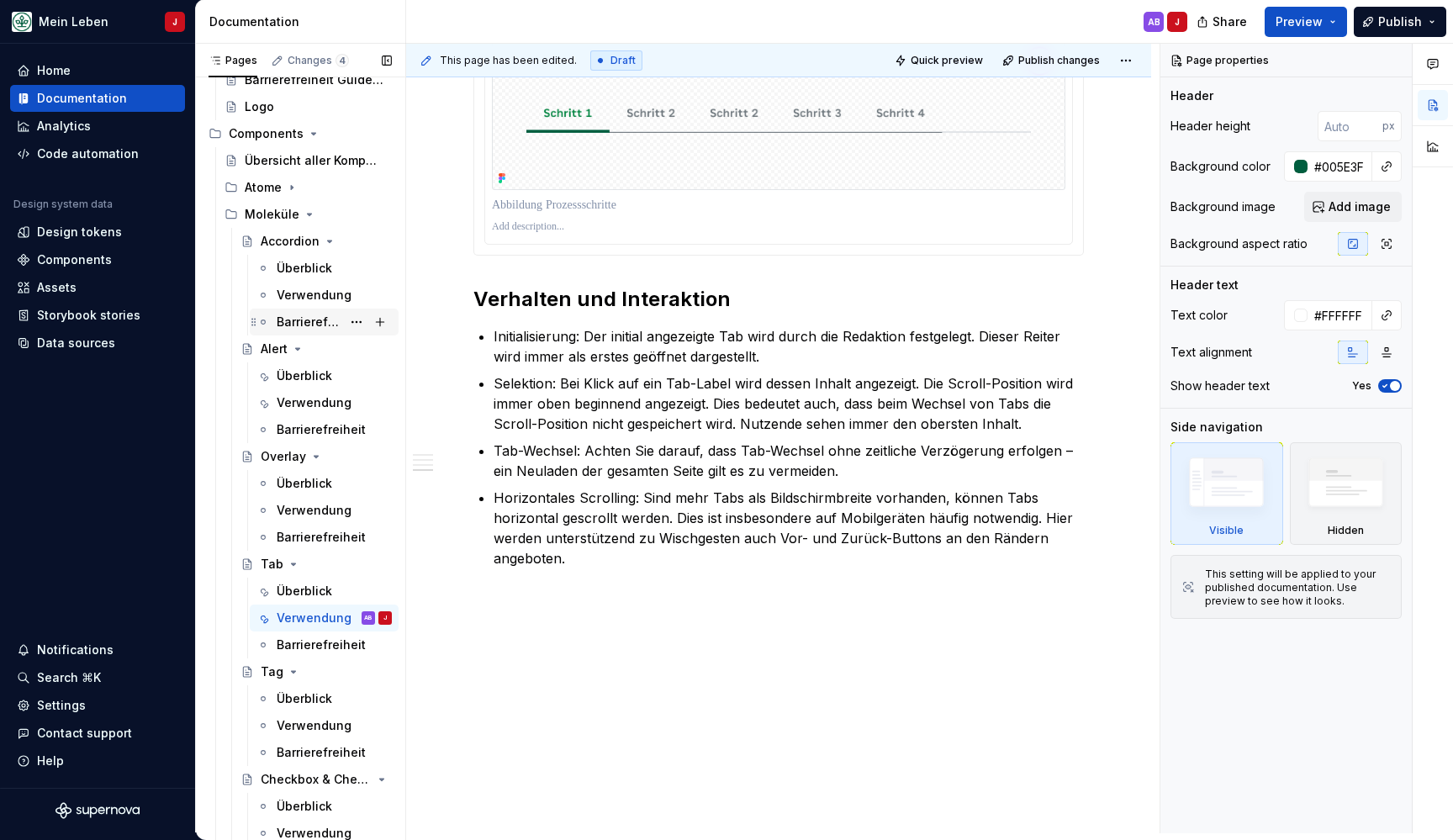
scroll to position [2130, 0]
click at [303, 253] on div "Accordion" at bounding box center [316, 241] width 164 height 27
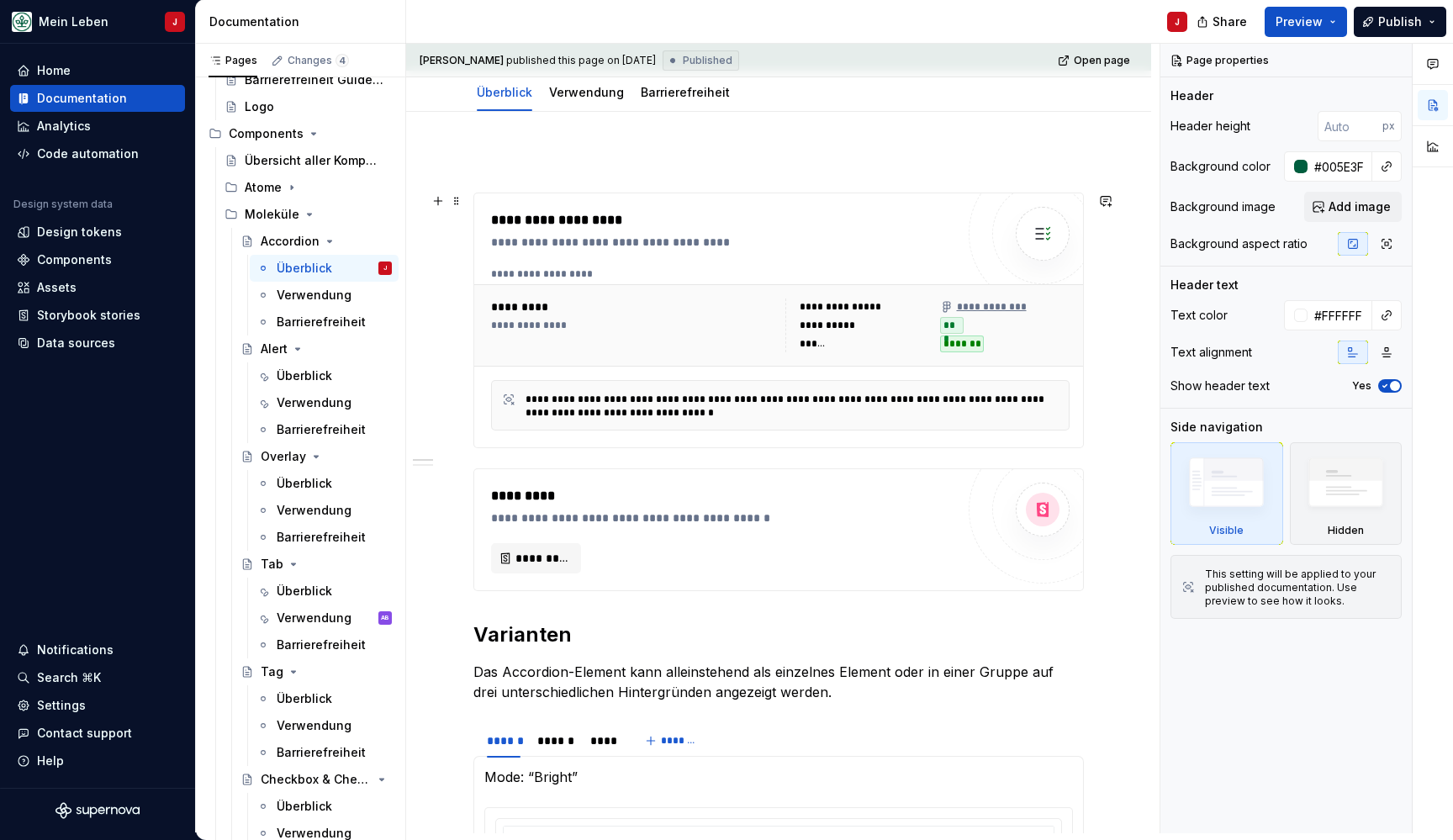
scroll to position [182, 0]
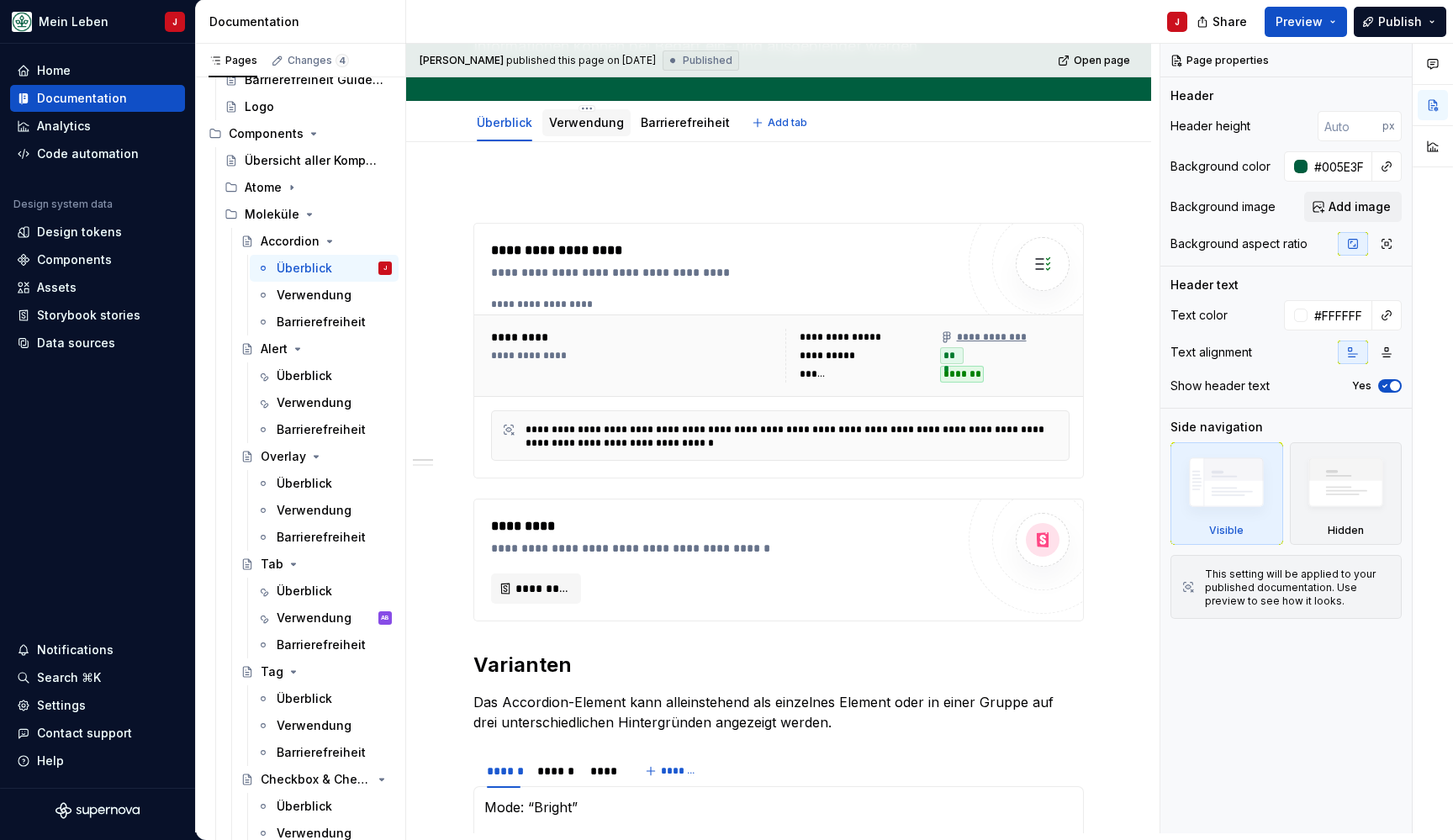
click at [585, 130] on div "Verwendung" at bounding box center [586, 123] width 74 height 17
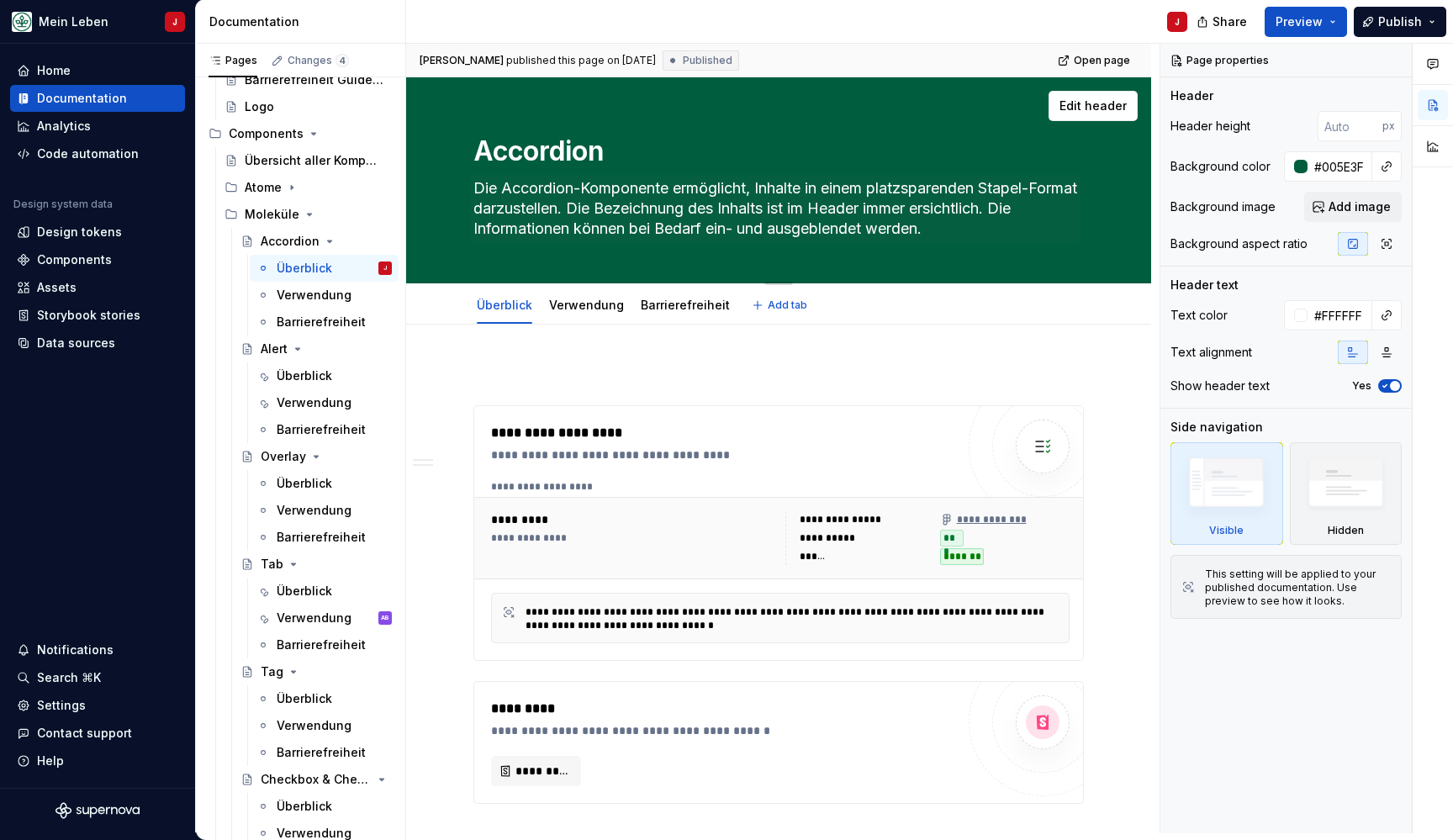
scroll to position [0, 0]
click at [576, 321] on div at bounding box center [586, 321] width 88 height 2
click at [585, 296] on div "Verwendung" at bounding box center [586, 306] width 74 height 21
click at [556, 319] on div "Verwendung" at bounding box center [586, 305] width 88 height 30
click at [579, 310] on link "Verwendung" at bounding box center [586, 305] width 74 height 15
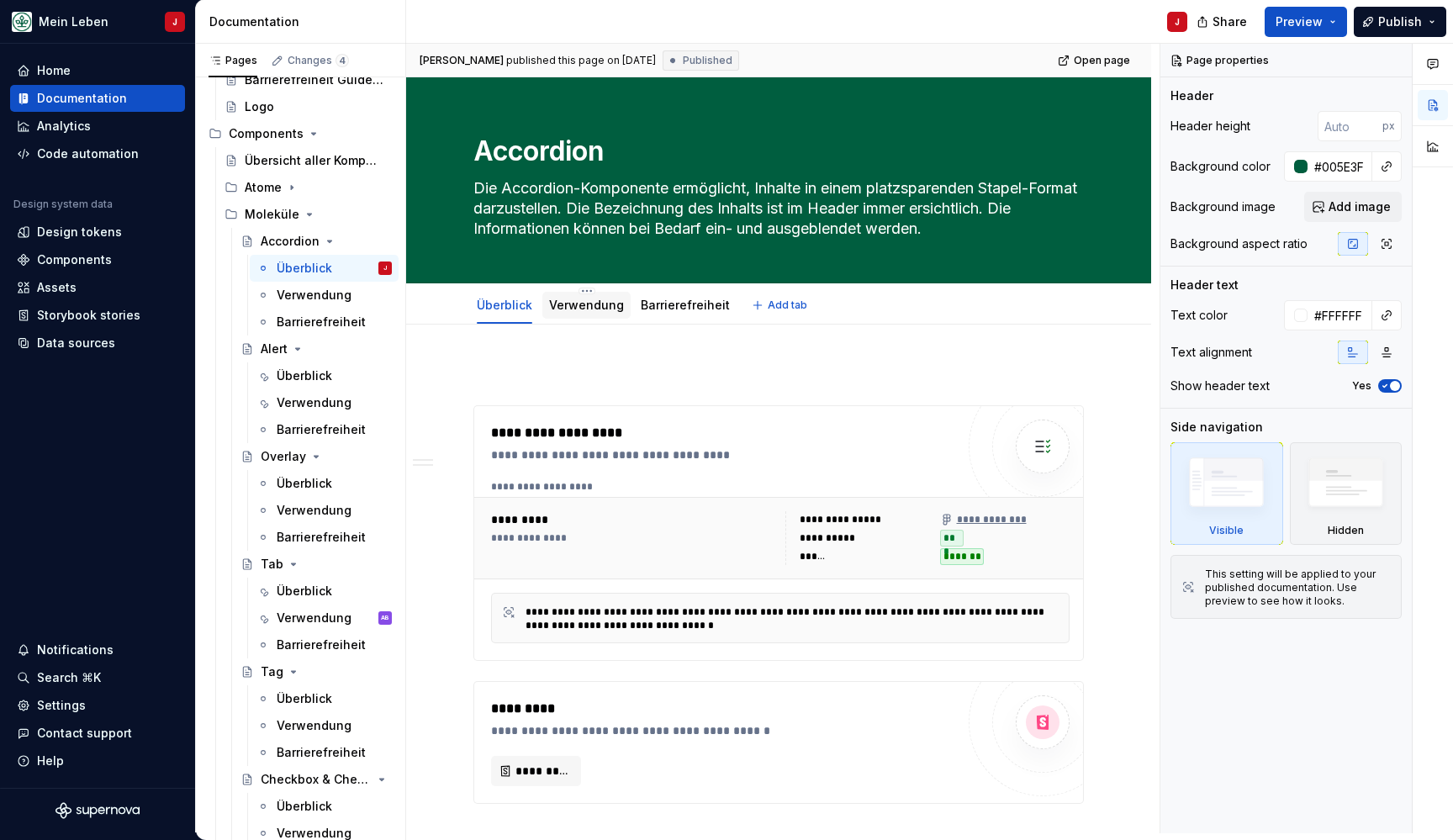
click at [579, 310] on link "Verwendung" at bounding box center [586, 305] width 74 height 15
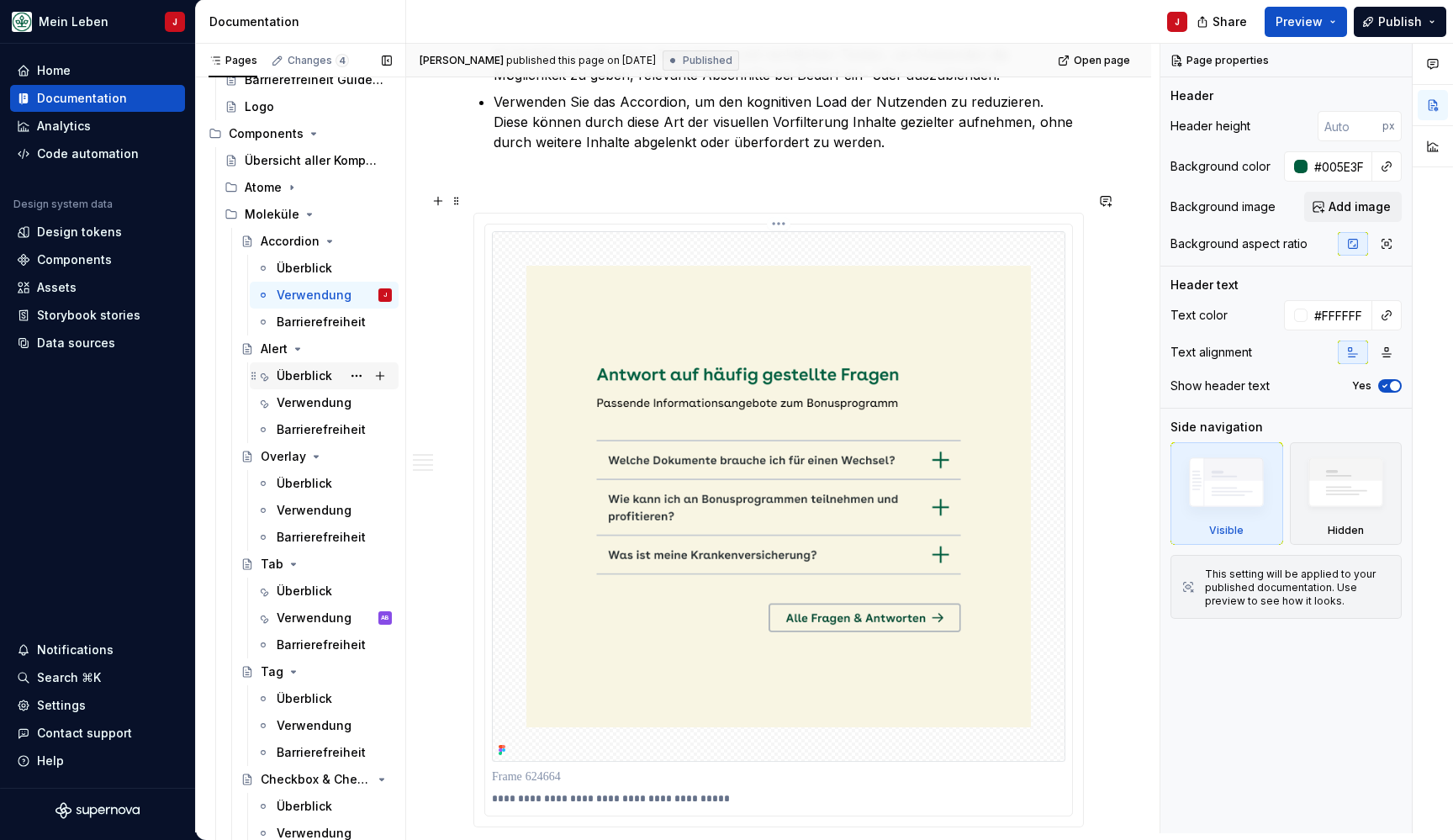
scroll to position [813, 0]
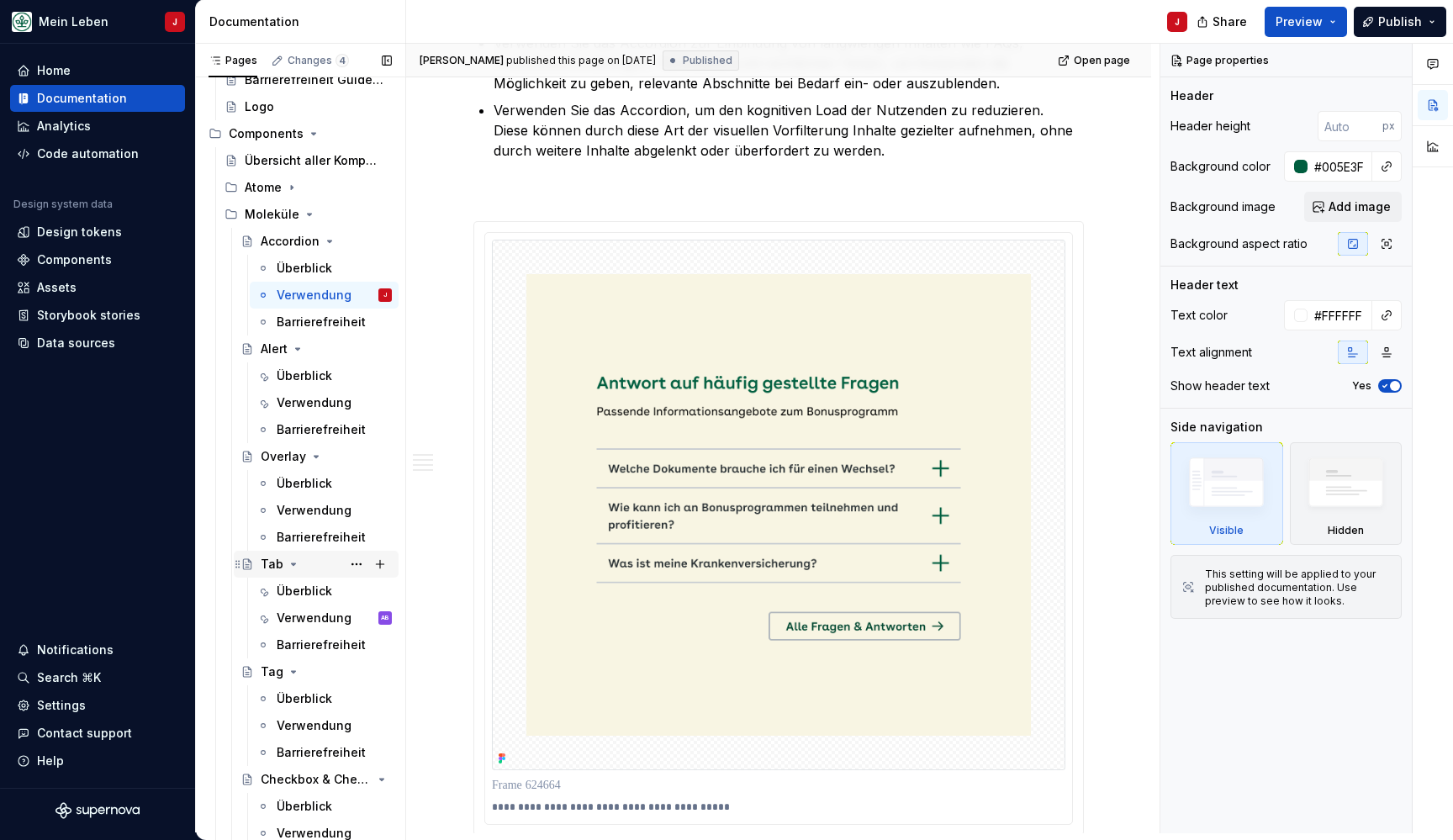
click at [310, 569] on div "Tab" at bounding box center [325, 563] width 131 height 23
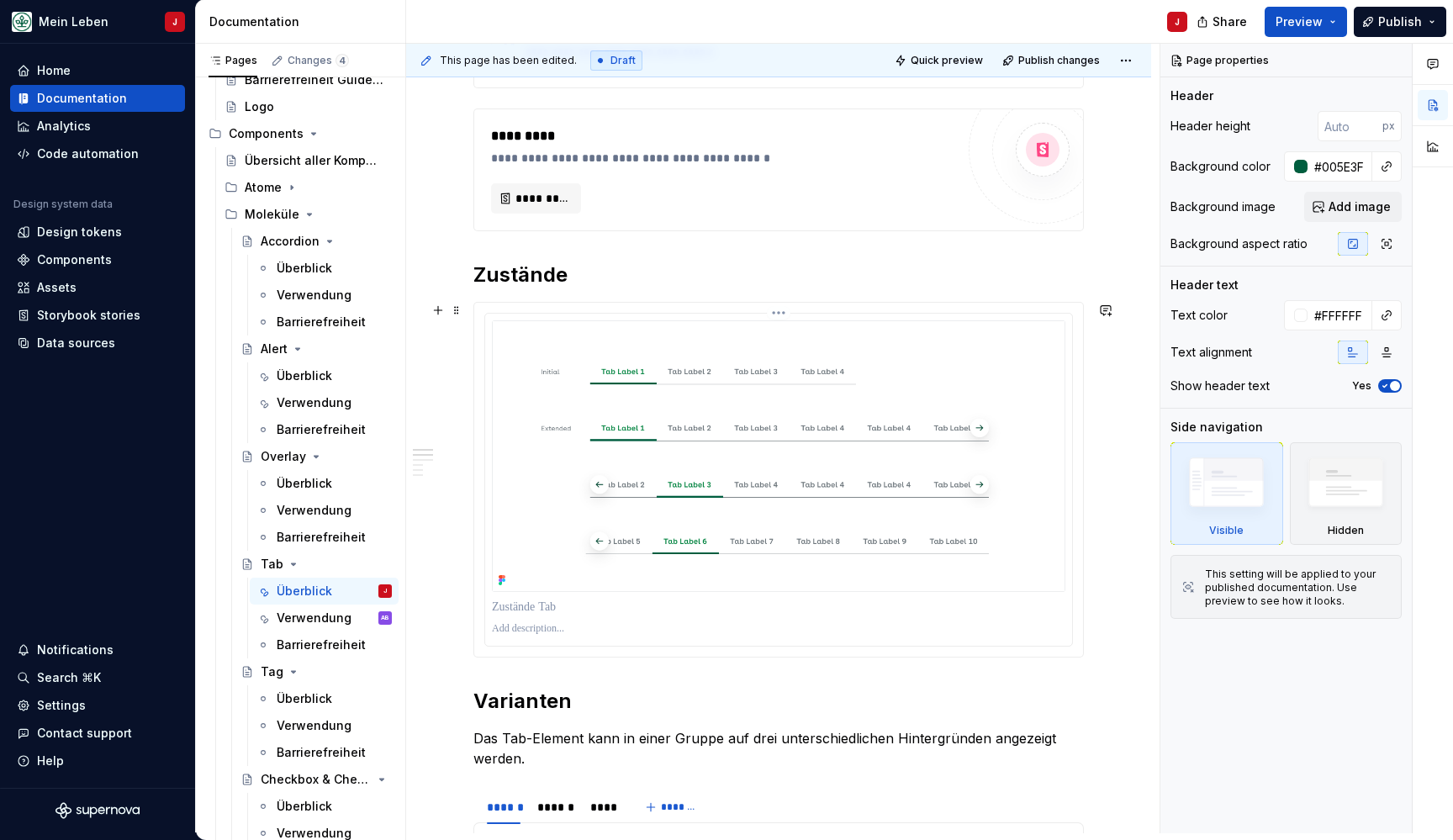
scroll to position [582, 0]
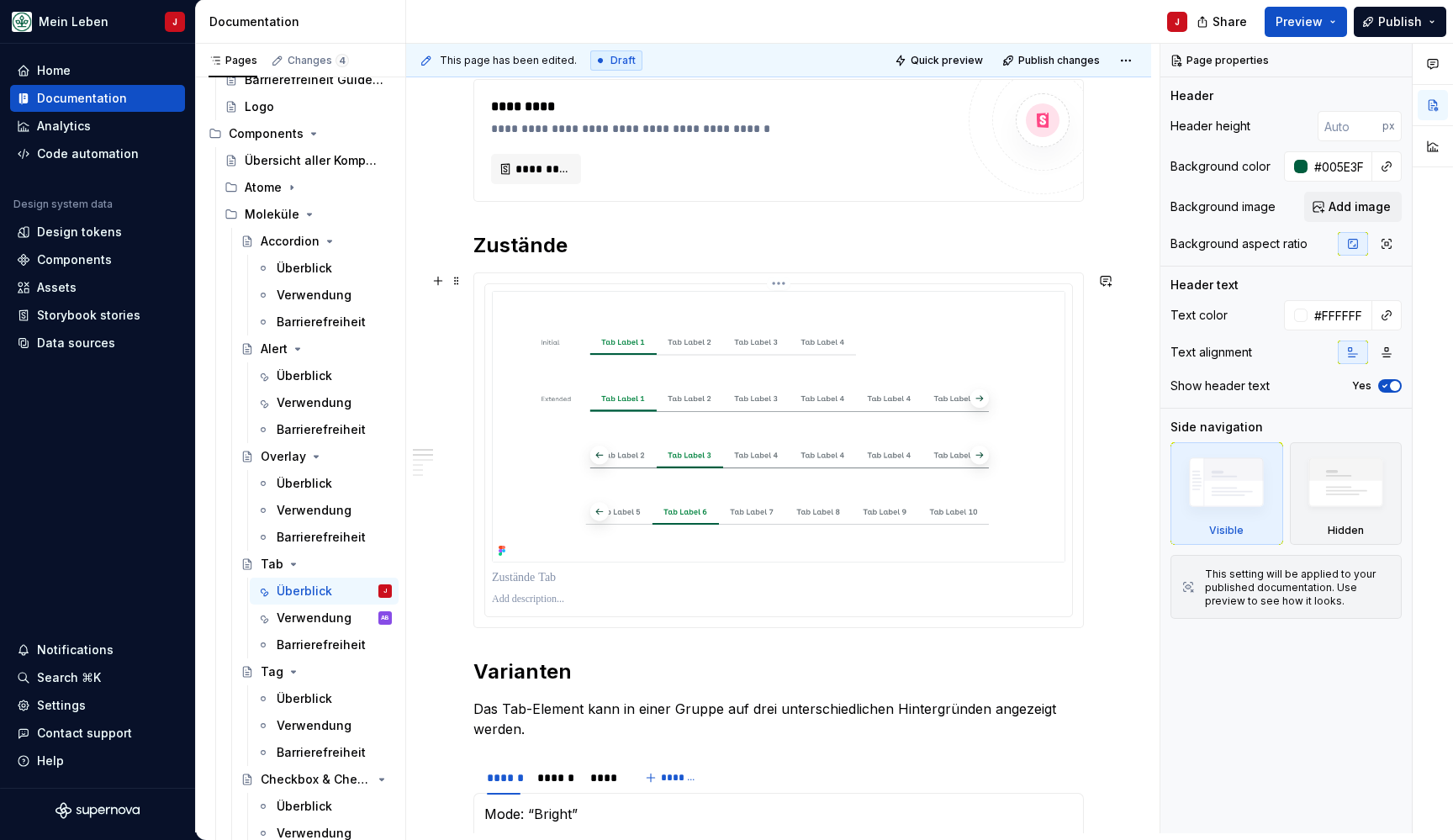
click at [521, 456] on img at bounding box center [778, 426] width 574 height 271
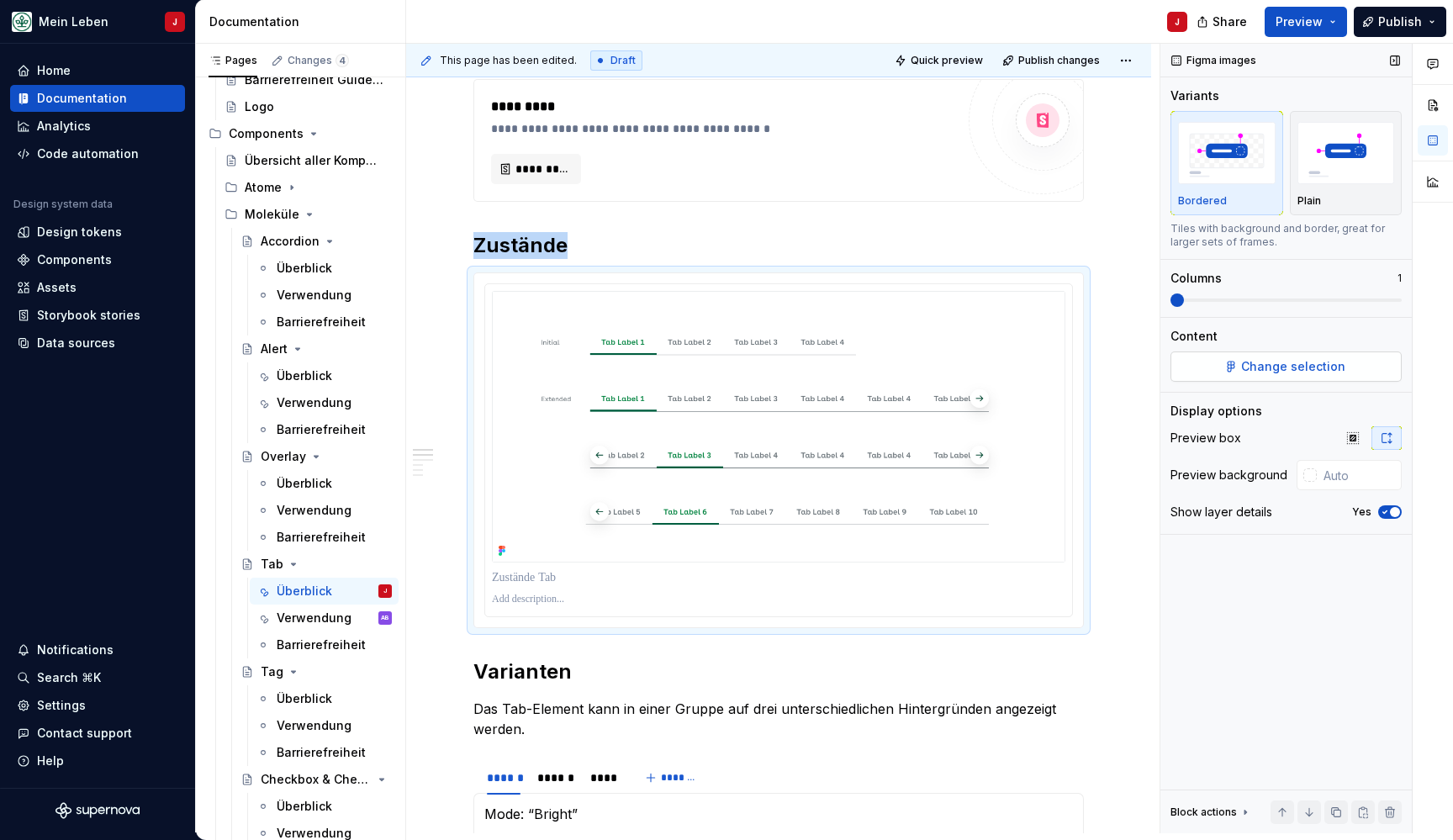
click at [1283, 356] on button "Change selection" at bounding box center [1286, 366] width 231 height 30
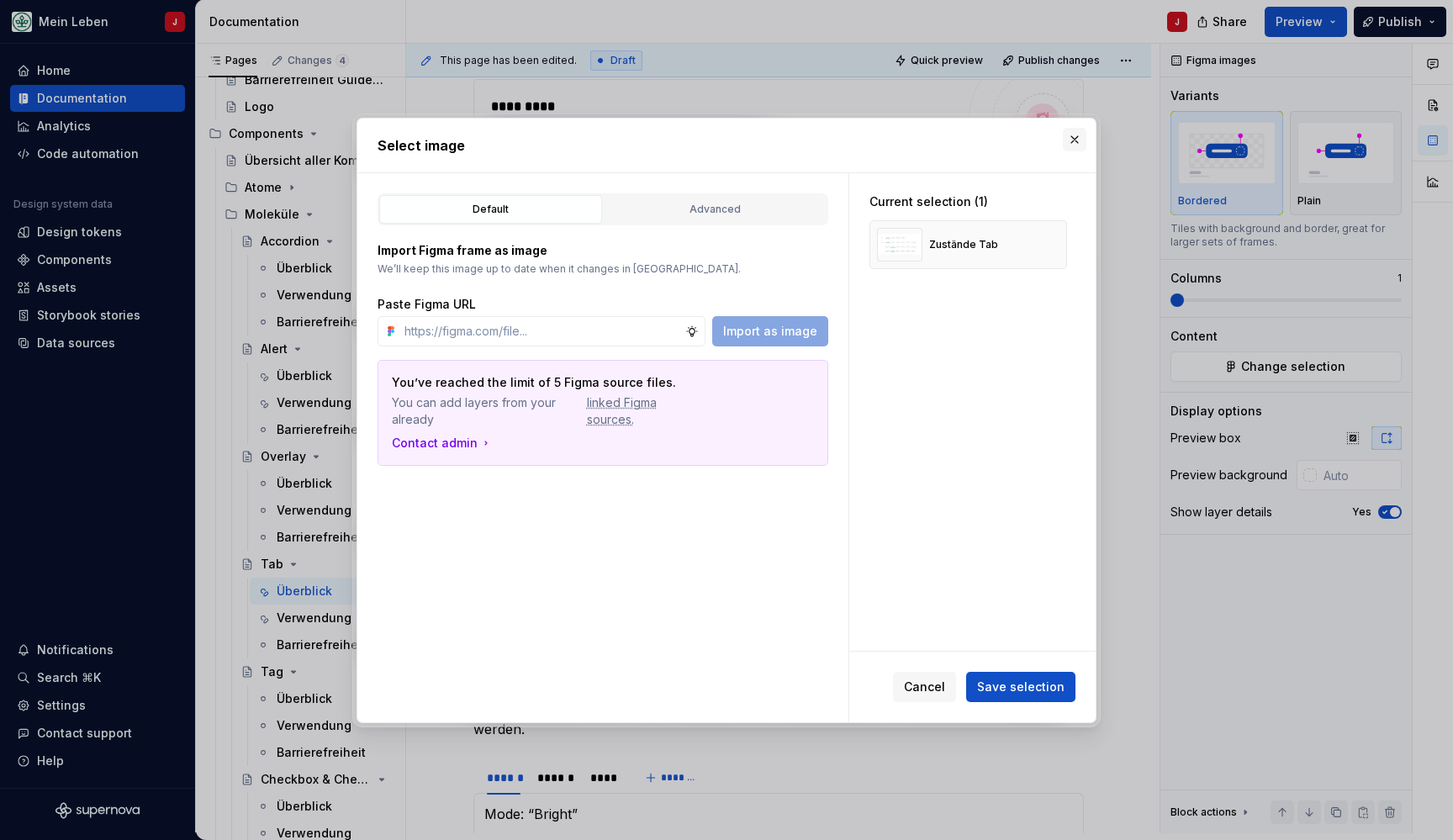
click at [1080, 137] on button "button" at bounding box center [1074, 139] width 23 height 23
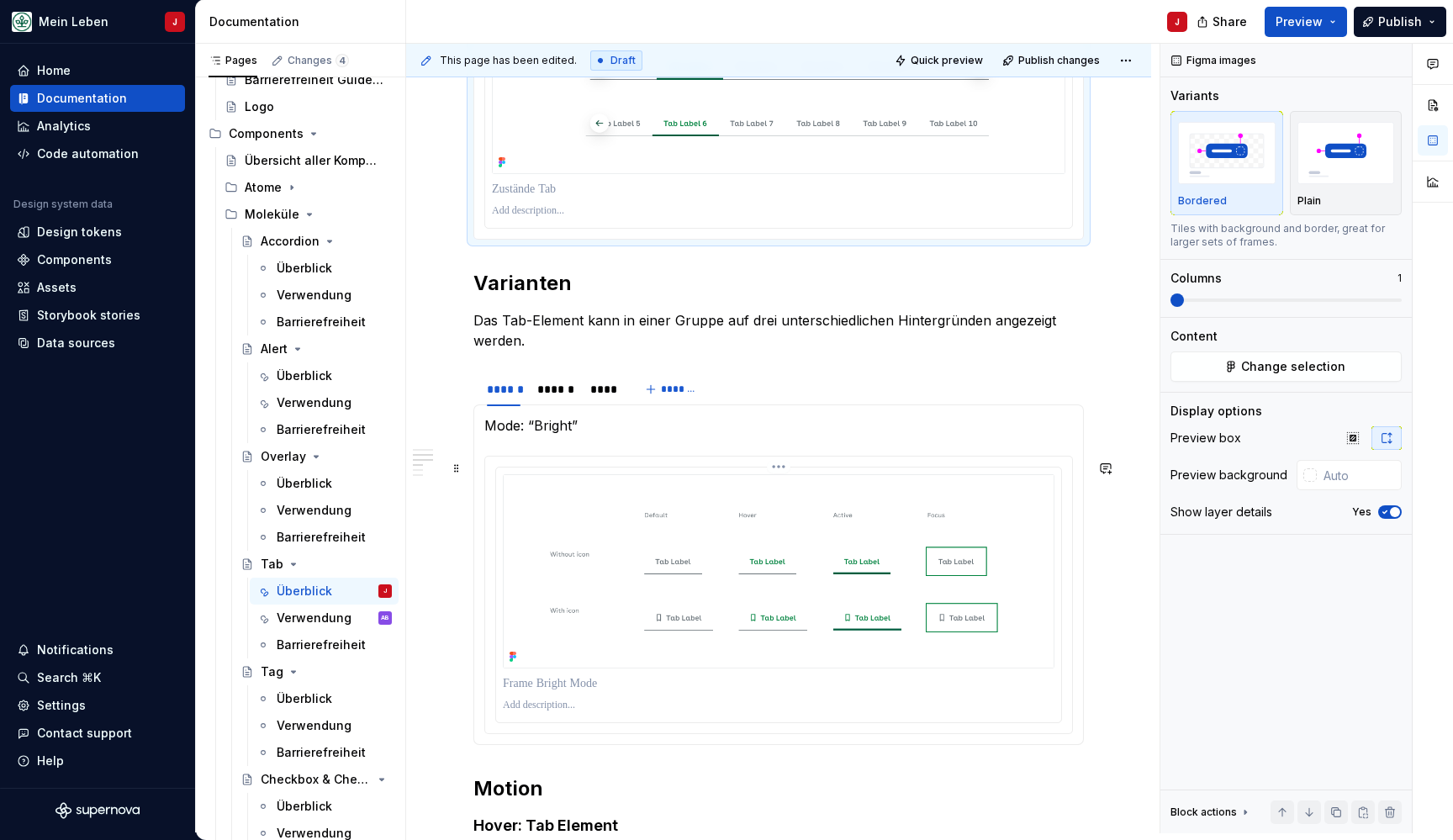
scroll to position [1057, 0]
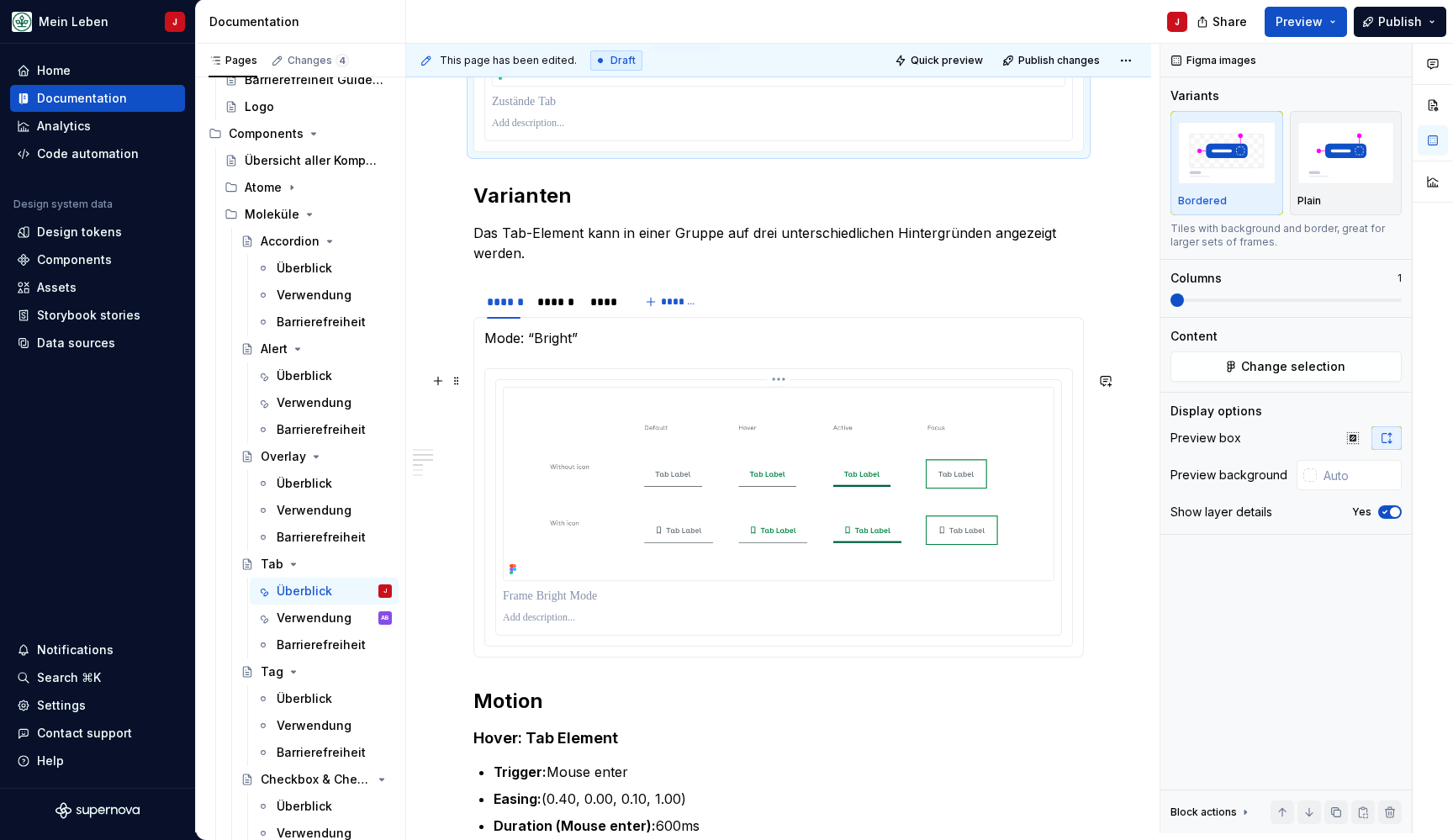
click at [642, 625] on p at bounding box center [778, 618] width 551 height 14
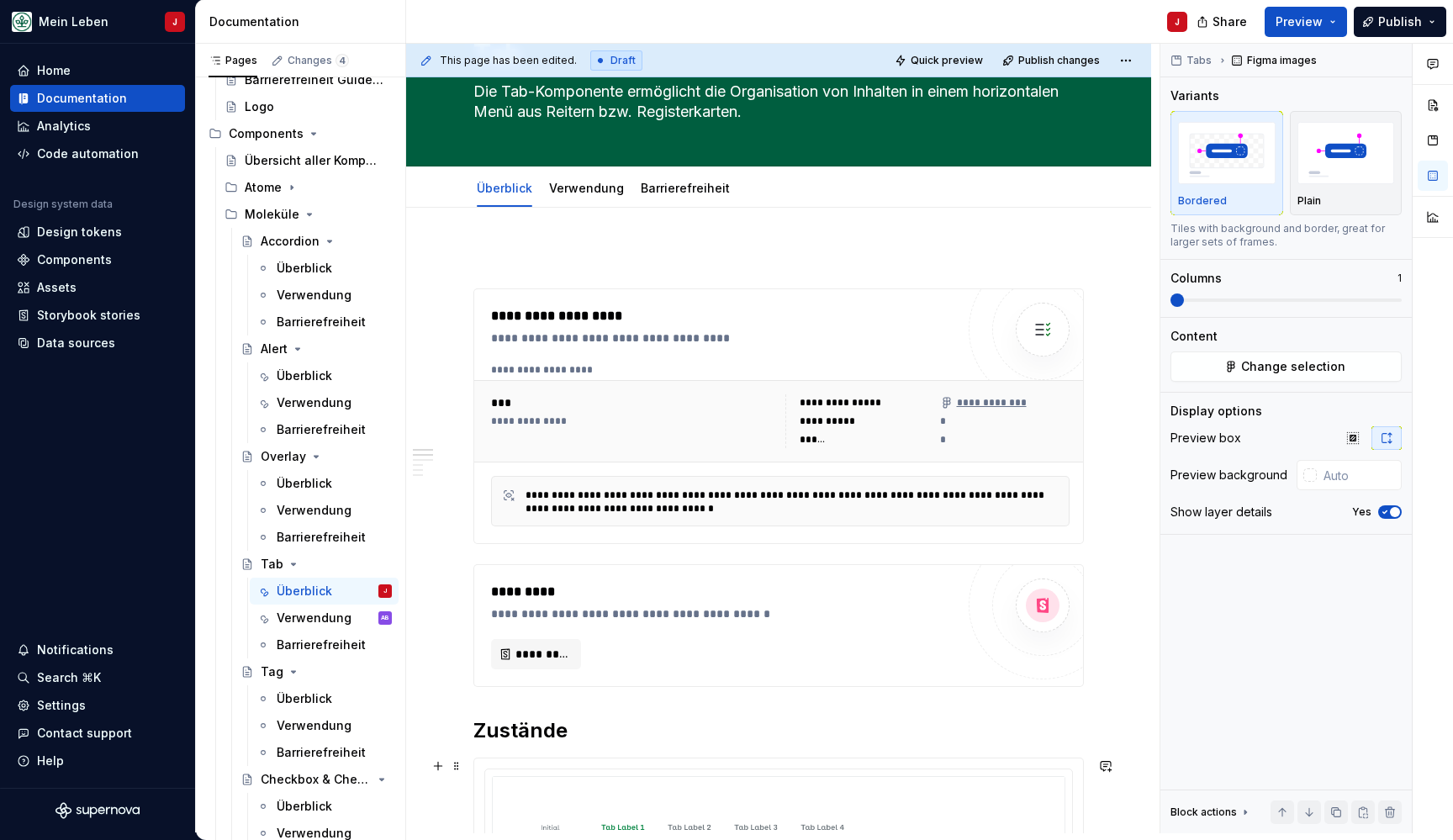
scroll to position [62, 0]
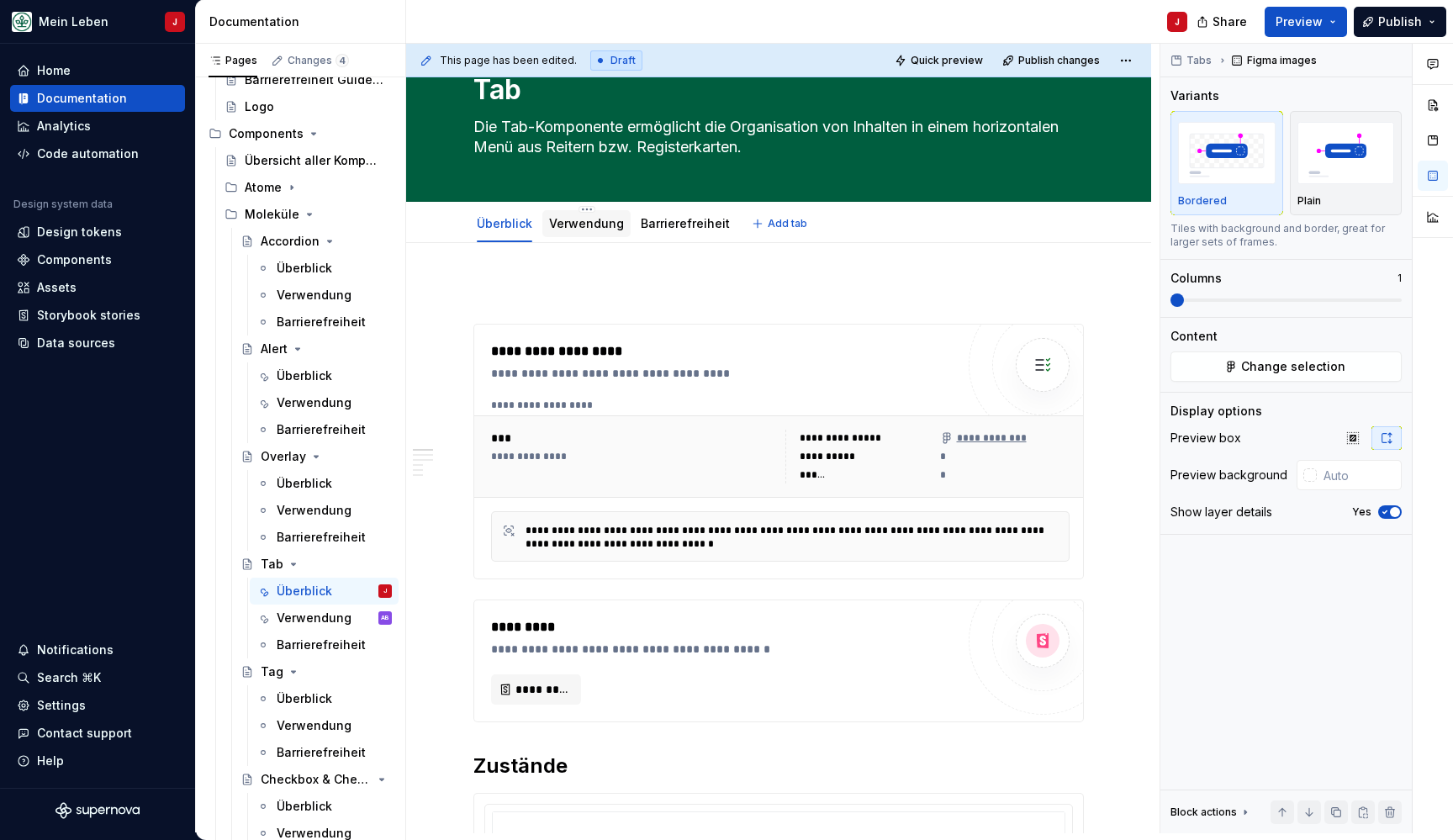
click at [561, 233] on div "Verwendung" at bounding box center [586, 223] width 74 height 21
click at [597, 220] on link "Verwendung" at bounding box center [586, 223] width 74 height 15
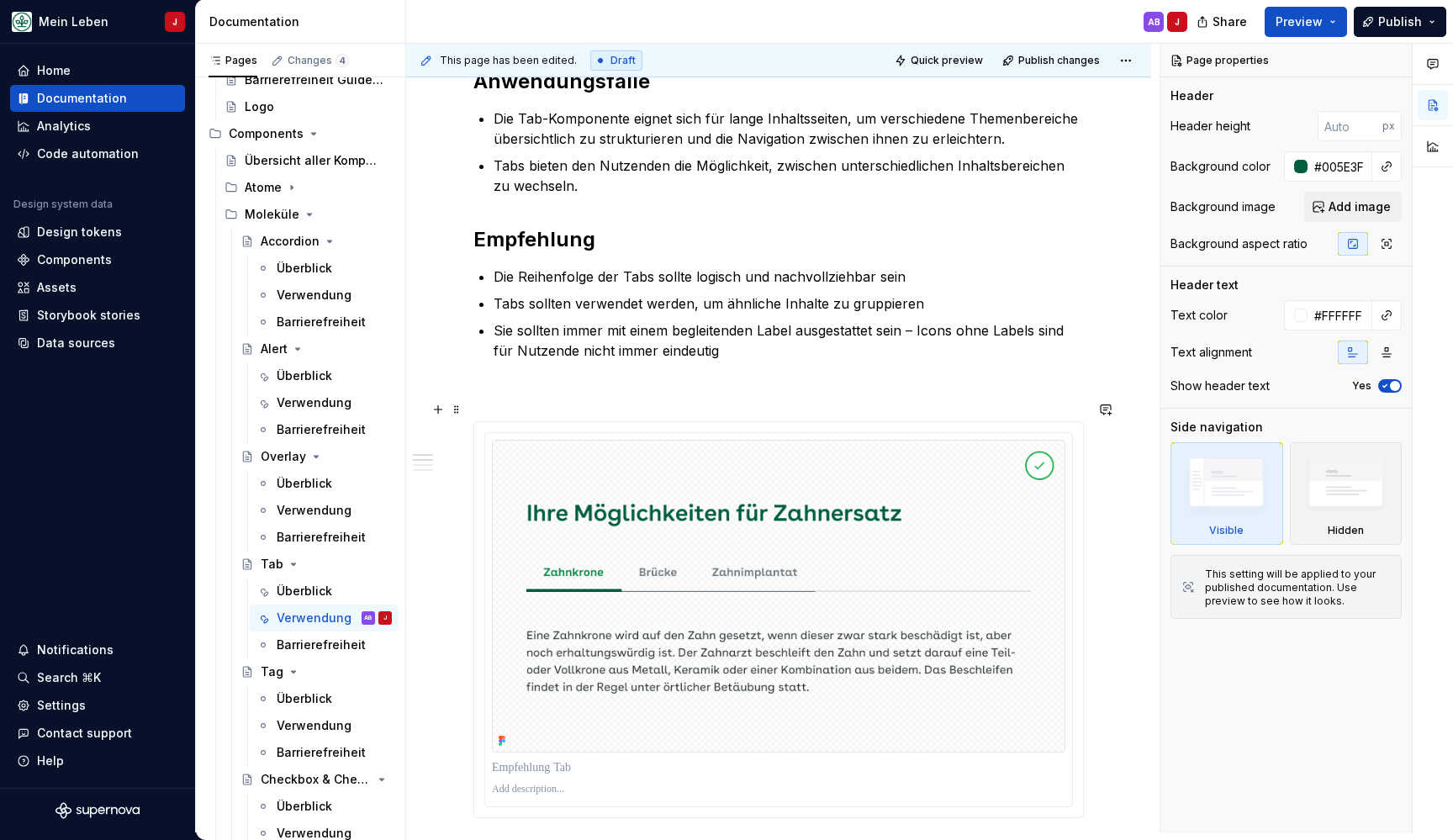
scroll to position [444, 0]
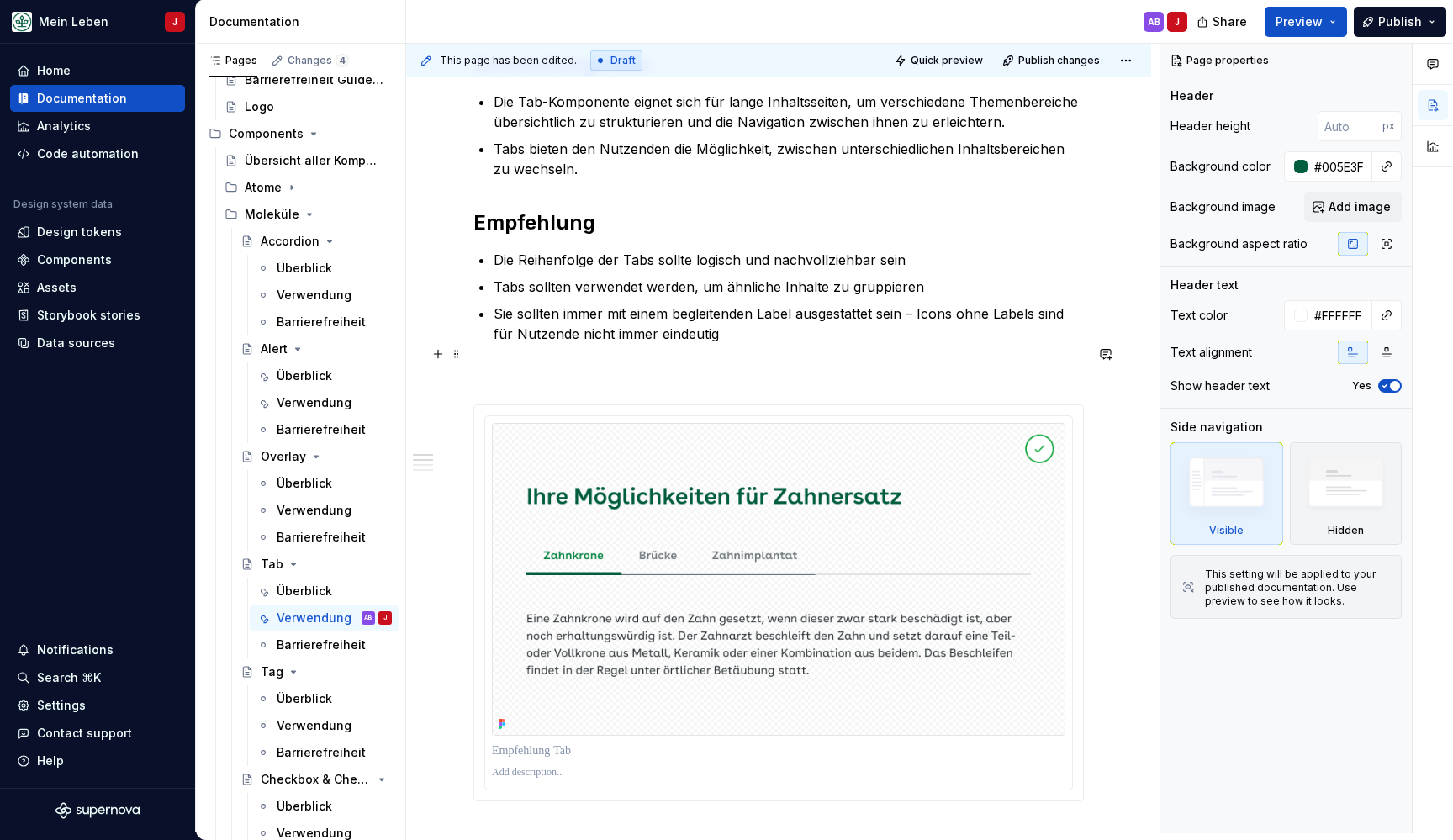
click at [544, 364] on p at bounding box center [778, 374] width 610 height 21
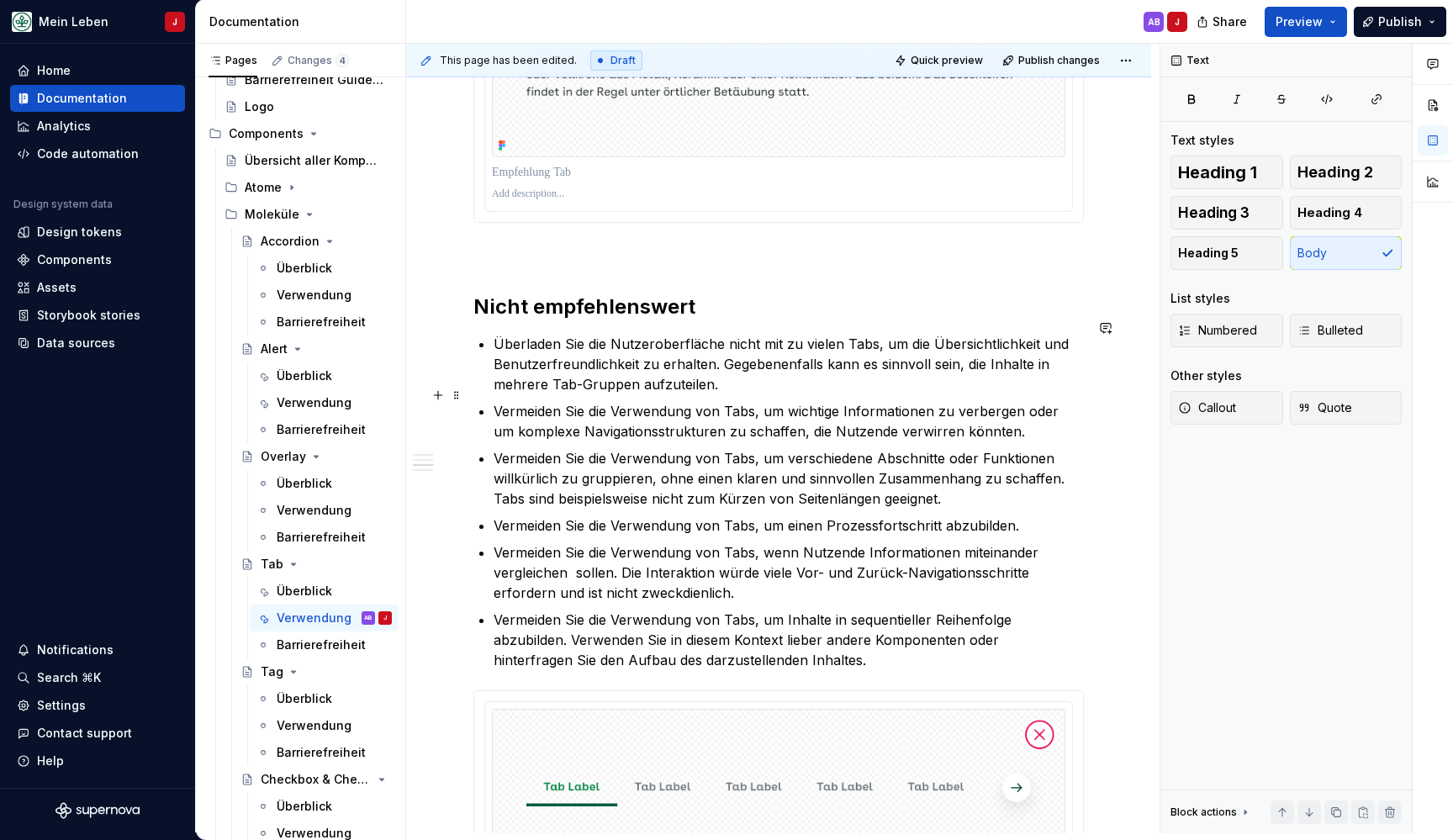
scroll to position [1028, 0]
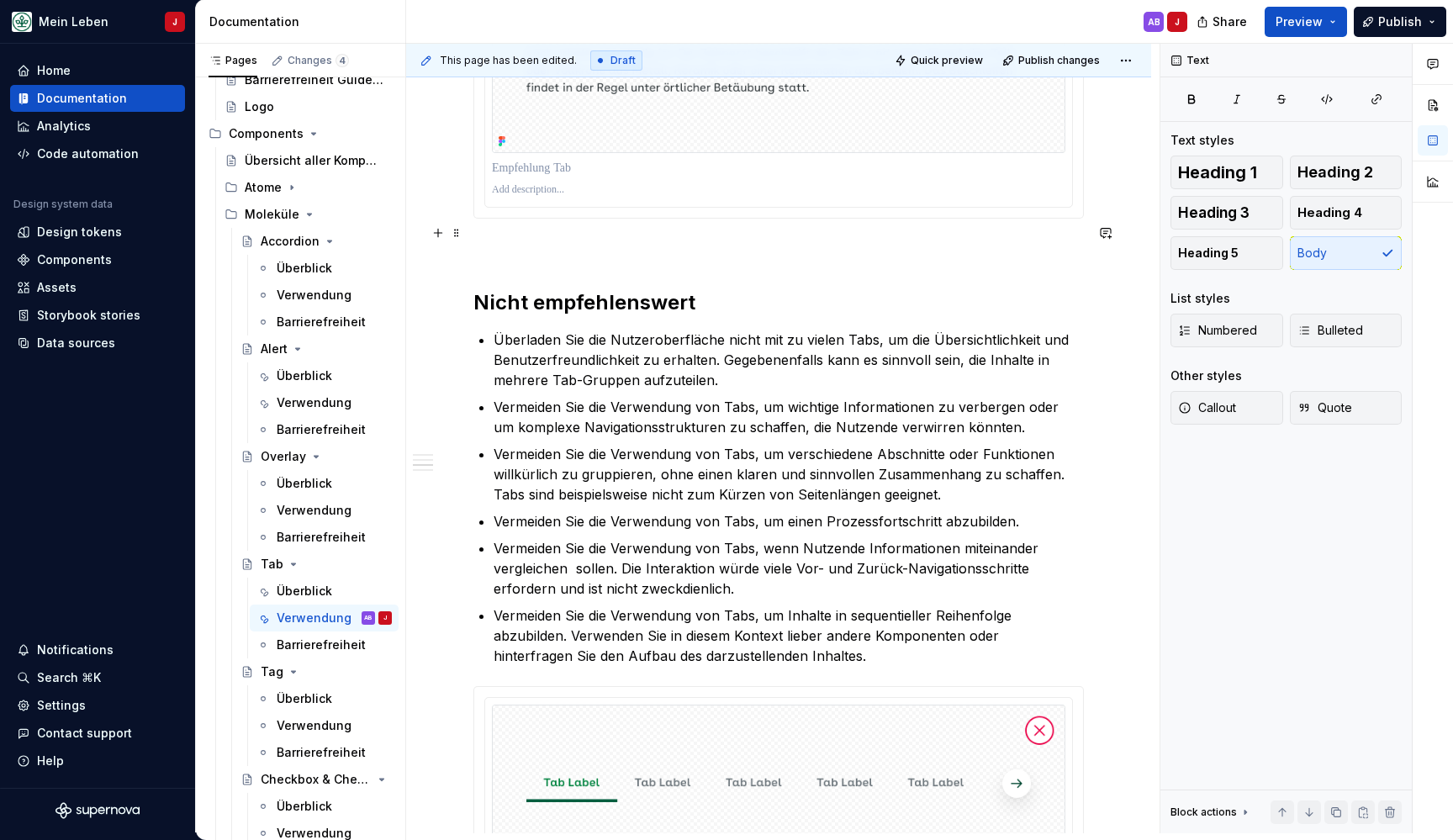
click at [494, 255] on div "Jeder Tab repräsentiert einen separaten Seiten-Abschnitt. Nutzende können jeder…" at bounding box center [778, 495] width 610 height 2355
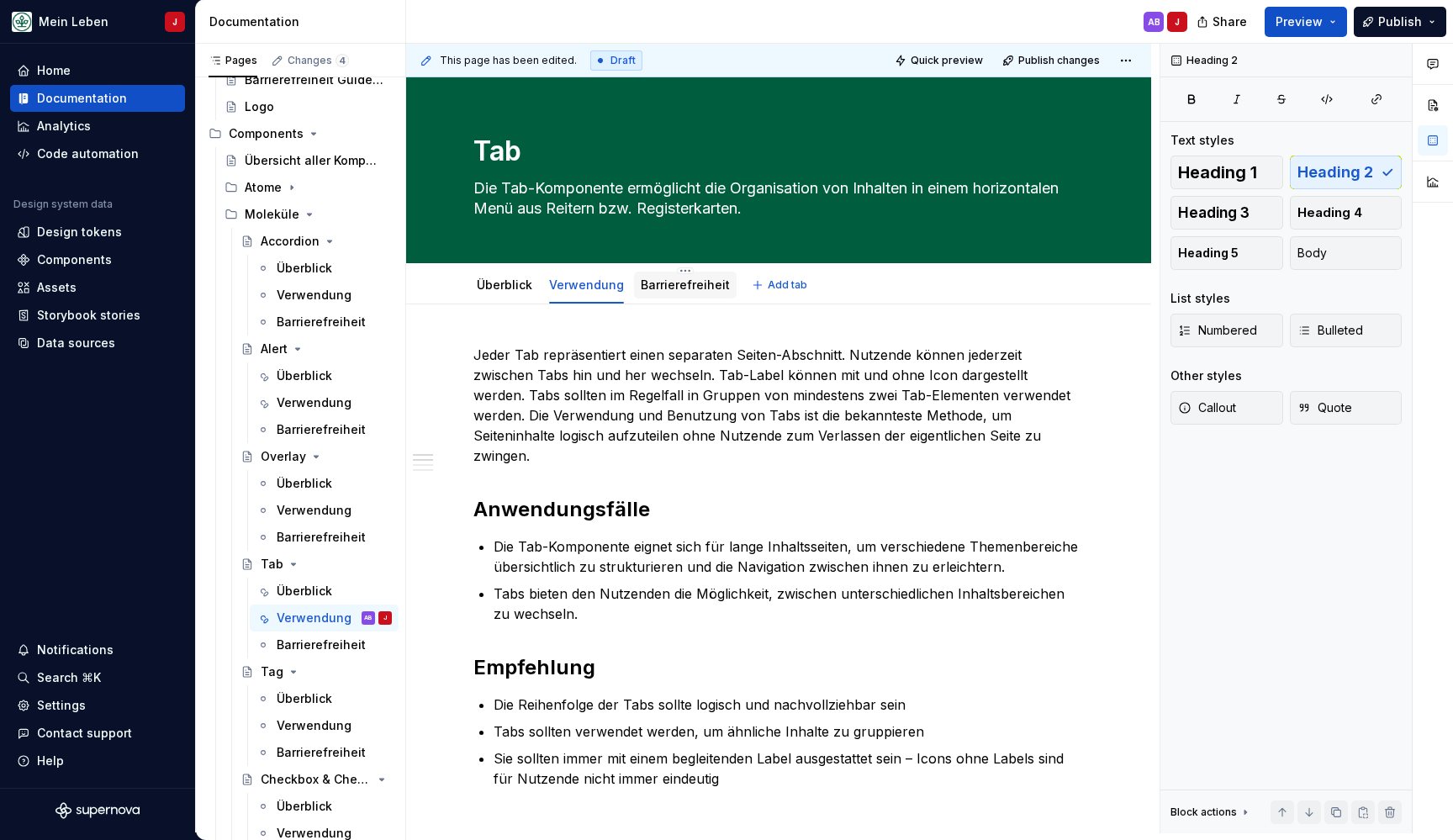
scroll to position [0, 0]
click at [667, 292] on div "Barrierefreiheit" at bounding box center [685, 285] width 89 height 17
type textarea "*"
